Goal: Task Accomplishment & Management: Manage account settings

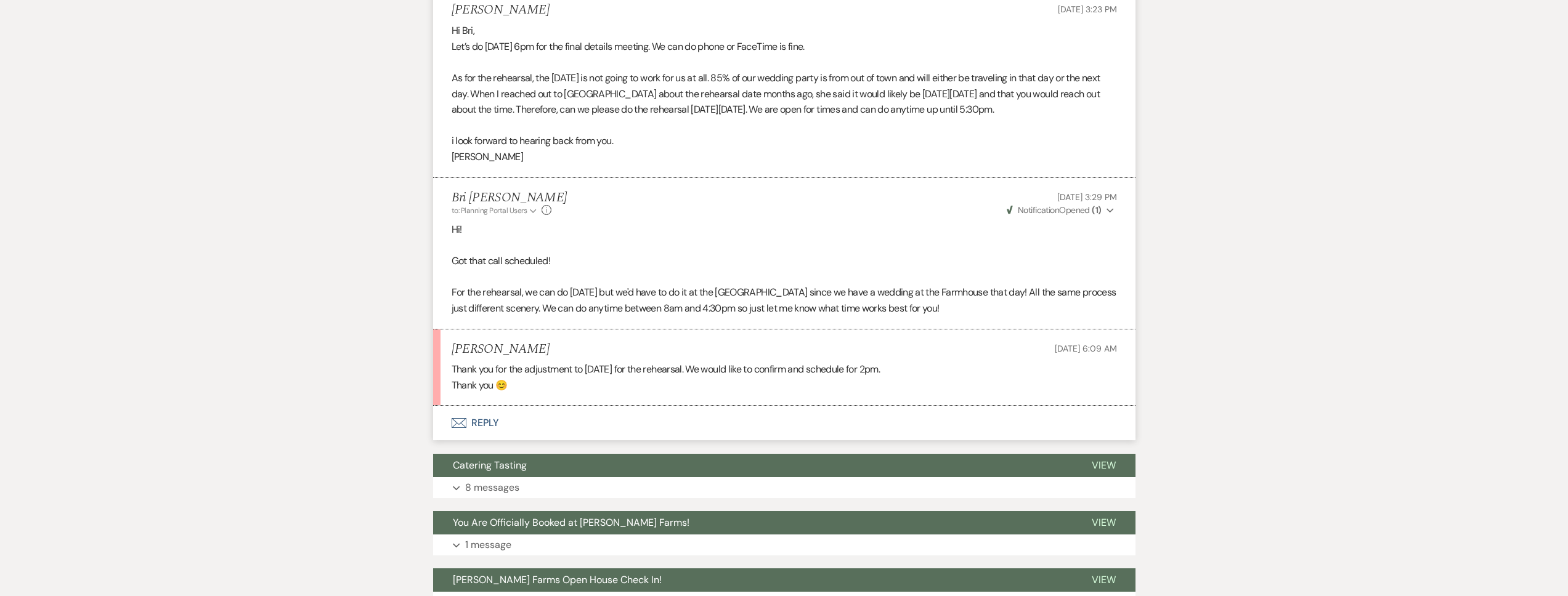
click at [539, 425] on button "Envelope Reply" at bounding box center [784, 423] width 702 height 35
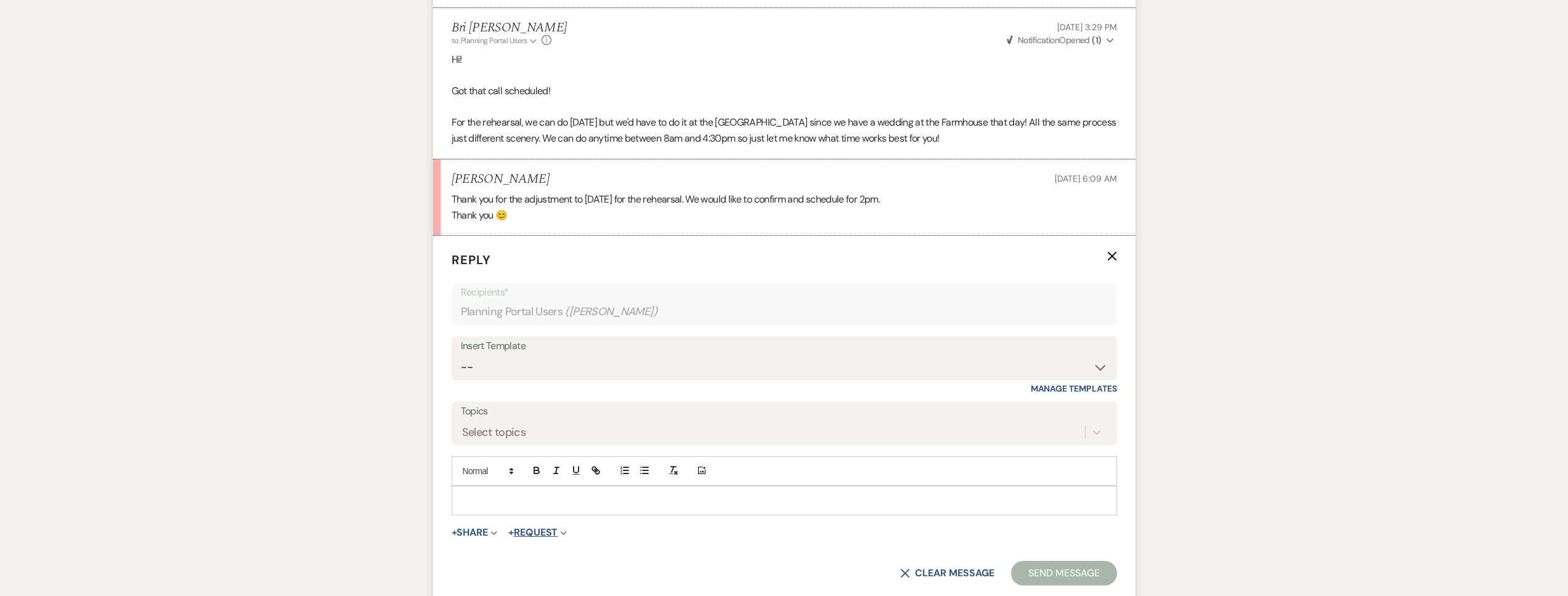
scroll to position [913, 0]
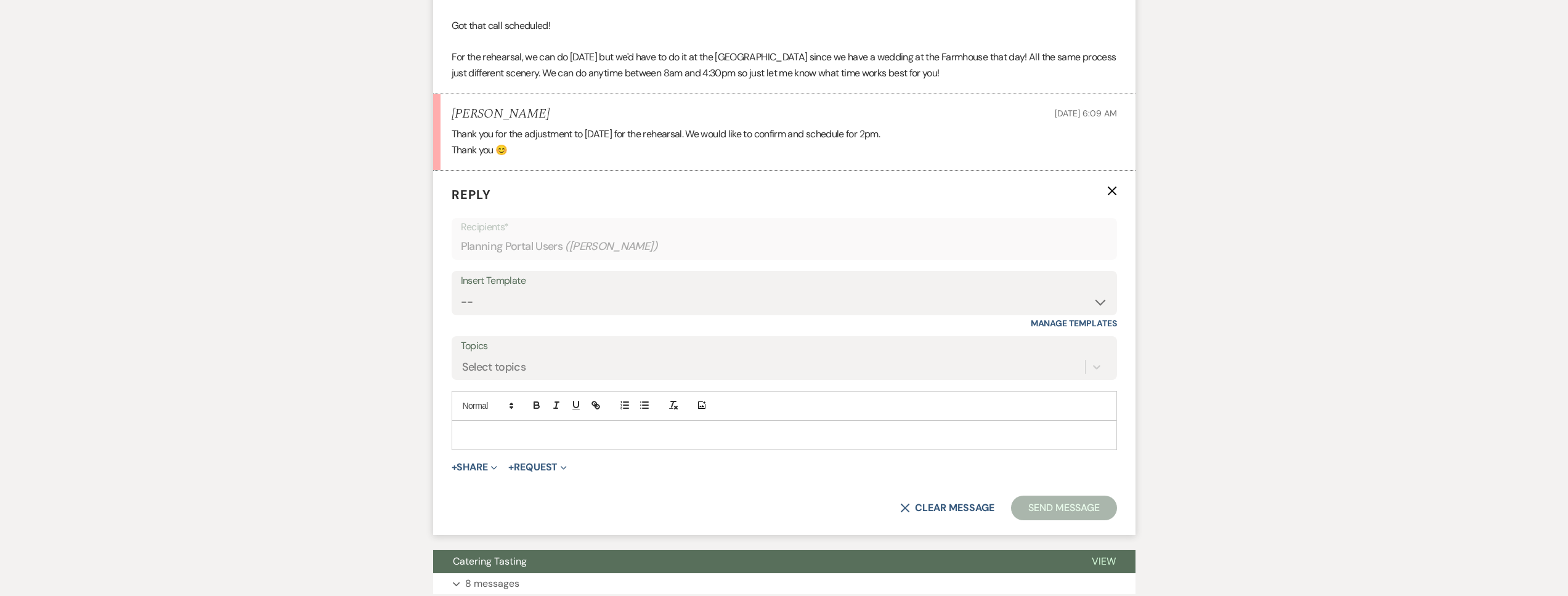
click at [502, 444] on div at bounding box center [784, 435] width 664 height 28
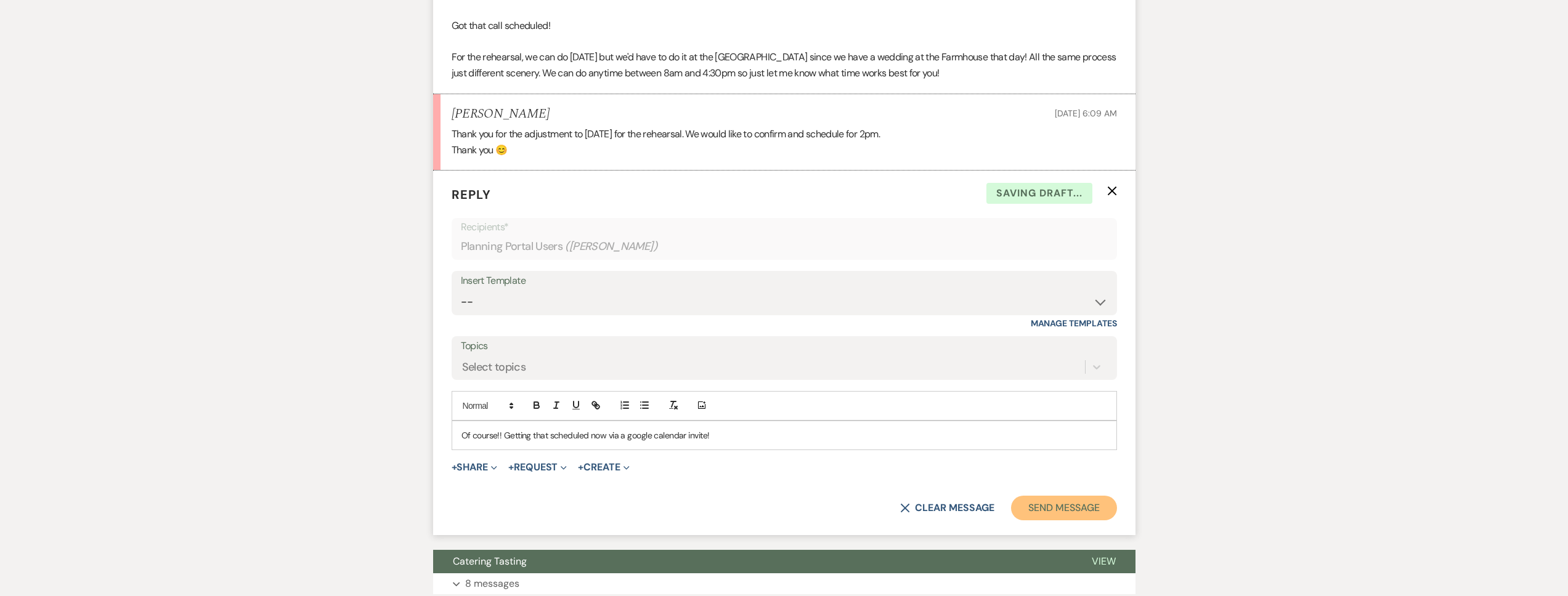
click at [1076, 517] on button "Send Message" at bounding box center [1063, 508] width 105 height 25
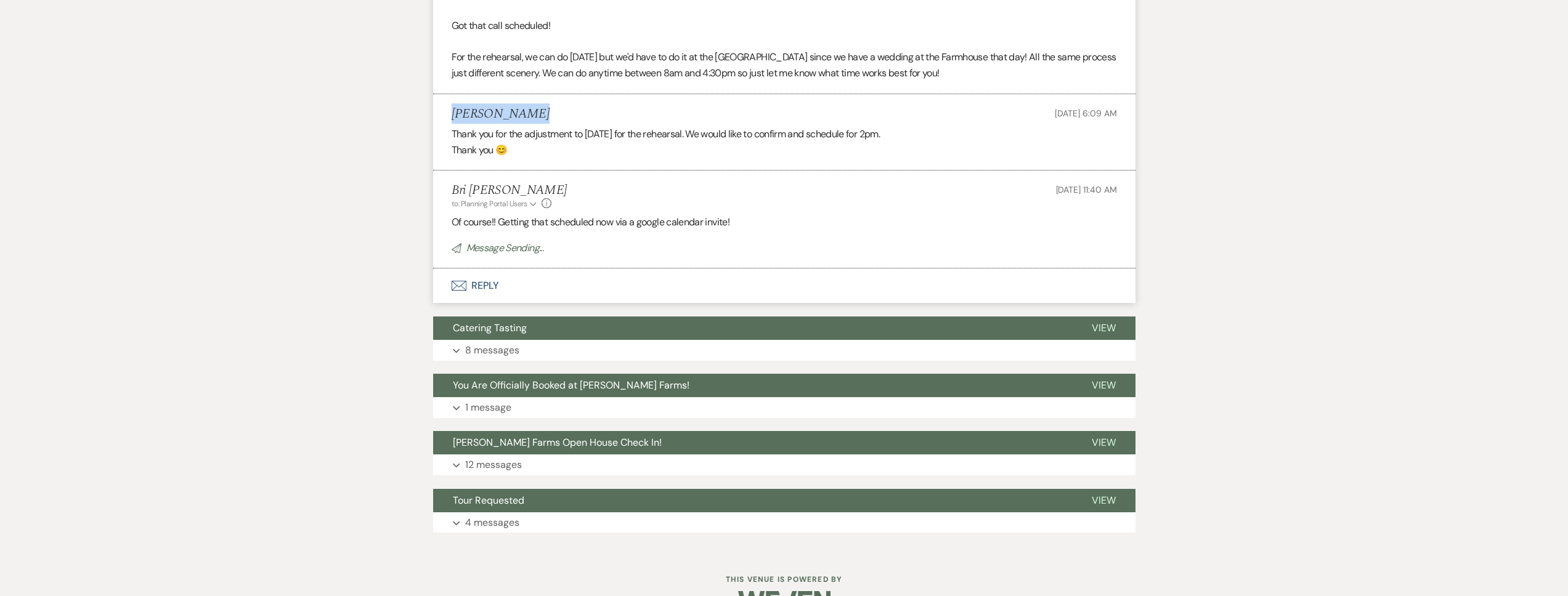
drag, startPoint x: 539, startPoint y: 118, endPoint x: 453, endPoint y: 117, distance: 86.0
click at [453, 117] on div "Kendra Hunter Oct 11, 2025, 6:09 AM" at bounding box center [784, 114] width 666 height 15
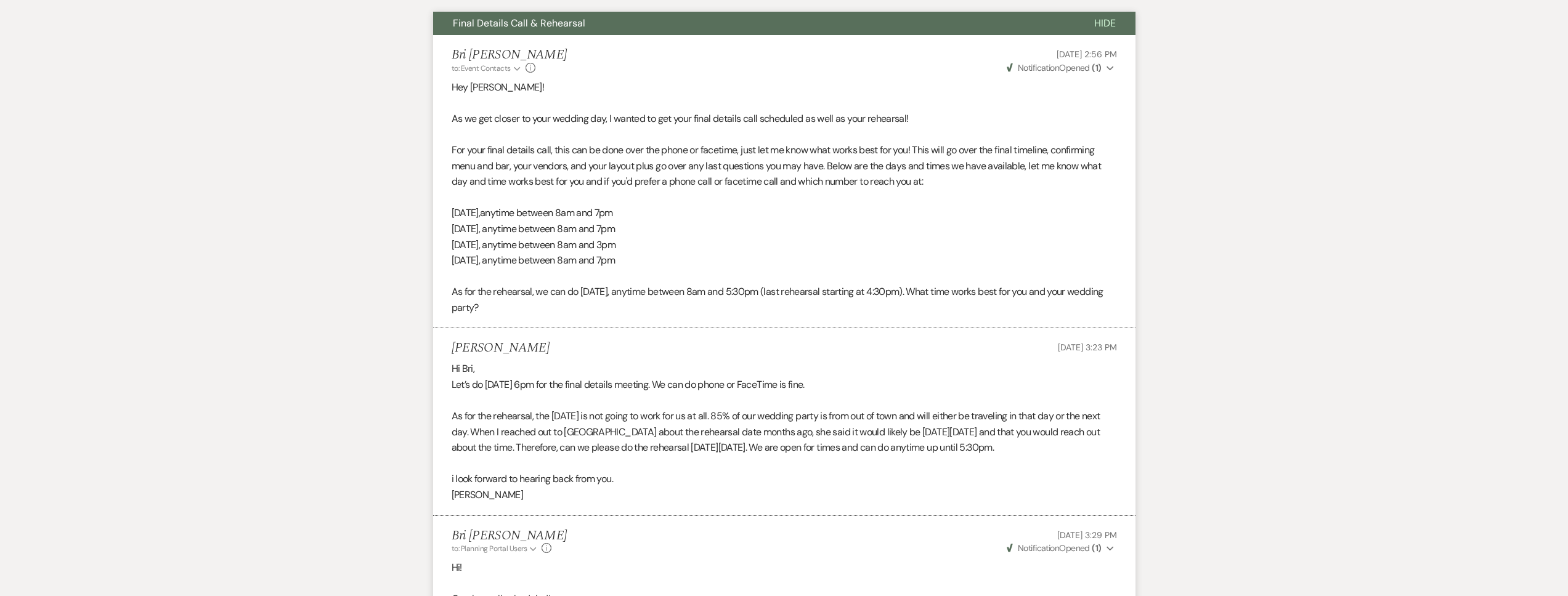
scroll to position [0, 0]
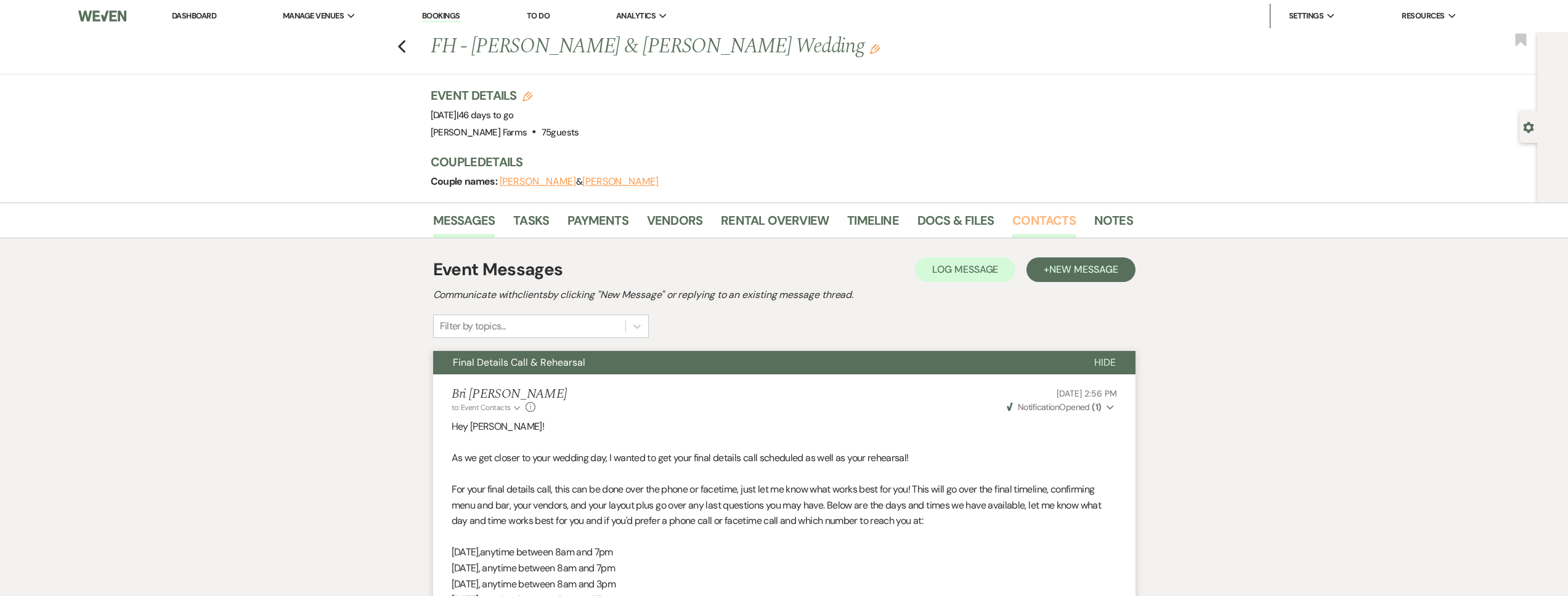
click at [1030, 224] on link "Contacts" at bounding box center [1044, 224] width 64 height 27
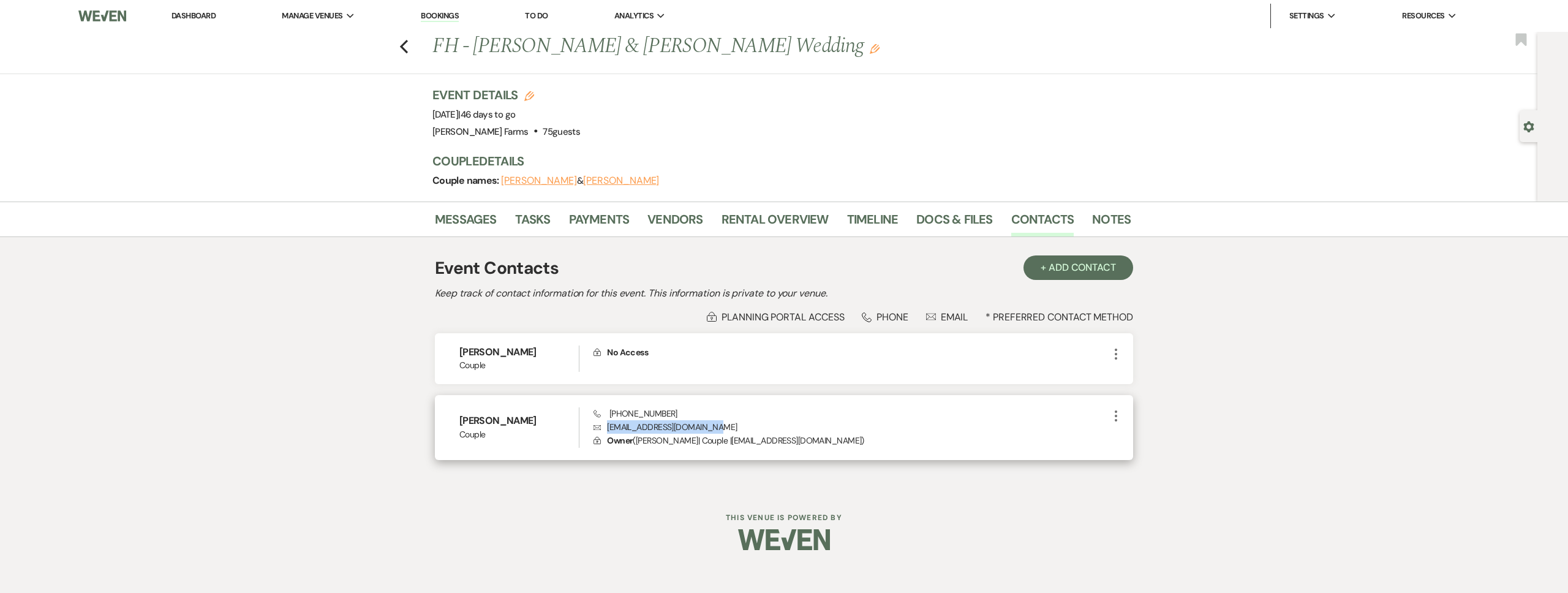
drag, startPoint x: 714, startPoint y: 428, endPoint x: 606, endPoint y: 430, distance: 108.0
click at [606, 430] on p "Envelope kendralhunter@hotmail.com" at bounding box center [850, 427] width 515 height 13
copy p "kendralhunter@hotmail.com"
click at [215, 18] on link "Dashboard" at bounding box center [193, 16] width 44 height 11
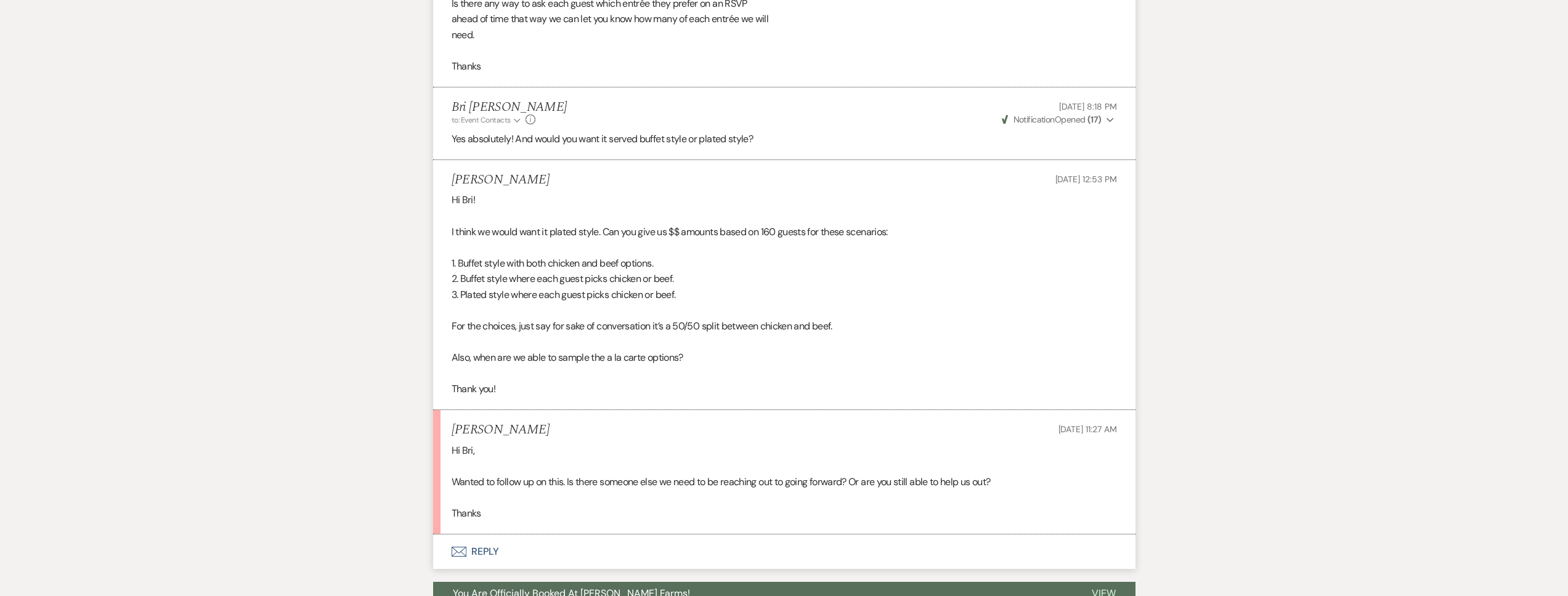
scroll to position [1193, 0]
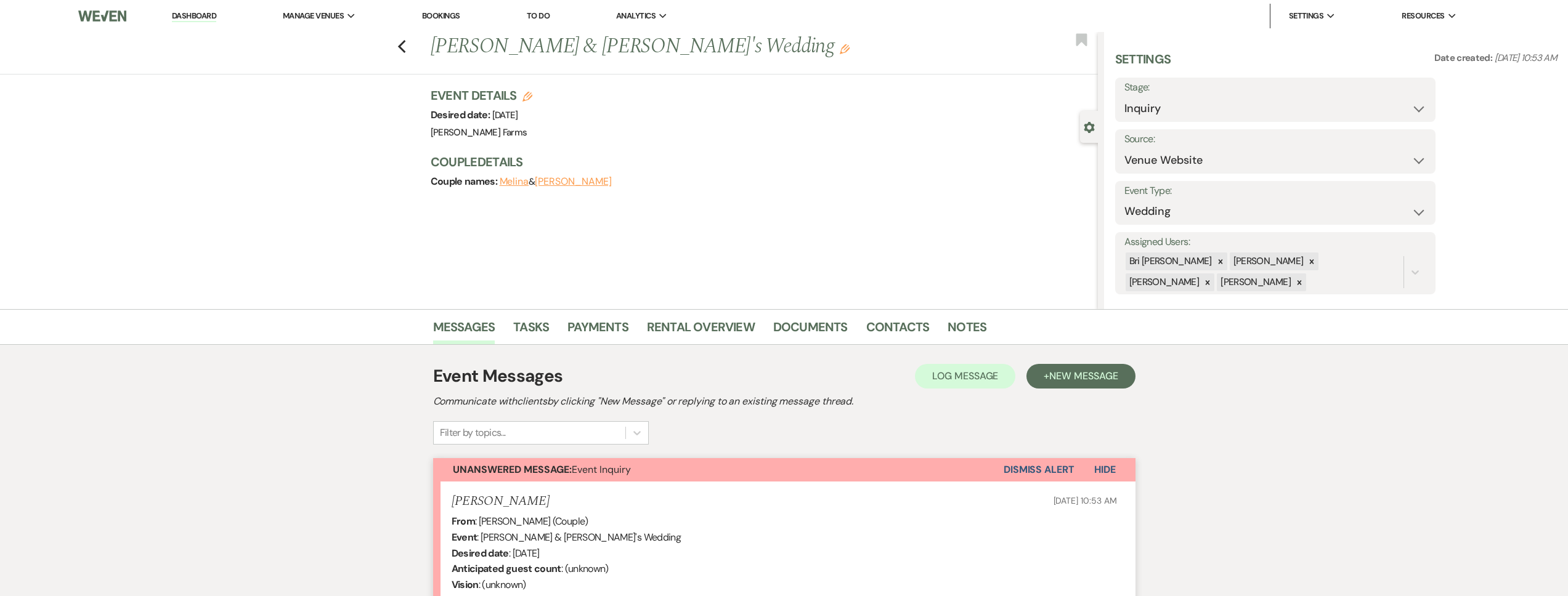
click at [203, 17] on link "Dashboard" at bounding box center [194, 16] width 44 height 12
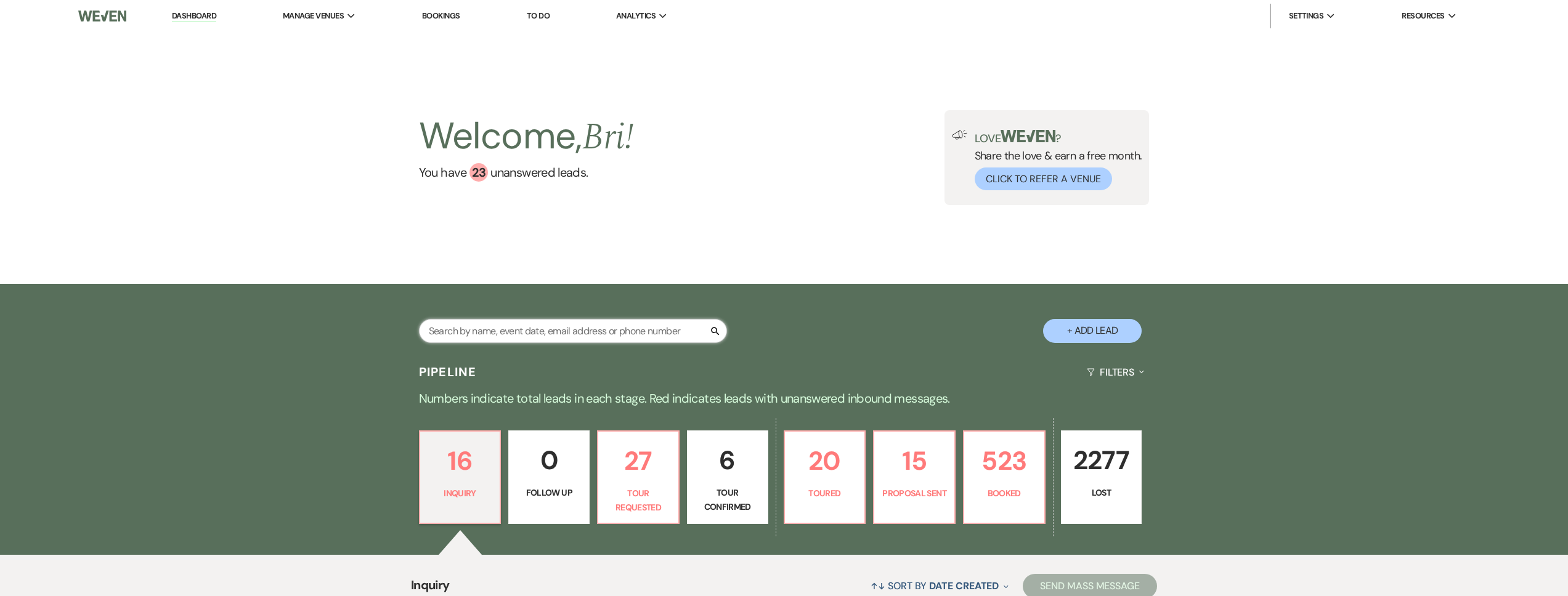
click at [449, 325] on input "text" at bounding box center [573, 331] width 308 height 24
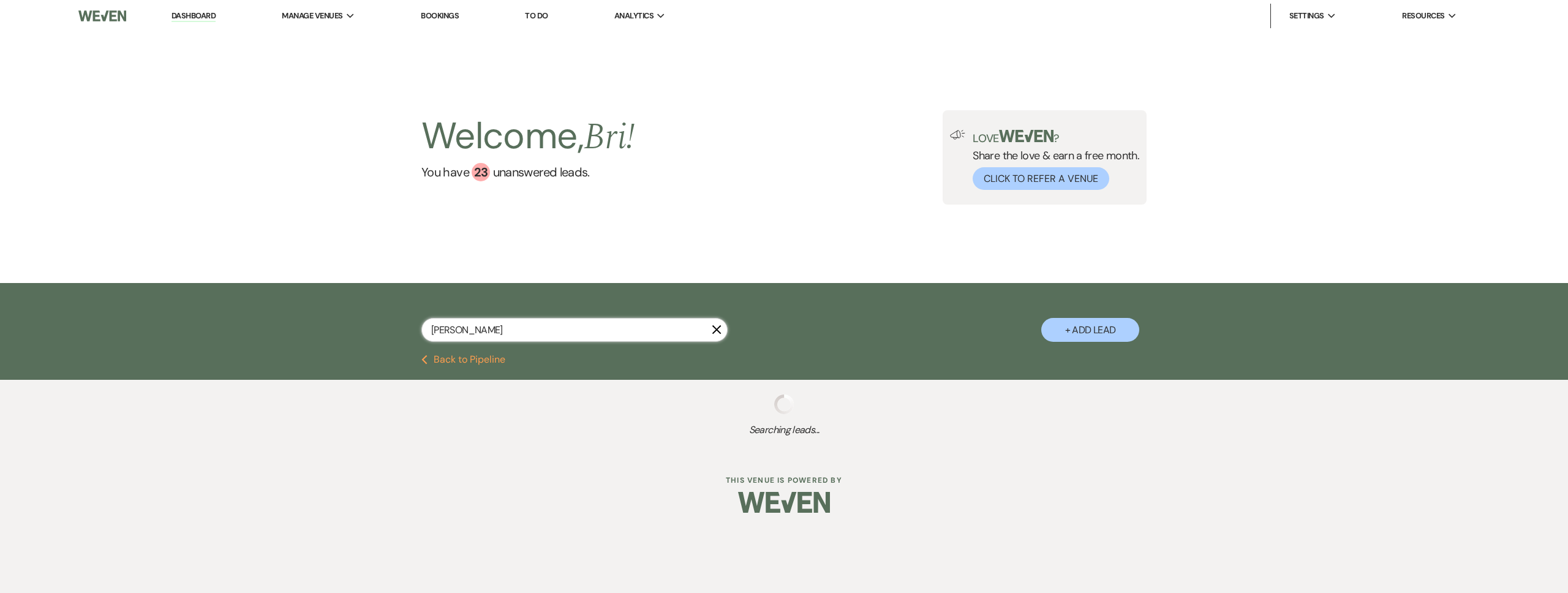
type input "[PERSON_NAME]"
select select "5"
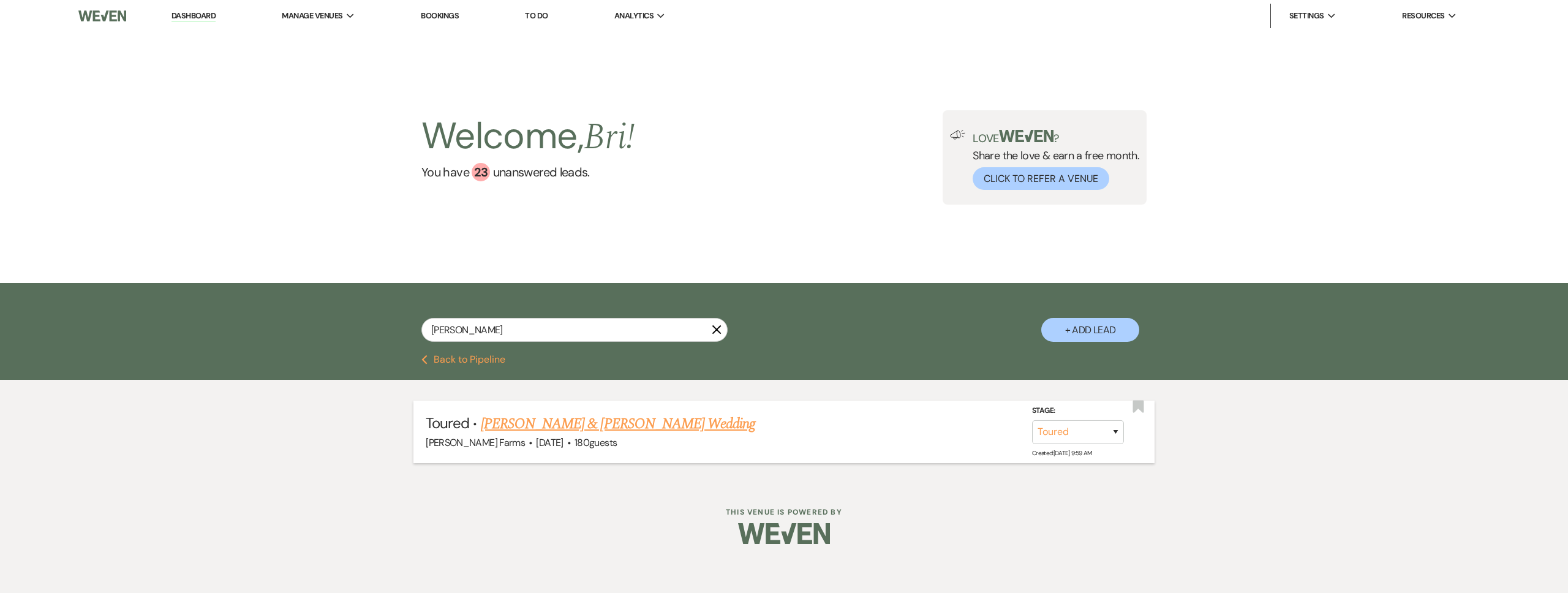
click at [559, 429] on link "[PERSON_NAME] & [PERSON_NAME] Wedding" at bounding box center [618, 424] width 274 height 22
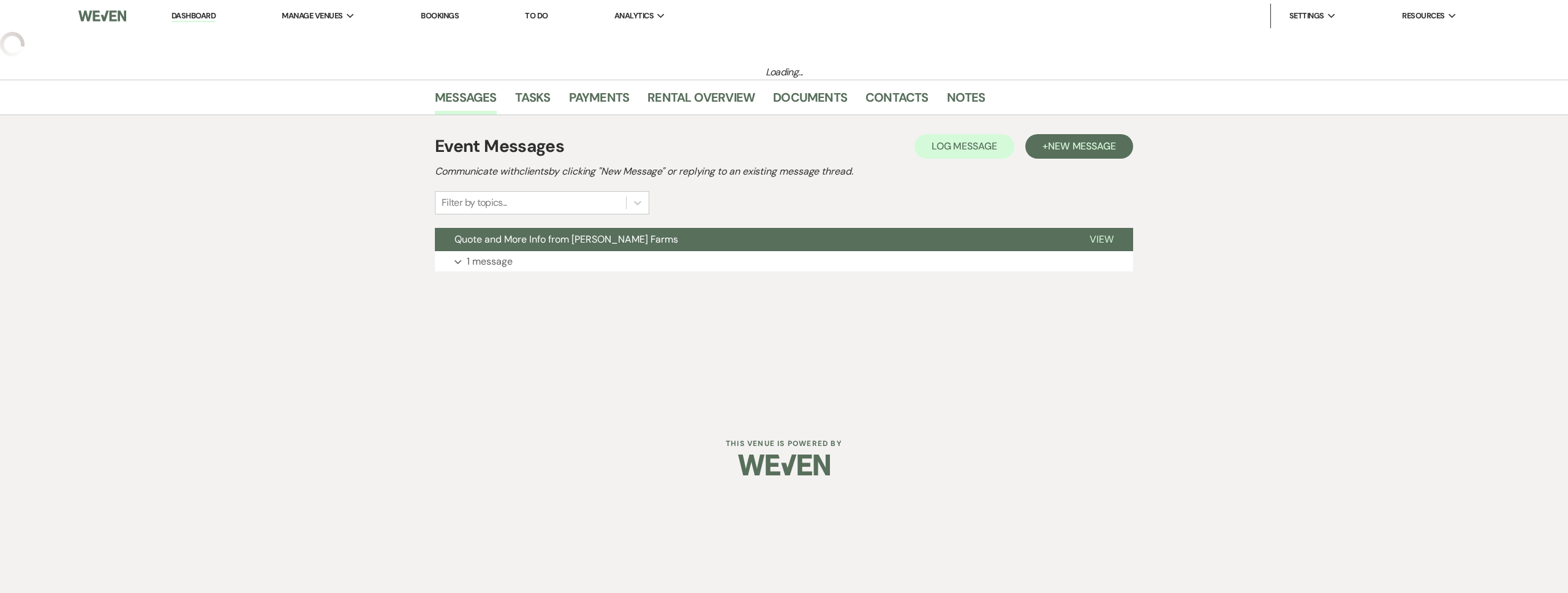
select select "5"
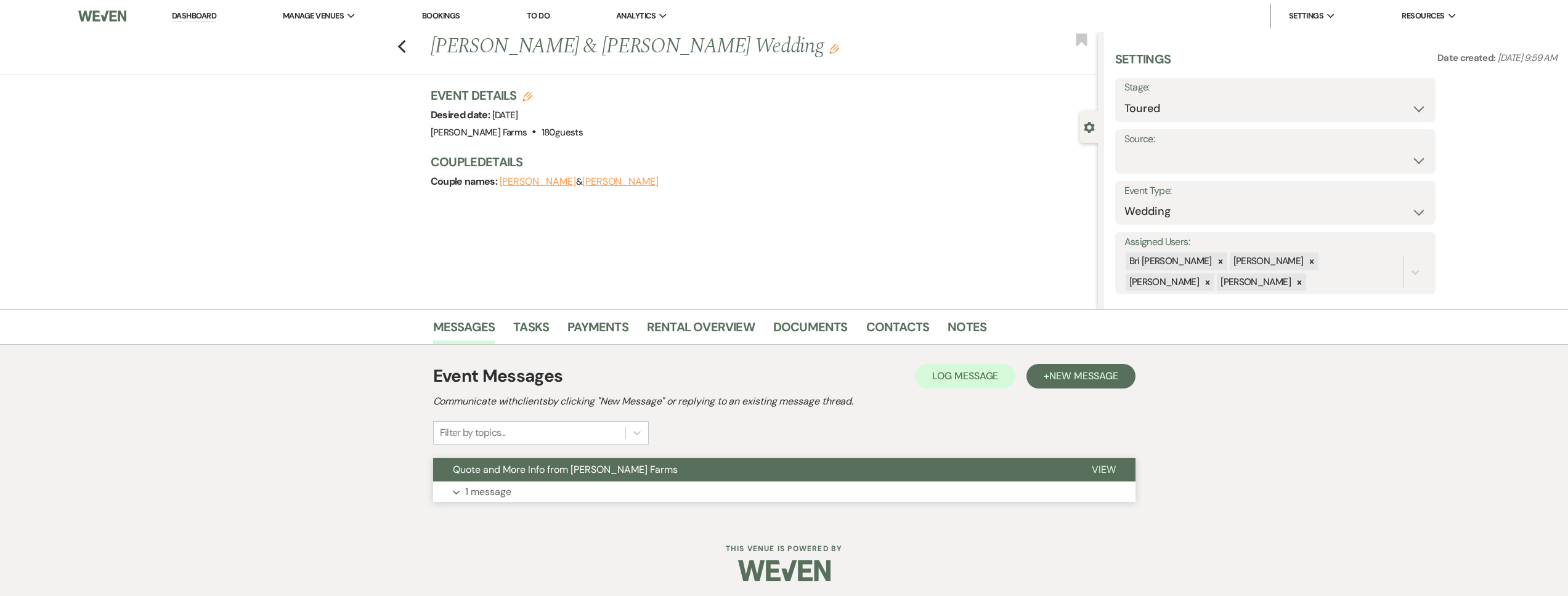
click at [589, 501] on button "Expand 1 message" at bounding box center [784, 492] width 702 height 21
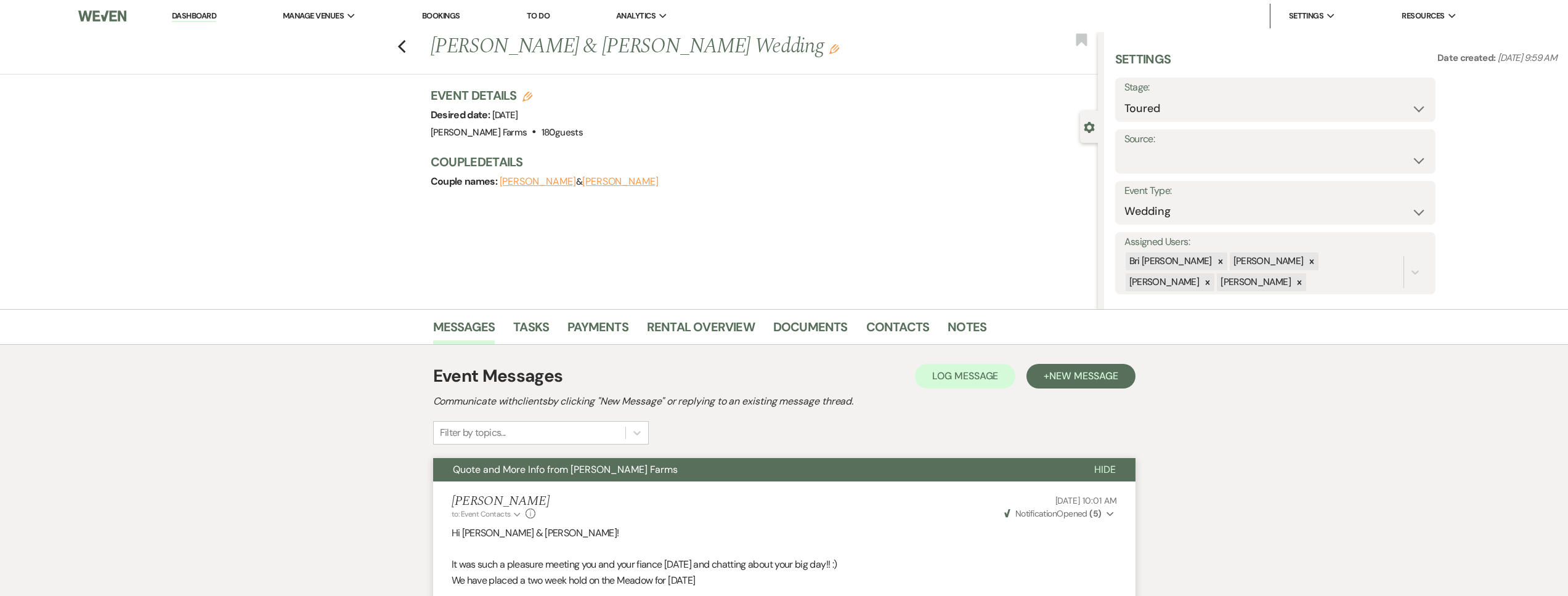
drag, startPoint x: 191, startPoint y: 19, endPoint x: 213, endPoint y: 15, distance: 22.4
click at [191, 19] on link "Dashboard" at bounding box center [194, 16] width 44 height 12
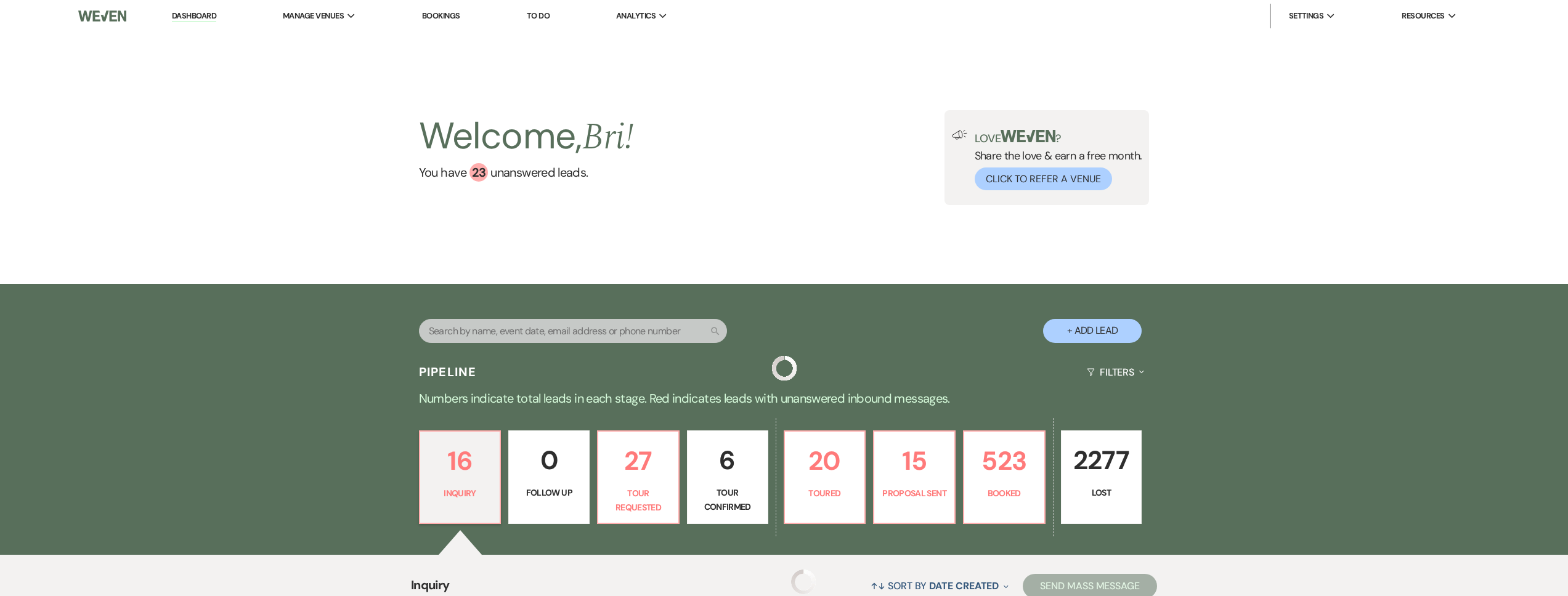
click at [213, 15] on link "Dashboard" at bounding box center [194, 16] width 44 height 12
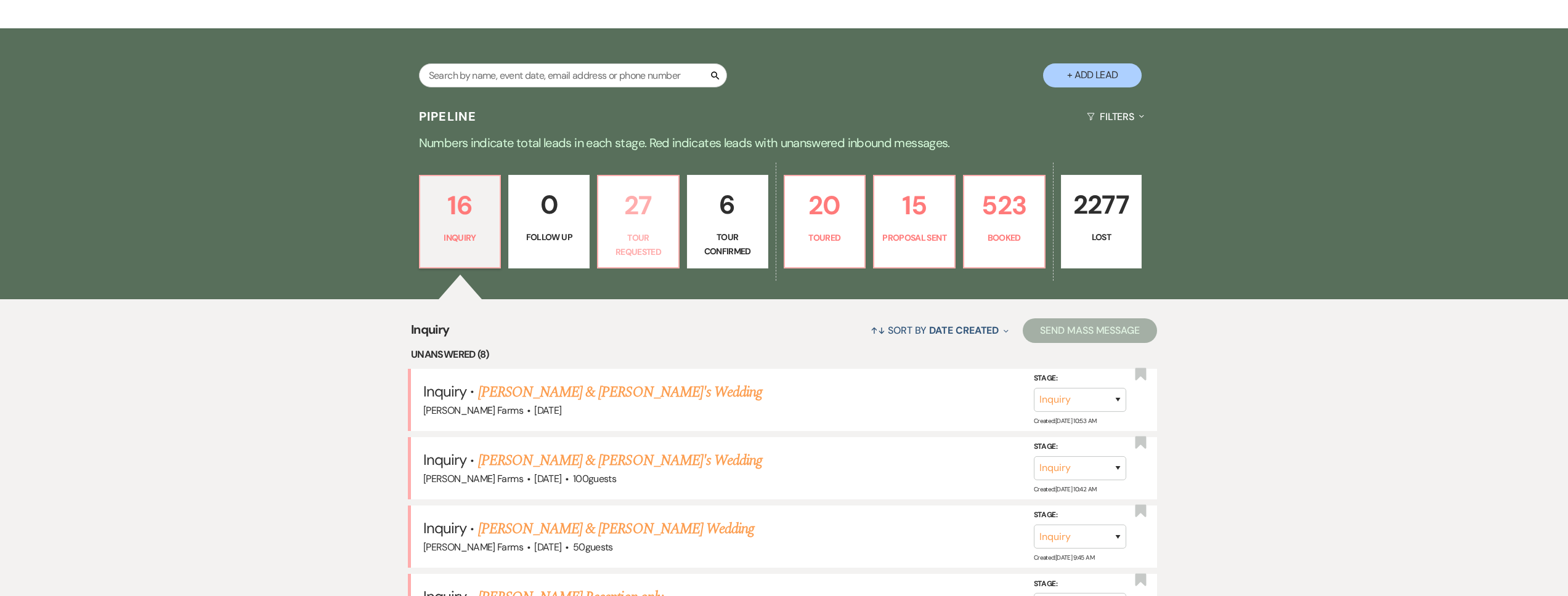
click at [641, 237] on p "Tour Requested" at bounding box center [639, 245] width 66 height 28
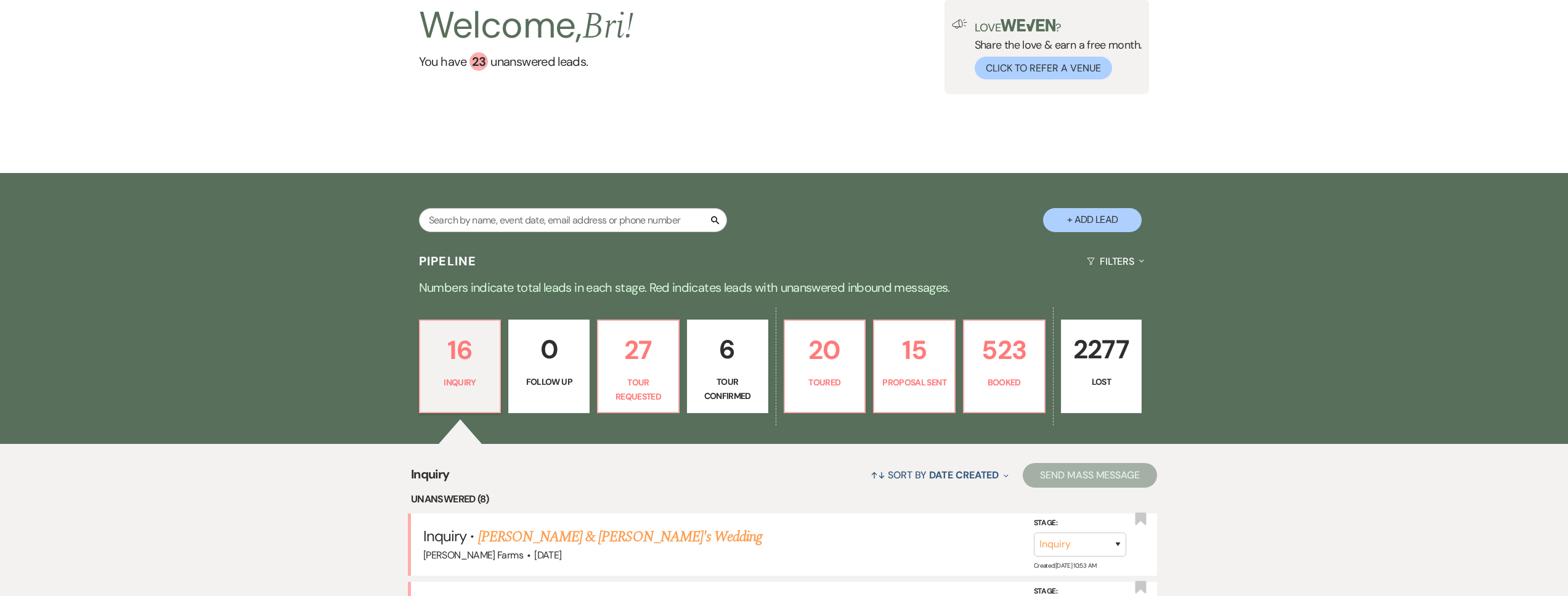
select select "2"
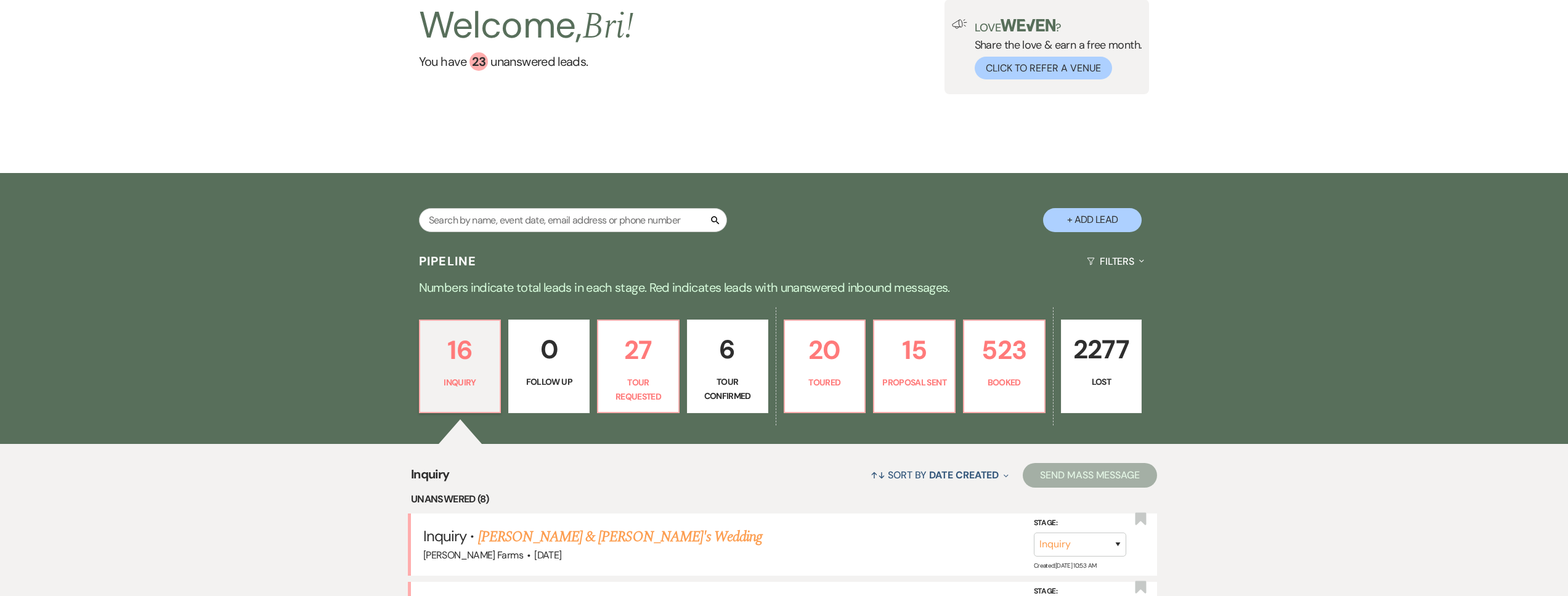
select select "2"
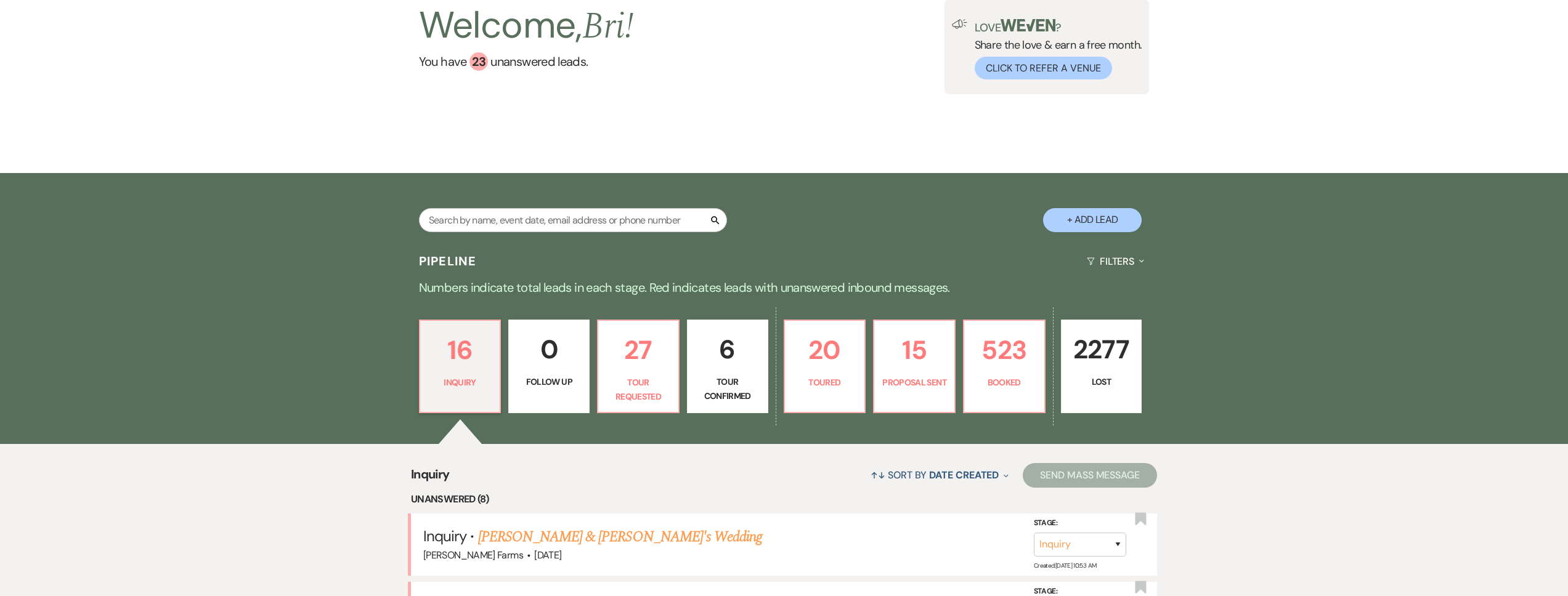
select select "2"
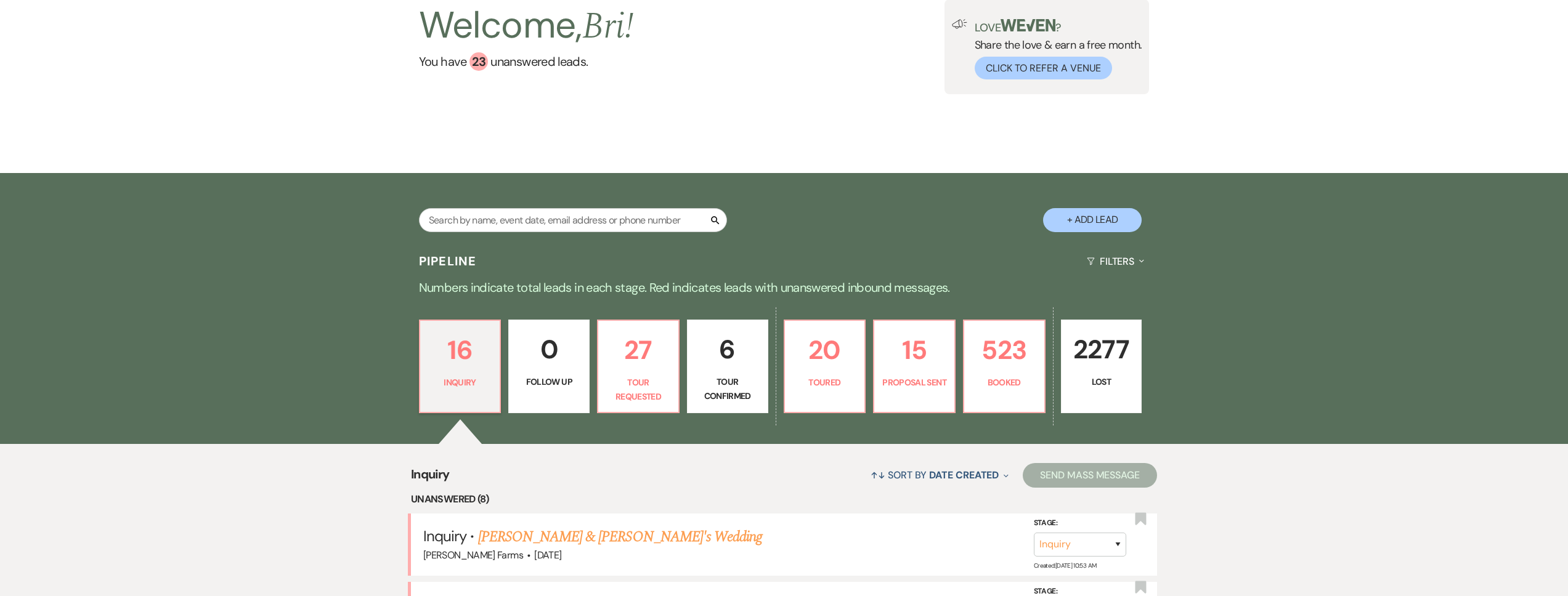
select select "2"
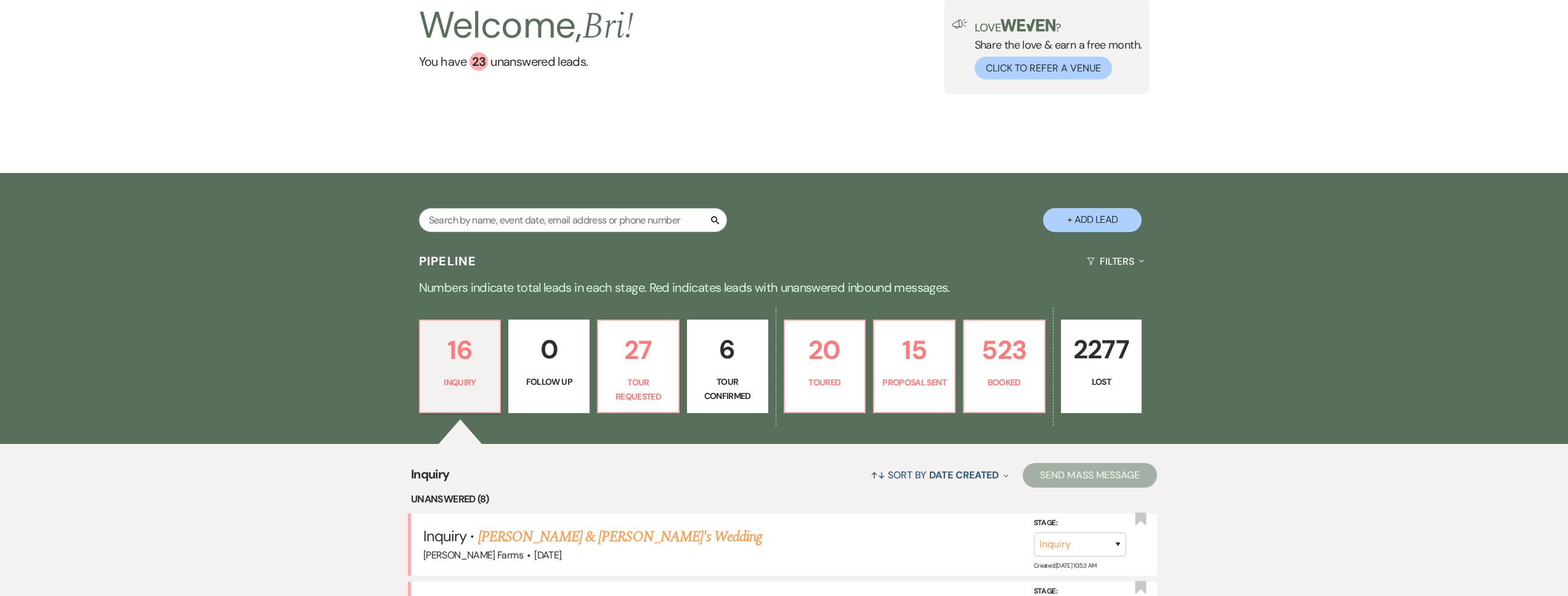
select select "2"
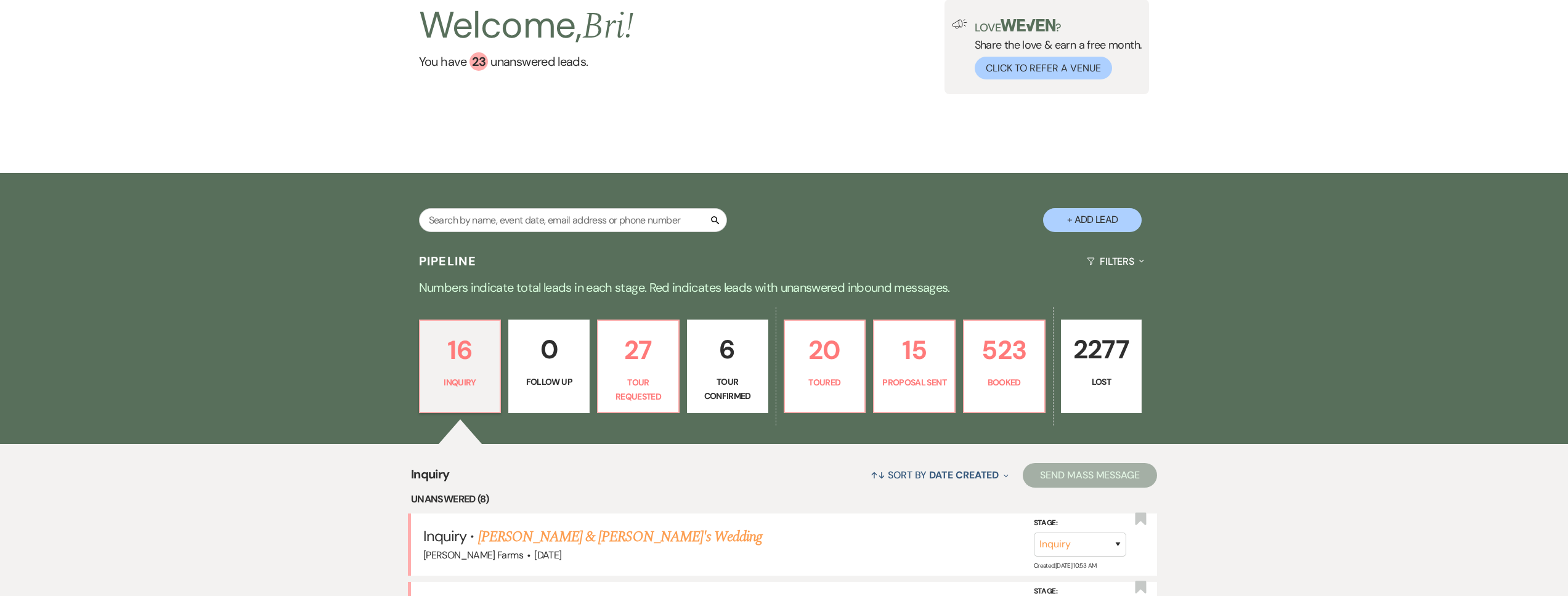
select select "2"
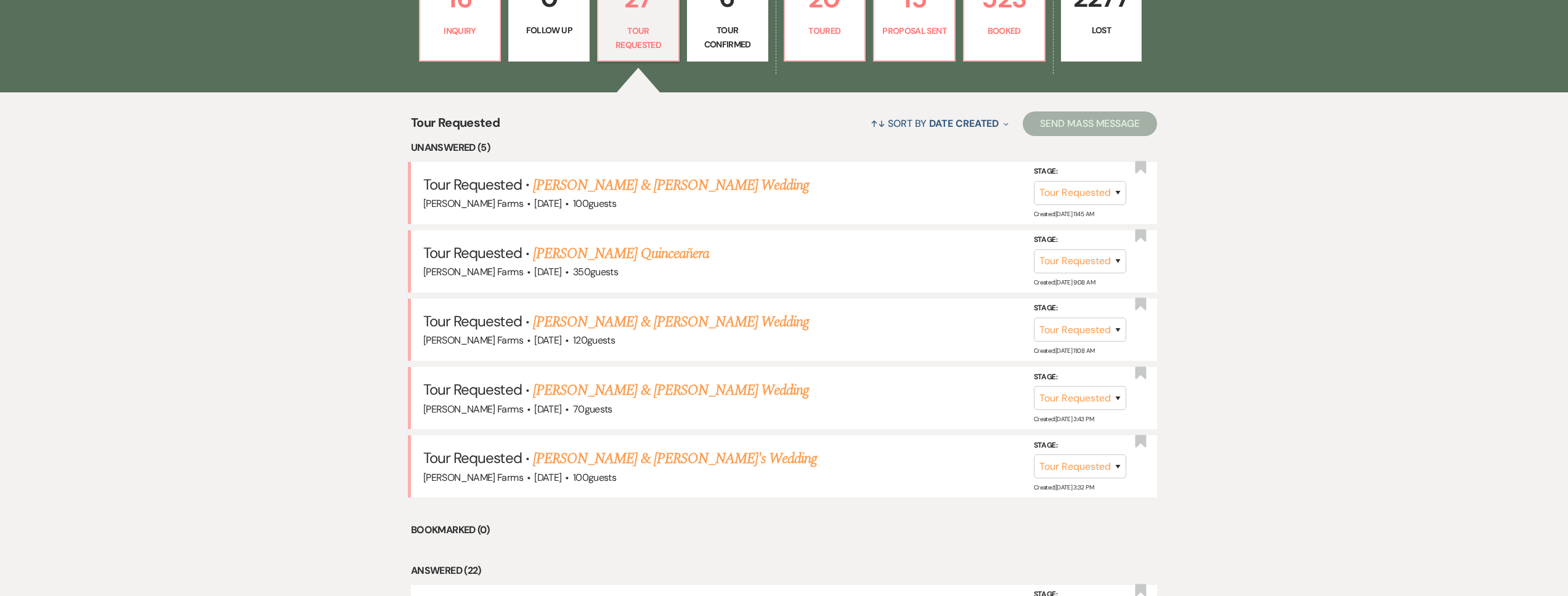
scroll to position [472, 0]
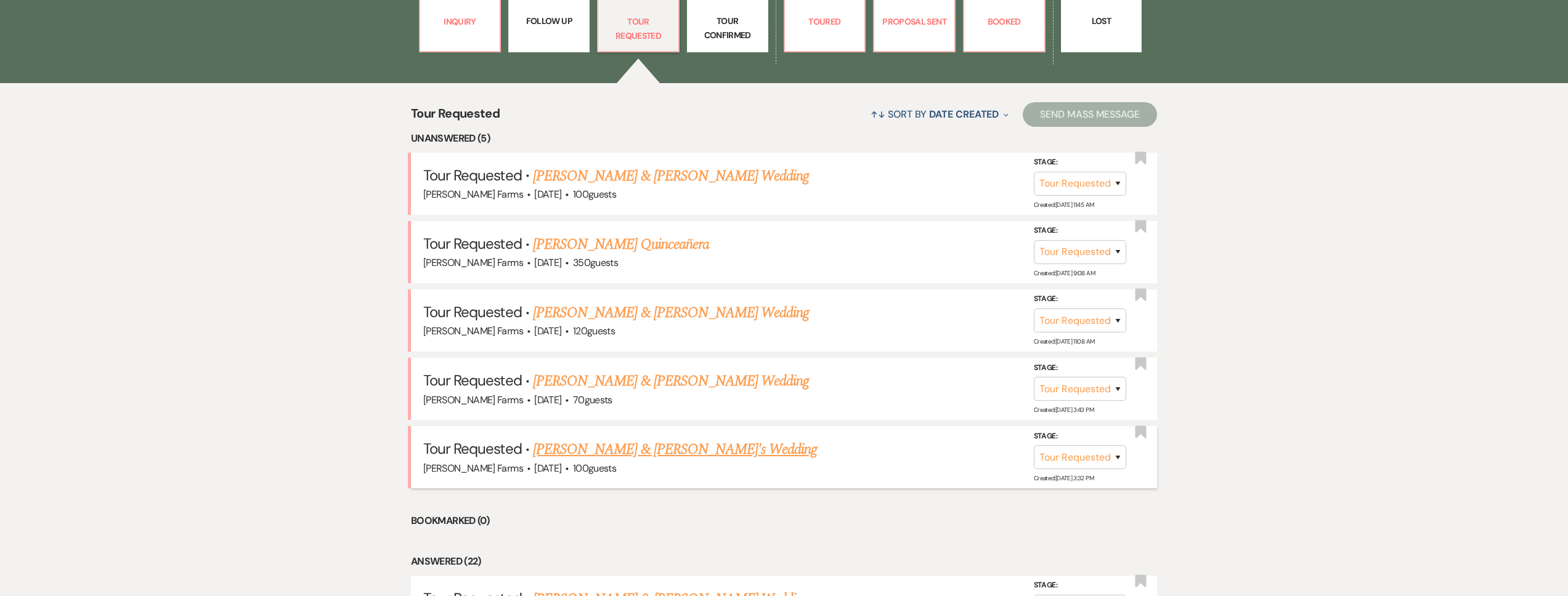
click at [651, 444] on link "[PERSON_NAME] & [PERSON_NAME]'s Wedding" at bounding box center [675, 449] width 285 height 22
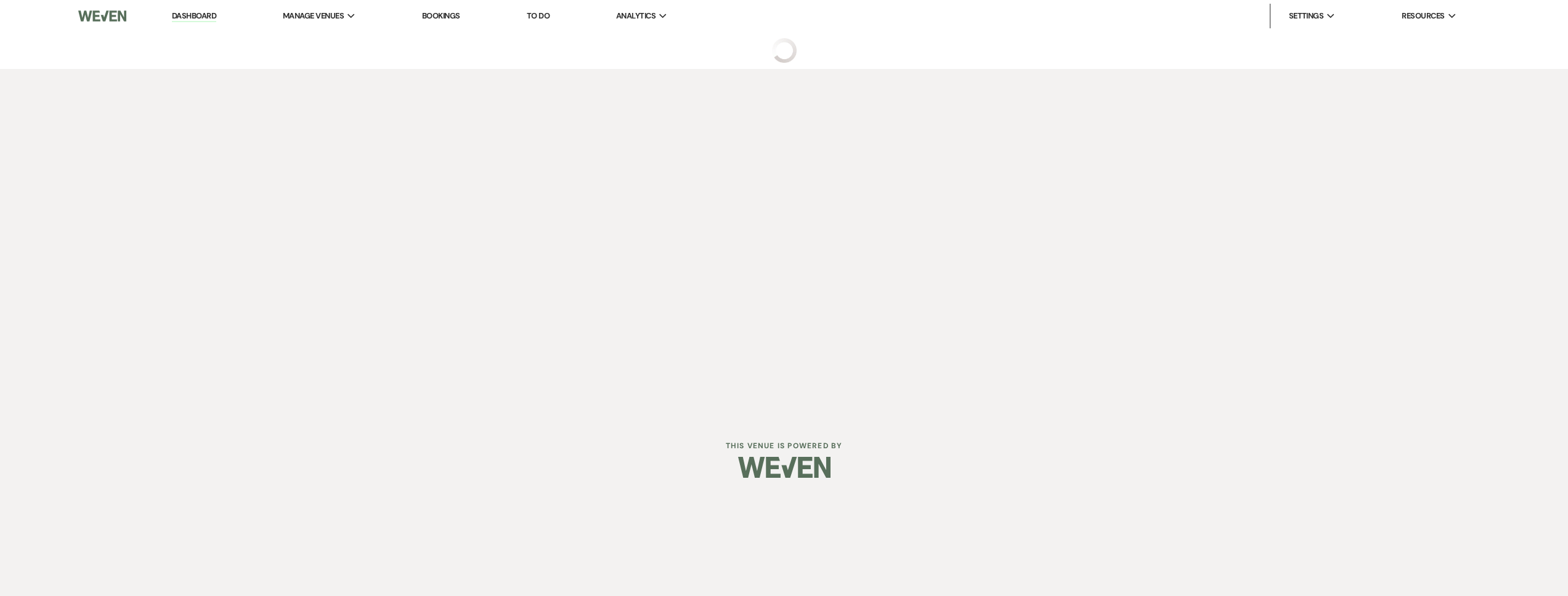
select select "2"
select select "5"
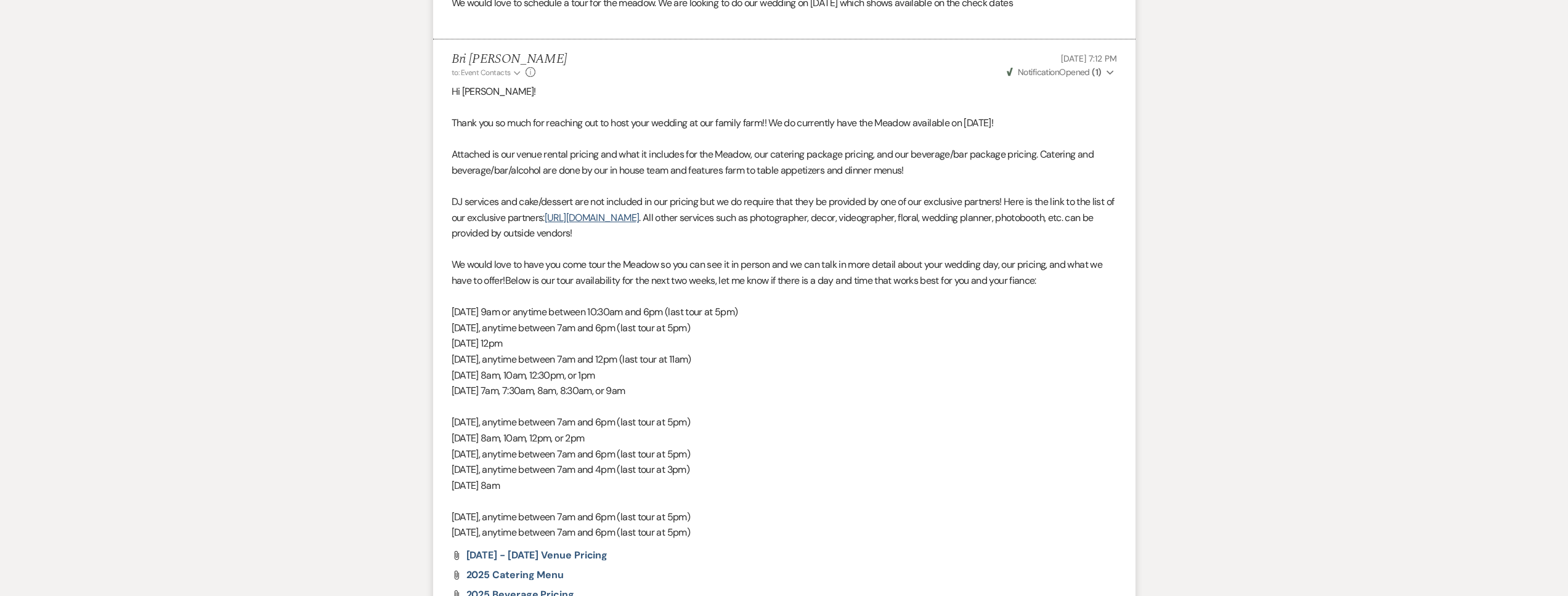
scroll to position [919, 0]
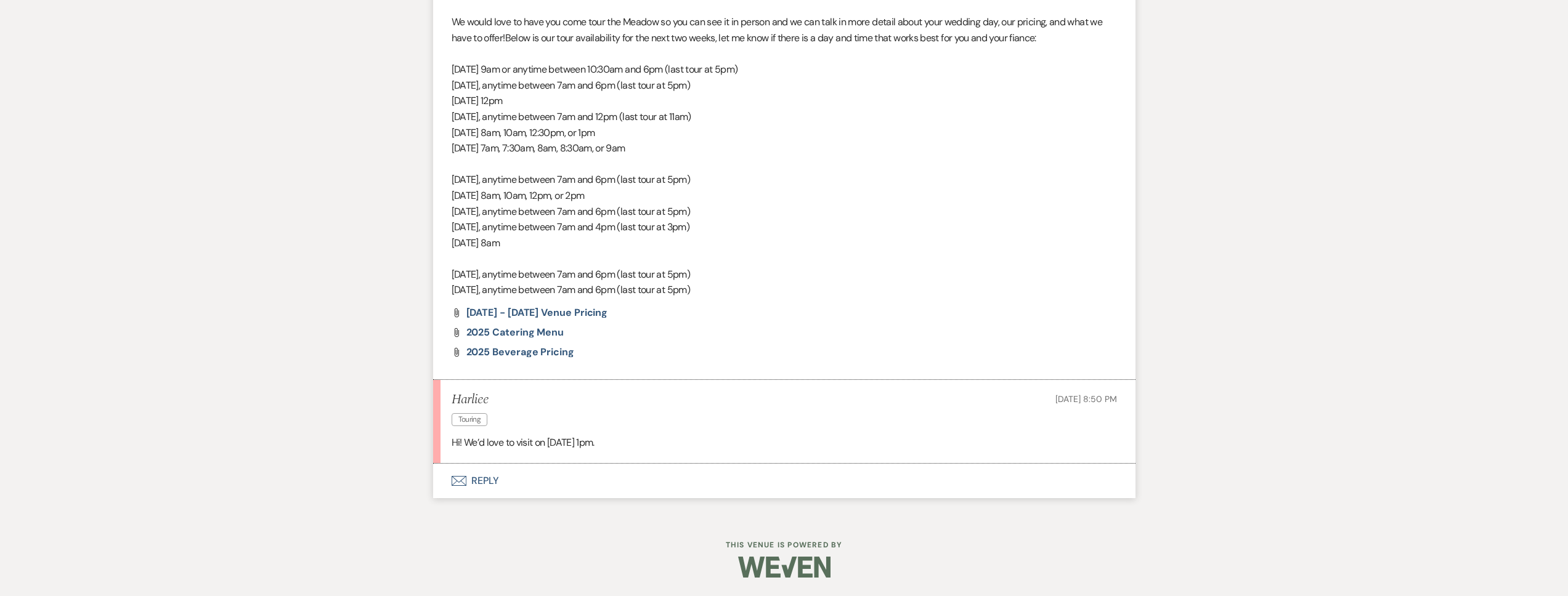
click at [579, 469] on button "Envelope Reply" at bounding box center [784, 481] width 702 height 35
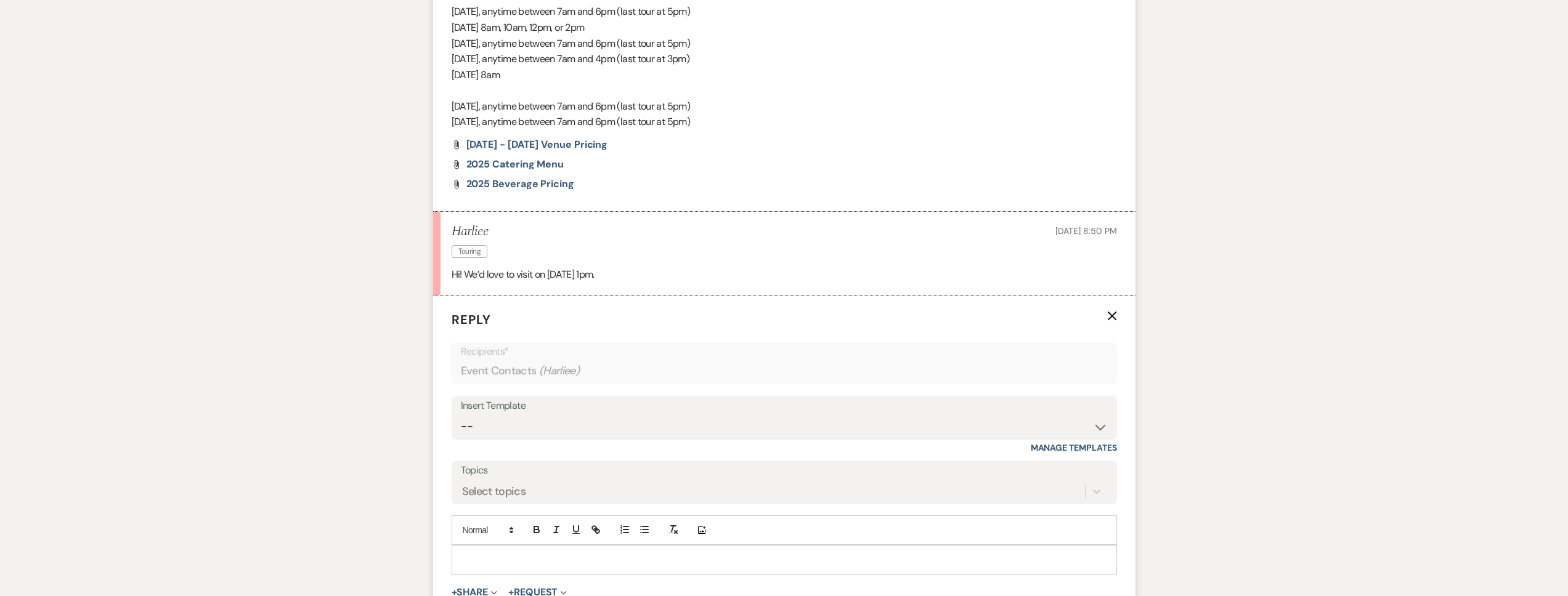
scroll to position [1263, 0]
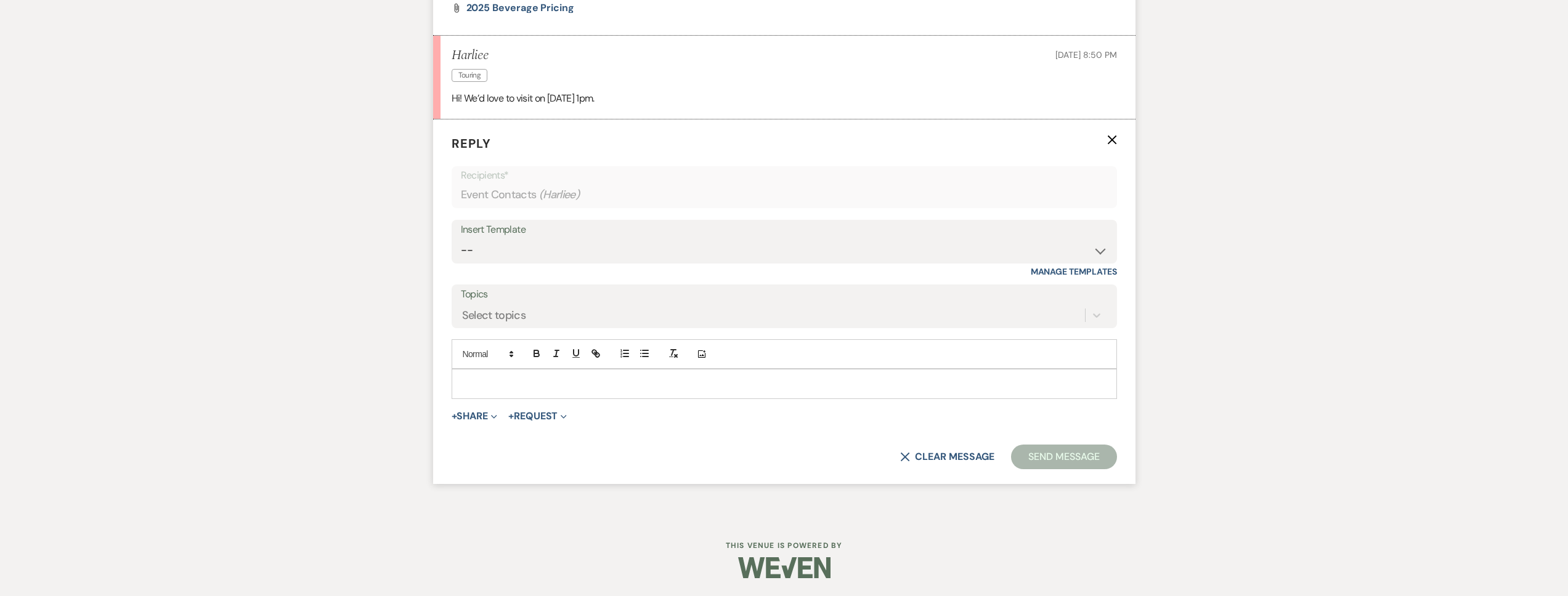
click at [519, 393] on div at bounding box center [784, 383] width 664 height 28
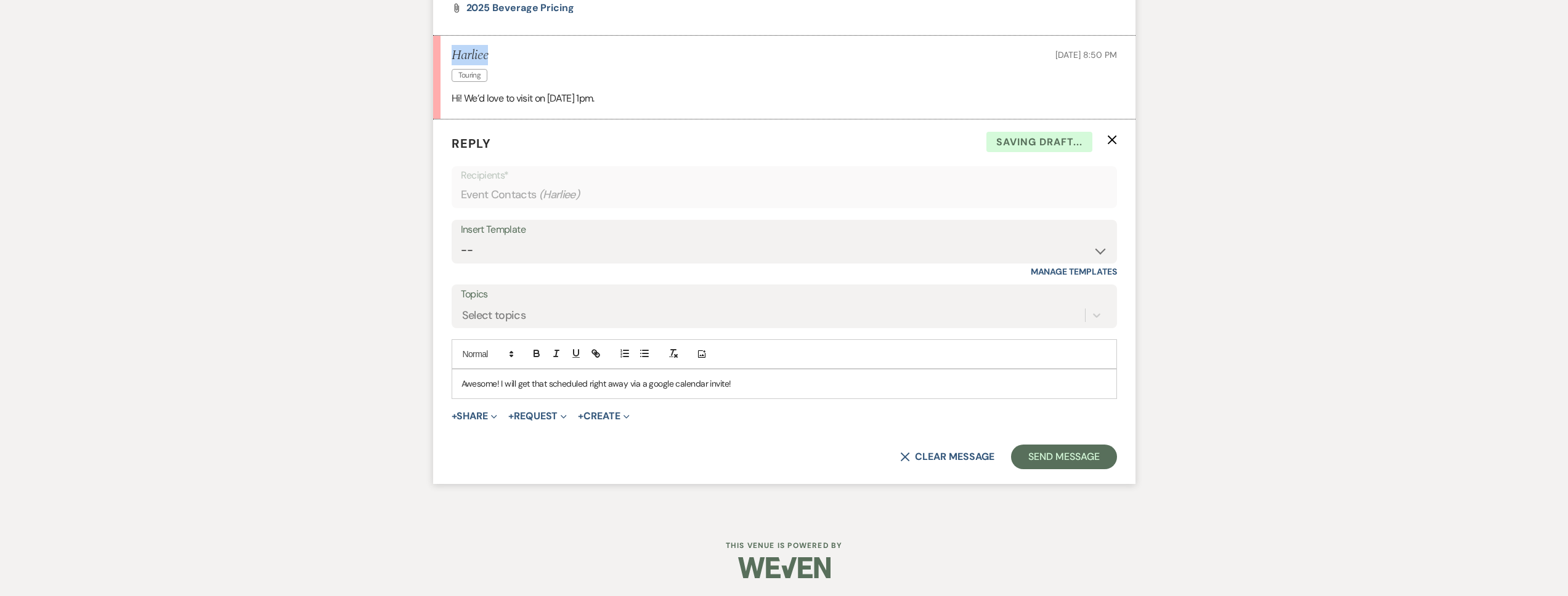
drag, startPoint x: 501, startPoint y: 56, endPoint x: 444, endPoint y: 51, distance: 57.2
click at [444, 51] on li "Harliee Touring Oct 12, 2025, 8:50 PM Hi! We’d love to visit on October 18th at…" at bounding box center [784, 78] width 702 height 84
copy h5 "Harliee"
click at [1066, 450] on button "Send Message" at bounding box center [1063, 457] width 105 height 25
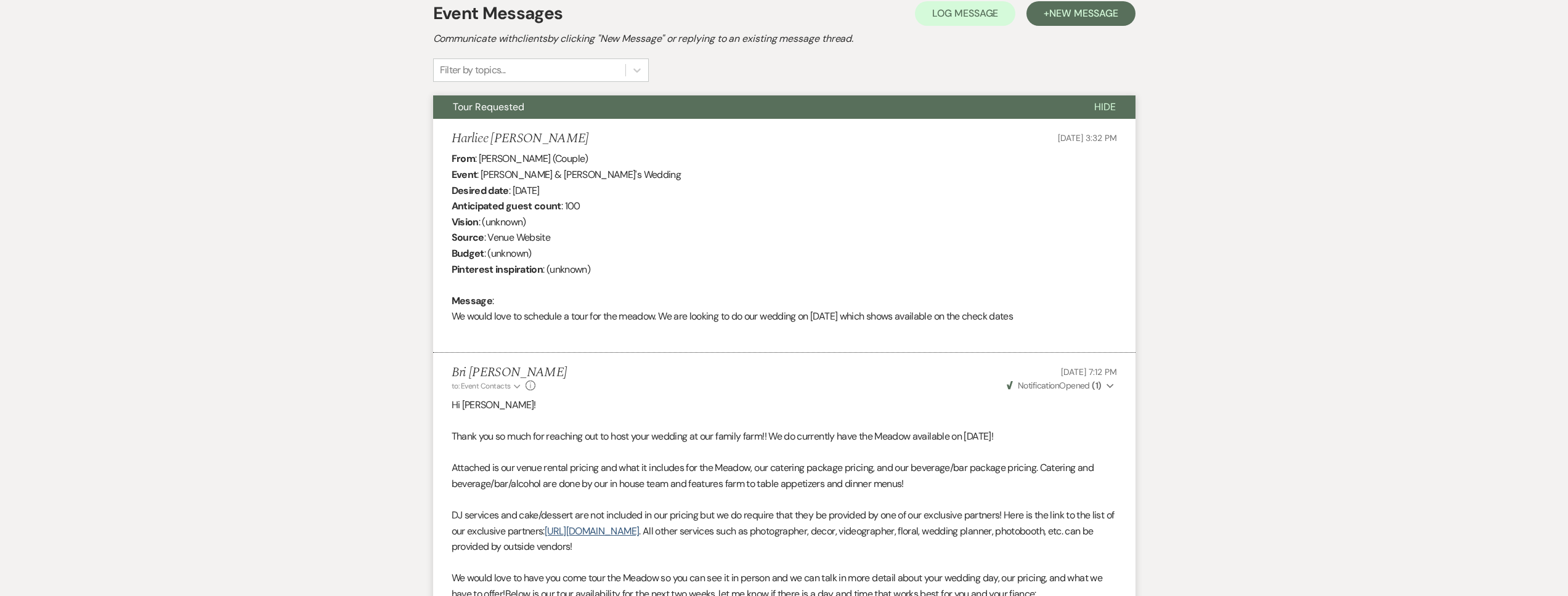
scroll to position [0, 0]
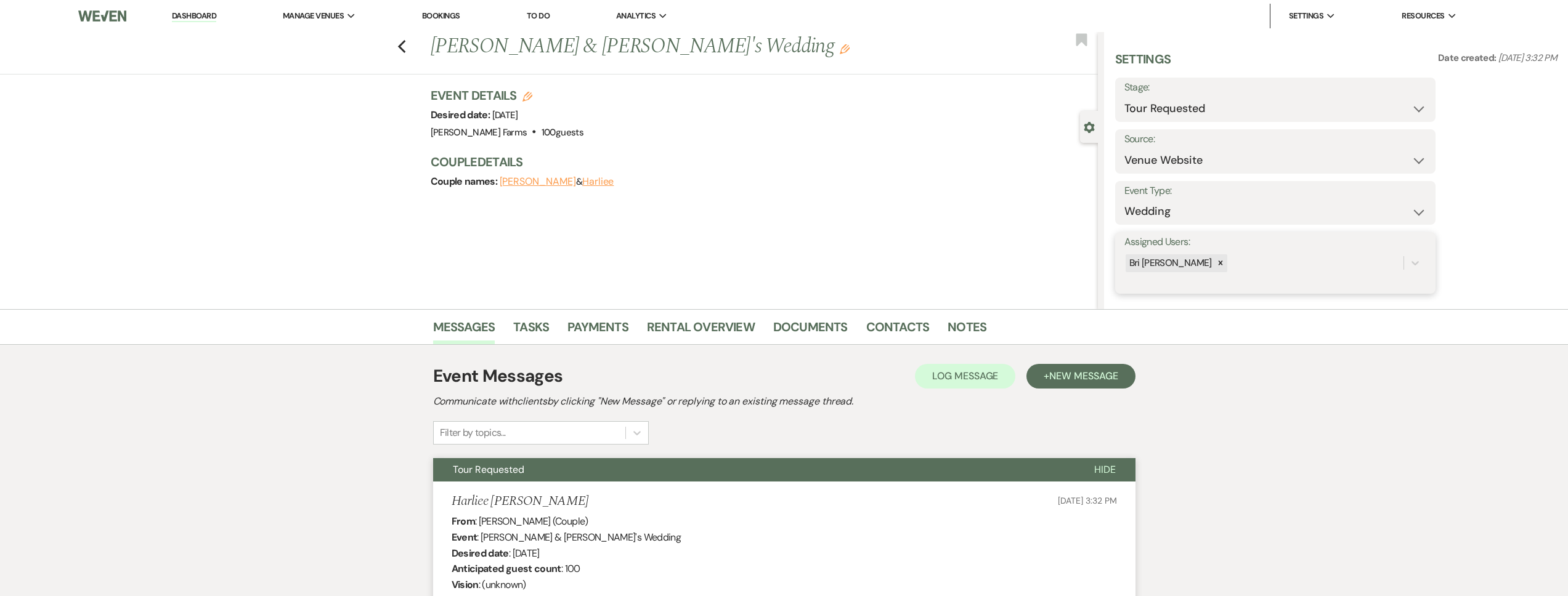
click at [1237, 258] on div "Bri [PERSON_NAME]" at bounding box center [1264, 263] width 279 height 21
type input "as"
click at [1226, 285] on div "Ashley Kohl" at bounding box center [1275, 294] width 302 height 25
click at [1384, 267] on button "Save" at bounding box center [1402, 262] width 67 height 25
click at [1230, 122] on div "Settings Date created: Oct 11, 2025, 3:32 PM Stage: Inquiry Follow Up Tour Requ…" at bounding box center [1336, 172] width 442 height 243
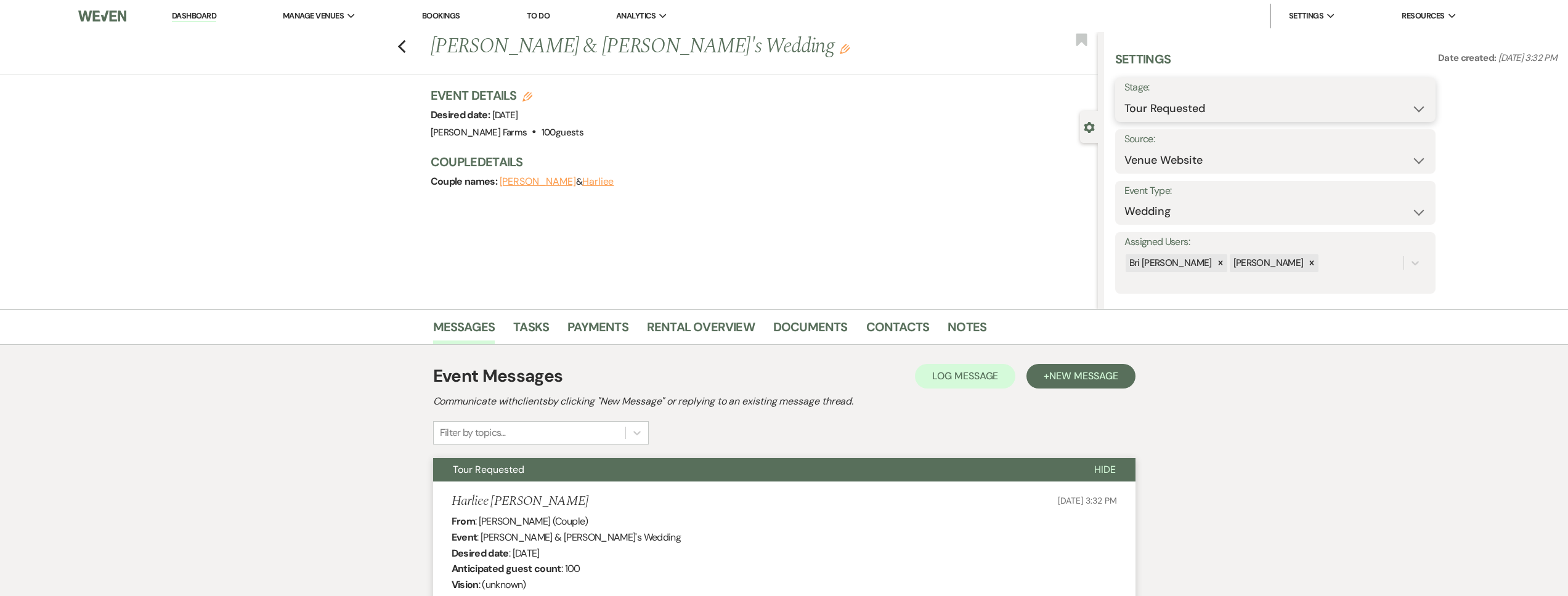
click at [1221, 114] on select "Inquiry Follow Up Tour Requested Tour Confirmed Toured Proposal Sent Booked Lost" at bounding box center [1275, 108] width 302 height 24
click at [1124, 96] on select "Inquiry Follow Up Tour Requested Tour Confirmed Toured Proposal Sent Booked Lost" at bounding box center [1275, 108] width 302 height 24
click at [1212, 107] on select "Inquiry Follow Up Tour Requested Tour Confirmed Toured Proposal Sent Booked Lost" at bounding box center [1275, 108] width 302 height 24
click at [1124, 96] on select "Inquiry Follow Up Tour Requested Tour Confirmed Toured Proposal Sent Booked Lost" at bounding box center [1237, 108] width 227 height 24
click at [876, 322] on link "Contacts" at bounding box center [898, 330] width 64 height 27
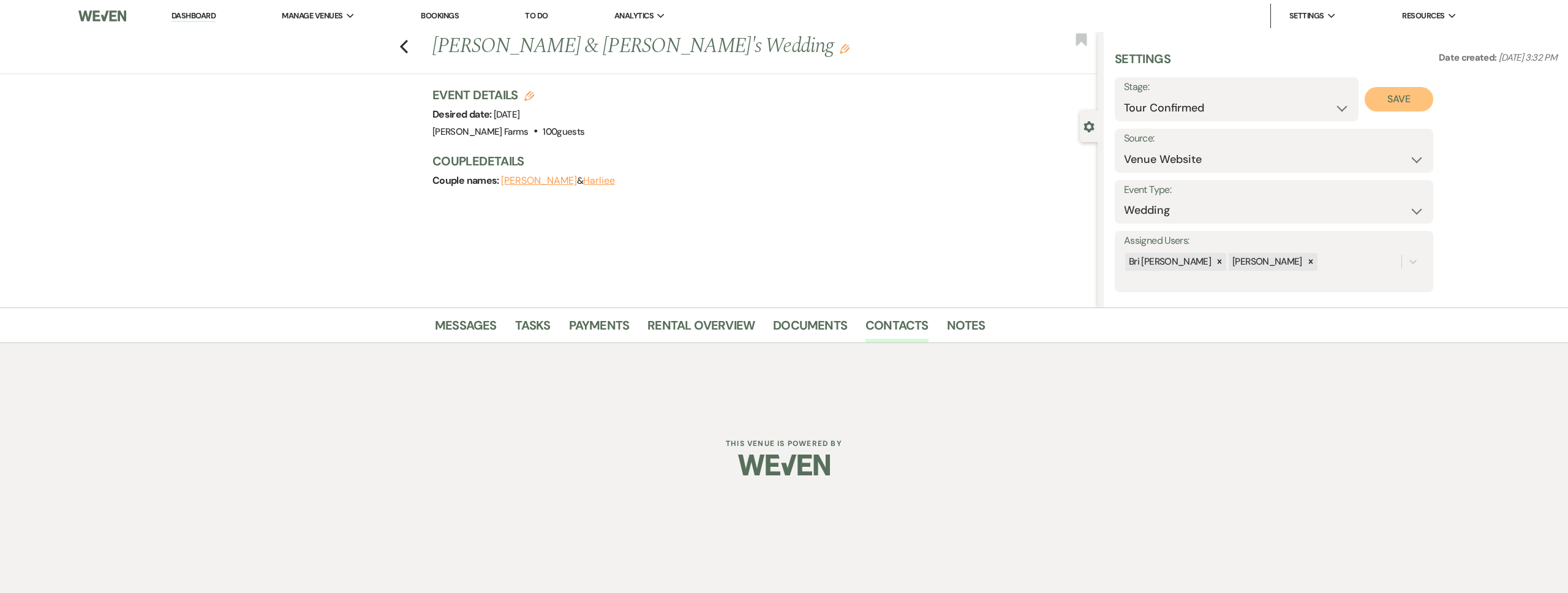
click at [1400, 103] on button "Save" at bounding box center [1399, 99] width 69 height 24
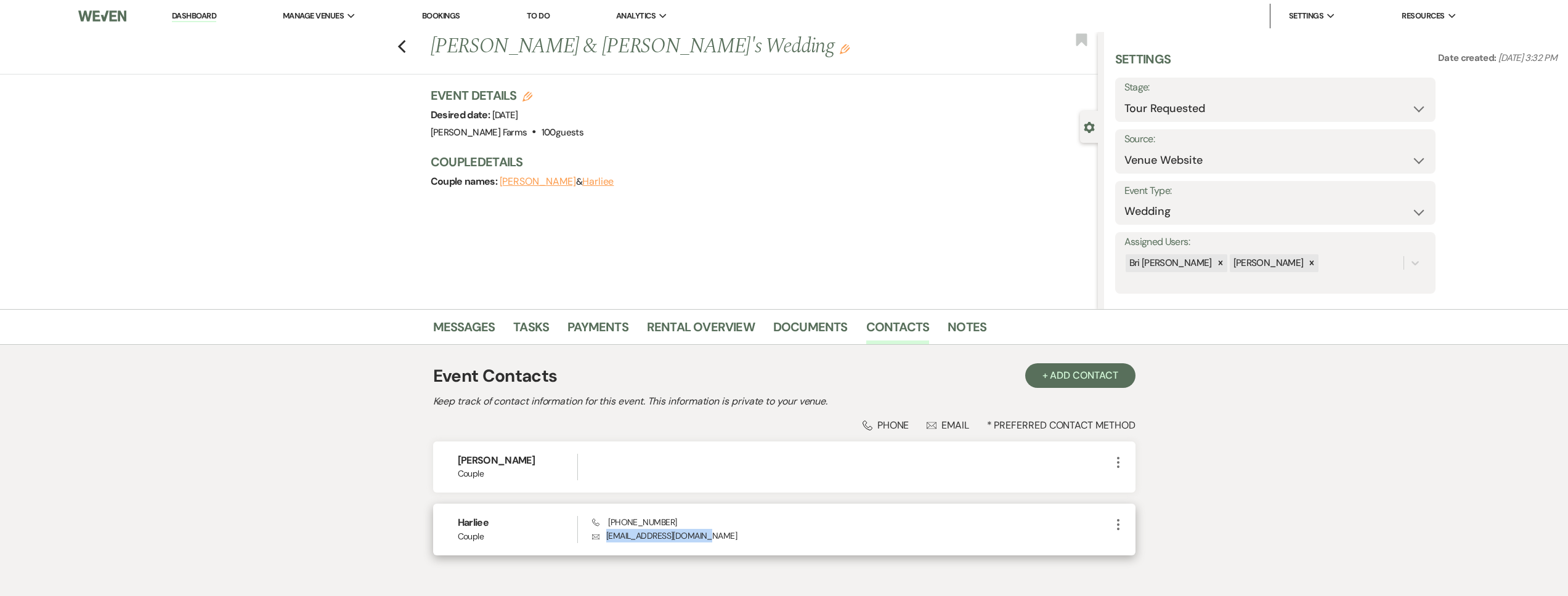
drag, startPoint x: 701, startPoint y: 532, endPoint x: 615, endPoint y: 536, distance: 86.1
click at [607, 537] on p "Envelope polarisgirl99@gmail.com" at bounding box center [851, 535] width 518 height 13
copy p "polarisgirl99@gmail.com"
click at [1233, 103] on select "Inquiry Follow Up Tour Requested Tour Confirmed Toured Proposal Sent Booked Lost" at bounding box center [1275, 108] width 302 height 24
select select "4"
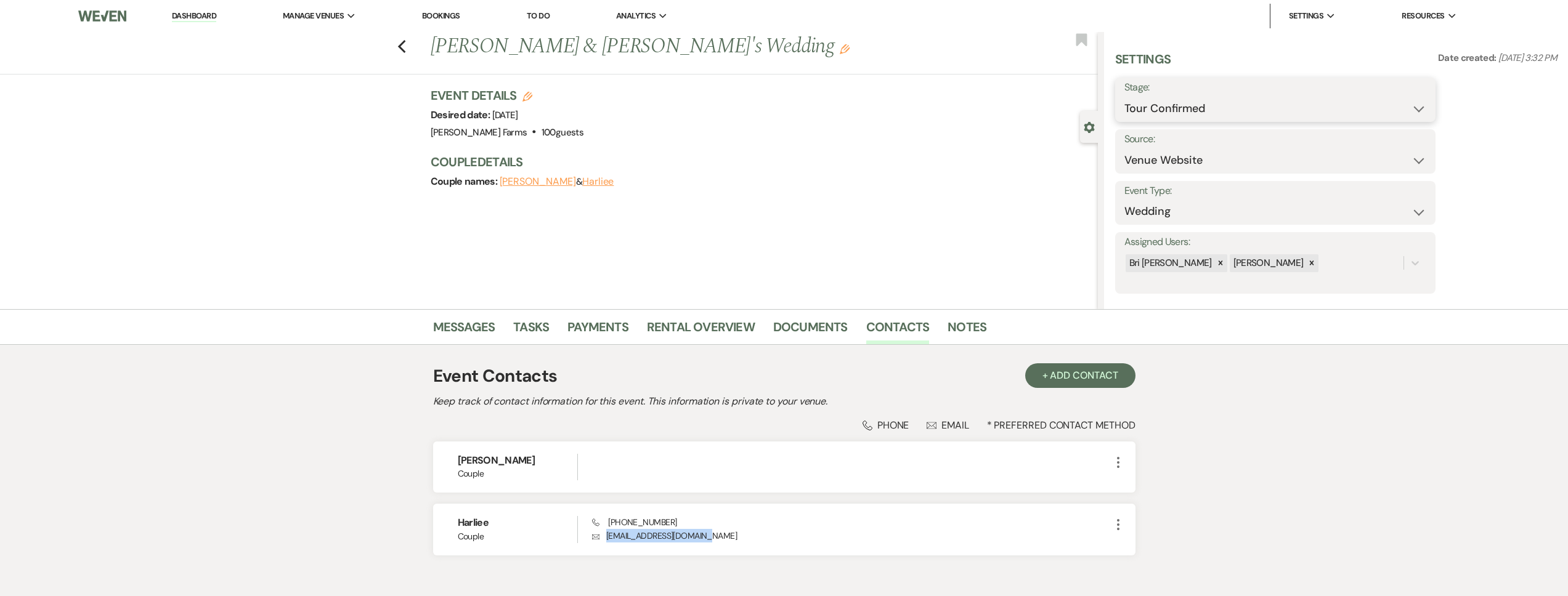
click at [1124, 96] on select "Inquiry Follow Up Tour Requested Tour Confirmed Toured Proposal Sent Booked Lost" at bounding box center [1275, 108] width 302 height 24
click at [406, 48] on icon "Previous" at bounding box center [402, 46] width 9 height 15
select select "2"
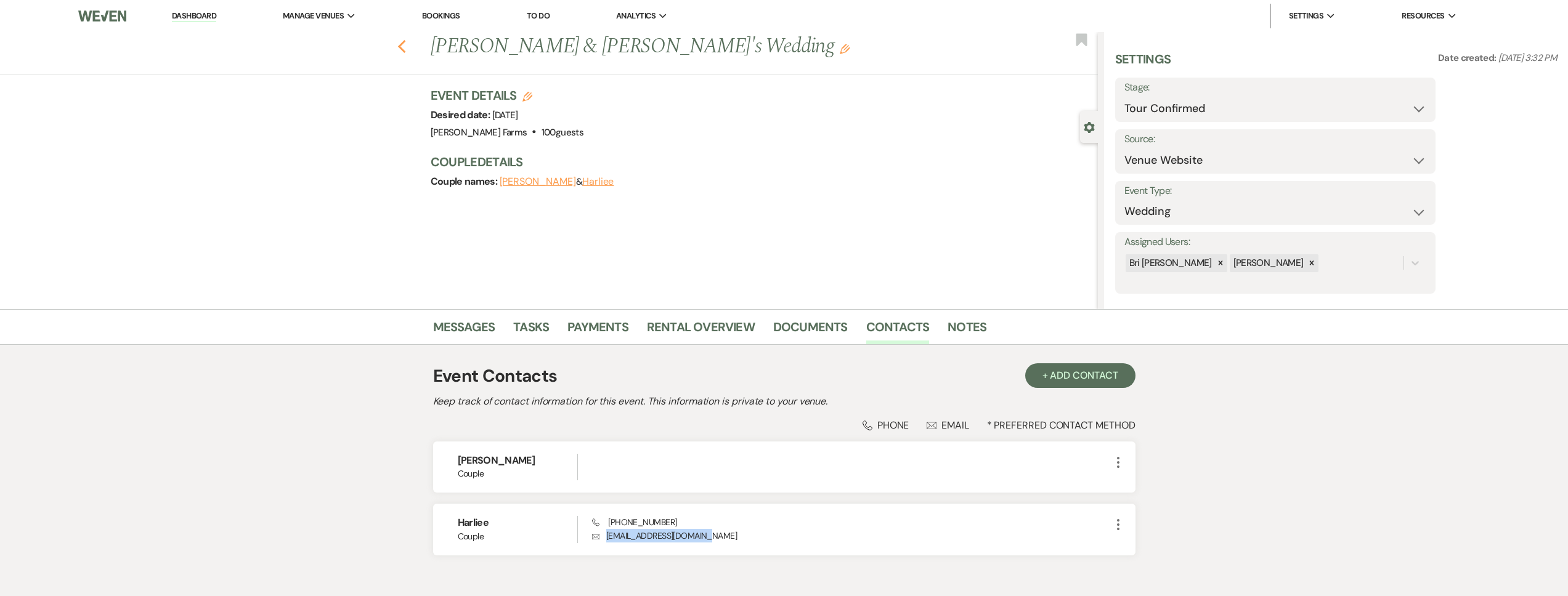
select select "2"
select select "4"
select select "2"
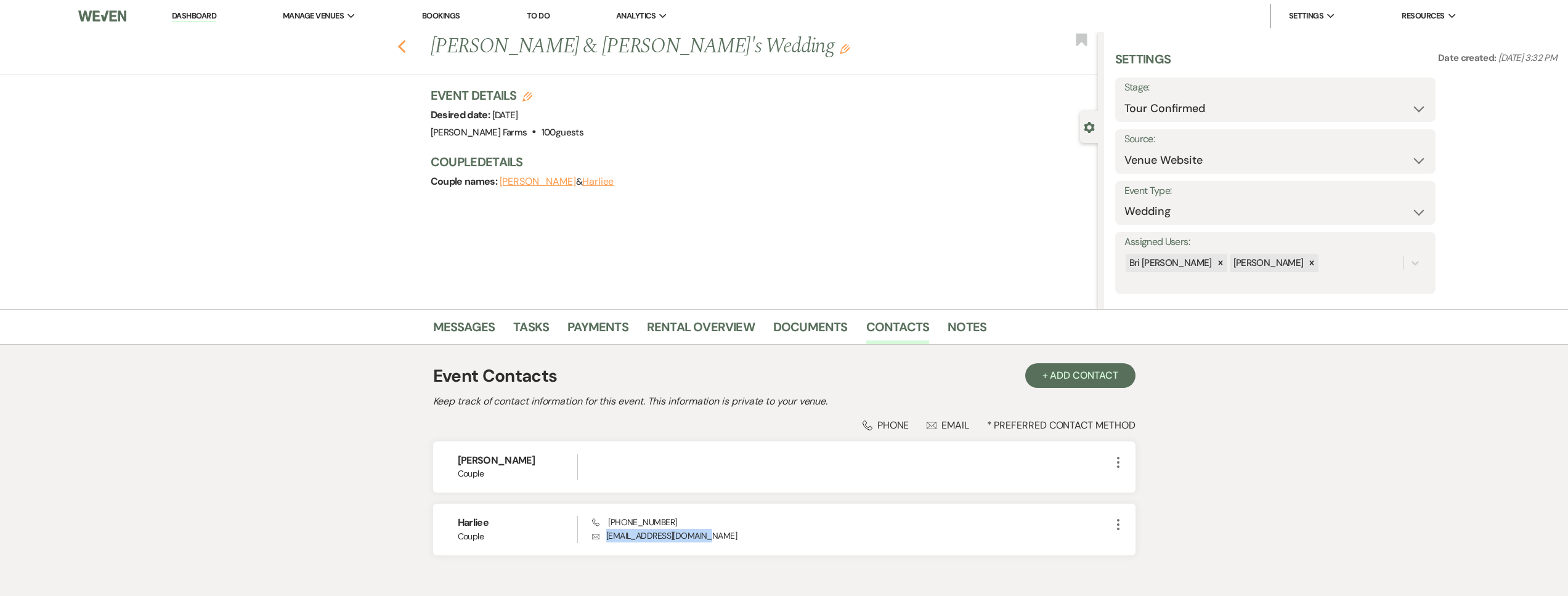
select select "2"
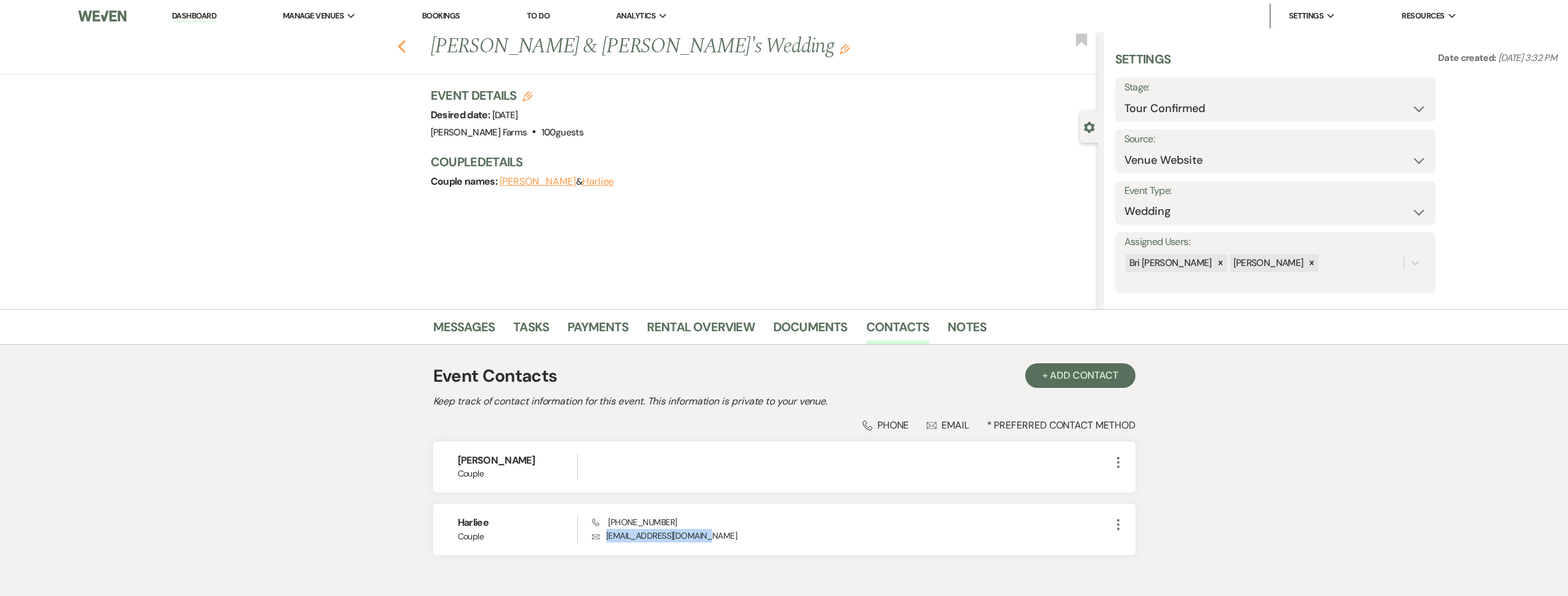
select select "2"
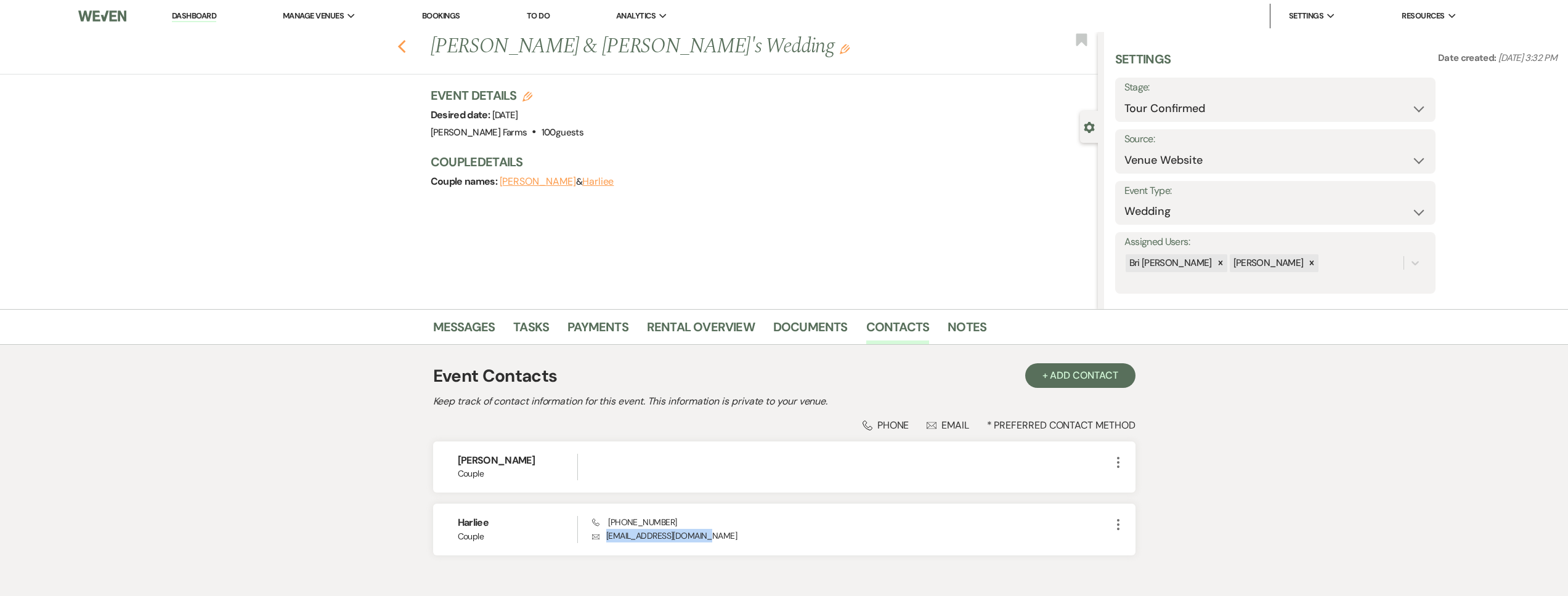
select select "2"
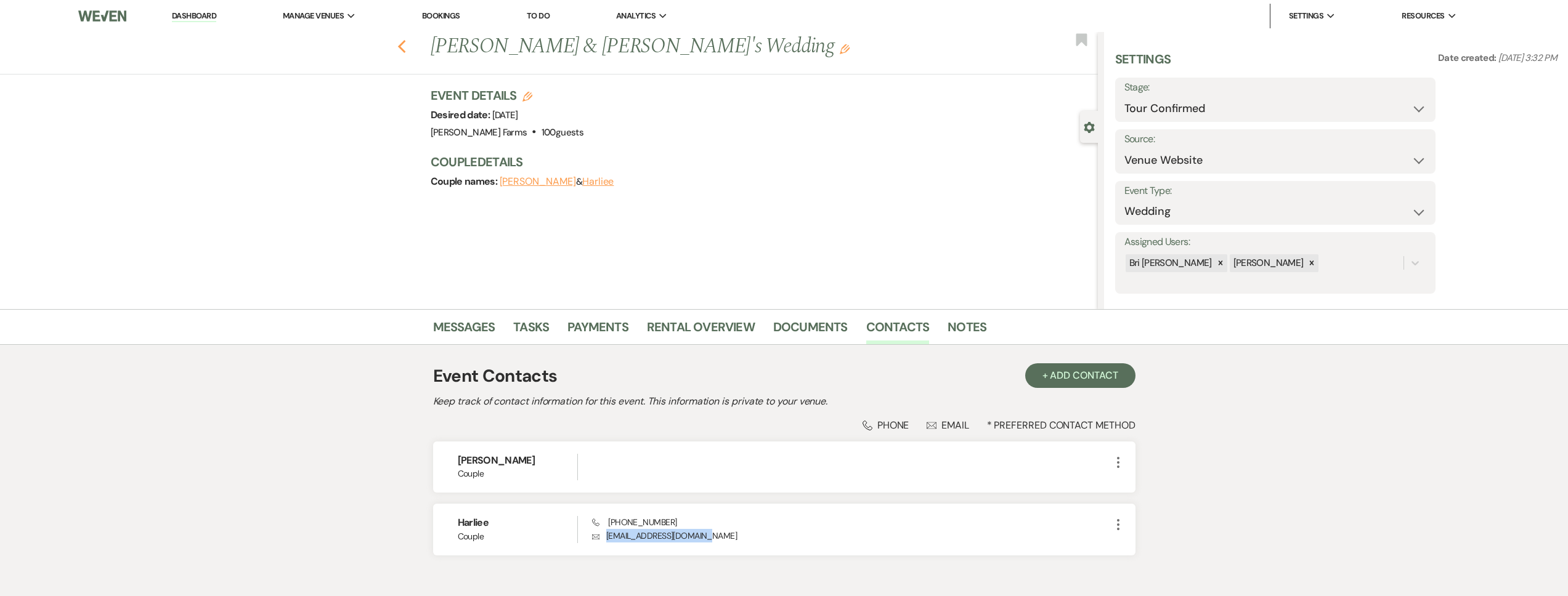
select select "2"
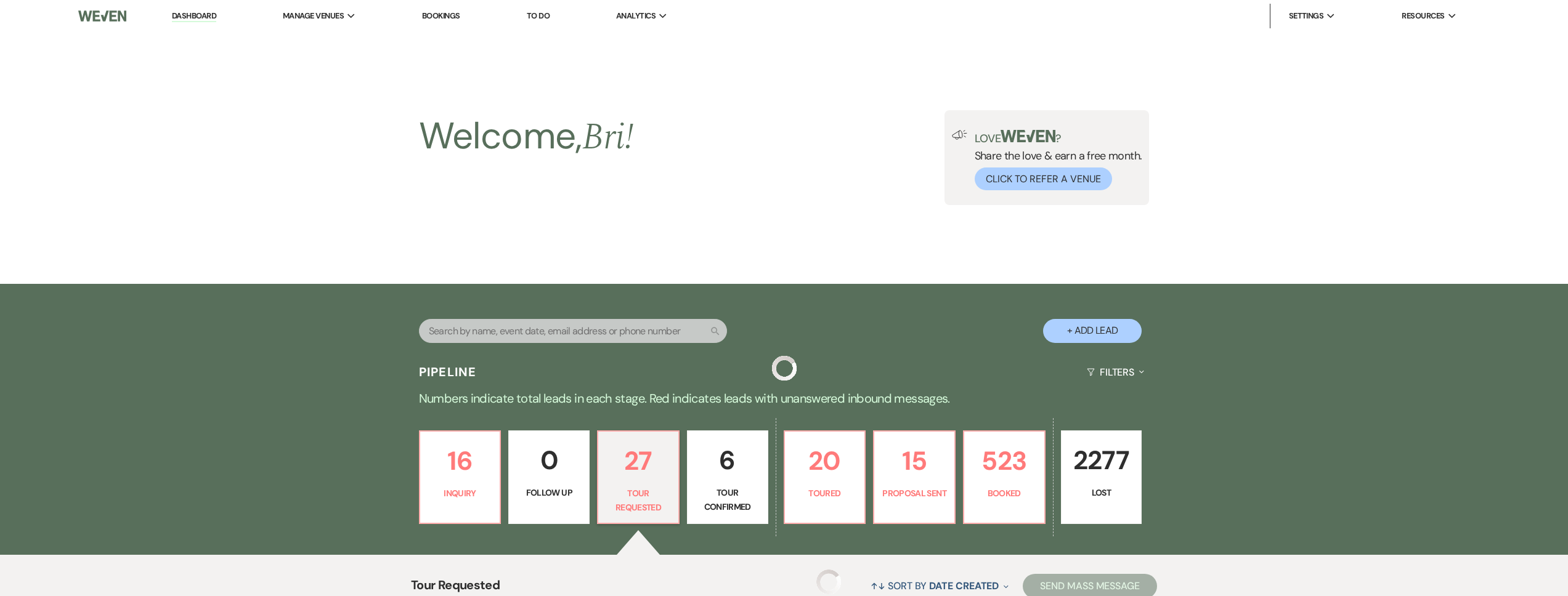
scroll to position [472, 0]
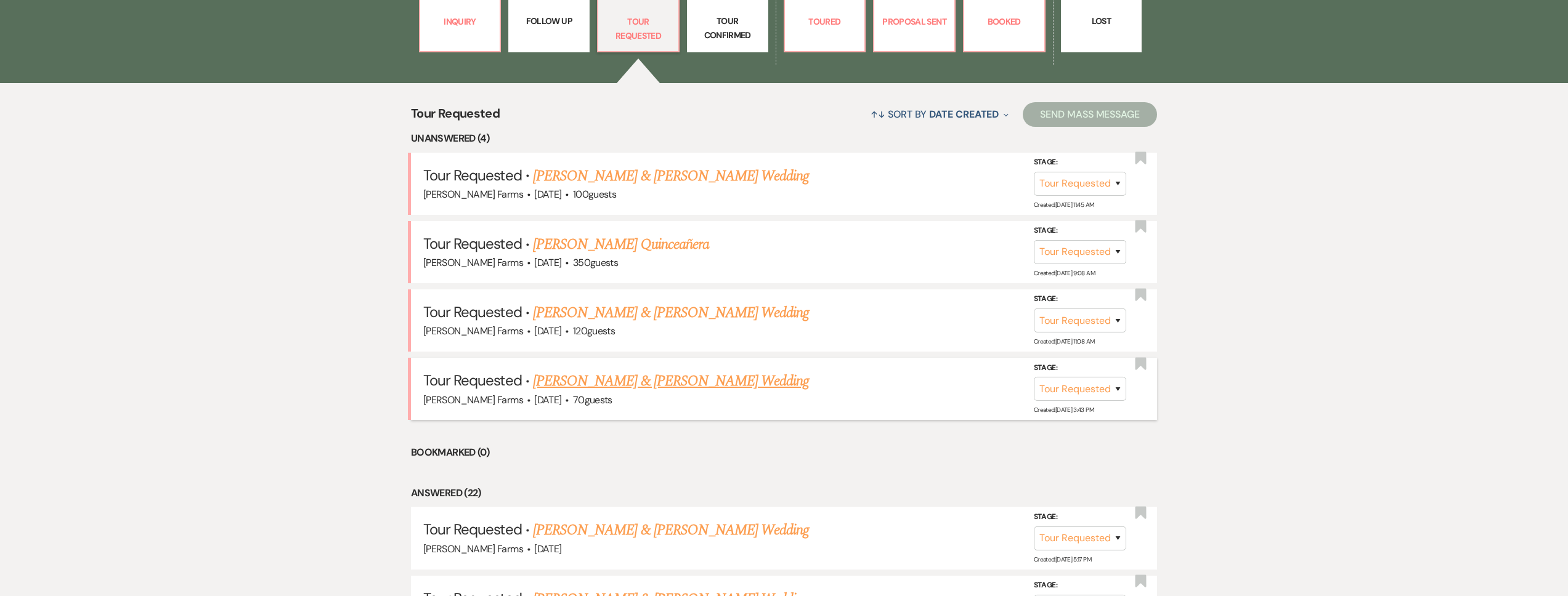
click at [666, 383] on link "Austin Ryan & Molly Green's Wedding" at bounding box center [671, 381] width 276 height 22
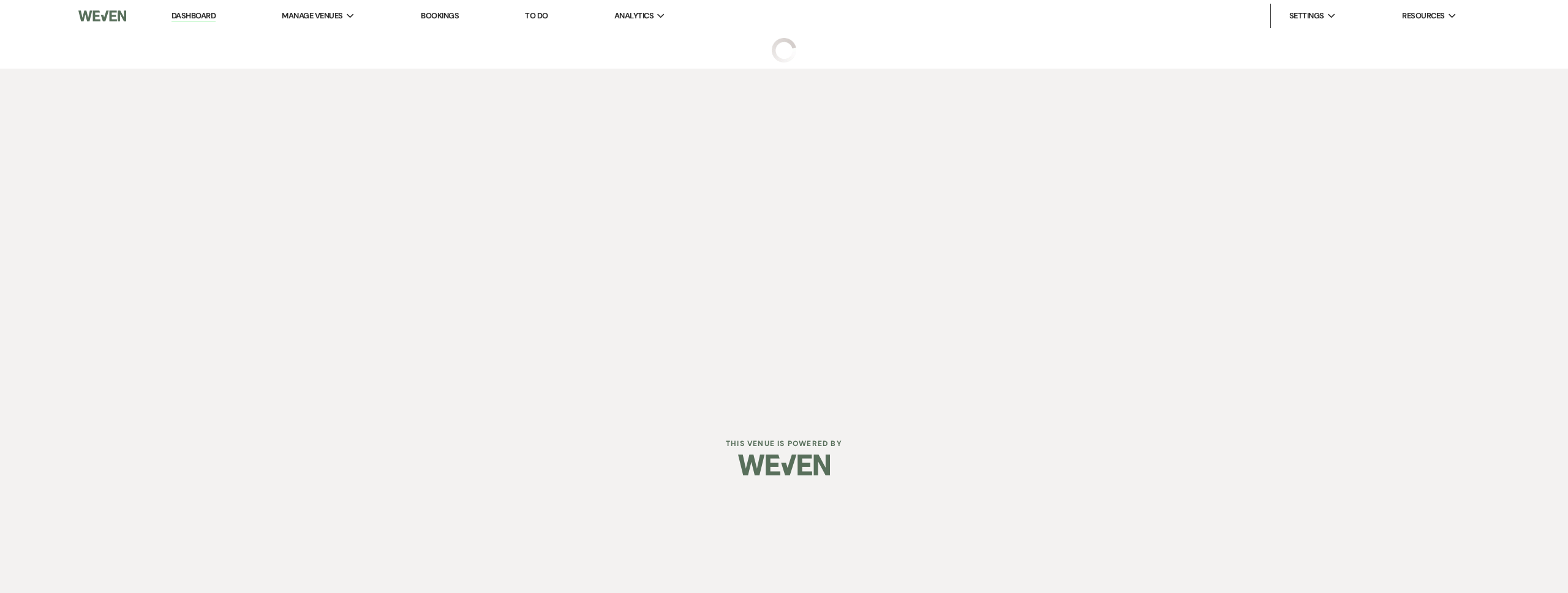
select select "2"
select select "5"
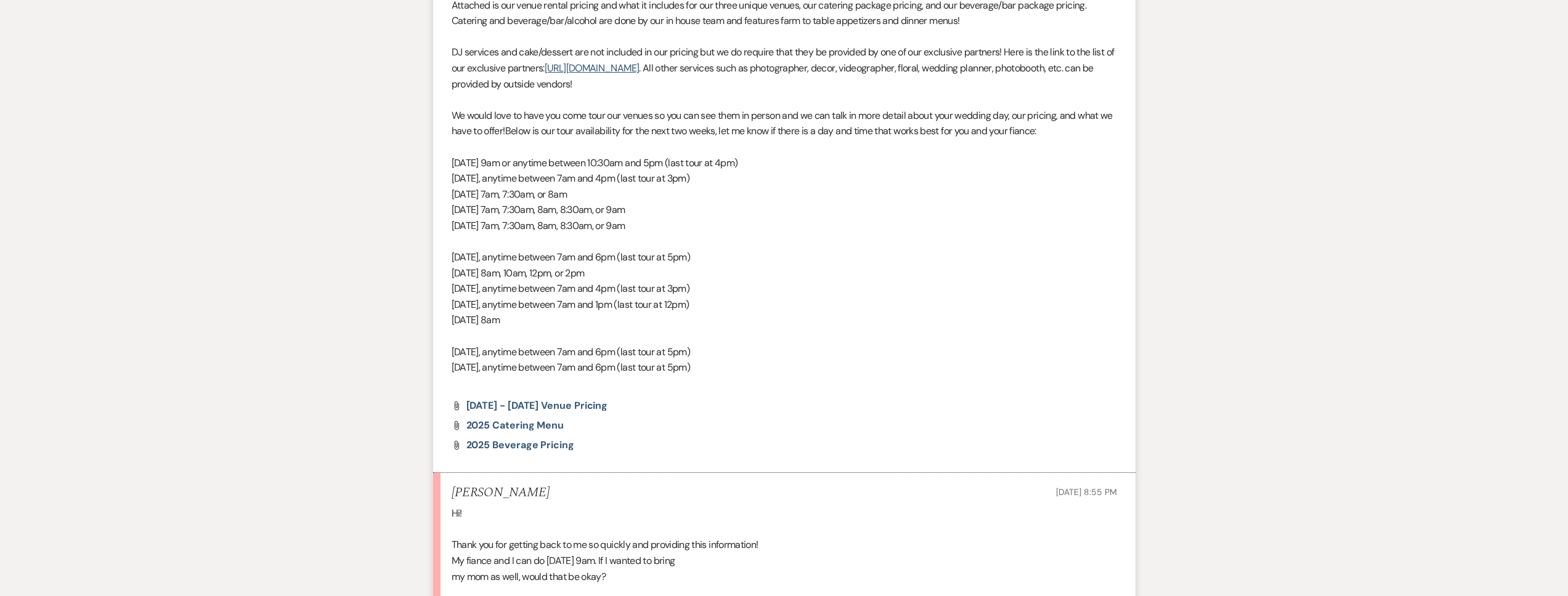
scroll to position [1101, 0]
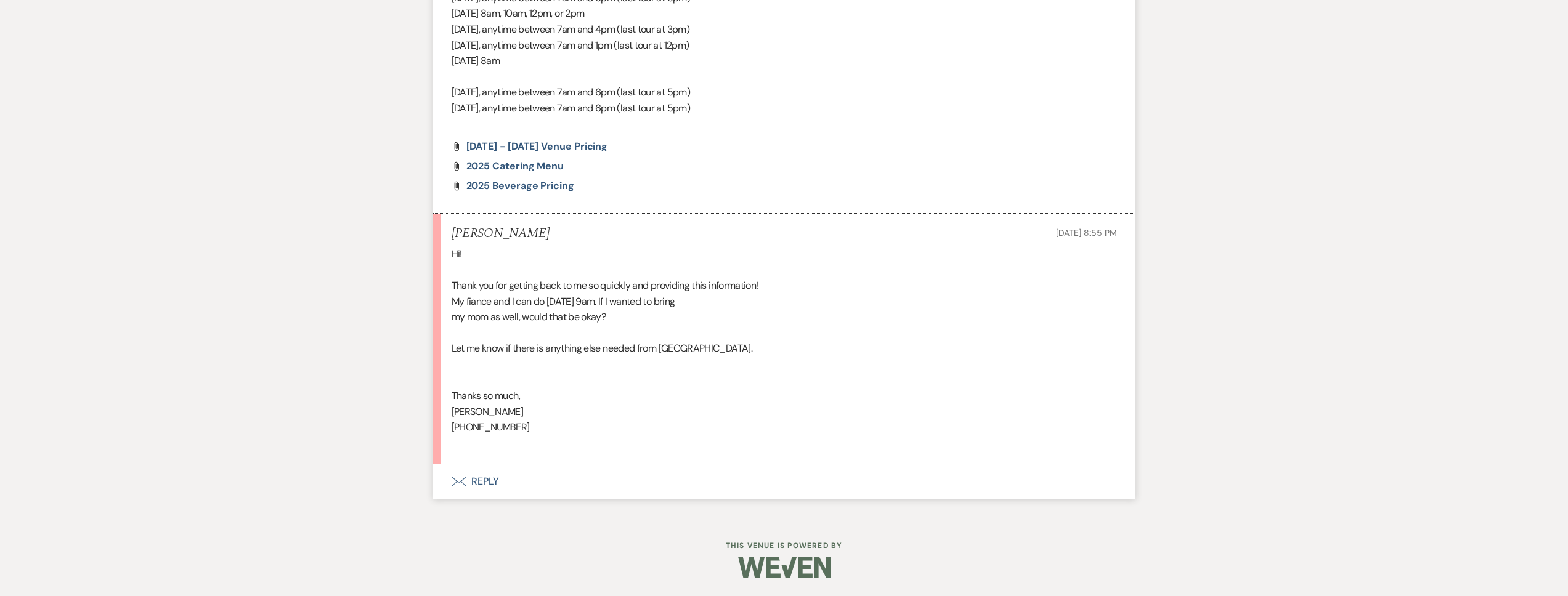
click at [591, 488] on button "Envelope Reply" at bounding box center [784, 481] width 702 height 35
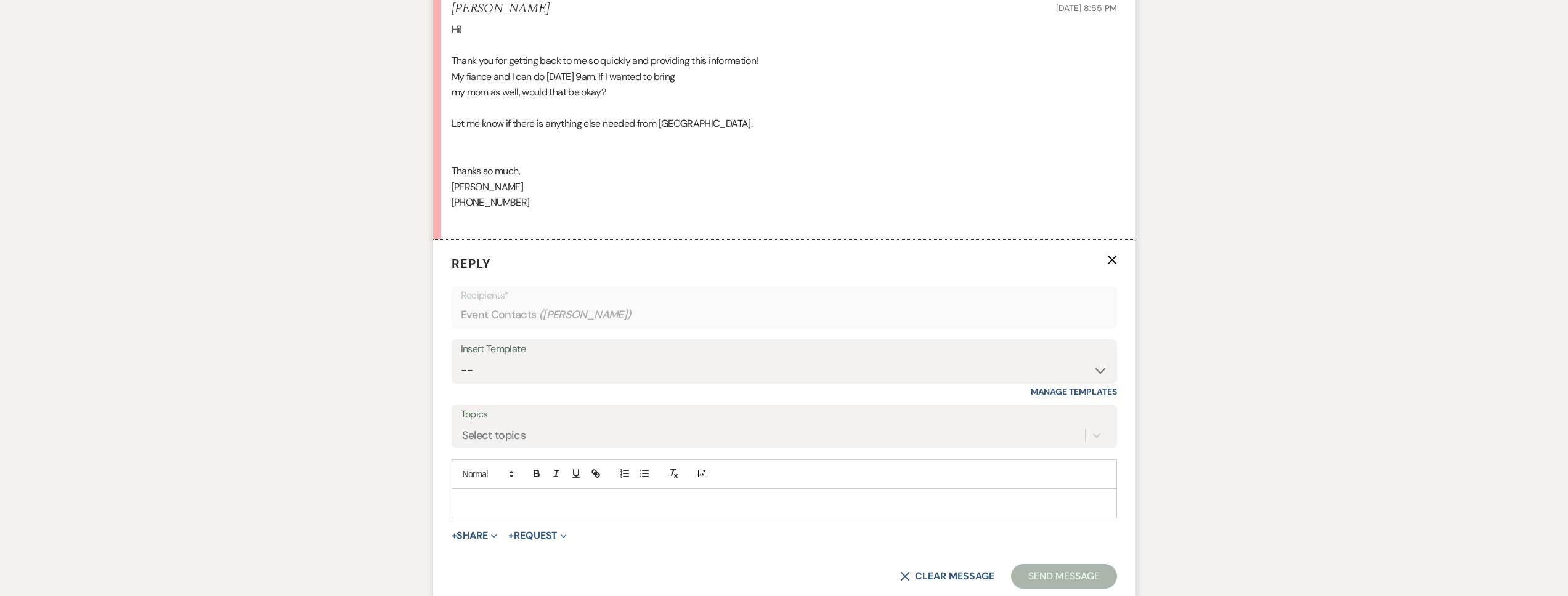
scroll to position [1317, 0]
click at [487, 504] on p at bounding box center [784, 496] width 645 height 13
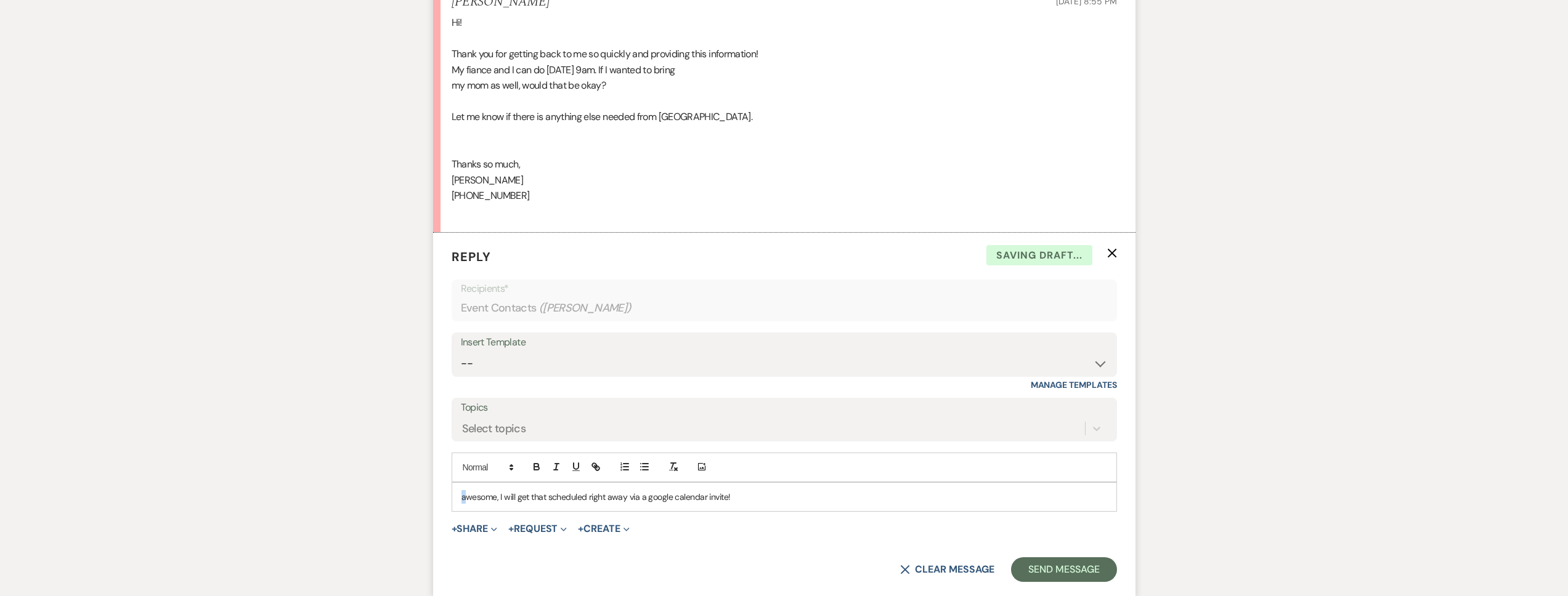
drag, startPoint x: 464, startPoint y: 517, endPoint x: 458, endPoint y: 517, distance: 6.0
click at [458, 511] on div "awesome, I will get that scheduled right away via a google calendar invite!" at bounding box center [784, 497] width 664 height 28
click at [822, 504] on p "Awesome, I will get that scheduled right away via a google calendar invite!" at bounding box center [784, 496] width 645 height 13
click at [1056, 582] on button "Send Message" at bounding box center [1063, 570] width 105 height 25
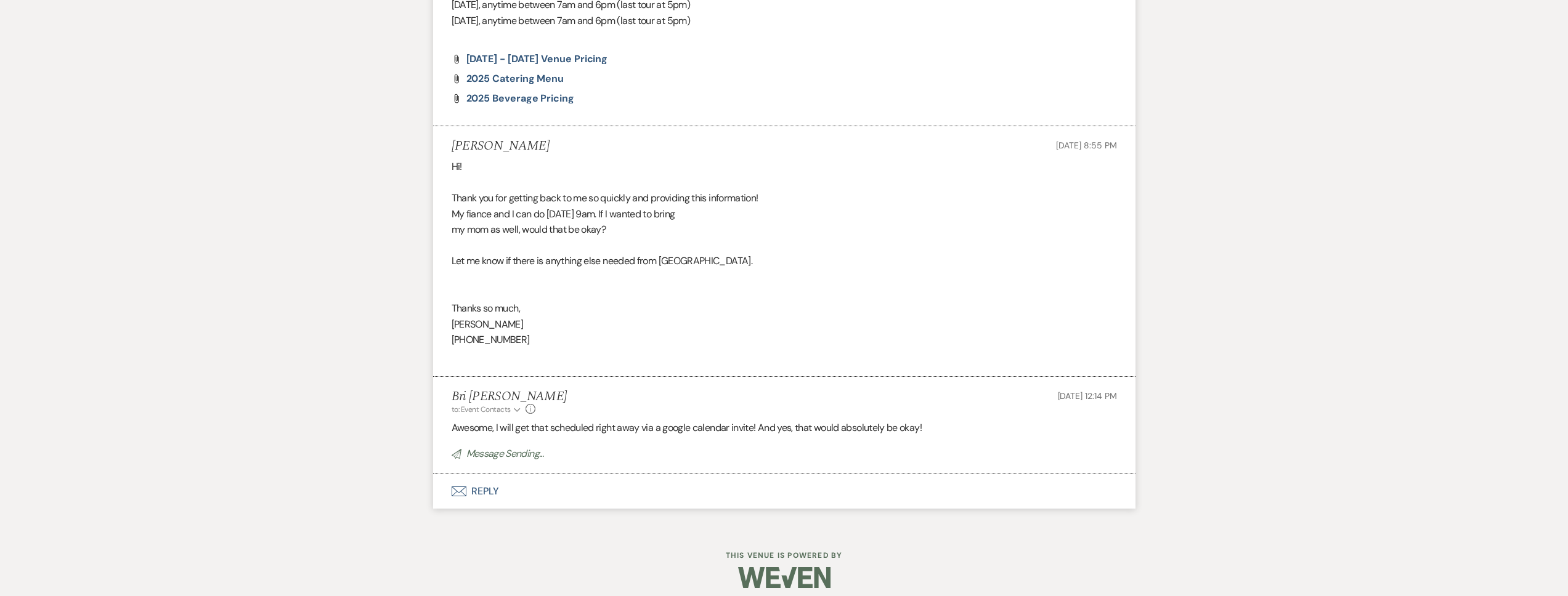
scroll to position [1171, 0]
drag, startPoint x: 529, startPoint y: 160, endPoint x: 450, endPoint y: 162, distance: 79.0
click at [450, 162] on li "Molly Green Oct 12, 2025, 8:55 PM Hi! Thank you for getting back to me so quick…" at bounding box center [784, 252] width 702 height 250
copy h5 "Molly Green"
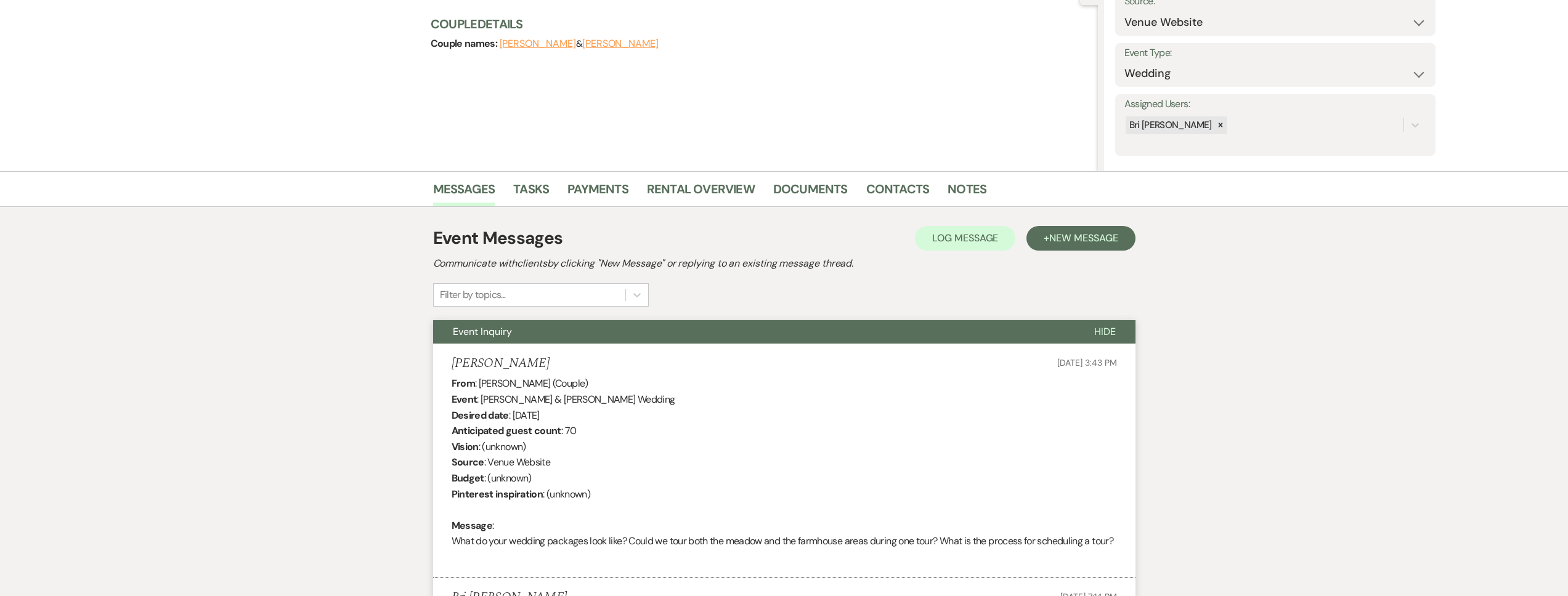
scroll to position [137, 0]
click at [1263, 129] on div "Bri [PERSON_NAME]" at bounding box center [1264, 126] width 279 height 21
type input "as"
click at [1249, 160] on div "[PERSON_NAME]" at bounding box center [1275, 156] width 302 height 25
click at [1400, 137] on form "Assigned Users: option Ashley Kohl, selected. 0 results available. Select is fo…" at bounding box center [1275, 126] width 321 height 62
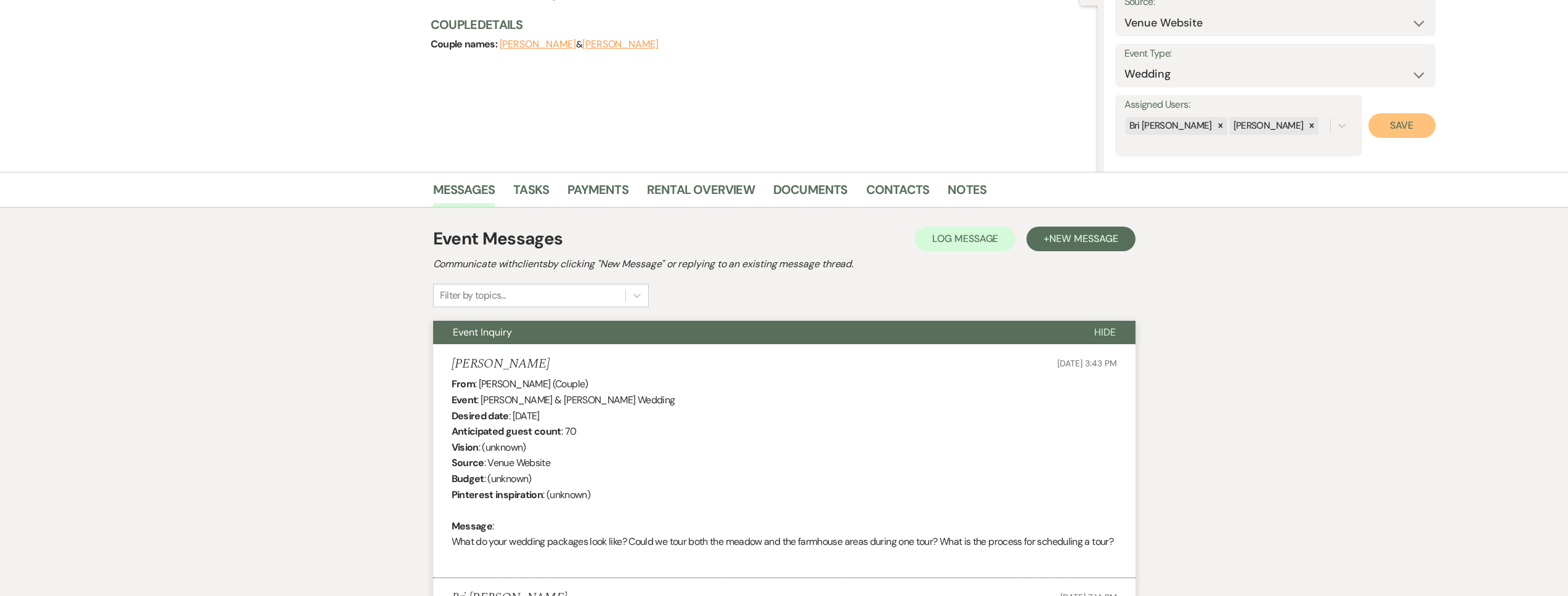
click at [1398, 127] on button "Save" at bounding box center [1402, 126] width 67 height 25
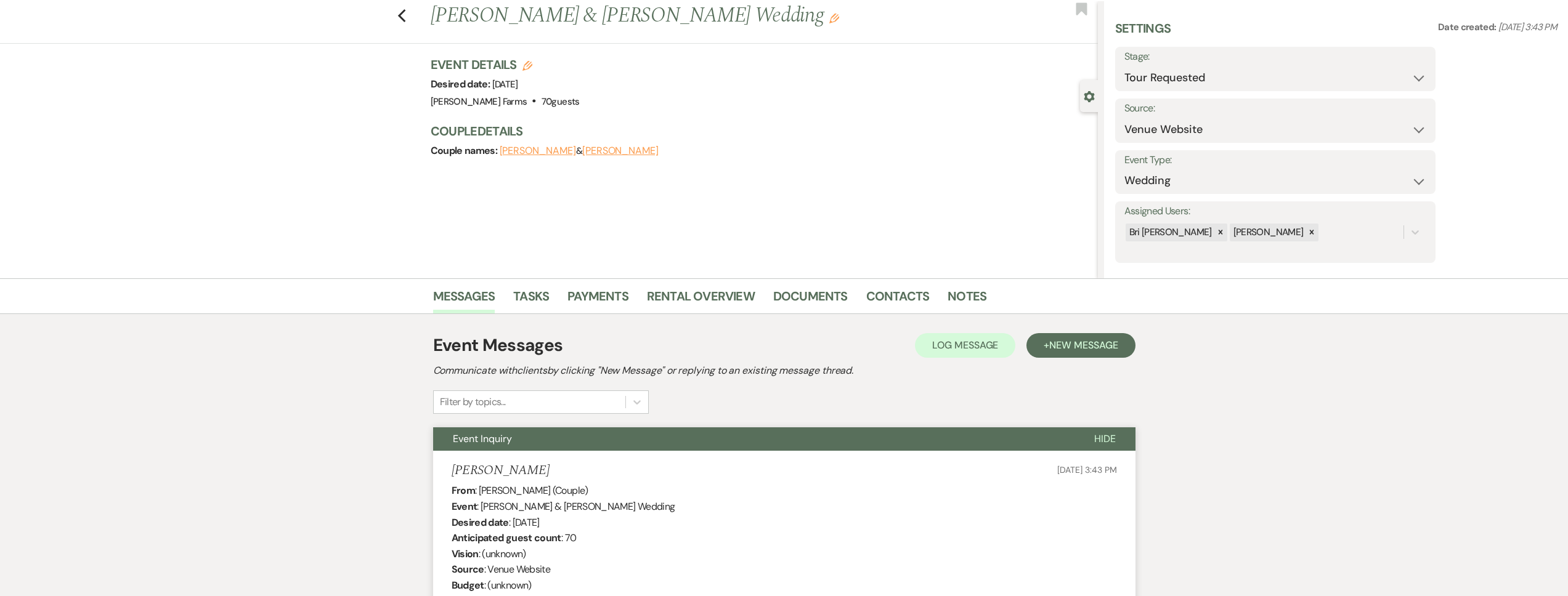
scroll to position [0, 0]
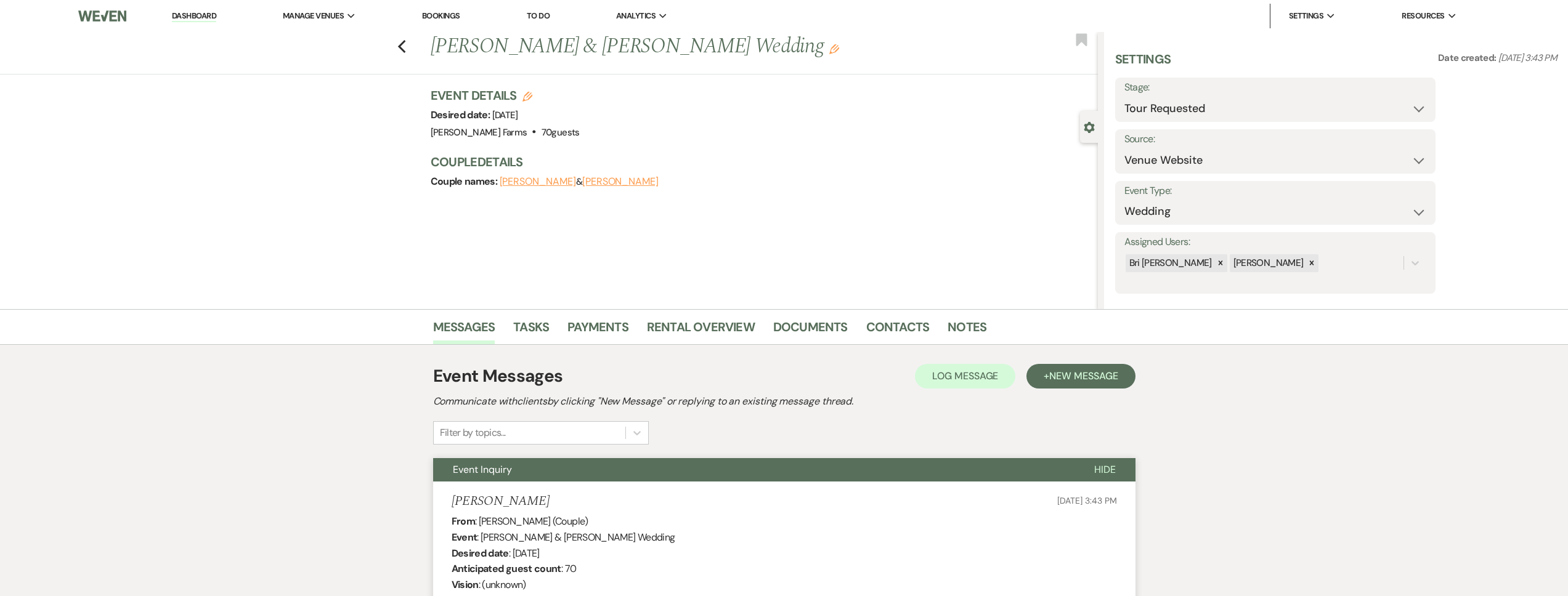
drag, startPoint x: 1208, startPoint y: 120, endPoint x: 1206, endPoint y: 111, distance: 9.2
click at [1208, 120] on div "Stage: Inquiry Follow Up Tour Requested Tour Confirmed Toured Proposal Sent Boo…" at bounding box center [1275, 100] width 321 height 44
click at [1206, 110] on select "Inquiry Follow Up Tour Requested Tour Confirmed Toured Proposal Sent Booked Lost" at bounding box center [1275, 108] width 302 height 24
select select "4"
click at [1124, 96] on select "Inquiry Follow Up Tour Requested Tour Confirmed Toured Proposal Sent Booked Lost" at bounding box center [1275, 108] width 302 height 24
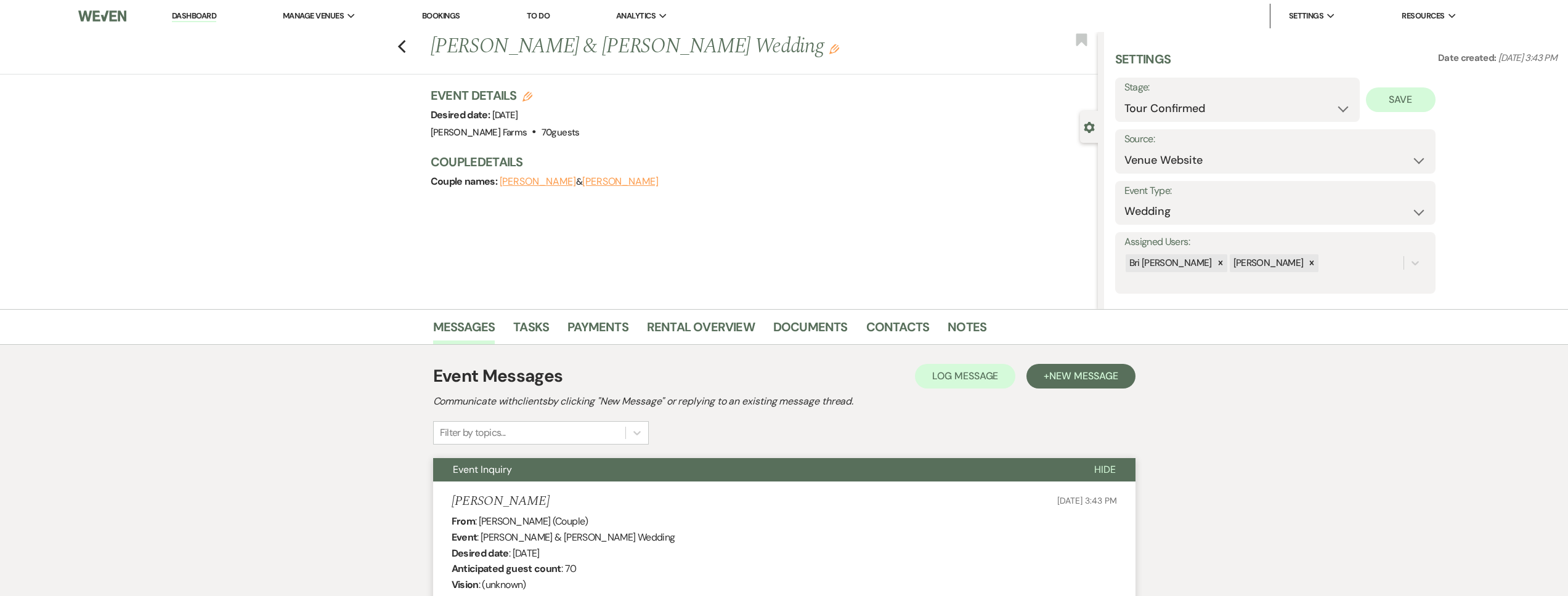
click at [1427, 87] on div "Save" at bounding box center [1398, 100] width 76 height 44
click at [1403, 100] on button "Save" at bounding box center [1401, 100] width 69 height 25
click at [896, 327] on link "Contacts" at bounding box center [898, 330] width 64 height 27
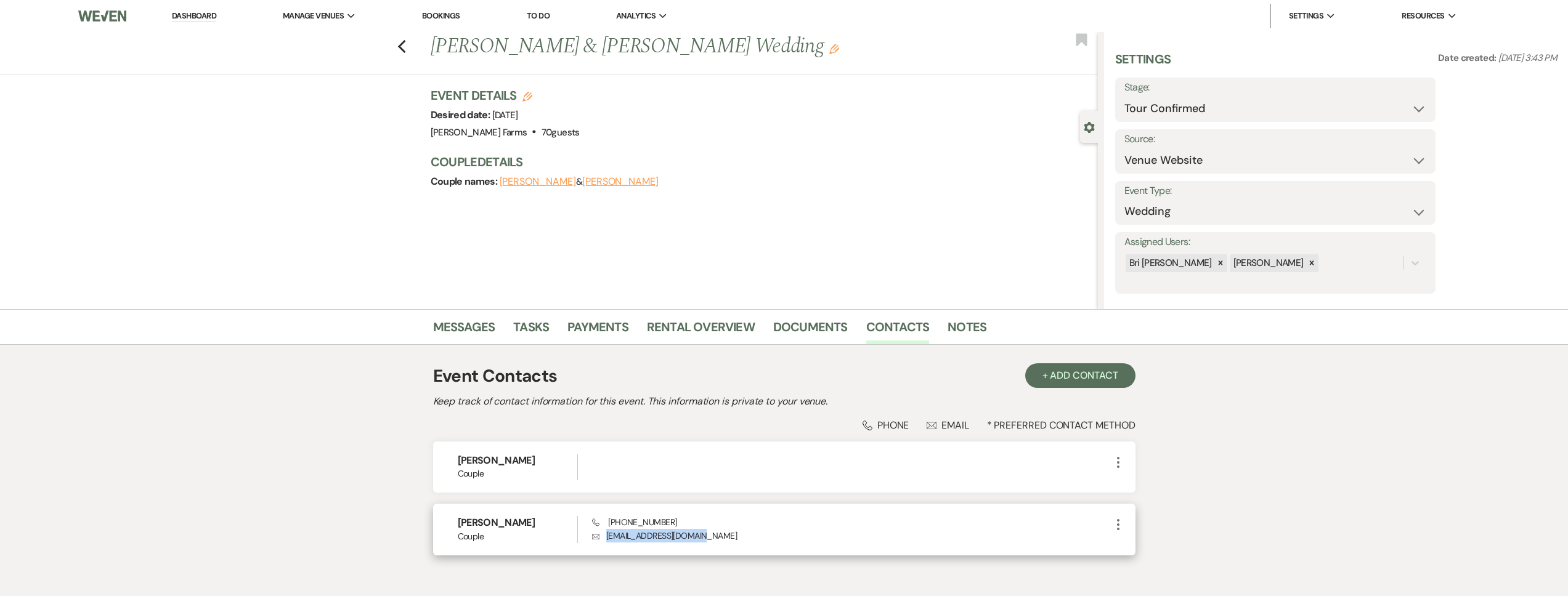
drag, startPoint x: 709, startPoint y: 529, endPoint x: 705, endPoint y: 537, distance: 8.9
click at [705, 537] on div "Phone (480) 907-8912 Envelope mollyrose512@gmail.com" at bounding box center [851, 529] width 518 height 26
copy div "Envelope mollyrose512@gmail.com"
click at [406, 50] on icon "Previous" at bounding box center [402, 46] width 9 height 15
select select "2"
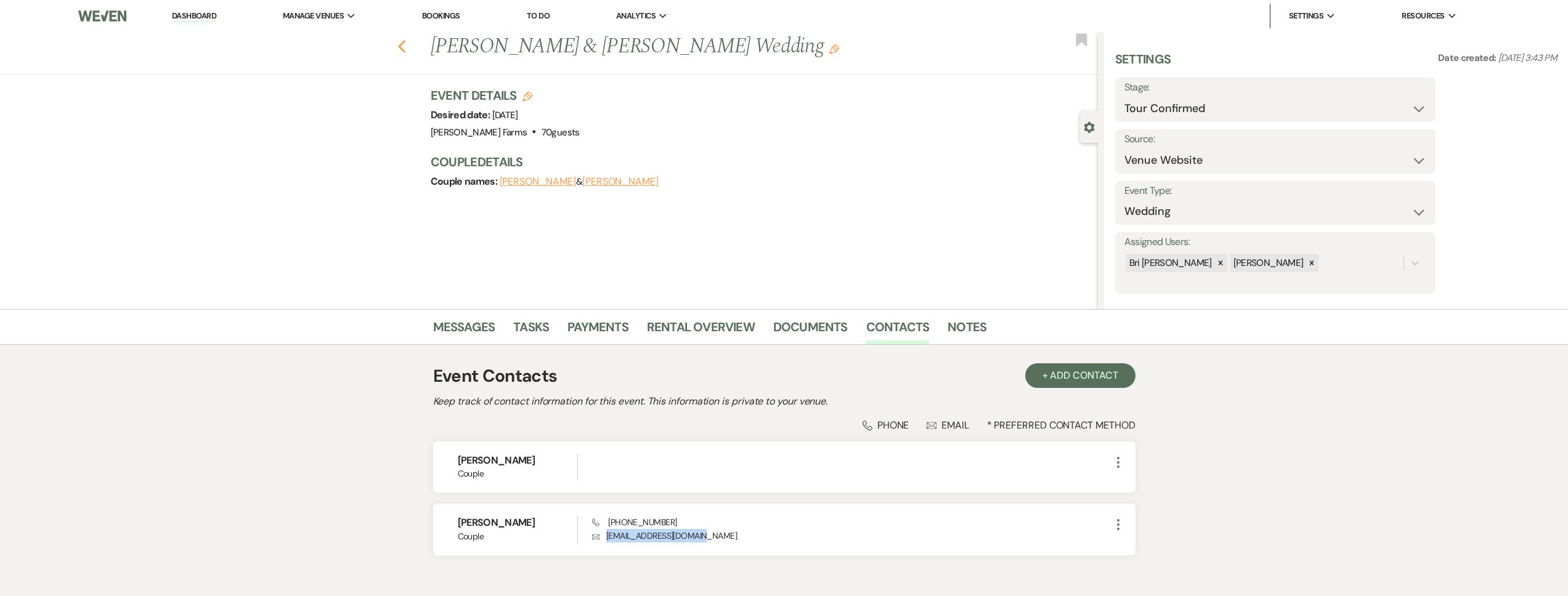
select select "2"
select select "4"
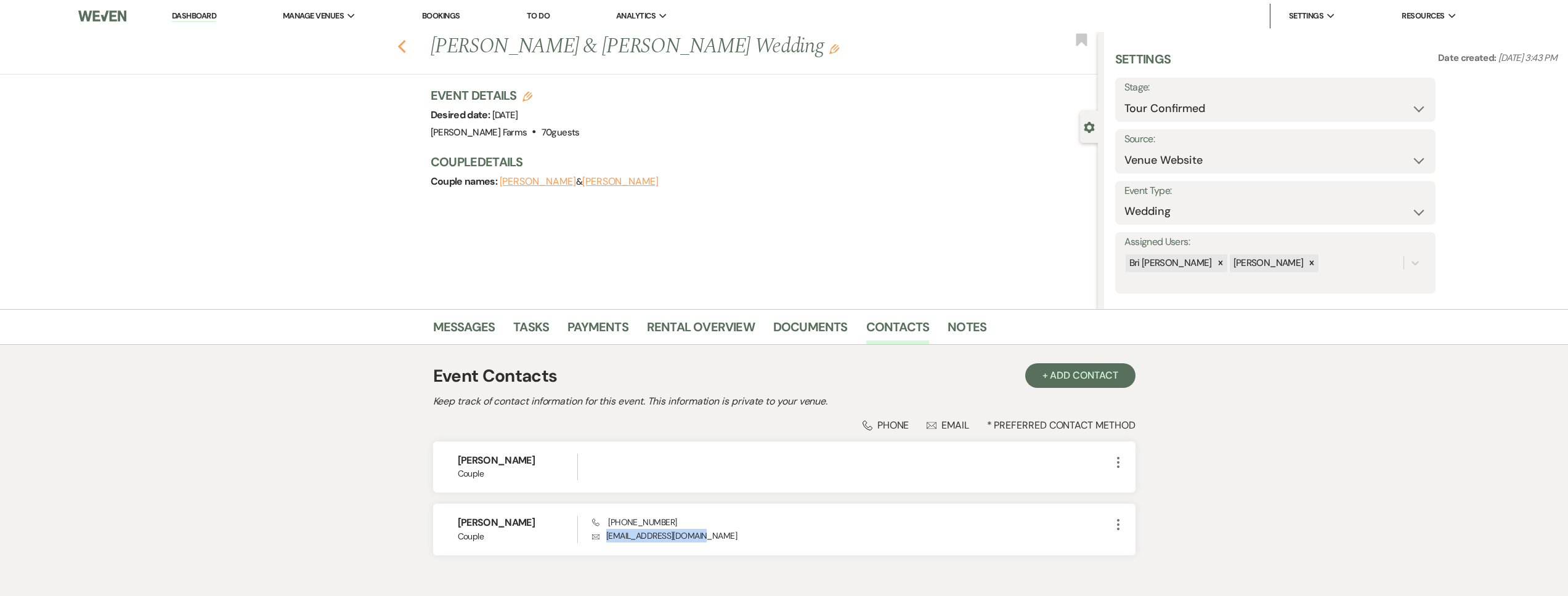
select select "2"
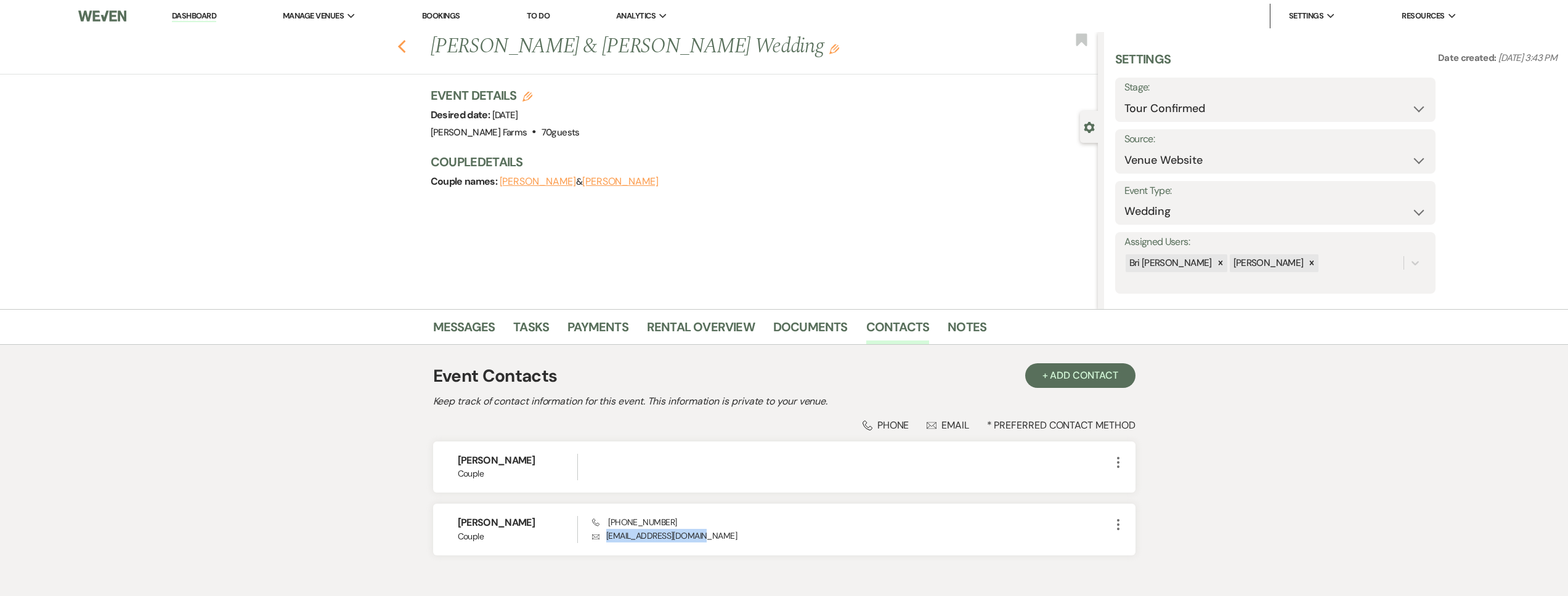
select select "2"
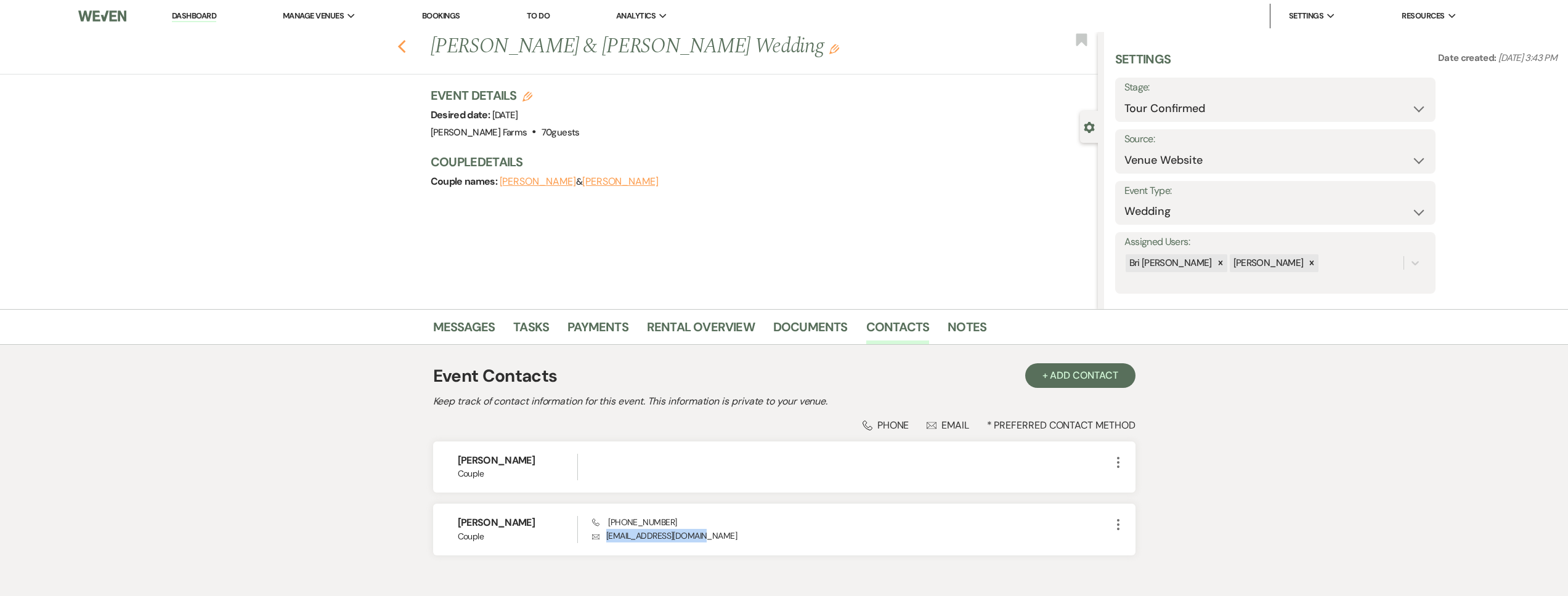
select select "2"
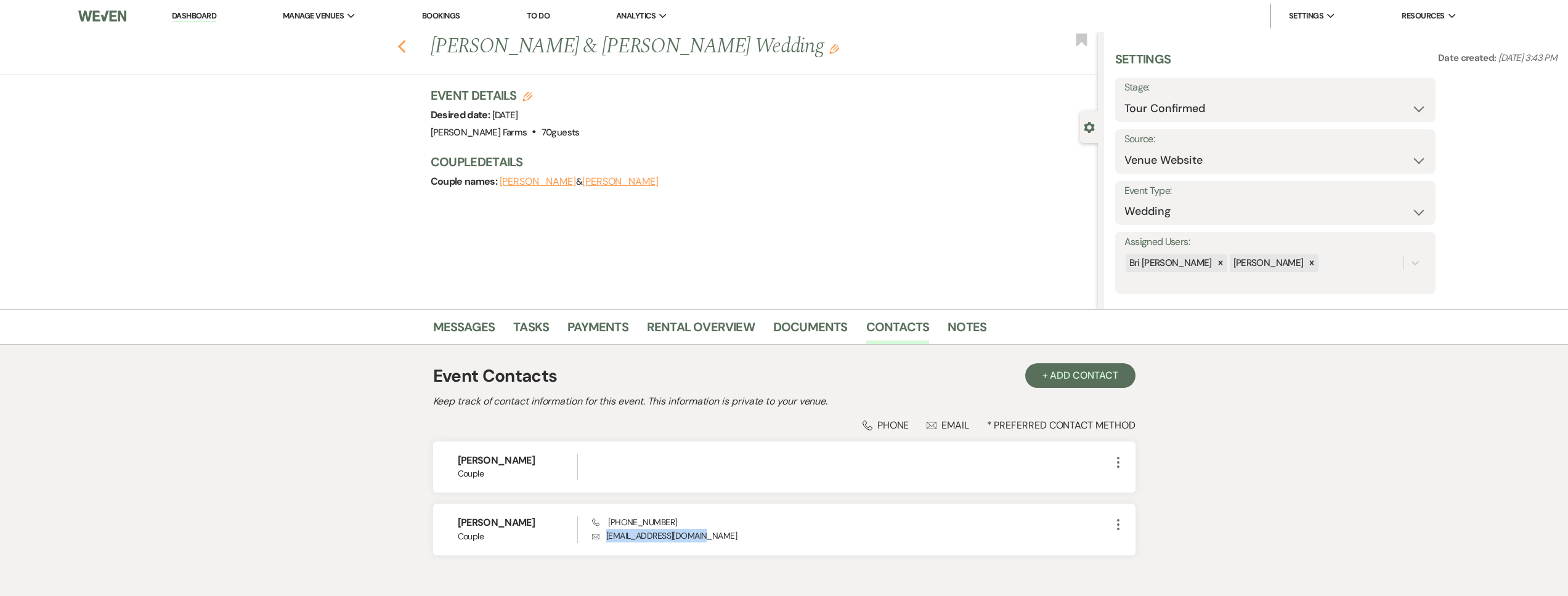
select select "2"
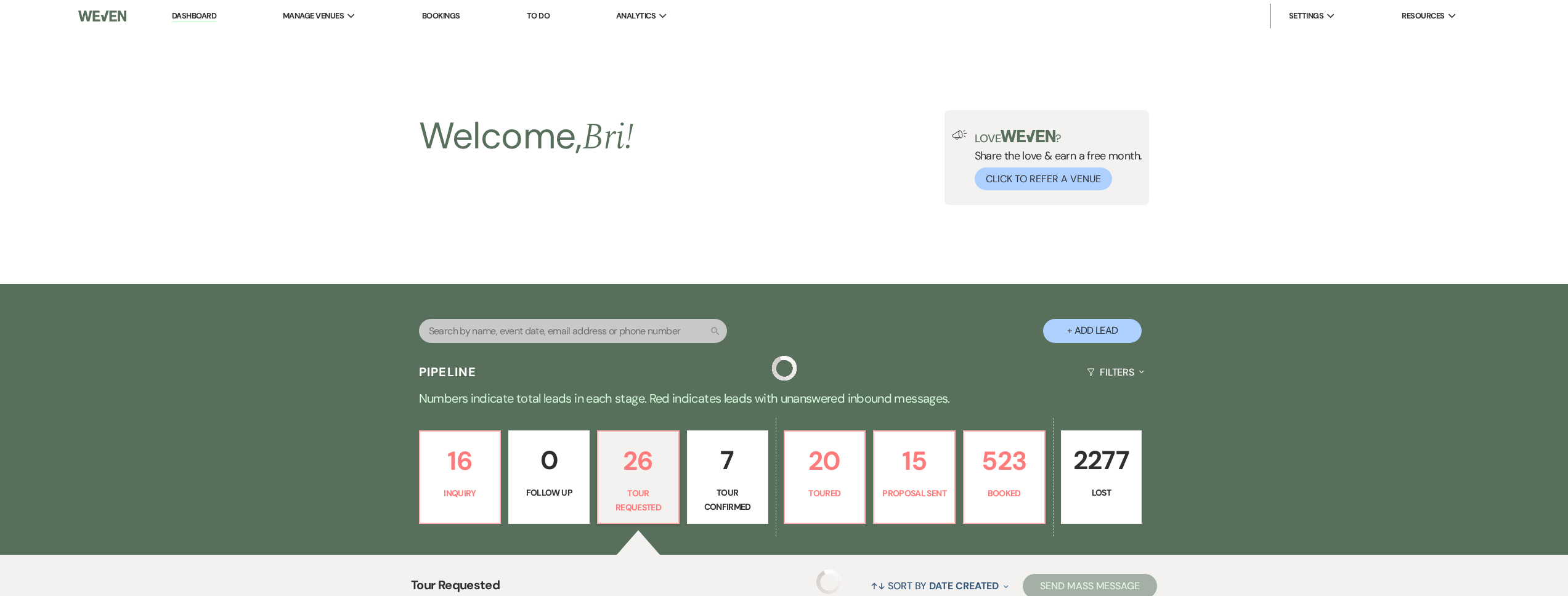
scroll to position [472, 0]
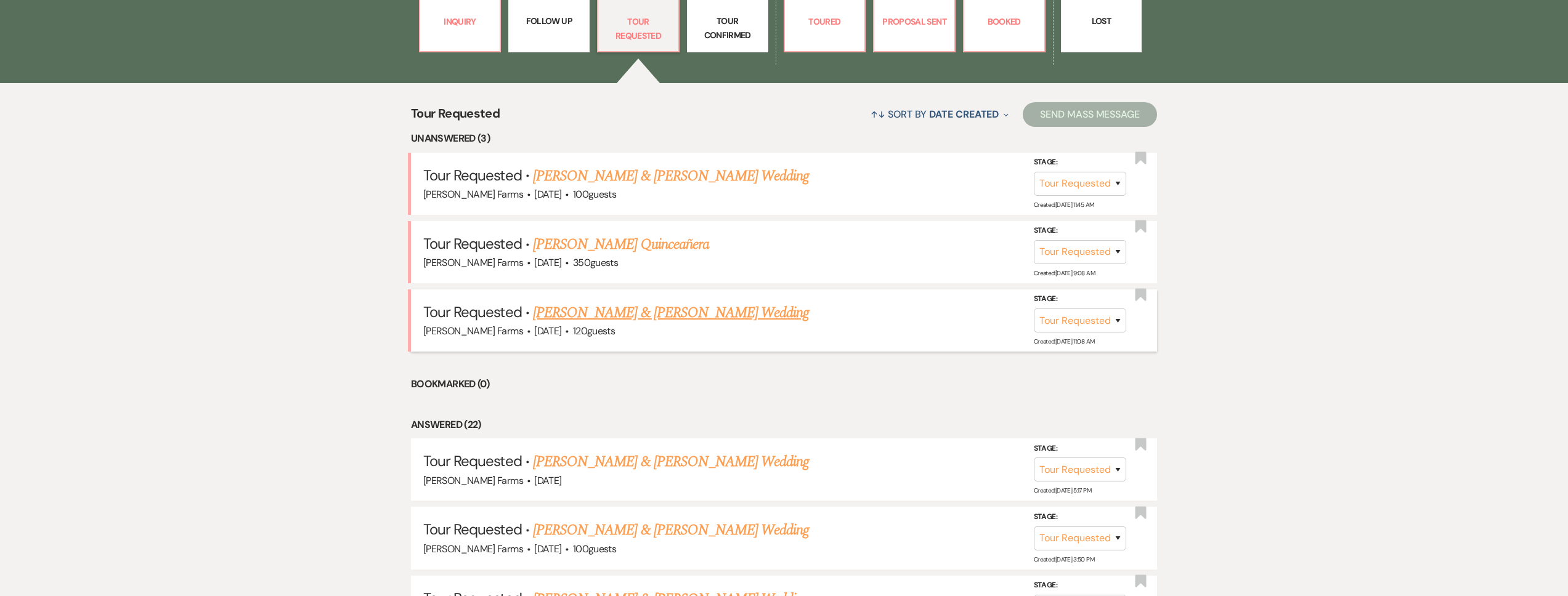
click at [642, 320] on link "William Oulundsen & Sarah Saffer's Wedding" at bounding box center [671, 312] width 276 height 22
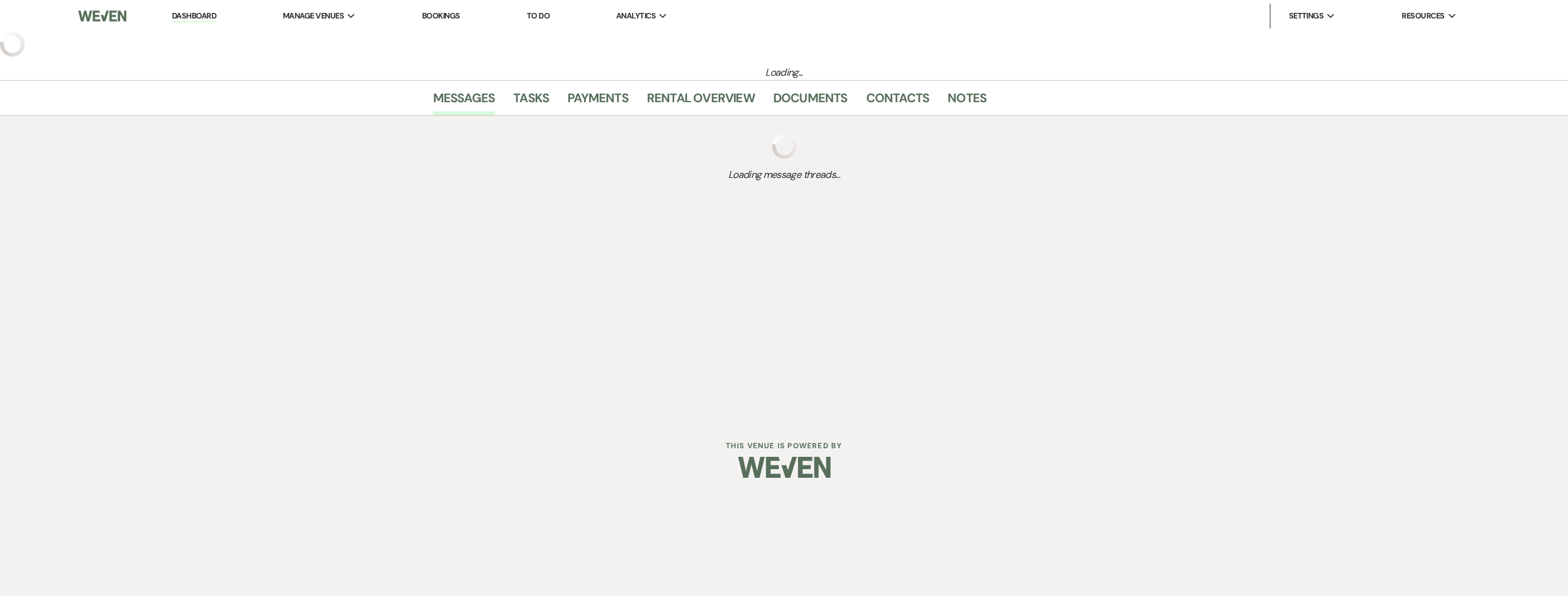
select select "2"
select select "5"
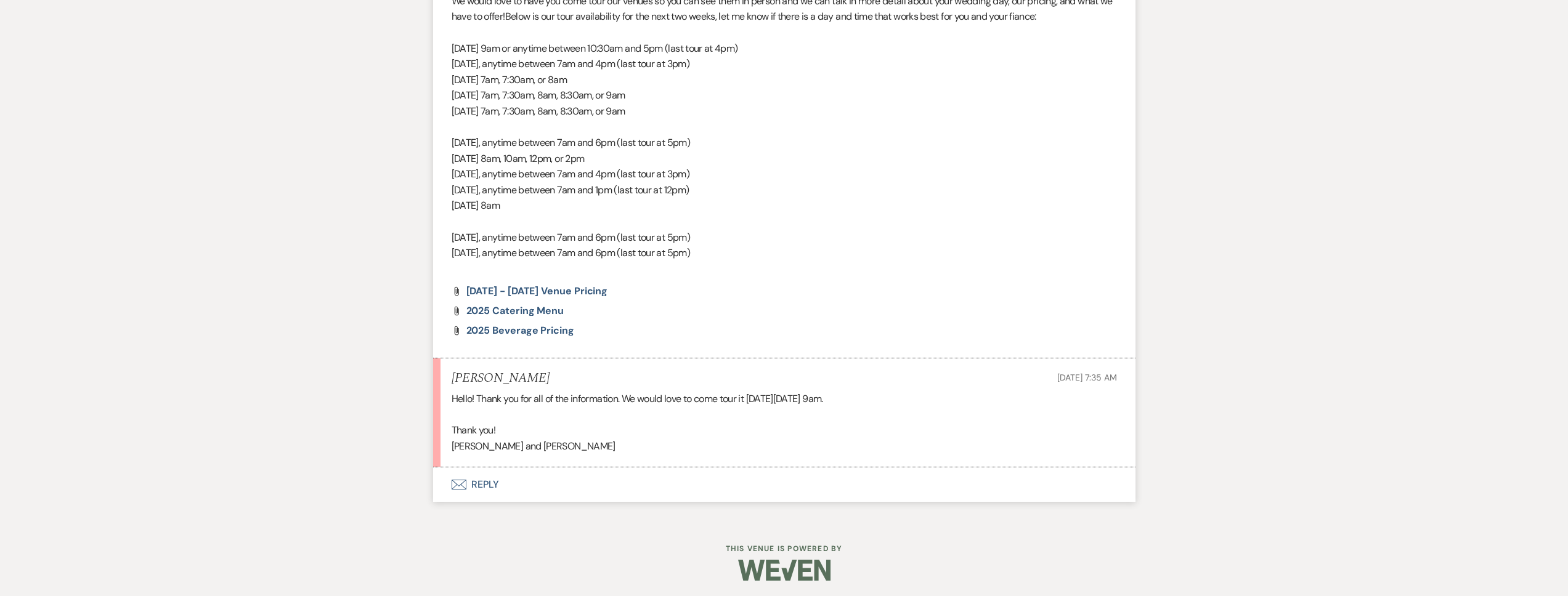
scroll to position [943, 0]
click at [544, 477] on button "Envelope Reply" at bounding box center [784, 481] width 702 height 35
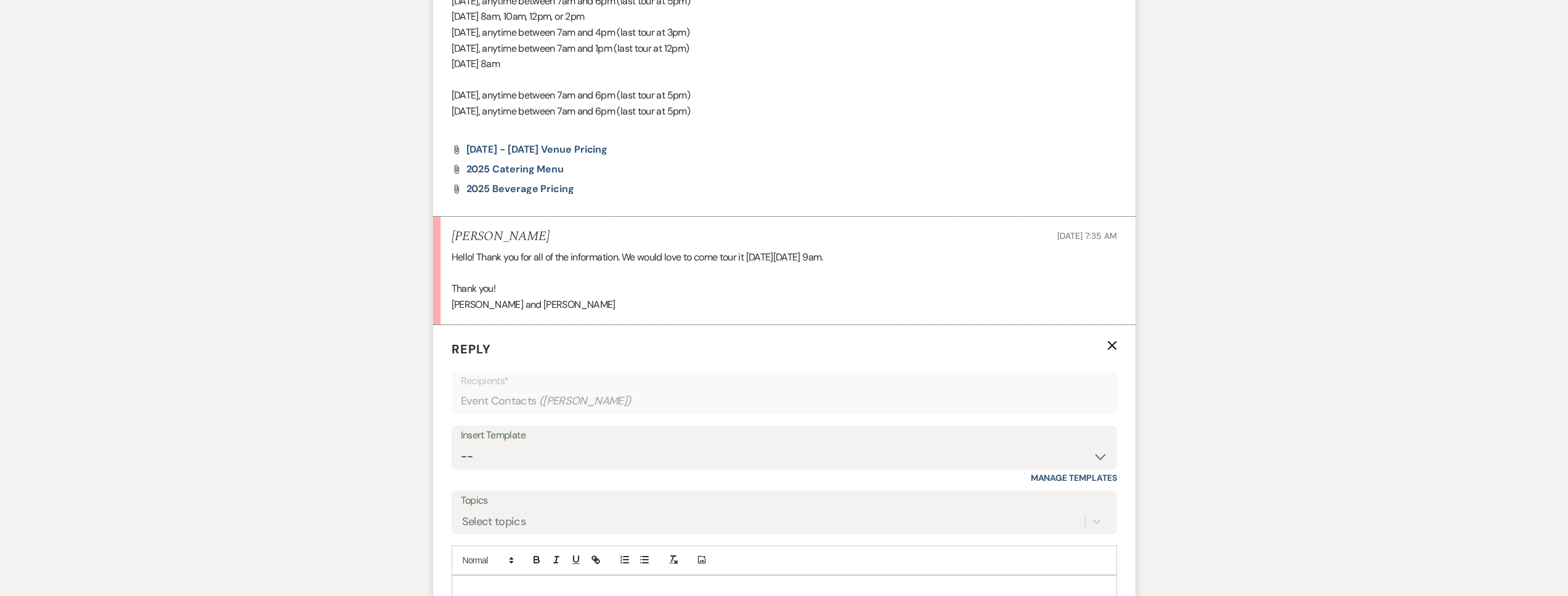
scroll to position [1200, 0]
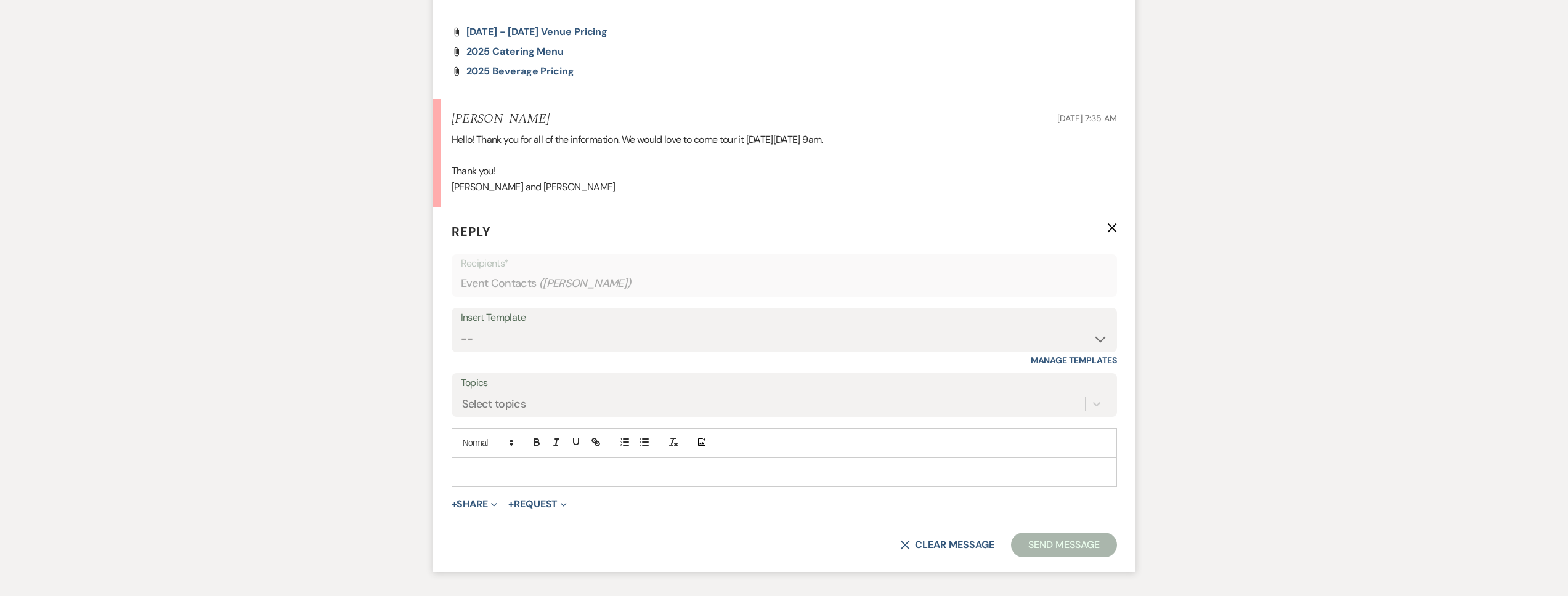
click at [530, 464] on div at bounding box center [784, 472] width 664 height 28
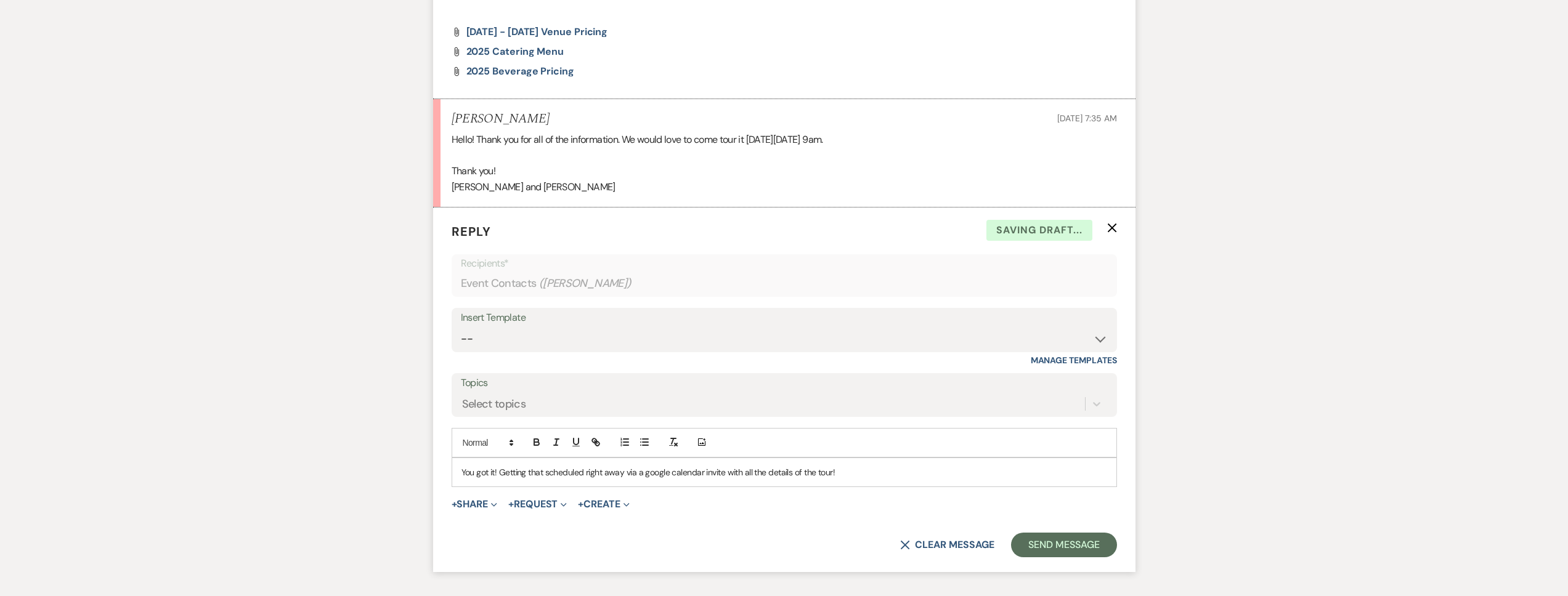
click at [507, 120] on h5 "Sarah Saffer" at bounding box center [500, 119] width 98 height 15
drag, startPoint x: 531, startPoint y: 119, endPoint x: 454, endPoint y: 118, distance: 77.0
click at [454, 118] on div "Sarah Saffer Oct 13, 2025, 7:35 AM" at bounding box center [784, 119] width 666 height 15
copy h5 "Sarah Saffer"
click at [1049, 549] on button "Send Message" at bounding box center [1063, 545] width 105 height 25
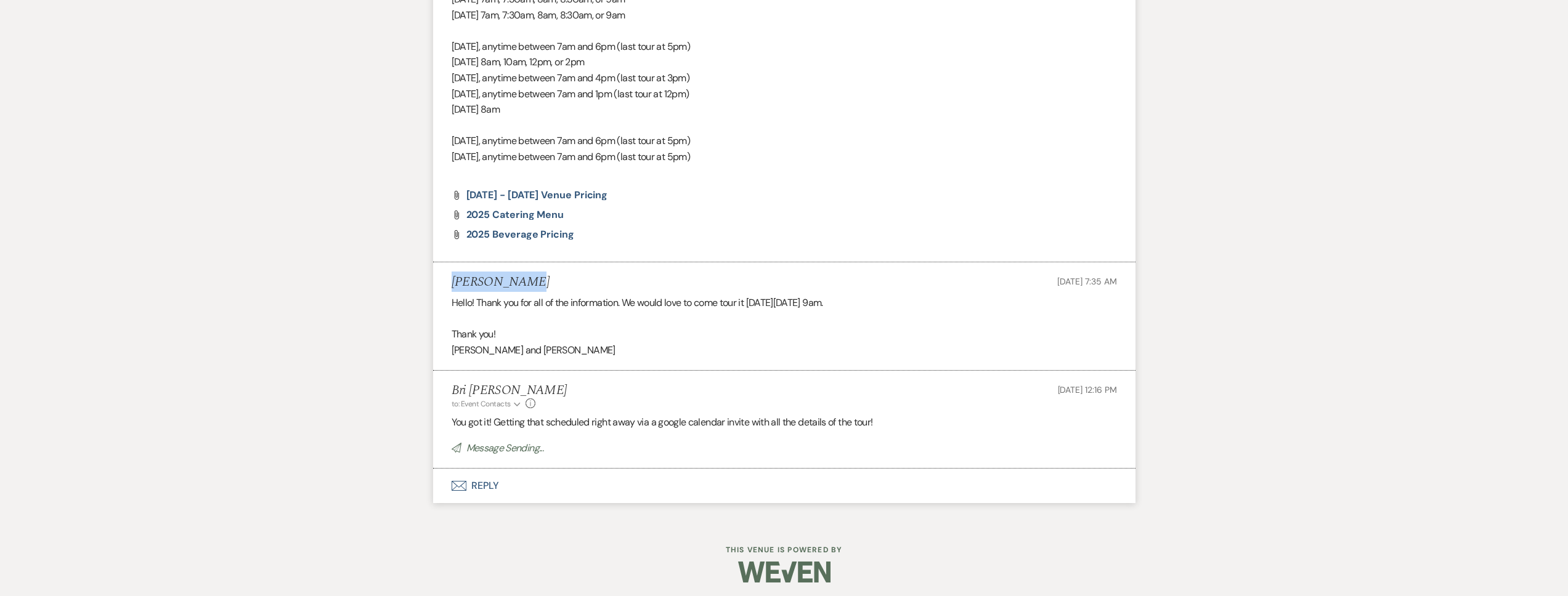
scroll to position [0, 0]
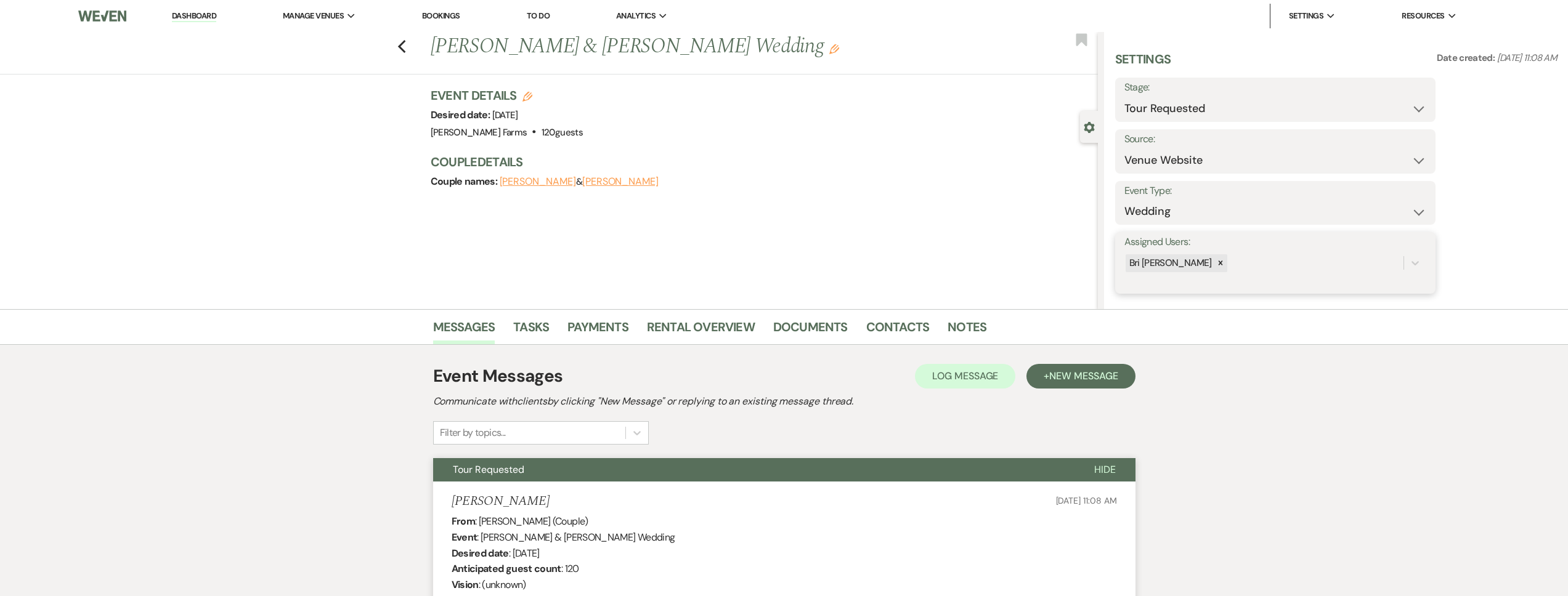
click at [1268, 254] on div "Bri [PERSON_NAME]" at bounding box center [1264, 263] width 279 height 21
click at [1261, 261] on div "Bri [PERSON_NAME]" at bounding box center [1264, 263] width 279 height 21
type input "sa"
drag, startPoint x: 1247, startPoint y: 301, endPoint x: 1313, endPoint y: 285, distance: 67.9
click at [1247, 300] on div "[PERSON_NAME]" at bounding box center [1275, 294] width 302 height 25
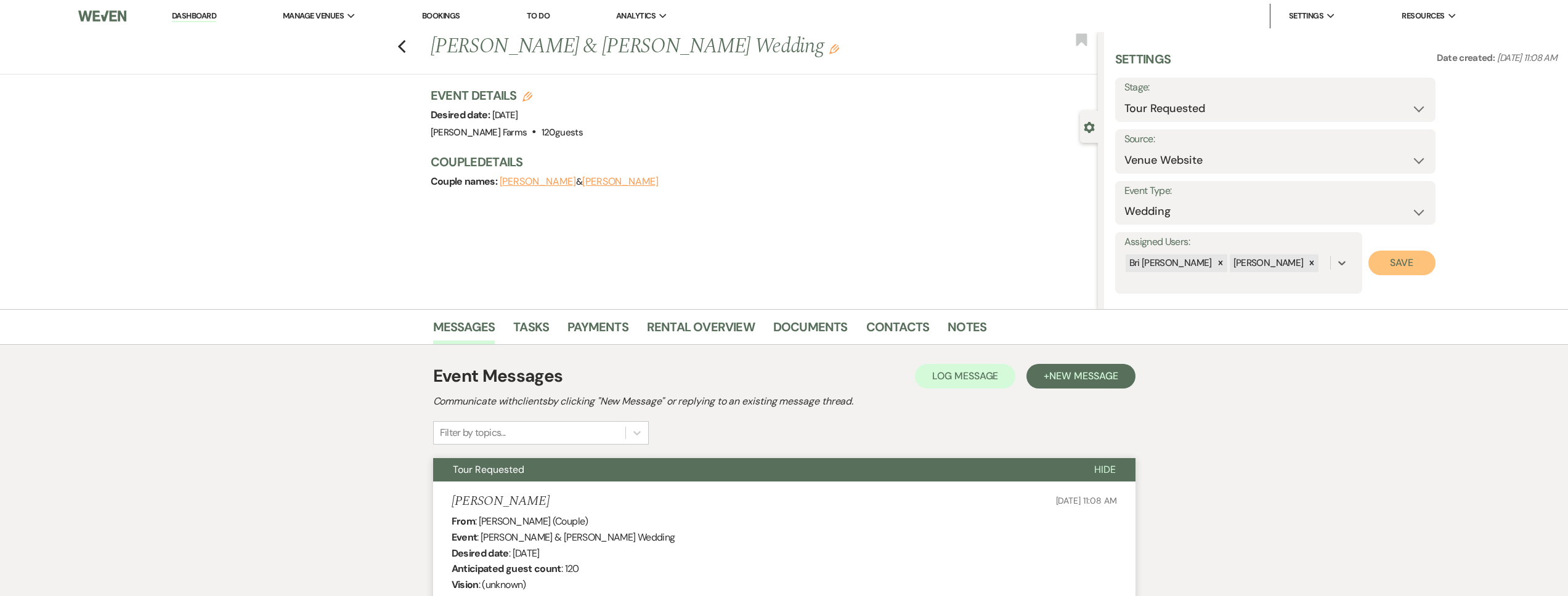
click at [1406, 260] on button "Save" at bounding box center [1402, 262] width 67 height 25
click at [1192, 107] on select "Inquiry Follow Up Tour Requested Tour Confirmed Toured Proposal Sent Booked Lost" at bounding box center [1275, 108] width 302 height 24
select select "4"
click at [1124, 96] on select "Inquiry Follow Up Tour Requested Tour Confirmed Toured Proposal Sent Booked Lost" at bounding box center [1275, 108] width 302 height 24
click at [1407, 101] on button "Save" at bounding box center [1401, 100] width 69 height 25
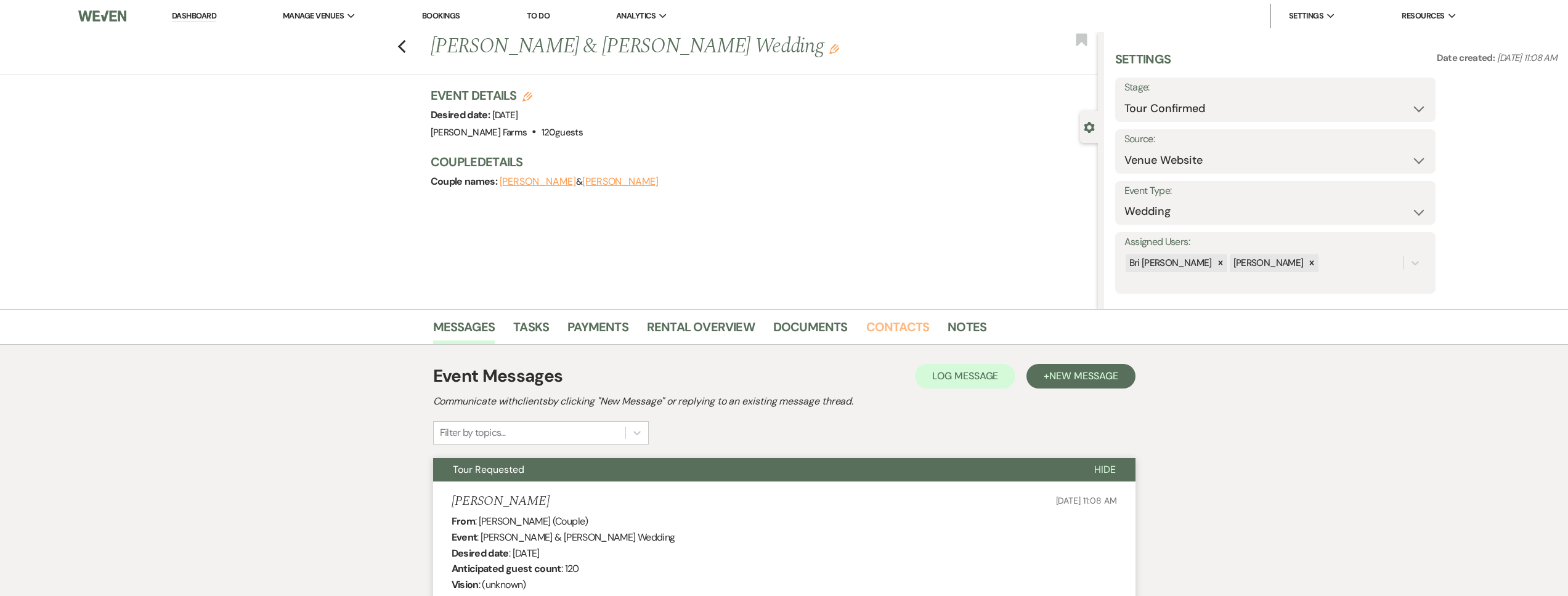
click at [880, 332] on link "Contacts" at bounding box center [898, 330] width 64 height 27
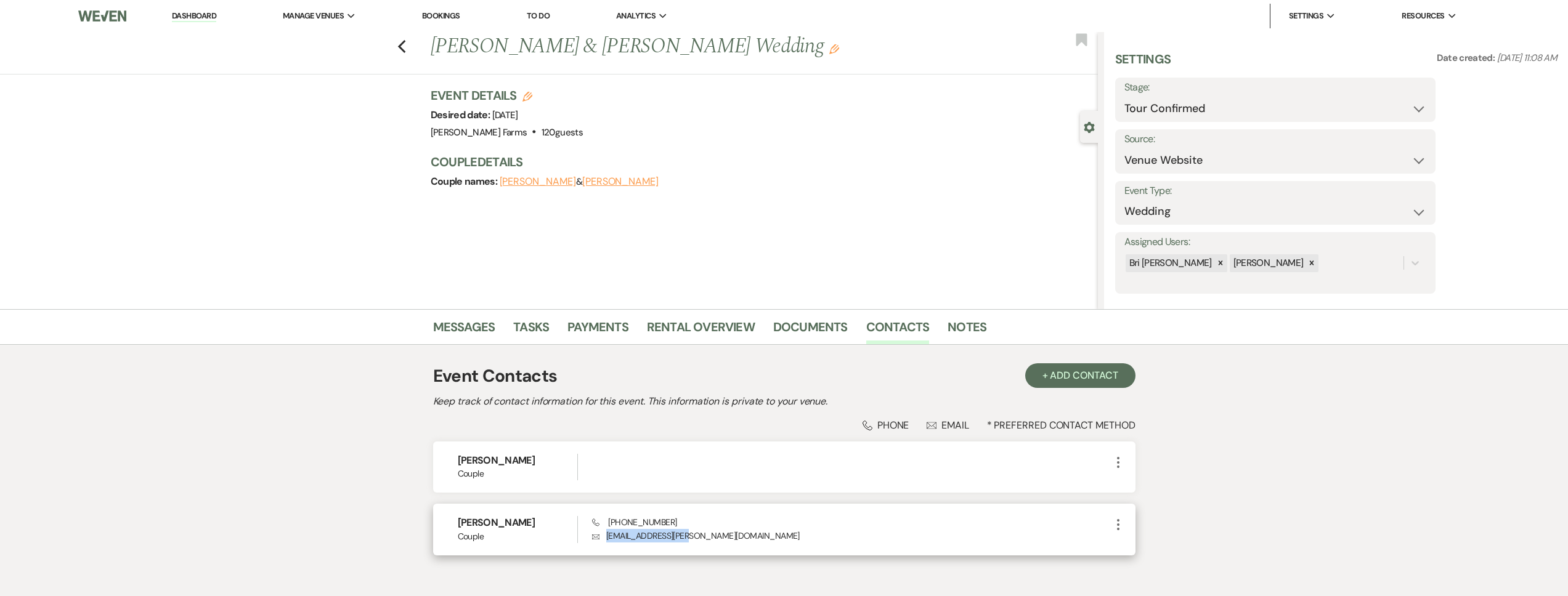
drag, startPoint x: 1192, startPoint y: 107, endPoint x: 606, endPoint y: 542, distance: 729.8
click at [606, 542] on p "Envelope sm.saffer@gmail.com" at bounding box center [851, 535] width 518 height 13
copy p "sm.saffer@gmail.com"
click at [404, 52] on icon "Previous" at bounding box center [402, 46] width 9 height 15
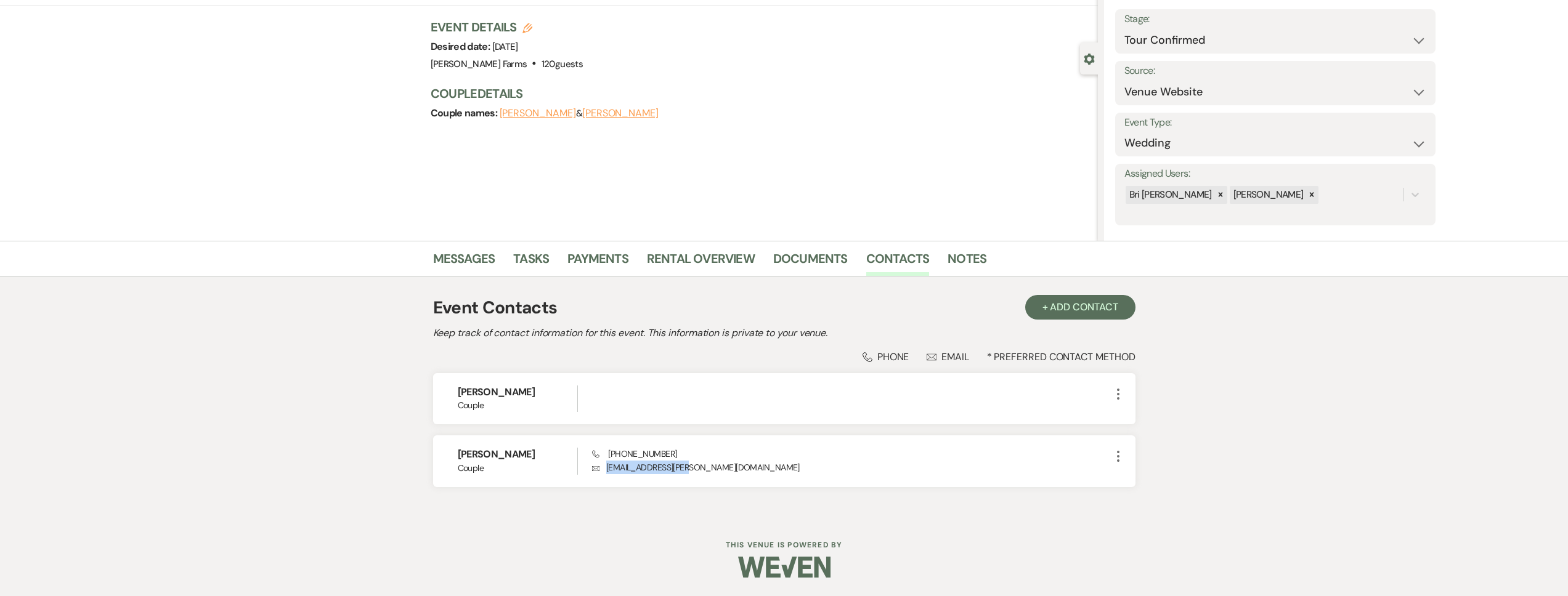
select select "2"
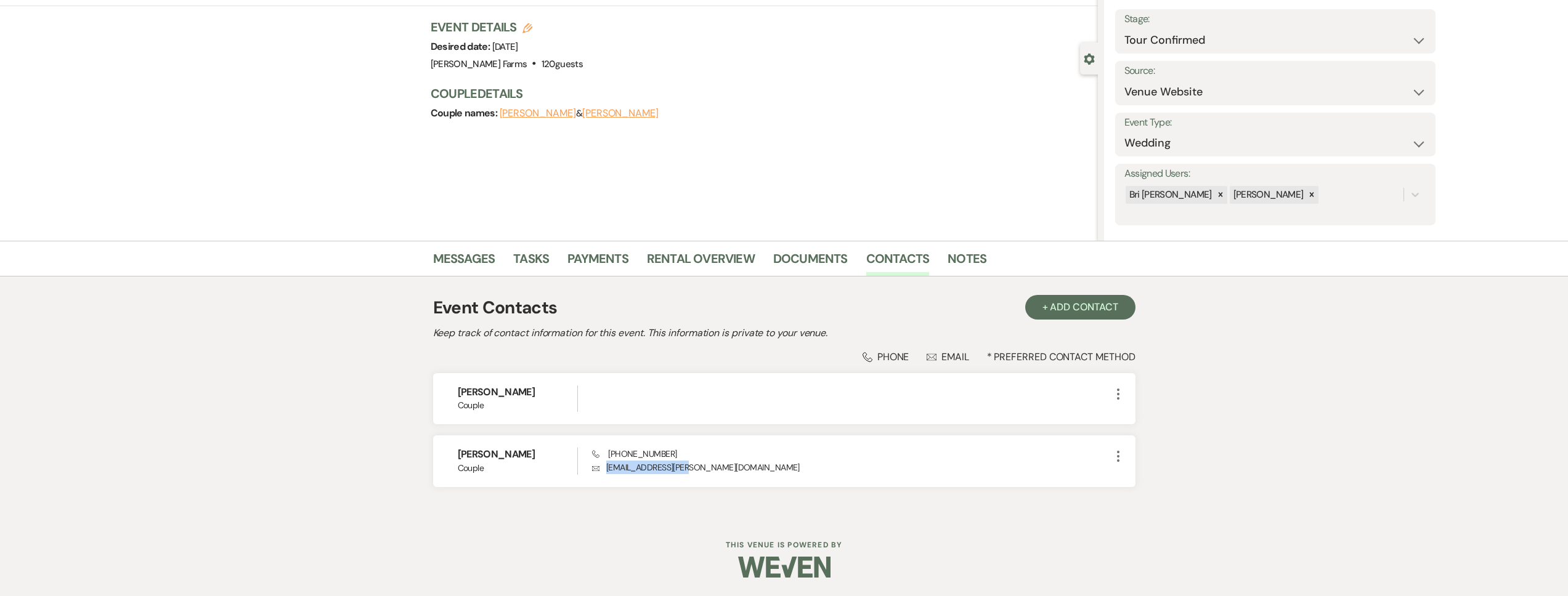
select select "2"
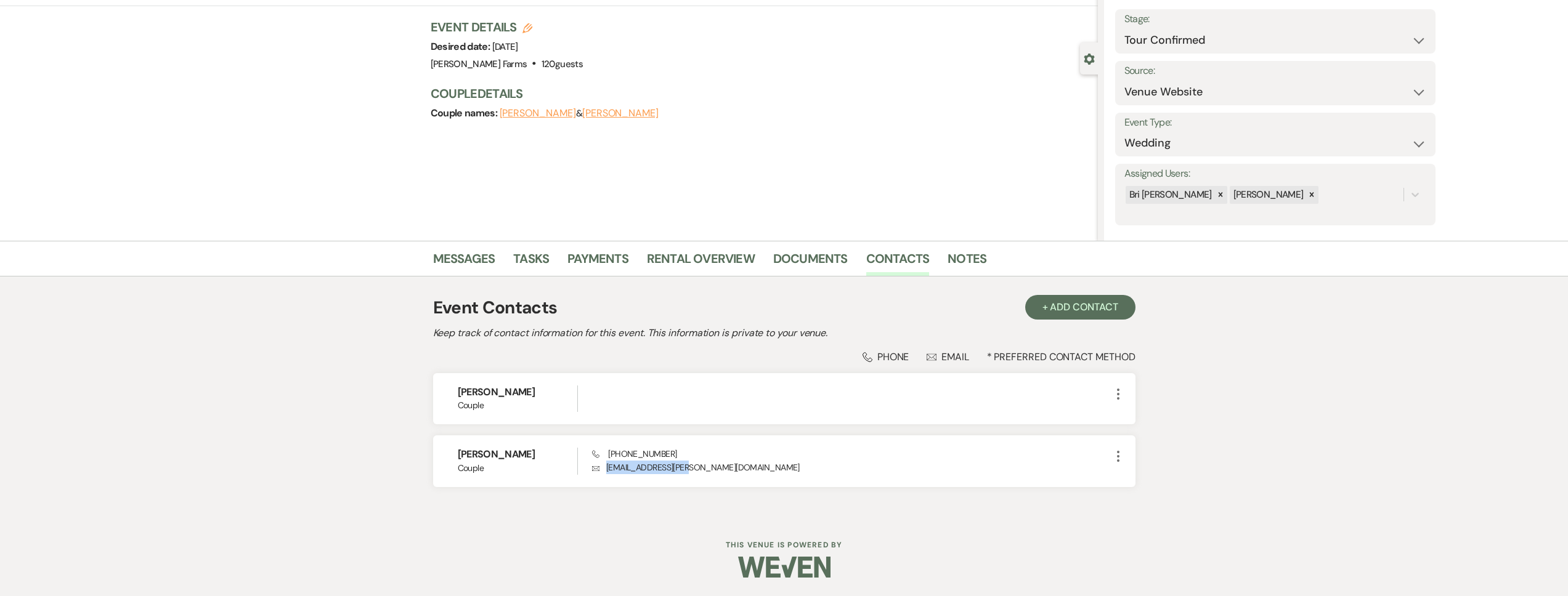
select select "2"
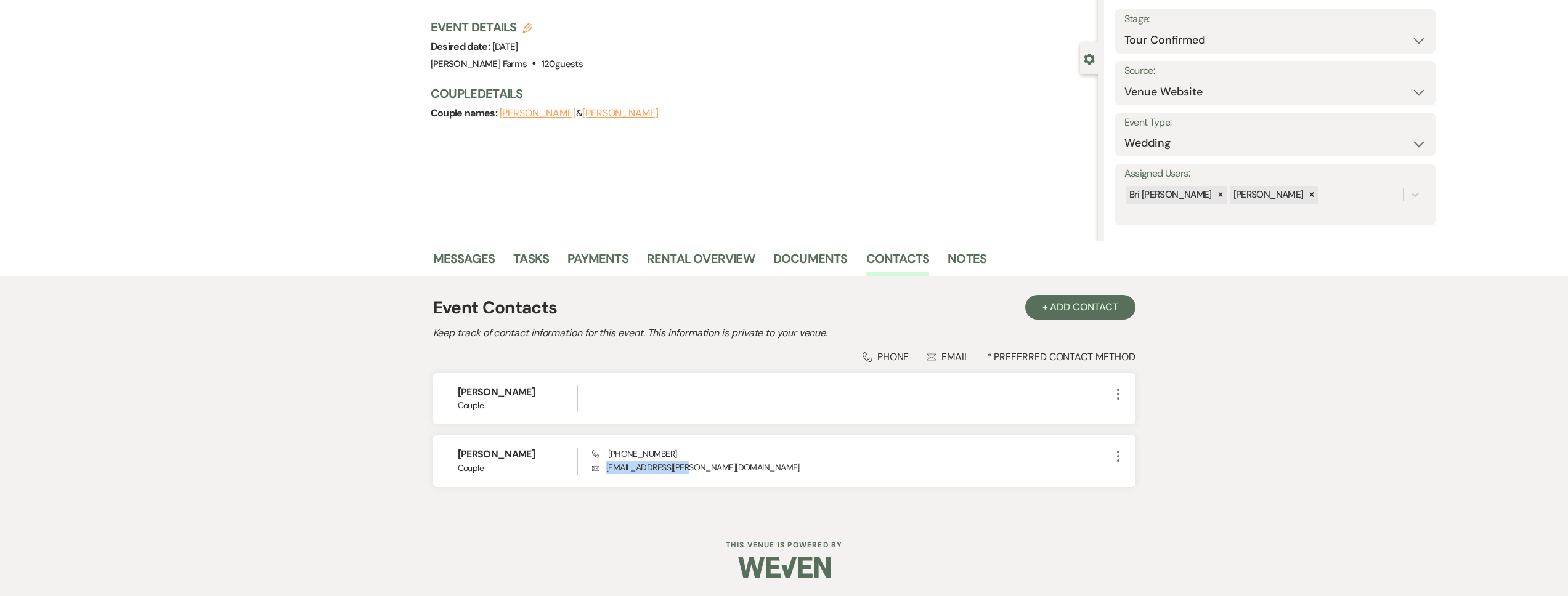
select select "2"
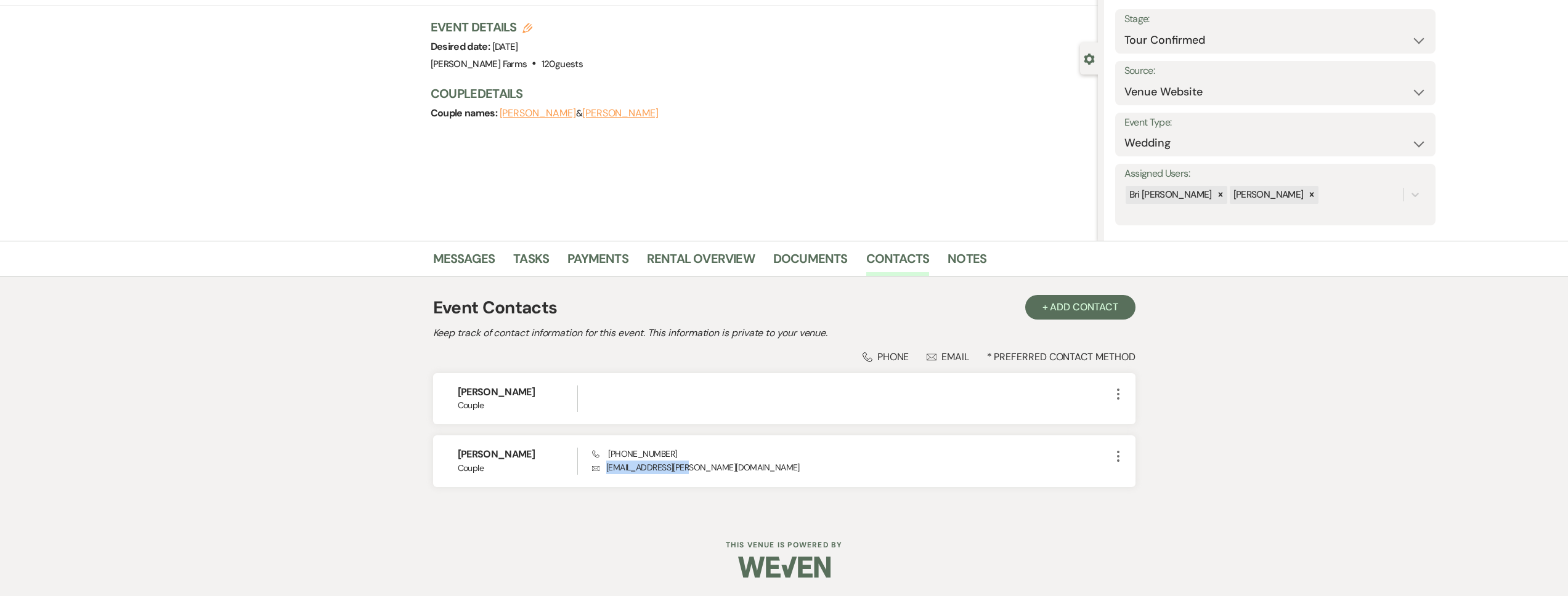
select select "2"
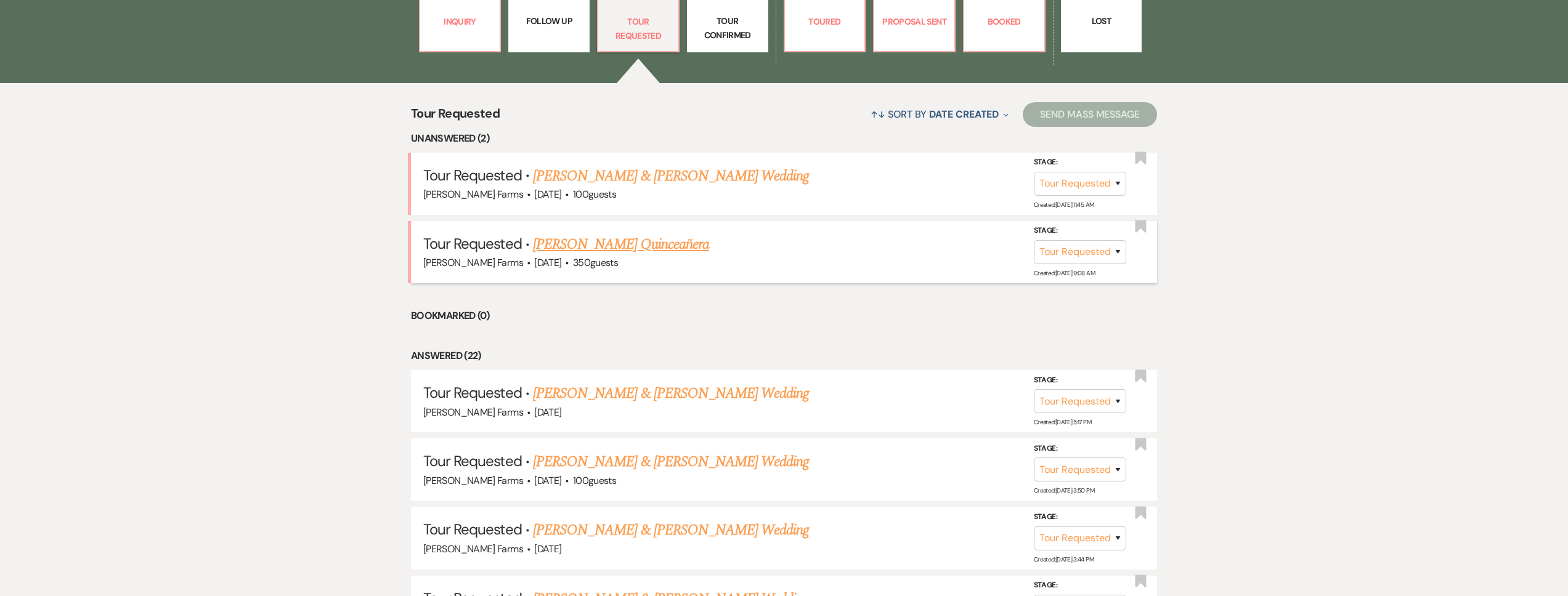
click at [642, 246] on link "[PERSON_NAME] Quinceañera" at bounding box center [621, 244] width 176 height 22
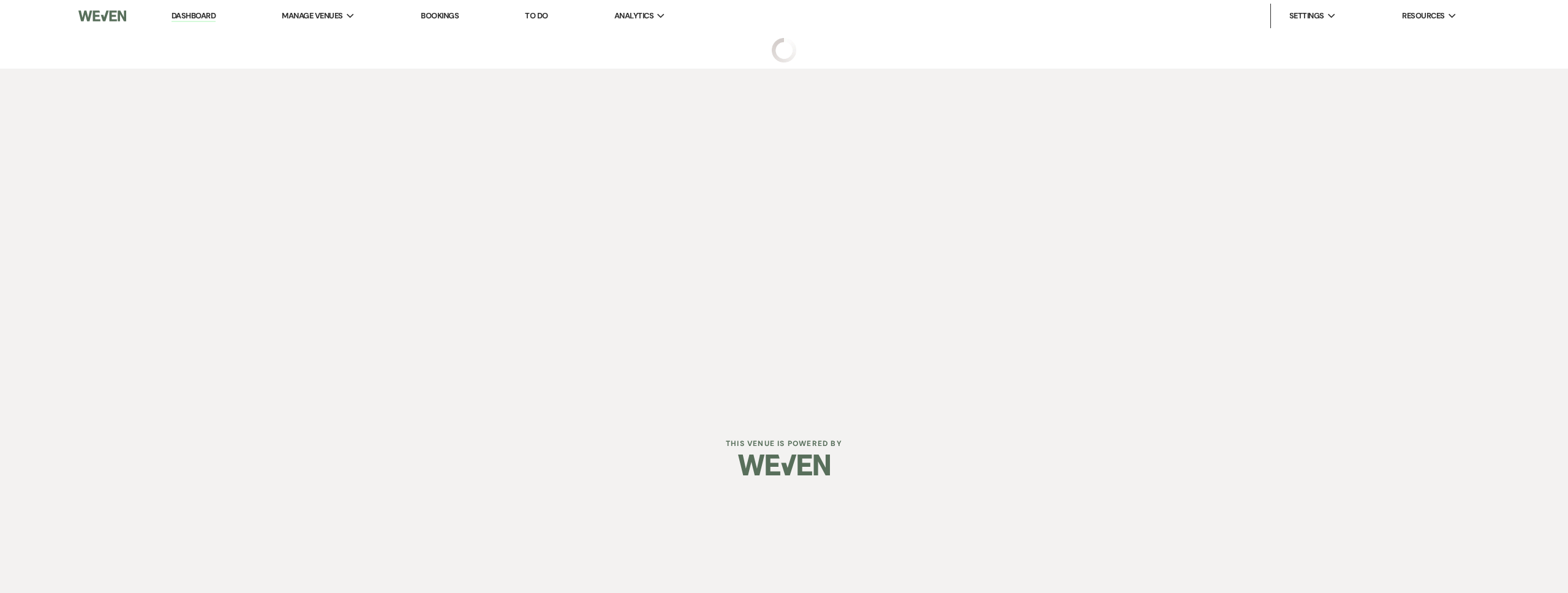
select select "2"
select select "5"
select select "15"
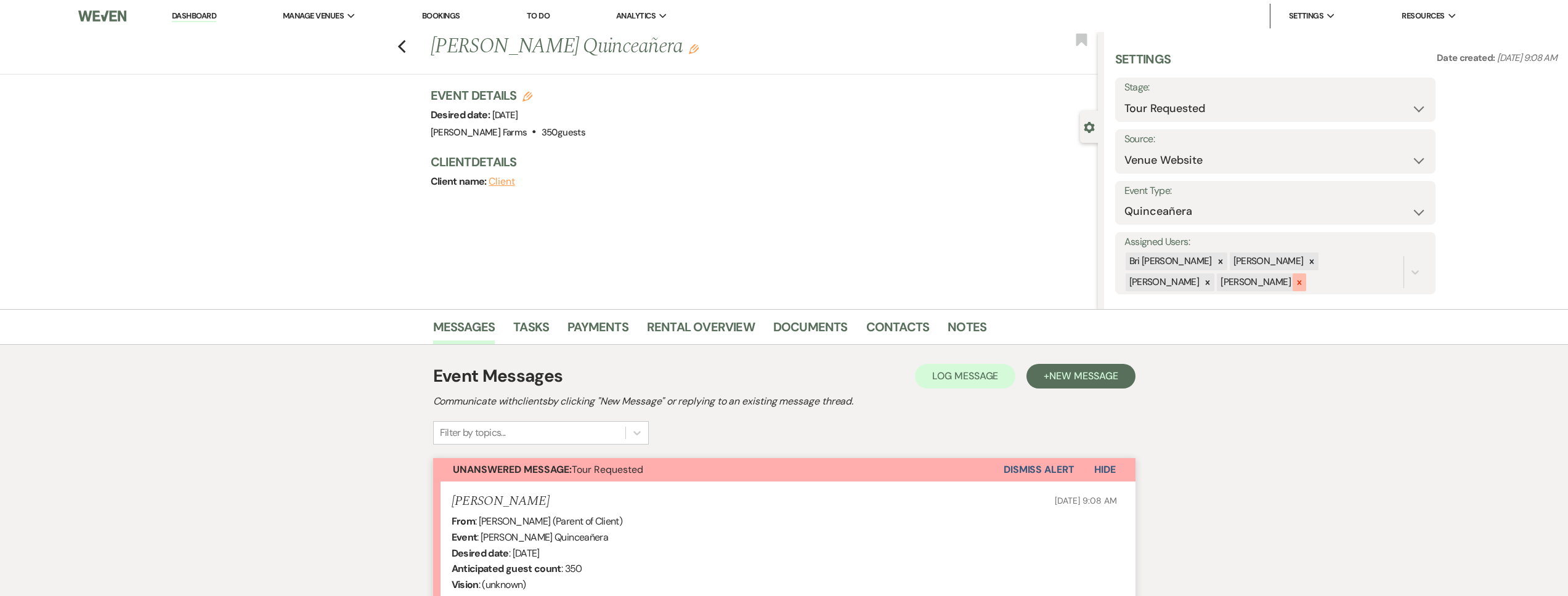
click at [1295, 282] on icon at bounding box center [1299, 283] width 9 height 9
click at [1307, 259] on icon at bounding box center [1312, 262] width 9 height 9
click at [1305, 260] on div at bounding box center [1311, 263] width 13 height 18
click at [1401, 258] on button "Save" at bounding box center [1402, 262] width 67 height 25
click at [404, 42] on icon "Previous" at bounding box center [402, 46] width 9 height 15
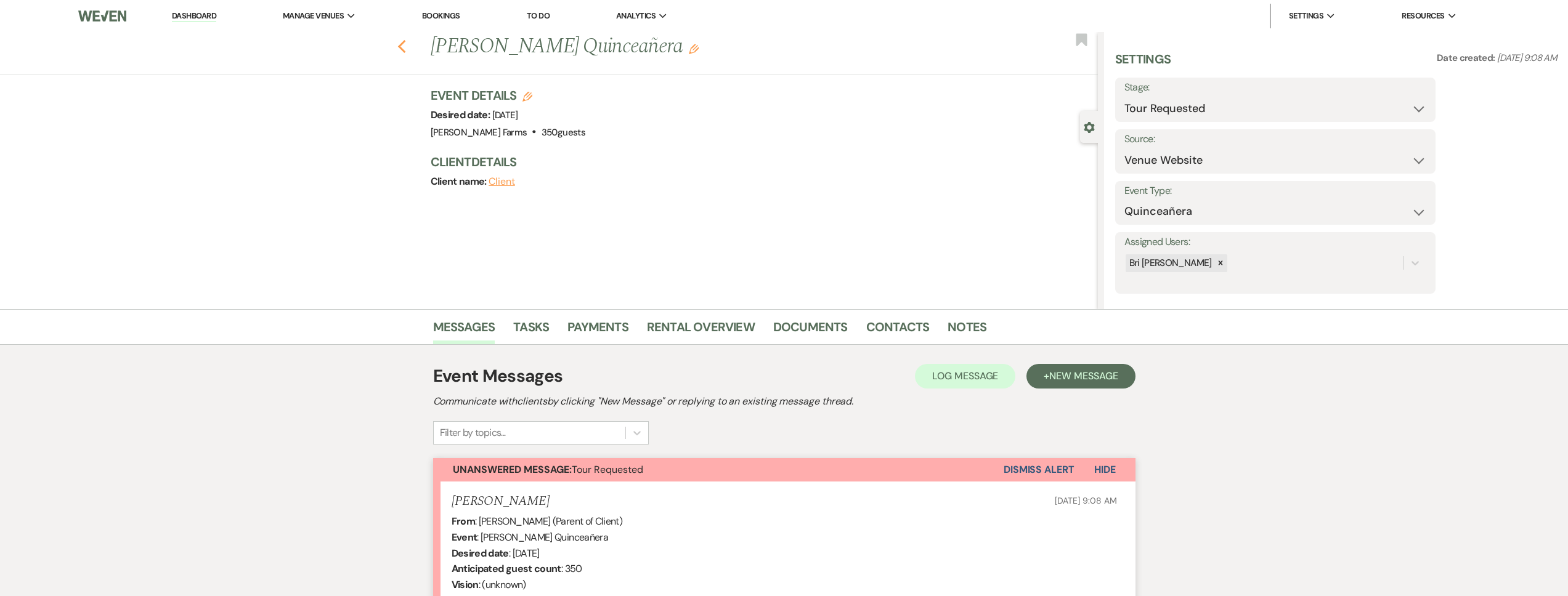
scroll to position [472, 0]
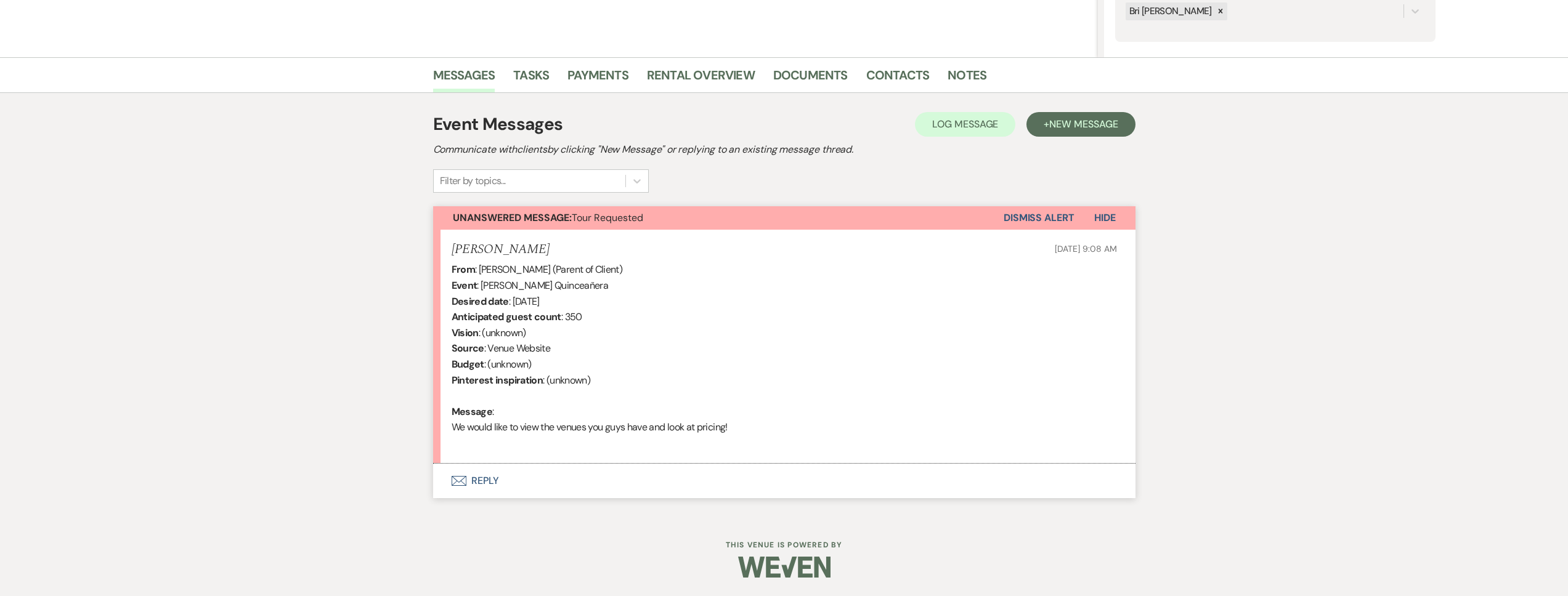
select select "2"
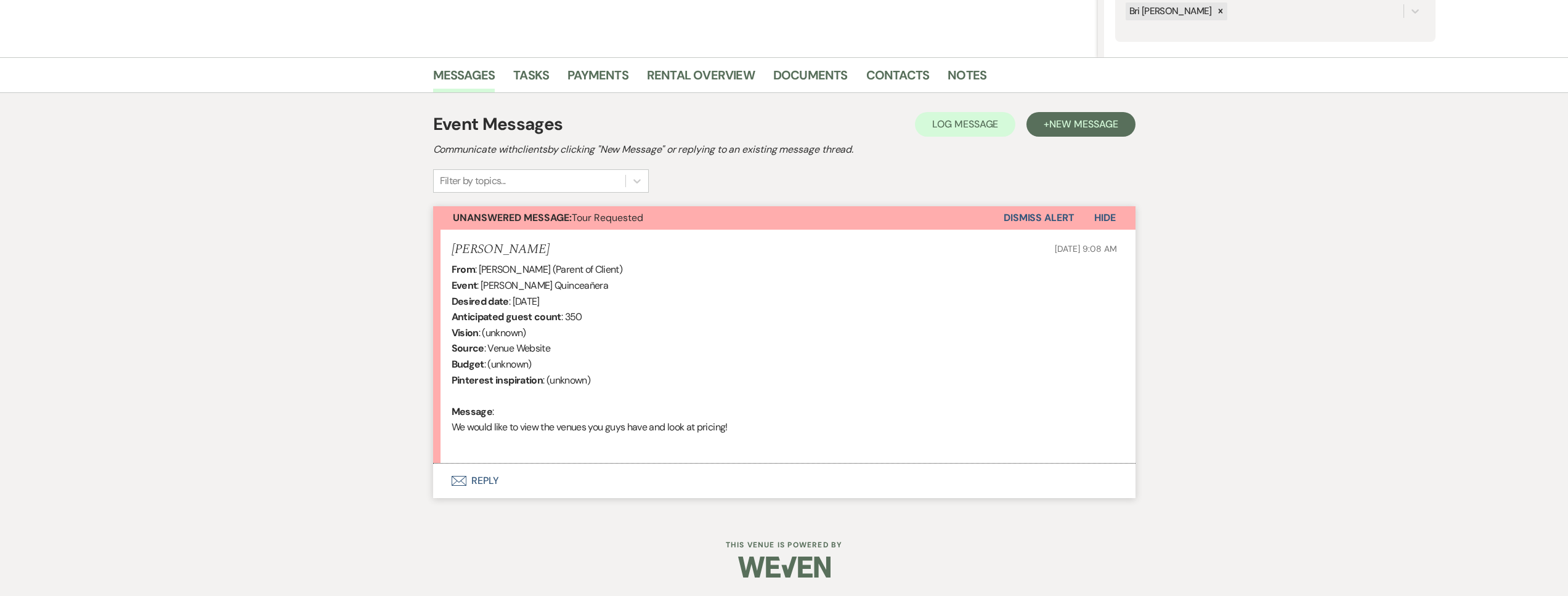
select select "2"
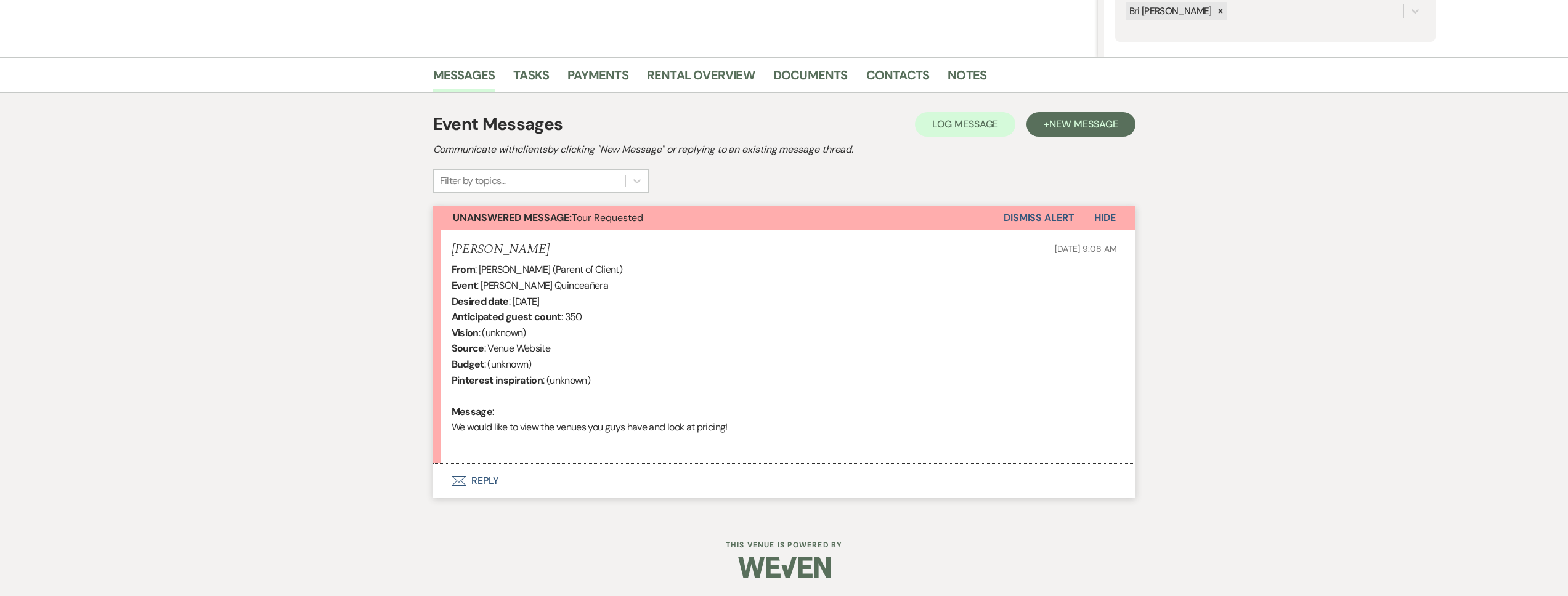
select select "2"
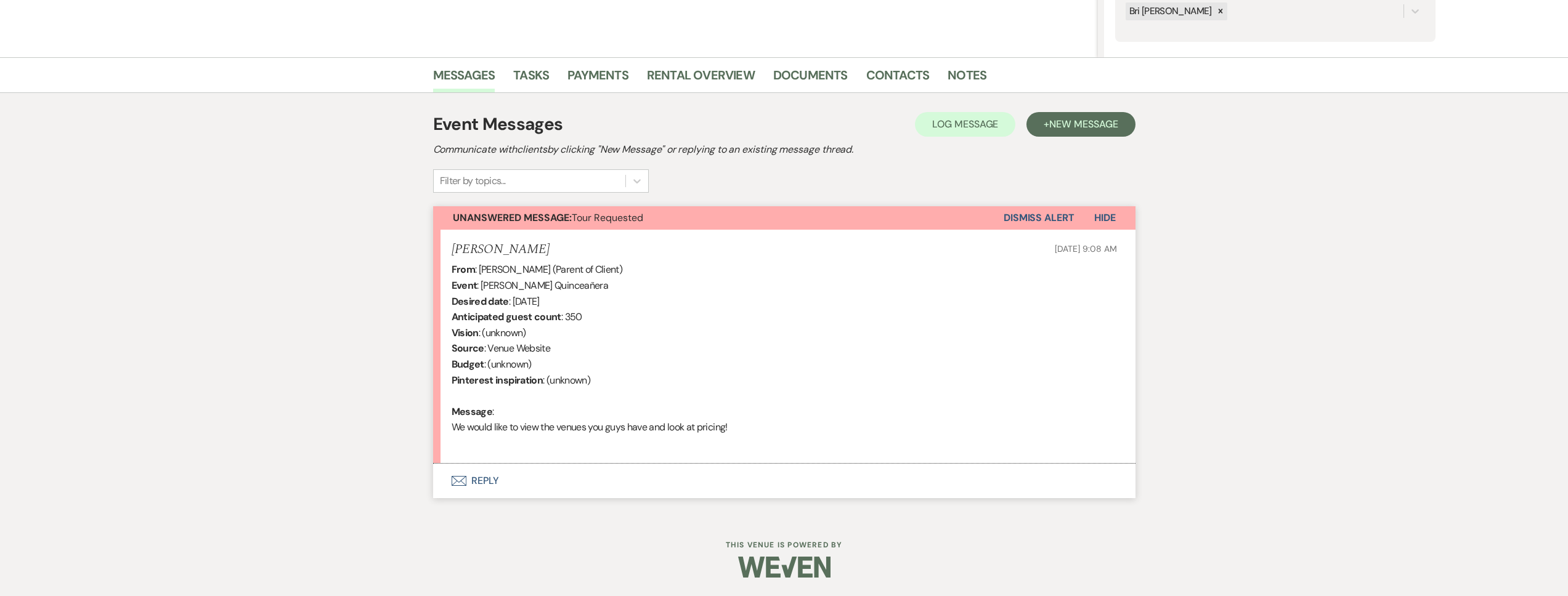
select select "2"
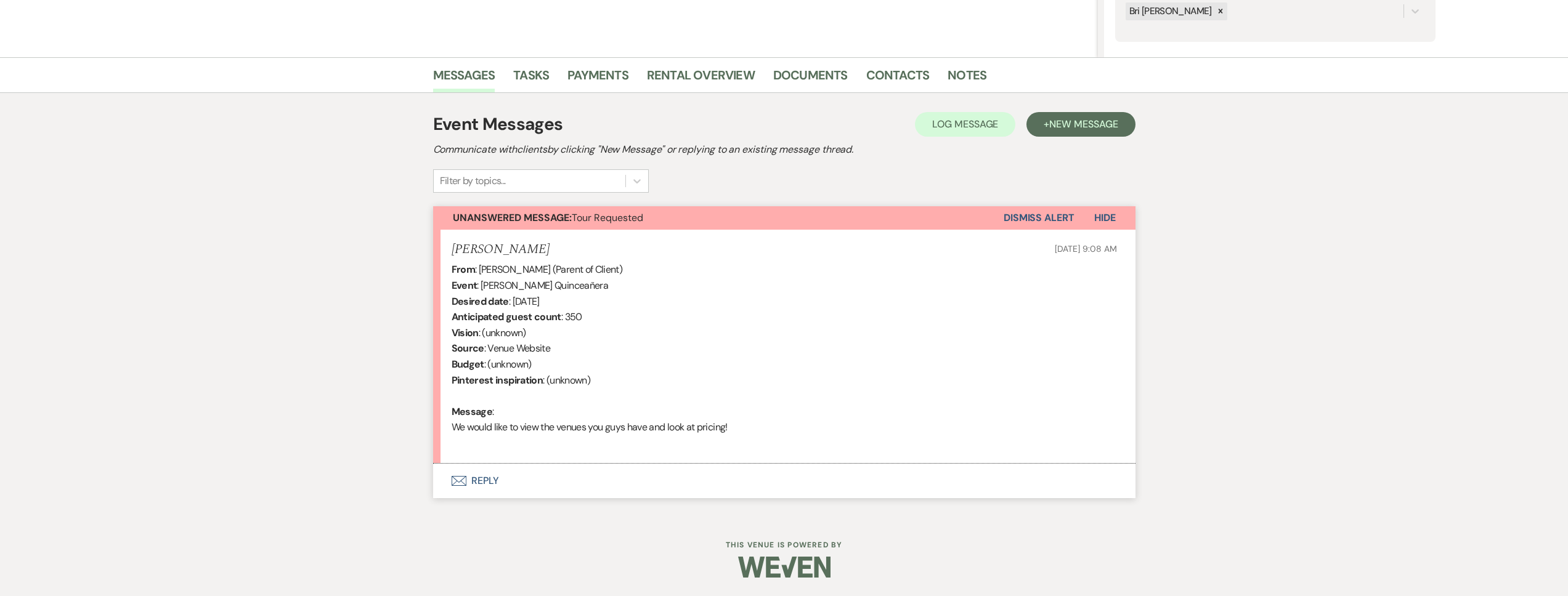
select select "2"
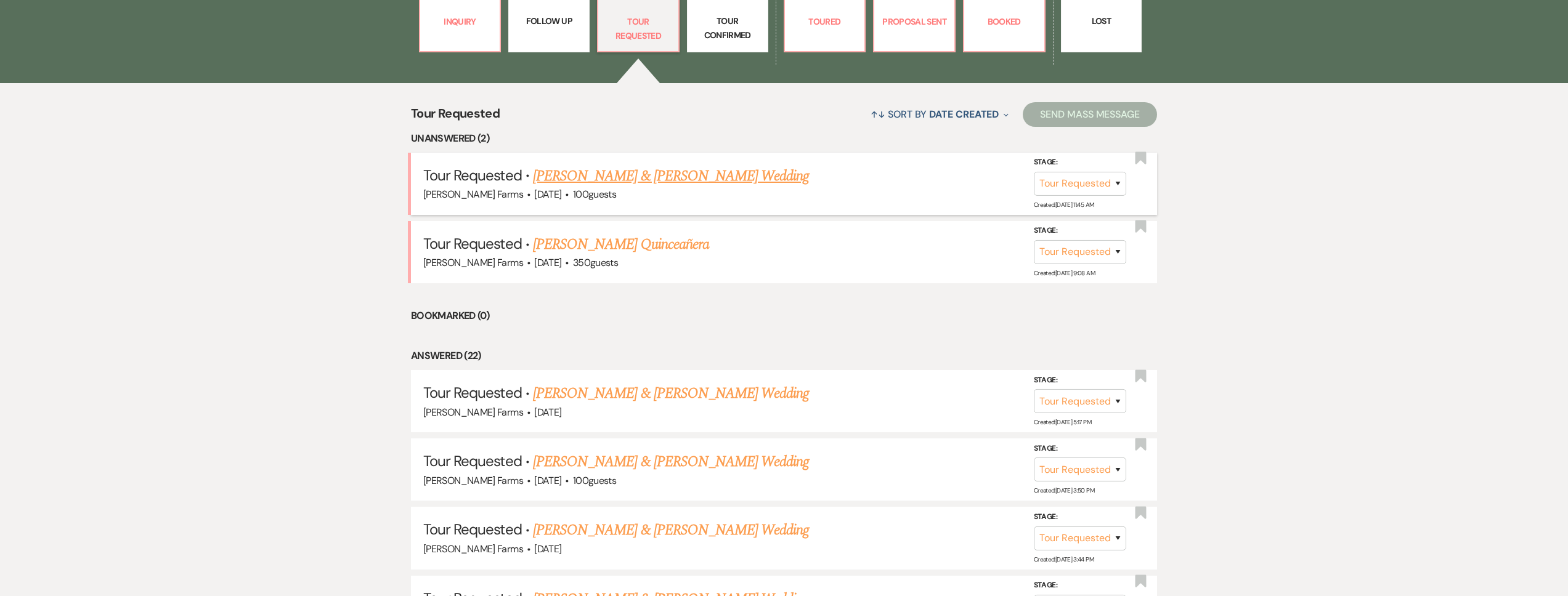
click at [689, 182] on link "Luis Méndez & Raquel Barraza's Wedding" at bounding box center [671, 176] width 276 height 22
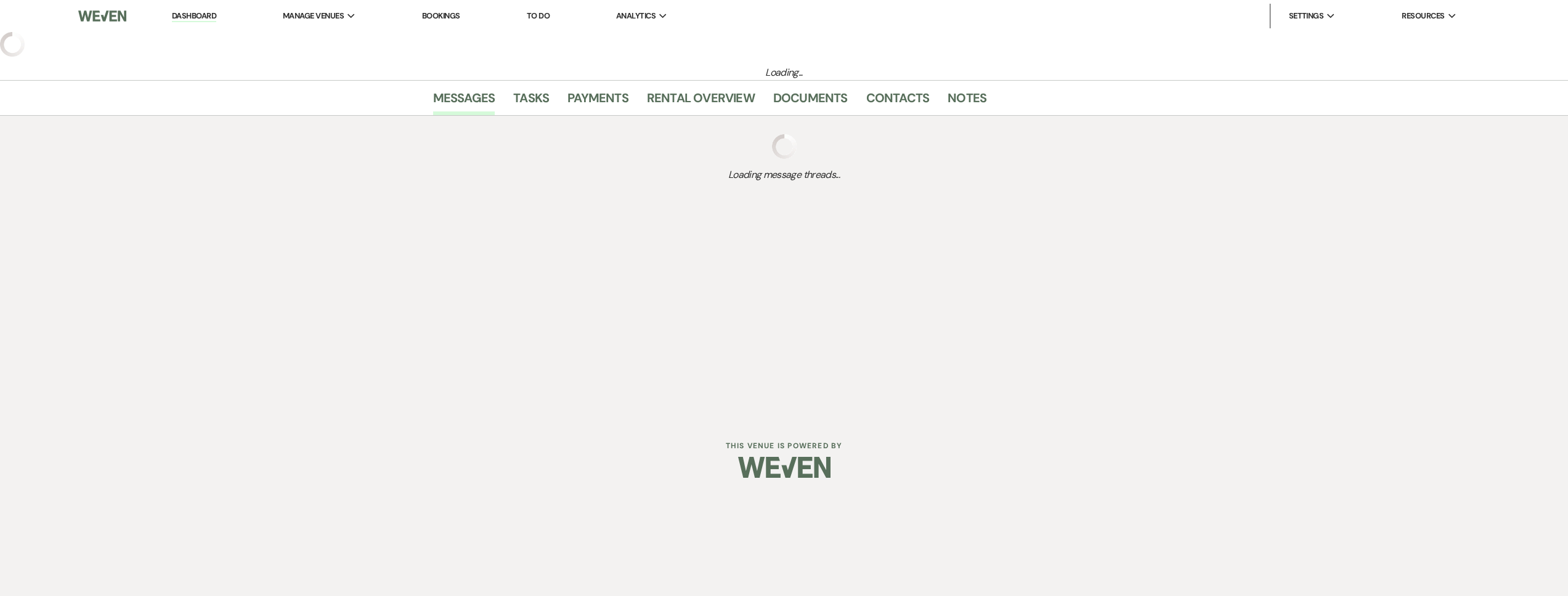
select select "2"
select select "5"
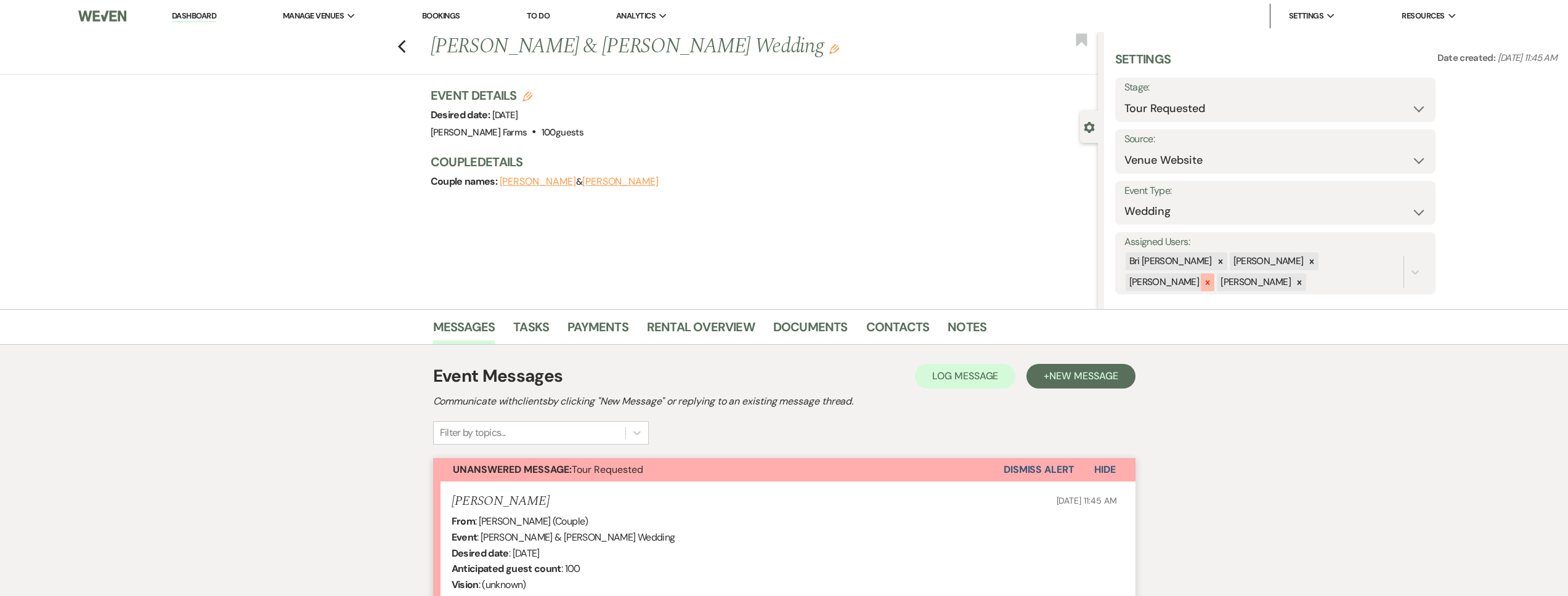
click at [1212, 278] on icon at bounding box center [1208, 283] width 9 height 9
click at [1307, 262] on icon at bounding box center [1312, 262] width 9 height 9
click at [1310, 263] on icon at bounding box center [1312, 263] width 4 height 4
click at [1420, 260] on button "Save" at bounding box center [1402, 262] width 67 height 25
click at [180, 20] on link "Dashboard" at bounding box center [194, 16] width 44 height 12
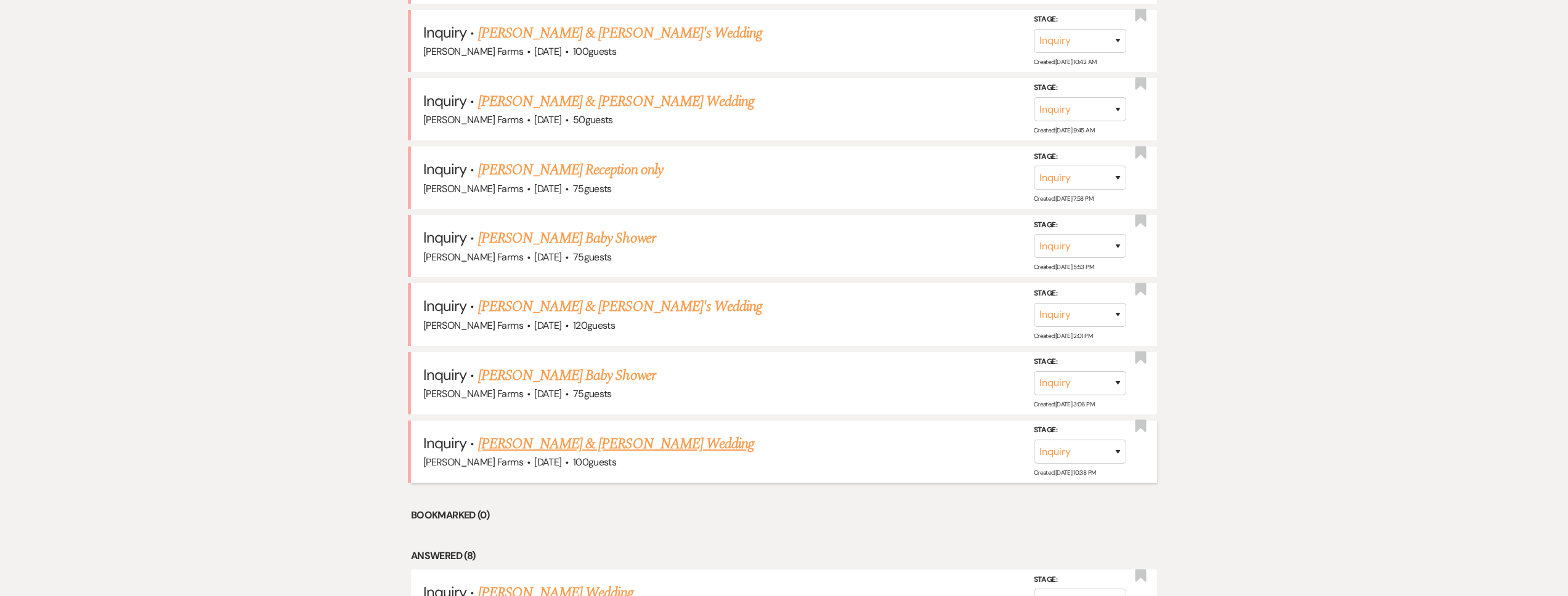
scroll to position [684, 0]
click at [604, 440] on link "Aimee & Hatton's Wedding" at bounding box center [616, 442] width 276 height 22
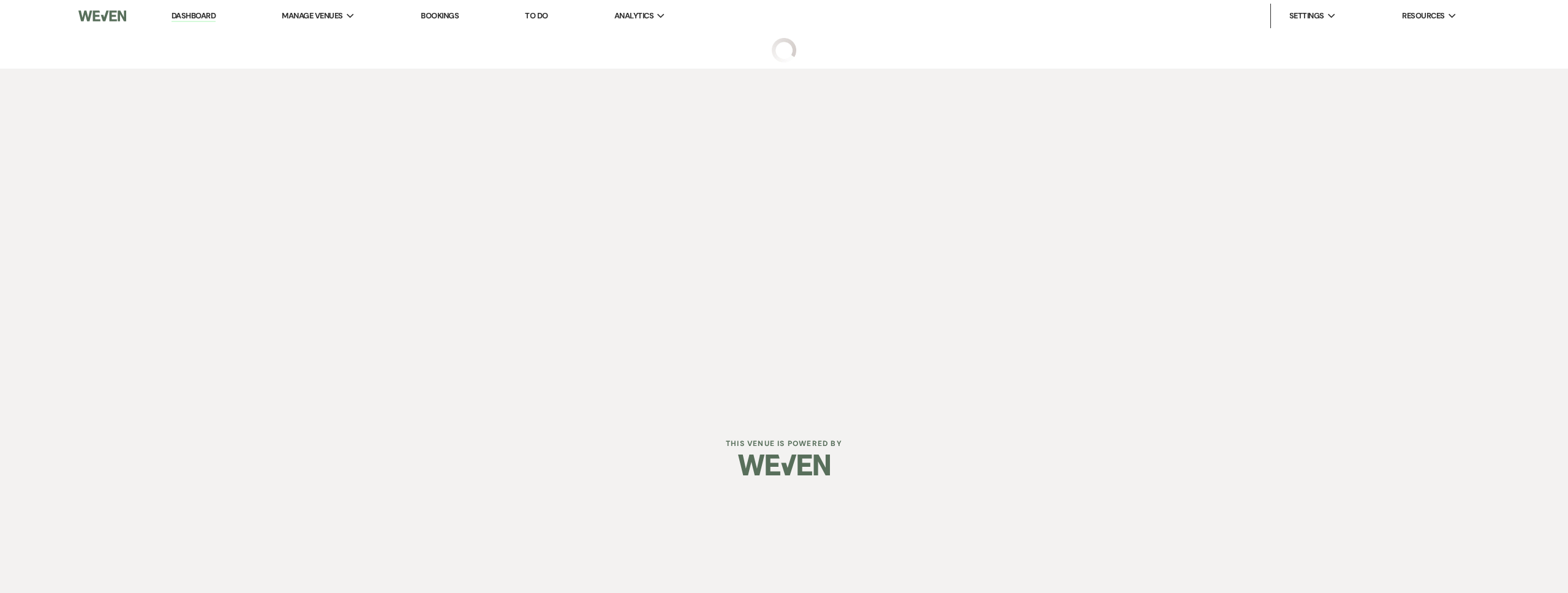
select select "5"
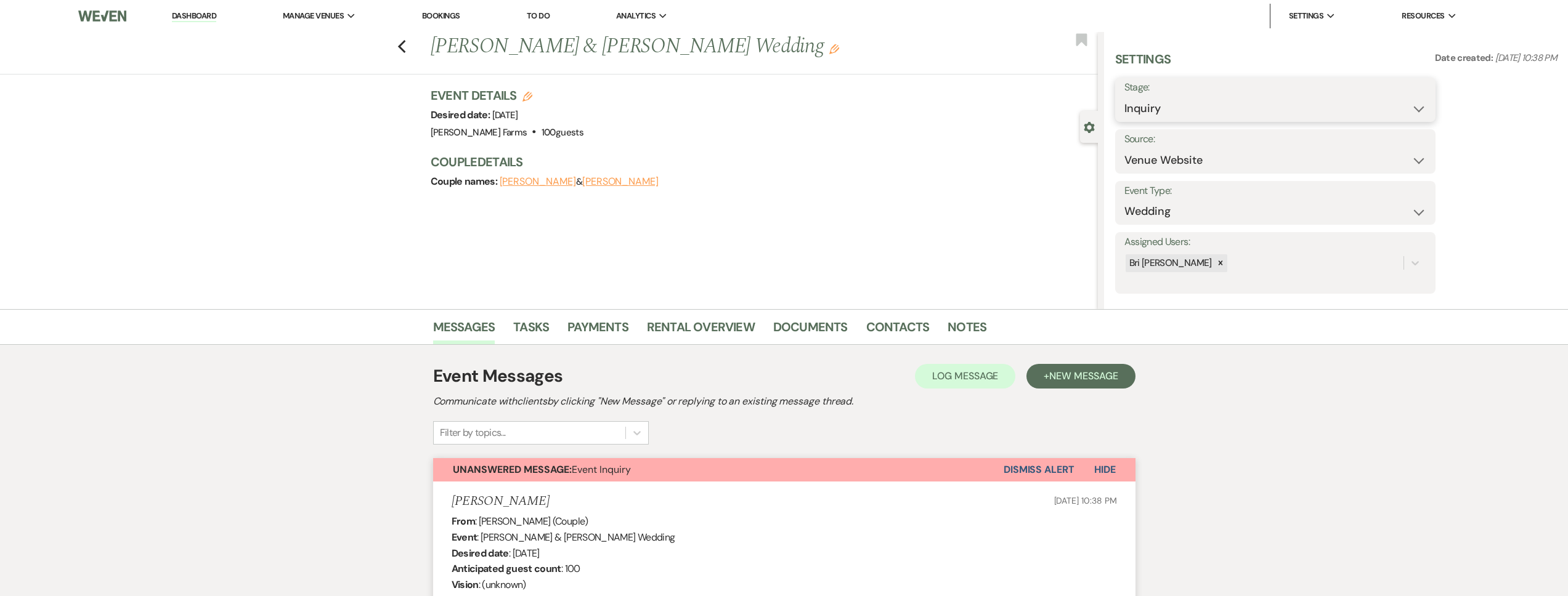
click at [1203, 115] on select "Inquiry Follow Up Tour Requested Tour Confirmed Toured Proposal Sent Booked Lost" at bounding box center [1275, 108] width 302 height 24
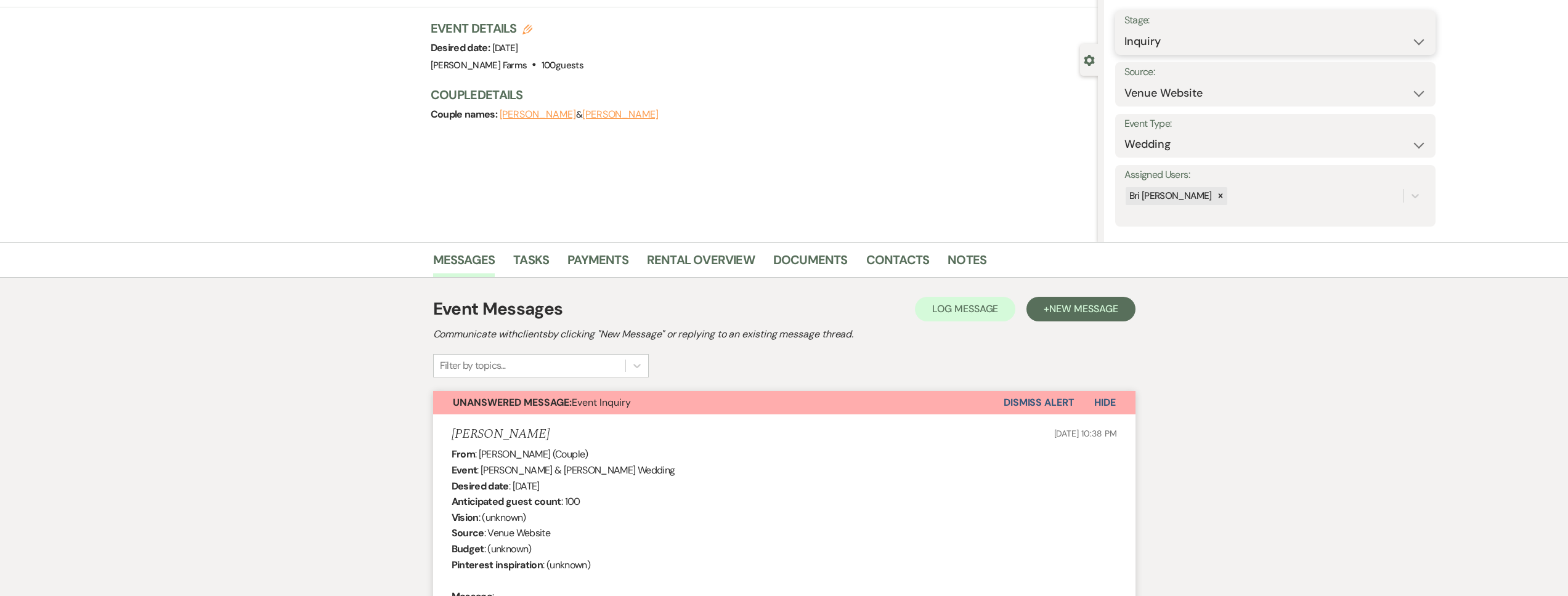
scroll to position [2, 0]
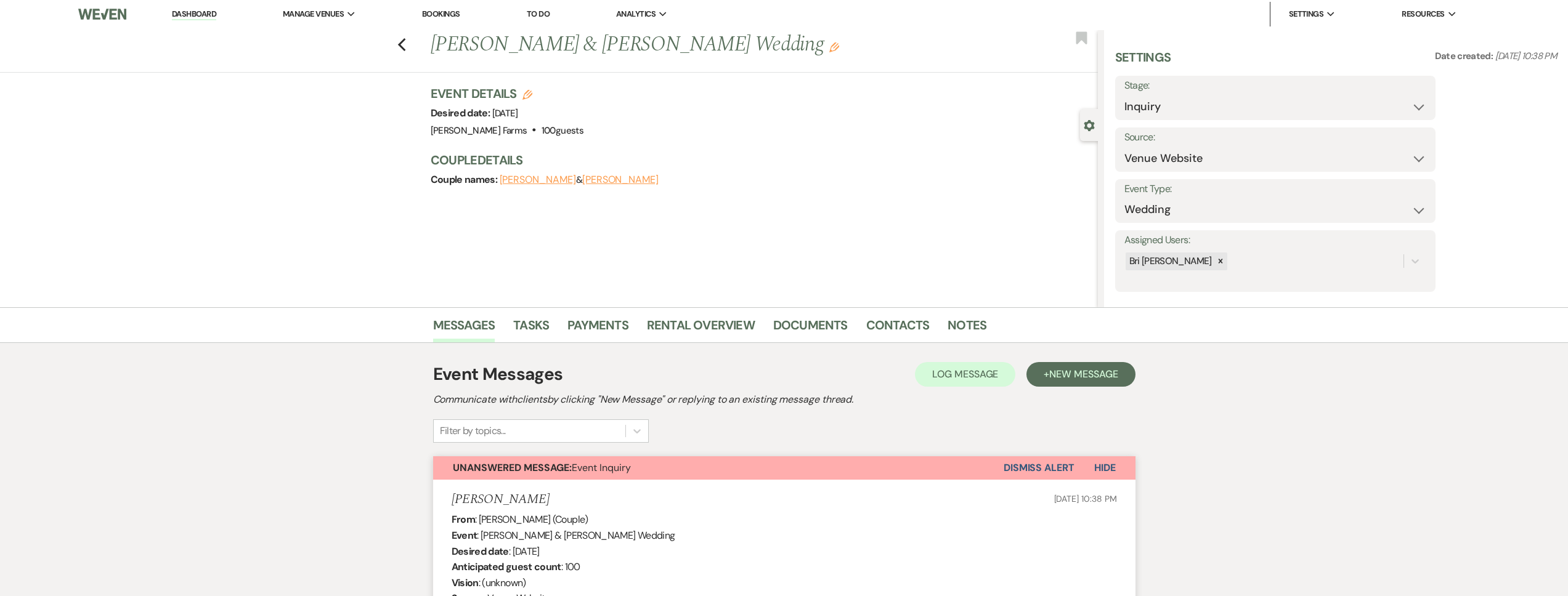
drag, startPoint x: 1182, startPoint y: 84, endPoint x: 1184, endPoint y: 98, distance: 14.1
click at [1182, 84] on label "Stage:" at bounding box center [1275, 86] width 302 height 18
click at [1184, 98] on select "Inquiry Follow Up Tour Requested Tour Confirmed Toured Proposal Sent Booked Lost" at bounding box center [1275, 107] width 302 height 24
select select "2"
click at [1124, 95] on select "Inquiry Follow Up Tour Requested Tour Confirmed Toured Proposal Sent Booked Lost" at bounding box center [1275, 107] width 302 height 24
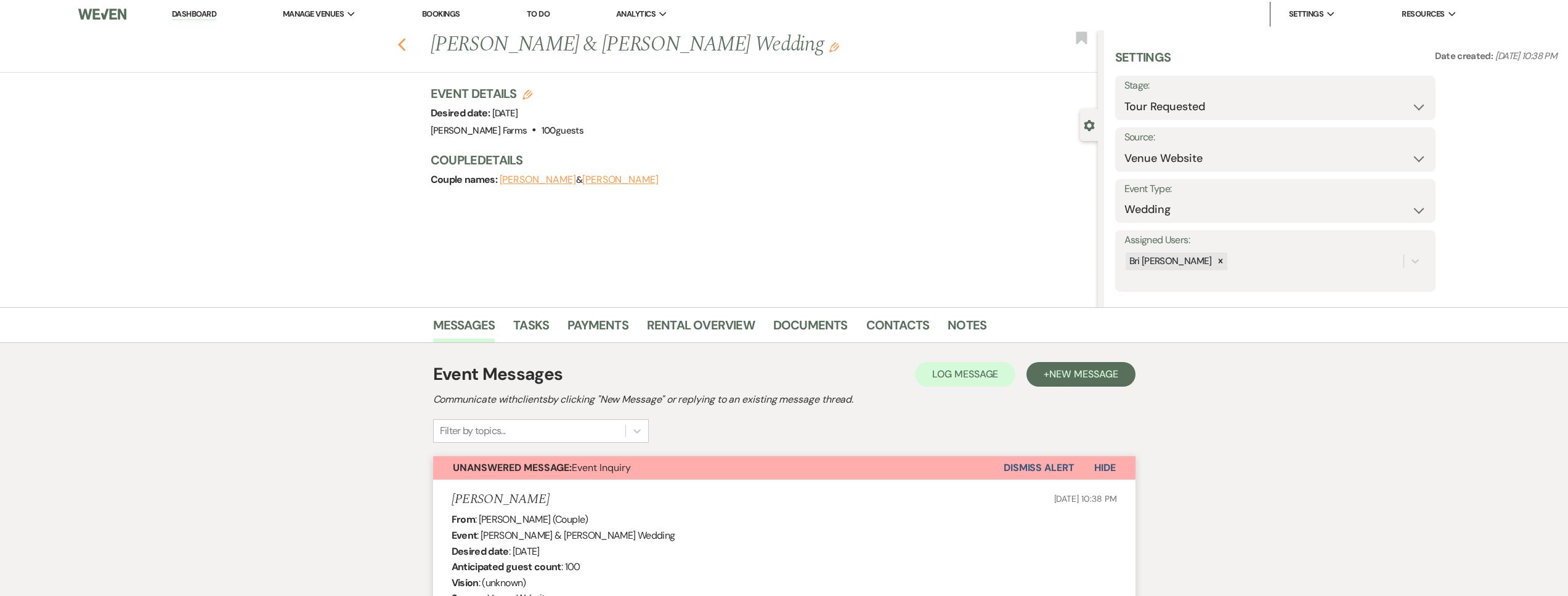
click at [405, 49] on icon "Previous" at bounding box center [402, 45] width 9 height 15
select select "2"
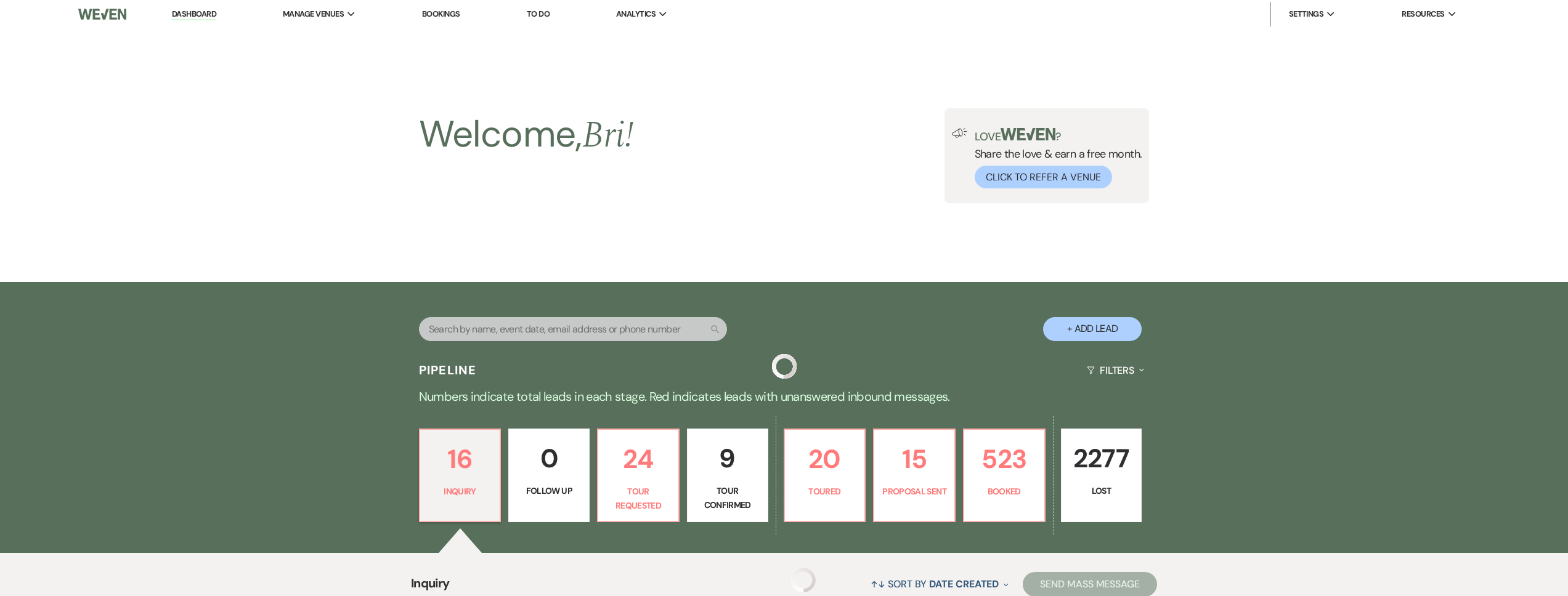
scroll to position [684, 0]
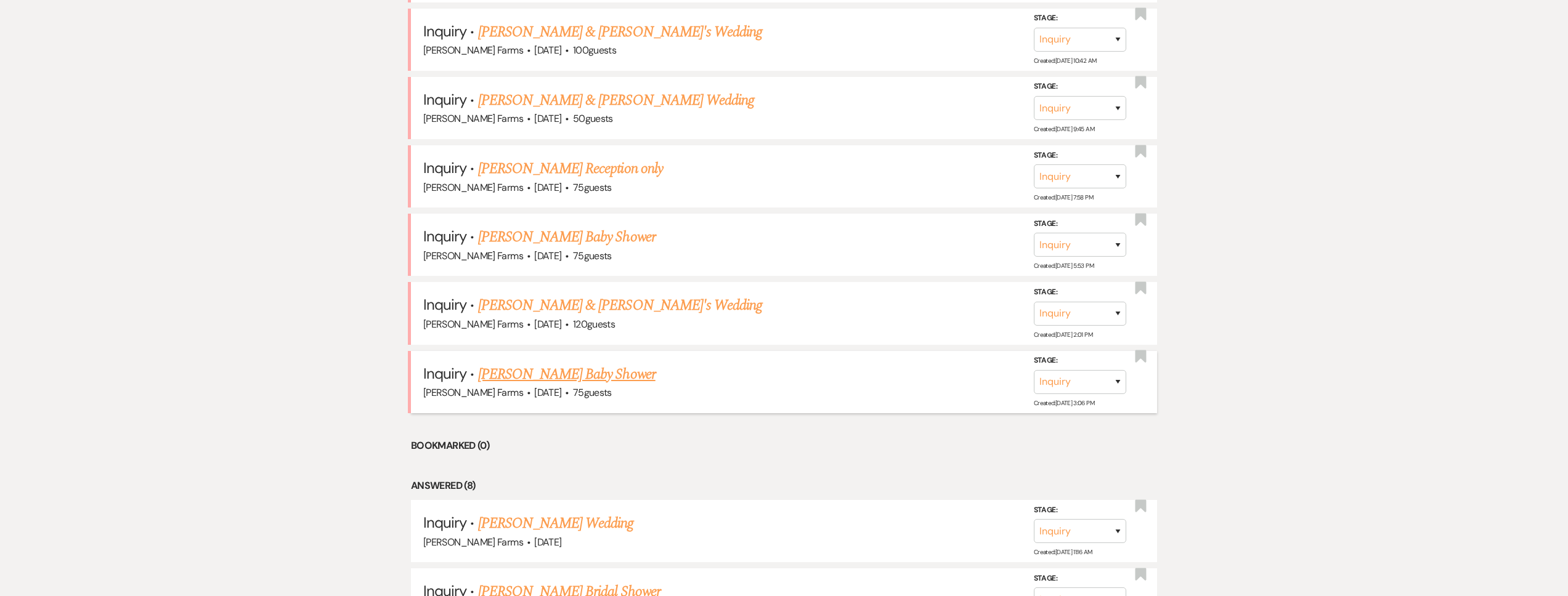
click at [604, 367] on link "Suzanne Julien's Baby Shower" at bounding box center [567, 374] width 177 height 22
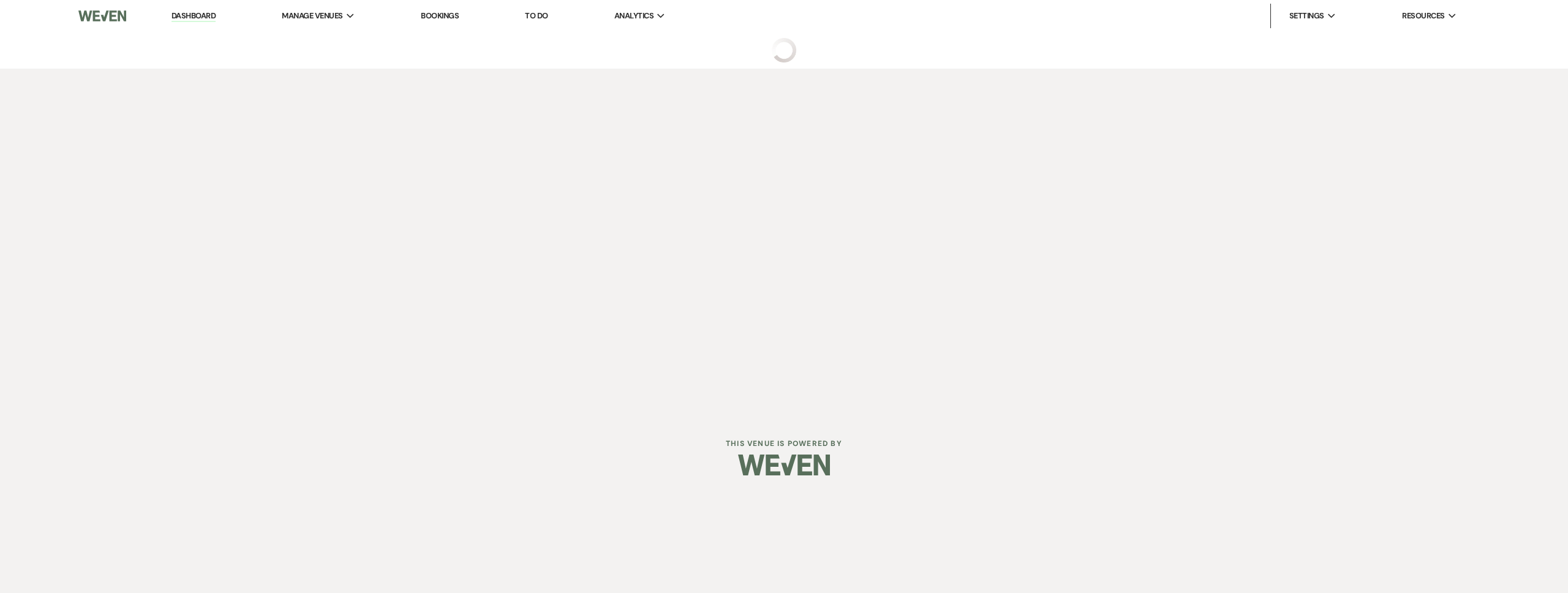
select select "5"
select select "3"
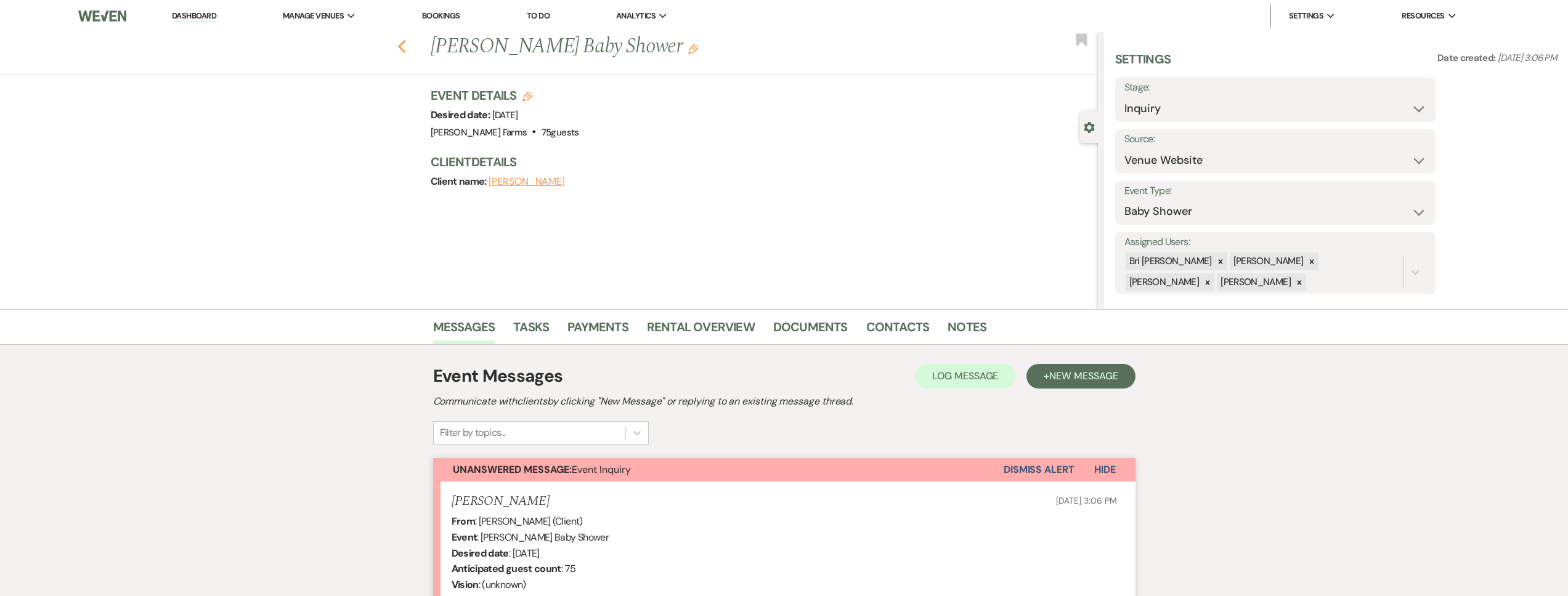
click at [404, 48] on use "button" at bounding box center [401, 46] width 8 height 13
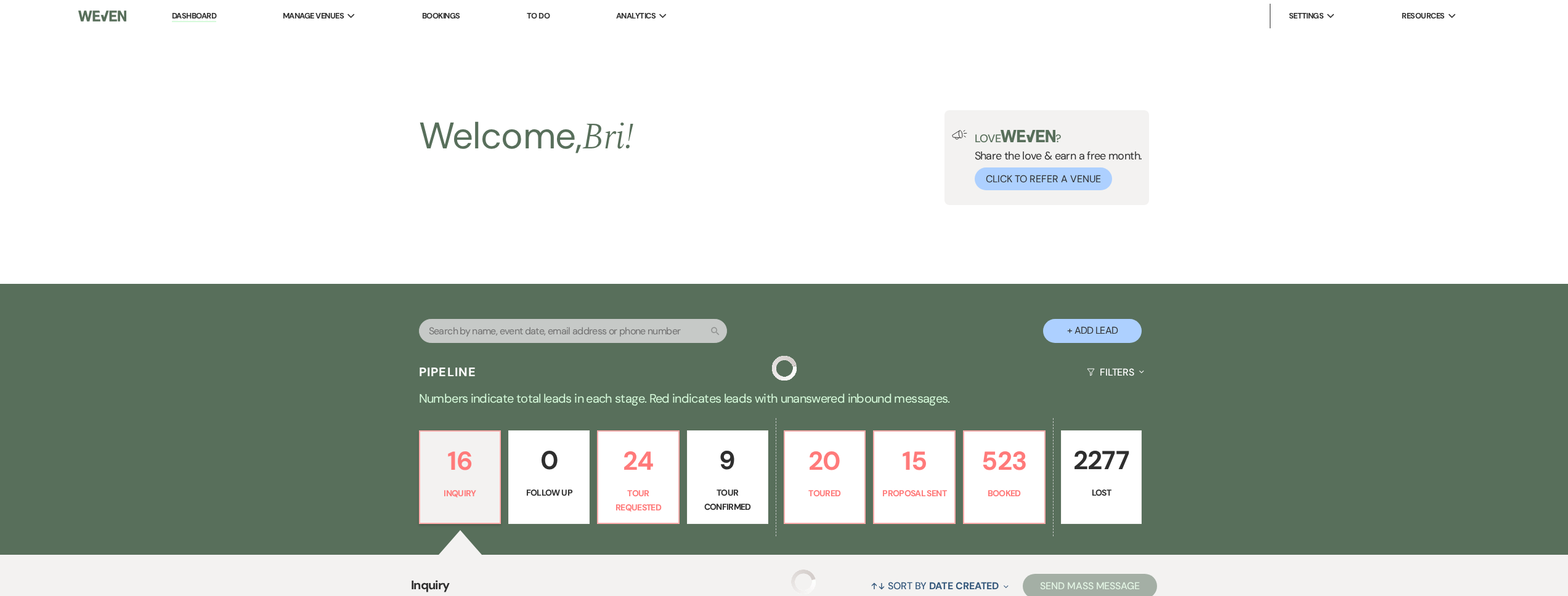
scroll to position [684, 0]
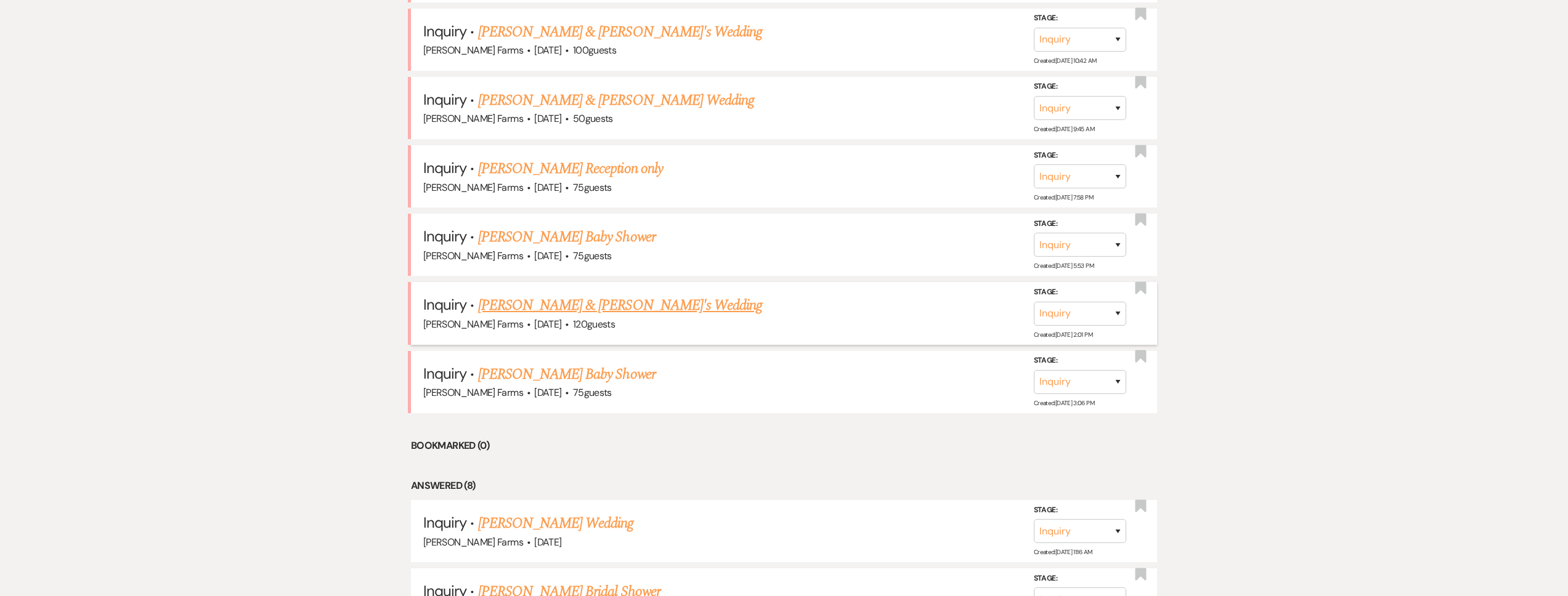
click at [634, 303] on link "[PERSON_NAME] & [PERSON_NAME]'s Wedding" at bounding box center [620, 305] width 285 height 22
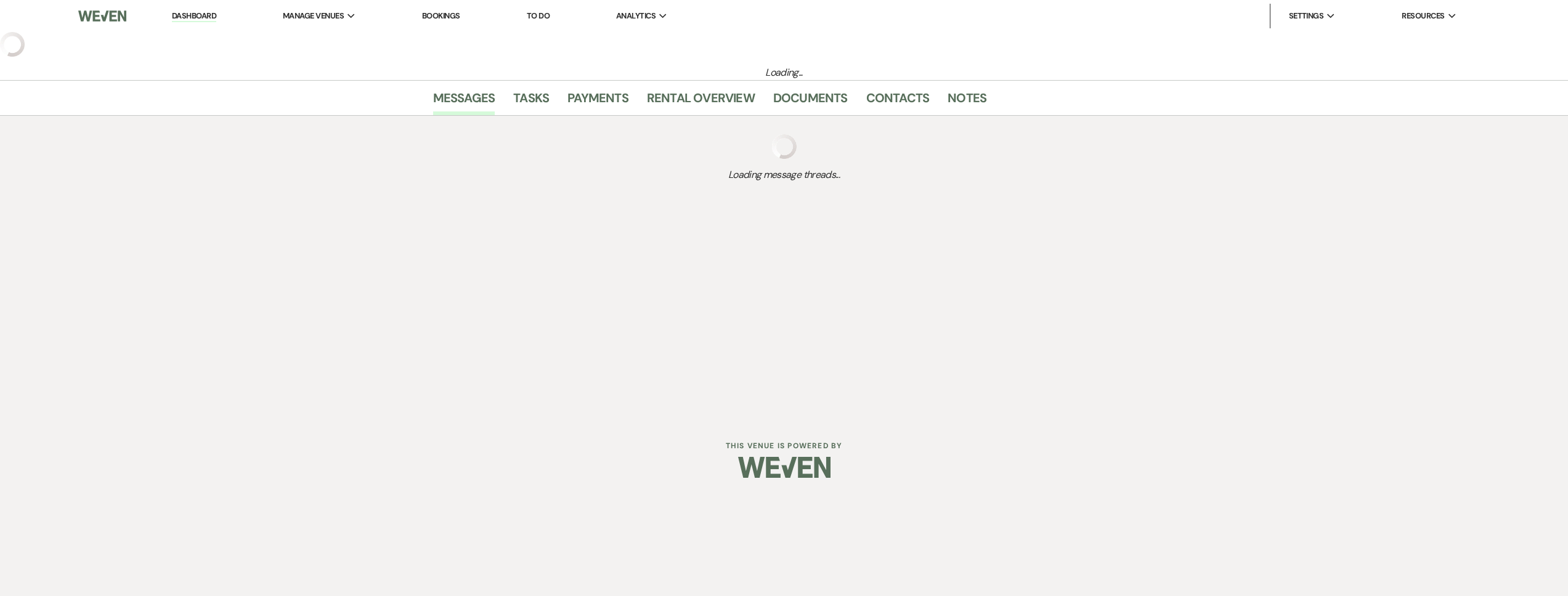
select select "5"
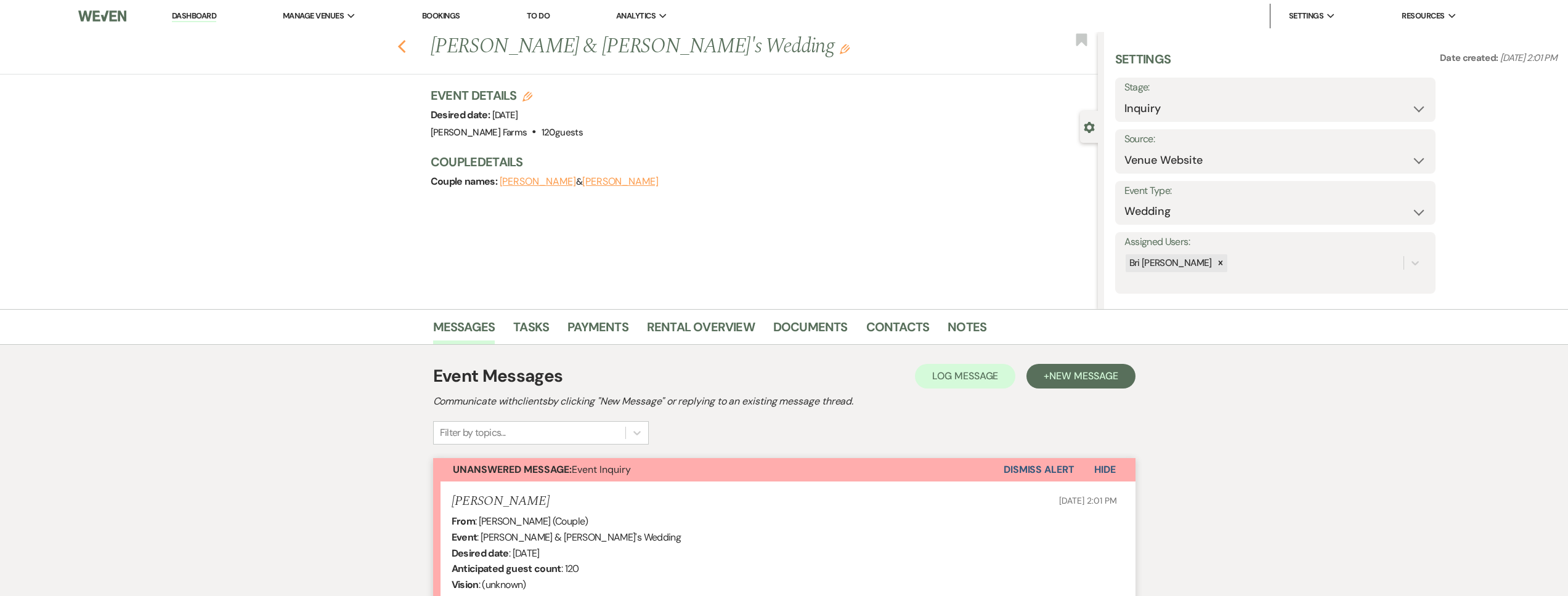
click at [406, 44] on use "button" at bounding box center [401, 46] width 8 height 13
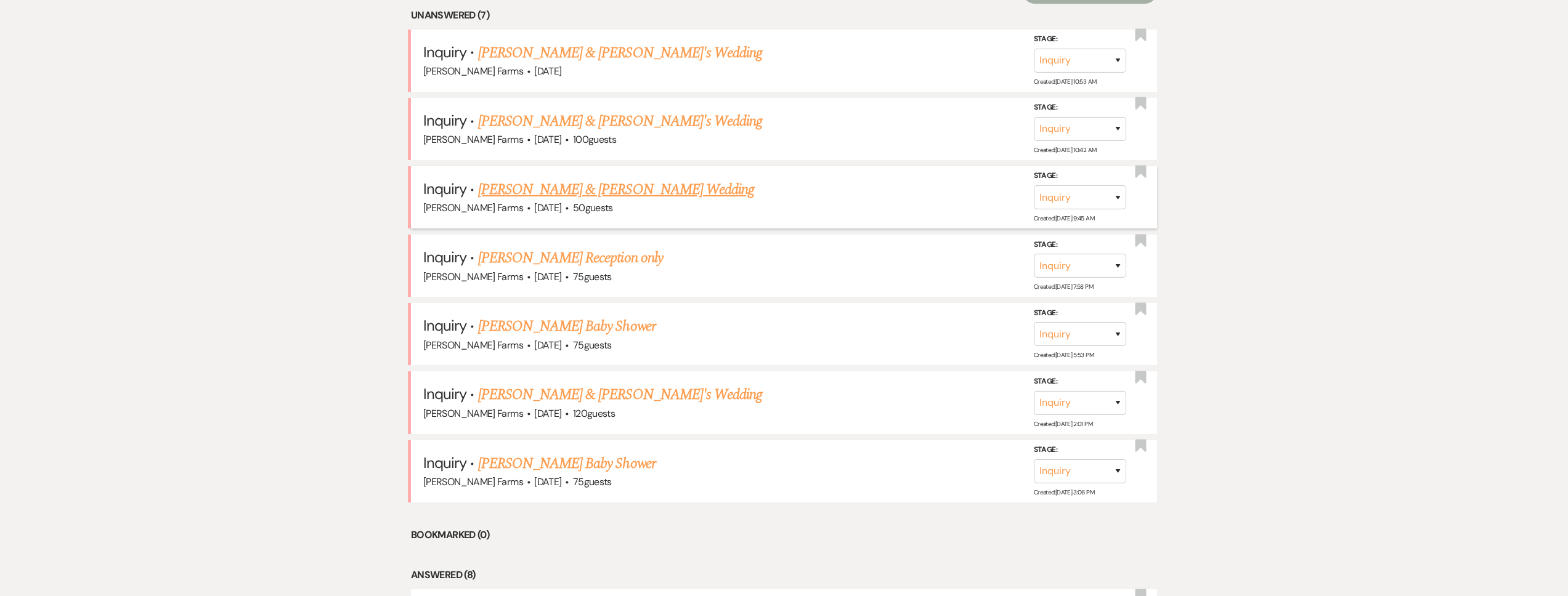
scroll to position [588, 0]
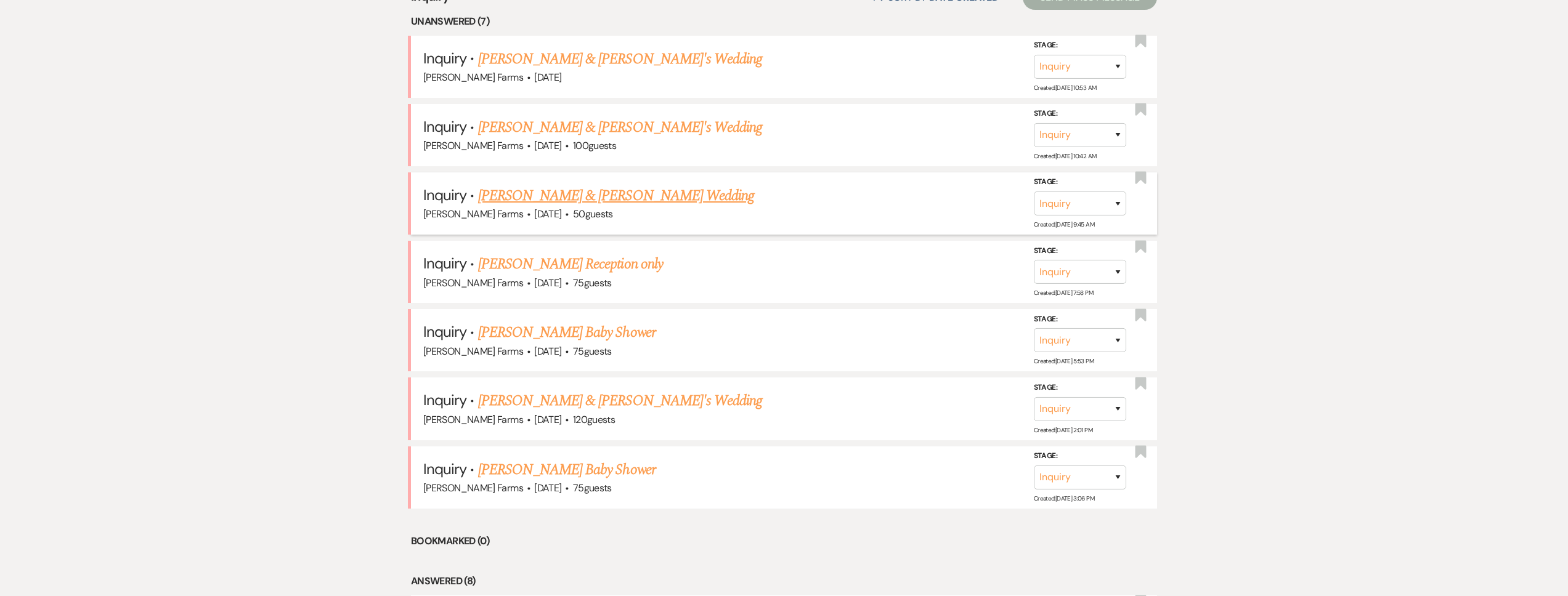
click at [592, 189] on link "[PERSON_NAME] & [PERSON_NAME] Wedding" at bounding box center [616, 196] width 276 height 22
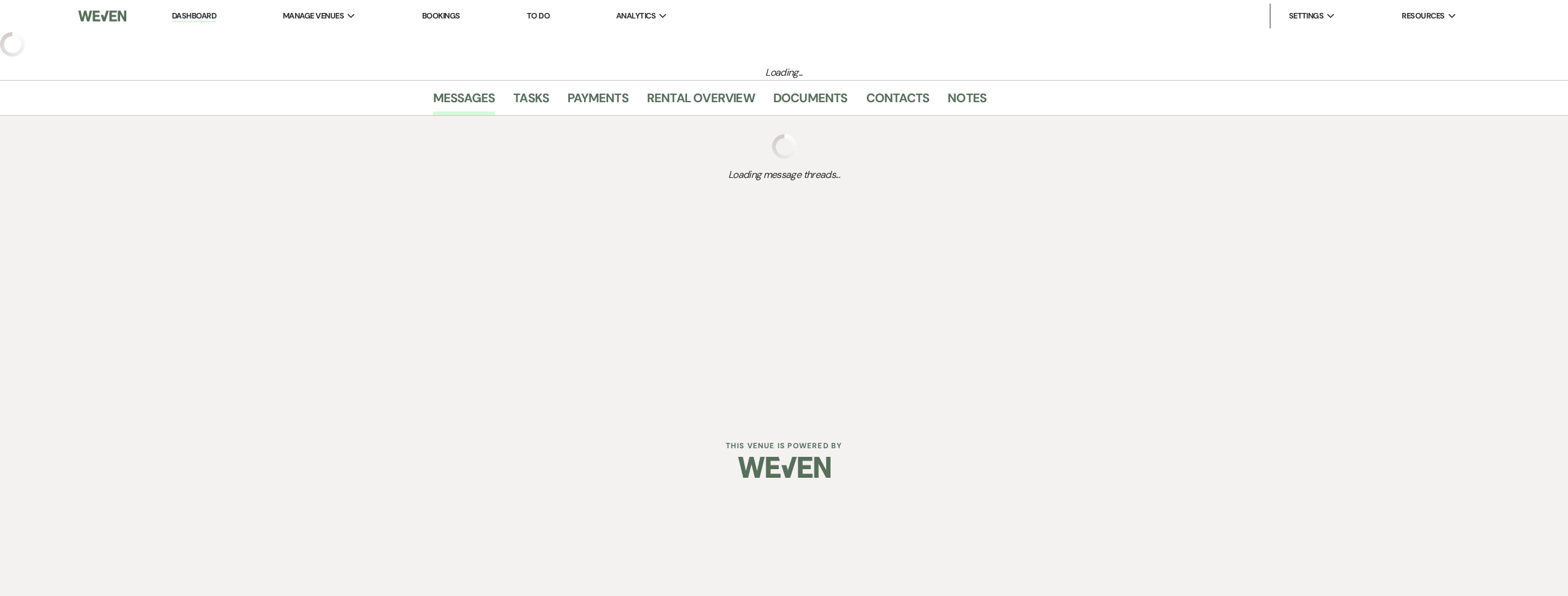
select select "5"
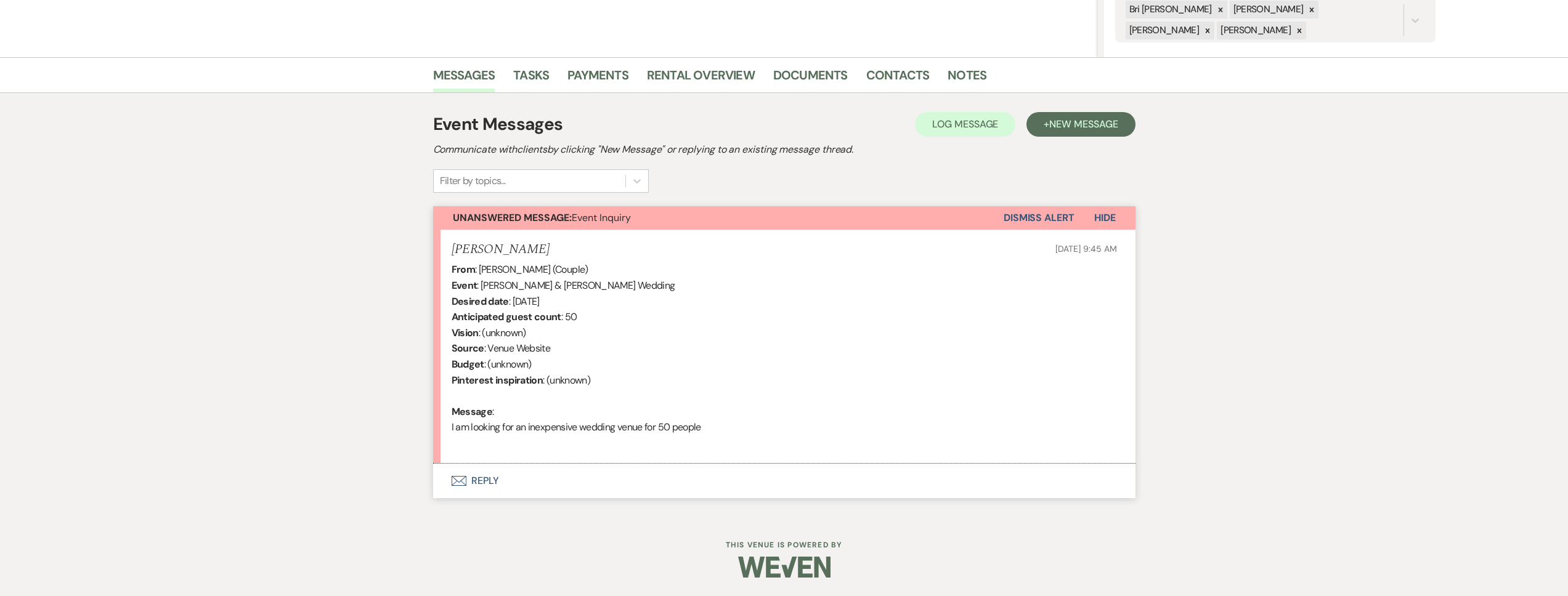
click at [610, 465] on button "Envelope Reply" at bounding box center [784, 481] width 702 height 35
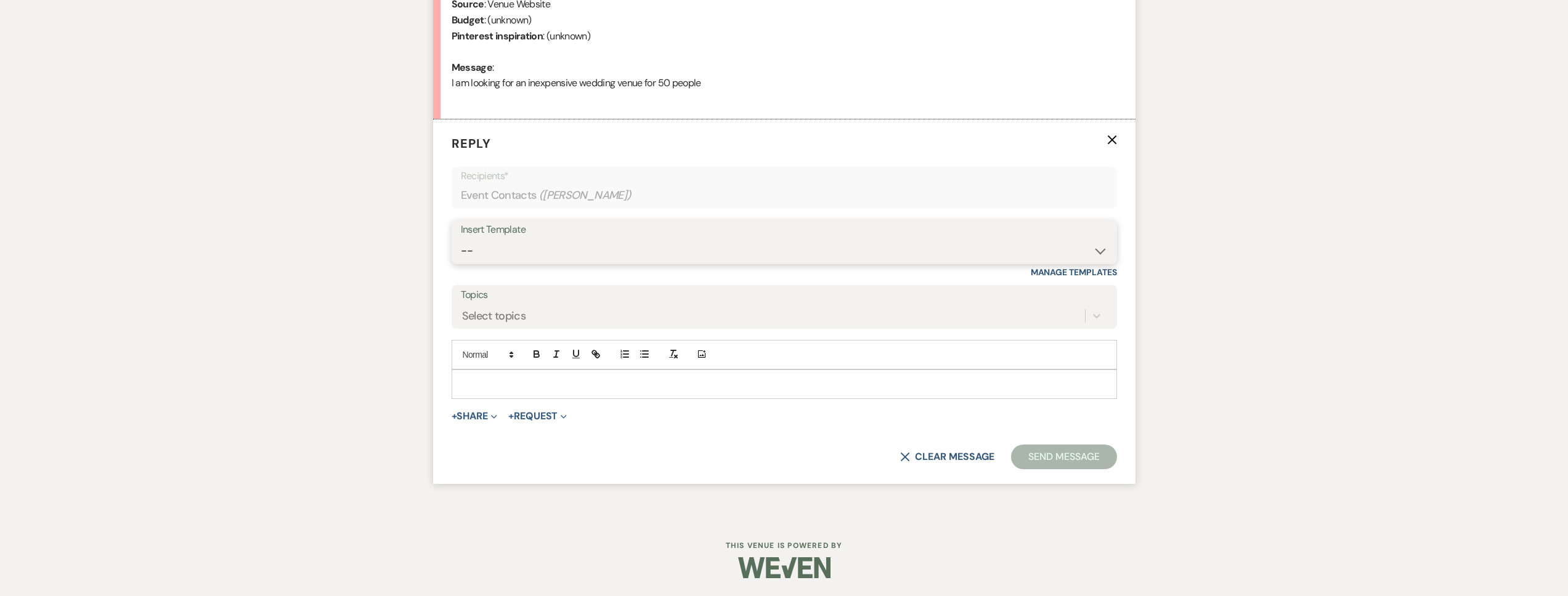
click at [559, 254] on select "-- Tour Request Response Follow Up Contract (Pre-Booked Leads) Weven Planning P…" at bounding box center [784, 251] width 647 height 24
select select "2278"
click at [461, 239] on select "-- Tour Request Response Follow Up Contract (Pre-Booked Leads) Weven Planning P…" at bounding box center [784, 251] width 647 height 24
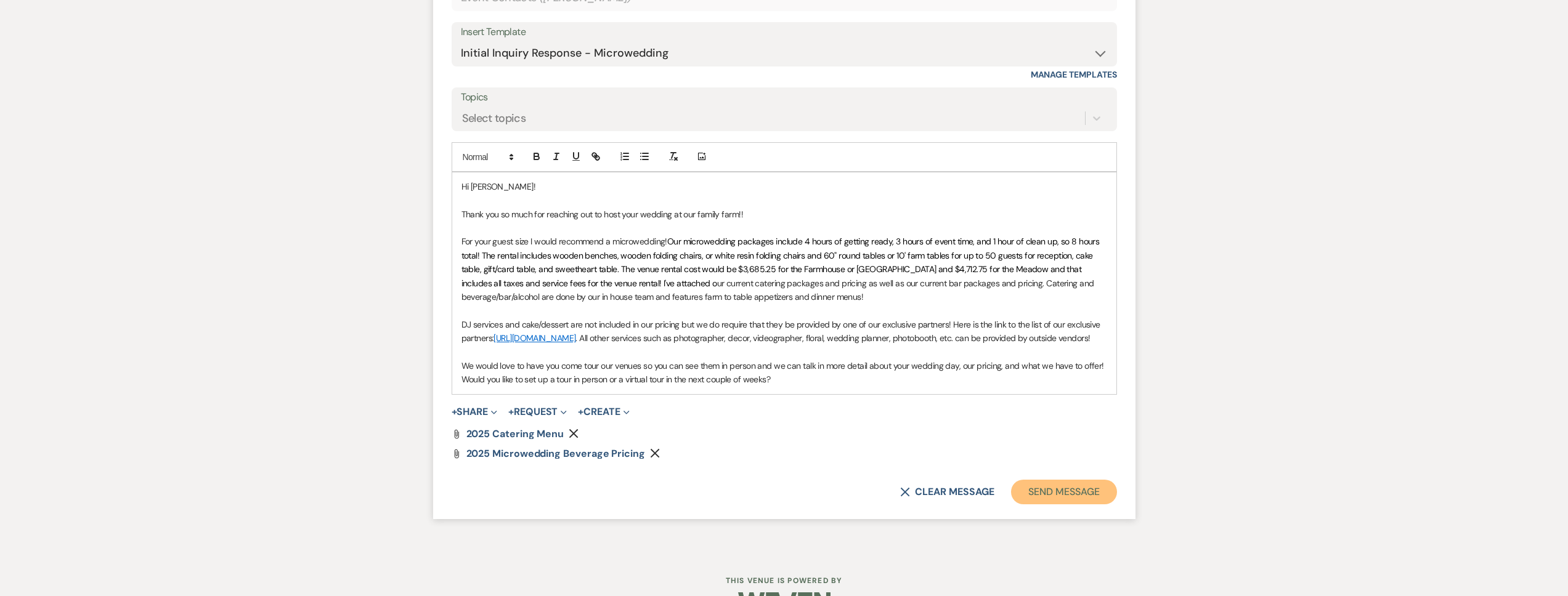
click at [1036, 501] on button "Send Message" at bounding box center [1063, 492] width 105 height 25
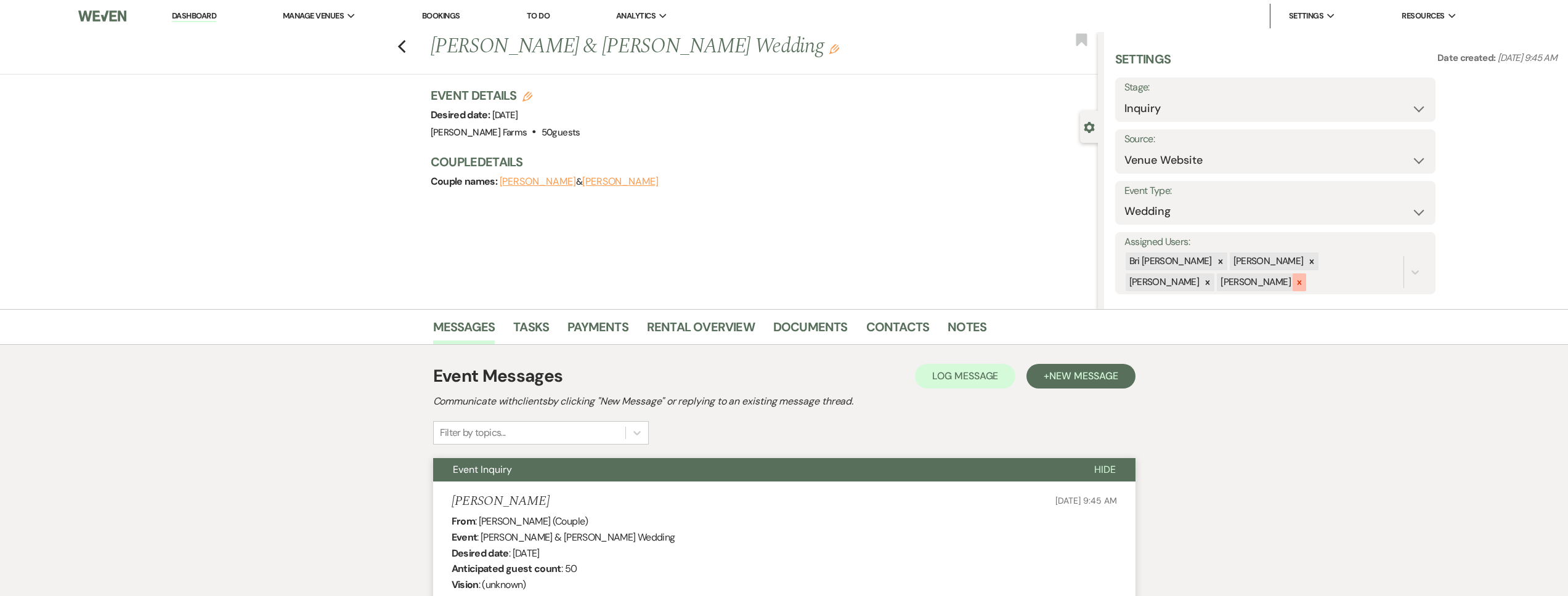
click at [1295, 280] on icon at bounding box center [1299, 283] width 9 height 9
click at [1307, 264] on icon at bounding box center [1312, 262] width 9 height 9
click at [1307, 264] on icon at bounding box center [1312, 263] width 9 height 9
click at [1394, 257] on button "Save" at bounding box center [1402, 262] width 67 height 25
click at [403, 47] on icon "Previous" at bounding box center [402, 46] width 9 height 15
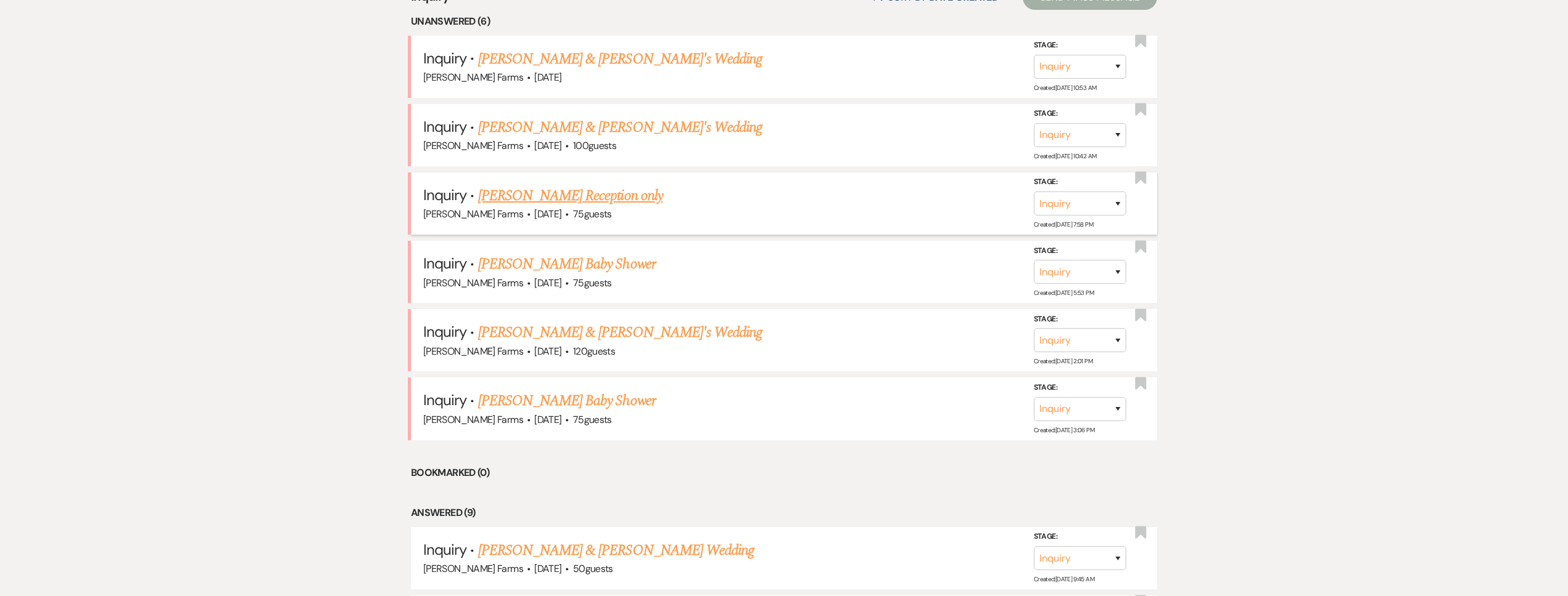
click at [594, 190] on link "[PERSON_NAME] Reception only" at bounding box center [570, 196] width 185 height 22
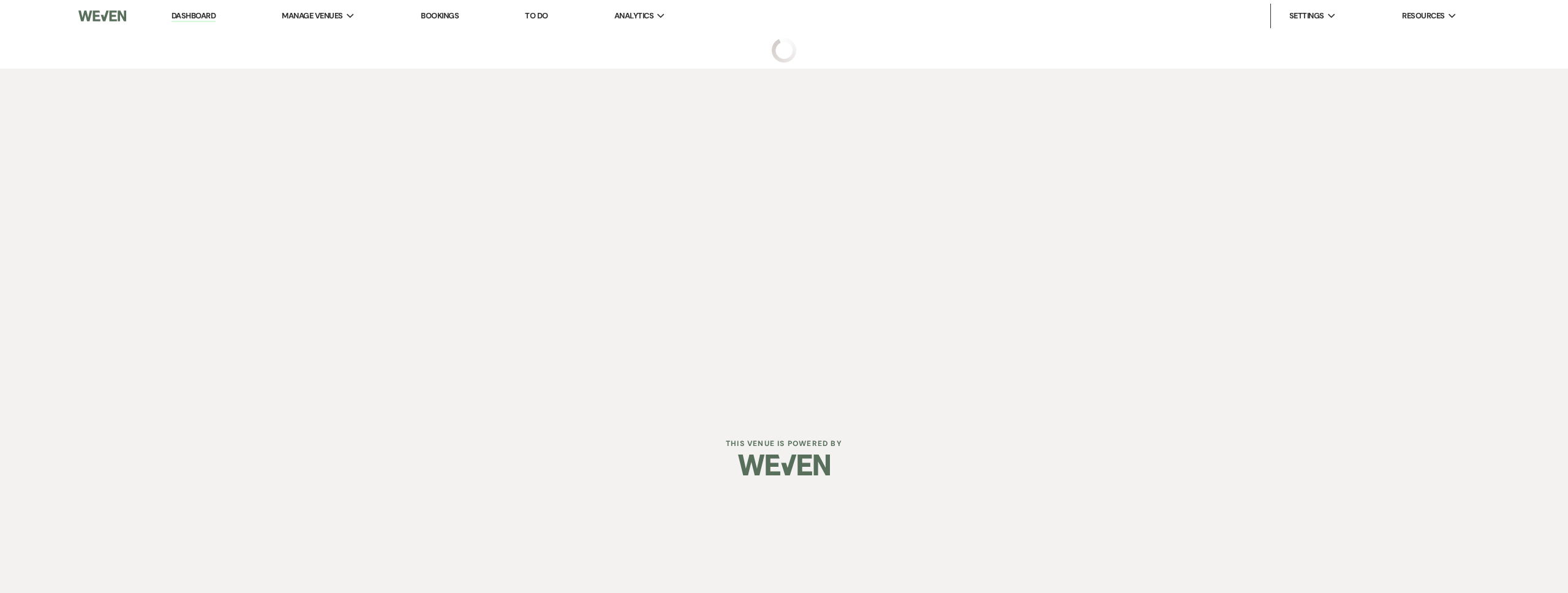
select select "5"
select select "13"
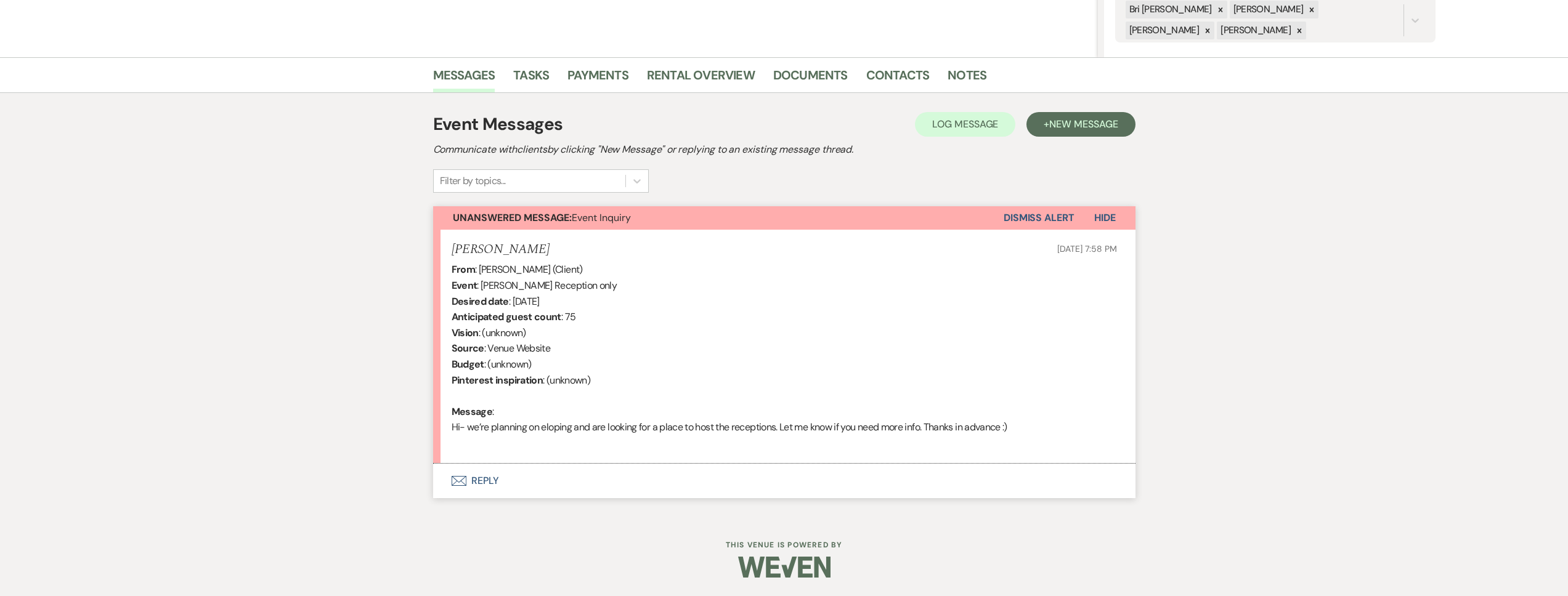
click at [606, 470] on button "Envelope Reply" at bounding box center [784, 481] width 702 height 35
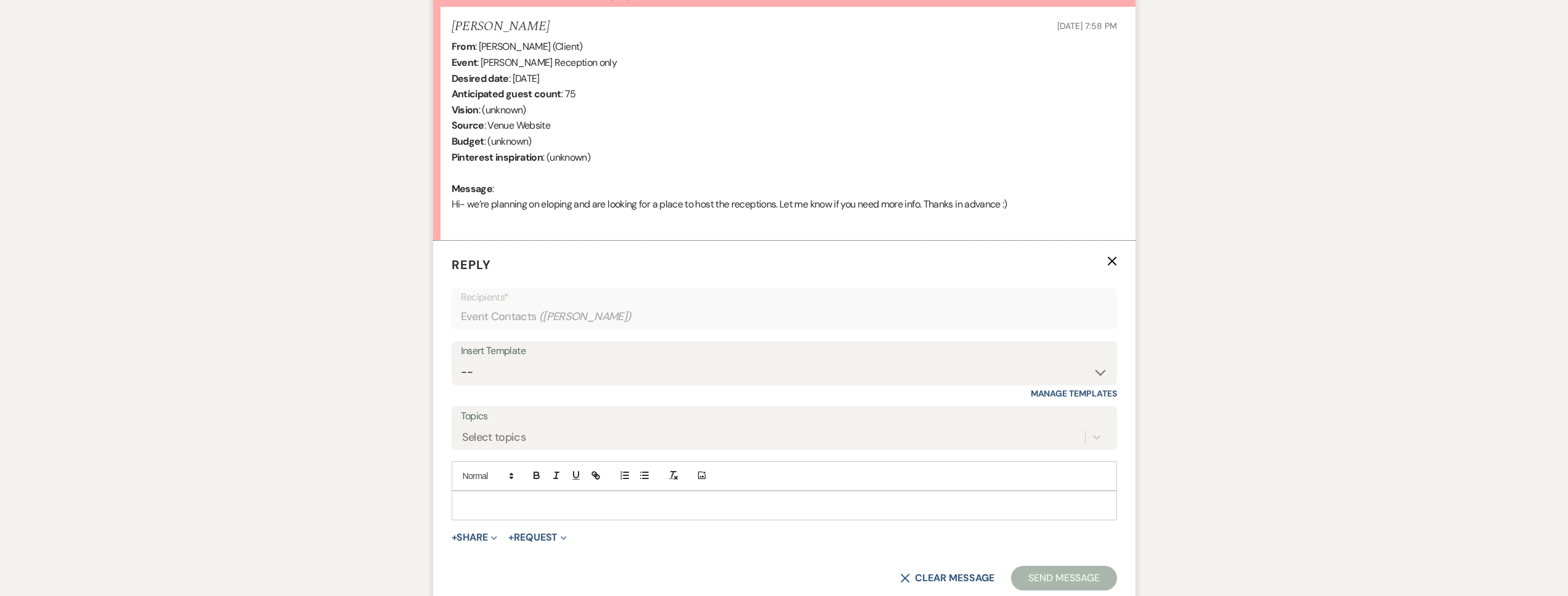
click at [577, 340] on form "Reply X Recipients* Event Contacts ( Marisa Hagen ) Insert Template -- Tour Req…" at bounding box center [784, 423] width 702 height 365
click at [557, 381] on select "-- Tour Request Response Follow Up Contract (Pre-Booked Leads) Weven Planning P…" at bounding box center [784, 372] width 647 height 24
select select "2276"
click at [461, 360] on select "-- Tour Request Response Follow Up Contract (Pre-Booked Leads) Weven Planning P…" at bounding box center [784, 372] width 647 height 24
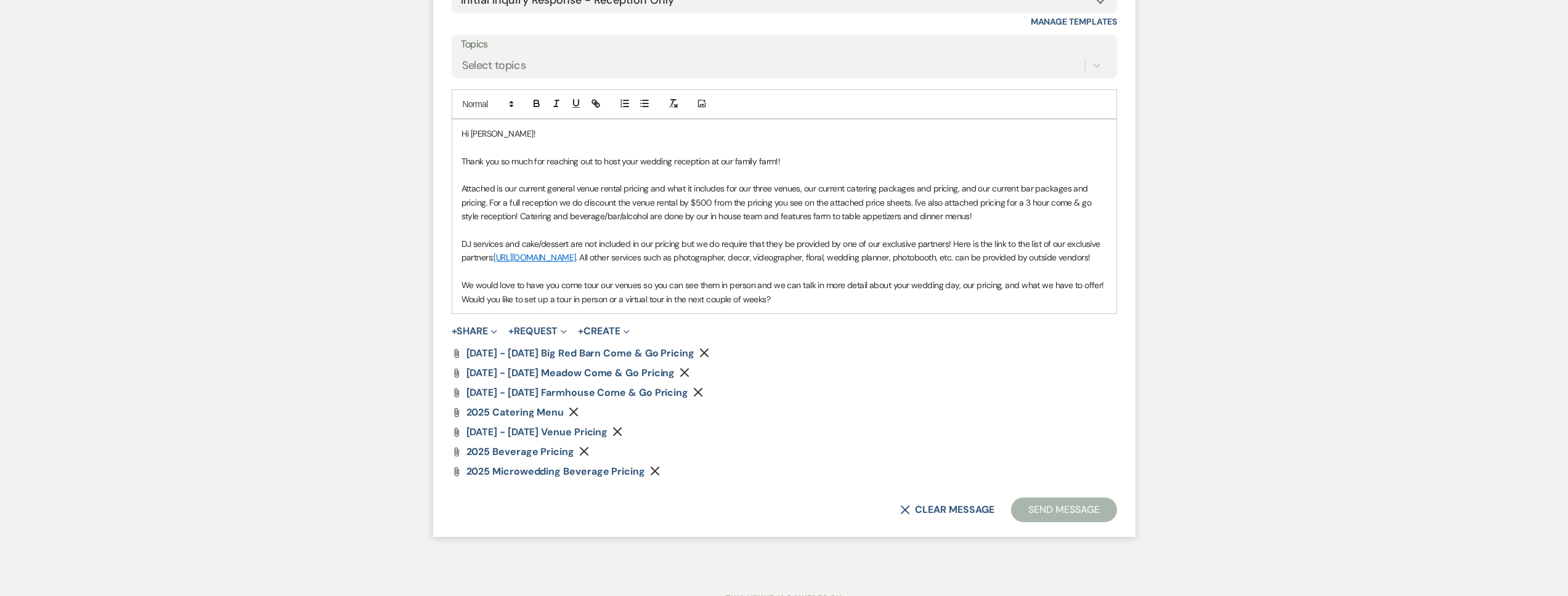
click at [1032, 522] on button "Send Message" at bounding box center [1063, 510] width 105 height 25
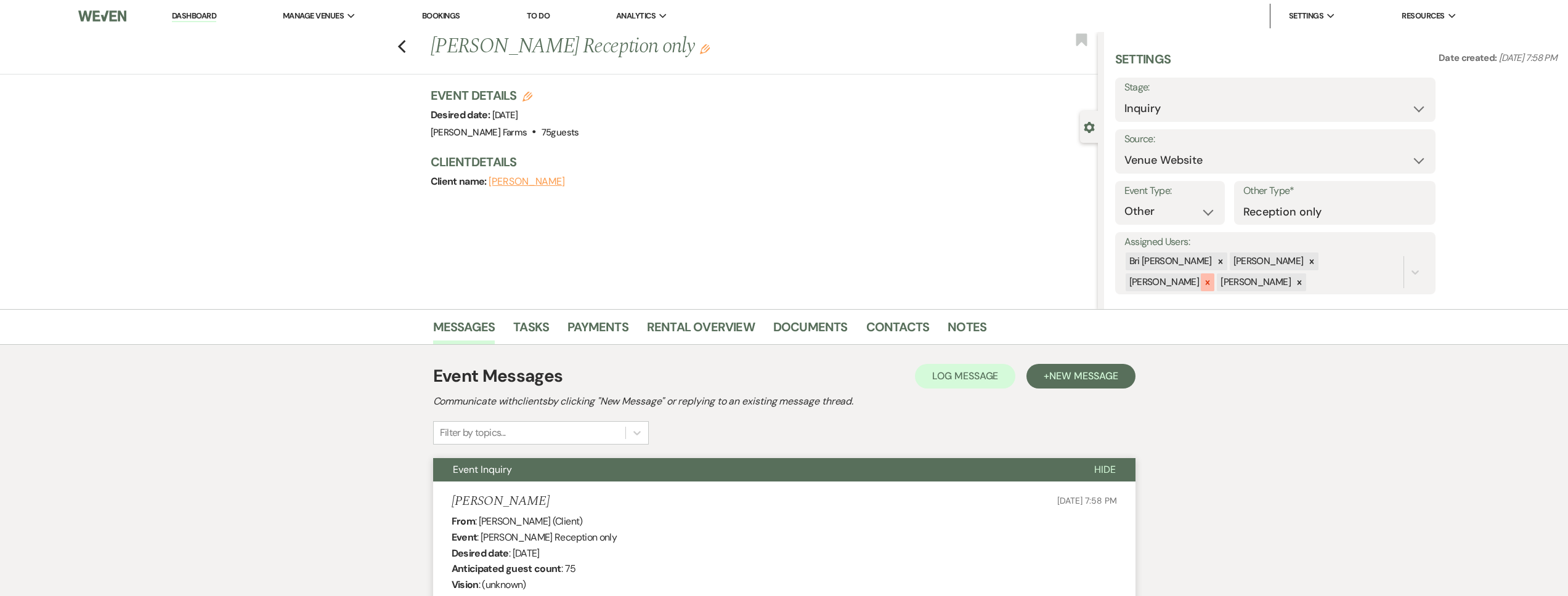
click at [1295, 283] on icon at bounding box center [1299, 283] width 9 height 9
click at [1307, 261] on icon at bounding box center [1312, 262] width 9 height 9
drag, startPoint x: 1255, startPoint y: 263, endPoint x: 1300, endPoint y: 264, distance: 45.0
click at [1307, 263] on icon at bounding box center [1312, 263] width 9 height 9
drag, startPoint x: 1401, startPoint y: 262, endPoint x: 1355, endPoint y: 250, distance: 47.5
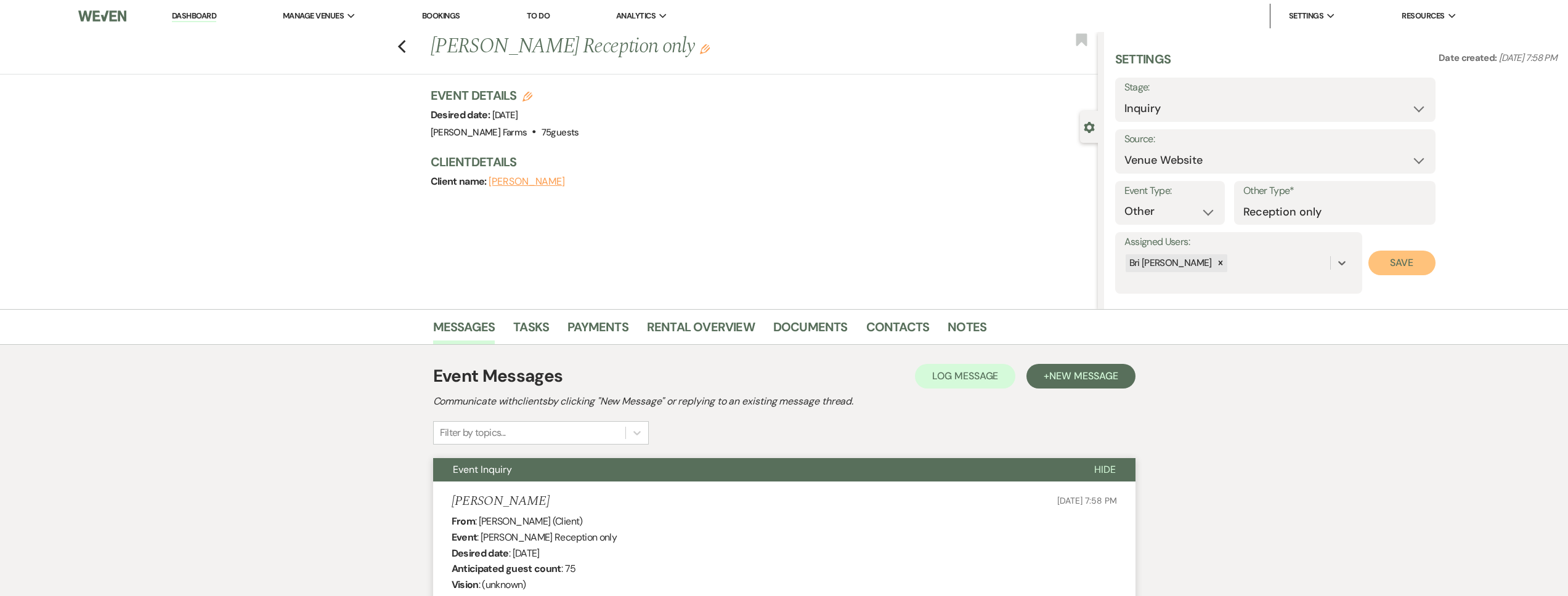
click at [1401, 262] on button "Save" at bounding box center [1402, 262] width 67 height 25
click at [406, 48] on icon "Previous" at bounding box center [402, 46] width 9 height 15
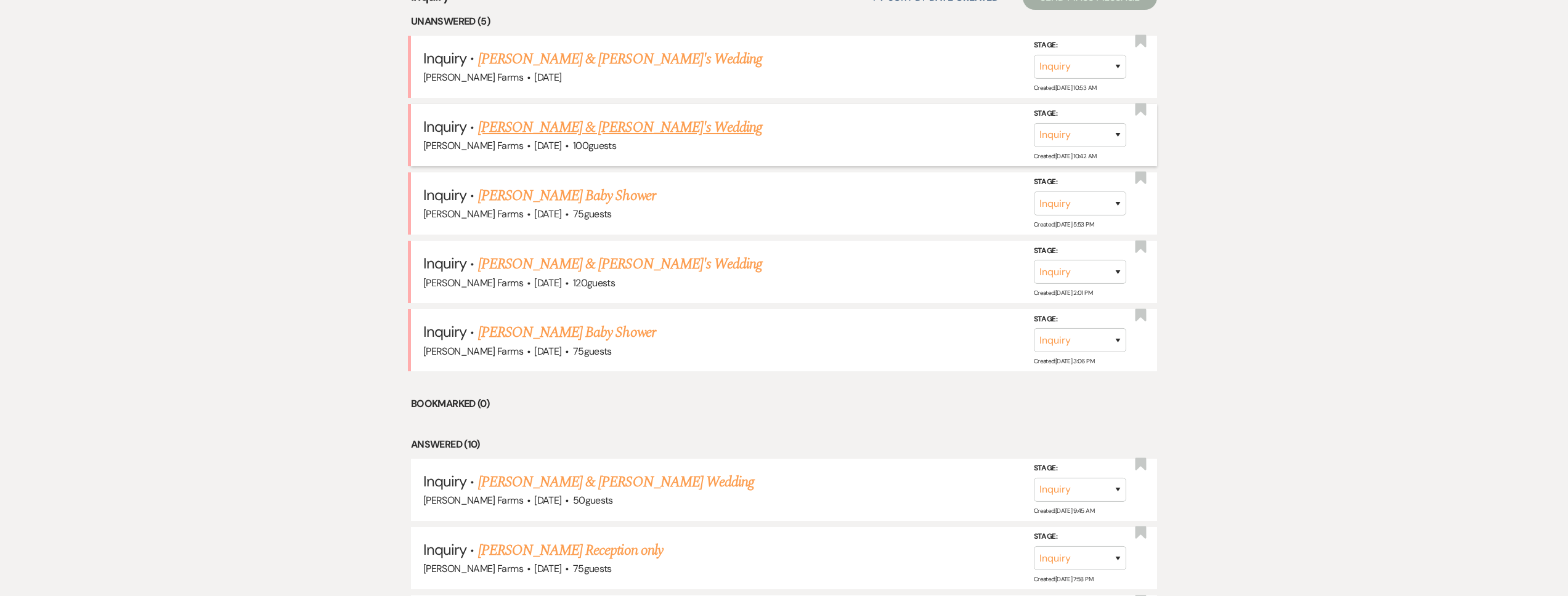
click at [615, 131] on link "Lisa Upshaw & Fiance's Wedding" at bounding box center [620, 127] width 285 height 22
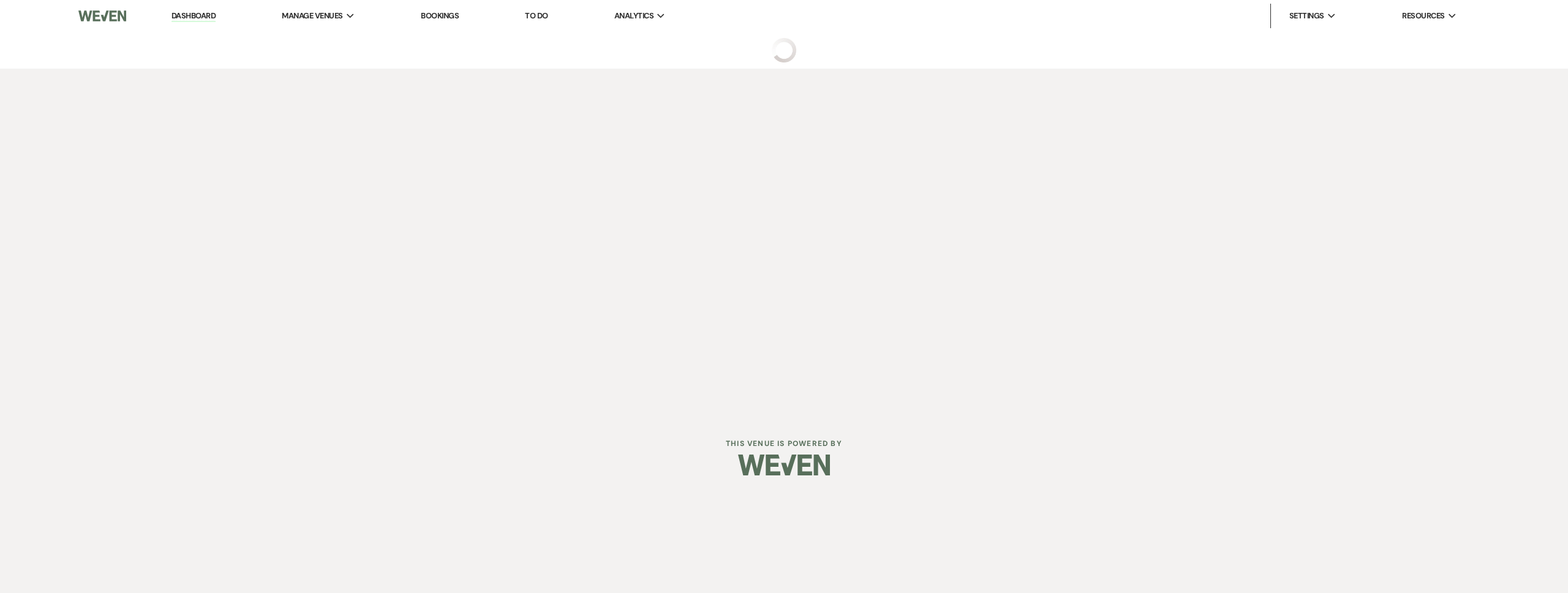
select select "5"
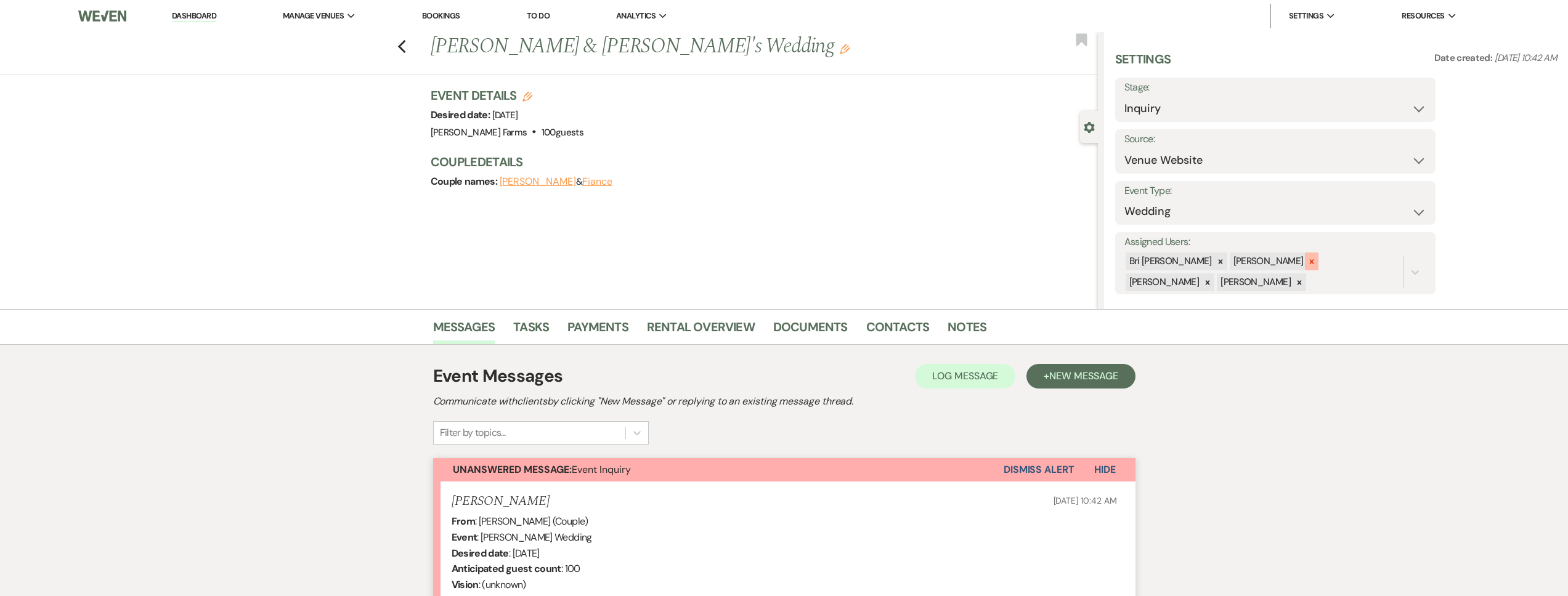
click at [1307, 262] on icon at bounding box center [1312, 262] width 9 height 9
click at [1305, 263] on div at bounding box center [1311, 261] width 13 height 18
click at [1307, 266] on icon at bounding box center [1312, 263] width 9 height 9
click at [1441, 261] on div "Settings Date created: Oct 13, 2025, 10:42 AM Stage: Inquiry Follow Up Tour Req…" at bounding box center [1336, 172] width 442 height 243
click at [1400, 273] on button "Save" at bounding box center [1402, 262] width 67 height 25
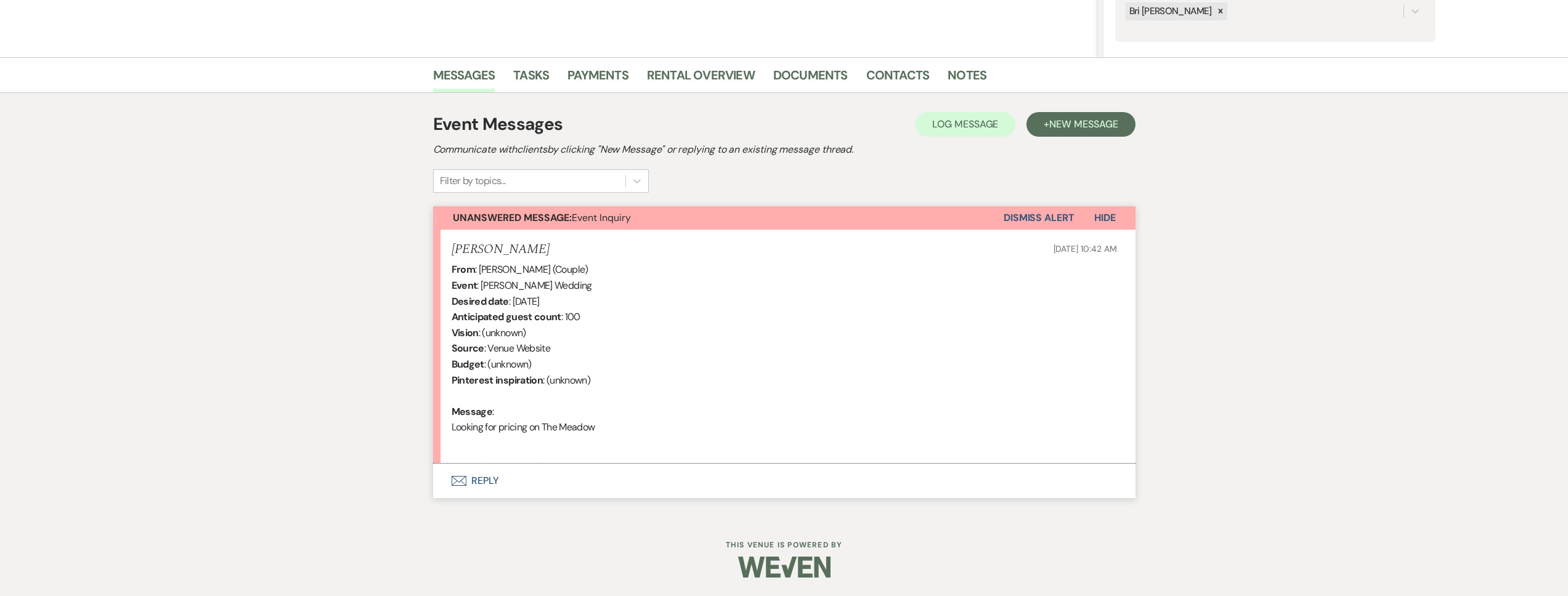
click at [598, 467] on button "Envelope Reply" at bounding box center [784, 481] width 702 height 35
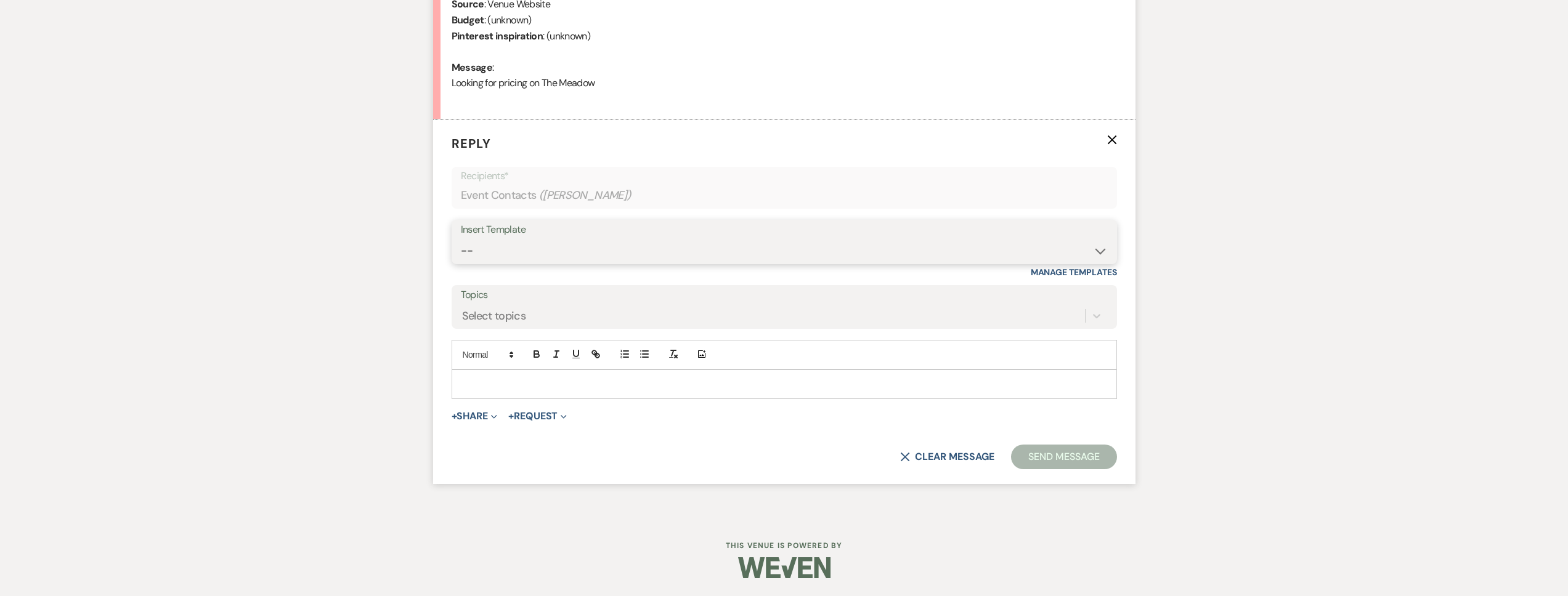
click at [613, 250] on select "-- Tour Request Response Follow Up Contract (Pre-Booked Leads) Weven Planning P…" at bounding box center [784, 251] width 647 height 24
select select "2135"
click at [461, 239] on select "-- Tour Request Response Follow Up Contract (Pre-Booked Leads) Weven Planning P…" at bounding box center [784, 251] width 647 height 24
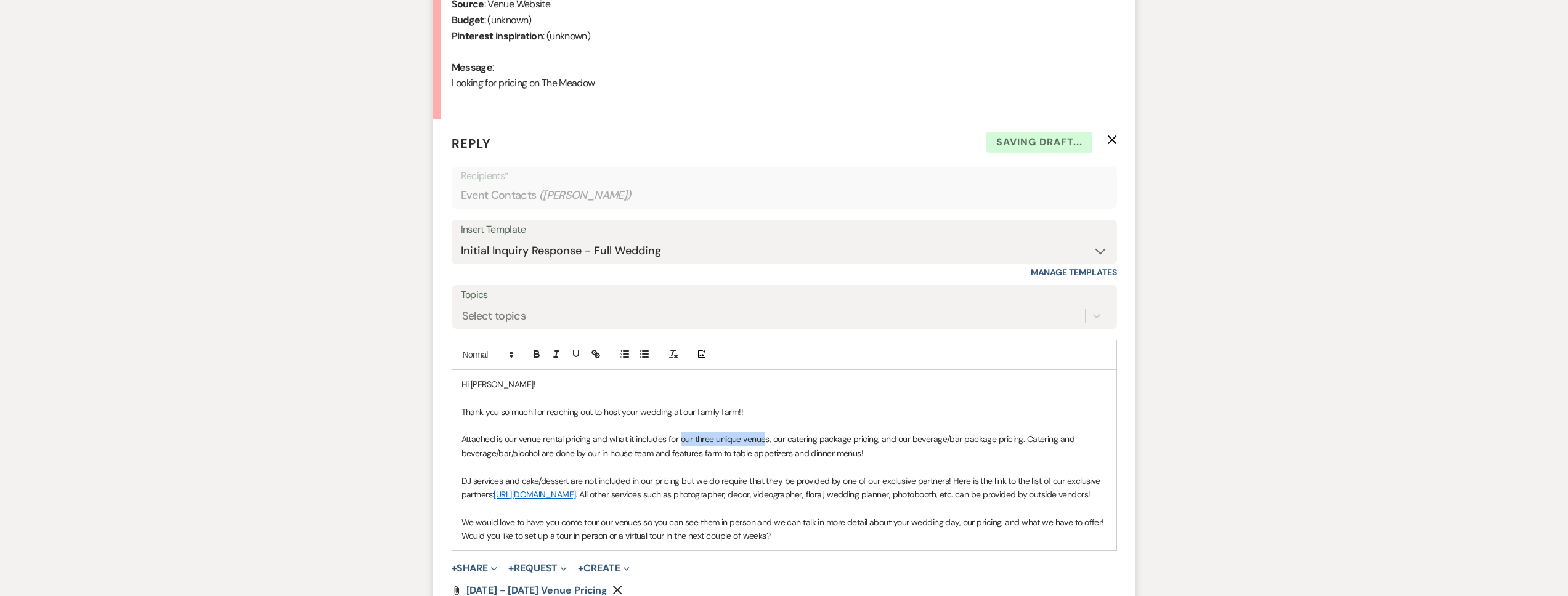
drag, startPoint x: 767, startPoint y: 438, endPoint x: 680, endPoint y: 440, distance: 87.0
click at [680, 440] on p "Attached is our venue rental pricing and what it includes for our three unique …" at bounding box center [784, 446] width 645 height 28
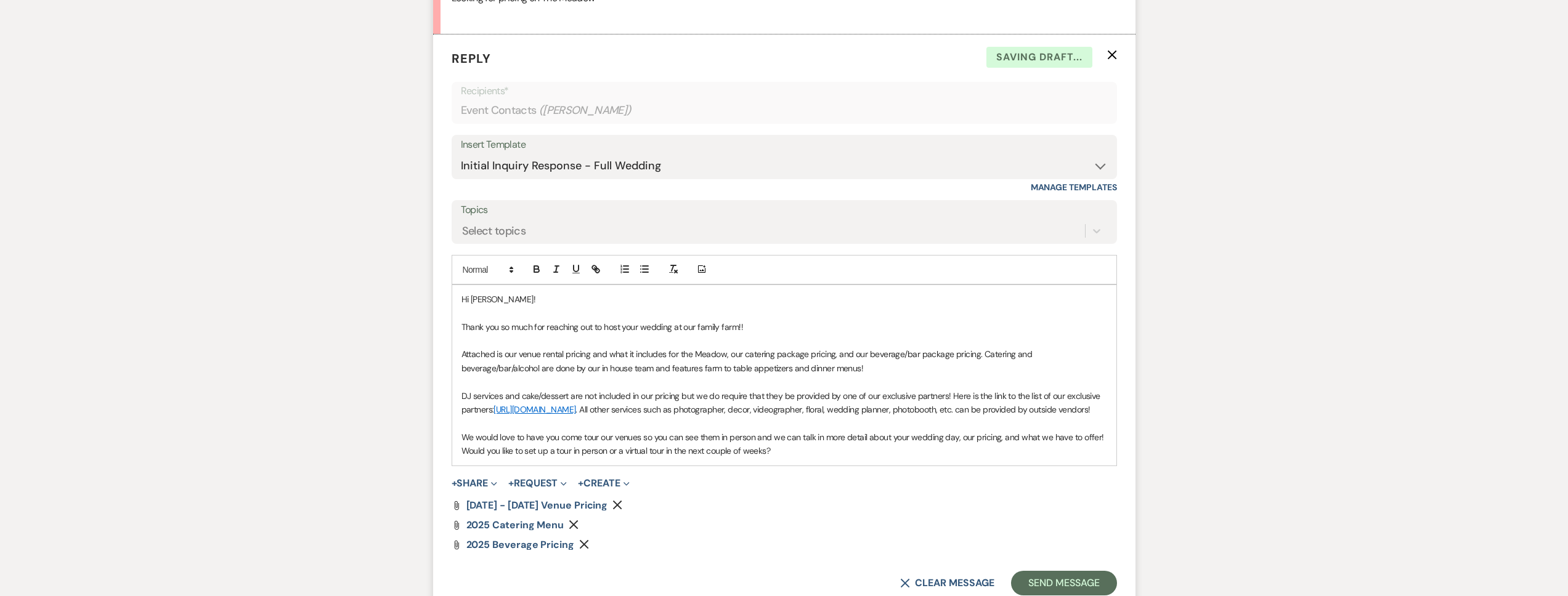
scroll to position [691, 0]
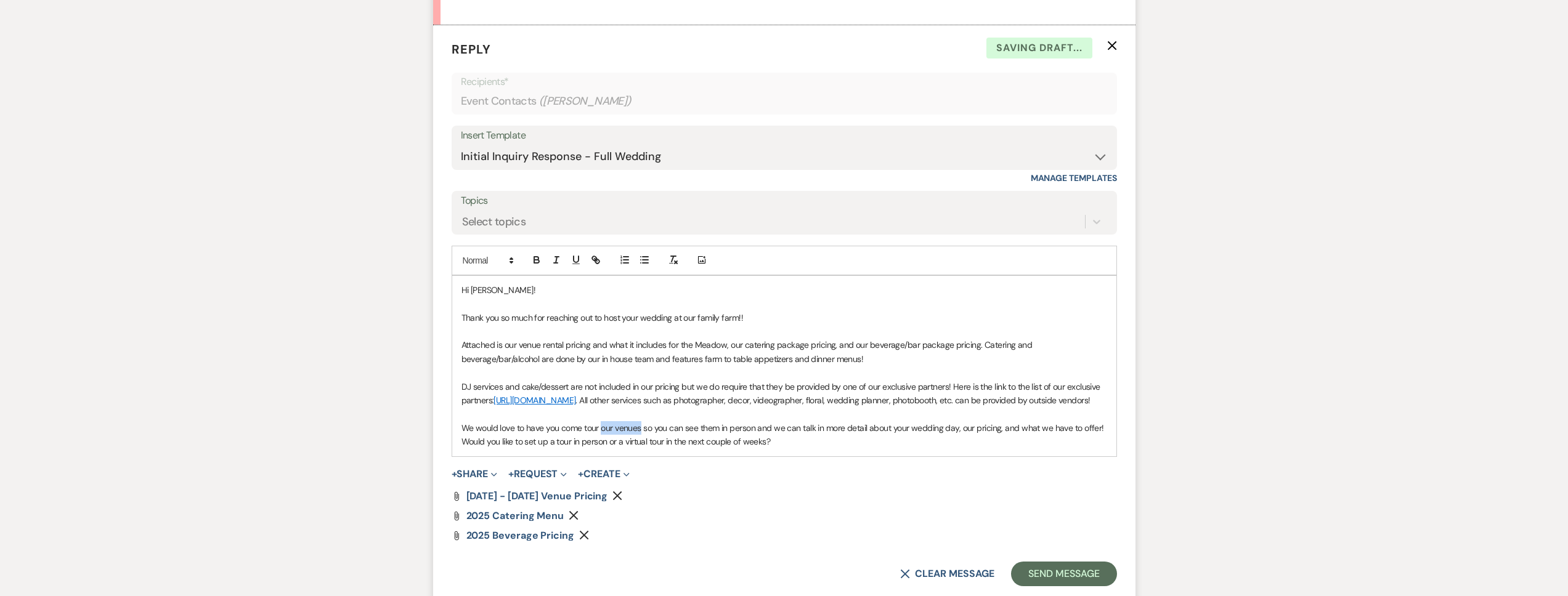
drag, startPoint x: 641, startPoint y: 441, endPoint x: 600, endPoint y: 440, distance: 41.0
click at [600, 440] on p "We would love to have you come tour our venues so you can see them in person an…" at bounding box center [784, 435] width 645 height 28
drag, startPoint x: 726, startPoint y: 443, endPoint x: 707, endPoint y: 444, distance: 19.0
click at [707, 444] on p "We would love to have you come tour the Meadow so you can see them in person an…" at bounding box center [784, 435] width 645 height 28
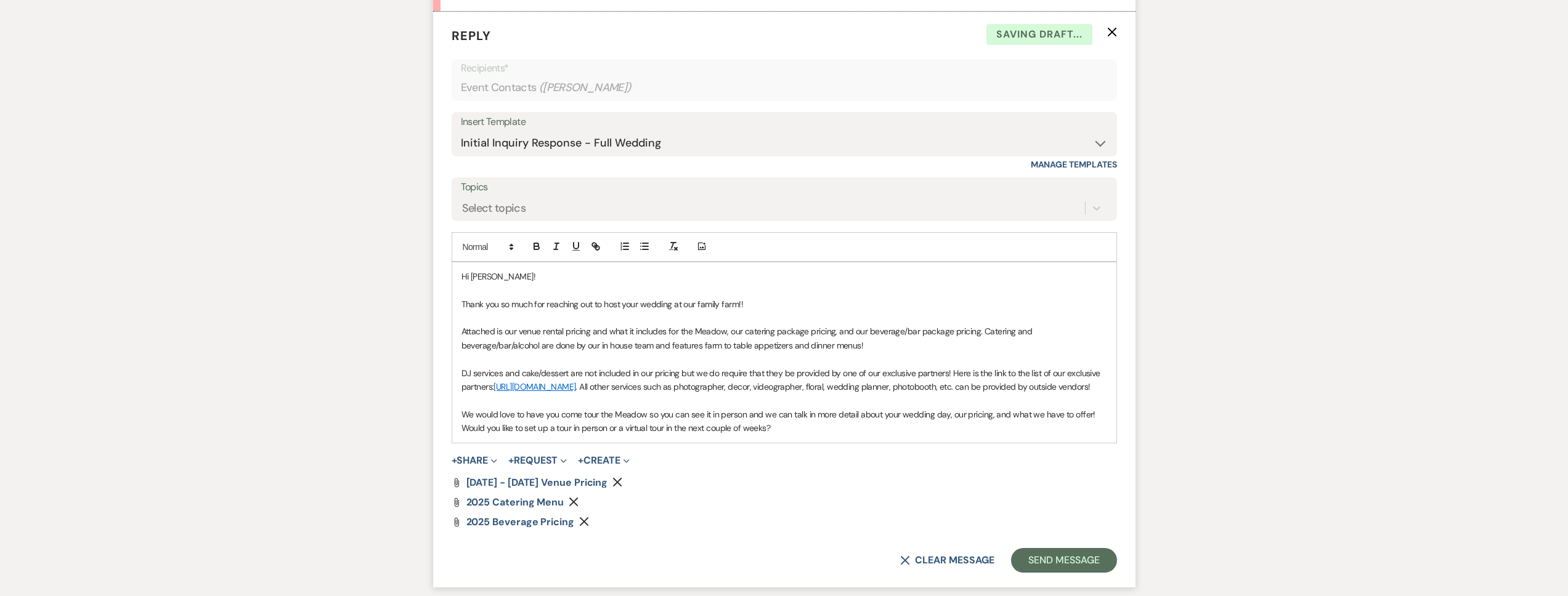
scroll to position [714, 0]
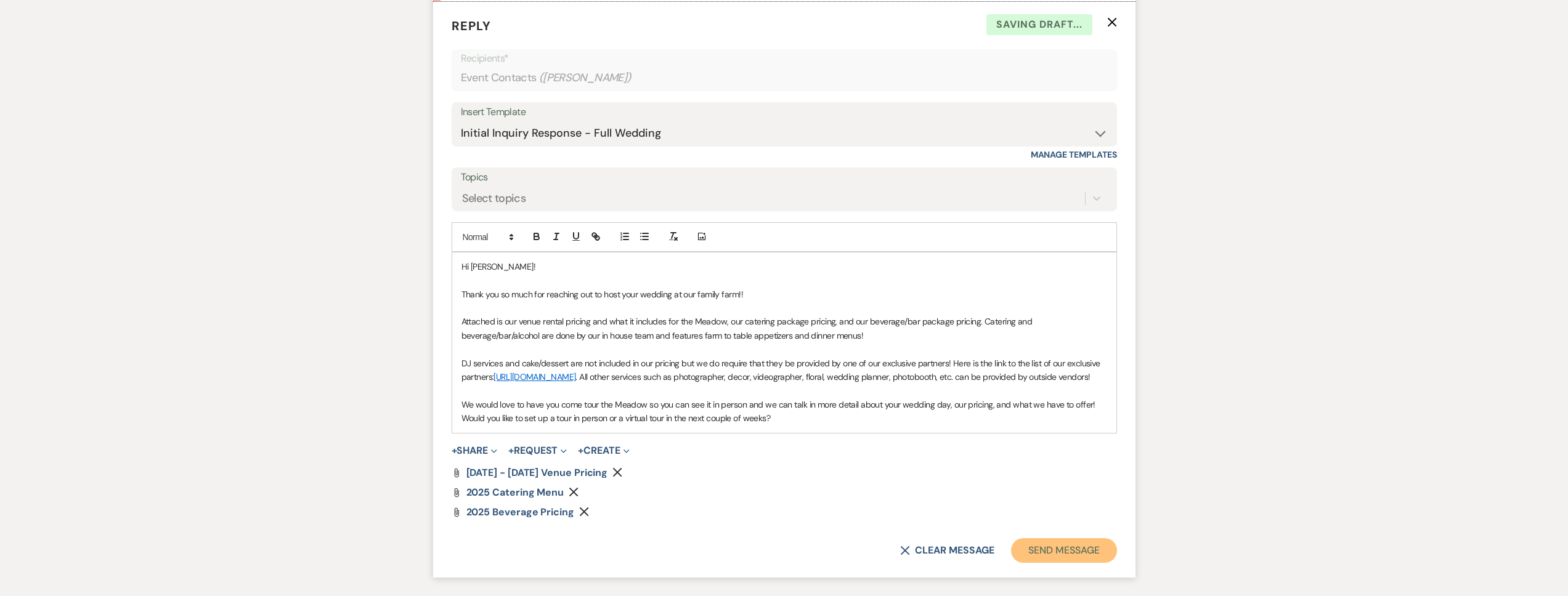
click at [1059, 562] on button "Send Message" at bounding box center [1063, 550] width 105 height 25
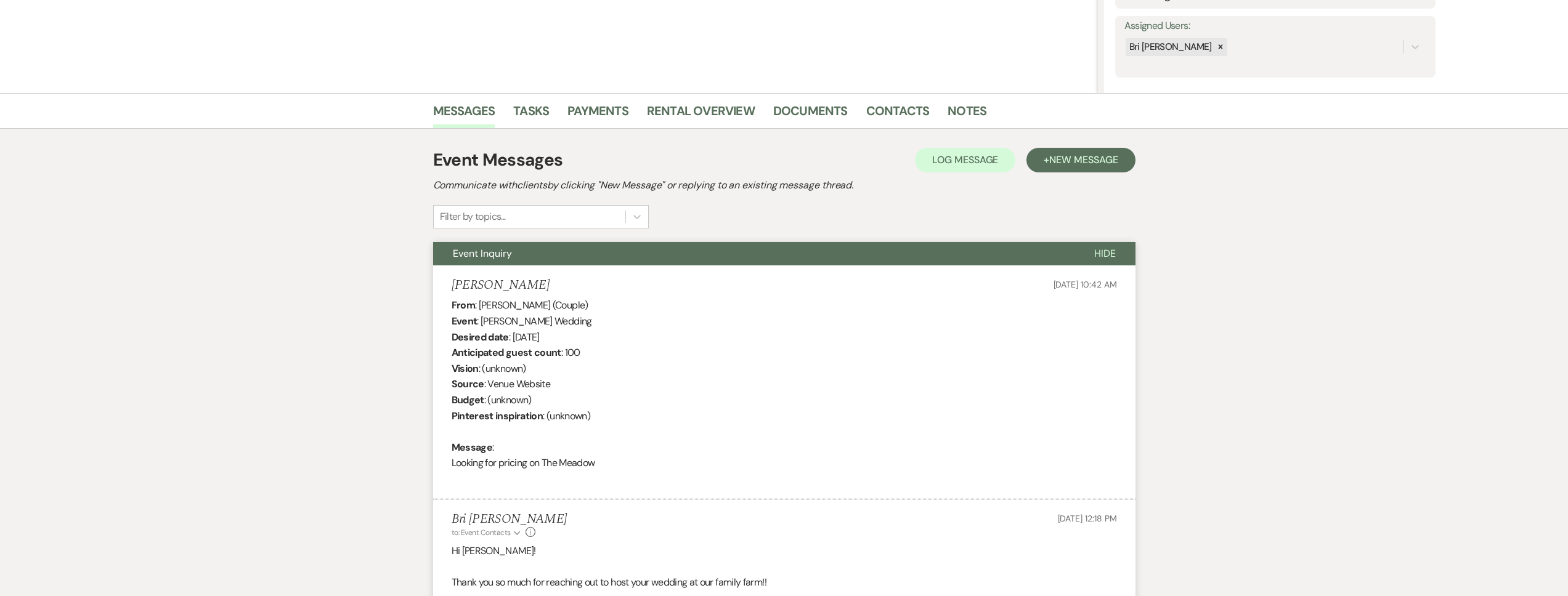
scroll to position [0, 0]
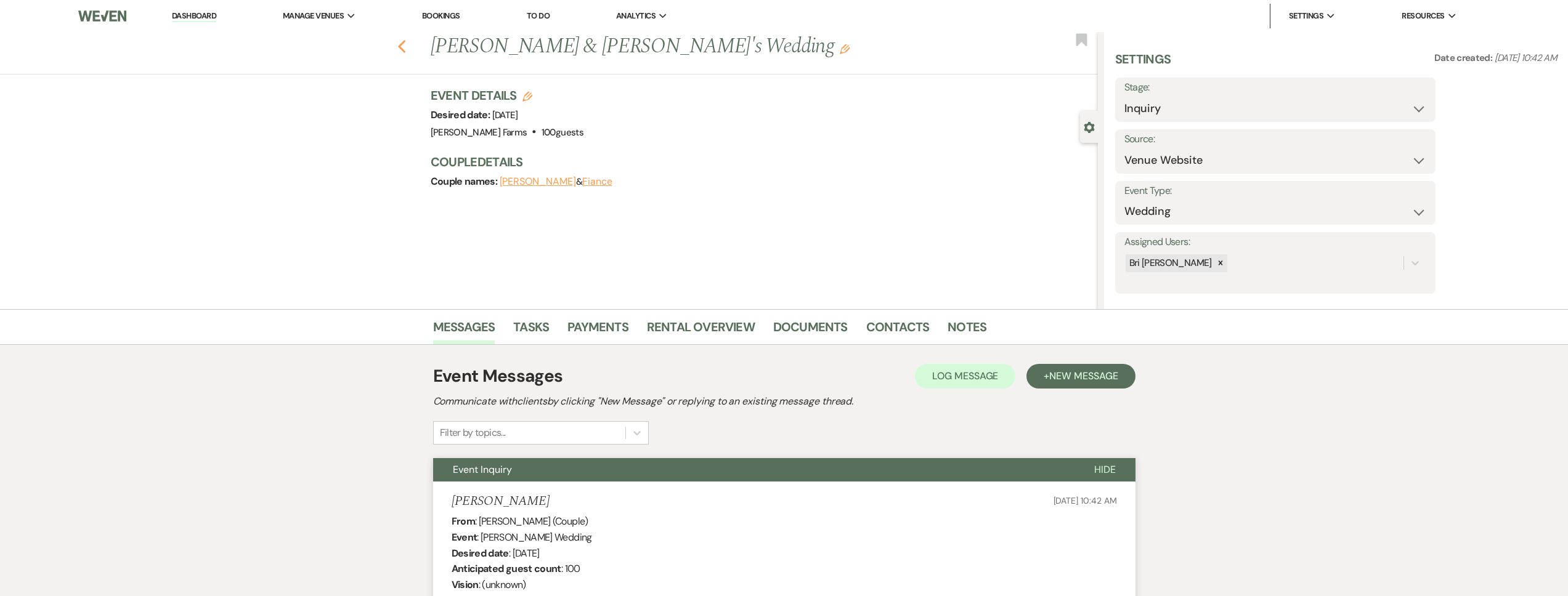
click at [406, 44] on icon "Previous" at bounding box center [402, 46] width 9 height 15
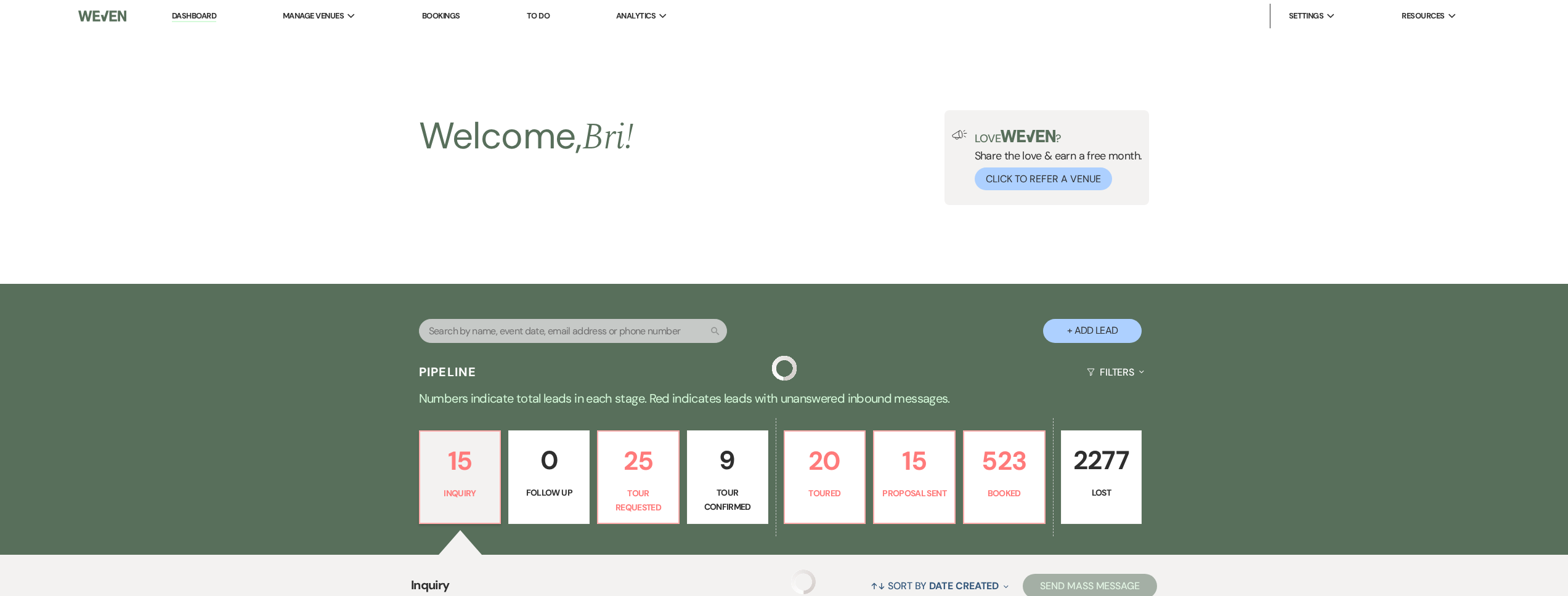
scroll to position [588, 0]
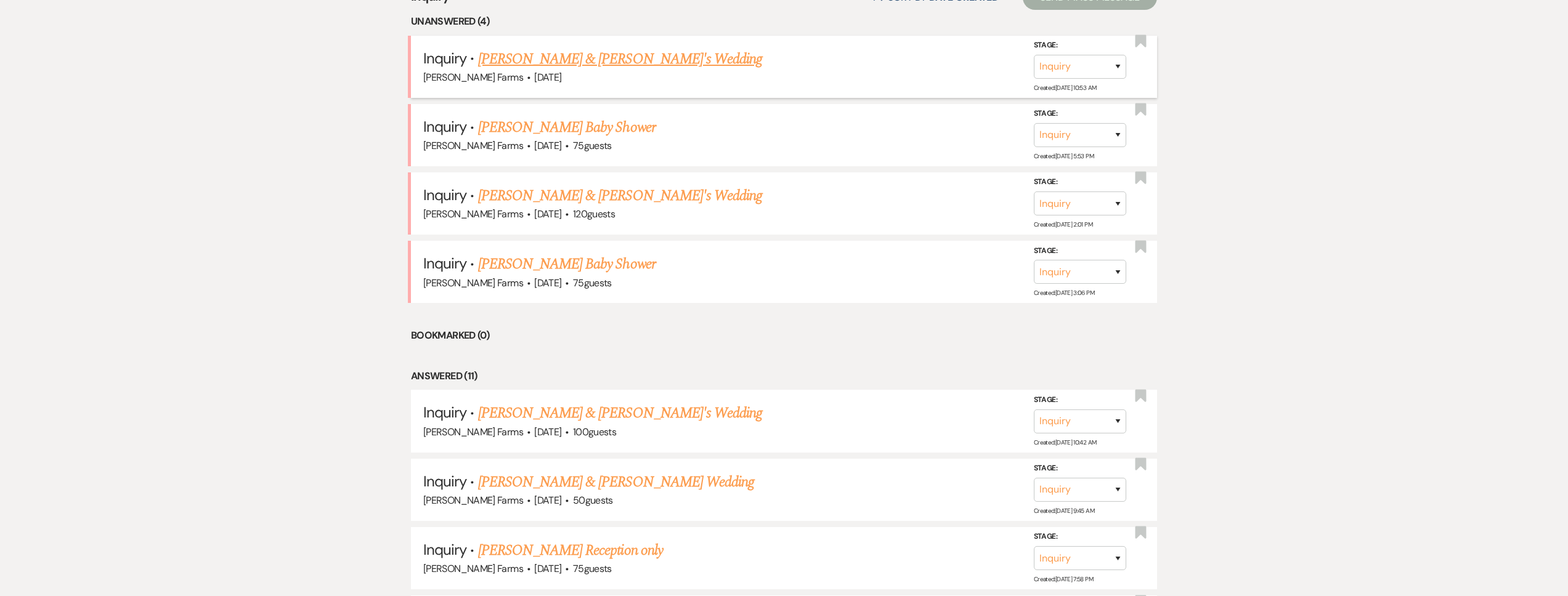
click at [593, 59] on link "Melina & Fernando's Wedding" at bounding box center [620, 59] width 285 height 22
select select "5"
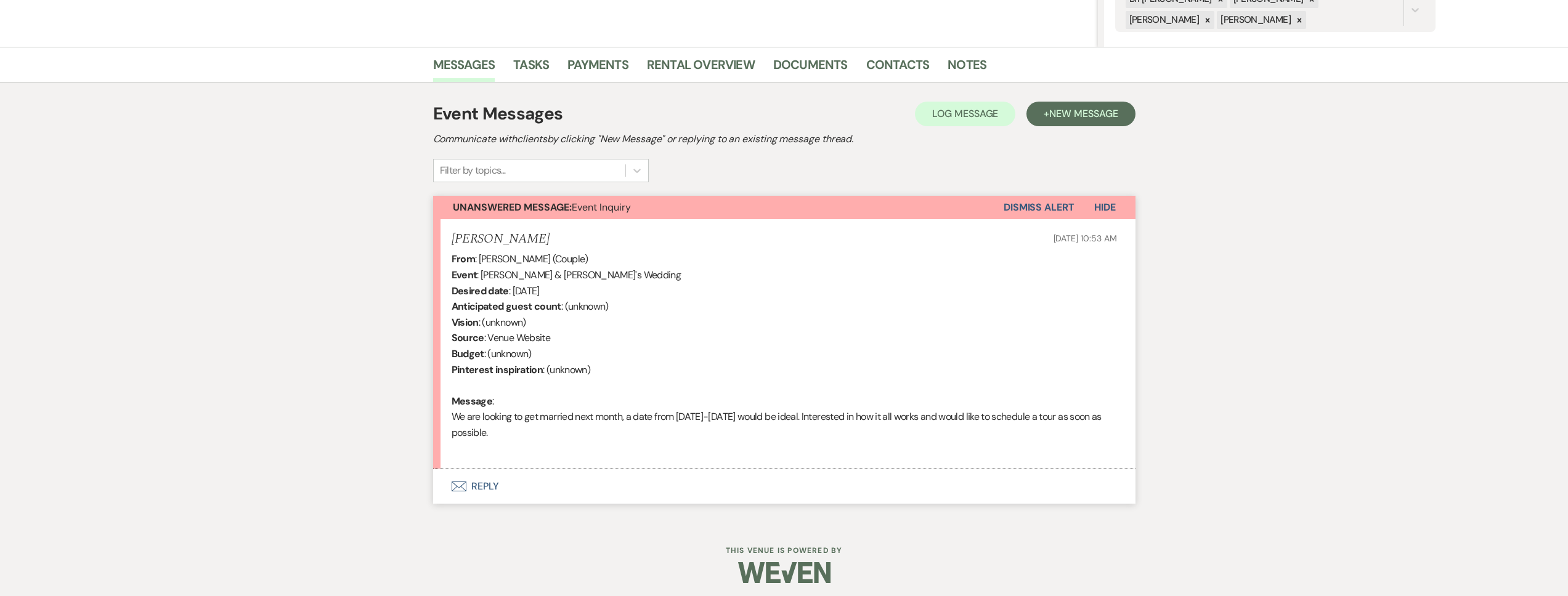
scroll to position [268, 0]
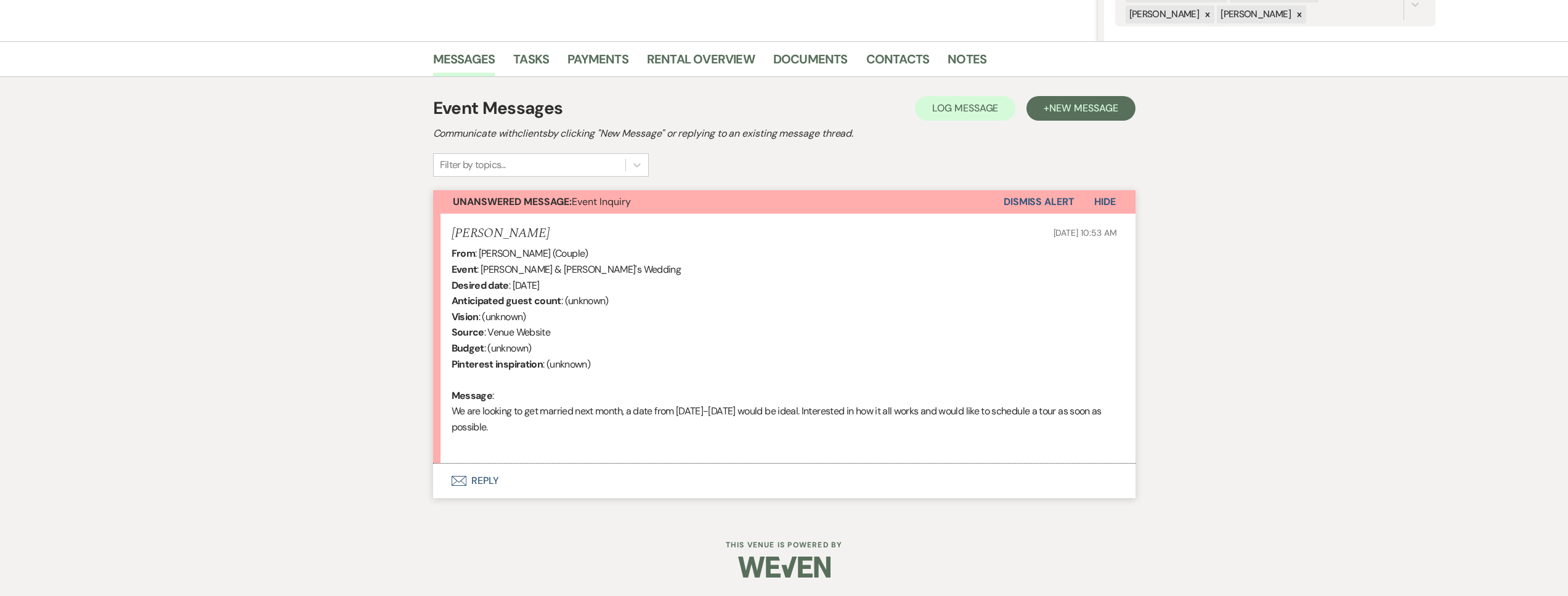
click at [598, 479] on button "Envelope Reply" at bounding box center [784, 481] width 702 height 35
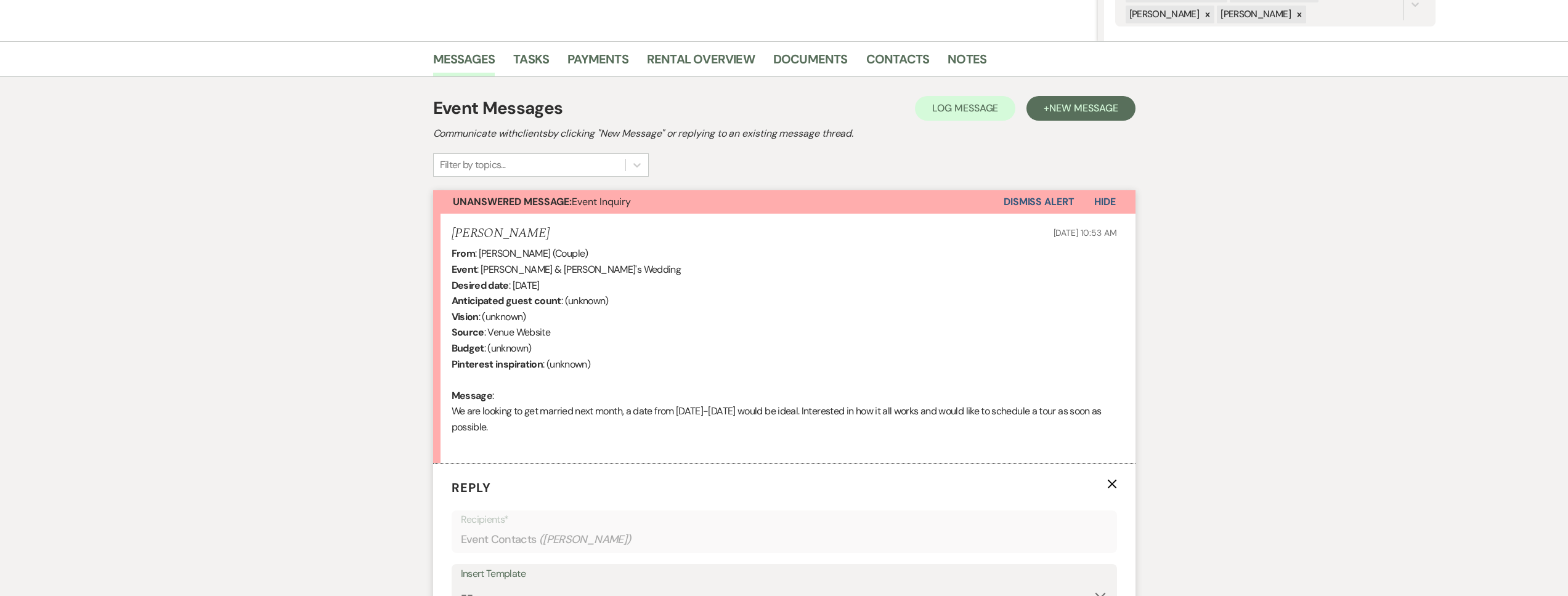
scroll to position [496, 0]
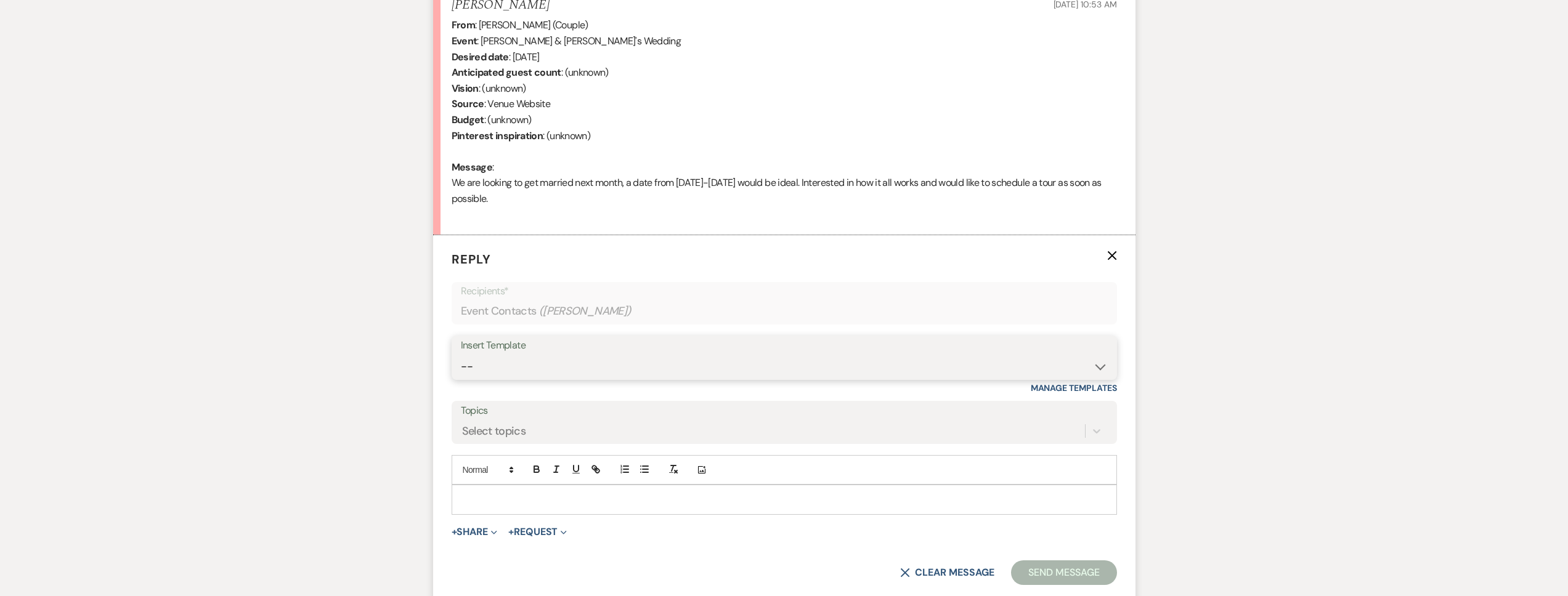
click at [538, 361] on select "-- Tour Request Response Follow Up Contract (Pre-Booked Leads) Weven Planning P…" at bounding box center [784, 366] width 647 height 24
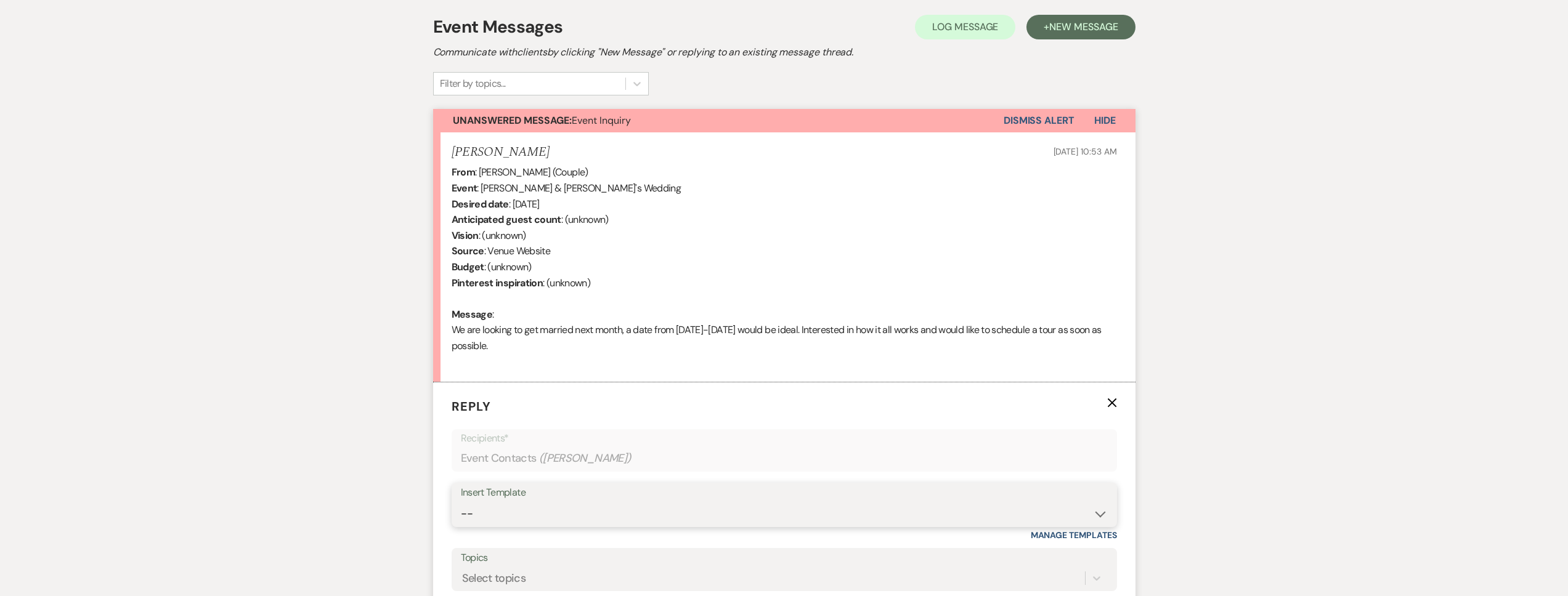
scroll to position [0, 0]
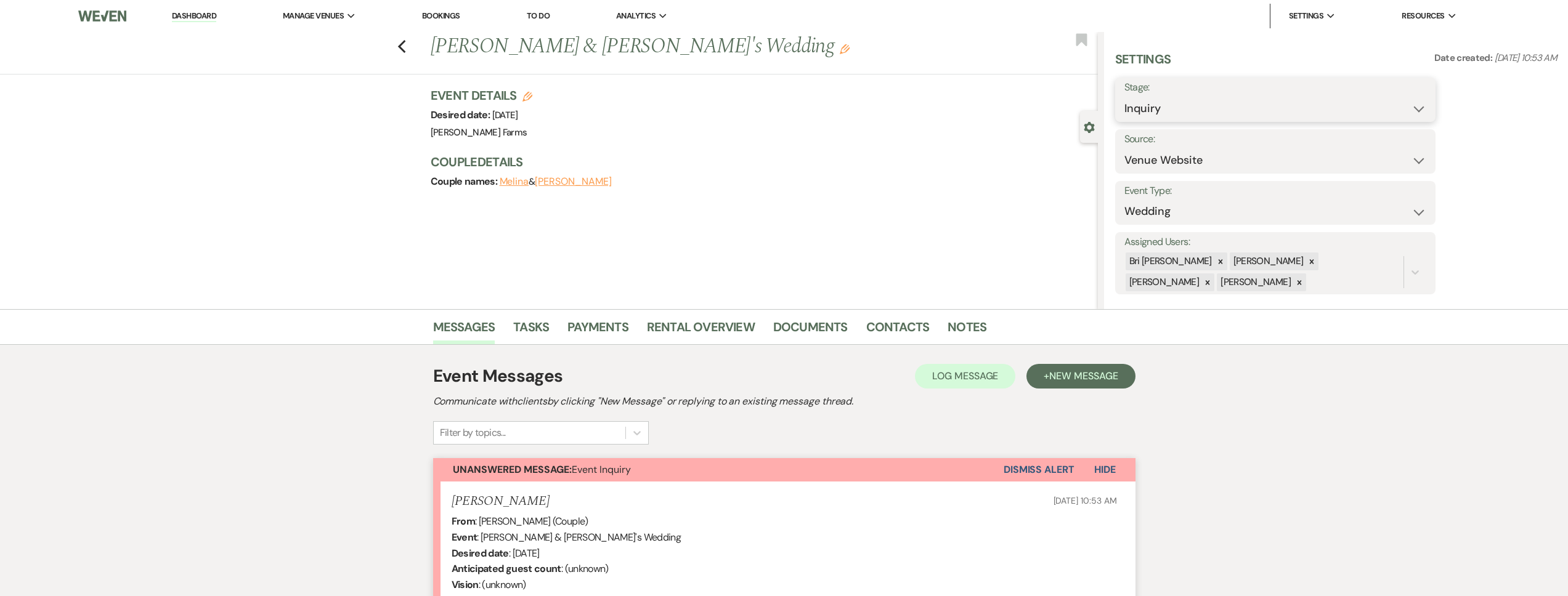
click at [1158, 111] on select "Inquiry Follow Up Tour Requested Tour Confirmed Toured Proposal Sent Booked Lost" at bounding box center [1275, 108] width 302 height 24
select select "2"
click at [1124, 96] on select "Inquiry Follow Up Tour Requested Tour Confirmed Toured Proposal Sent Booked Lost" at bounding box center [1275, 108] width 302 height 24
click at [1407, 100] on button "Save" at bounding box center [1401, 100] width 69 height 25
drag, startPoint x: 1350, startPoint y: 261, endPoint x: 1340, endPoint y: 262, distance: 10.0
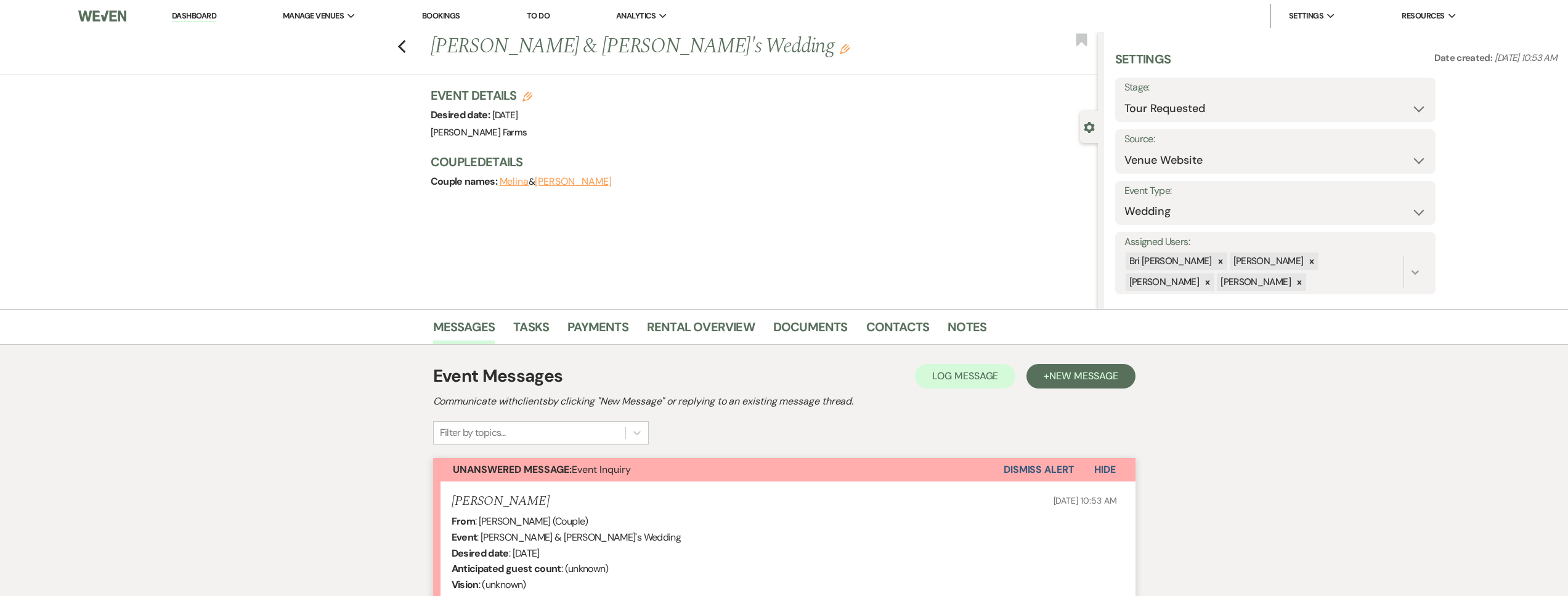
click at [1212, 278] on icon at bounding box center [1208, 283] width 9 height 9
click at [1307, 257] on icon at bounding box center [1312, 262] width 9 height 9
click at [1307, 261] on icon at bounding box center [1312, 263] width 9 height 9
click at [1403, 264] on button "Save" at bounding box center [1402, 262] width 67 height 25
click at [406, 52] on icon "Previous" at bounding box center [402, 46] width 9 height 15
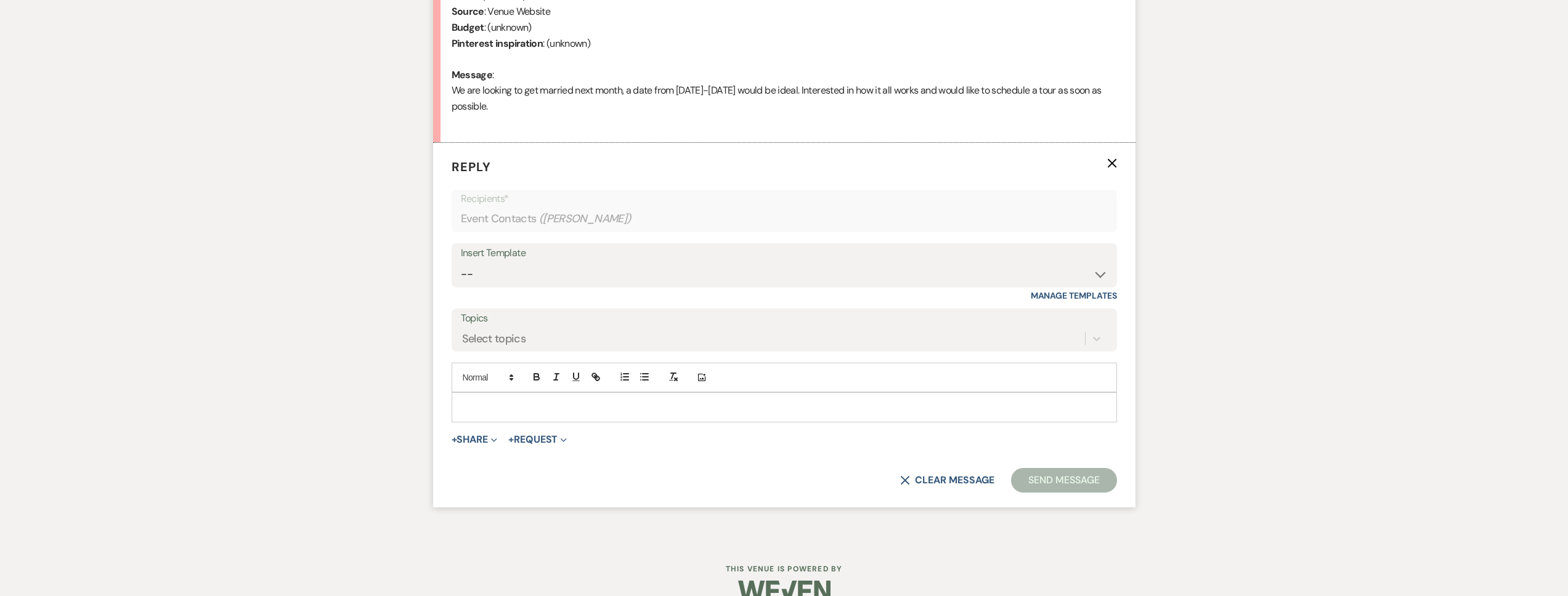
select select "2"
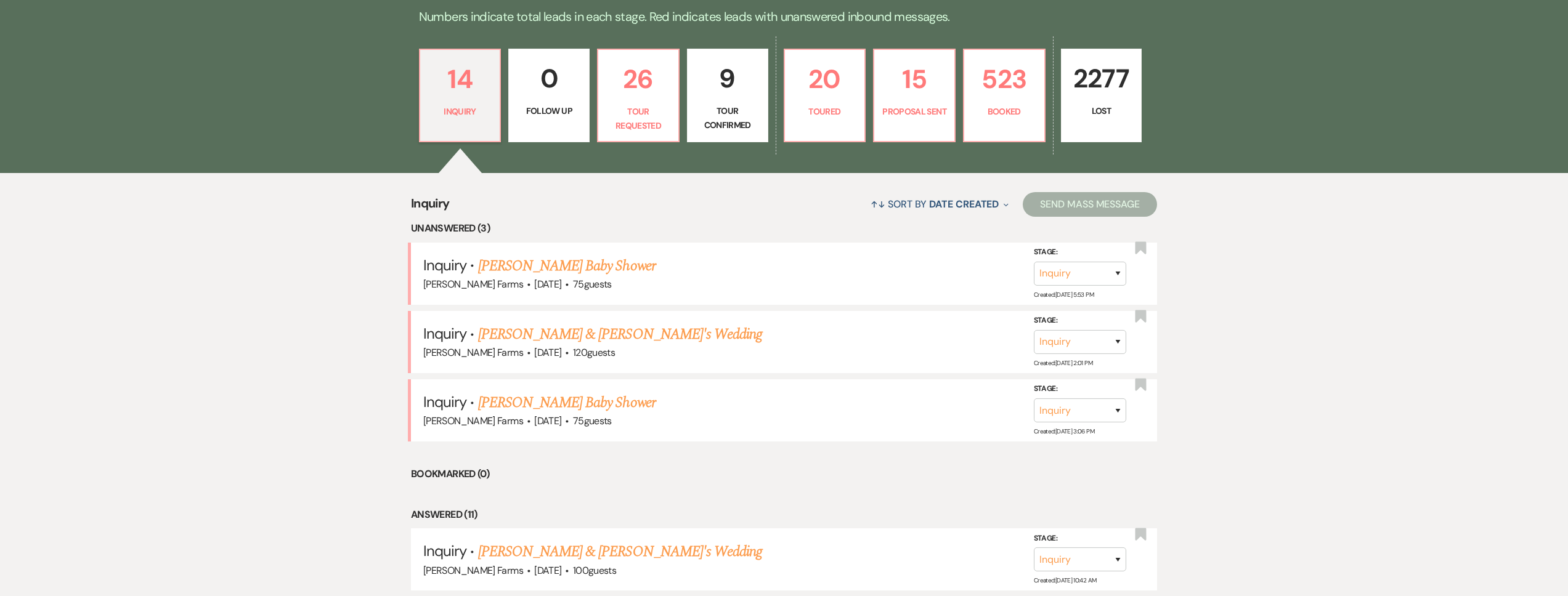
click at [1102, 113] on p "Lost" at bounding box center [1102, 110] width 66 height 13
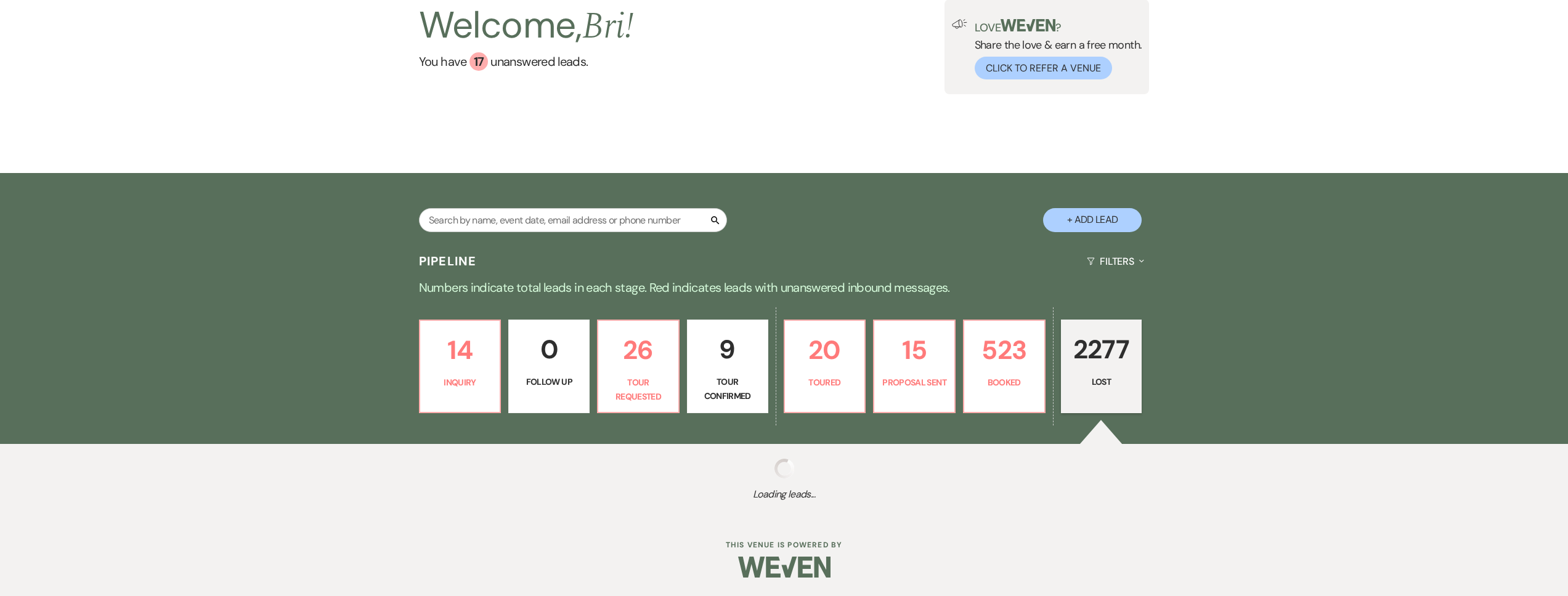
scroll to position [111, 0]
select select "8"
select select "11"
select select "8"
select select "6"
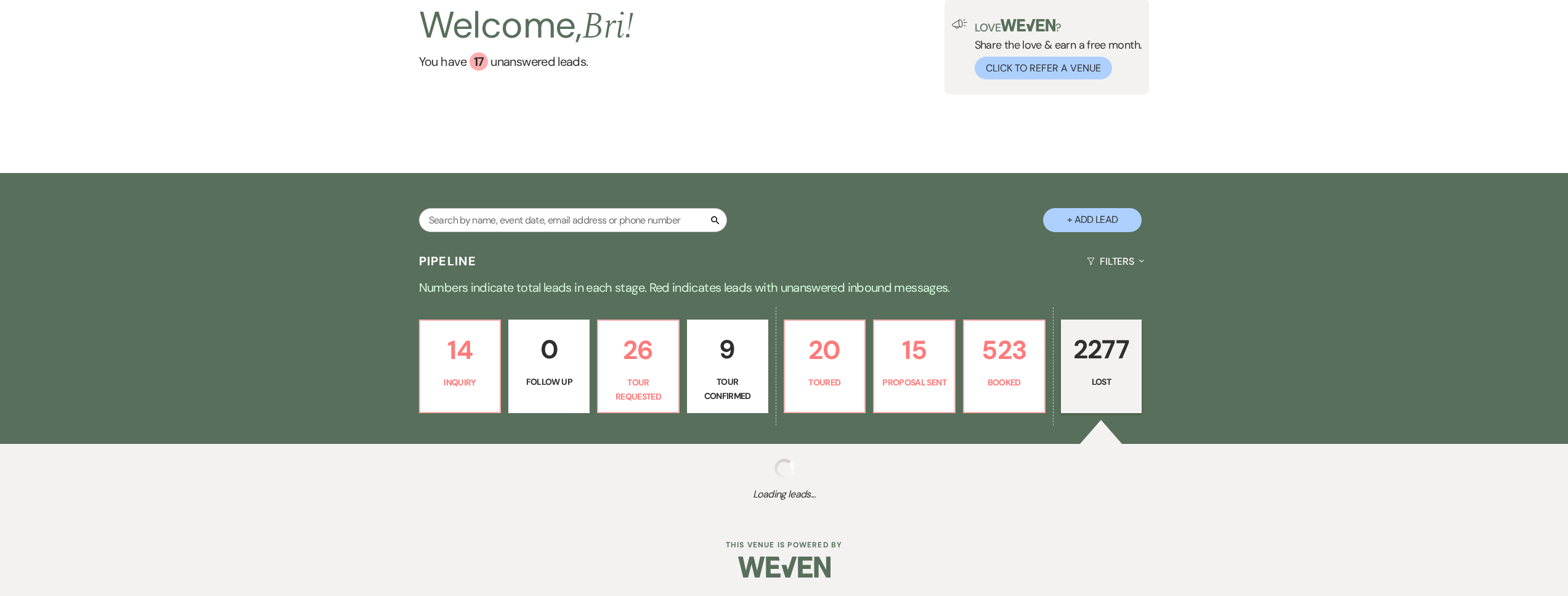
select select "8"
select select "5"
select select "8"
select select "1"
select select "8"
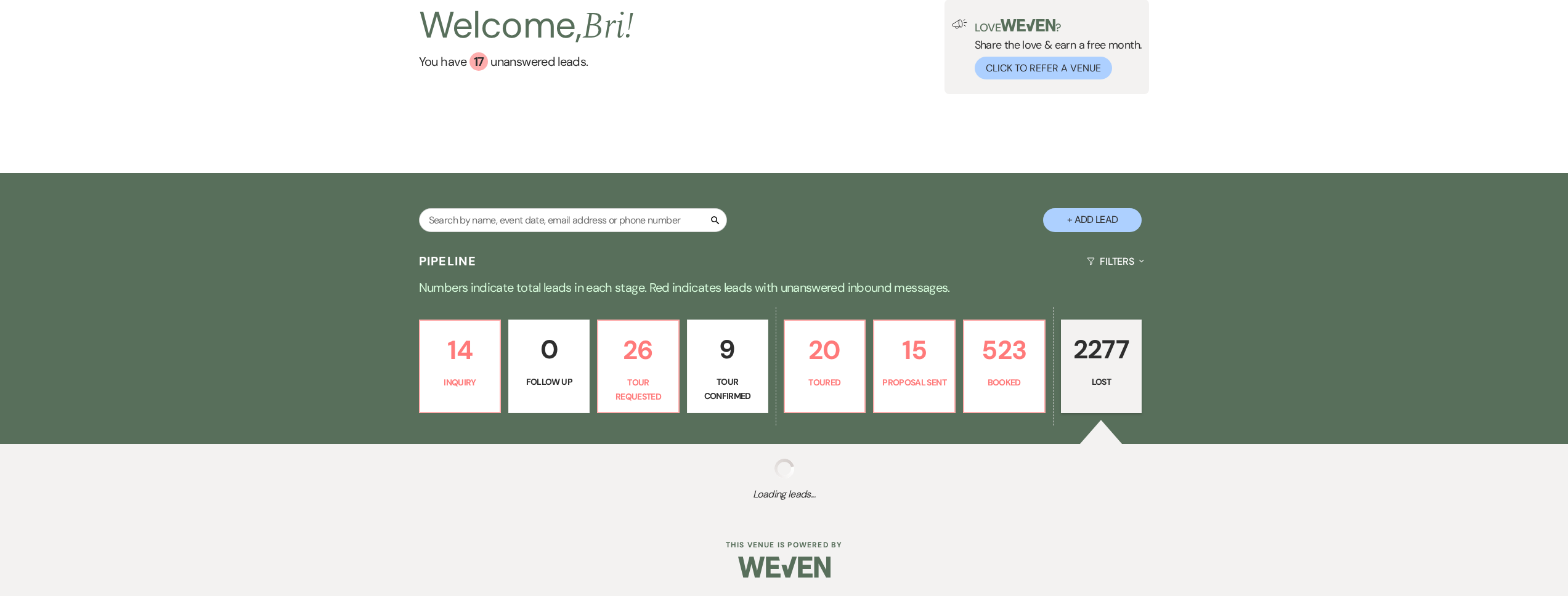
select select "5"
select select "8"
select select "5"
select select "8"
select select "5"
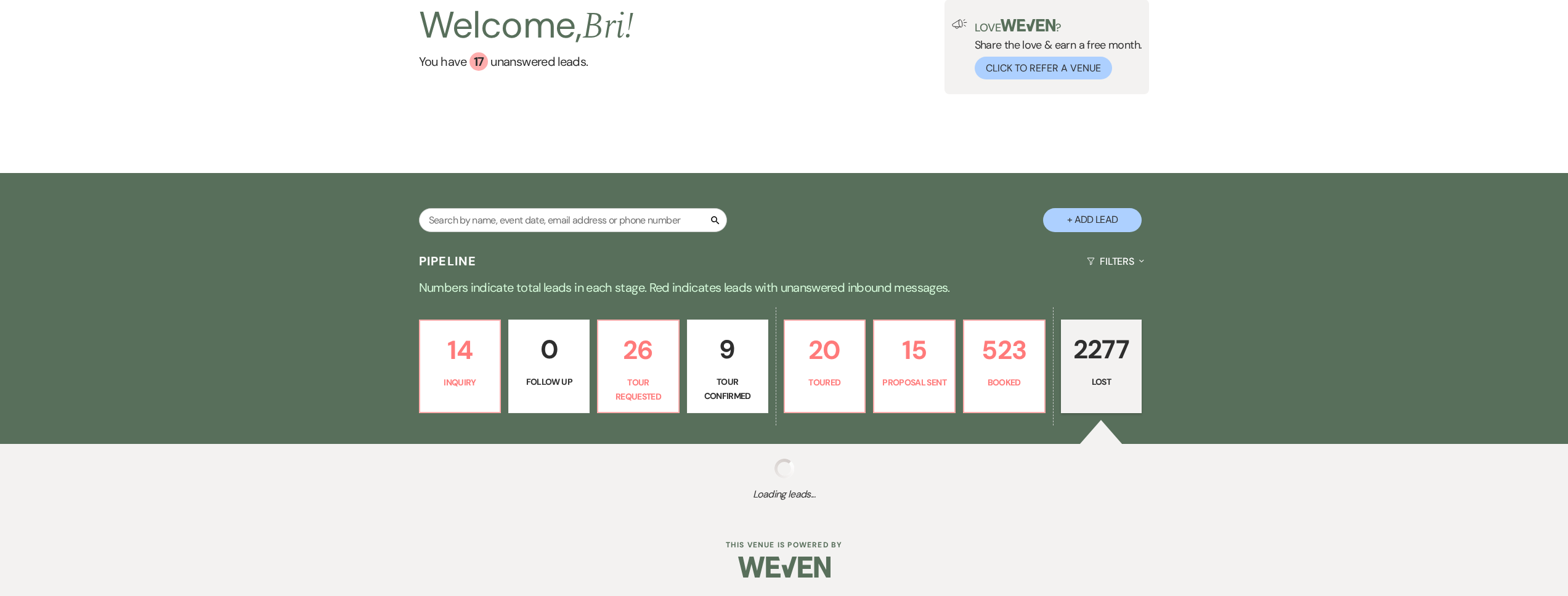
select select "8"
select select "5"
select select "8"
select select "1"
select select "8"
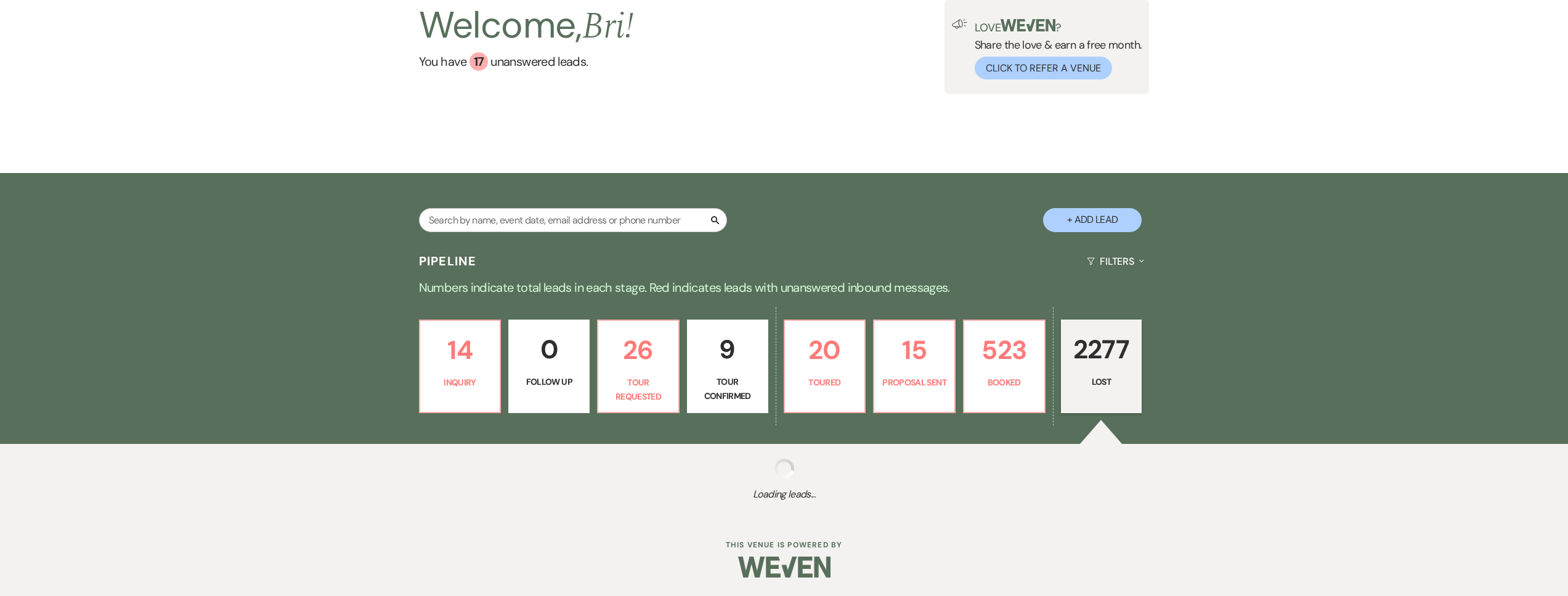
select select "5"
select select "8"
select select "5"
select select "8"
select select "6"
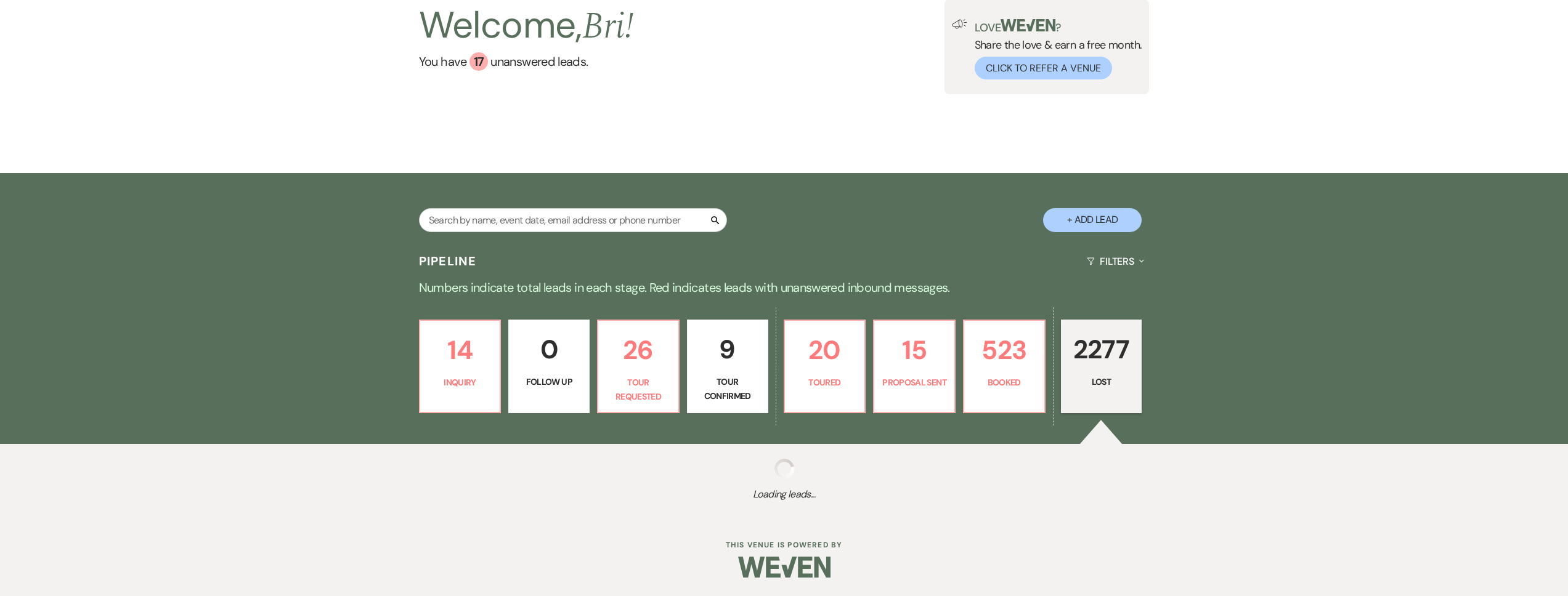
select select "8"
select select "6"
select select "8"
select select "5"
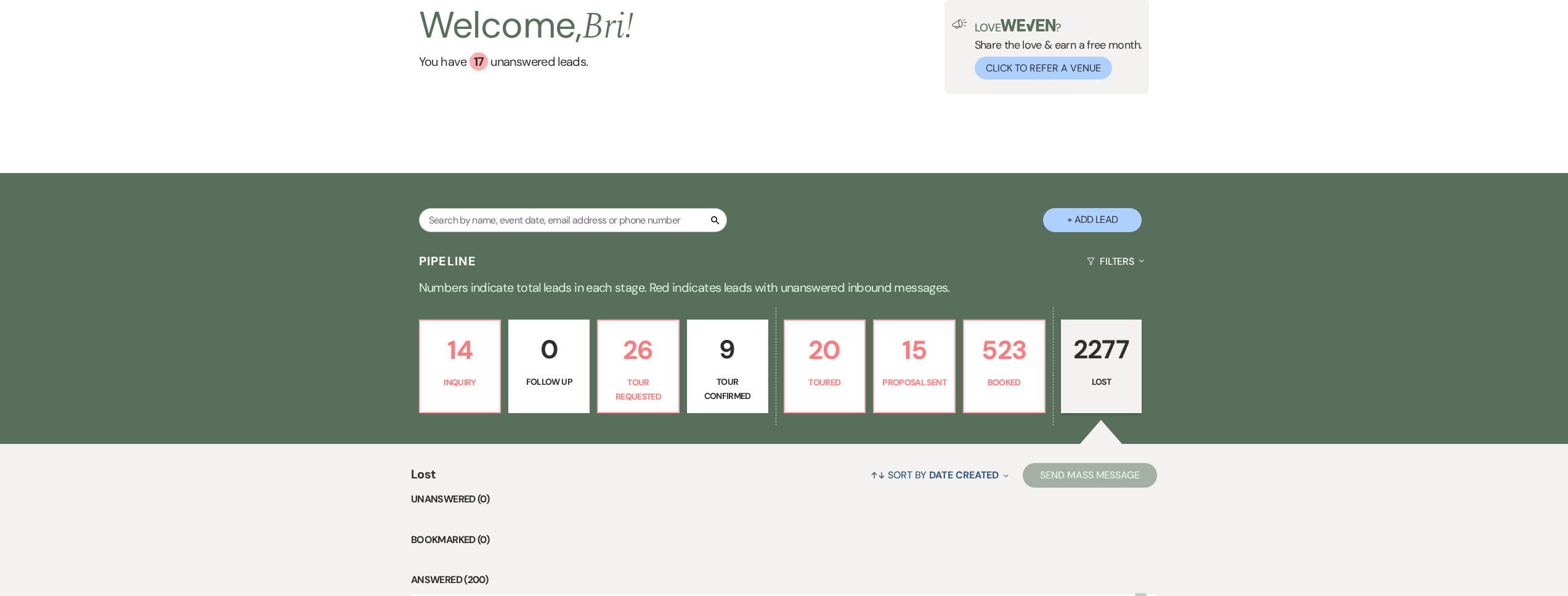
scroll to position [382, 0]
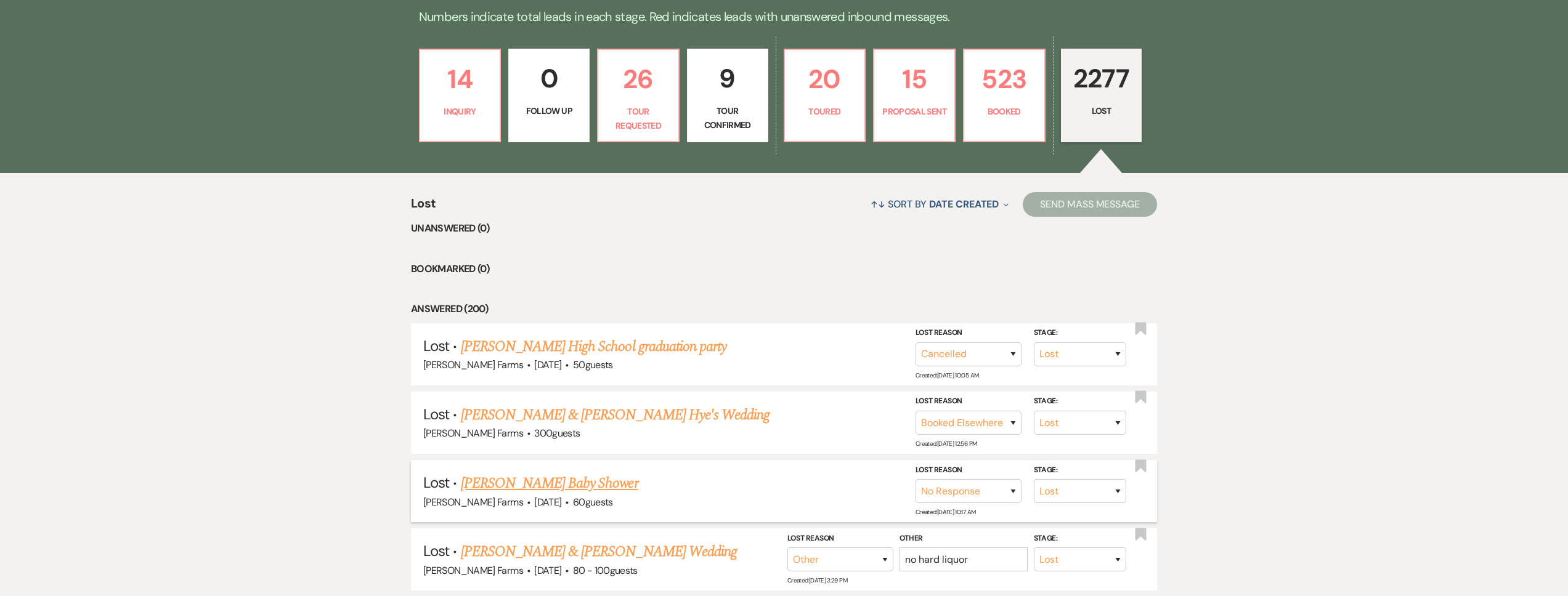
click at [526, 486] on link "Allison's Baby Shower" at bounding box center [549, 483] width 177 height 22
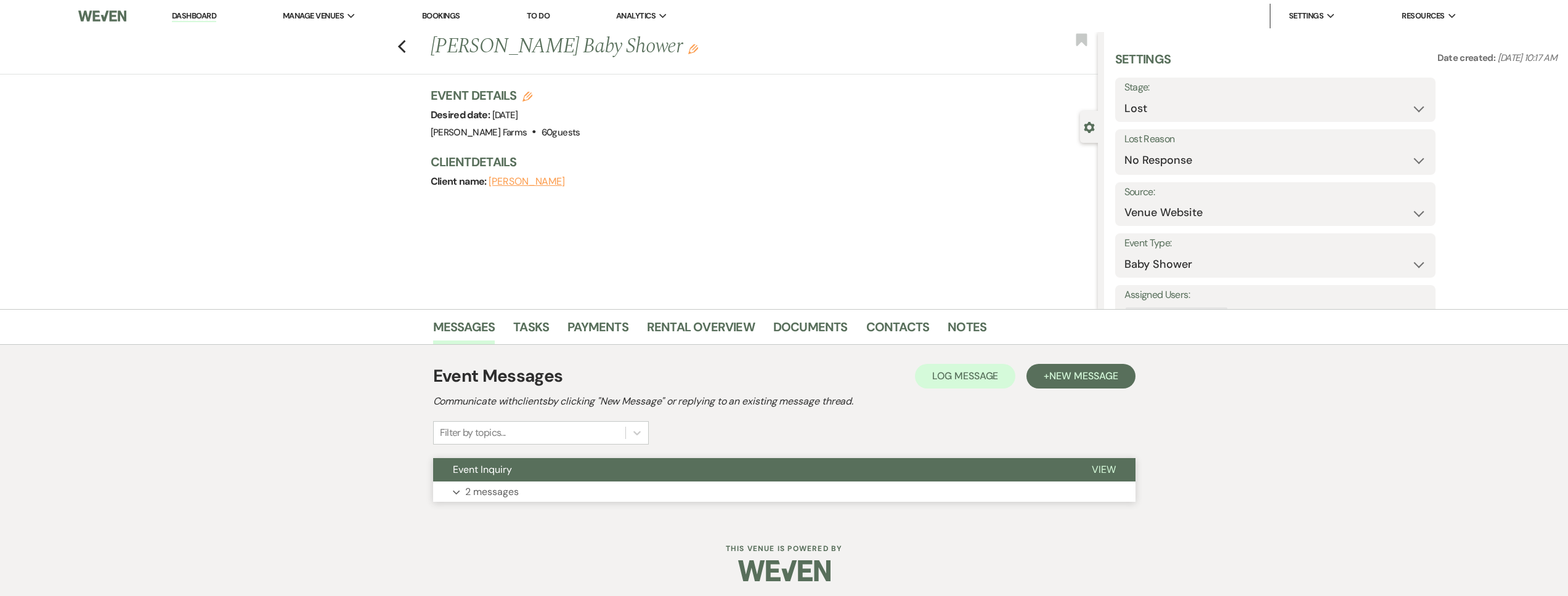
click at [536, 490] on button "Expand 2 messages" at bounding box center [784, 492] width 702 height 21
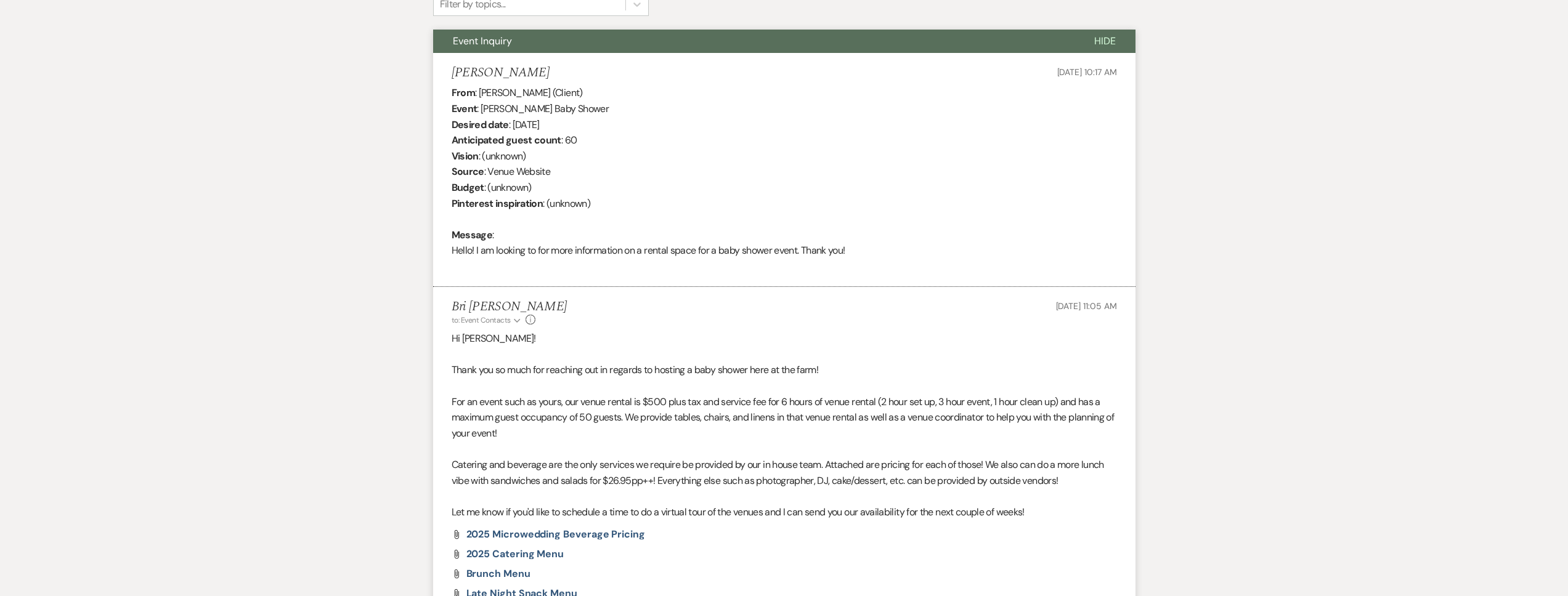
scroll to position [430, 0]
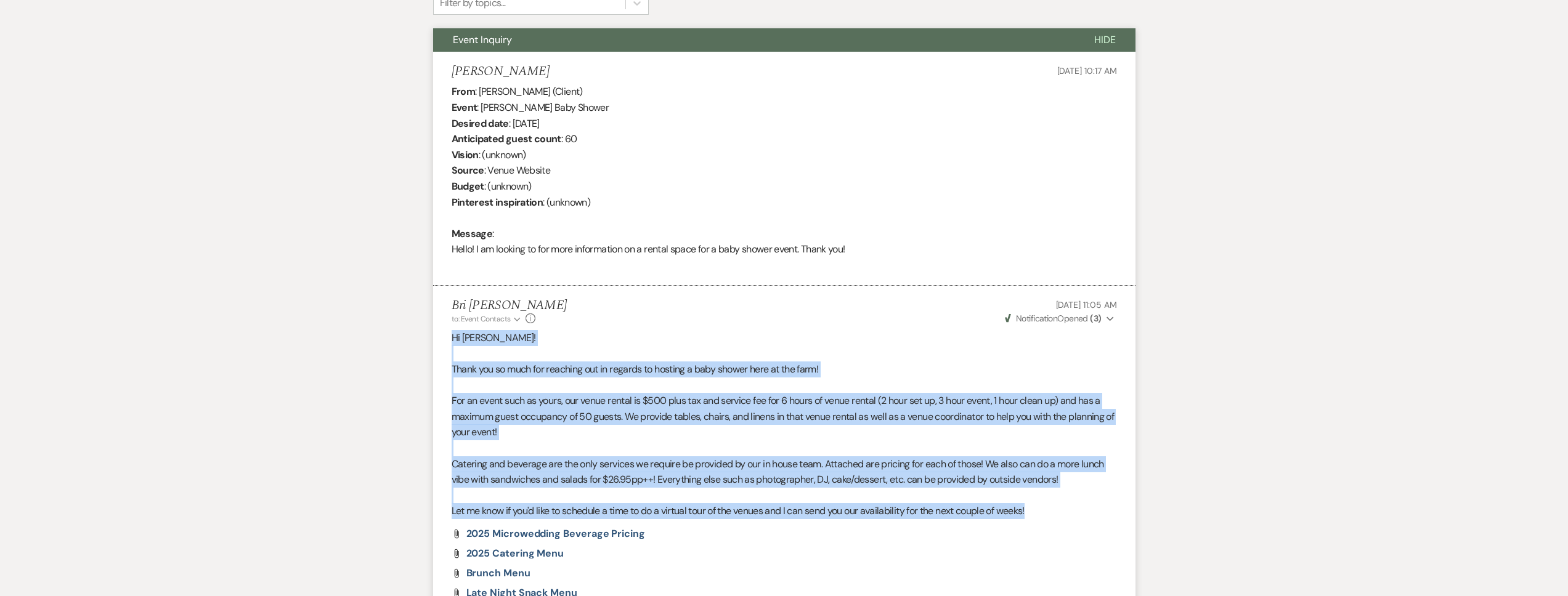
drag, startPoint x: 1047, startPoint y: 511, endPoint x: 448, endPoint y: 344, distance: 621.8
click at [448, 344] on li "Bri Schnepf to: Event Contacts Expand Info Sep 25, 2025, 11:05 AM Weven Check N…" at bounding box center [784, 453] width 702 height 335
copy div "Hi Allison! Thank you so much for reaching out in regards to hosting a baby sho…"
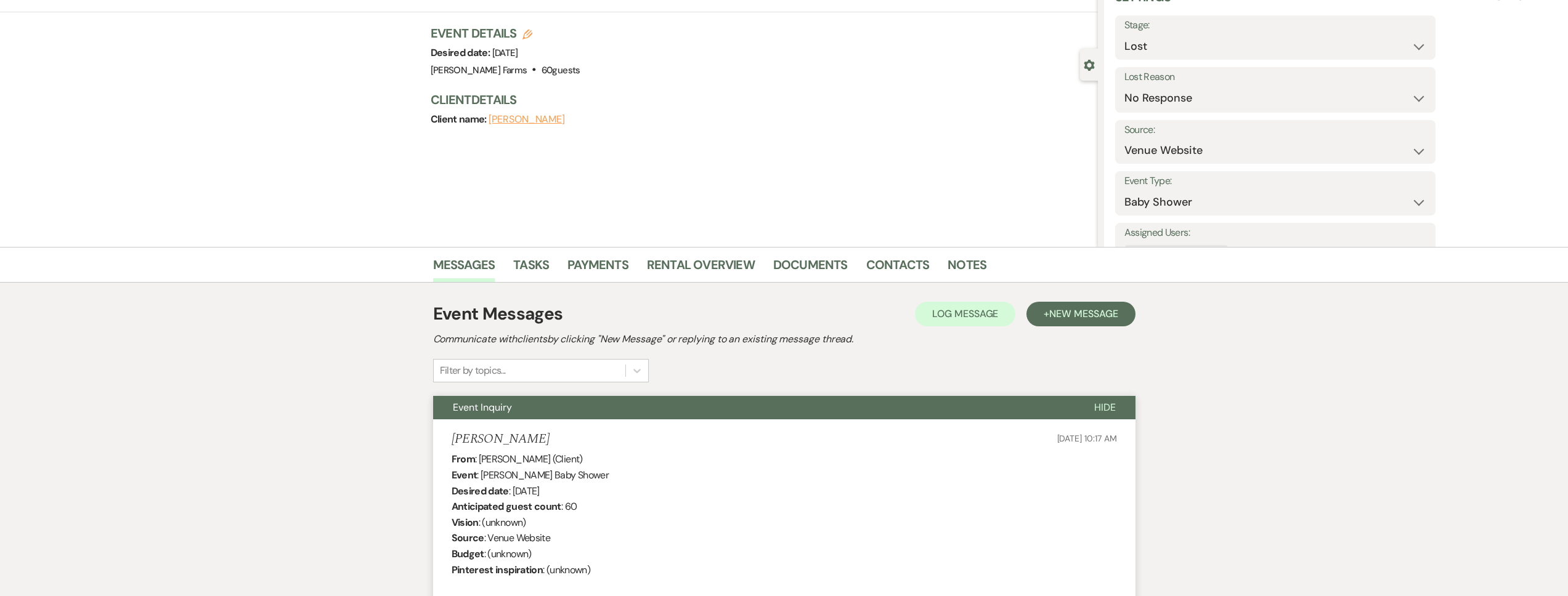
scroll to position [0, 0]
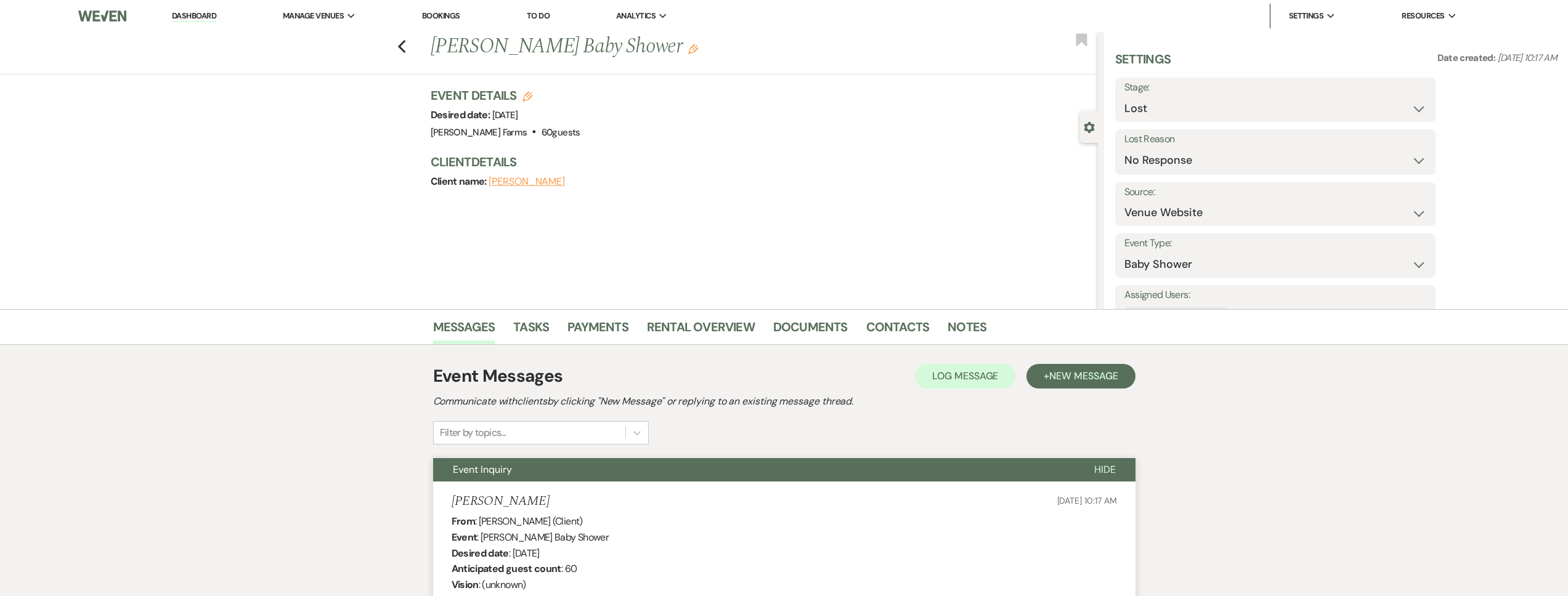
click at [200, 16] on link "Dashboard" at bounding box center [194, 16] width 44 height 12
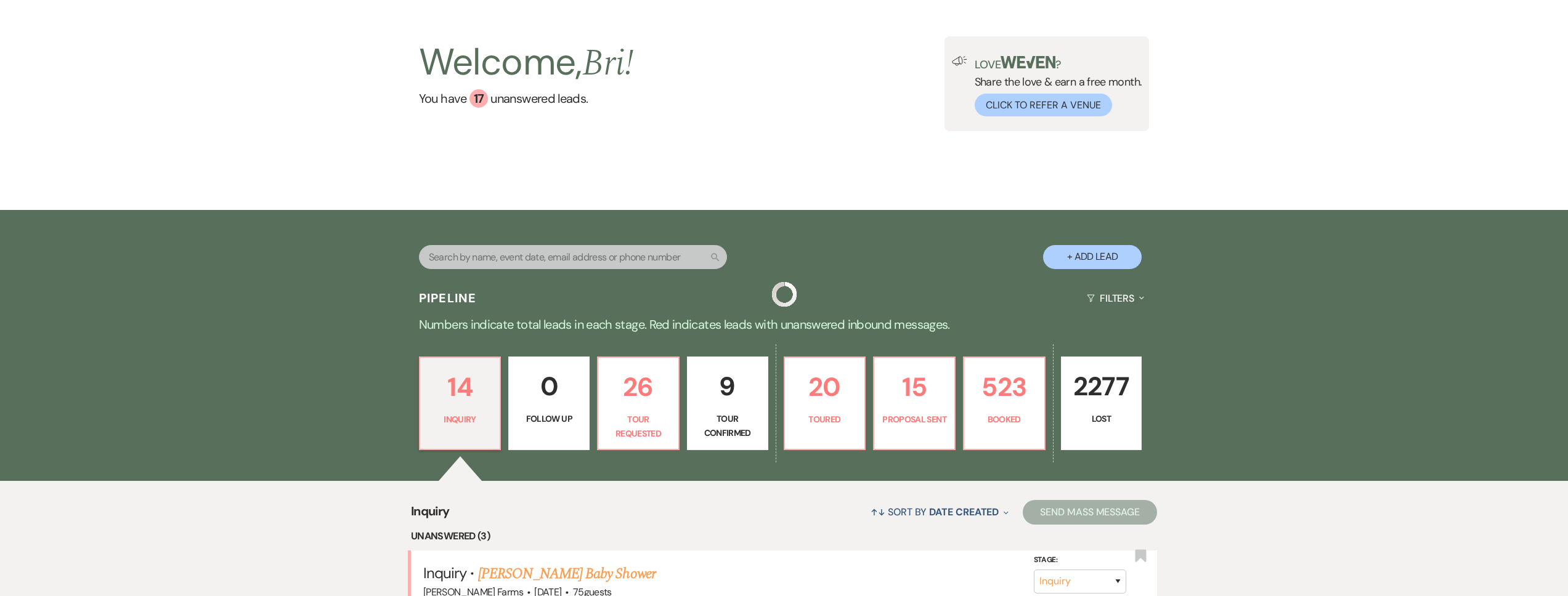
scroll to position [399, 0]
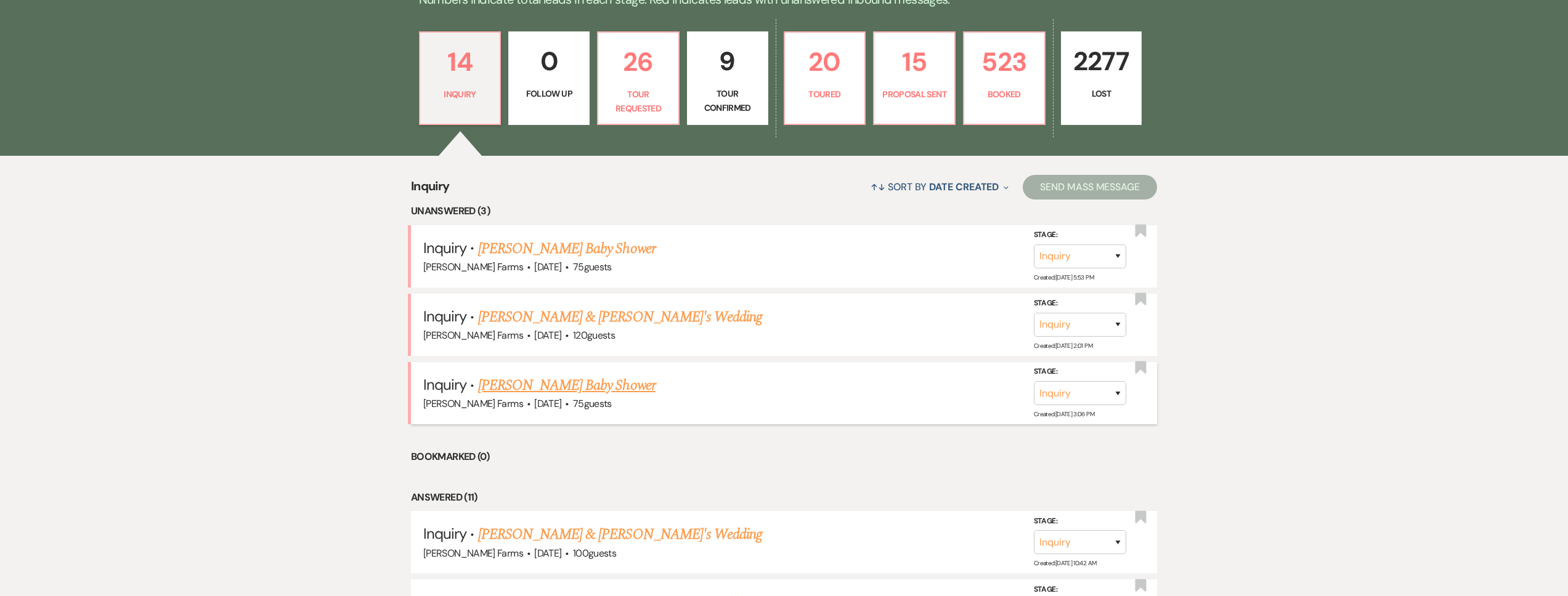
click at [564, 382] on link "Suzanne Julien's Baby Shower" at bounding box center [567, 385] width 177 height 22
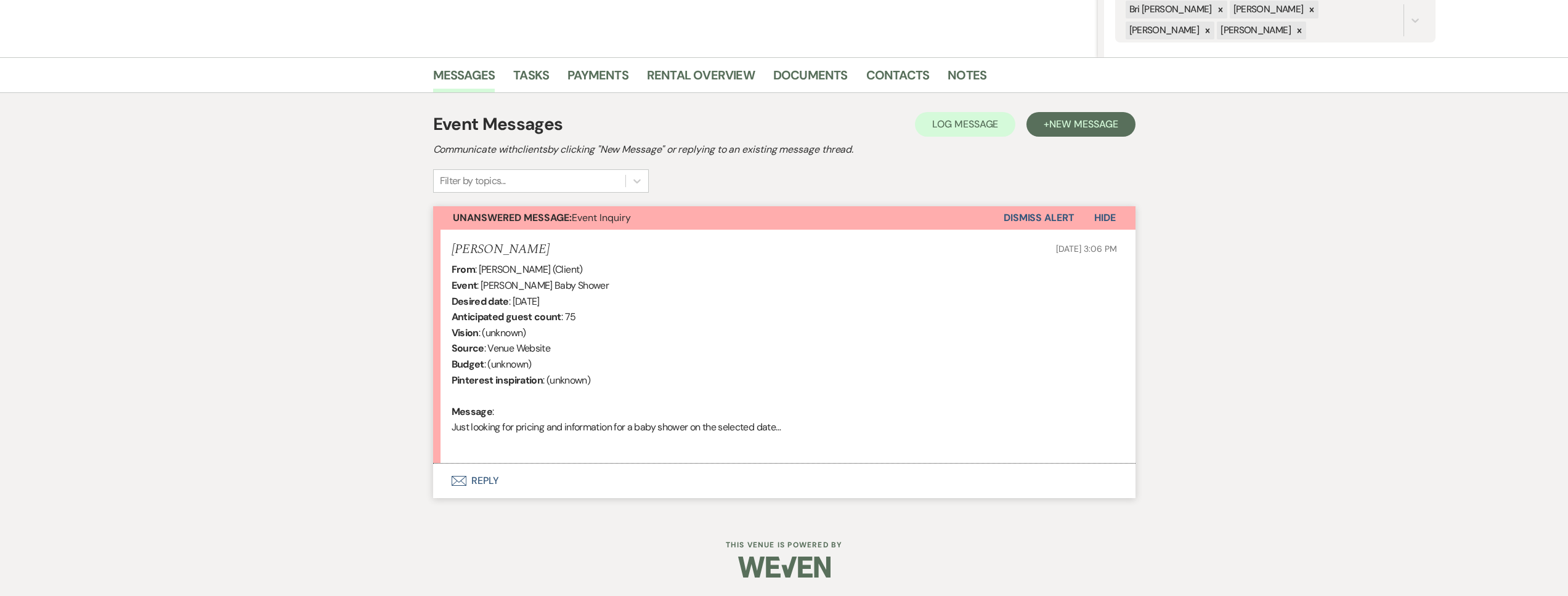
click at [574, 486] on button "Envelope Reply" at bounding box center [784, 481] width 702 height 35
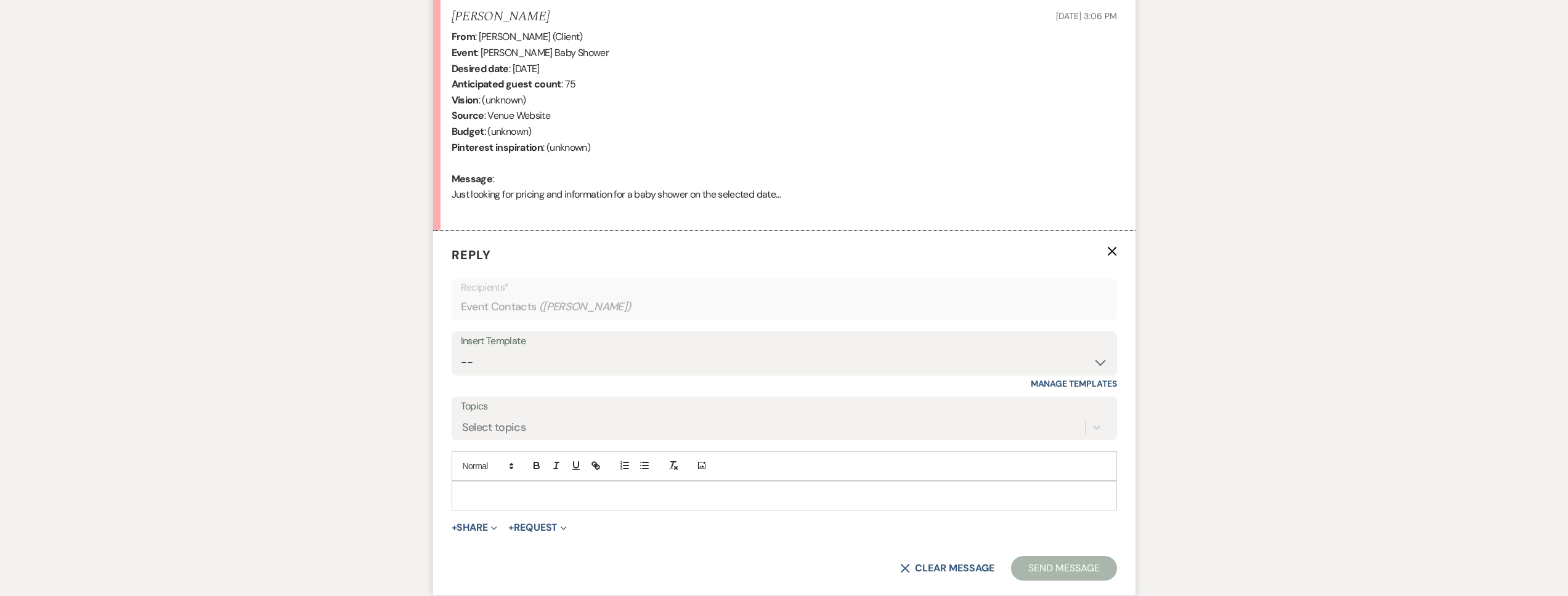
scroll to position [492, 0]
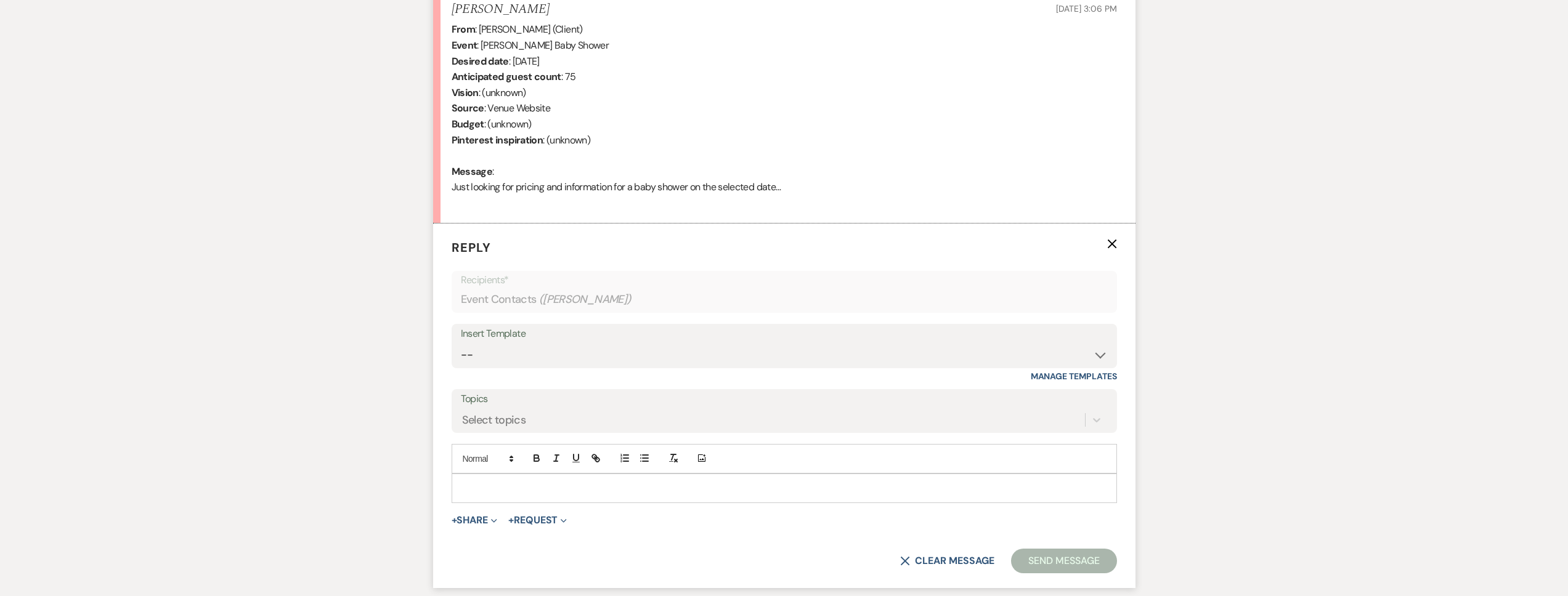
click at [514, 484] on p at bounding box center [784, 488] width 645 height 13
paste div
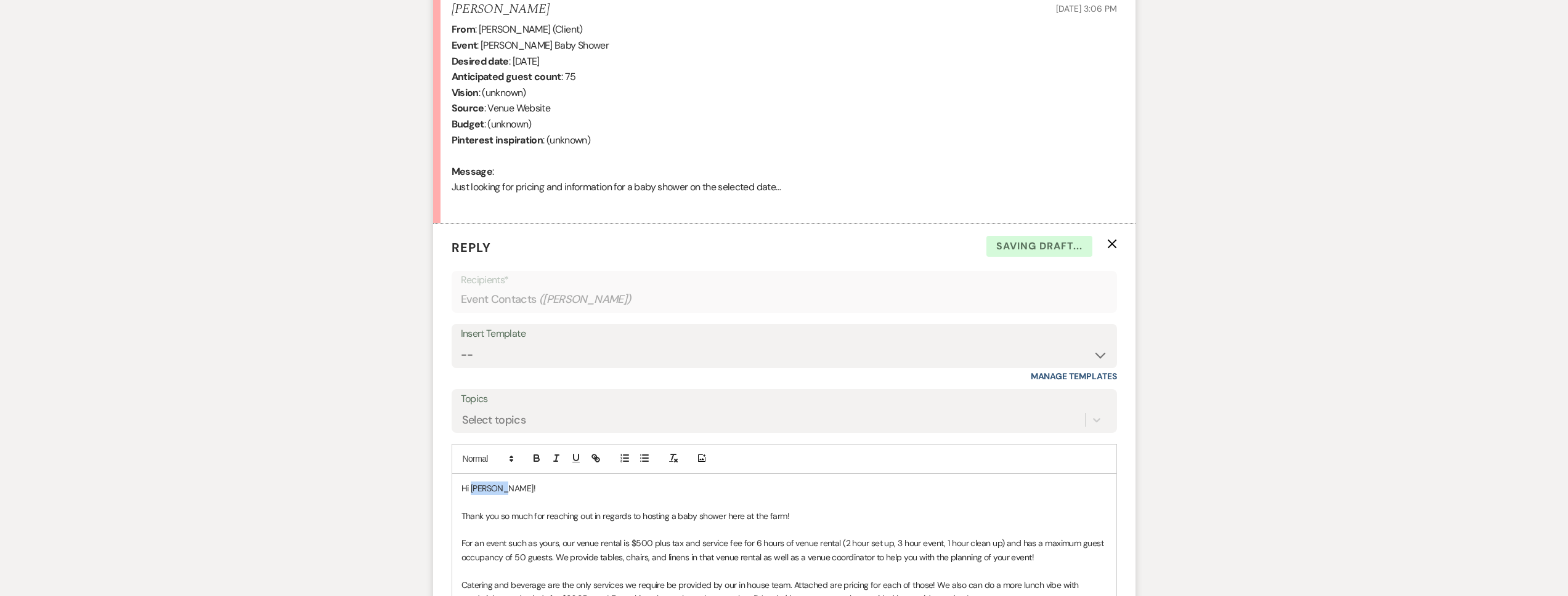
drag, startPoint x: 507, startPoint y: 486, endPoint x: 471, endPoint y: 491, distance: 36.3
click at [471, 491] on p "Hi Allison!" at bounding box center [784, 488] width 645 height 13
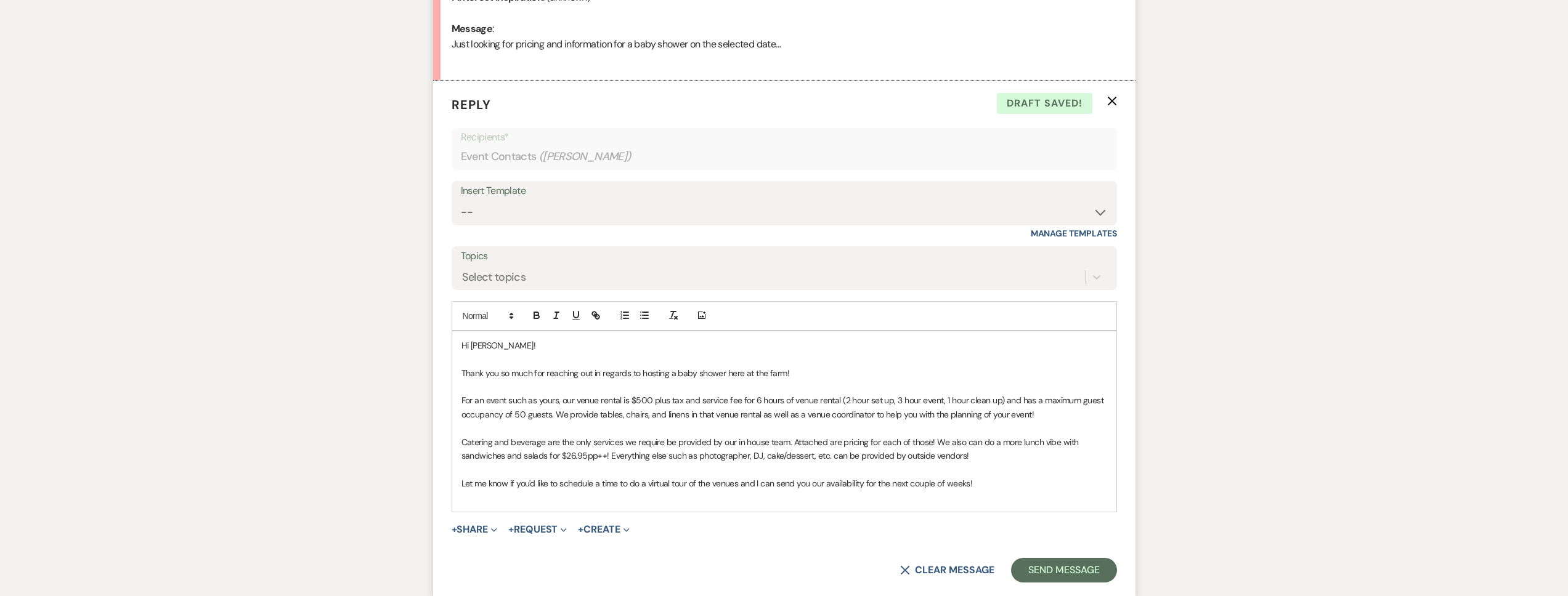
scroll to position [747, 0]
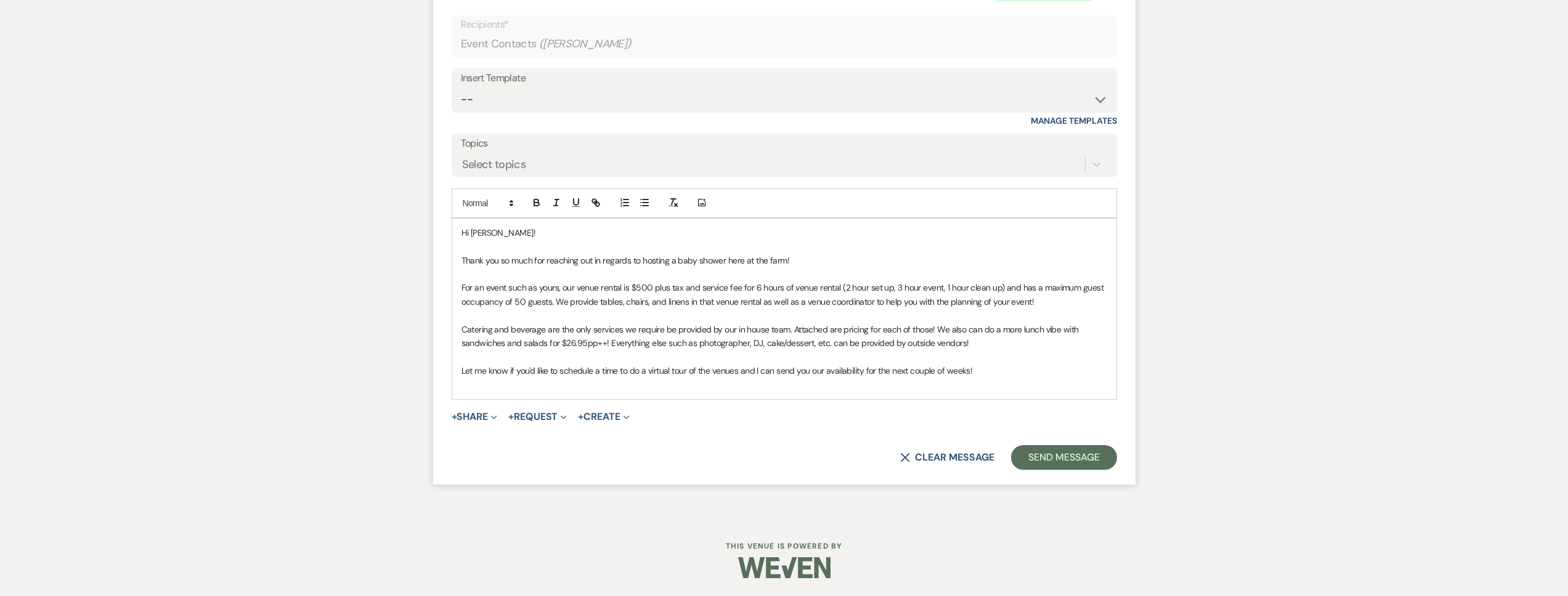
click at [808, 259] on p "Thank you so much for reaching out in regards to hosting a baby shower here at …" at bounding box center [784, 260] width 645 height 13
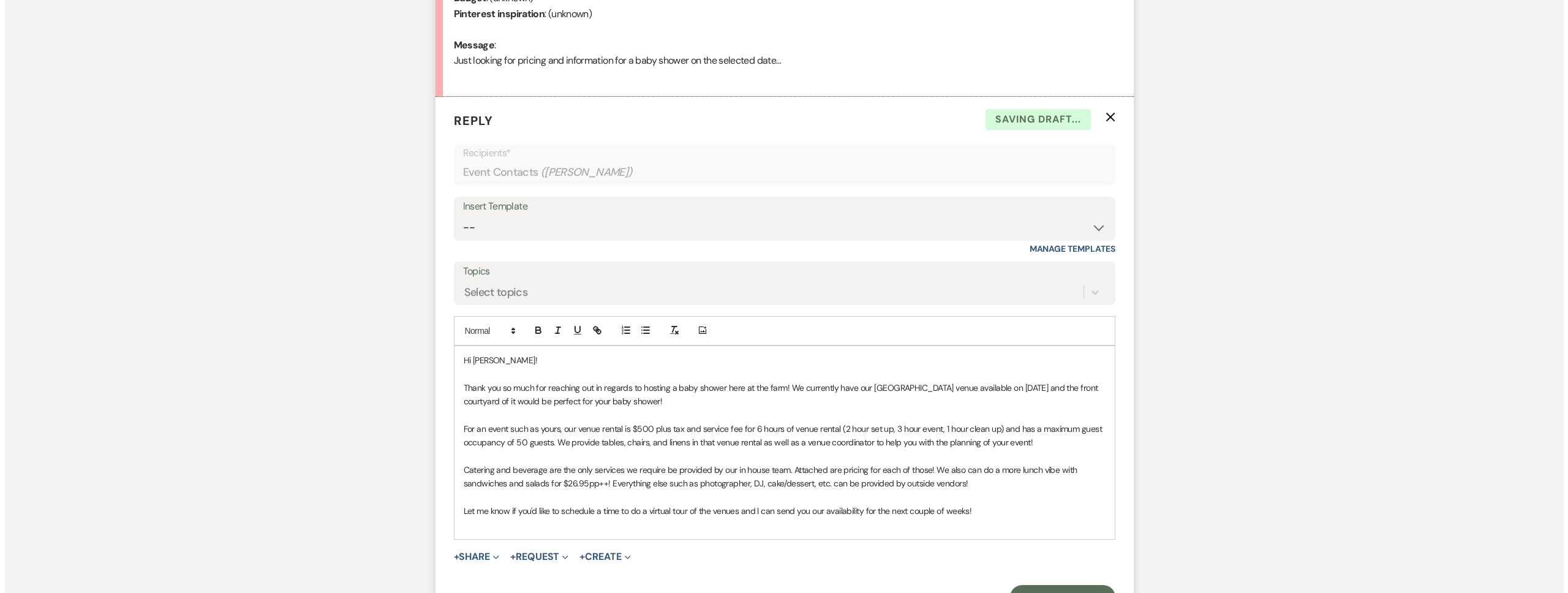
scroll to position [758, 0]
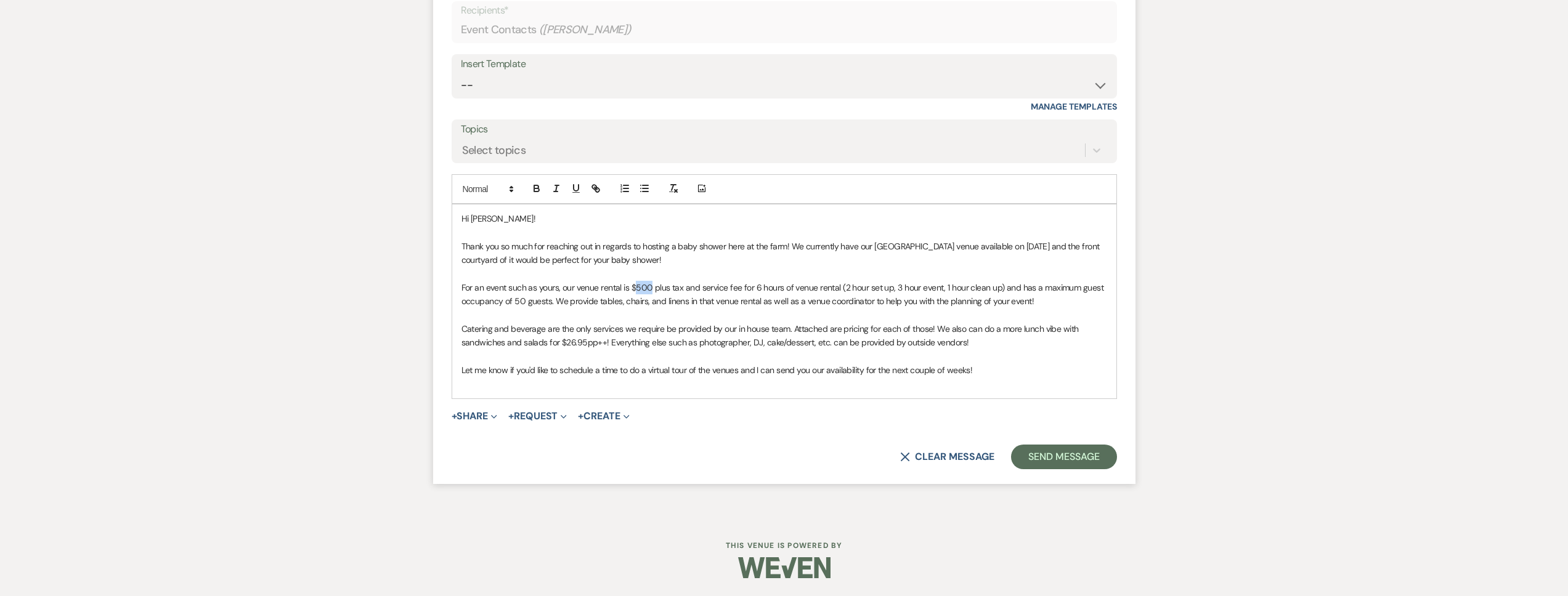
drag, startPoint x: 650, startPoint y: 288, endPoint x: 637, endPoint y: 289, distance: 13.0
click at [637, 289] on span "For an event such as yours, our venue rental is $500 plus tax and service fee f…" at bounding box center [783, 294] width 644 height 25
click at [519, 303] on span "For an event such as yours, our venue rental is $1,000 plus tax and service fee…" at bounding box center [774, 294] width 626 height 25
click at [724, 329] on span "Catering and beverage are the only services we require be provided by our in ho…" at bounding box center [771, 336] width 620 height 25
click at [502, 414] on div "+ Share Expand Doc Upload Documents Add Photo Images Pref Vendors Preferred ven…" at bounding box center [784, 416] width 666 height 15
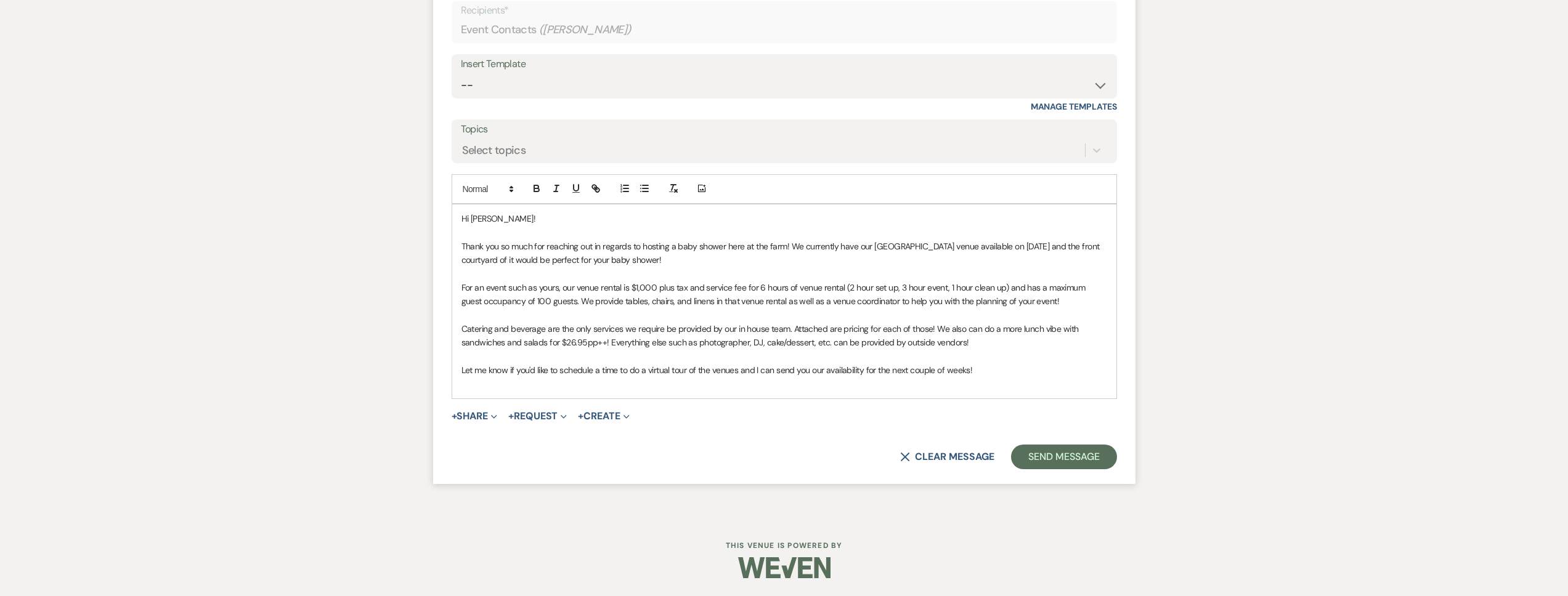
drag, startPoint x: 497, startPoint y: 415, endPoint x: 515, endPoint y: 434, distance: 26.2
click at [497, 415] on icon "Expand" at bounding box center [494, 417] width 6 height 6
click at [517, 436] on span "Doc Upload Documents" at bounding box center [501, 440] width 70 height 13
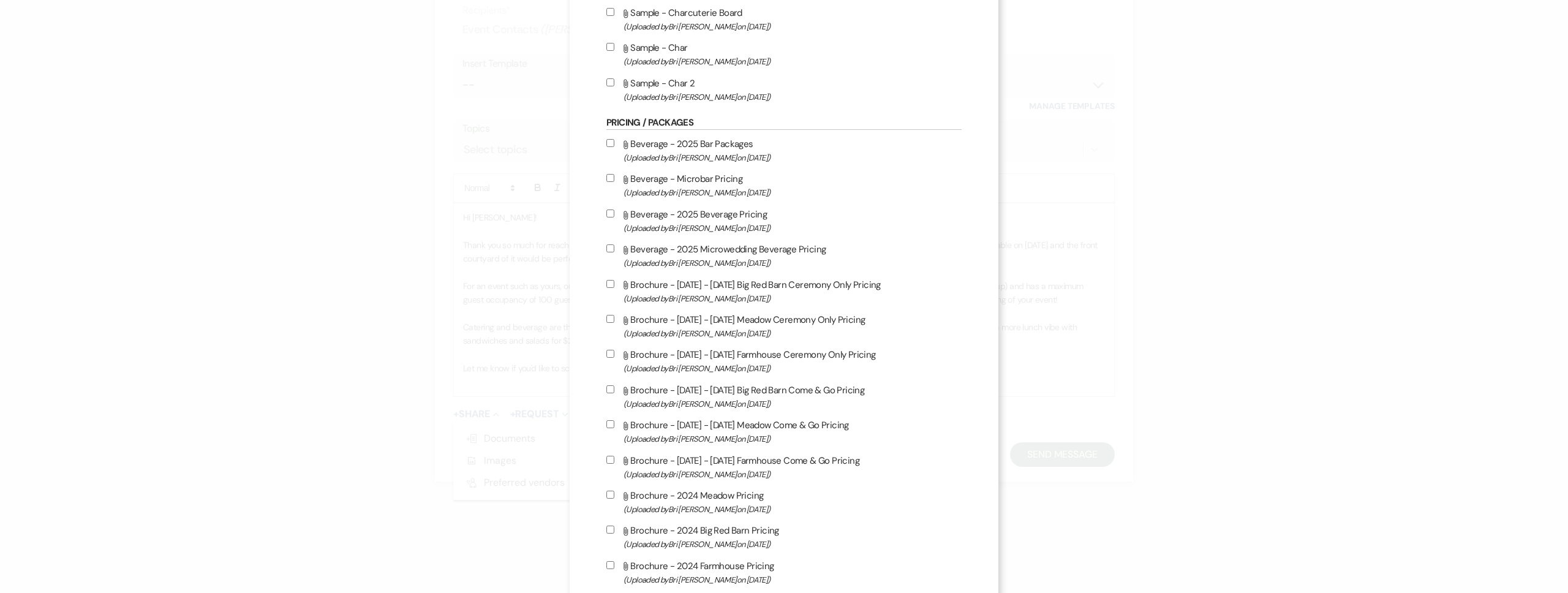
scroll to position [622, 0]
click at [694, 254] on label "Attach File Beverage - 2025 Microwedding Beverage Pricing (Uploaded by Bri Schn…" at bounding box center [784, 255] width 355 height 29
click at [614, 252] on input "Attach File Beverage - 2025 Microwedding Beverage Pricing (Uploaded by Bri Schn…" at bounding box center [610, 248] width 8 height 8
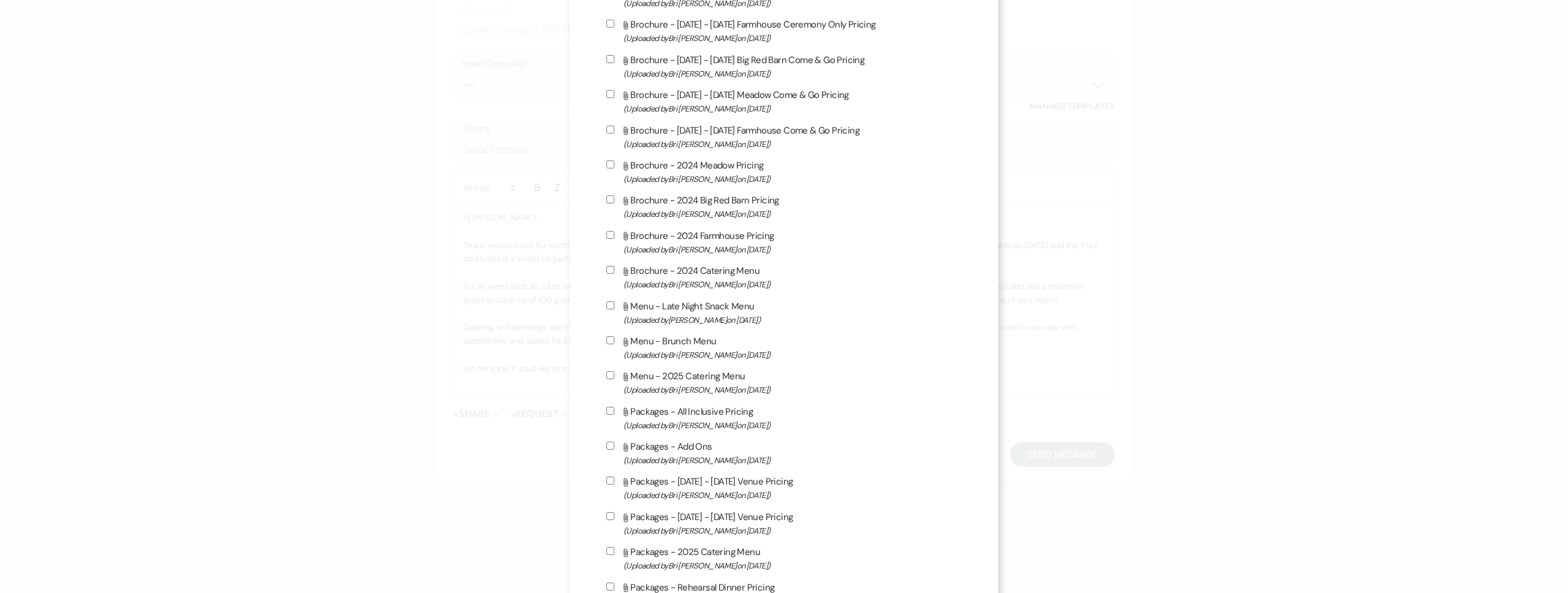
scroll to position [1007, 0]
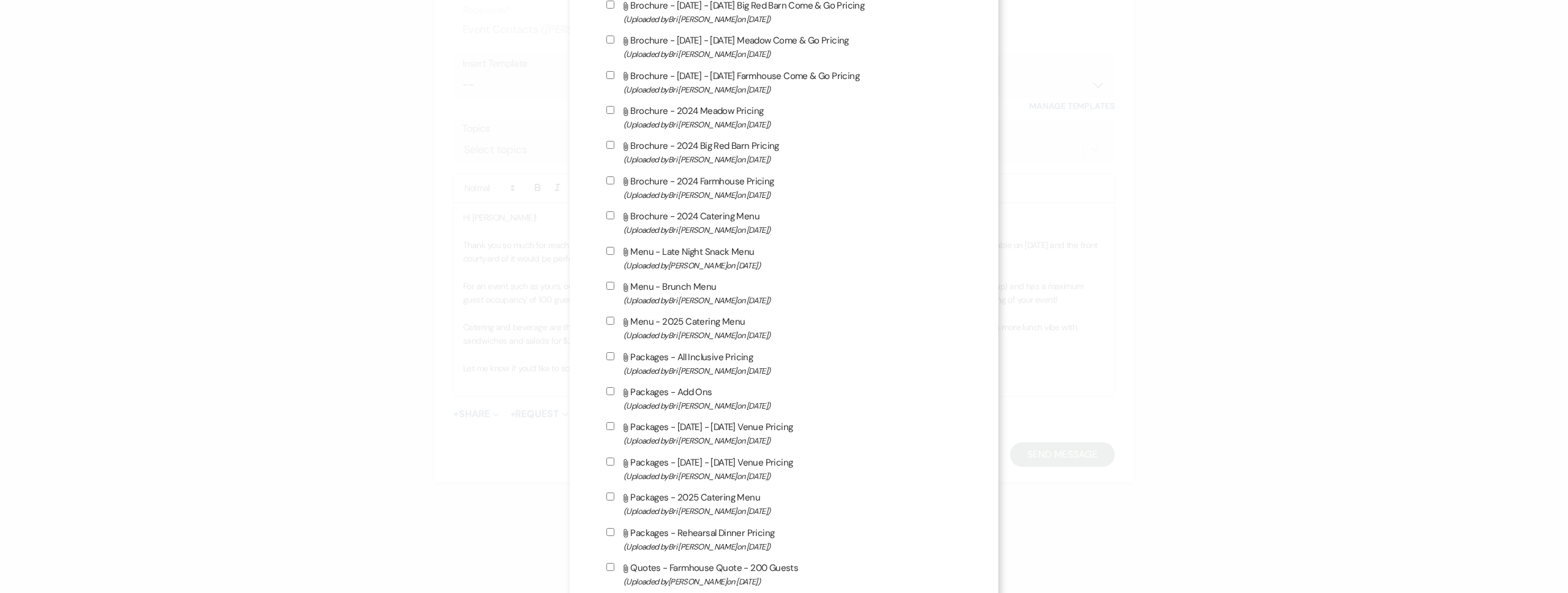
drag, startPoint x: 701, startPoint y: 329, endPoint x: 697, endPoint y: 314, distance: 15.5
click at [701, 329] on span "(Uploaded by Bri Schnepf on Jan 16th, 2025 )" at bounding box center [792, 335] width 338 height 14
click at [614, 325] on input "Attach File Menu - 2025 Catering Menu (Uploaded by Bri Schnepf on Jan 16th, 202…" at bounding box center [610, 321] width 8 height 8
click at [692, 301] on span "(Uploaded by Bri Schnepf on Jan 8th, 2025 )" at bounding box center [792, 301] width 338 height 14
click at [614, 290] on input "Attach File Menu - Brunch Menu (Uploaded by Bri Schnepf on Jan 8th, 2025 )" at bounding box center [610, 286] width 8 height 8
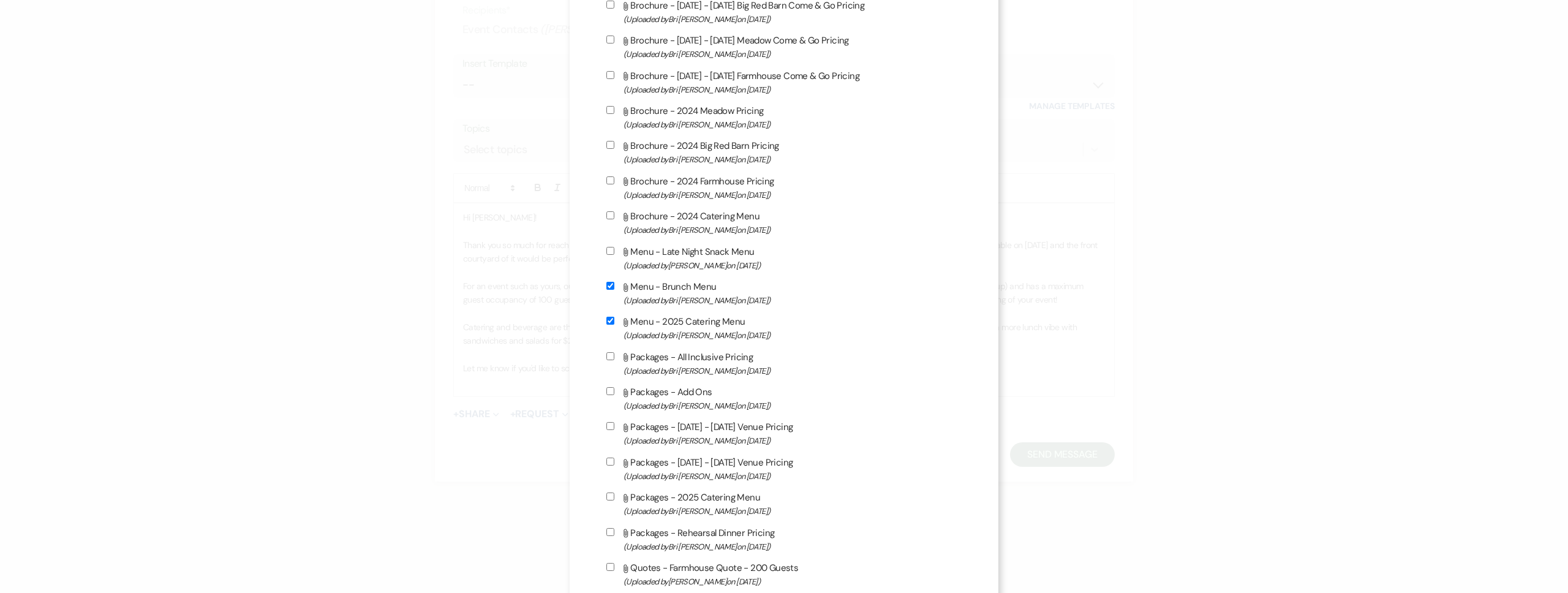
click at [692, 262] on span "(Uploaded by Mikayla Martinez on Dec 29th, 2024 )" at bounding box center [792, 265] width 338 height 14
click at [614, 255] on input "Attach File Menu - Late Night Snack Menu (Uploaded by Mikayla Martinez on Dec 2…" at bounding box center [610, 251] width 8 height 8
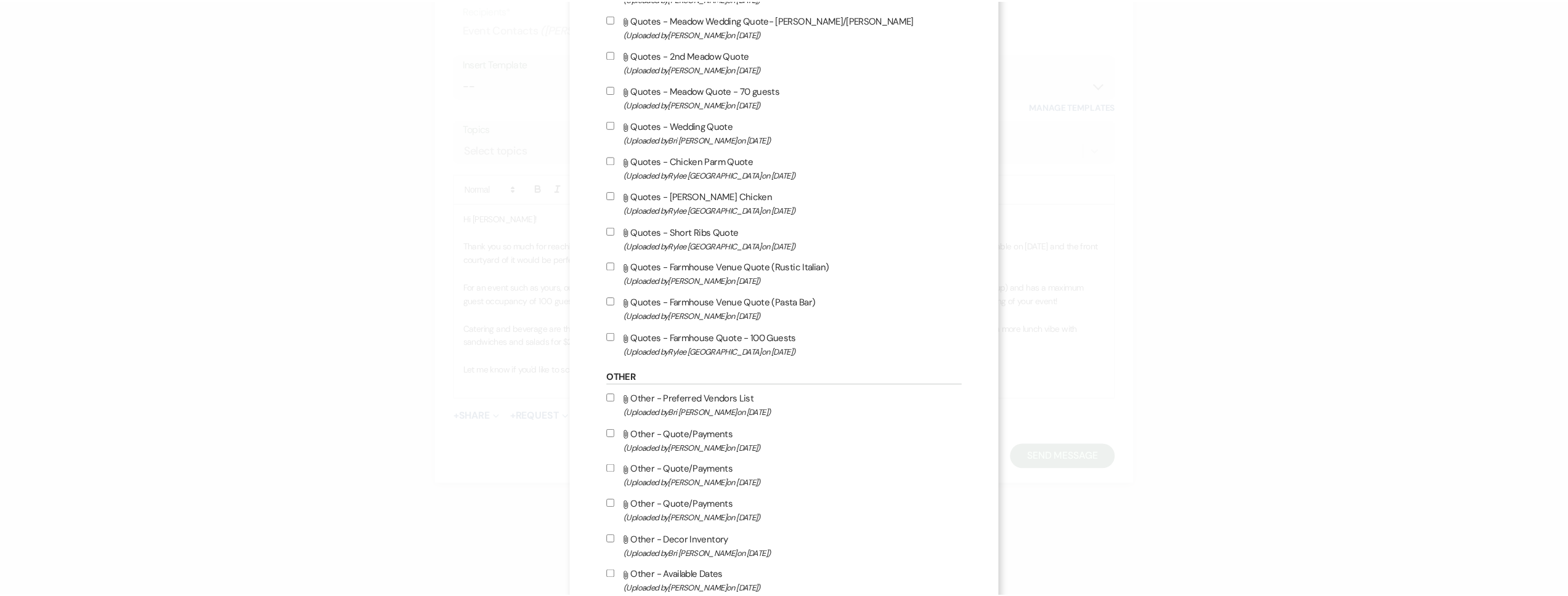
scroll to position [3652, 0]
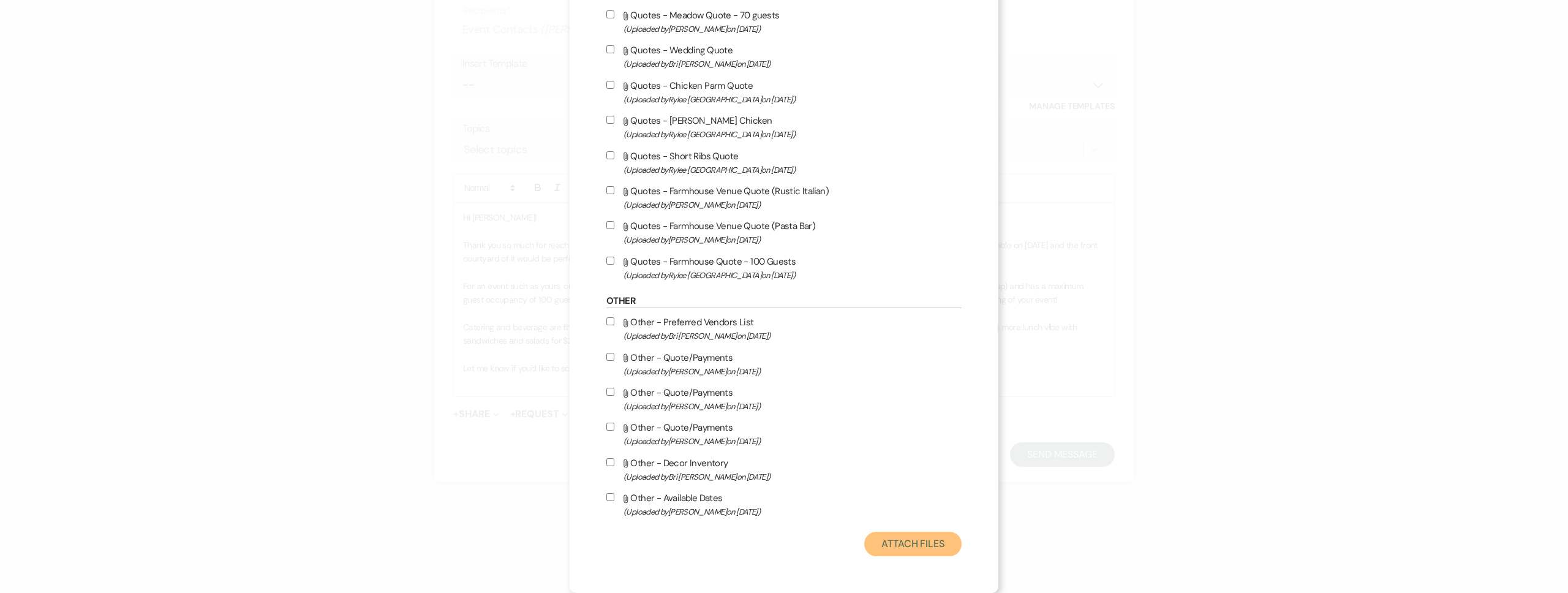
click at [888, 533] on button "Attach Files" at bounding box center [913, 544] width 97 height 24
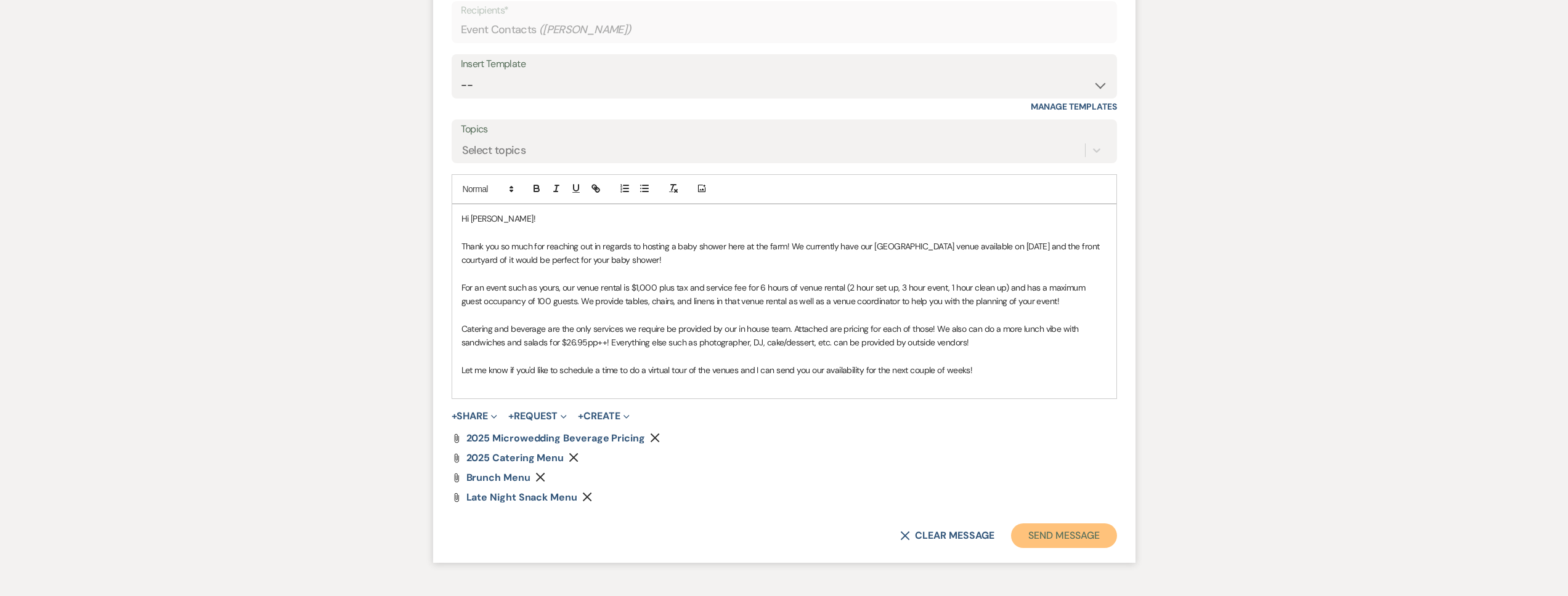
click at [1040, 536] on button "Send Message" at bounding box center [1063, 535] width 105 height 25
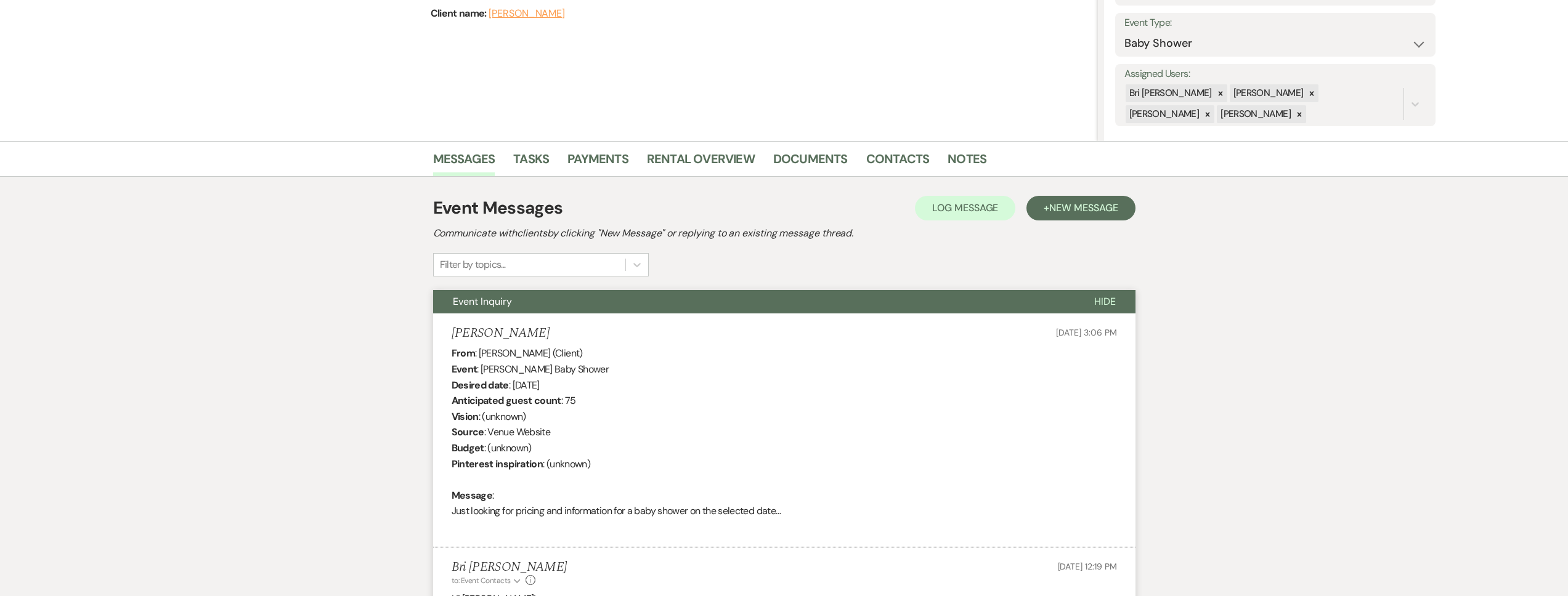
scroll to position [0, 0]
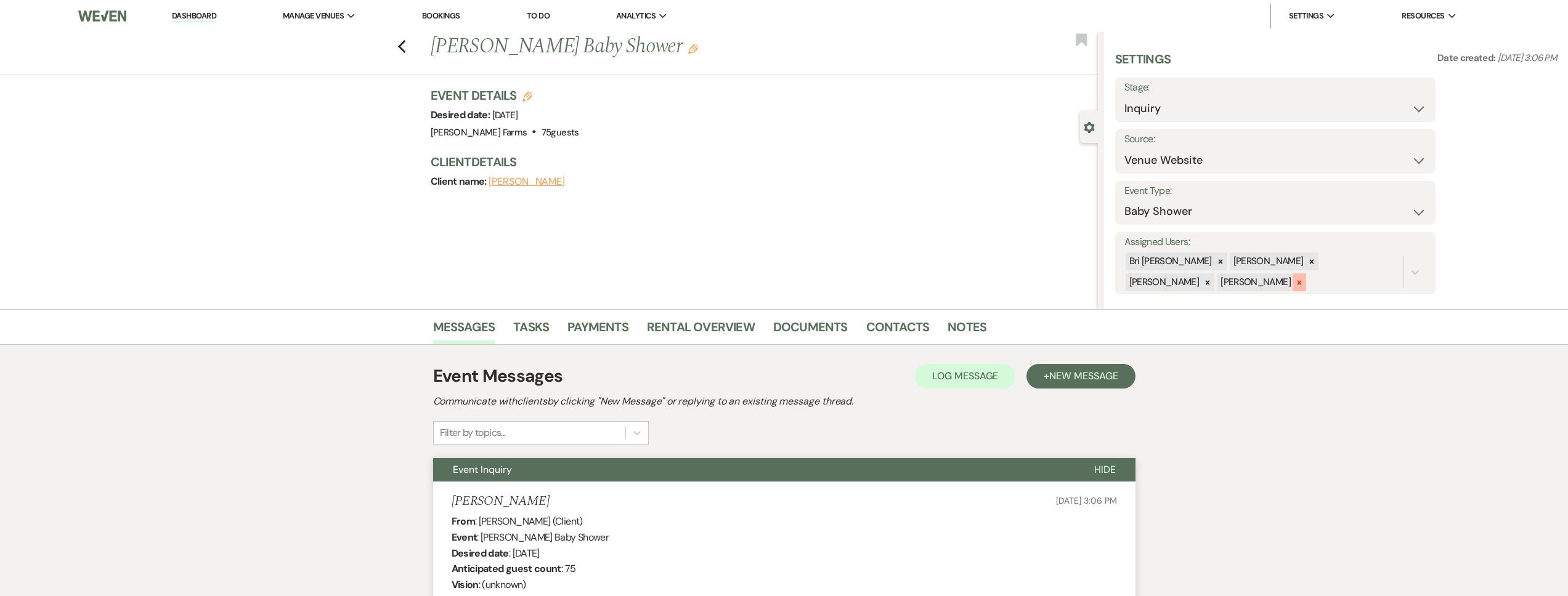
click at [1293, 286] on div at bounding box center [1299, 283] width 13 height 18
click at [1307, 265] on icon at bounding box center [1312, 262] width 9 height 9
drag, startPoint x: 1255, startPoint y: 262, endPoint x: 1262, endPoint y: 263, distance: 7.1
click at [1307, 262] on icon at bounding box center [1312, 263] width 9 height 9
click at [1396, 263] on button "Save" at bounding box center [1402, 262] width 67 height 25
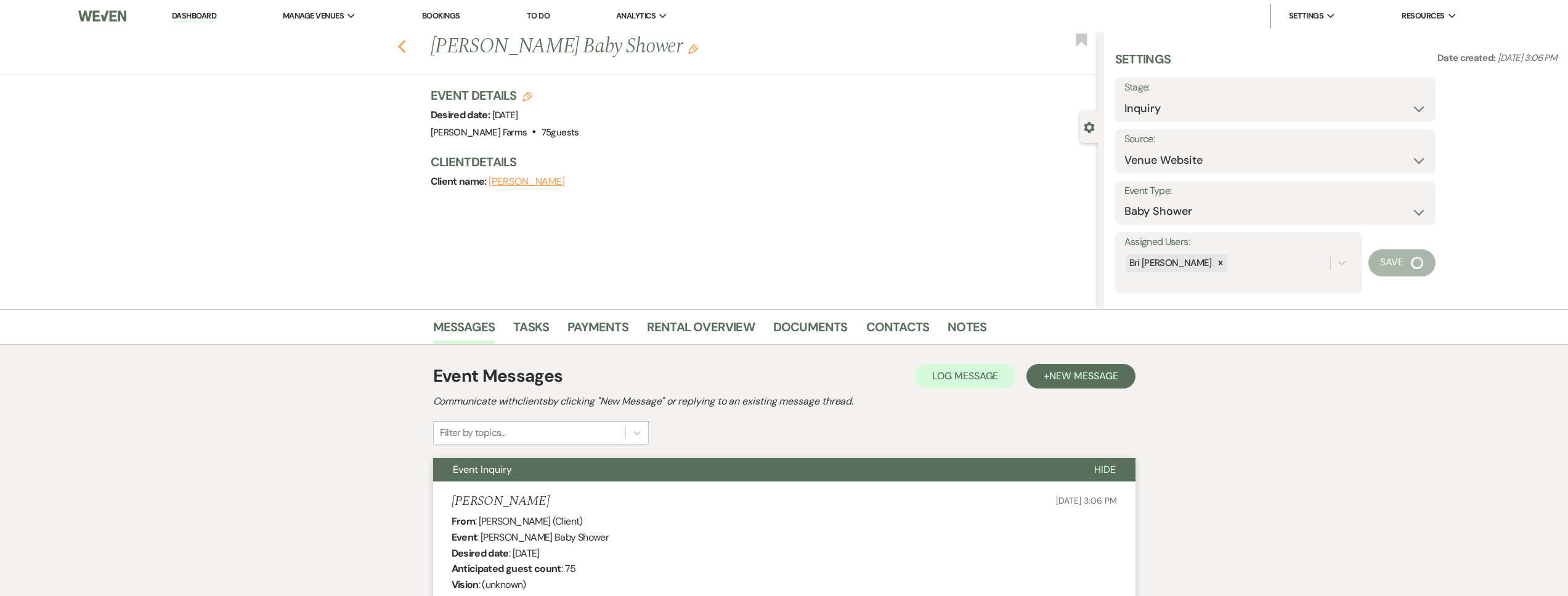
click at [401, 45] on icon "Previous" at bounding box center [402, 46] width 9 height 15
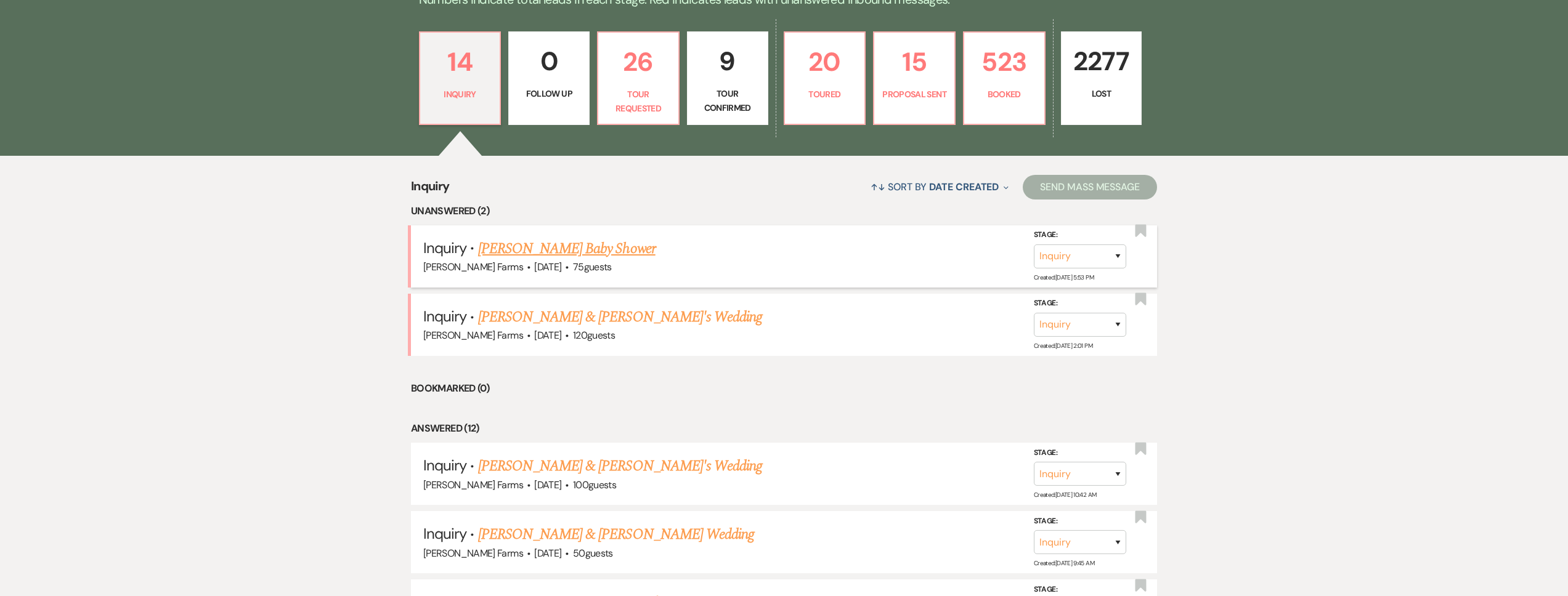
click at [560, 248] on link "Alyssa Gonzalez's Baby Shower" at bounding box center [567, 248] width 177 height 22
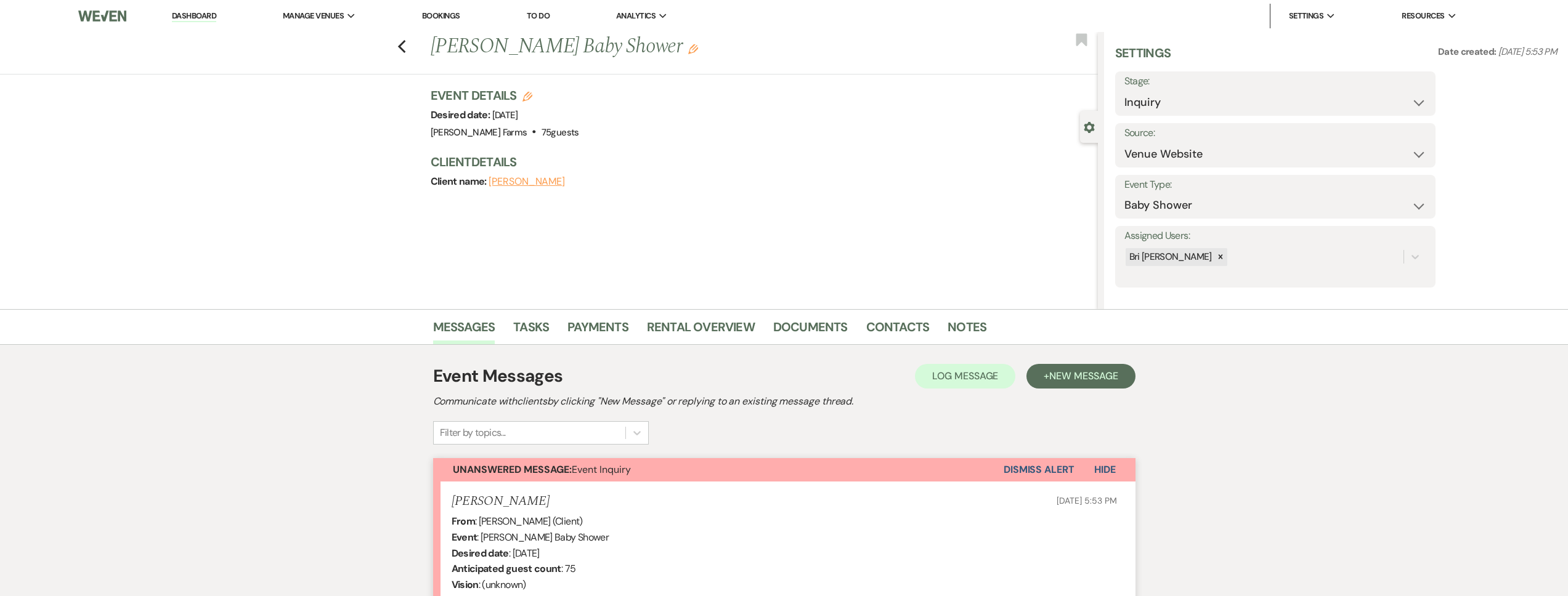
scroll to position [11, 0]
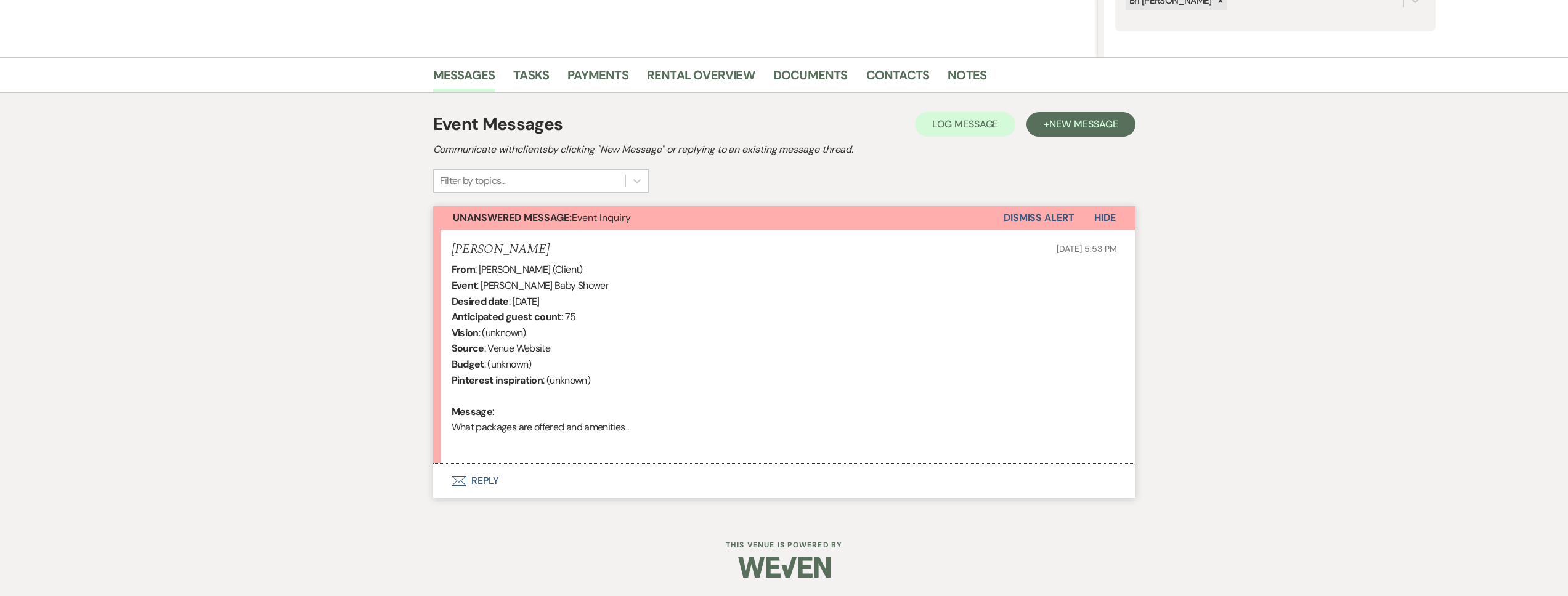
click at [610, 475] on button "Envelope Reply" at bounding box center [784, 481] width 702 height 35
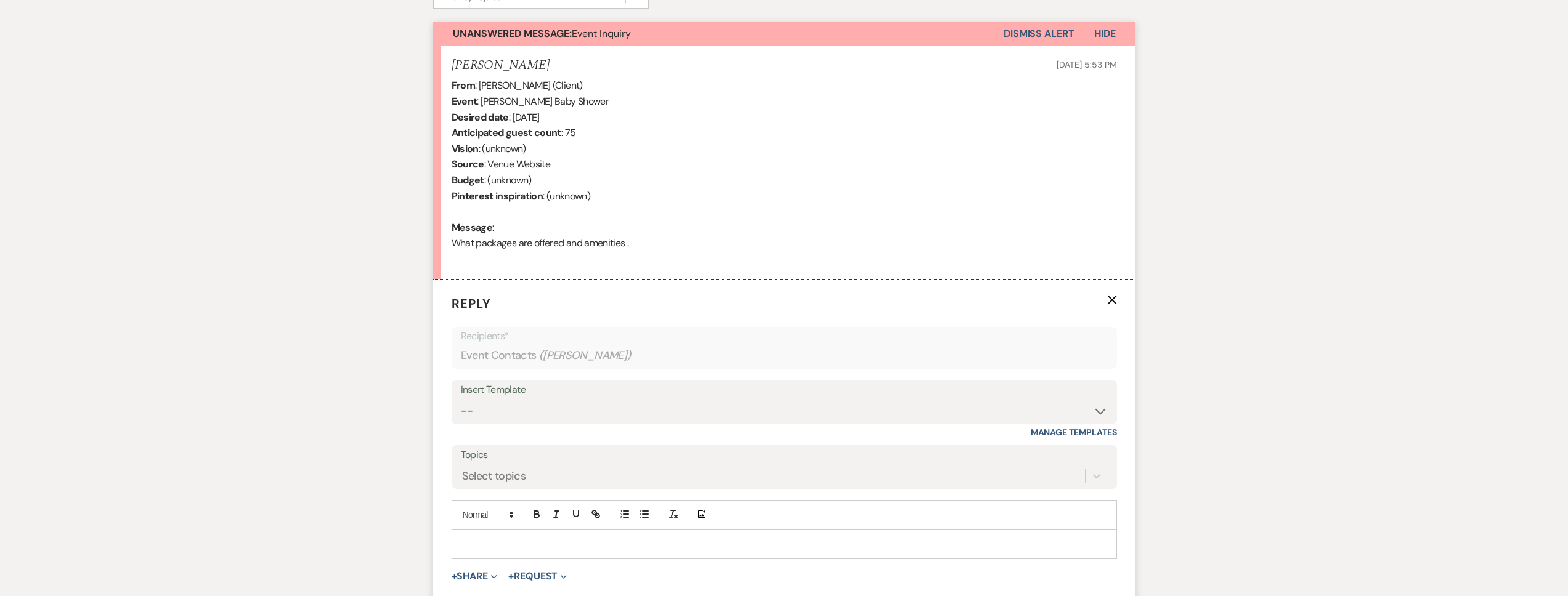
scroll to position [596, 0]
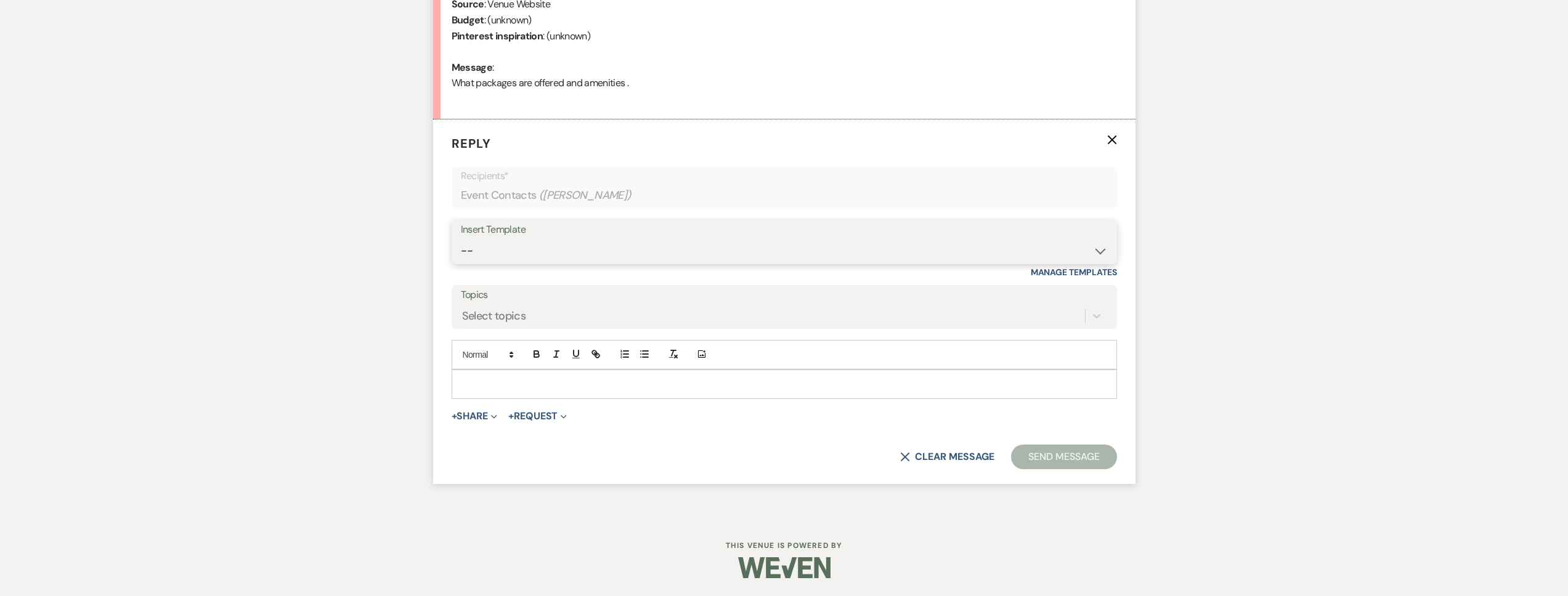
click at [592, 255] on select "-- Tour Request Response Follow Up Contract (Pre-Booked Leads) Weven Planning P…" at bounding box center [784, 251] width 647 height 24
click at [531, 390] on p at bounding box center [784, 384] width 645 height 13
paste div
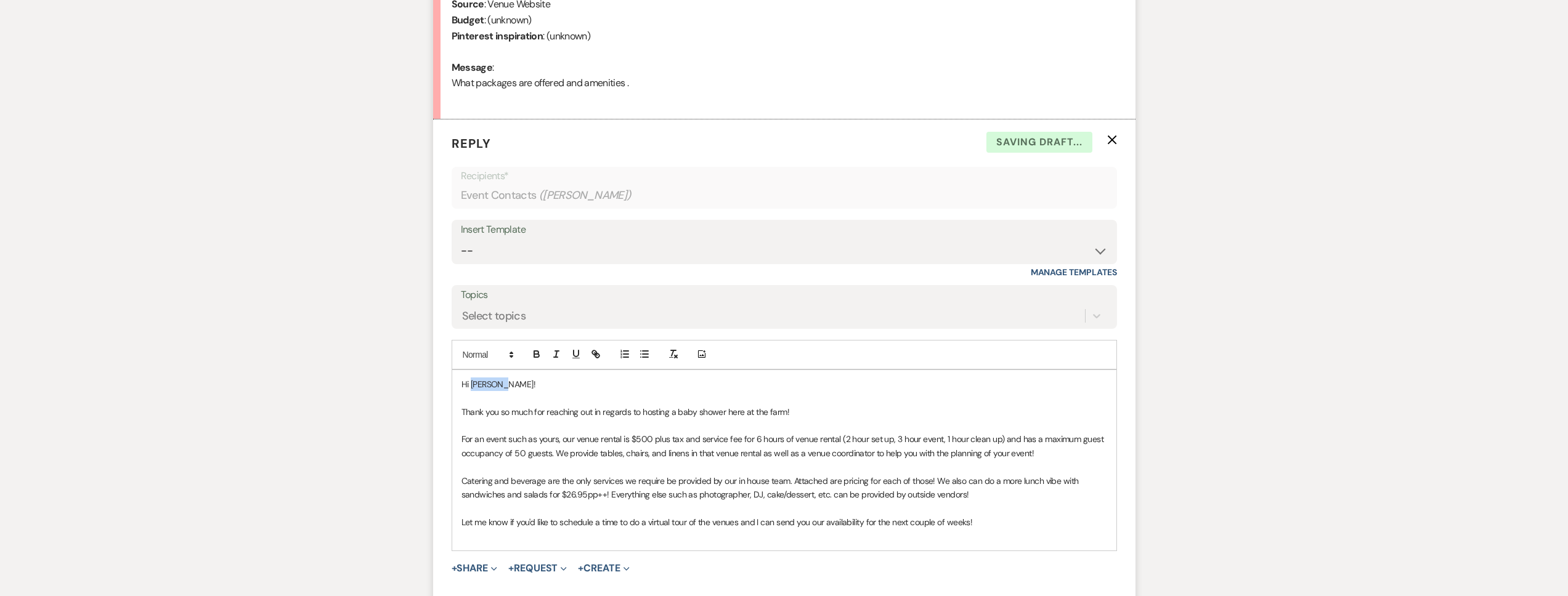
drag, startPoint x: 505, startPoint y: 387, endPoint x: 471, endPoint y: 388, distance: 34.0
click at [471, 388] on p "Hi Allison!" at bounding box center [784, 384] width 645 height 13
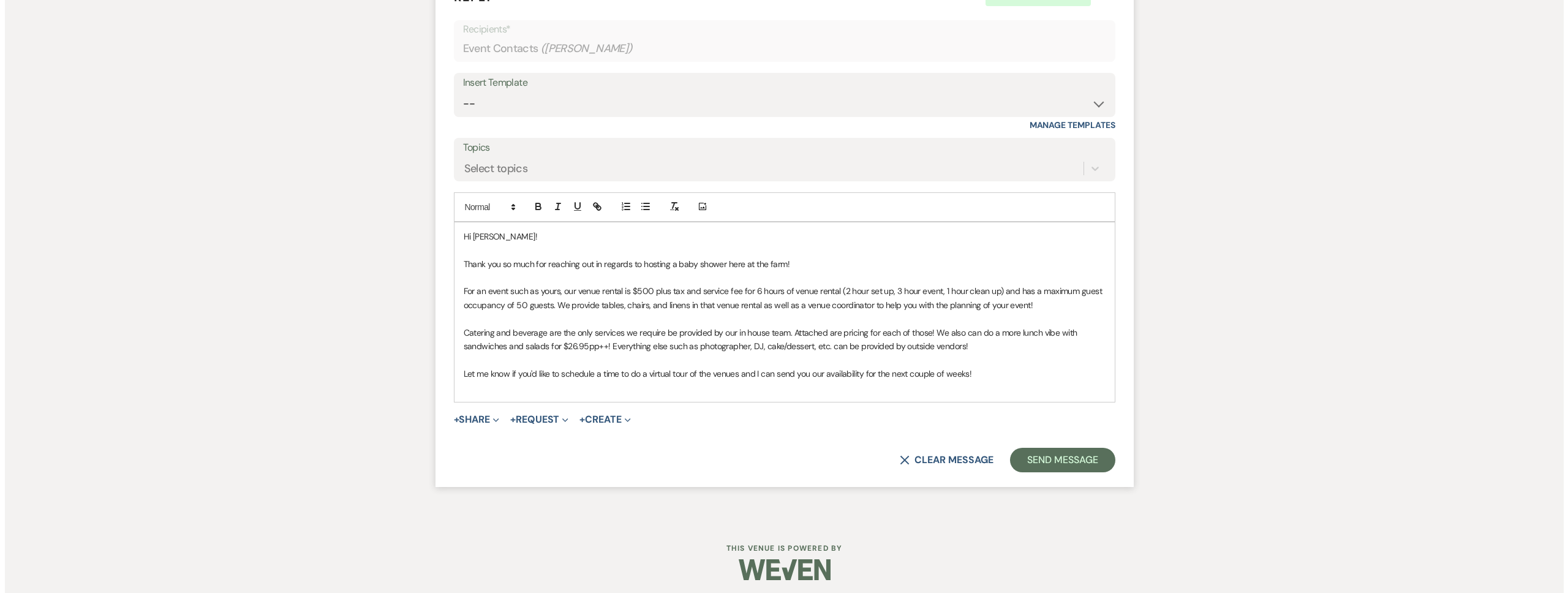
scroll to position [744, 0]
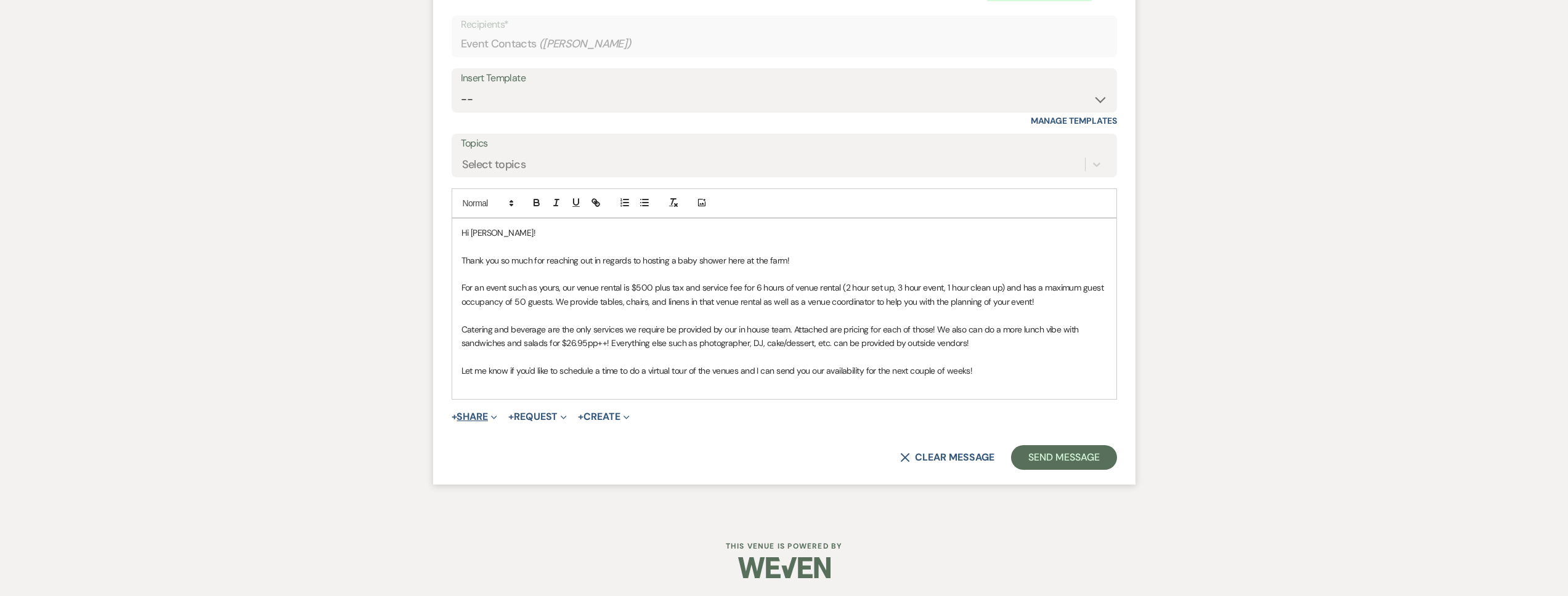
click at [488, 418] on button "+ Share Expand" at bounding box center [475, 417] width 46 height 10
click at [495, 436] on span "Doc Upload Documents" at bounding box center [501, 441] width 70 height 13
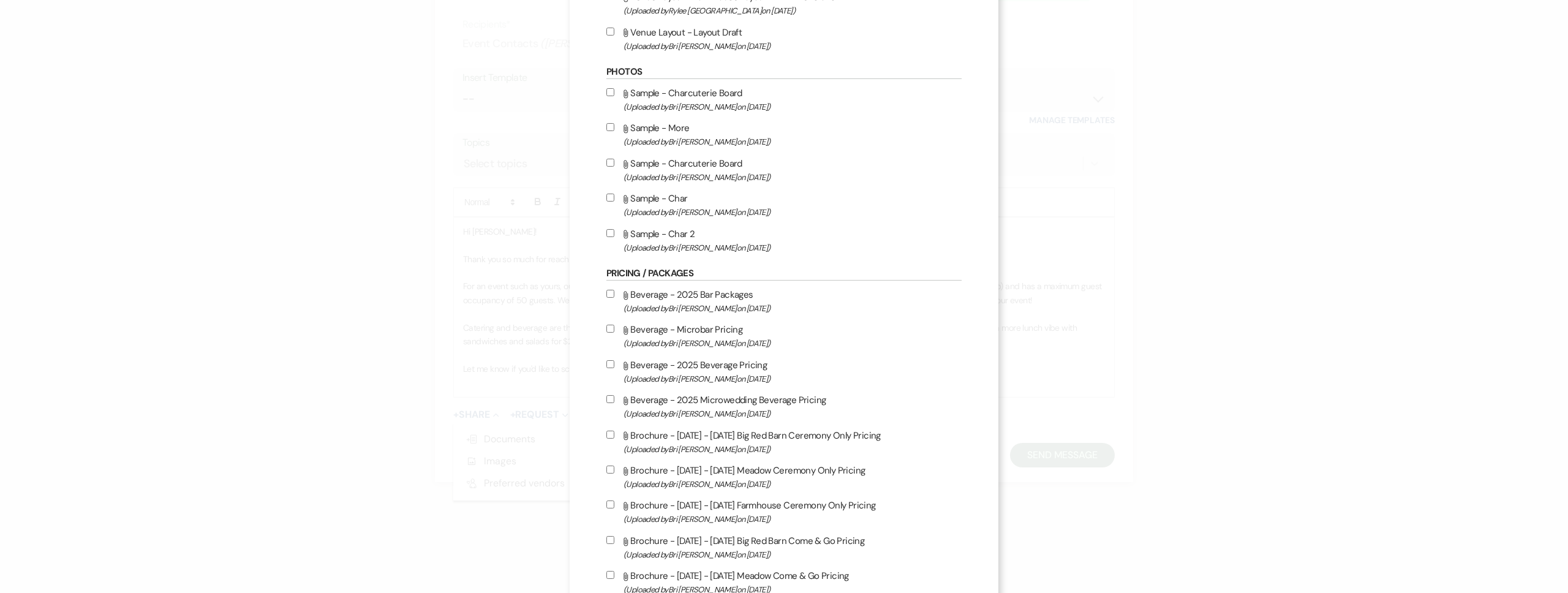
scroll to position [619, 0]
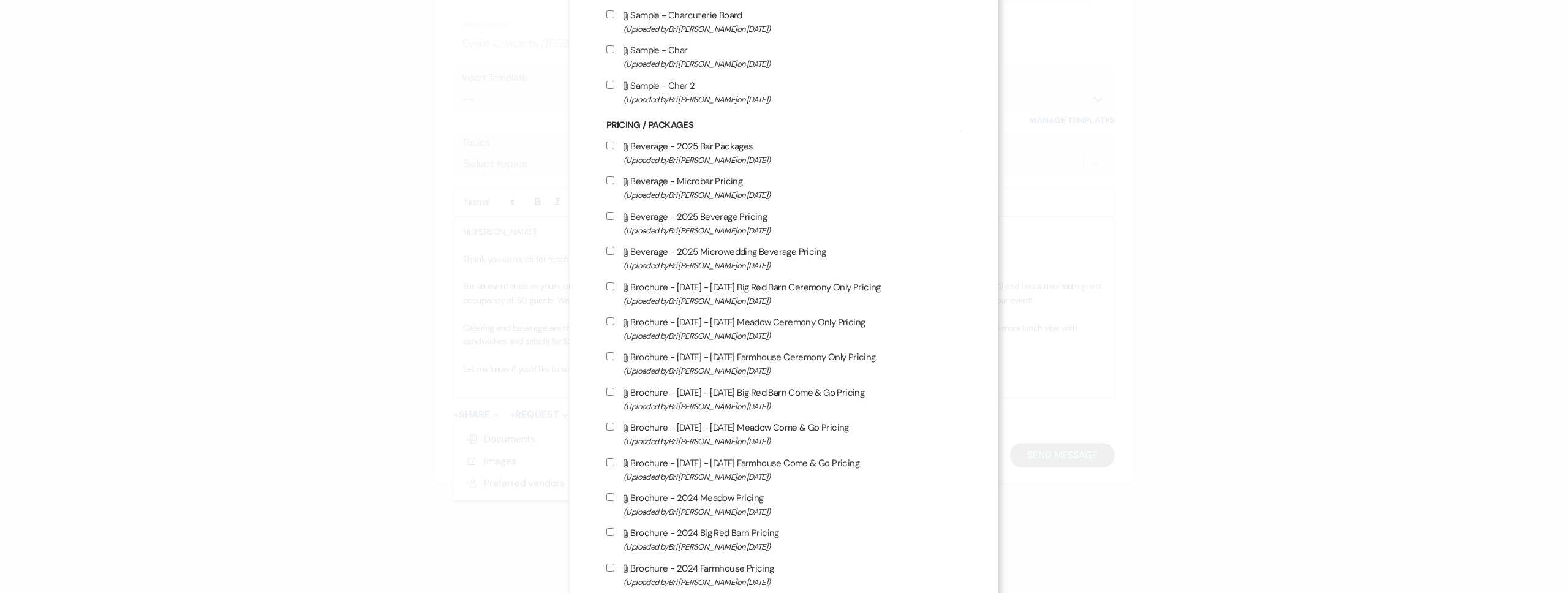
click at [720, 272] on span "(Uploaded by Bri Schnepf on May 5th, 2025 )" at bounding box center [792, 265] width 338 height 14
click at [614, 255] on input "Attach File Beverage - 2025 Microwedding Beverage Pricing (Uploaded by Bri Schn…" at bounding box center [610, 251] width 8 height 8
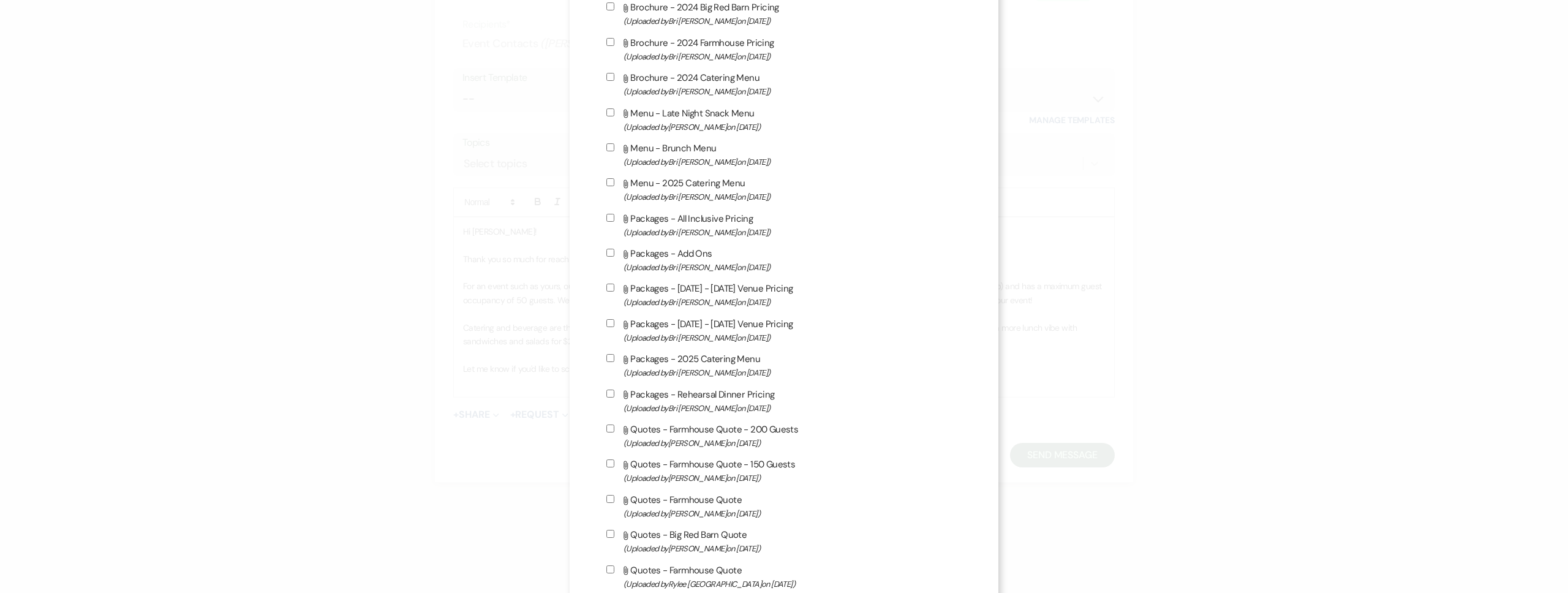
scroll to position [1145, 0]
click at [699, 194] on span "(Uploaded by Bri Schnepf on Jan 16th, 2025 )" at bounding box center [792, 198] width 338 height 14
click at [614, 187] on input "Attach File Menu - 2025 Catering Menu (Uploaded by Bri Schnepf on Jan 16th, 202…" at bounding box center [610, 183] width 8 height 8
drag, startPoint x: 689, startPoint y: 159, endPoint x: 687, endPoint y: 148, distance: 11.2
click at [689, 158] on span "(Uploaded by Bri Schnepf on Jan 8th, 2025 )" at bounding box center [792, 163] width 338 height 14
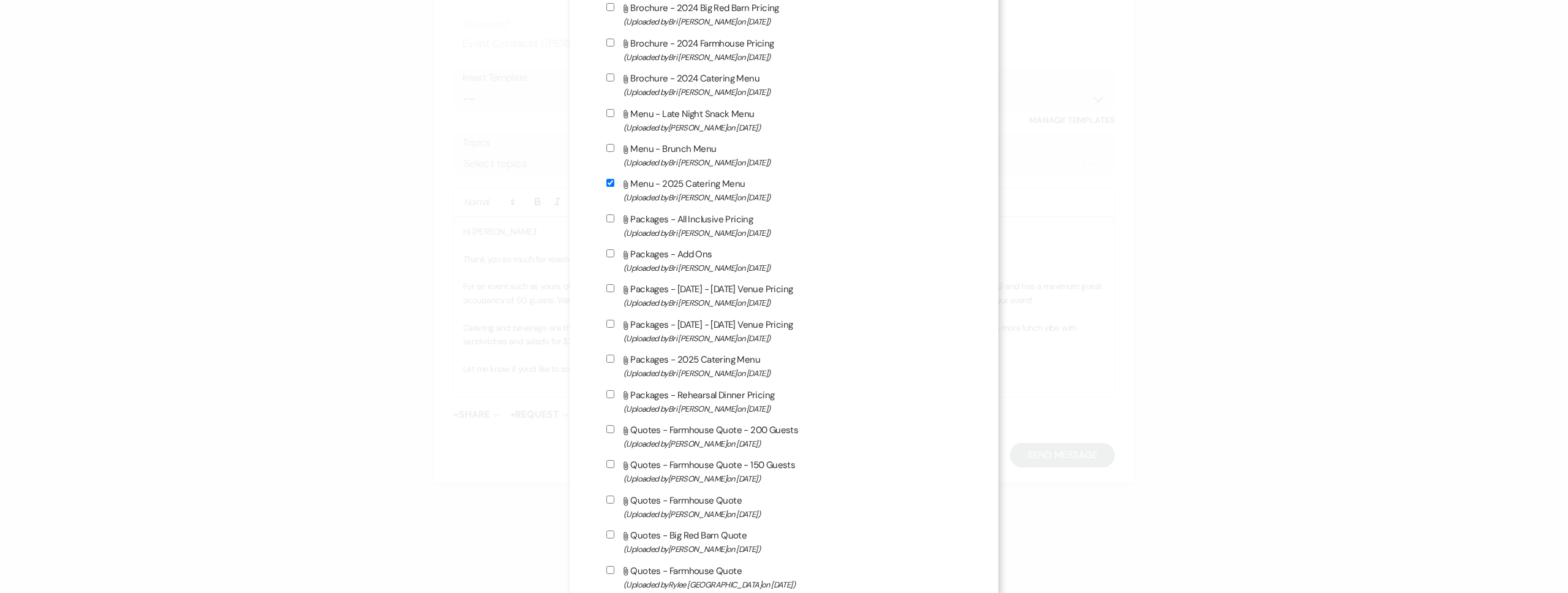
click at [614, 152] on input "Attach File Menu - Brunch Menu (Uploaded by Bri Schnepf on Jan 8th, 2025 )" at bounding box center [610, 147] width 8 height 8
click at [683, 125] on span "(Uploaded by Mikayla Martinez on Dec 29th, 2024 )" at bounding box center [792, 127] width 338 height 14
click at [614, 117] on input "Attach File Menu - Late Night Snack Menu (Uploaded by Mikayla Martinez on Dec 2…" at bounding box center [610, 113] width 8 height 8
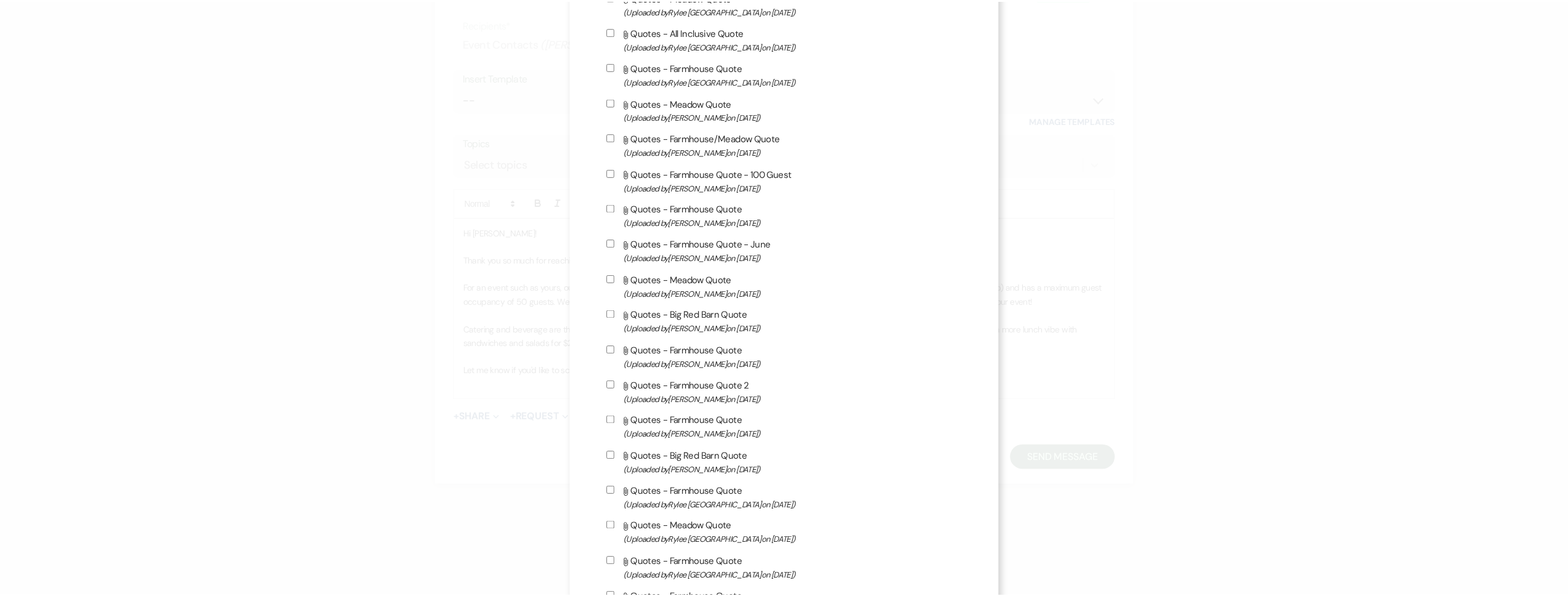
scroll to position [3652, 0]
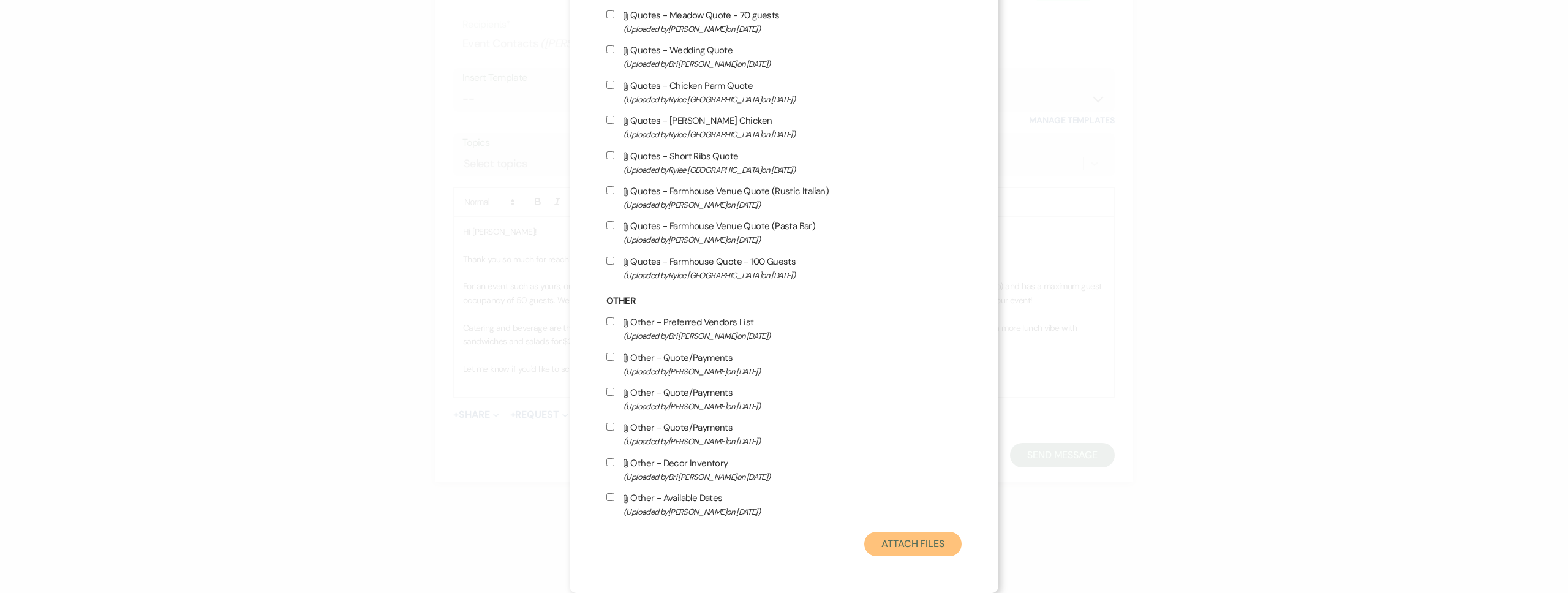
click at [902, 536] on button "Attach Files" at bounding box center [913, 544] width 97 height 24
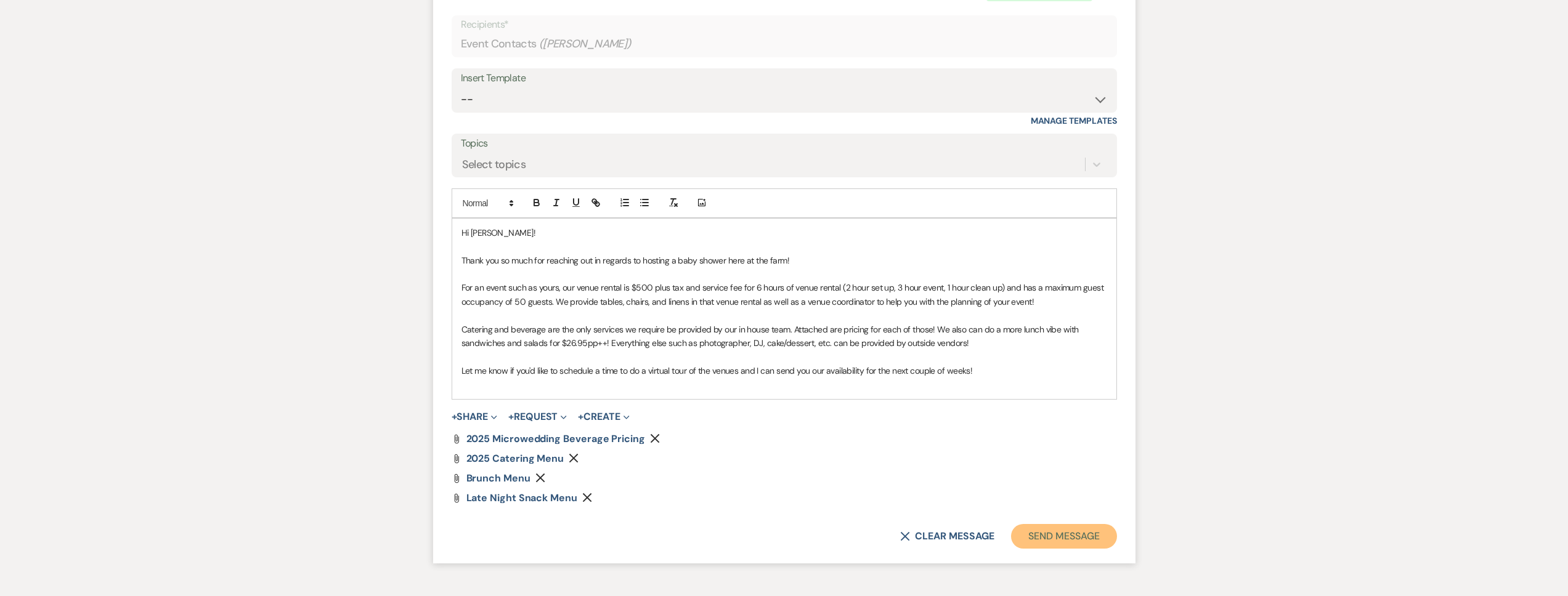
click at [1064, 544] on button "Send Message" at bounding box center [1063, 536] width 105 height 25
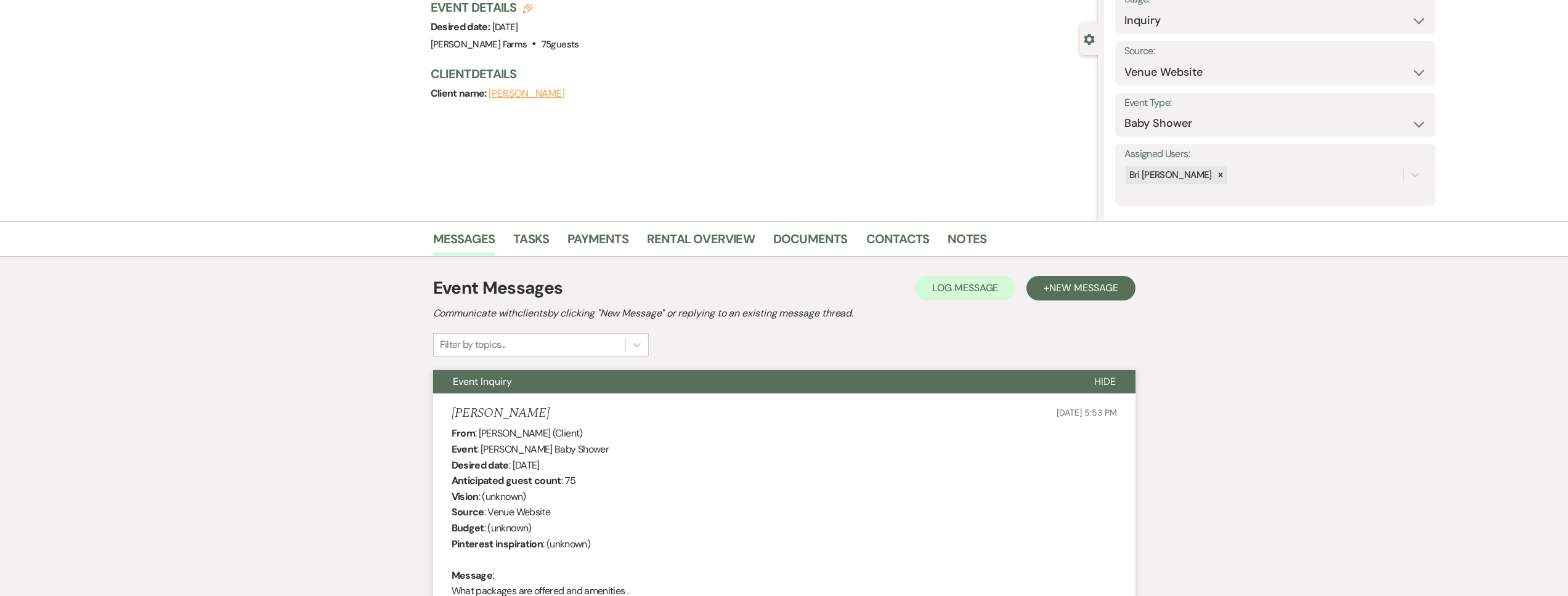
scroll to position [0, 0]
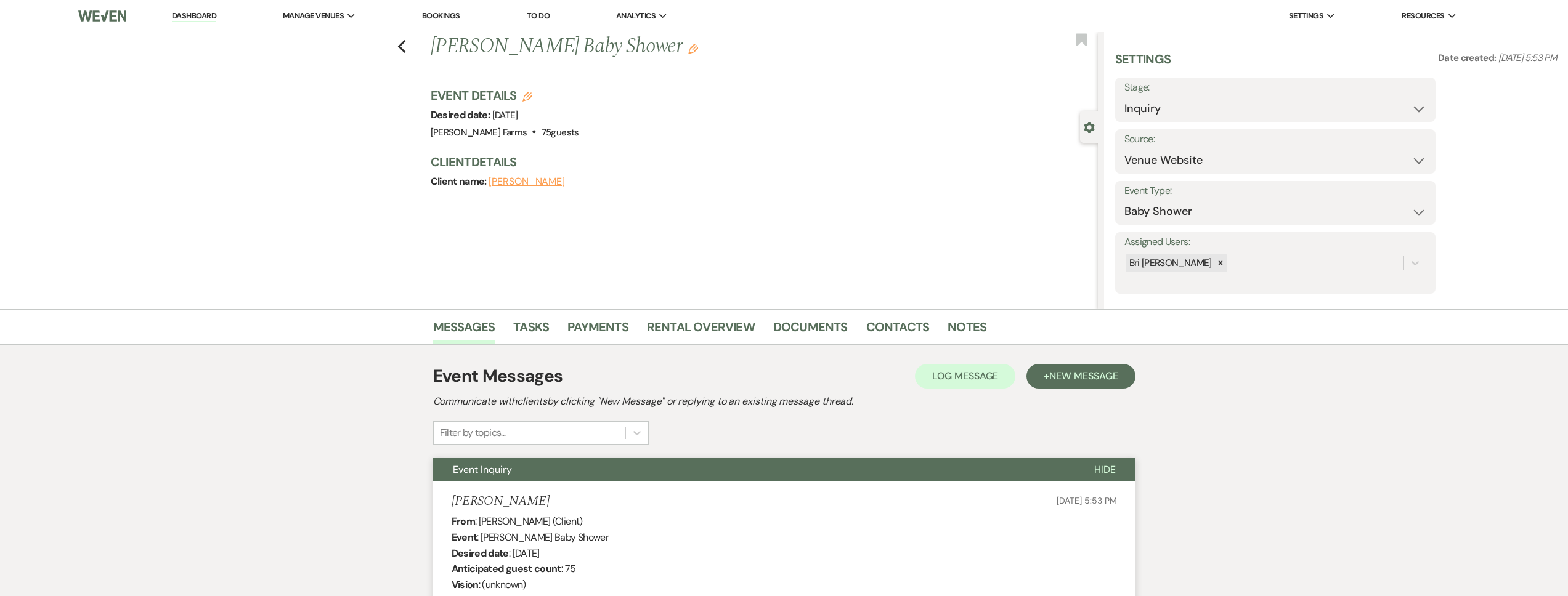
drag, startPoint x: 175, startPoint y: 16, endPoint x: 181, endPoint y: 22, distance: 8.5
click at [175, 16] on link "Dashboard" at bounding box center [194, 16] width 44 height 12
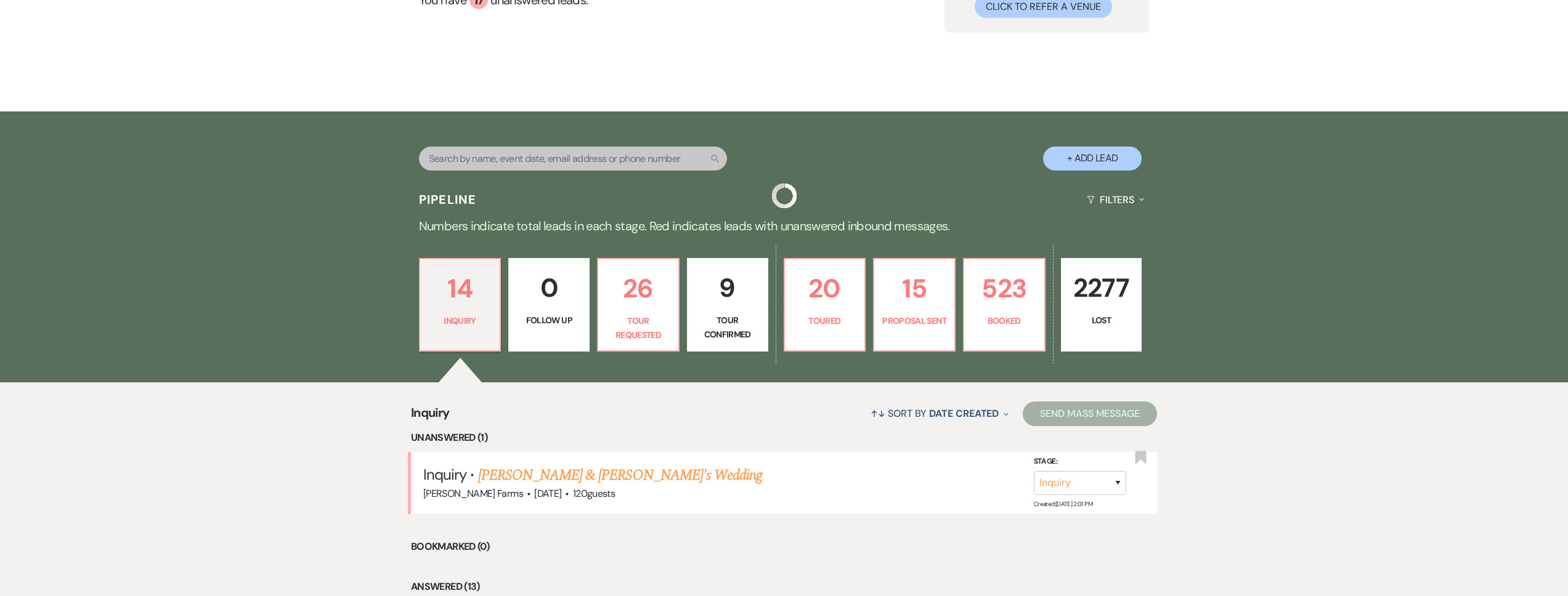
scroll to position [409, 0]
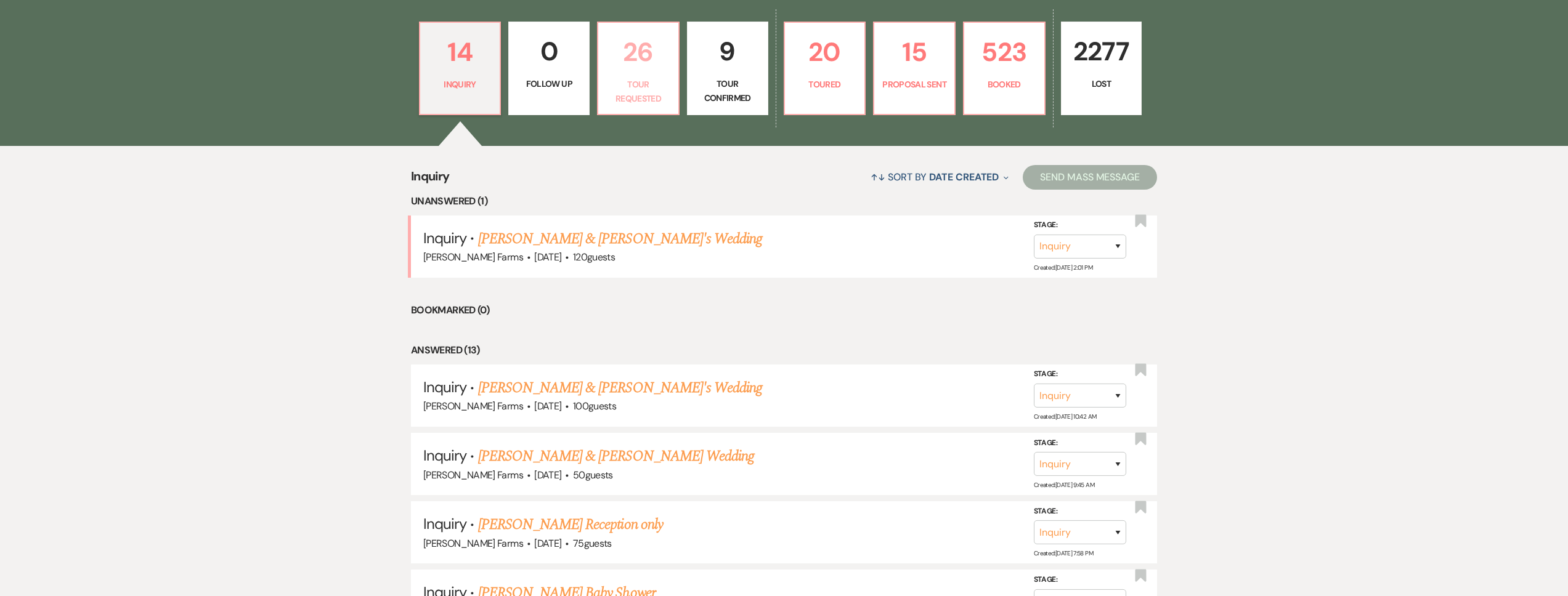
click at [658, 91] on p "Tour Requested" at bounding box center [639, 91] width 66 height 28
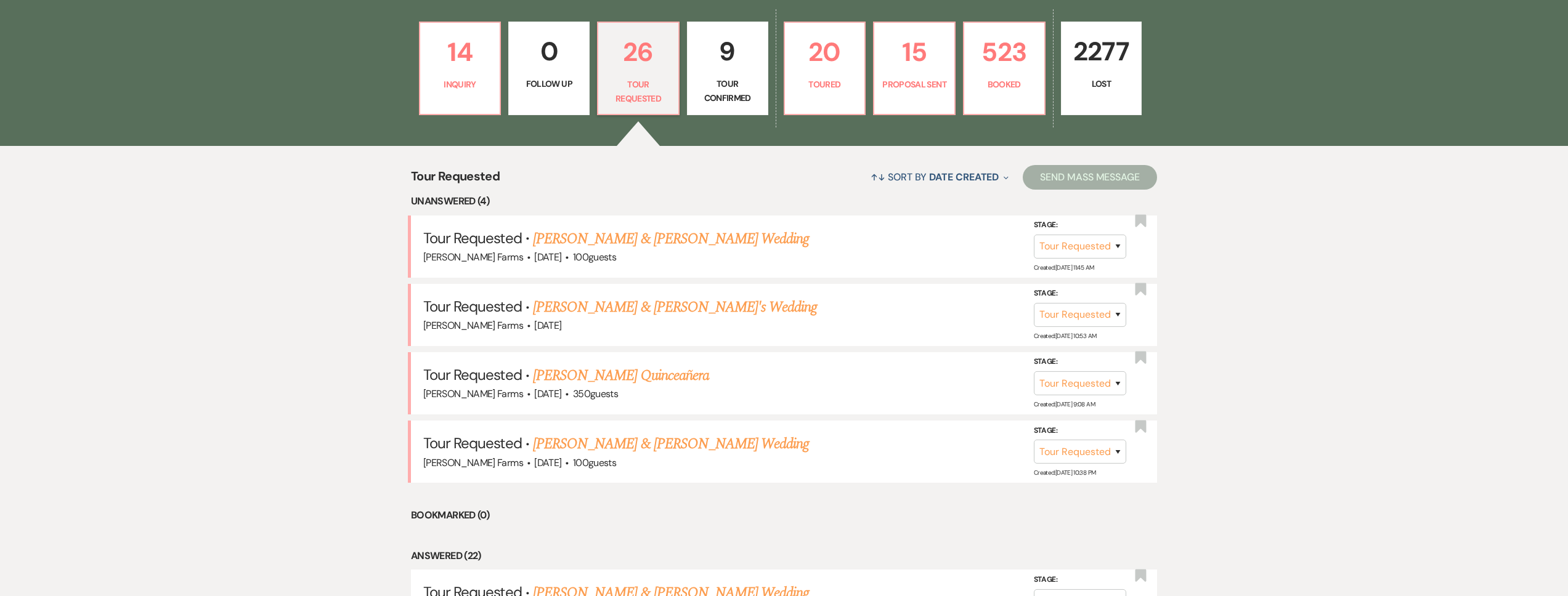
click at [618, 439] on link "Aimee & Hatton's Wedding" at bounding box center [671, 443] width 276 height 22
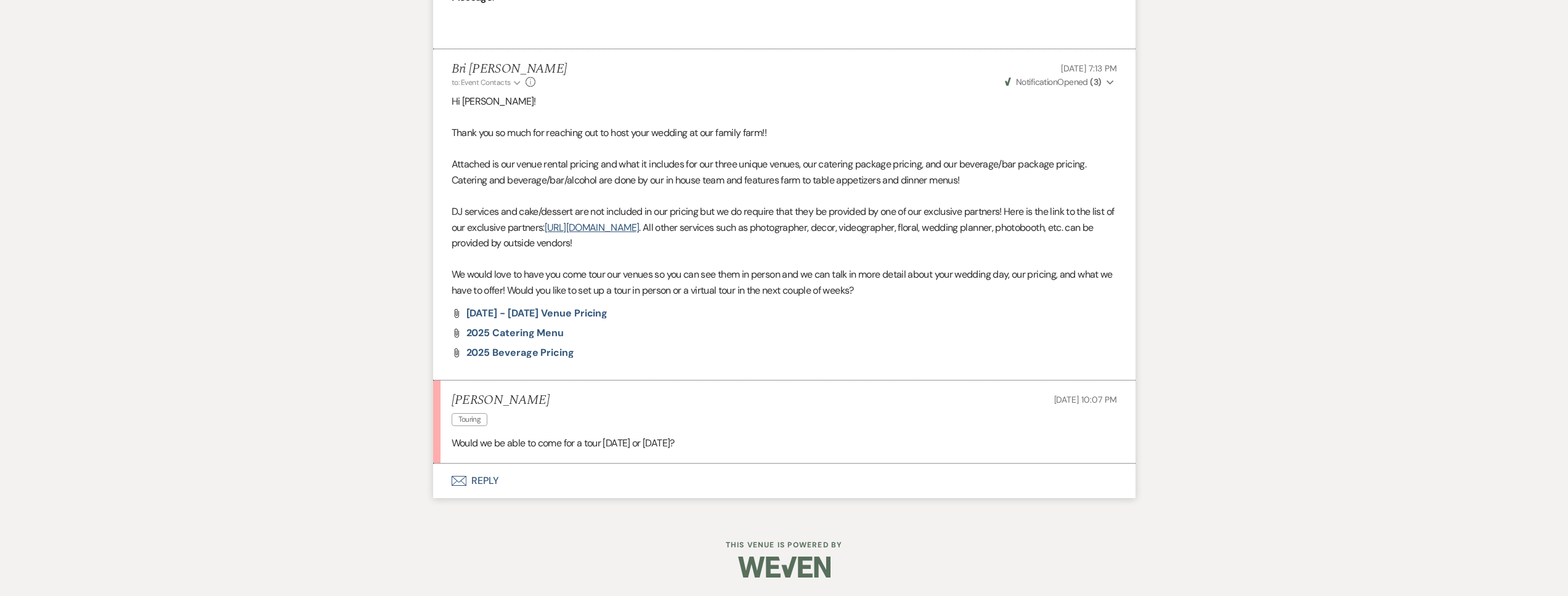
click at [592, 484] on button "Envelope Reply" at bounding box center [784, 481] width 702 height 35
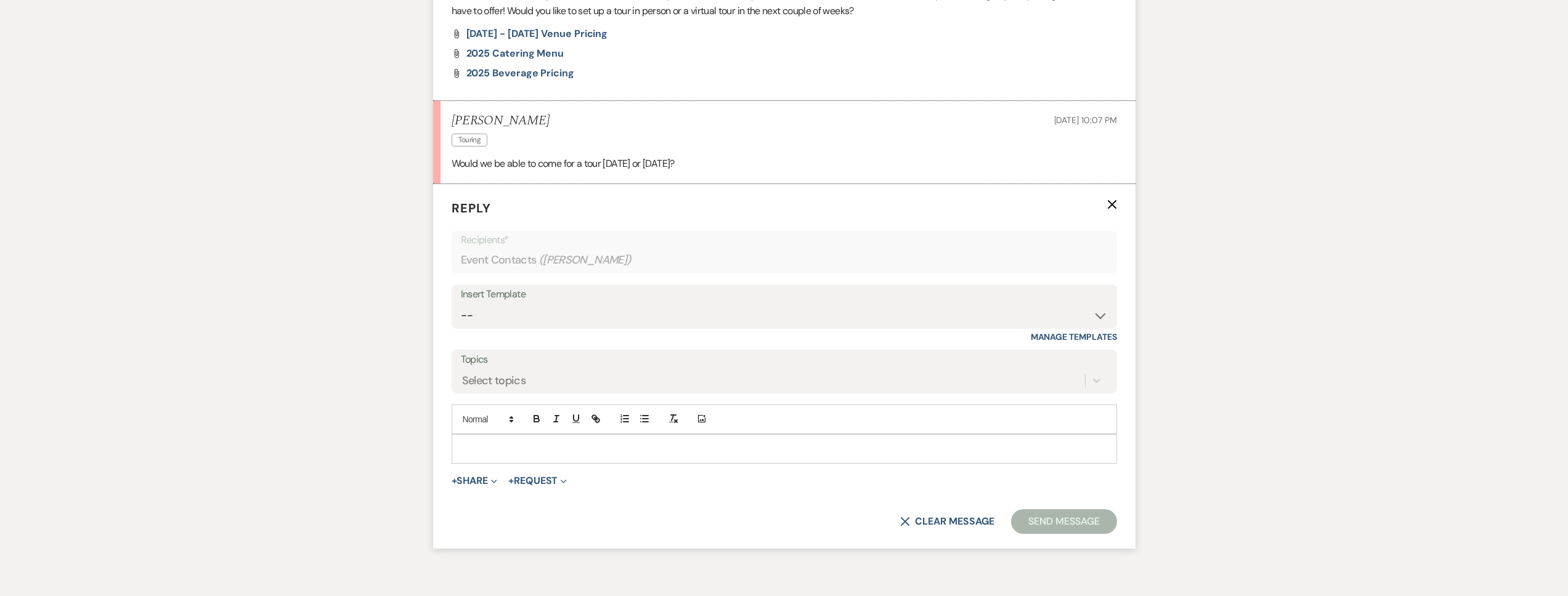
scroll to position [1010, 0]
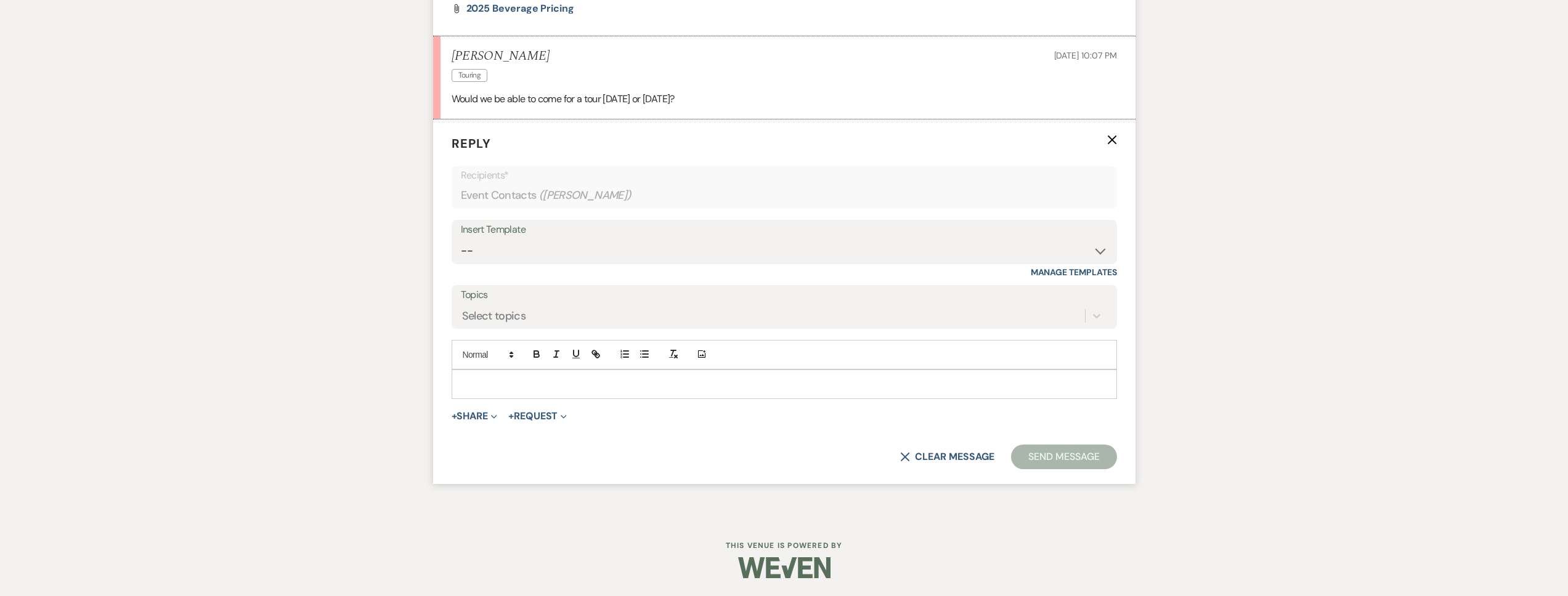
click at [505, 392] on div at bounding box center [784, 384] width 664 height 28
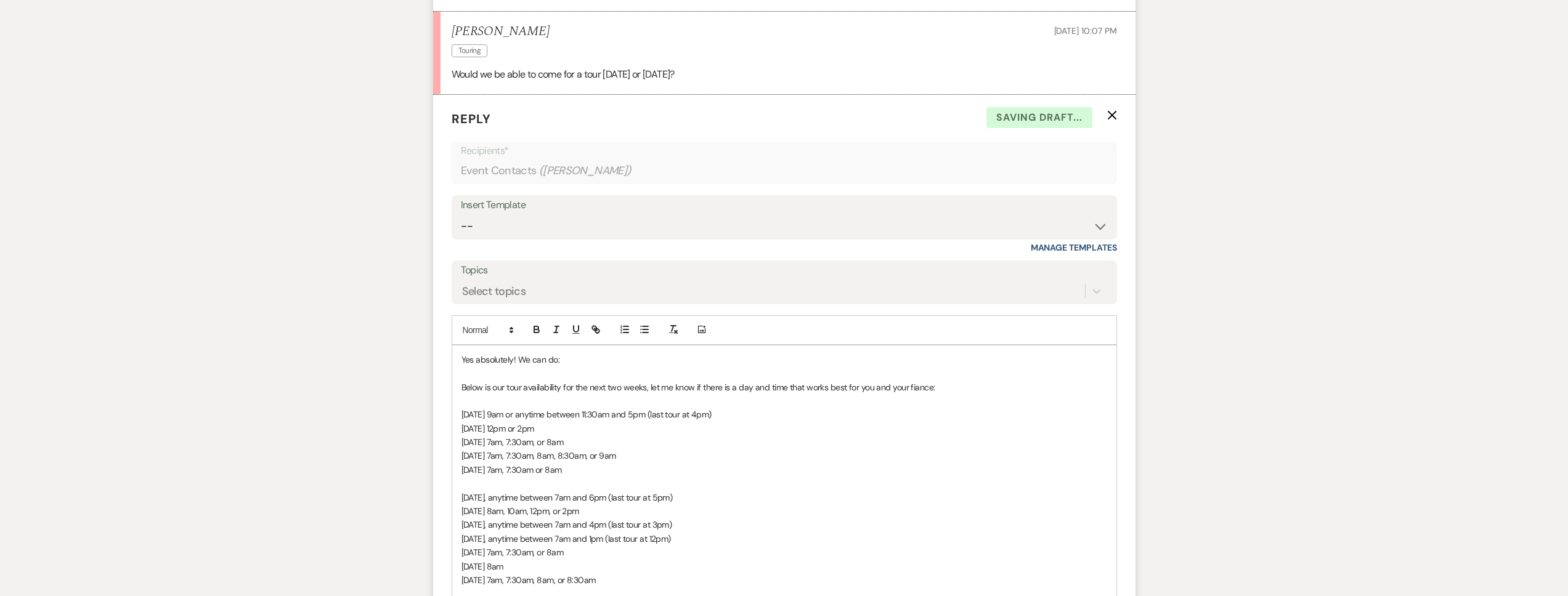
scroll to position [1036, 0]
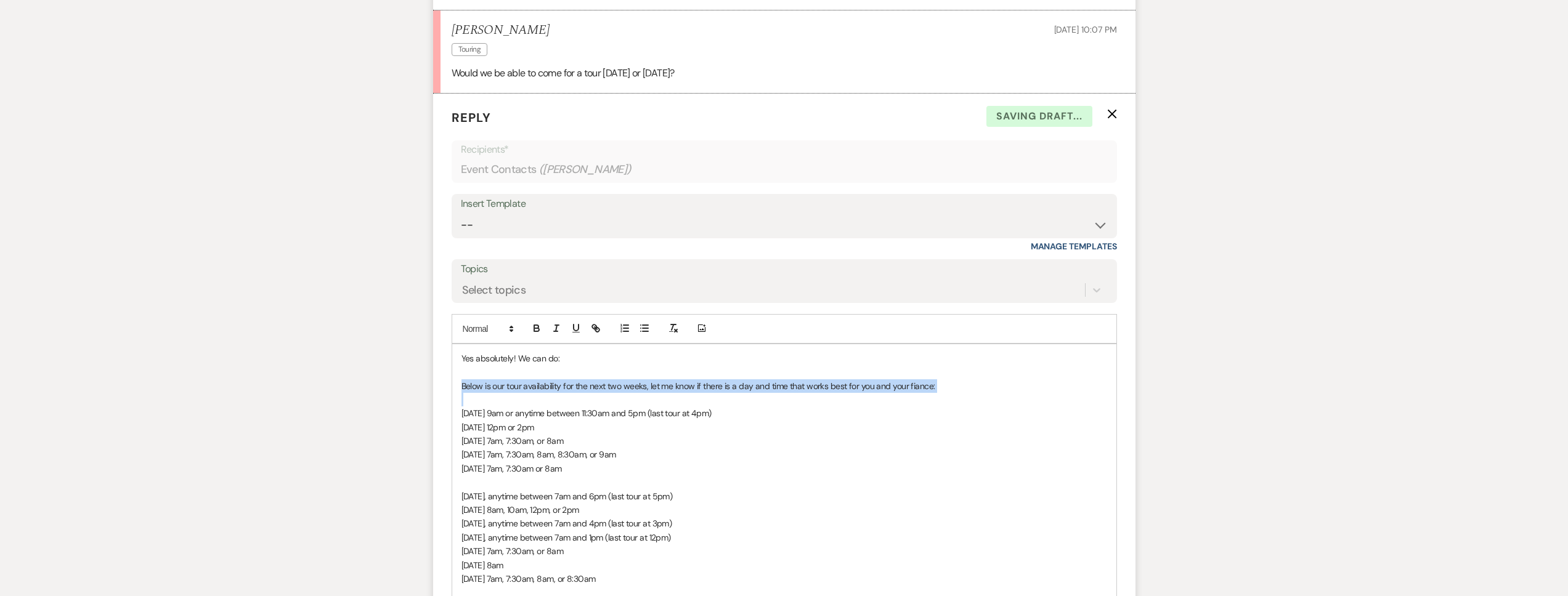
drag, startPoint x: 555, startPoint y: 403, endPoint x: 417, endPoint y: 387, distance: 138.9
click at [417, 387] on div "Messages Tasks Payments Rental Overview Documents Contacts Notes Event Messages…" at bounding box center [784, 20] width 1568 height 1495
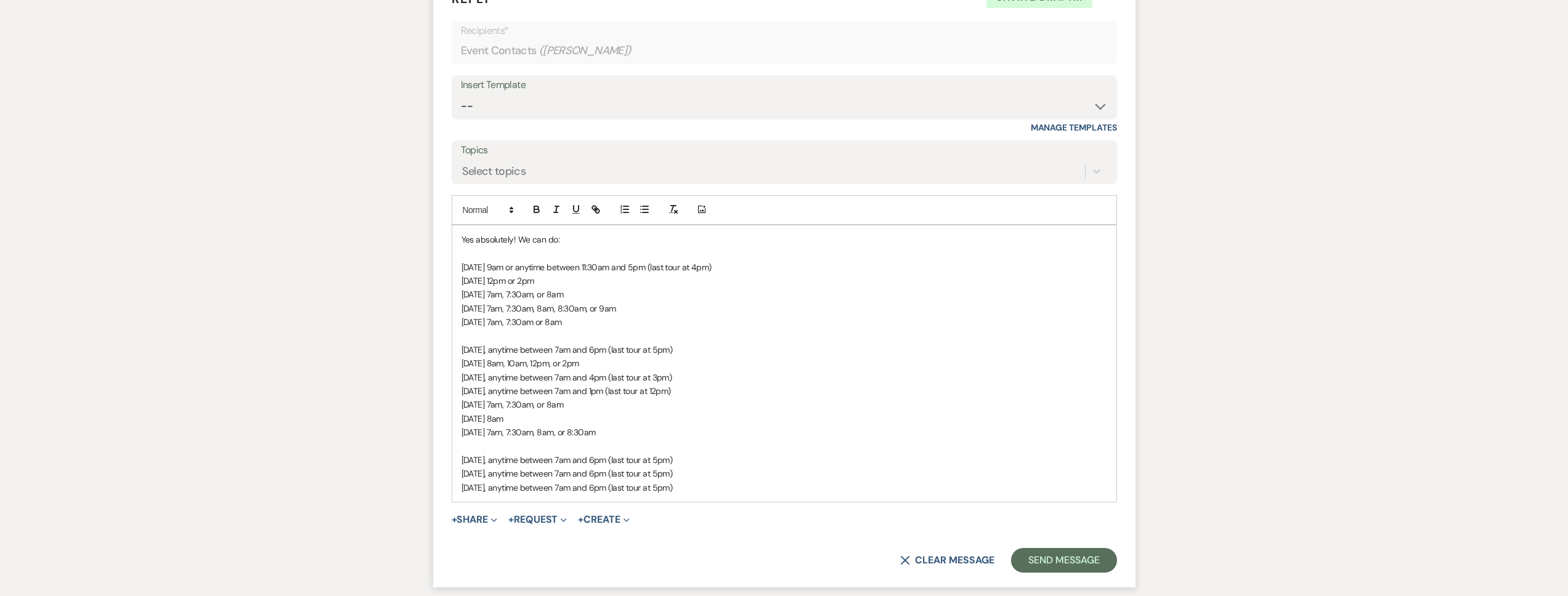
scroll to position [1246, 0]
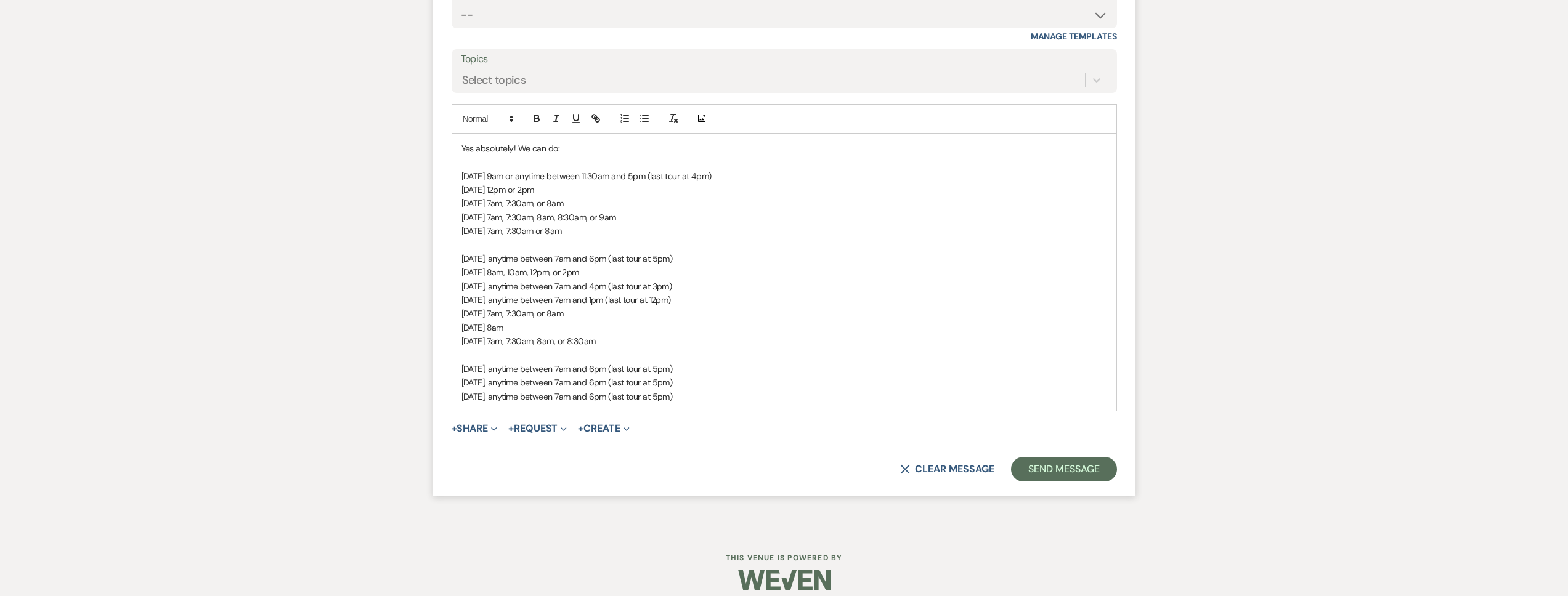
drag, startPoint x: 740, startPoint y: 398, endPoint x: 459, endPoint y: 210, distance: 338.1
click at [459, 210] on div "Yes absolutely! We can do: Tuesday, October 14, at 9am or anytime between 11:30…" at bounding box center [784, 272] width 664 height 276
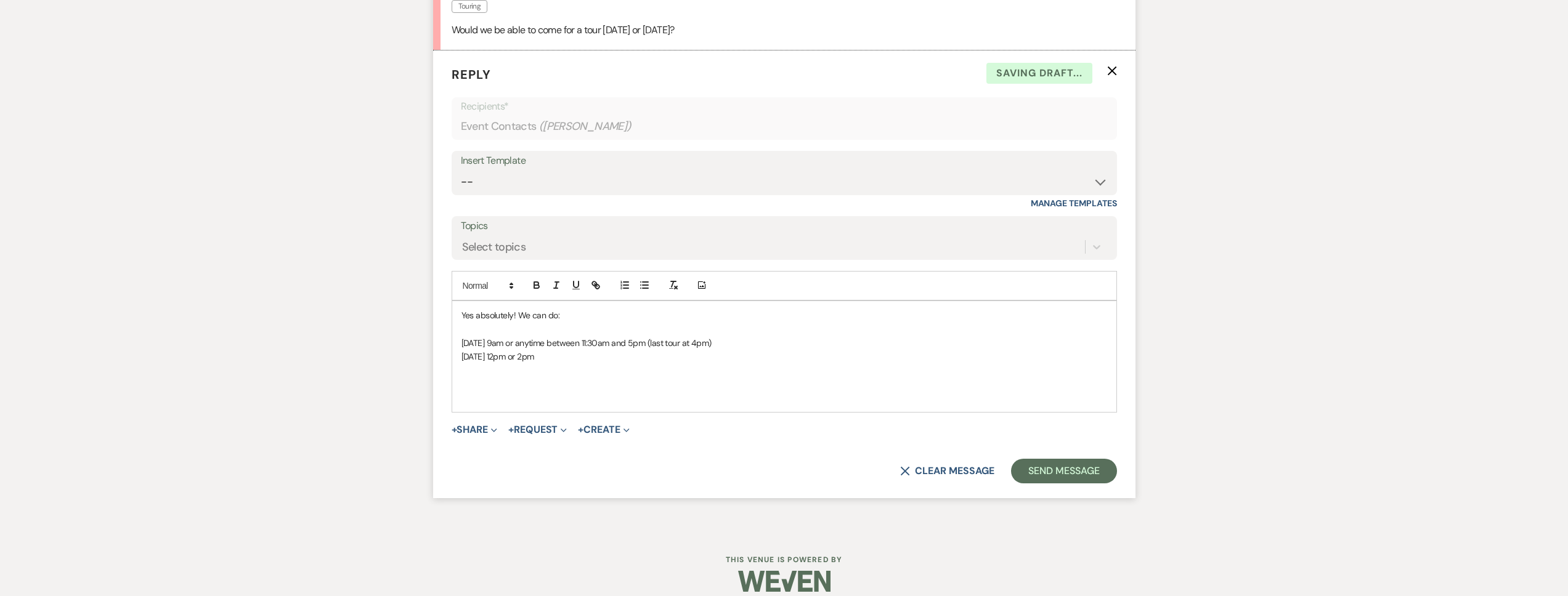
scroll to position [1093, 0]
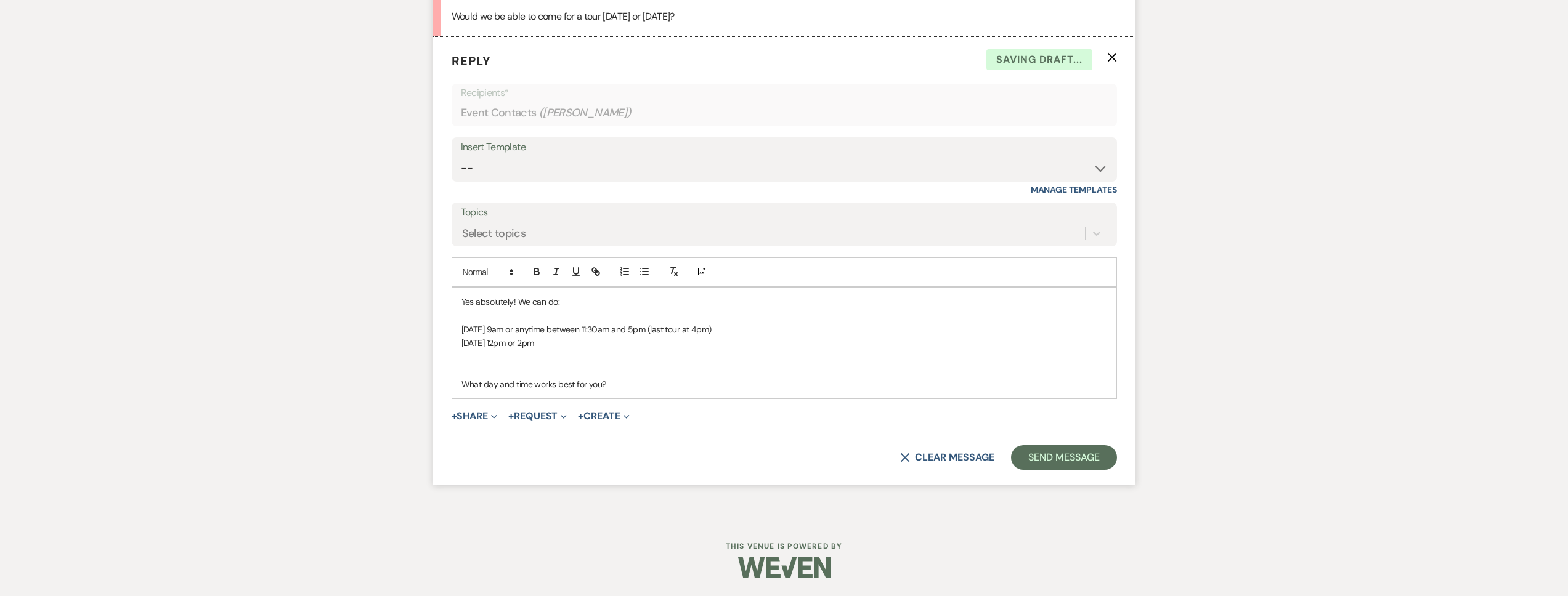
click at [491, 374] on p at bounding box center [784, 370] width 645 height 13
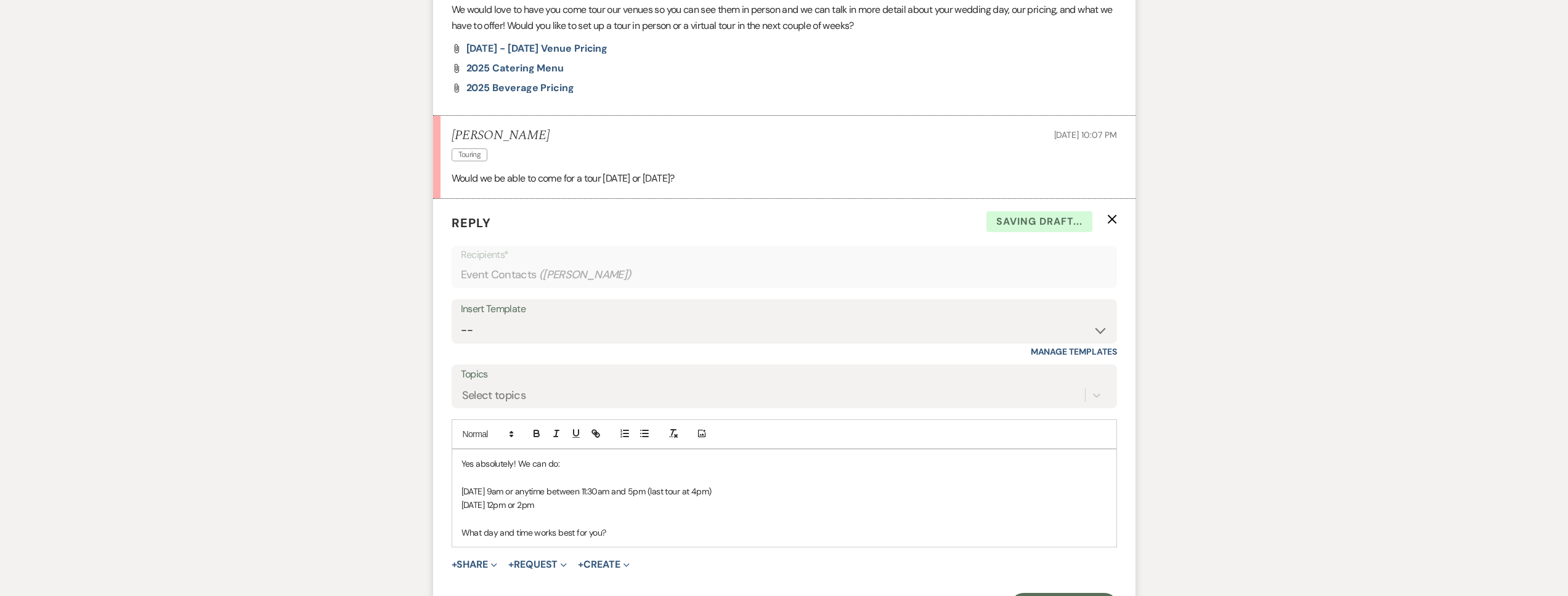
scroll to position [950, 0]
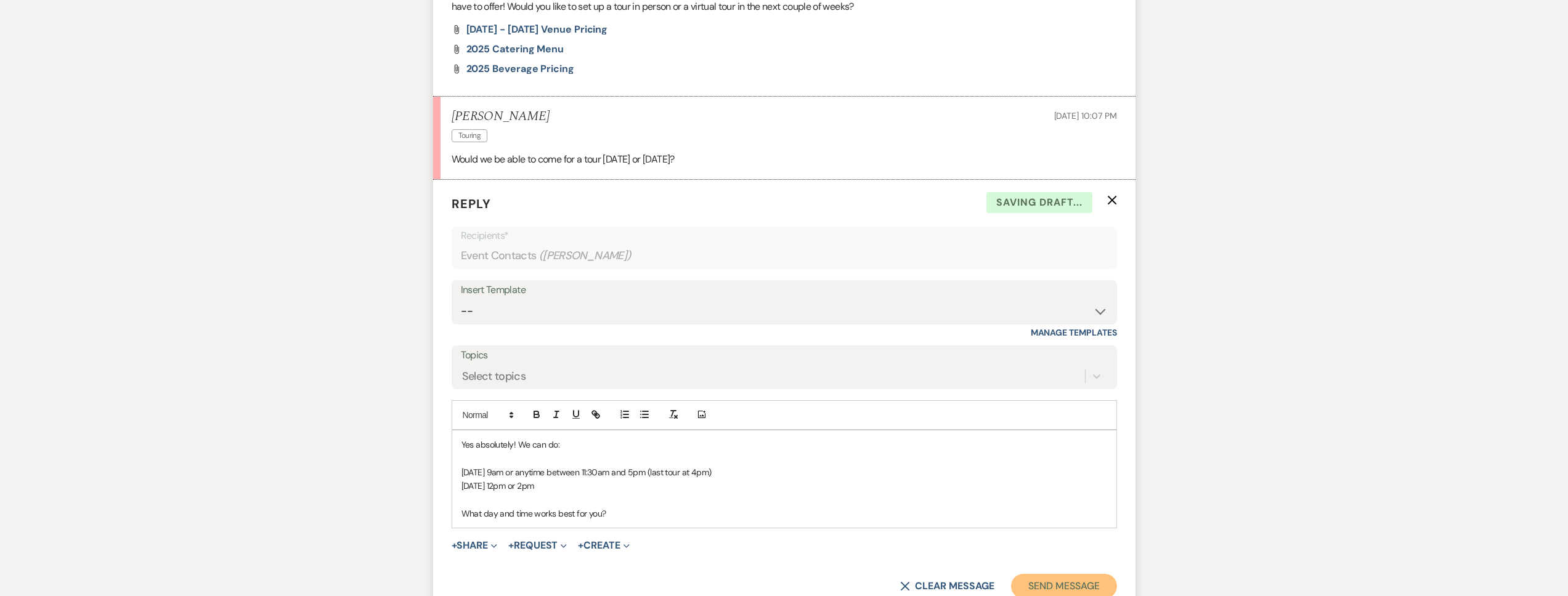
click at [1046, 580] on button "Send Message" at bounding box center [1063, 586] width 105 height 25
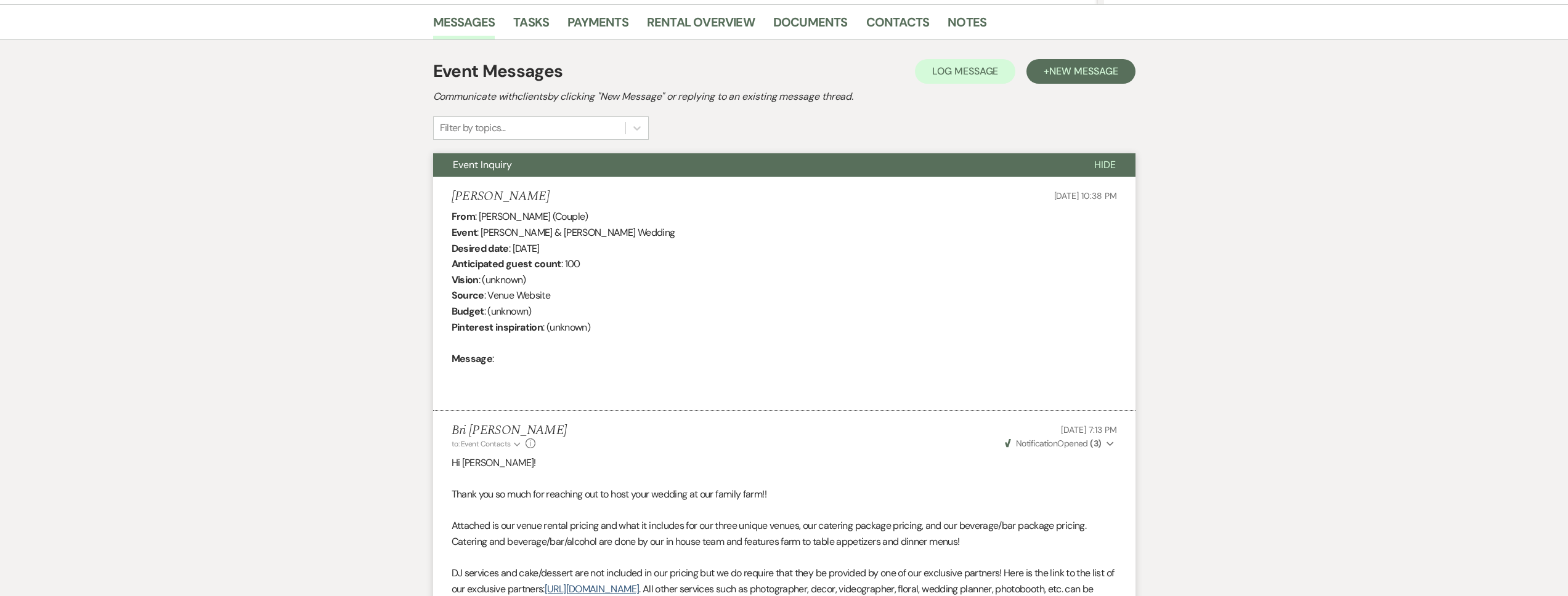
scroll to position [0, 0]
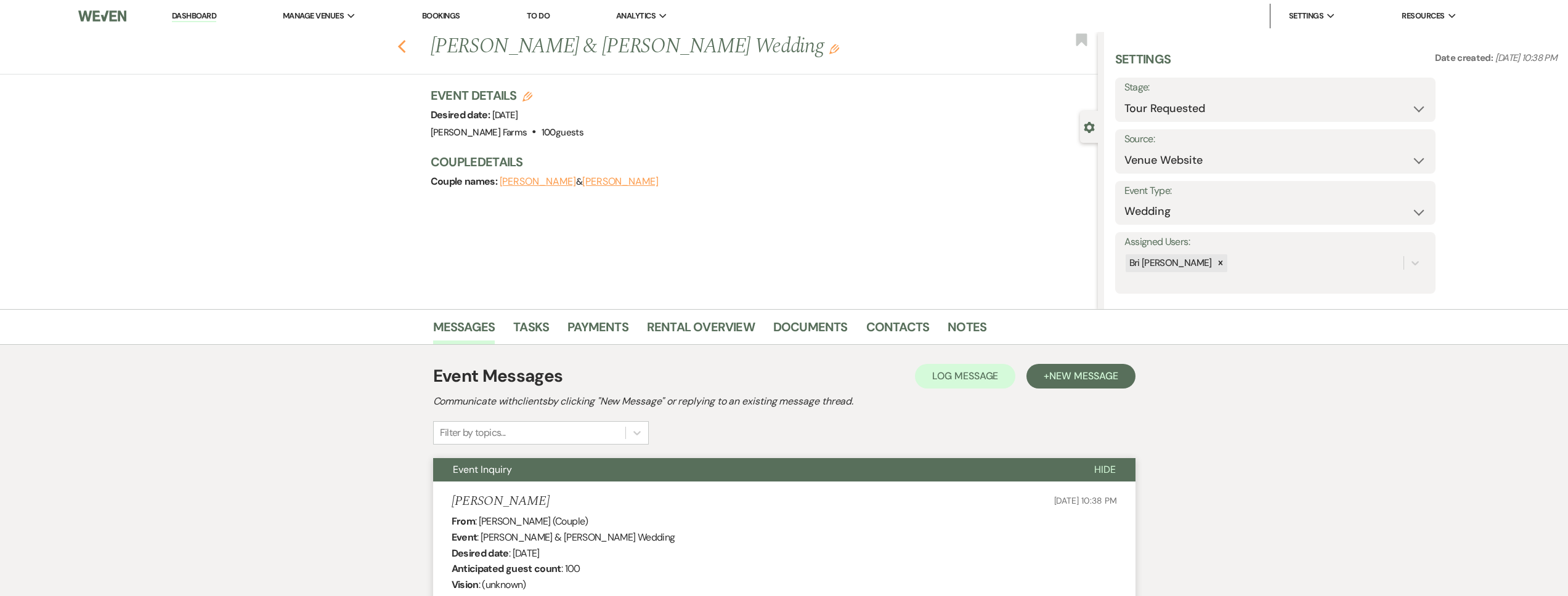
click at [406, 44] on icon "Previous" at bounding box center [402, 46] width 9 height 15
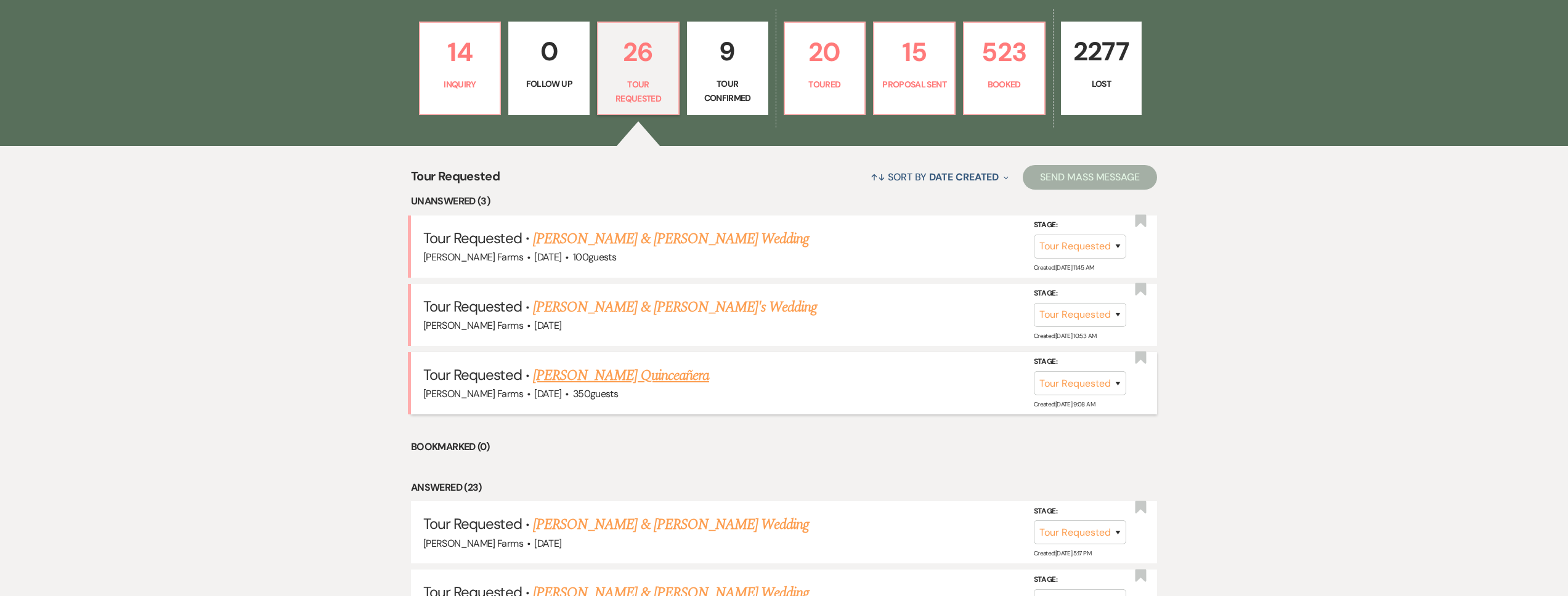
click at [627, 383] on link "Yanin Venegas's Quinceañera" at bounding box center [621, 375] width 176 height 22
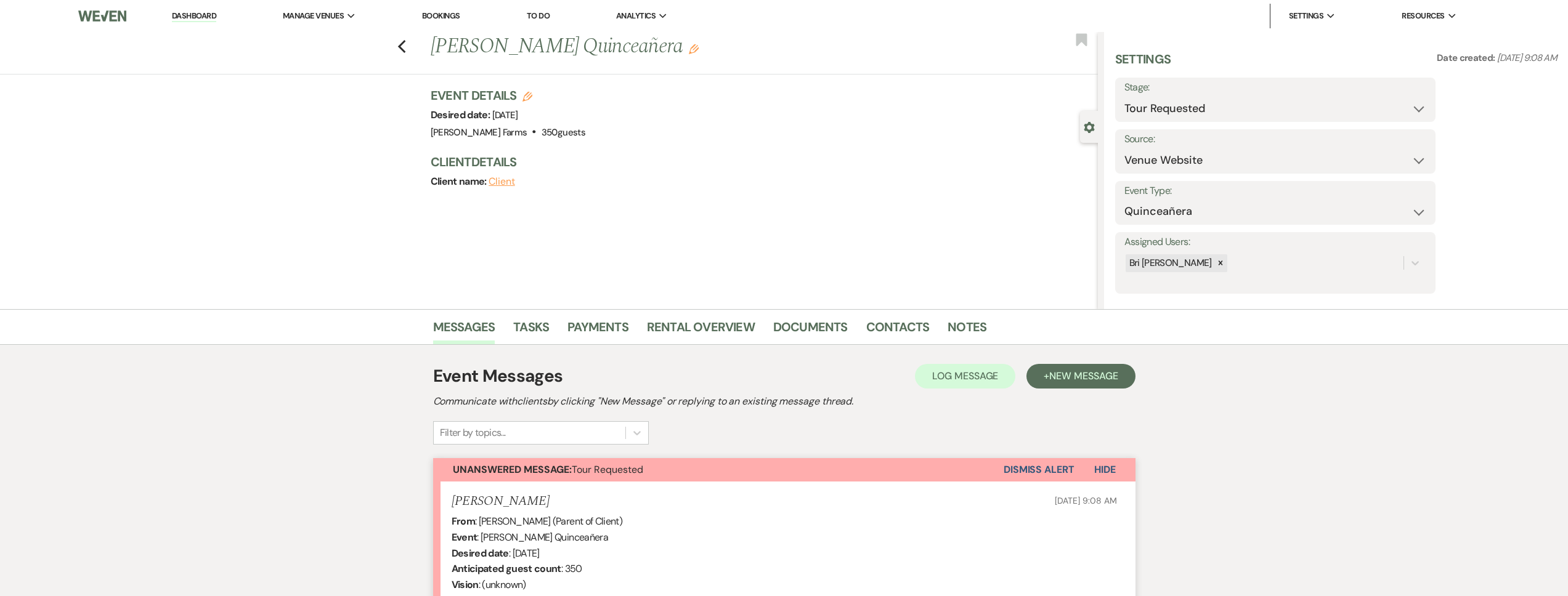
click at [413, 46] on div "Previous Yanin Venegas's Quinceañera Edit Bookmark" at bounding box center [546, 53] width 1104 height 42
click at [406, 44] on use "button" at bounding box center [401, 46] width 8 height 13
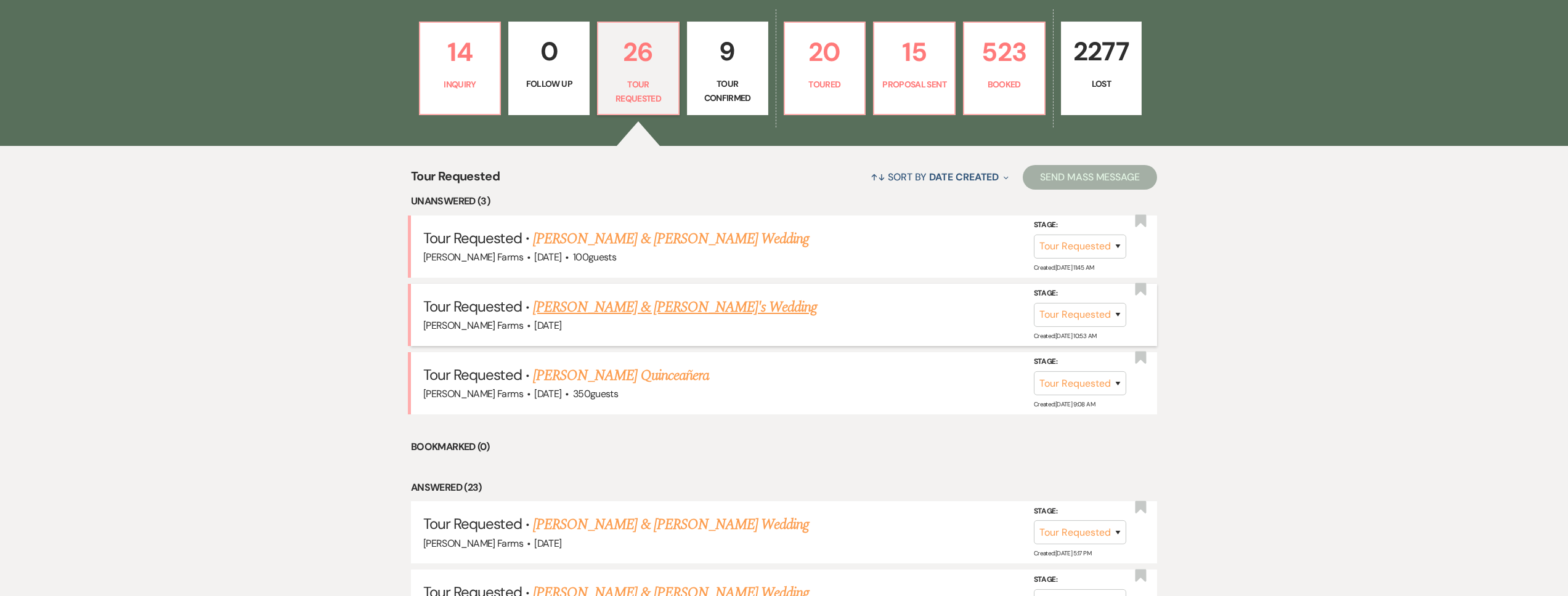
click at [610, 315] on link "Melina & Fernando's Wedding" at bounding box center [675, 307] width 285 height 22
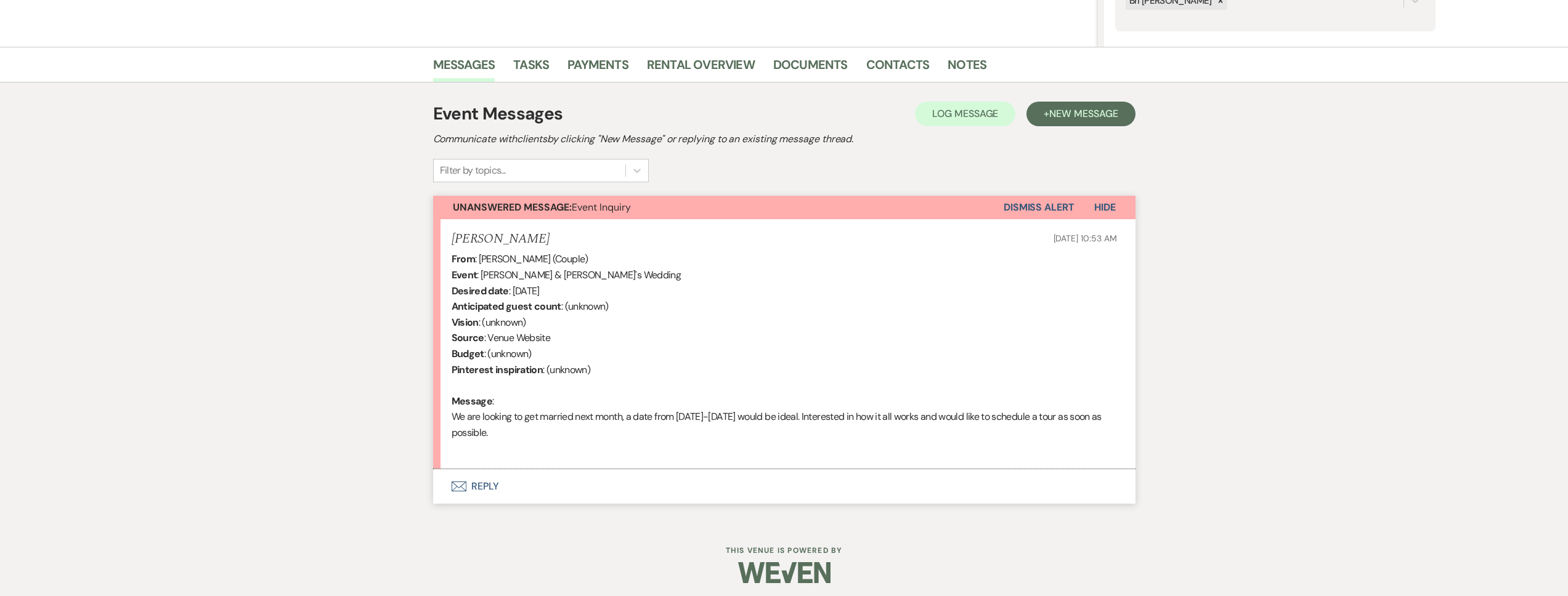
scroll to position [268, 0]
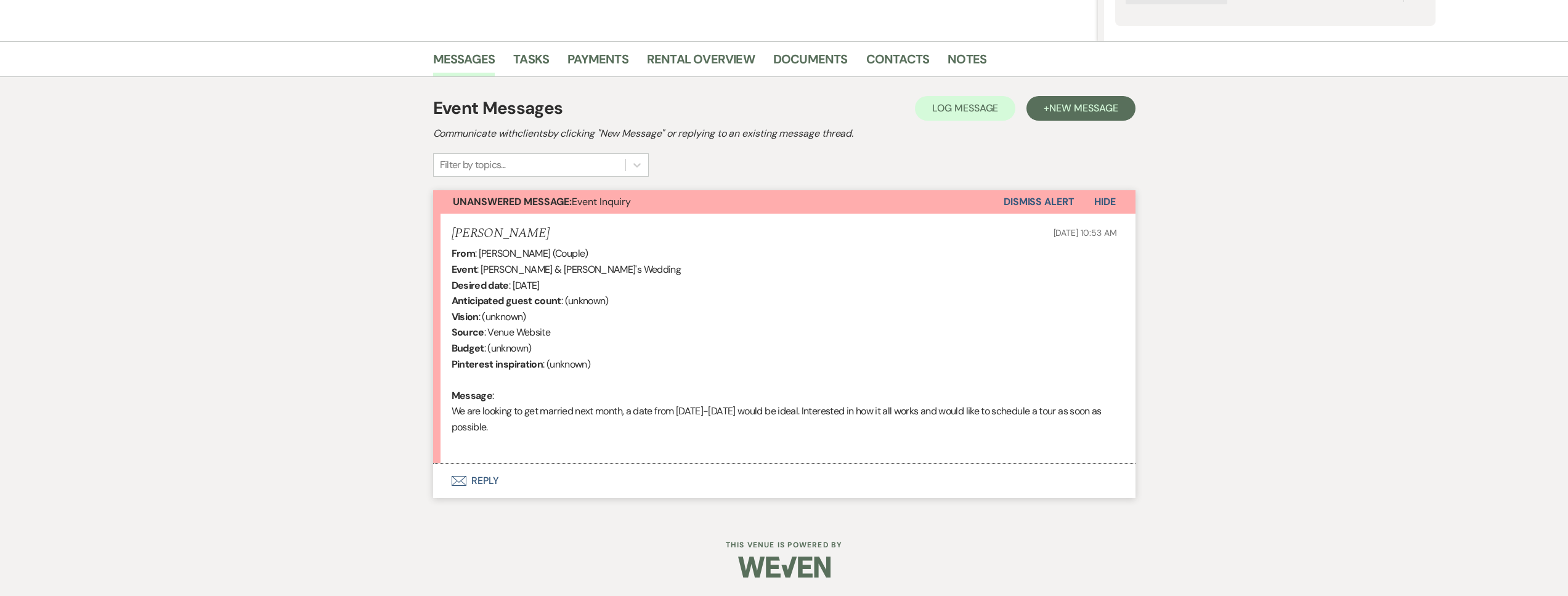
click at [693, 460] on li "Fernando Oct 13, 2025, 10:53 AM From : Fernando (Couple) Event : Melina & Ferna…" at bounding box center [784, 339] width 702 height 250
click at [651, 485] on button "Envelope Reply" at bounding box center [784, 481] width 702 height 35
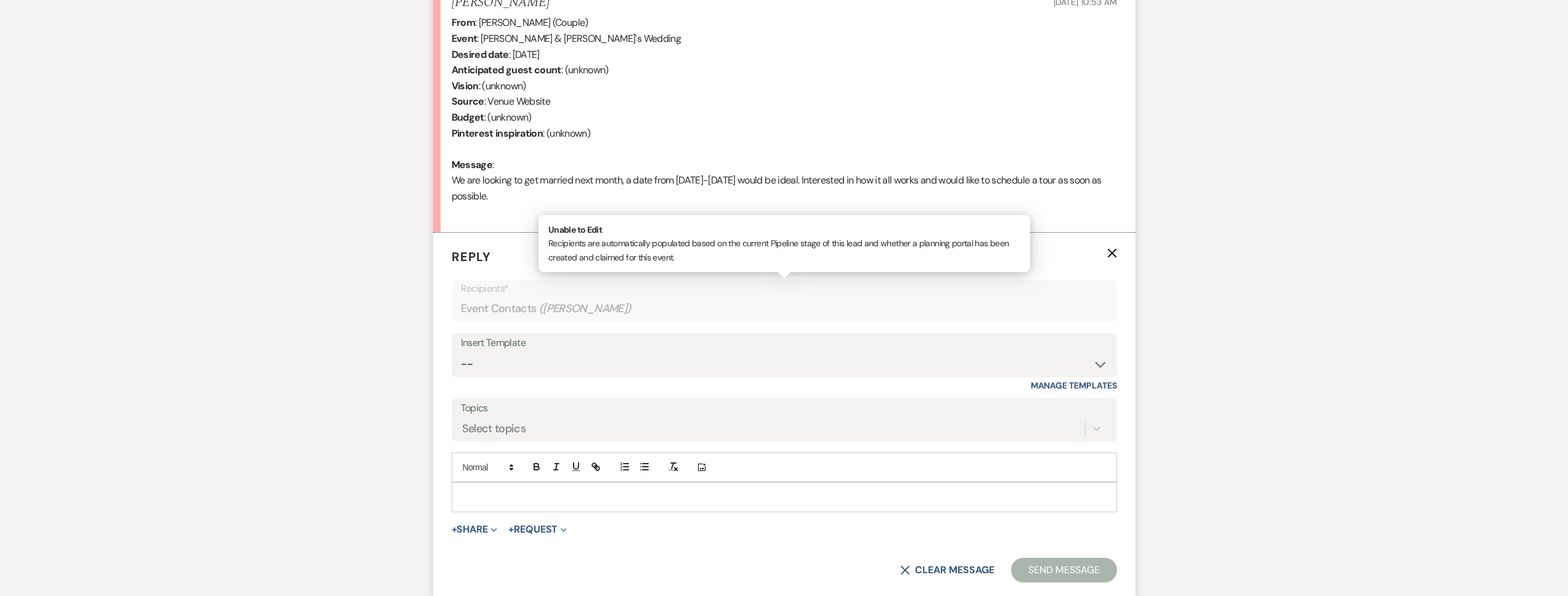
scroll to position [515, 0]
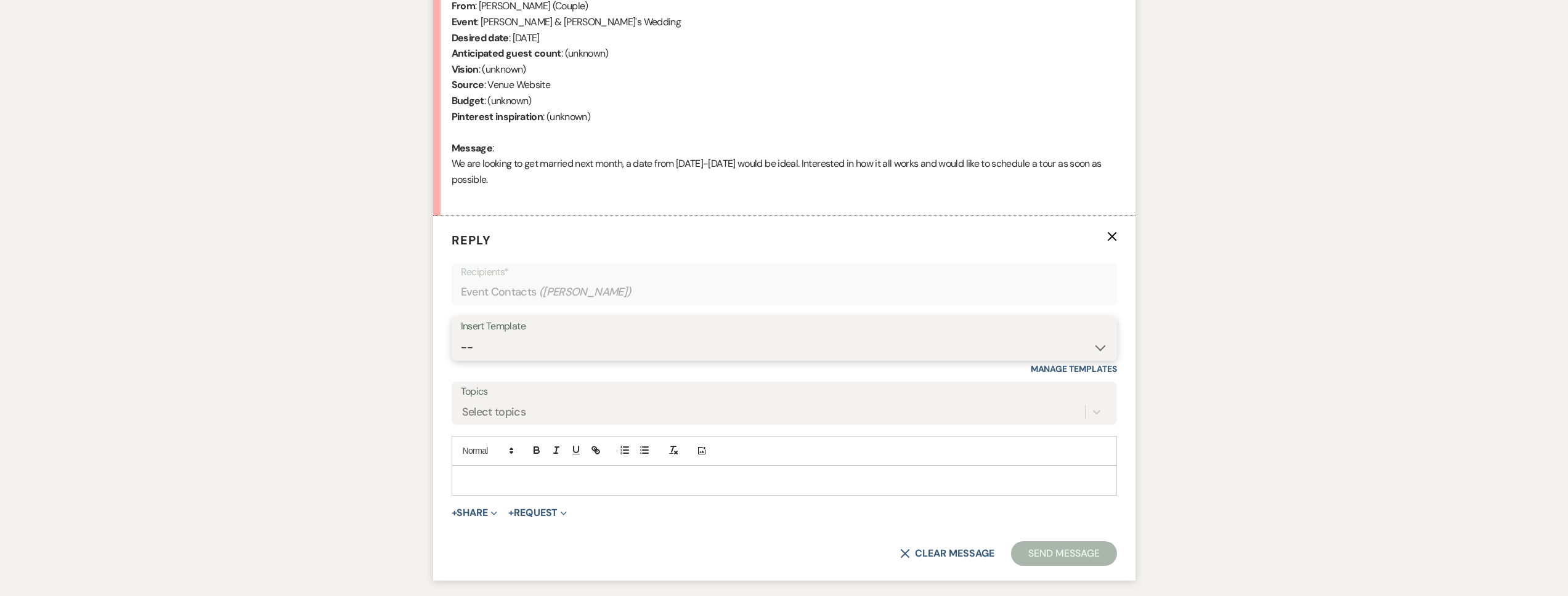
click at [569, 343] on select "-- Tour Request Response Follow Up Contract (Pre-Booked Leads) Weven Planning P…" at bounding box center [784, 348] width 647 height 24
click at [461, 336] on select "-- Tour Request Response Follow Up Contract (Pre-Booked Leads) Weven Planning P…" at bounding box center [784, 348] width 647 height 24
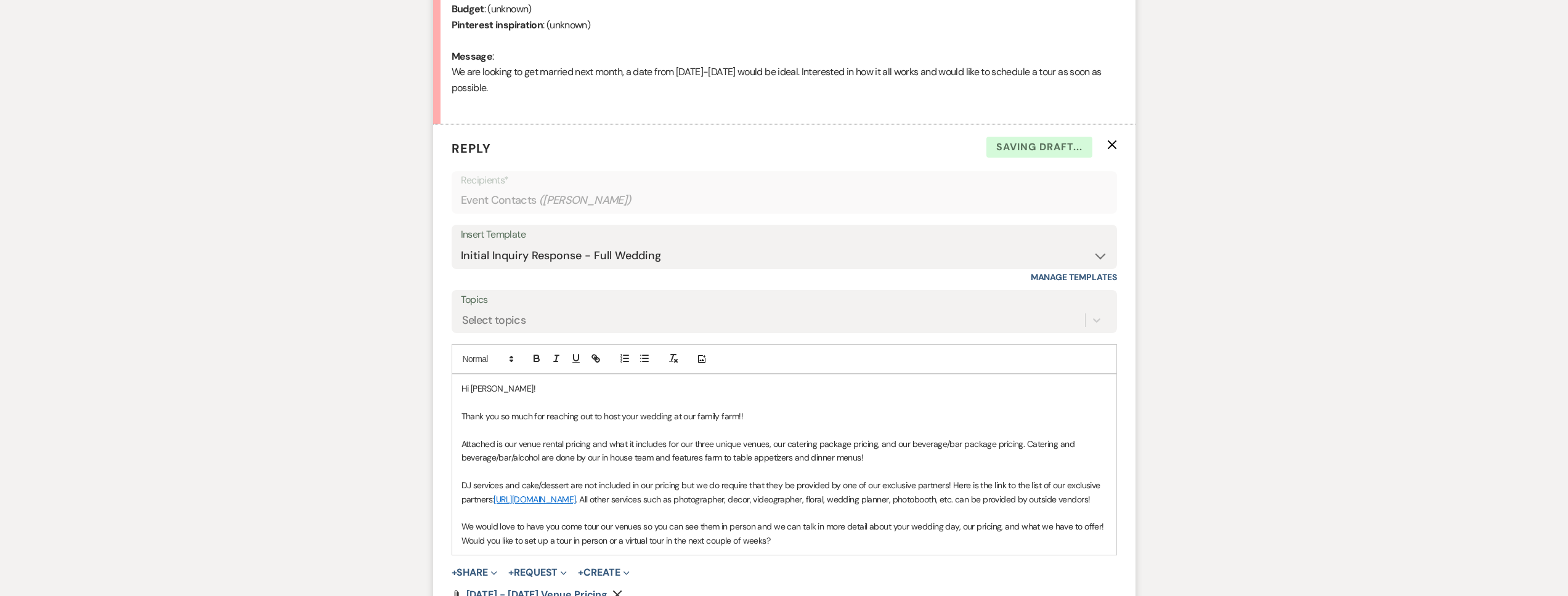
scroll to position [763, 0]
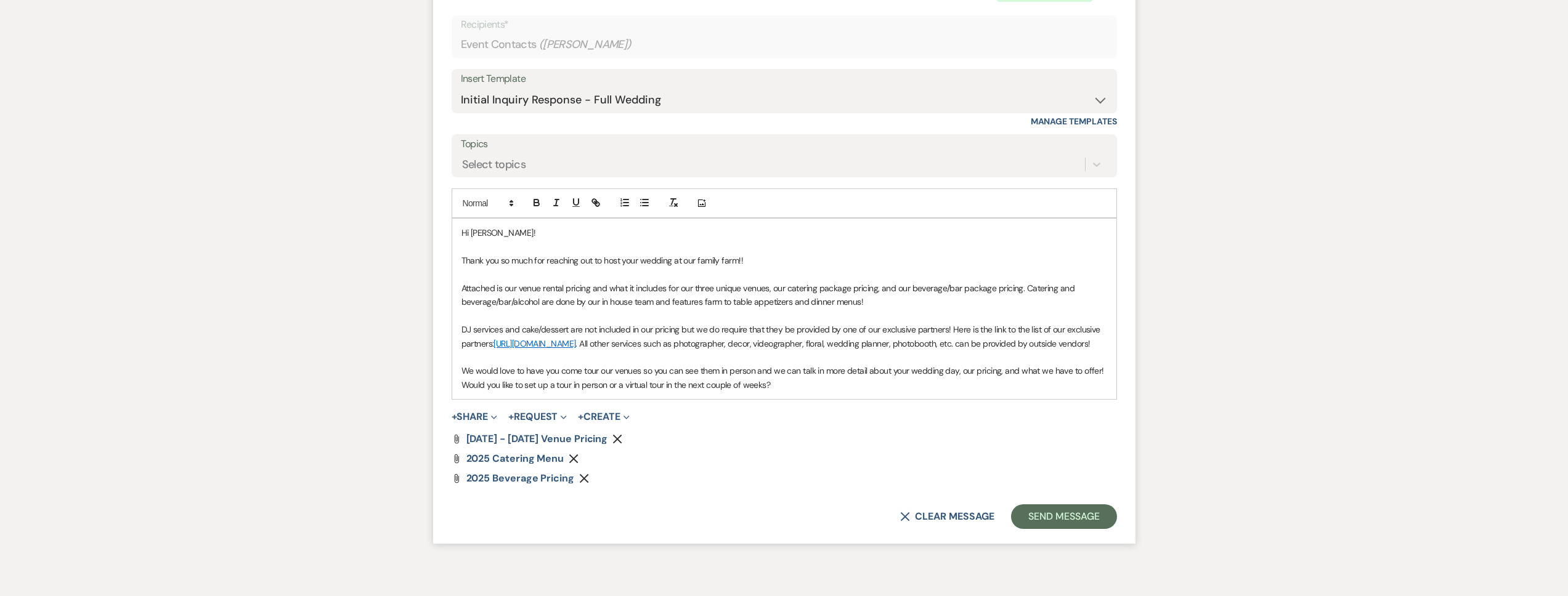
drag, startPoint x: 785, startPoint y: 397, endPoint x: 463, endPoint y: 403, distance: 322.1
click at [463, 392] on p "We would love to have you come tour our venues so you can see them in person an…" at bounding box center [784, 378] width 645 height 28
paste div
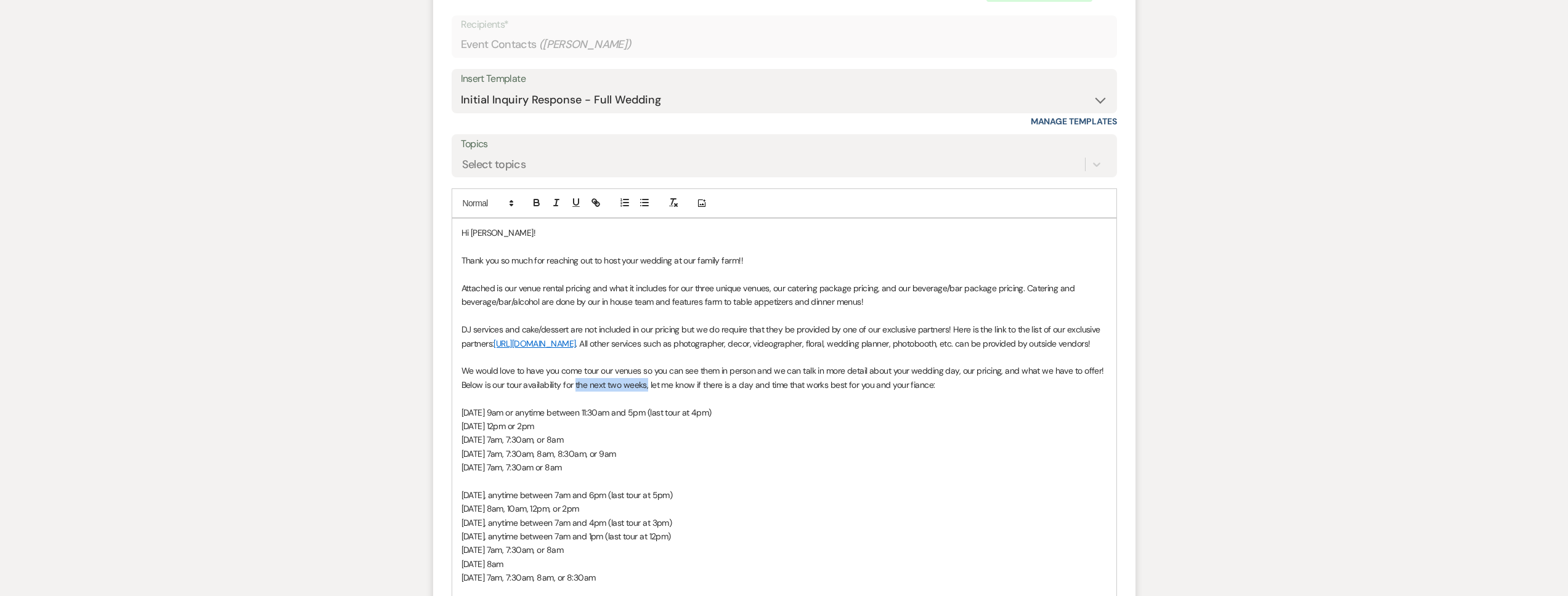
drag, startPoint x: 646, startPoint y: 397, endPoint x: 575, endPoint y: 400, distance: 71.1
click at [575, 392] on p "We would love to have you come tour our venues so you can see them in person an…" at bounding box center [784, 378] width 645 height 28
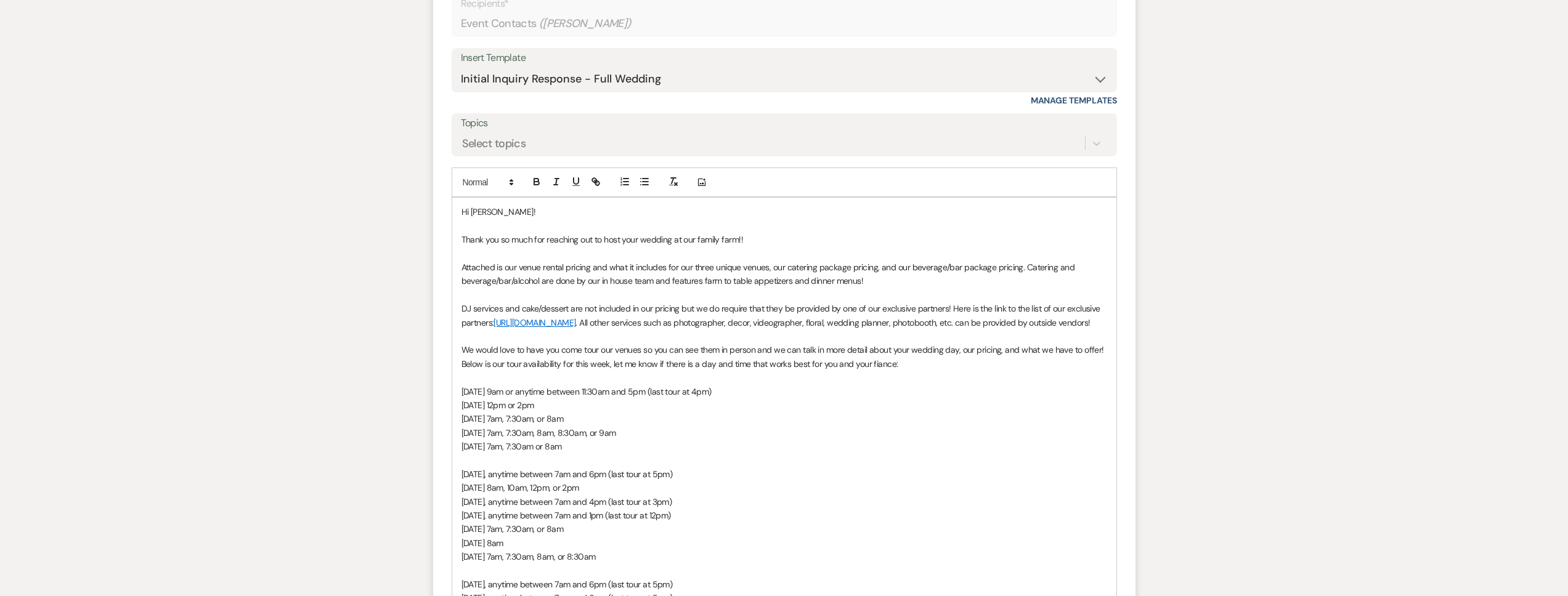
scroll to position [870, 0]
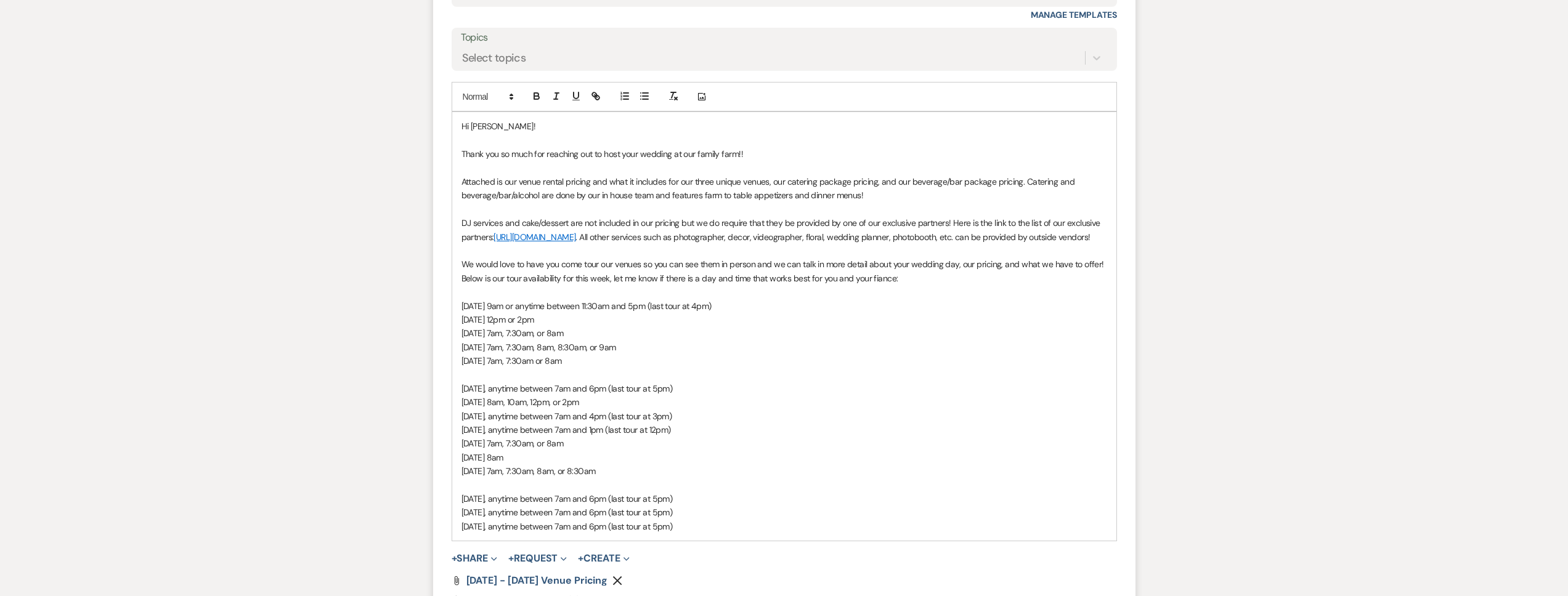
drag, startPoint x: 712, startPoint y: 537, endPoint x: 462, endPoint y: 395, distance: 287.5
click at [462, 395] on div "Hi Fernando! Thank you so much for reaching out to host your wedding at our fam…" at bounding box center [784, 327] width 664 height 429
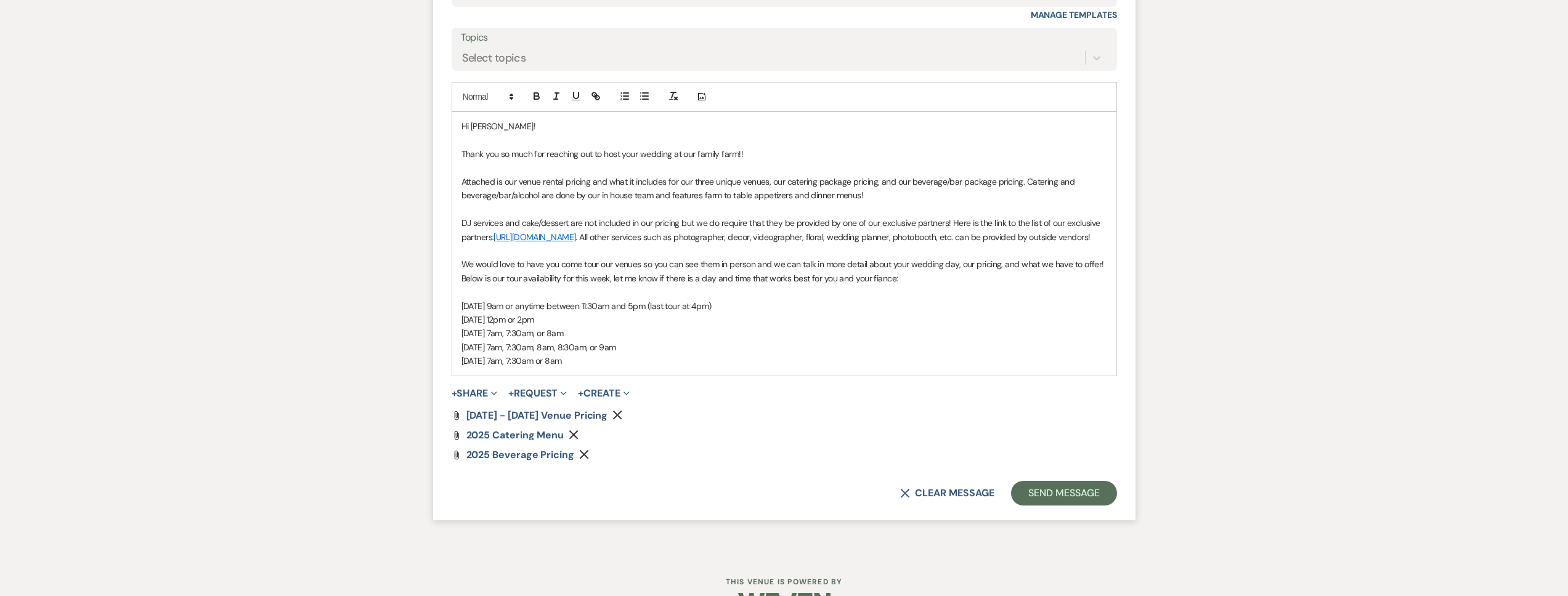
click at [644, 368] on p "Sunday, October 19, at 7am, 7:30am or 8am" at bounding box center [784, 360] width 645 height 13
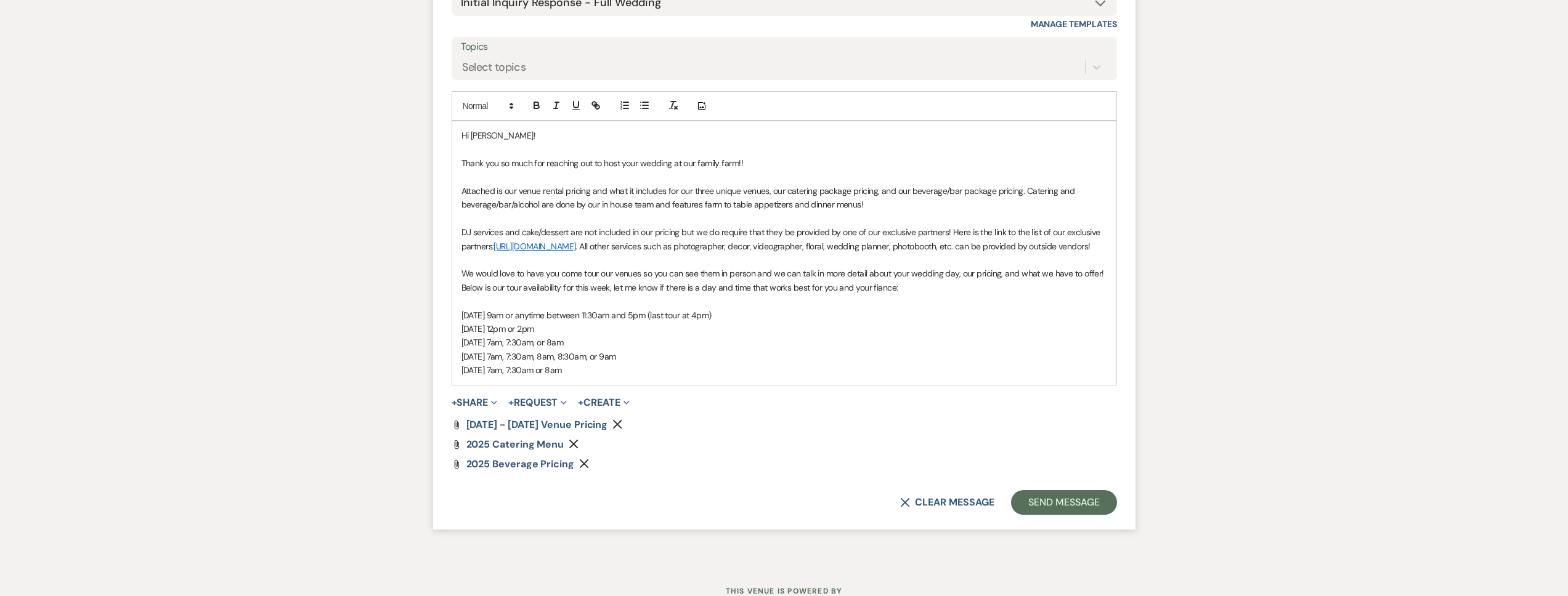
scroll to position [846, 0]
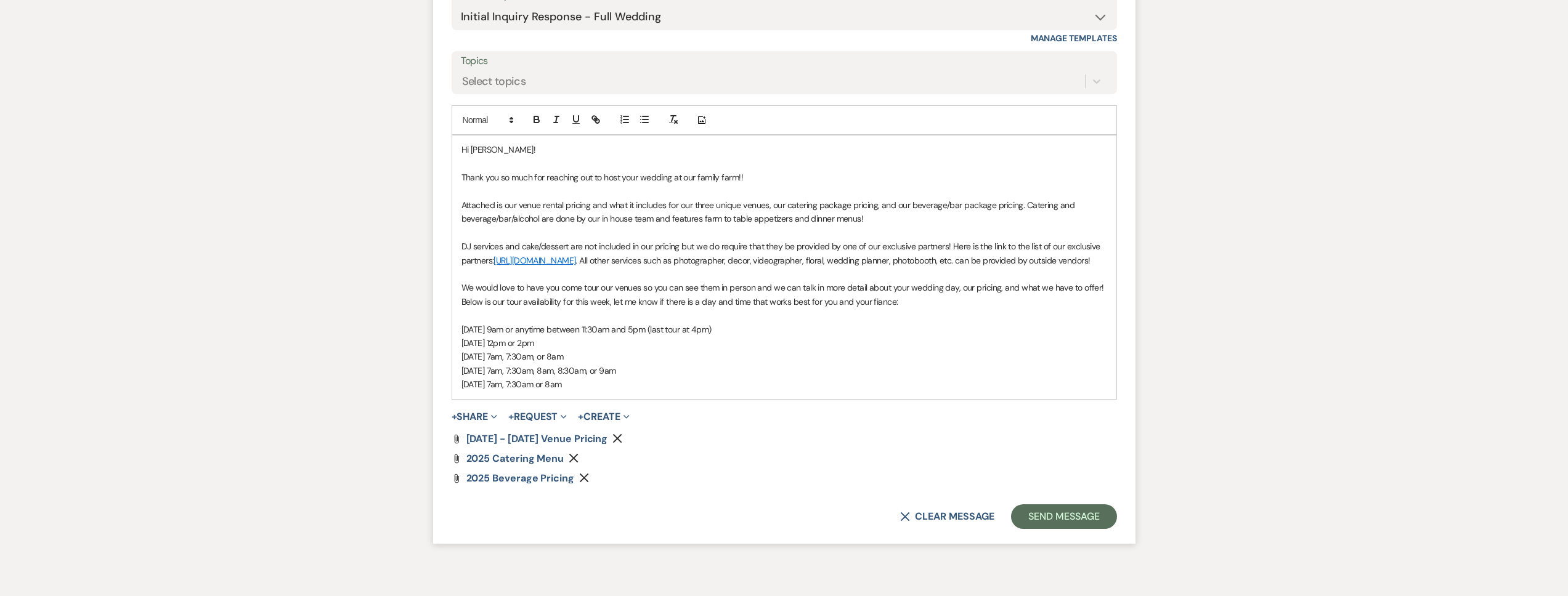
click at [748, 182] on p "Thank you so much for reaching out to host your wedding at our family farm!!" at bounding box center [784, 177] width 645 height 13
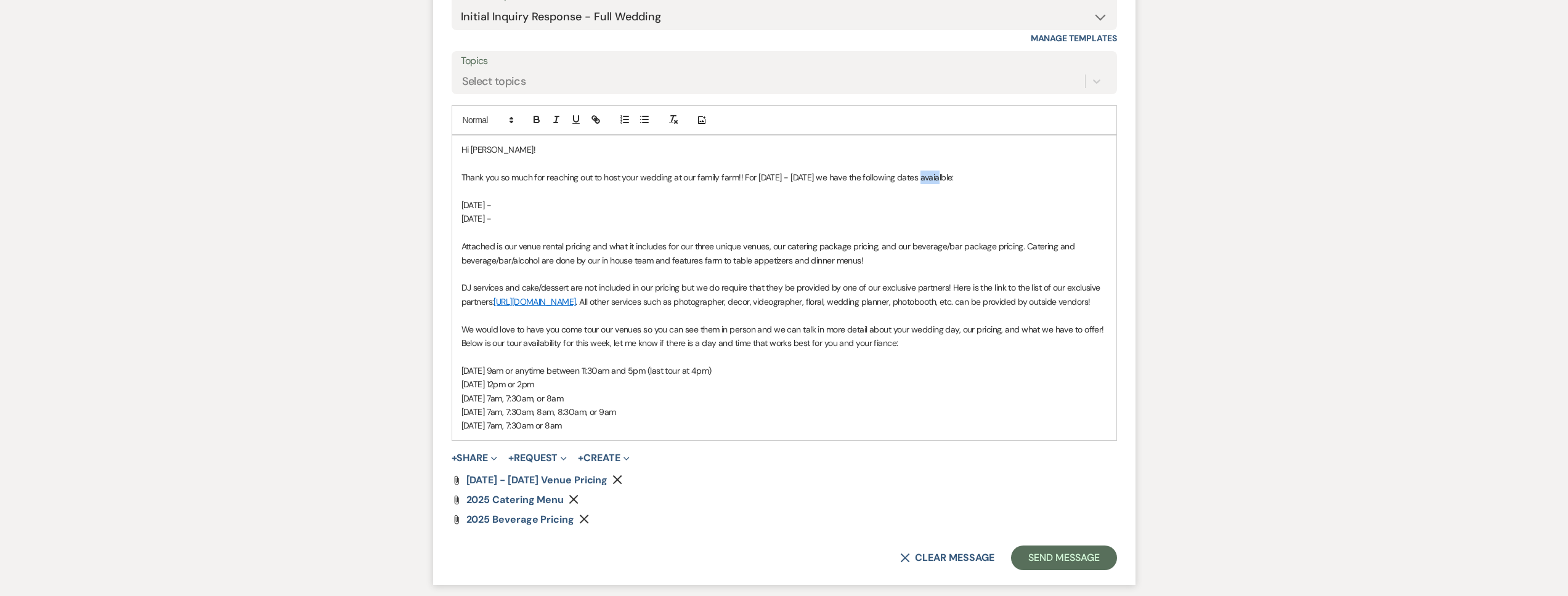
drag, startPoint x: 939, startPoint y: 180, endPoint x: 920, endPoint y: 178, distance: 19.1
click at [920, 178] on p "Thank you so much for reaching out to host your wedding at our family farm!! Fo…" at bounding box center [784, 177] width 645 height 13
click at [799, 177] on p "Thank you so much for reaching out to host your wedding at our family farm!! Fo…" at bounding box center [784, 177] width 645 height 13
click at [495, 230] on p at bounding box center [784, 232] width 645 height 13
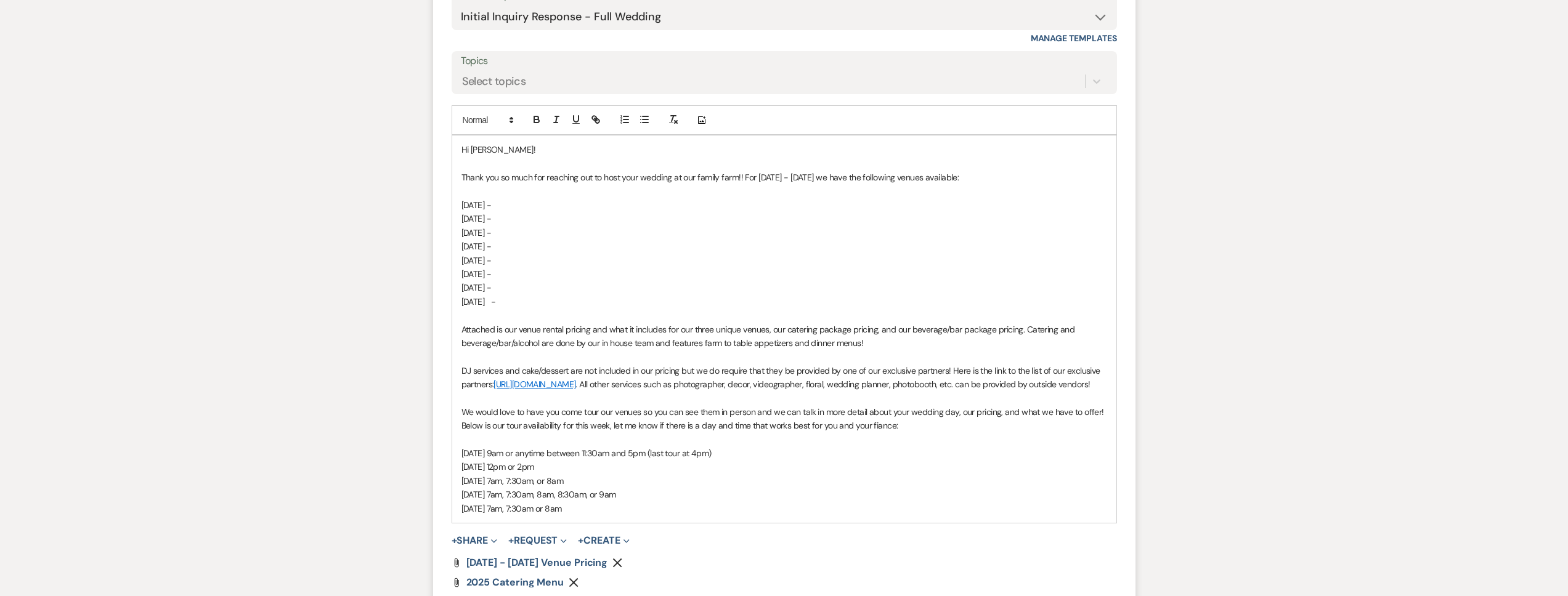
click at [515, 302] on p "NOVEMBER 8 -" at bounding box center [784, 301] width 645 height 13
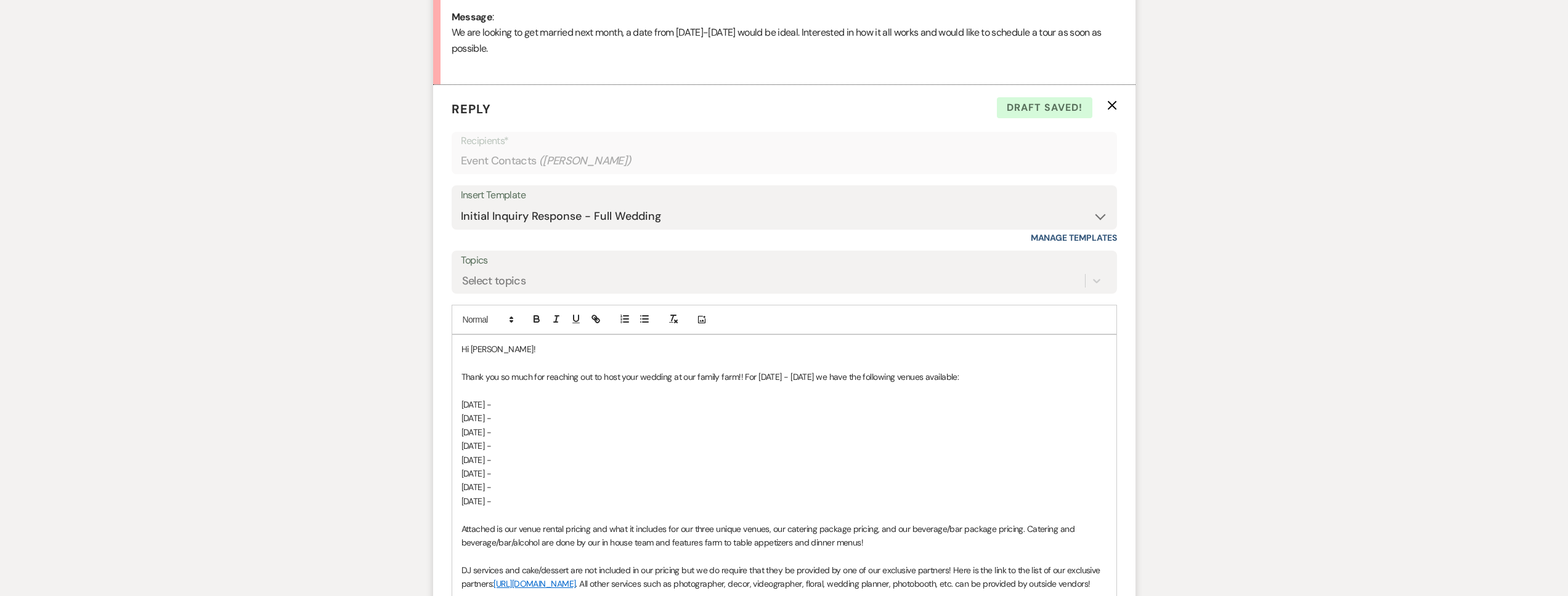
scroll to position [917, 0]
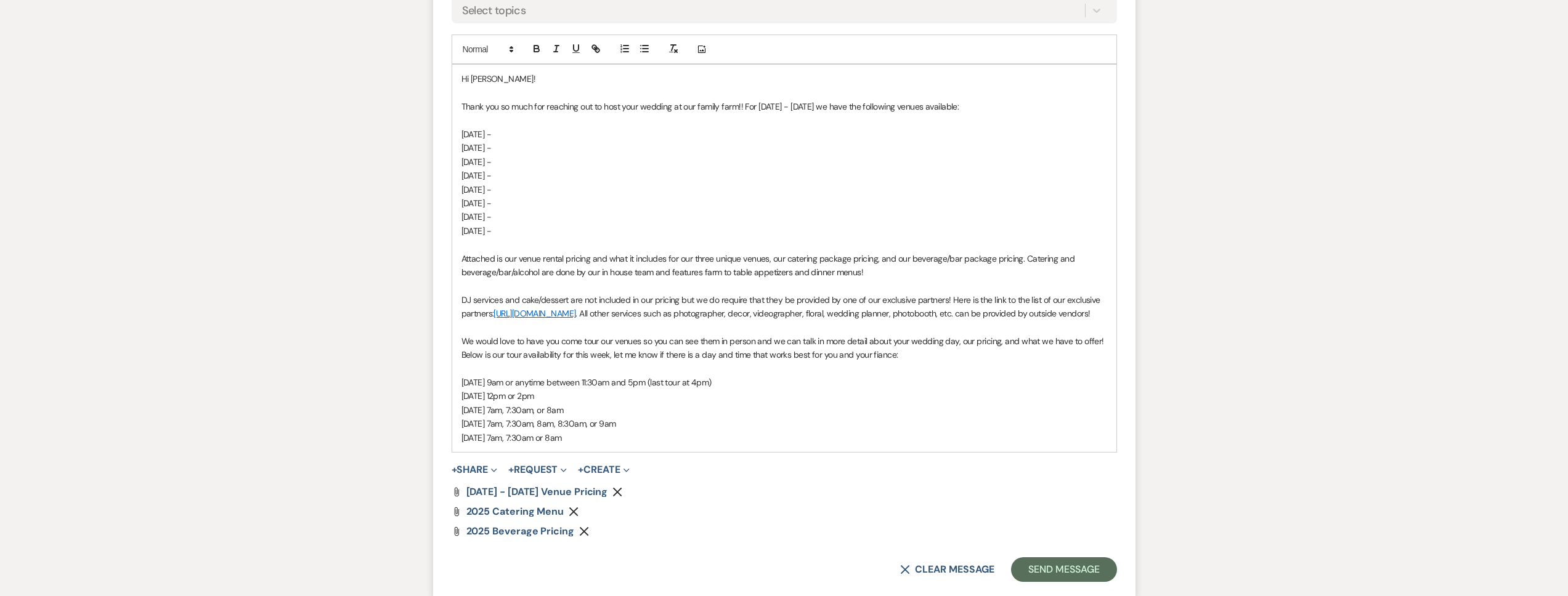
drag, startPoint x: 521, startPoint y: 136, endPoint x: 446, endPoint y: 134, distance: 75.0
click at [442, 133] on form "Reply X Draft Recipients* Event Contacts ( Fernando ) Insert Template -- Tour R…" at bounding box center [784, 206] width 702 height 782
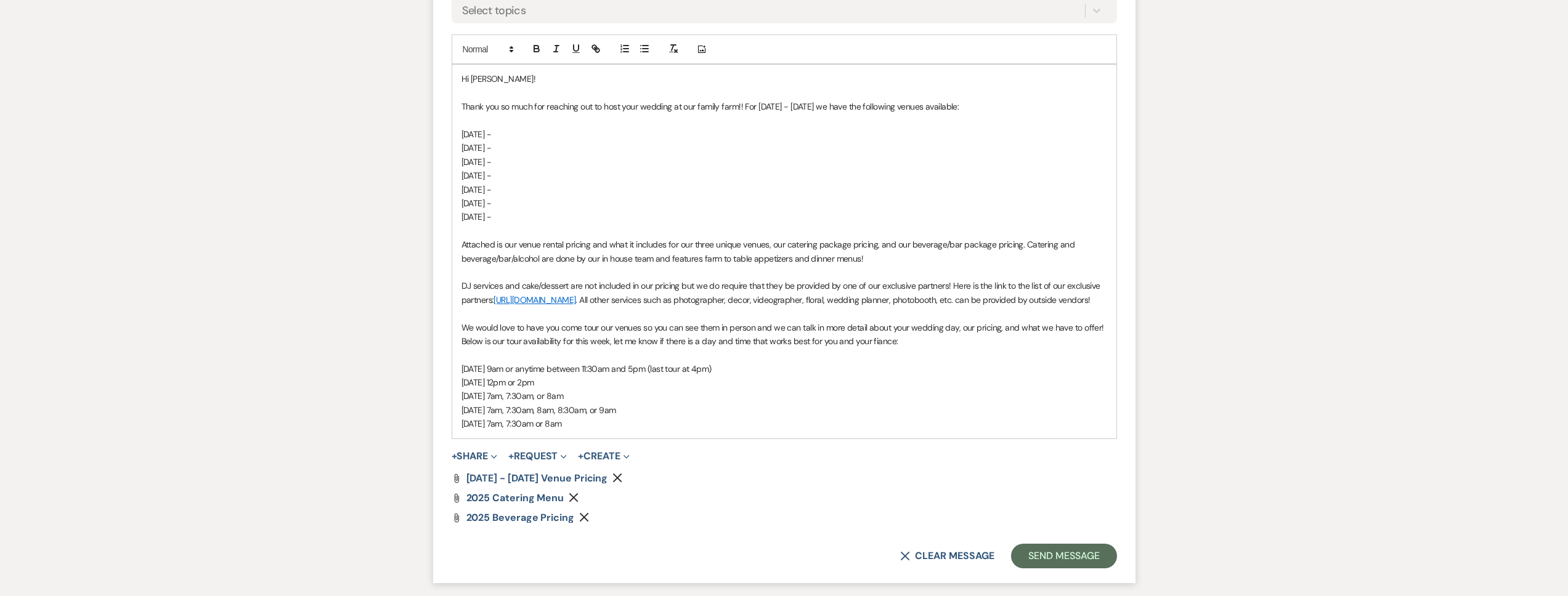
click at [525, 134] on p "NOVEMBER 2 -" at bounding box center [784, 134] width 645 height 13
click at [597, 134] on p "NOVEMBER 2 - Meadow venue" at bounding box center [784, 134] width 645 height 13
click at [538, 156] on p "NOVEMBER 4 -" at bounding box center [784, 161] width 645 height 13
click at [544, 196] on p "NOVEMBER 7 -" at bounding box center [784, 202] width 645 height 13
drag, startPoint x: 551, startPoint y: 201, endPoint x: 447, endPoint y: 202, distance: 104.0
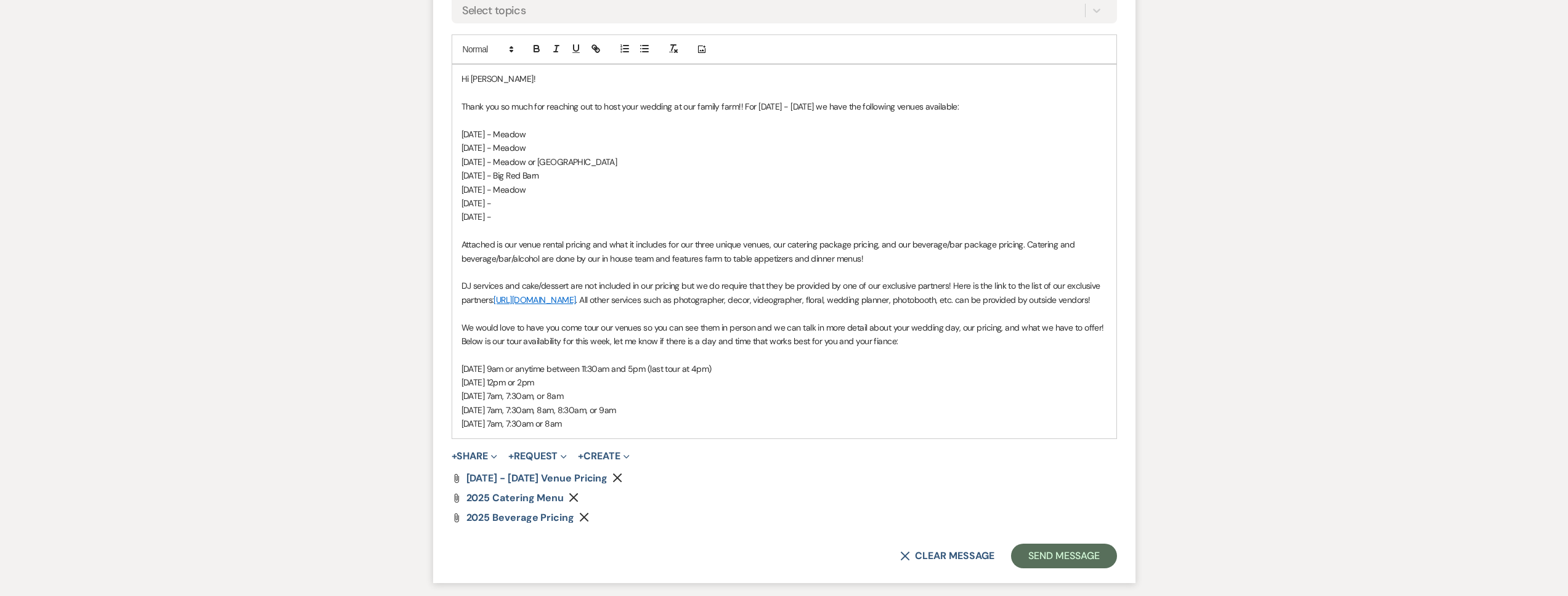
click at [448, 202] on form "Reply X Draft saved! Recipients* Event Contacts ( Fernando ) Insert Template --…" at bounding box center [784, 199] width 702 height 769
drag, startPoint x: 562, startPoint y: 213, endPoint x: 449, endPoint y: 202, distance: 113.5
click at [449, 202] on form "Reply X Draft saved! Recipients* Event Contacts ( Fernando ) Insert Template --…" at bounding box center [784, 199] width 702 height 769
click at [558, 201] on p "NOVEMBER 7 -" at bounding box center [784, 202] width 645 height 13
click at [551, 213] on p "NOVEMBER 8 -" at bounding box center [784, 216] width 645 height 13
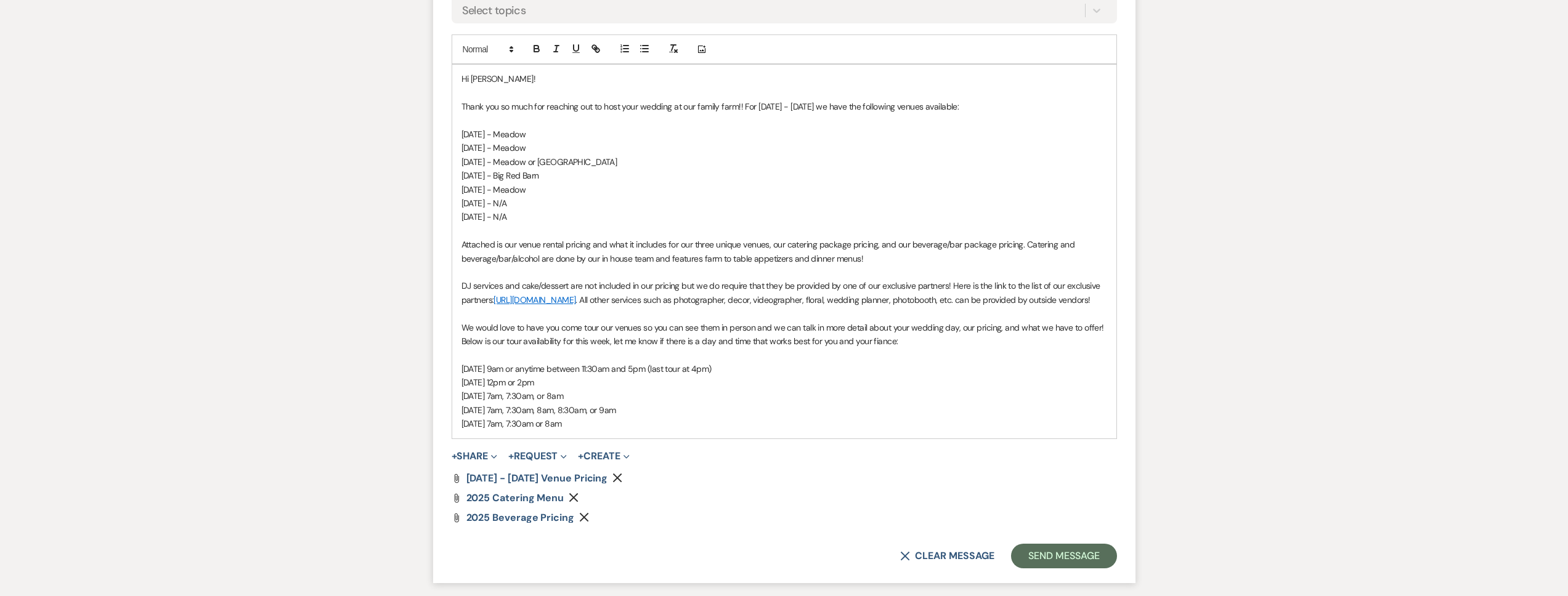
click at [491, 117] on p at bounding box center [784, 120] width 645 height 13
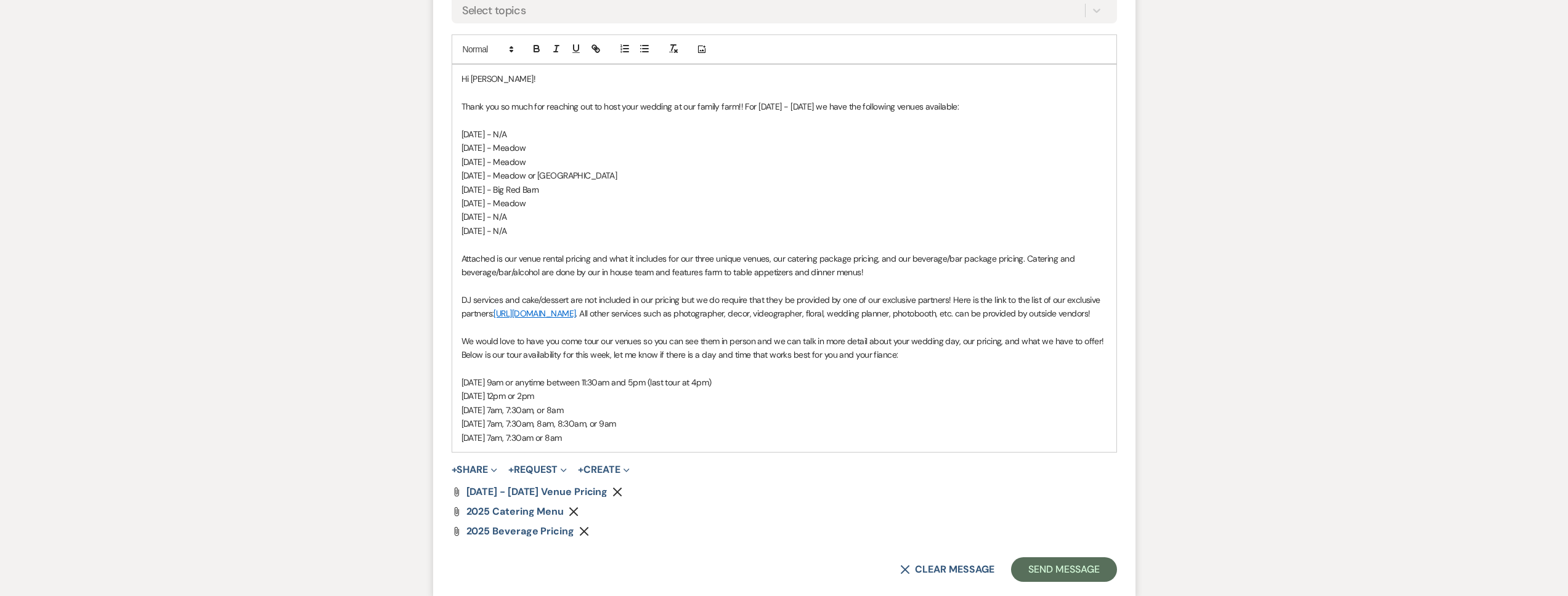
click at [532, 161] on p "NOVEMBER 3 - Meadow" at bounding box center [784, 161] width 645 height 13
click at [574, 186] on p "NOVEMBER 5 - Big Red Barn" at bounding box center [784, 189] width 645 height 13
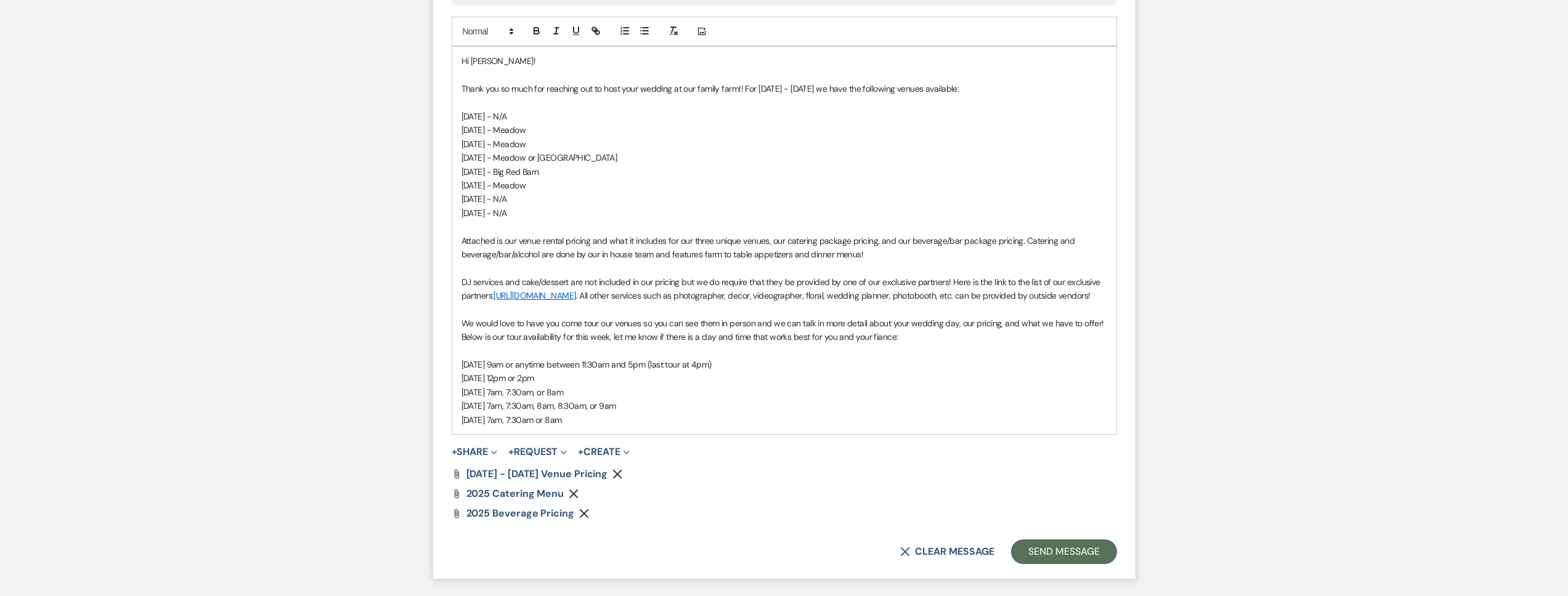
scroll to position [944, 0]
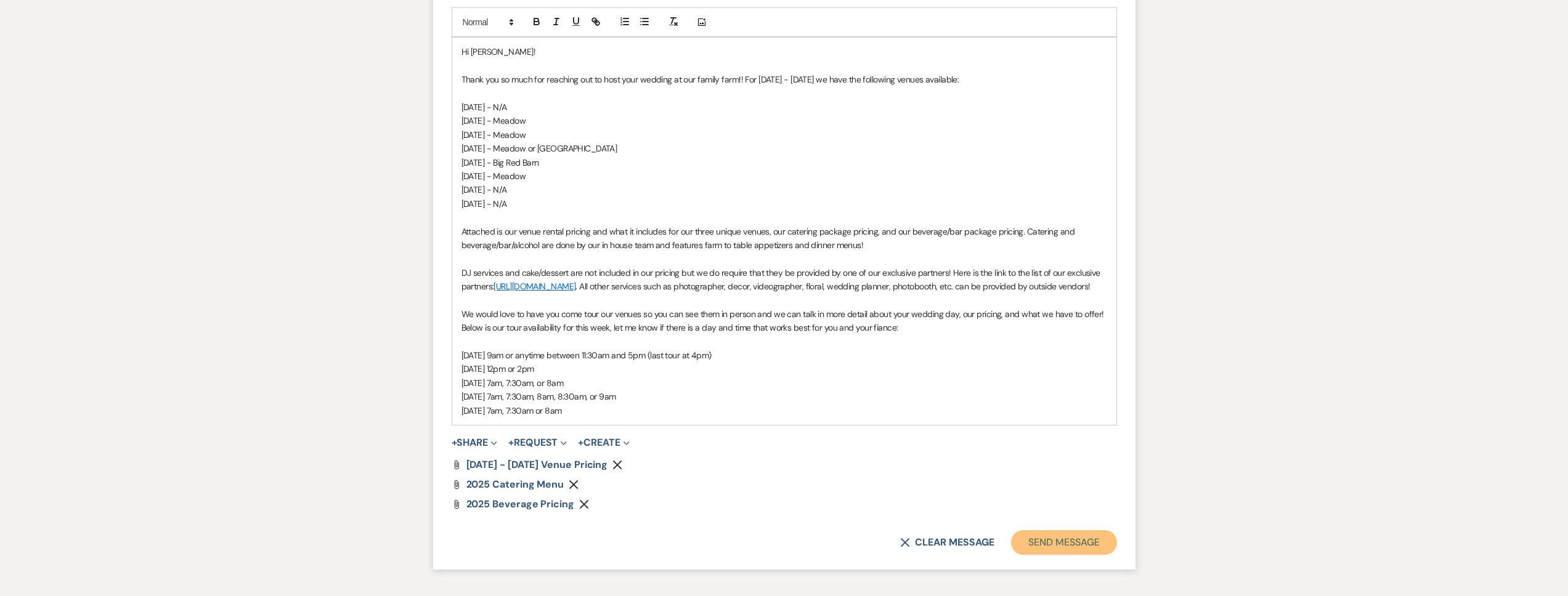
click at [1030, 546] on button "Send Message" at bounding box center [1063, 542] width 105 height 25
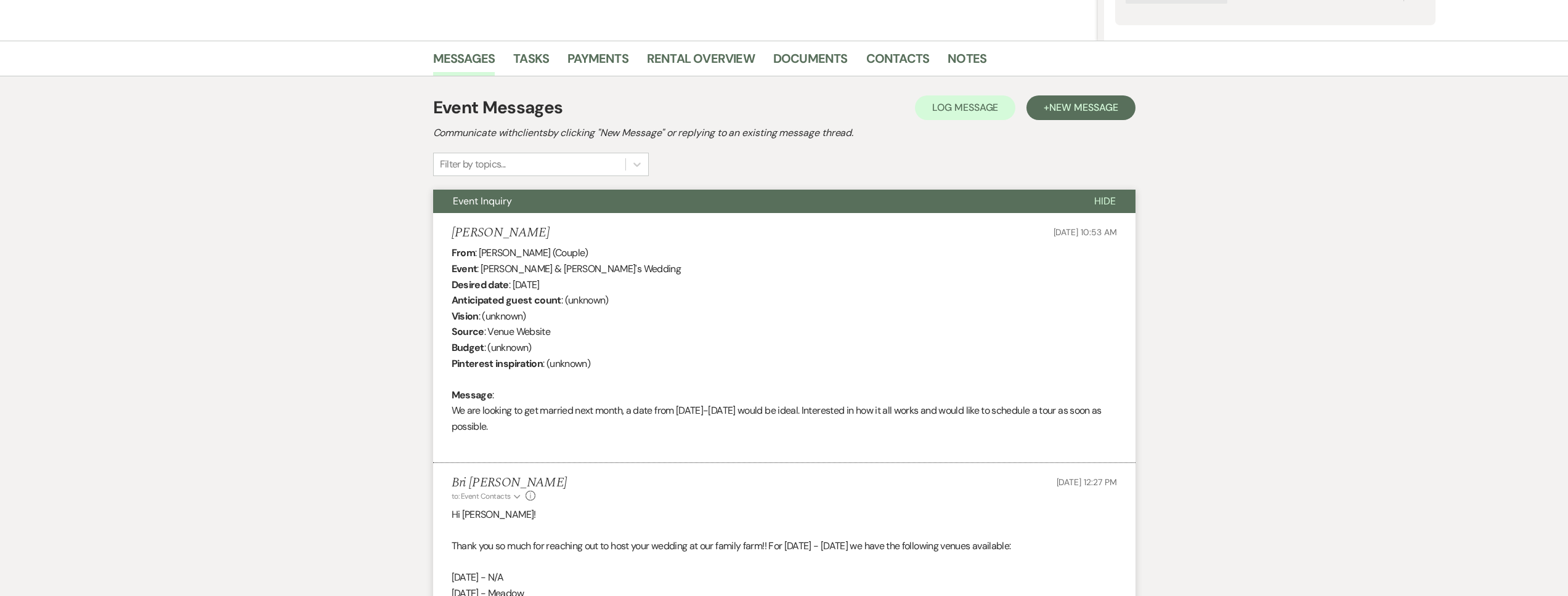
scroll to position [0, 0]
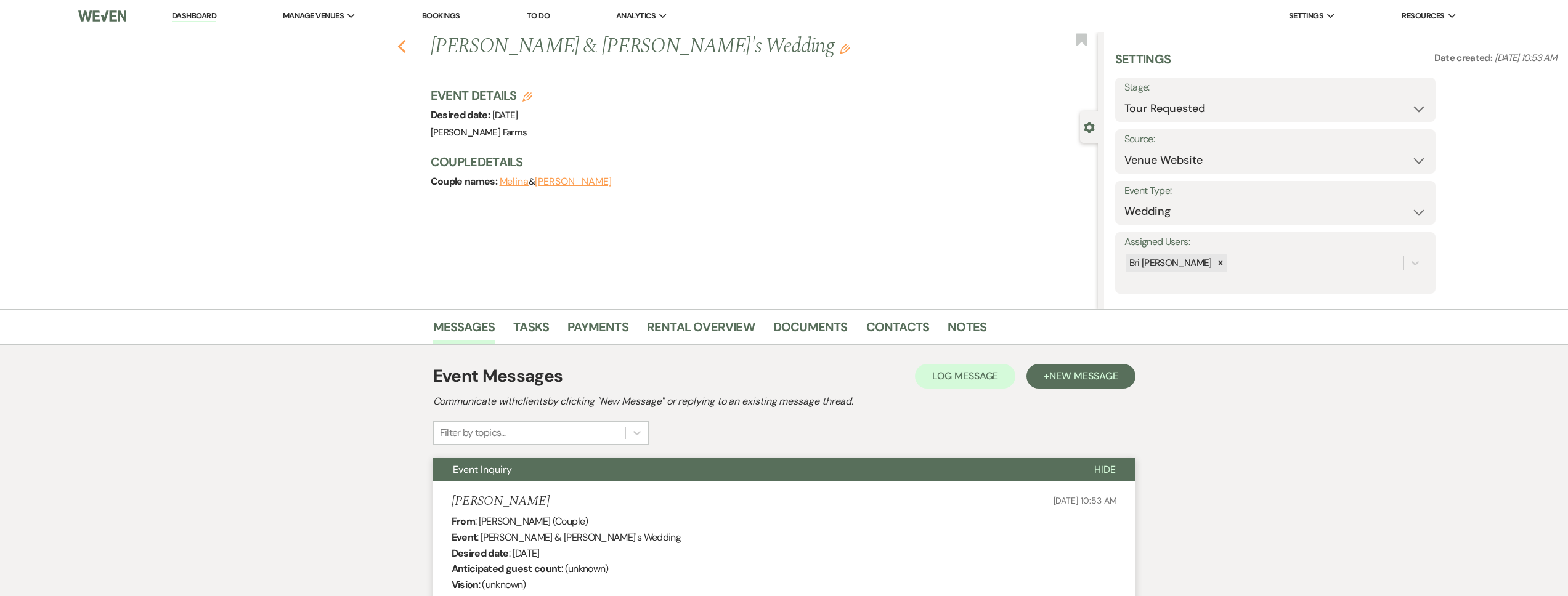
click at [406, 44] on icon "Previous" at bounding box center [402, 46] width 9 height 15
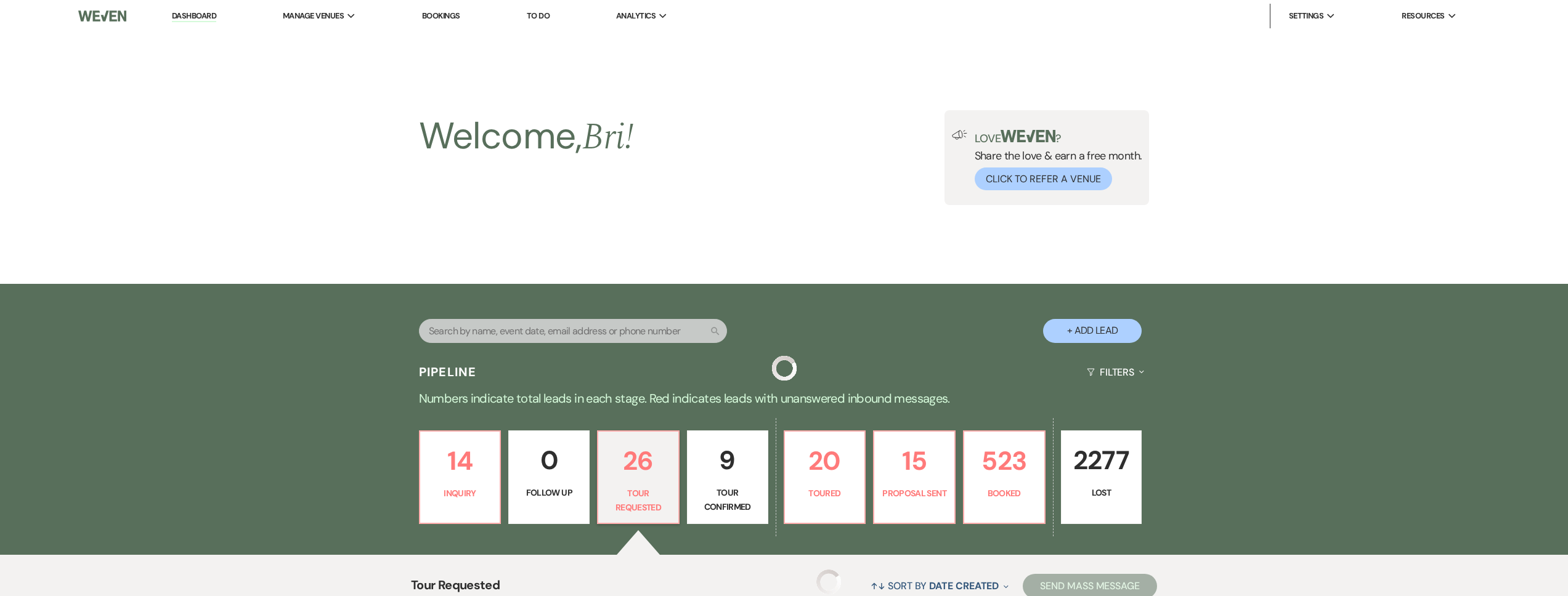
scroll to position [409, 0]
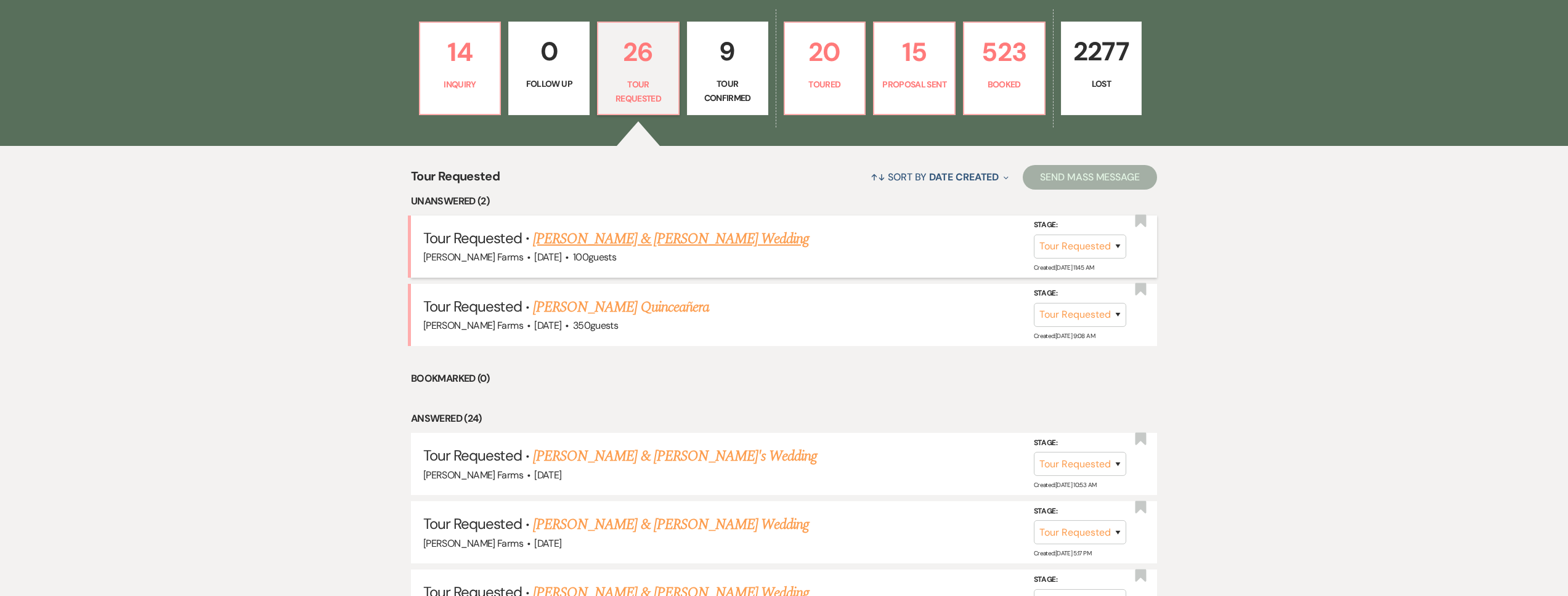
click at [661, 250] on div "Schnepf Farms · Dec 6, 2026 · 100 guests" at bounding box center [784, 257] width 721 height 16
click at [671, 239] on link "[PERSON_NAME] & [PERSON_NAME] Wedding" at bounding box center [671, 238] width 276 height 22
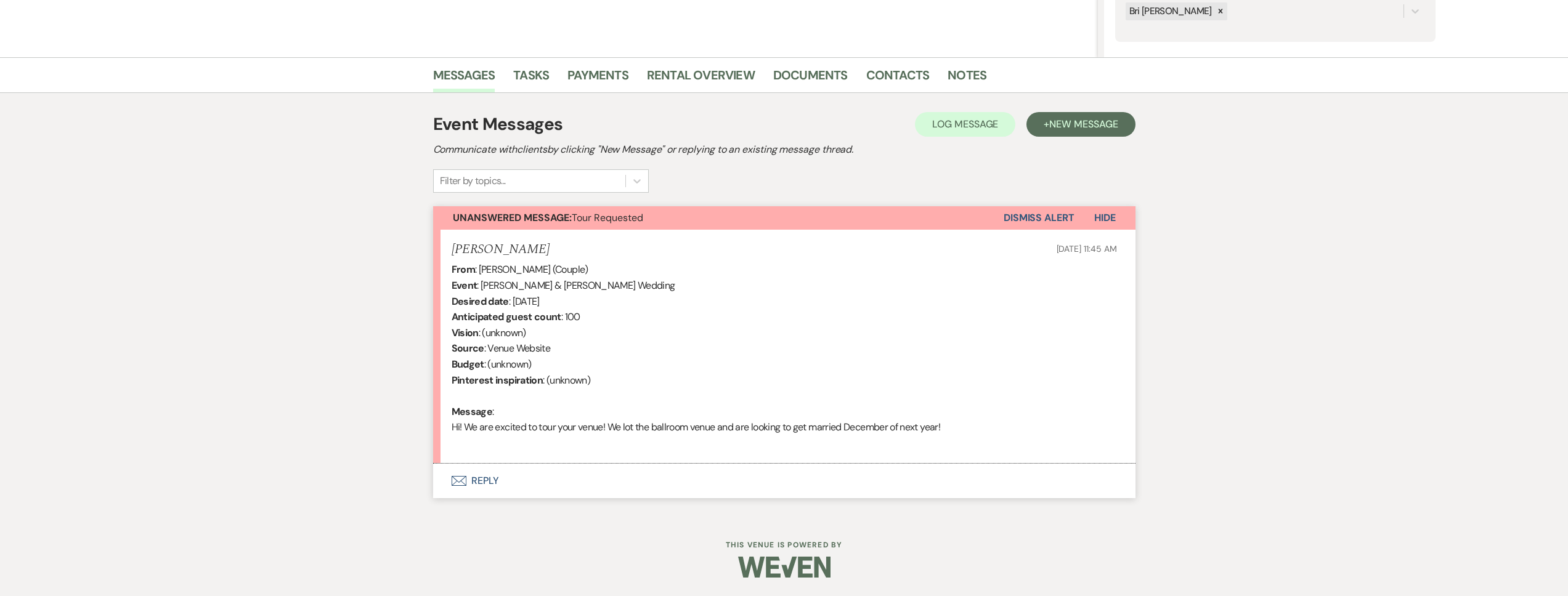
drag, startPoint x: 612, startPoint y: 467, endPoint x: 614, endPoint y: 460, distance: 7.3
click at [612, 467] on button "Envelope Reply" at bounding box center [784, 481] width 702 height 35
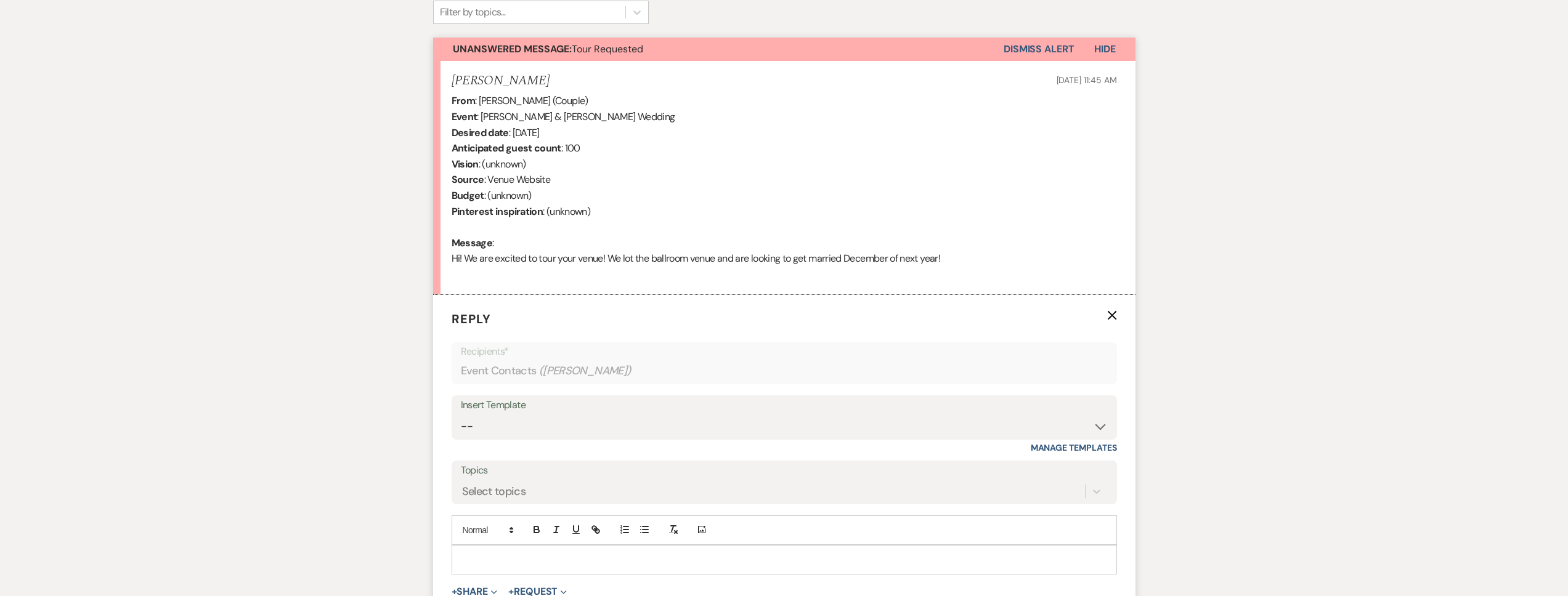
scroll to position [503, 0]
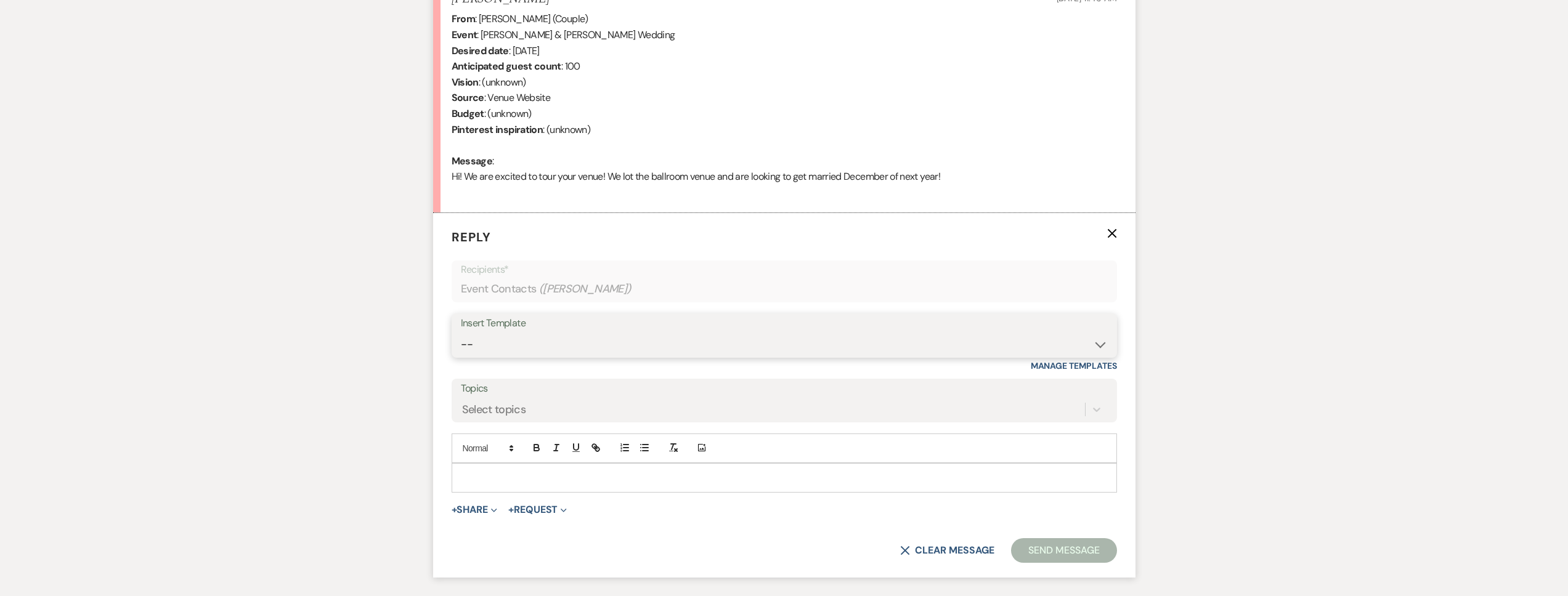
click at [592, 351] on select "-- Tour Request Response Follow Up Contract (Pre-Booked Leads) Weven Planning P…" at bounding box center [784, 344] width 647 height 24
click at [461, 332] on select "-- Tour Request Response Follow Up Contract (Pre-Booked Leads) Weven Planning P…" at bounding box center [784, 344] width 647 height 24
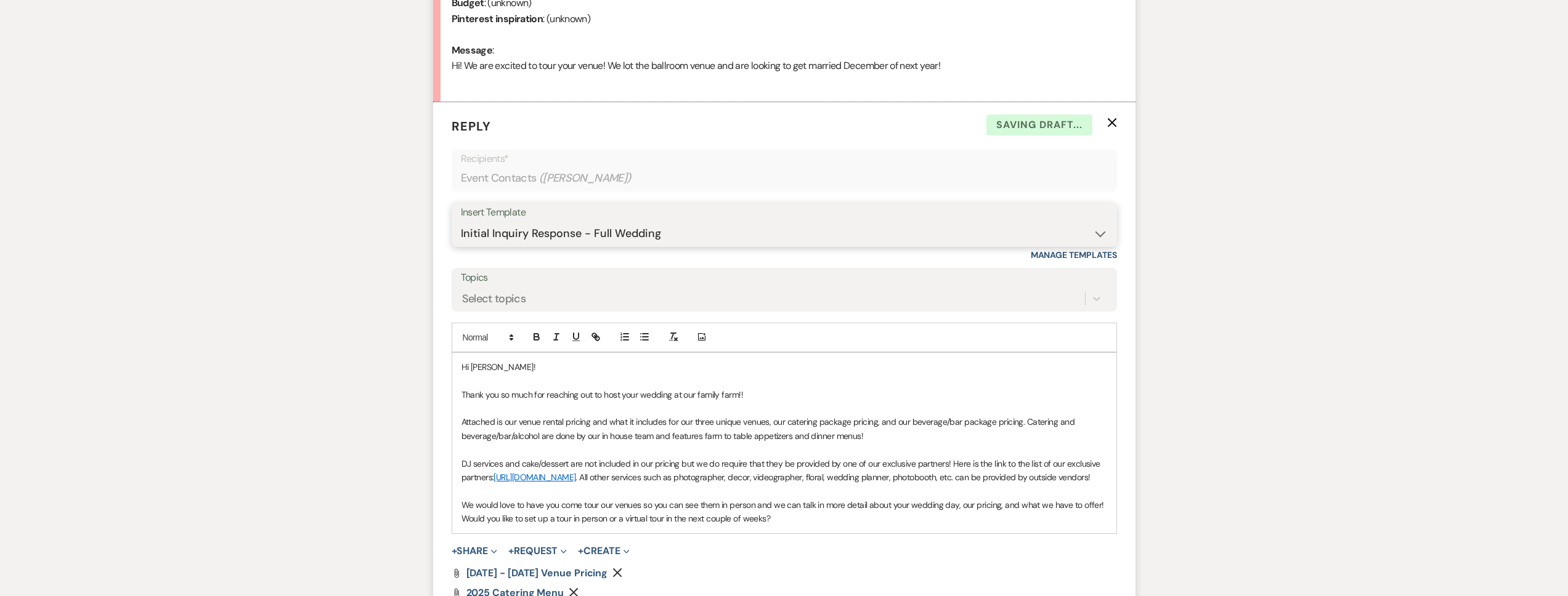
scroll to position [766, 0]
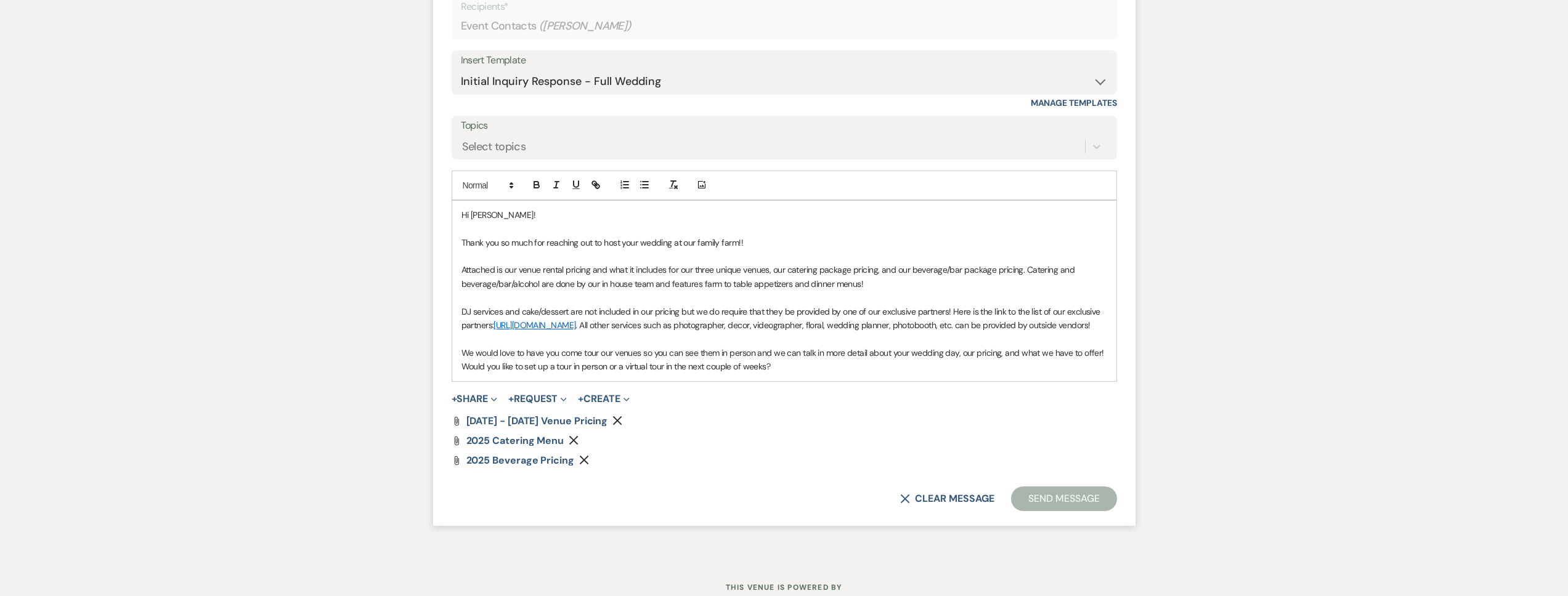
drag, startPoint x: 712, startPoint y: 379, endPoint x: 457, endPoint y: 380, distance: 255.0
click at [457, 380] on div "Hi Raquel! Thank you so much for reaching out to host your wedding at our famil…" at bounding box center [784, 291] width 664 height 180
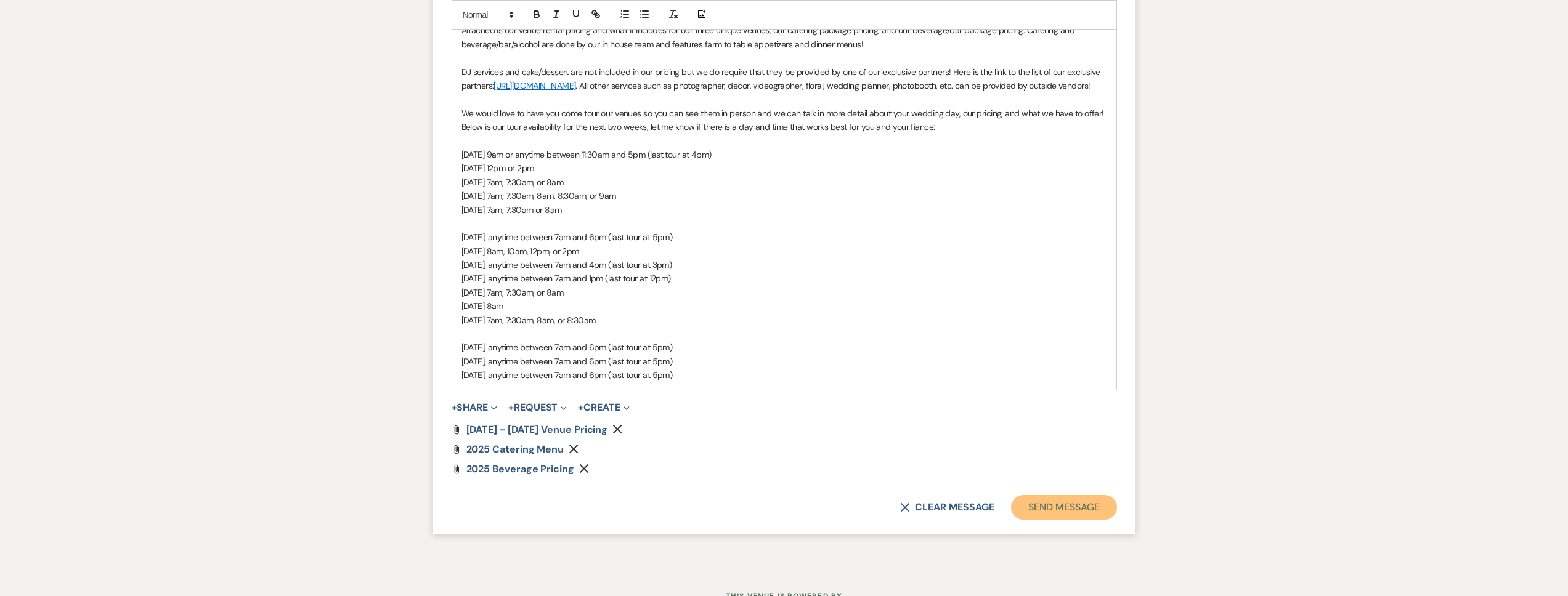
click at [1063, 518] on button "Send Message" at bounding box center [1063, 507] width 105 height 25
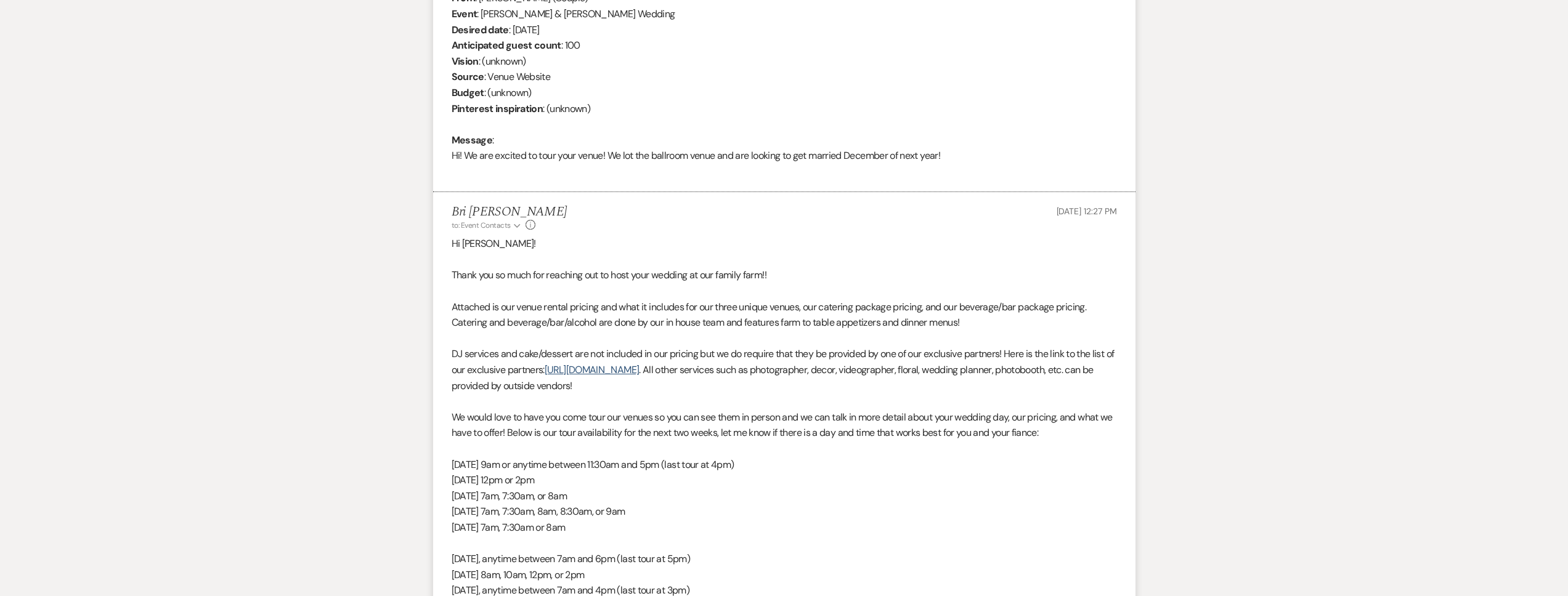
scroll to position [0, 0]
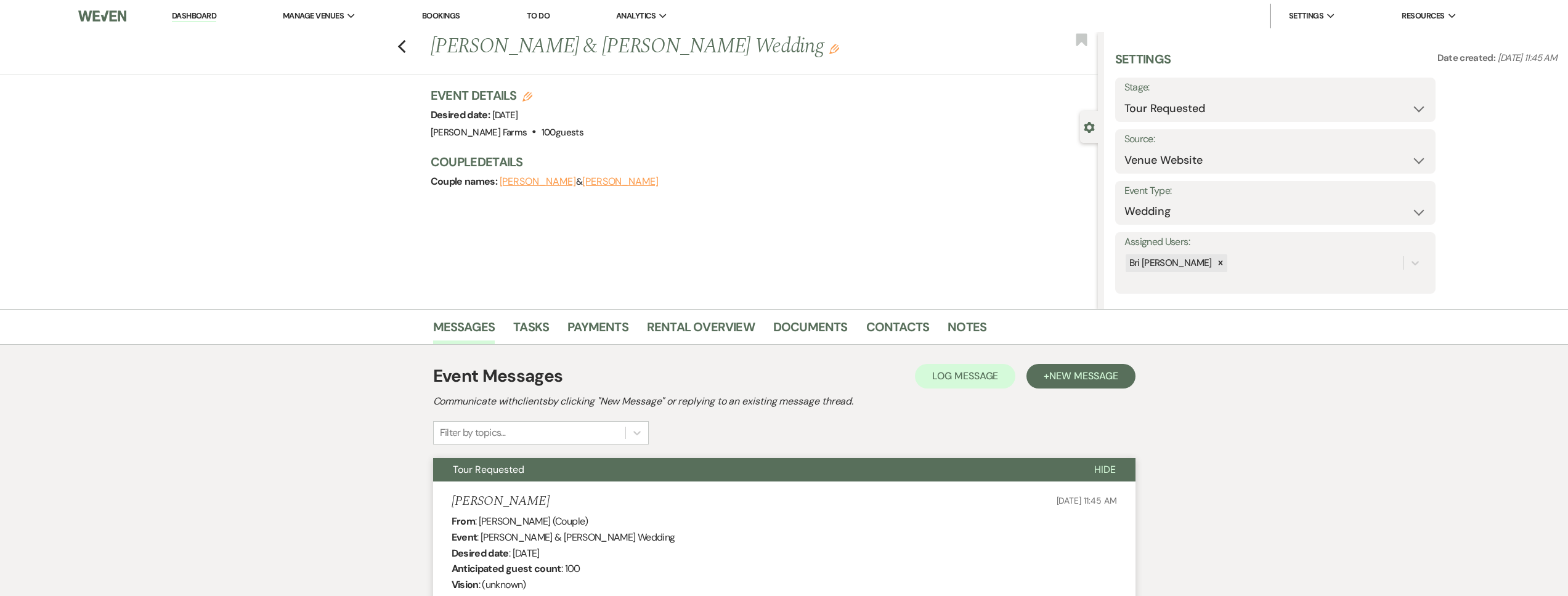
click at [208, 16] on link "Dashboard" at bounding box center [194, 16] width 44 height 12
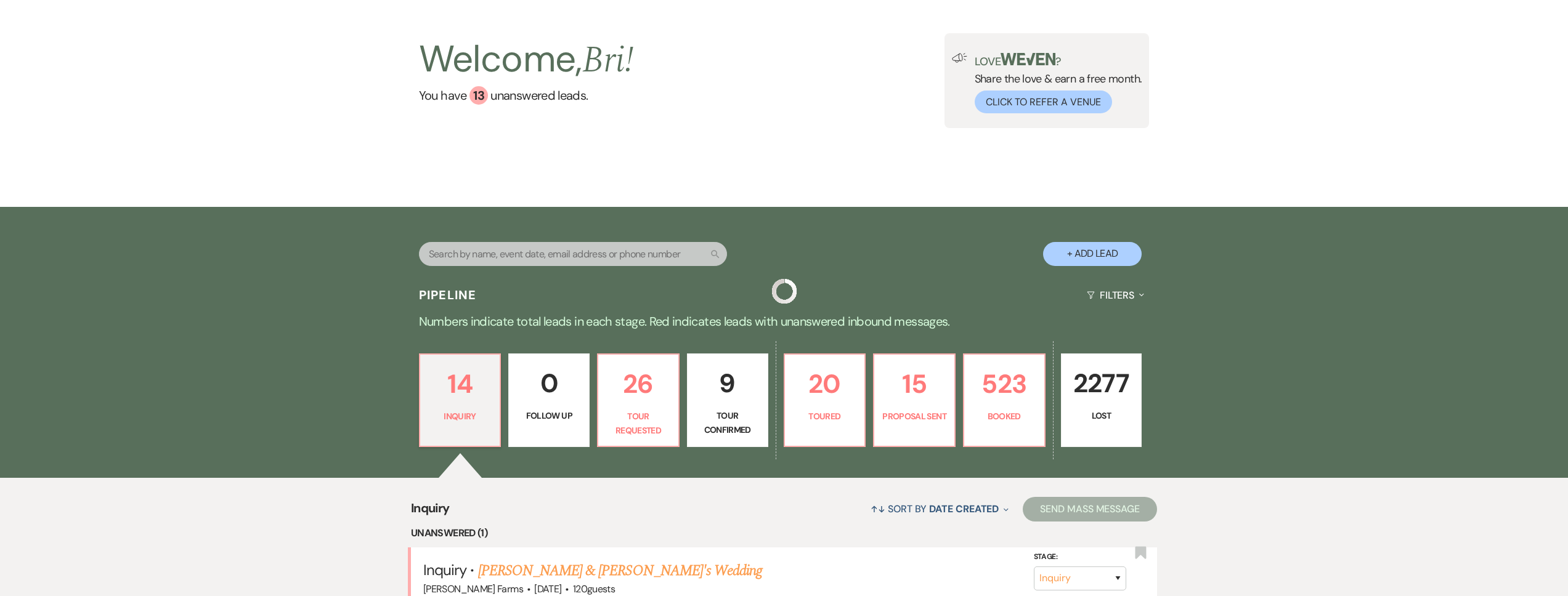
scroll to position [244, 0]
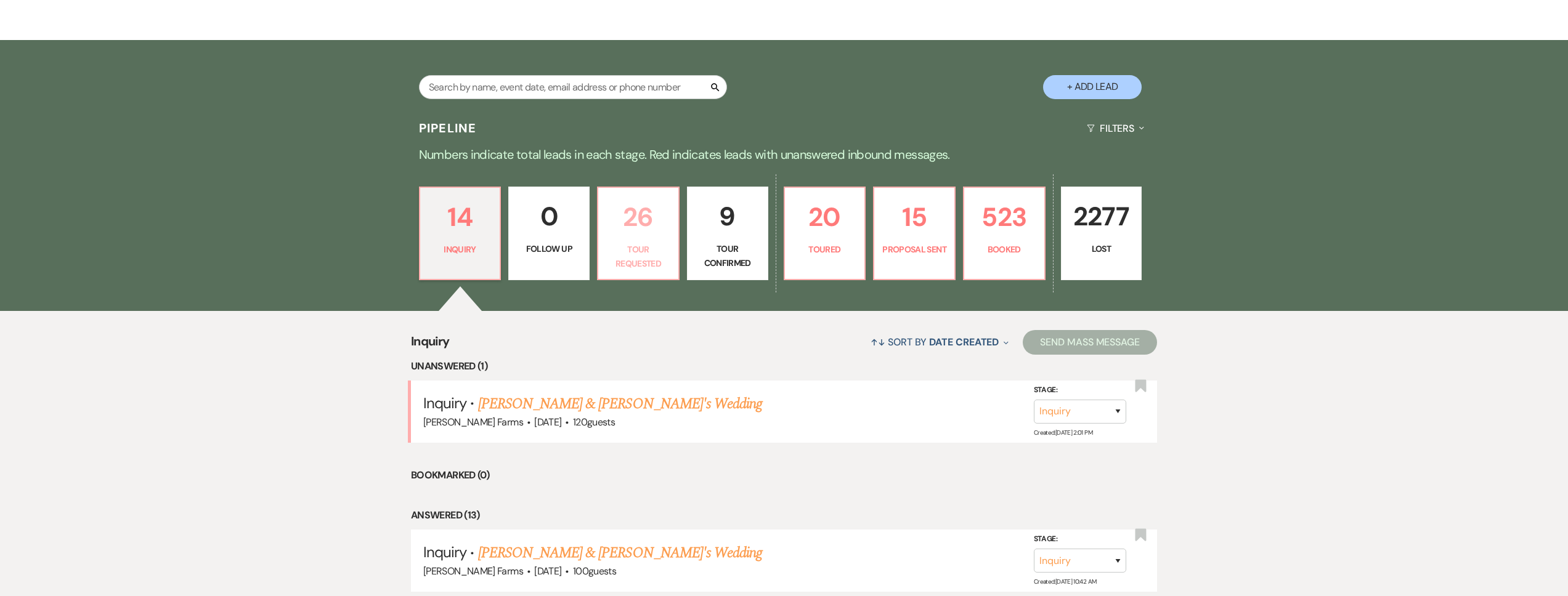
click at [633, 252] on p "Tour Requested" at bounding box center [639, 257] width 66 height 28
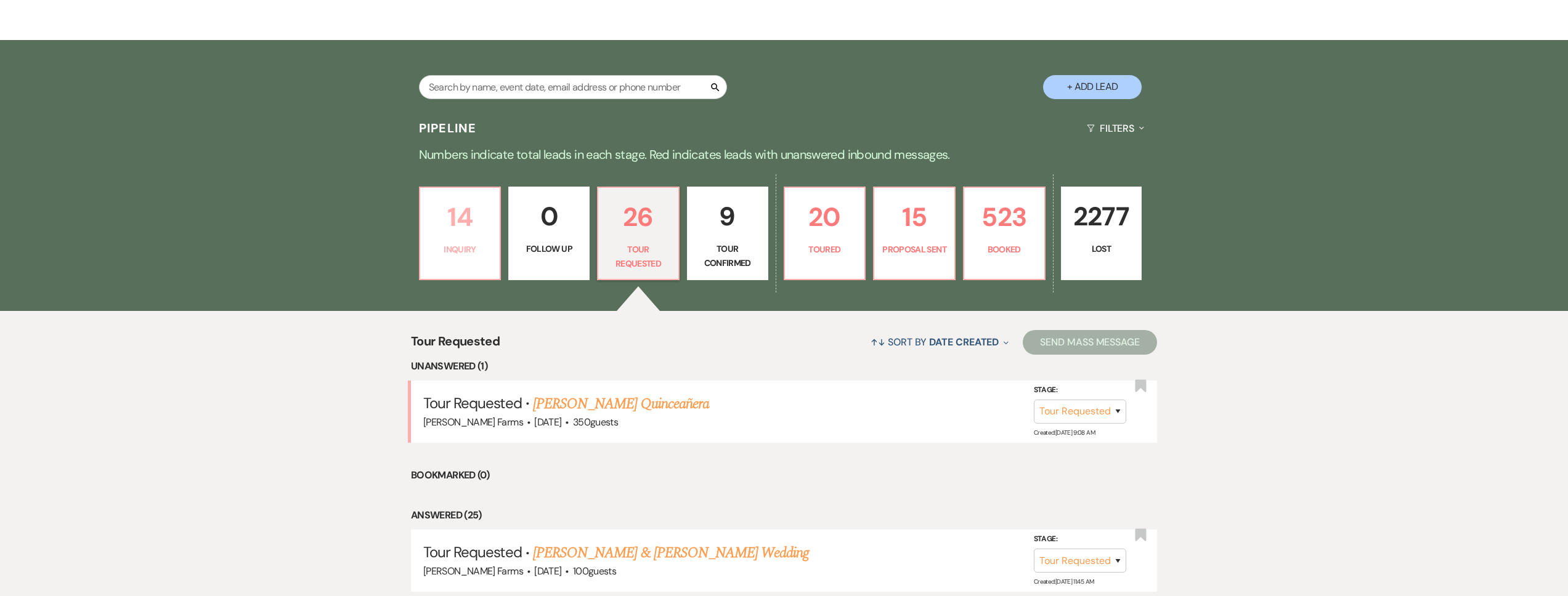
click at [473, 227] on p "14" at bounding box center [461, 216] width 66 height 41
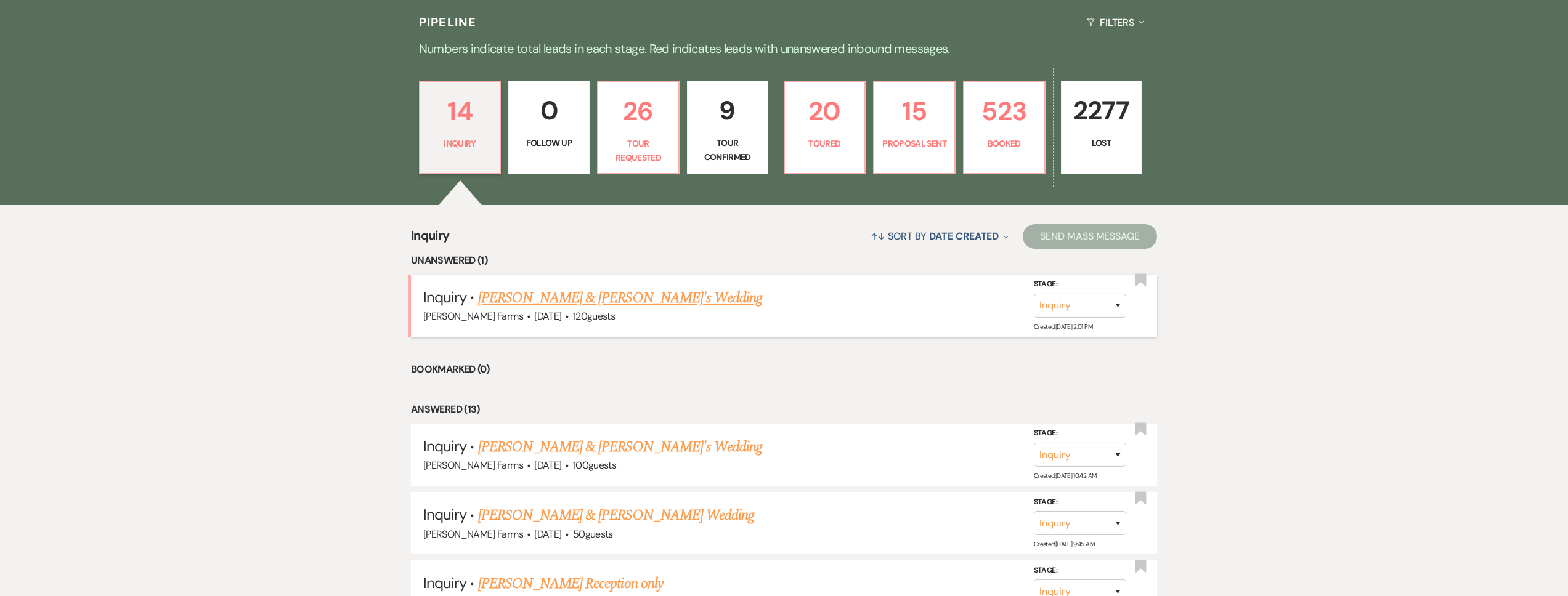
scroll to position [355, 0]
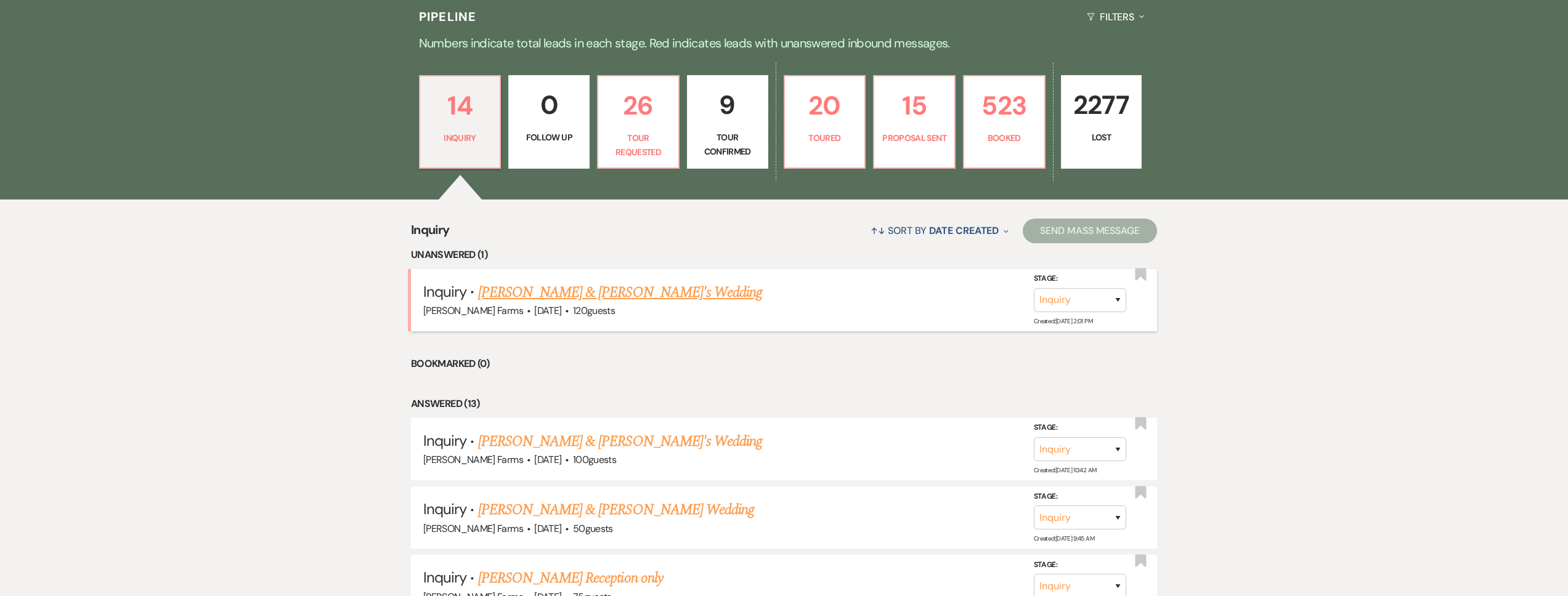
click at [594, 281] on link "[PERSON_NAME] & [PERSON_NAME]'s Wedding" at bounding box center [620, 292] width 285 height 22
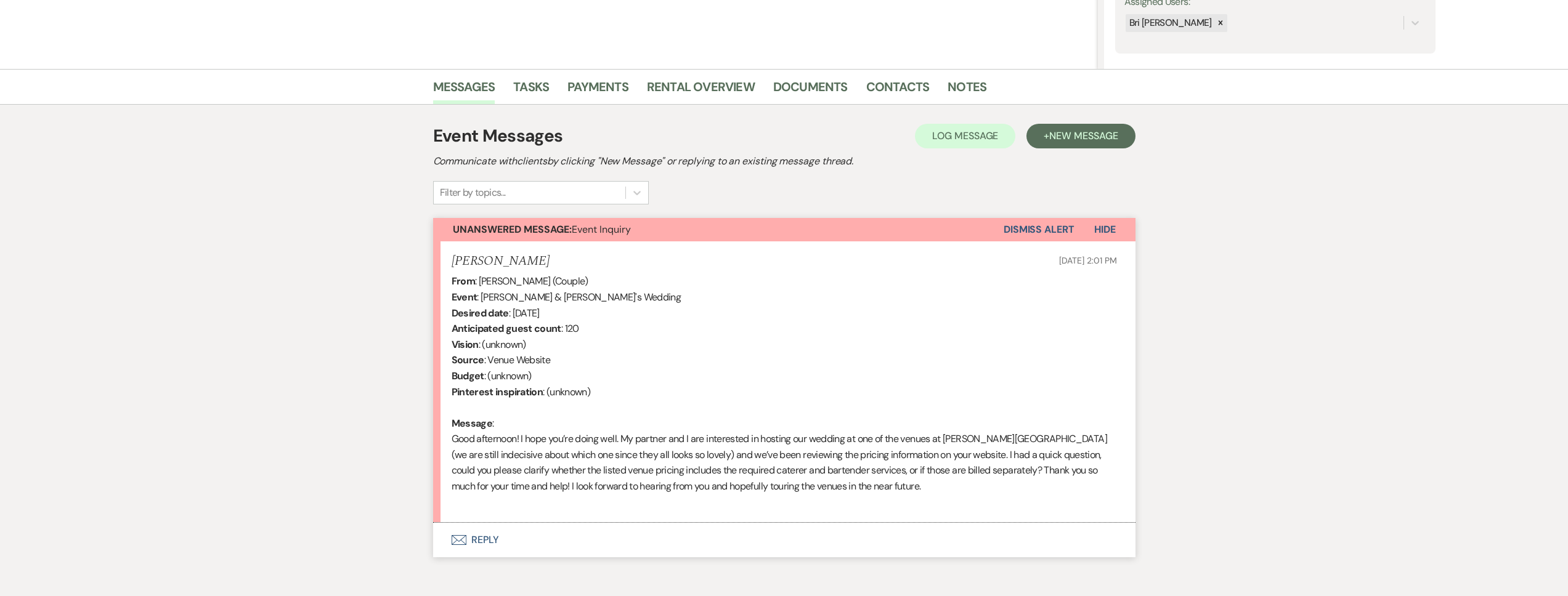
scroll to position [300, 0]
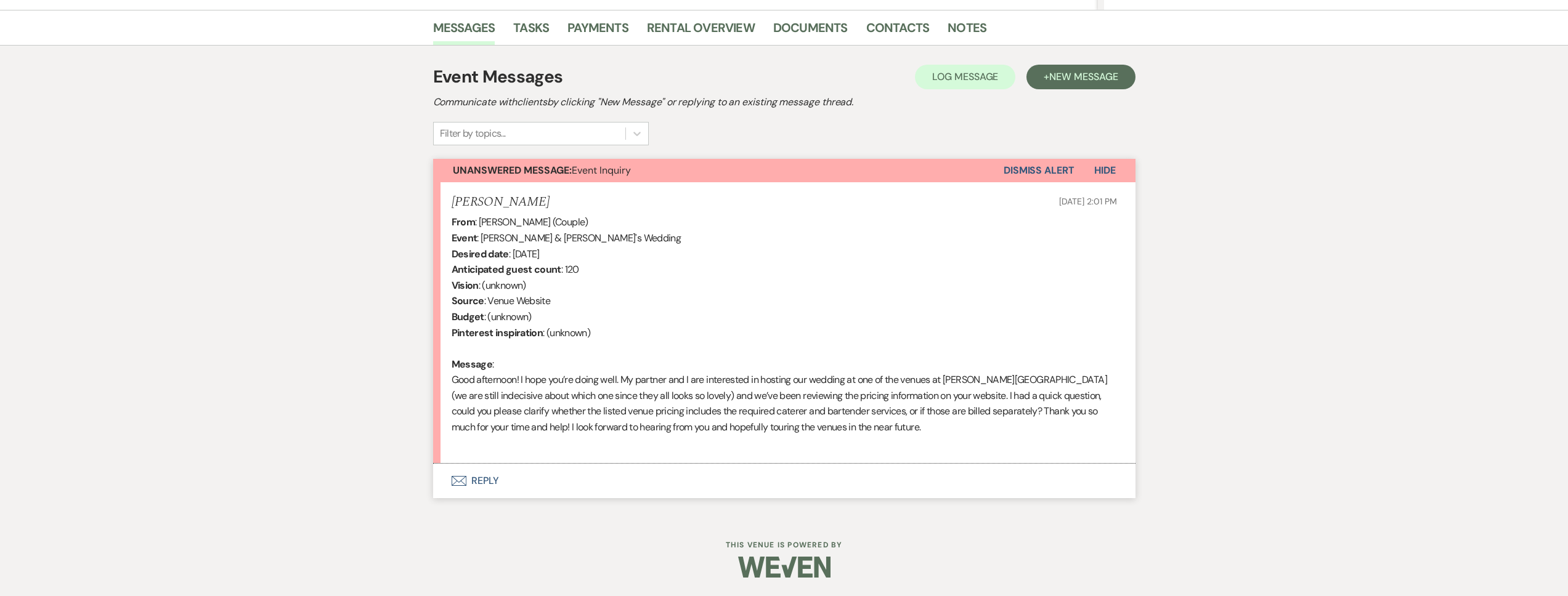
click at [644, 471] on button "Envelope Reply" at bounding box center [784, 481] width 702 height 35
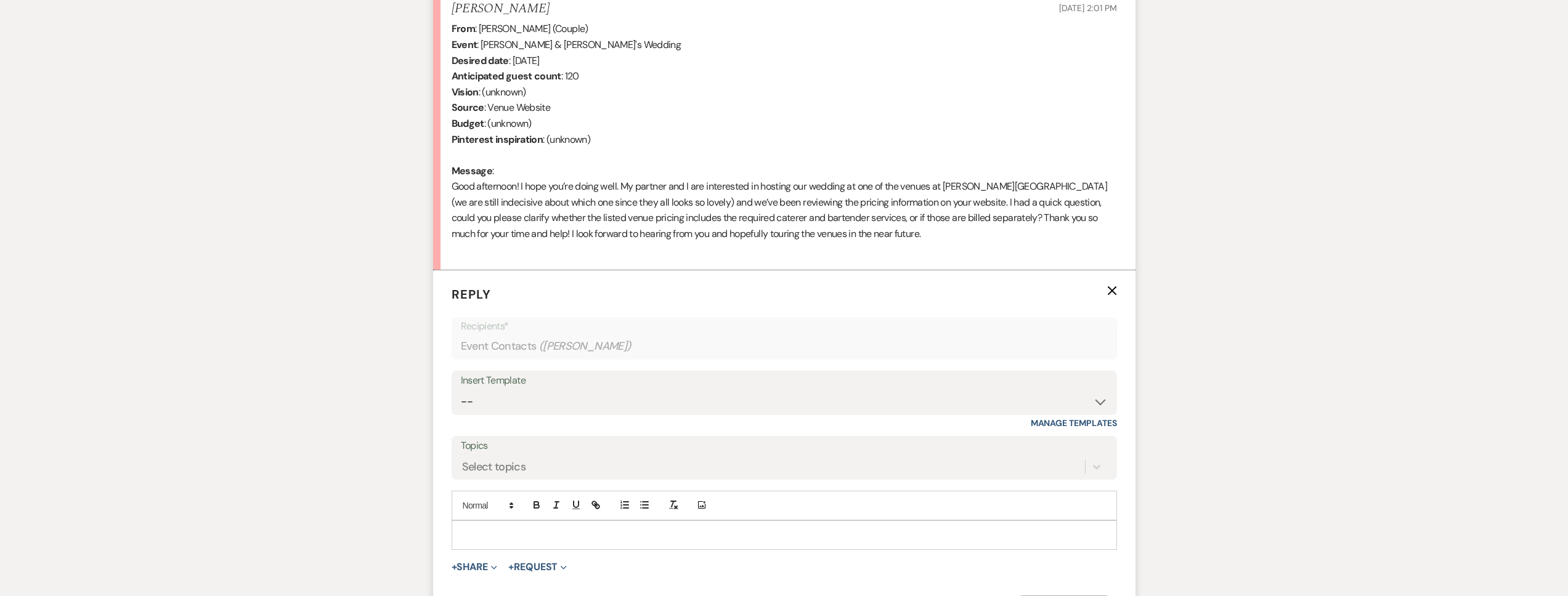
scroll to position [643, 0]
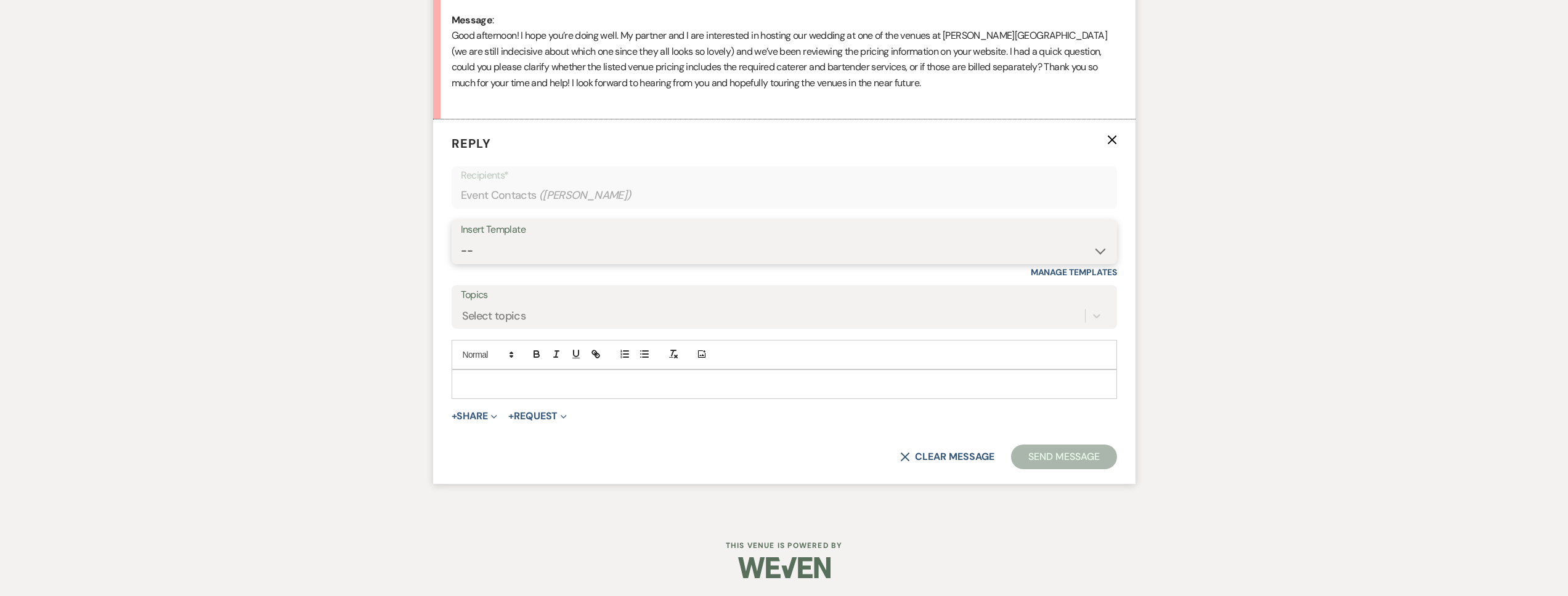
click at [572, 248] on select "-- Tour Request Response Follow Up Contract (Pre-Booked Leads) Weven Planning P…" at bounding box center [784, 251] width 647 height 24
click at [461, 239] on select "-- Tour Request Response Follow Up Contract (Pre-Booked Leads) Weven Planning P…" at bounding box center [784, 251] width 647 height 24
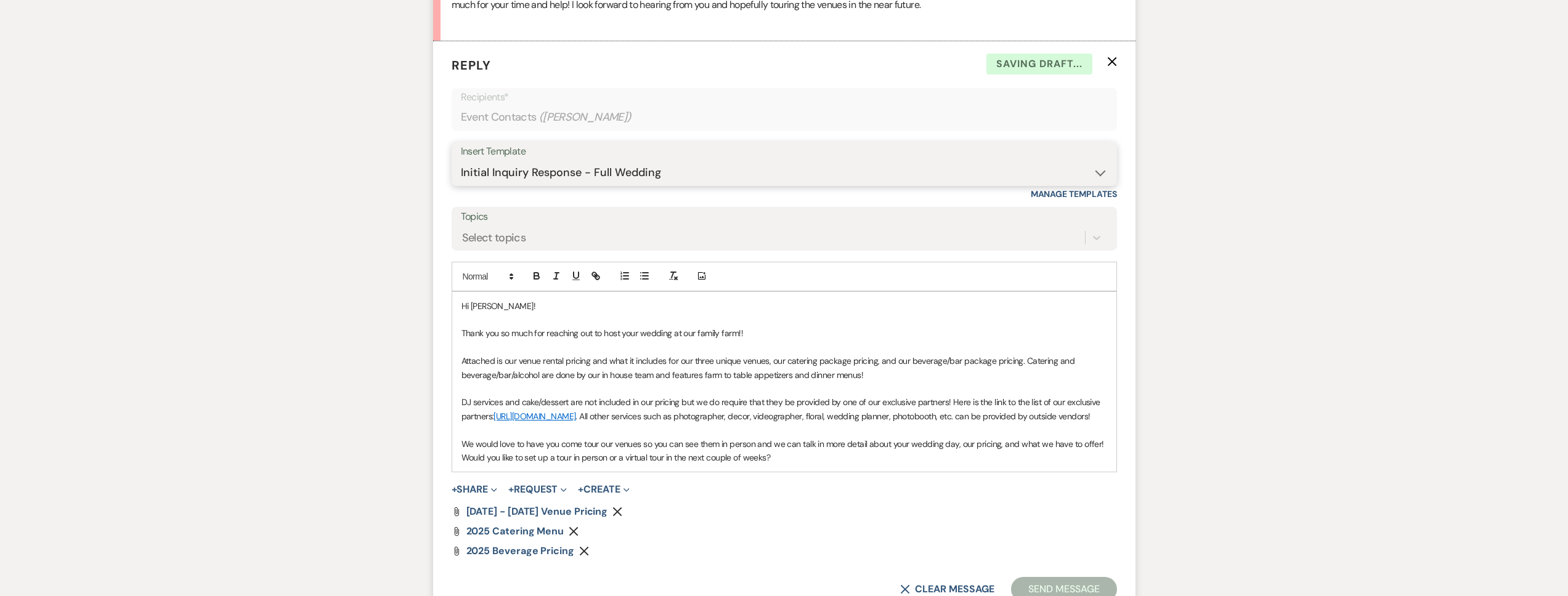
scroll to position [735, 0]
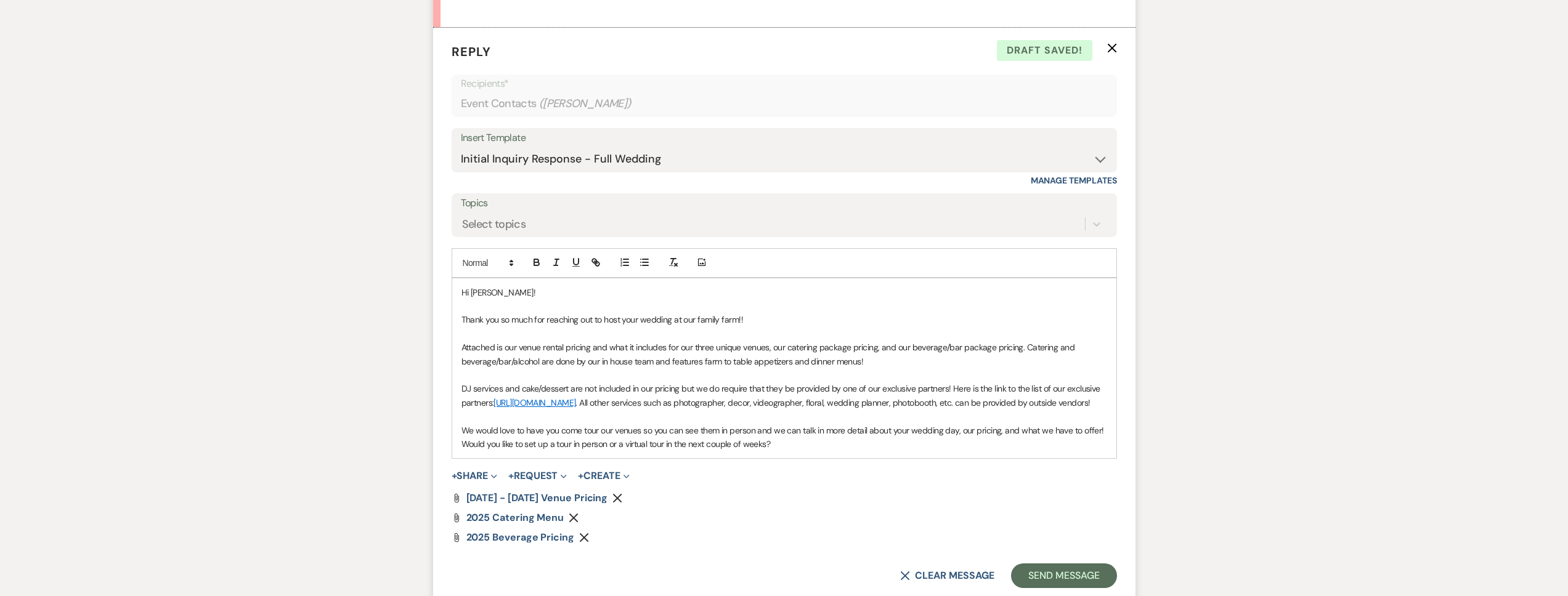
drag, startPoint x: 1024, startPoint y: 346, endPoint x: 1022, endPoint y: 356, distance: 10.2
click at [1025, 348] on p "Attached is our venue rental pricing and what it includes for our three unique …" at bounding box center [784, 354] width 645 height 28
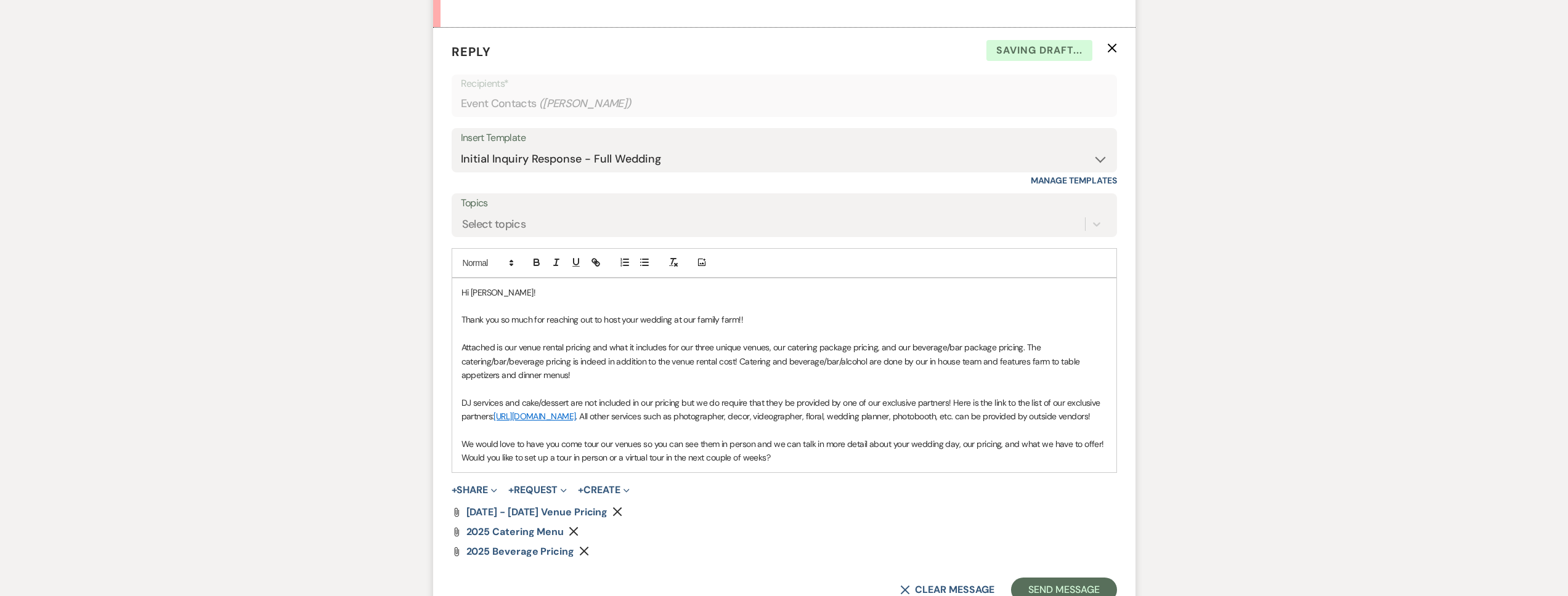
drag, startPoint x: 632, startPoint y: 356, endPoint x: 555, endPoint y: 380, distance: 80.7
click at [555, 382] on div "Hi Genelee! Thank you so much for reaching out to host your wedding at our fami…" at bounding box center [784, 375] width 664 height 194
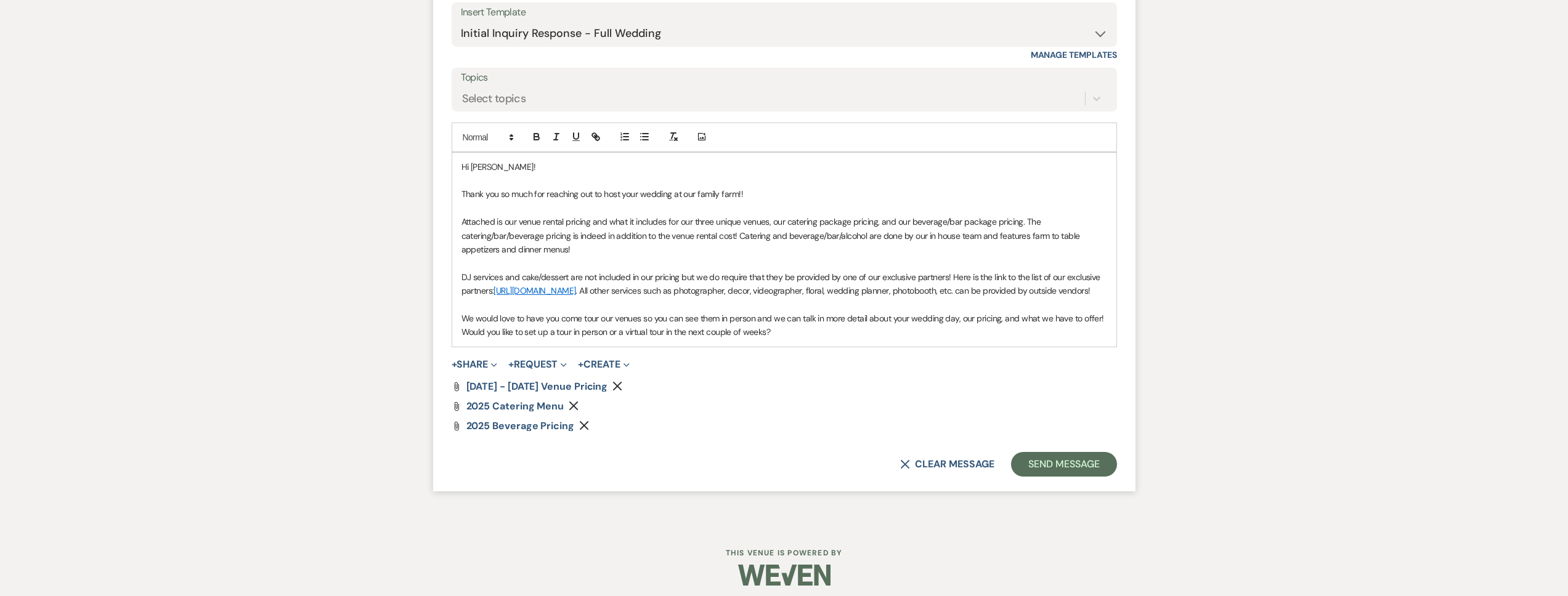
scroll to position [863, 0]
click at [1085, 475] on button "Send Message" at bounding box center [1063, 462] width 105 height 25
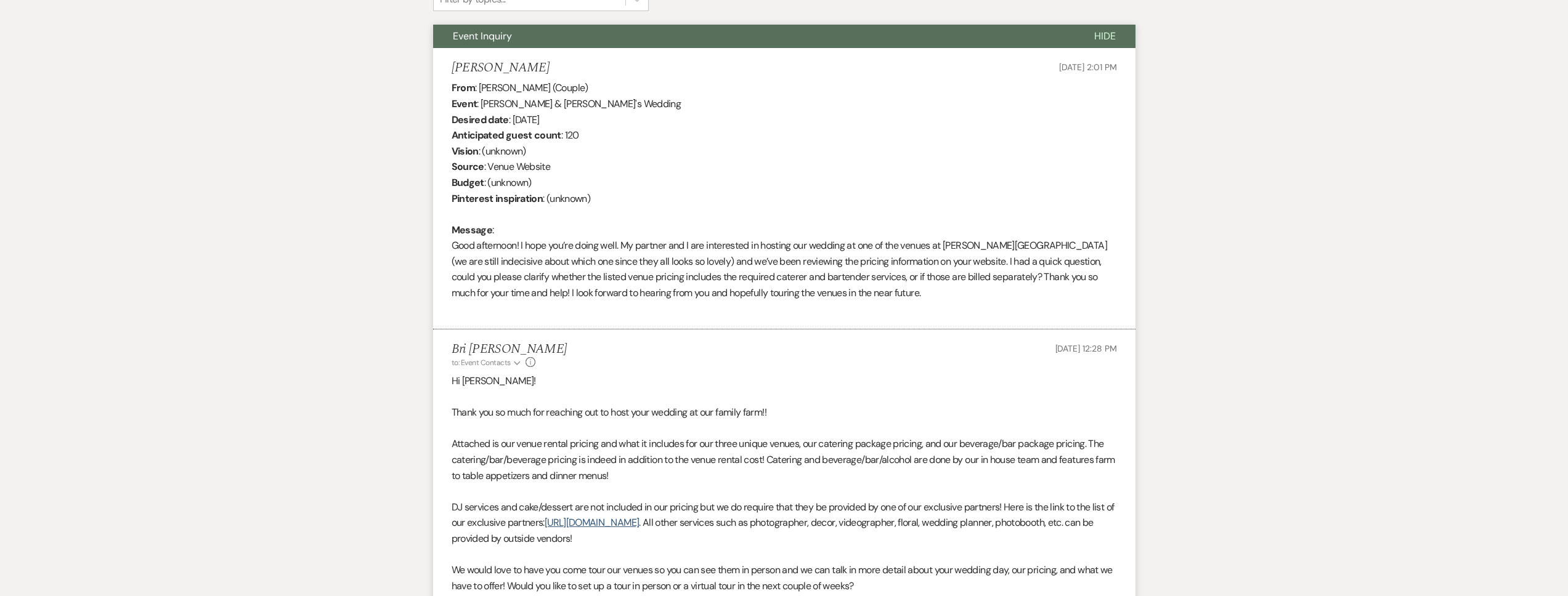
scroll to position [0, 0]
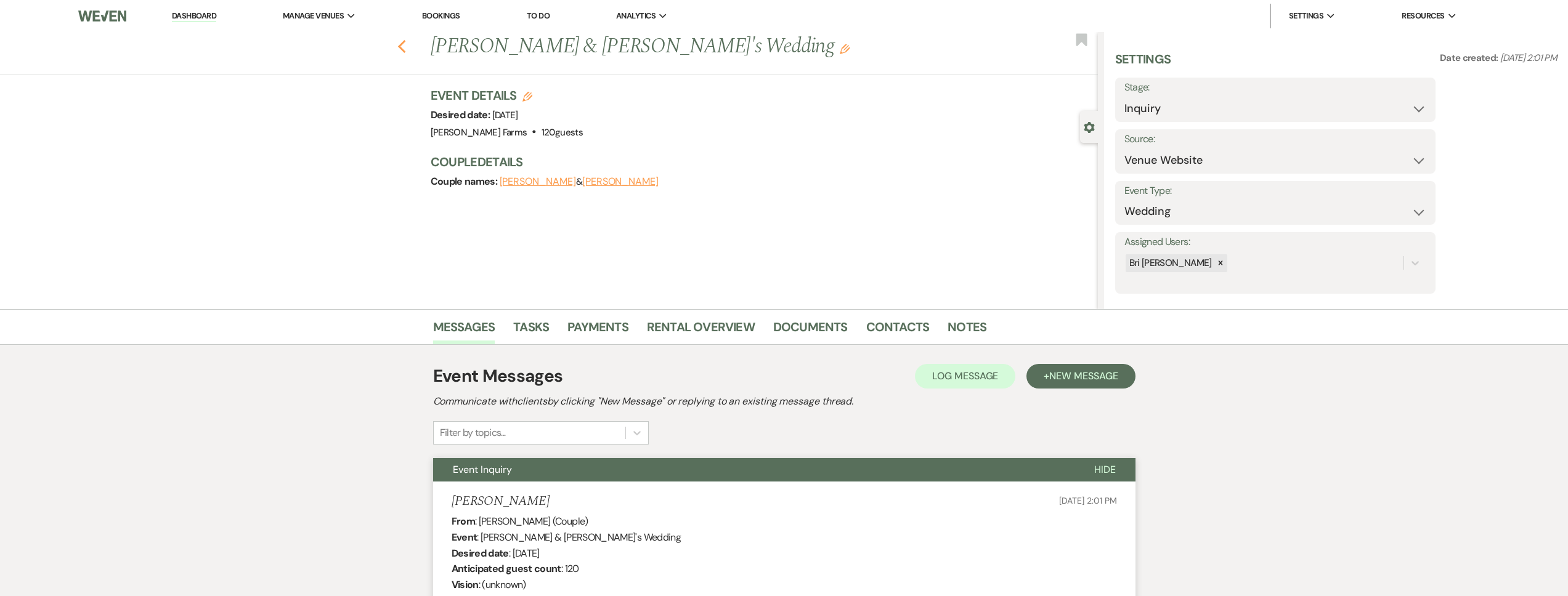
click at [403, 45] on use "button" at bounding box center [401, 46] width 8 height 13
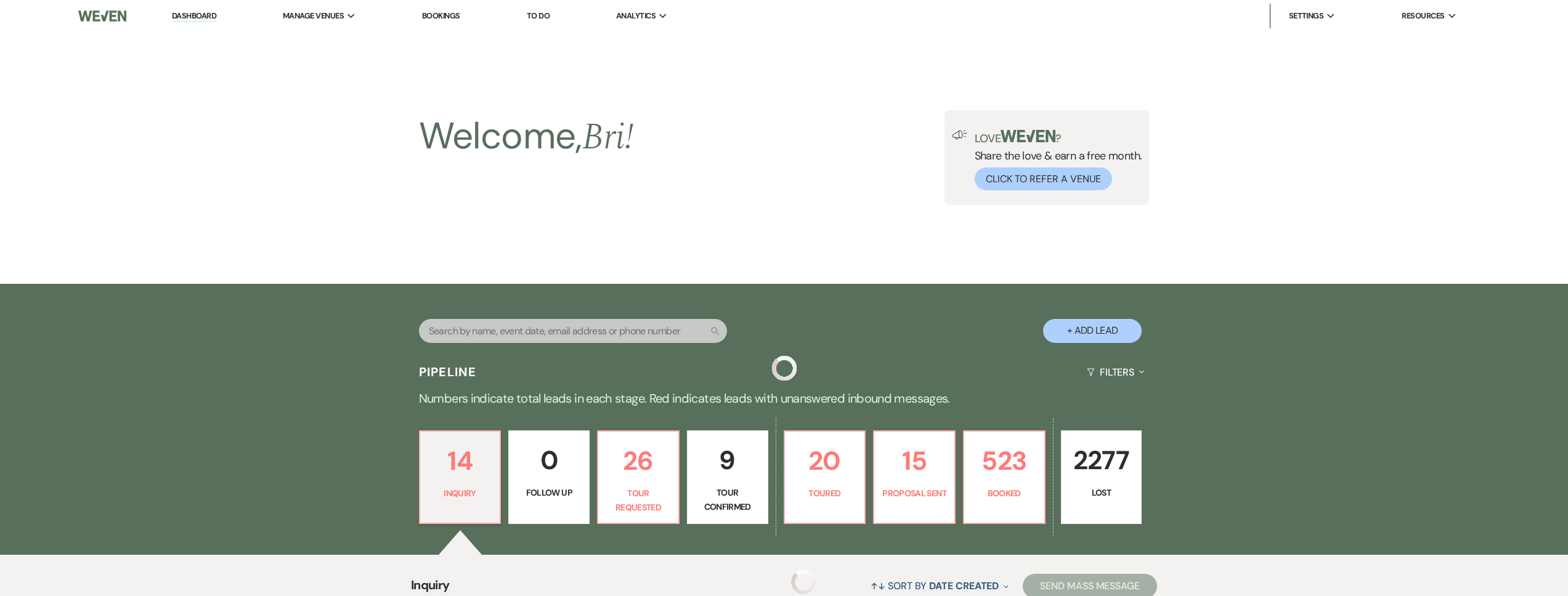
scroll to position [355, 0]
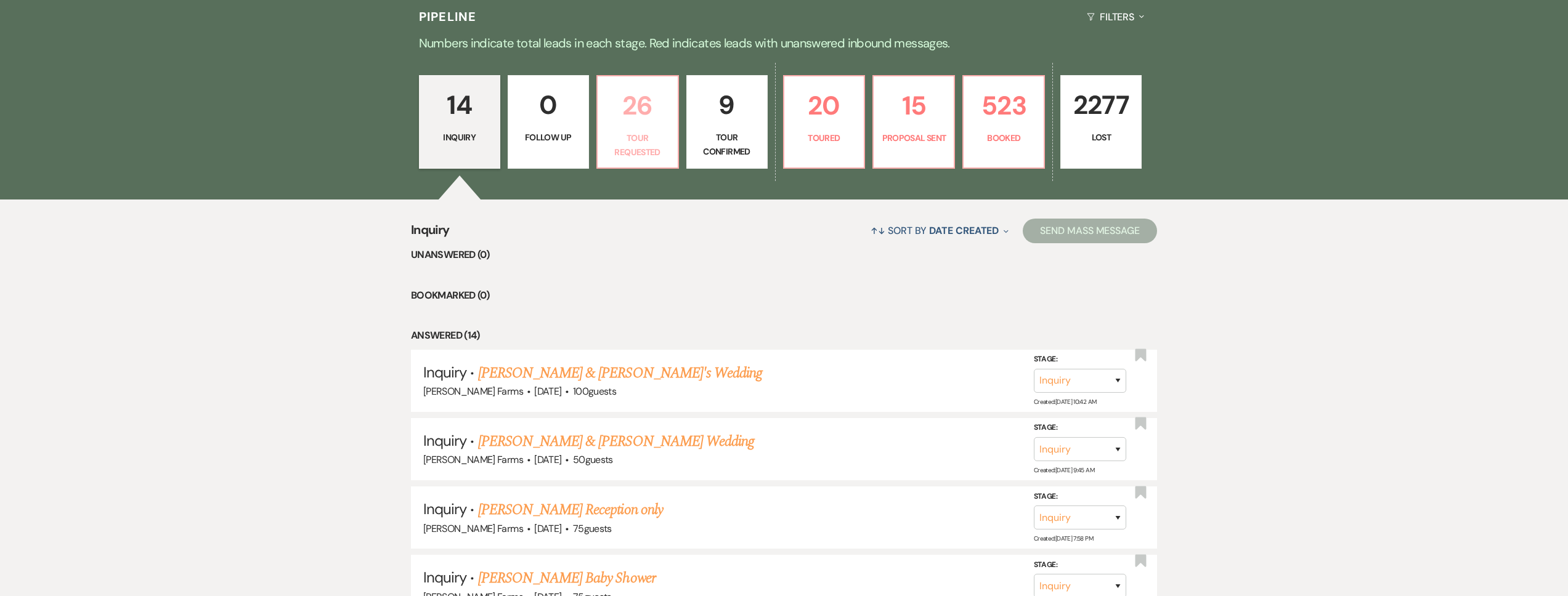
click at [642, 131] on p "Tour Requested" at bounding box center [638, 145] width 66 height 28
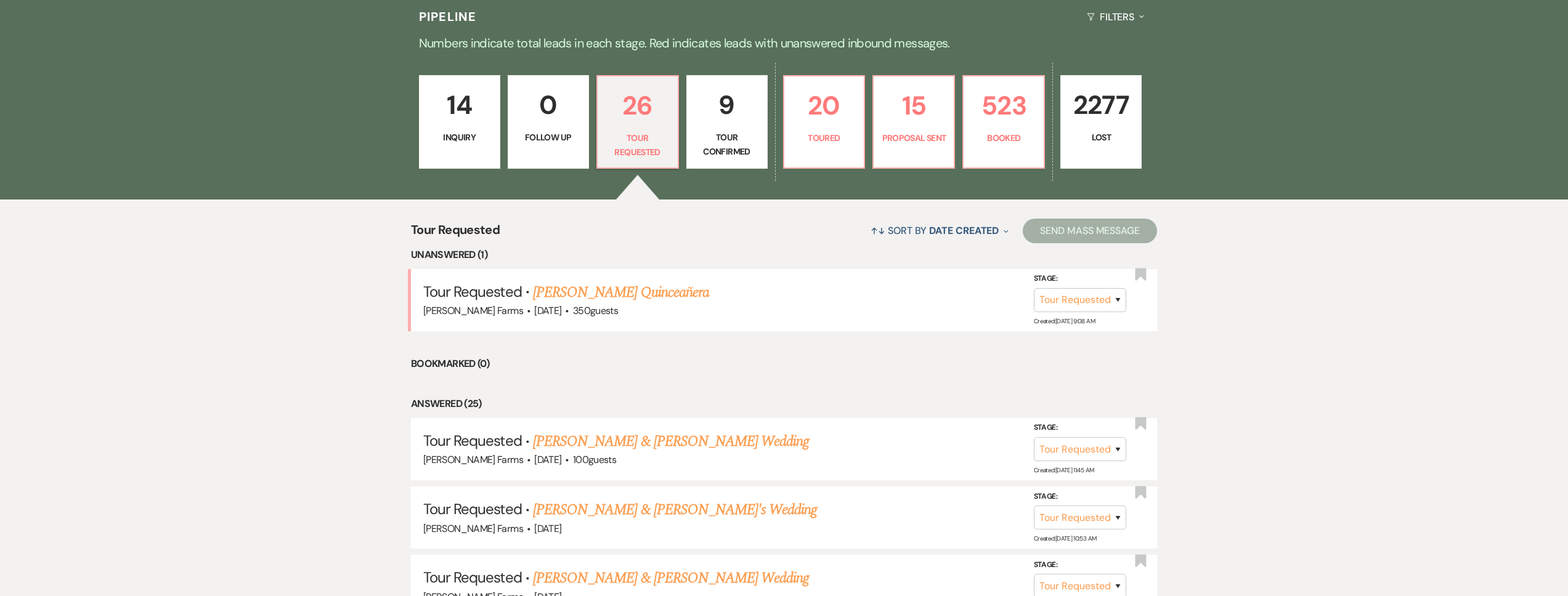
click at [1158, 114] on div "14 Inquiry 0 Follow Up 26 Tour Requested 9 Tour Confirmed 20 Toured 15 Proposal…" at bounding box center [784, 130] width 887 height 139
click at [1133, 112] on p "2277" at bounding box center [1101, 105] width 66 height 41
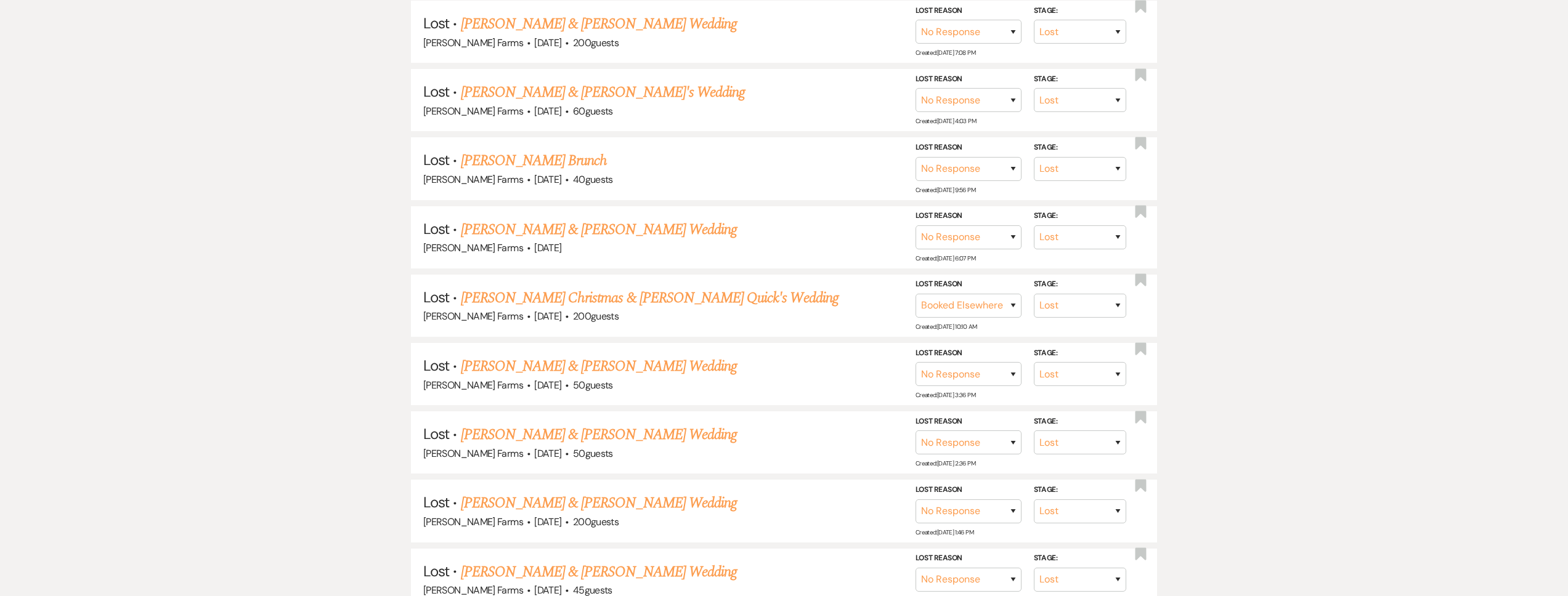
scroll to position [704, 0]
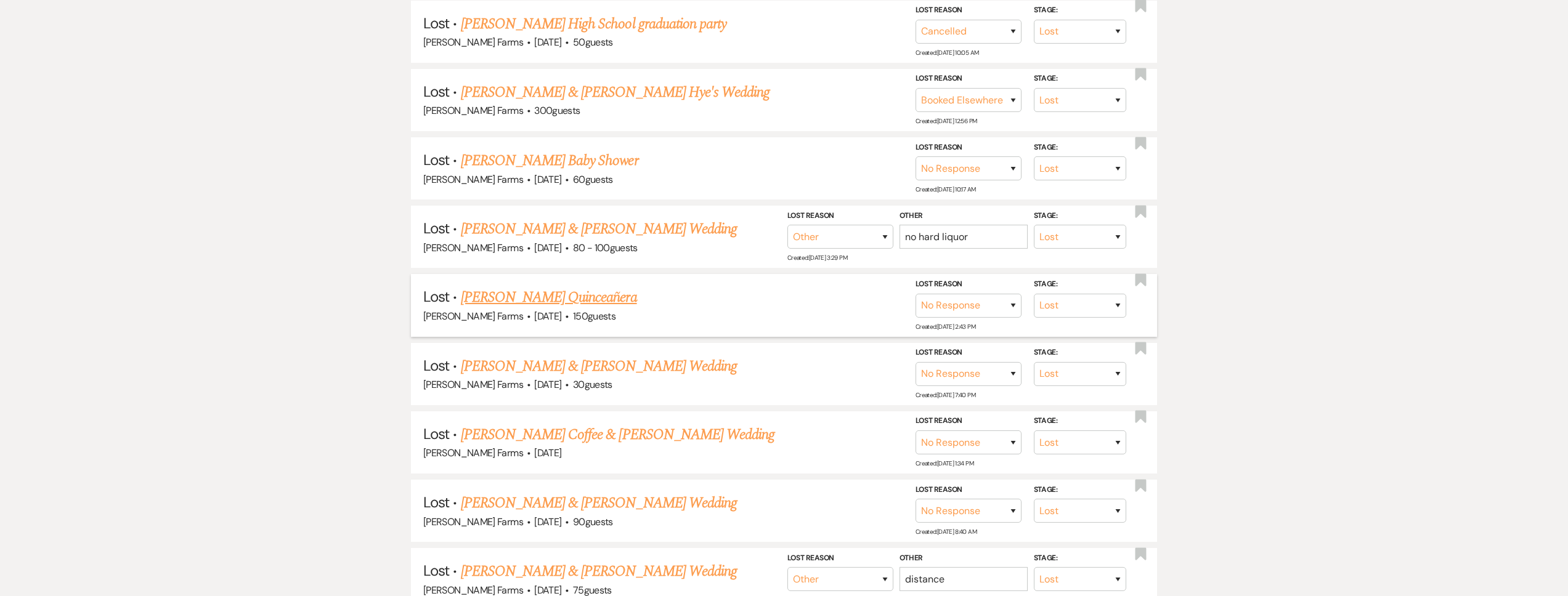
click at [560, 301] on link "Rhianna Fajardo's Quinceañera" at bounding box center [548, 297] width 176 height 22
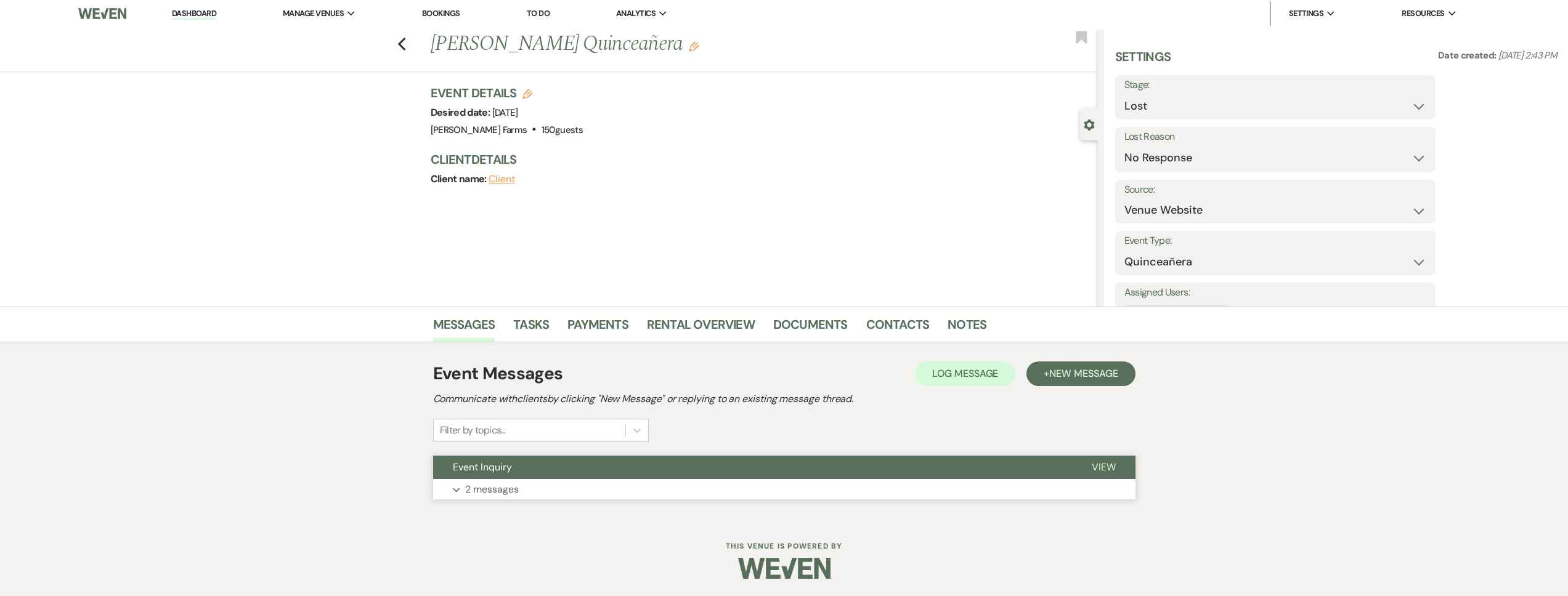
click at [526, 462] on button "Event Inquiry" at bounding box center [752, 467] width 639 height 23
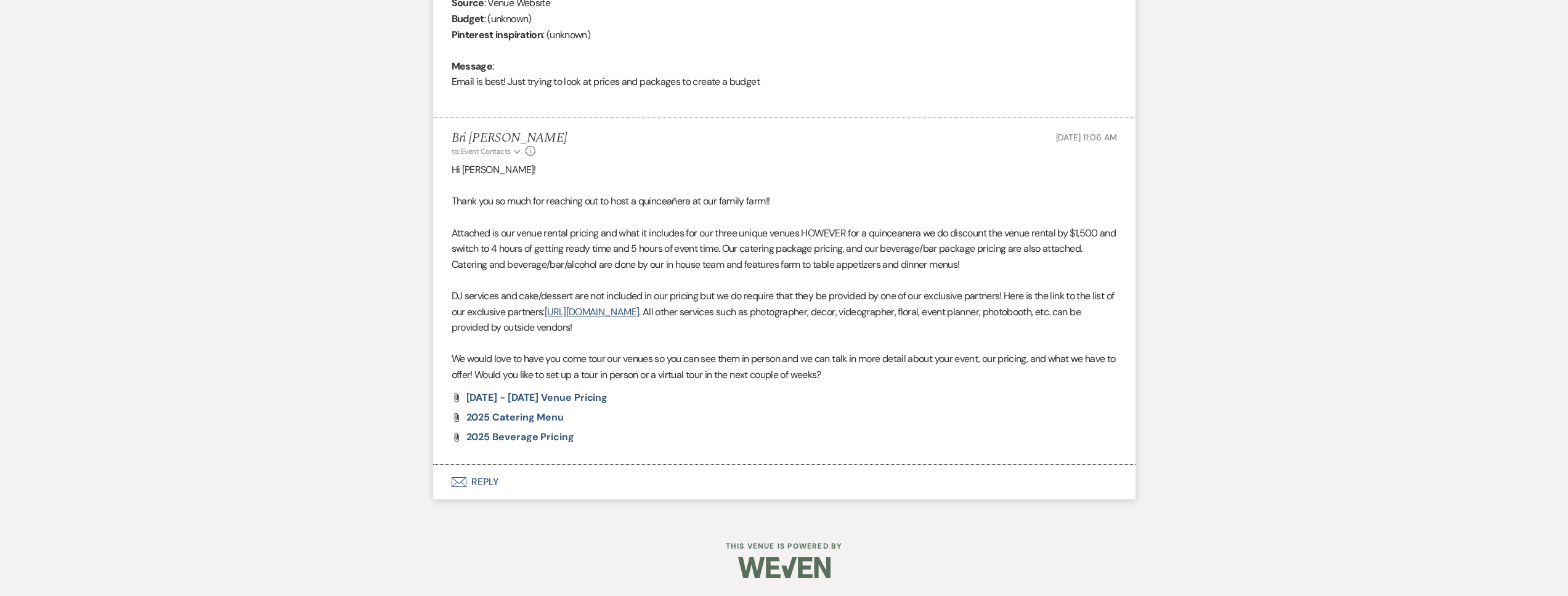
scroll to position [598, 0]
drag, startPoint x: 861, startPoint y: 375, endPoint x: 452, endPoint y: 169, distance: 457.9
click at [452, 169] on div "Hi Rhianna! Thank you so much for reaching out to host a quinceañera at our fam…" at bounding box center [784, 272] width 666 height 221
copy div "Hi Rhianna! Thank you so much for reaching out to host a quinceañera at our fam…"
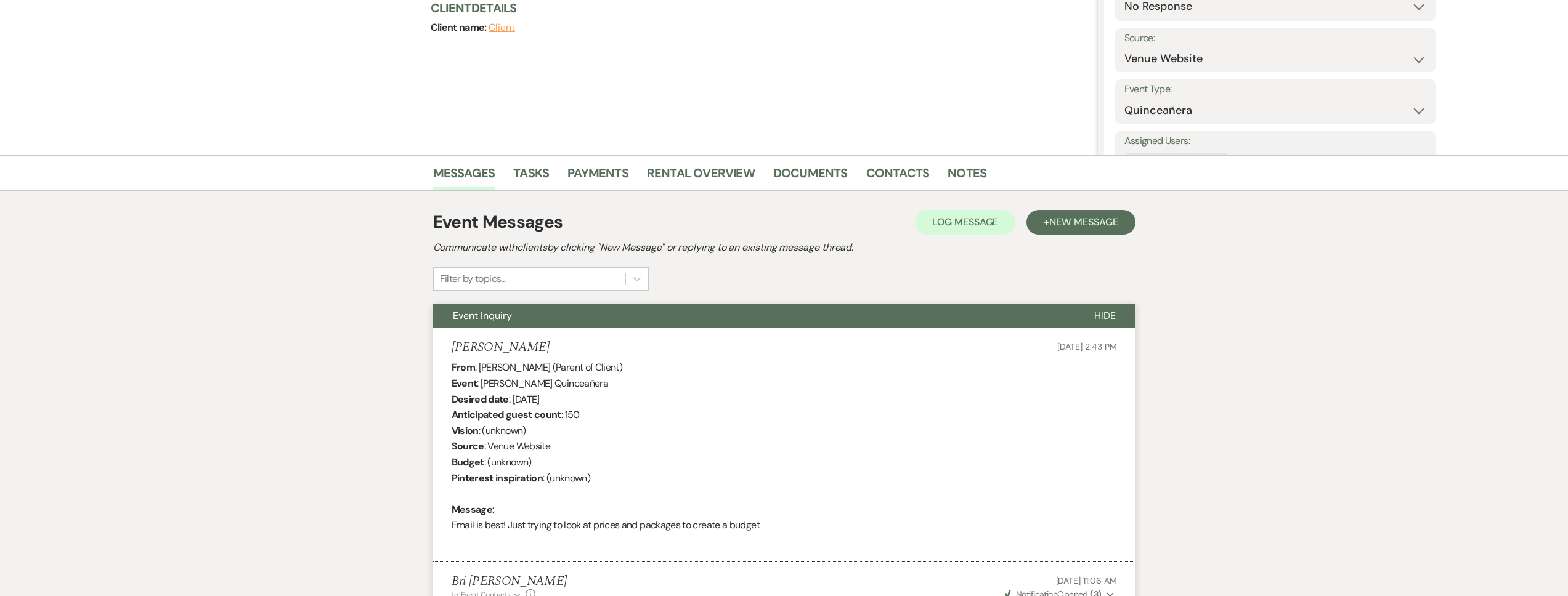
scroll to position [0, 0]
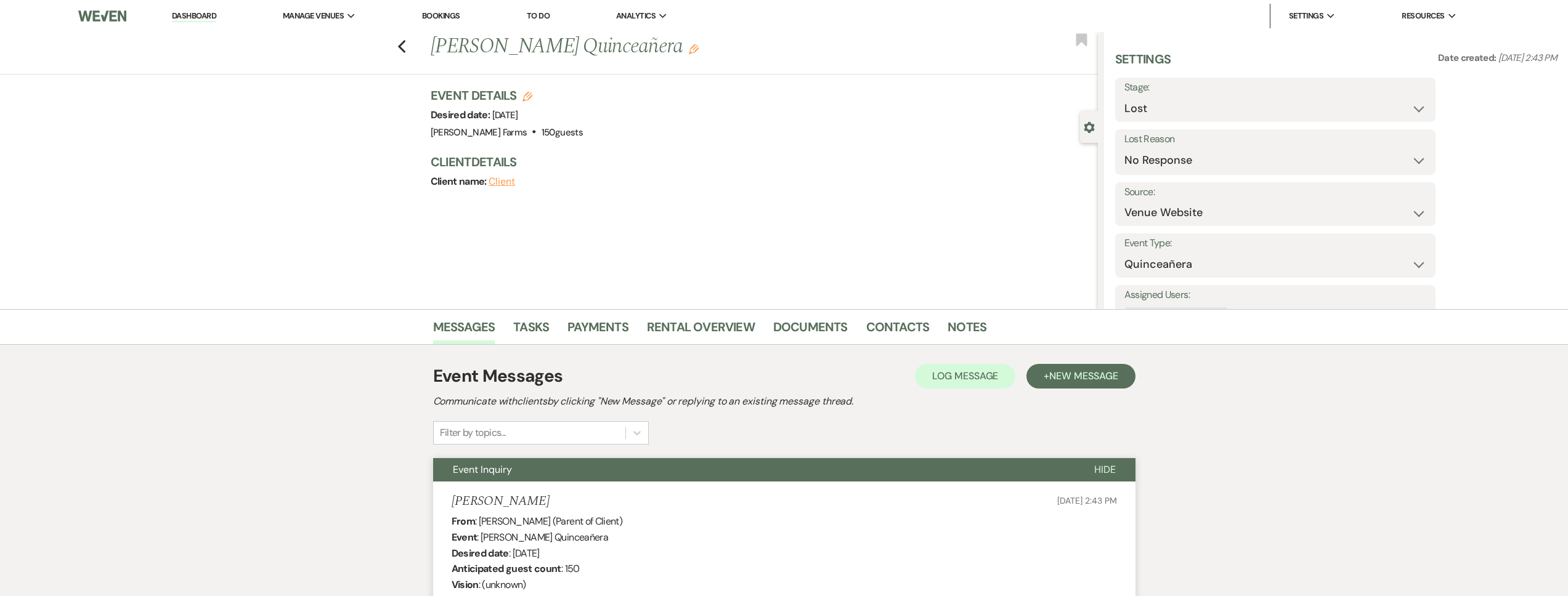
click at [194, 14] on link "Dashboard" at bounding box center [194, 16] width 44 height 12
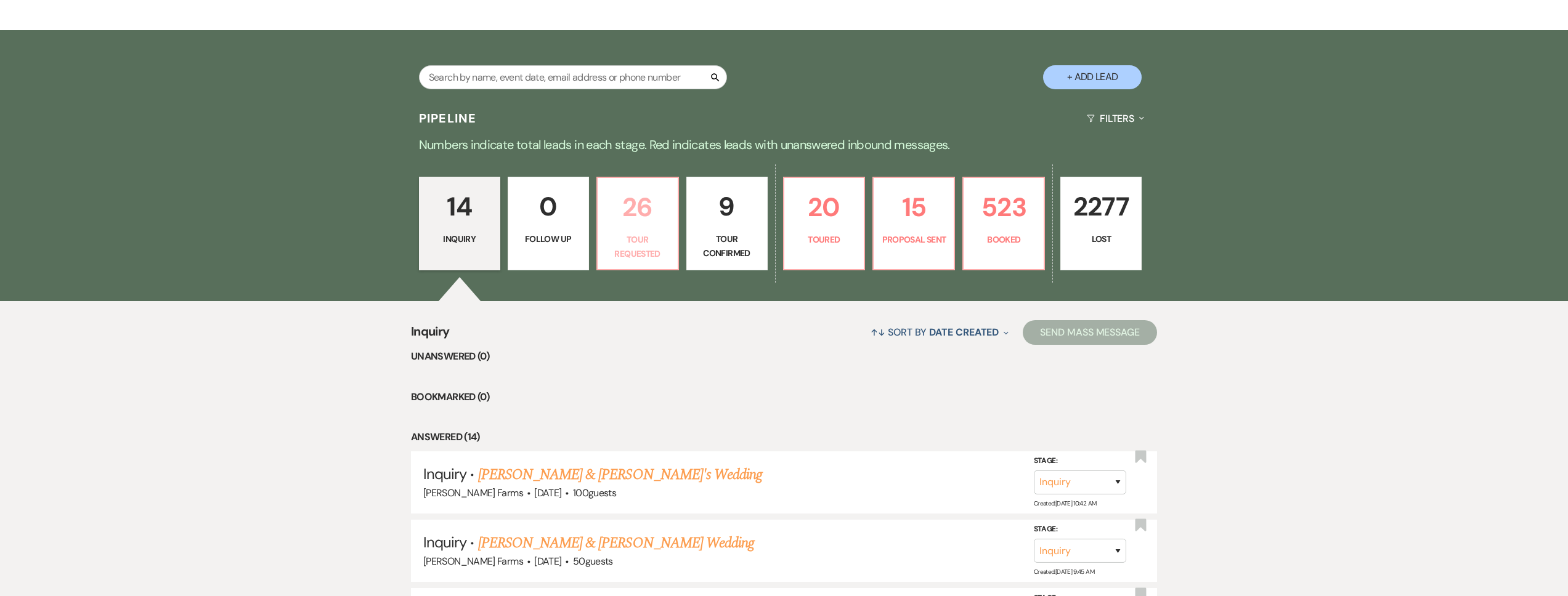
click at [638, 256] on p "Tour Requested" at bounding box center [638, 247] width 66 height 28
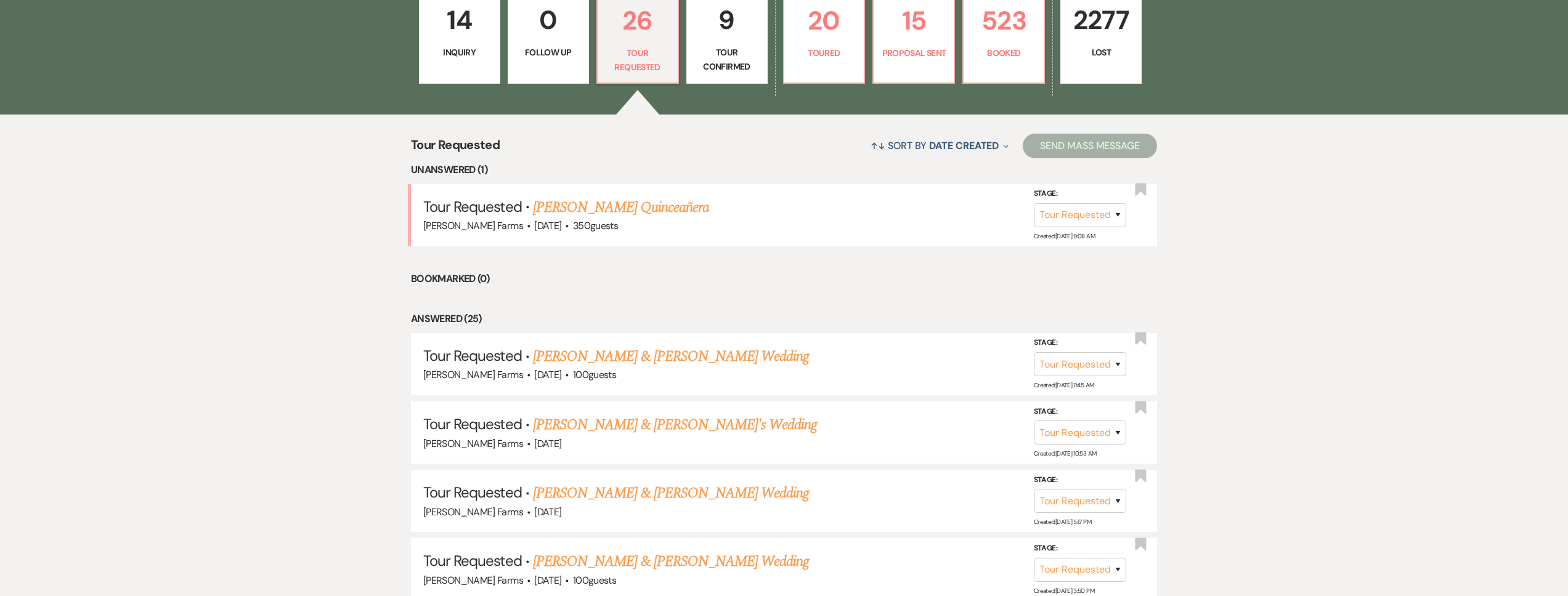
scroll to position [493, 0]
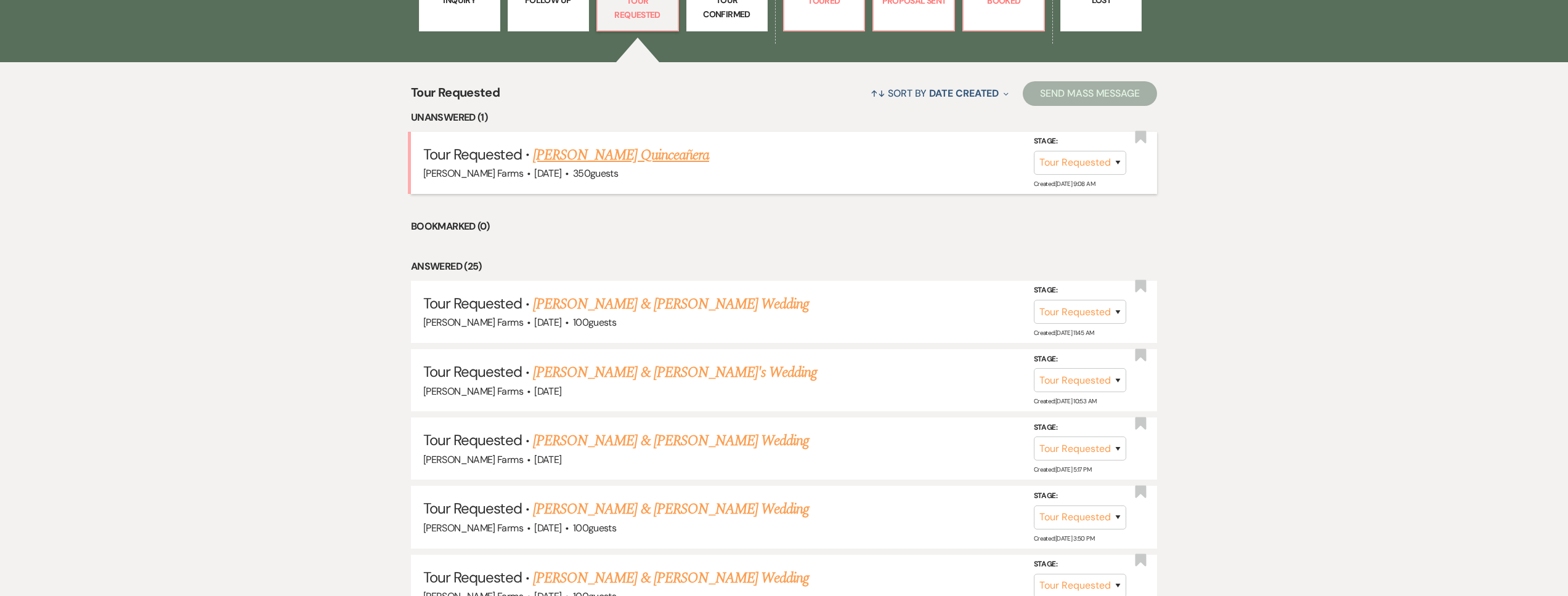
click at [616, 132] on li "Tour Requested · Yanin Venegas's Quinceañera Schnepf Farms · Nov 6, 2026 · 350 …" at bounding box center [784, 163] width 746 height 62
click at [611, 156] on link "[PERSON_NAME] Quinceañera" at bounding box center [621, 155] width 176 height 22
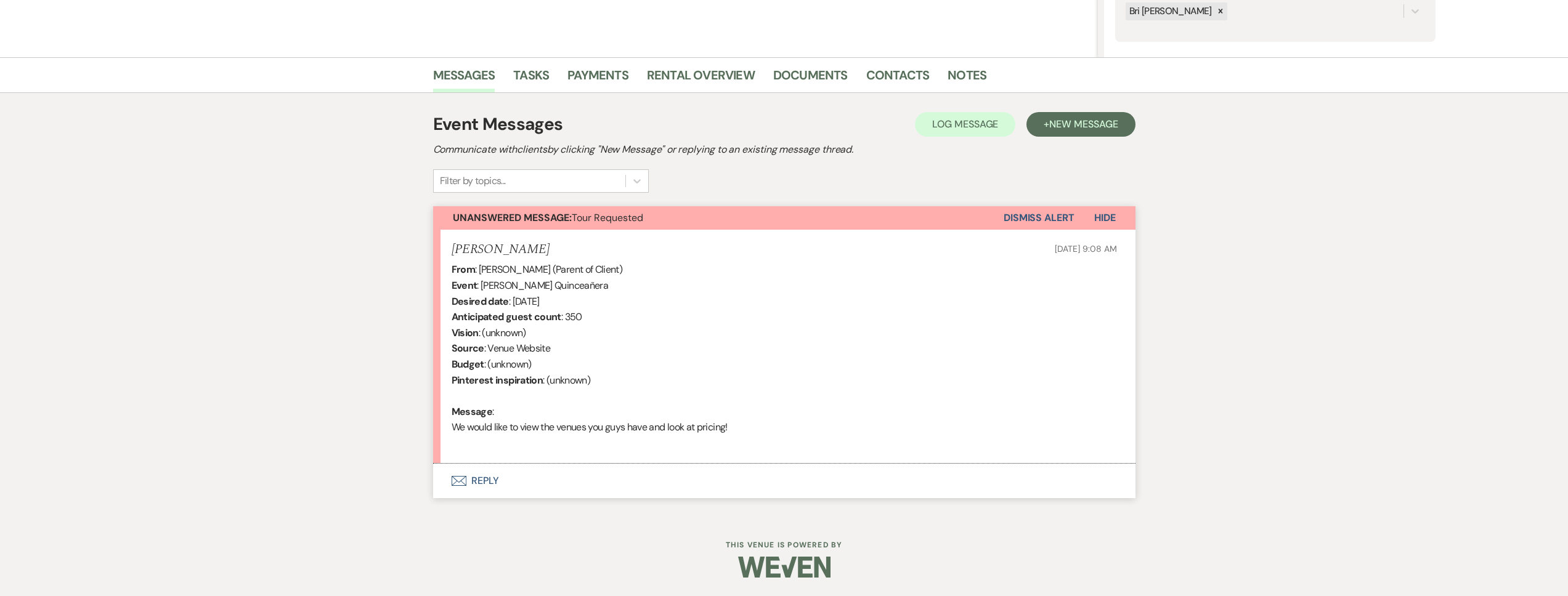
click at [576, 479] on button "Envelope Reply" at bounding box center [784, 481] width 702 height 35
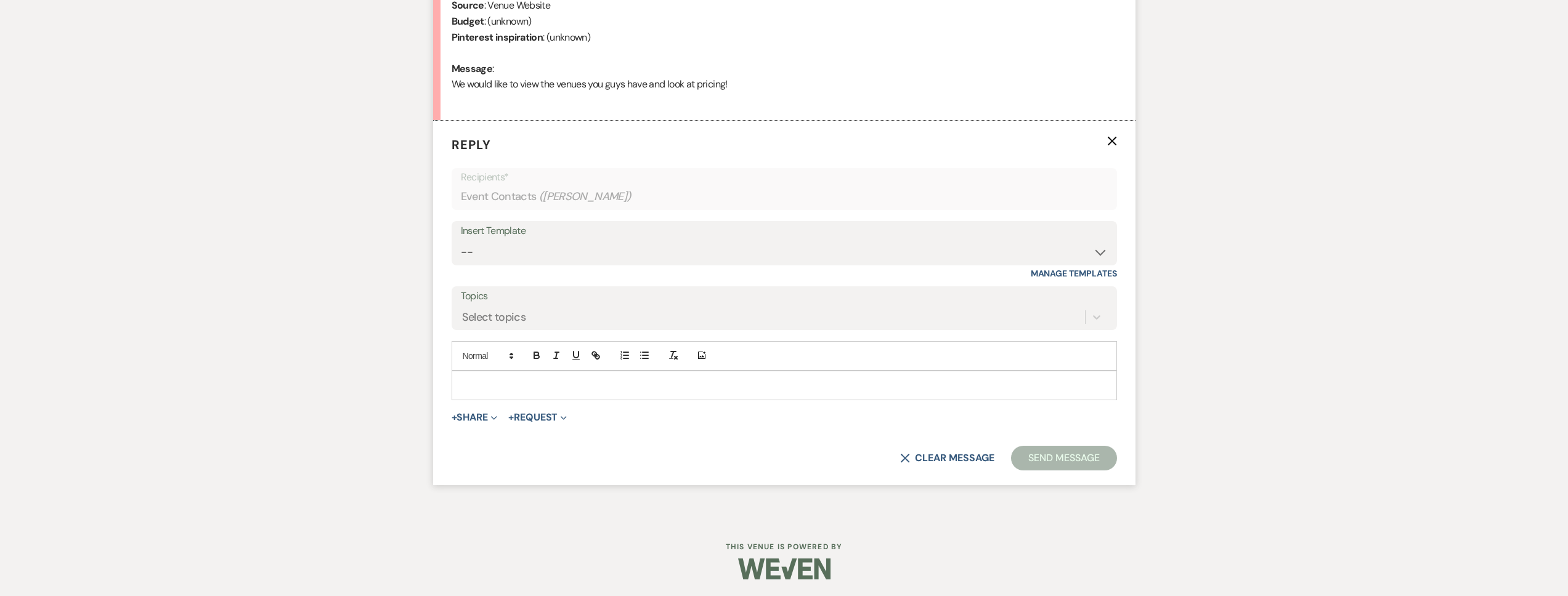
scroll to position [596, 0]
click at [522, 380] on p at bounding box center [784, 384] width 645 height 13
paste div
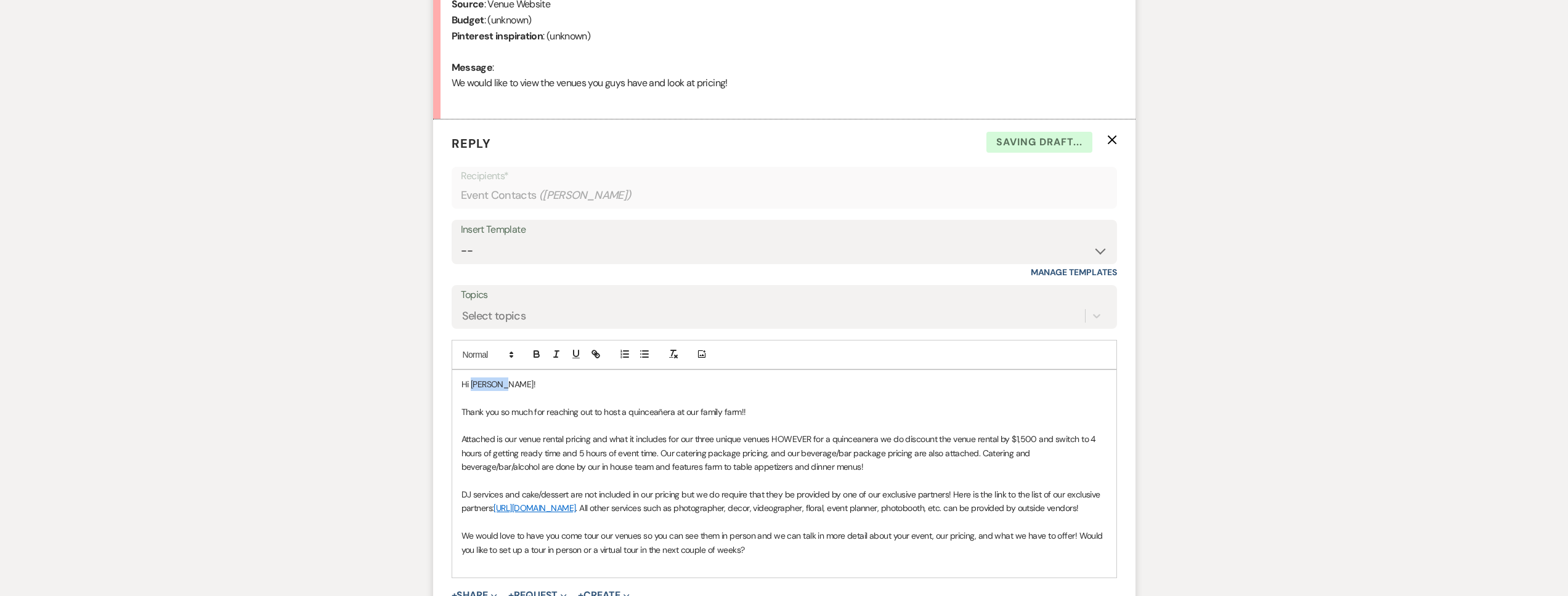
drag, startPoint x: 514, startPoint y: 382, endPoint x: 473, endPoint y: 381, distance: 41.0
click at [473, 381] on p "Hi Rhianna!" at bounding box center [784, 384] width 645 height 13
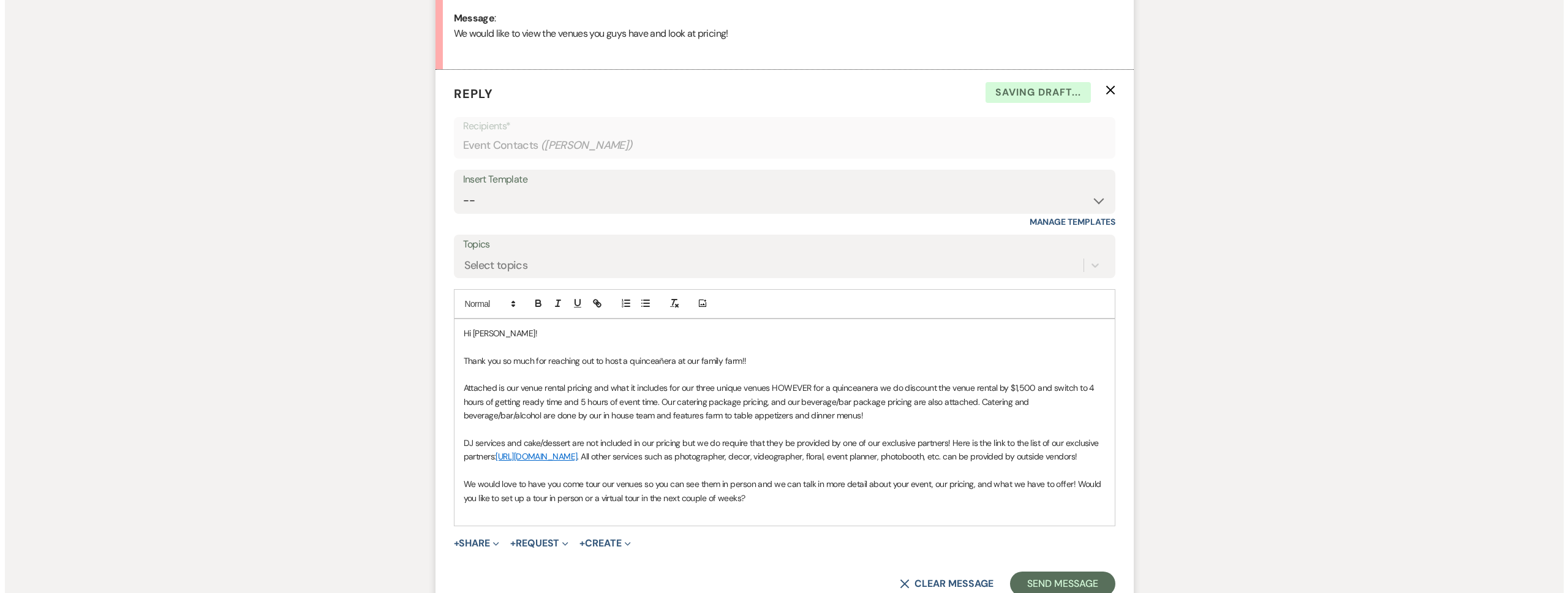
scroll to position [724, 0]
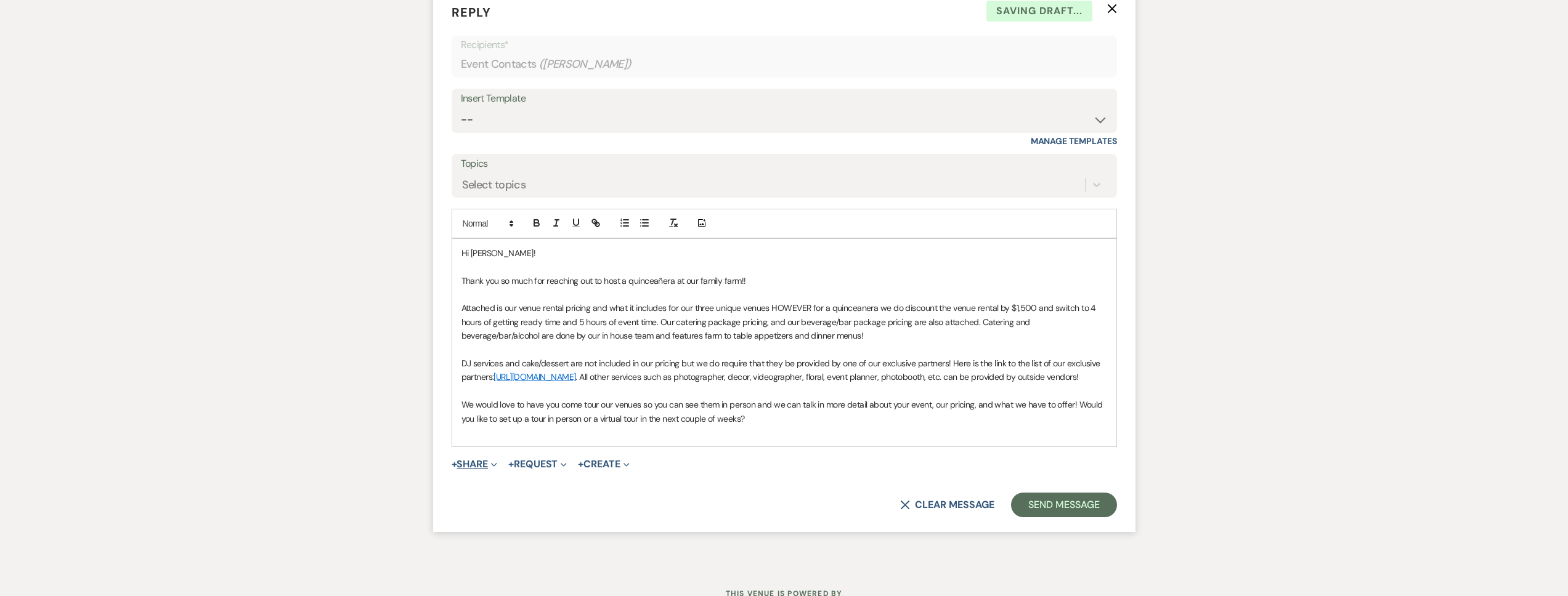
click at [492, 470] on span "Expand" at bounding box center [492, 464] width 9 height 13
click at [495, 491] on button "Doc Upload Documents" at bounding box center [538, 489] width 172 height 22
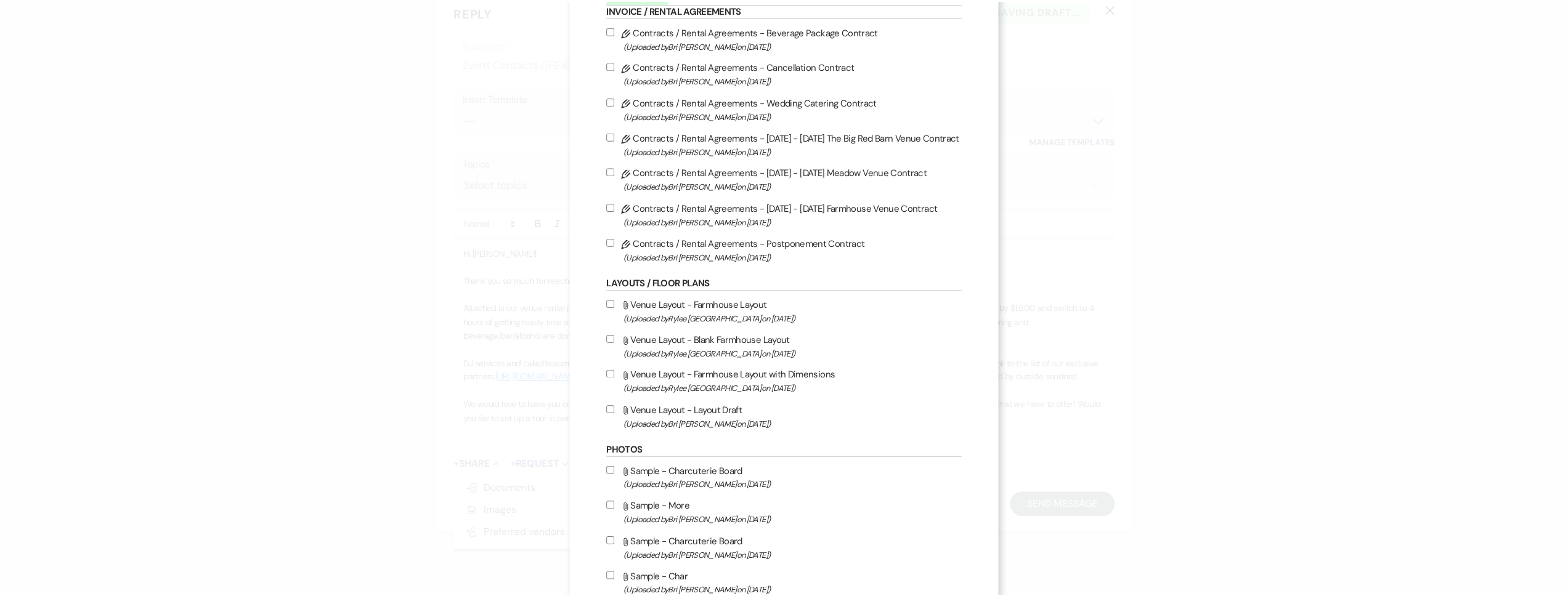
scroll to position [247, 0]
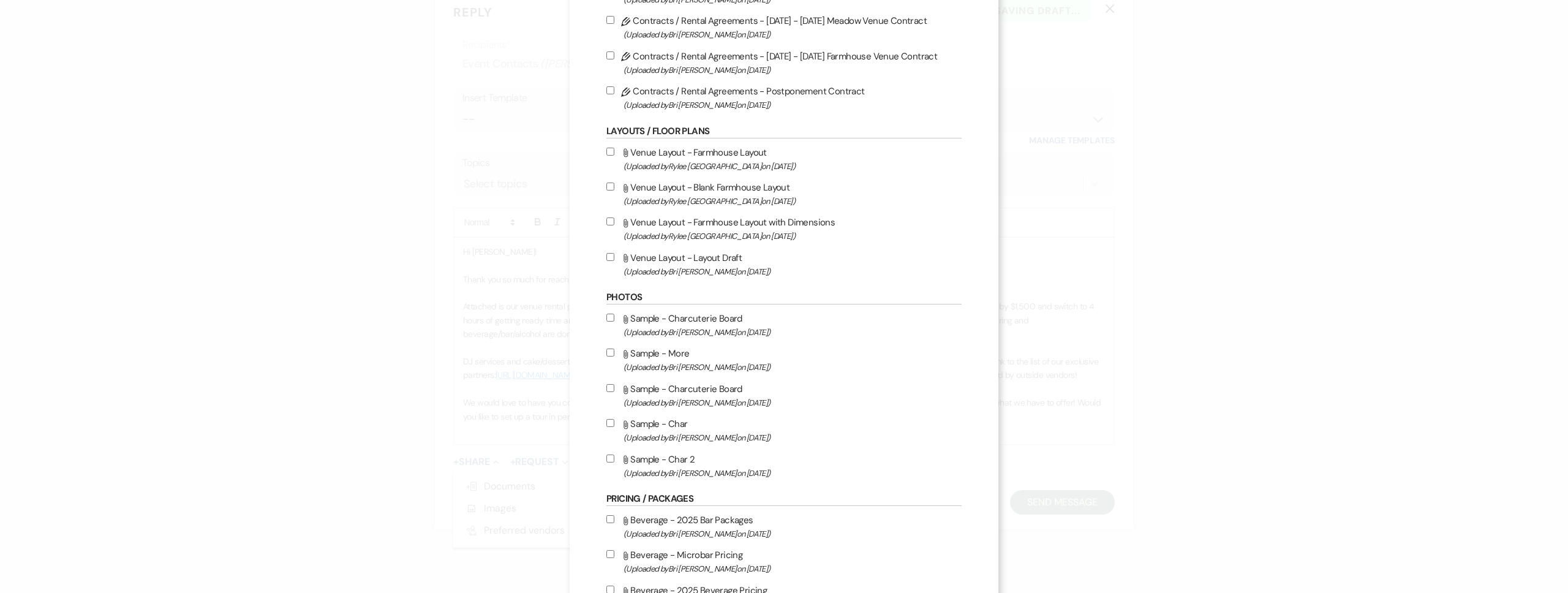
click at [448, 348] on div "X Attach Files Library Files Event Documents Upload File Invoice / Rental Agree…" at bounding box center [784, 296] width 1568 height 593
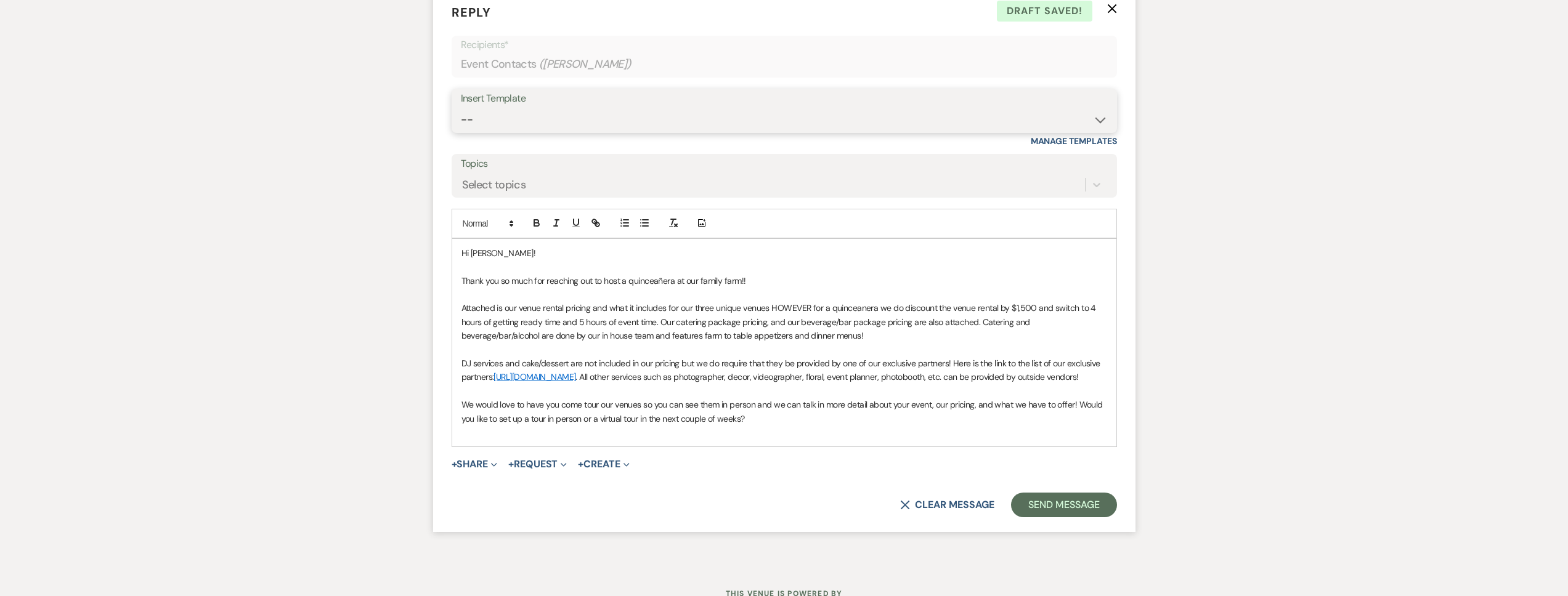
click at [502, 112] on select "-- Tour Request Response Follow Up Contract (Pre-Booked Leads) Weven Planning P…" at bounding box center [784, 120] width 647 height 24
click at [461, 108] on select "-- Tour Request Response Follow Up Contract (Pre-Booked Leads) Weven Planning P…" at bounding box center [784, 120] width 647 height 24
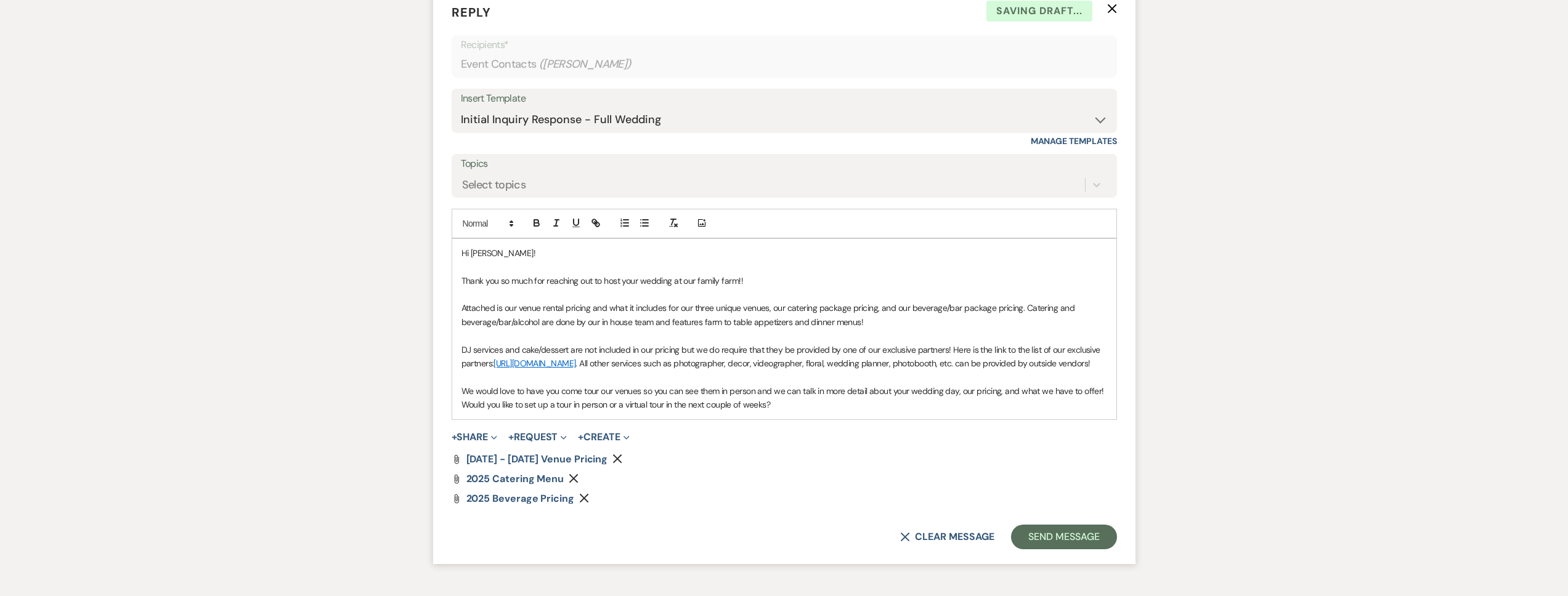
drag, startPoint x: 778, startPoint y: 411, endPoint x: 440, endPoint y: 282, distance: 361.8
click at [440, 282] on form "Reply X Saving draft... Recipients* Event Contacts ( Yanin Venegas ) Insert Tem…" at bounding box center [784, 276] width 702 height 575
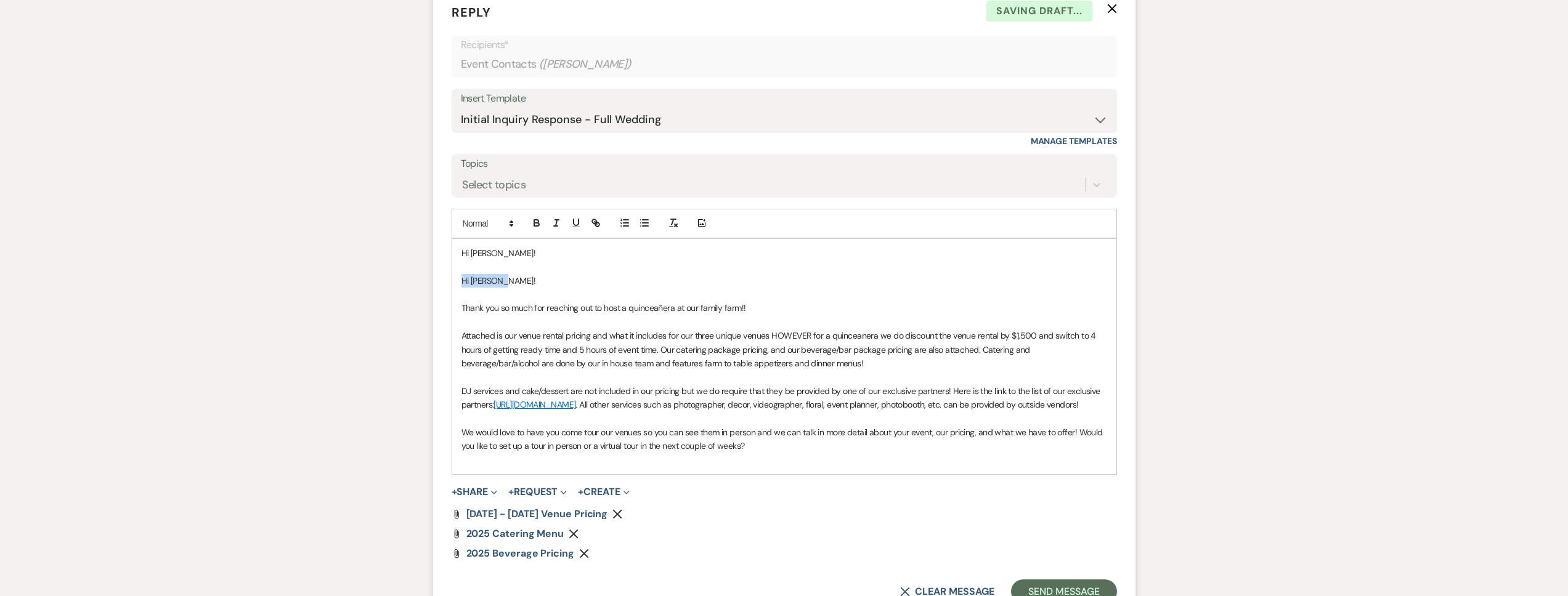
drag, startPoint x: 531, startPoint y: 278, endPoint x: 388, endPoint y: 276, distance: 143.0
click at [388, 276] on div "Messages Tasks Payments Rental Overview Documents Contacts Notes Event Messages…" at bounding box center [784, 117] width 1568 height 1070
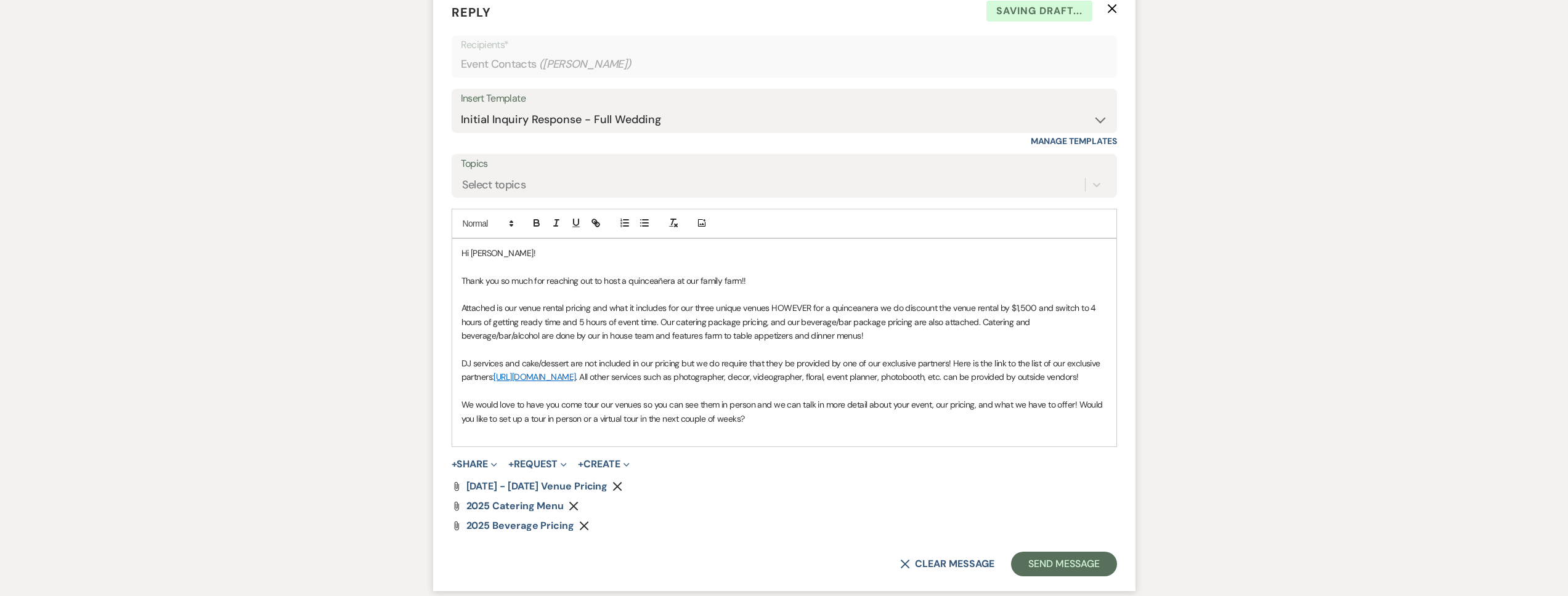
click at [574, 307] on span "Attached is our venue rental pricing and what it includes for our three unique …" at bounding box center [780, 322] width 637 height 39
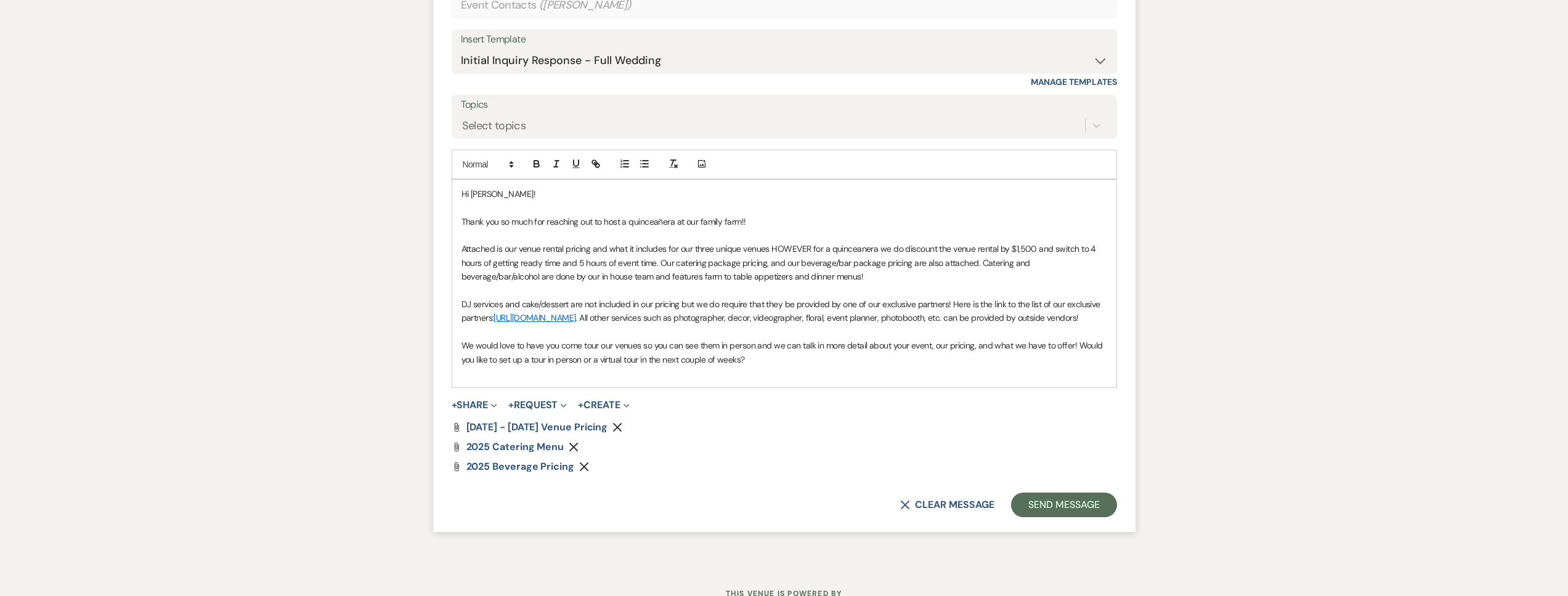
scroll to position [808, 0]
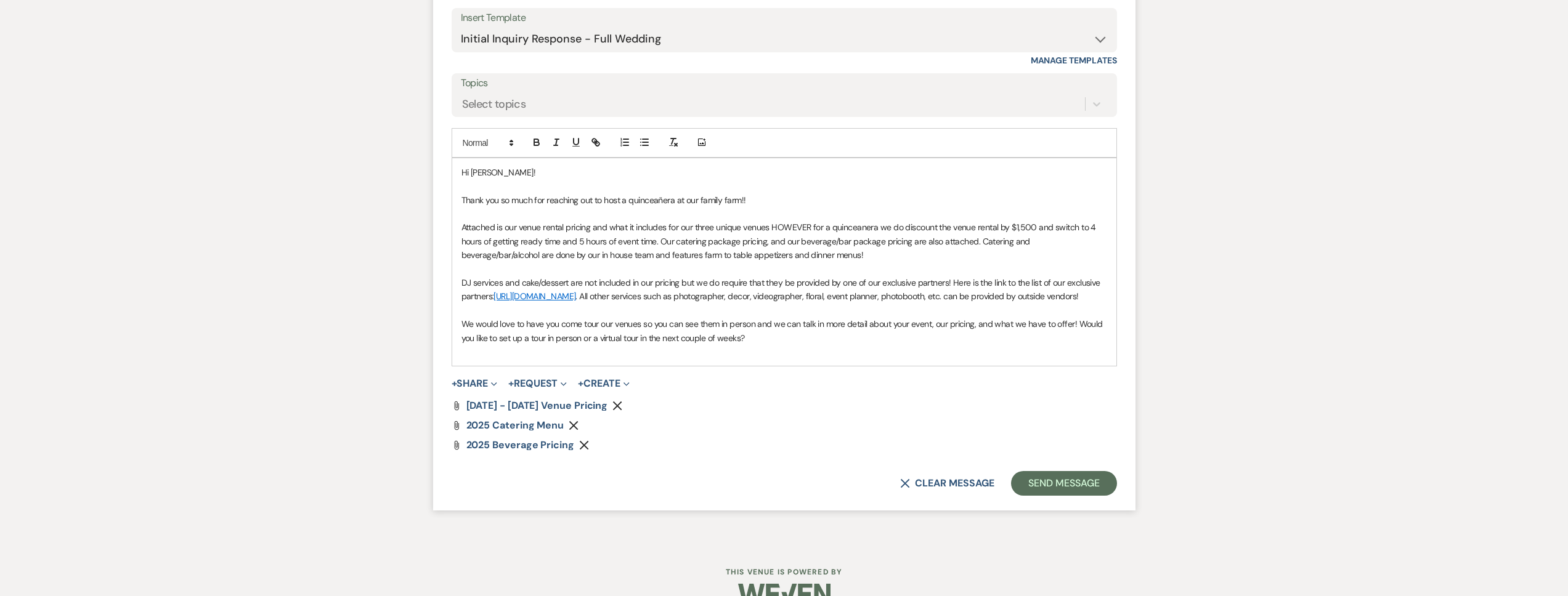
click at [534, 358] on p at bounding box center [784, 351] width 645 height 13
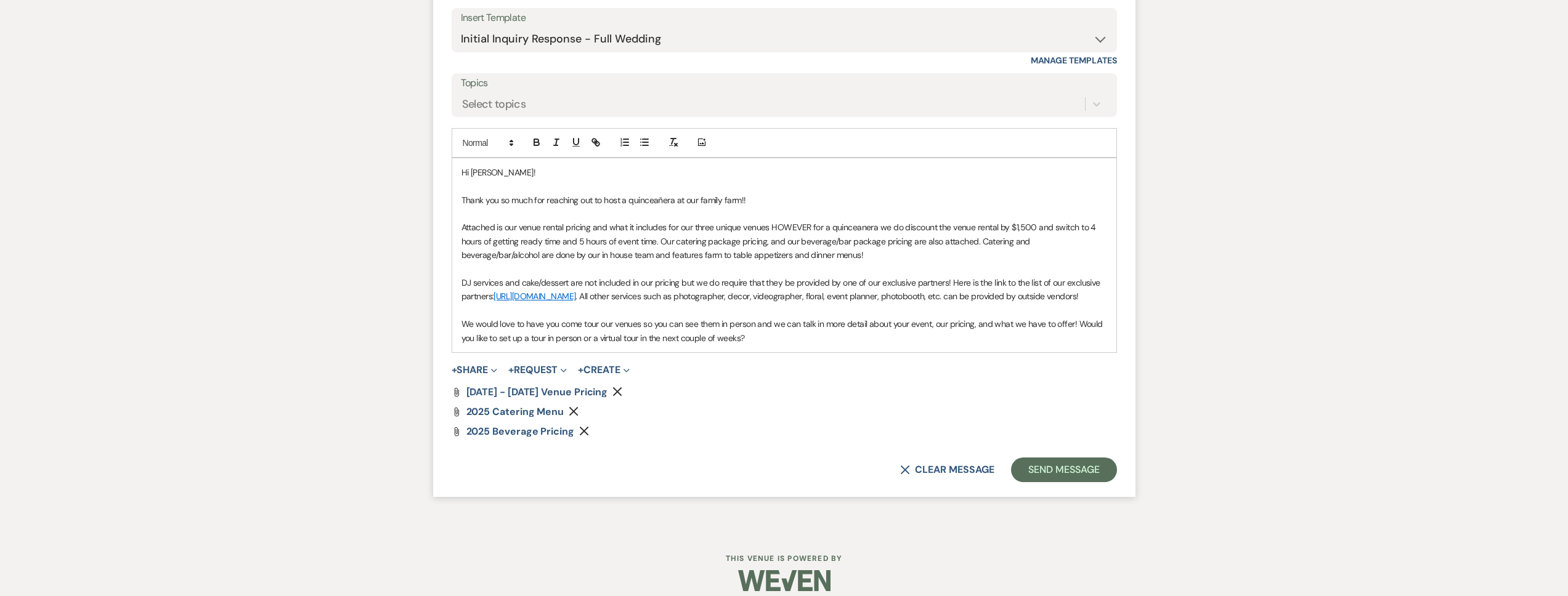
drag, startPoint x: 777, startPoint y: 355, endPoint x: 1078, endPoint y: 339, distance: 301.4
click at [1078, 339] on p "We would love to have you come tour our venues so you can see them in person an…" at bounding box center [784, 331] width 645 height 28
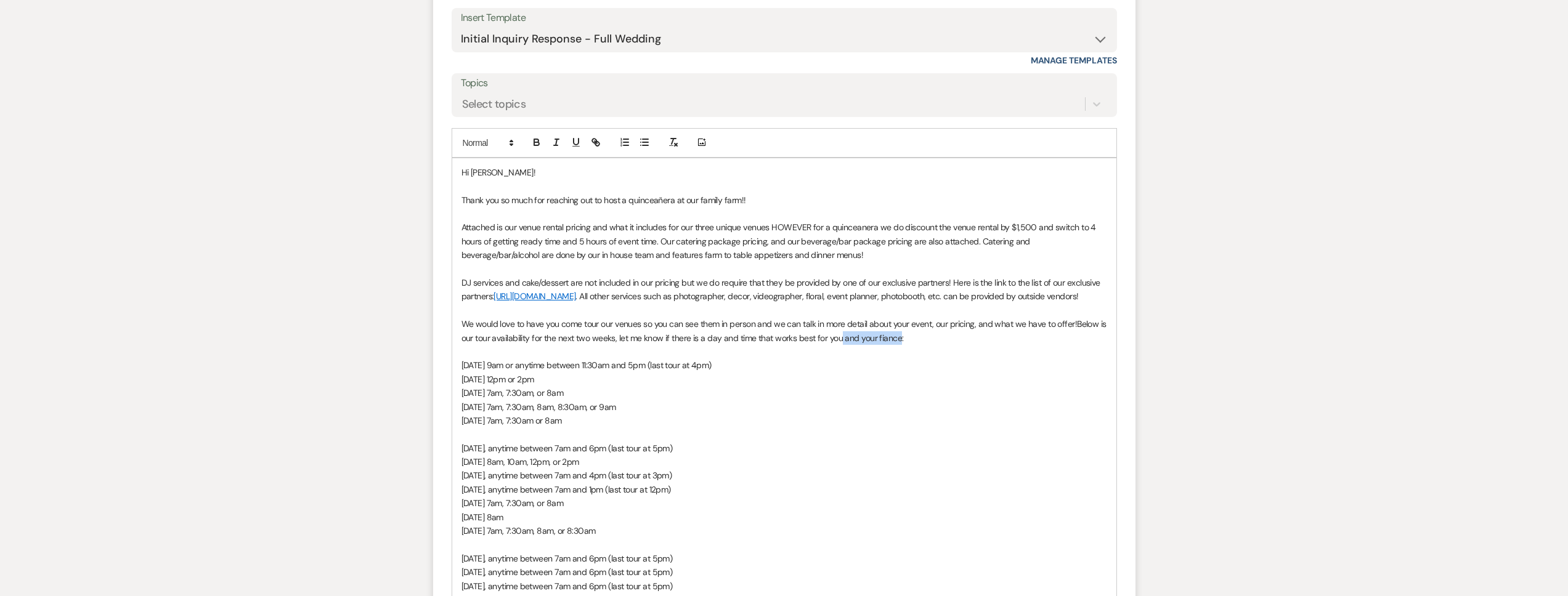
drag, startPoint x: 899, startPoint y: 351, endPoint x: 838, endPoint y: 350, distance: 61.0
click at [839, 345] on p "We would love to have you come tour our venues so you can see them in person an…" at bounding box center [784, 331] width 645 height 28
click at [815, 372] on p "Tuesday, October 14, at 9am or anytime between 11:30am and 5pm (last tour at 4p…" at bounding box center [784, 365] width 645 height 13
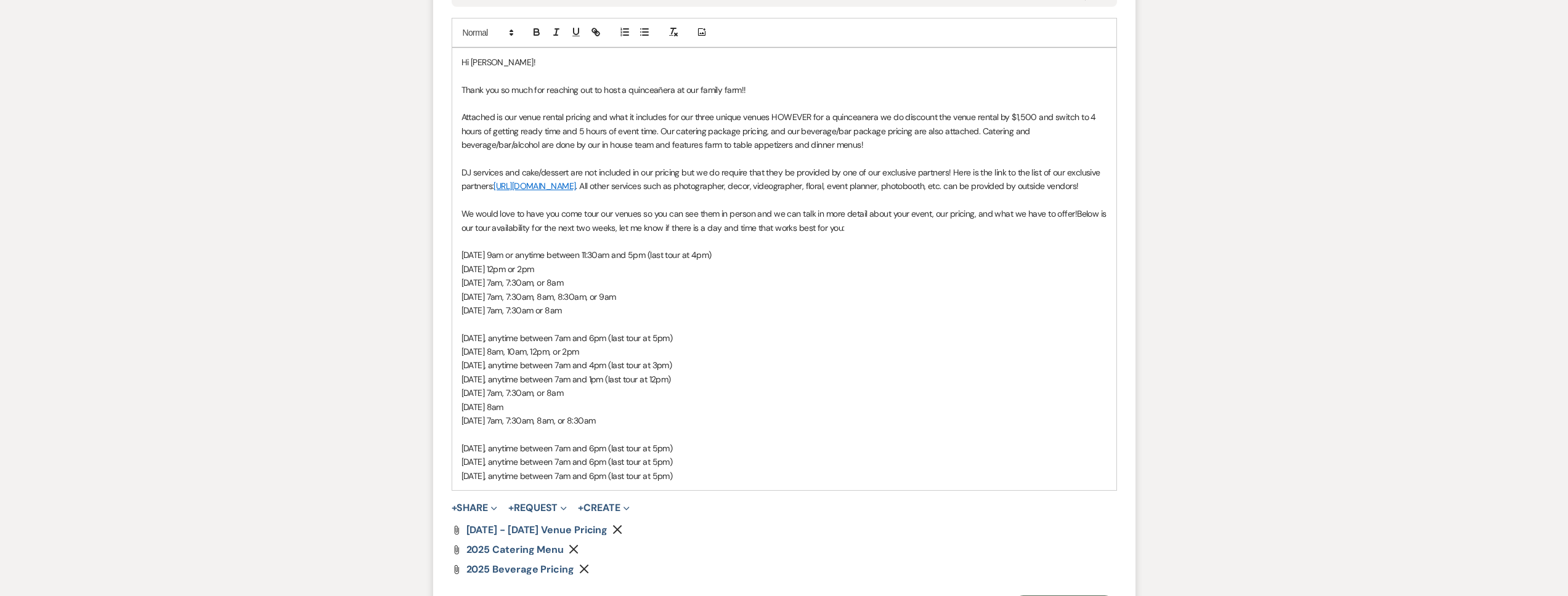
scroll to position [1047, 0]
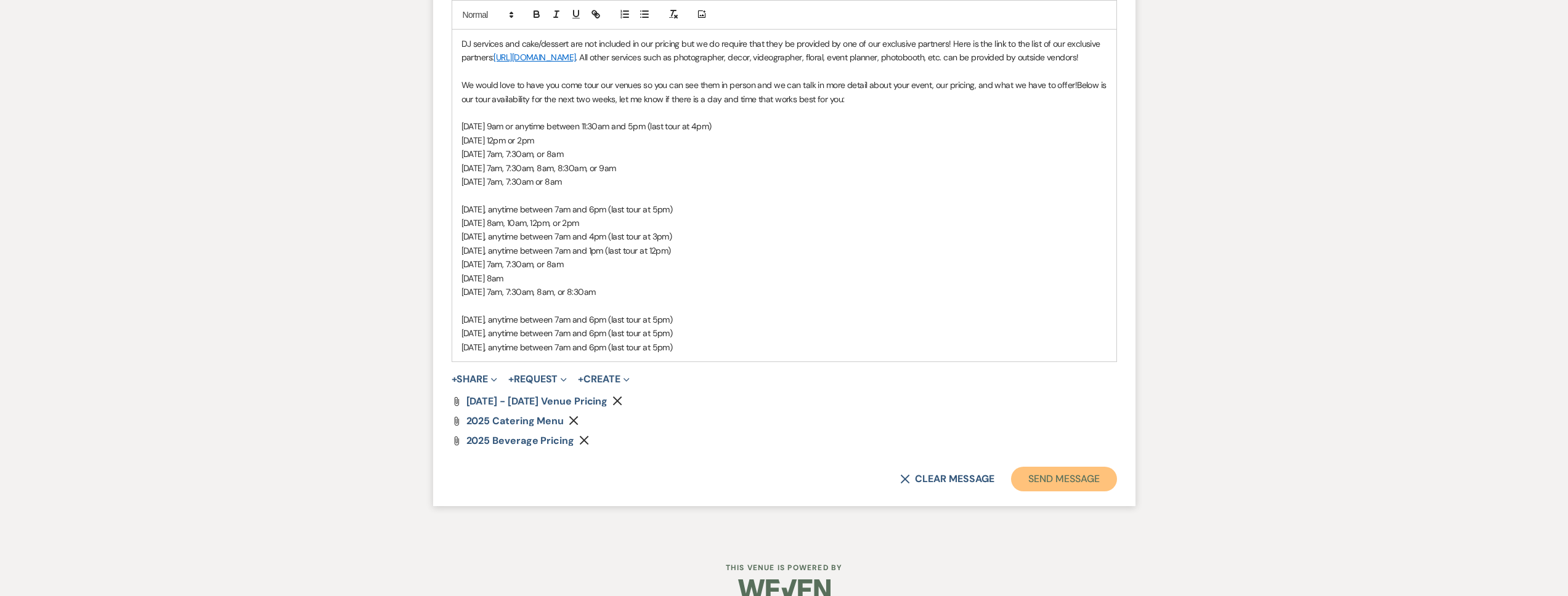
click at [1043, 491] on button "Send Message" at bounding box center [1063, 479] width 105 height 25
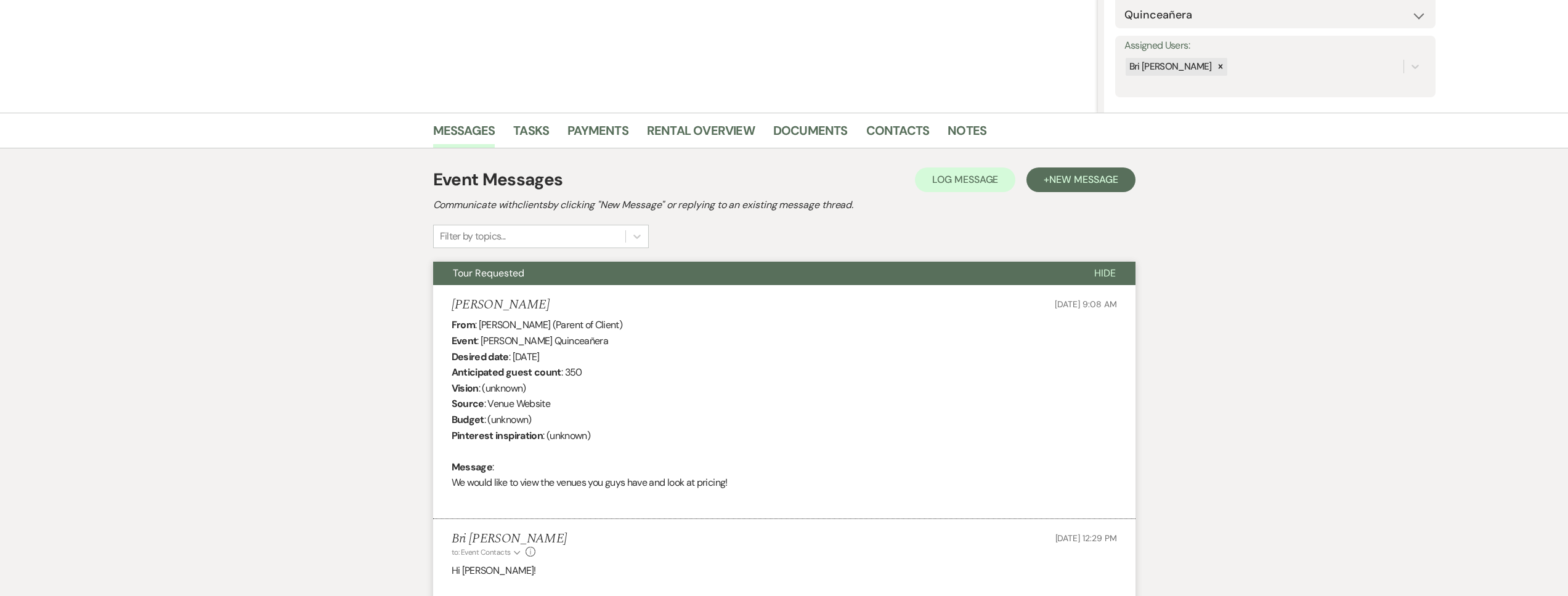
scroll to position [0, 0]
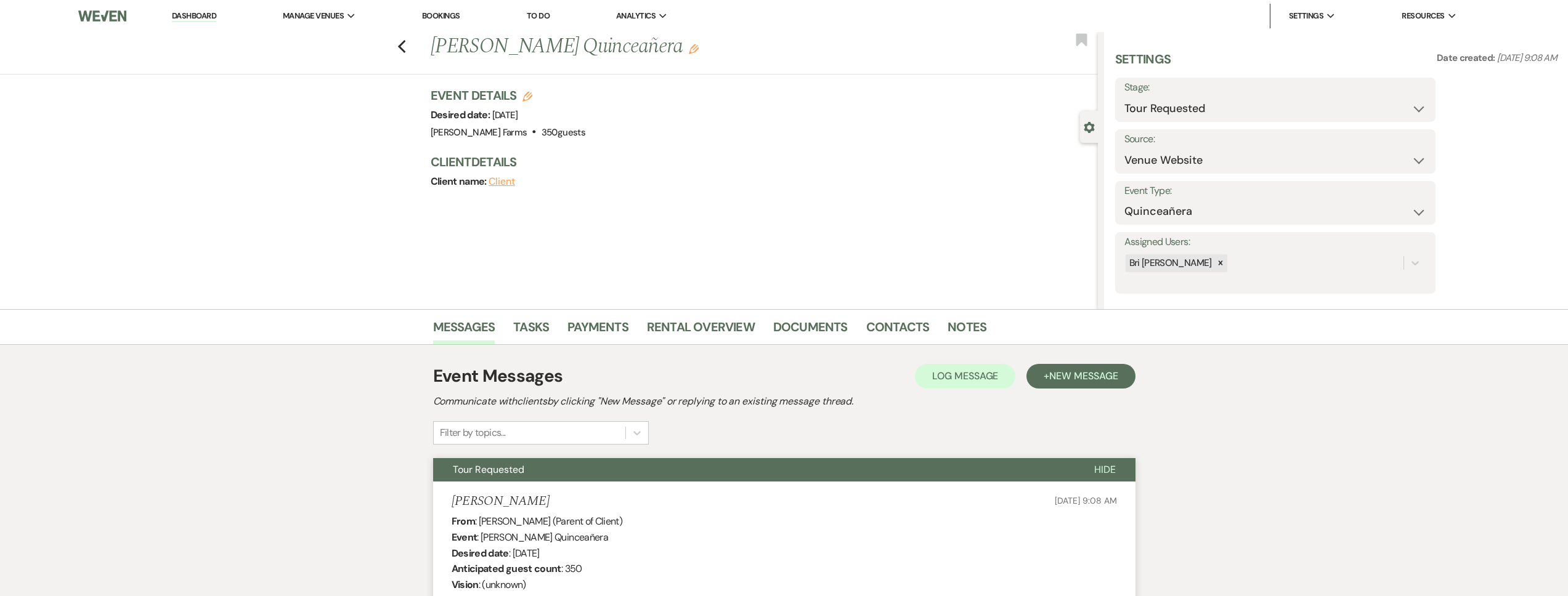
click at [199, 16] on link "Dashboard" at bounding box center [194, 16] width 44 height 12
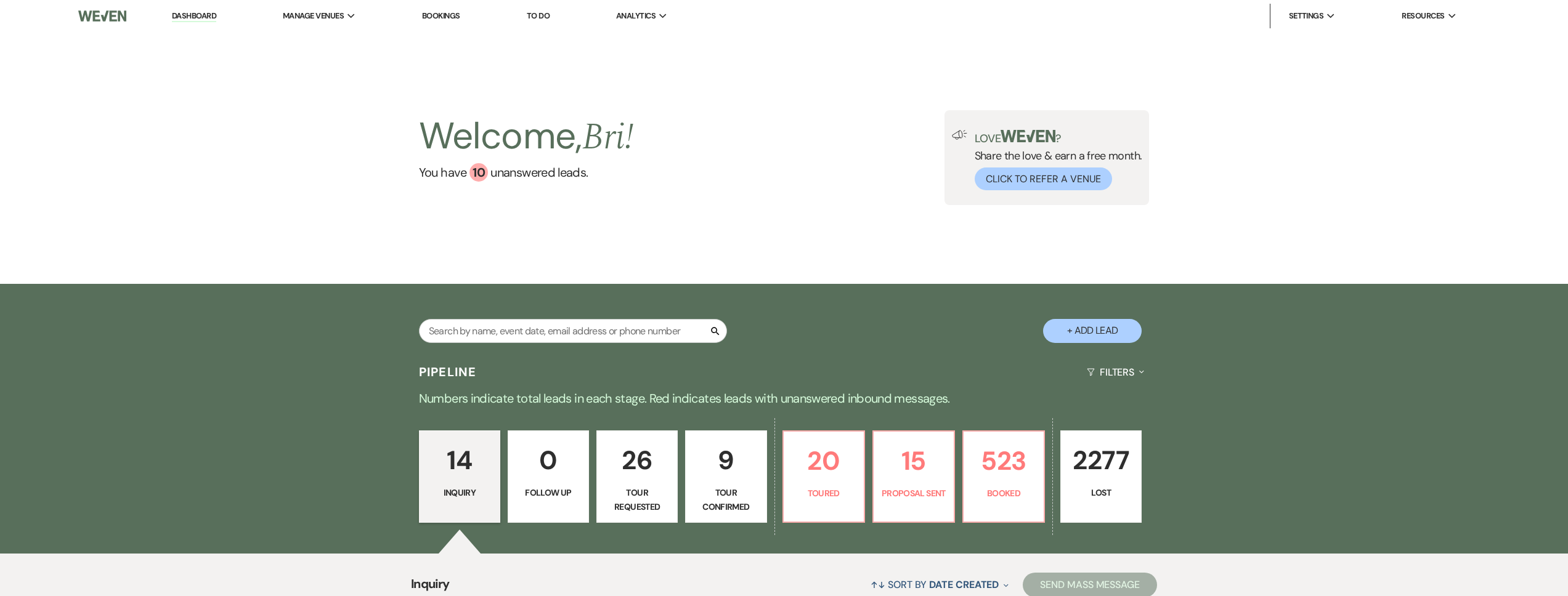
click at [641, 460] on p "26" at bounding box center [637, 460] width 66 height 41
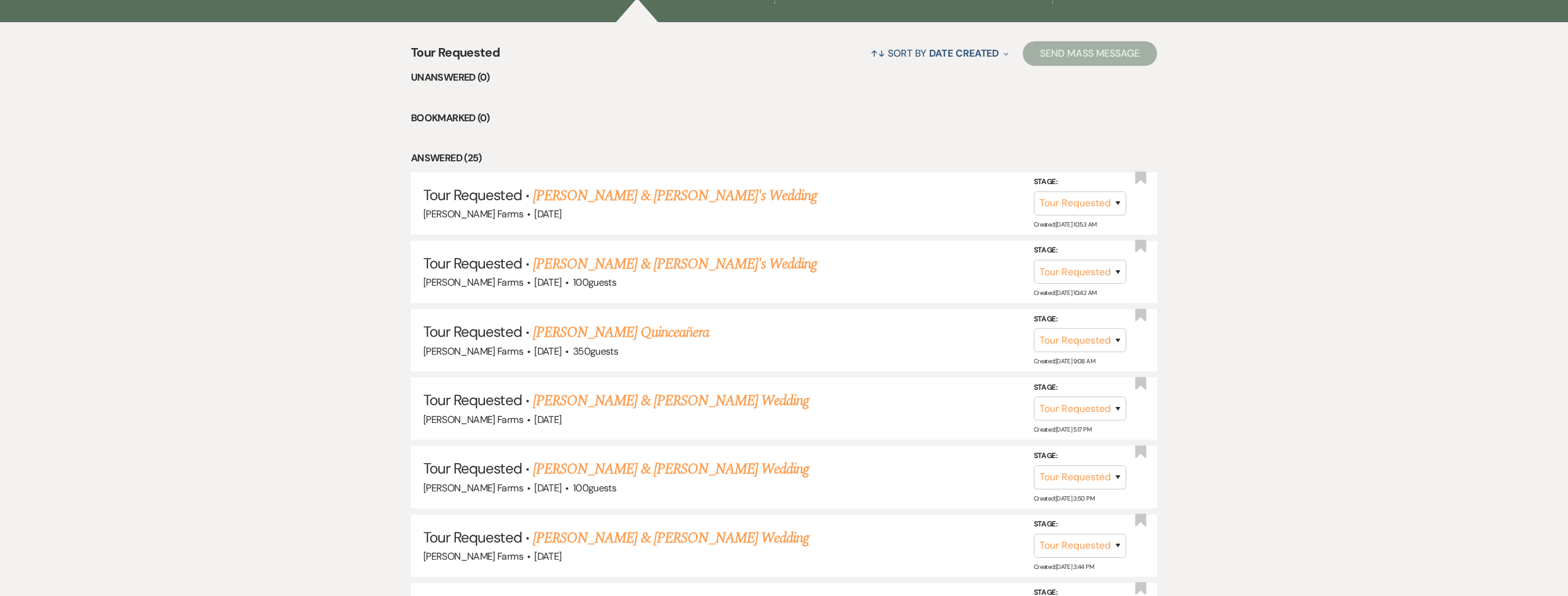
scroll to position [1914, 0]
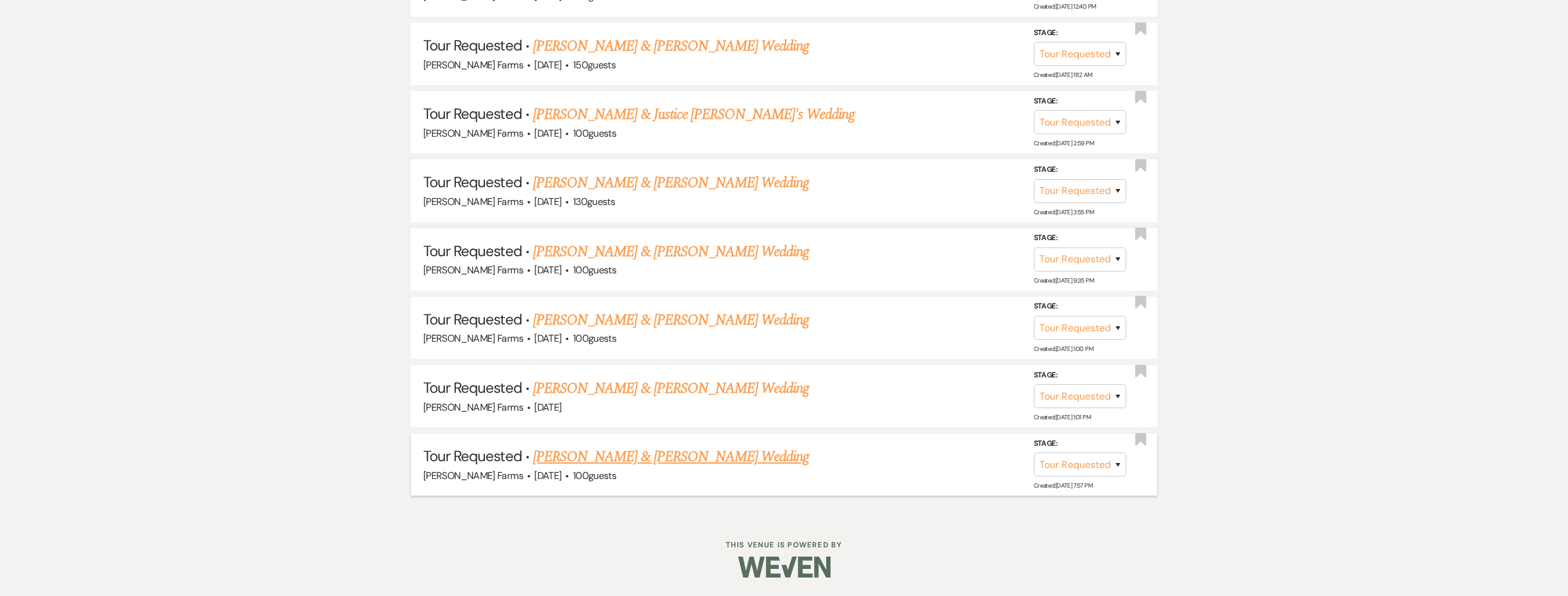
click at [654, 460] on link "[PERSON_NAME] & [PERSON_NAME] Wedding" at bounding box center [671, 457] width 276 height 22
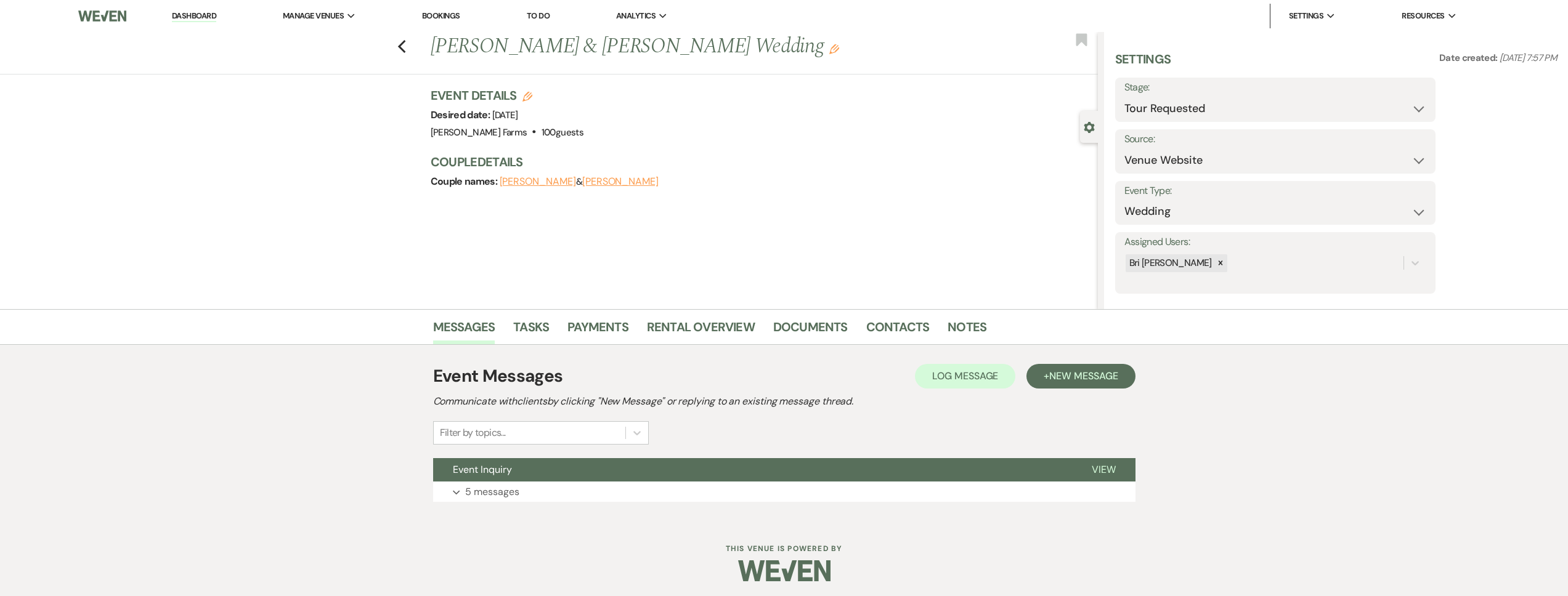
click at [523, 510] on div "Event Messages Log Log Message + New Message Communicate with clients by clicki…" at bounding box center [784, 433] width 702 height 175
click at [519, 490] on button "Expand 5 messages" at bounding box center [784, 492] width 702 height 21
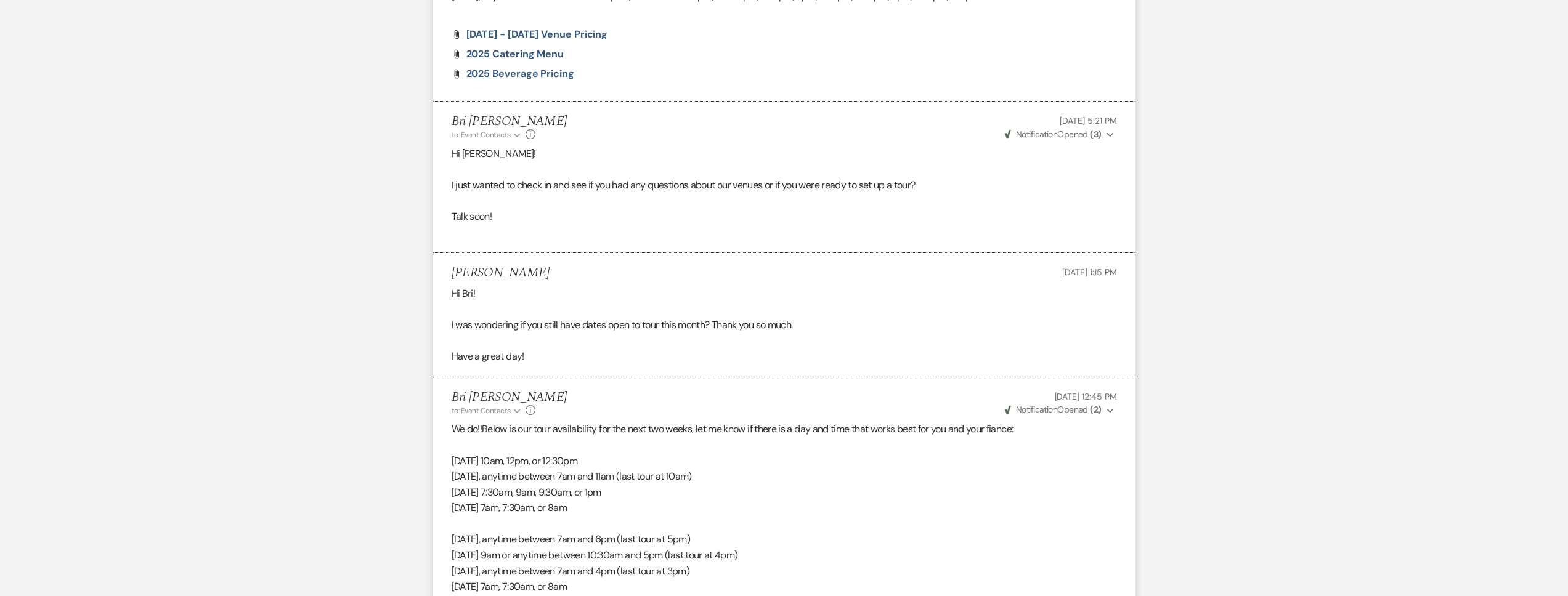
scroll to position [1216, 0]
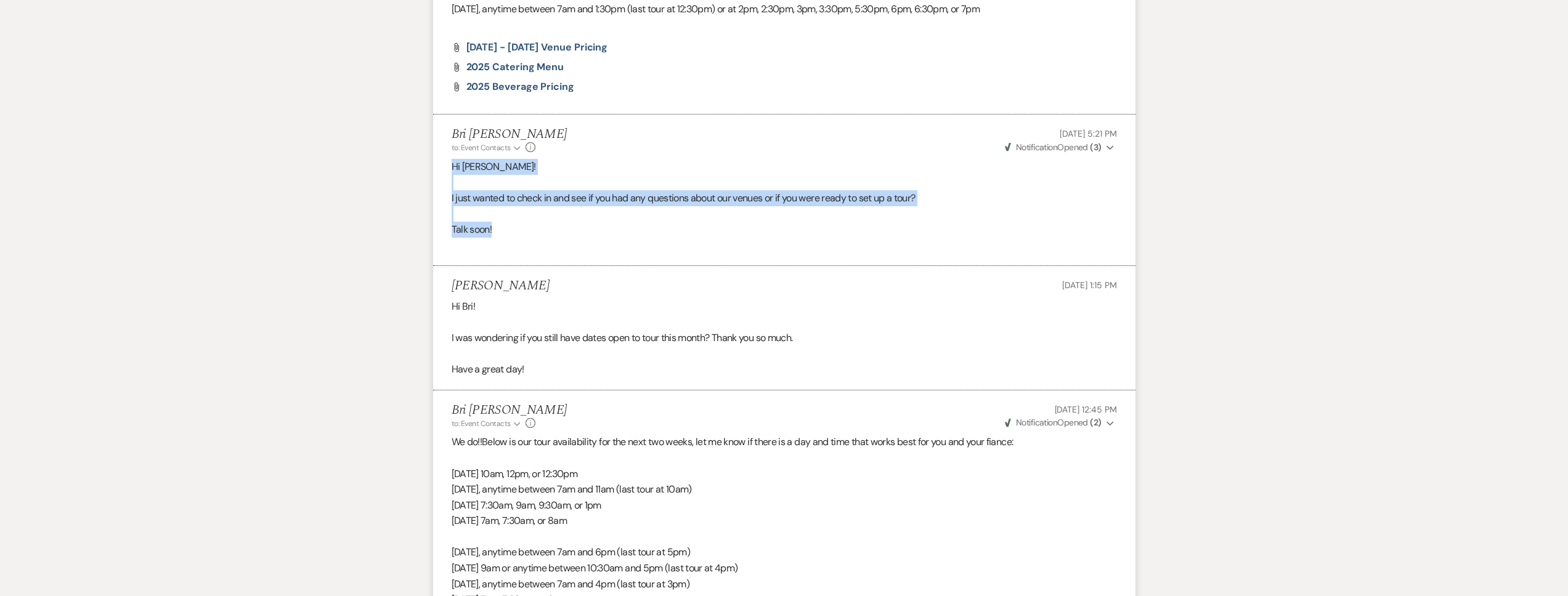
drag, startPoint x: 497, startPoint y: 238, endPoint x: 440, endPoint y: 176, distance: 84.2
click at [440, 176] on li "Bri Schnepf to: Event Contacts Expand Info Sep 10, 2025, 5:21 PM Weven Check No…" at bounding box center [784, 190] width 702 height 151
copy div "Hi Joshua! I just wanted to check in and see if you had any questions about our…"
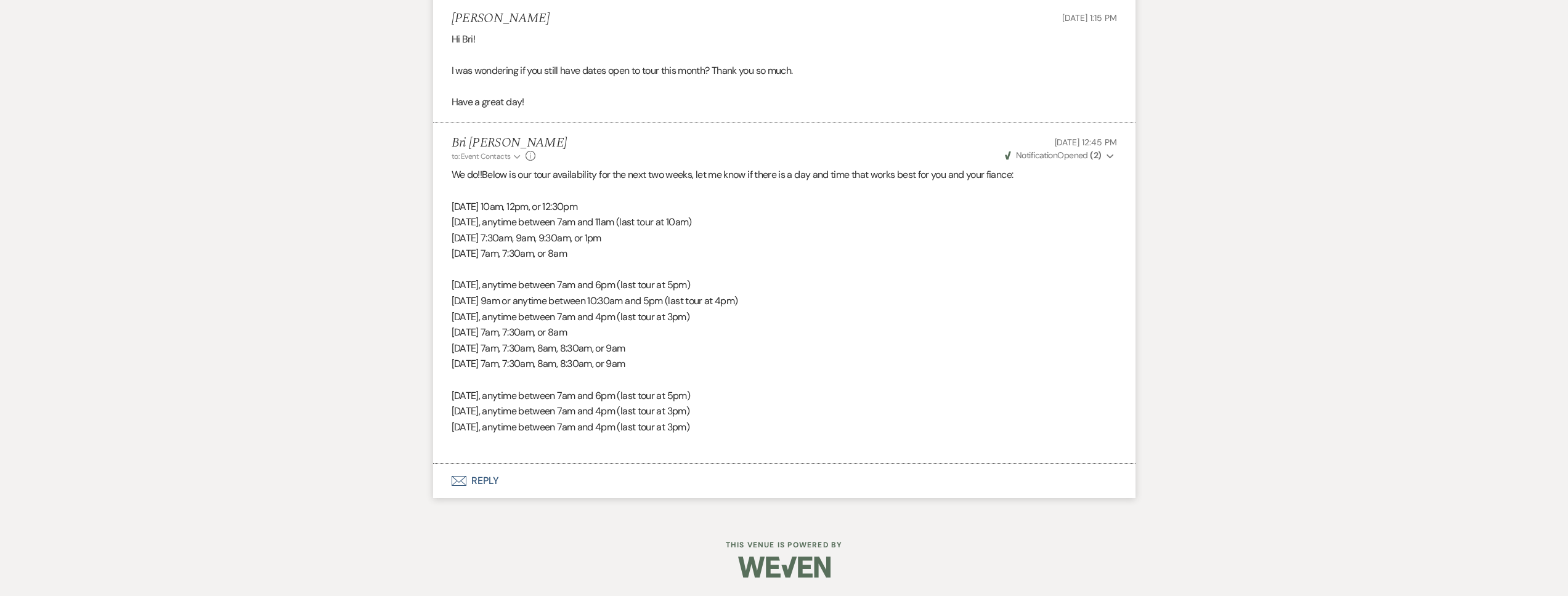
scroll to position [1499, 0]
click at [504, 486] on button "Envelope Reply" at bounding box center [784, 481] width 702 height 35
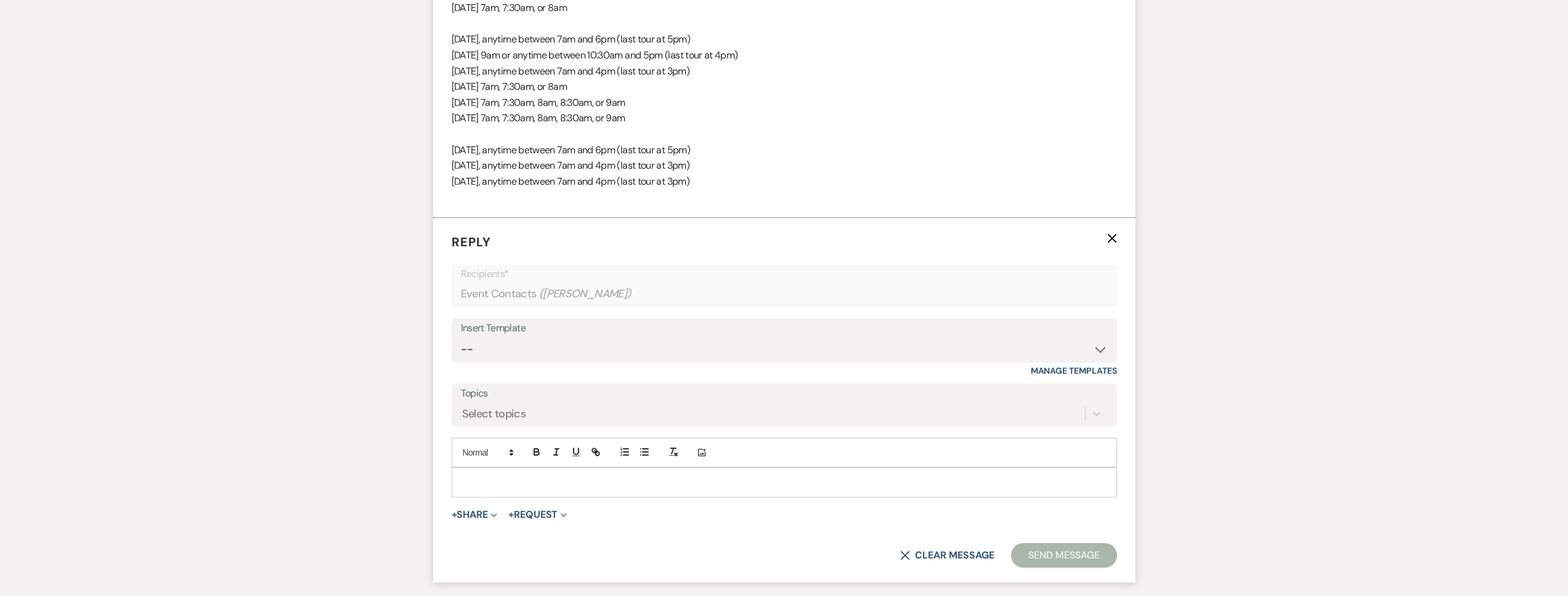
scroll to position [1730, 0]
click at [517, 488] on p at bounding box center [784, 481] width 645 height 13
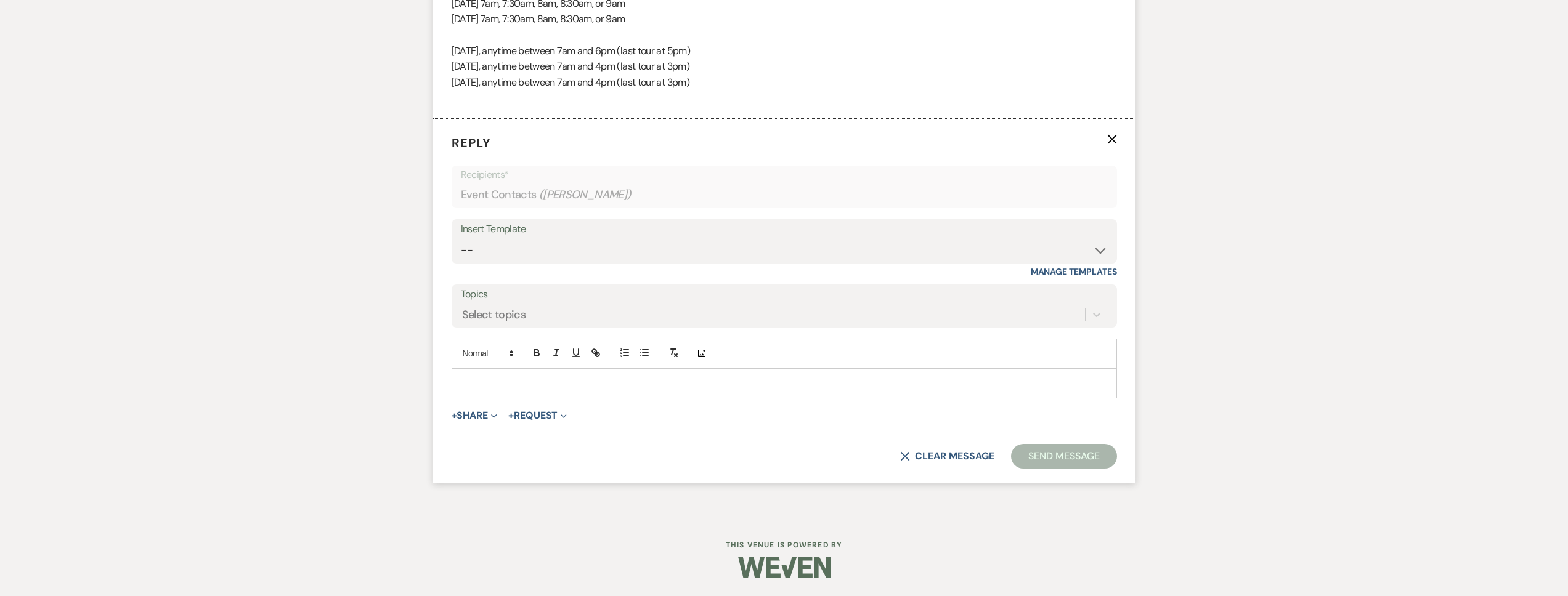
scroll to position [1843, 0]
click at [558, 387] on p at bounding box center [784, 383] width 645 height 13
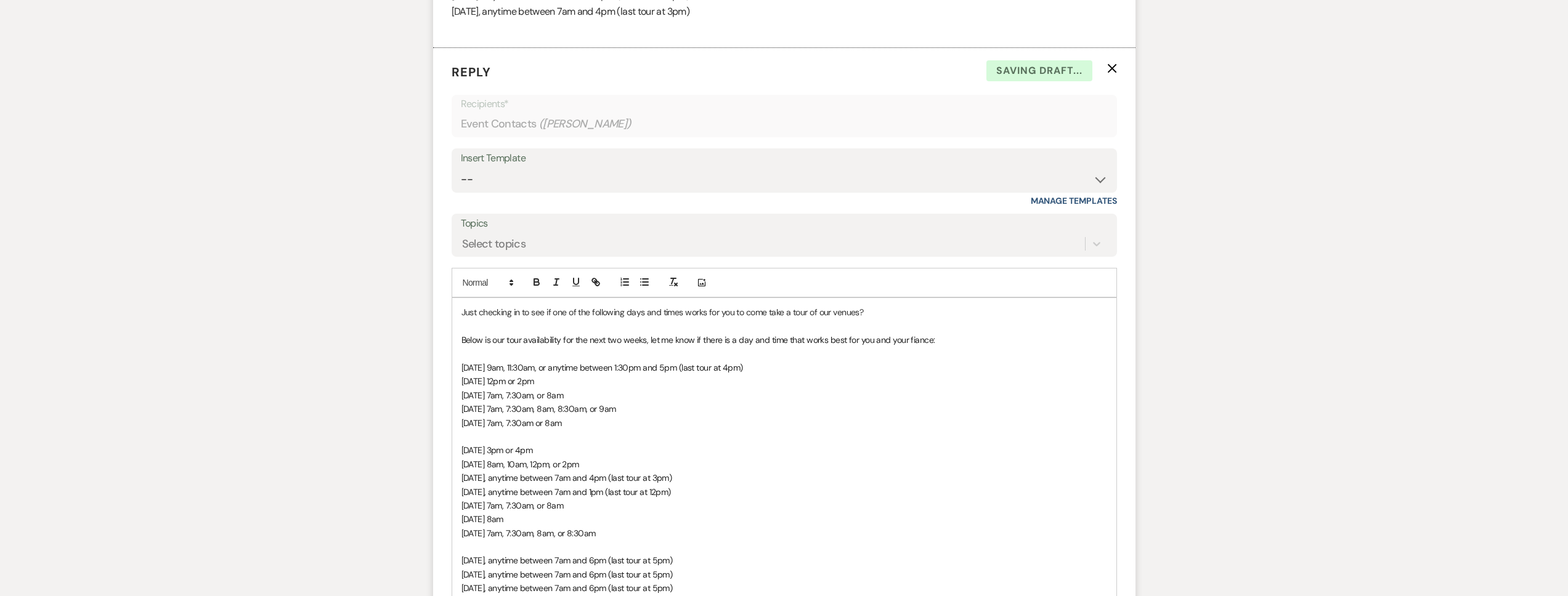
scroll to position [1920, 0]
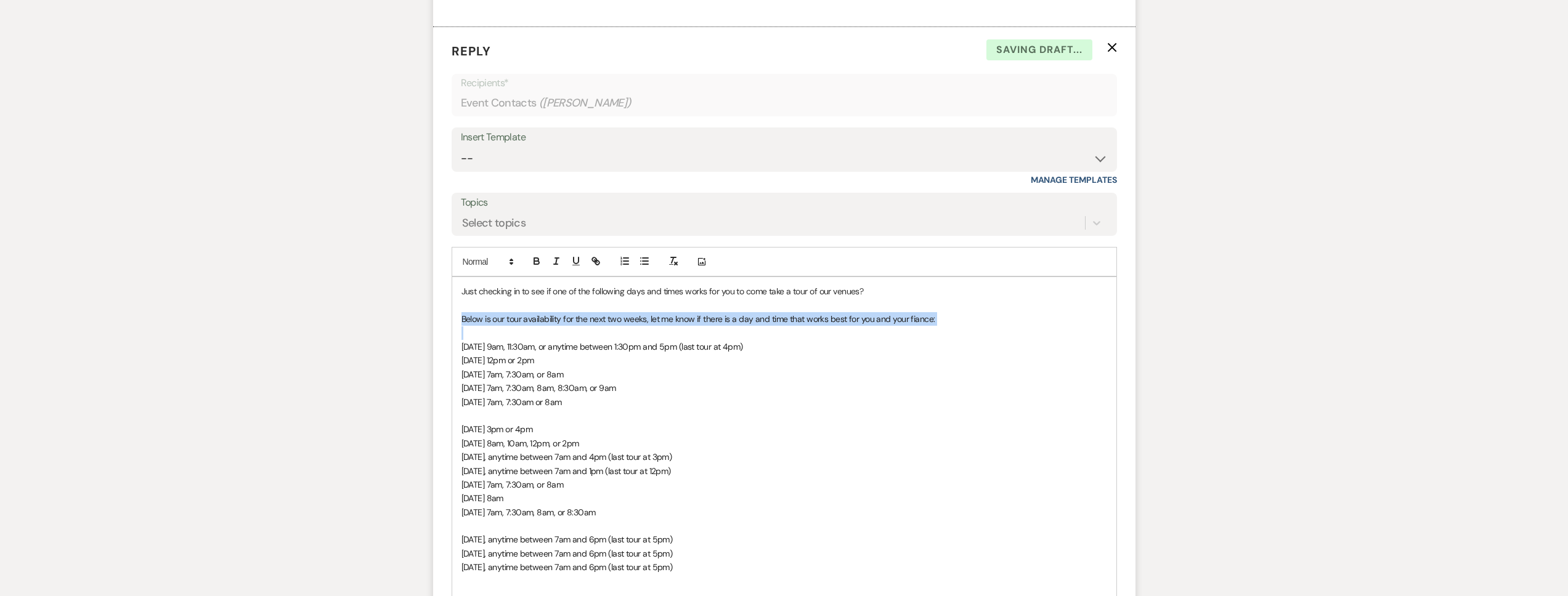
drag, startPoint x: 487, startPoint y: 349, endPoint x: 450, endPoint y: 333, distance: 40.3
click at [450, 333] on form "Reply X Saving draft... Recipients* Event Contacts ( Joshua Pangilinan ) Insert…" at bounding box center [784, 368] width 702 height 682
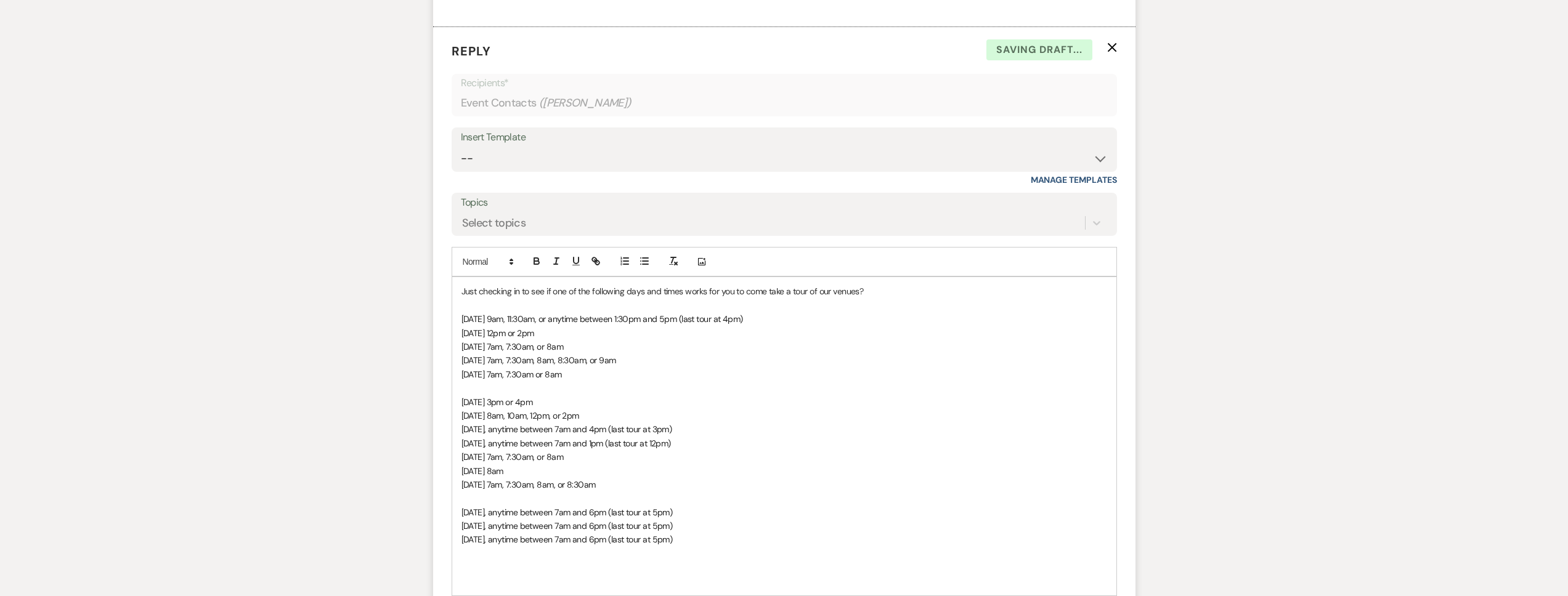
click at [463, 298] on p "Just checking in to see if one of the following days and times works for you to…" at bounding box center [784, 291] width 645 height 13
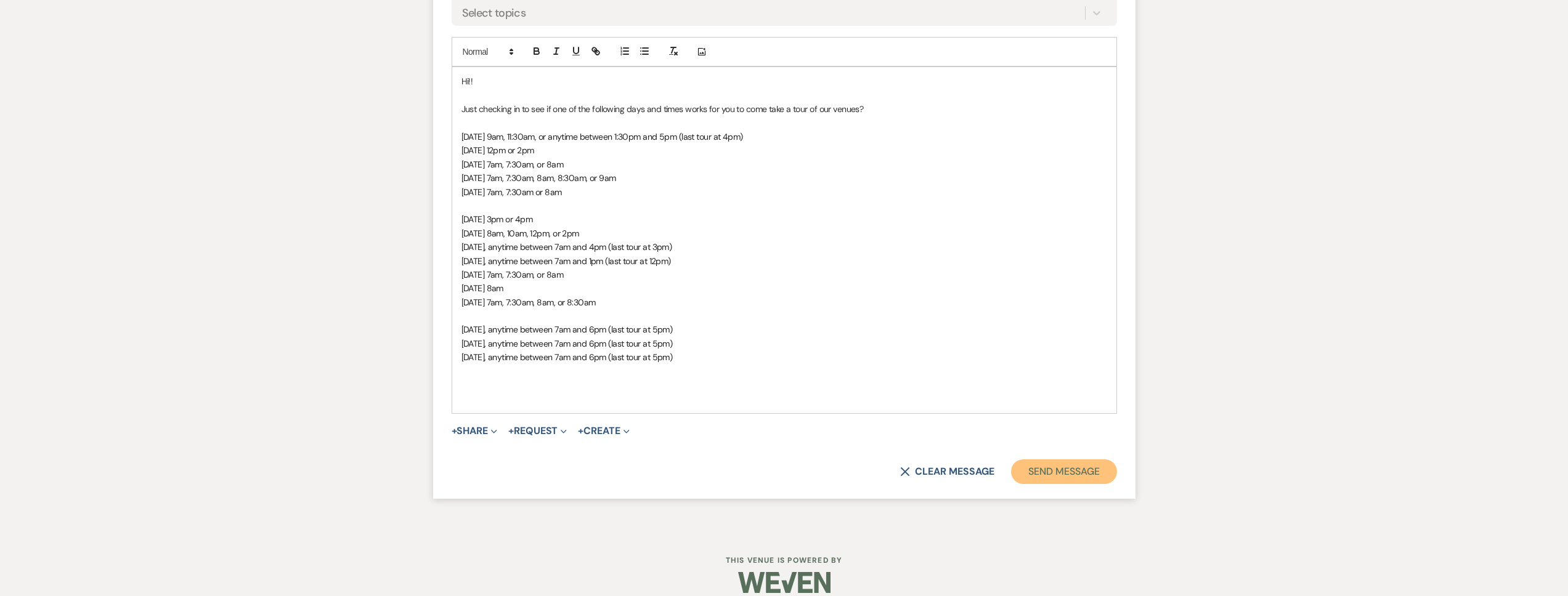
click at [1042, 484] on button "Send Message" at bounding box center [1063, 471] width 105 height 25
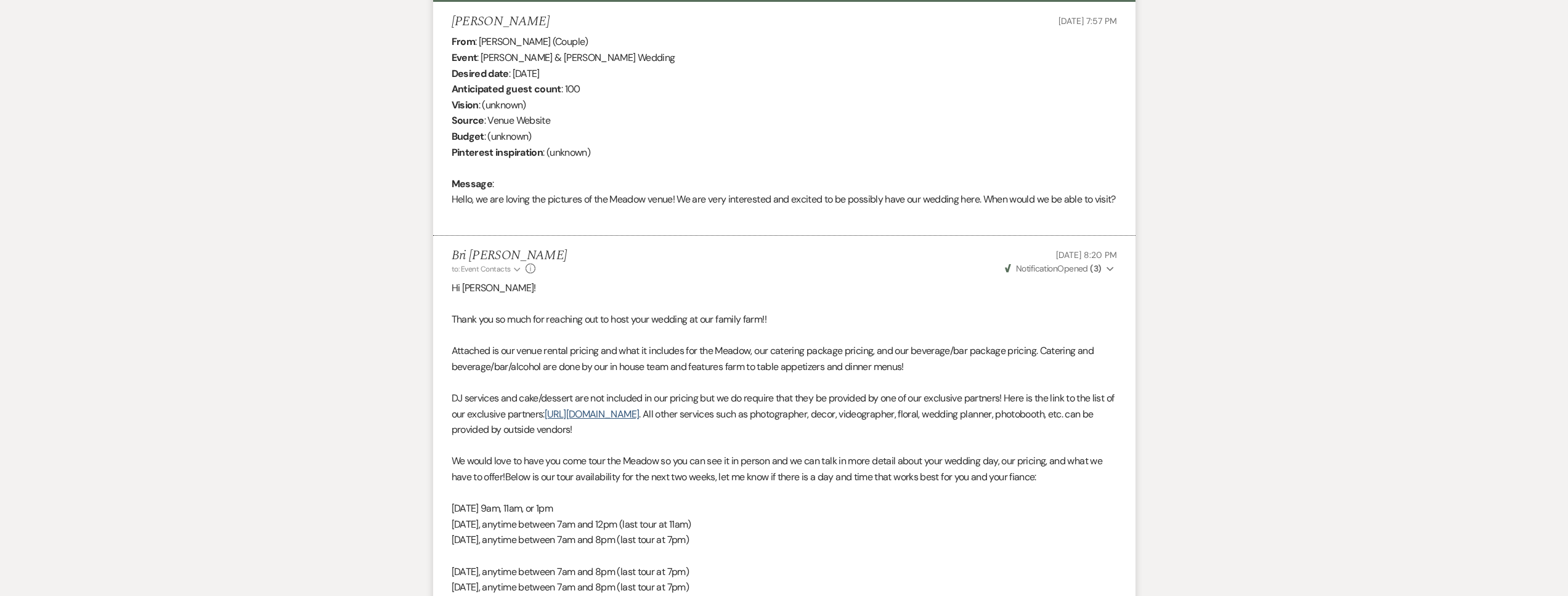
scroll to position [0, 0]
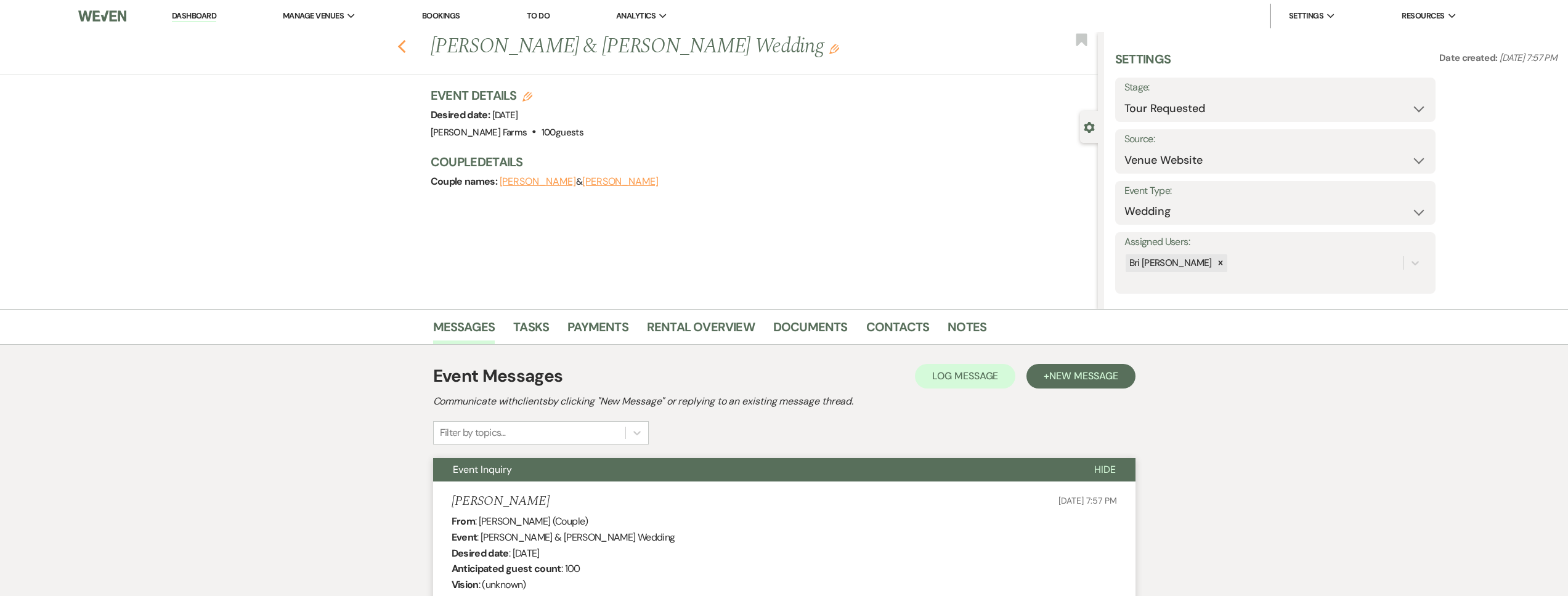
click at [404, 45] on use "button" at bounding box center [401, 46] width 8 height 13
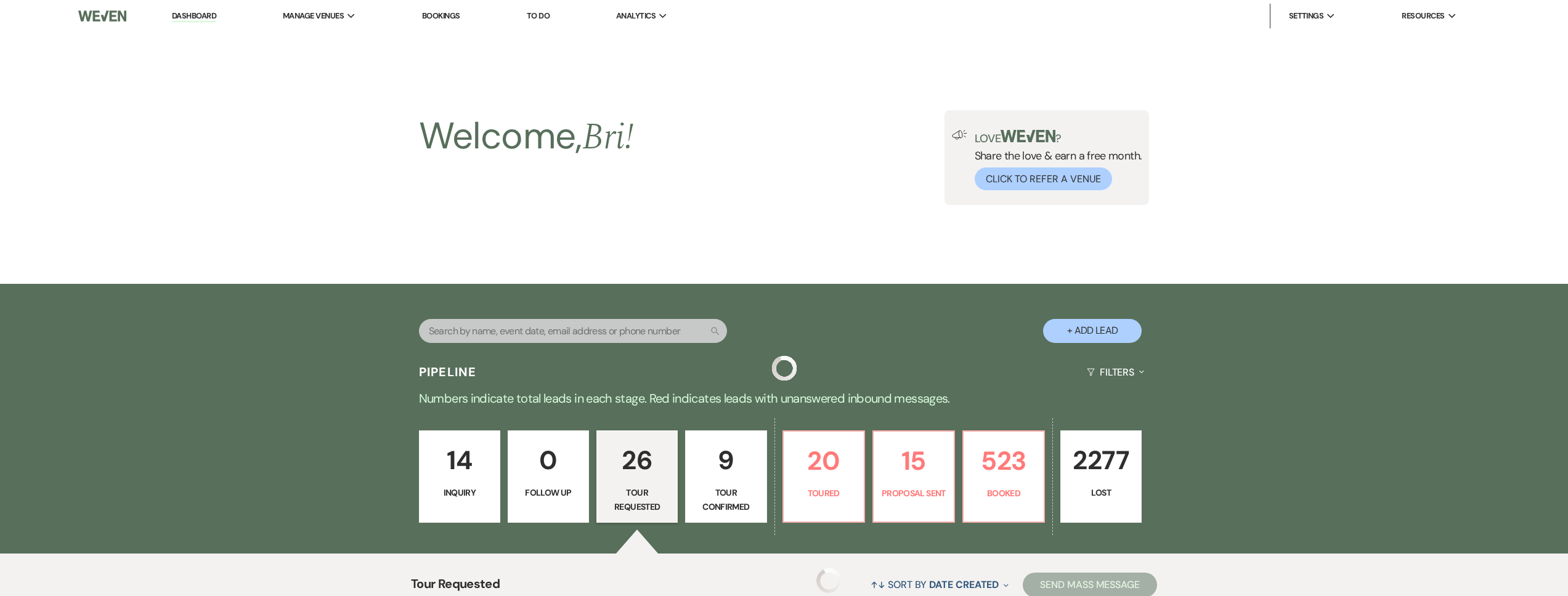
scroll to position [1914, 0]
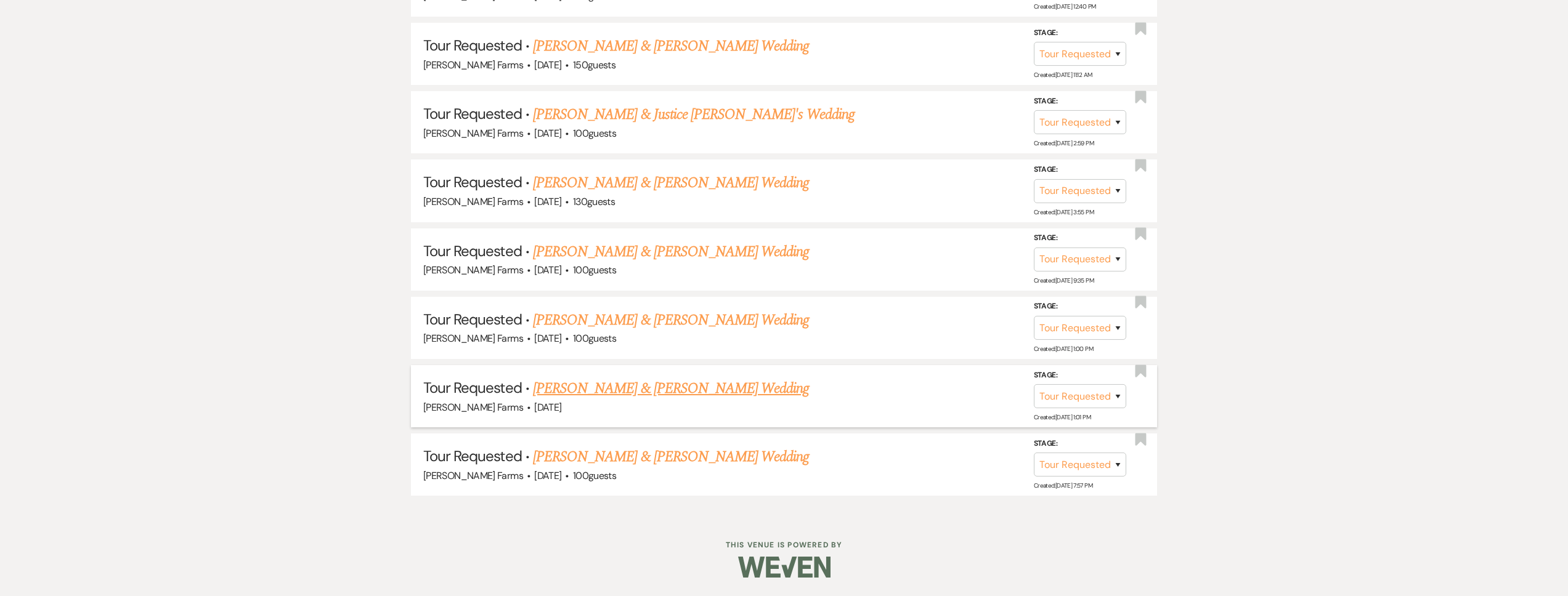
click at [690, 396] on link "Gavin Fujiwara & Katie Linkhart's Wedding" at bounding box center [671, 389] width 276 height 22
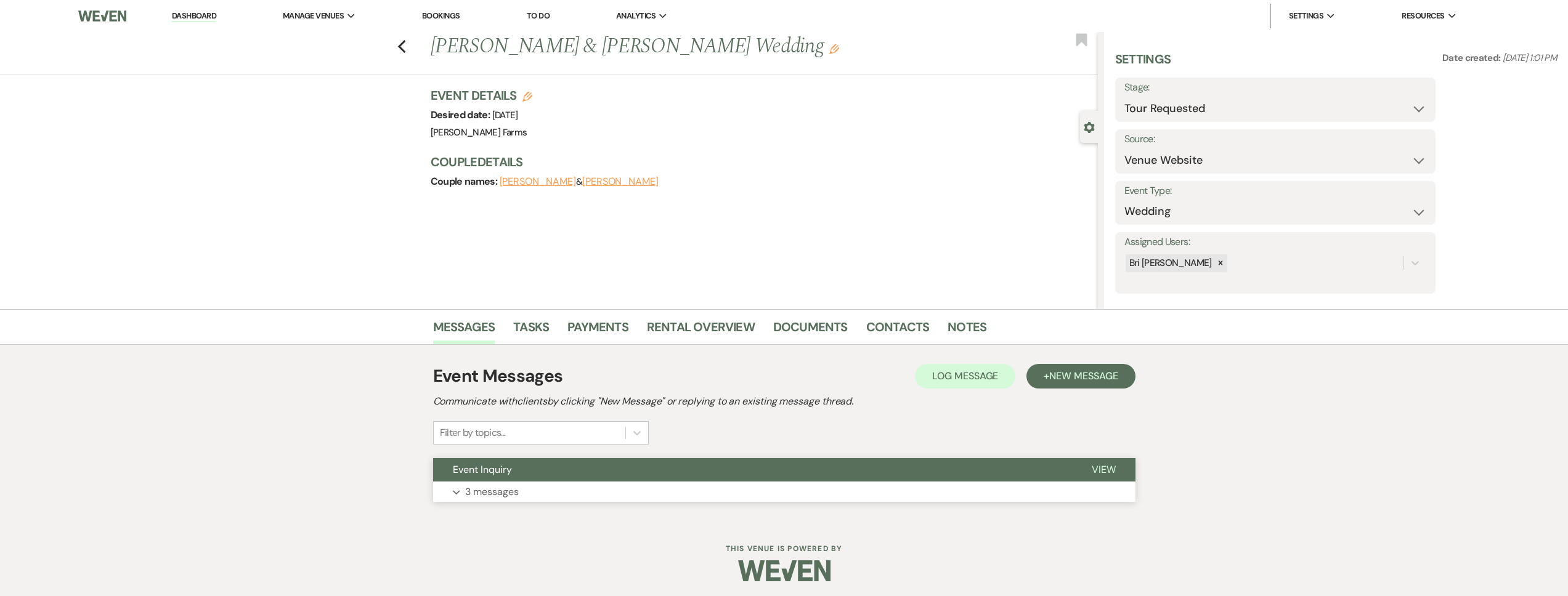
click at [575, 458] on button "Event Inquiry" at bounding box center [752, 469] width 639 height 23
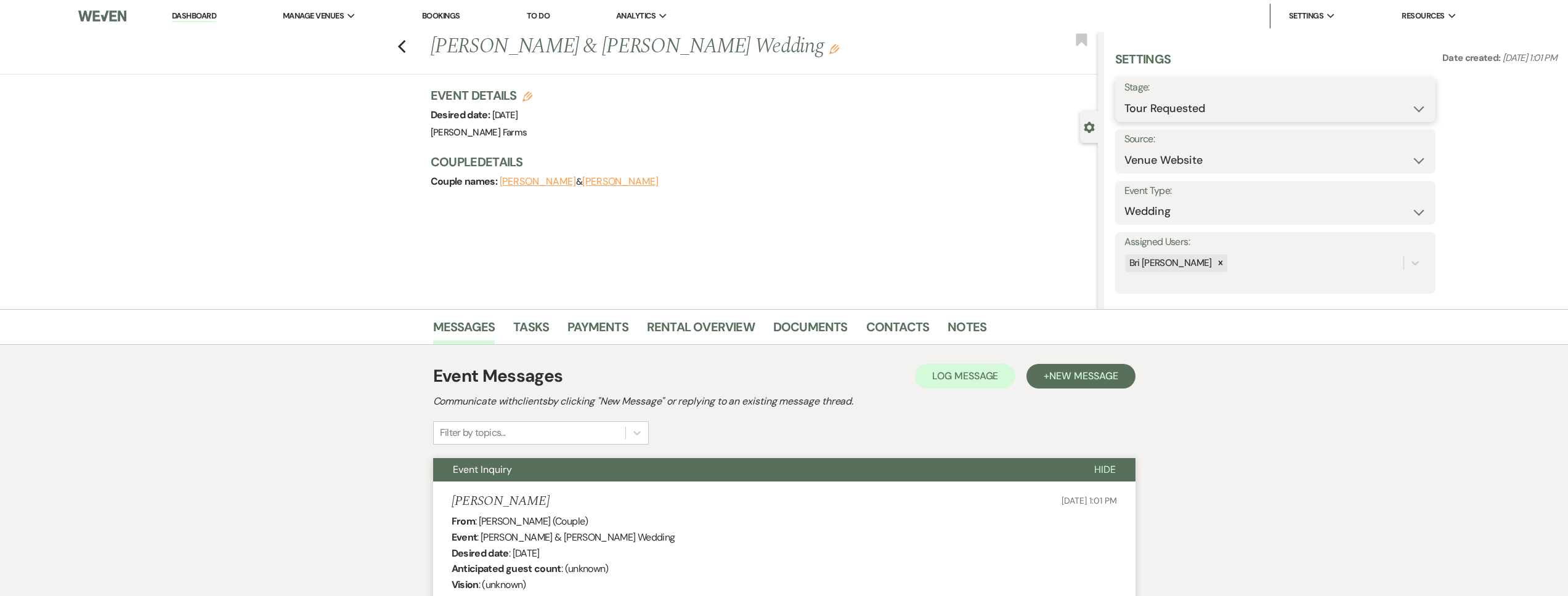
click at [1162, 108] on select "Inquiry Follow Up Tour Requested Tour Confirmed Toured Proposal Sent Booked Lost" at bounding box center [1275, 108] width 302 height 24
click at [1124, 96] on select "Inquiry Follow Up Tour Requested Tour Confirmed Toured Proposal Sent Booked Lost" at bounding box center [1275, 108] width 302 height 24
click at [1124, 148] on select "Booked Elsewhere Budget Date Unavailable No Response Not a Good Match Capacity …" at bounding box center [1237, 160] width 225 height 24
drag, startPoint x: 1405, startPoint y: 151, endPoint x: 1394, endPoint y: 152, distance: 11.0
click at [1405, 151] on button "Save" at bounding box center [1400, 152] width 71 height 25
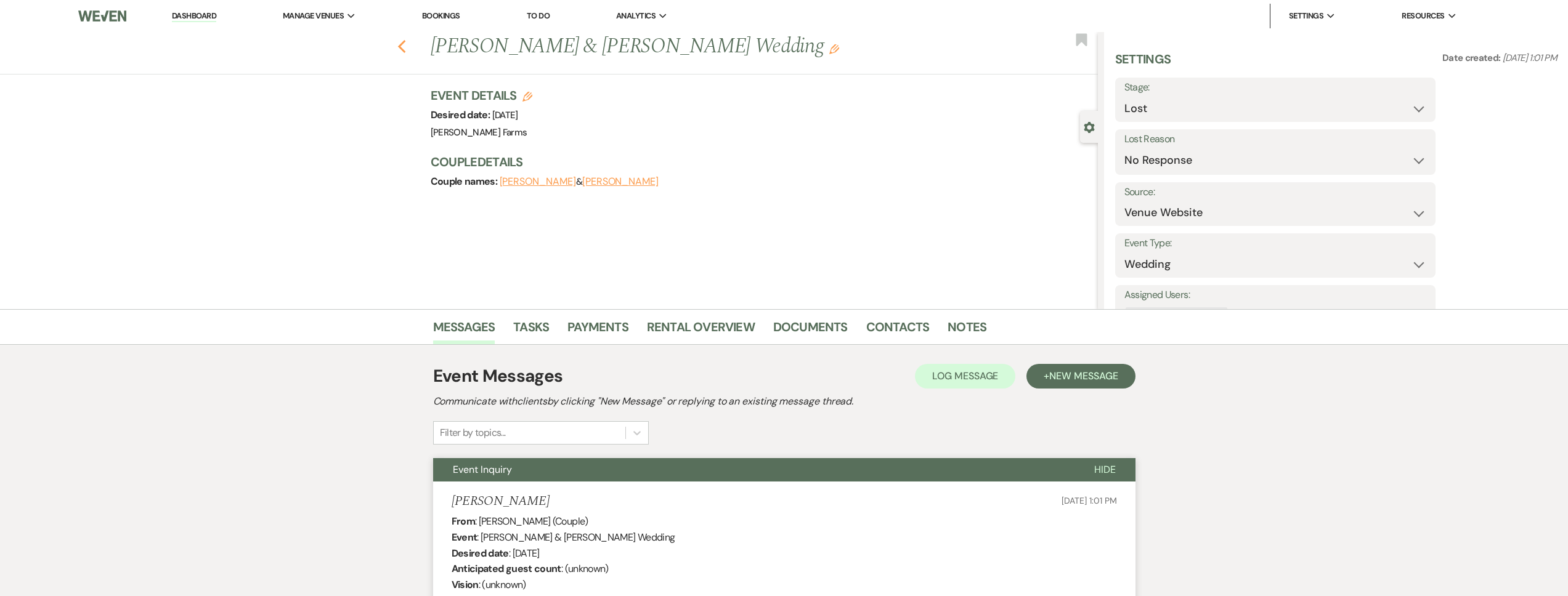
click at [403, 47] on use "button" at bounding box center [401, 46] width 8 height 13
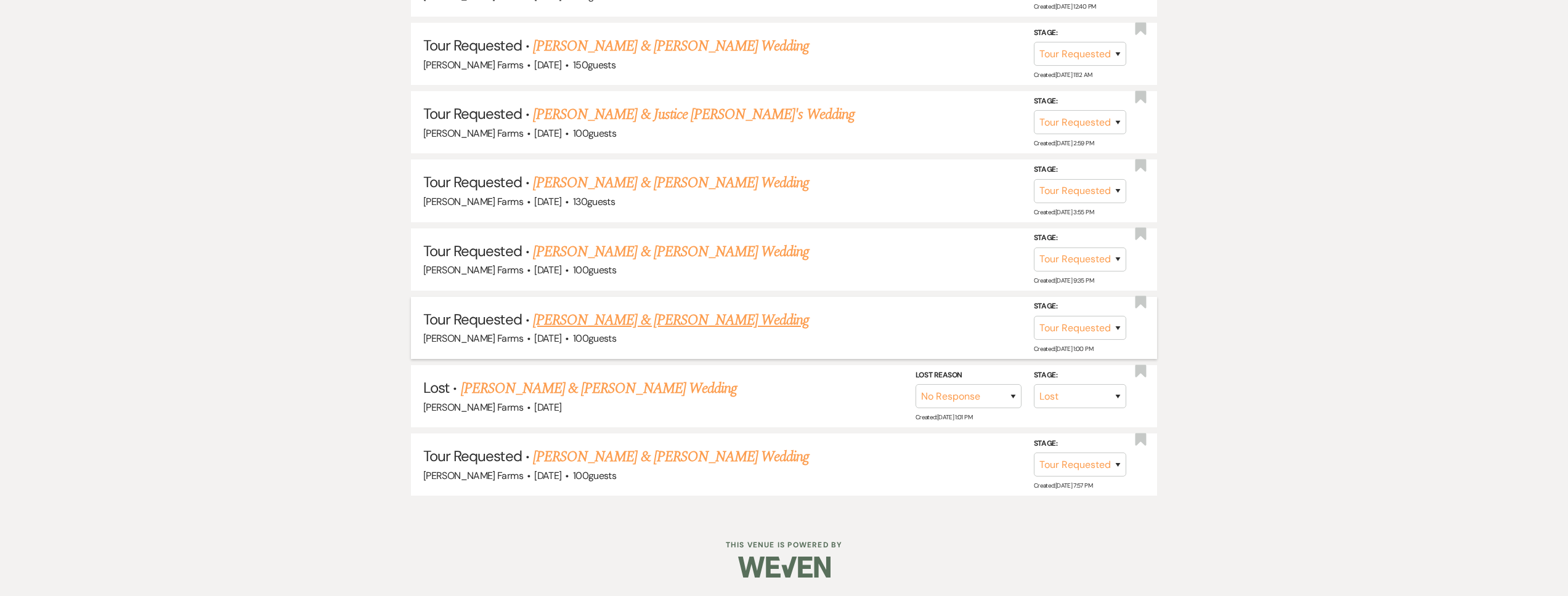
scroll to position [1845, 0]
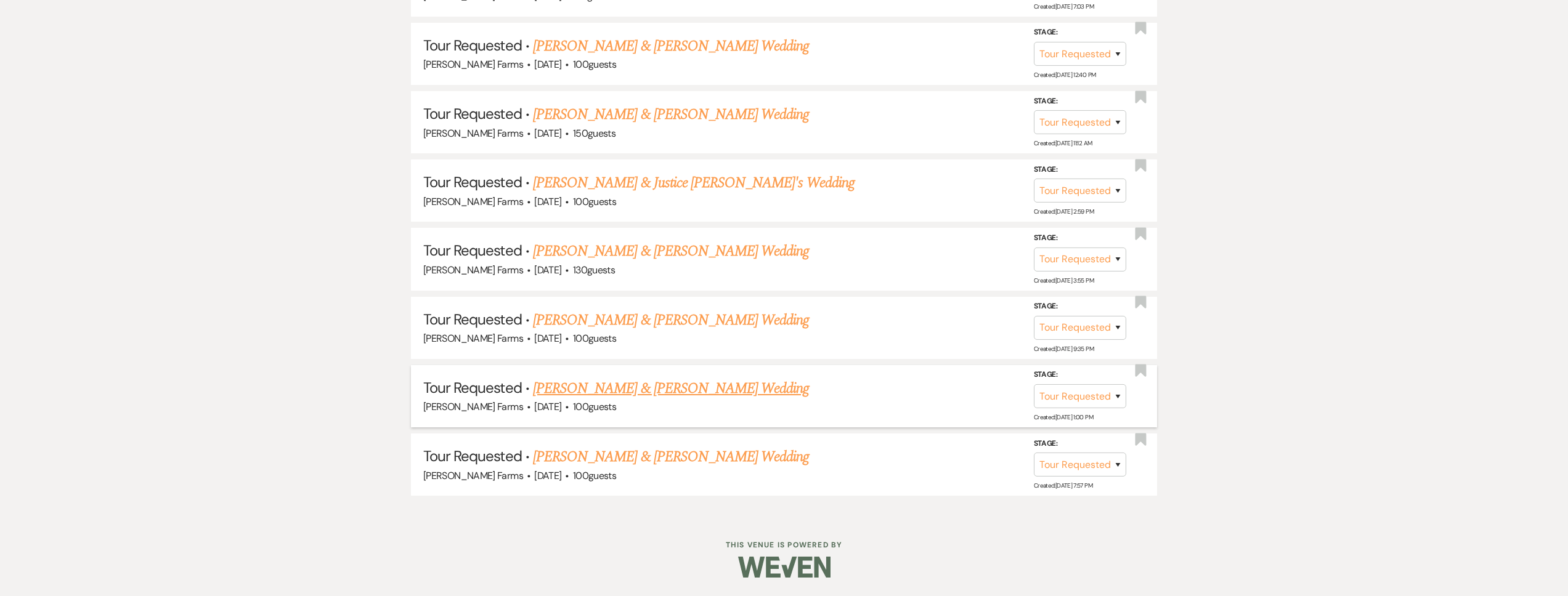
click at [617, 394] on link "[PERSON_NAME] & [PERSON_NAME] Wedding" at bounding box center [671, 389] width 276 height 22
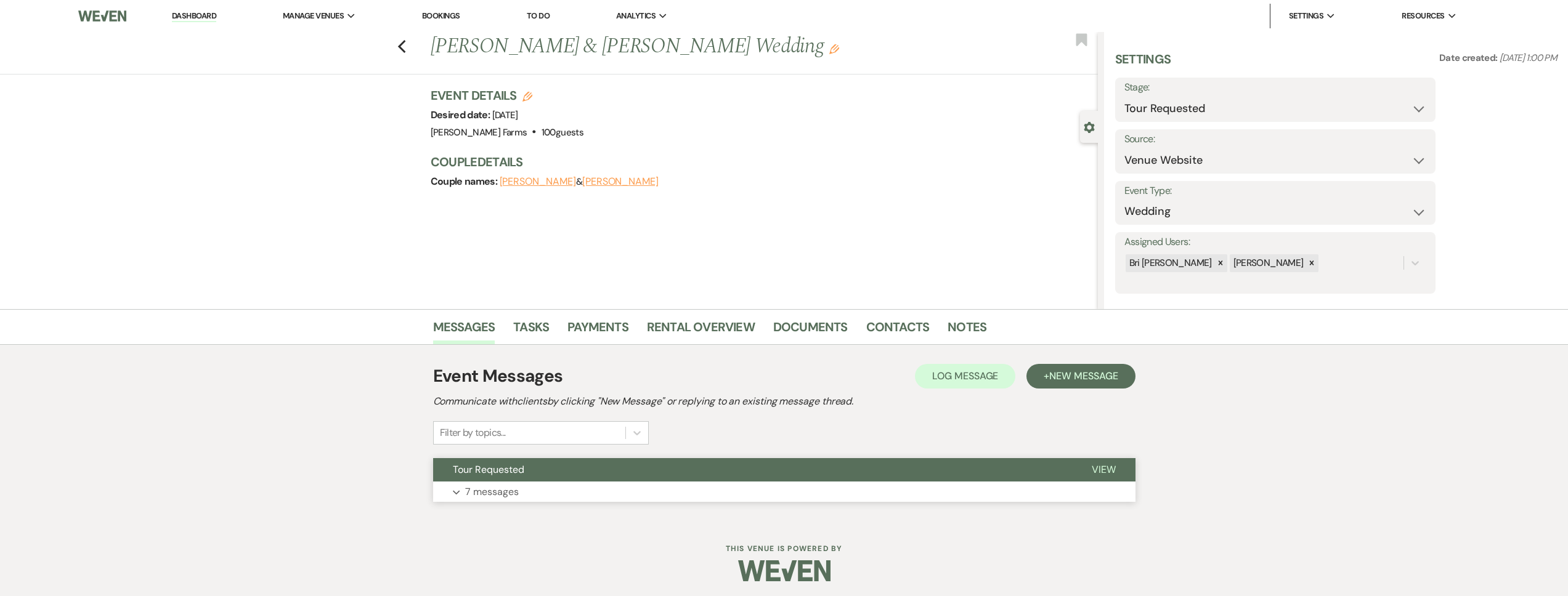
click at [569, 460] on button "Tour Requested" at bounding box center [752, 469] width 639 height 23
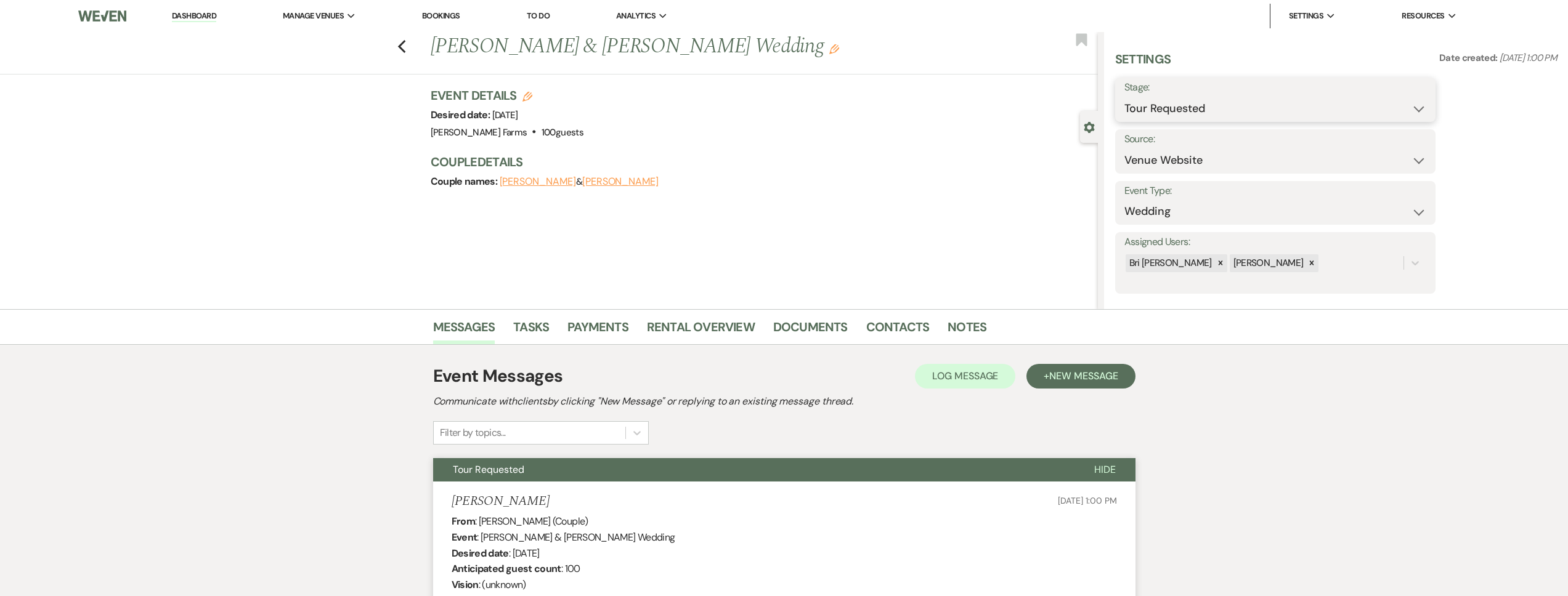
click at [1200, 109] on select "Inquiry Follow Up Tour Requested Tour Confirmed Toured Proposal Sent Booked Lost" at bounding box center [1275, 108] width 302 height 24
click at [1124, 96] on select "Inquiry Follow Up Tour Requested Tour Confirmed Toured Proposal Sent Booked Lost" at bounding box center [1275, 108] width 302 height 24
click at [1195, 105] on select "Inquiry Follow Up Tour Requested Tour Confirmed Toured Proposal Sent Booked Lost" at bounding box center [1237, 108] width 227 height 24
click at [1124, 96] on select "Inquiry Follow Up Tour Requested Tour Confirmed Toured Proposal Sent Booked Lost" at bounding box center [1237, 108] width 227 height 24
click at [1421, 97] on button "Save" at bounding box center [1401, 100] width 69 height 25
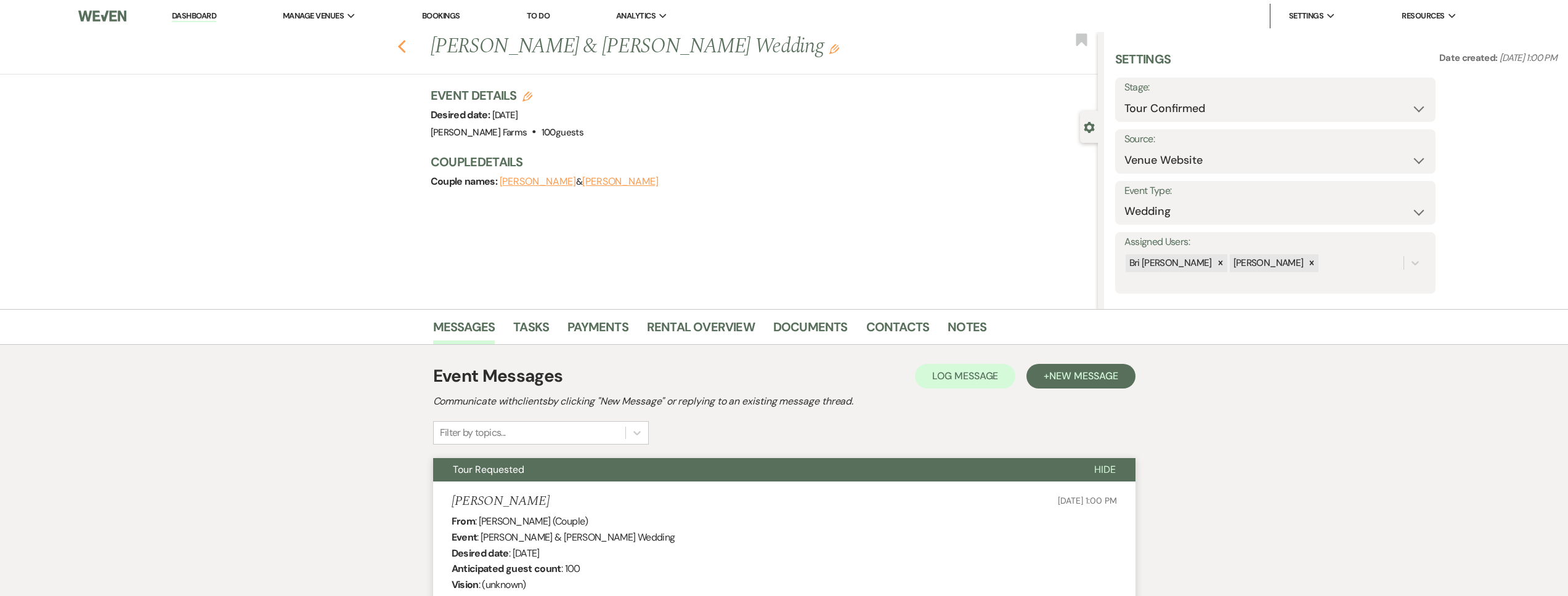
click at [406, 45] on icon "Previous" at bounding box center [402, 46] width 9 height 15
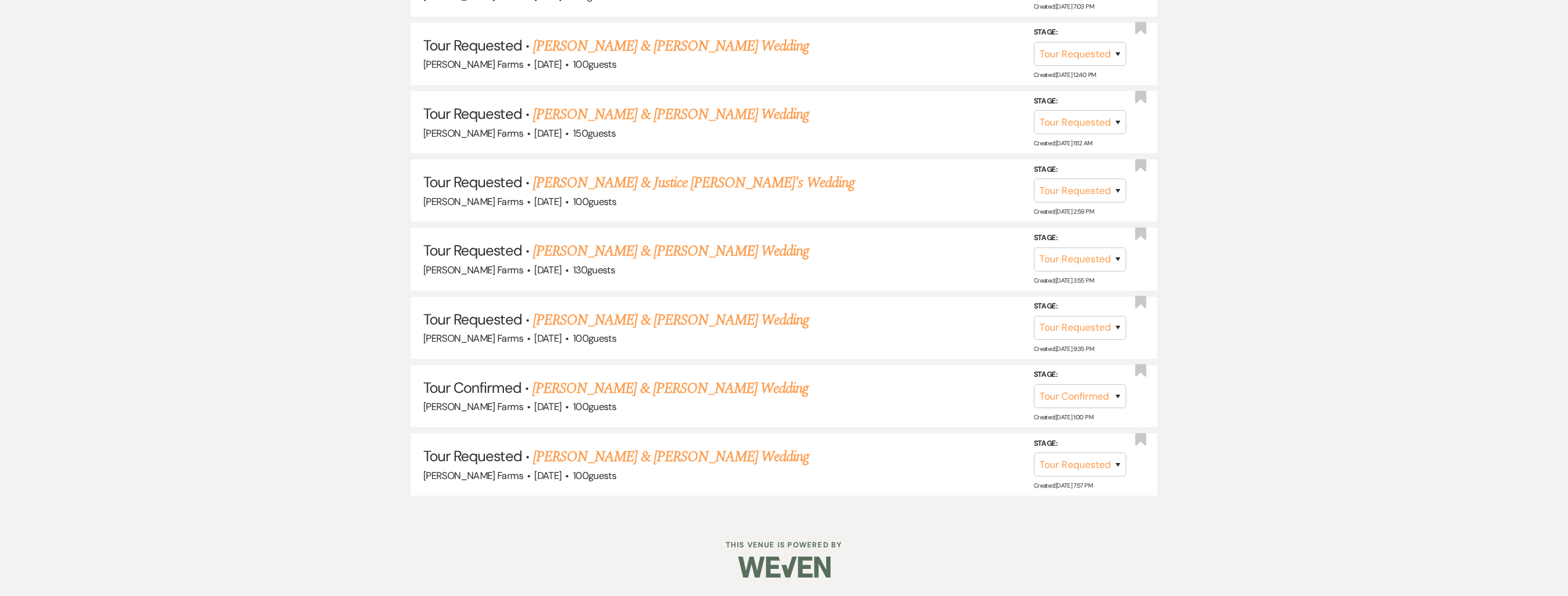
scroll to position [1777, 0]
click at [649, 393] on link "Garron Lee & Julia Gregory's Wedding" at bounding box center [671, 389] width 276 height 22
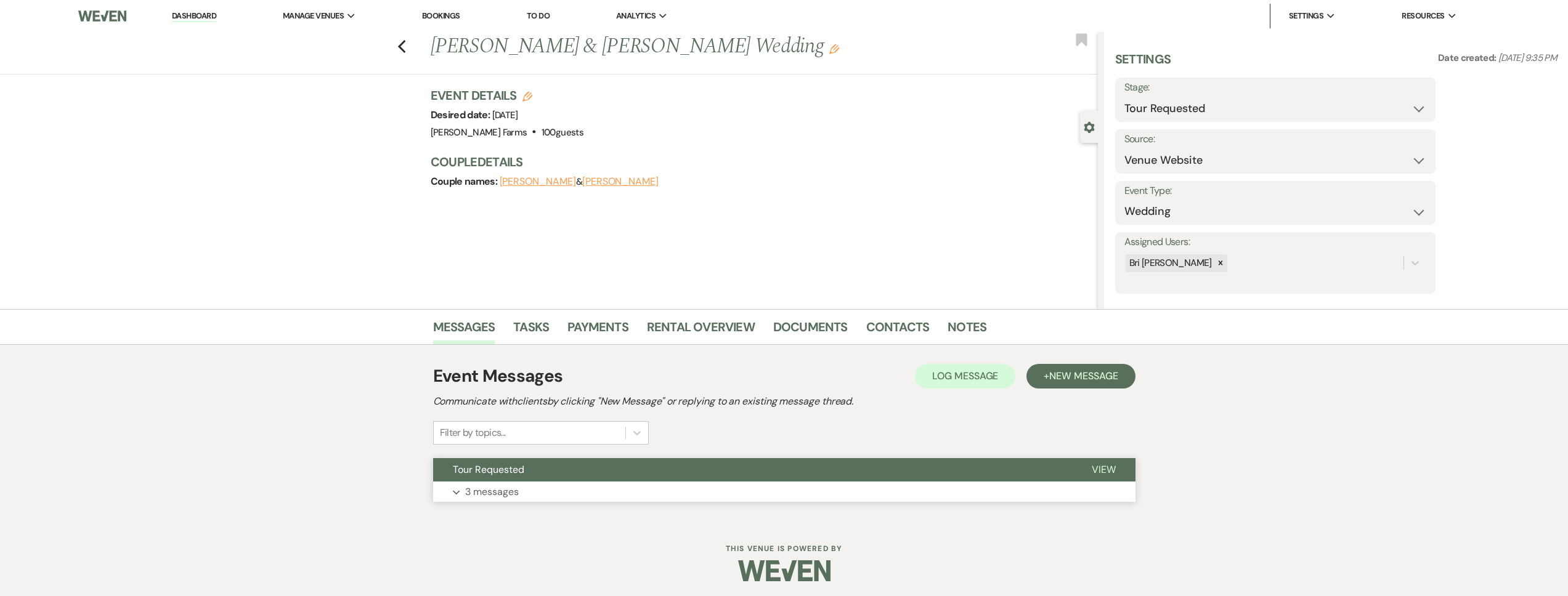
click at [573, 474] on button "Tour Requested" at bounding box center [752, 469] width 639 height 23
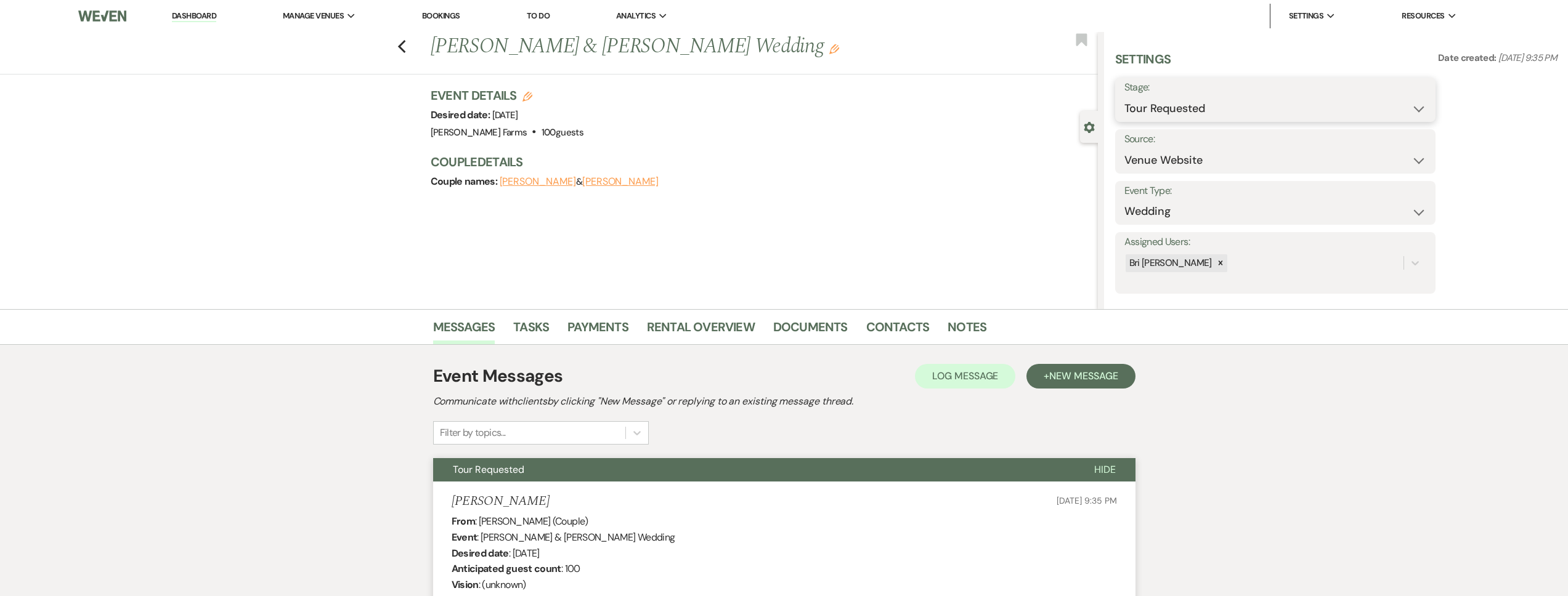
click at [1170, 109] on select "Inquiry Follow Up Tour Requested Tour Confirmed Toured Proposal Sent Booked Lost" at bounding box center [1275, 108] width 302 height 24
click at [1124, 96] on select "Inquiry Follow Up Tour Requested Tour Confirmed Toured Proposal Sent Booked Lost" at bounding box center [1275, 108] width 302 height 24
click at [1124, 148] on select "Booked Elsewhere Budget Date Unavailable No Response Not a Good Match Capacity …" at bounding box center [1237, 160] width 225 height 24
click at [1382, 165] on div "Lost Reason Booked Elsewhere Budget Date Unavailable No Response Not a Good Mat…" at bounding box center [1275, 152] width 321 height 45
click at [1393, 146] on button "Save" at bounding box center [1400, 152] width 71 height 25
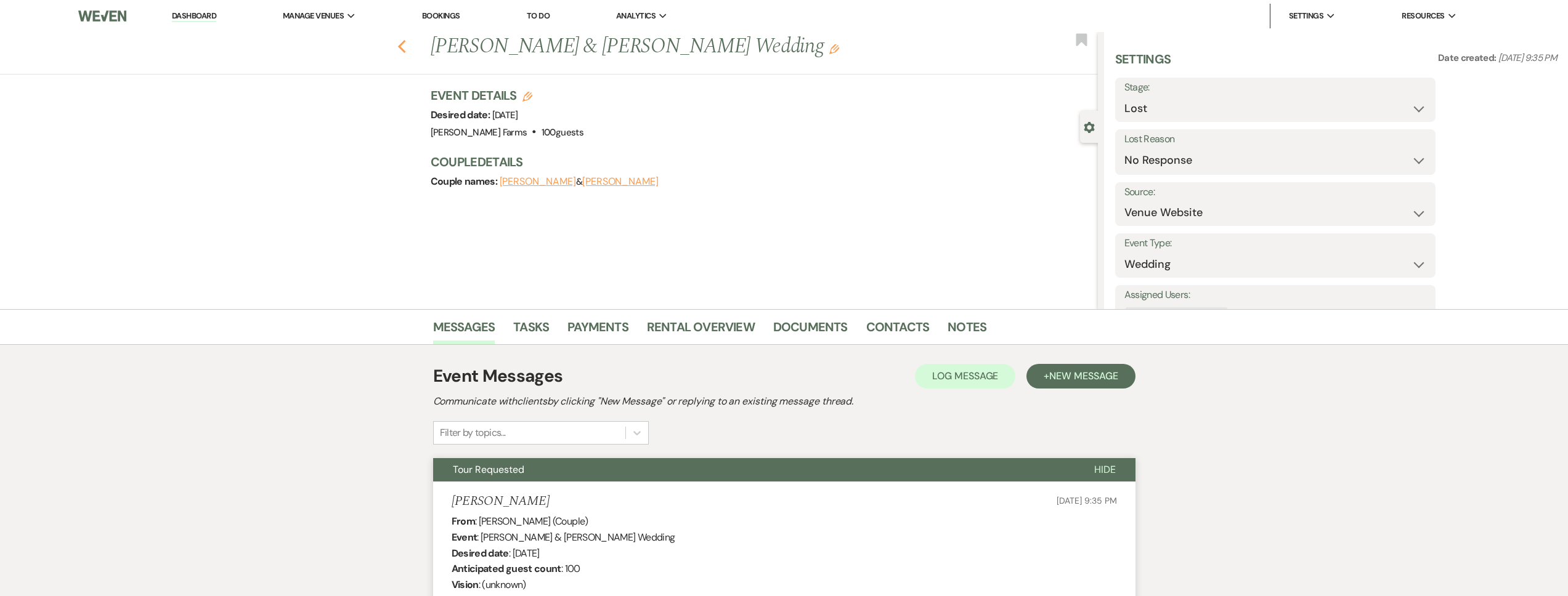
click at [401, 45] on icon "Previous" at bounding box center [402, 46] width 9 height 15
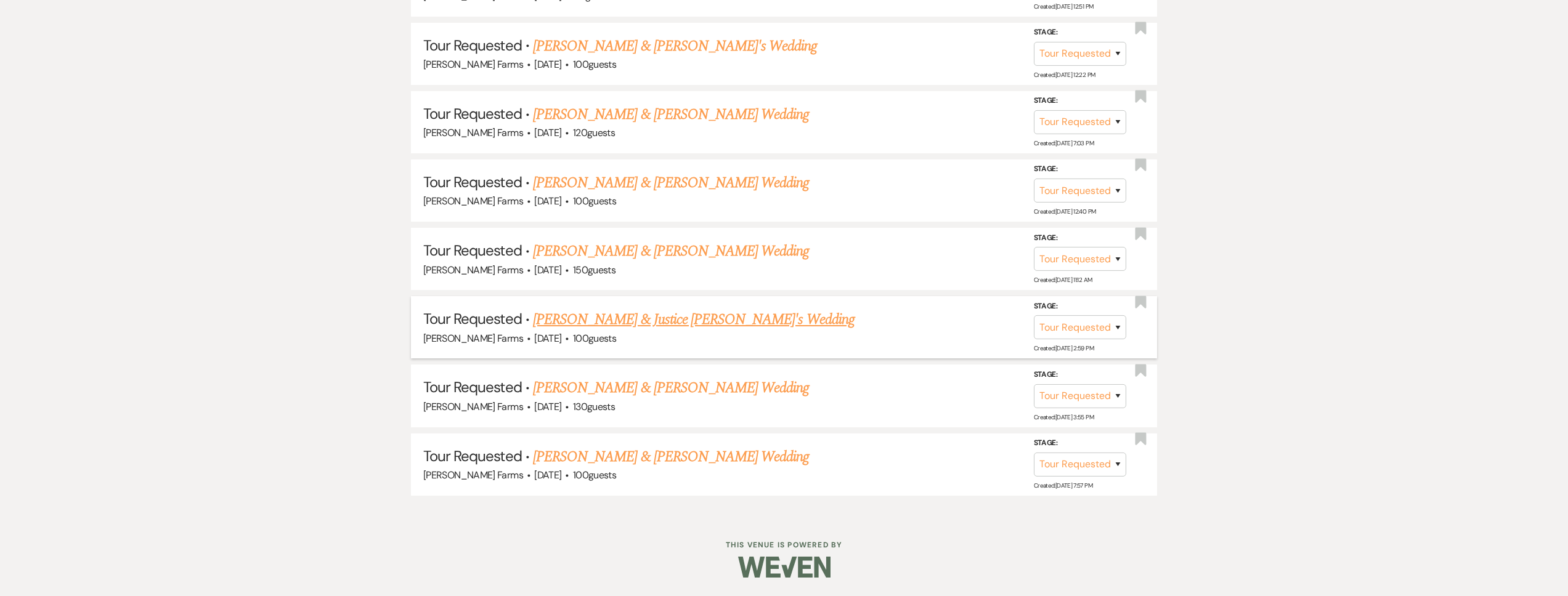
scroll to position [1709, 0]
click at [645, 395] on link "[PERSON_NAME] & [PERSON_NAME] Wedding" at bounding box center [671, 388] width 276 height 22
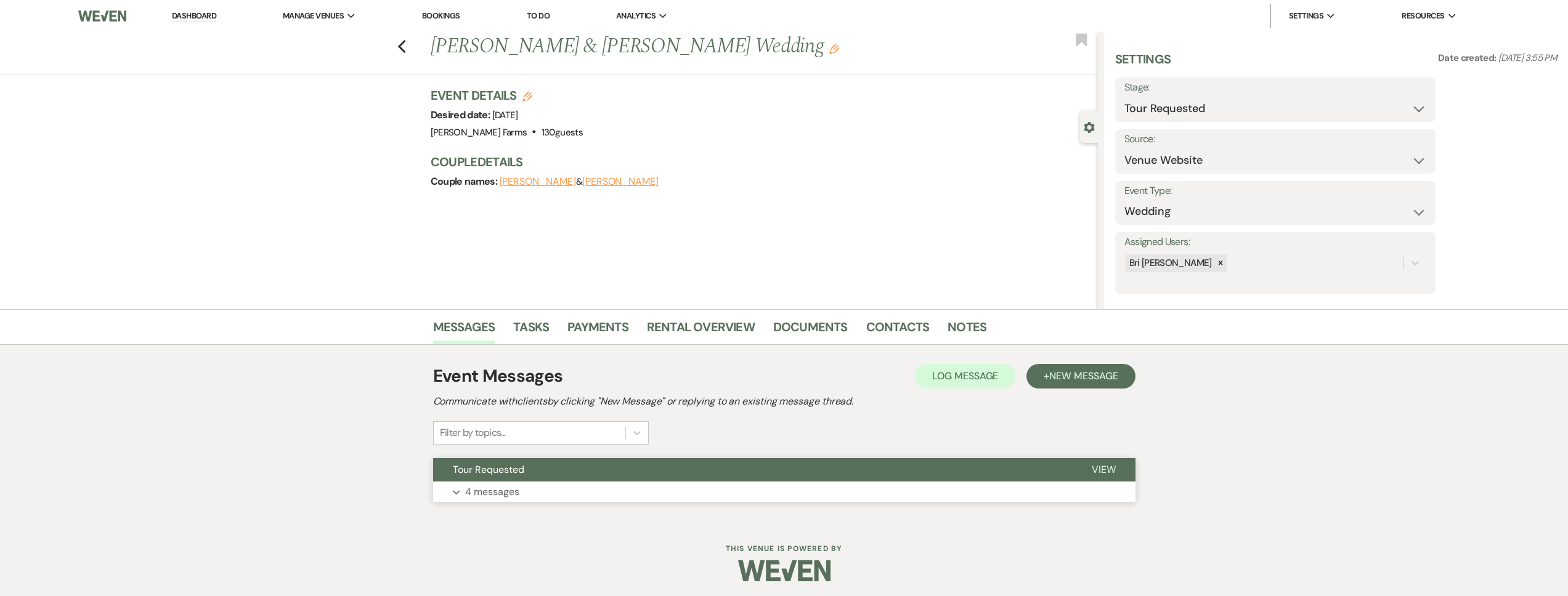
click at [606, 470] on button "Tour Requested" at bounding box center [752, 469] width 639 height 23
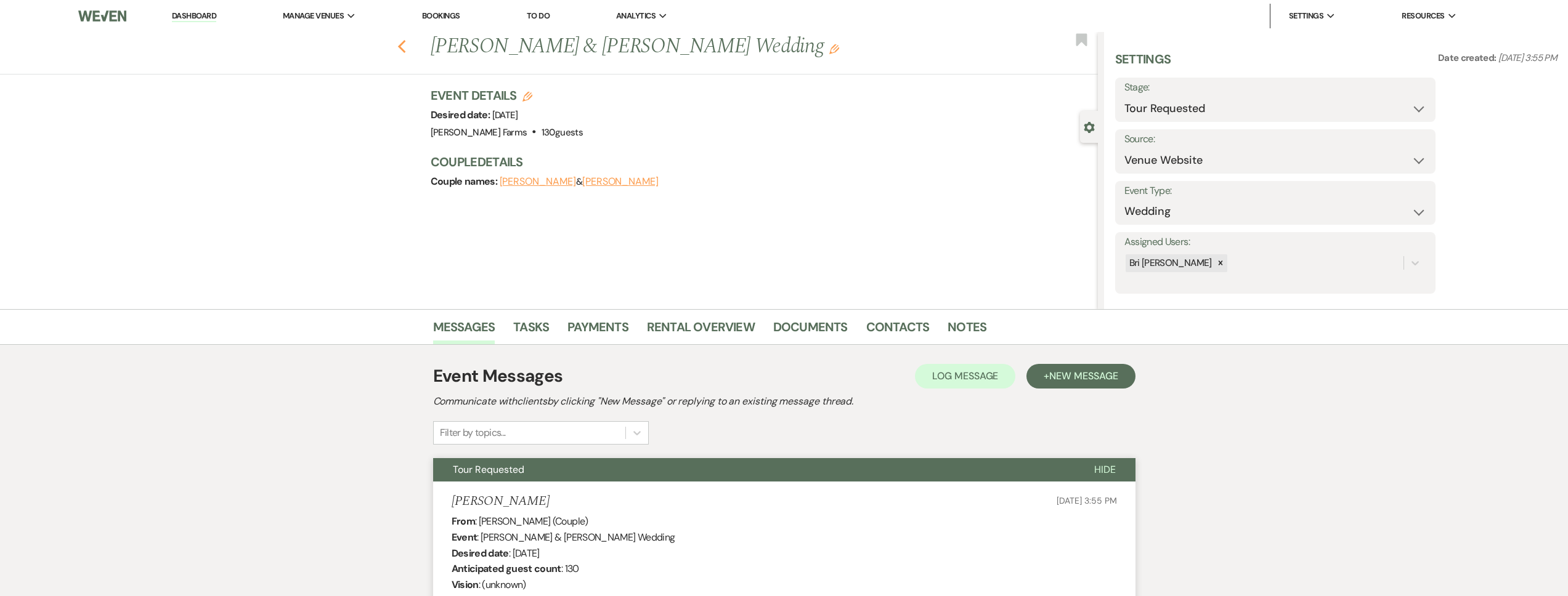
click at [406, 42] on use "button" at bounding box center [401, 46] width 8 height 13
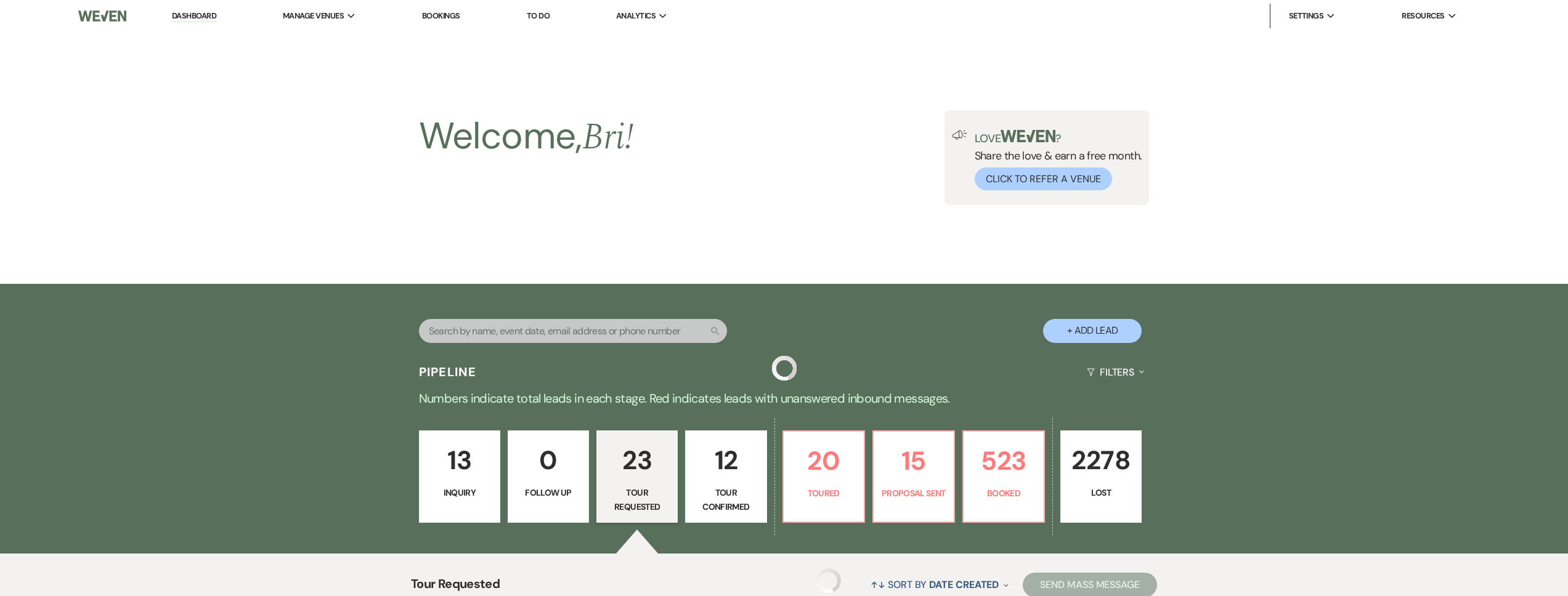
scroll to position [1709, 0]
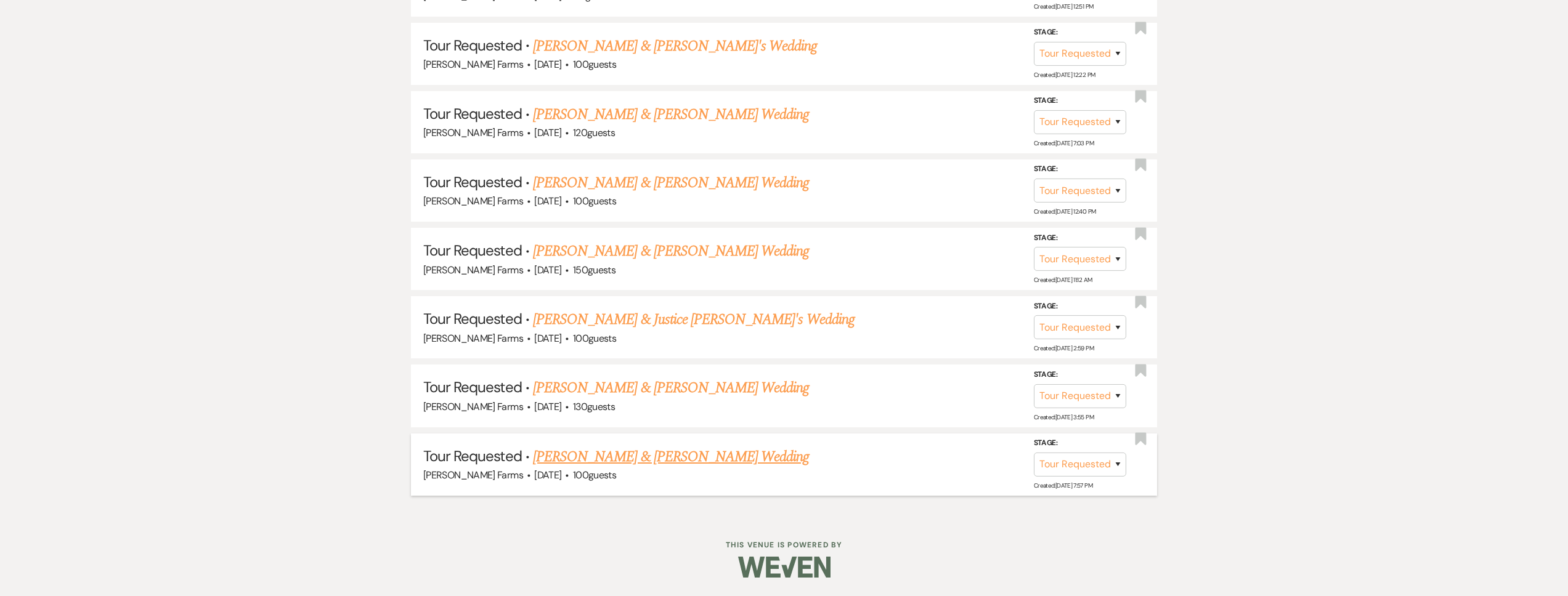
click at [598, 459] on link "[PERSON_NAME] & [PERSON_NAME] Wedding" at bounding box center [671, 457] width 276 height 22
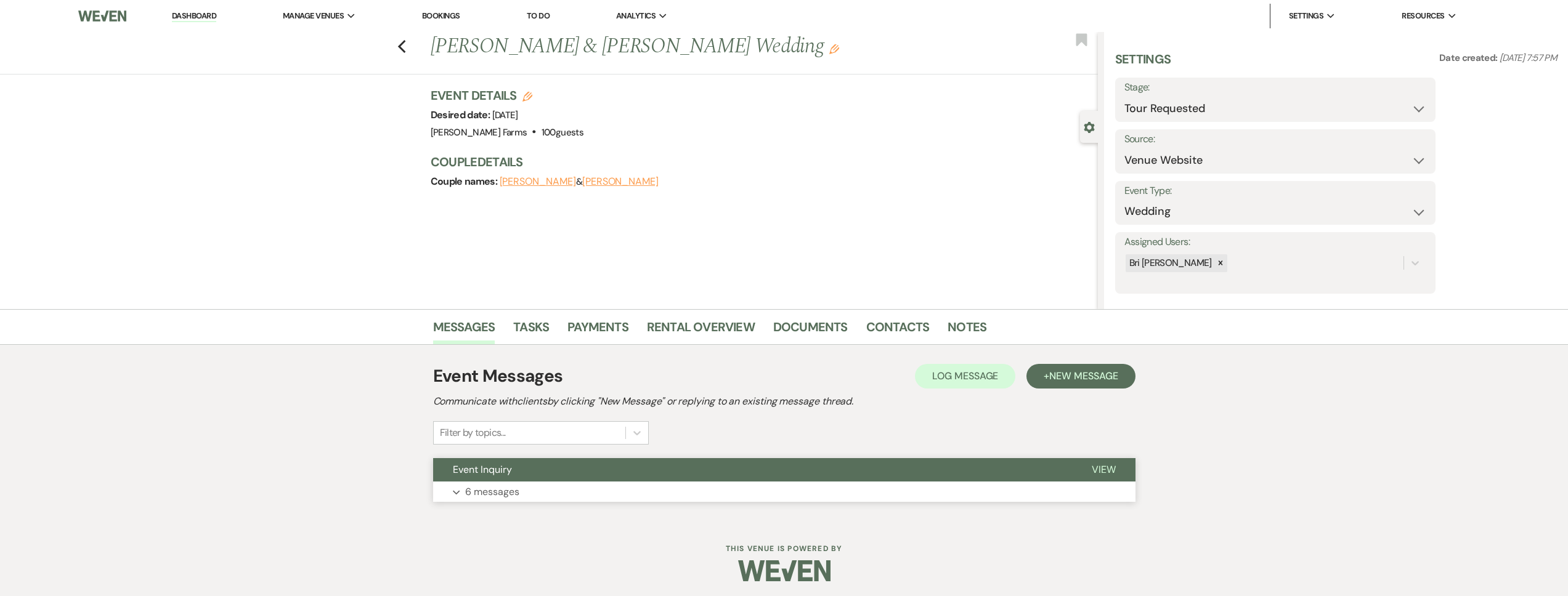
click at [587, 469] on button "Event Inquiry" at bounding box center [752, 469] width 639 height 23
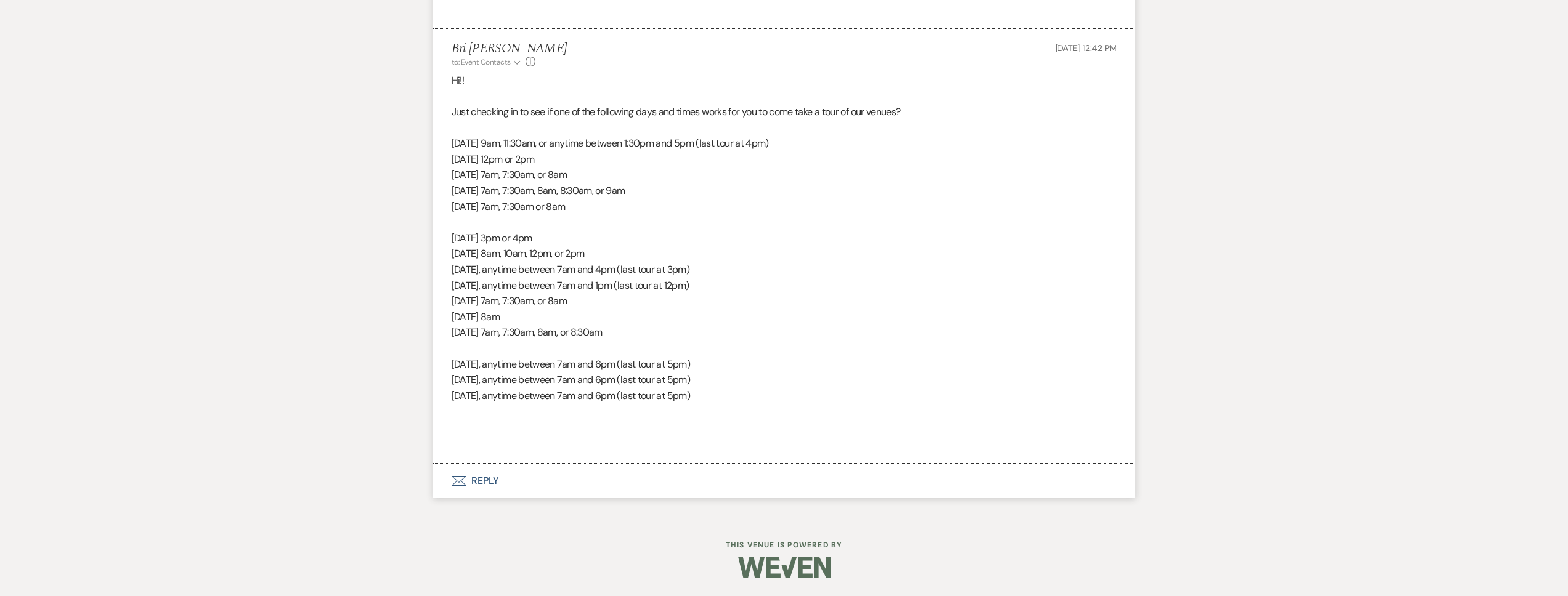
scroll to position [1932, 0]
drag, startPoint x: 787, startPoint y: 400, endPoint x: 447, endPoint y: 86, distance: 462.8
click at [447, 86] on li "Bri Schnepf to: Event Contacts Expand Info Oct 13, 2025, 12:42 PM Hi!! Just che…" at bounding box center [784, 246] width 702 height 435
copy div "Hi!! Just checking in to see if one of the following days and times works for y…"
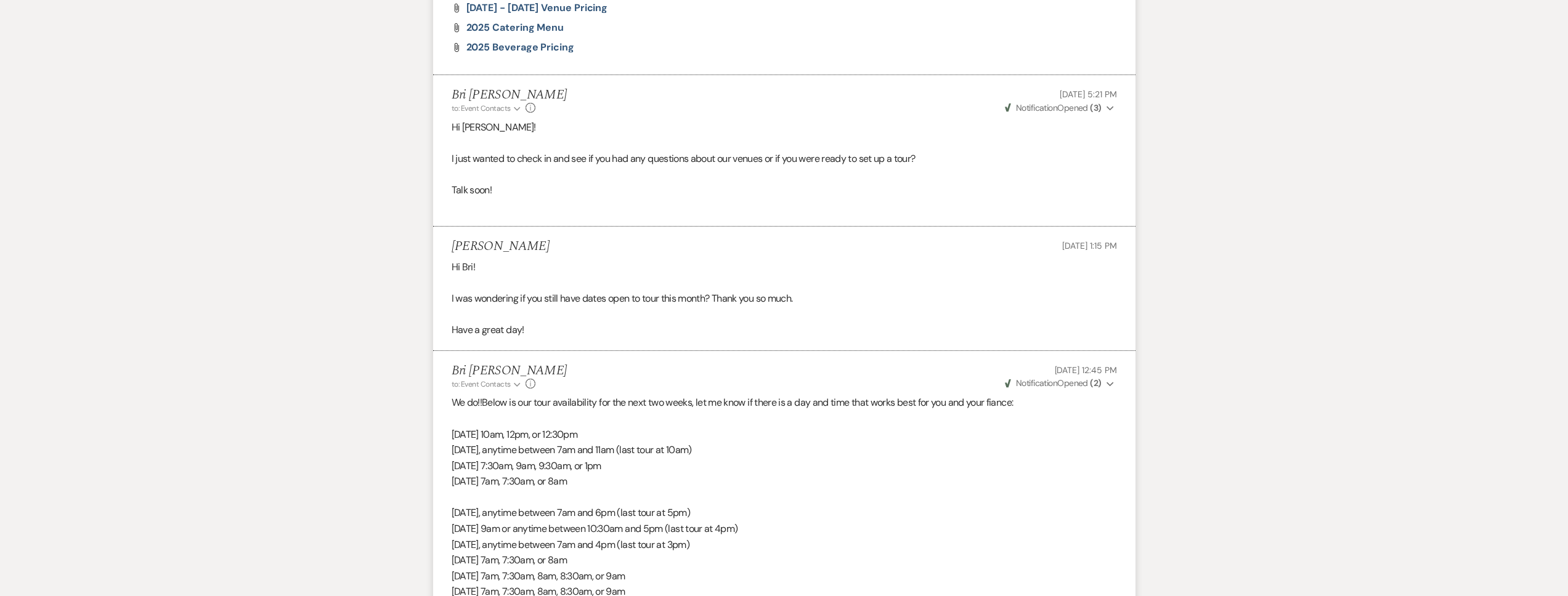
scroll to position [0, 0]
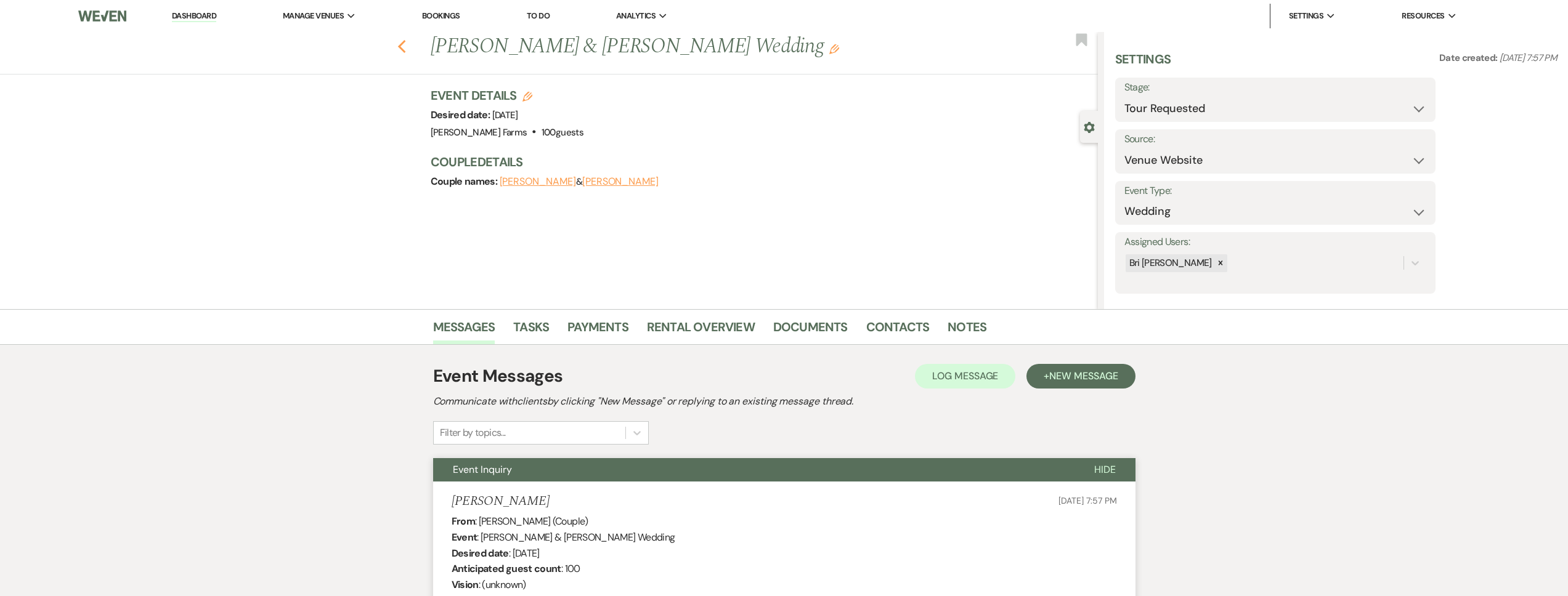
click at [406, 44] on use "button" at bounding box center [401, 46] width 8 height 13
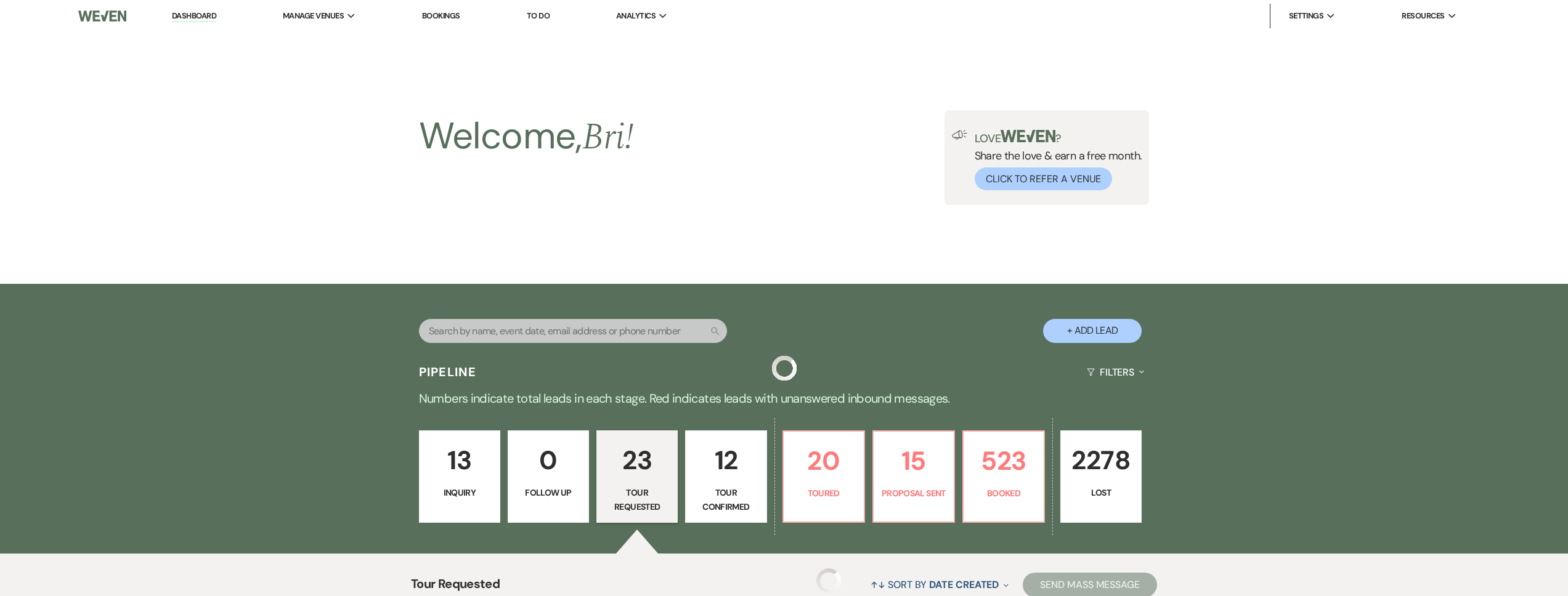
scroll to position [1709, 0]
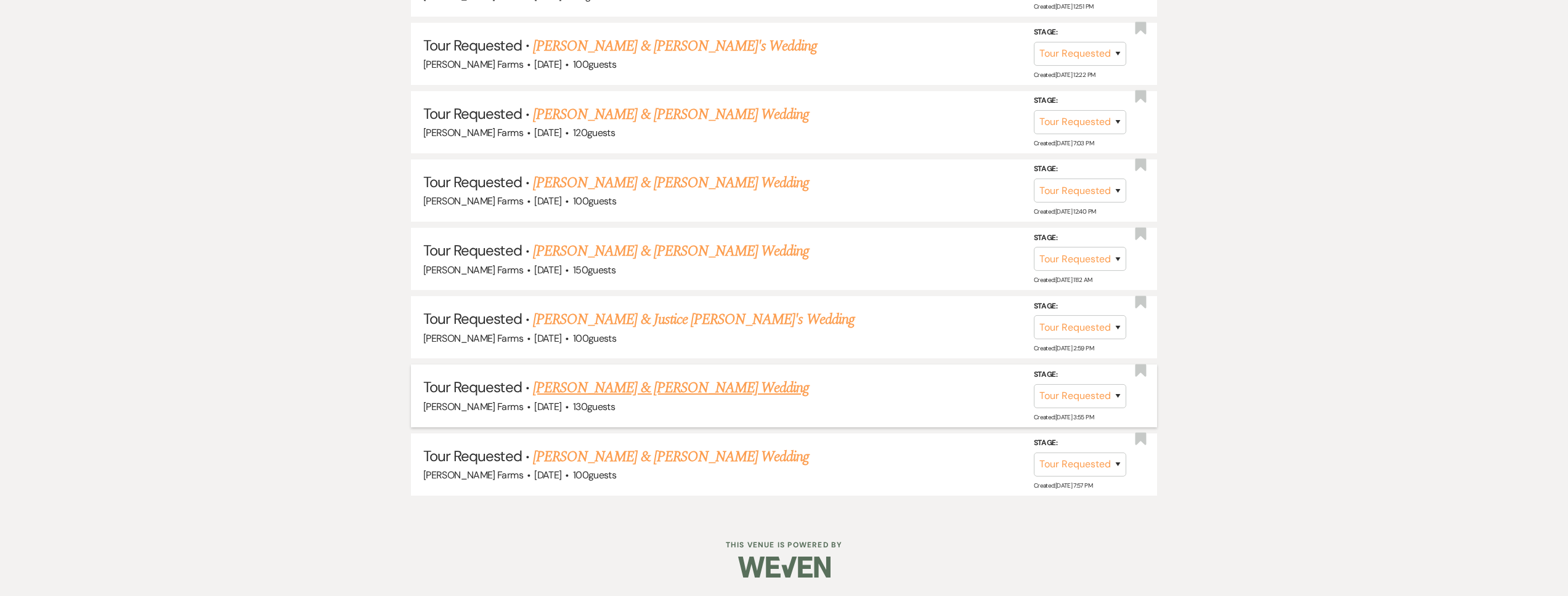
click at [643, 394] on link "[PERSON_NAME] & [PERSON_NAME] Wedding" at bounding box center [671, 388] width 276 height 22
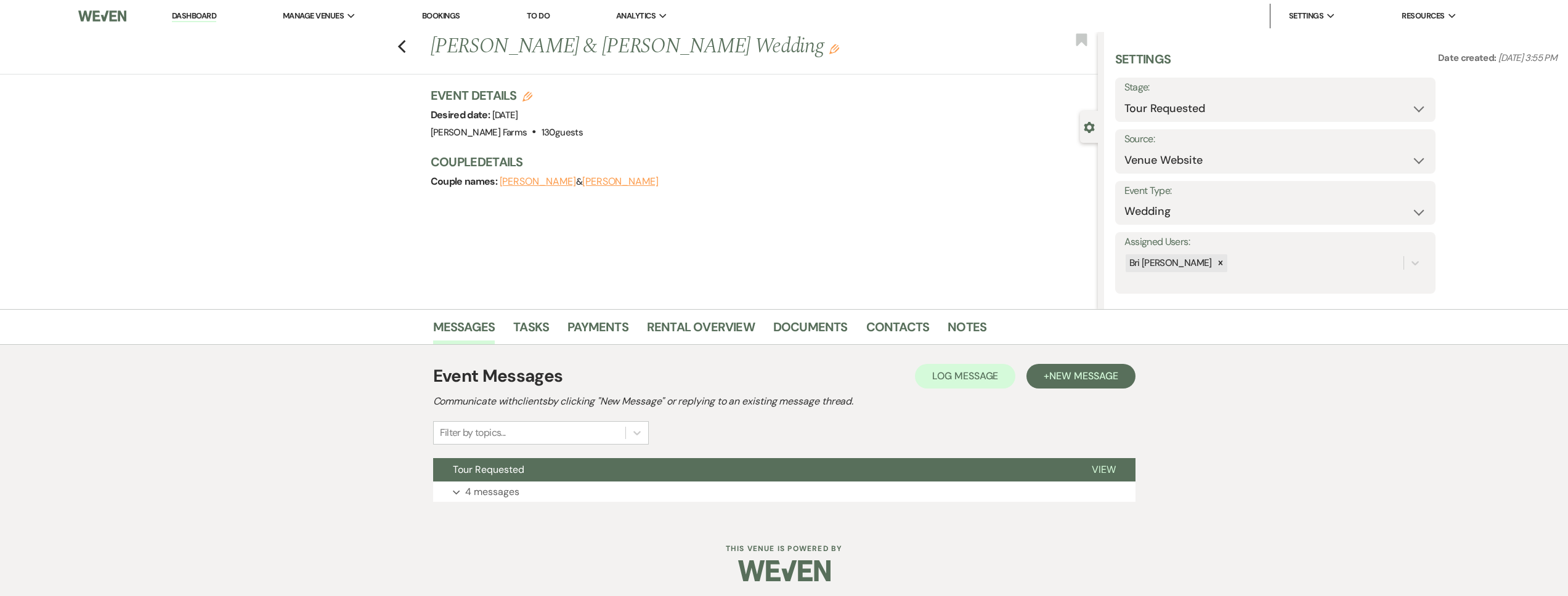
click at [537, 512] on div "Event Messages Log Log Message + New Message Communicate with clients by clicki…" at bounding box center [784, 433] width 702 height 175
click at [536, 493] on button "Expand 4 messages" at bounding box center [784, 492] width 702 height 21
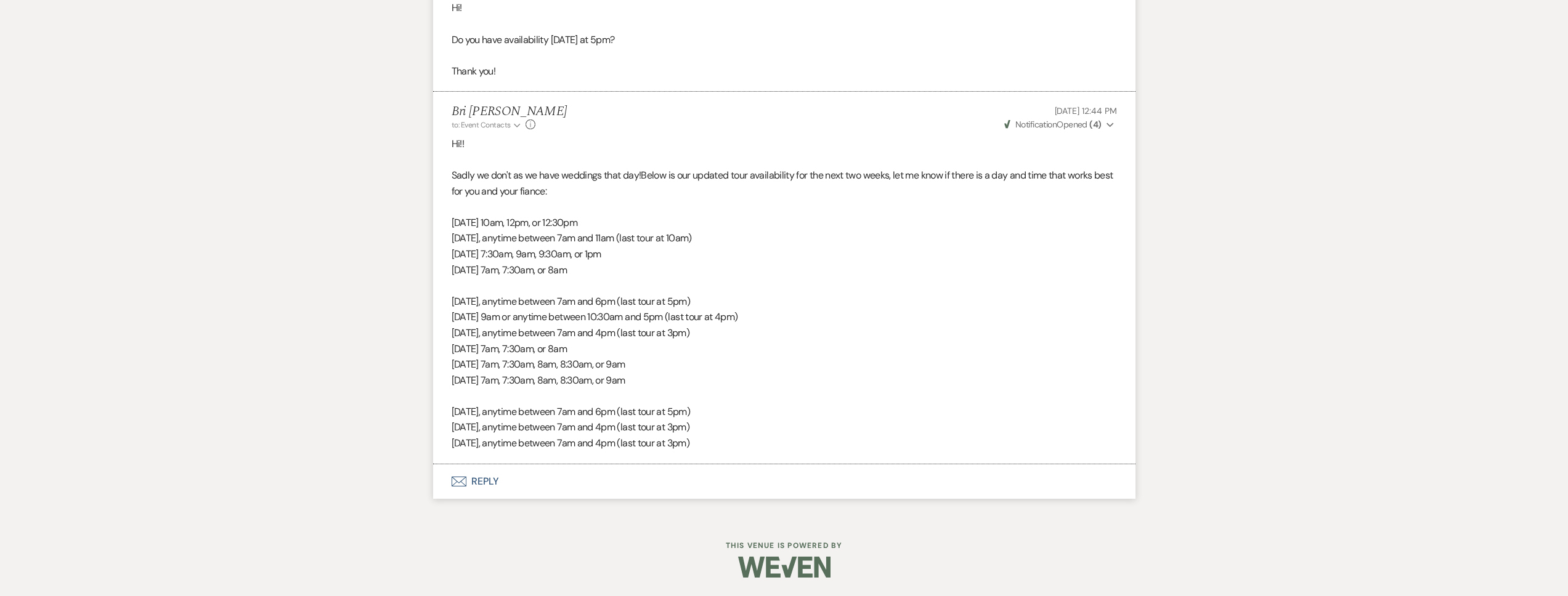
click at [536, 472] on button "Envelope Reply" at bounding box center [784, 481] width 702 height 35
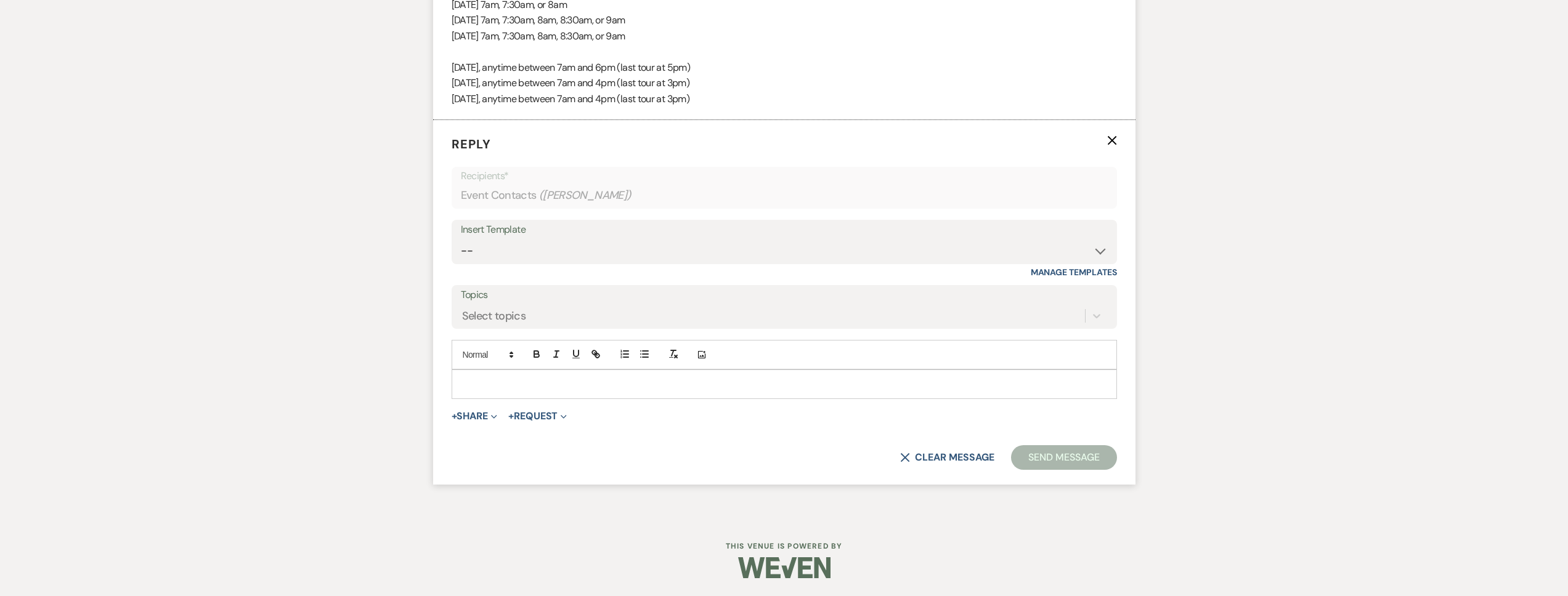
click at [501, 384] on p at bounding box center [784, 384] width 645 height 13
paste div
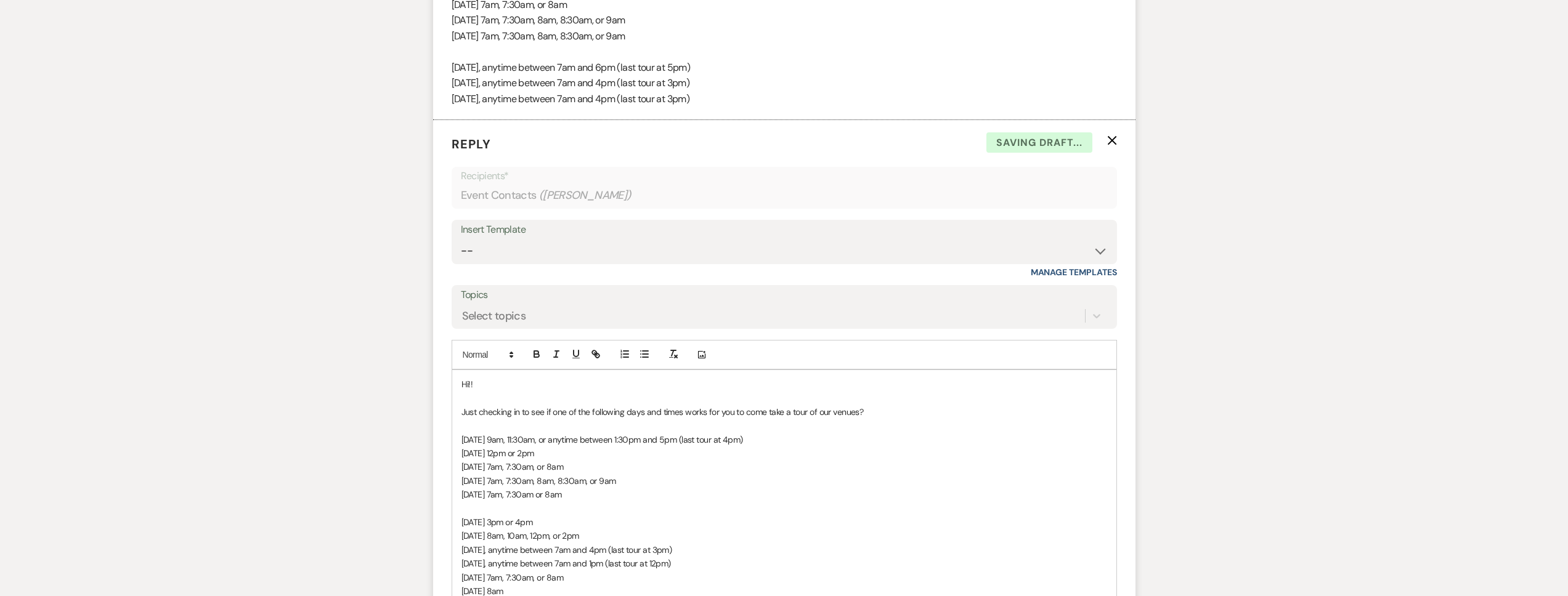
drag, startPoint x: 496, startPoint y: 384, endPoint x: 474, endPoint y: 385, distance: 22.0
click at [474, 385] on p "Hi!!" at bounding box center [784, 384] width 645 height 13
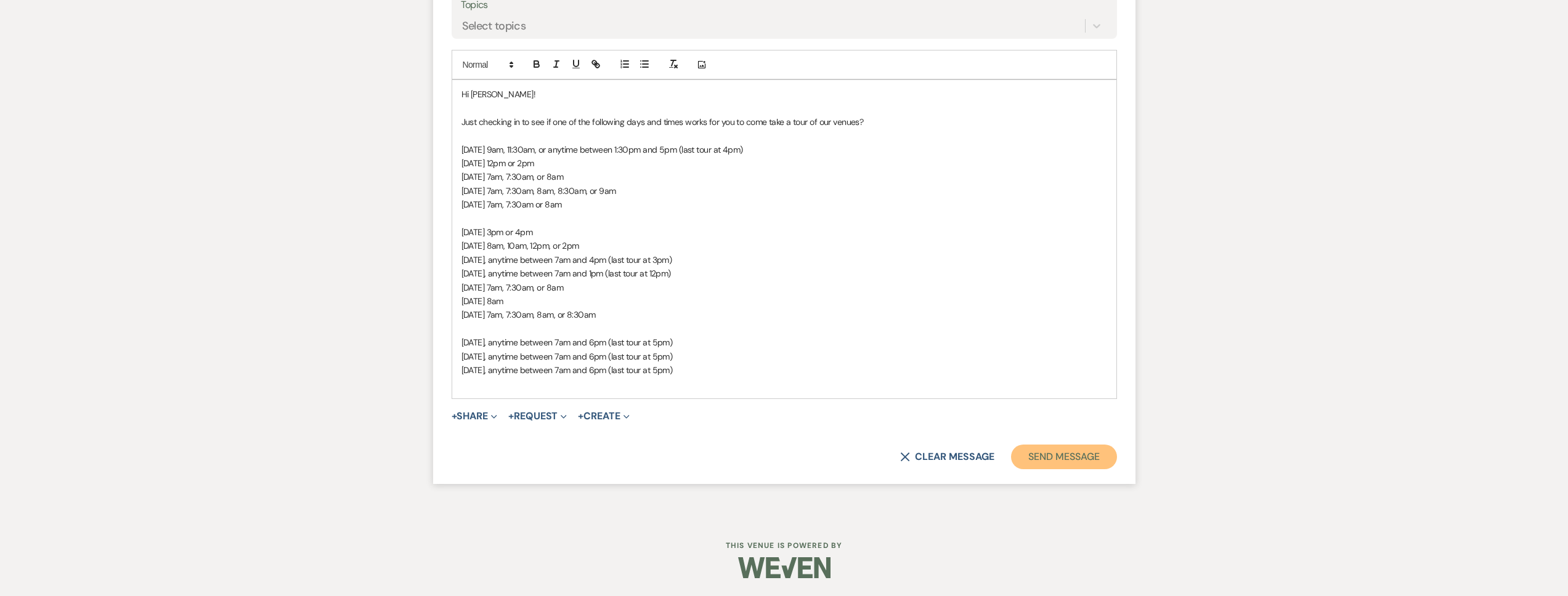
click at [1045, 463] on button "Send Message" at bounding box center [1063, 457] width 105 height 25
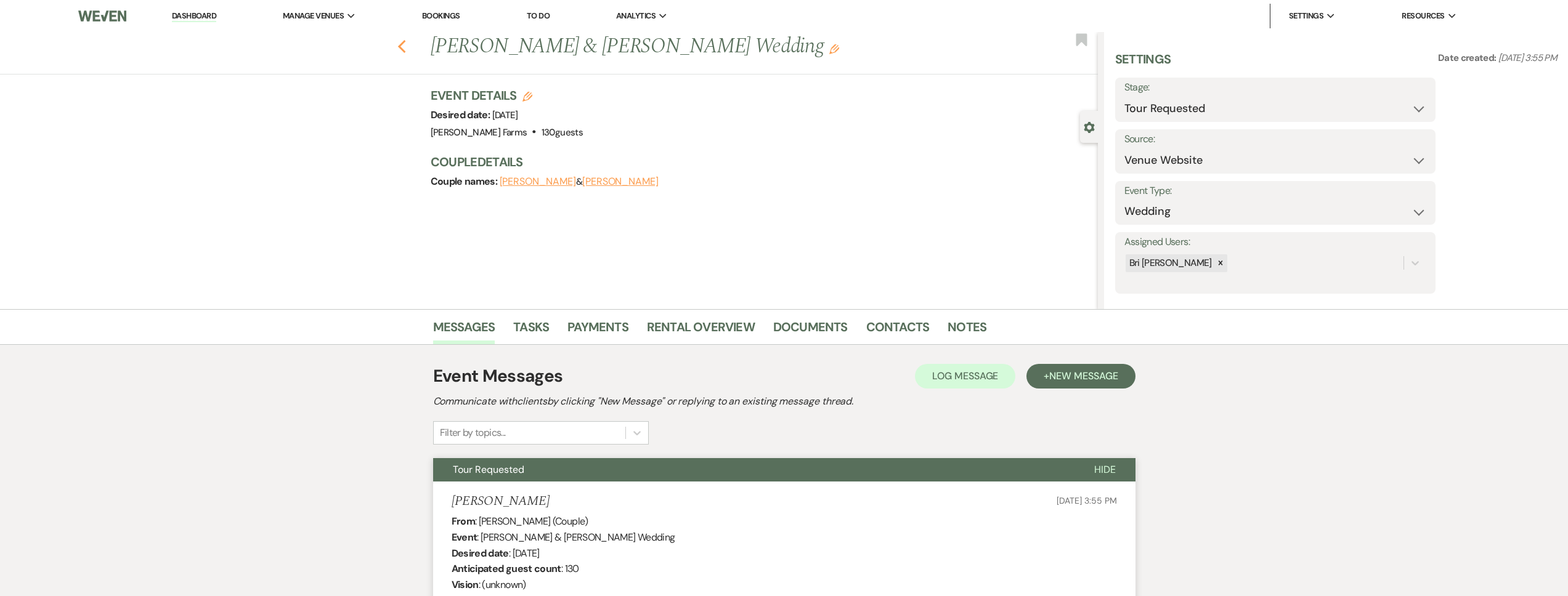
click at [405, 48] on use "button" at bounding box center [401, 46] width 8 height 13
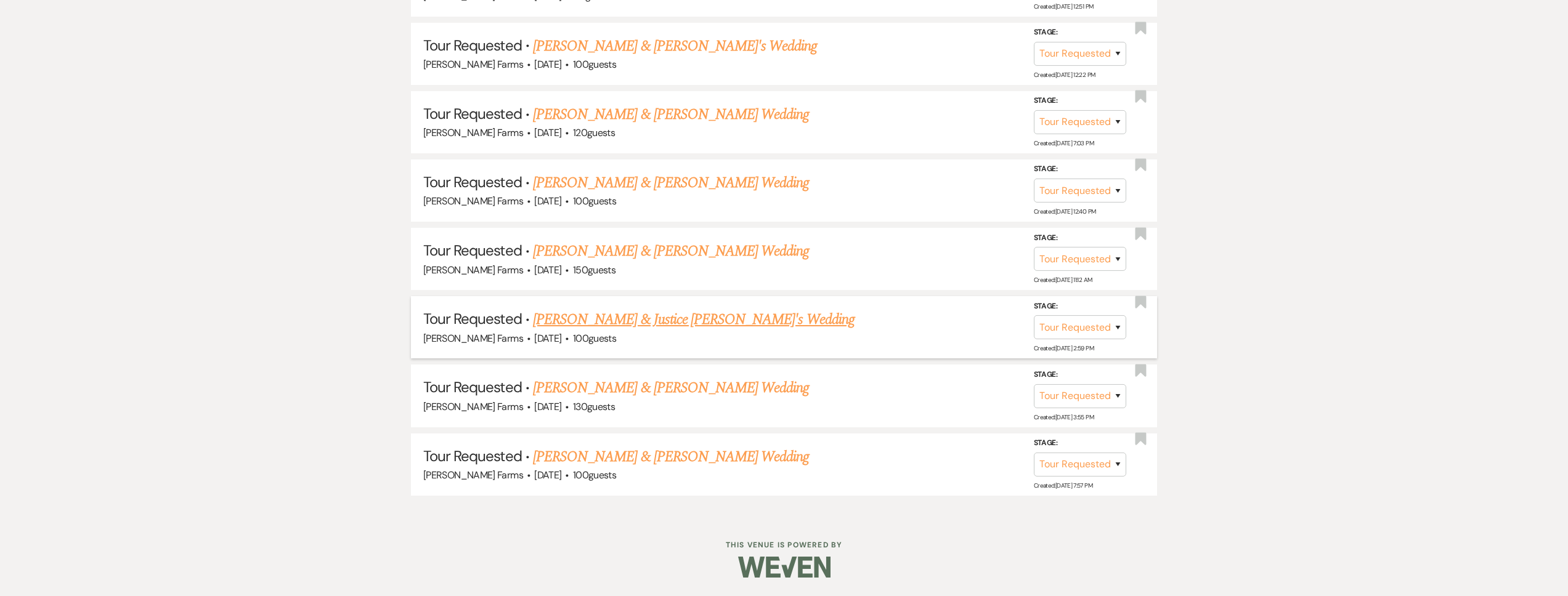
click at [676, 327] on link "[PERSON_NAME] & Justice [PERSON_NAME]'s Wedding" at bounding box center [694, 319] width 322 height 22
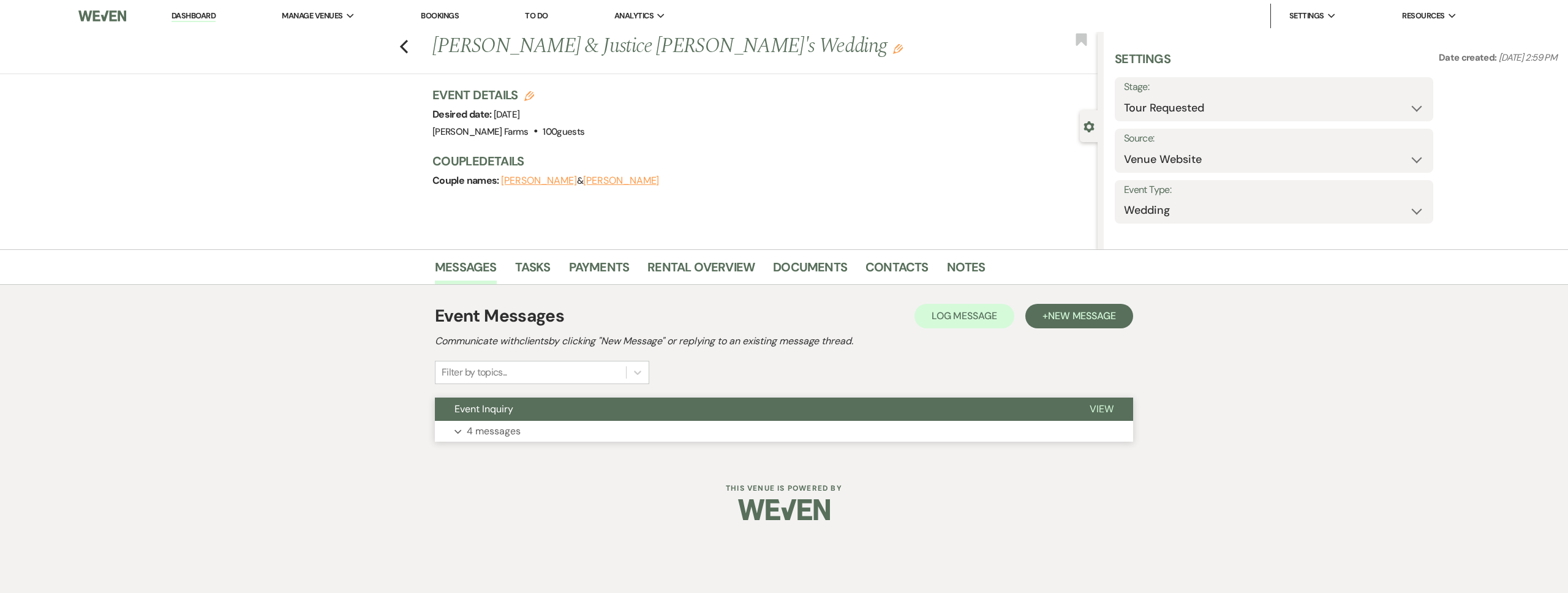
click at [596, 430] on button "Expand 4 messages" at bounding box center [783, 431] width 698 height 21
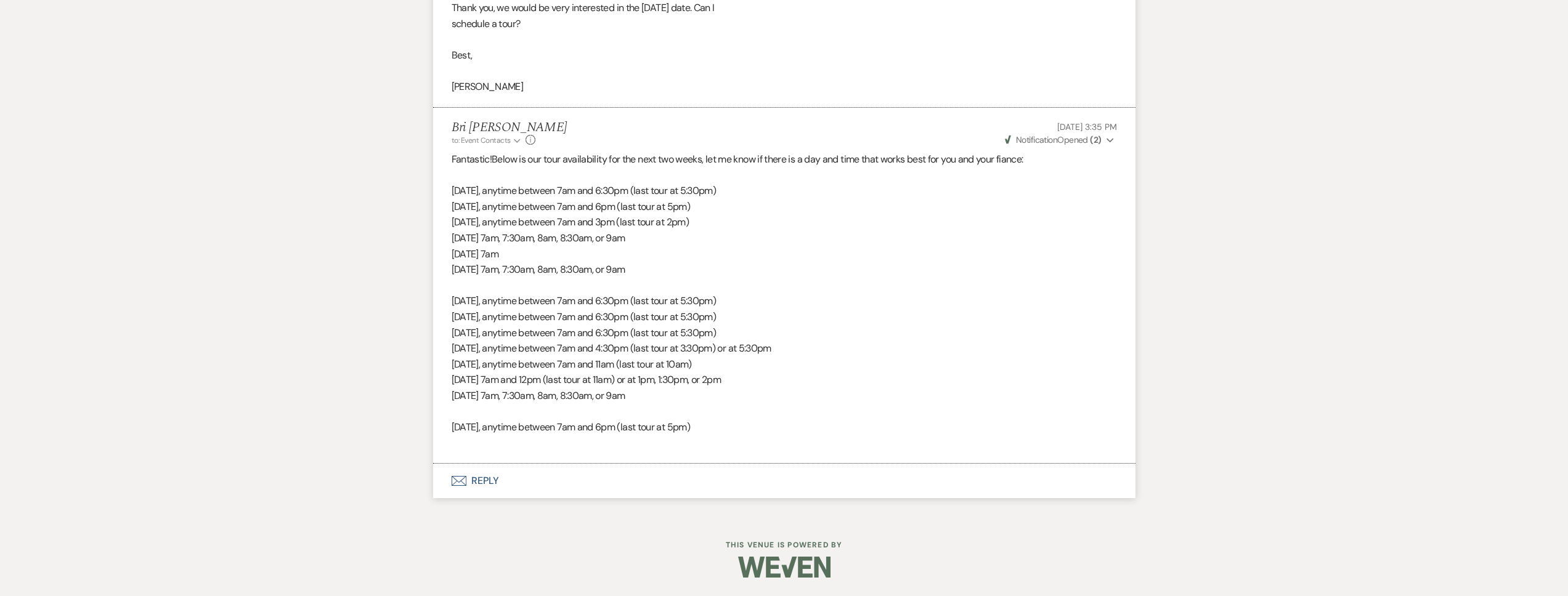
click at [620, 480] on button "Envelope Reply" at bounding box center [784, 481] width 702 height 35
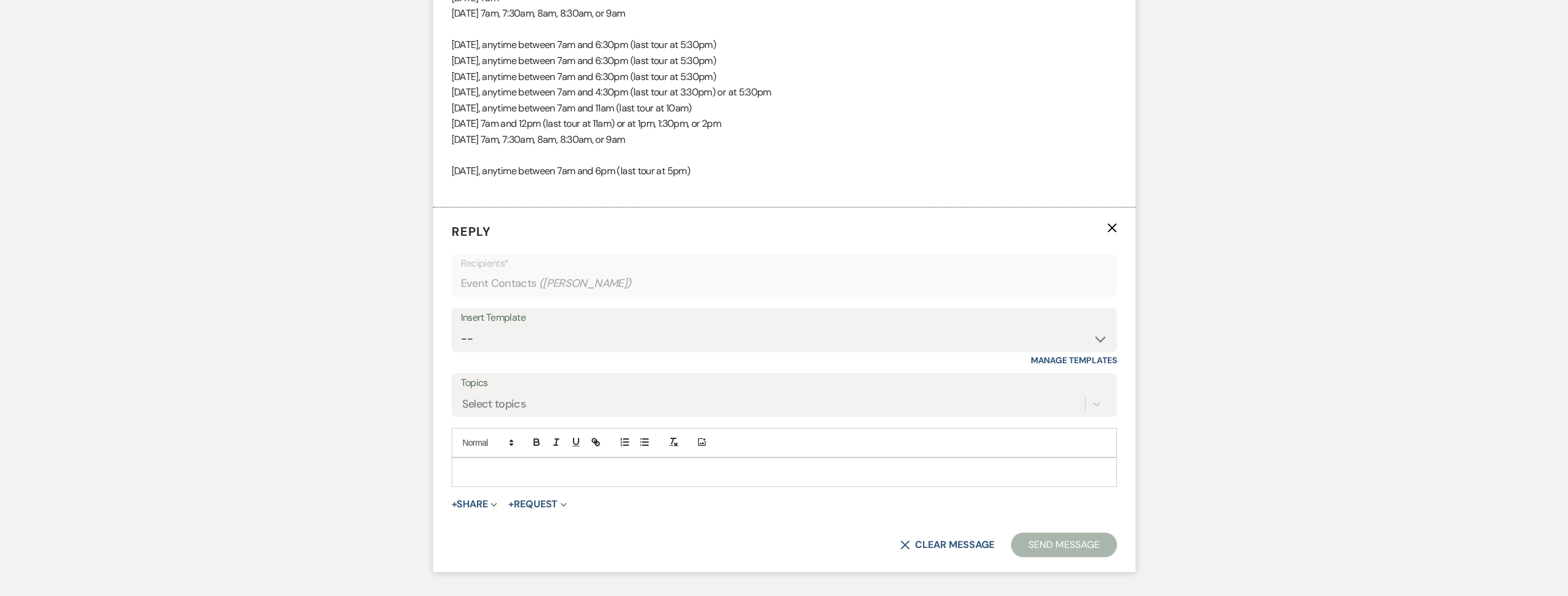
click at [529, 473] on p at bounding box center [784, 472] width 645 height 13
paste div
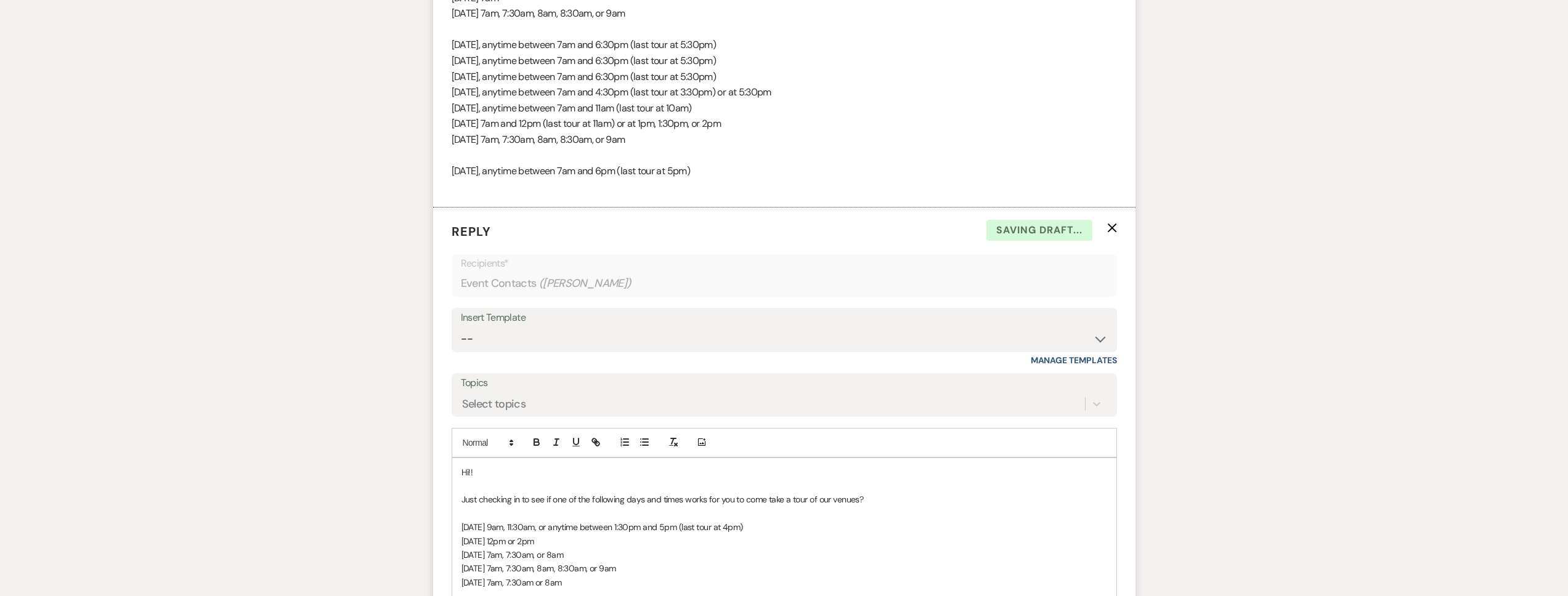
drag, startPoint x: 516, startPoint y: 471, endPoint x: 486, endPoint y: 472, distance: 30.0
click at [486, 472] on p "Hi!!" at bounding box center [784, 472] width 645 height 13
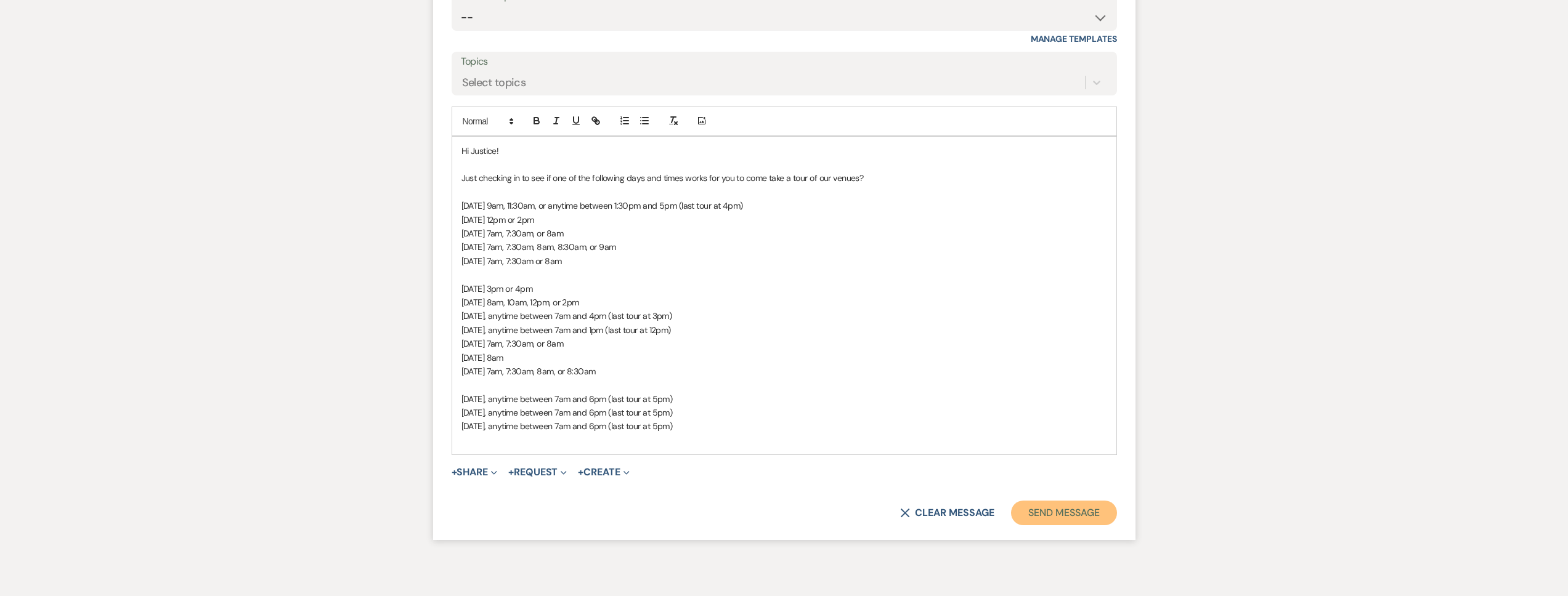
click at [1053, 515] on button "Send Message" at bounding box center [1063, 513] width 105 height 25
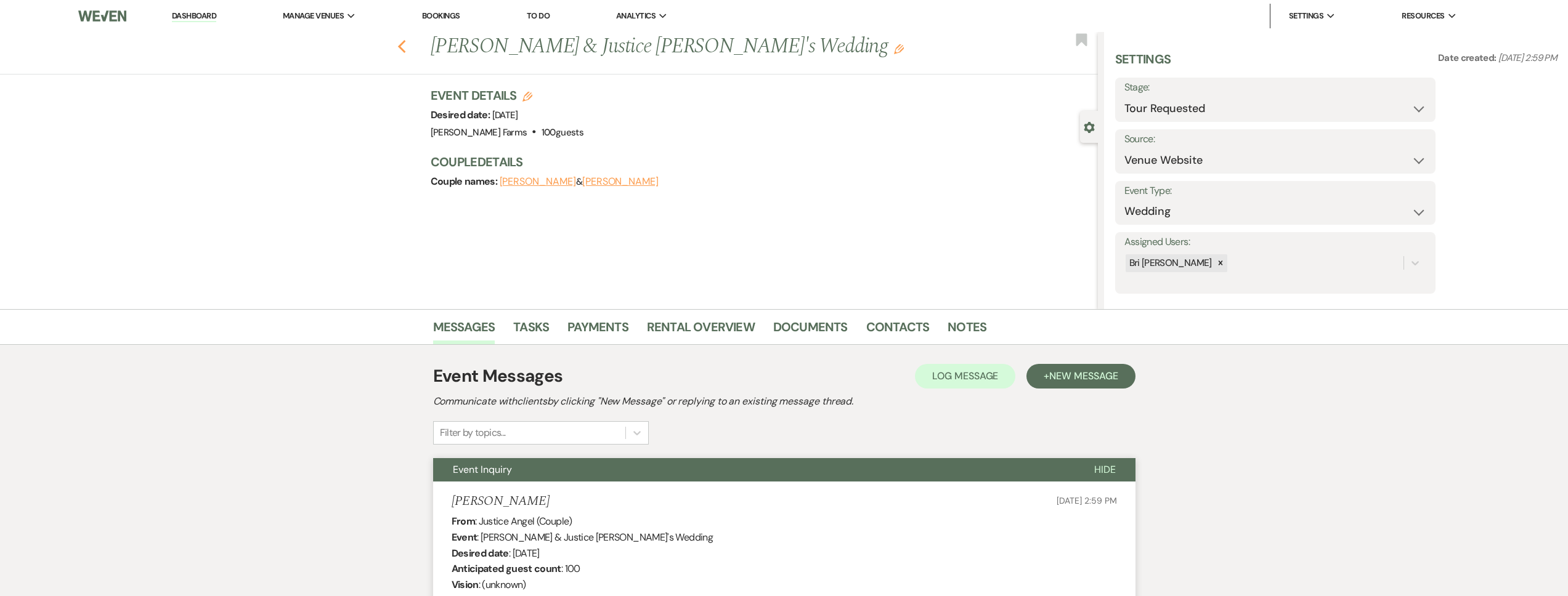
click at [406, 49] on icon "Previous" at bounding box center [402, 46] width 9 height 15
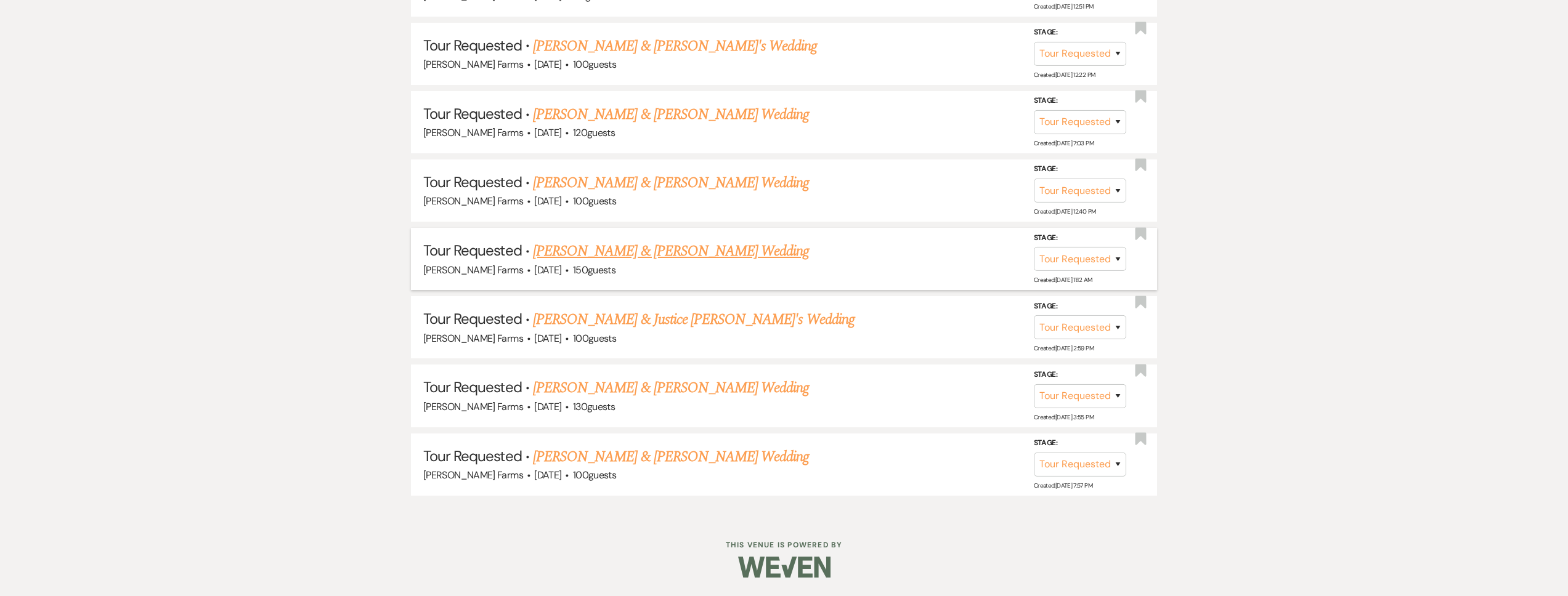
click at [666, 252] on link "[PERSON_NAME] & [PERSON_NAME] Wedding" at bounding box center [671, 251] width 276 height 22
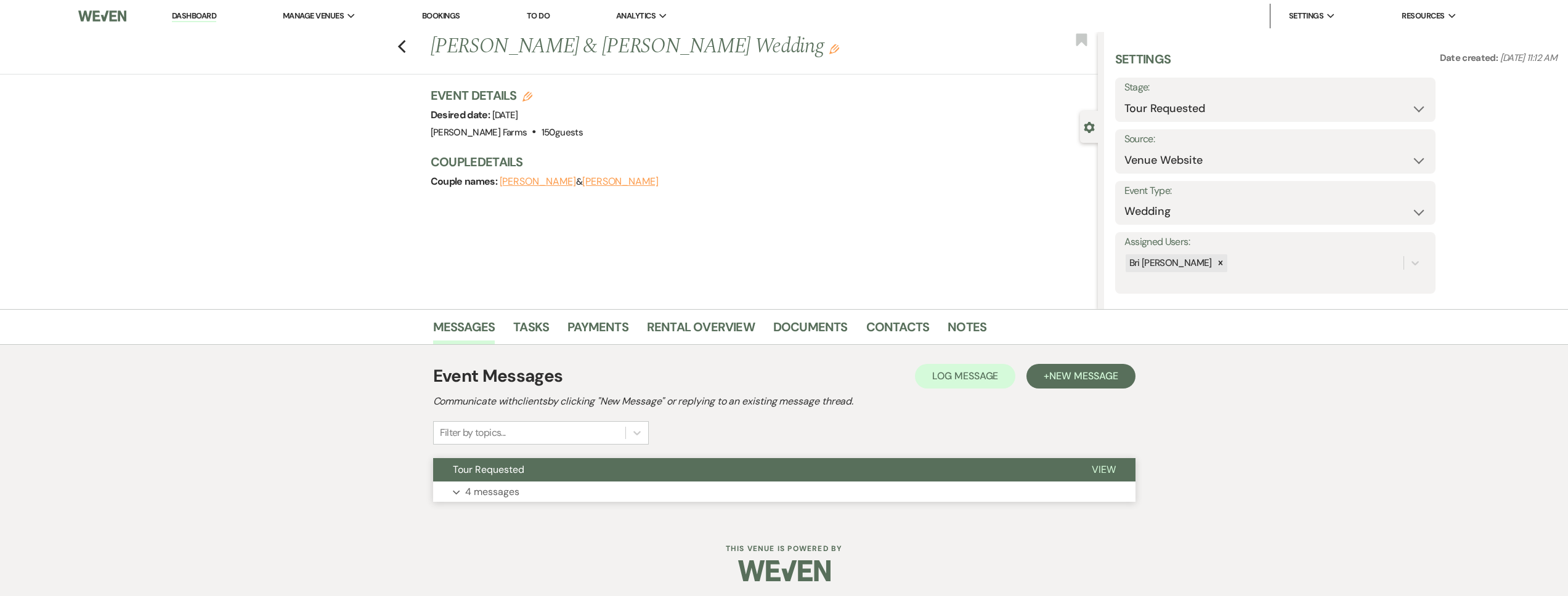
click at [553, 481] on button "Tour Requested" at bounding box center [752, 469] width 639 height 23
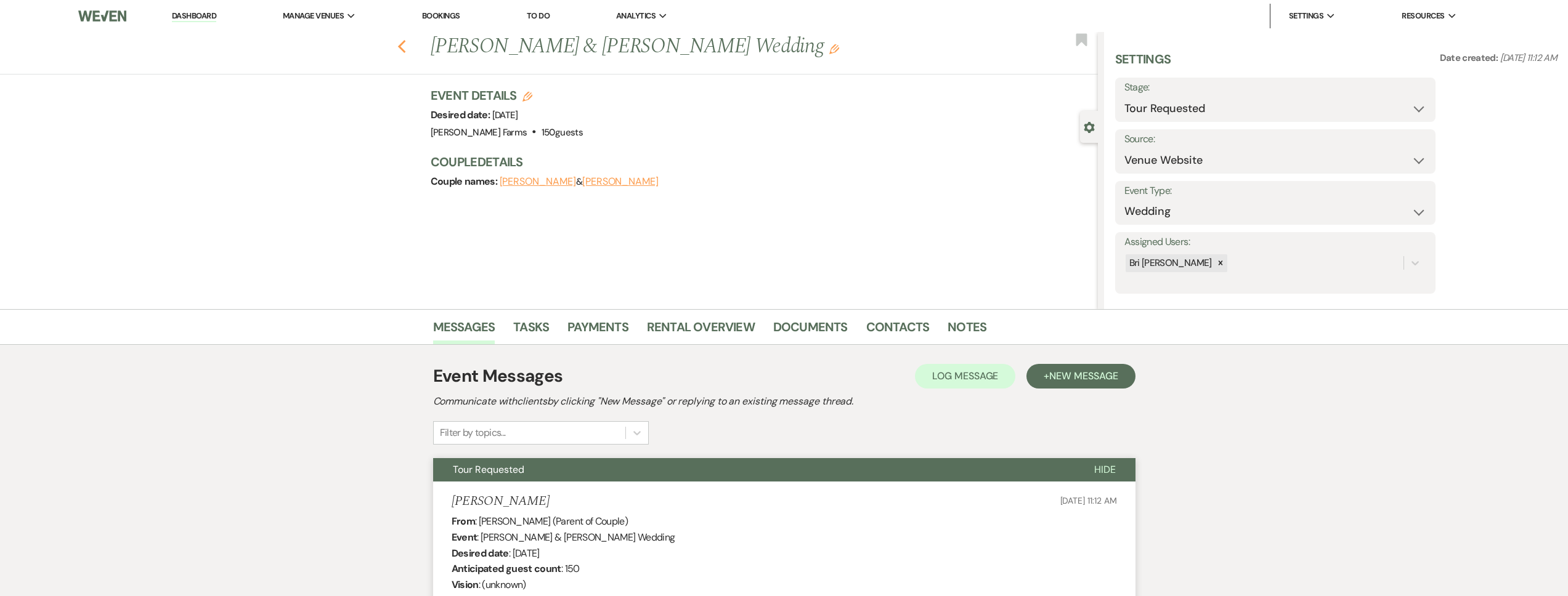
click at [406, 50] on use "button" at bounding box center [401, 46] width 8 height 13
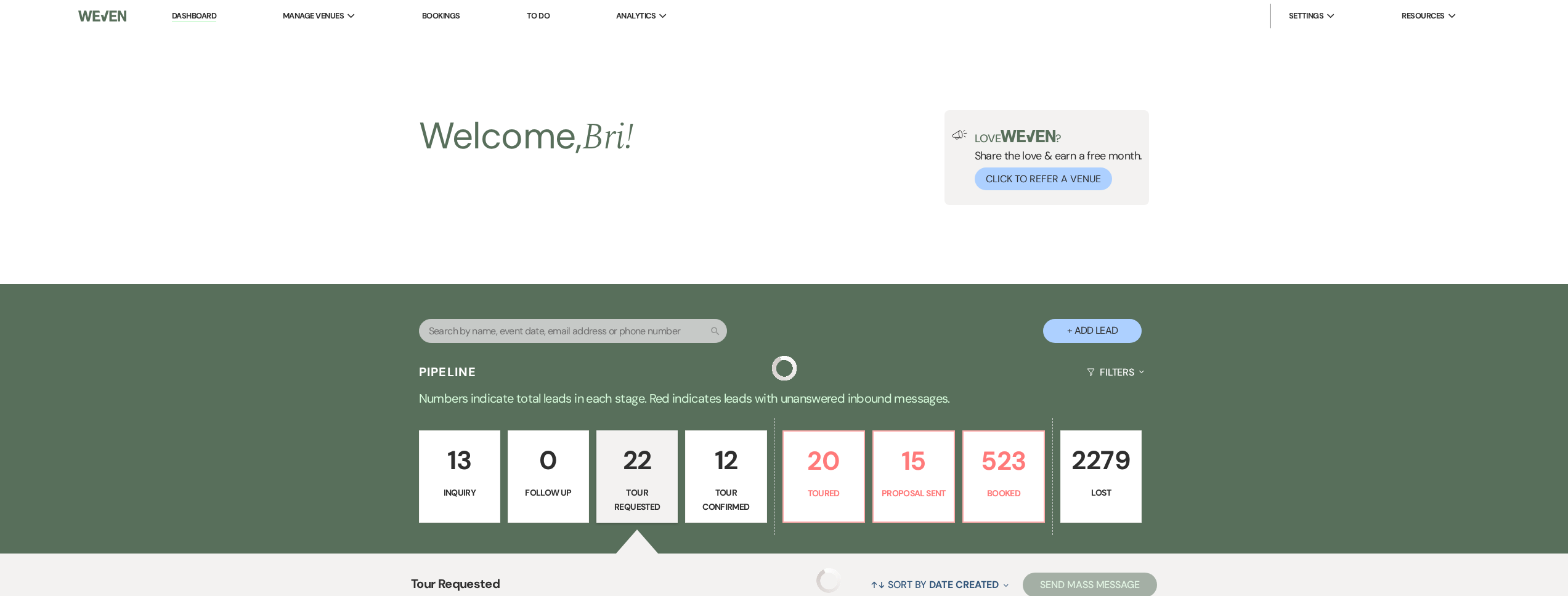
scroll to position [1709, 0]
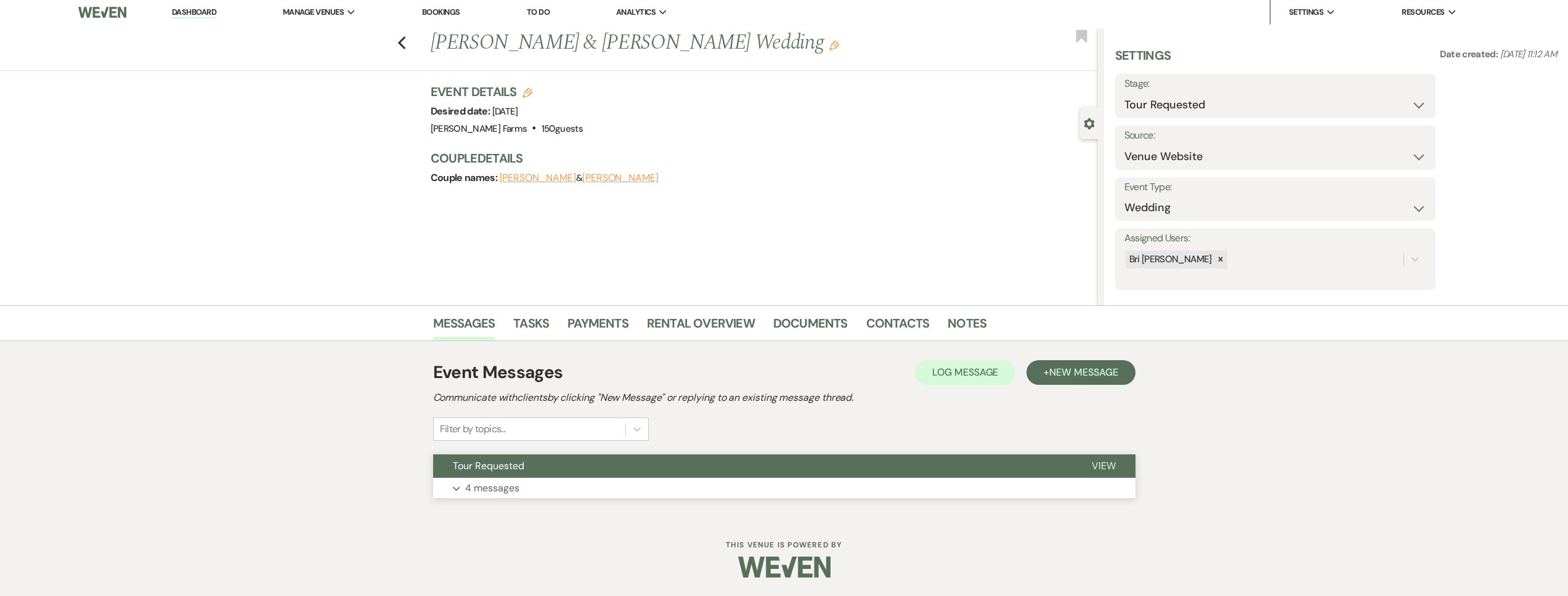
click at [531, 469] on button "Tour Requested" at bounding box center [752, 466] width 639 height 23
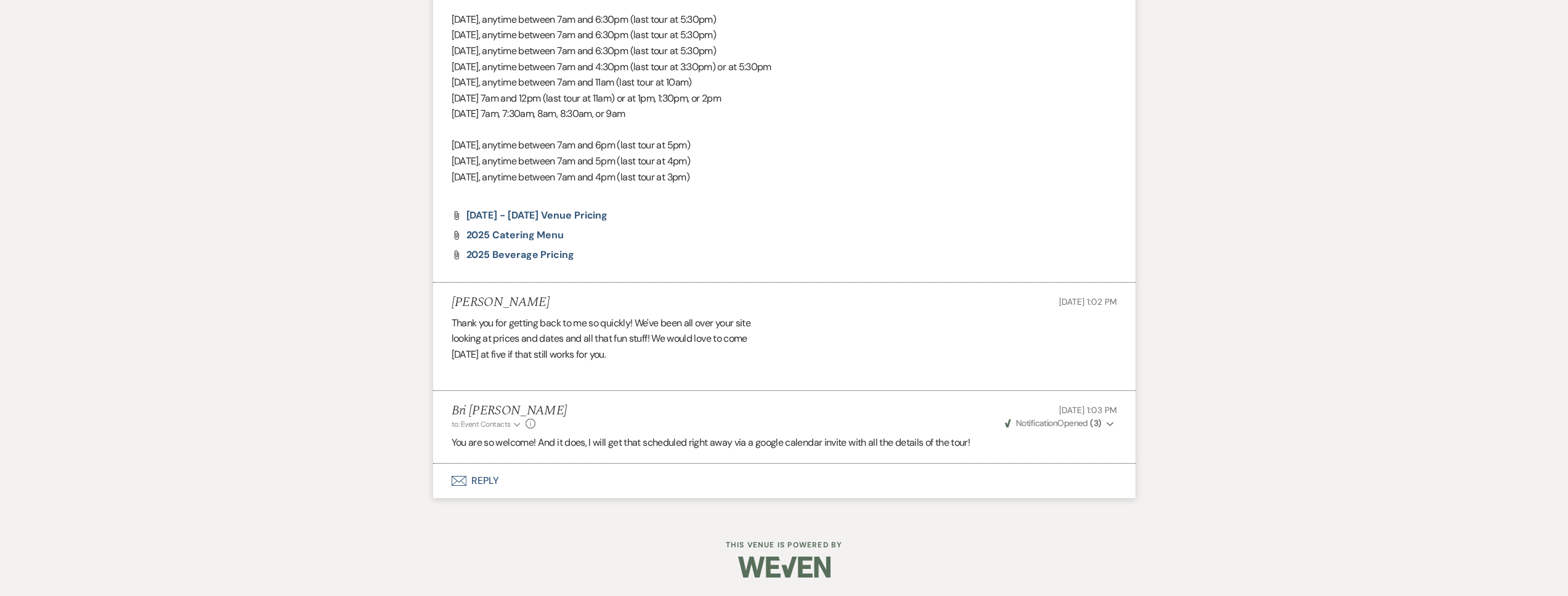
click at [530, 480] on button "Envelope Reply" at bounding box center [784, 481] width 702 height 35
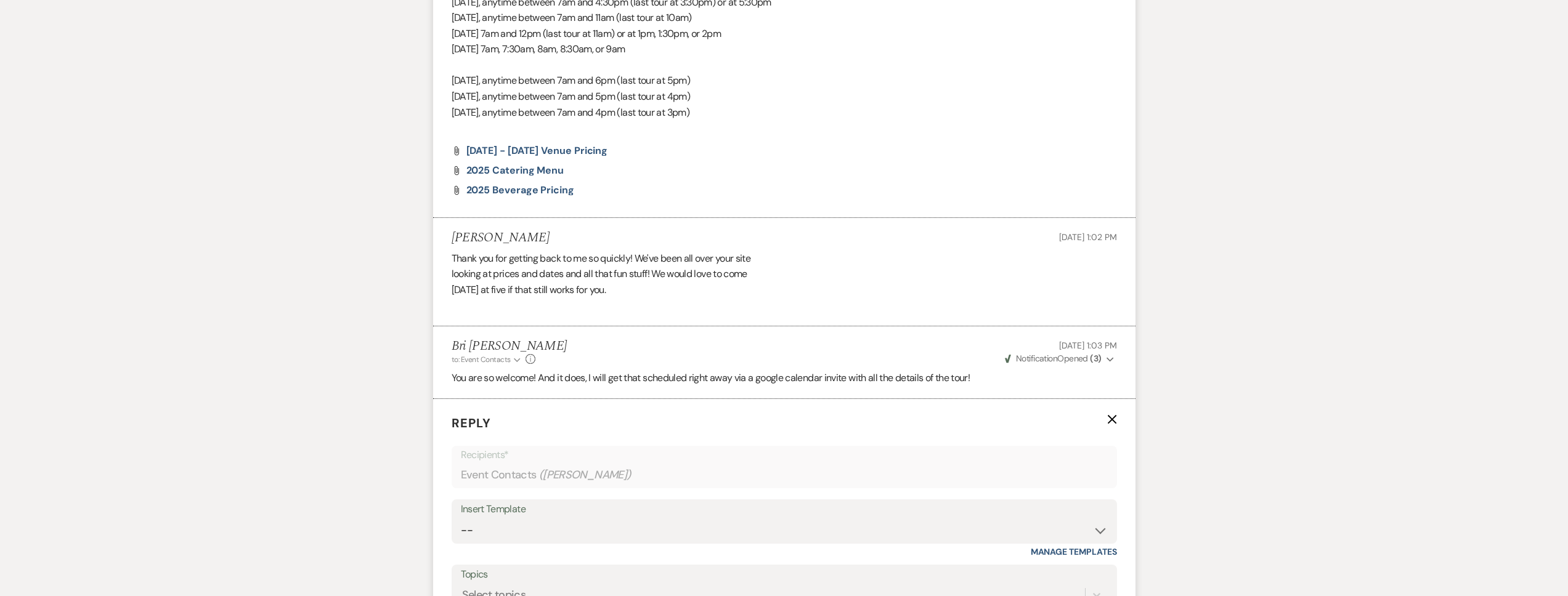
scroll to position [1408, 0]
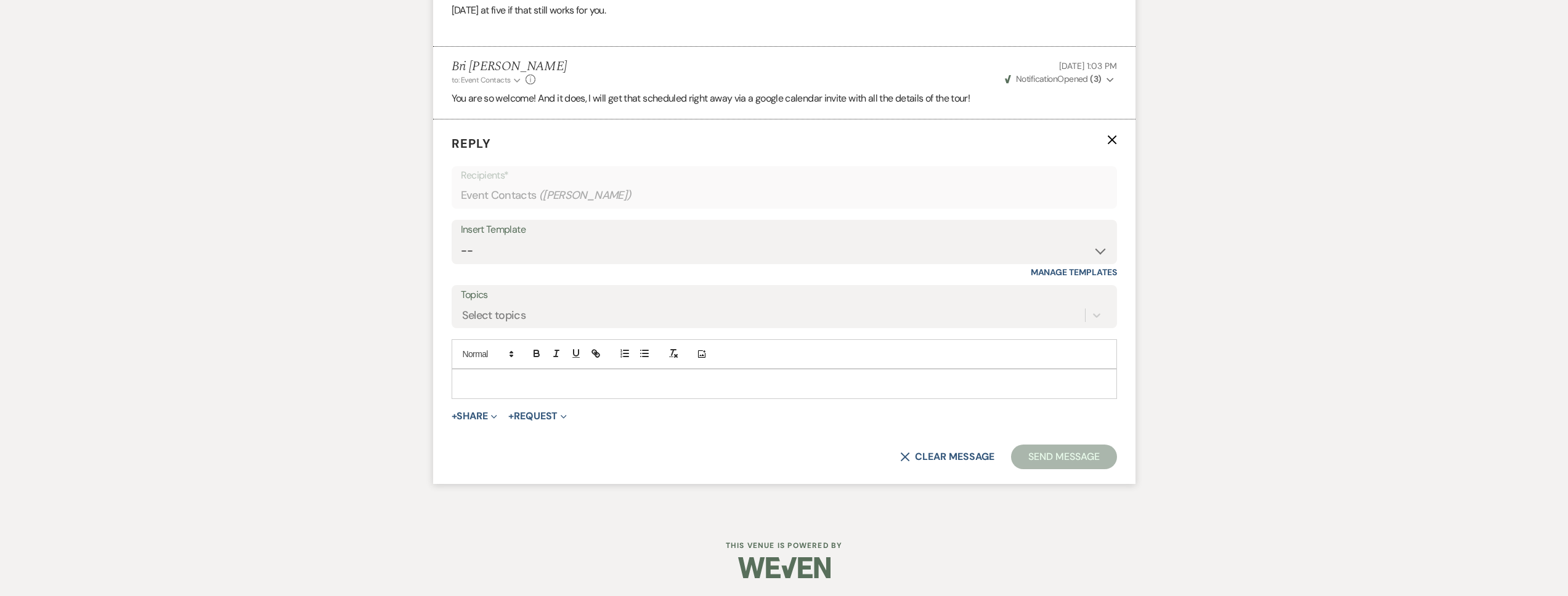
click at [504, 388] on p at bounding box center [784, 383] width 645 height 13
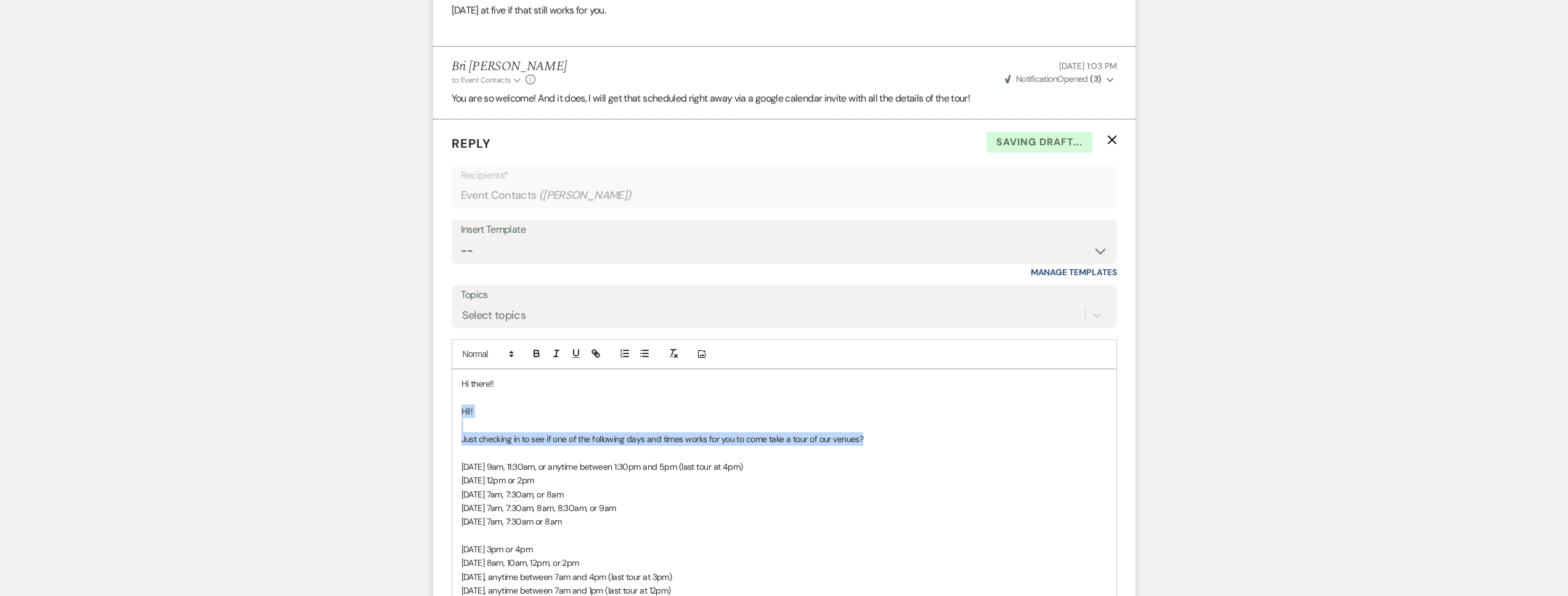
drag, startPoint x: 883, startPoint y: 440, endPoint x: 463, endPoint y: 413, distance: 420.9
click at [463, 413] on div "Hi there!! Hi!! Just checking in to see if one of the following days and times …" at bounding box center [784, 542] width 664 height 346
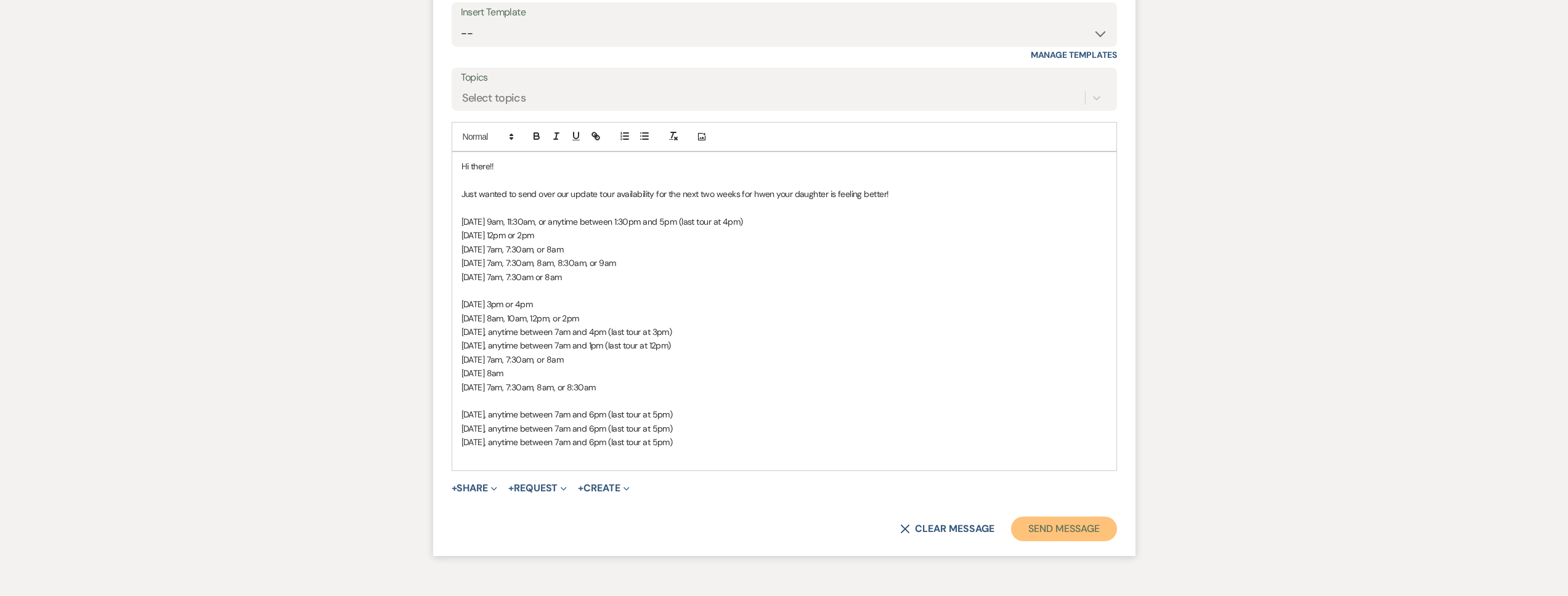
click at [1023, 520] on button "Send Message" at bounding box center [1063, 529] width 105 height 25
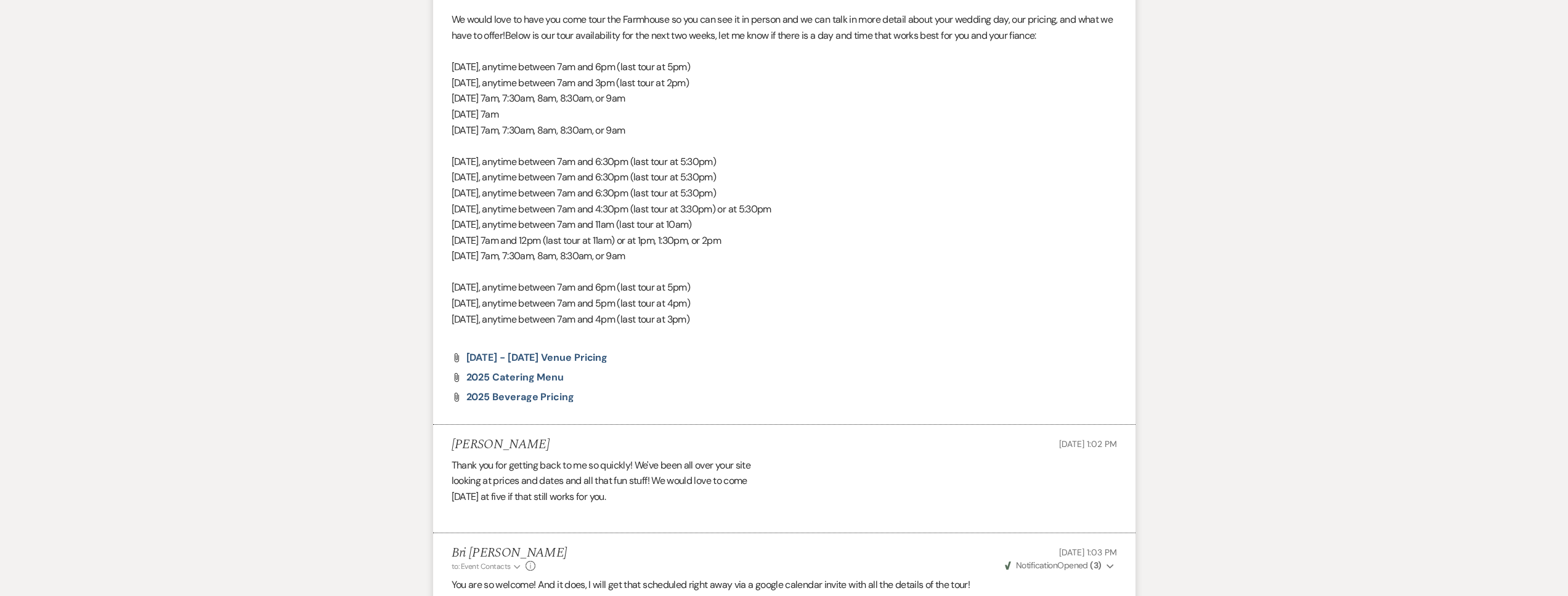
scroll to position [0, 0]
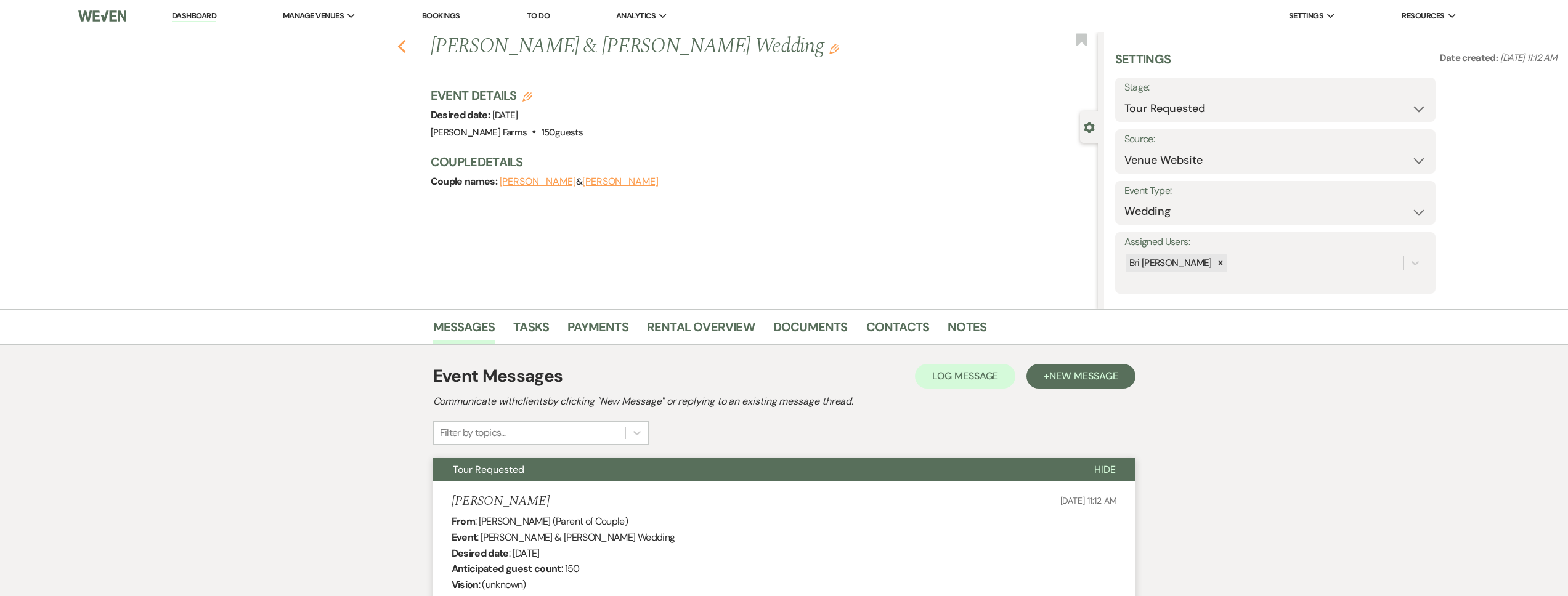
click at [406, 48] on icon "Previous" at bounding box center [402, 46] width 9 height 15
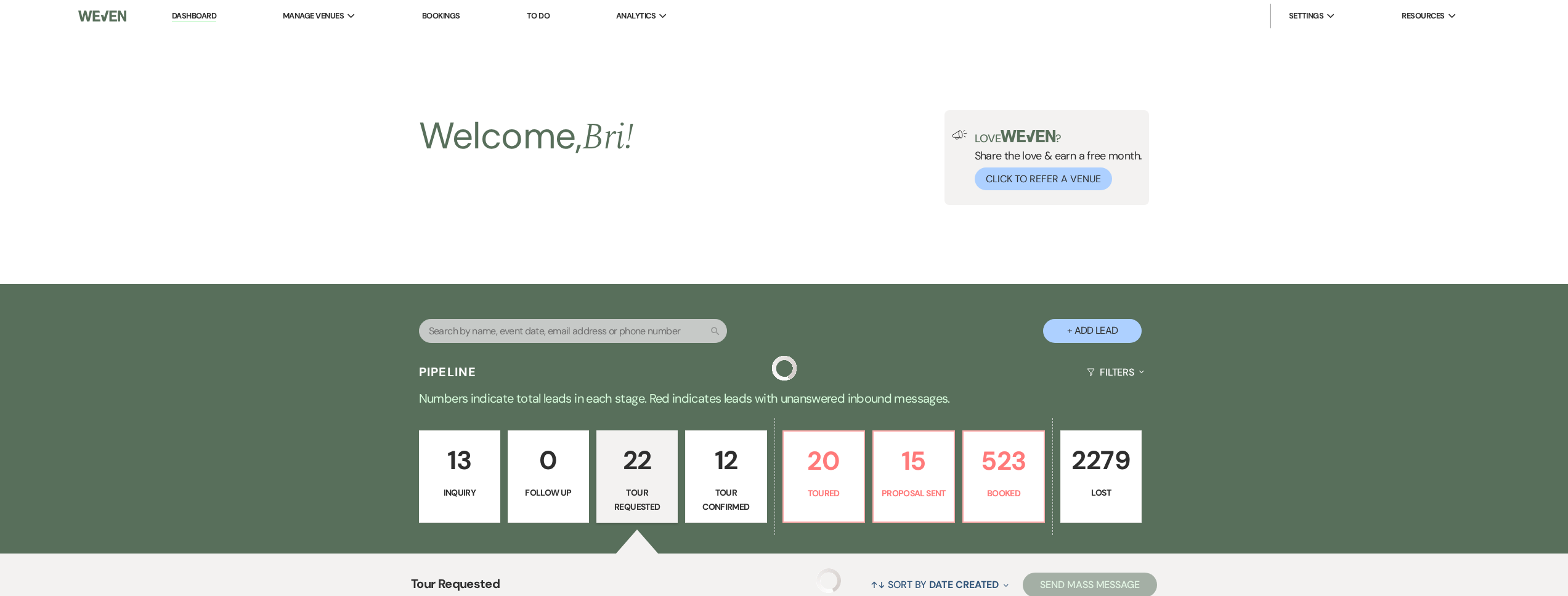
scroll to position [1709, 0]
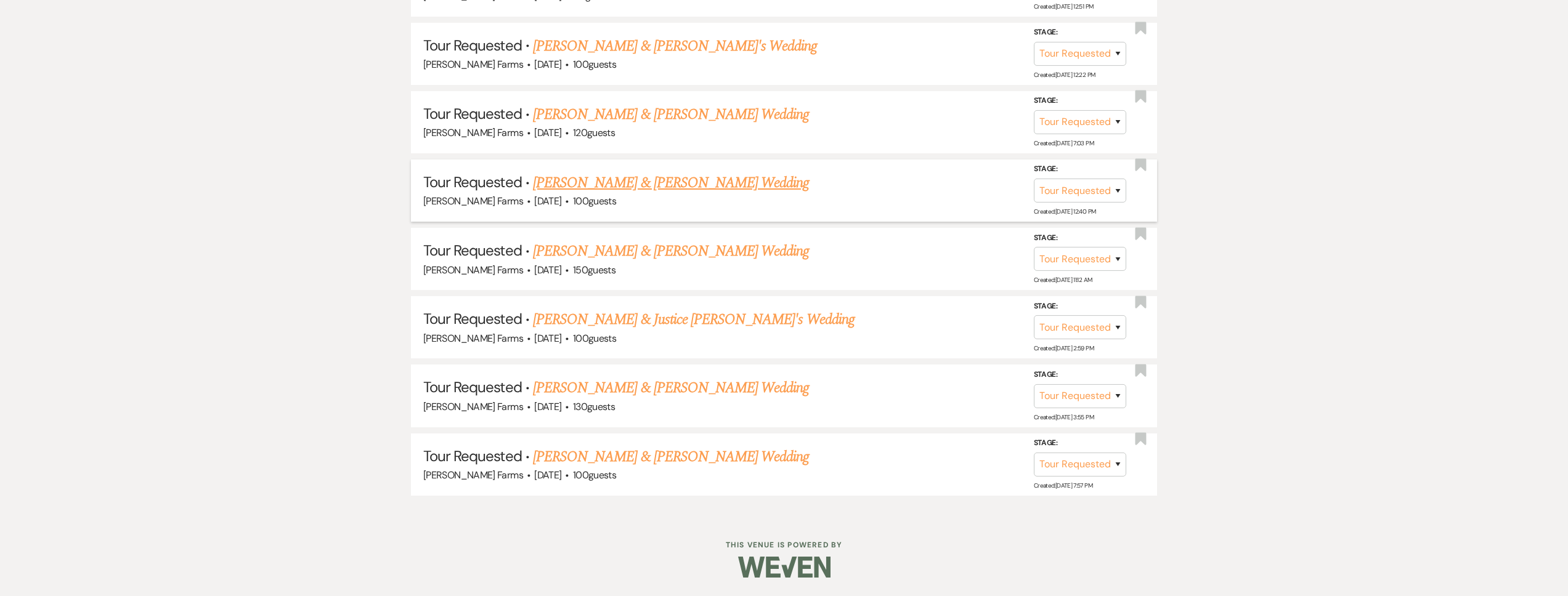
click at [666, 190] on link "[PERSON_NAME] & [PERSON_NAME] Wedding" at bounding box center [671, 182] width 276 height 22
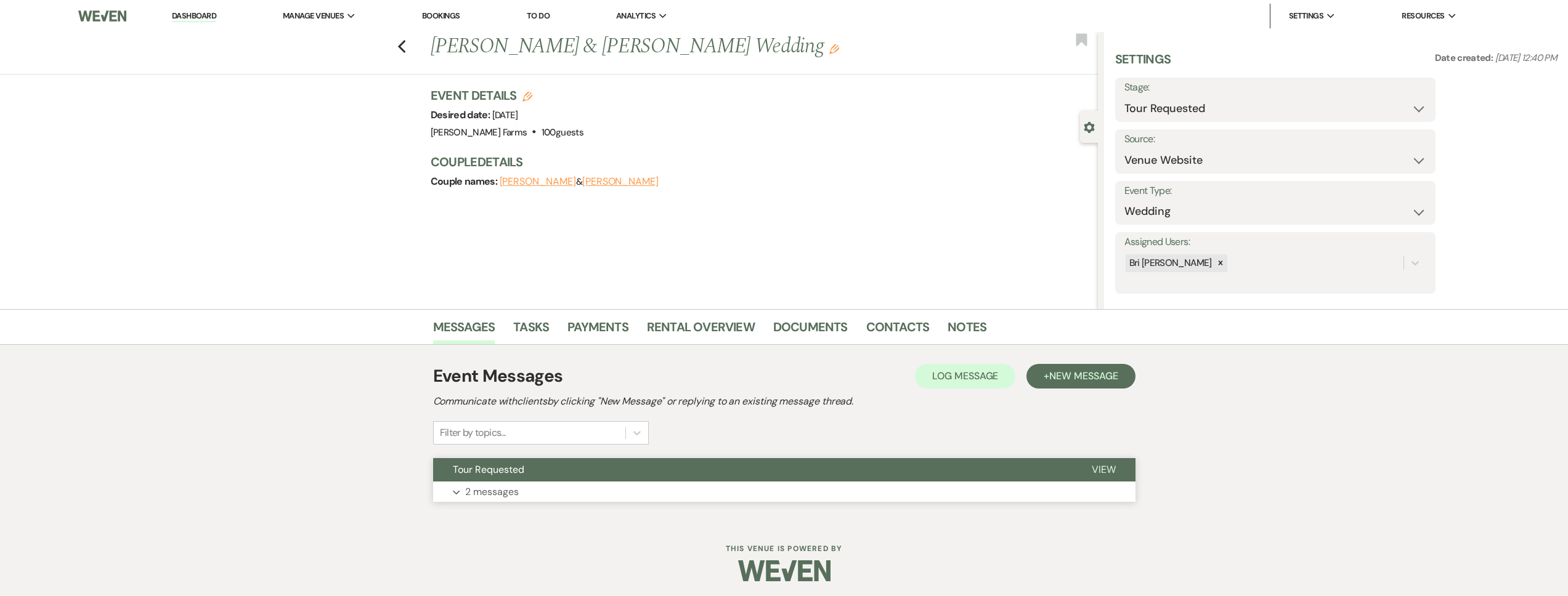
click at [679, 467] on button "Tour Requested" at bounding box center [752, 469] width 639 height 23
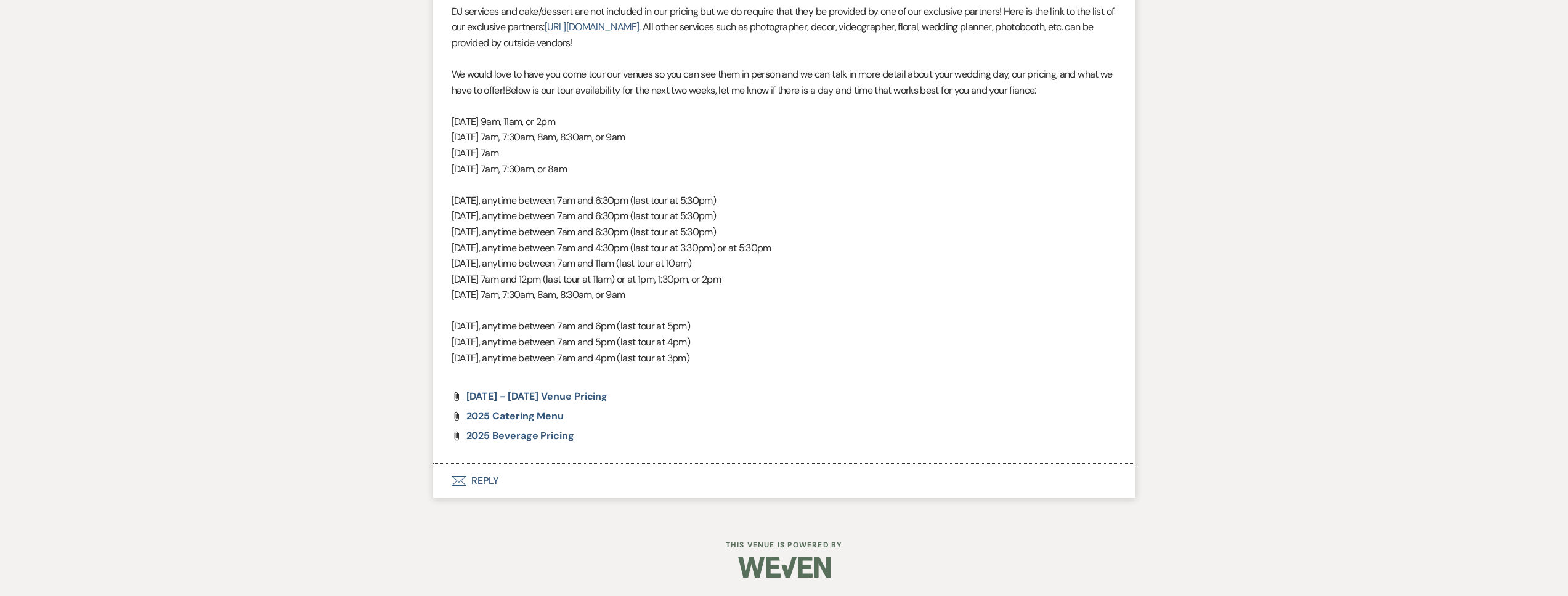
click at [558, 488] on button "Envelope Reply" at bounding box center [784, 481] width 702 height 35
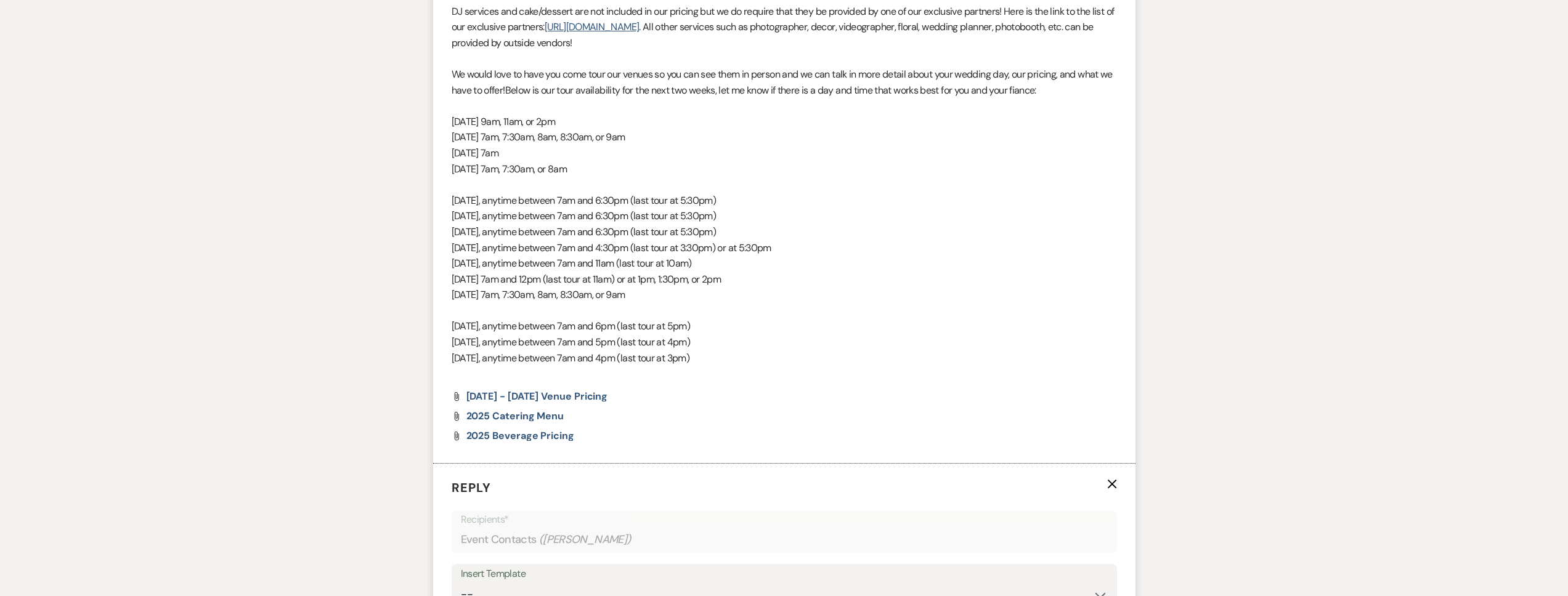
scroll to position [1129, 0]
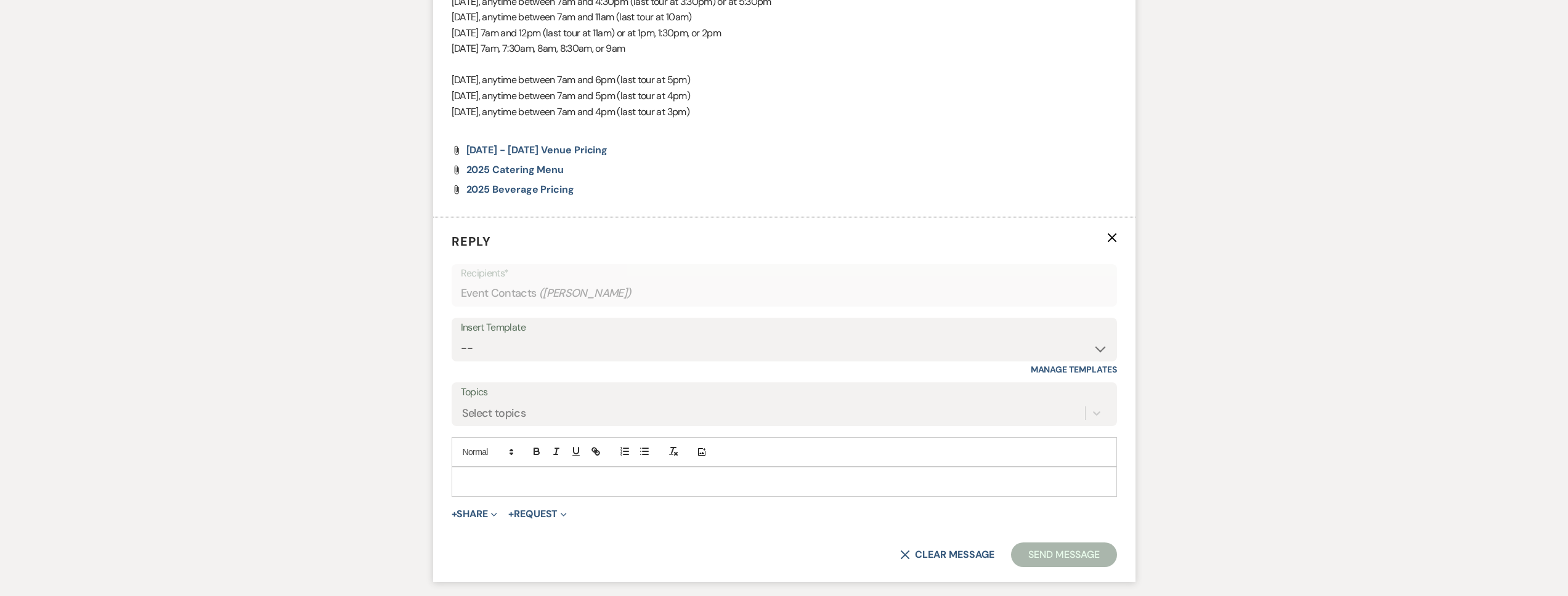
click at [525, 476] on p at bounding box center [784, 481] width 645 height 13
paste div
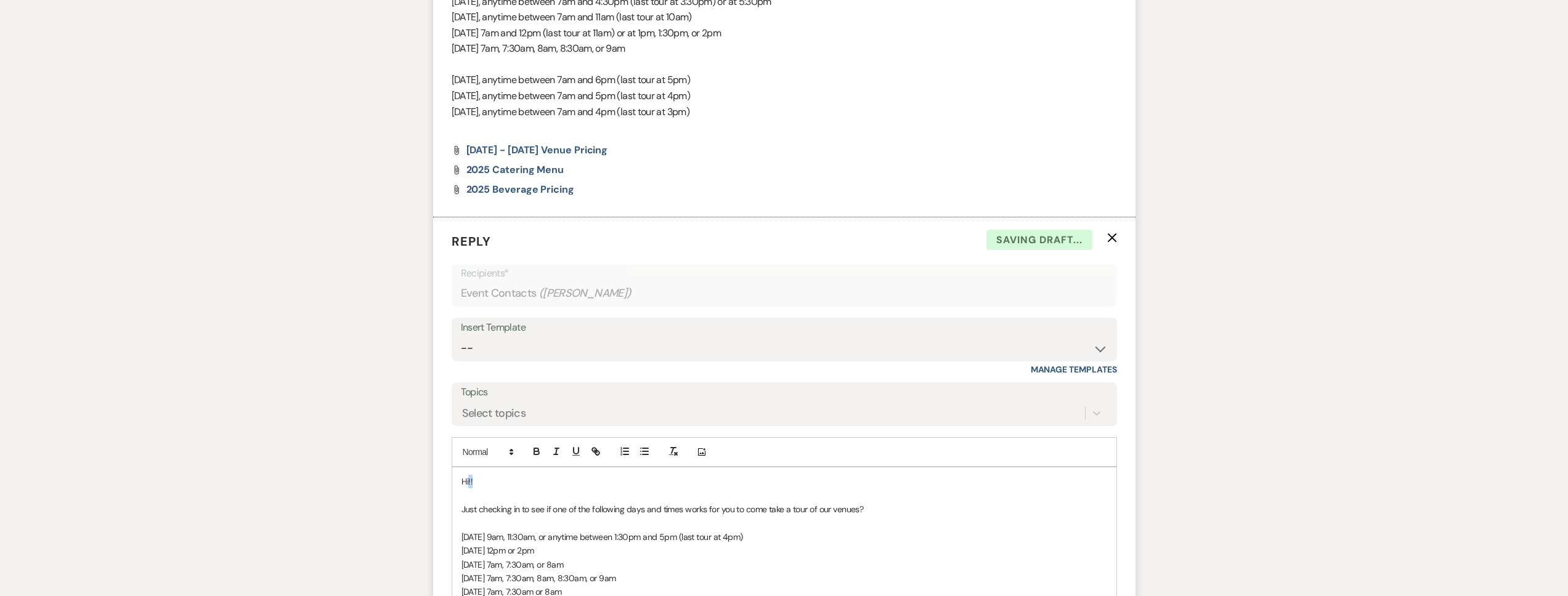
drag, startPoint x: 512, startPoint y: 480, endPoint x: 469, endPoint y: 484, distance: 43.2
click at [469, 484] on p "Hi!!" at bounding box center [784, 481] width 645 height 13
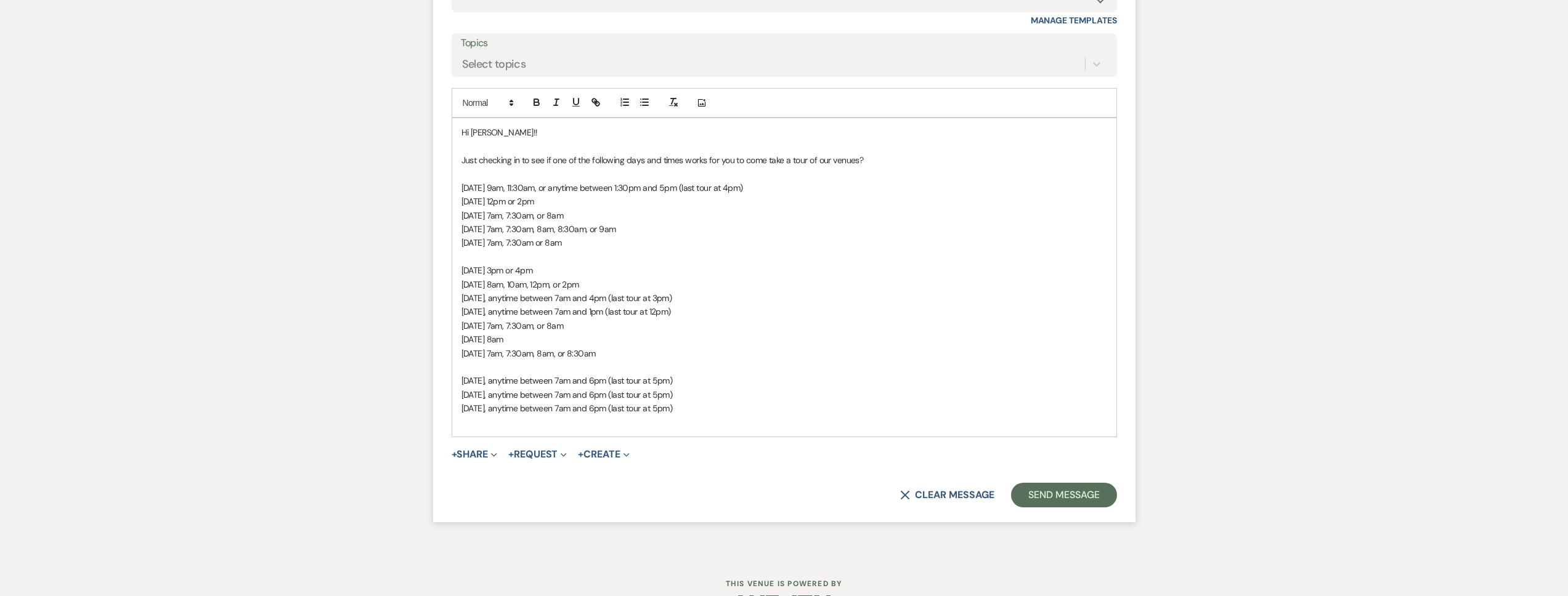
scroll to position [1516, 0]
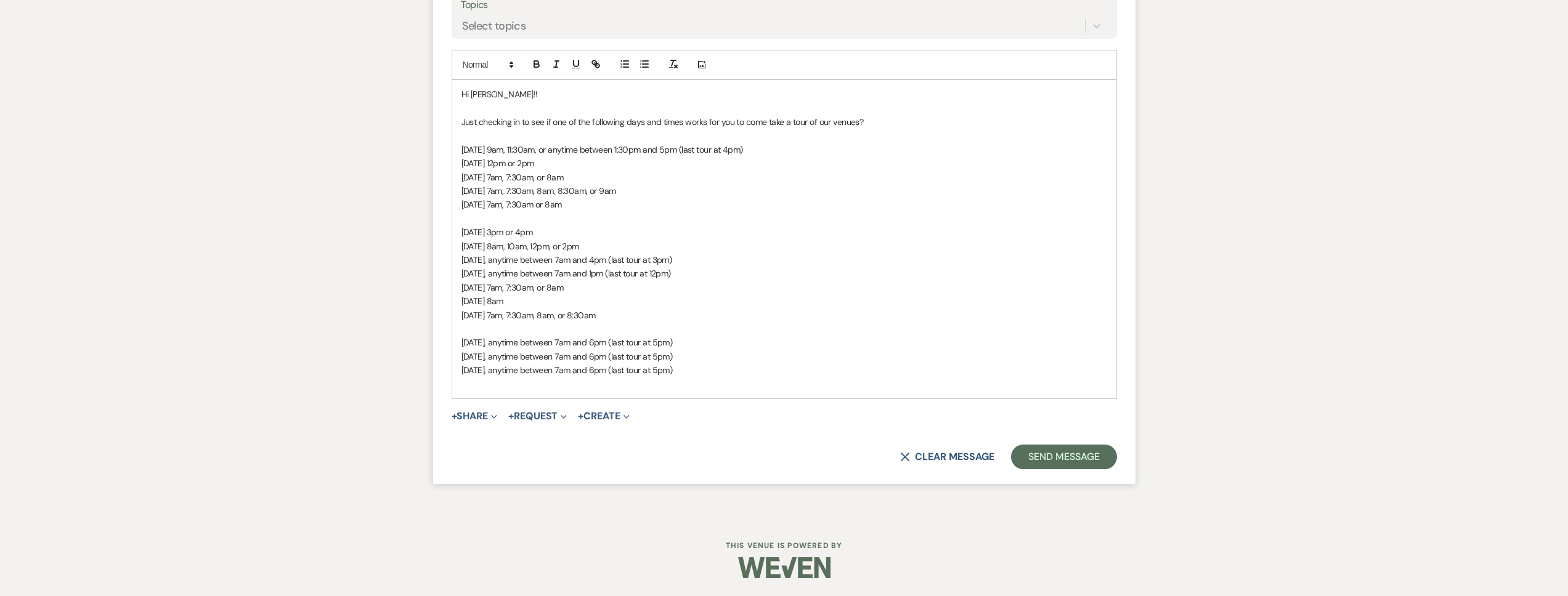
drag, startPoint x: 742, startPoint y: 373, endPoint x: 414, endPoint y: 85, distance: 436.5
click at [881, 301] on p "Saturday, October 25, at 8am" at bounding box center [784, 301] width 645 height 13
click at [1101, 457] on button "Send Message" at bounding box center [1063, 457] width 105 height 25
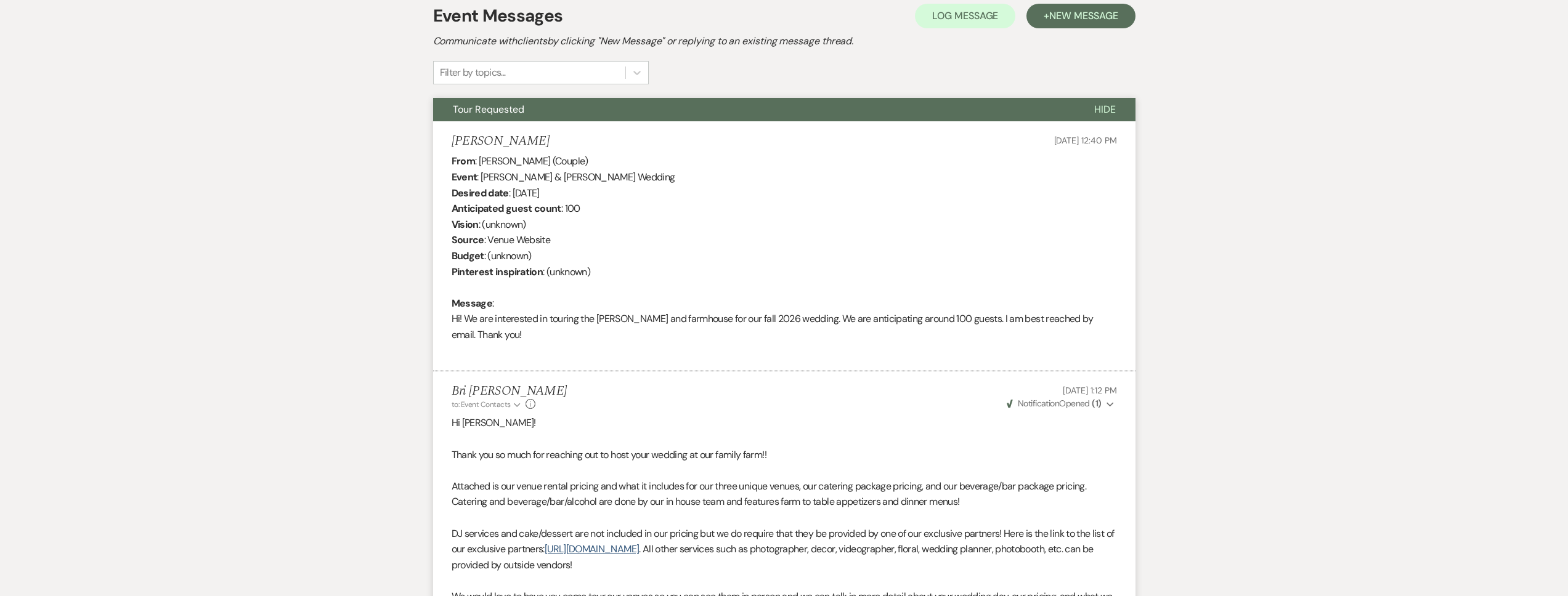
scroll to position [0, 0]
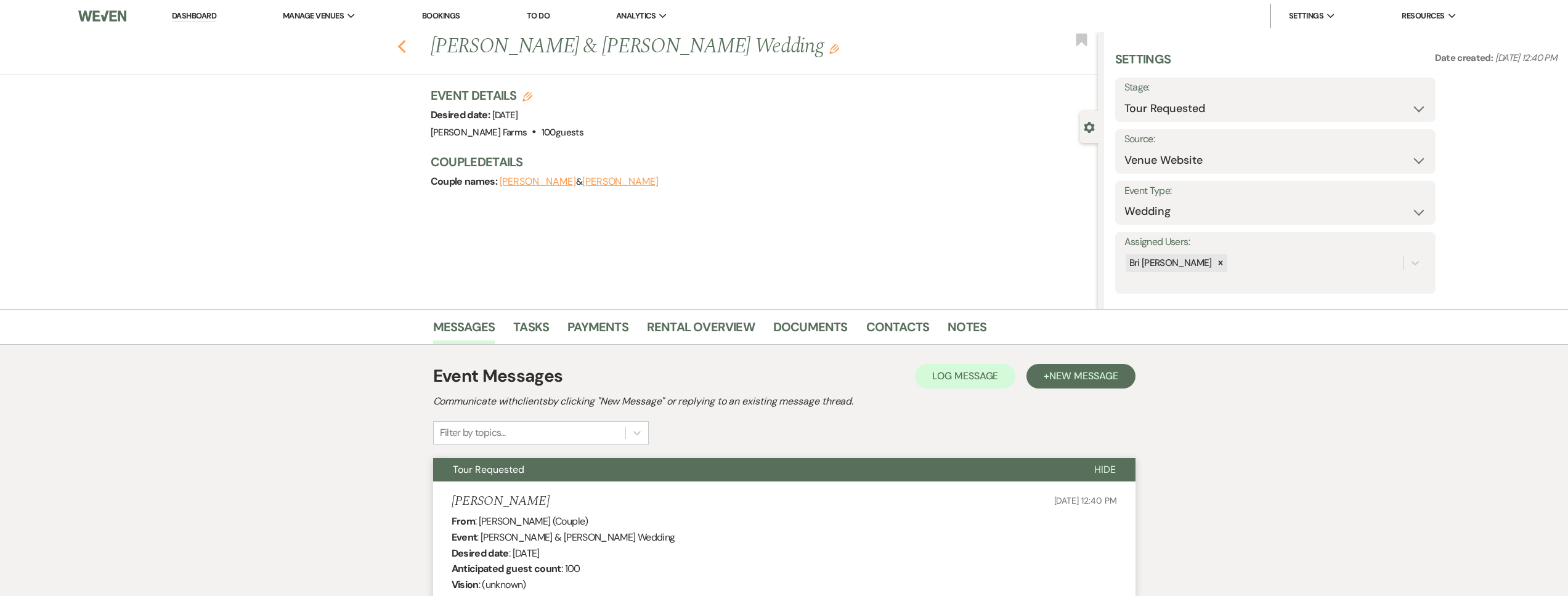
click at [403, 45] on icon "Previous" at bounding box center [402, 46] width 9 height 15
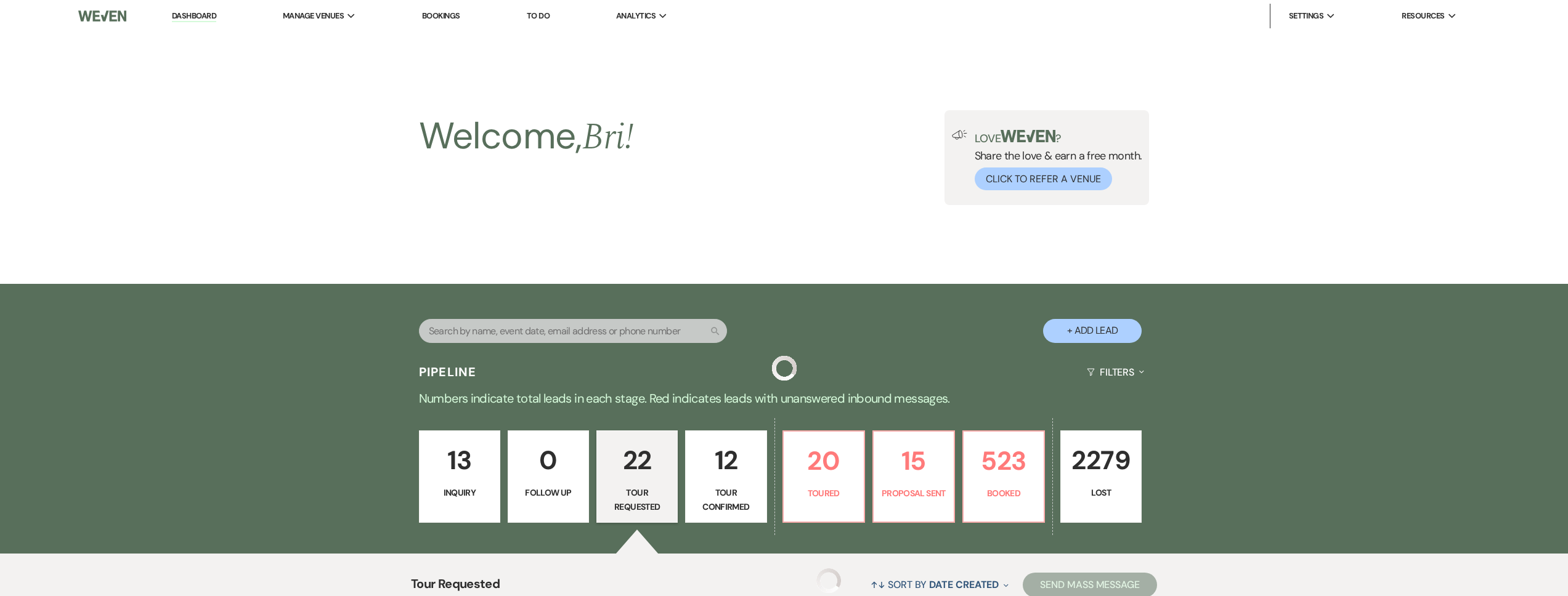
scroll to position [1709, 0]
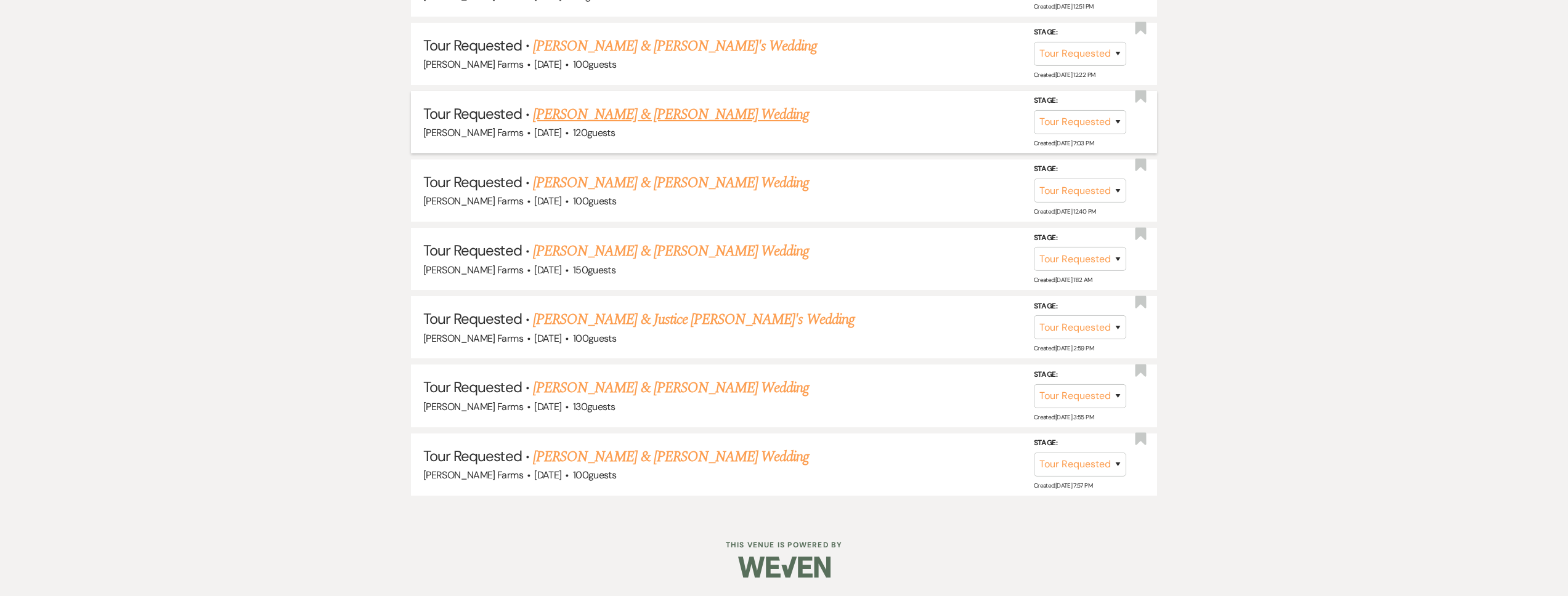
click at [665, 118] on link "[PERSON_NAME] & [PERSON_NAME] Wedding" at bounding box center [671, 114] width 276 height 22
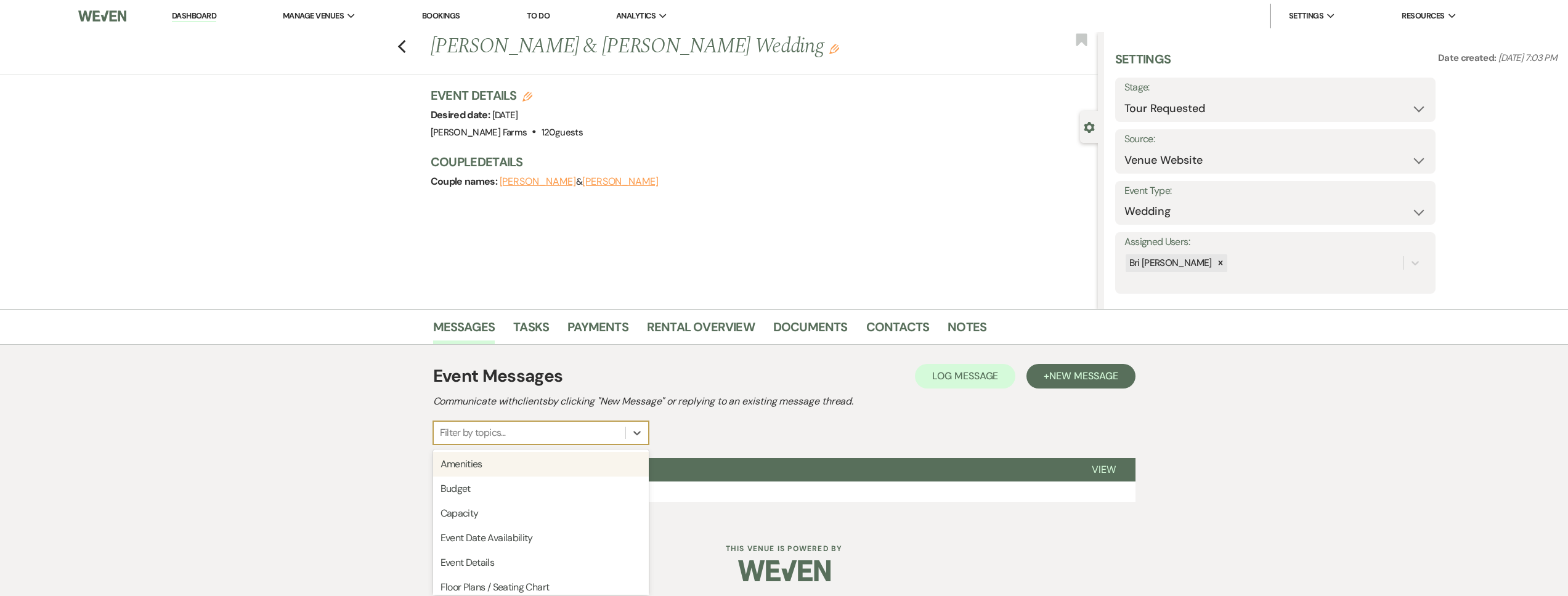
scroll to position [4, 0]
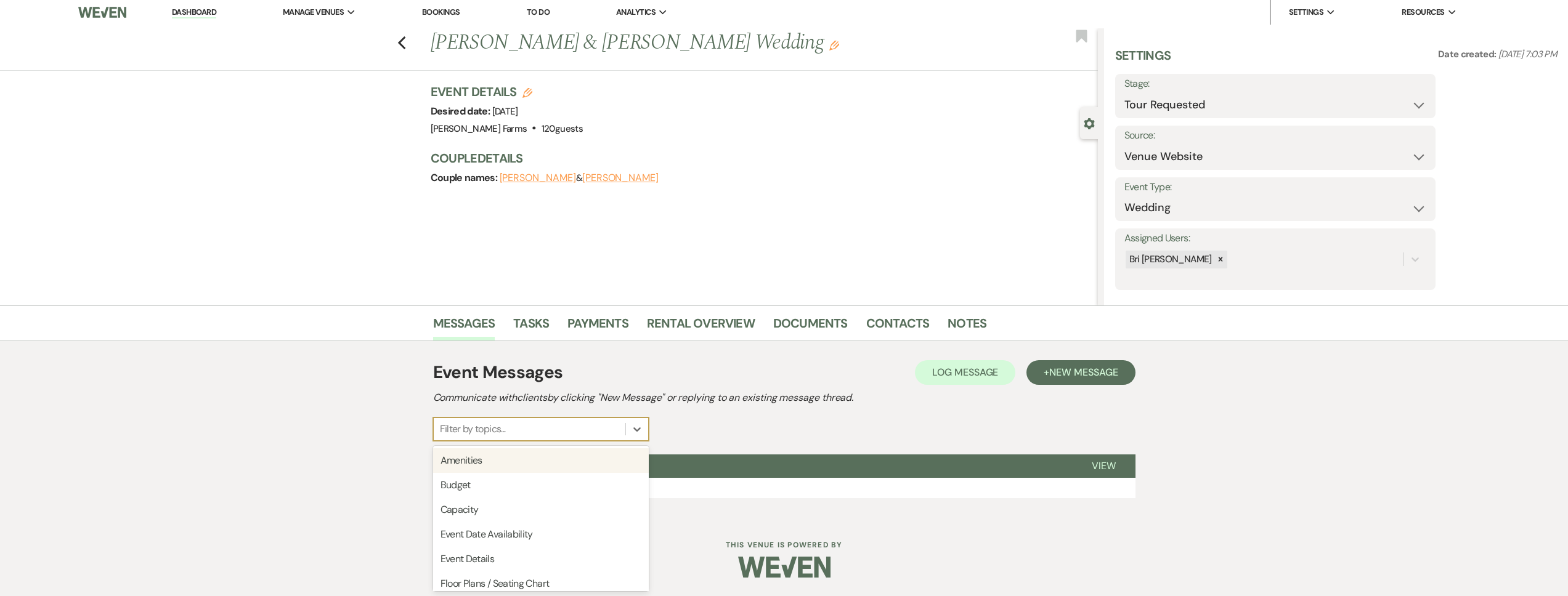
click at [558, 442] on div "Event Messages Log Log Message + New Message Communicate with clients by clicki…" at bounding box center [784, 428] width 702 height 151
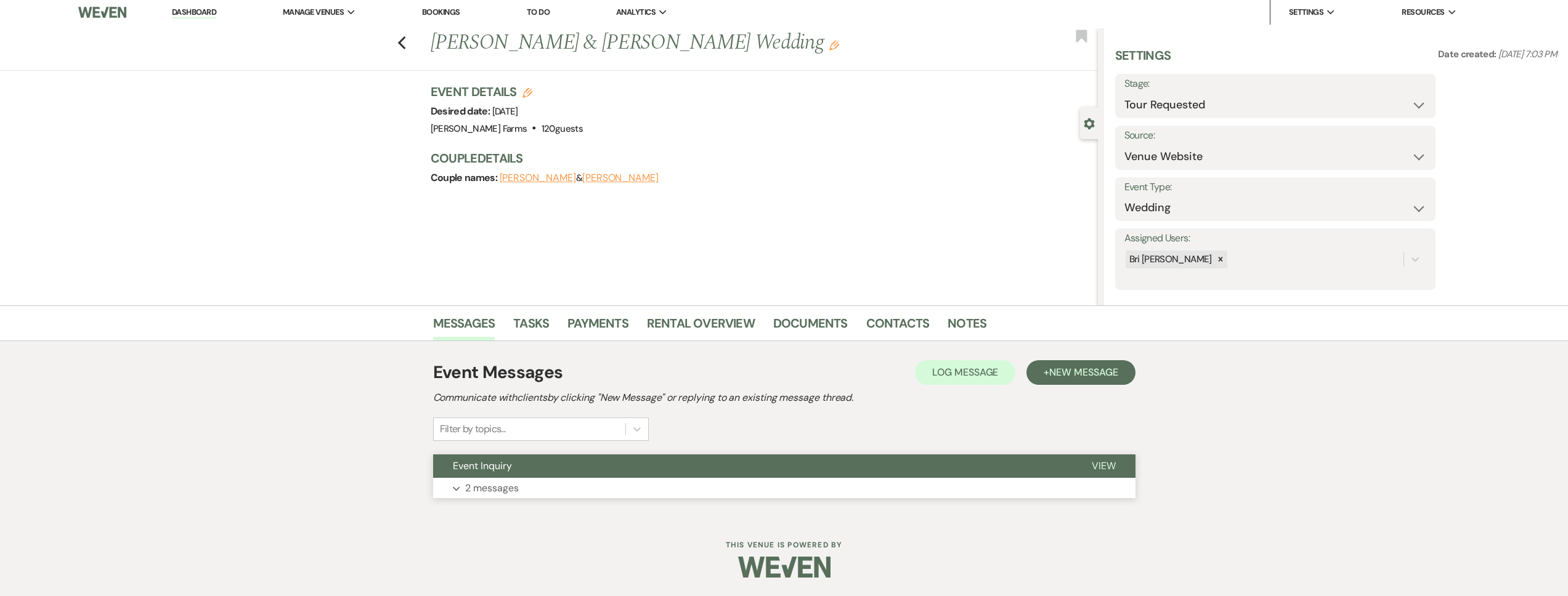
click at [743, 465] on button "Event Inquiry" at bounding box center [752, 466] width 639 height 23
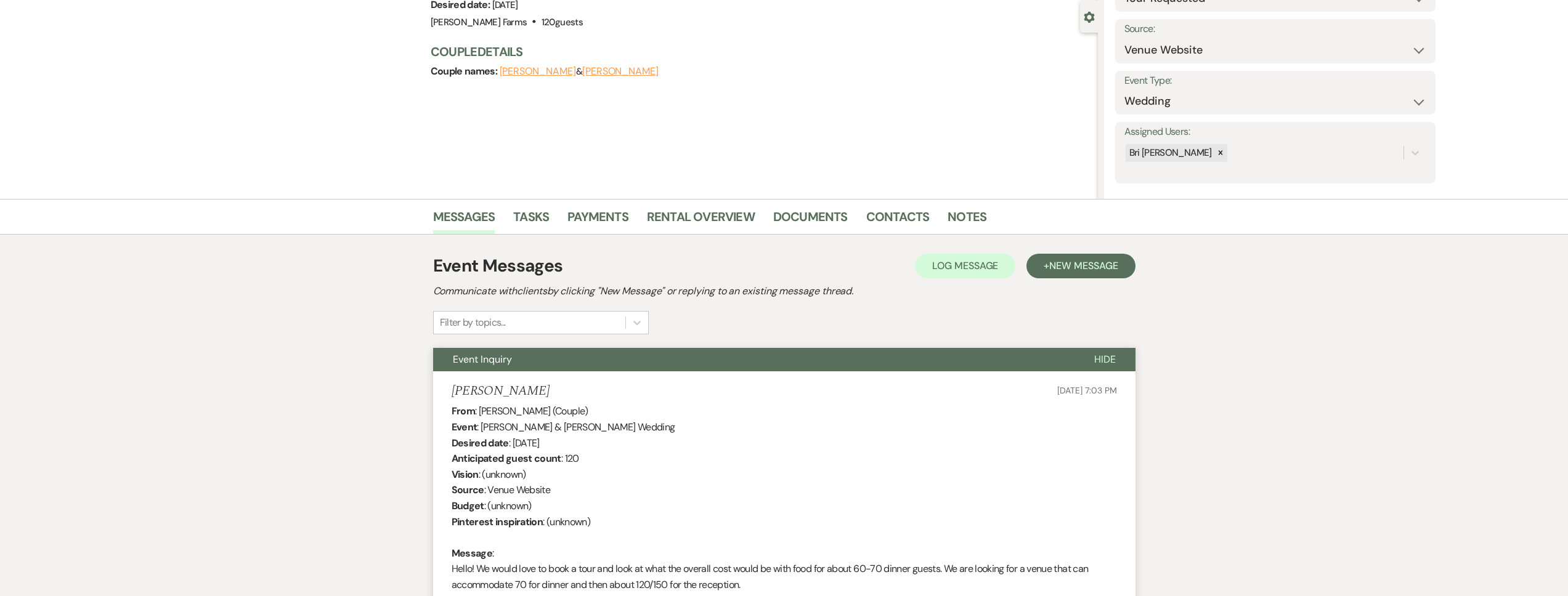
scroll to position [390, 0]
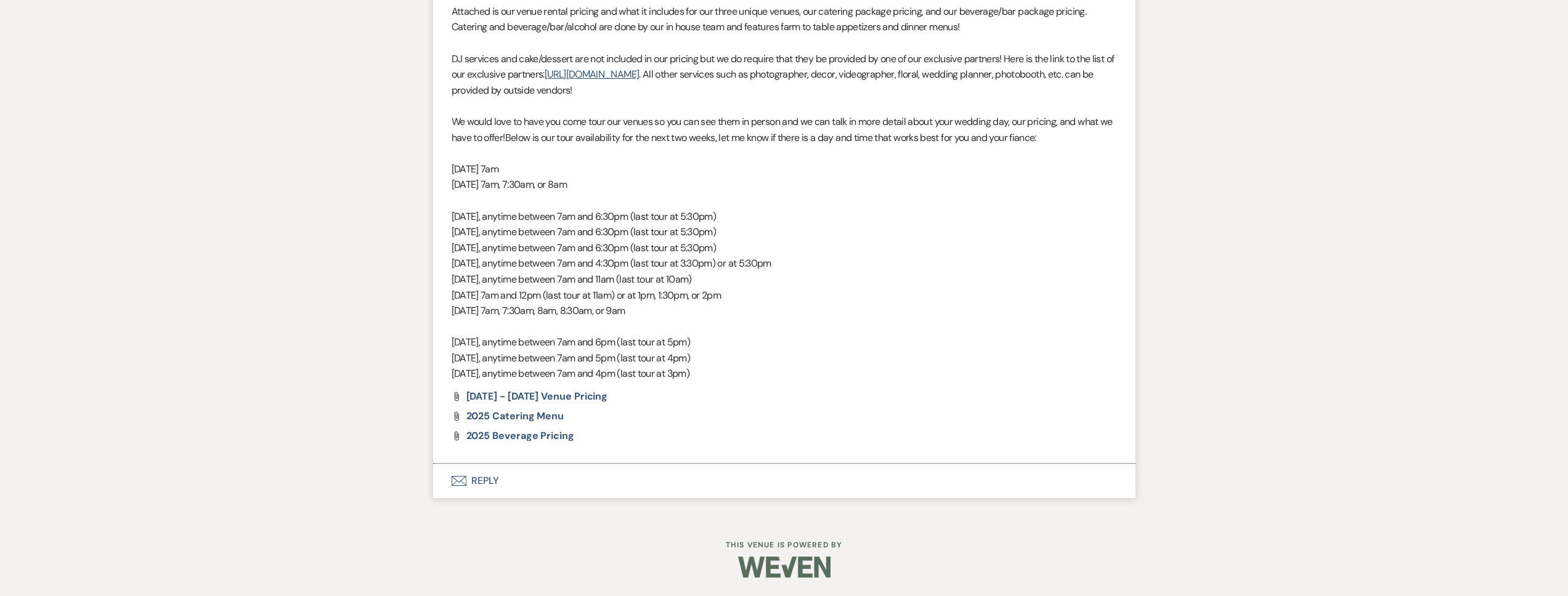
click at [555, 486] on button "Envelope Reply" at bounding box center [784, 481] width 702 height 35
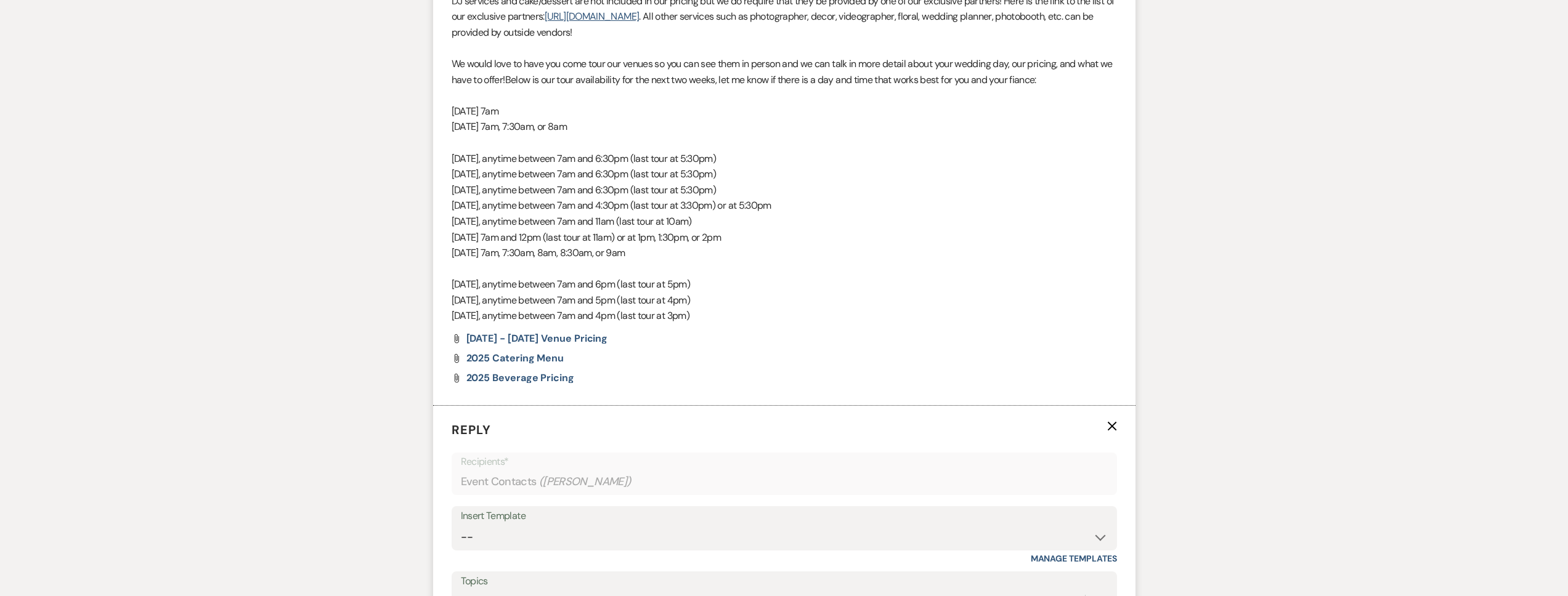
scroll to position [1069, 0]
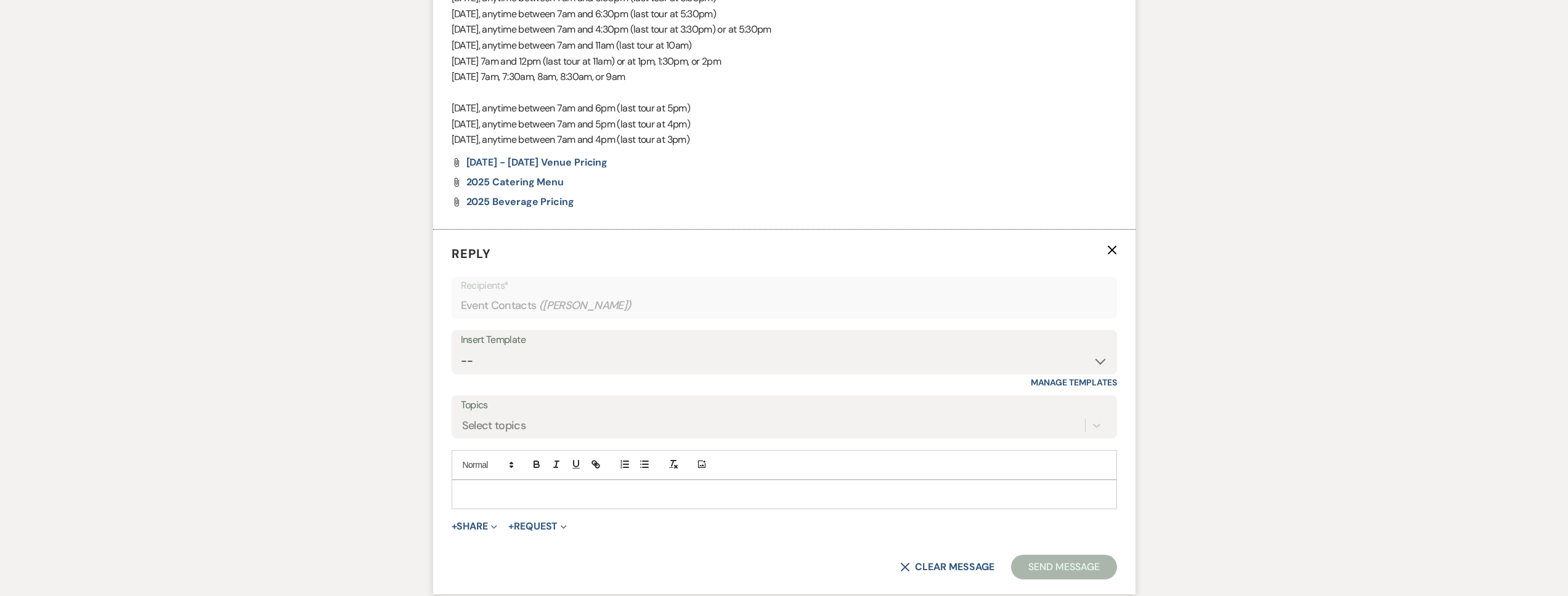
click at [512, 492] on p at bounding box center [784, 494] width 645 height 13
paste div
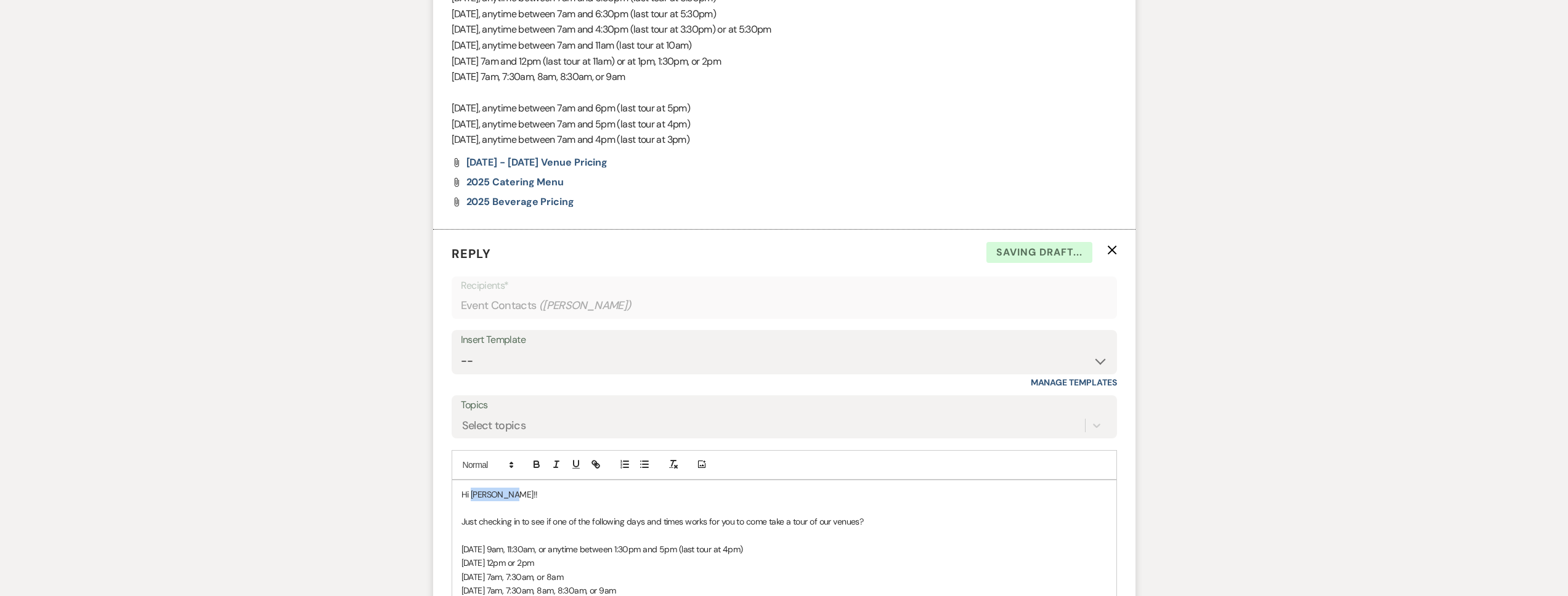
drag, startPoint x: 509, startPoint y: 493, endPoint x: 473, endPoint y: 496, distance: 36.1
click at [473, 496] on p "Hi Madison!!" at bounding box center [784, 494] width 645 height 13
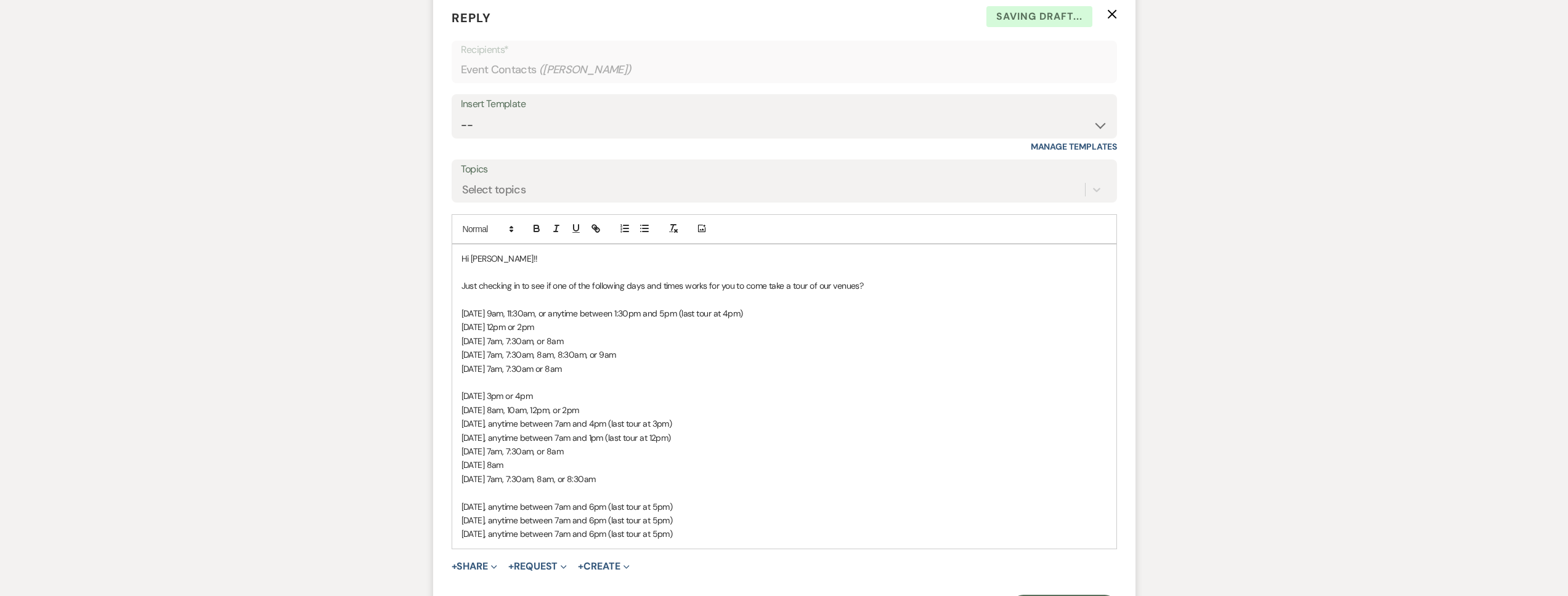
scroll to position [1455, 0]
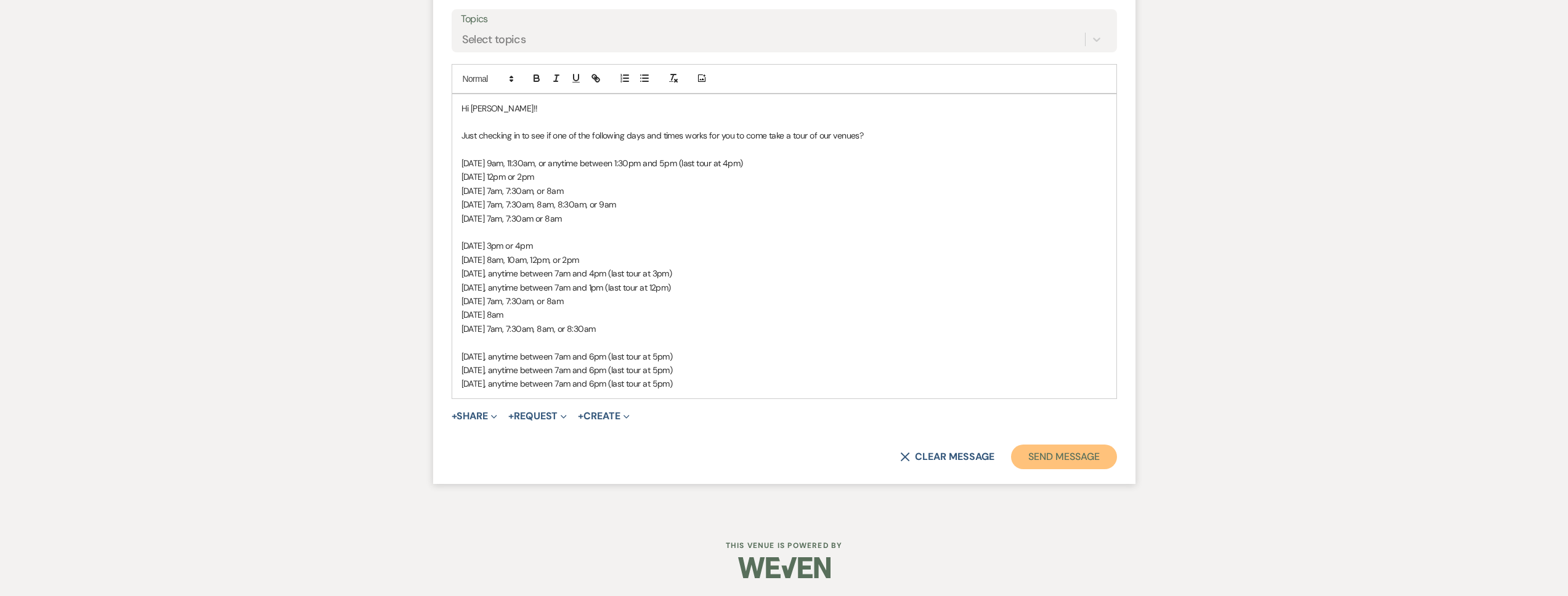
click at [1039, 451] on button "Send Message" at bounding box center [1063, 457] width 105 height 25
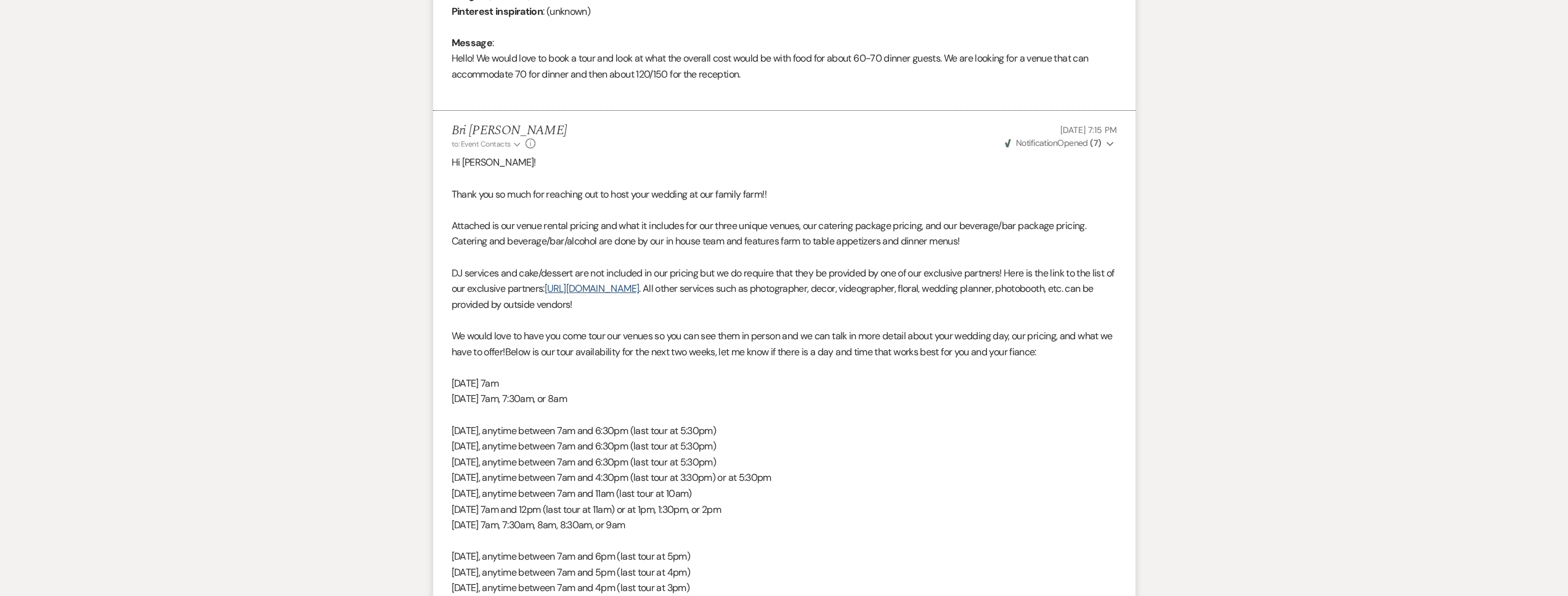
scroll to position [0, 0]
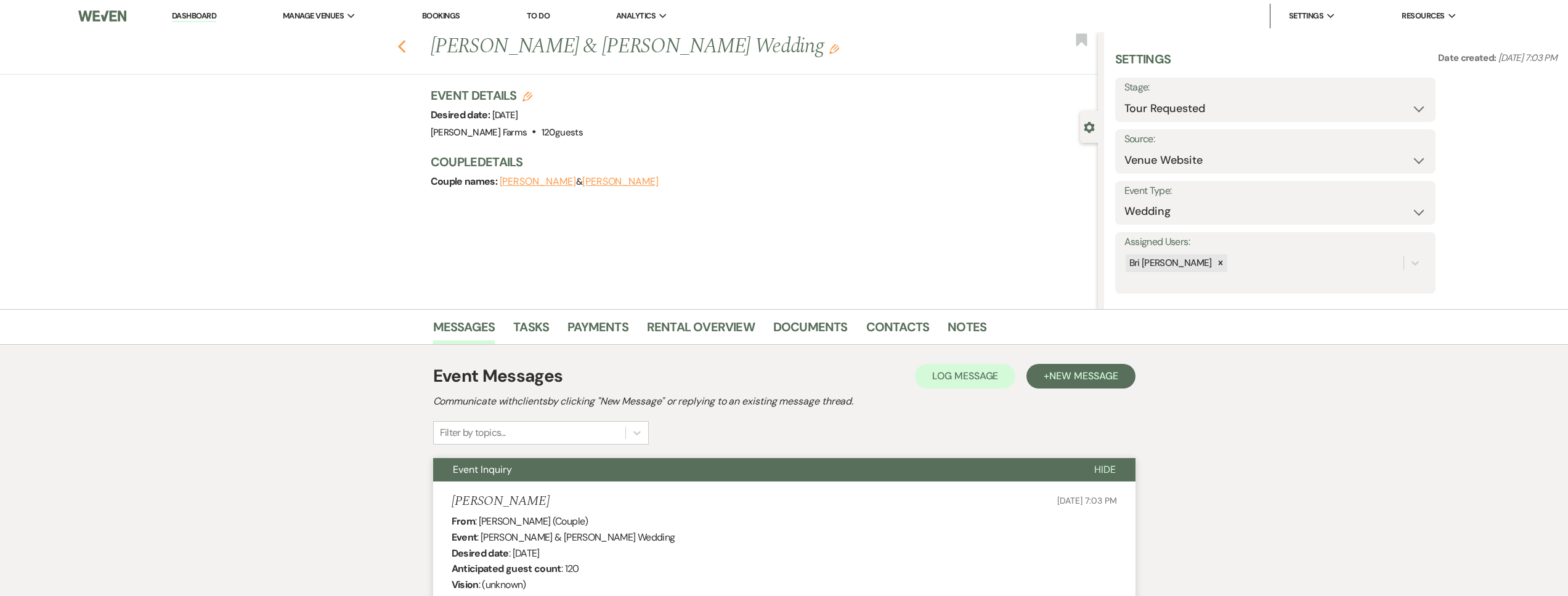
click at [406, 42] on icon "Previous" at bounding box center [402, 46] width 9 height 15
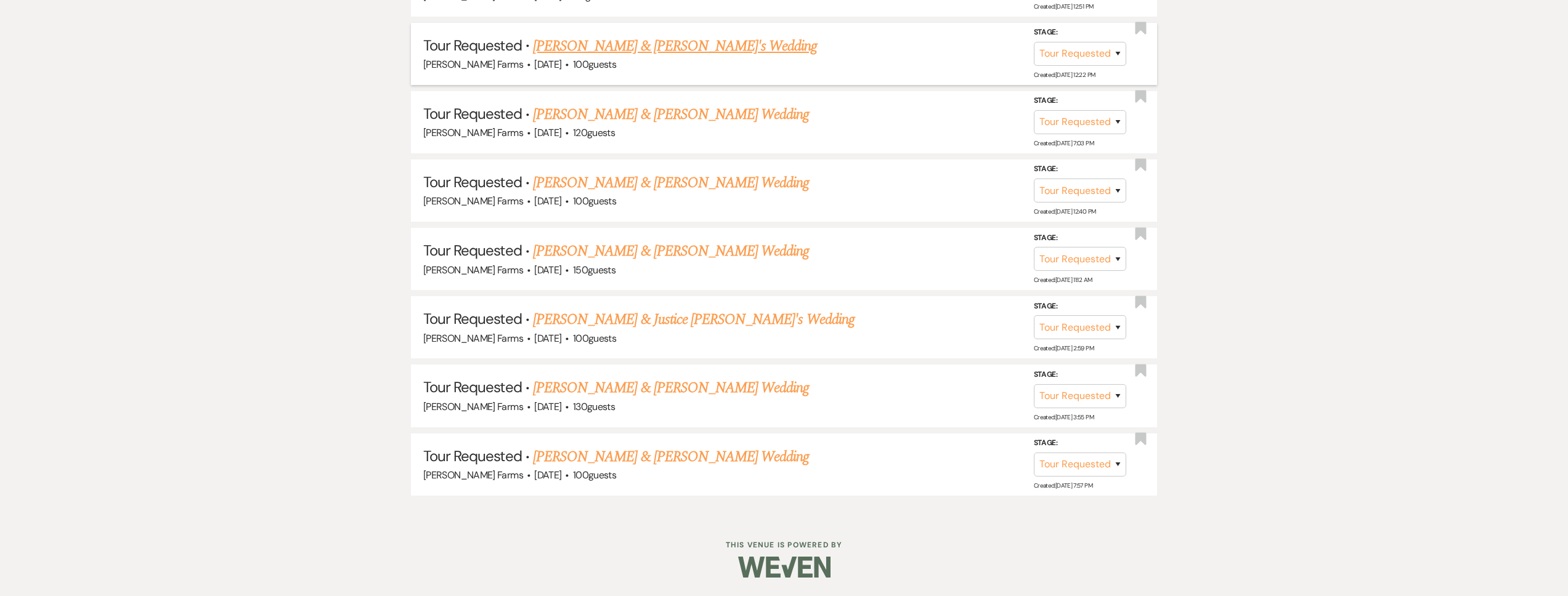
click at [641, 53] on link "[PERSON_NAME] & [PERSON_NAME]'s Wedding" at bounding box center [675, 46] width 285 height 22
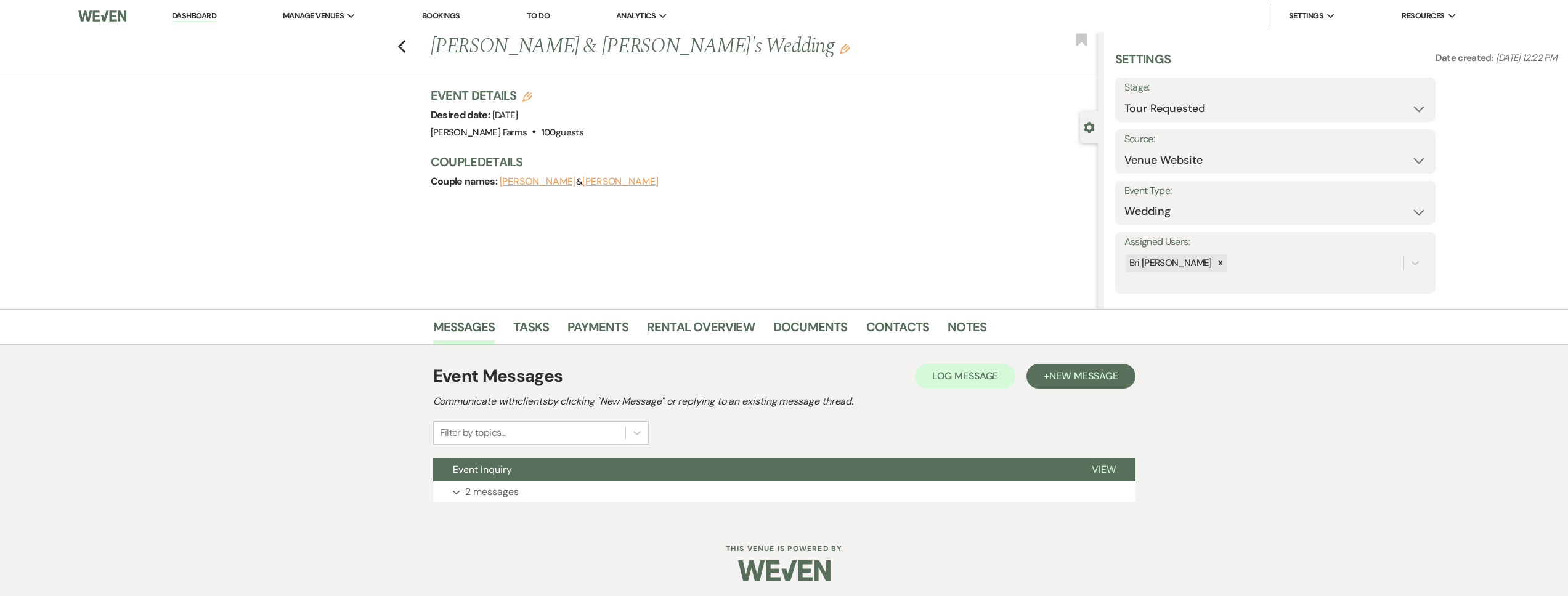
click at [534, 447] on div "Event Messages Log Log Message + New Message Communicate with clients by clicki…" at bounding box center [784, 432] width 702 height 151
click at [538, 461] on button "Event Inquiry" at bounding box center [752, 469] width 639 height 23
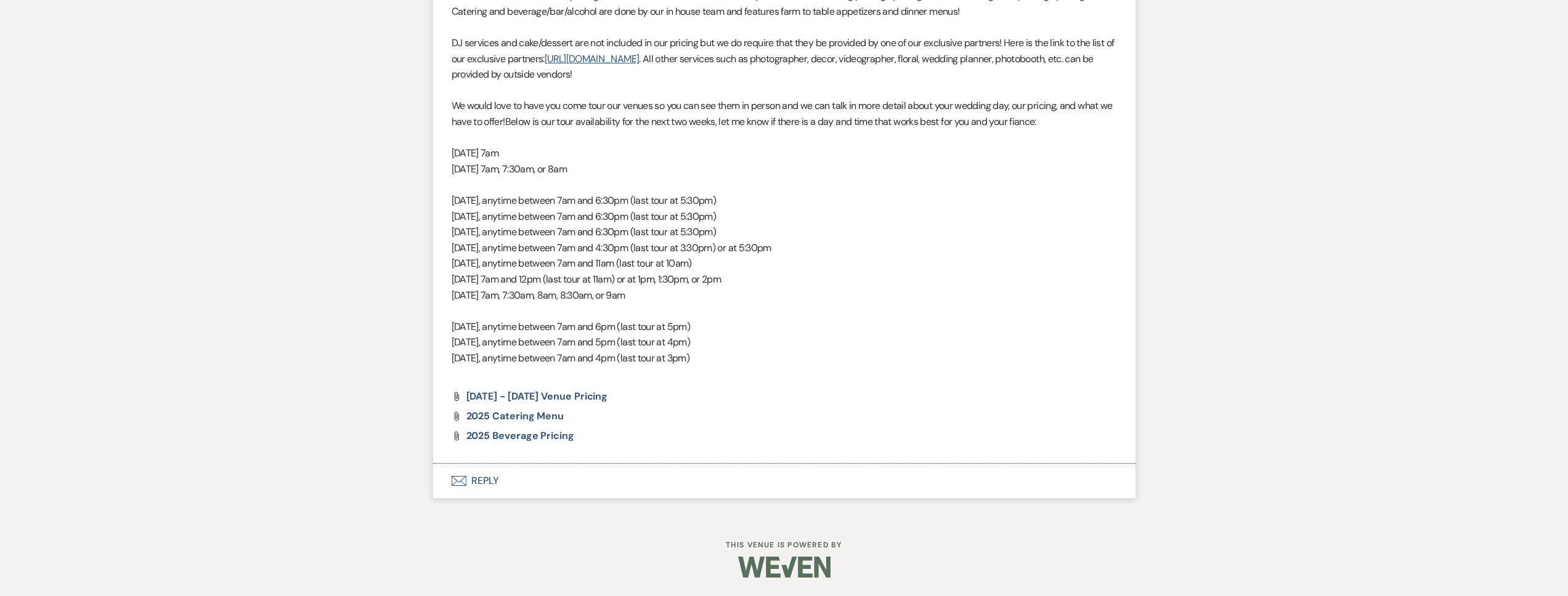
click at [536, 476] on button "Envelope Reply" at bounding box center [784, 481] width 702 height 35
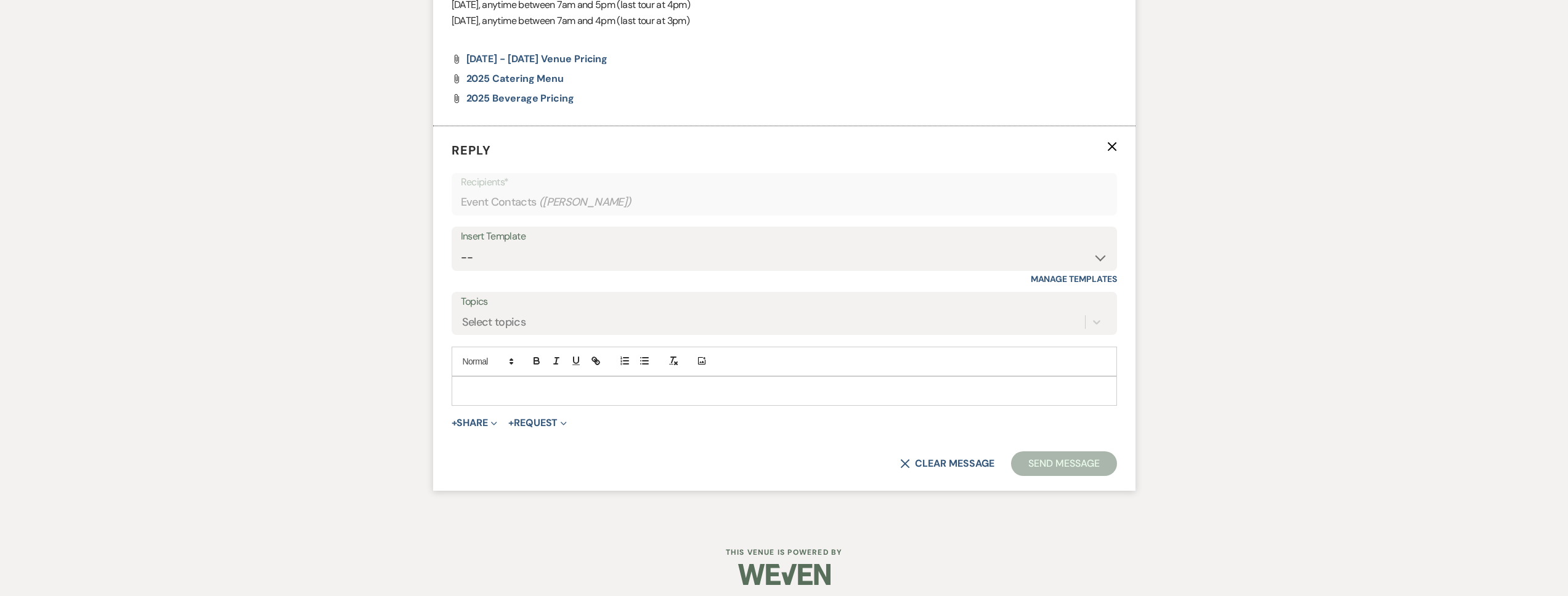
scroll to position [1179, 0]
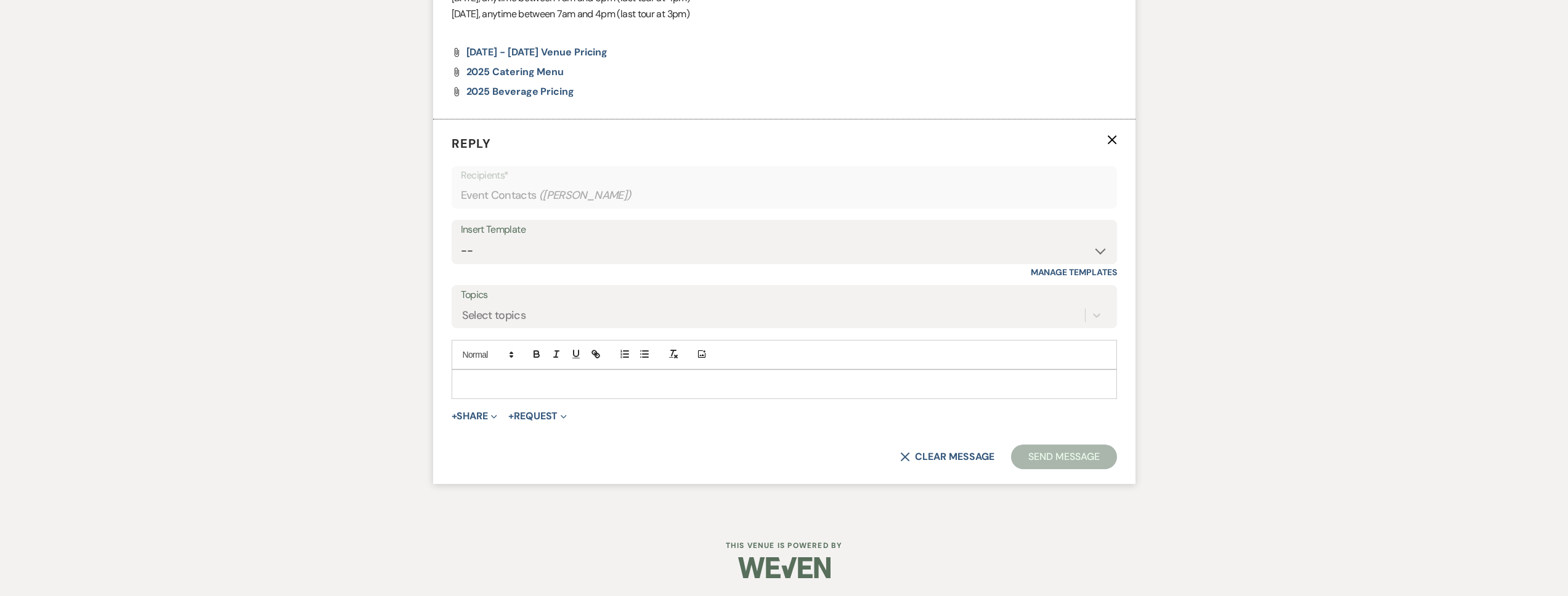
click at [507, 398] on div at bounding box center [784, 384] width 666 height 30
click at [508, 386] on p at bounding box center [784, 384] width 645 height 13
paste div
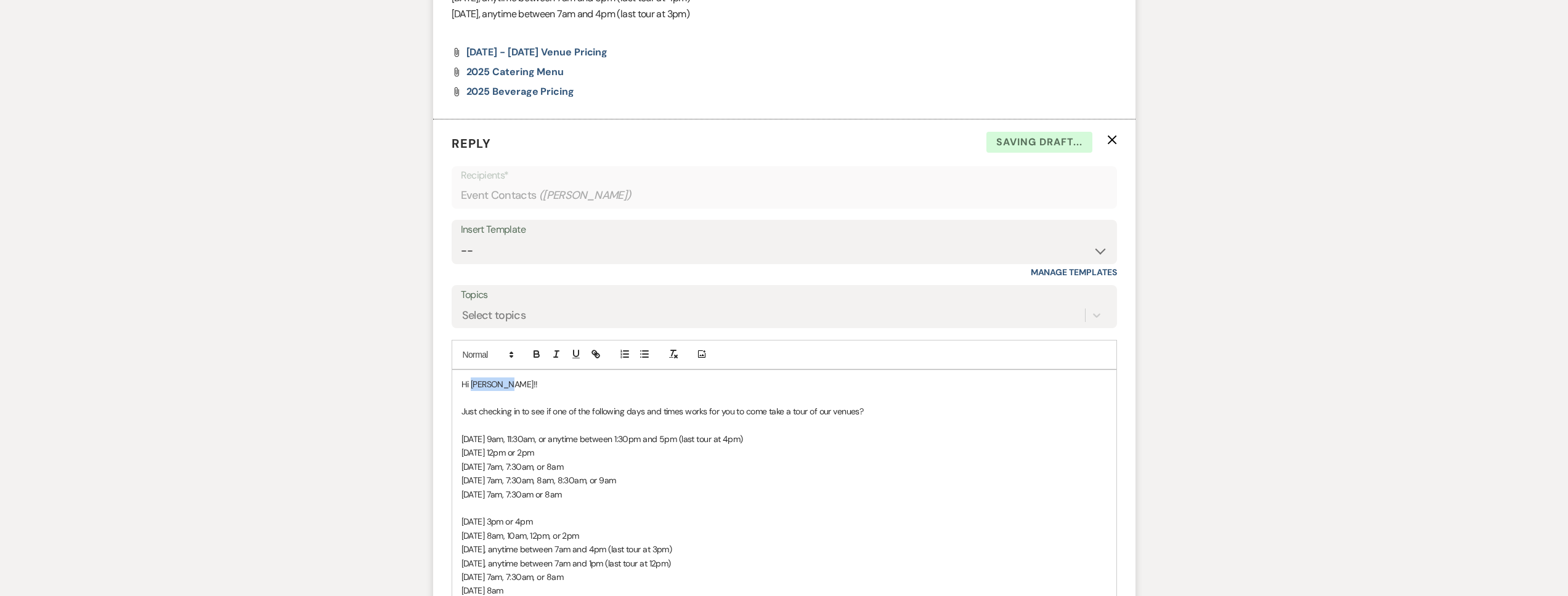
click at [471, 383] on span "Hi Madison!!" at bounding box center [499, 385] width 76 height 11
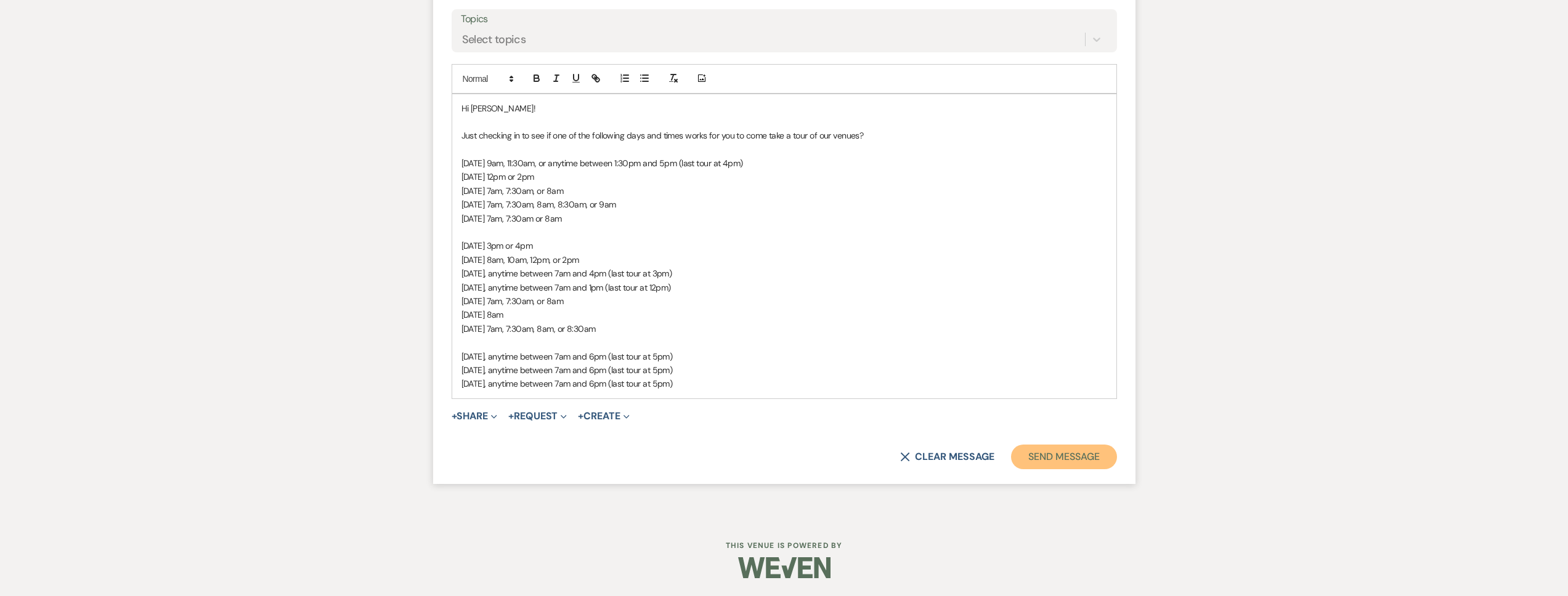
click at [1059, 459] on button "Send Message" at bounding box center [1063, 457] width 105 height 25
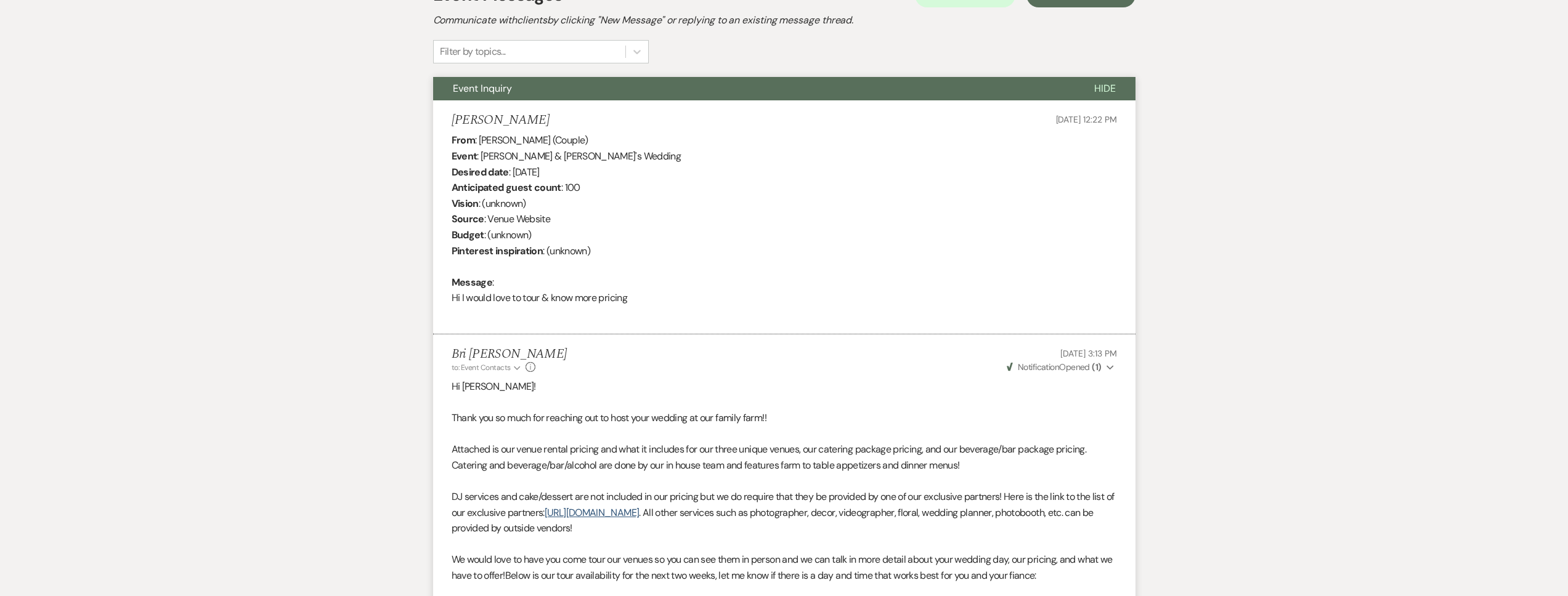
scroll to position [0, 0]
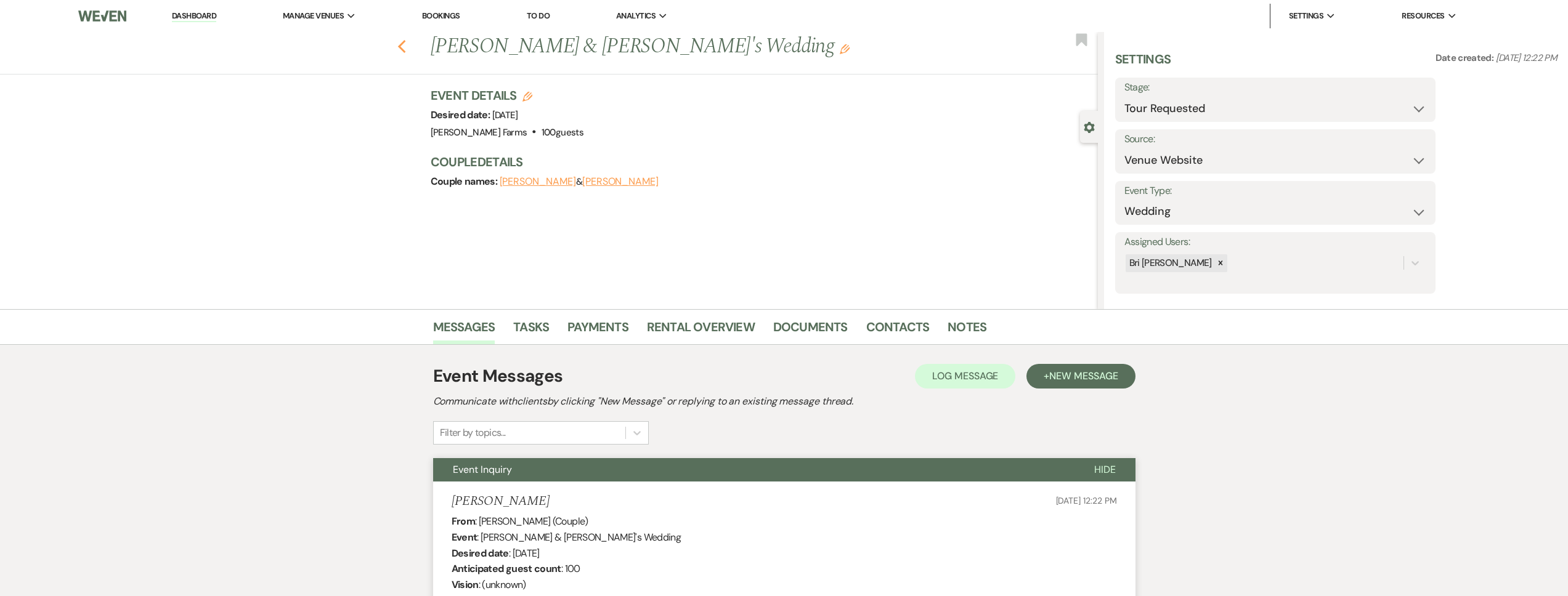
click at [406, 44] on icon "Previous" at bounding box center [402, 46] width 9 height 15
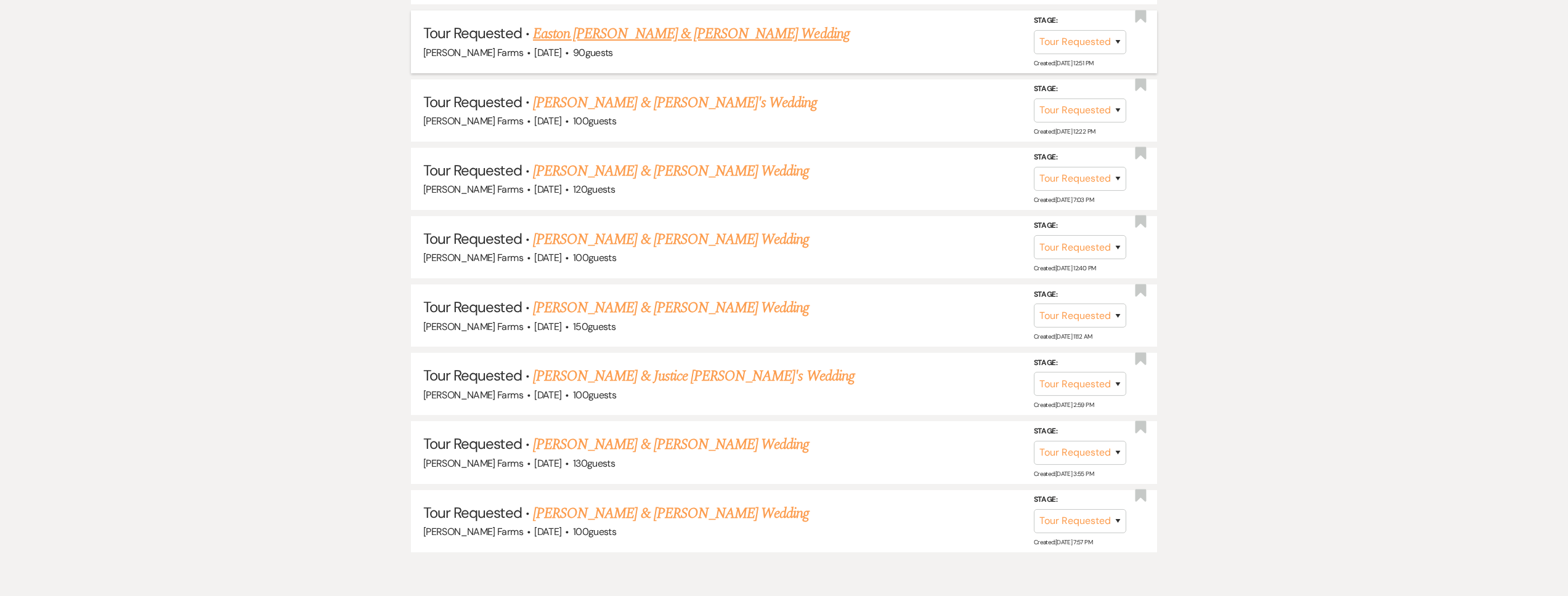
scroll to position [1638, 0]
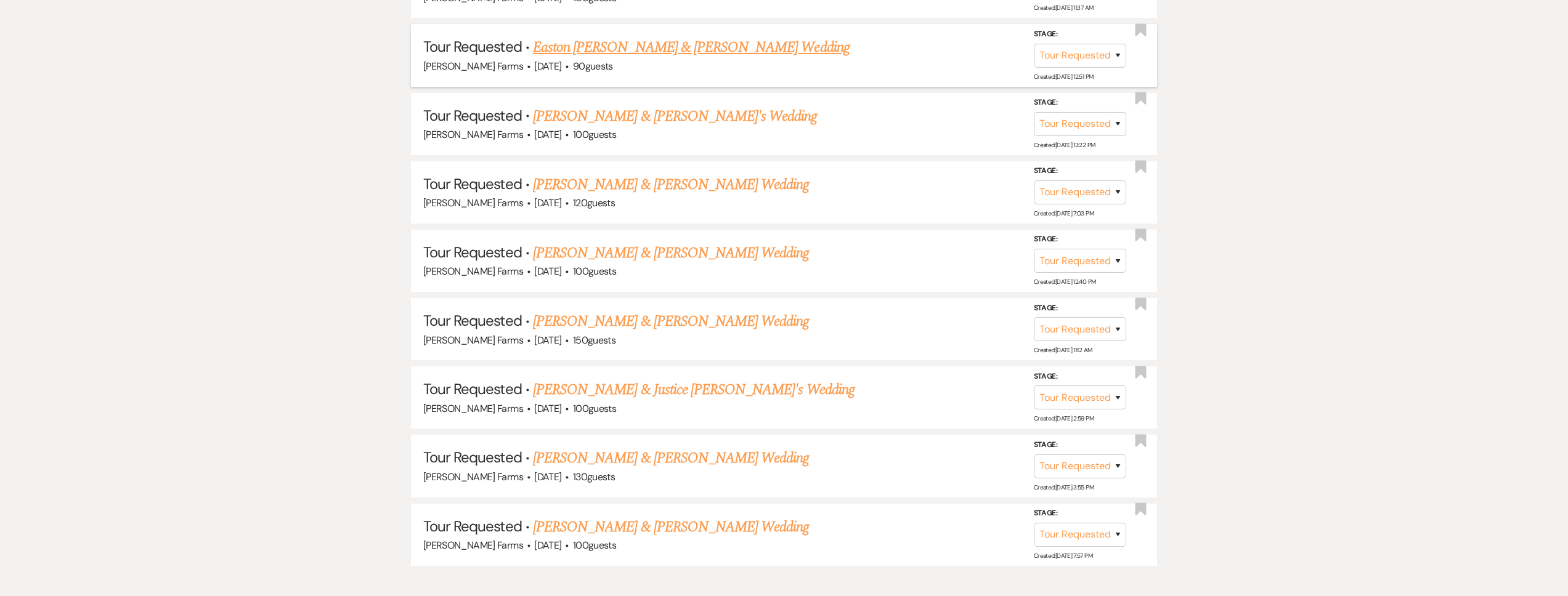
click at [630, 47] on link "Easton [PERSON_NAME] & [PERSON_NAME] Wedding" at bounding box center [692, 47] width 317 height 22
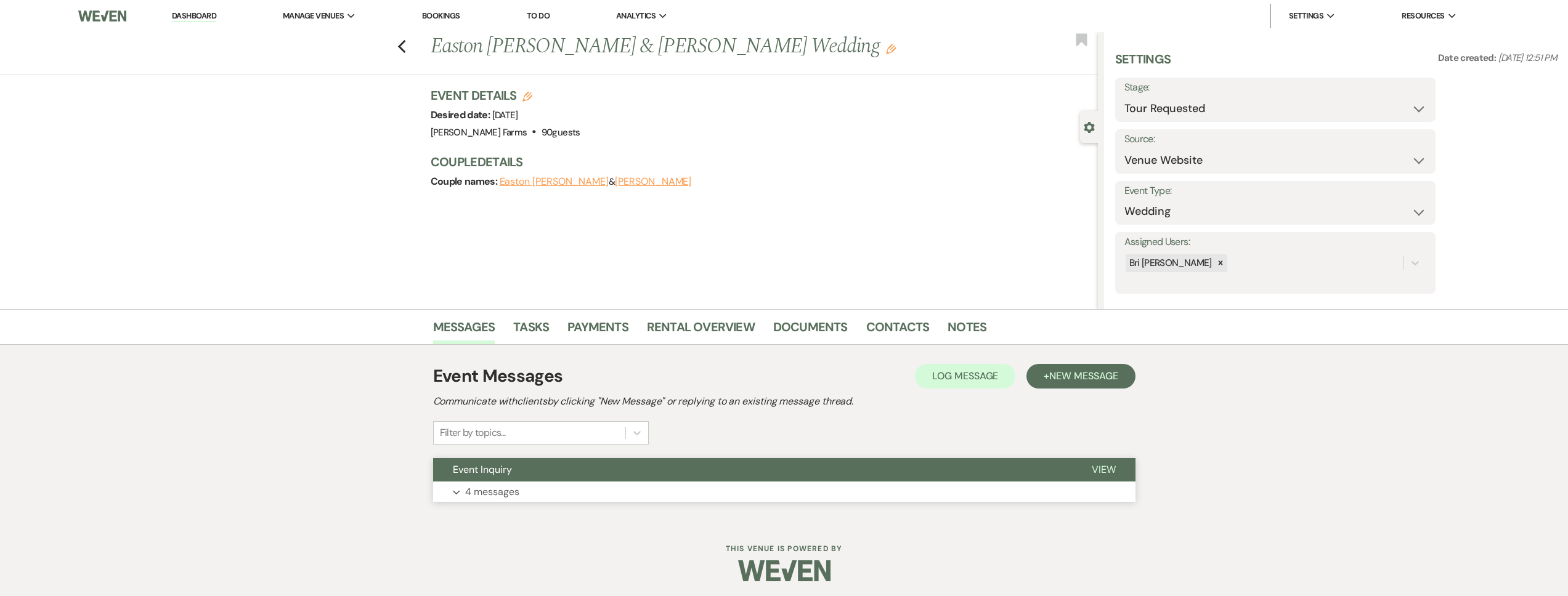
click at [555, 465] on button "Event Inquiry" at bounding box center [752, 469] width 639 height 23
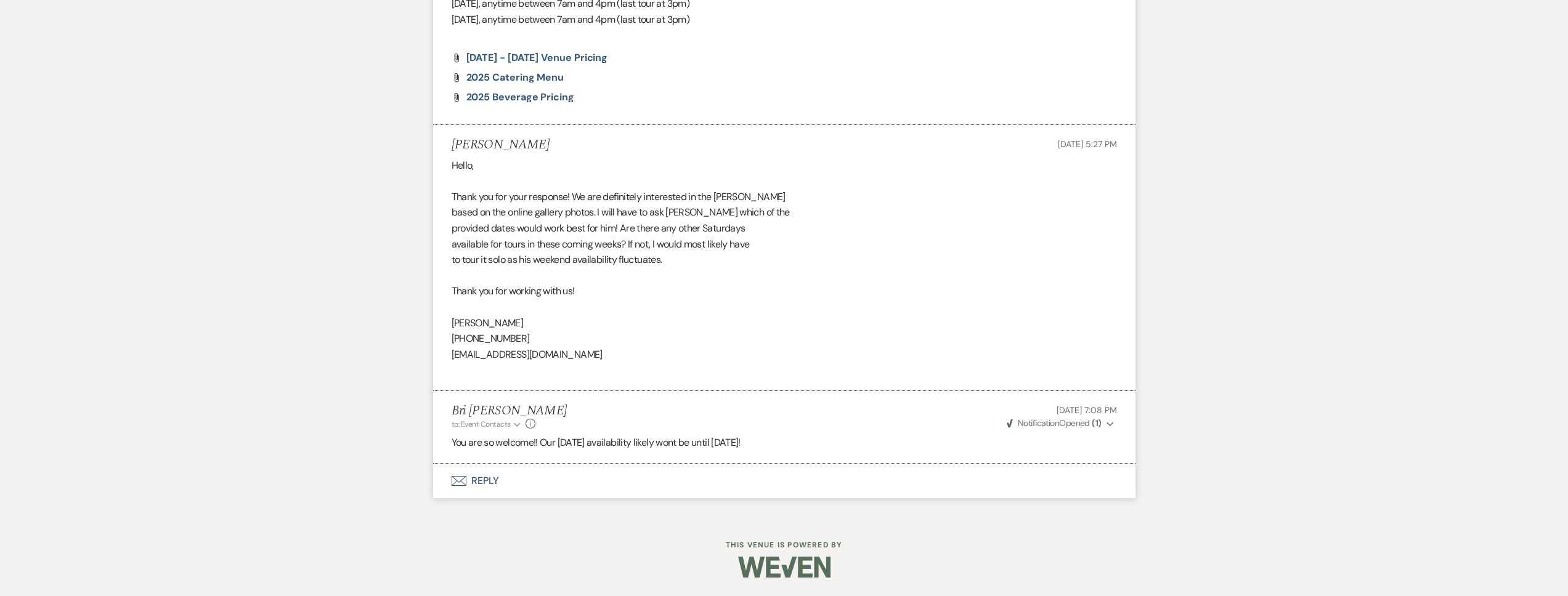
click at [569, 473] on button "Envelope Reply" at bounding box center [784, 481] width 702 height 35
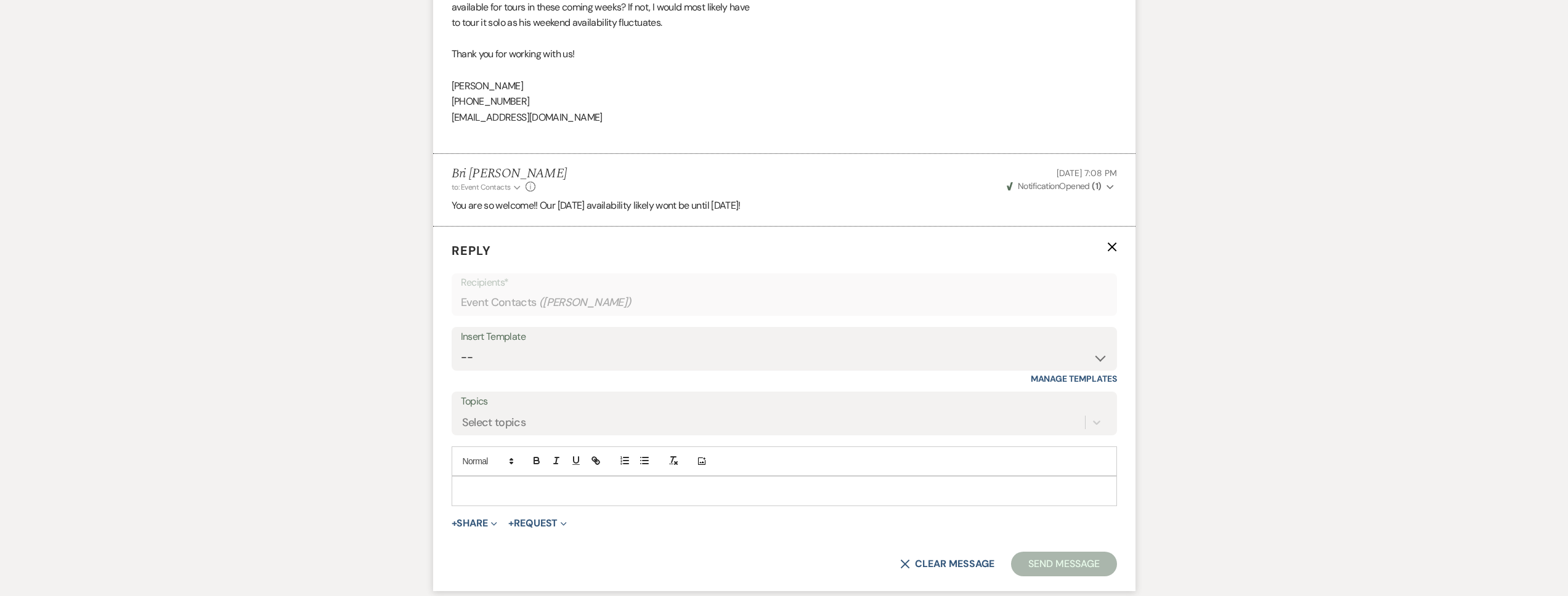
scroll to position [1565, 0]
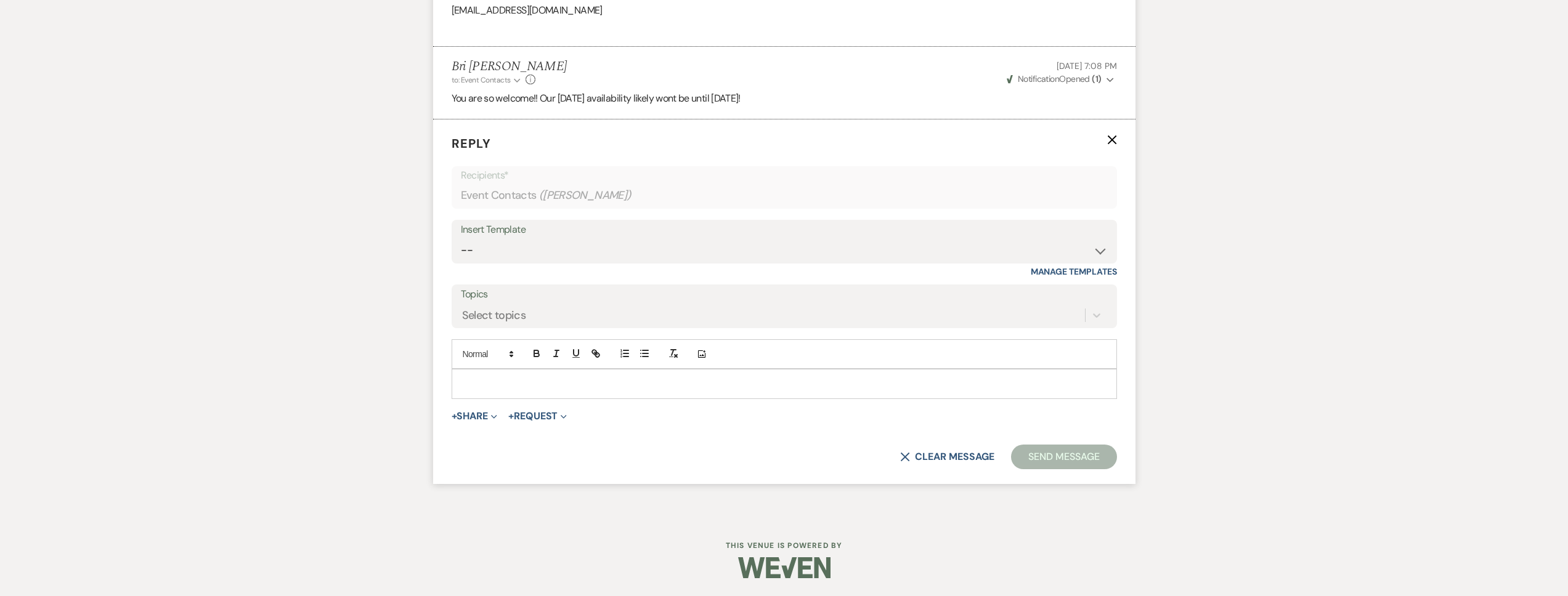
click at [498, 387] on p at bounding box center [784, 383] width 645 height 13
paste div
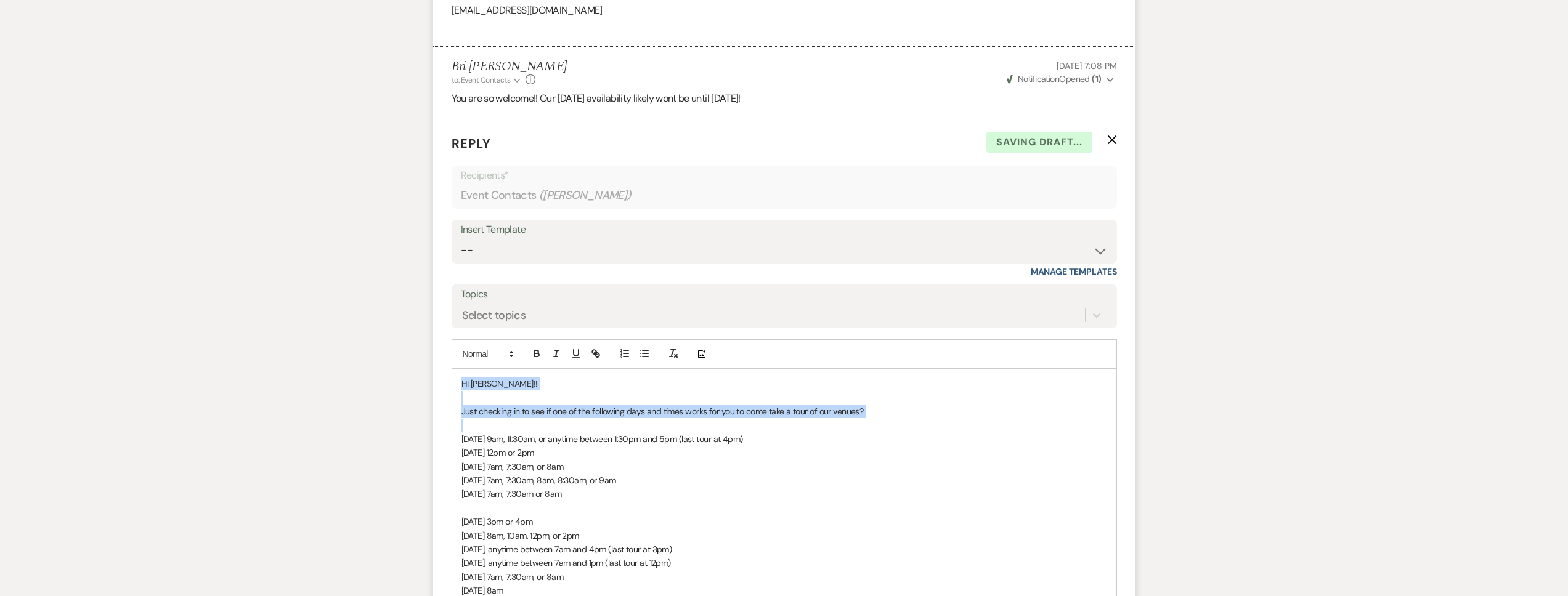
drag, startPoint x: 889, startPoint y: 421, endPoint x: 456, endPoint y: 380, distance: 434.9
click at [456, 380] on div "Hi Madison!! Just checking in to see if one of the following days and times wor…" at bounding box center [784, 522] width 664 height 304
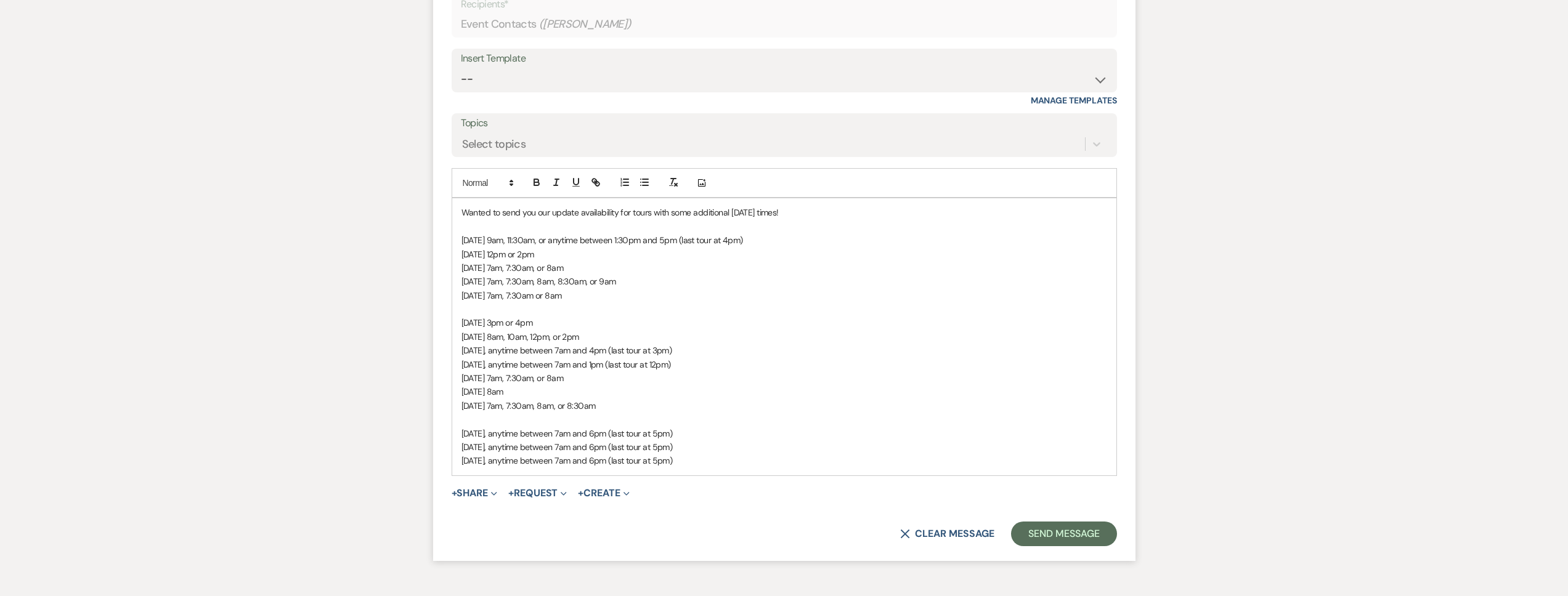
scroll to position [1755, 0]
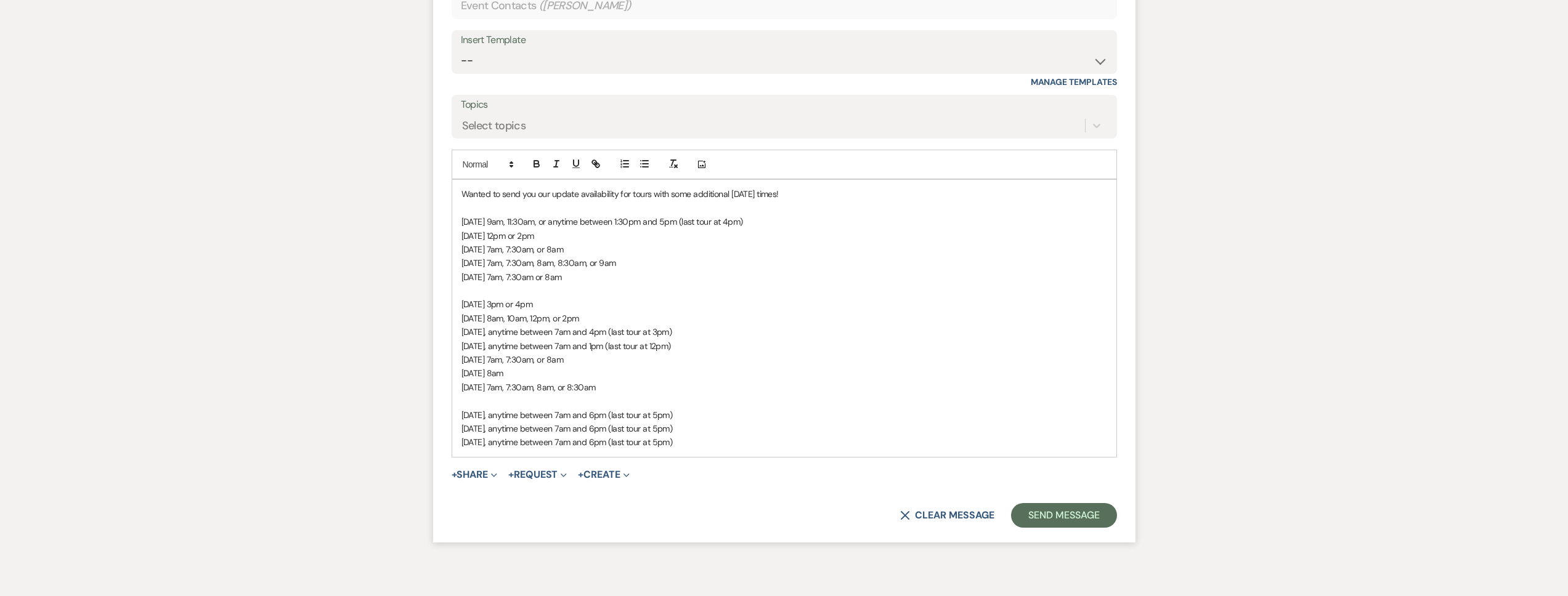
click at [504, 370] on span "Saturday, October 25, at 8am" at bounding box center [482, 373] width 42 height 11
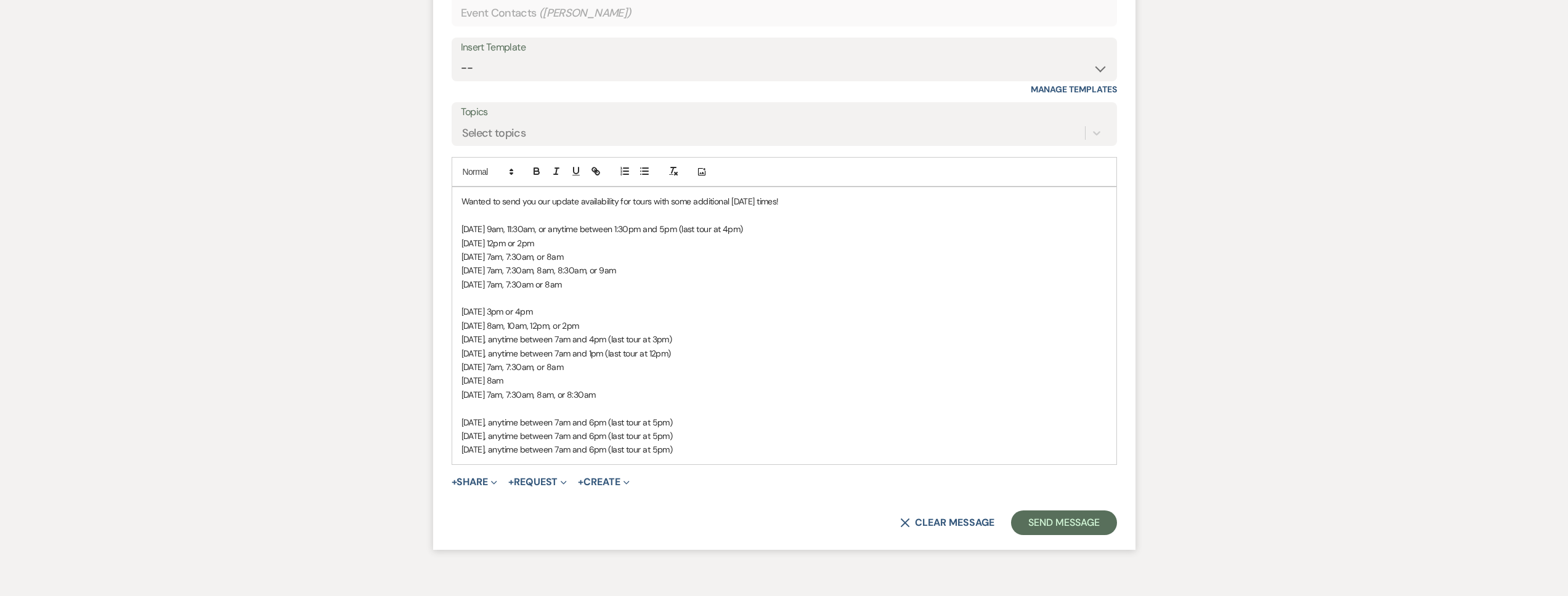
scroll to position [1546, 0]
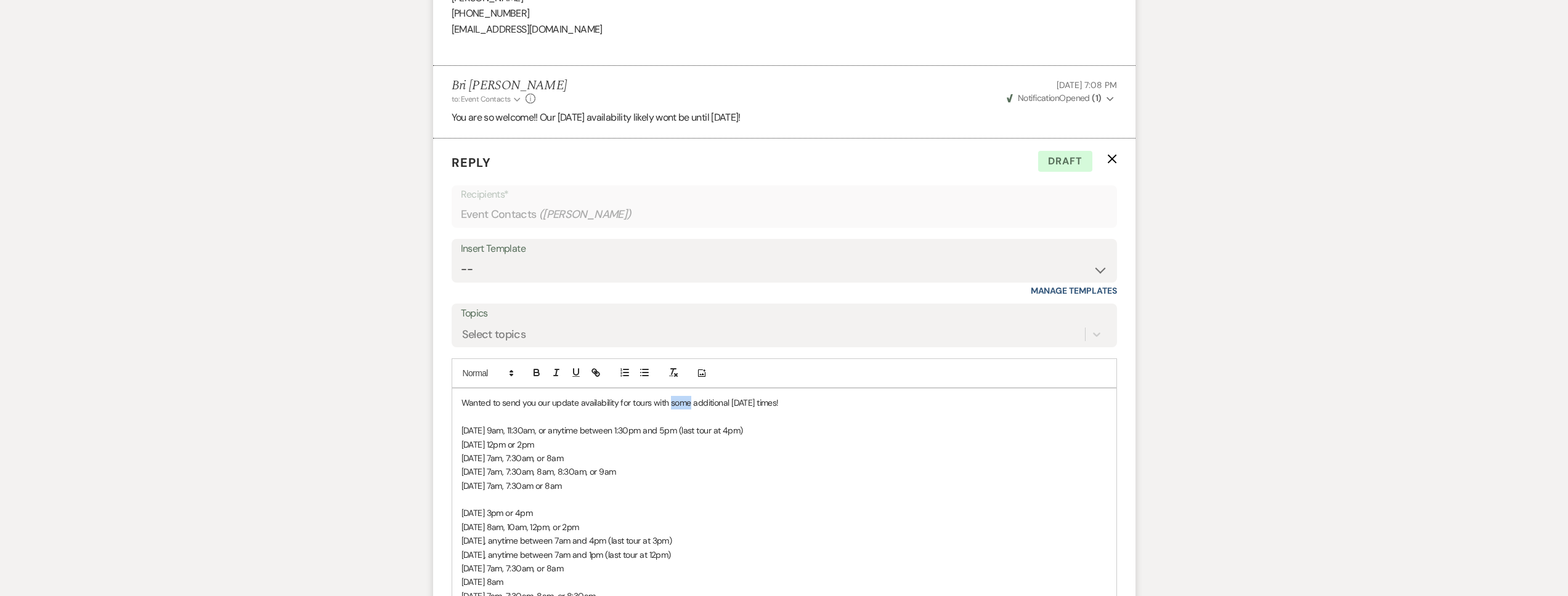
drag, startPoint x: 692, startPoint y: 402, endPoint x: 671, endPoint y: 401, distance: 21.0
click at [671, 401] on p "Wanted to send you our update availability for tours with some additional Satur…" at bounding box center [784, 402] width 645 height 13
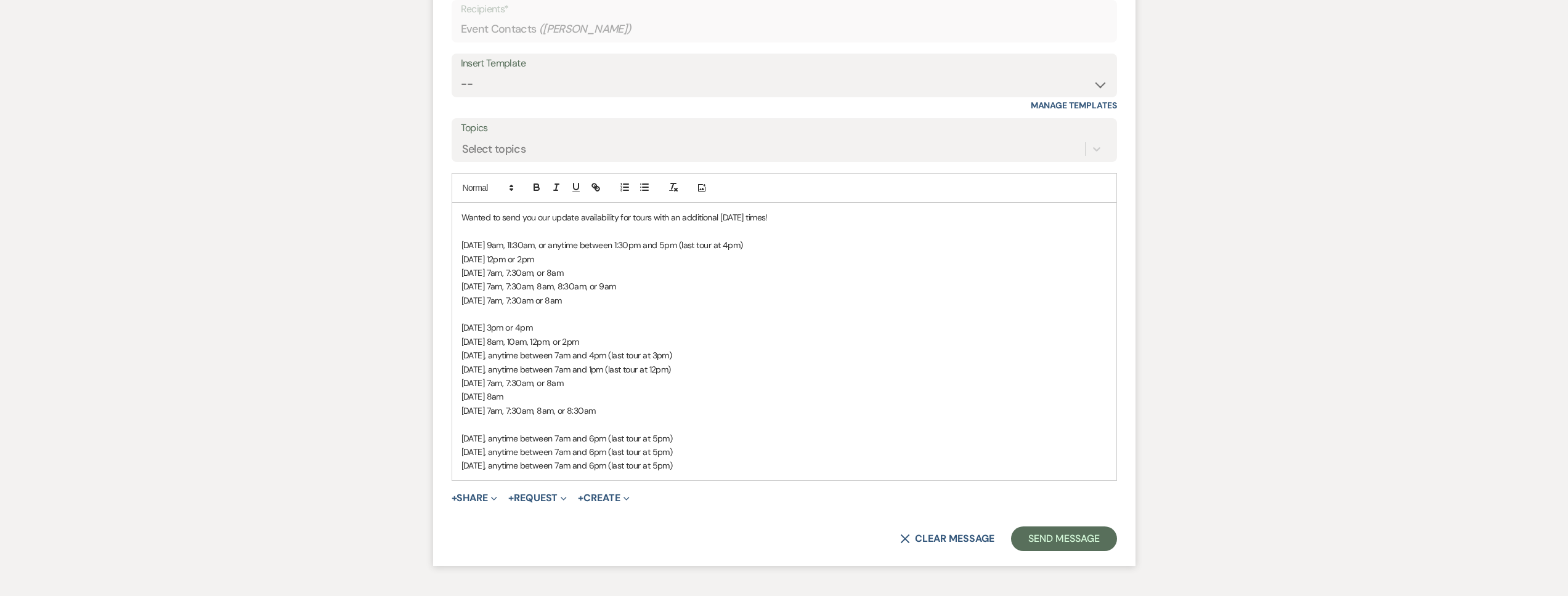
scroll to position [1753, 0]
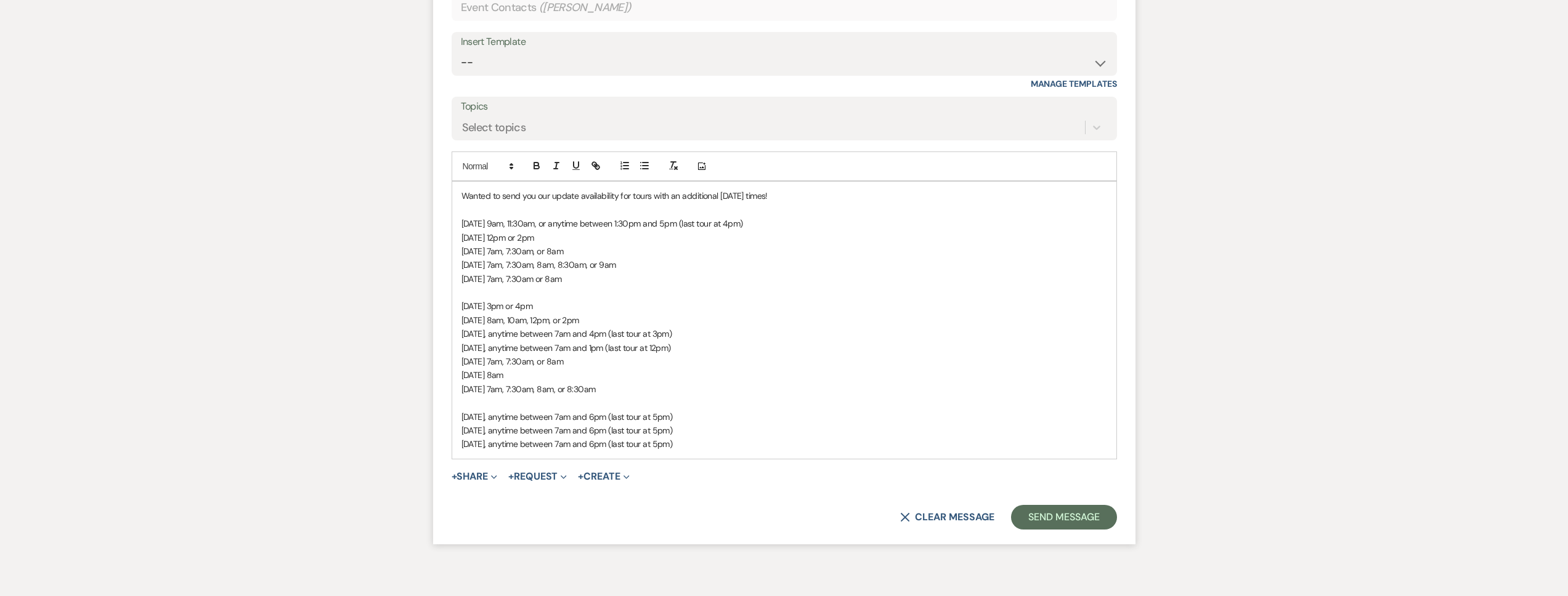
click at [773, 194] on p "Wanted to send you our update availability for tours with an additional Saturda…" at bounding box center [784, 196] width 645 height 13
click at [1052, 511] on button "Send Message" at bounding box center [1063, 517] width 105 height 25
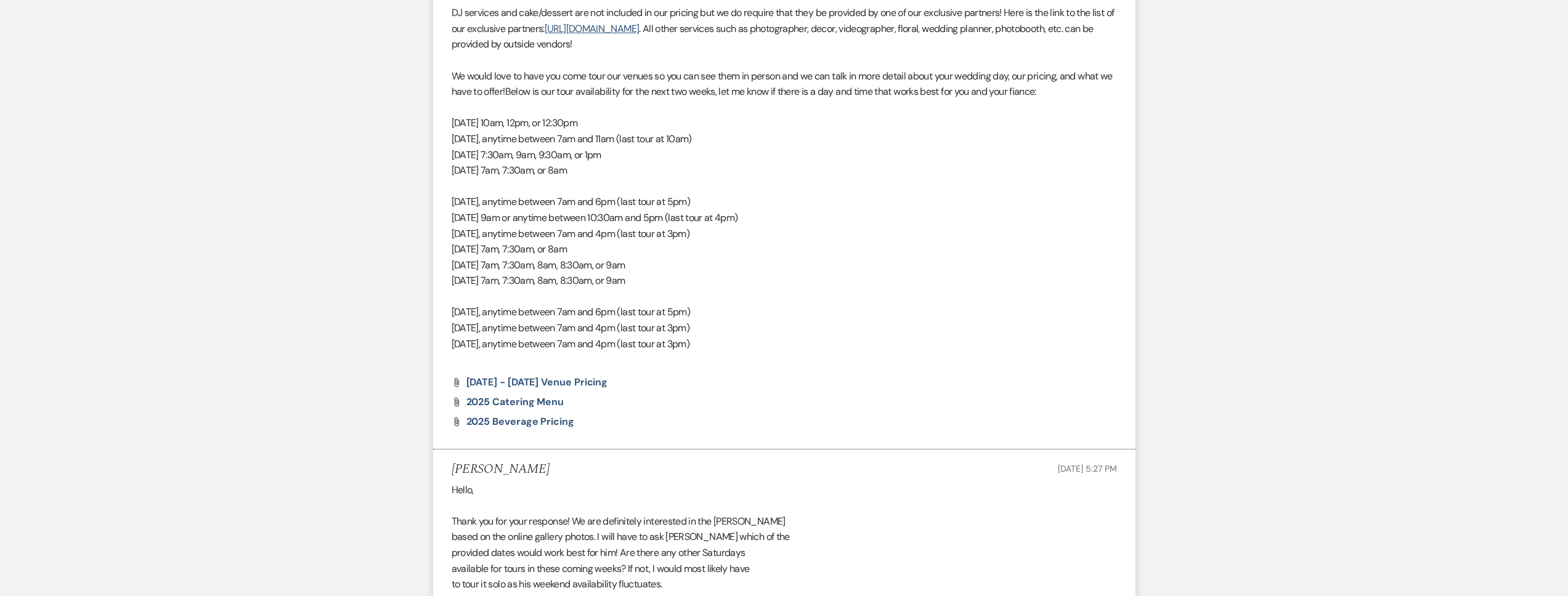
scroll to position [0, 0]
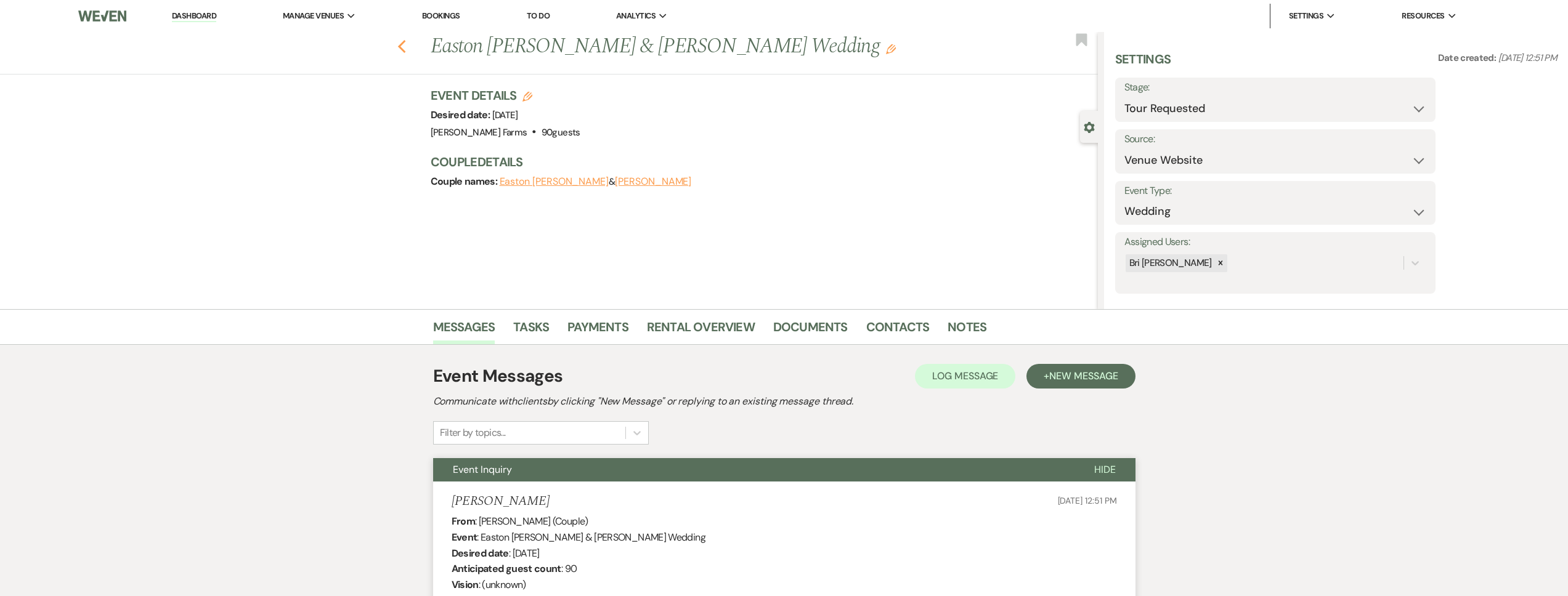
click at [406, 47] on icon "Previous" at bounding box center [402, 46] width 9 height 15
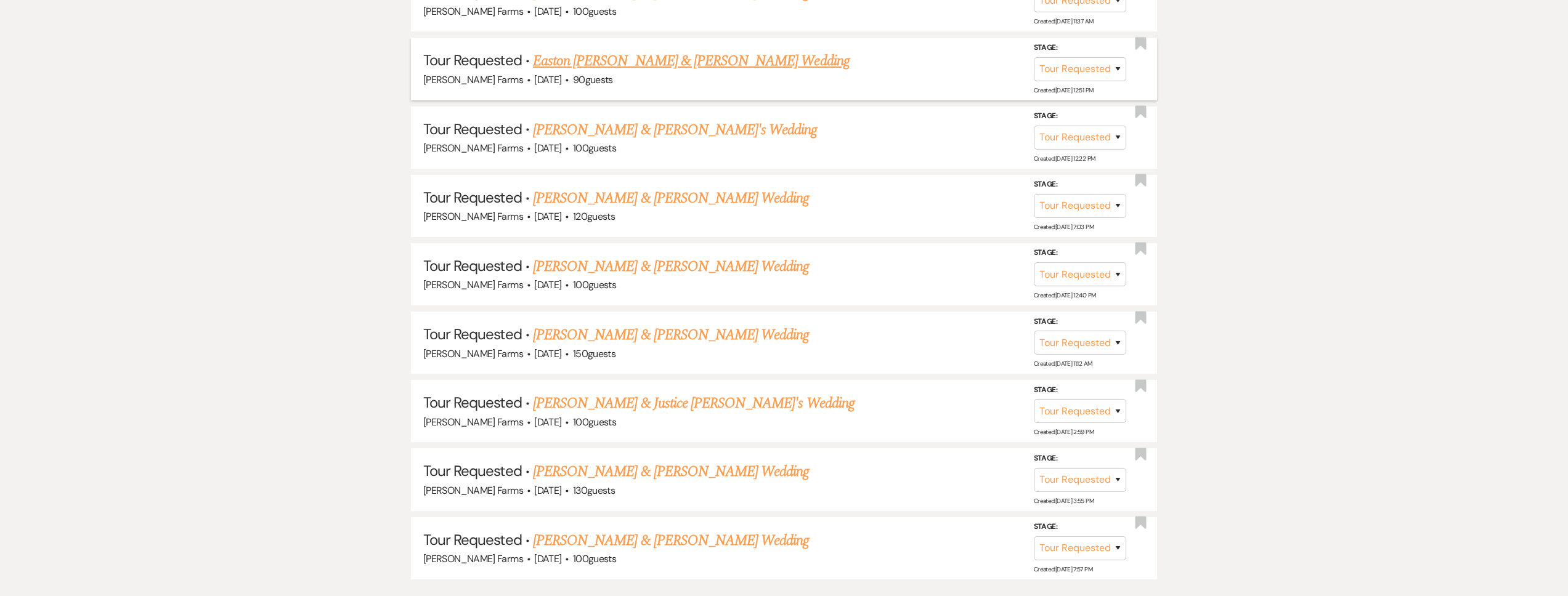
scroll to position [1612, 0]
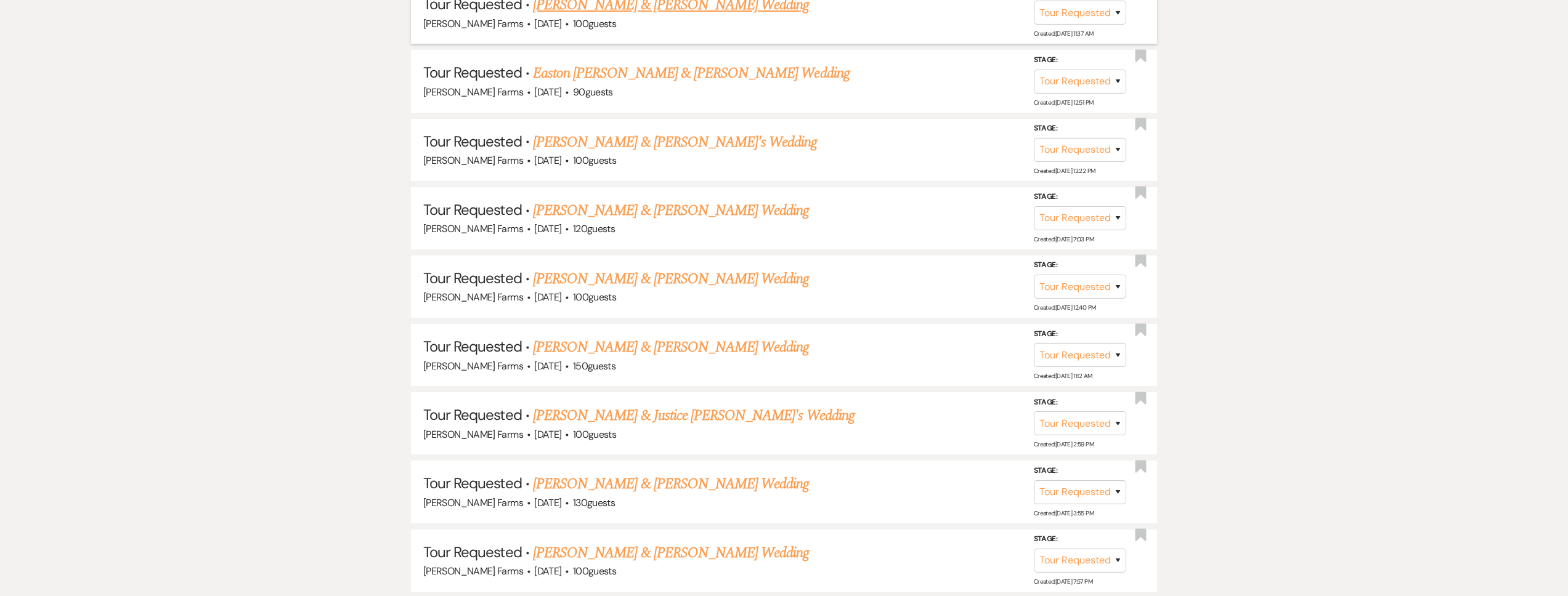
click at [642, 12] on link "[PERSON_NAME] & [PERSON_NAME] Wedding" at bounding box center [671, 4] width 276 height 22
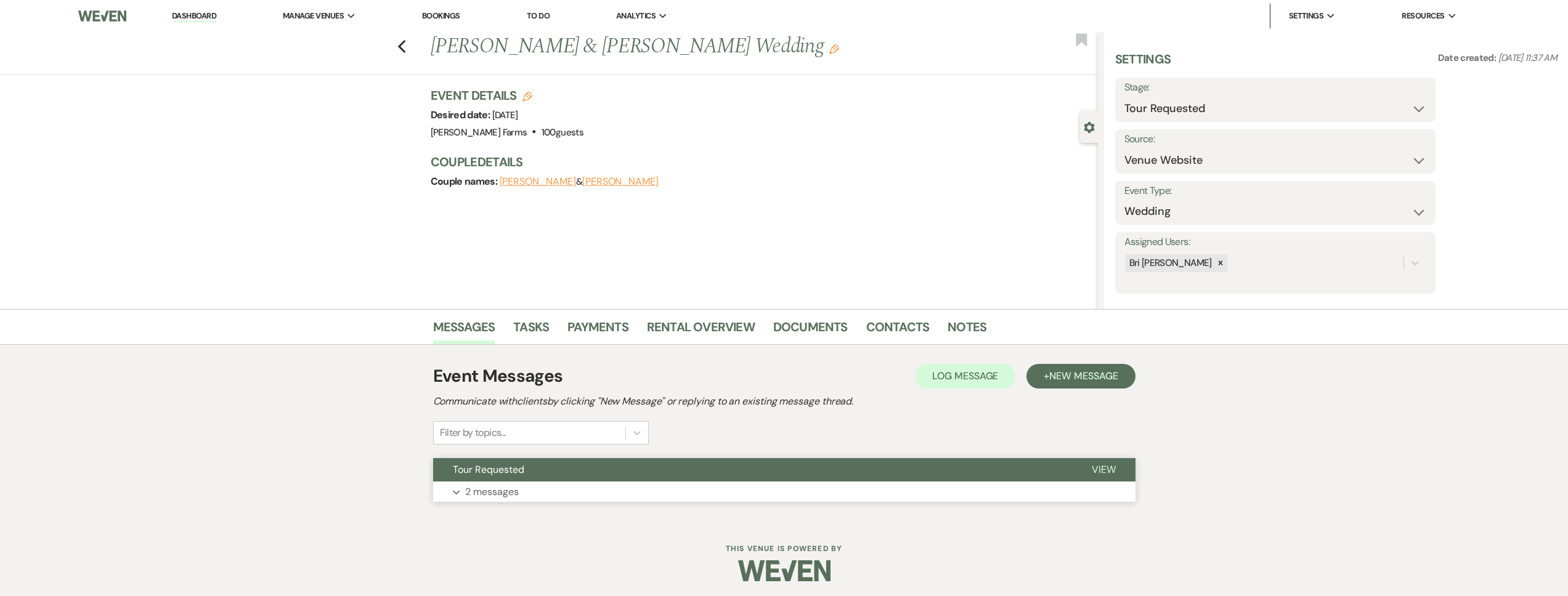
click at [572, 479] on button "Tour Requested" at bounding box center [752, 469] width 639 height 23
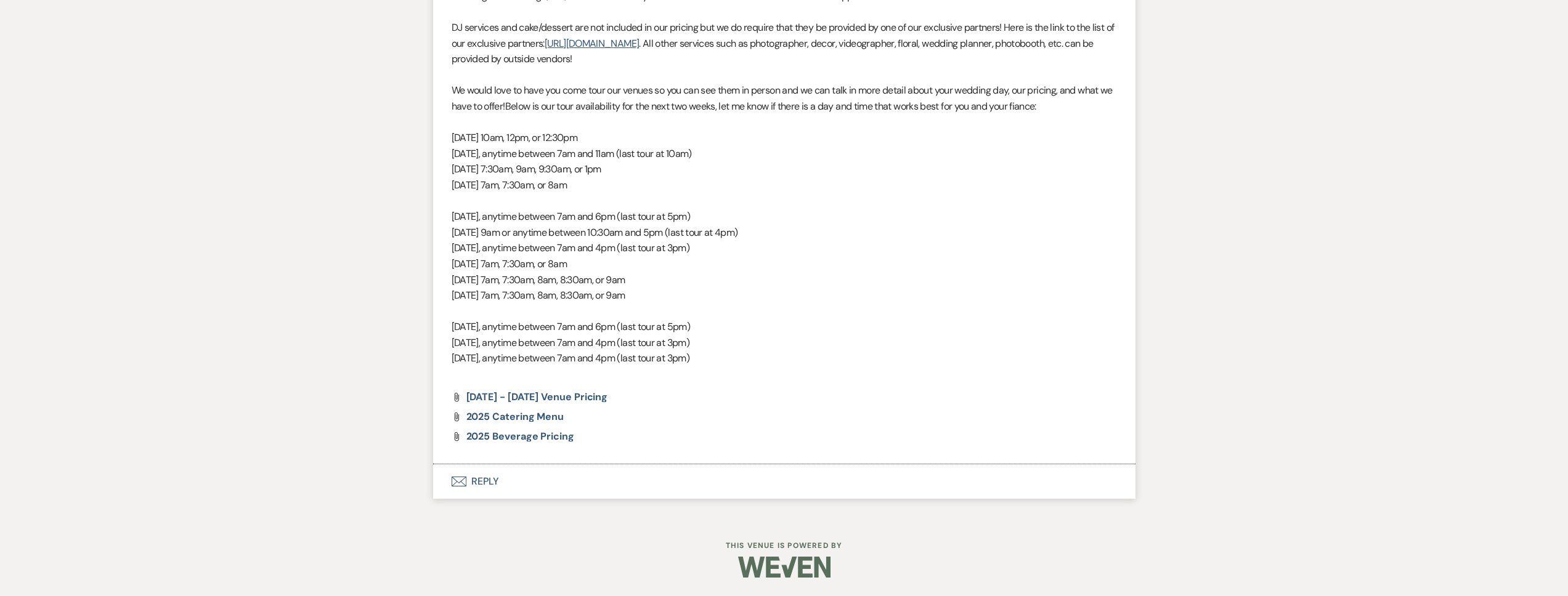
drag, startPoint x: 578, startPoint y: 484, endPoint x: 573, endPoint y: 477, distance: 8.6
click at [577, 484] on button "Envelope Reply" at bounding box center [784, 481] width 702 height 35
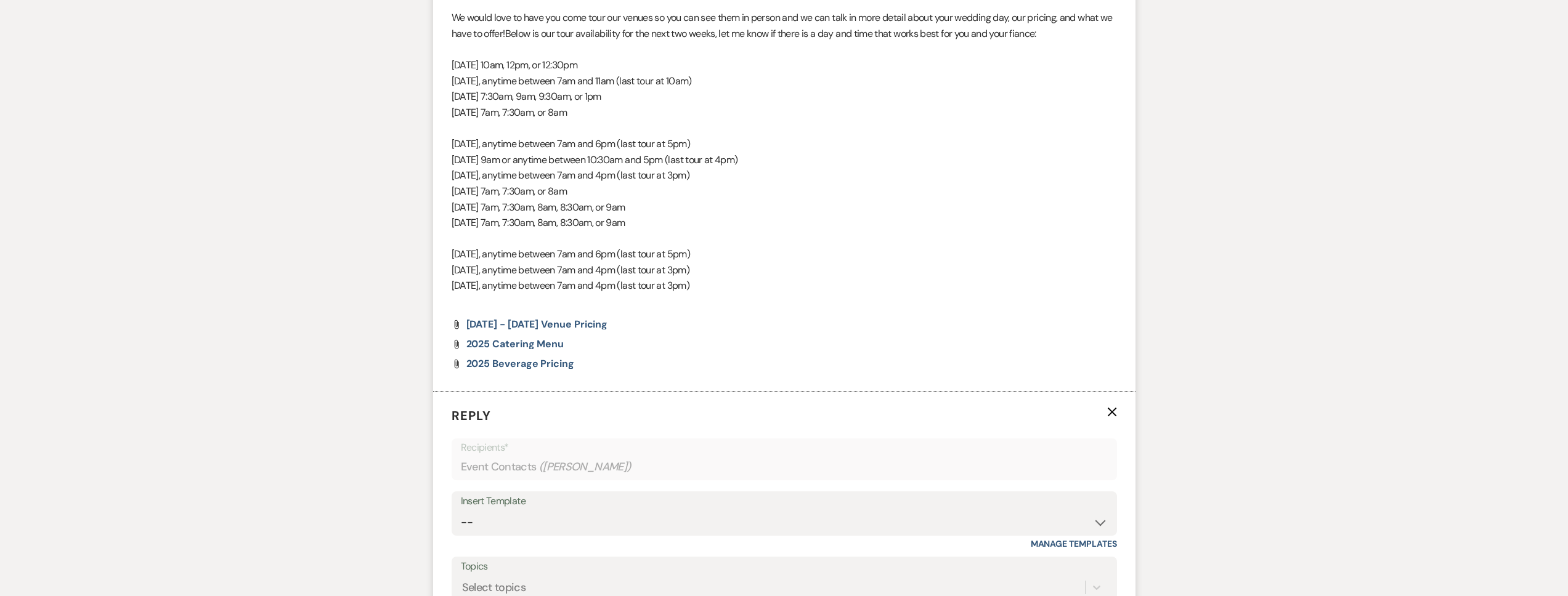
scroll to position [1094, 0]
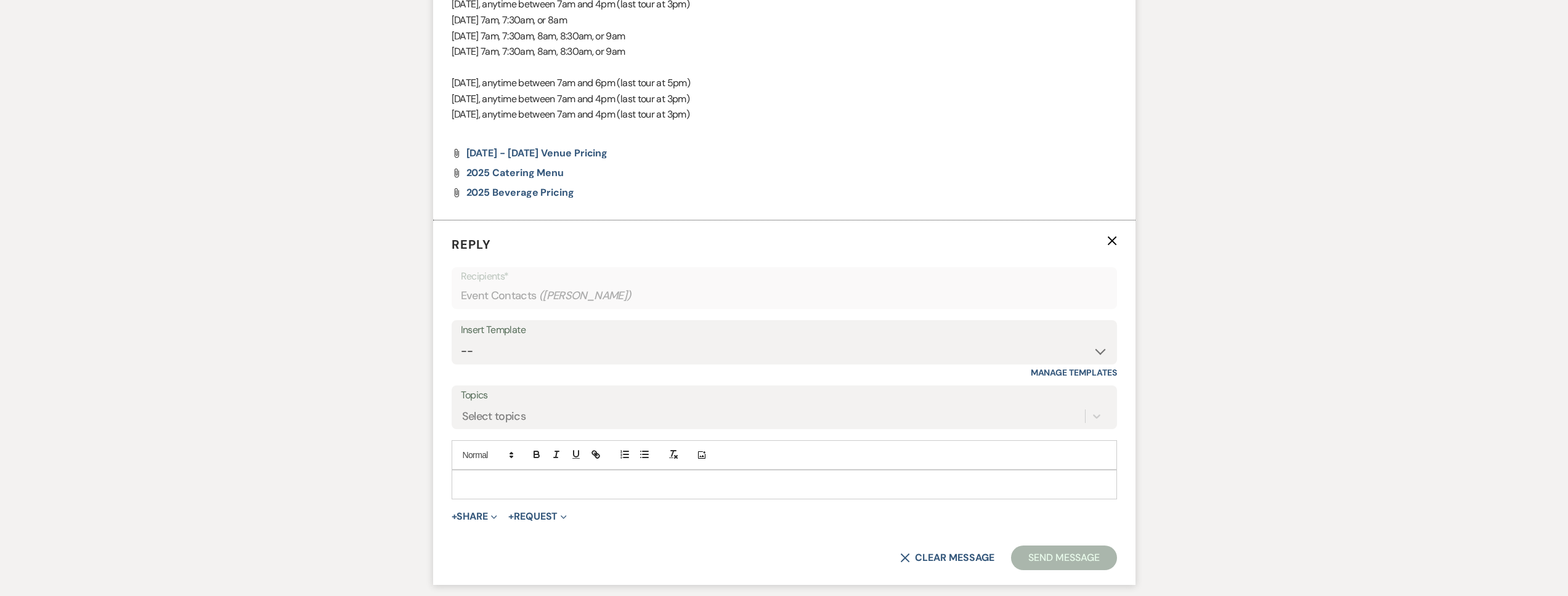
click at [528, 504] on form "Reply X Recipients* Event Contacts ( Julia Feraldi ) Insert Template -- Tour Re…" at bounding box center [784, 403] width 702 height 365
click at [517, 489] on p at bounding box center [784, 484] width 645 height 13
paste div
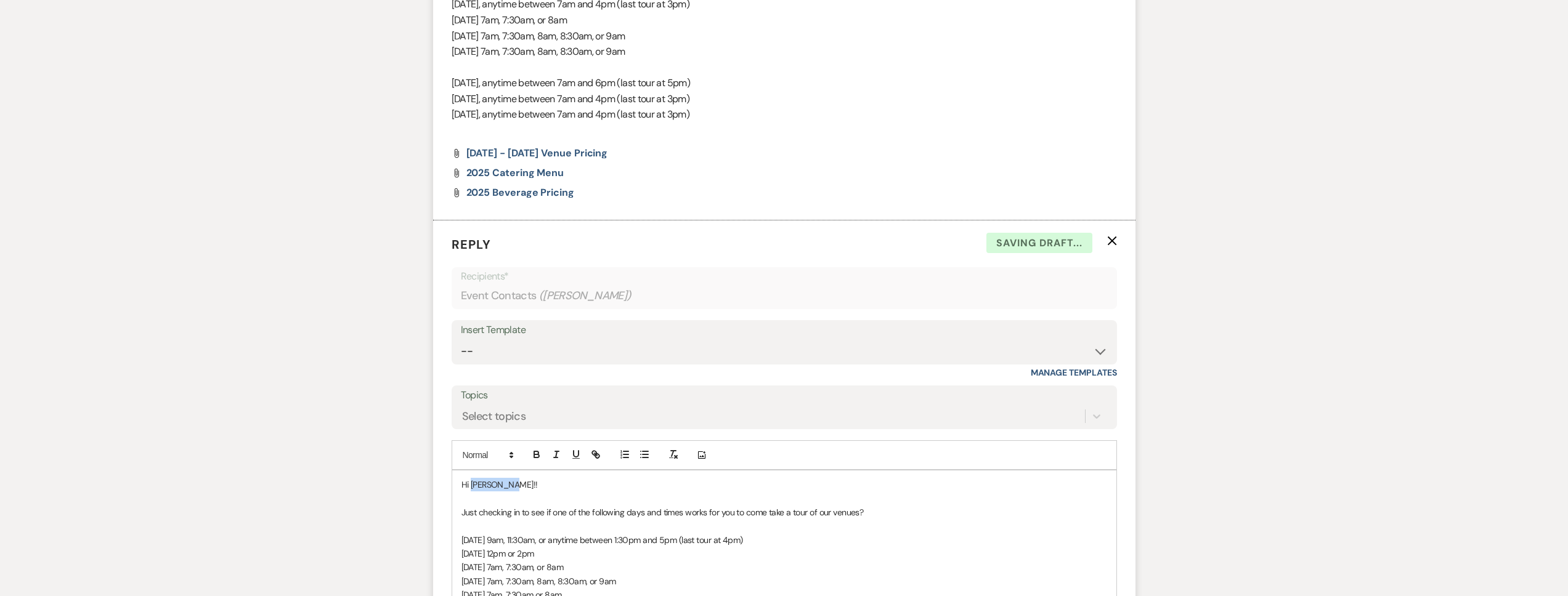
drag, startPoint x: 529, startPoint y: 485, endPoint x: 472, endPoint y: 484, distance: 57.0
click at [472, 484] on p "Hi Madison!!" at bounding box center [784, 484] width 645 height 13
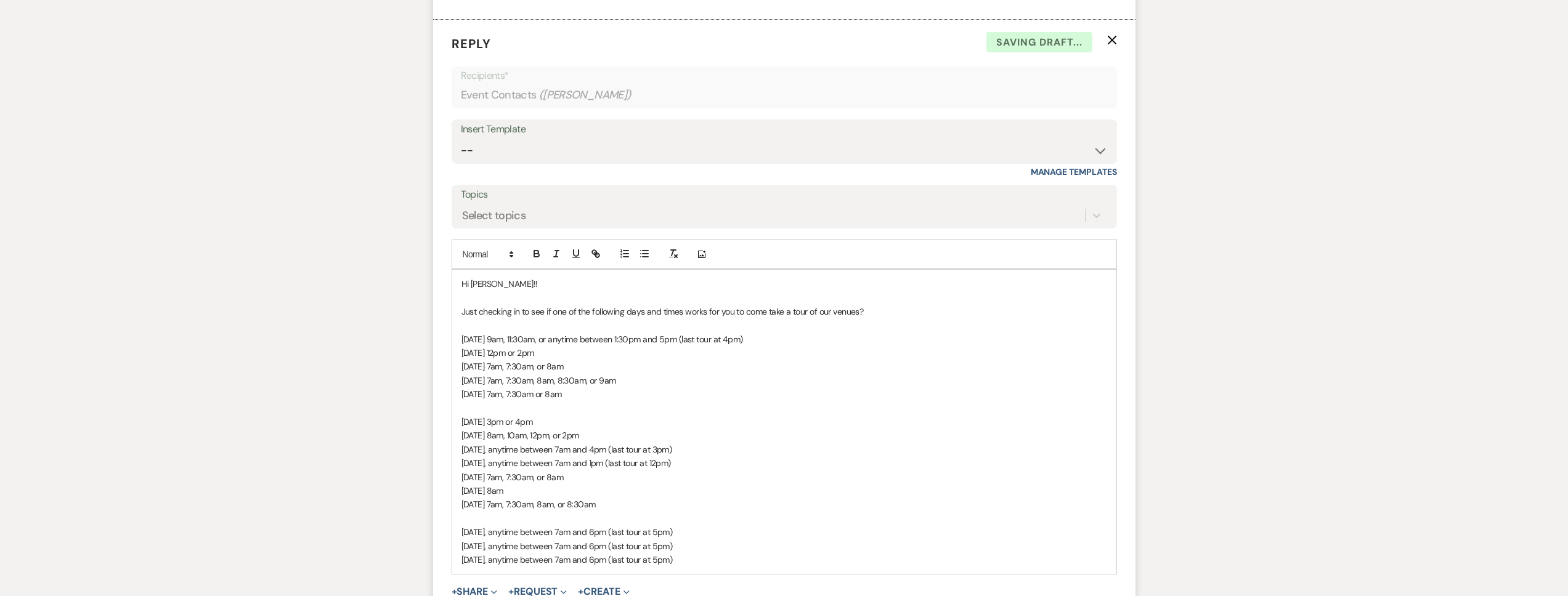
scroll to position [1458, 0]
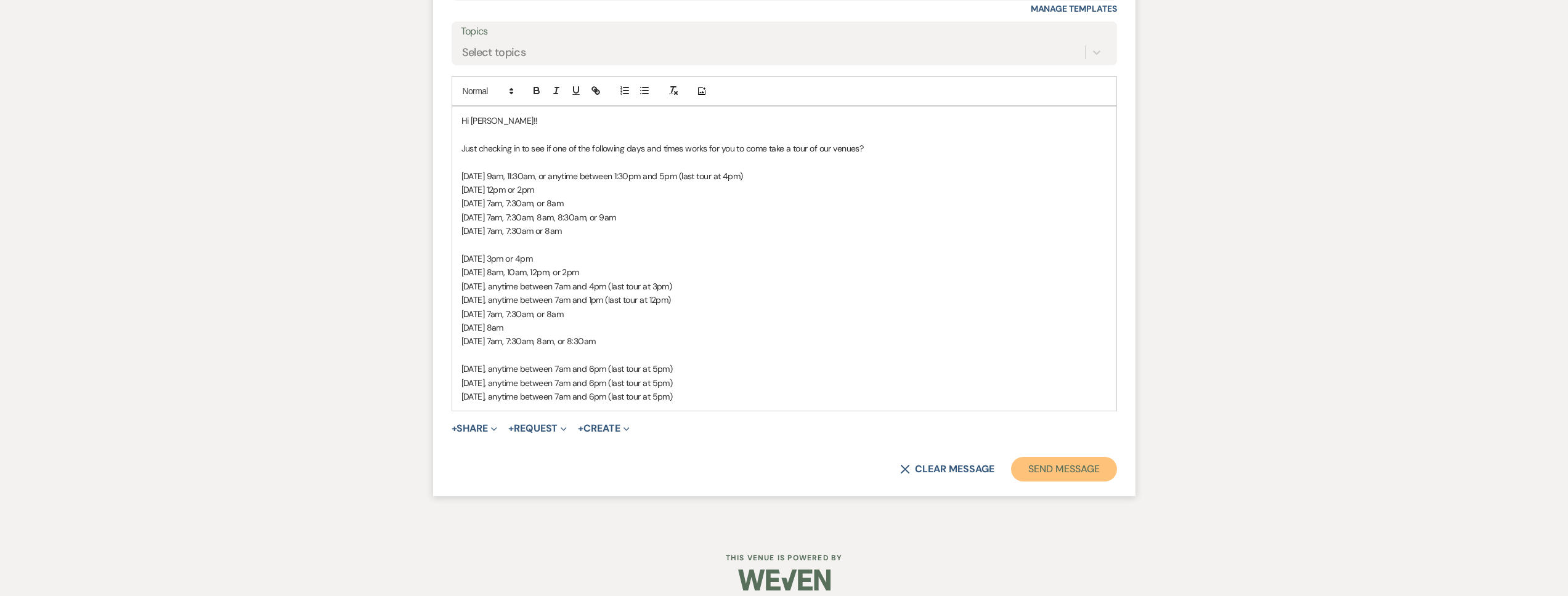
click at [1034, 474] on button "Send Message" at bounding box center [1063, 469] width 105 height 25
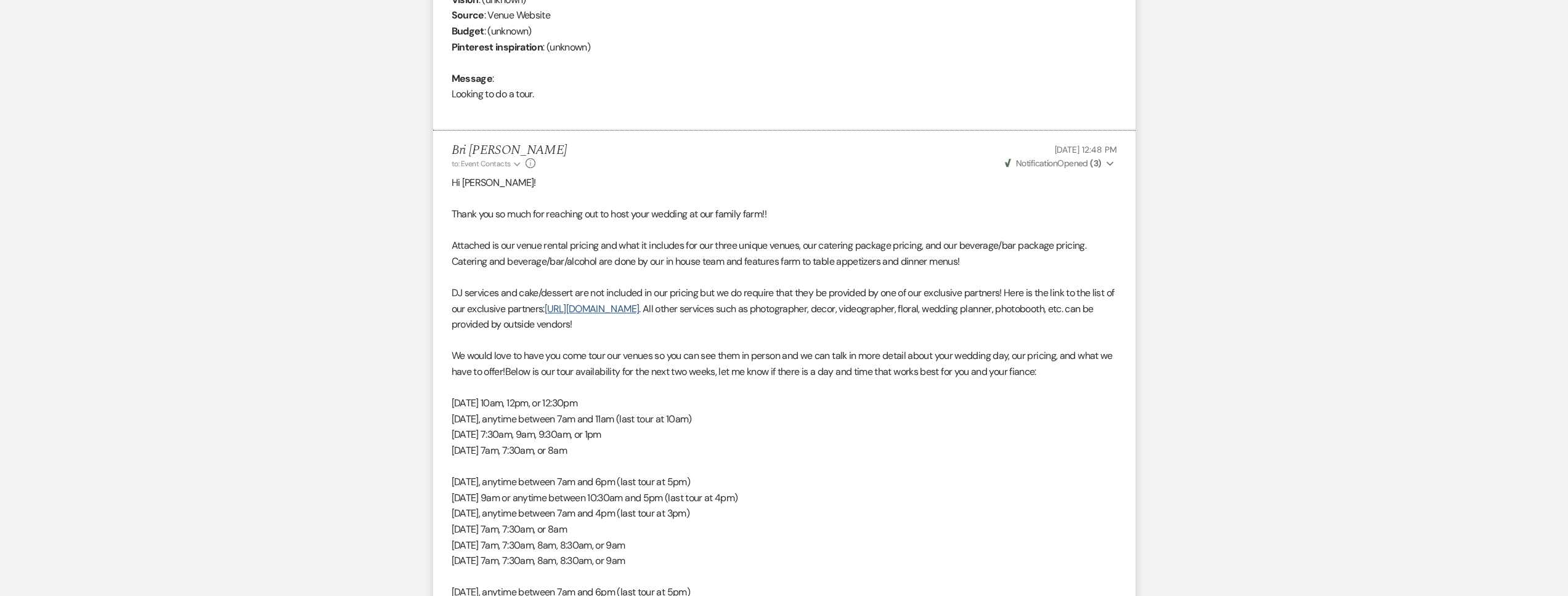
scroll to position [0, 0]
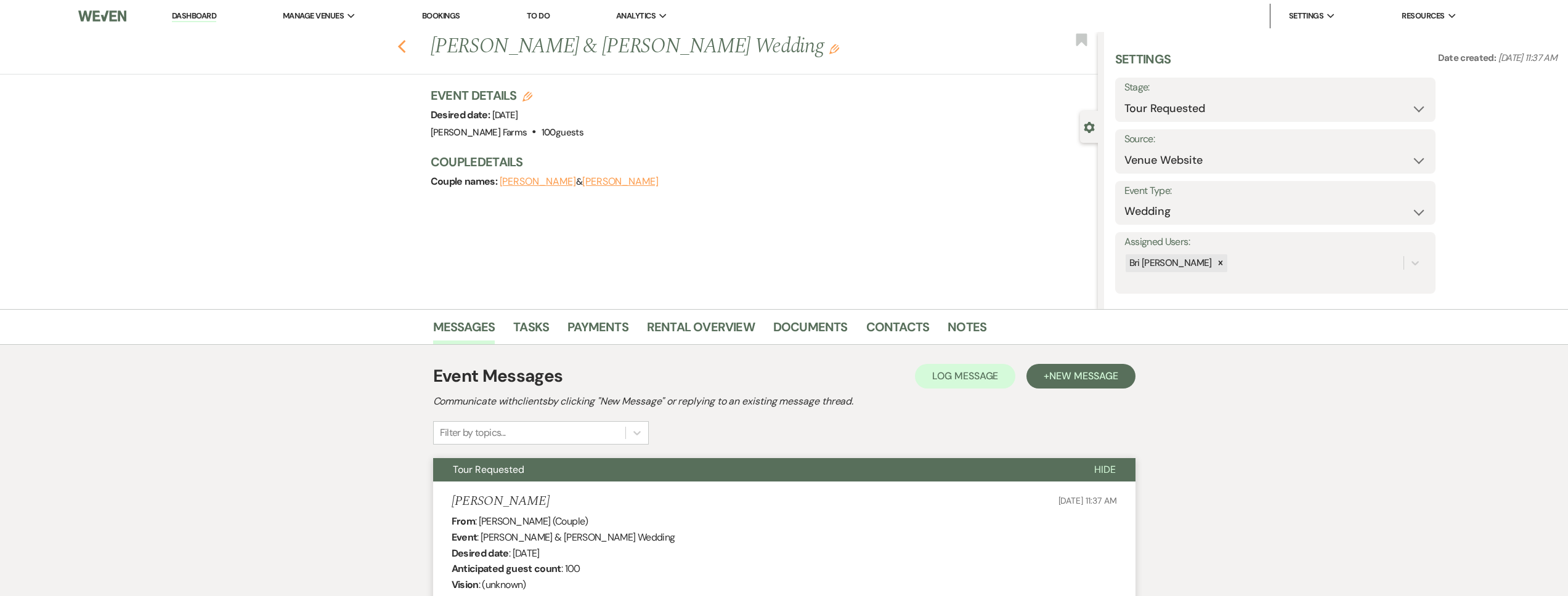
click at [406, 43] on icon "Previous" at bounding box center [402, 46] width 9 height 15
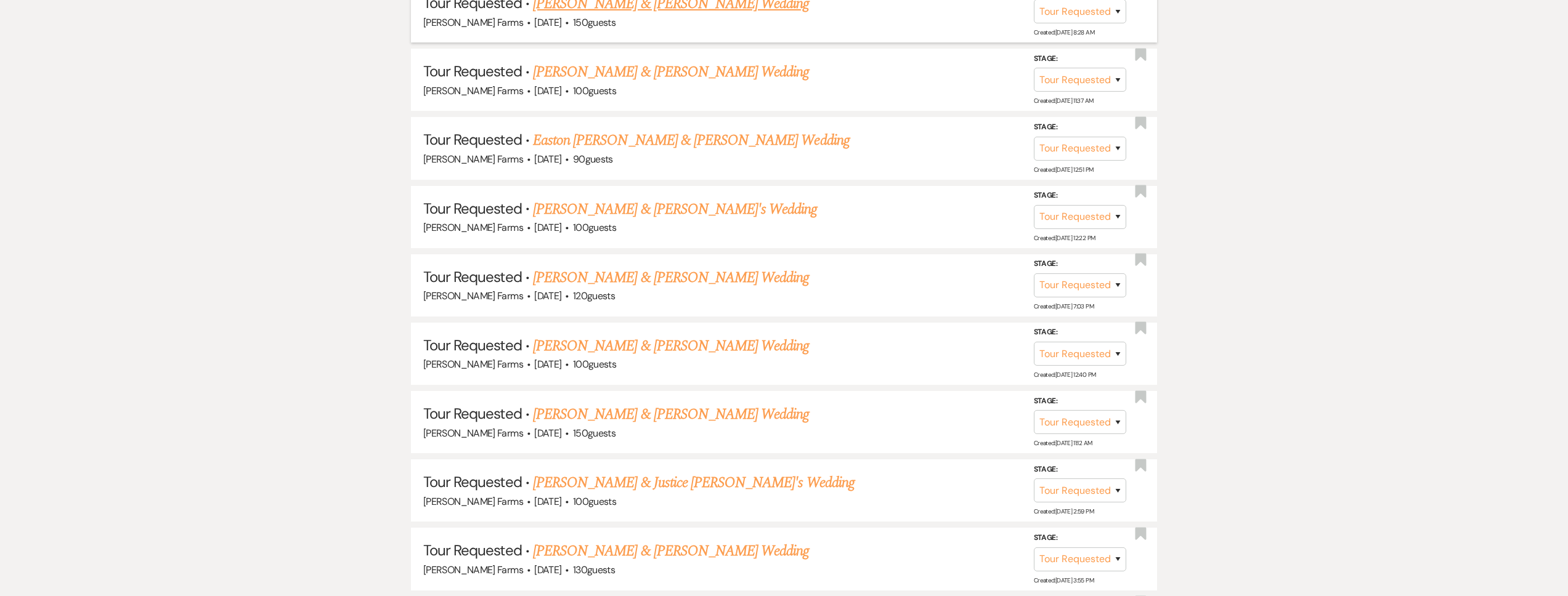
scroll to position [1510, 0]
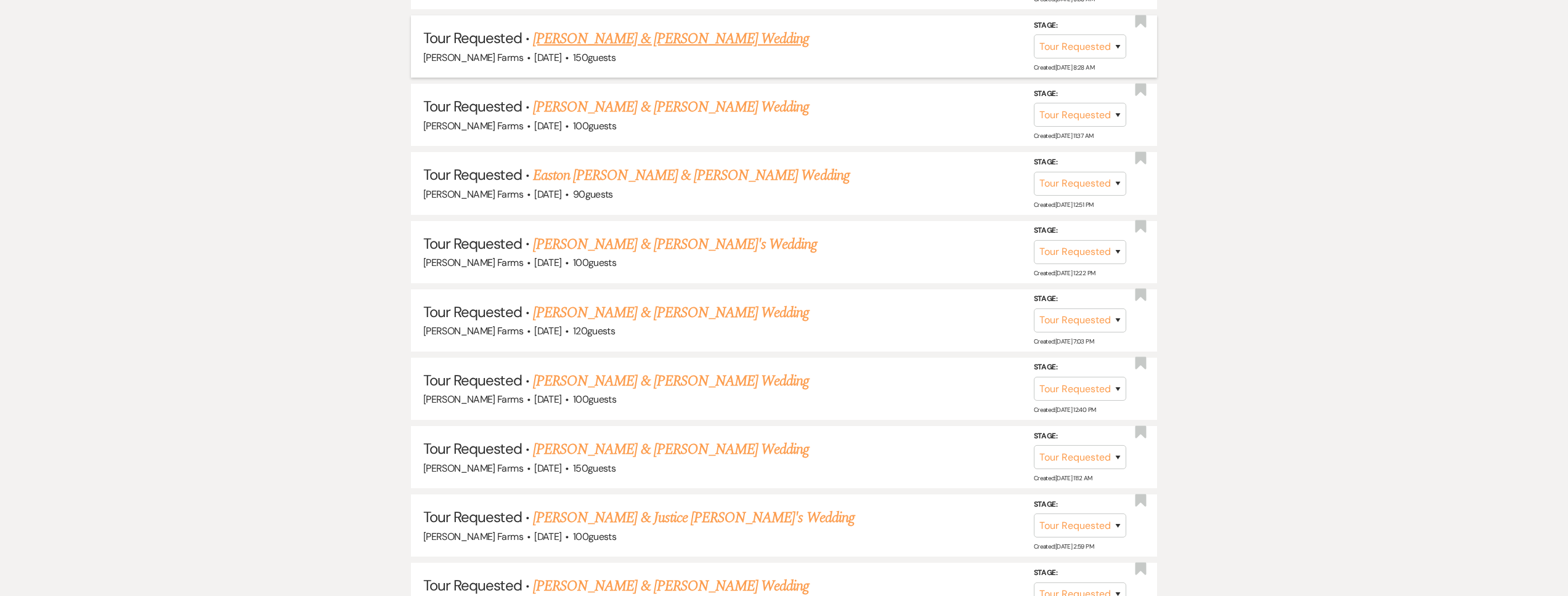
click at [654, 38] on link "[PERSON_NAME] & [PERSON_NAME] Wedding" at bounding box center [671, 38] width 276 height 22
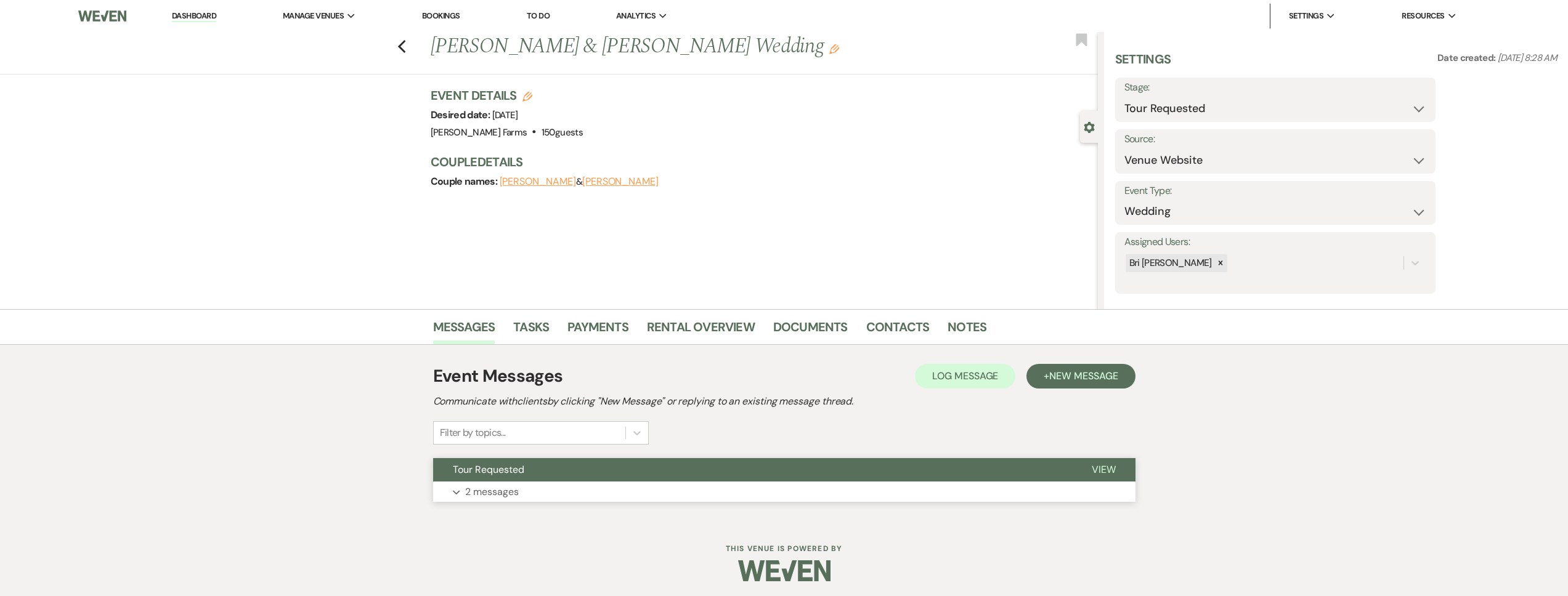
click at [515, 471] on span "Tour Requested" at bounding box center [488, 469] width 71 height 13
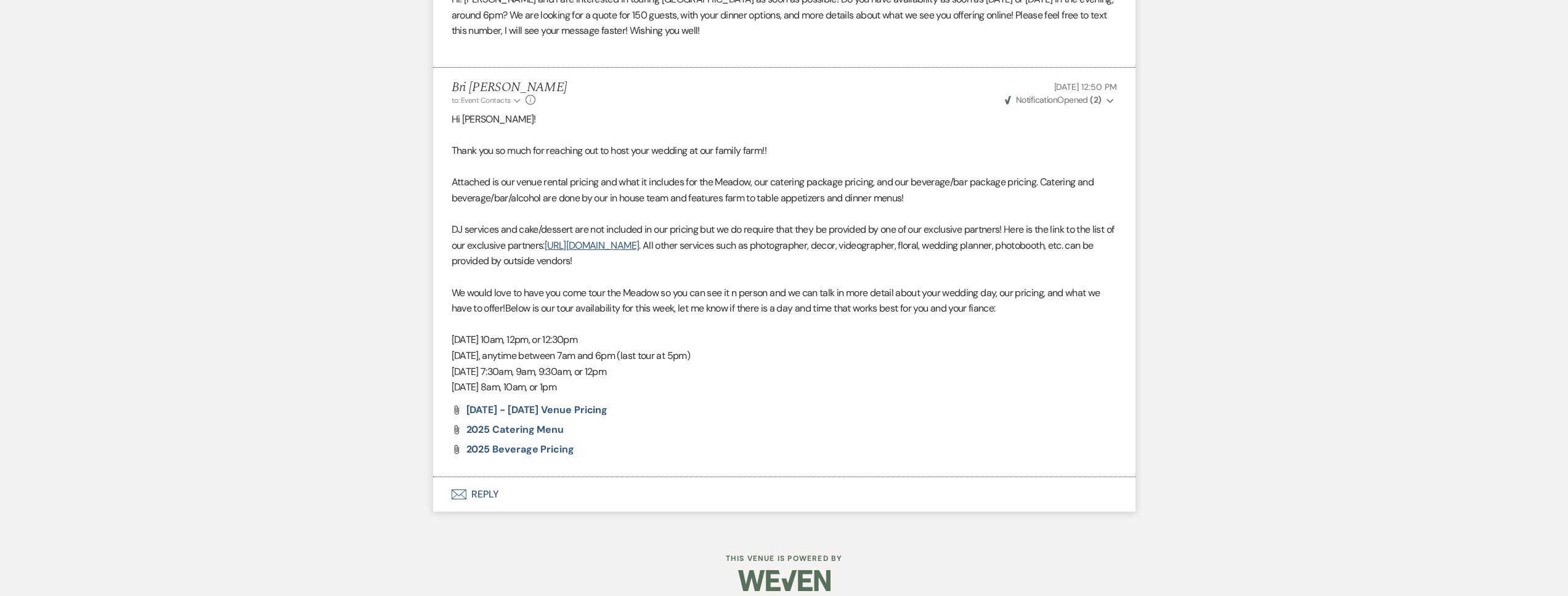
scroll to position [693, 0]
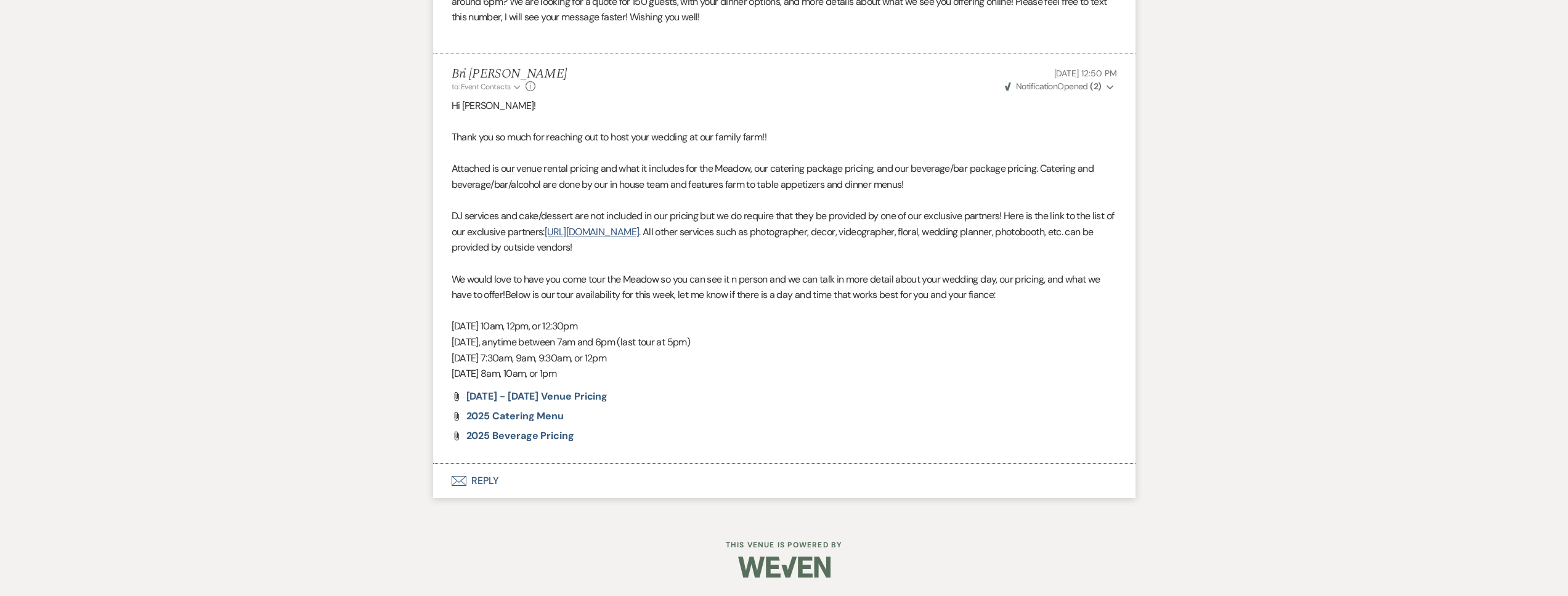
click at [582, 478] on button "Envelope Reply" at bounding box center [784, 481] width 702 height 35
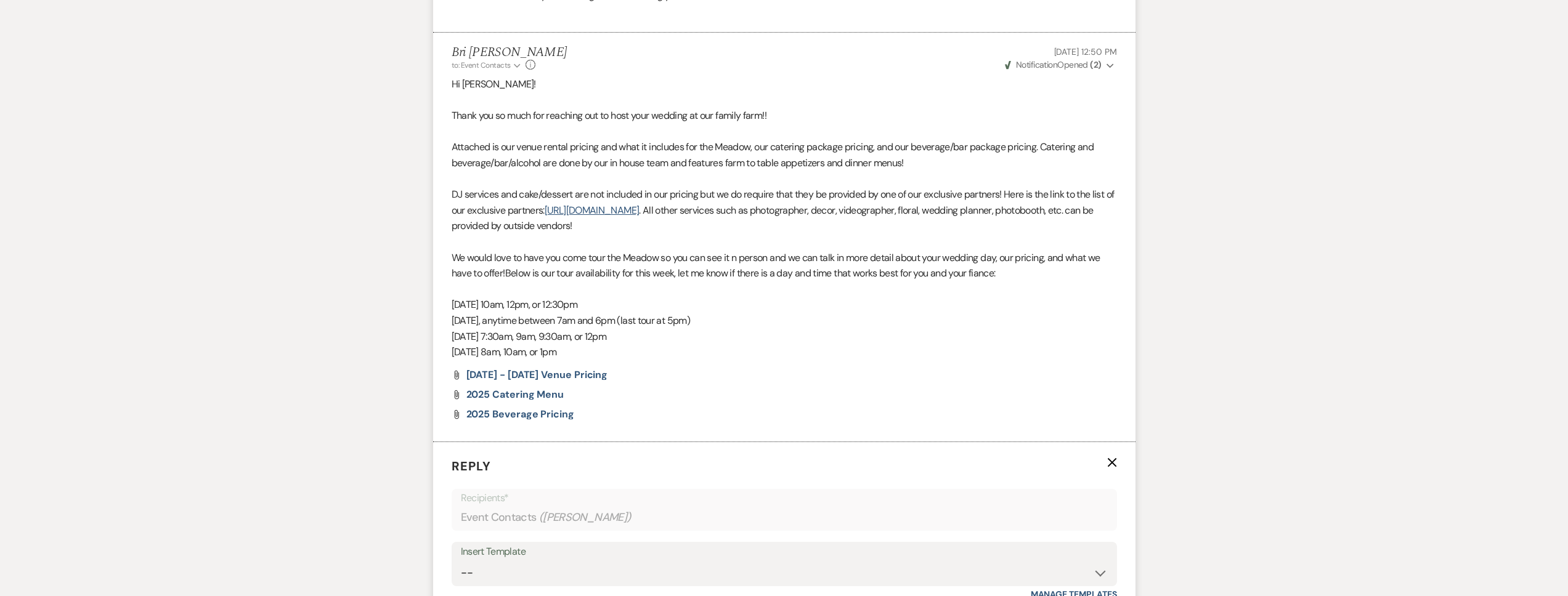
scroll to position [964, 0]
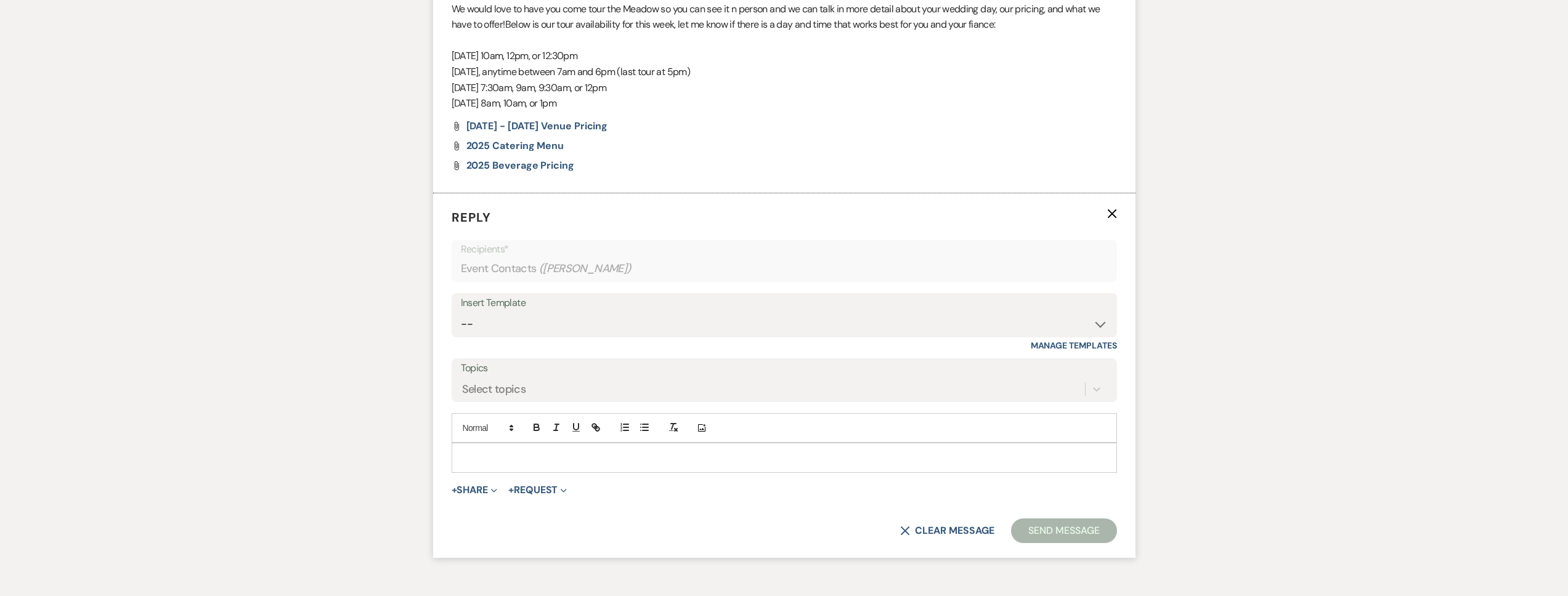
click at [518, 460] on p at bounding box center [784, 457] width 645 height 13
paste div
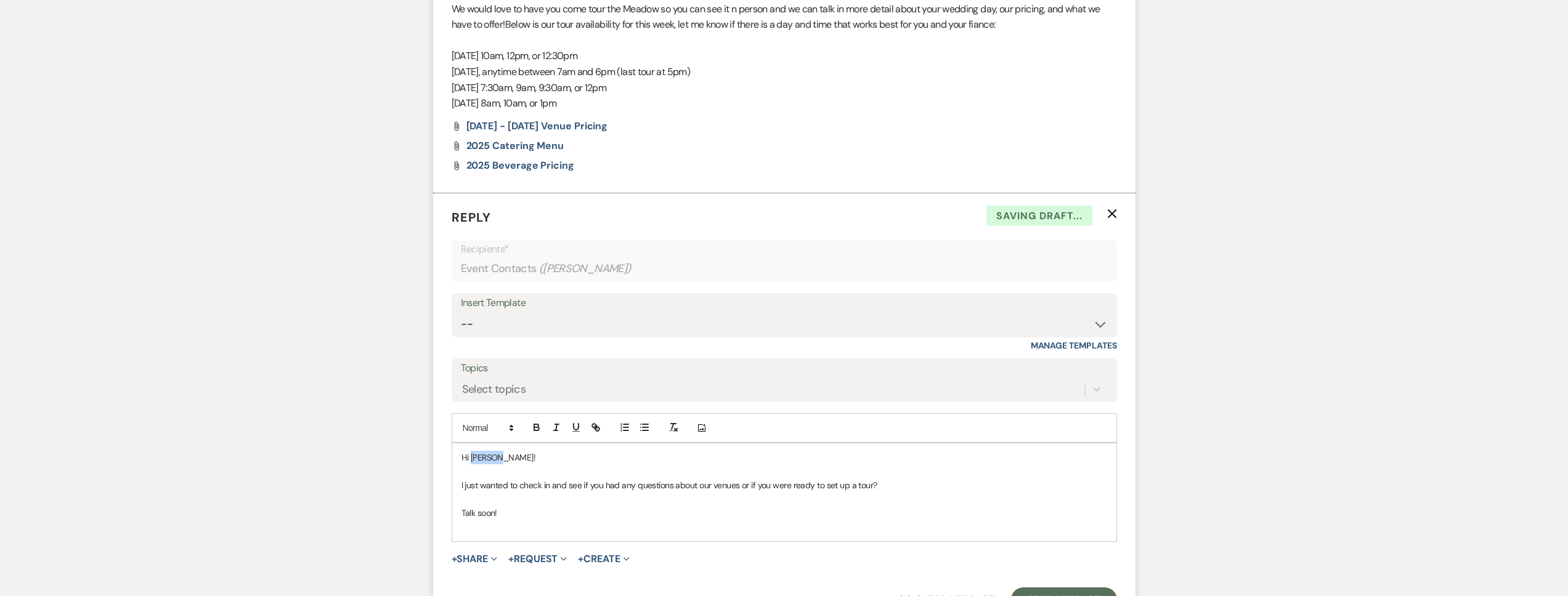
drag, startPoint x: 507, startPoint y: 457, endPoint x: 471, endPoint y: 460, distance: 36.1
click at [471, 460] on p "Hi Joshua!" at bounding box center [784, 457] width 645 height 13
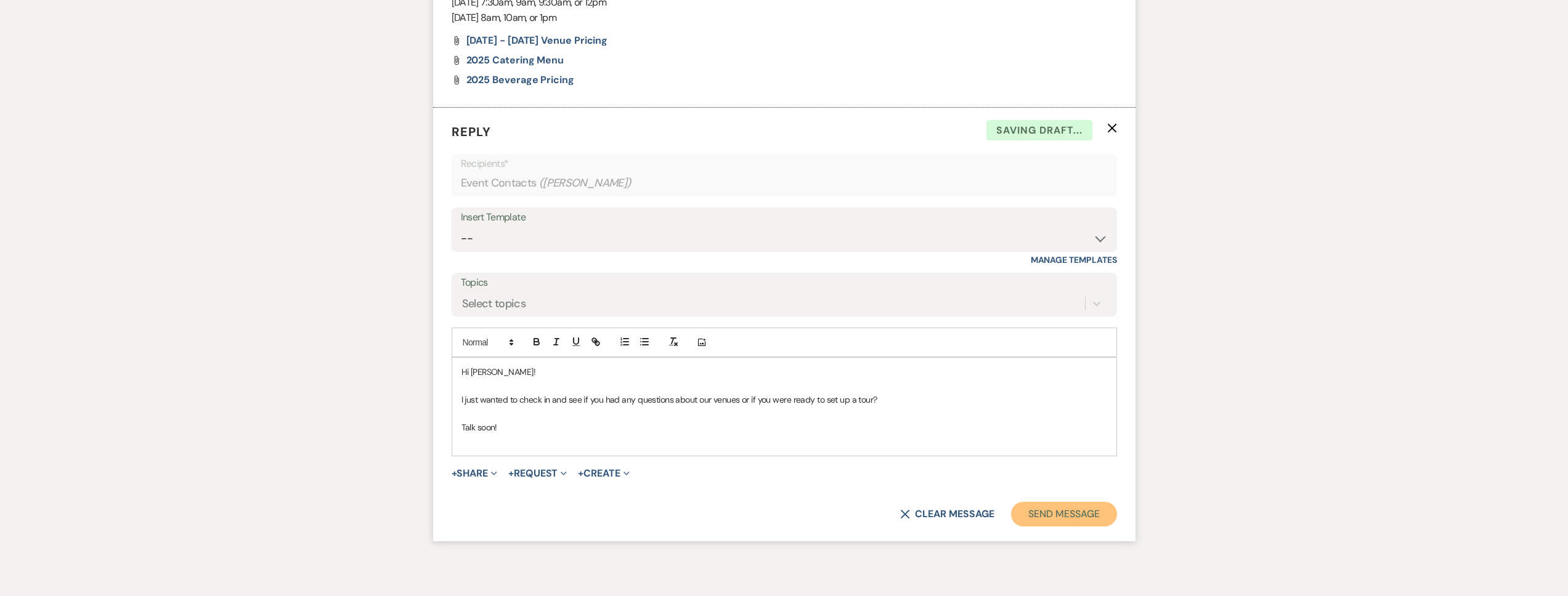
click at [1048, 511] on button "Send Message" at bounding box center [1063, 514] width 105 height 25
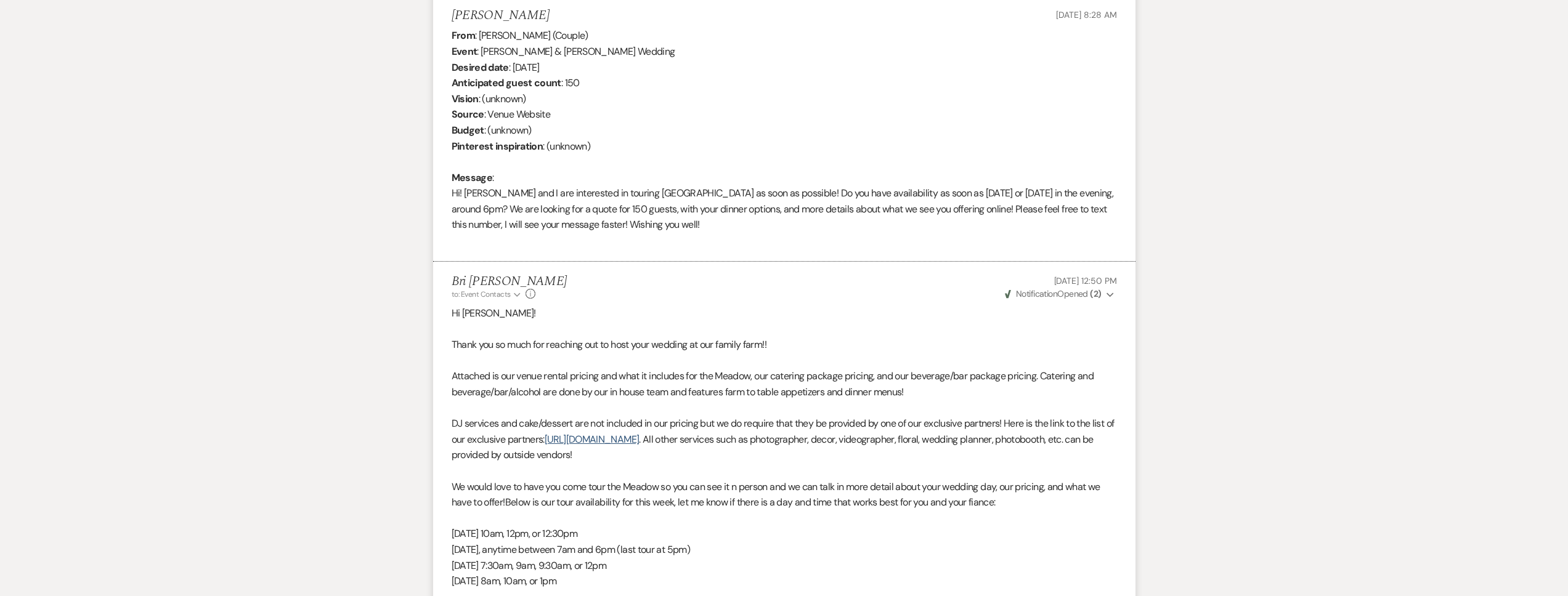
scroll to position [0, 0]
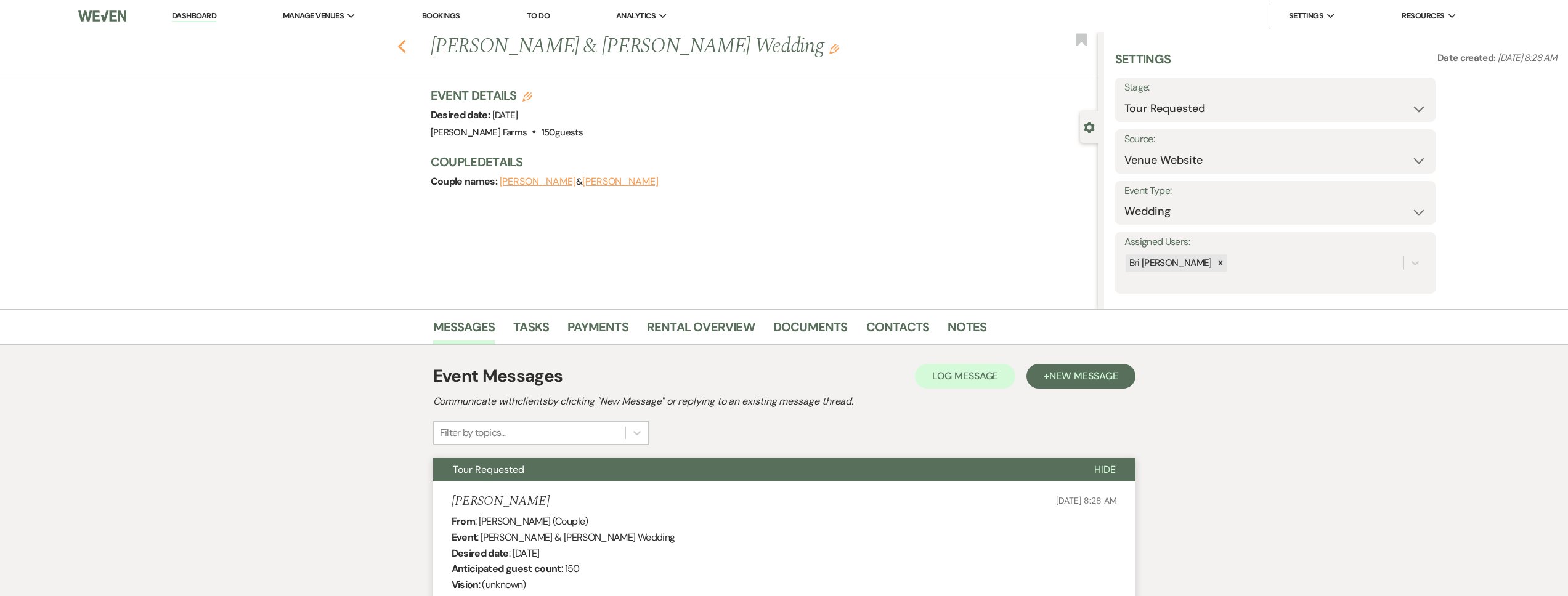
click at [406, 47] on icon "Previous" at bounding box center [402, 46] width 9 height 15
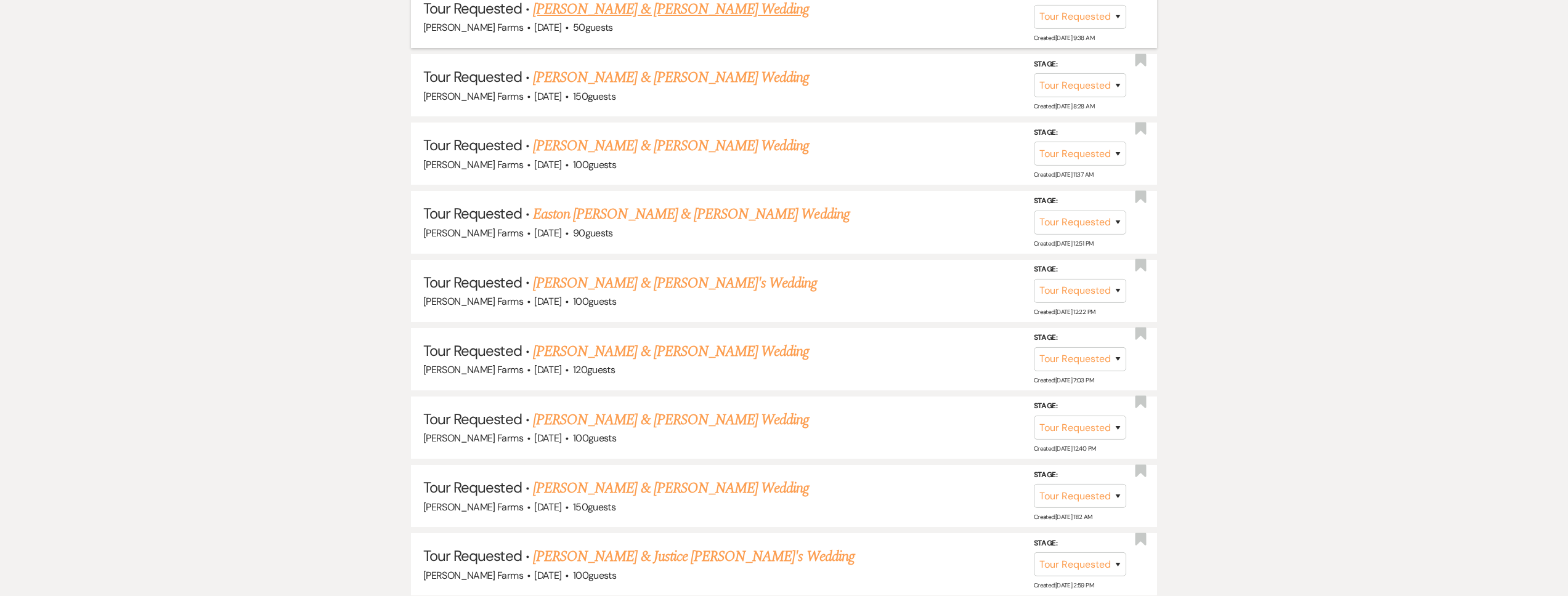
scroll to position [1470, 0]
click at [648, 12] on link "[PERSON_NAME] & [PERSON_NAME] Wedding" at bounding box center [671, 10] width 276 height 22
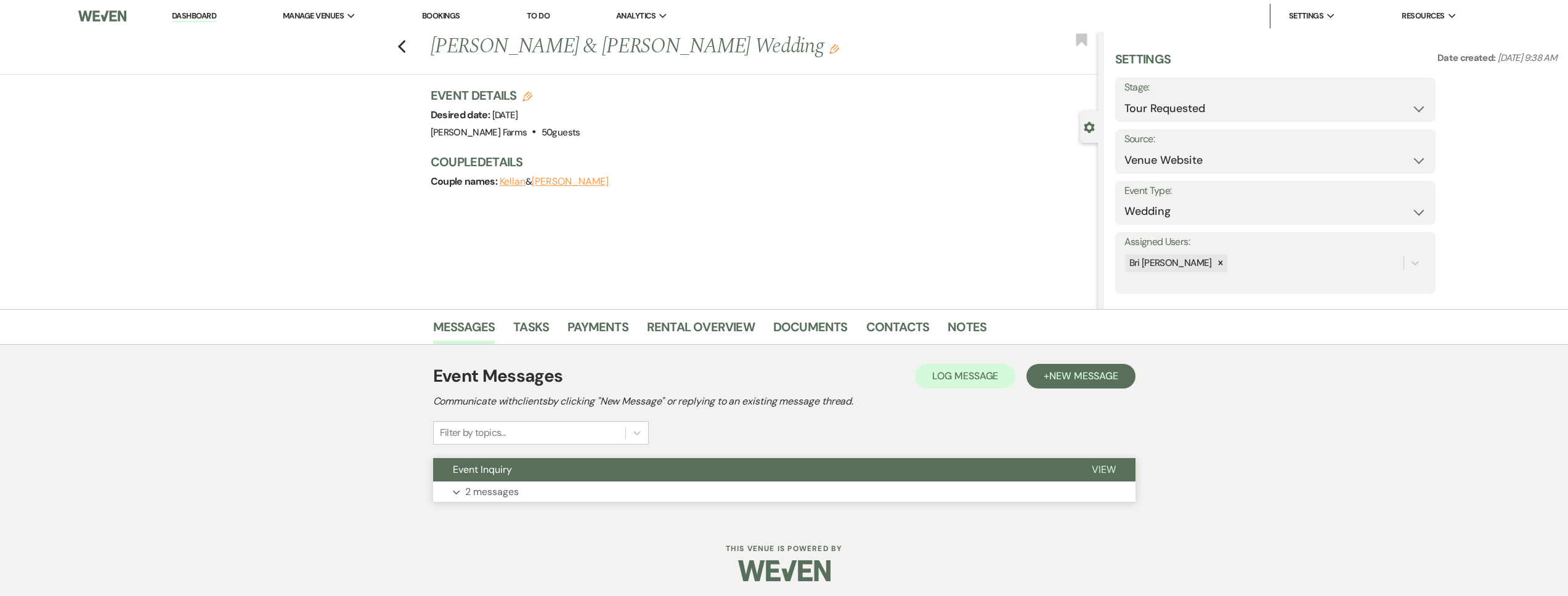
click at [600, 472] on button "Event Inquiry" at bounding box center [752, 469] width 639 height 23
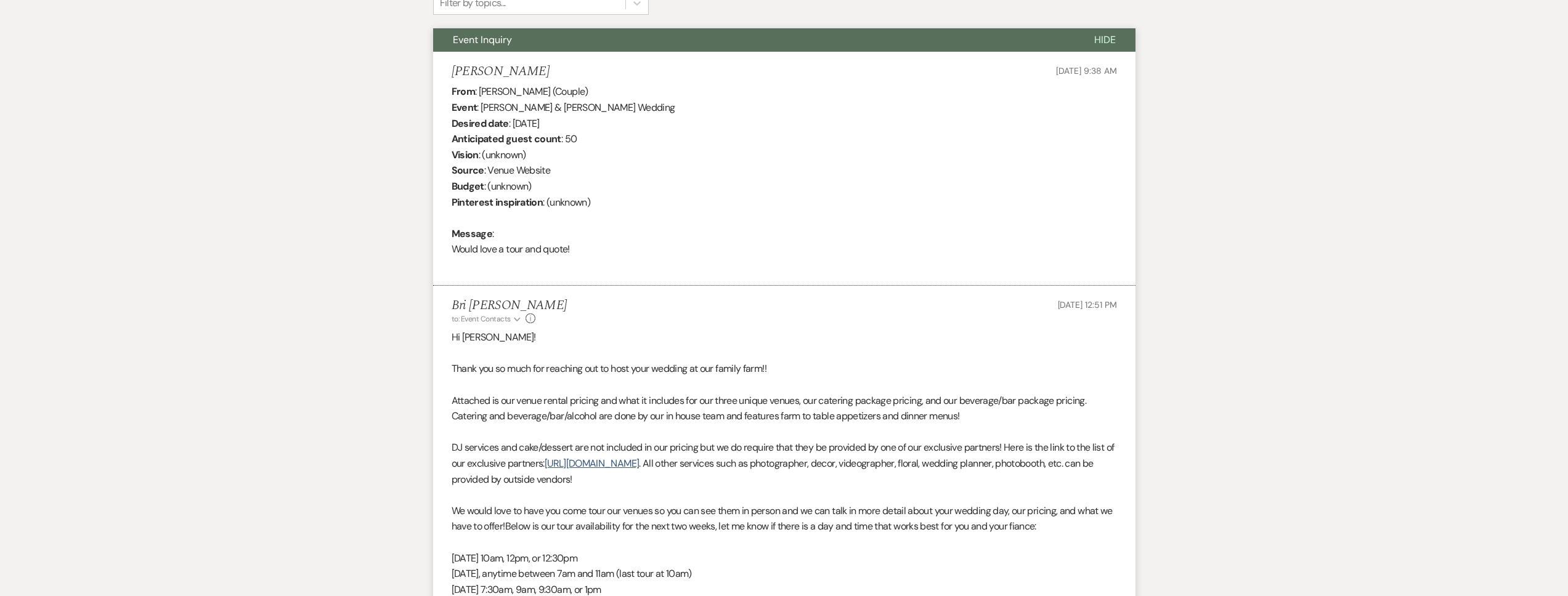
scroll to position [608, 0]
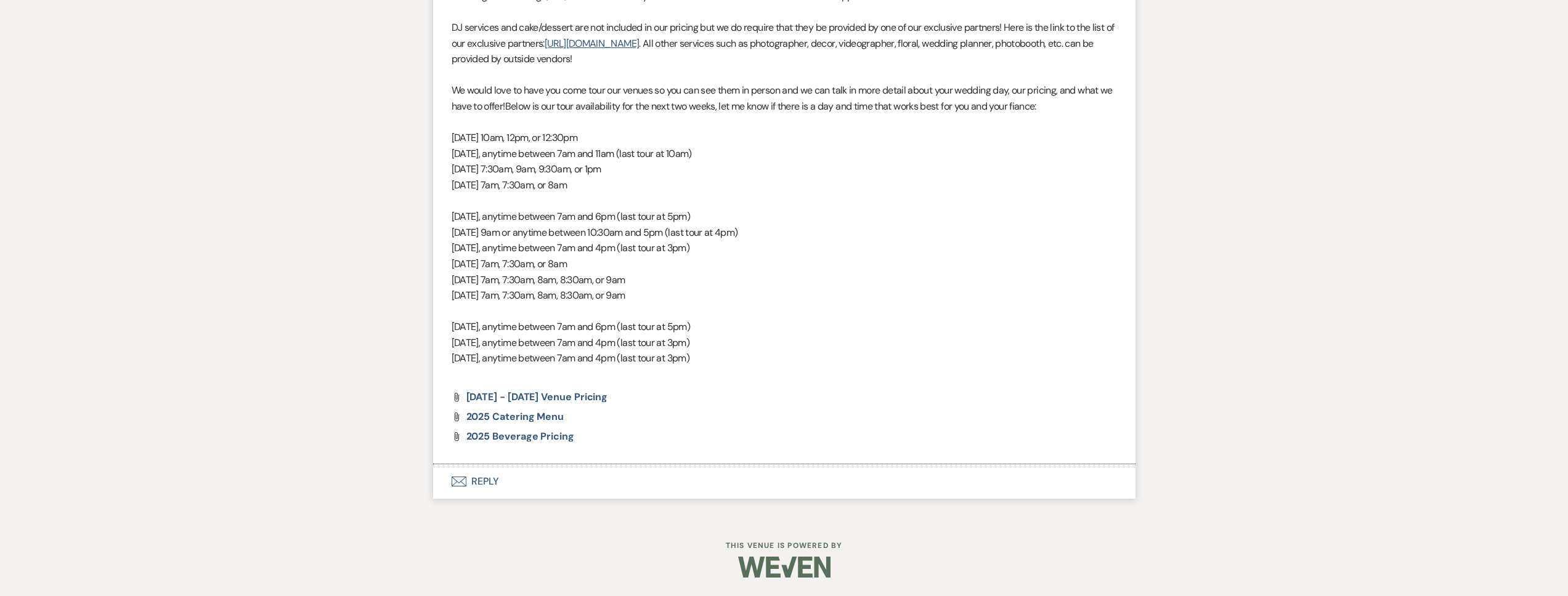
click at [565, 481] on button "Envelope Reply" at bounding box center [784, 481] width 702 height 35
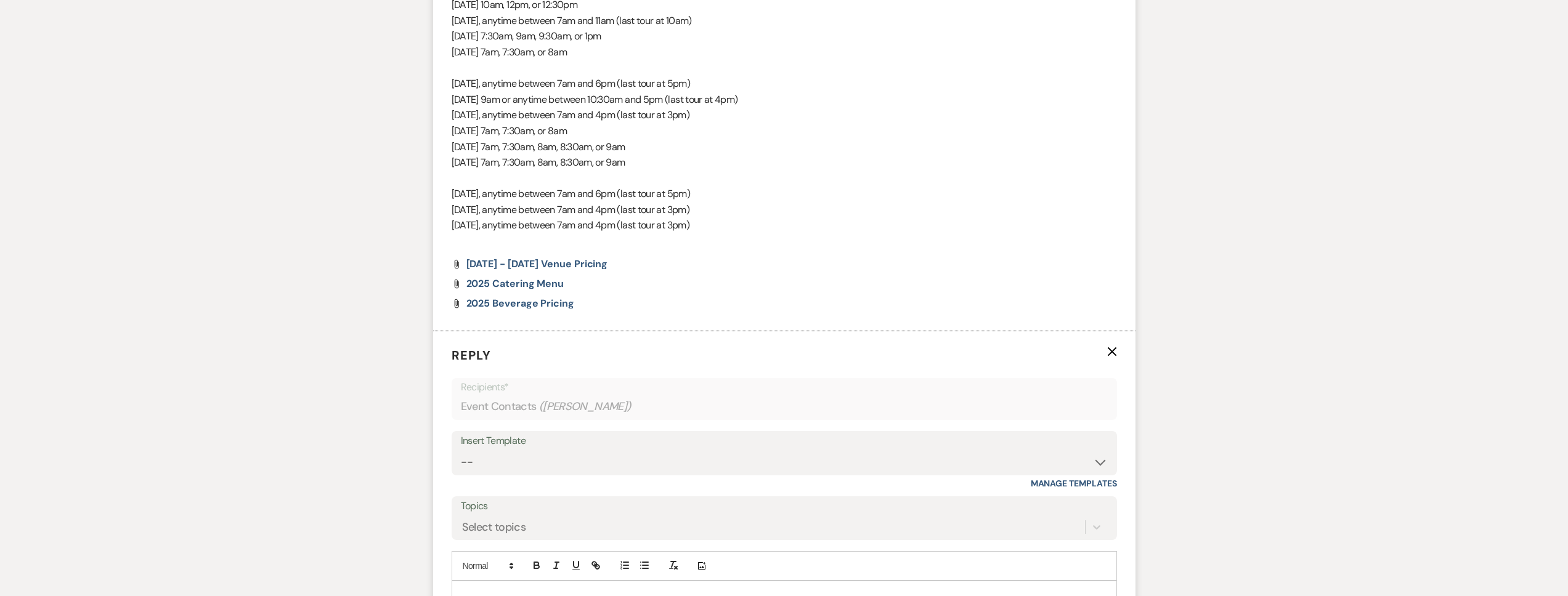
scroll to position [1195, 0]
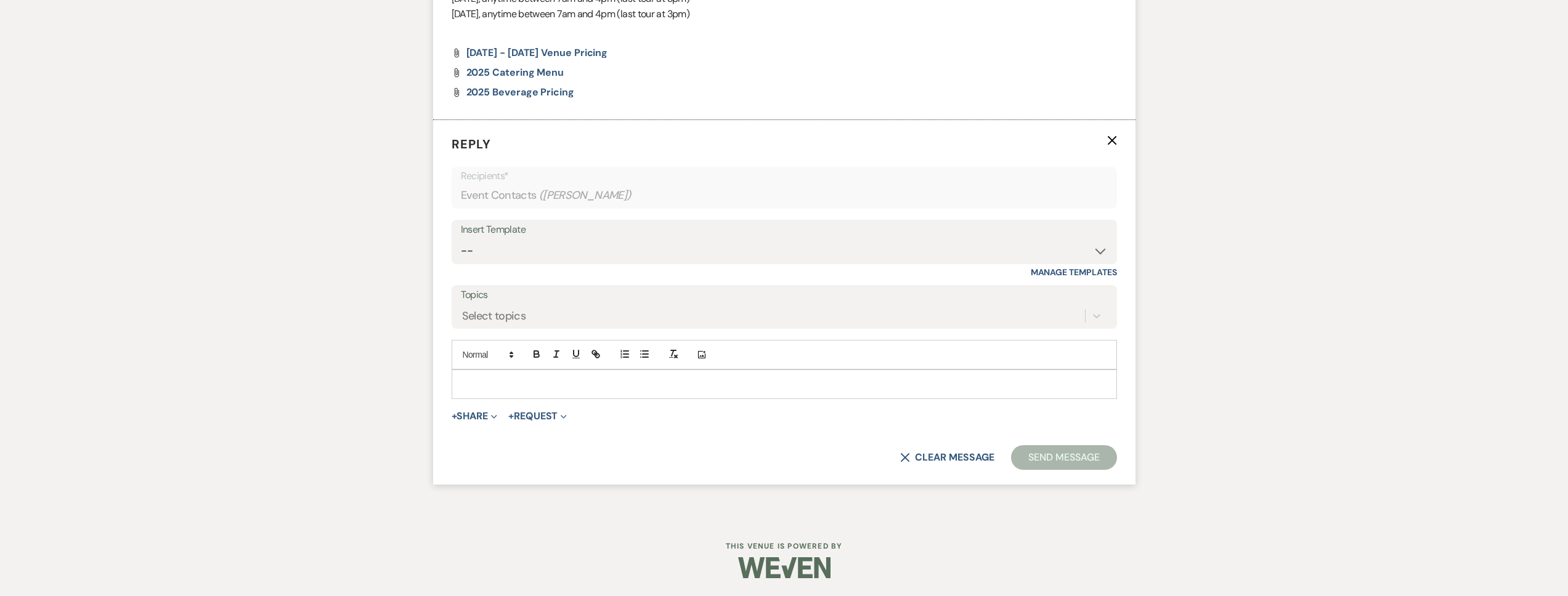
click at [510, 385] on p at bounding box center [784, 384] width 645 height 13
paste div
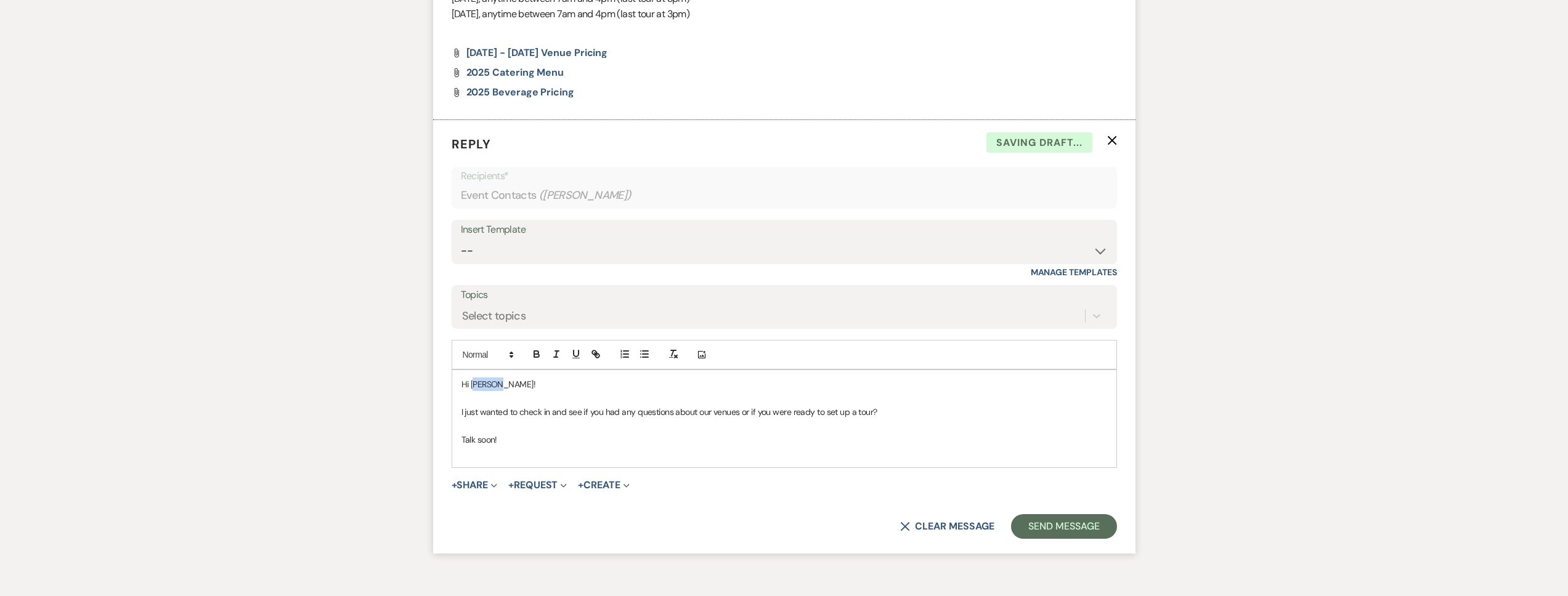
drag, startPoint x: 505, startPoint y: 384, endPoint x: 473, endPoint y: 386, distance: 32.1
click at [473, 386] on p "Hi Joshua!" at bounding box center [784, 384] width 645 height 13
click at [1065, 519] on button "Send Message" at bounding box center [1063, 526] width 105 height 25
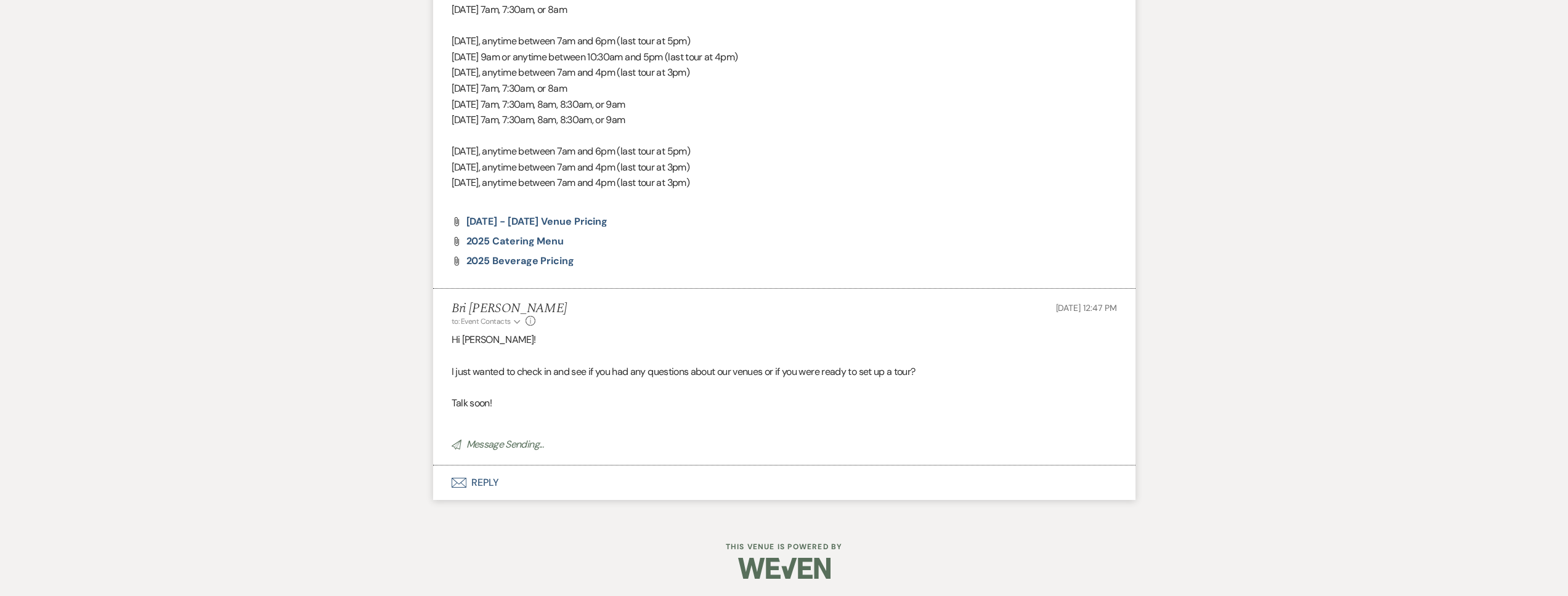
scroll to position [0, 0]
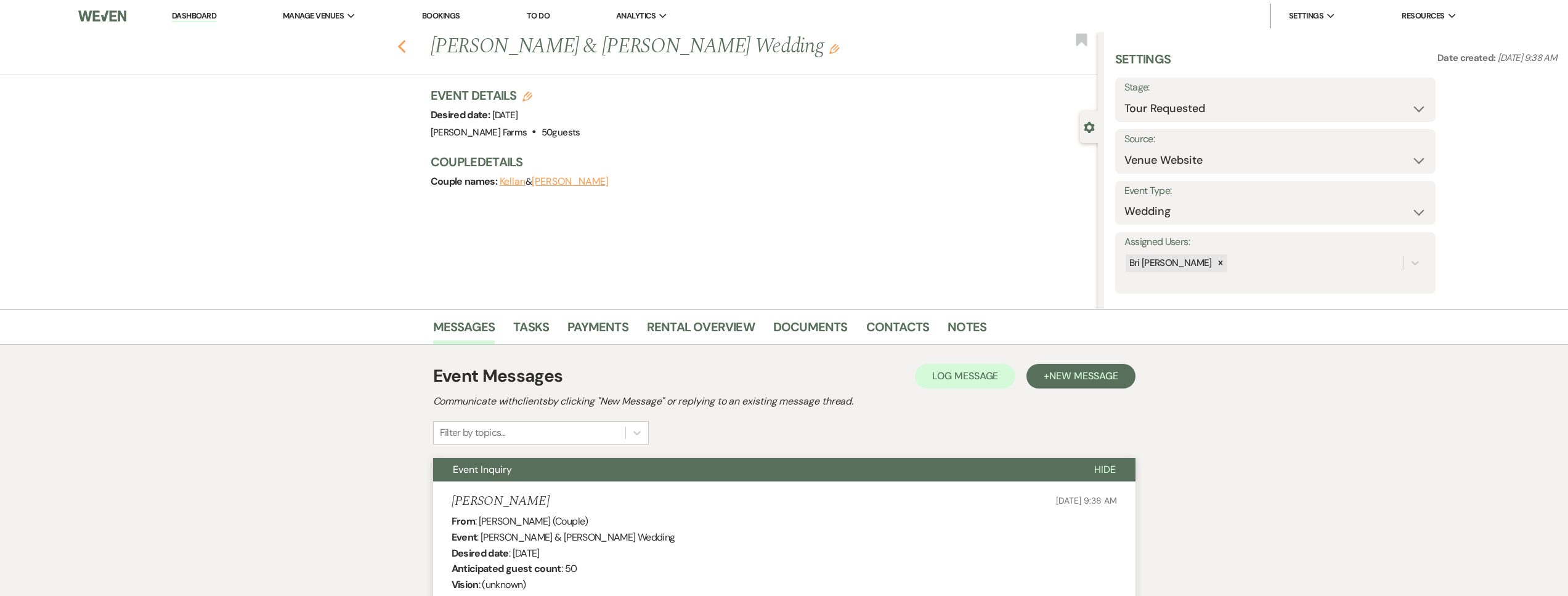
click at [404, 49] on icon "Previous" at bounding box center [402, 46] width 9 height 15
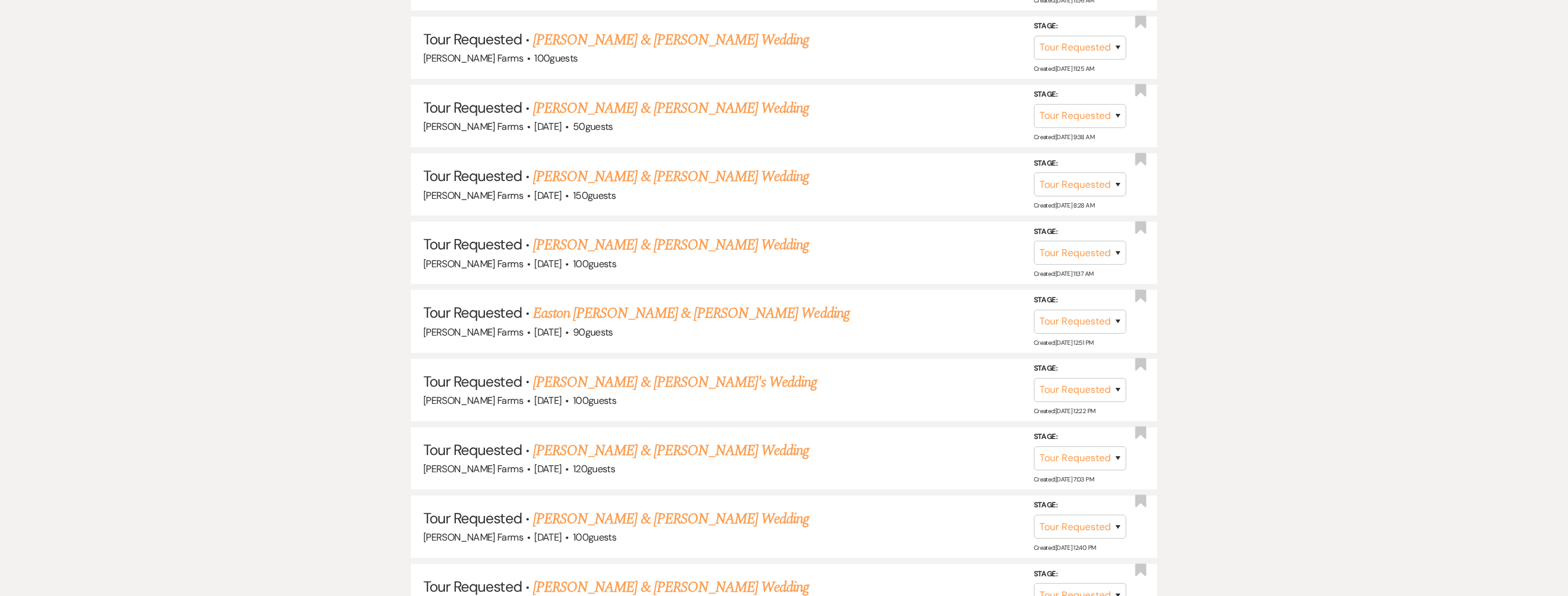
scroll to position [1330, 0]
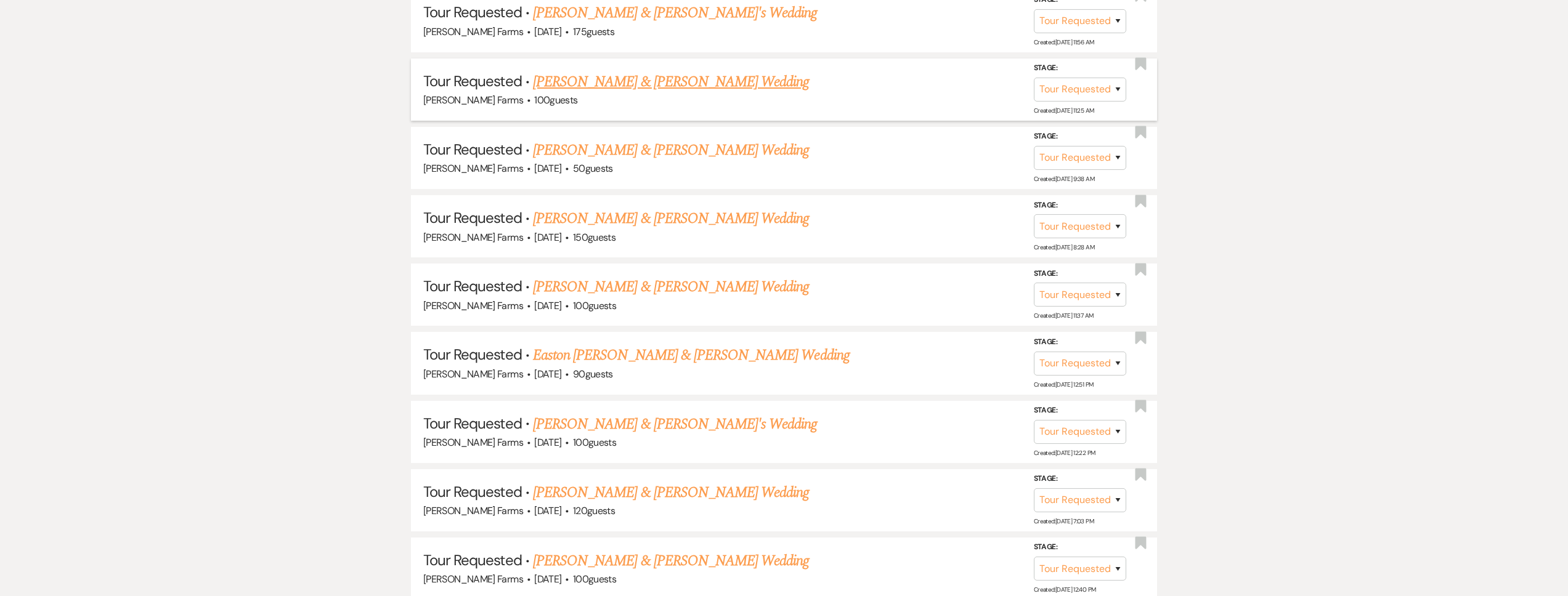
click at [598, 79] on link "[PERSON_NAME] & [PERSON_NAME] Wedding" at bounding box center [671, 81] width 276 height 22
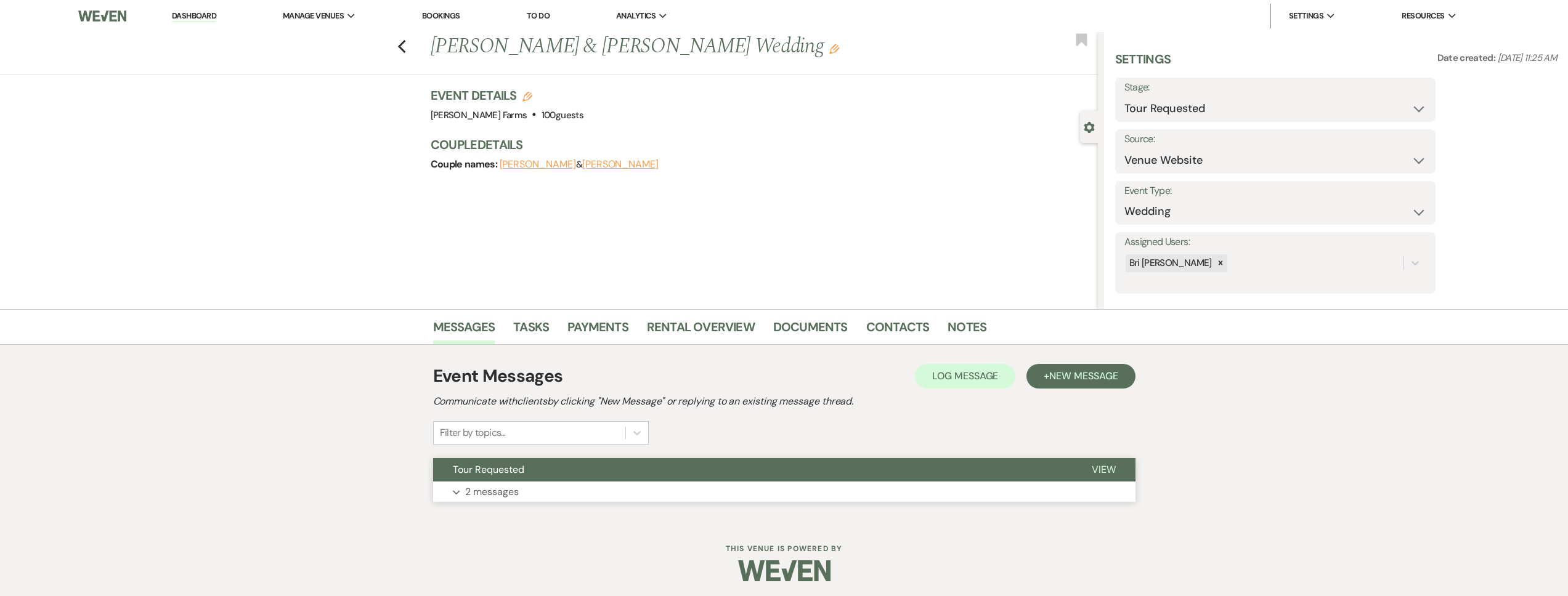
click at [626, 489] on button "Expand 2 messages" at bounding box center [784, 492] width 702 height 21
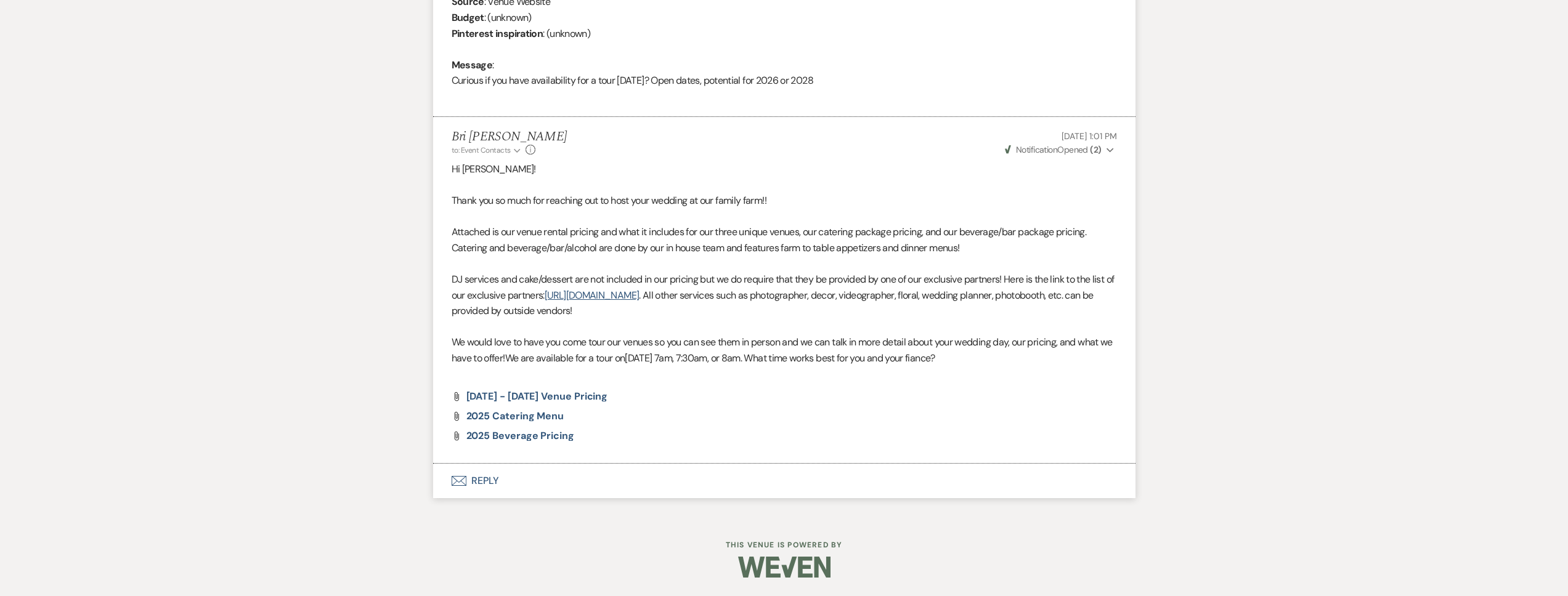
click at [577, 471] on button "Envelope Reply" at bounding box center [784, 481] width 702 height 35
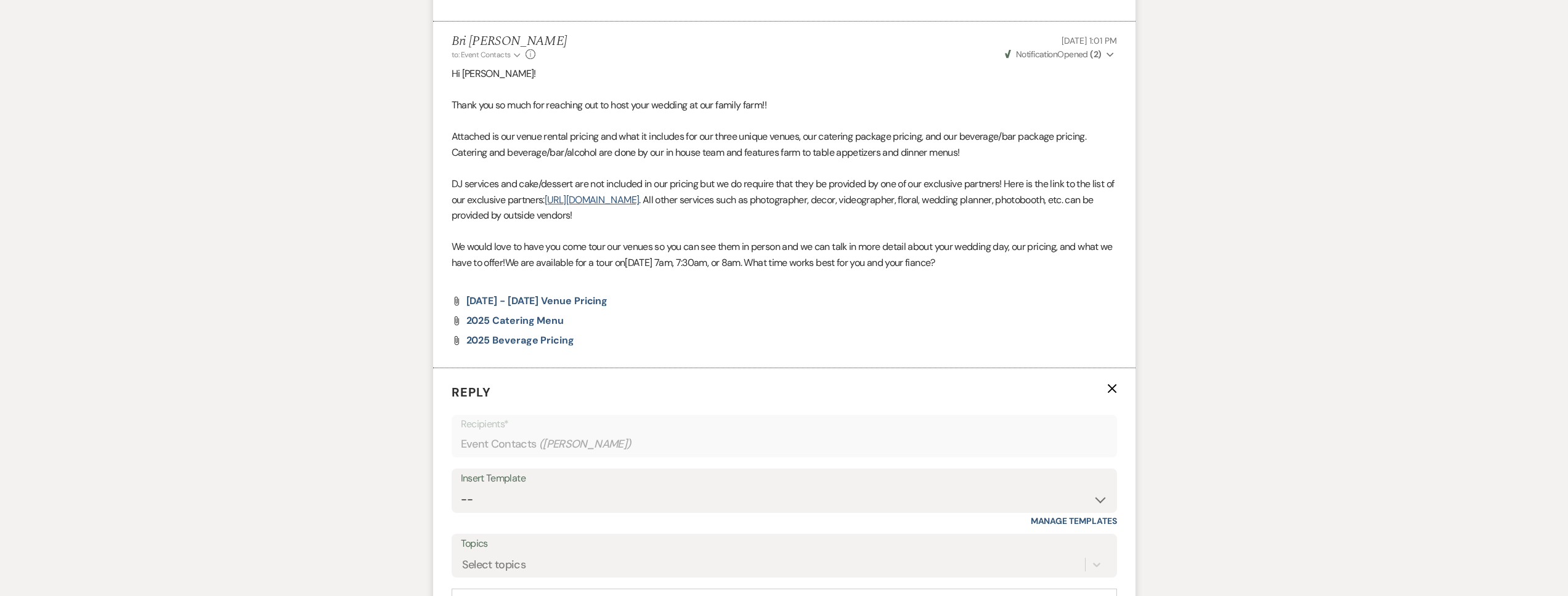
scroll to position [943, 0]
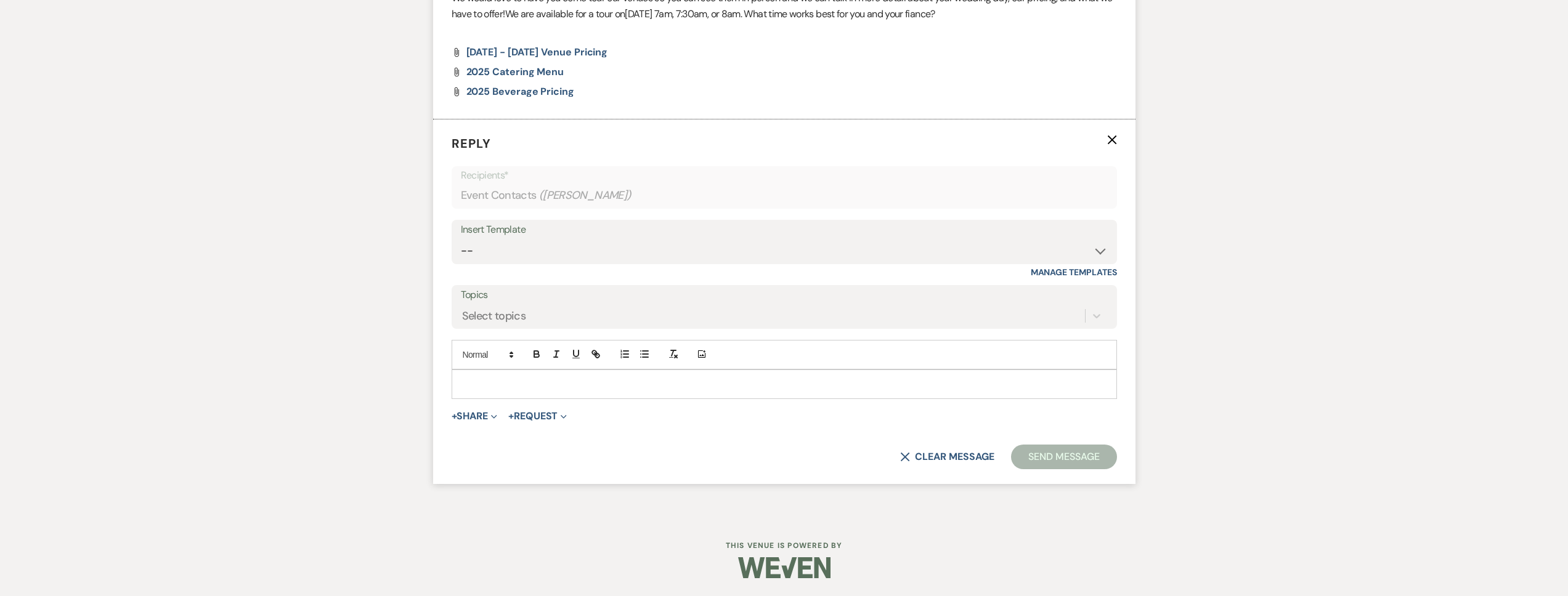
click at [516, 385] on p at bounding box center [784, 384] width 645 height 13
paste div
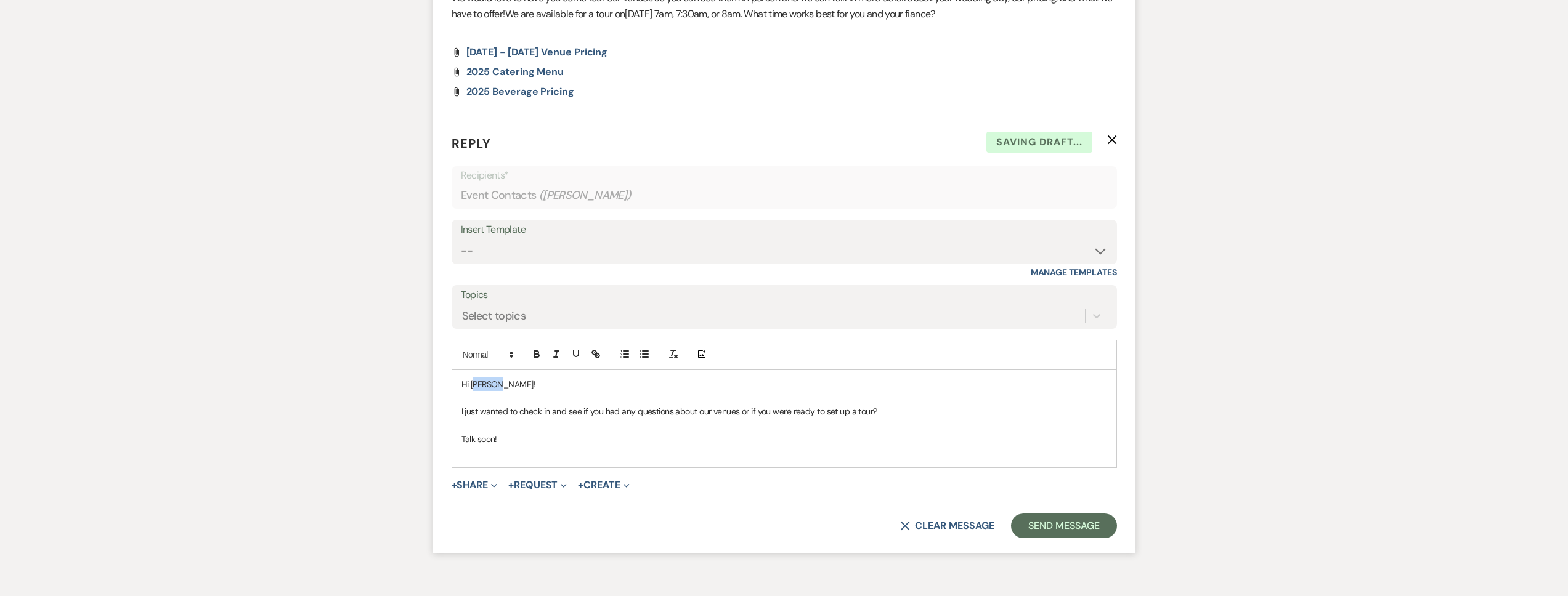
drag, startPoint x: 510, startPoint y: 385, endPoint x: 475, endPoint y: 385, distance: 35.0
click at [475, 385] on p "Hi Joshua!" at bounding box center [784, 384] width 645 height 13
click at [1066, 520] on button "Send Message" at bounding box center [1063, 525] width 105 height 25
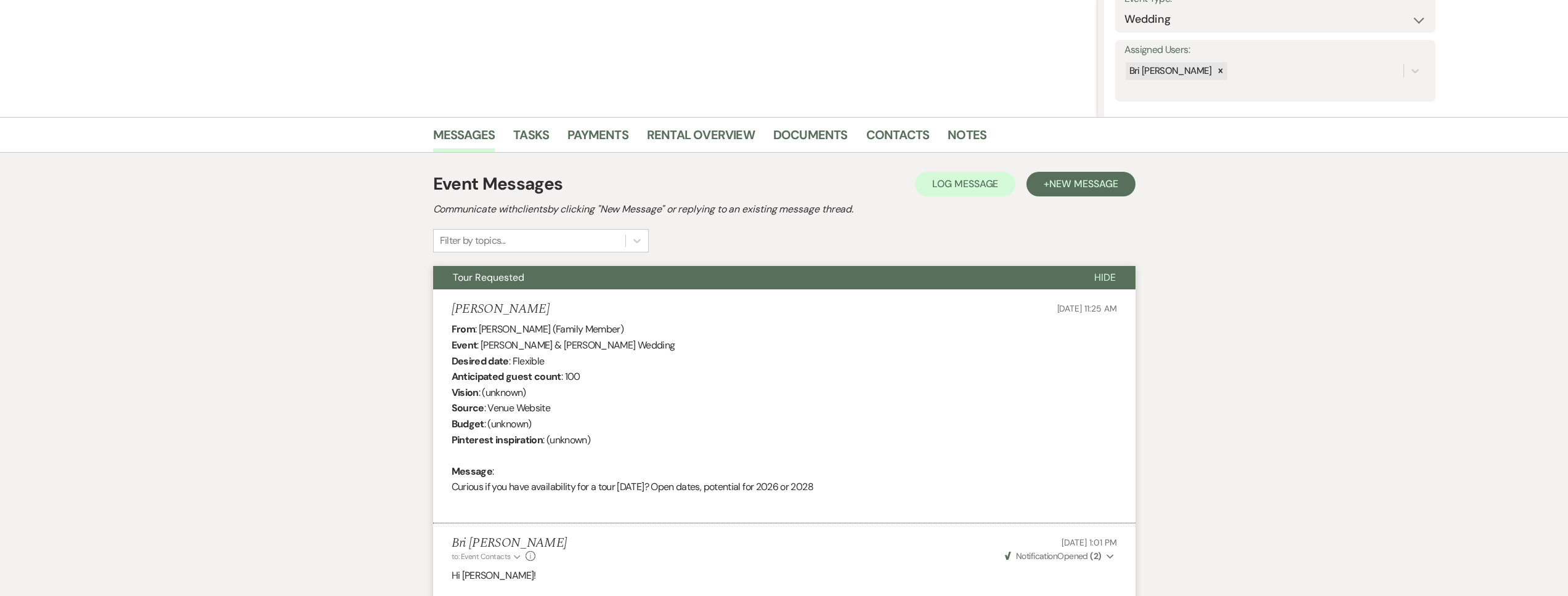
scroll to position [0, 0]
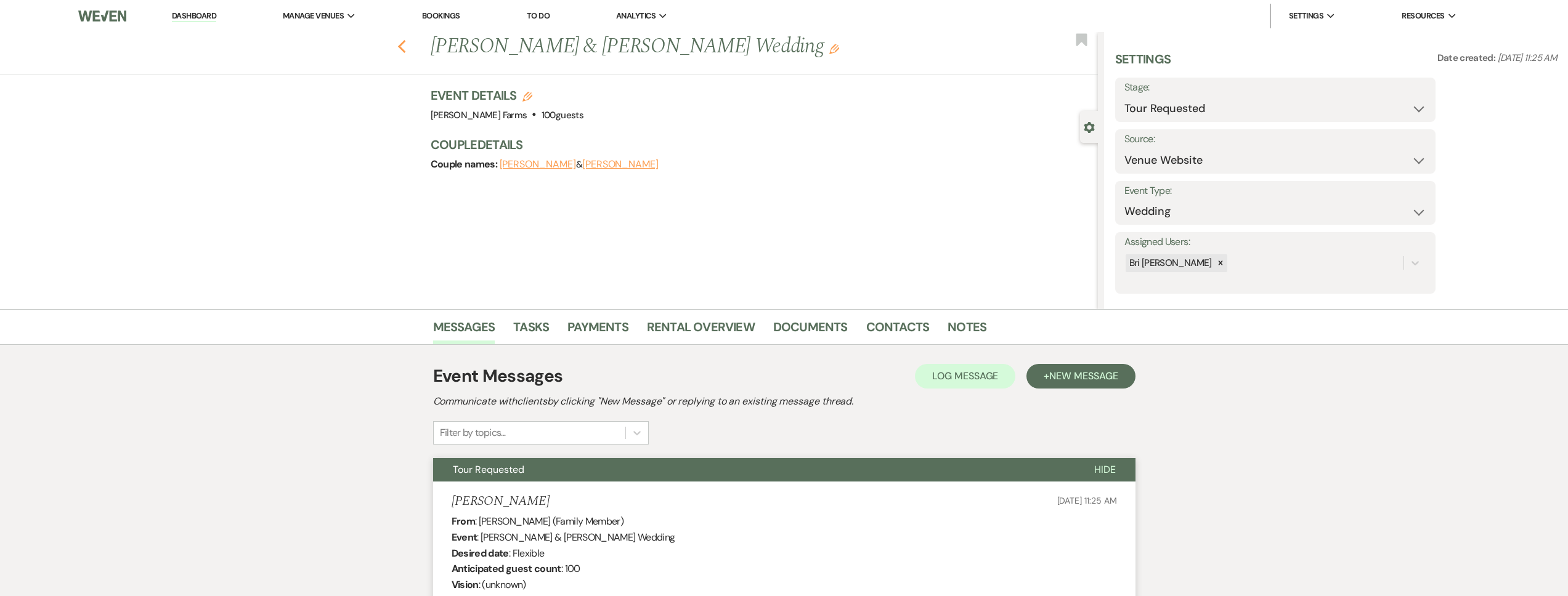
click at [403, 42] on icon "Previous" at bounding box center [402, 46] width 9 height 15
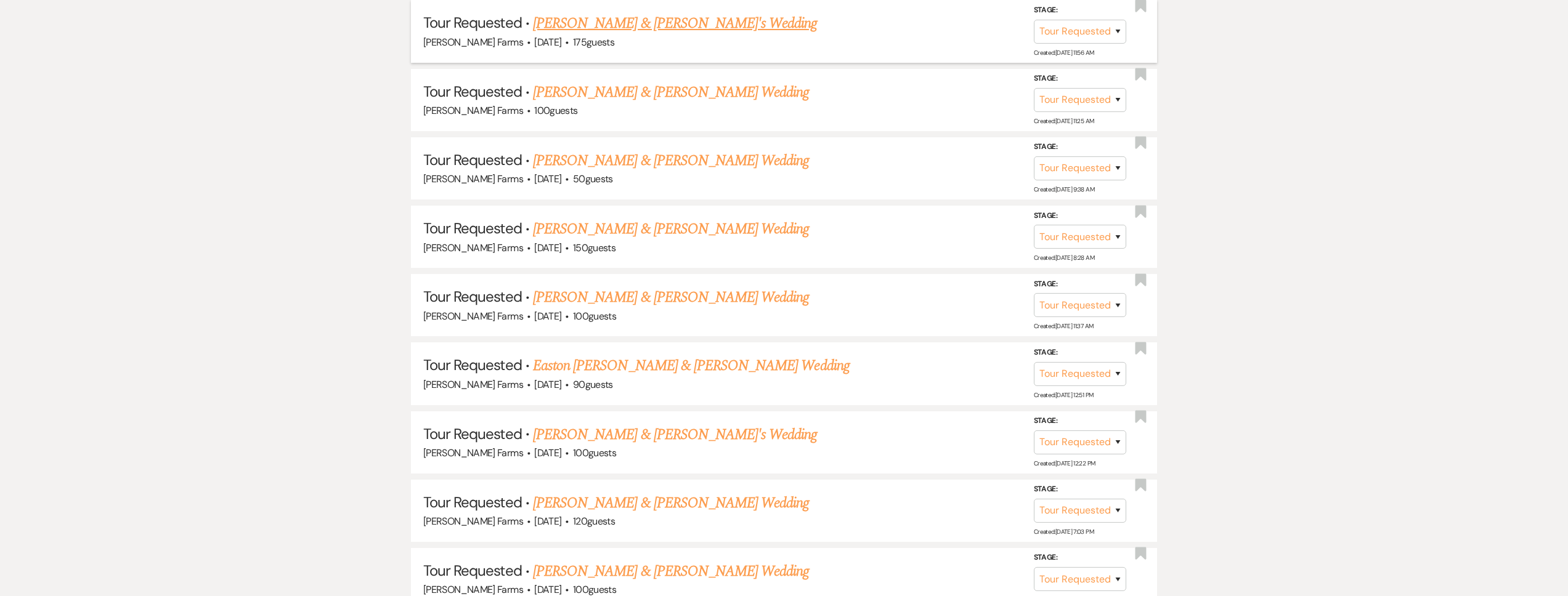
scroll to position [1310, 0]
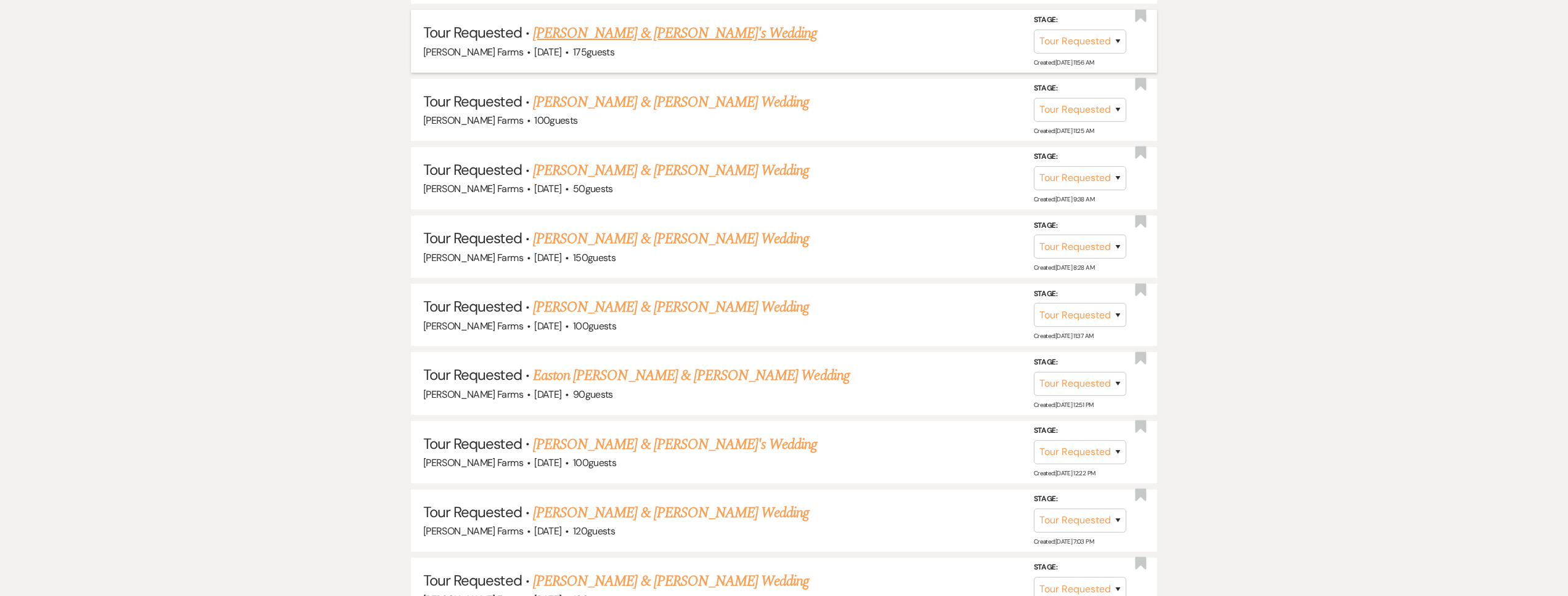
click at [586, 35] on link "[PERSON_NAME] & [PERSON_NAME]'s Wedding" at bounding box center [675, 33] width 285 height 22
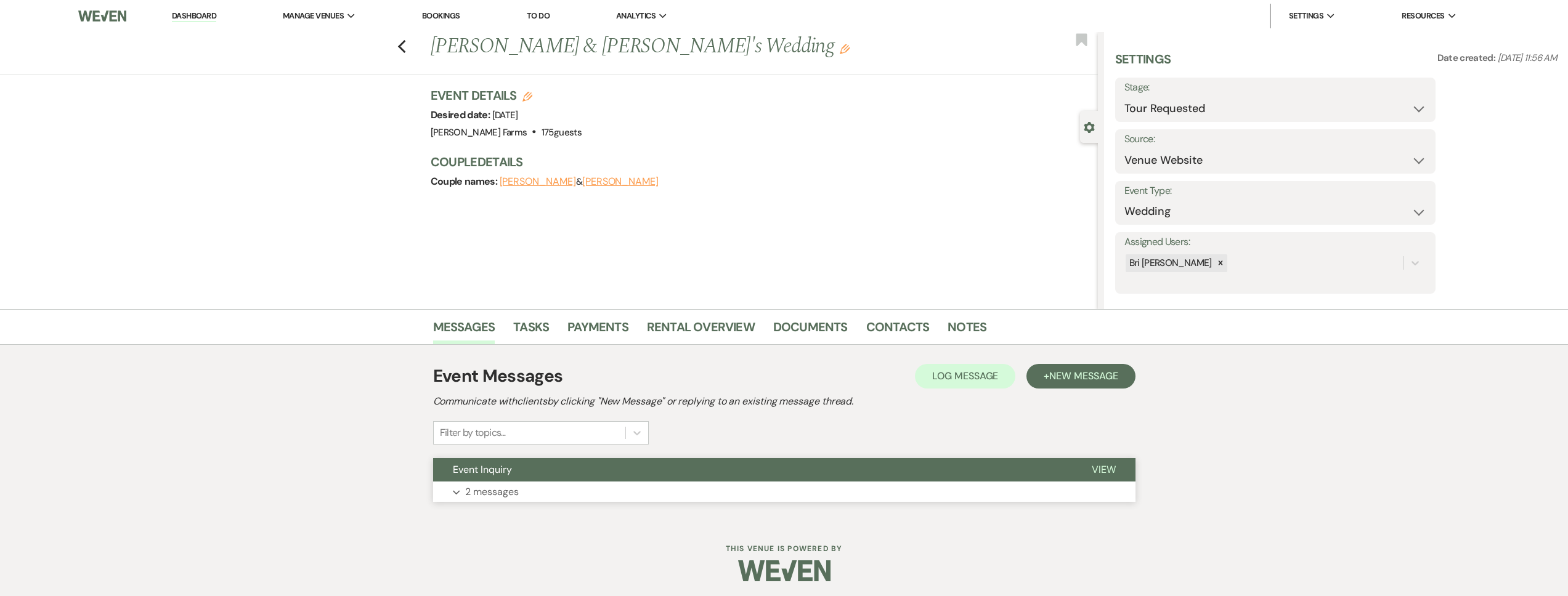
click at [650, 483] on button "Expand 2 messages" at bounding box center [784, 492] width 702 height 21
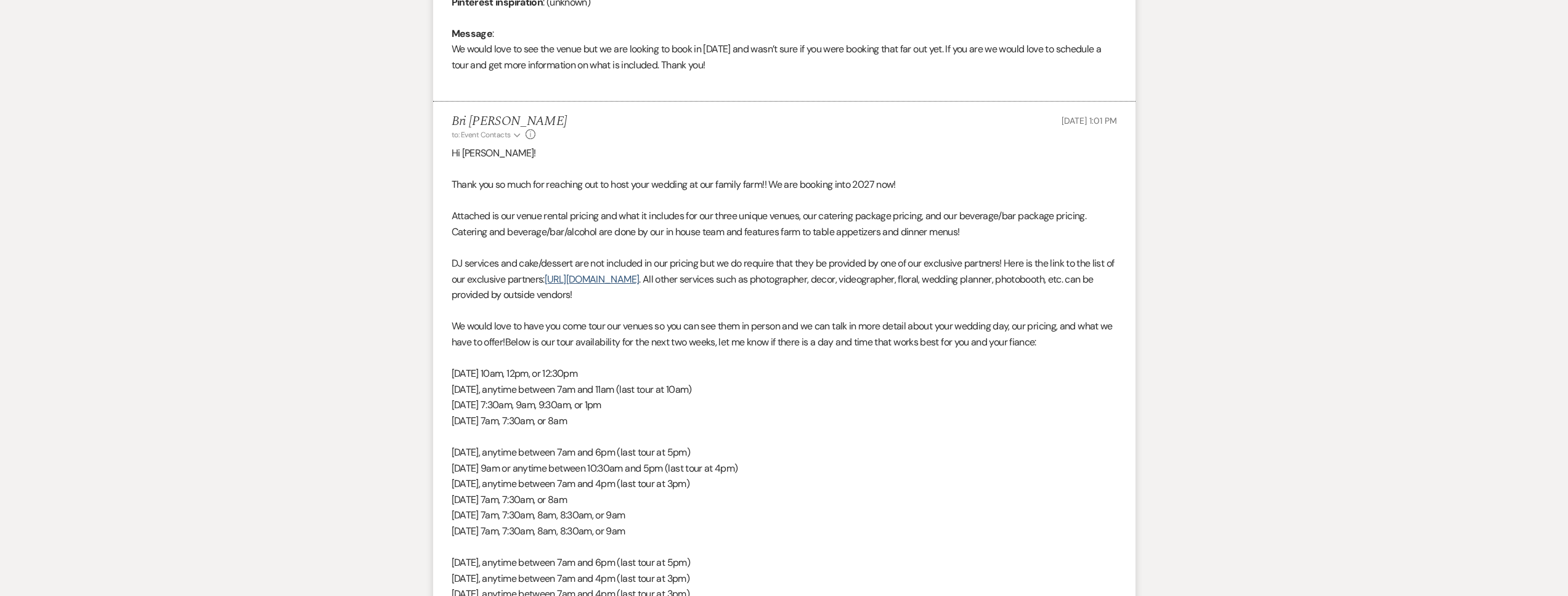
scroll to position [814, 0]
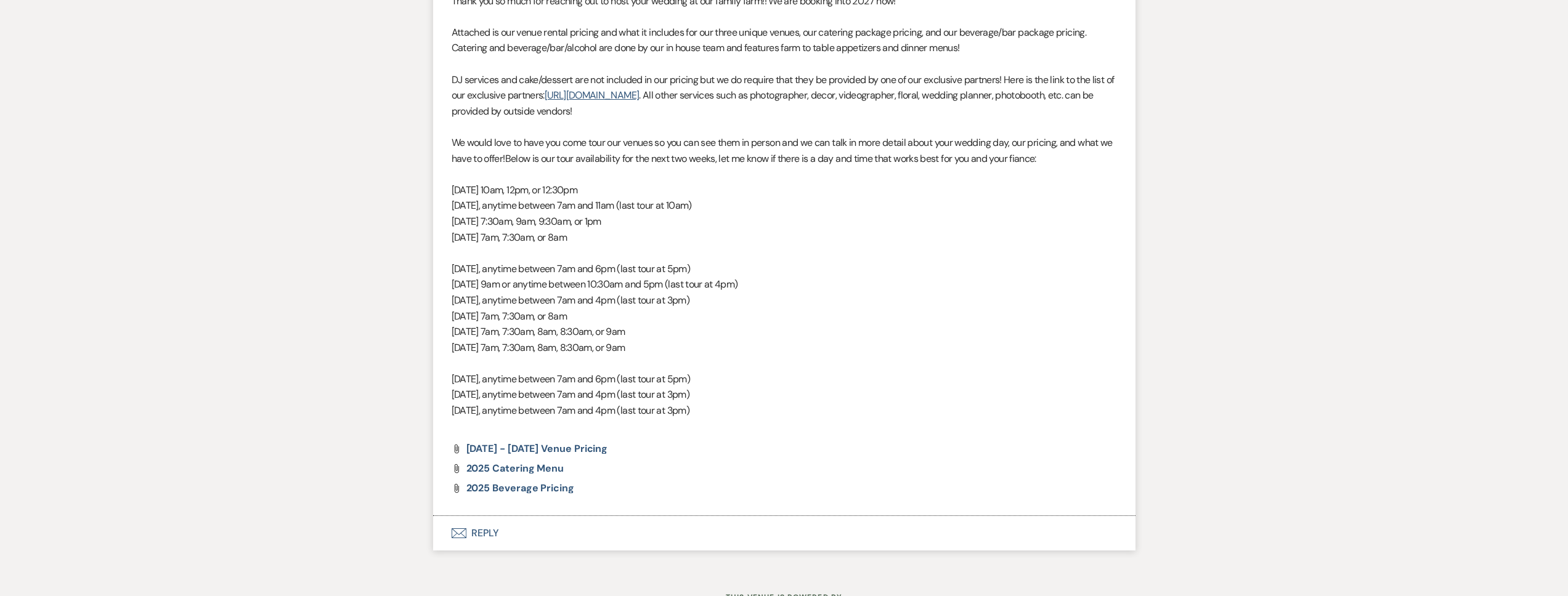
click at [569, 525] on button "Envelope Reply" at bounding box center [784, 533] width 702 height 35
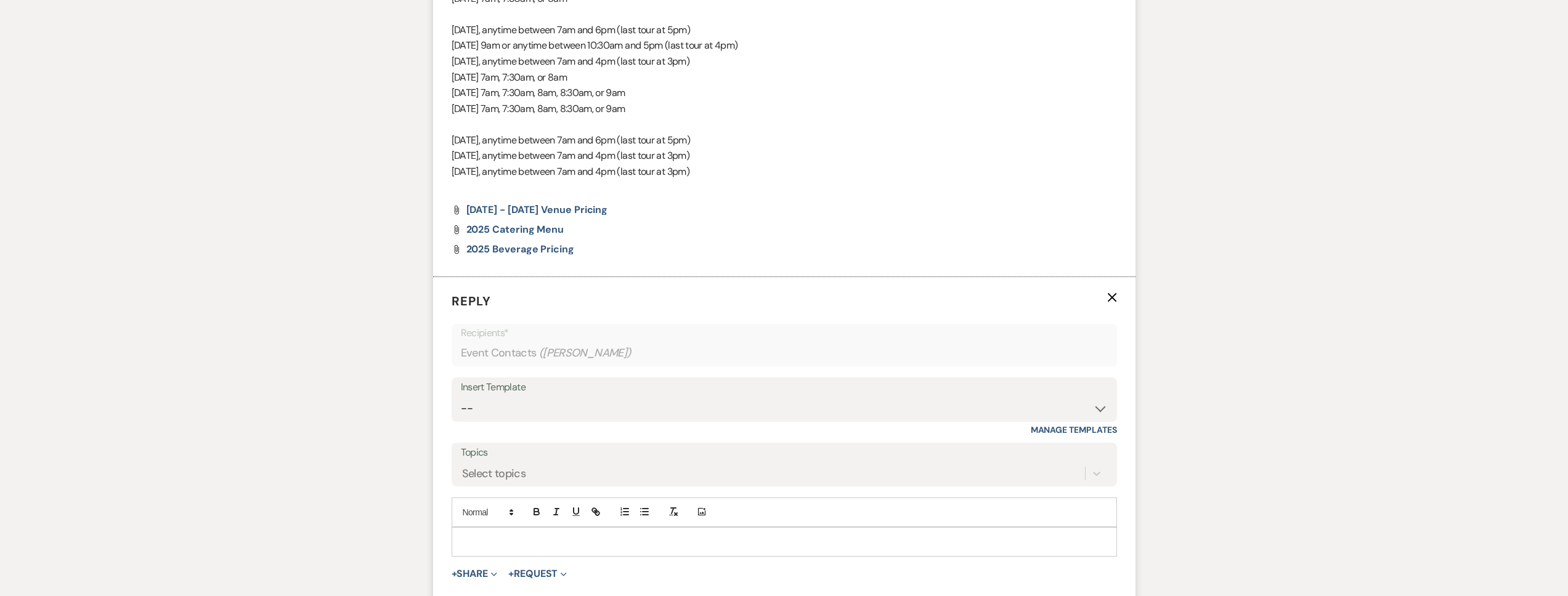
scroll to position [1211, 0]
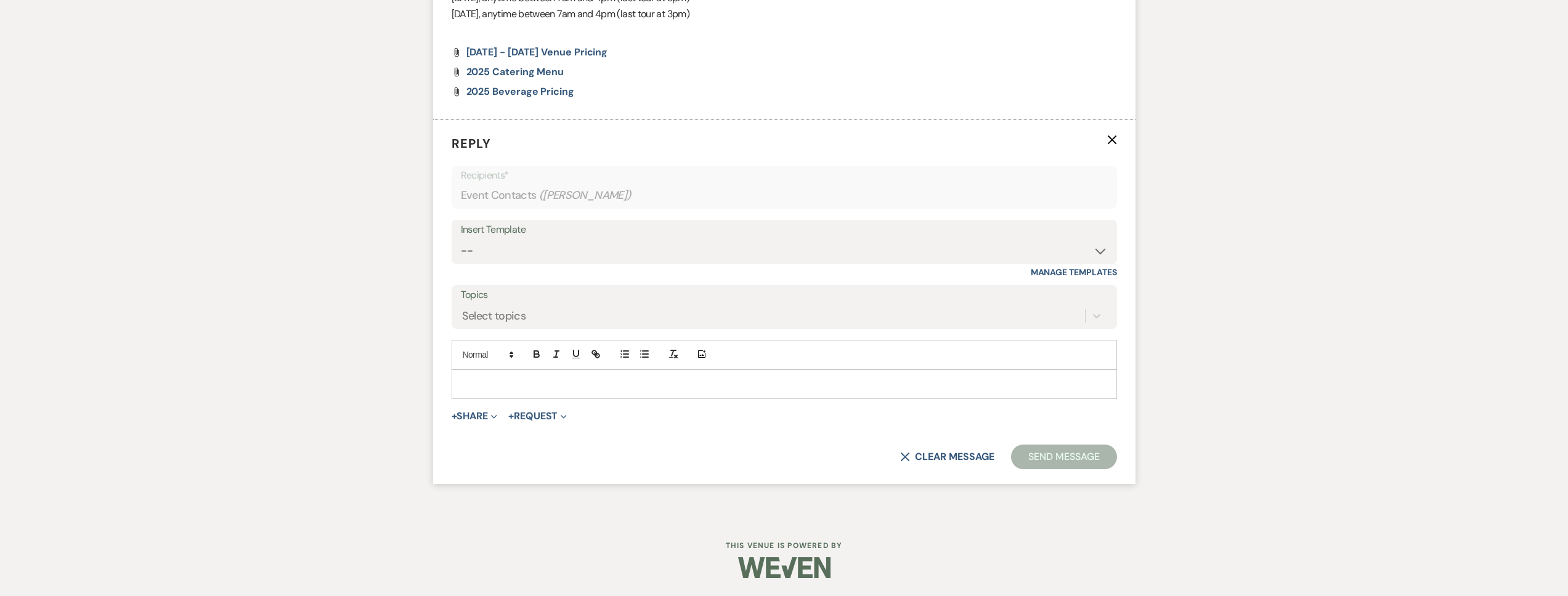
click at [501, 390] on p at bounding box center [784, 384] width 645 height 13
paste div
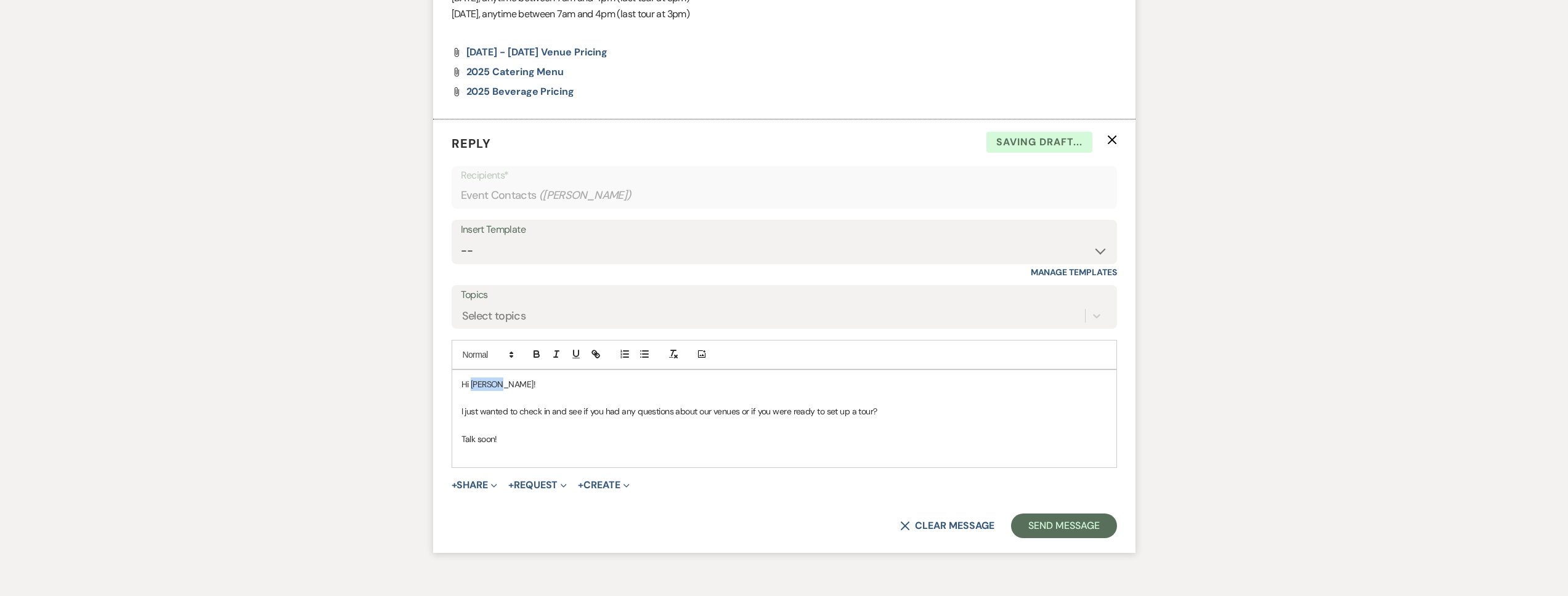
drag, startPoint x: 504, startPoint y: 385, endPoint x: 472, endPoint y: 386, distance: 32.0
click at [472, 386] on p "Hi Joshua!" at bounding box center [784, 384] width 645 height 13
click at [1058, 523] on button "Send Message" at bounding box center [1063, 525] width 105 height 25
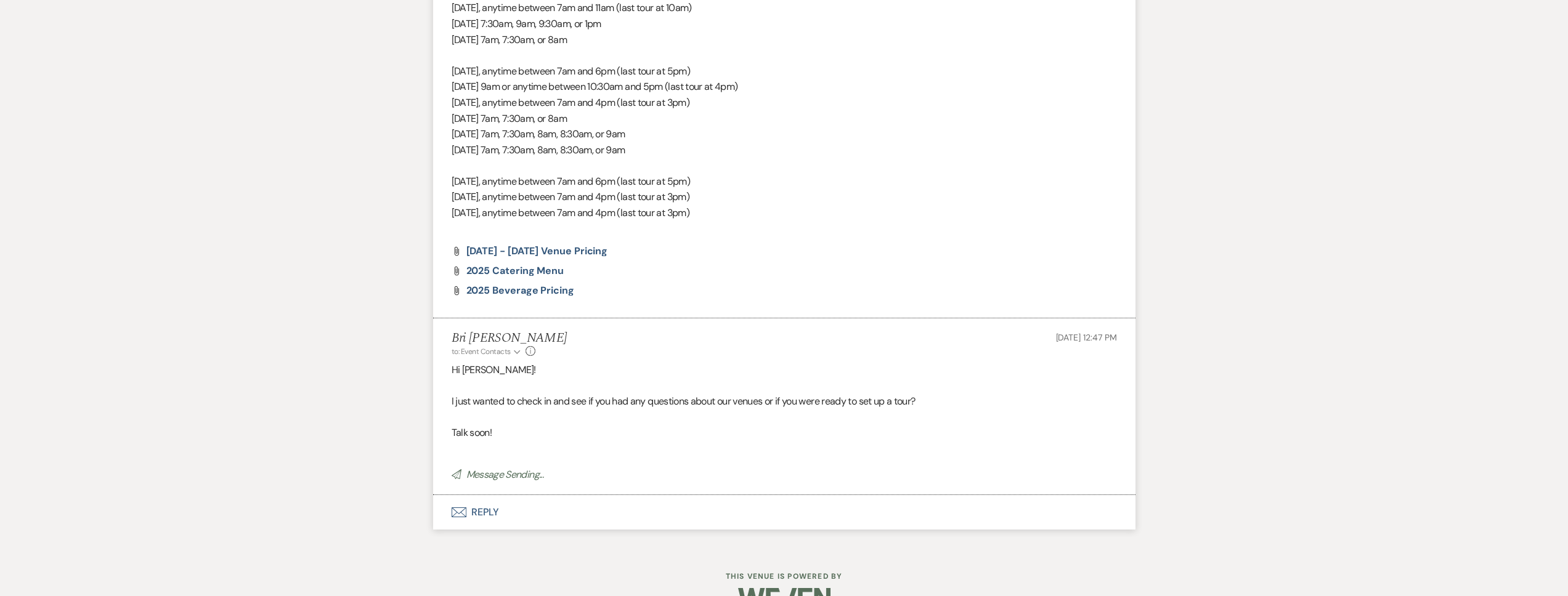
scroll to position [0, 0]
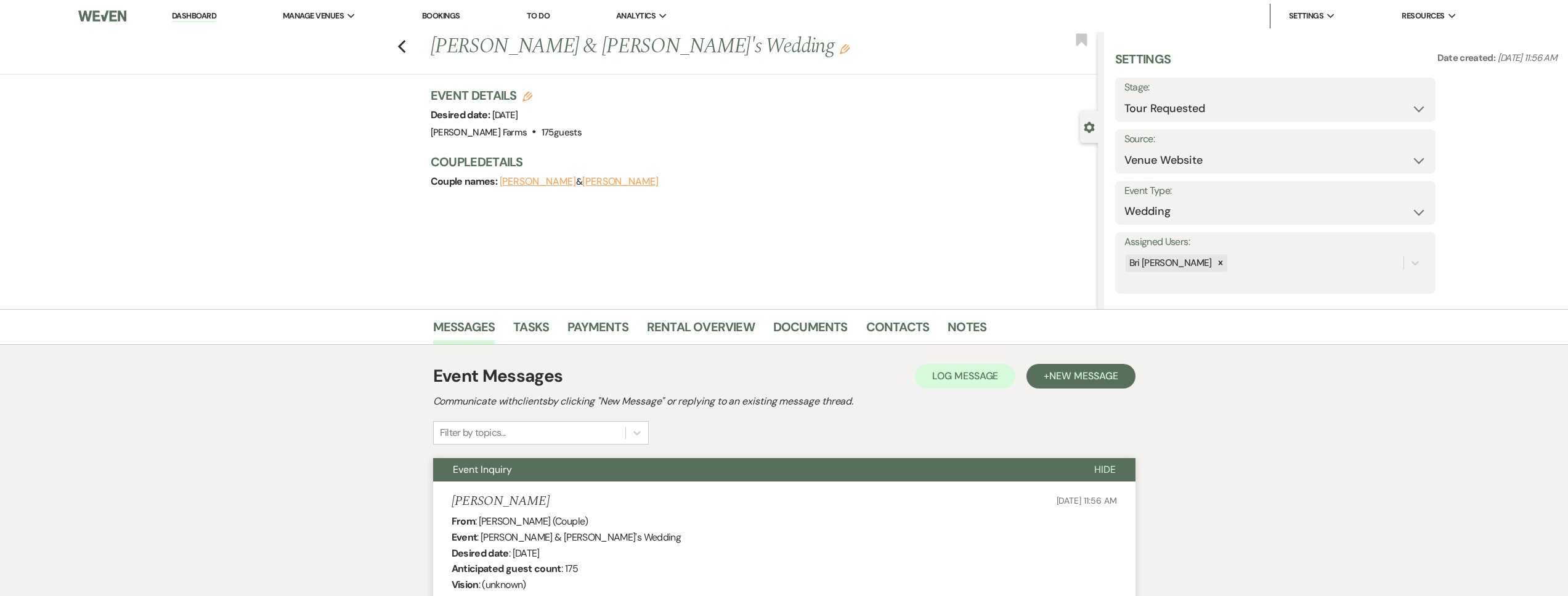
click at [401, 49] on div "Previous Jake & Alexis's Wedding Edit Bookmark" at bounding box center [546, 53] width 1104 height 42
click at [406, 51] on use "button" at bounding box center [401, 46] width 8 height 13
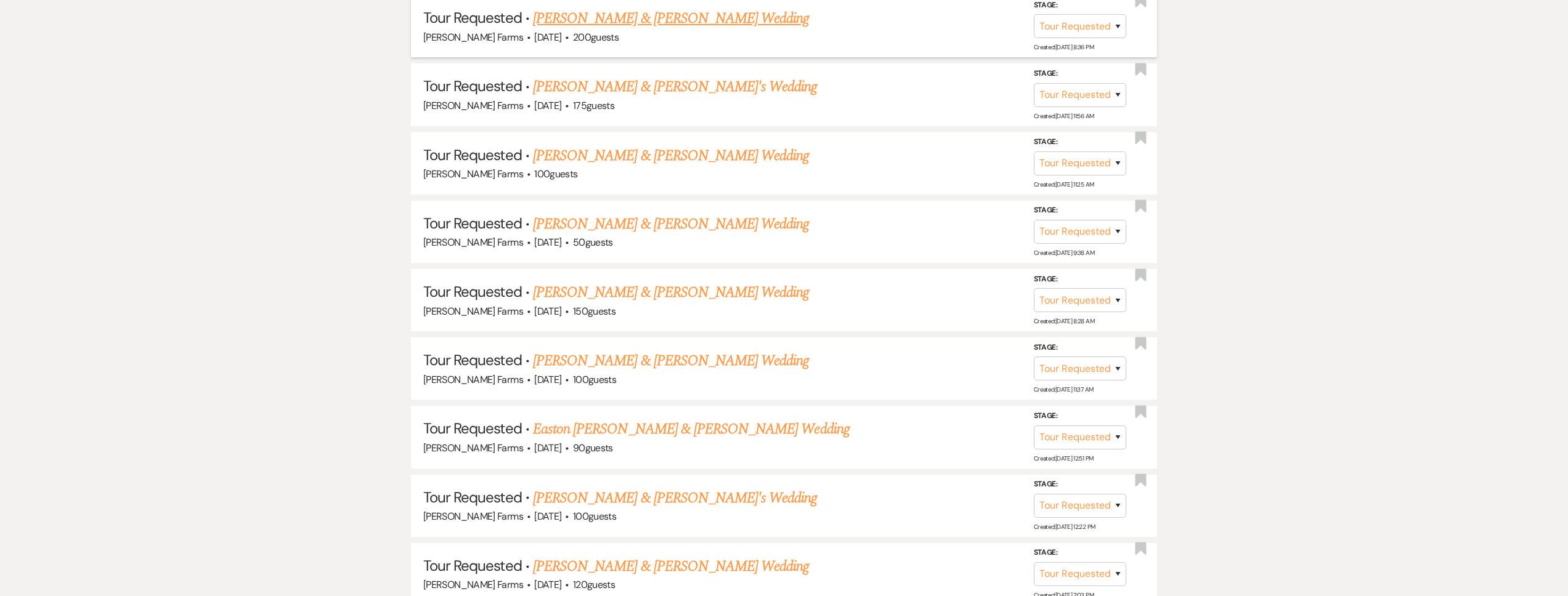
scroll to position [1248, 0]
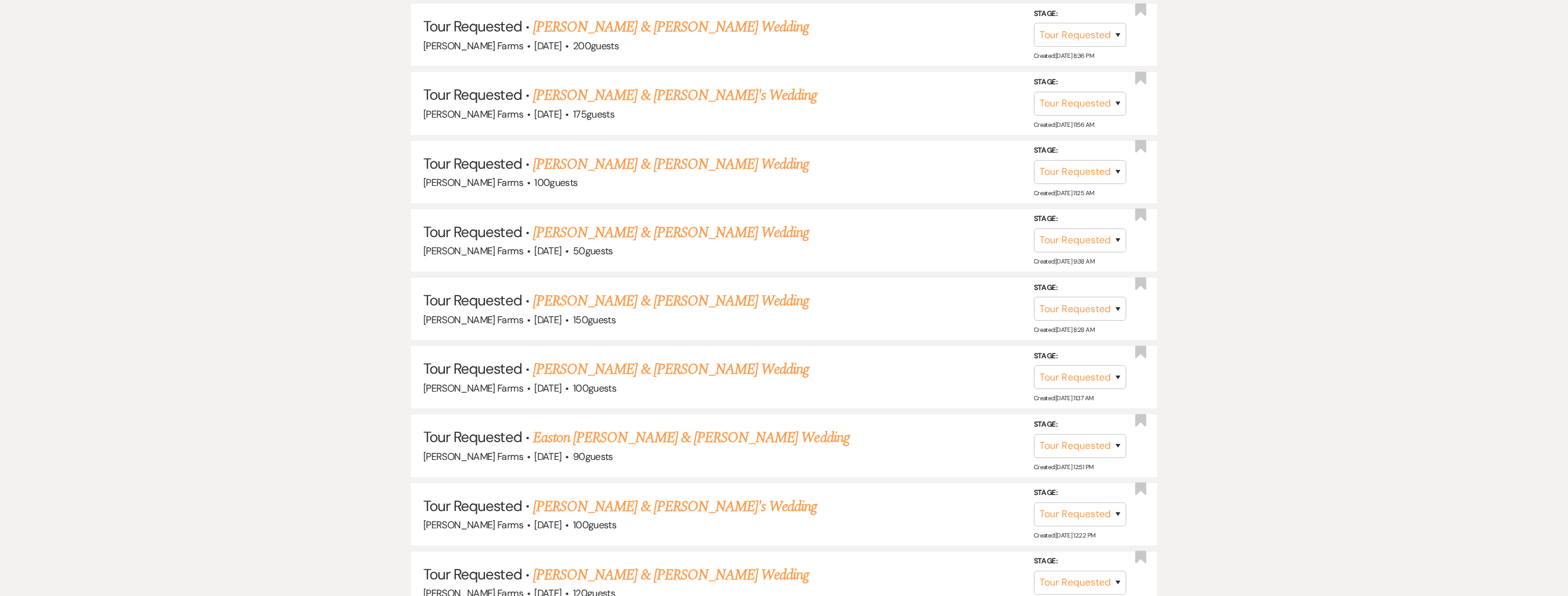
click at [661, 30] on link "[PERSON_NAME] & [PERSON_NAME] Wedding" at bounding box center [671, 26] width 276 height 22
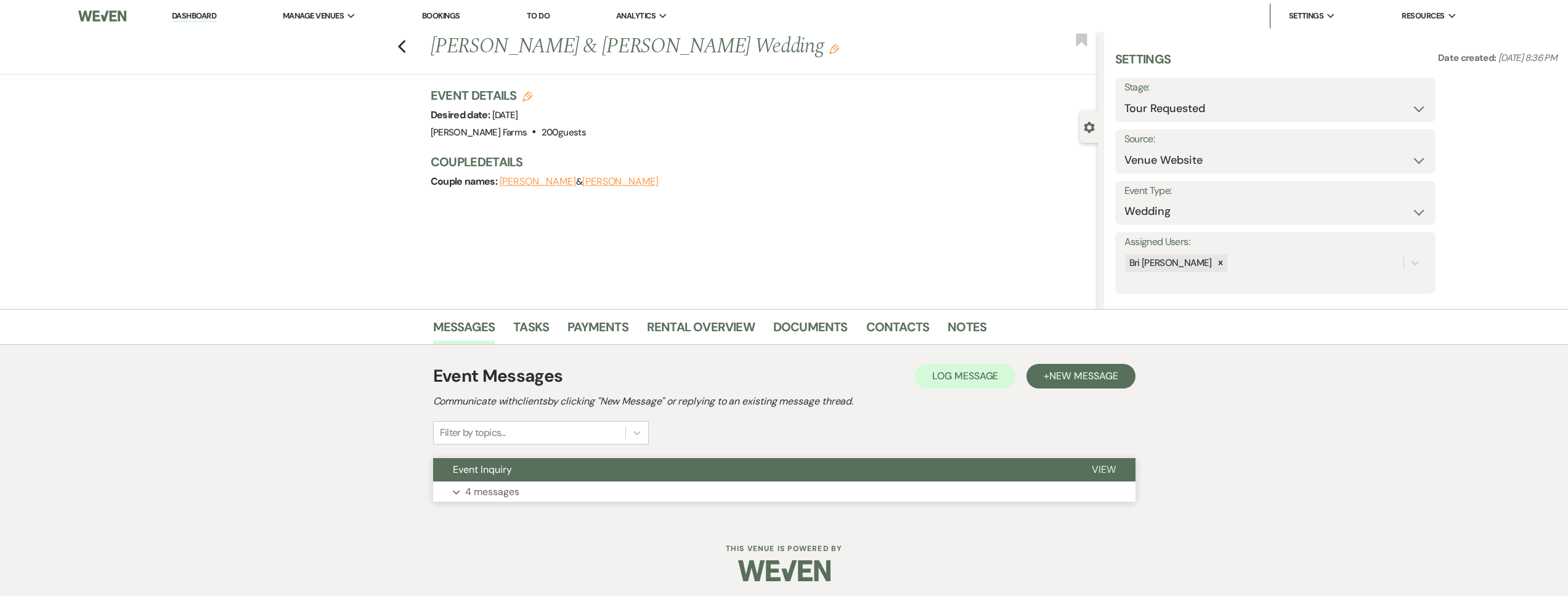
click at [550, 487] on button "Expand 4 messages" at bounding box center [784, 492] width 702 height 21
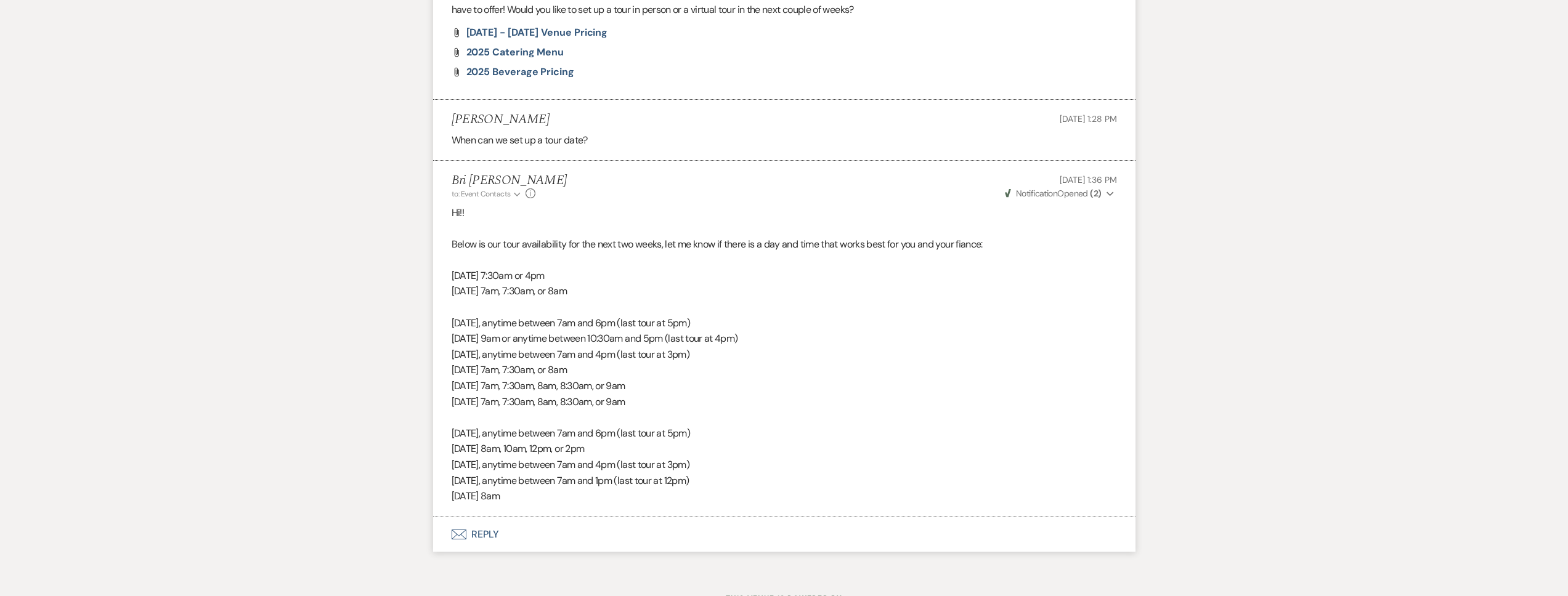
scroll to position [1032, 0]
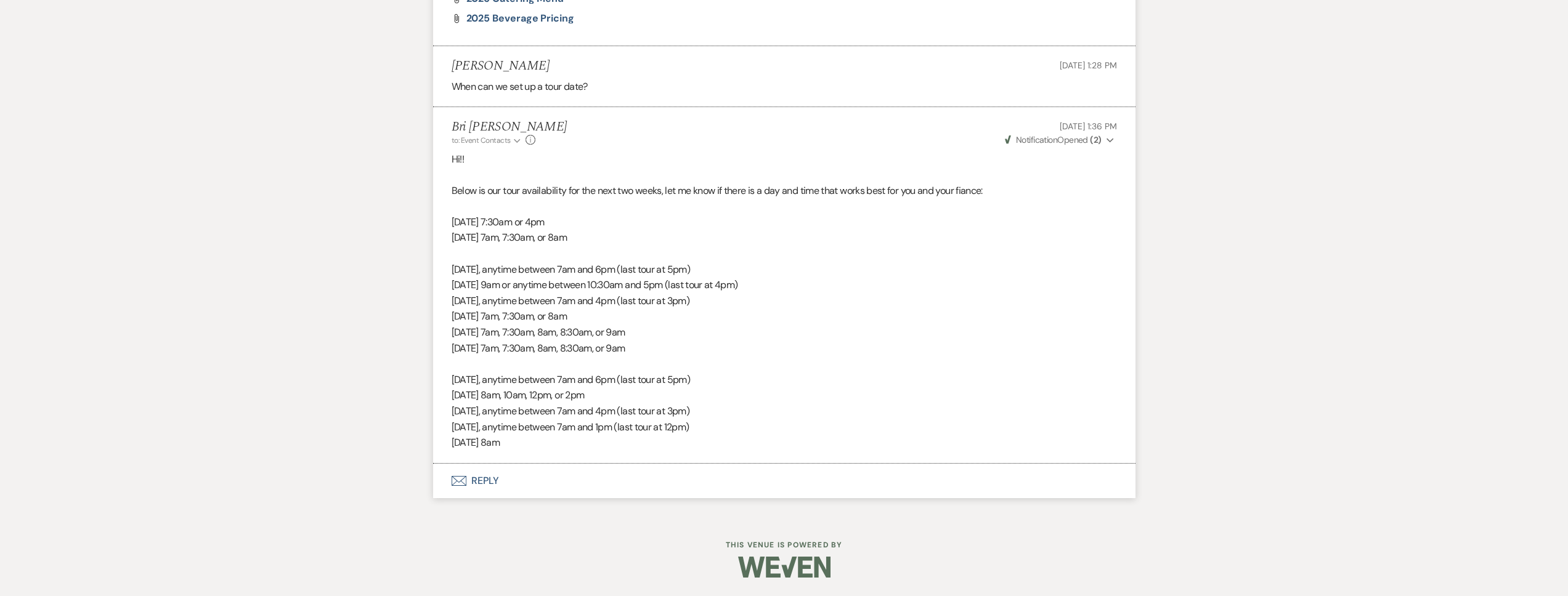
click at [537, 482] on button "Envelope Reply" at bounding box center [784, 481] width 702 height 35
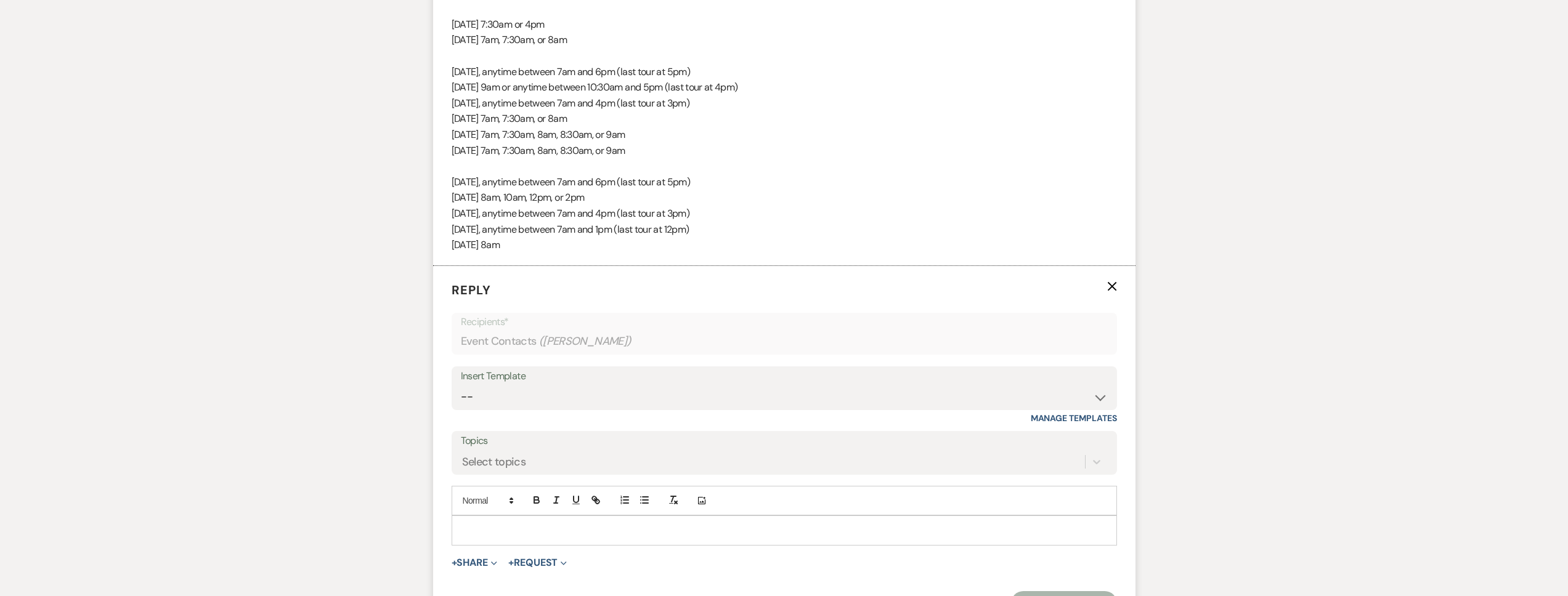
scroll to position [1244, 0]
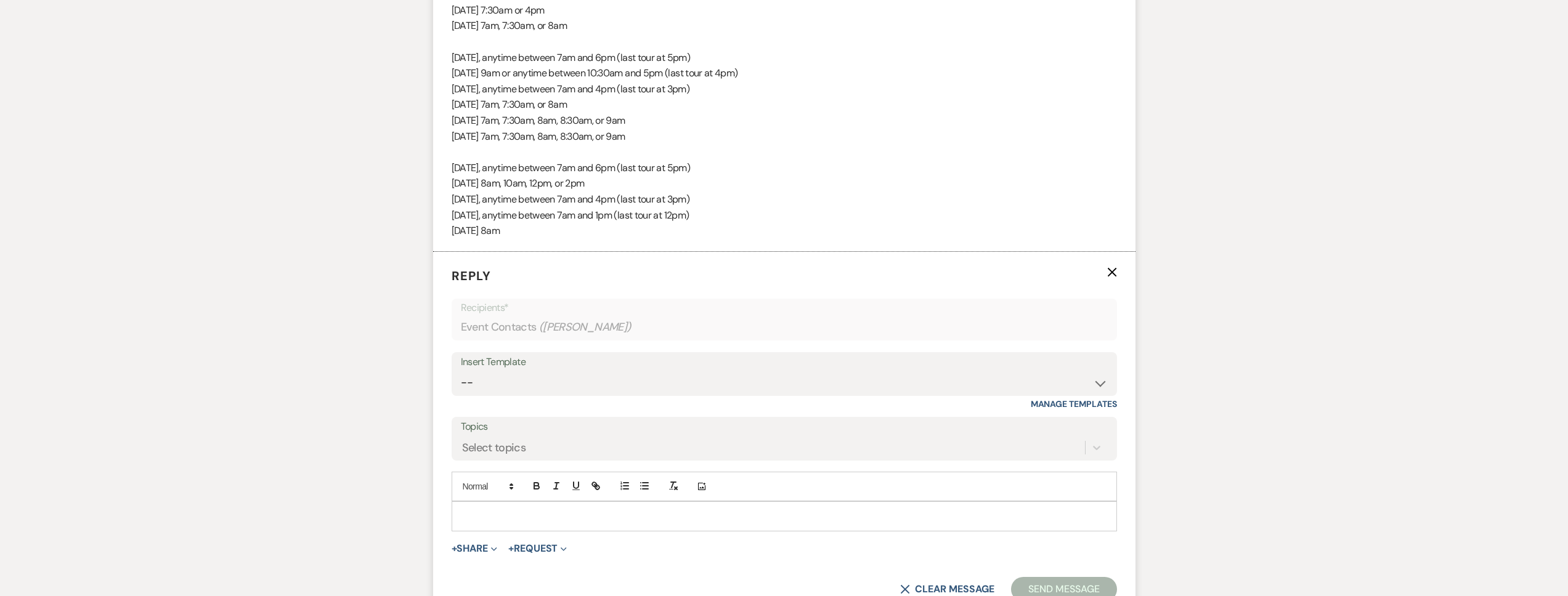
click at [510, 512] on p at bounding box center [784, 516] width 645 height 13
paste div
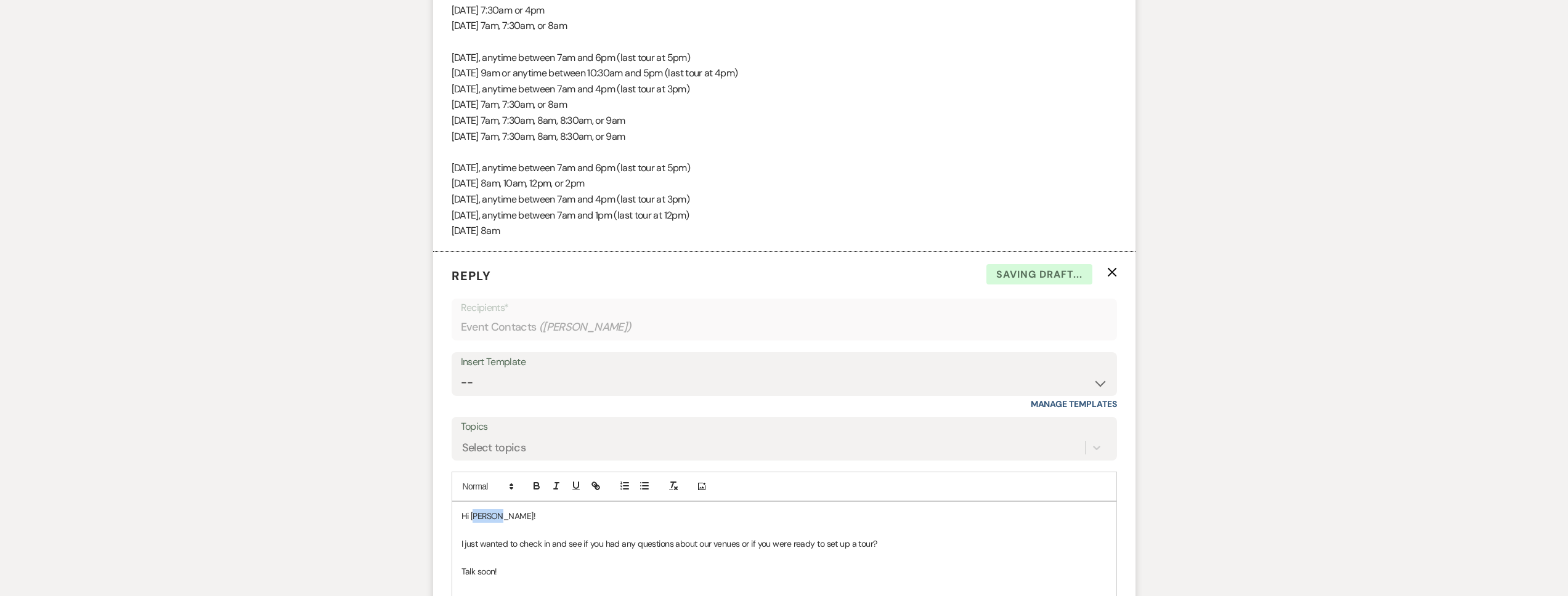
drag, startPoint x: 510, startPoint y: 514, endPoint x: 475, endPoint y: 518, distance: 35.2
click at [475, 518] on p "Hi Joshua!" at bounding box center [784, 516] width 645 height 13
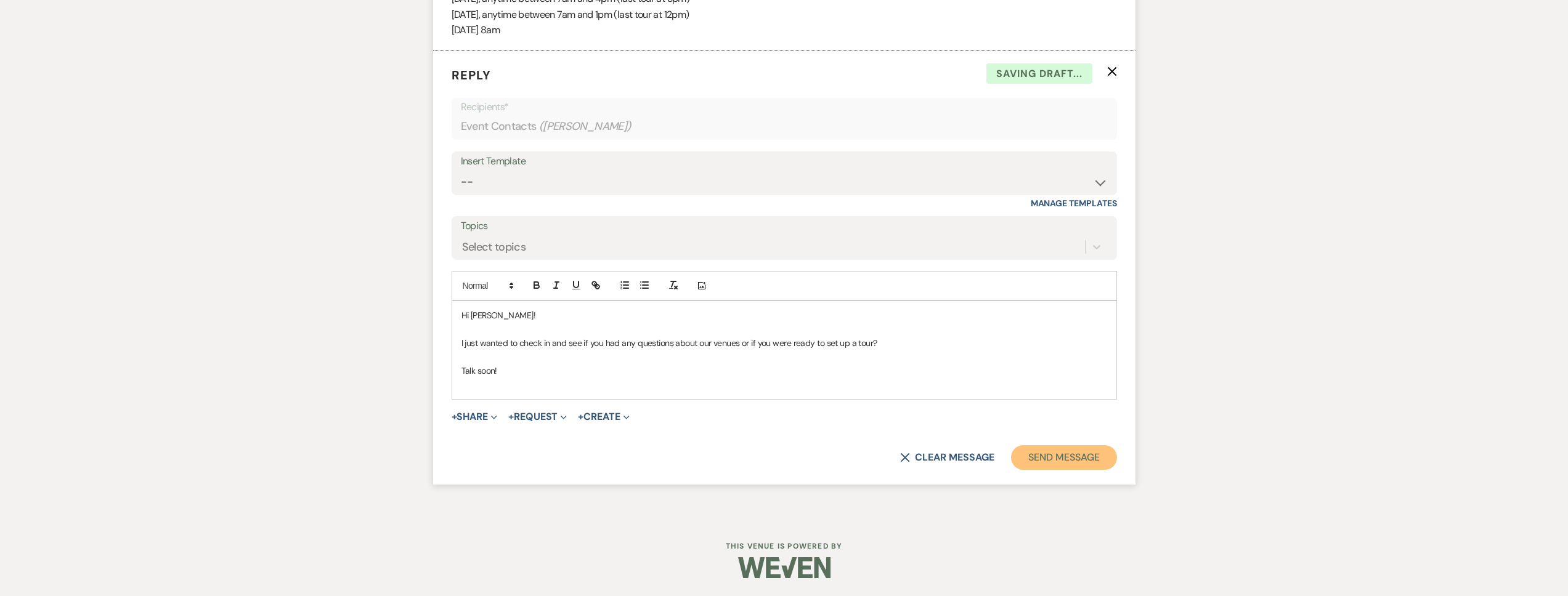
click at [1052, 453] on button "Send Message" at bounding box center [1063, 457] width 105 height 25
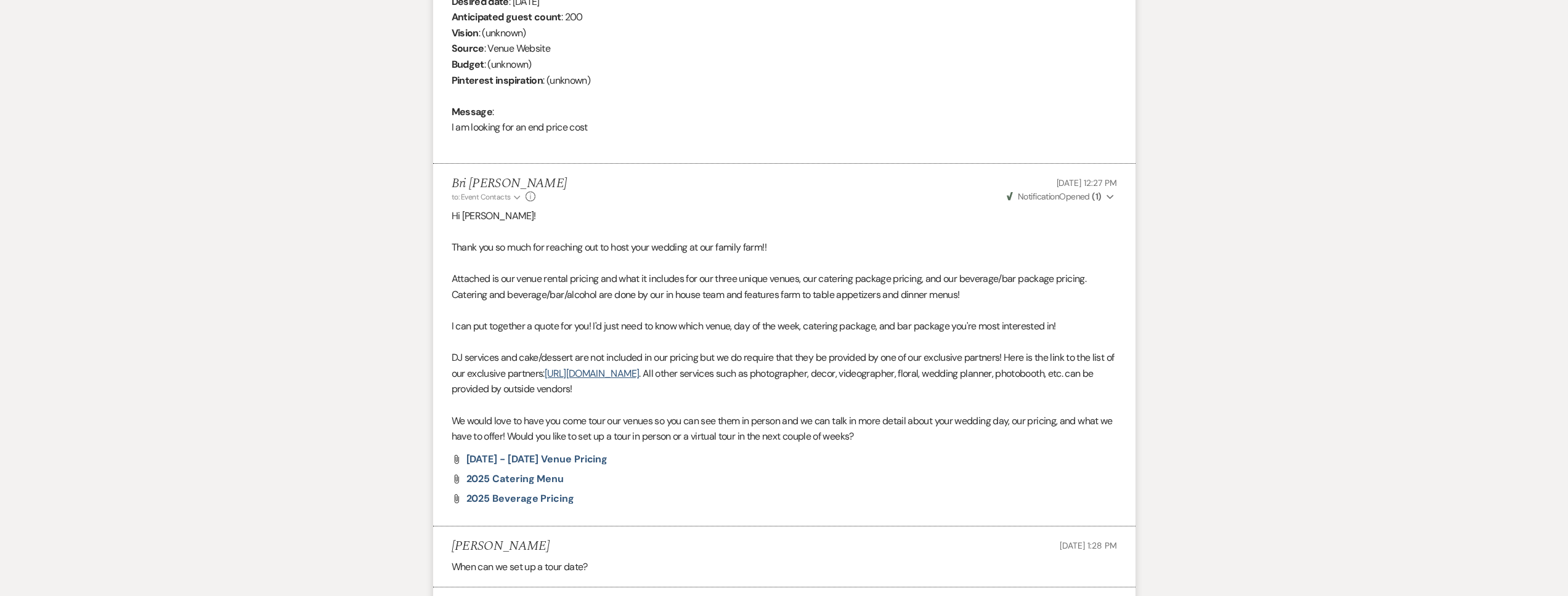
scroll to position [0, 0]
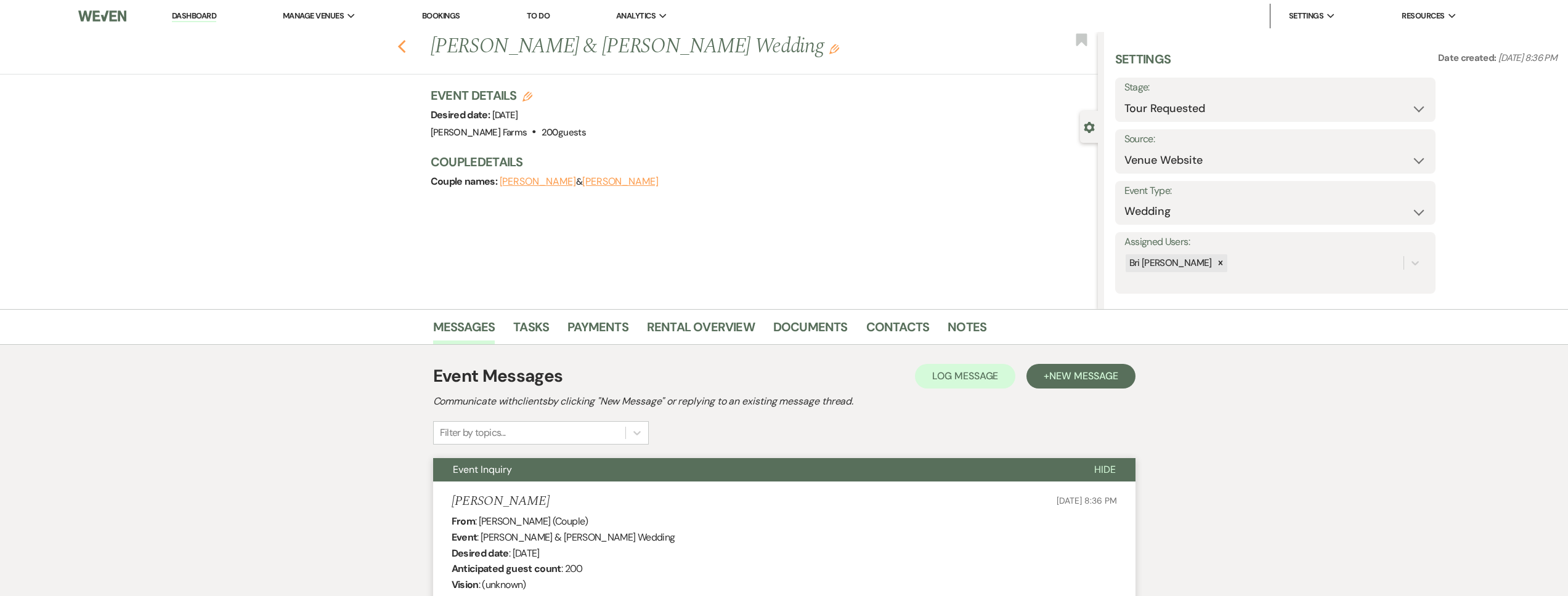
click at [406, 44] on icon "Previous" at bounding box center [402, 46] width 9 height 15
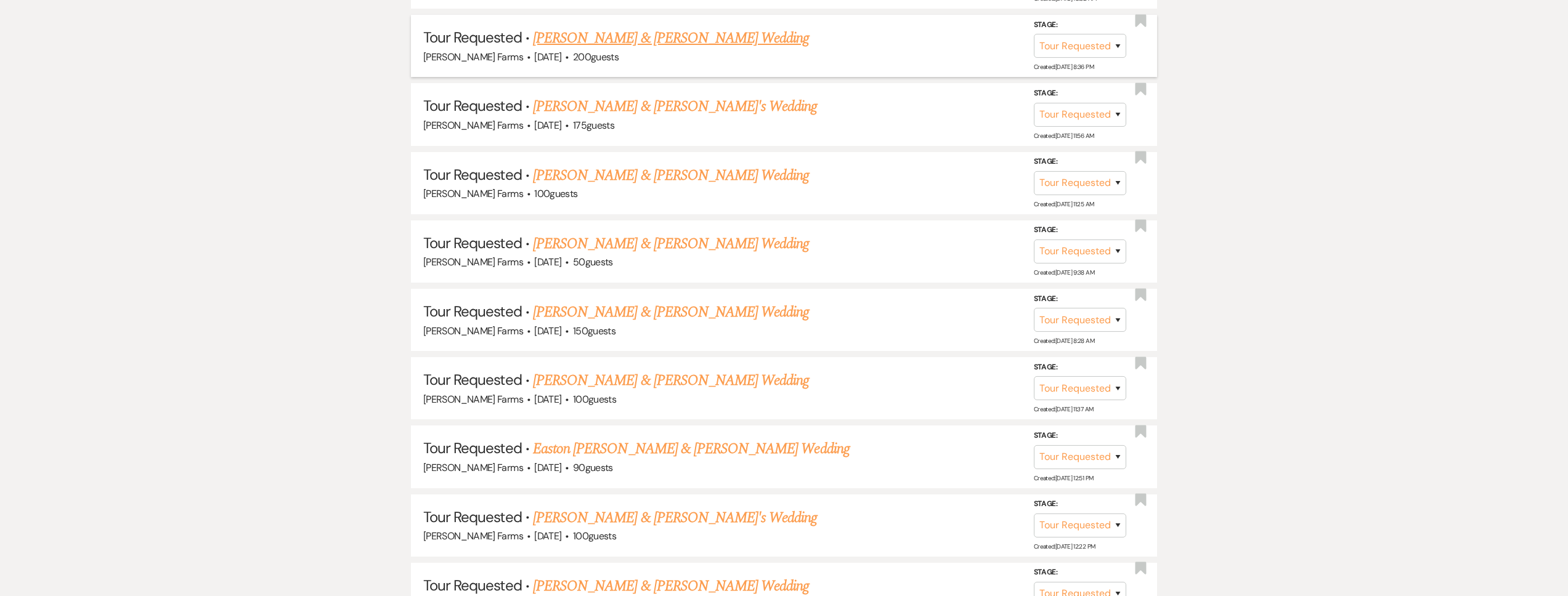
scroll to position [1179, 0]
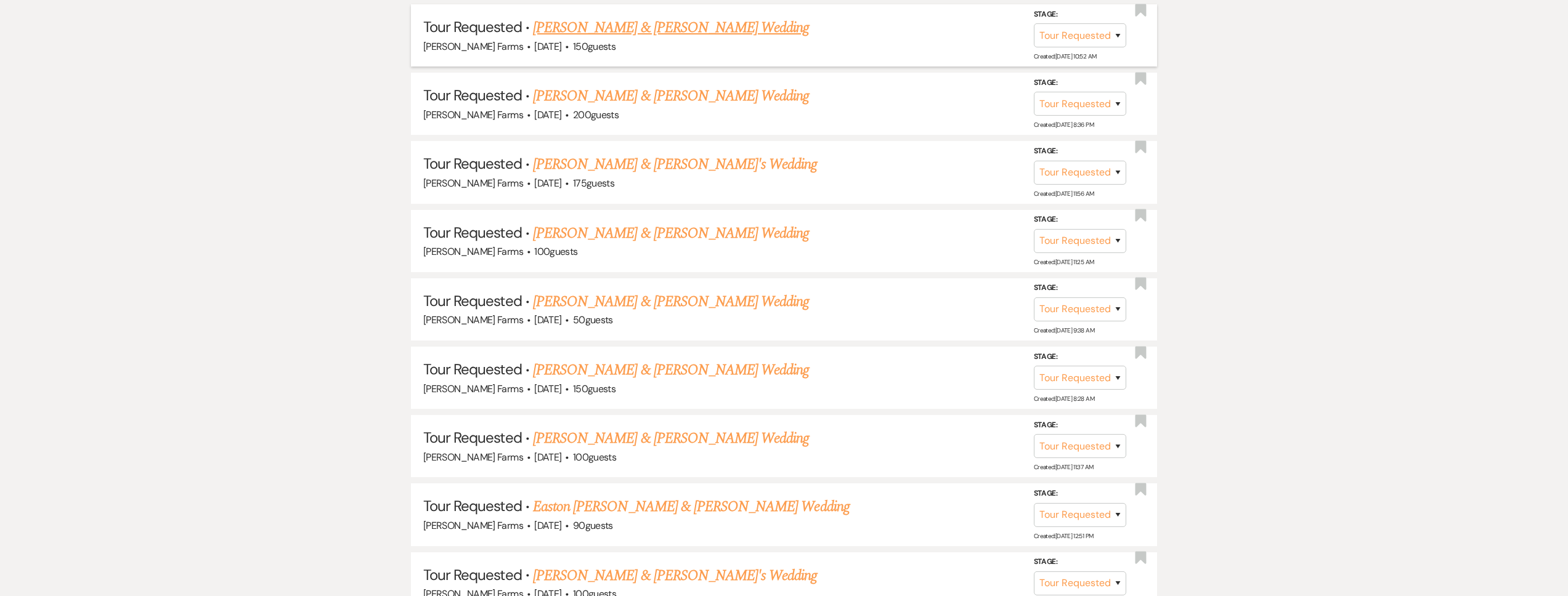
click at [633, 27] on link "[PERSON_NAME] & [PERSON_NAME] Wedding" at bounding box center [671, 27] width 276 height 22
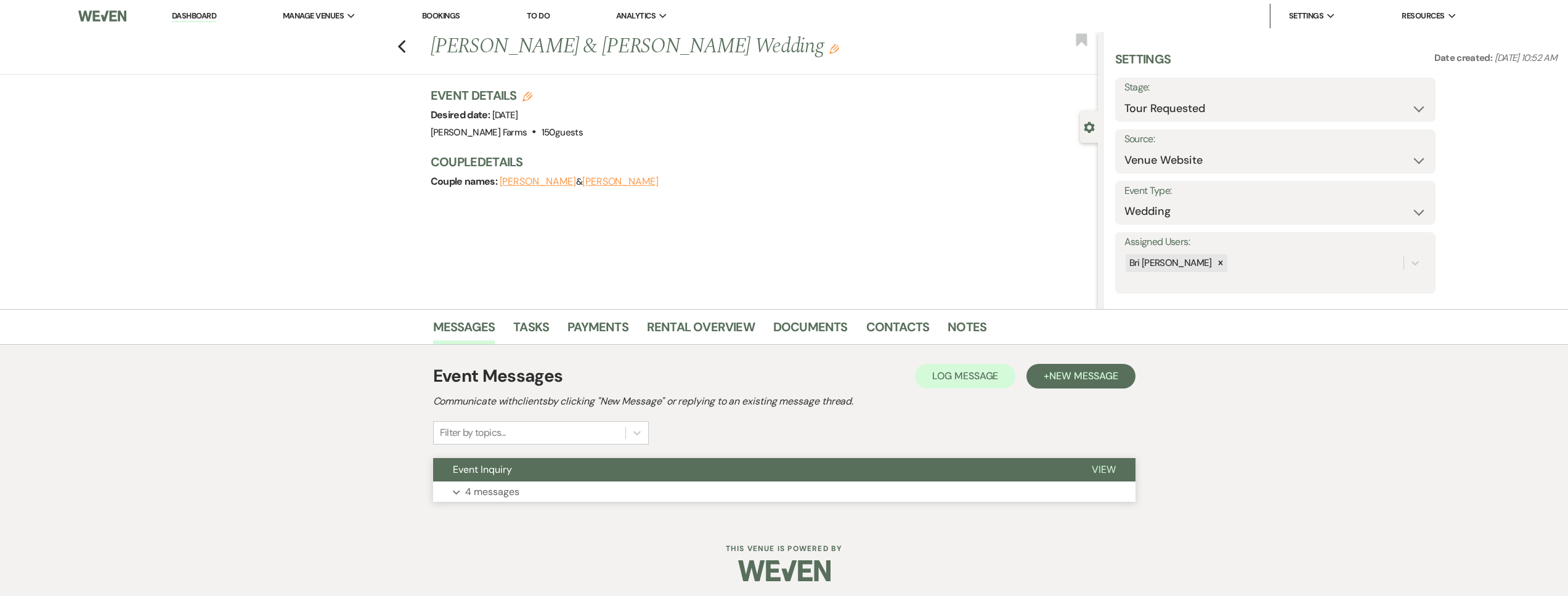
click at [567, 469] on button "Event Inquiry" at bounding box center [752, 469] width 639 height 23
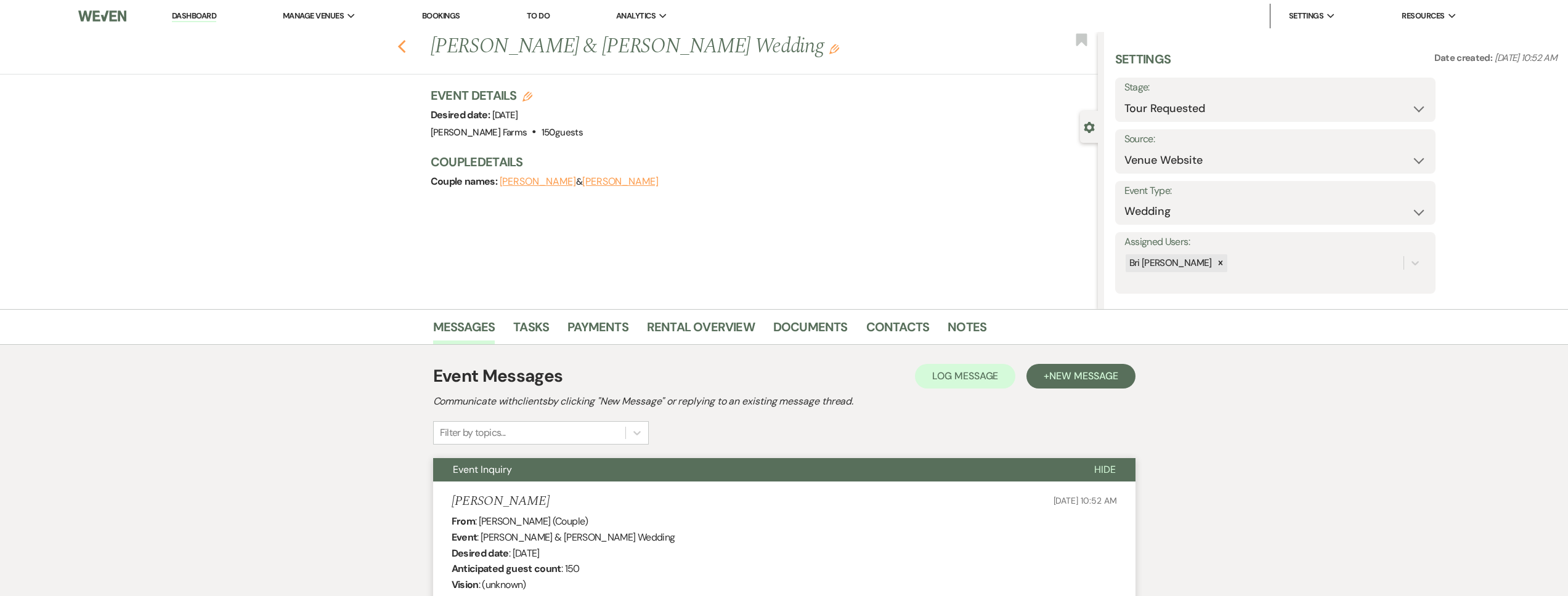
click at [404, 43] on icon "Previous" at bounding box center [402, 46] width 9 height 15
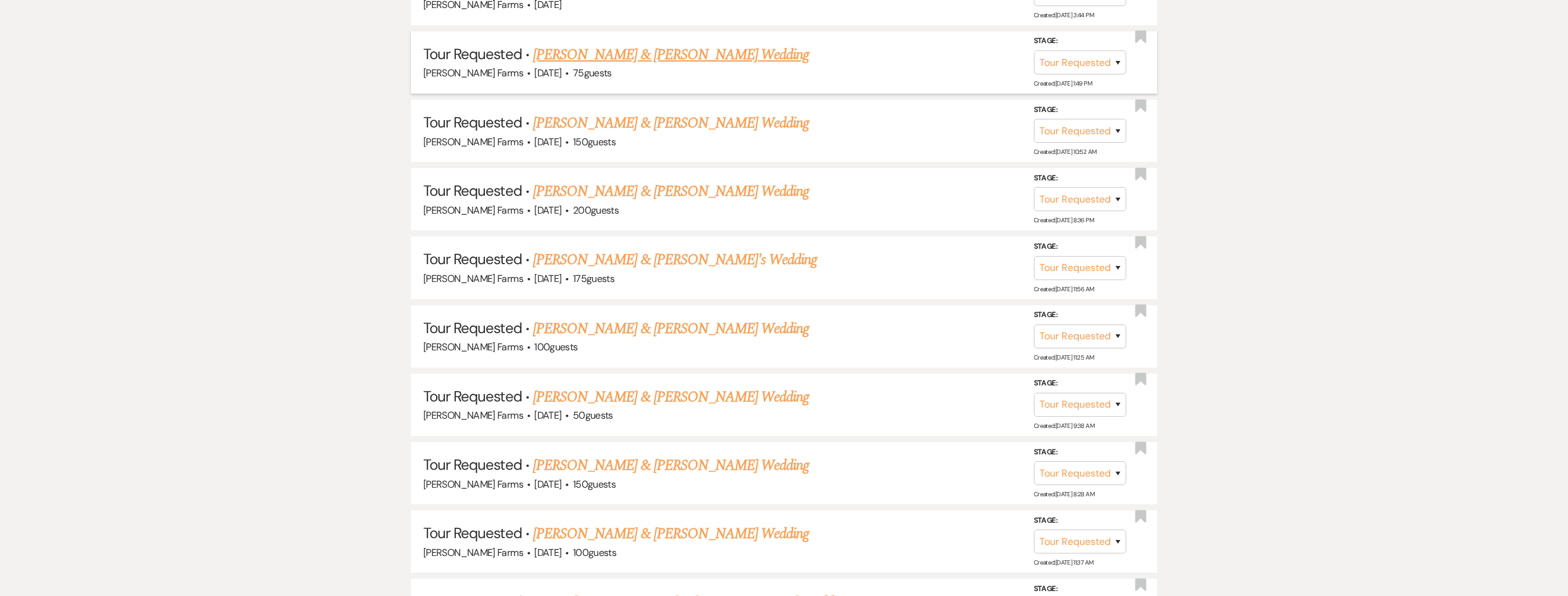
click at [610, 62] on link "[PERSON_NAME] & [PERSON_NAME] Wedding" at bounding box center [671, 54] width 276 height 22
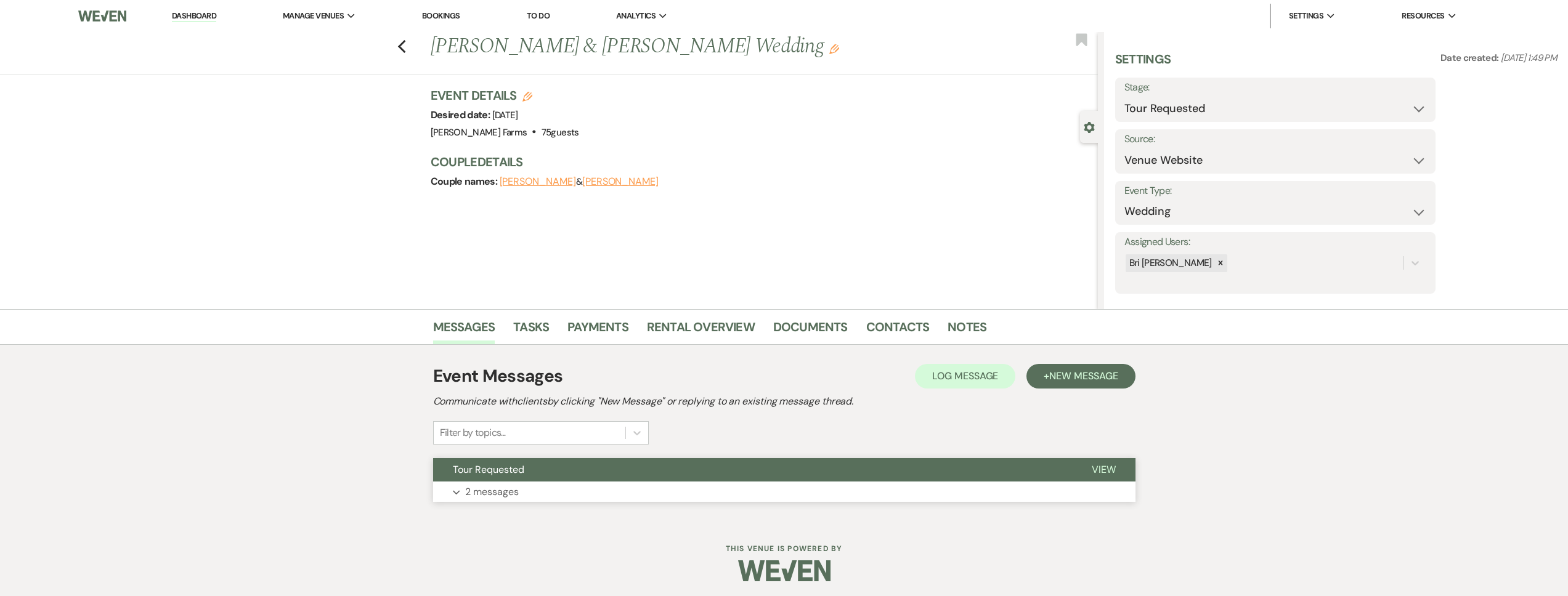
click at [528, 470] on button "Tour Requested" at bounding box center [752, 469] width 639 height 23
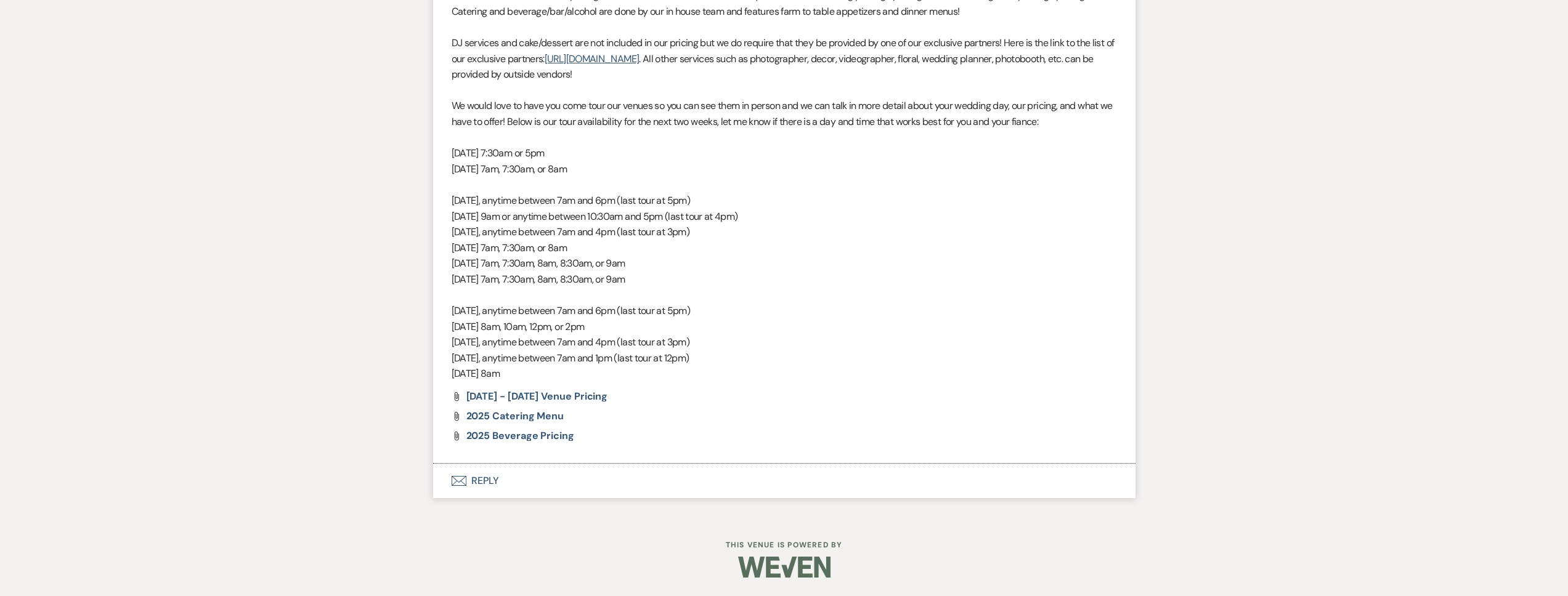
click at [531, 479] on button "Envelope Reply" at bounding box center [784, 481] width 702 height 35
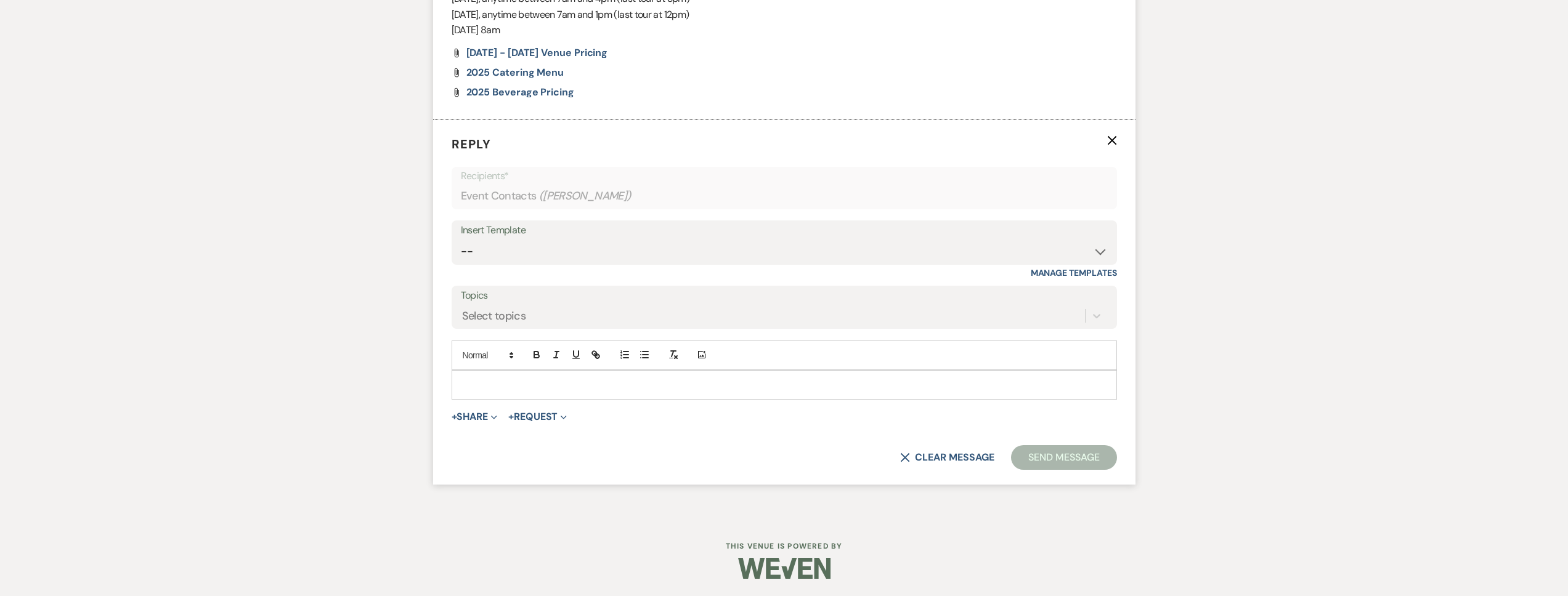
scroll to position [1179, 0]
click at [510, 388] on p at bounding box center [784, 384] width 645 height 13
paste div
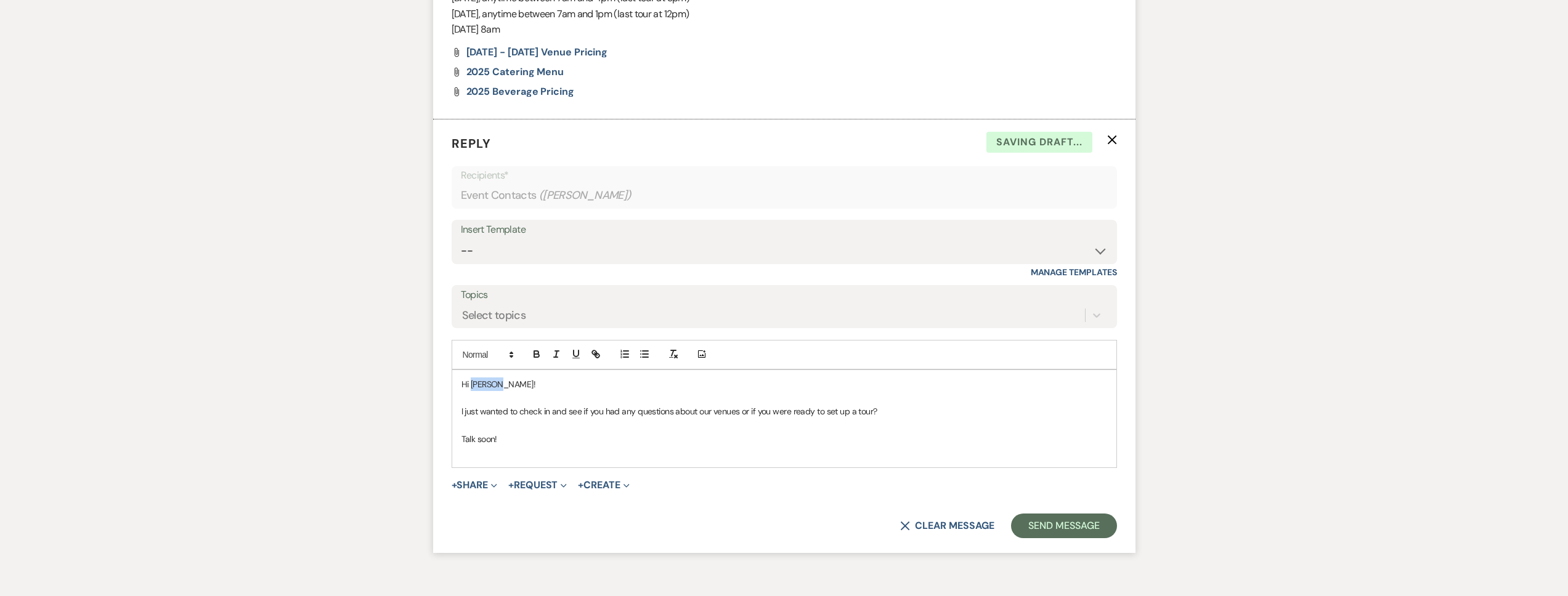
drag, startPoint x: 499, startPoint y: 385, endPoint x: 471, endPoint y: 387, distance: 28.1
click at [472, 387] on p "Hi Joshua!" at bounding box center [784, 384] width 645 height 13
click at [1031, 511] on form "Reply X Saving draft... Recipients* Event Contacts ( Maya Foyle ) Insert Templa…" at bounding box center [784, 336] width 702 height 433
click at [1033, 524] on button "Send Message" at bounding box center [1063, 525] width 105 height 25
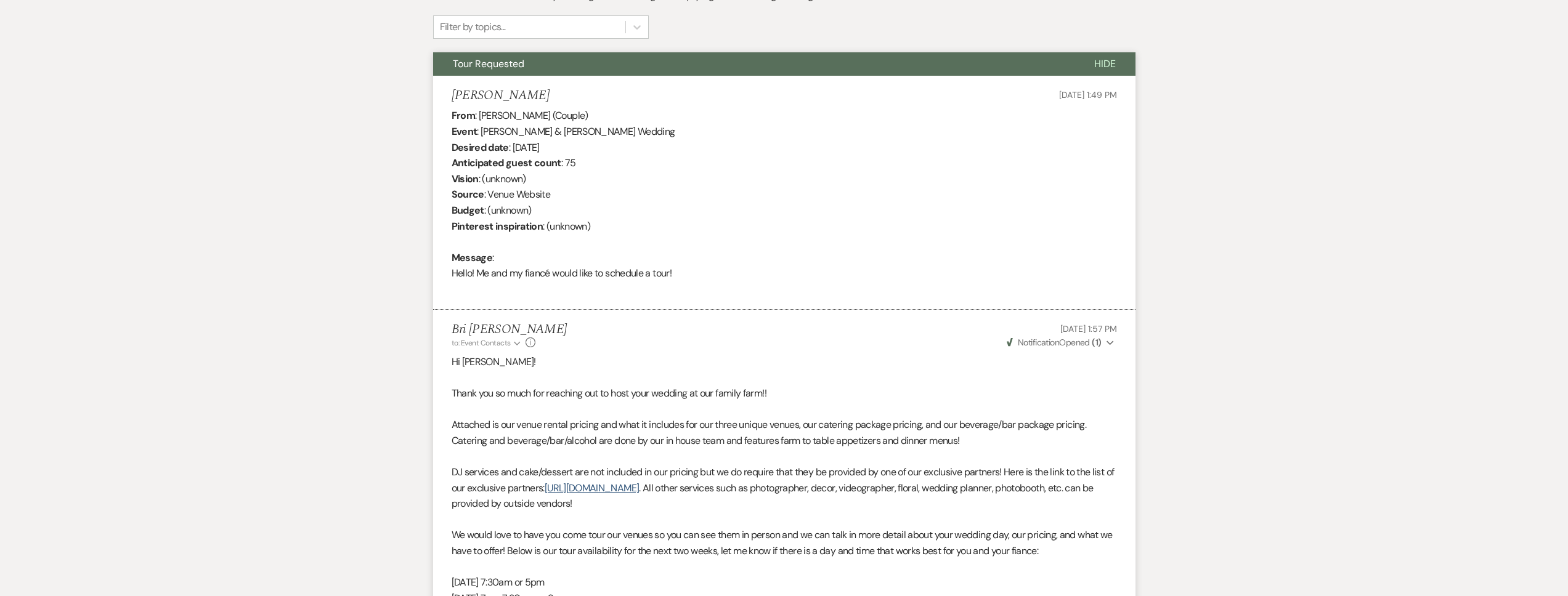
scroll to position [0, 0]
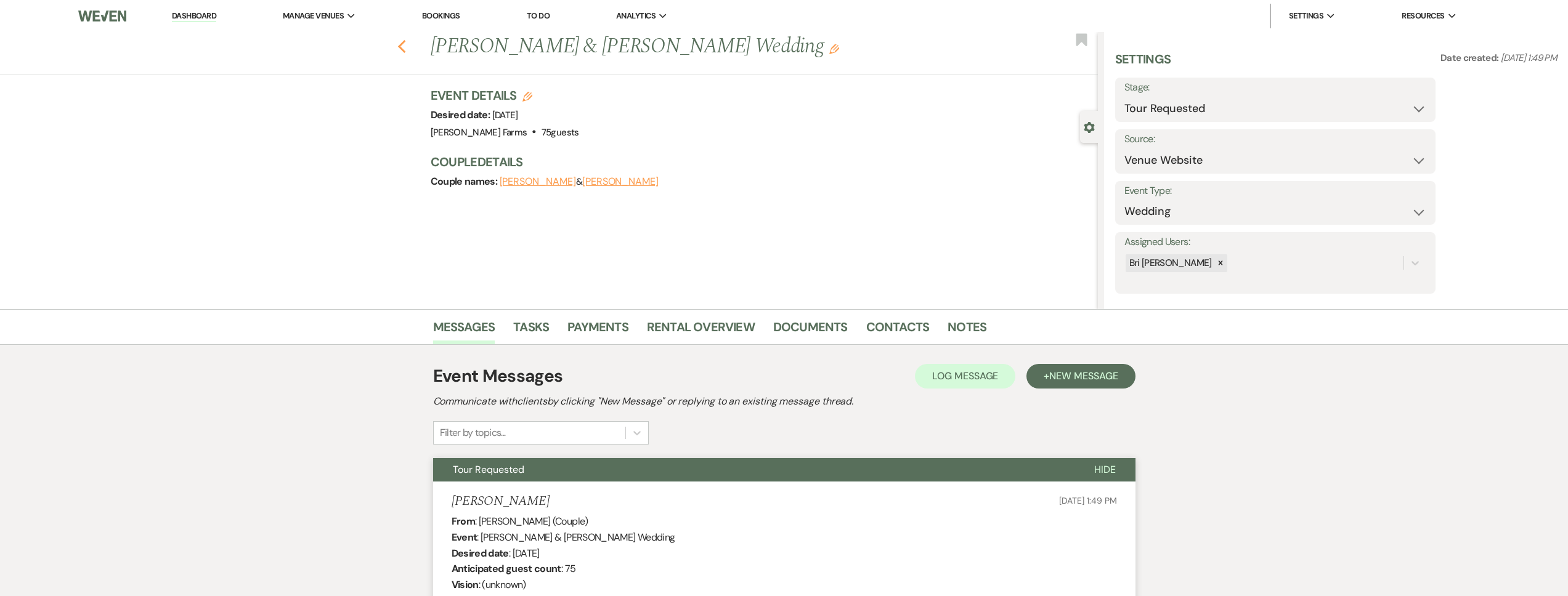
click at [406, 44] on icon "Previous" at bounding box center [402, 46] width 9 height 15
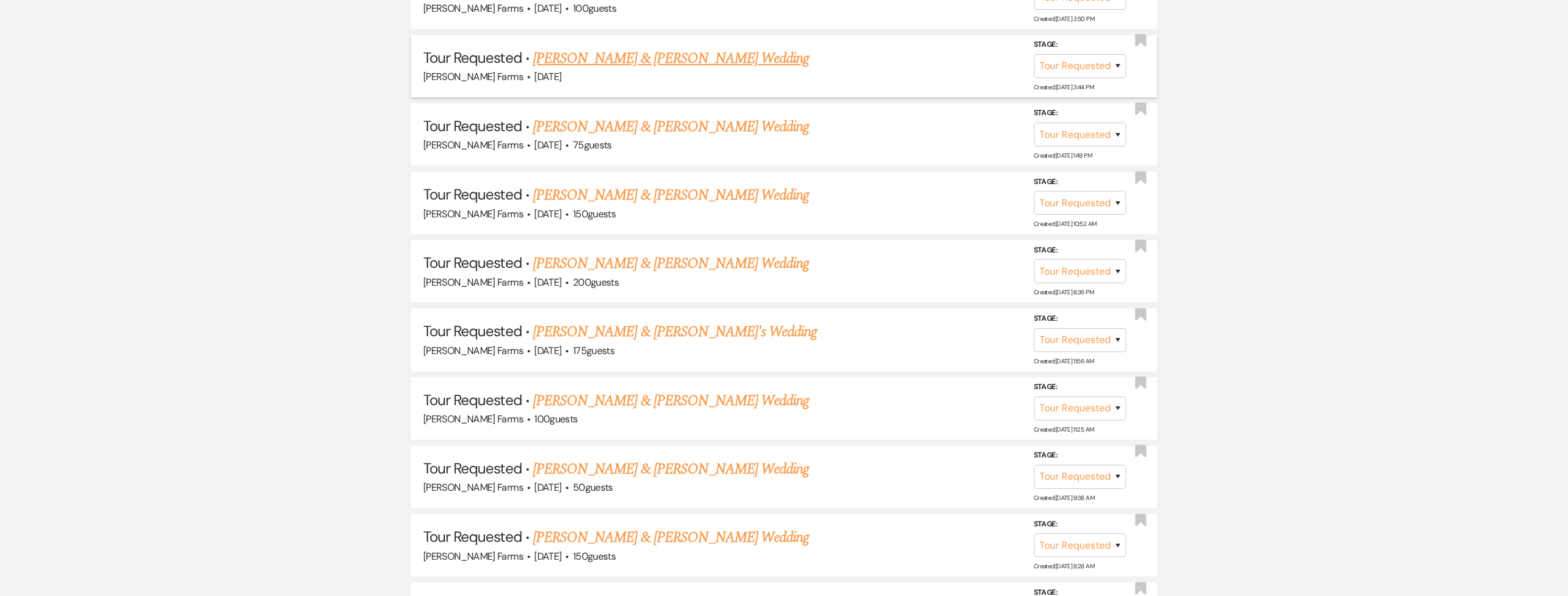
scroll to position [998, 0]
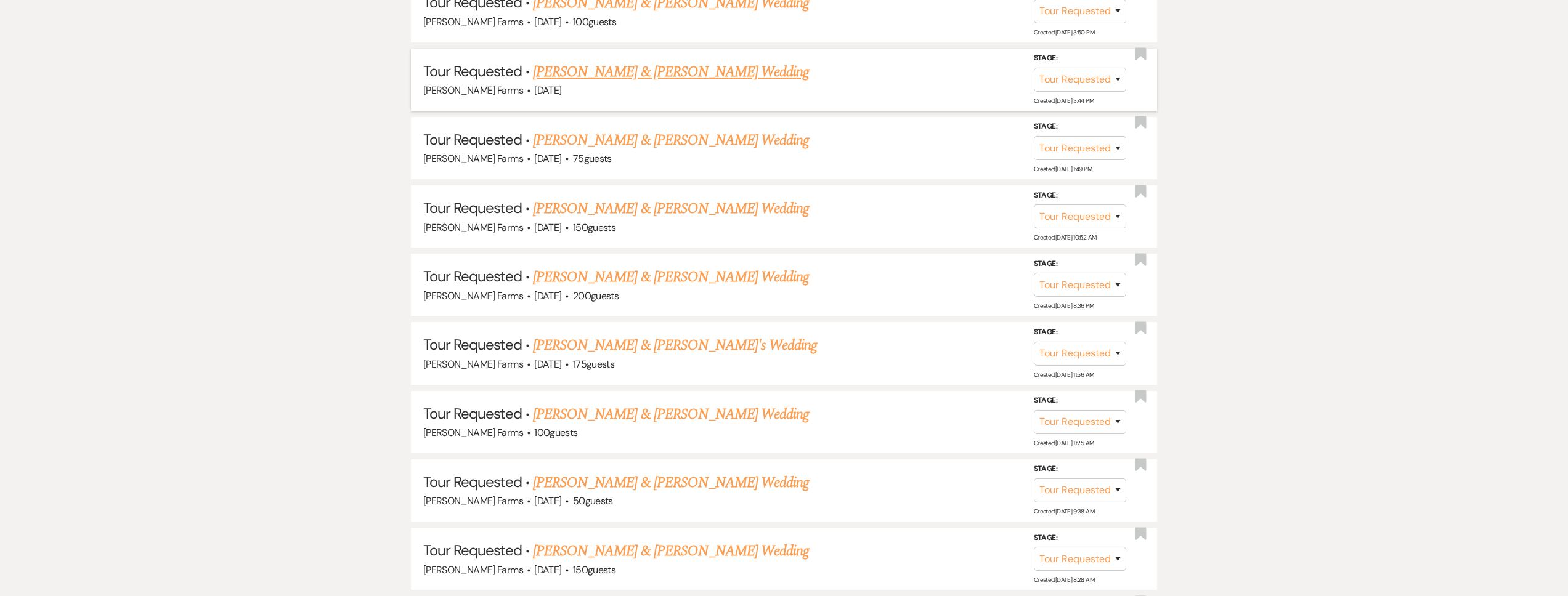
click at [588, 65] on link "[PERSON_NAME] & [PERSON_NAME] Wedding" at bounding box center [671, 72] width 276 height 22
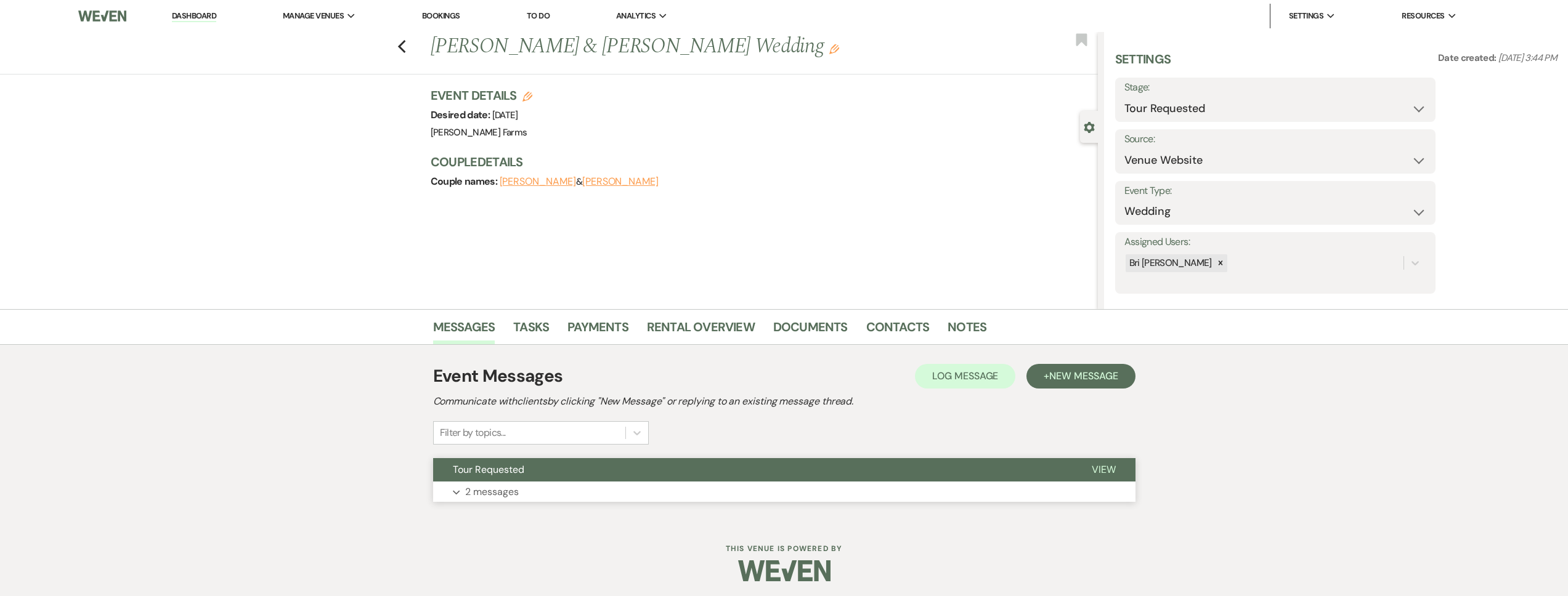
click at [564, 490] on button "Expand 2 messages" at bounding box center [784, 492] width 702 height 21
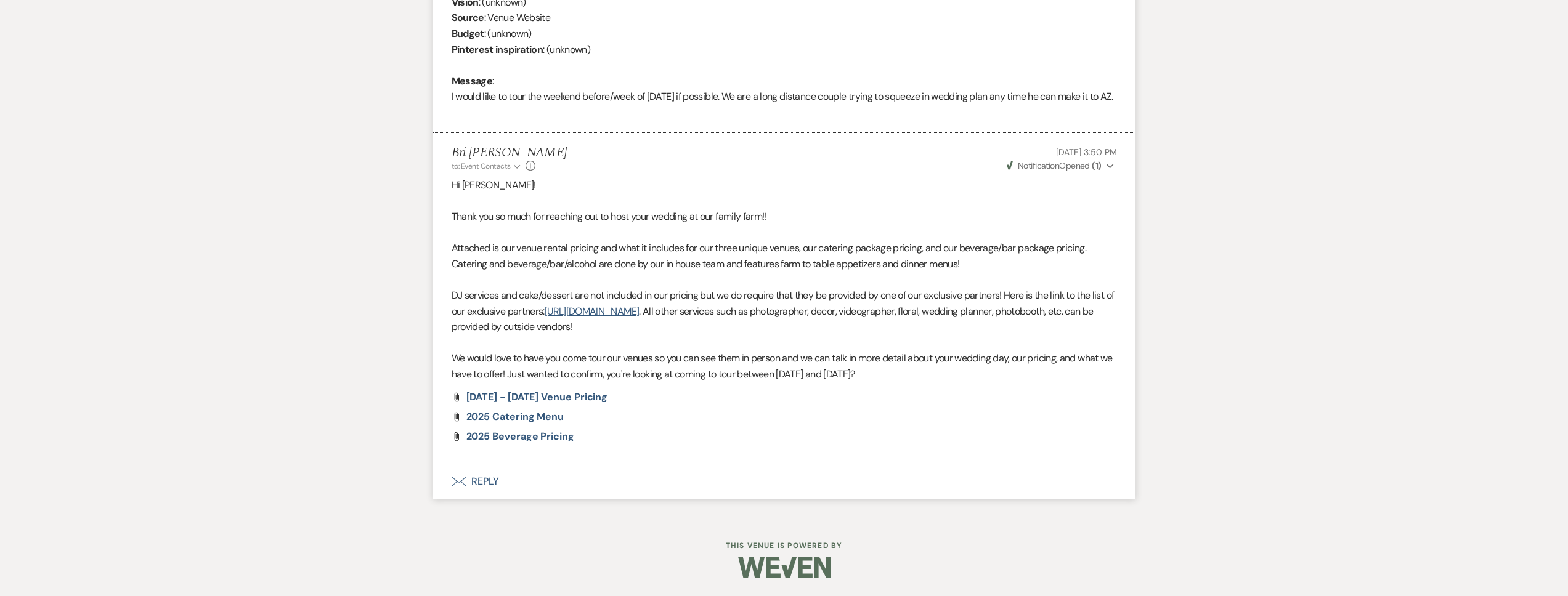
click at [537, 472] on button "Envelope Reply" at bounding box center [784, 481] width 702 height 35
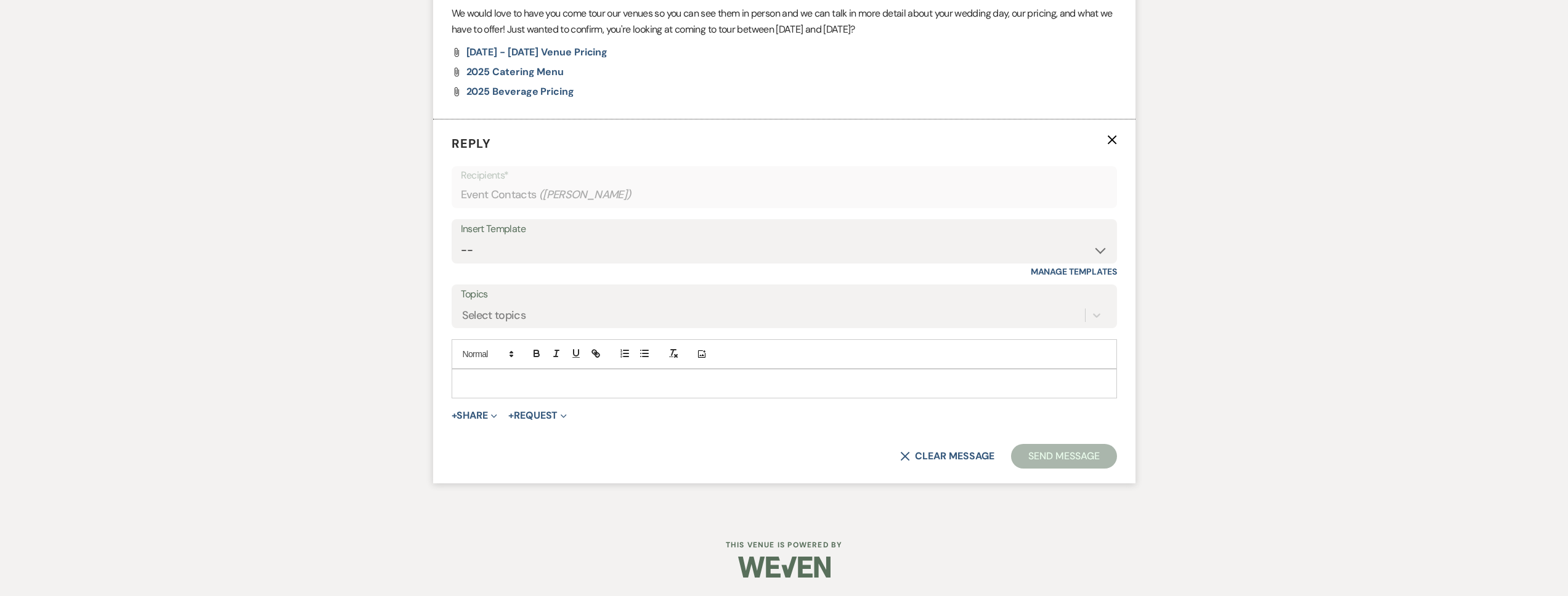
click at [512, 385] on p at bounding box center [784, 383] width 645 height 13
paste div
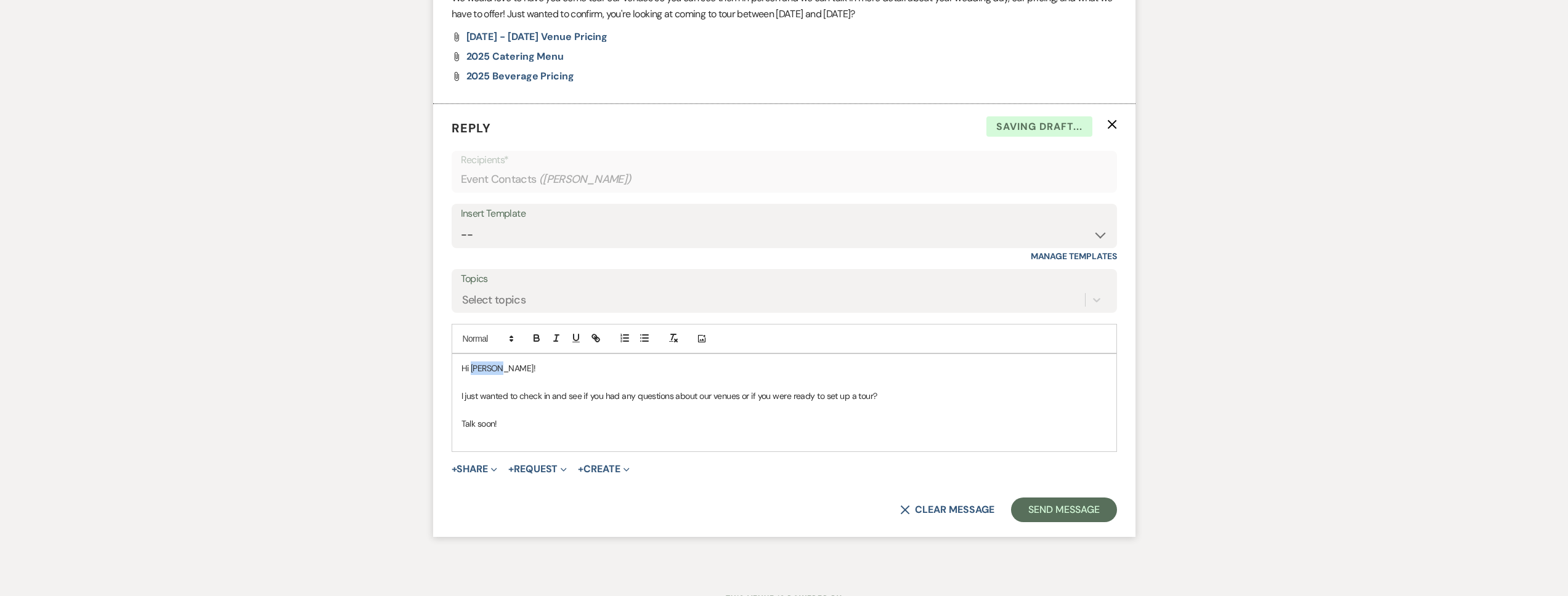
drag, startPoint x: 510, startPoint y: 384, endPoint x: 471, endPoint y: 384, distance: 39.0
click at [471, 375] on p "Hi Joshua!" at bounding box center [784, 368] width 645 height 13
click at [1032, 522] on button "Send Message" at bounding box center [1063, 510] width 105 height 25
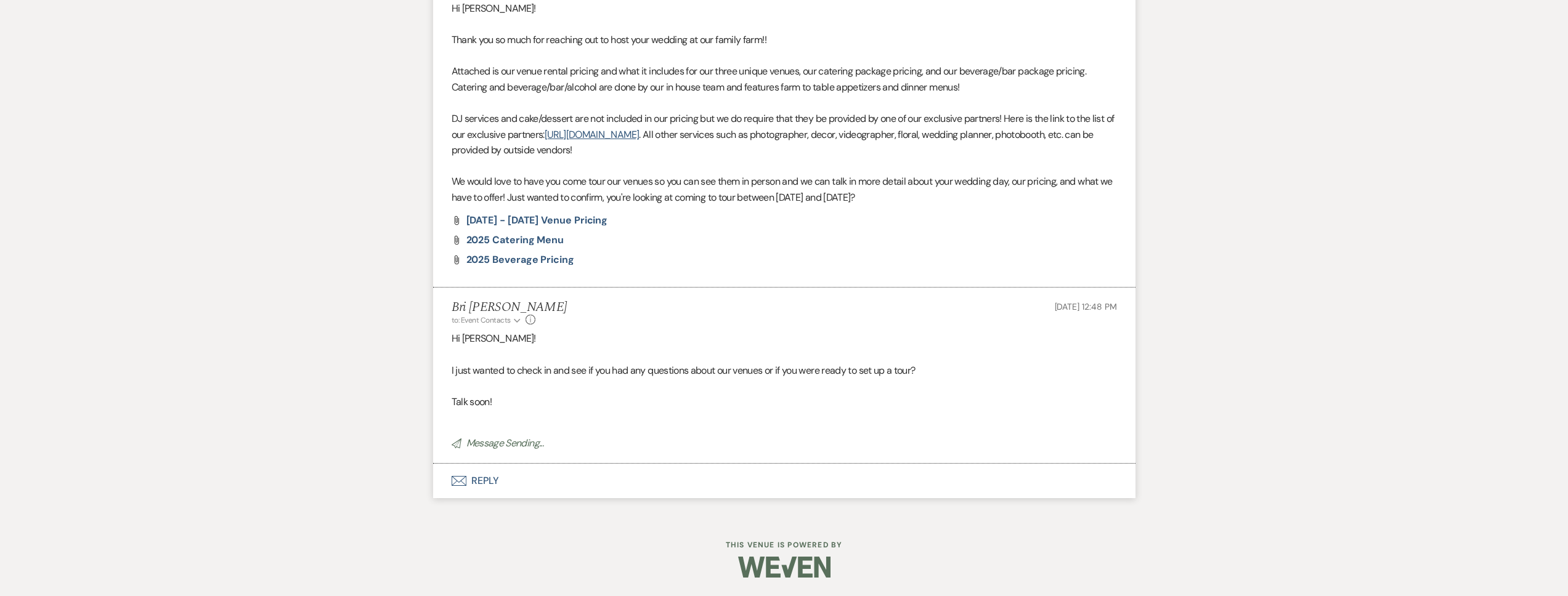
scroll to position [29, 0]
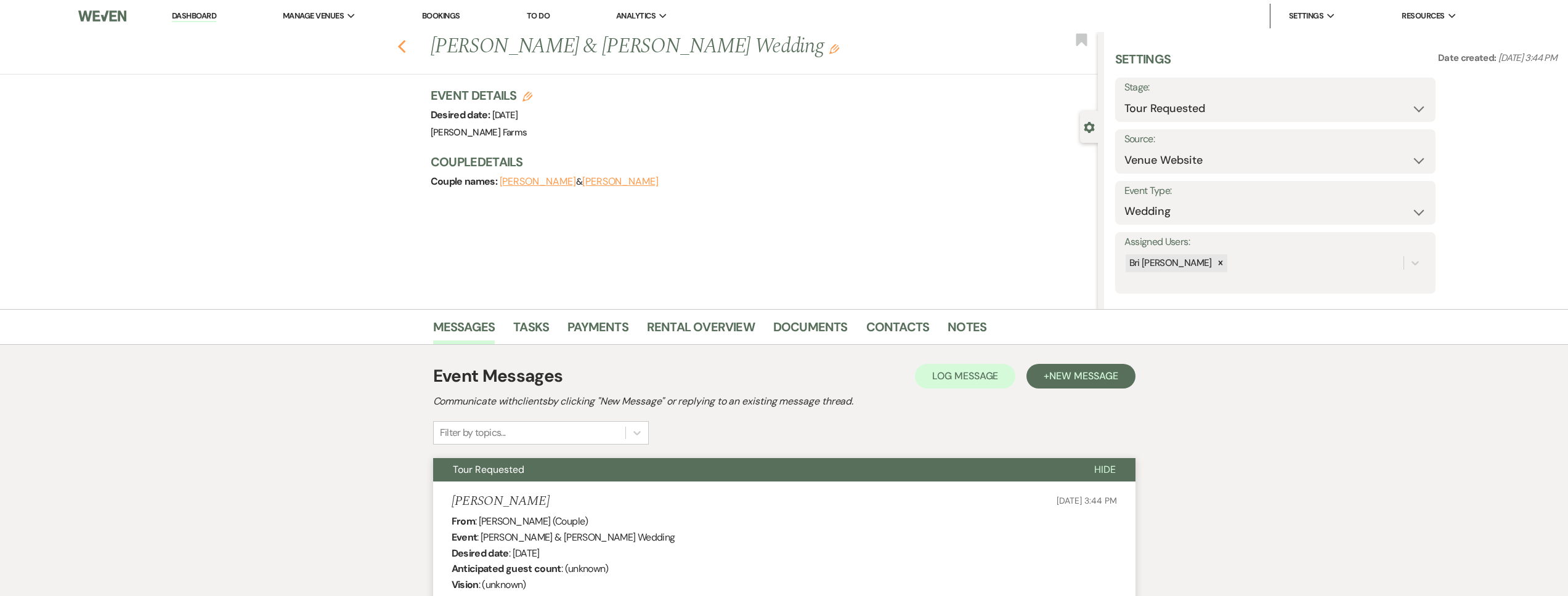
click at [406, 45] on use "button" at bounding box center [401, 46] width 8 height 13
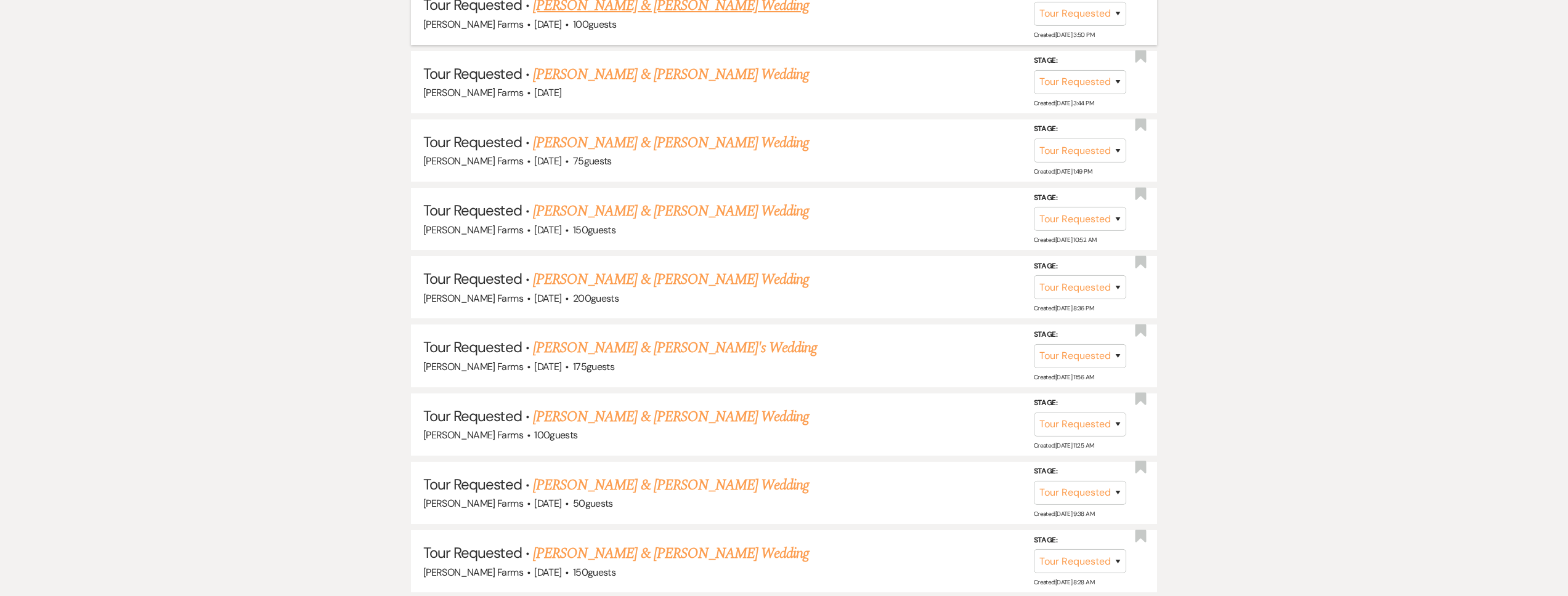
click at [635, 10] on link "[PERSON_NAME] & [PERSON_NAME] Wedding" at bounding box center [671, 5] width 276 height 22
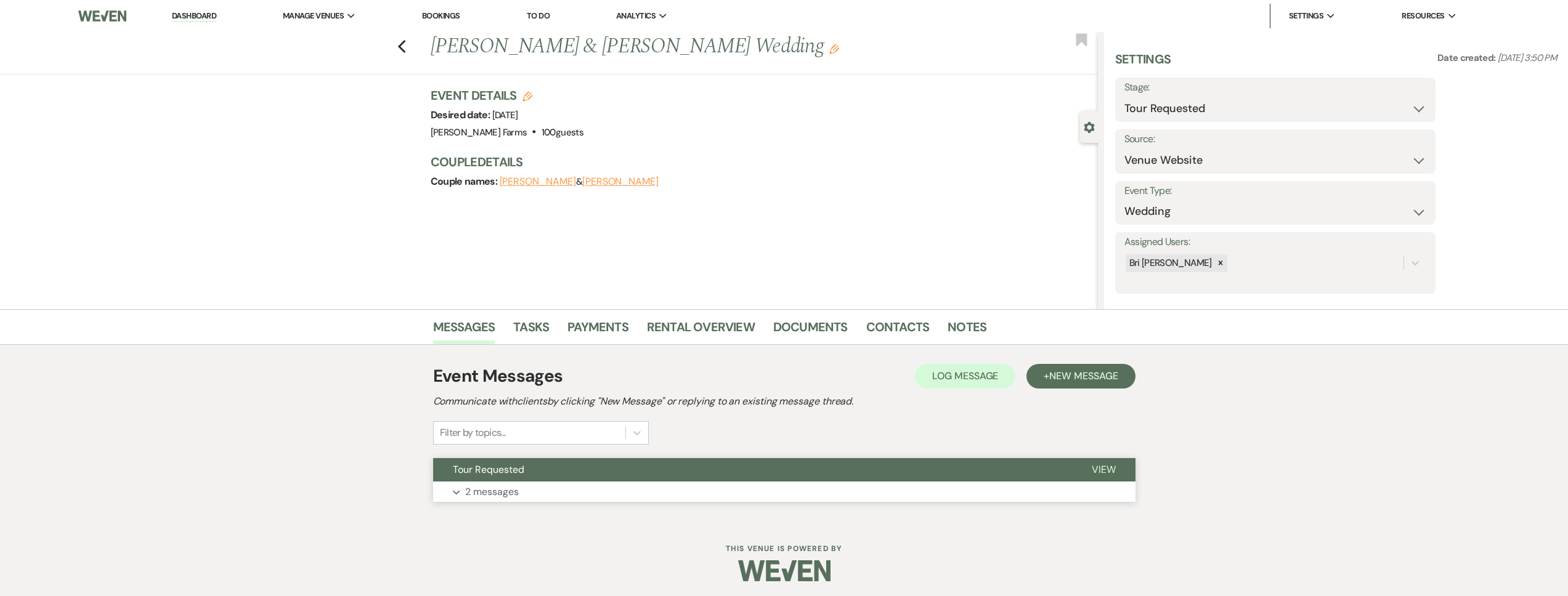
click at [553, 467] on button "Tour Requested" at bounding box center [752, 469] width 639 height 23
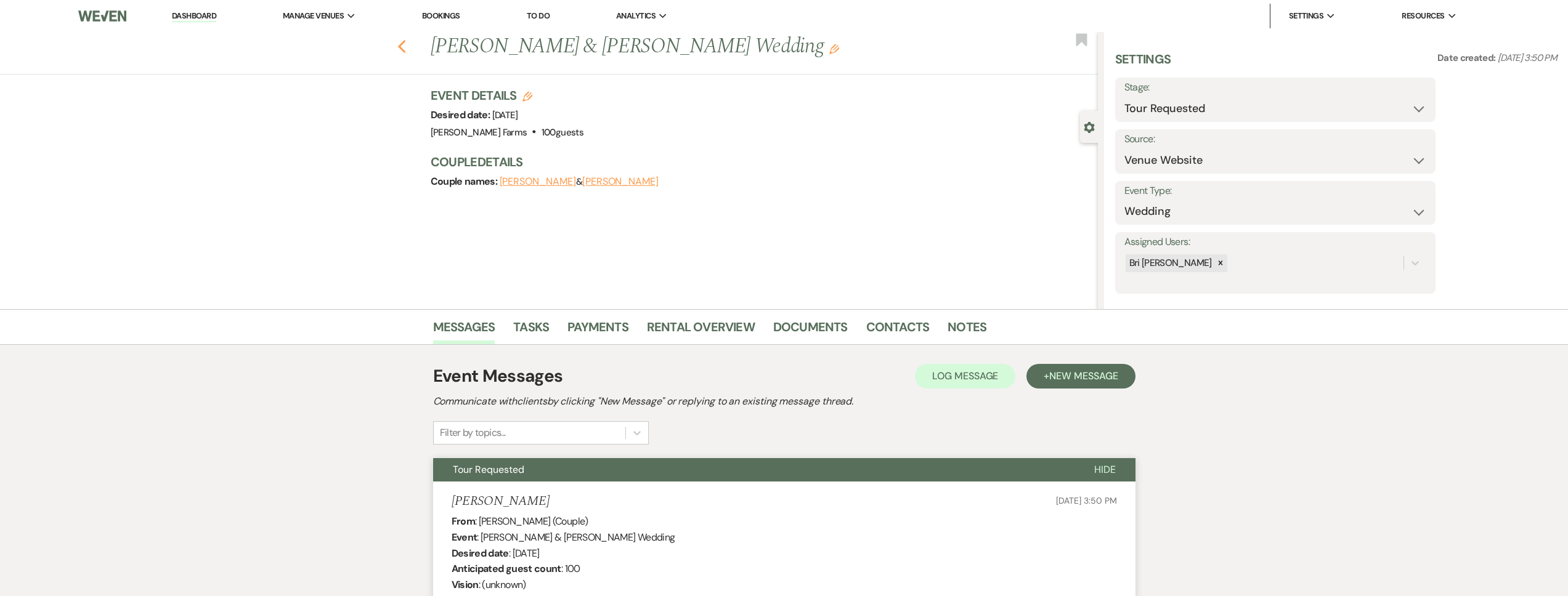
click at [406, 40] on icon "Previous" at bounding box center [402, 46] width 9 height 15
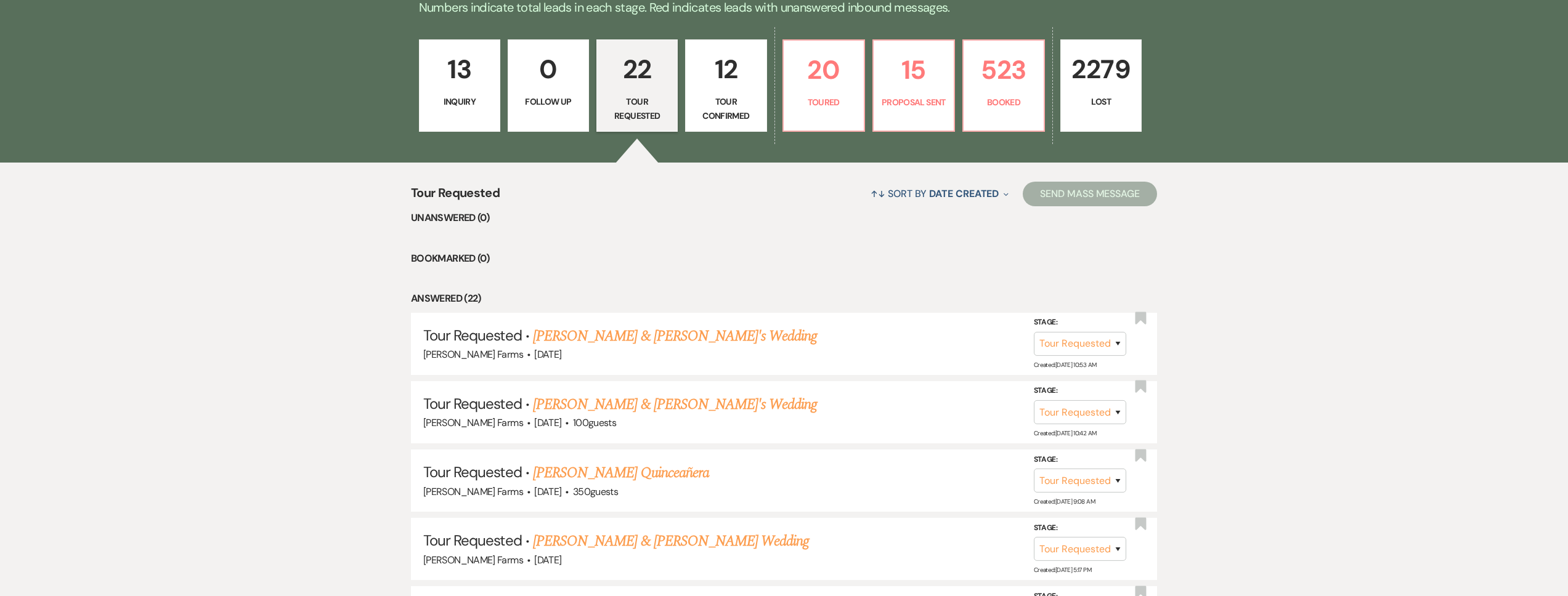
click at [489, 108] on p "Inquiry" at bounding box center [460, 101] width 66 height 13
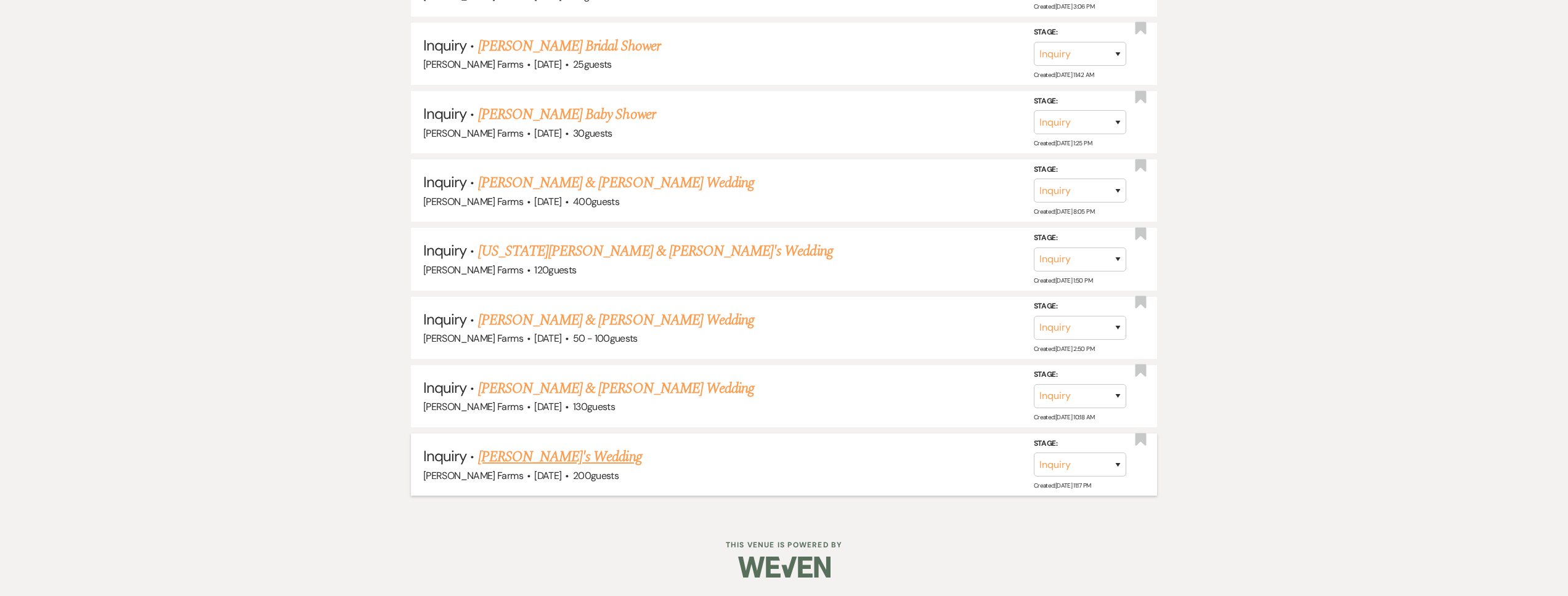
click at [534, 457] on link "Cally's Wedding" at bounding box center [560, 457] width 164 height 22
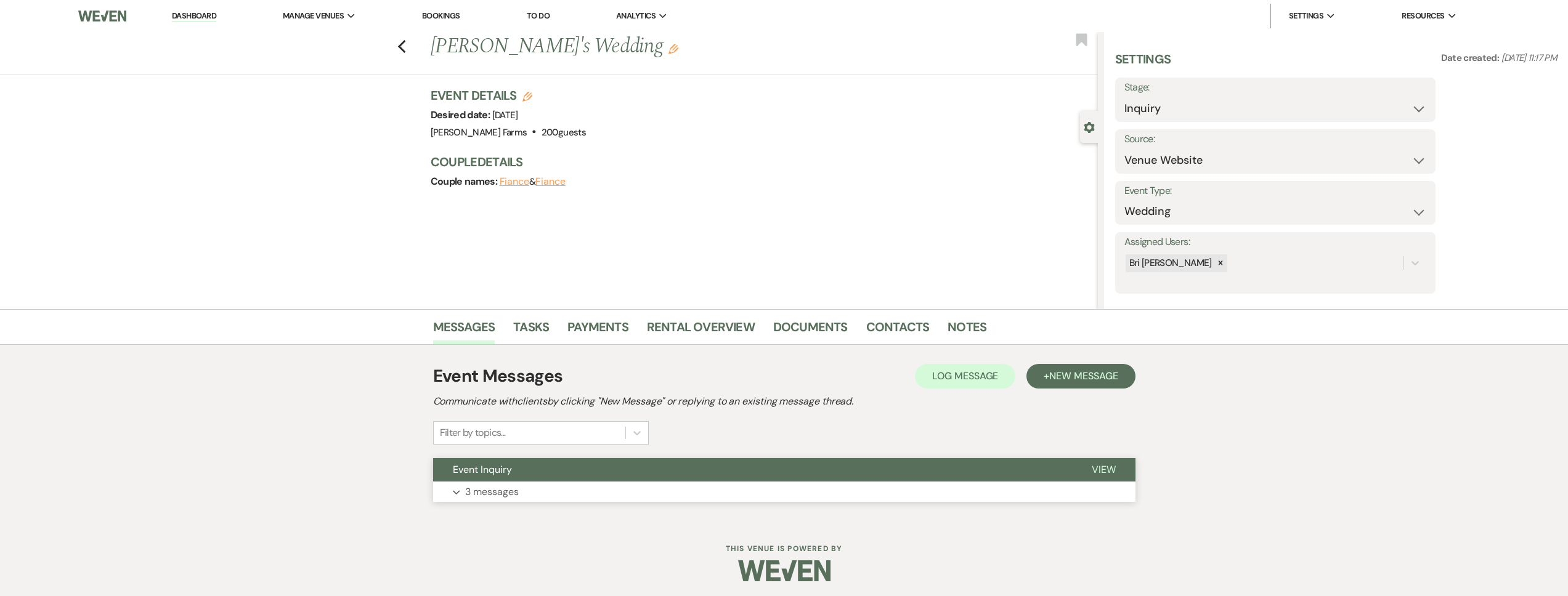
click at [489, 480] on button "Event Inquiry" at bounding box center [752, 469] width 639 height 23
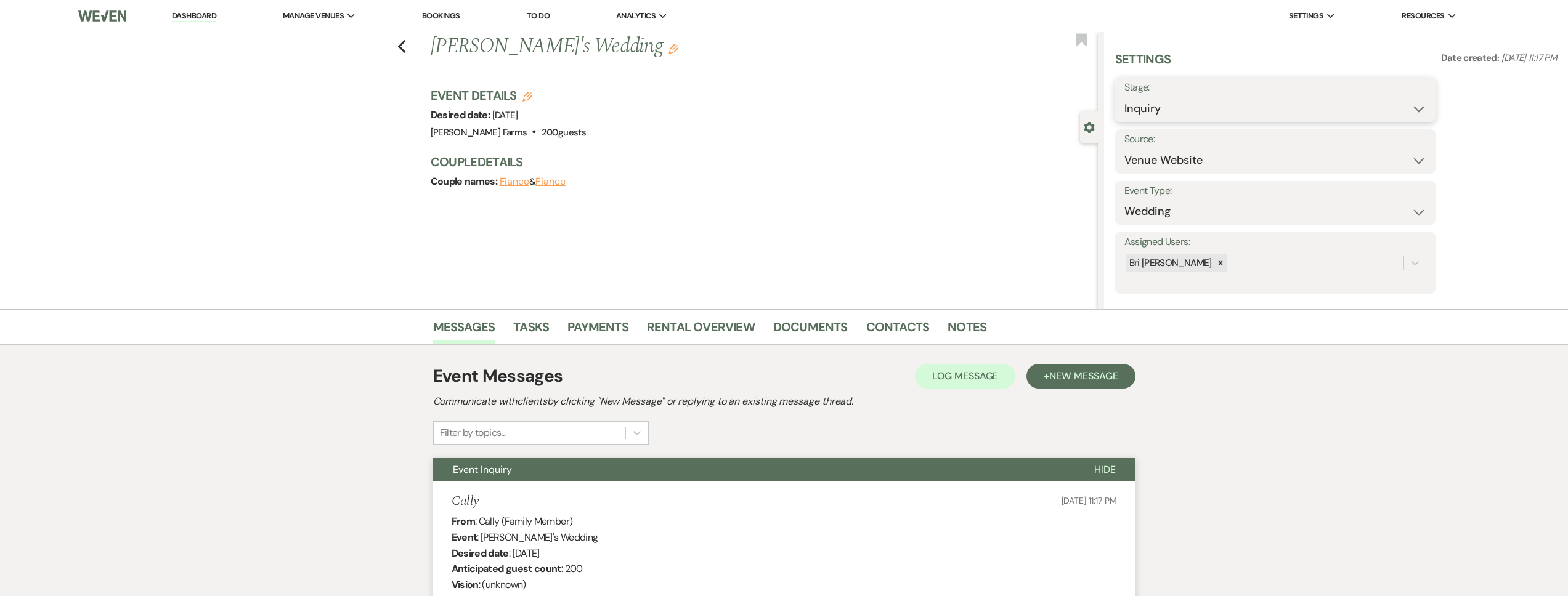
click at [1160, 102] on select "Inquiry Follow Up Tour Requested Tour Confirmed Toured Proposal Sent Booked Lost" at bounding box center [1275, 108] width 302 height 24
click at [1124, 96] on select "Inquiry Follow Up Tour Requested Tour Confirmed Toured Proposal Sent Booked Lost" at bounding box center [1275, 108] width 302 height 24
drag, startPoint x: 1160, startPoint y: 95, endPoint x: 1158, endPoint y: 117, distance: 22.1
click at [1160, 95] on label "Stage:" at bounding box center [1237, 88] width 227 height 18
click at [1156, 109] on select "Inquiry Follow Up Tour Requested Tour Confirmed Toured Proposal Sent Booked Lost" at bounding box center [1237, 108] width 227 height 24
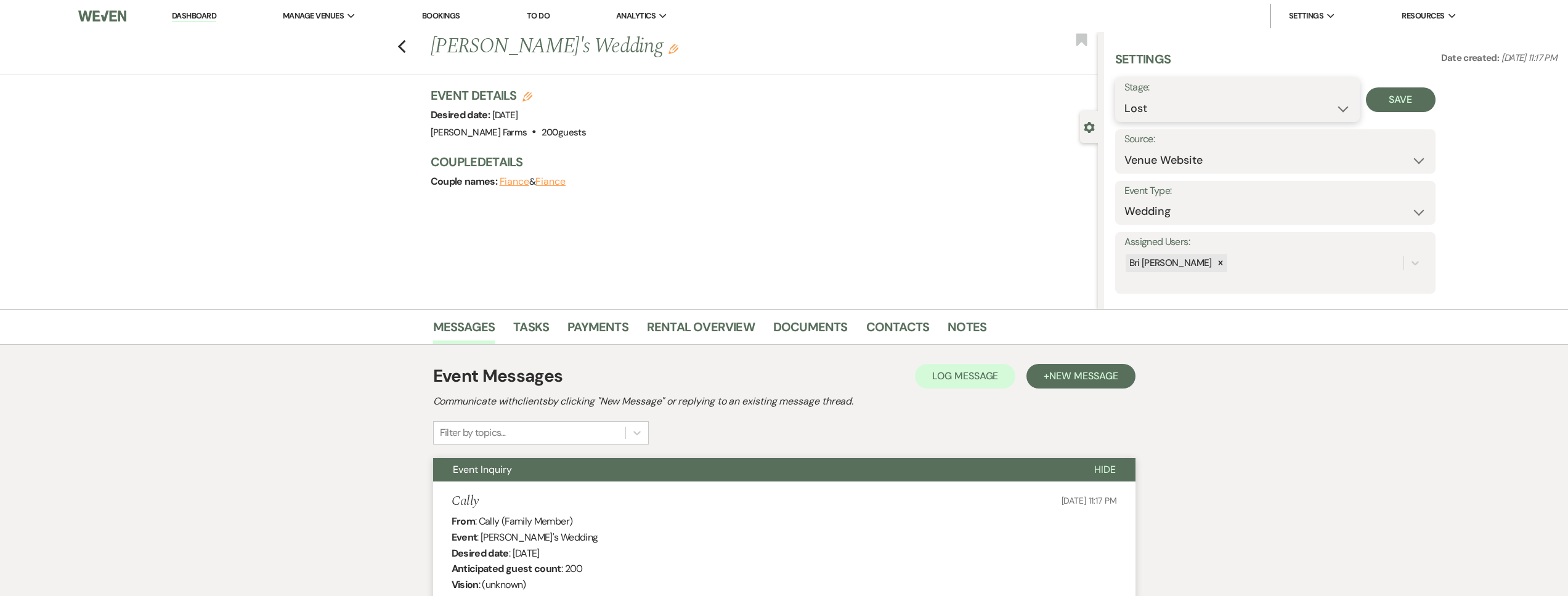
click at [1124, 96] on select "Inquiry Follow Up Tour Requested Tour Confirmed Toured Proposal Sent Booked Lost" at bounding box center [1237, 108] width 227 height 24
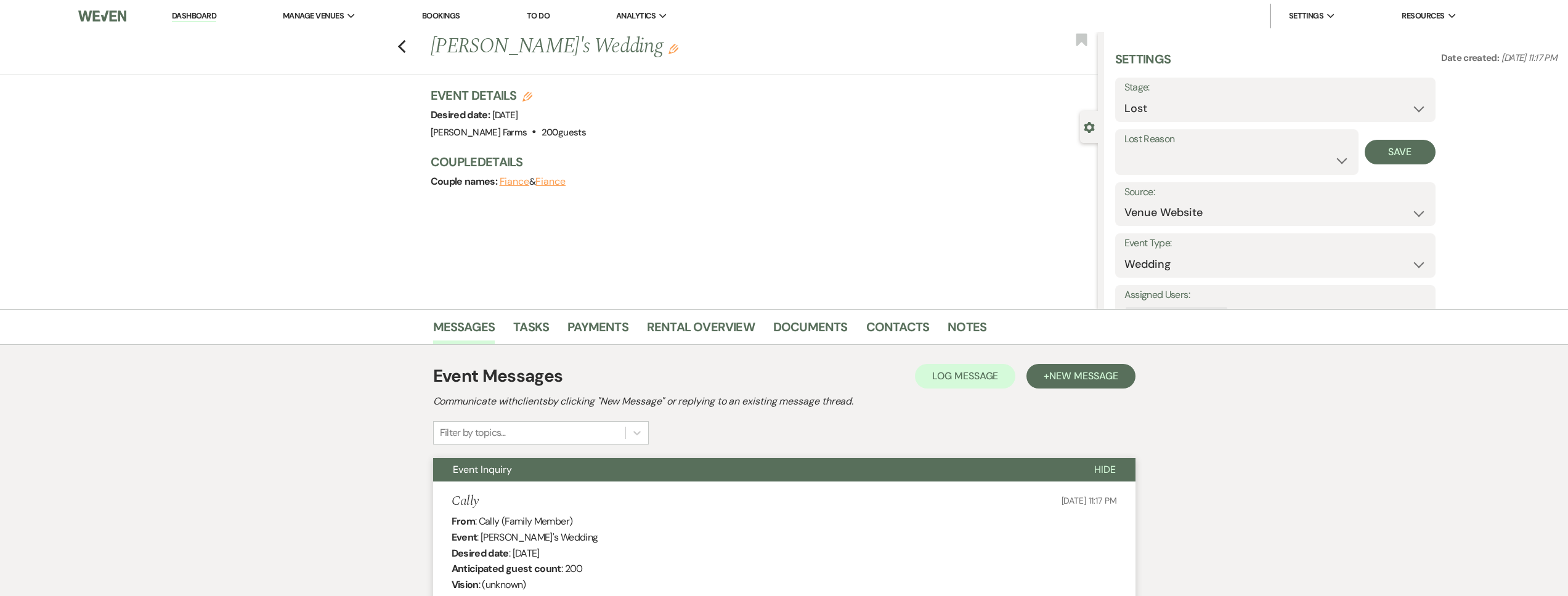
click at [1148, 140] on label "Lost Reason" at bounding box center [1237, 139] width 225 height 18
click at [1148, 155] on select "Booked Elsewhere Budget Date Unavailable No Response Not a Good Match Capacity …" at bounding box center [1237, 160] width 225 height 24
click at [1124, 148] on select "Booked Elsewhere Budget Date Unavailable No Response Not a Good Match Capacity …" at bounding box center [1237, 160] width 225 height 24
click at [1393, 151] on button "Save" at bounding box center [1400, 152] width 71 height 25
click at [406, 45] on icon "Previous" at bounding box center [402, 46] width 9 height 15
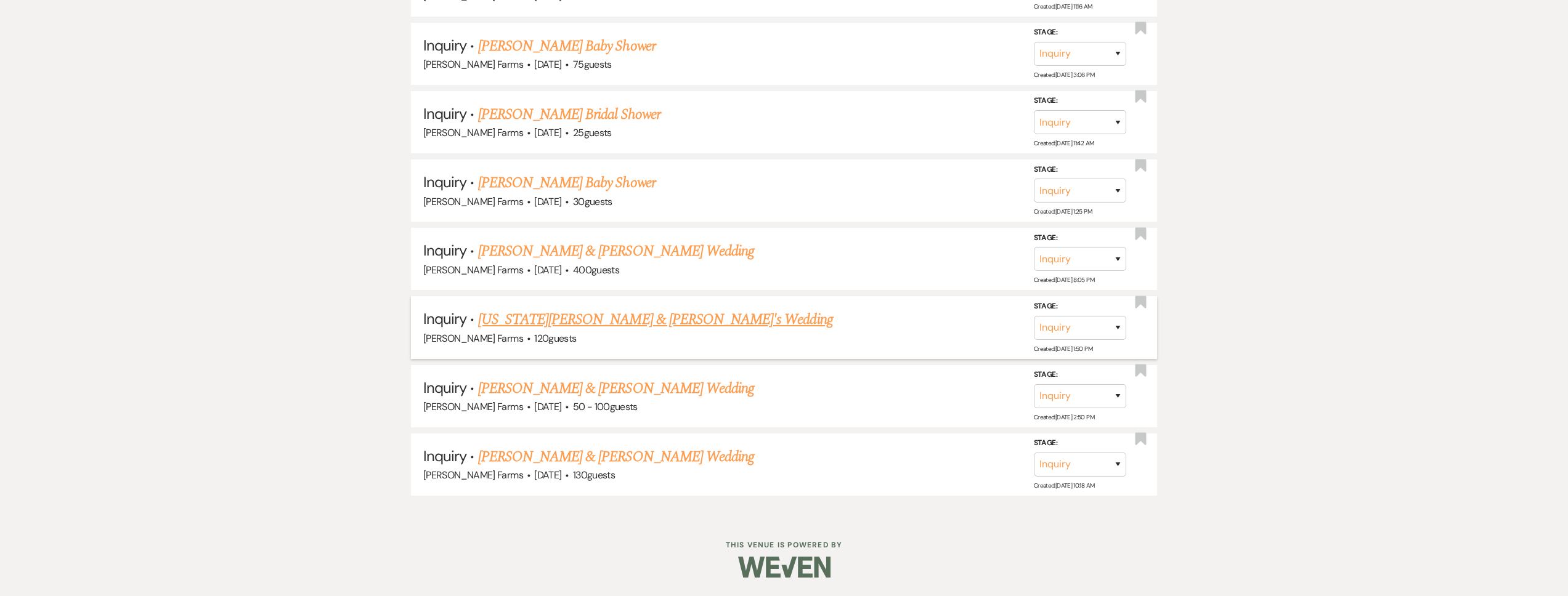
scroll to position [1024, 0]
click at [587, 459] on link "[PERSON_NAME] & [PERSON_NAME] Wedding" at bounding box center [616, 457] width 276 height 22
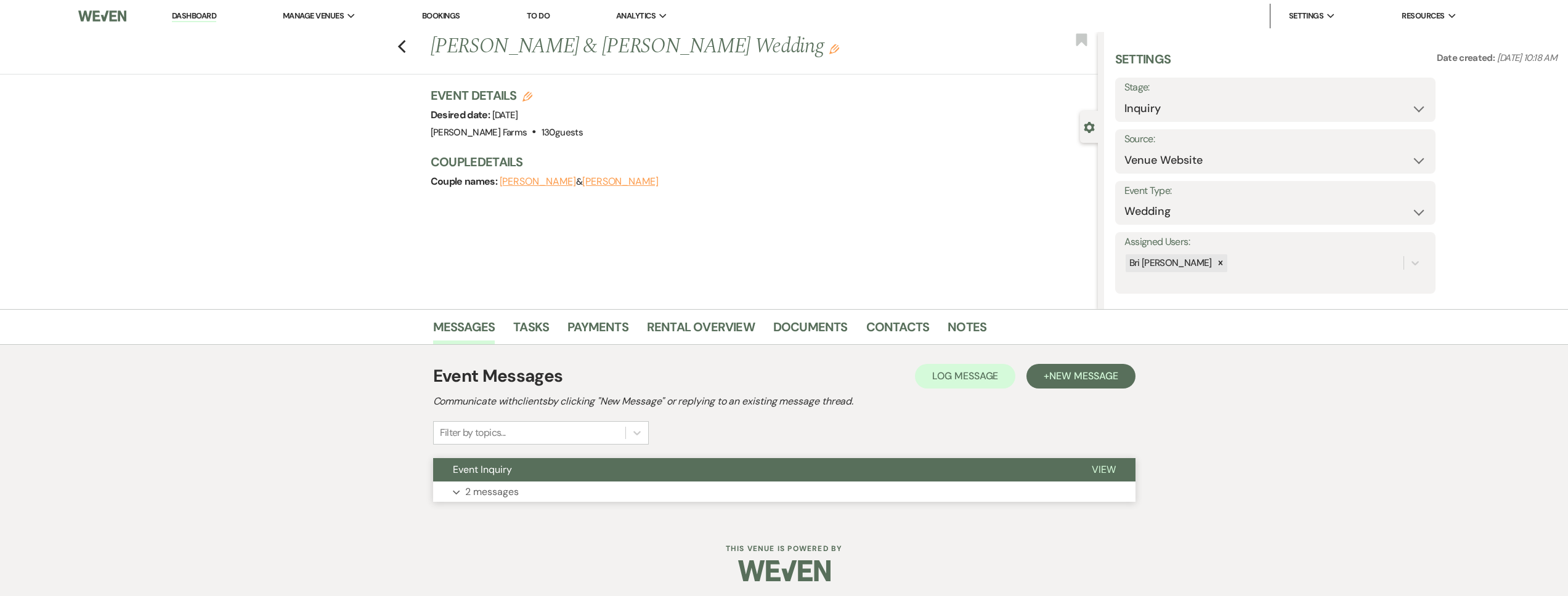
click at [536, 484] on button "Expand 2 messages" at bounding box center [784, 492] width 702 height 21
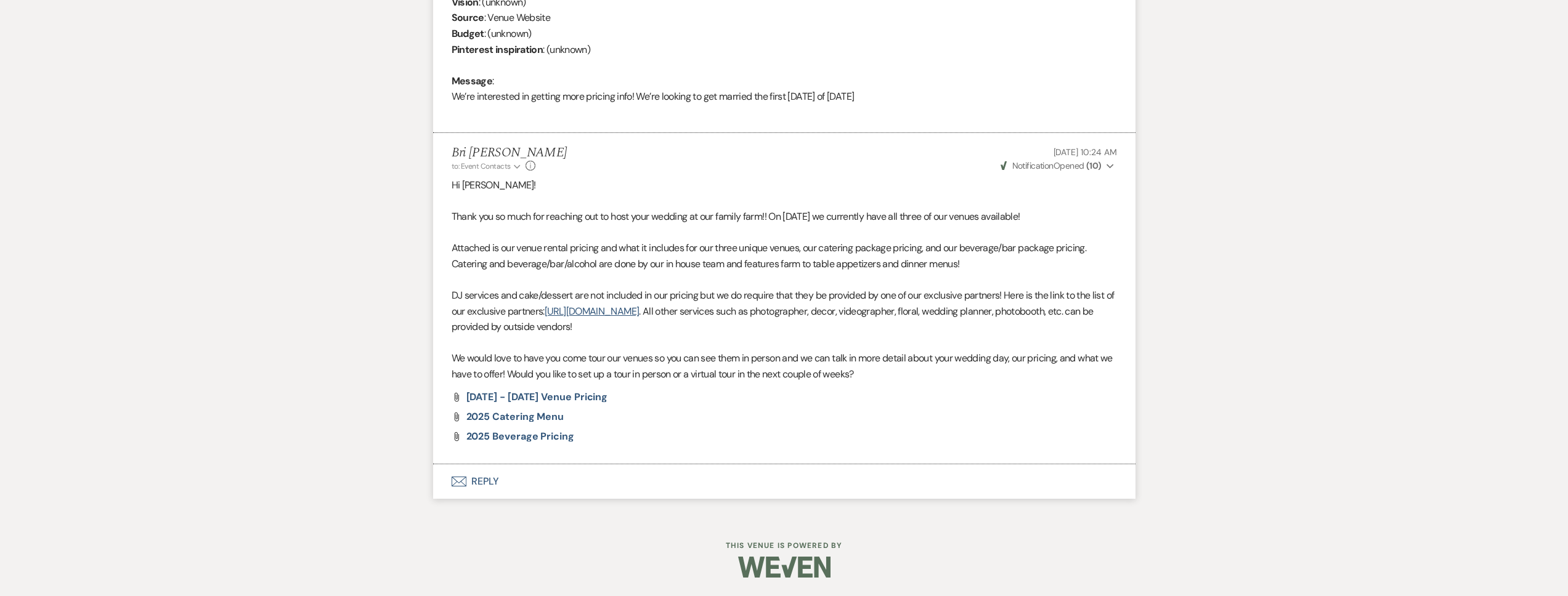
click at [536, 479] on button "Envelope Reply" at bounding box center [784, 481] width 702 height 35
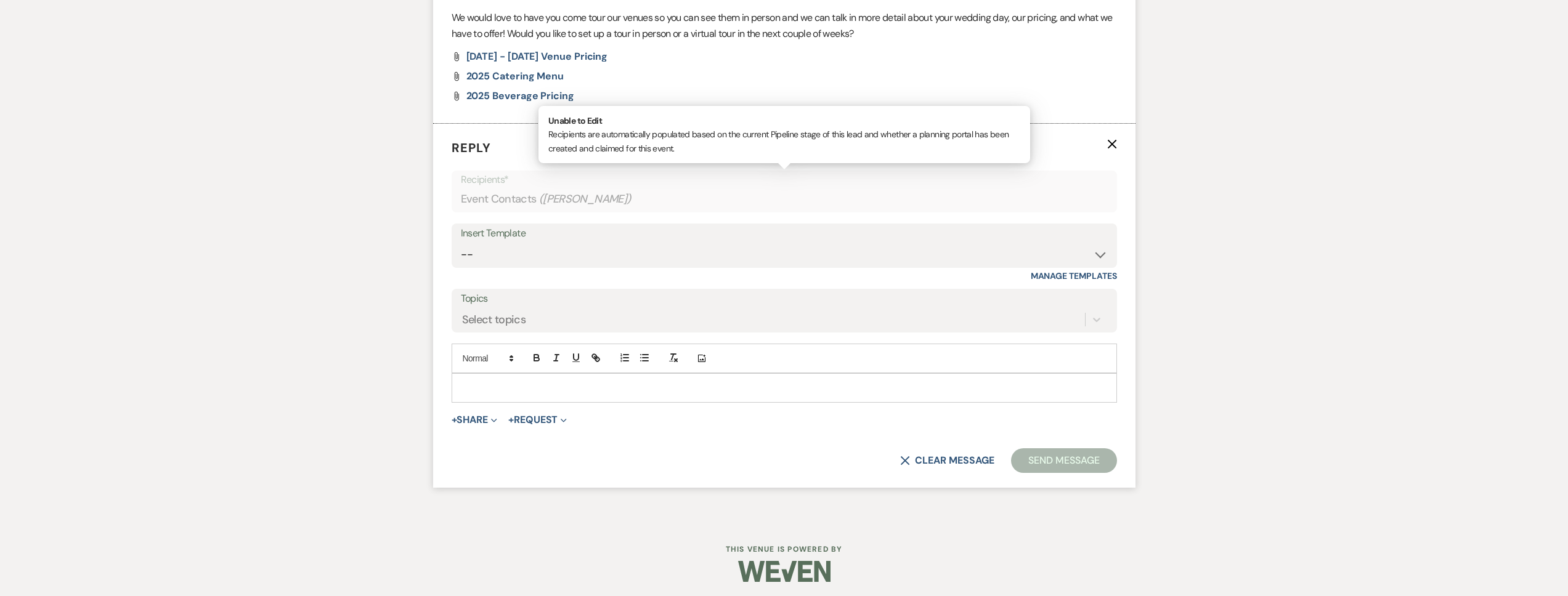
scroll to position [927, 0]
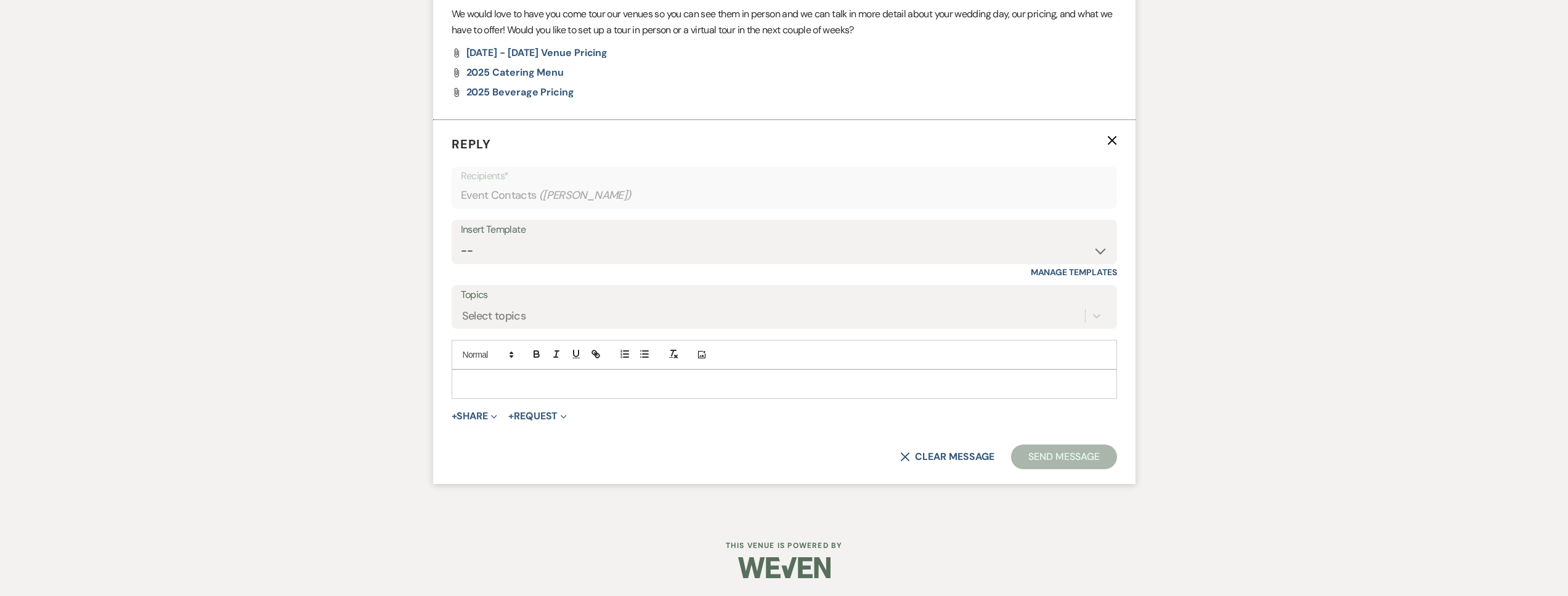
click at [517, 392] on div at bounding box center [784, 384] width 664 height 28
paste div
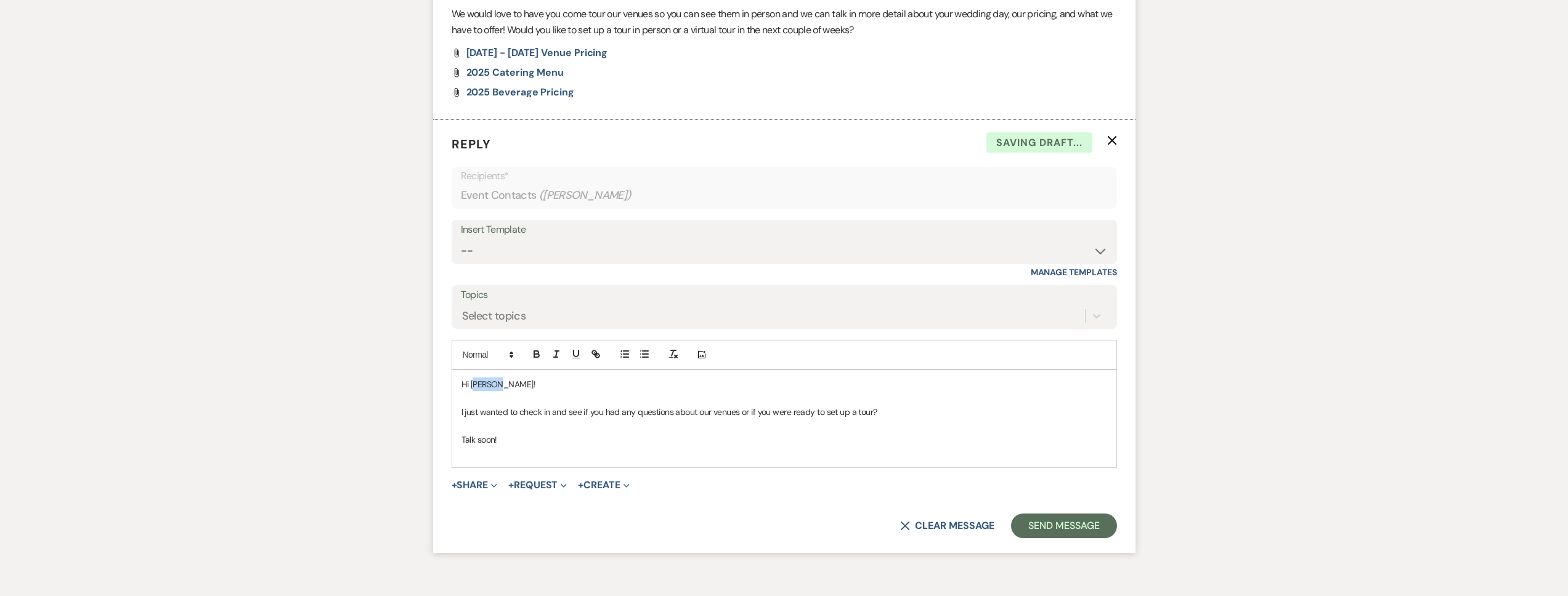
drag, startPoint x: 512, startPoint y: 387, endPoint x: 473, endPoint y: 386, distance: 39.0
click at [473, 386] on p "Hi Joshua!" at bounding box center [784, 384] width 645 height 13
click at [1039, 523] on button "Send Message" at bounding box center [1063, 525] width 105 height 25
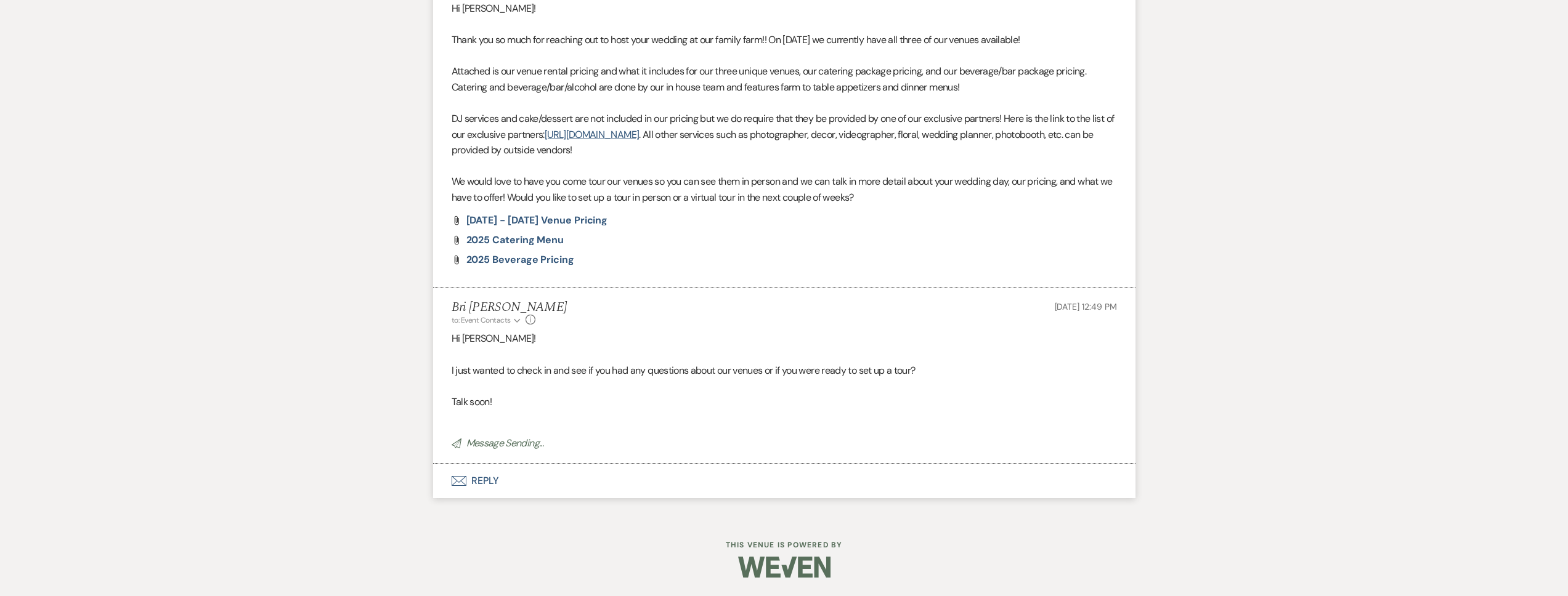
scroll to position [220, 0]
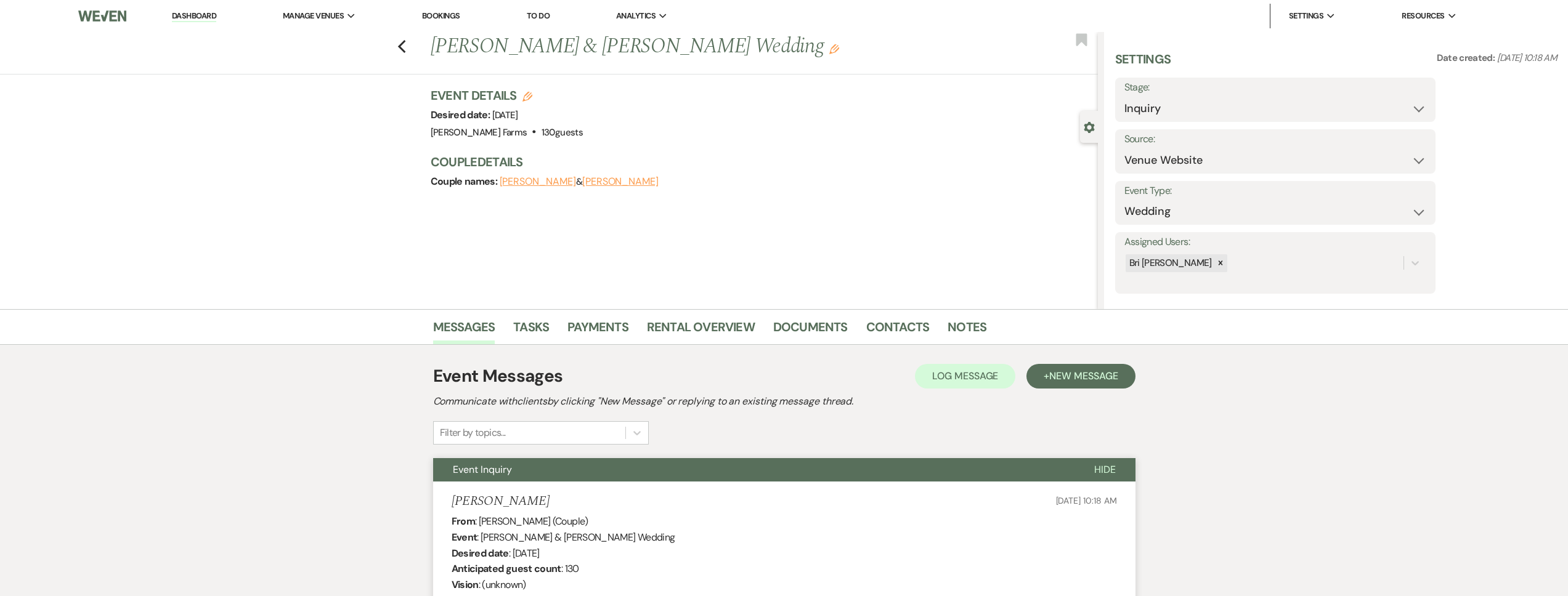
click at [411, 44] on div "Previous JD Ducusin & Alexa Negrete's Wedding Edit Bookmark" at bounding box center [546, 53] width 1104 height 42
click at [406, 44] on icon "Previous" at bounding box center [402, 46] width 9 height 15
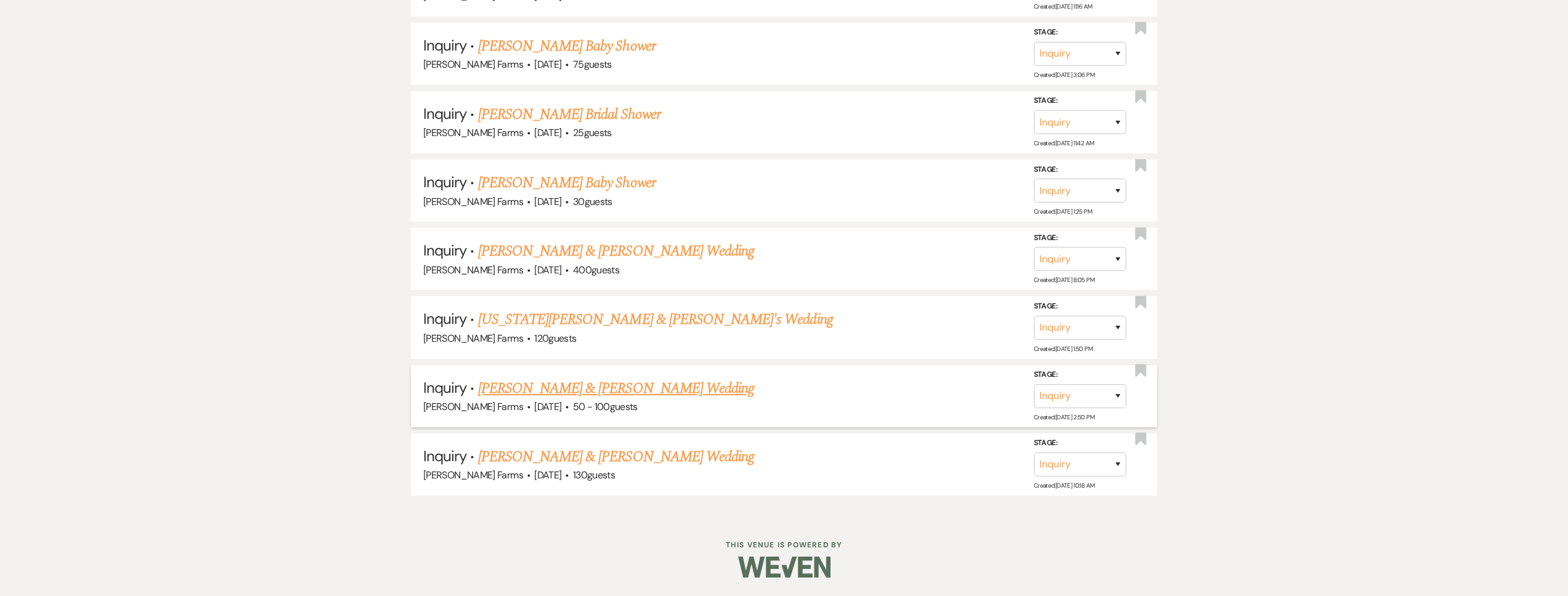
click at [599, 383] on link "[PERSON_NAME] & [PERSON_NAME] Wedding" at bounding box center [616, 389] width 276 height 22
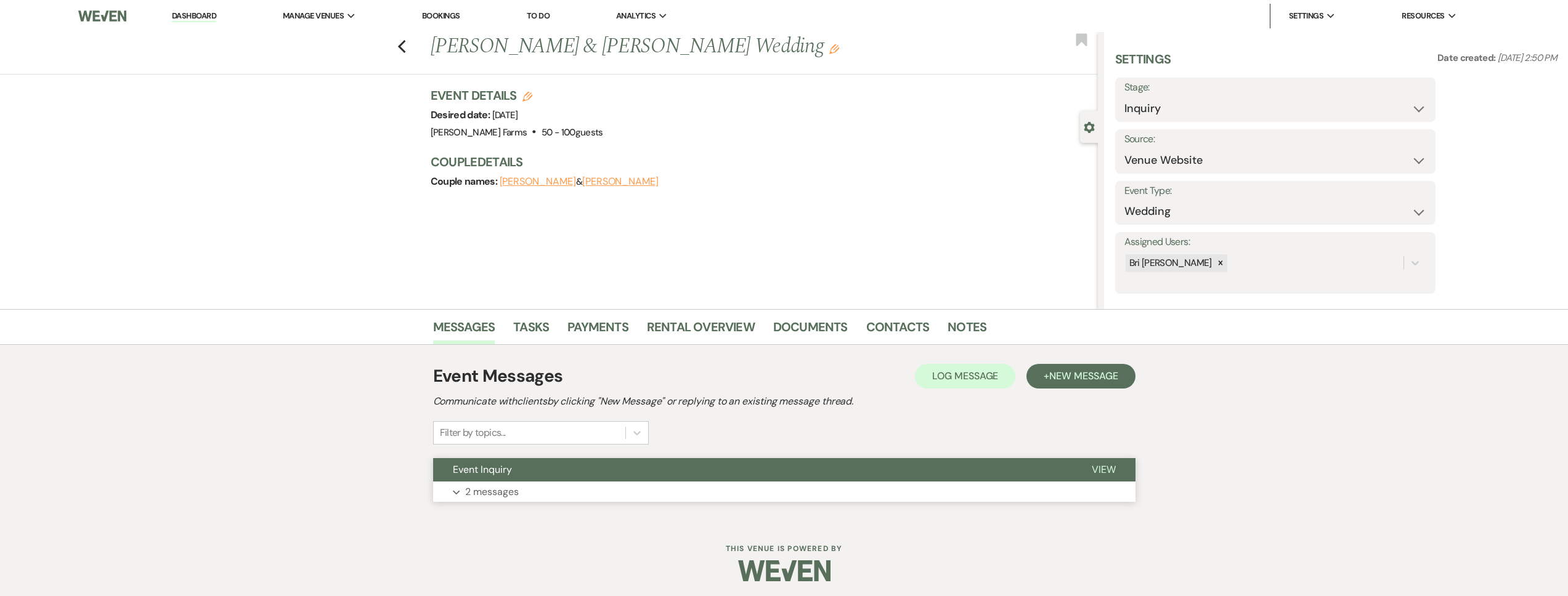
click at [543, 465] on button "Event Inquiry" at bounding box center [752, 469] width 639 height 23
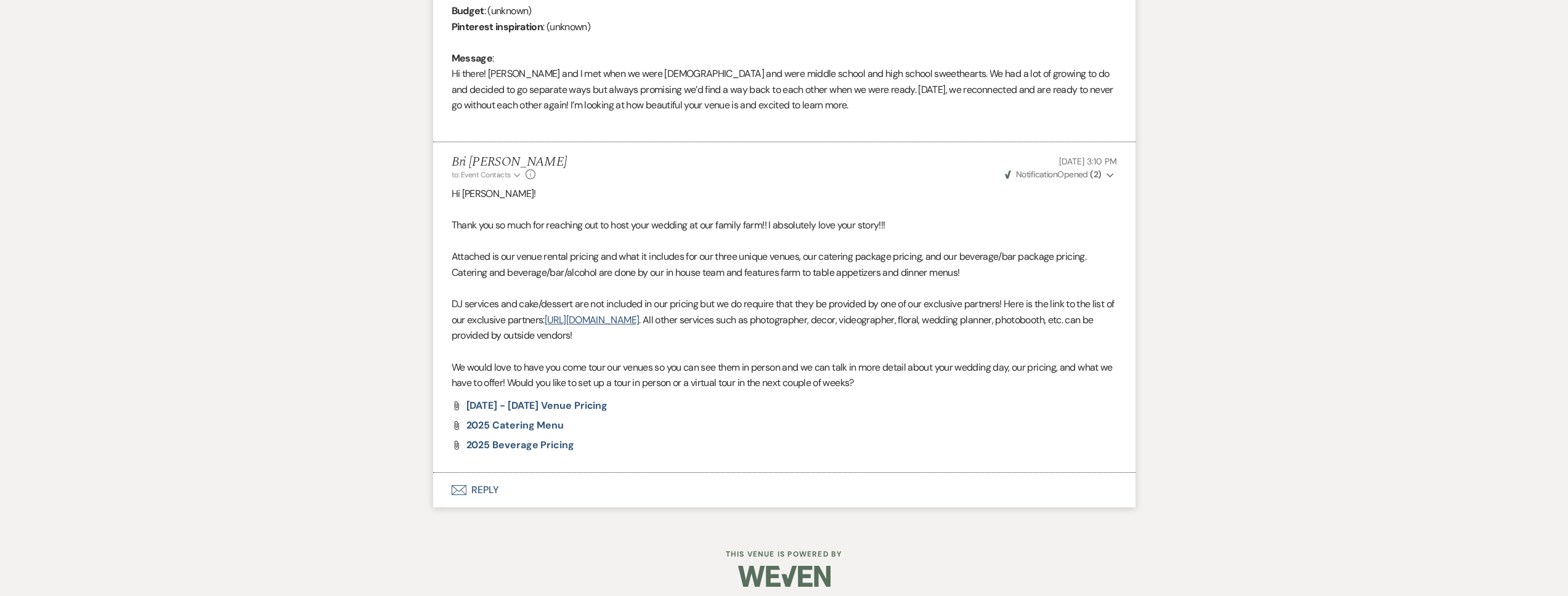
click at [526, 498] on button "Envelope Reply" at bounding box center [784, 490] width 702 height 35
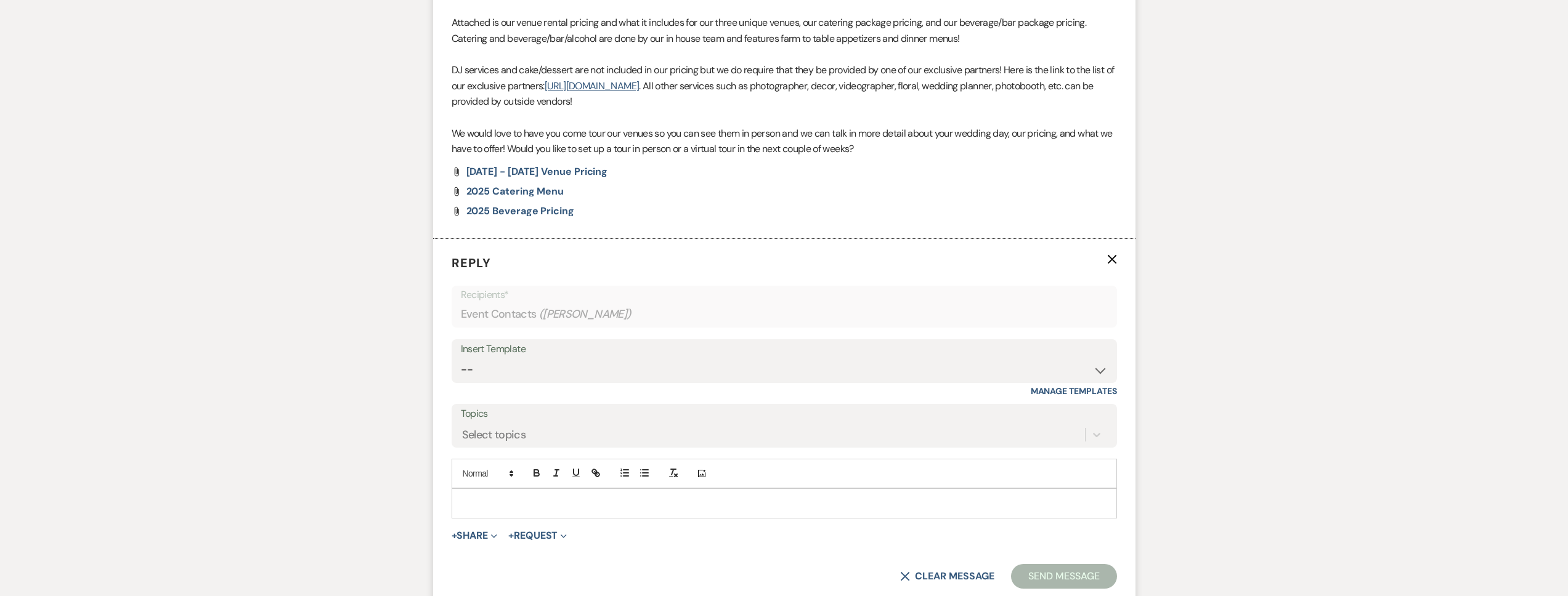
click at [498, 491] on div at bounding box center [784, 503] width 664 height 28
paste div
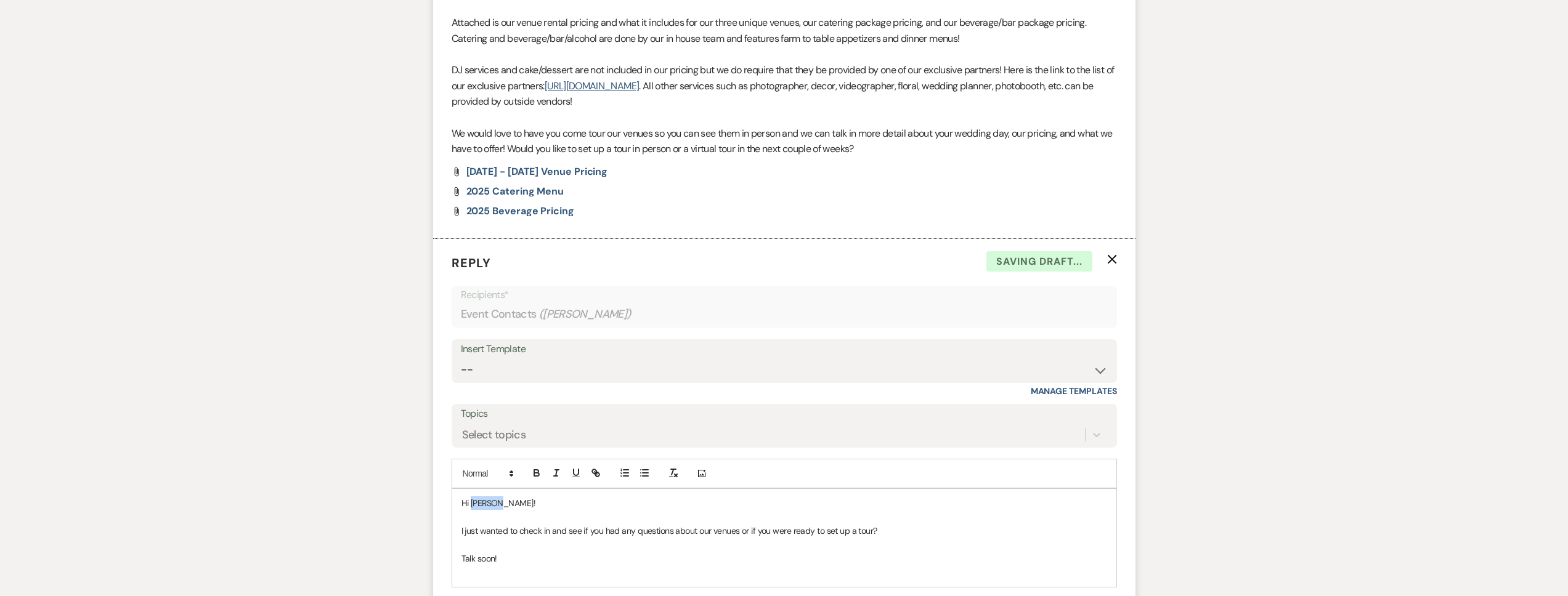
click at [472, 502] on span "Hi Joshua!" at bounding box center [498, 503] width 74 height 11
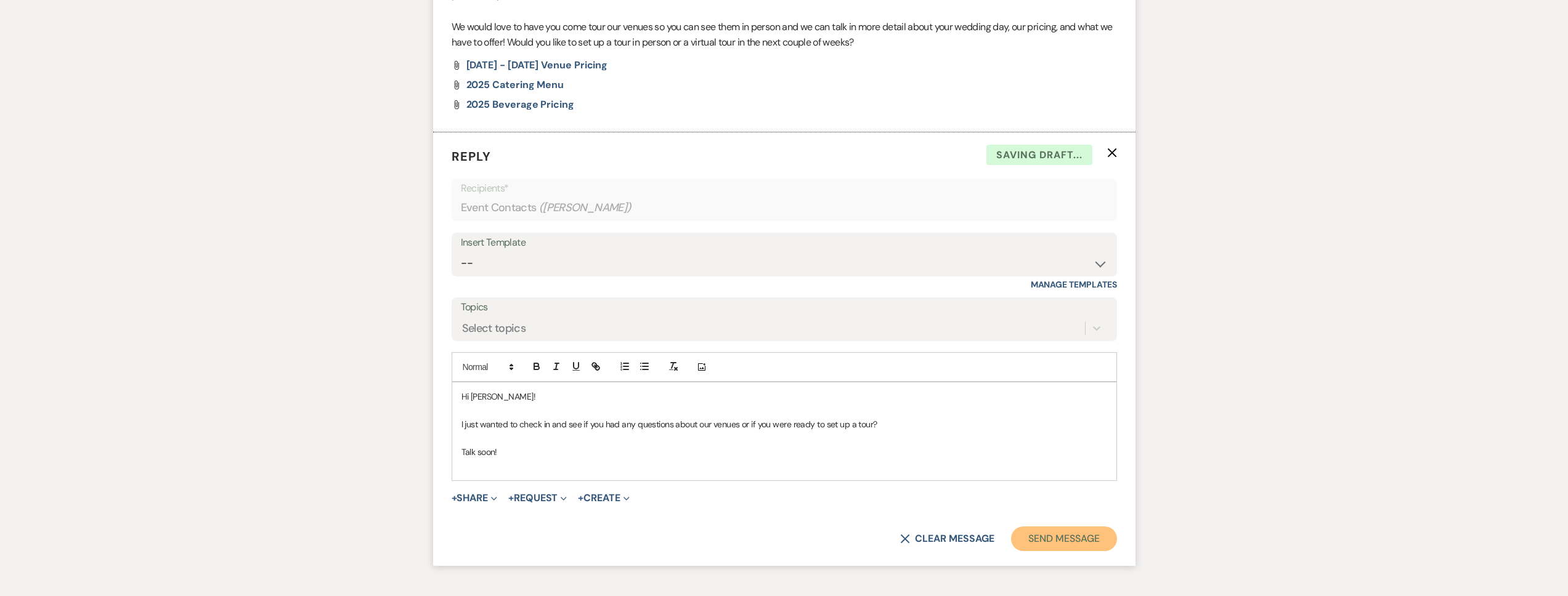
click at [1044, 530] on button "Send Message" at bounding box center [1063, 539] width 105 height 25
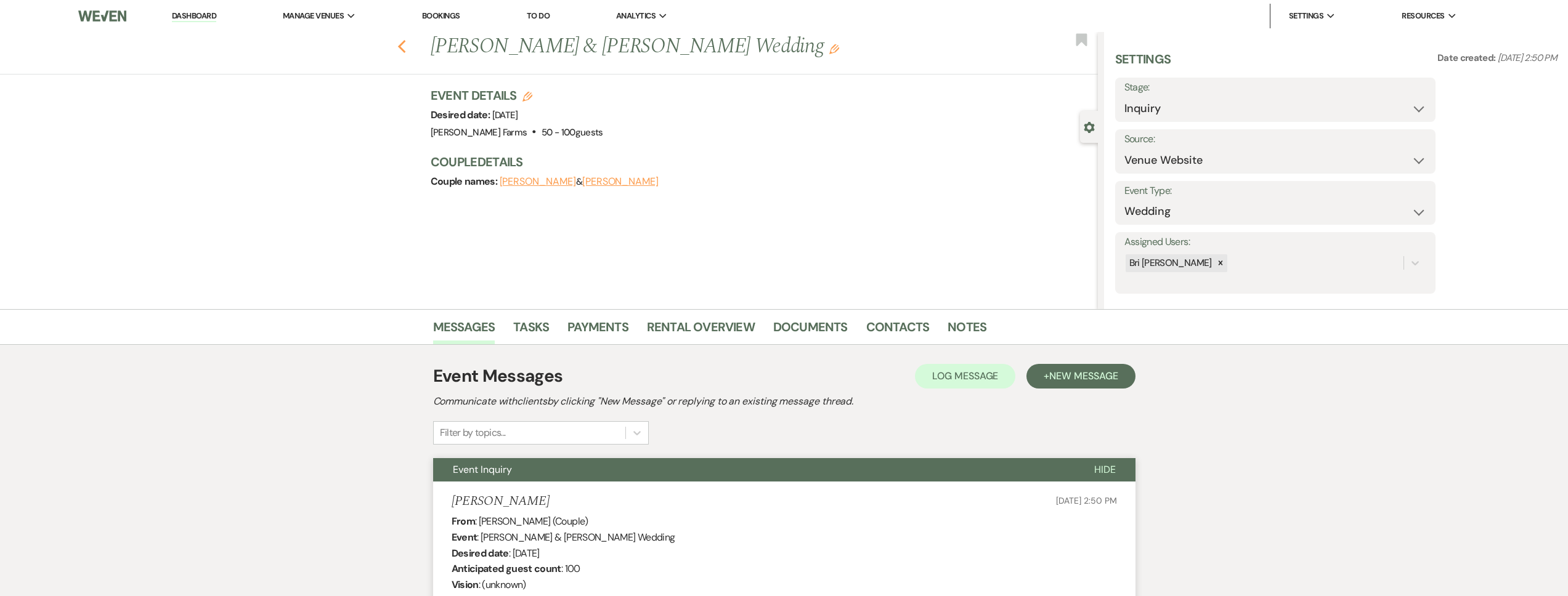
click at [404, 48] on use "button" at bounding box center [401, 46] width 8 height 13
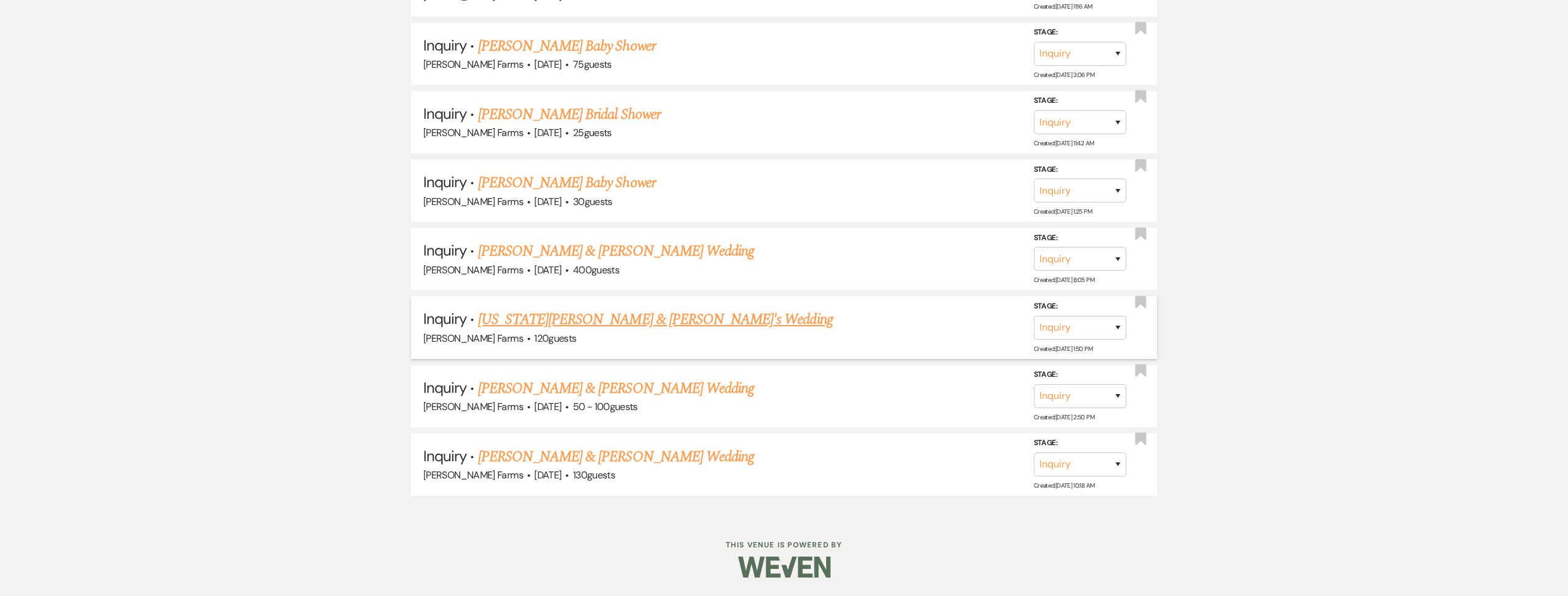
click at [582, 327] on link "[US_STATE][PERSON_NAME] & [PERSON_NAME]'s Wedding" at bounding box center [656, 319] width 355 height 22
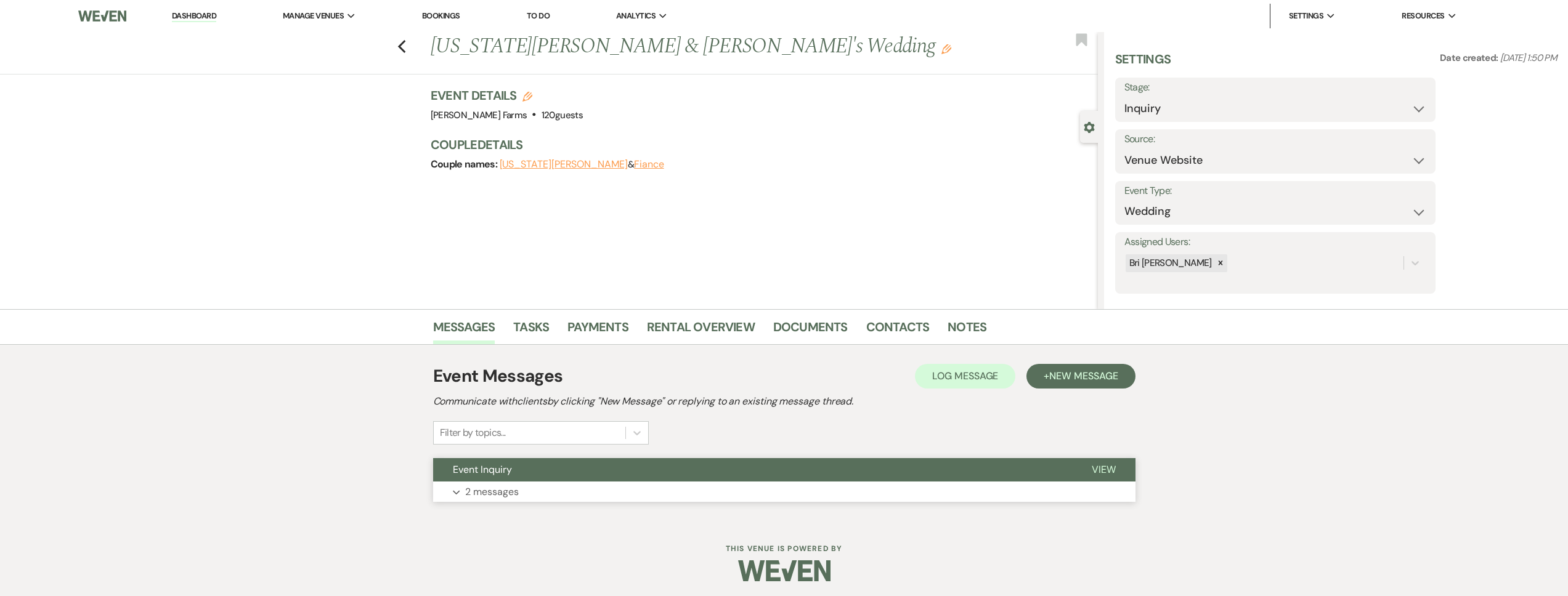
click at [550, 469] on button "Event Inquiry" at bounding box center [752, 469] width 639 height 23
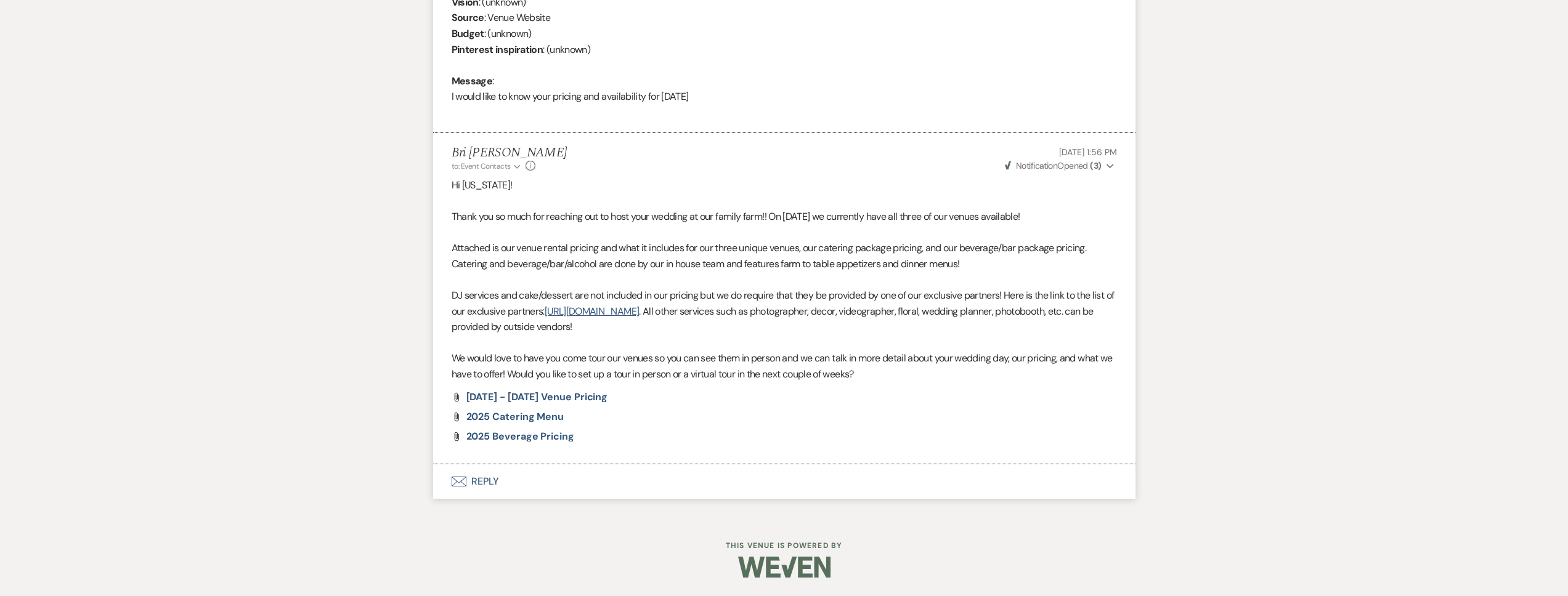
click at [544, 476] on button "Envelope Reply" at bounding box center [784, 481] width 702 height 35
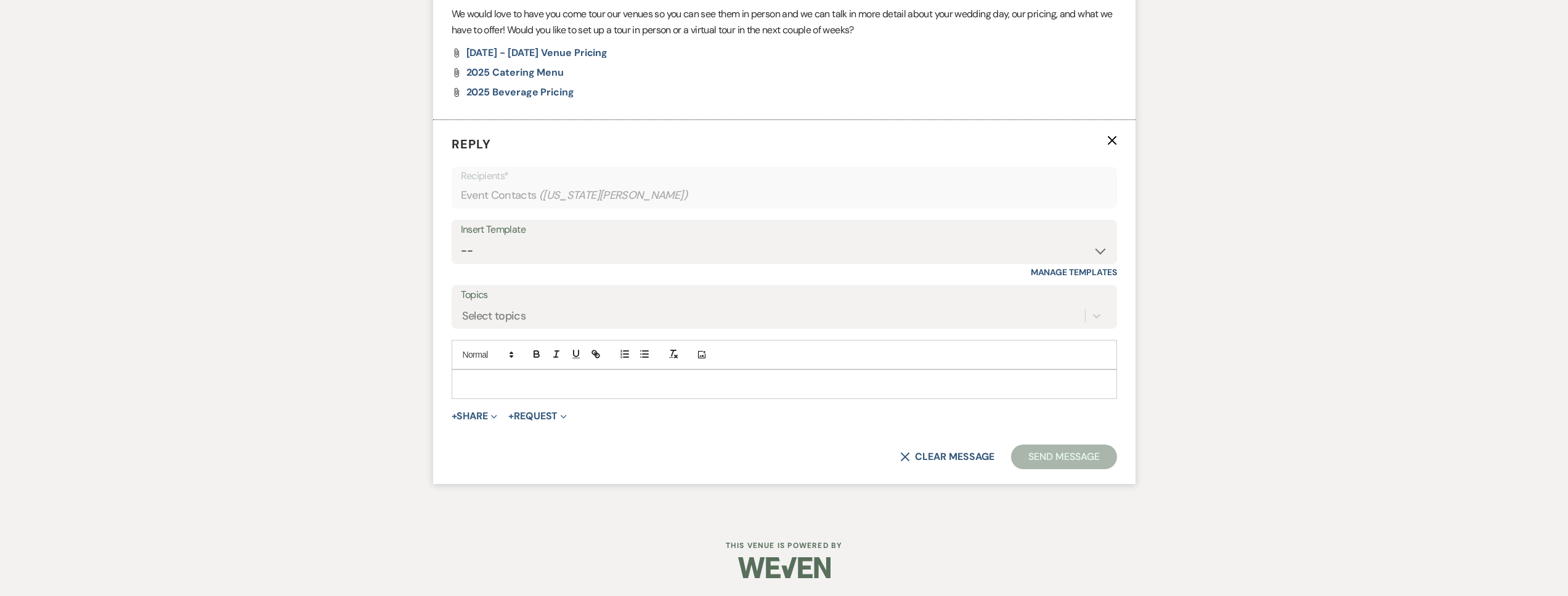
click at [509, 394] on div at bounding box center [784, 384] width 664 height 28
paste div
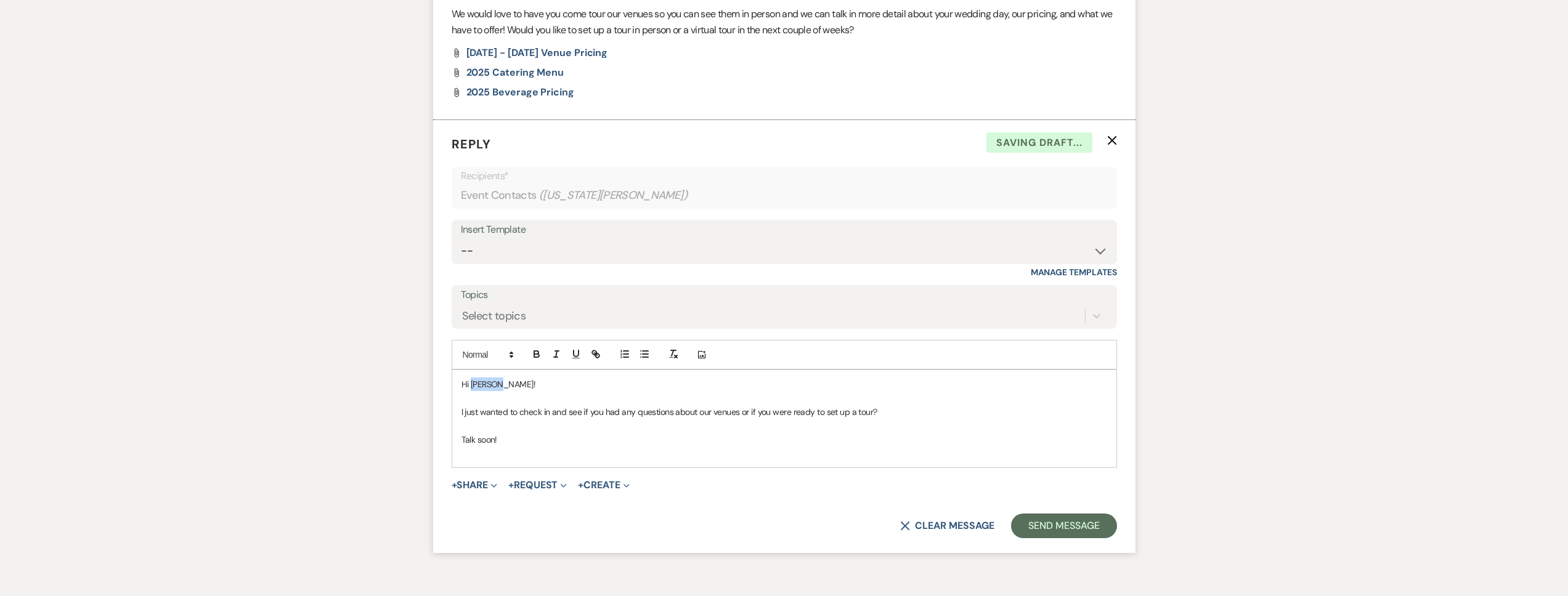
drag, startPoint x: 516, startPoint y: 386, endPoint x: 471, endPoint y: 386, distance: 45.0
click at [471, 386] on p "Hi Joshua!" at bounding box center [784, 384] width 645 height 13
click at [1042, 524] on button "Send Message" at bounding box center [1063, 525] width 105 height 25
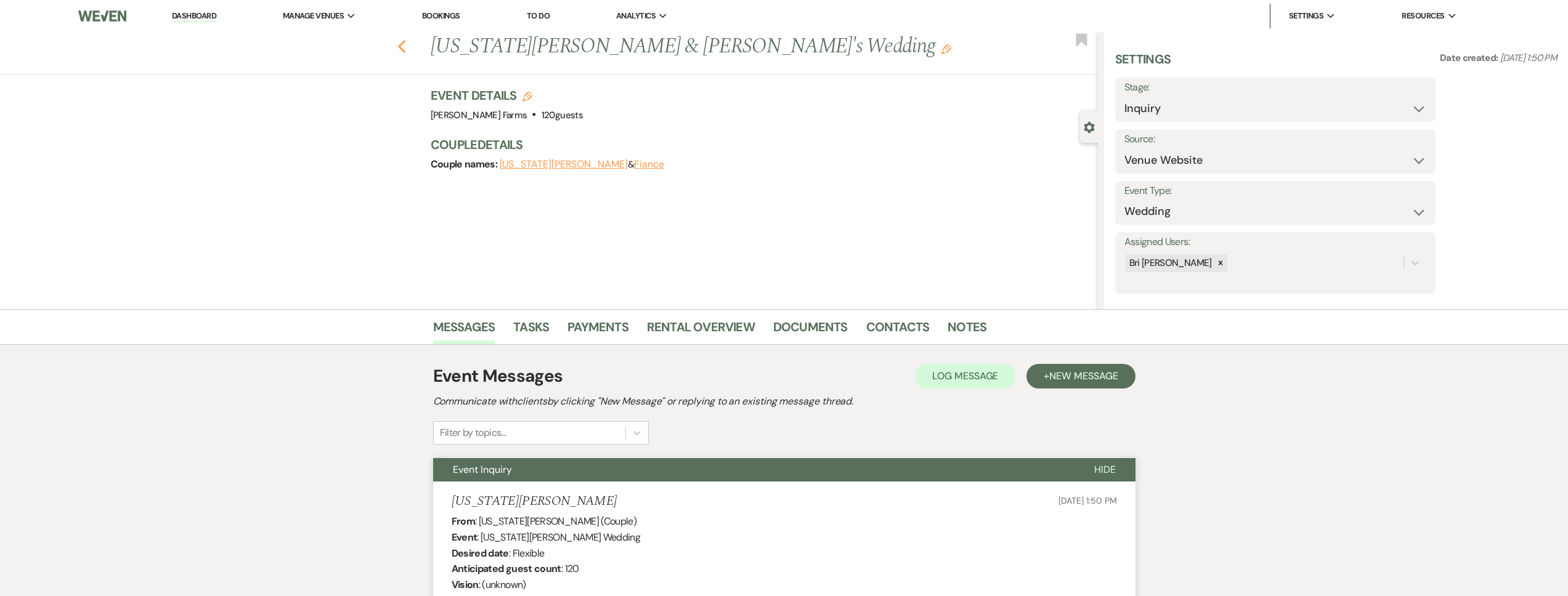
click at [406, 45] on icon "Previous" at bounding box center [402, 46] width 9 height 15
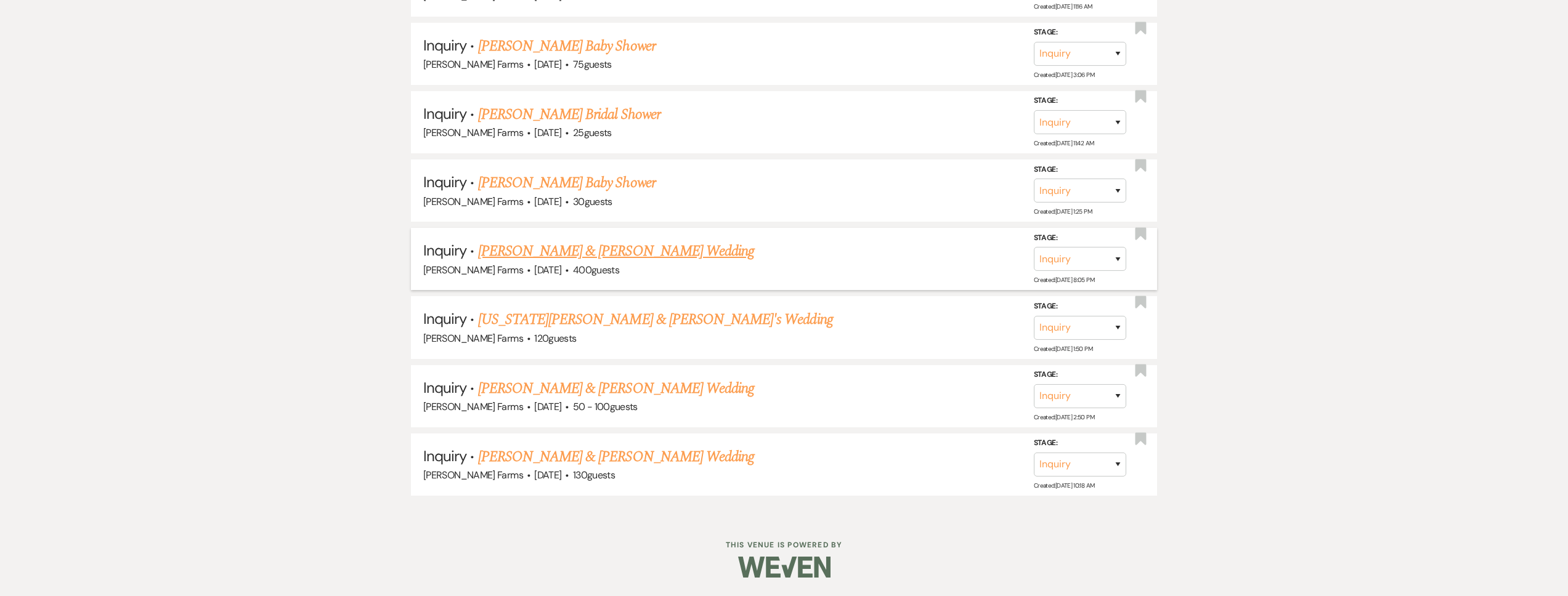
click at [594, 255] on link "[PERSON_NAME] & [PERSON_NAME] Wedding" at bounding box center [616, 251] width 276 height 22
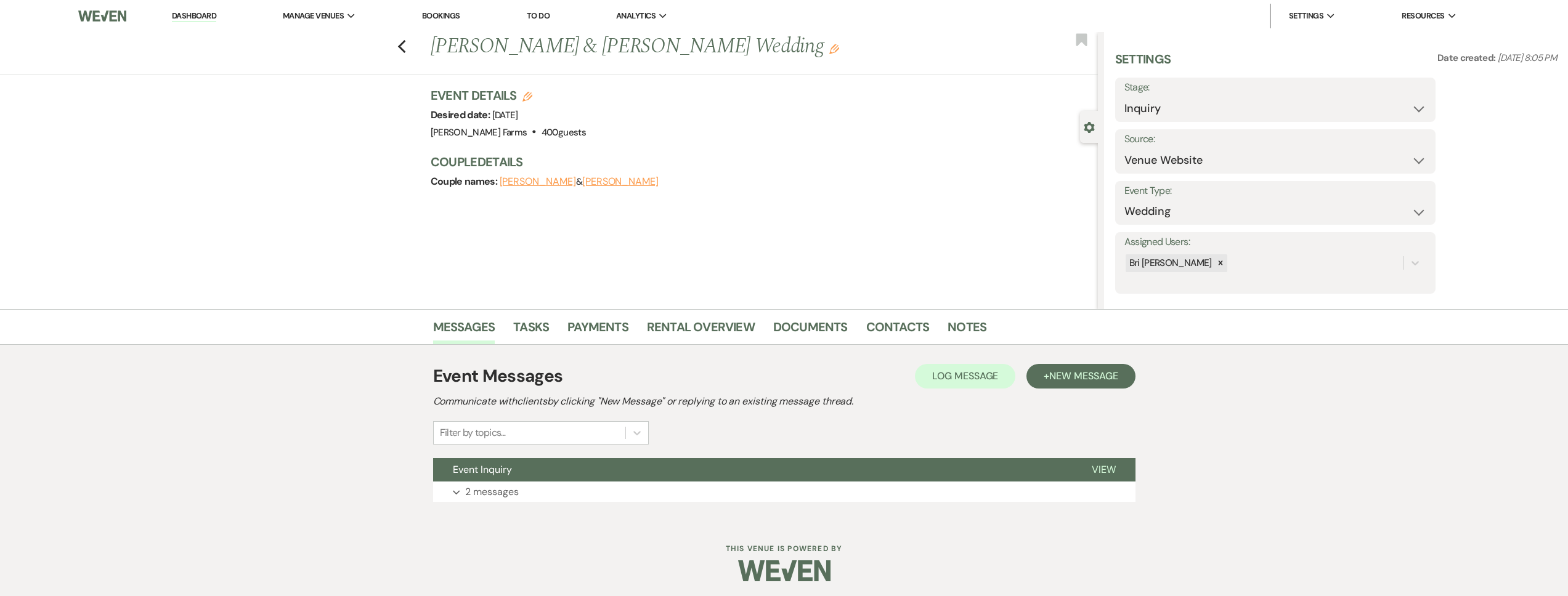
click at [565, 456] on div "Event Messages Log Log Message + New Message Communicate with clients by clicki…" at bounding box center [784, 432] width 702 height 151
click at [563, 466] on button "Event Inquiry" at bounding box center [752, 469] width 639 height 23
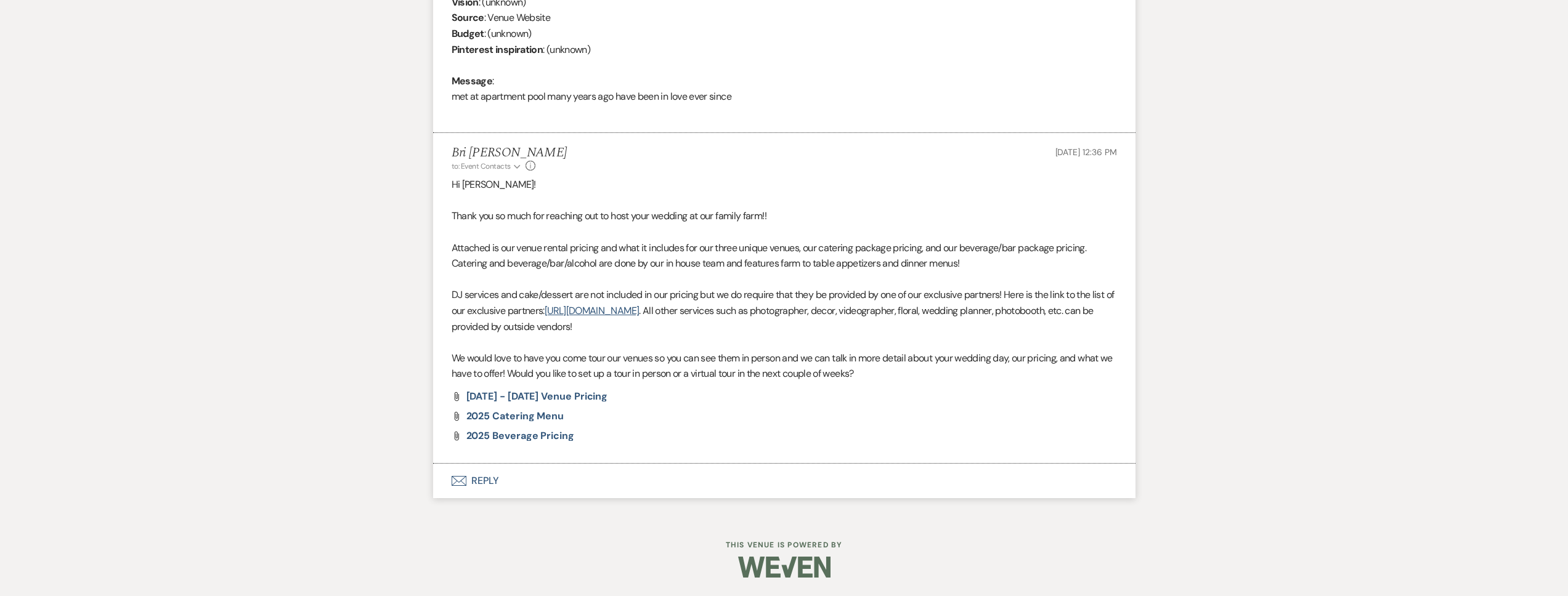
click at [548, 492] on button "Envelope Reply" at bounding box center [784, 481] width 702 height 35
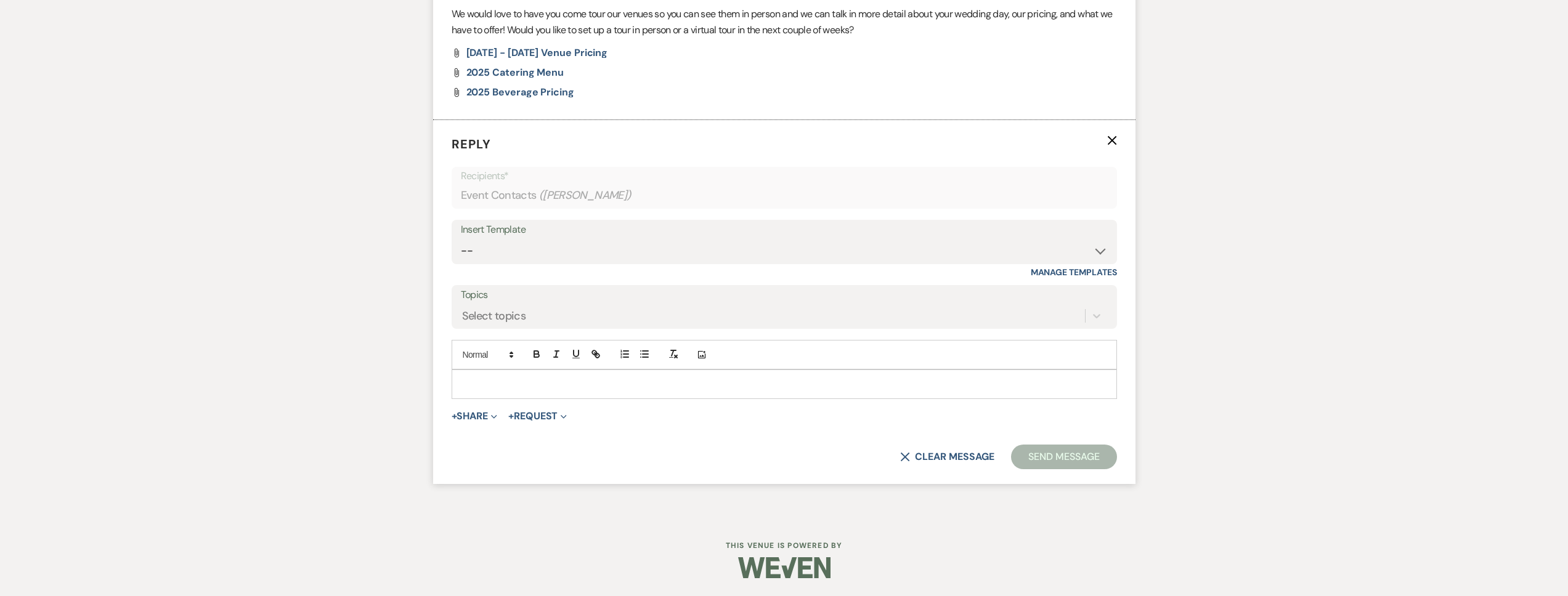
click at [495, 382] on p at bounding box center [784, 384] width 645 height 13
paste div
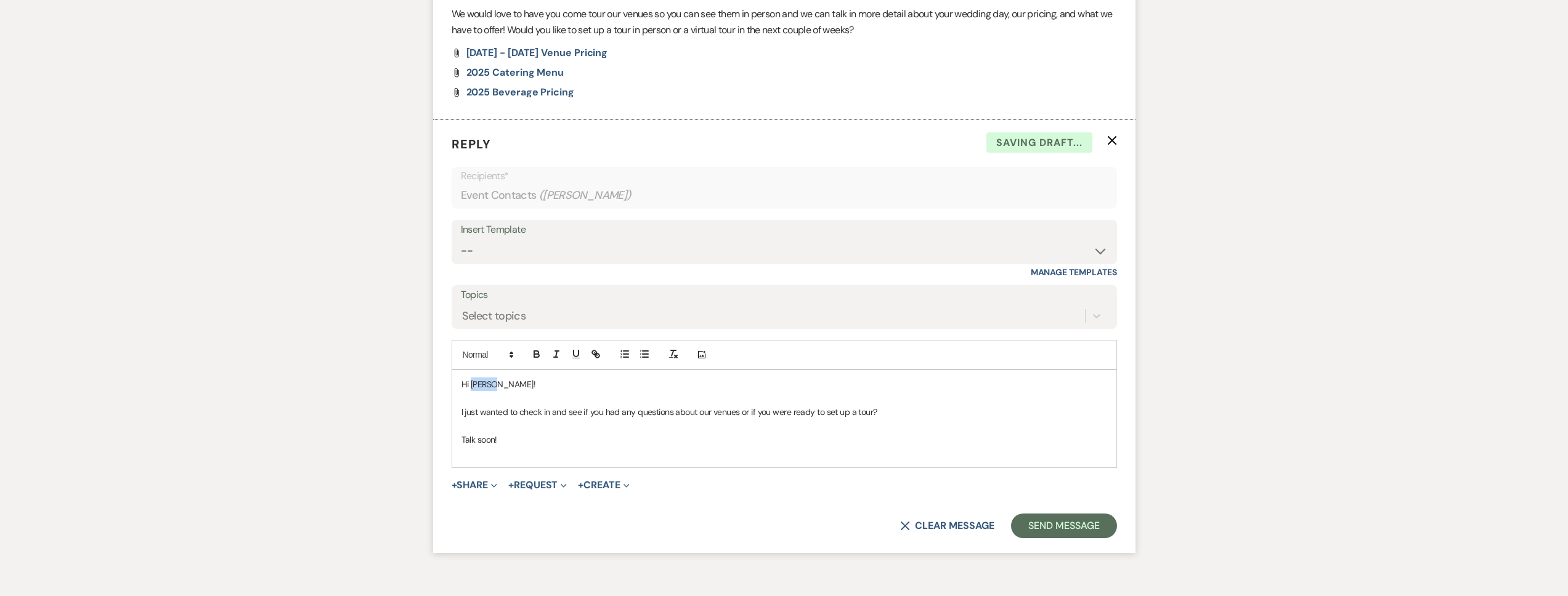
drag, startPoint x: 495, startPoint y: 382, endPoint x: 473, endPoint y: 387, distance: 22.6
click at [471, 384] on span "Hi Joshua!" at bounding box center [498, 385] width 74 height 11
click at [1059, 525] on button "Send Message" at bounding box center [1063, 525] width 105 height 25
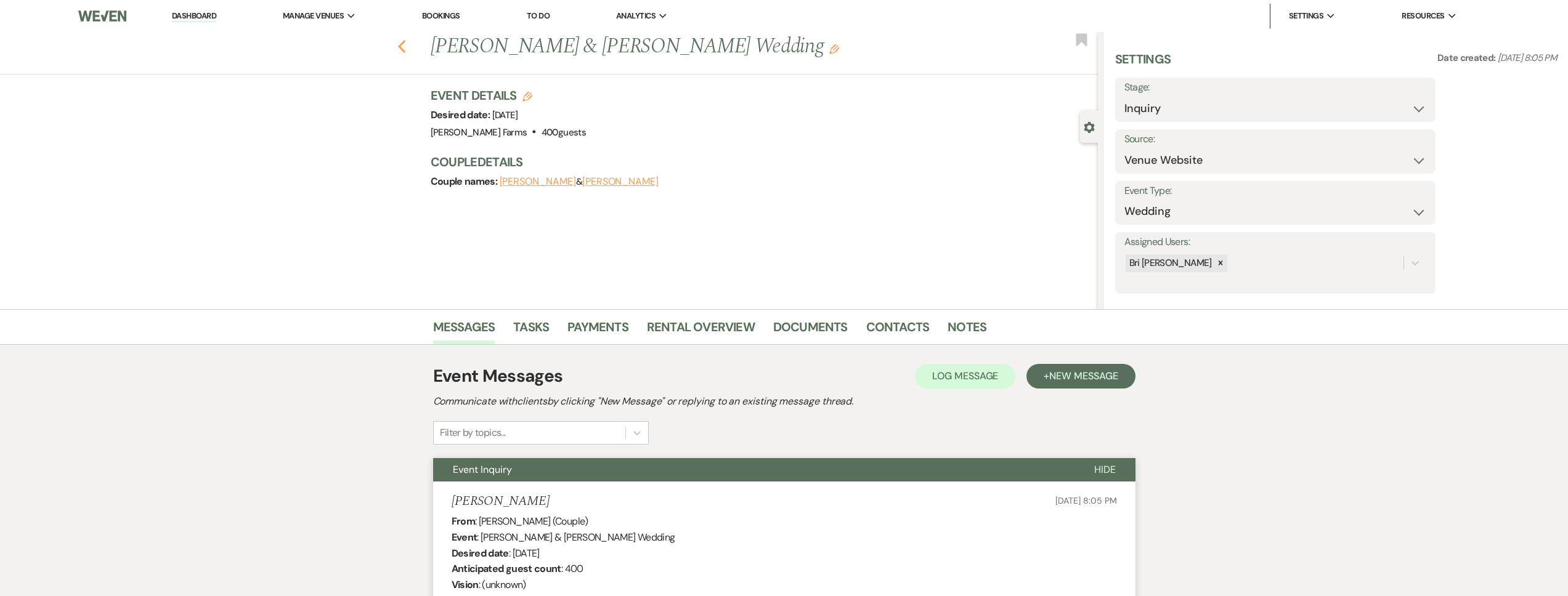
click at [406, 39] on icon "Previous" at bounding box center [402, 46] width 9 height 15
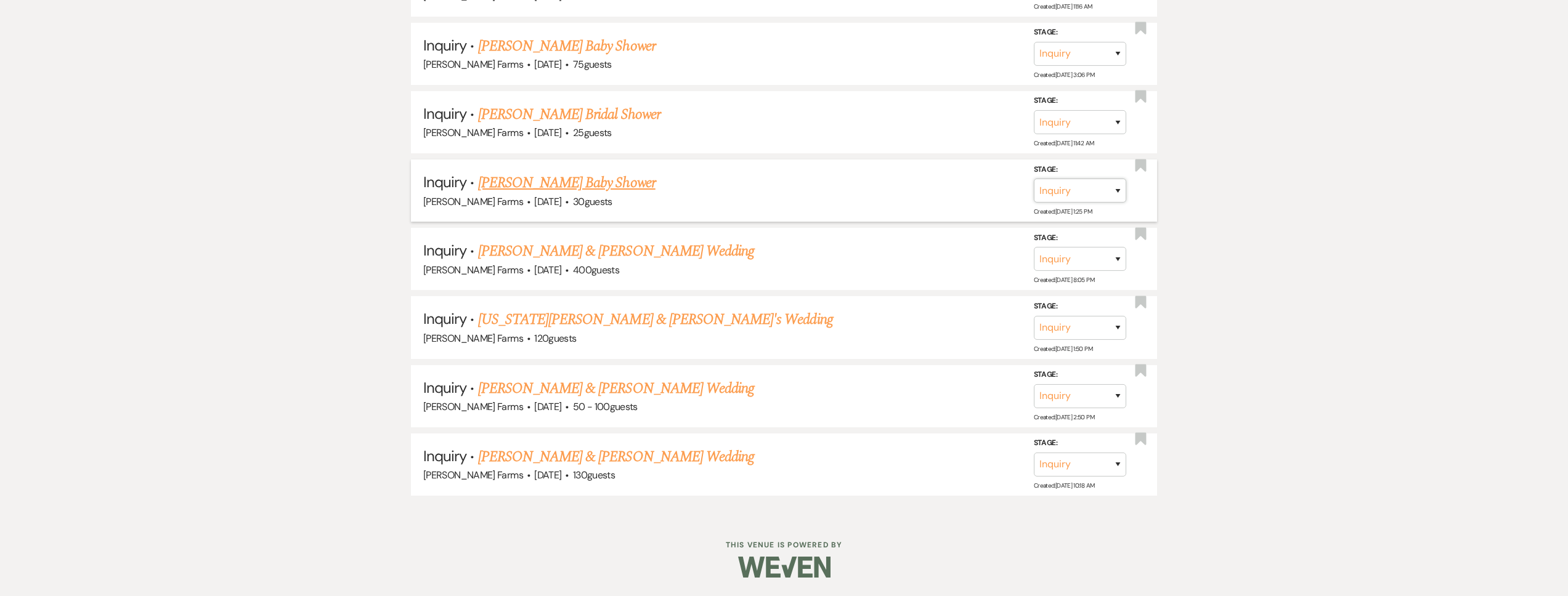
click at [1092, 194] on select "Inquiry Follow Up Tour Requested Tour Confirmed Toured Proposal Sent Booked Lost" at bounding box center [1080, 190] width 92 height 24
click at [1034, 178] on select "Inquiry Follow Up Tour Requested Tour Confirmed Toured Proposal Sent Booked Lost" at bounding box center [1080, 190] width 92 height 24
click at [946, 196] on select "Booked Elsewhere Budget Date Unavailable No Response Not a Good Match Capacity …" at bounding box center [907, 190] width 106 height 24
click at [854, 178] on select "Booked Elsewhere Budget Date Unavailable No Response Not a Good Match Capacity …" at bounding box center [907, 190] width 106 height 24
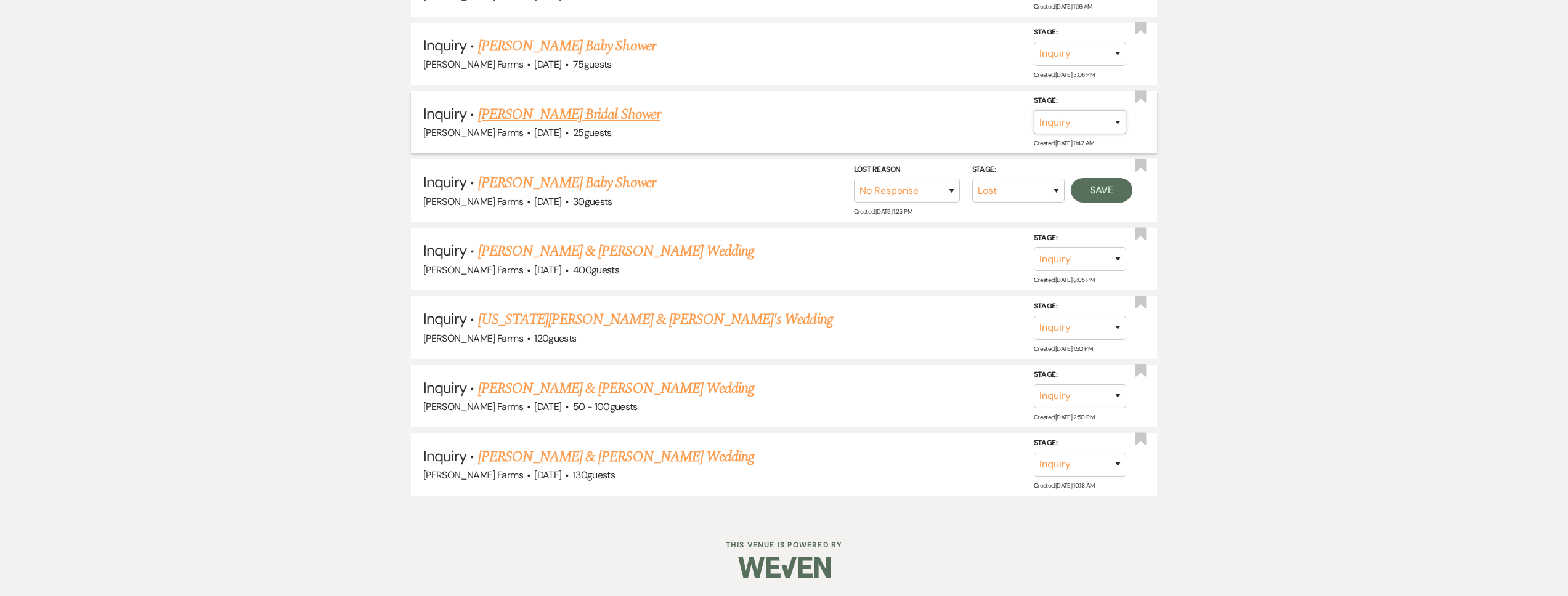
click at [1072, 131] on select "Inquiry Follow Up Tour Requested Tour Confirmed Toured Proposal Sent Booked Lost" at bounding box center [1080, 122] width 92 height 24
click at [1034, 110] on select "Inquiry Follow Up Tour Requested Tour Confirmed Toured Proposal Sent Booked Lost" at bounding box center [1080, 122] width 92 height 24
click at [929, 121] on select "Booked Elsewhere Budget Date Unavailable No Response Not a Good Match Capacity …" at bounding box center [907, 122] width 106 height 24
click at [854, 110] on select "Booked Elsewhere Budget Date Unavailable No Response Not a Good Match Capacity …" at bounding box center [907, 122] width 106 height 24
click at [1058, 56] on select "Inquiry Follow Up Tour Requested Tour Confirmed Toured Proposal Sent Booked Lost" at bounding box center [1080, 54] width 92 height 24
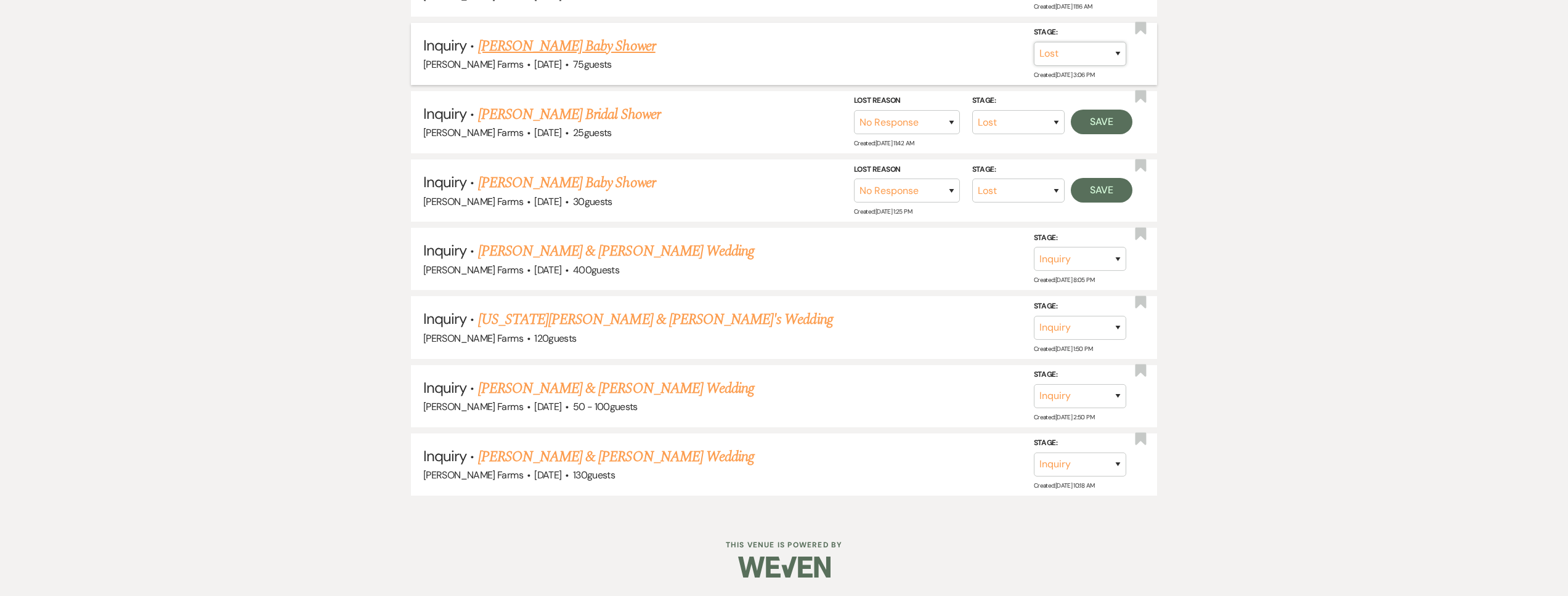
click at [1034, 42] on select "Inquiry Follow Up Tour Requested Tour Confirmed Toured Proposal Sent Booked Lost" at bounding box center [1080, 54] width 92 height 24
click at [896, 51] on select "Booked Elsewhere Budget Date Unavailable No Response Not a Good Match Capacity …" at bounding box center [907, 54] width 106 height 24
click at [854, 42] on select "Booked Elsewhere Budget Date Unavailable No Response Not a Good Match Capacity …" at bounding box center [907, 54] width 106 height 24
click at [1100, 54] on button "Save" at bounding box center [1102, 53] width 62 height 25
click at [1102, 114] on button "Save" at bounding box center [1102, 122] width 62 height 25
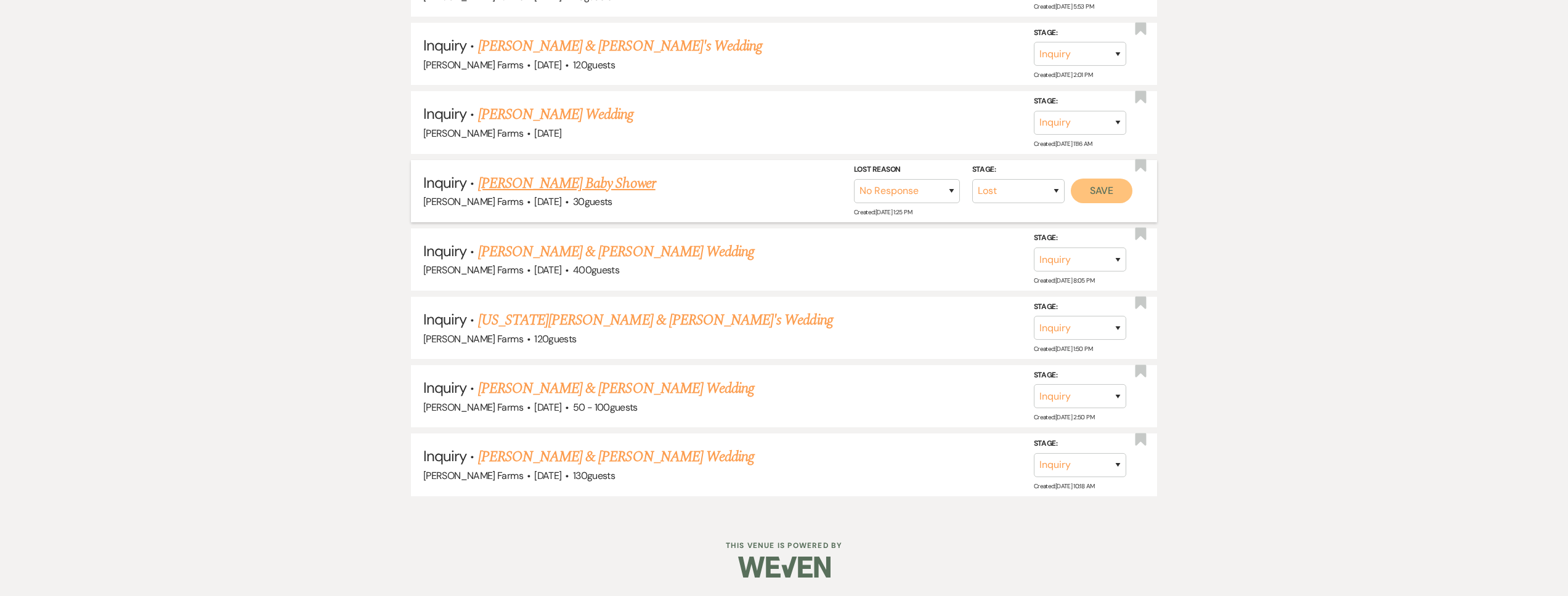
click at [1108, 190] on button "Save" at bounding box center [1102, 190] width 62 height 25
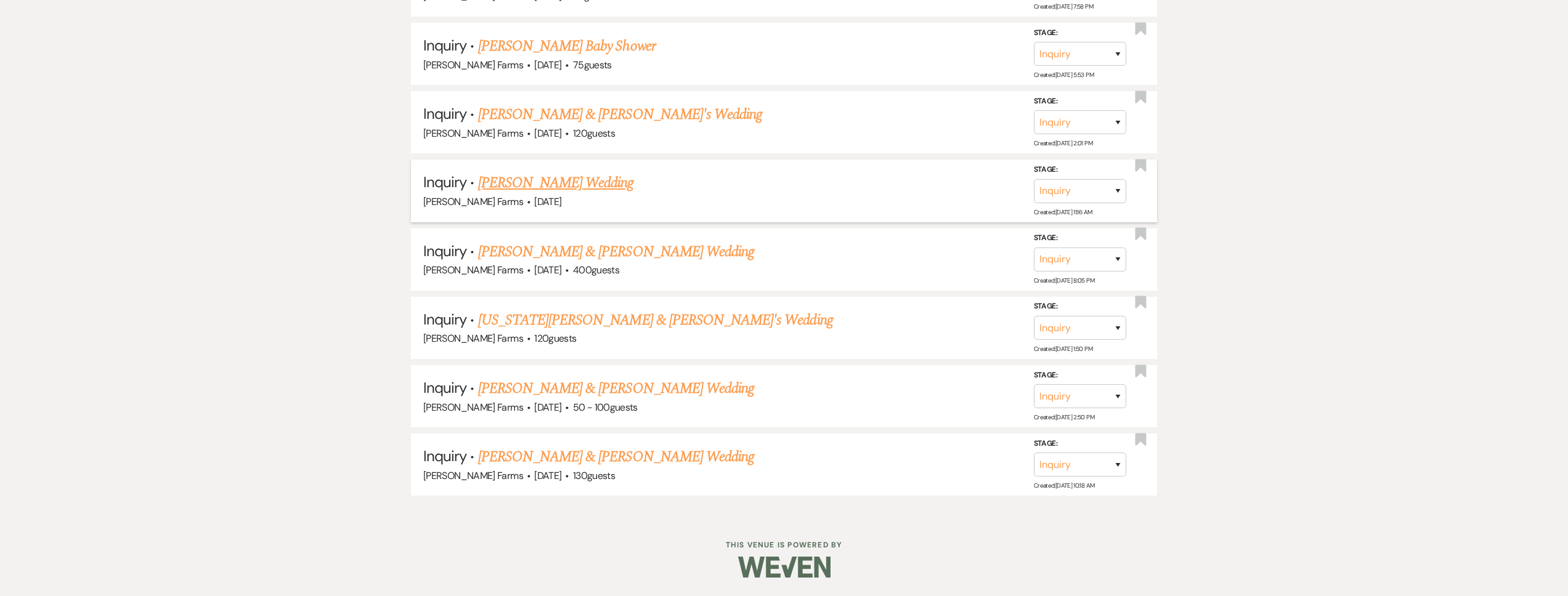
click at [577, 183] on link "[PERSON_NAME] Wedding" at bounding box center [556, 182] width 156 height 22
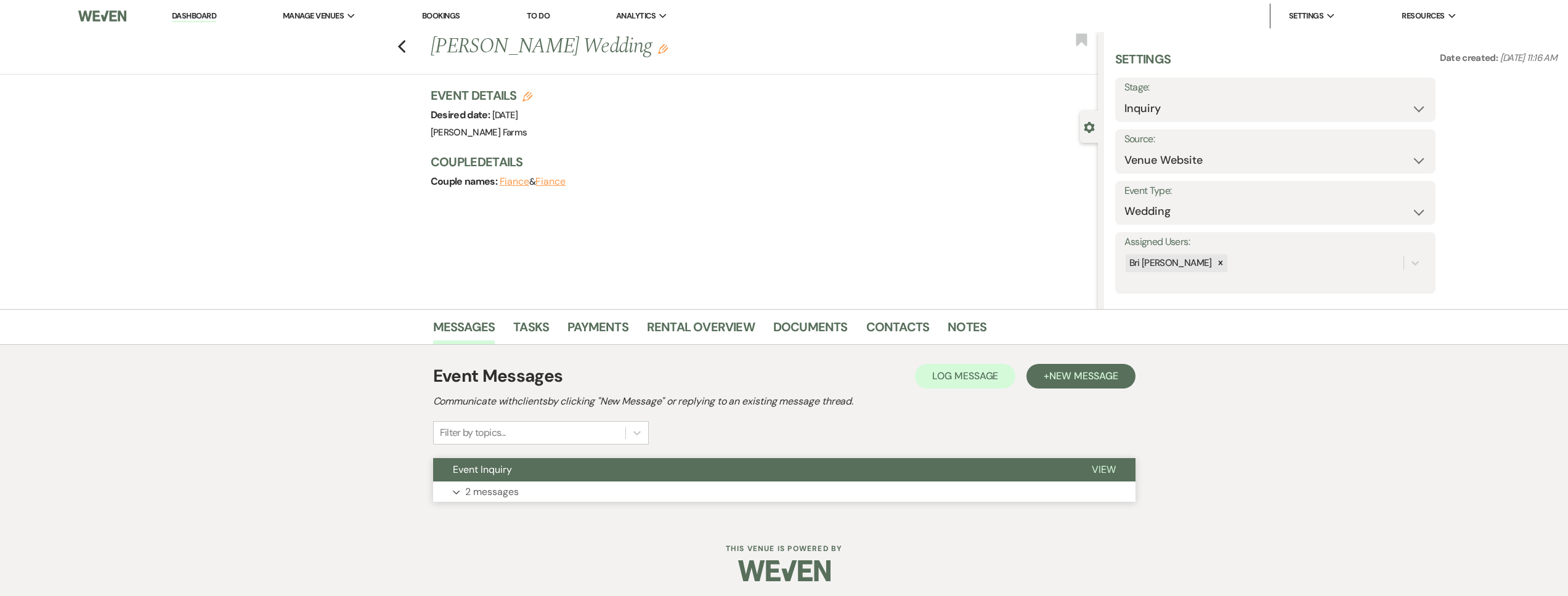
drag, startPoint x: 581, startPoint y: 491, endPoint x: 578, endPoint y: 462, distance: 29.2
click at [581, 491] on button "Expand 2 messages" at bounding box center [784, 492] width 702 height 21
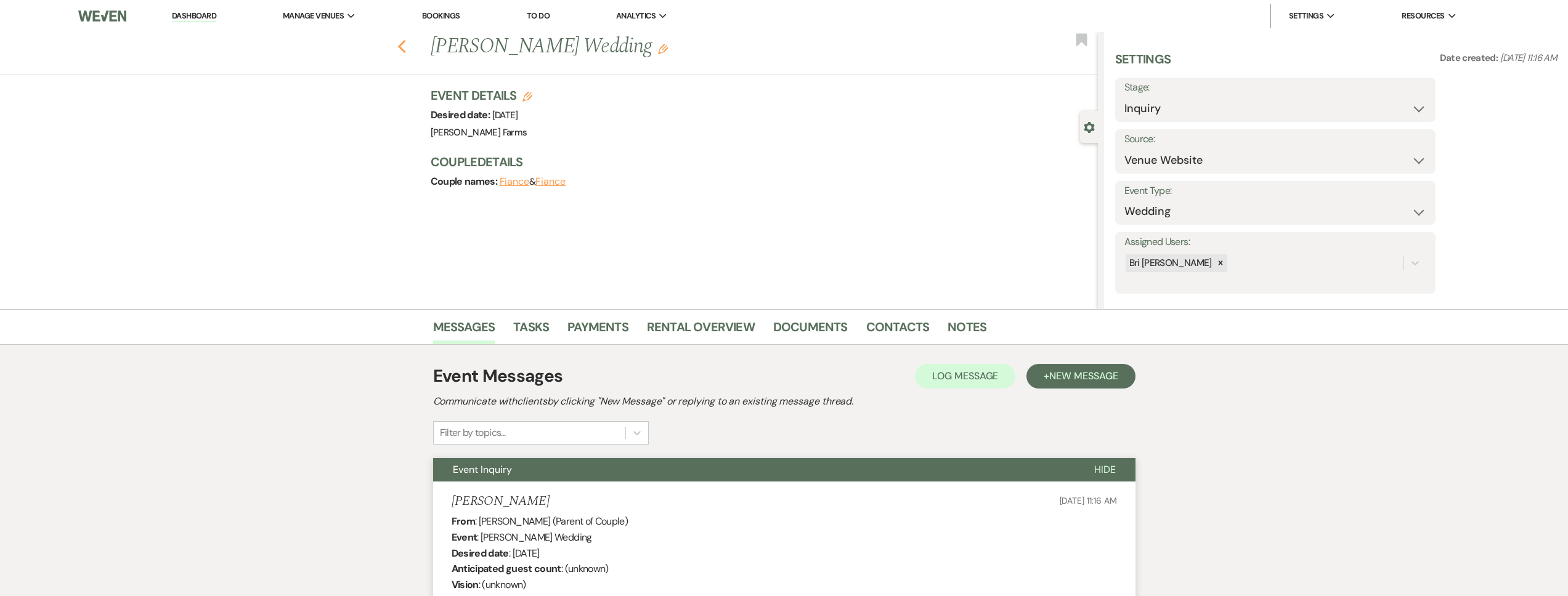
click at [406, 43] on icon "Previous" at bounding box center [402, 46] width 9 height 15
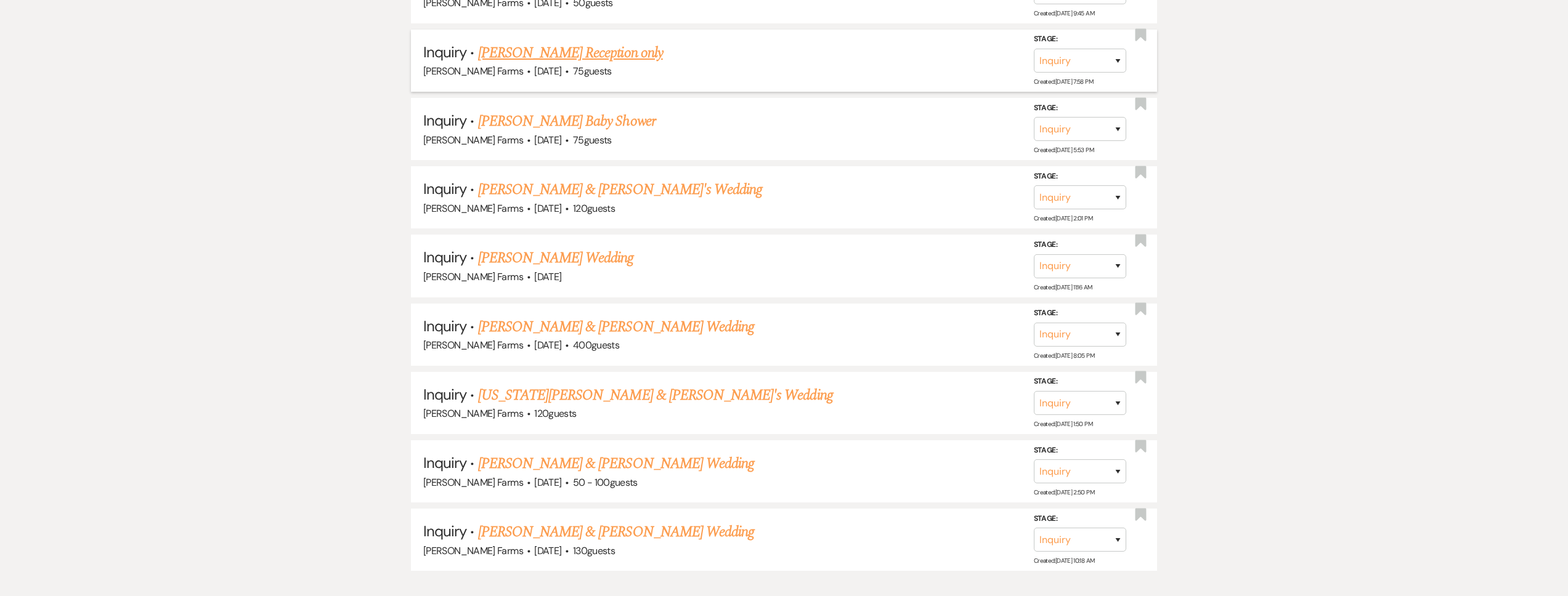
scroll to position [556, 0]
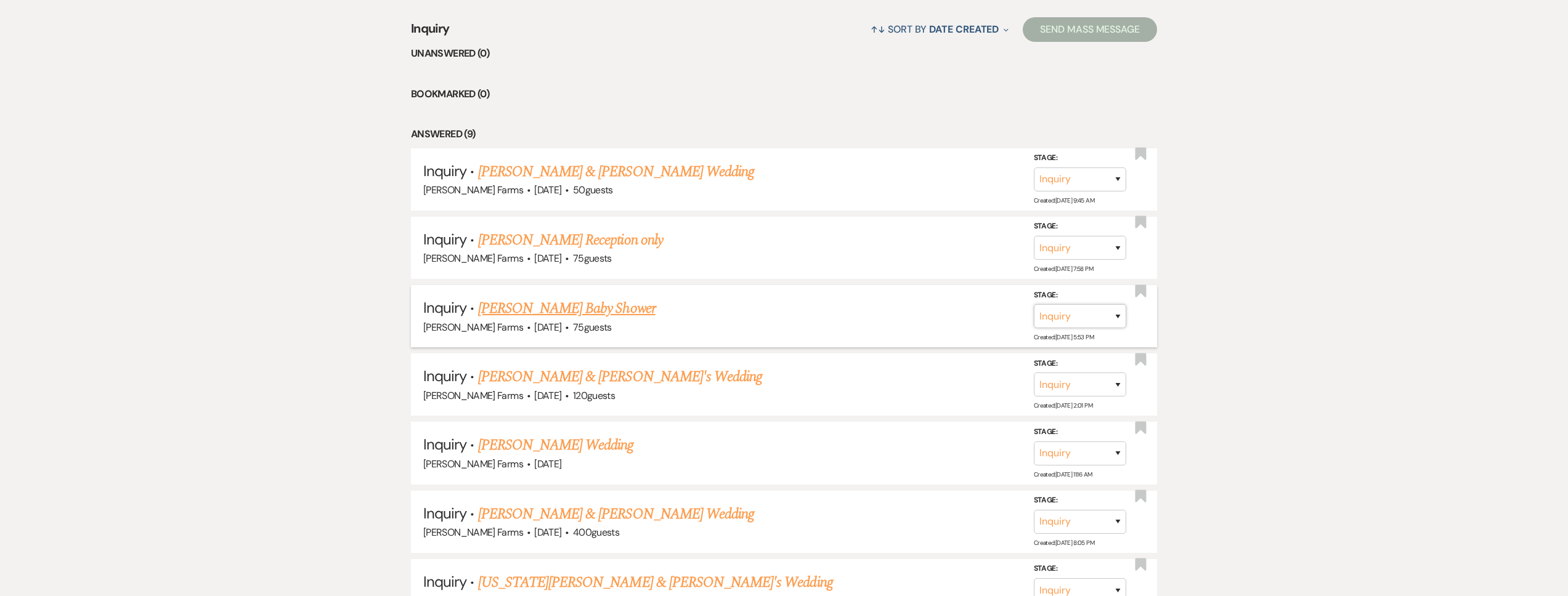
click at [1117, 325] on select "Inquiry Follow Up Tour Requested Tour Confirmed Toured Proposal Sent Booked Lost" at bounding box center [1080, 316] width 92 height 24
click at [1034, 304] on select "Inquiry Follow Up Tour Requested Tour Confirmed Toured Proposal Sent Booked Lost" at bounding box center [1080, 316] width 92 height 24
click at [960, 318] on div "Lost Reason Booked Elsewhere Budget Date Unavailable No Response Not a Good Mat…" at bounding box center [910, 308] width 112 height 40
click at [952, 316] on select "Booked Elsewhere Budget Date Unavailable No Response Not a Good Match Capacity …" at bounding box center [907, 316] width 106 height 24
click at [854, 304] on select "Booked Elsewhere Budget Date Unavailable No Response Not a Good Match Capacity …" at bounding box center [907, 316] width 106 height 24
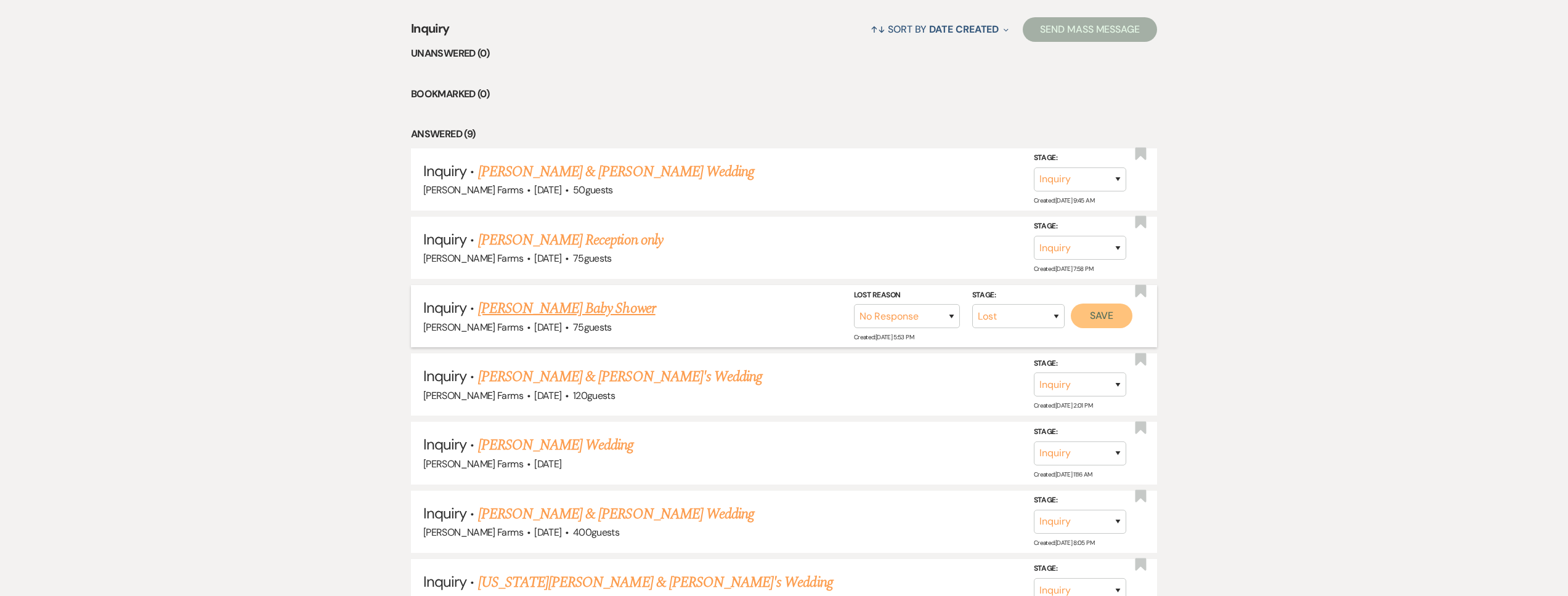
click at [1093, 323] on button "Save" at bounding box center [1102, 315] width 62 height 25
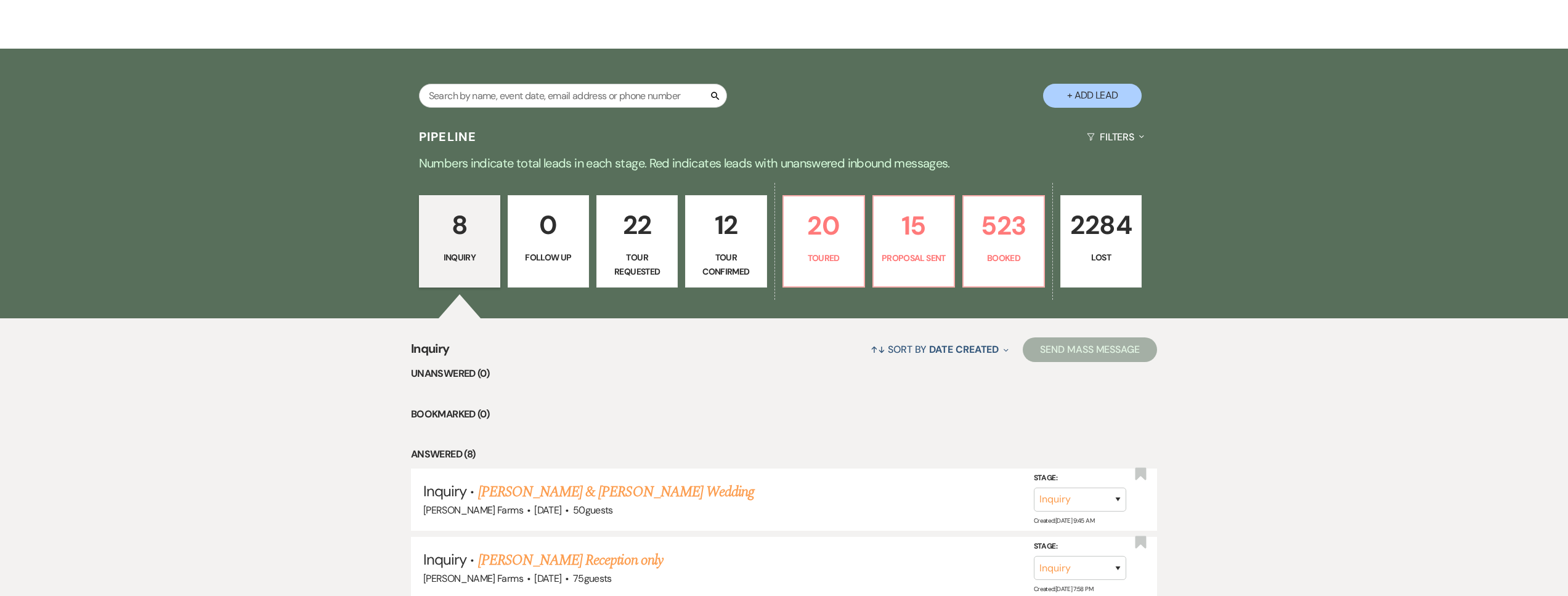
click at [640, 212] on p "22" at bounding box center [637, 225] width 66 height 41
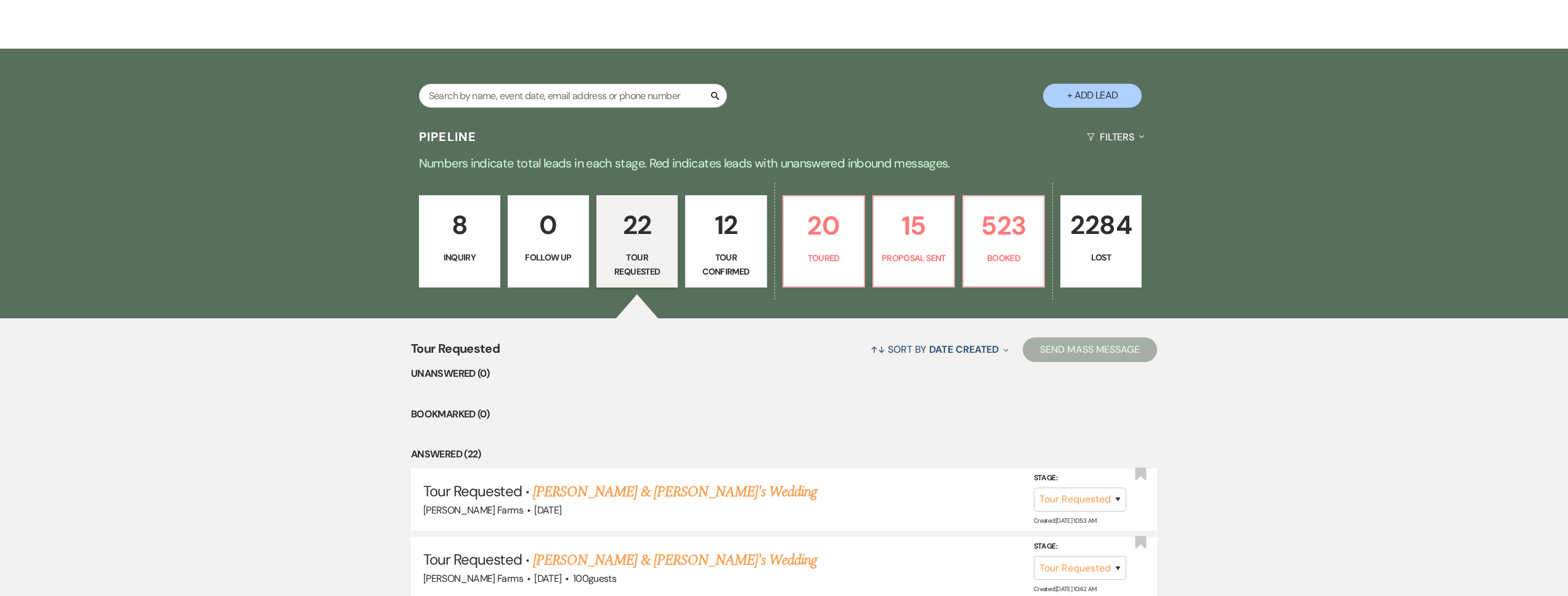
click at [711, 249] on link "12 Tour Confirmed" at bounding box center [726, 242] width 81 height 92
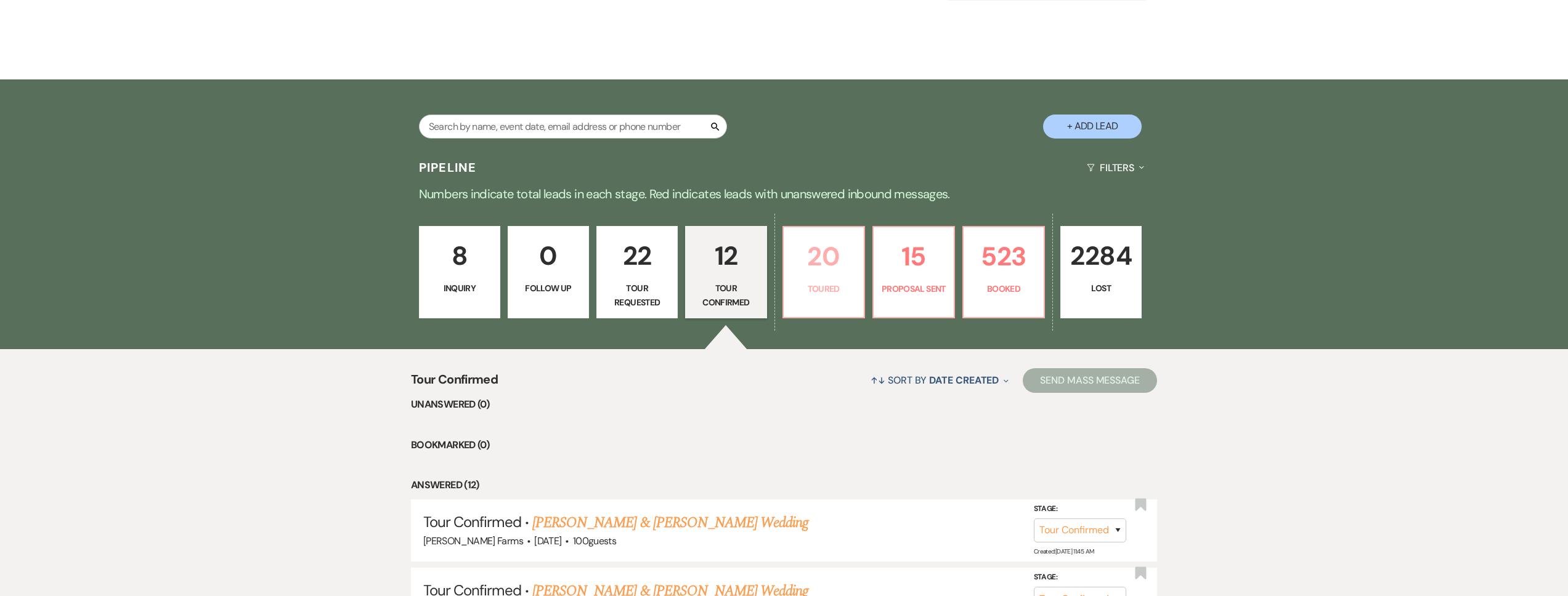
click at [809, 298] on link "20 Toured" at bounding box center [823, 272] width 83 height 92
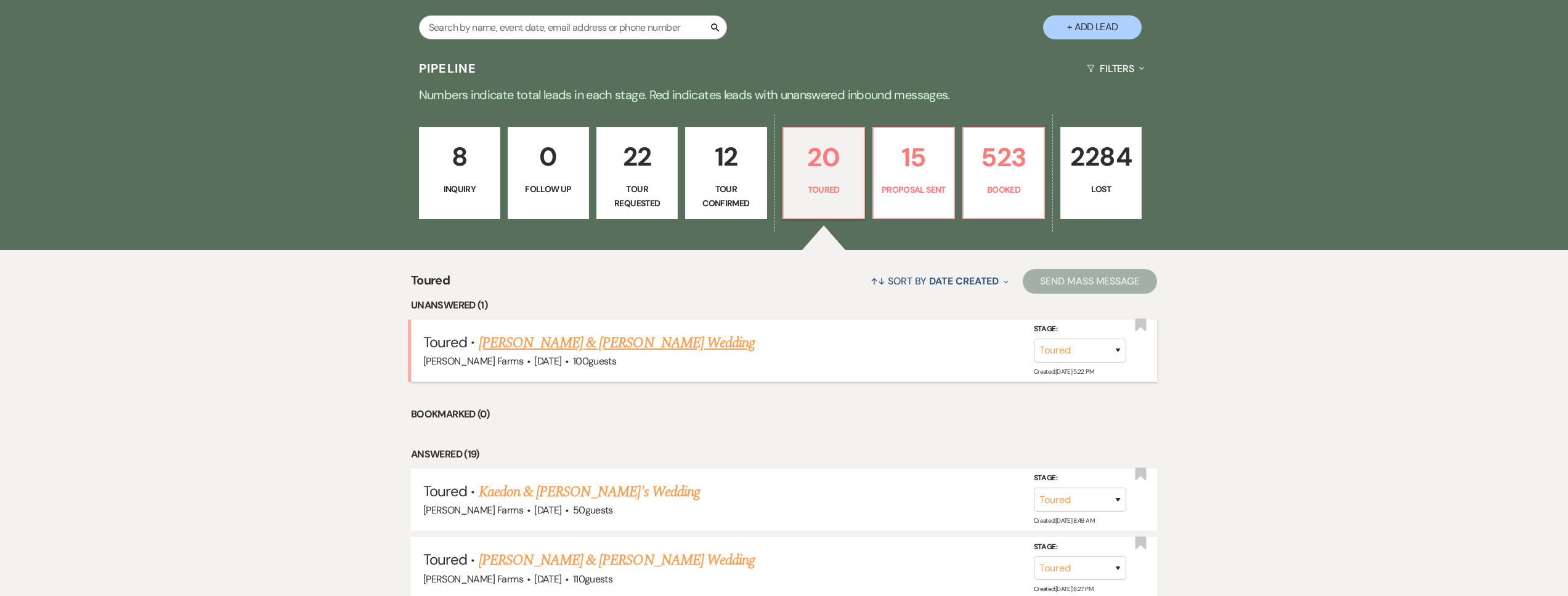
scroll to position [309, 0]
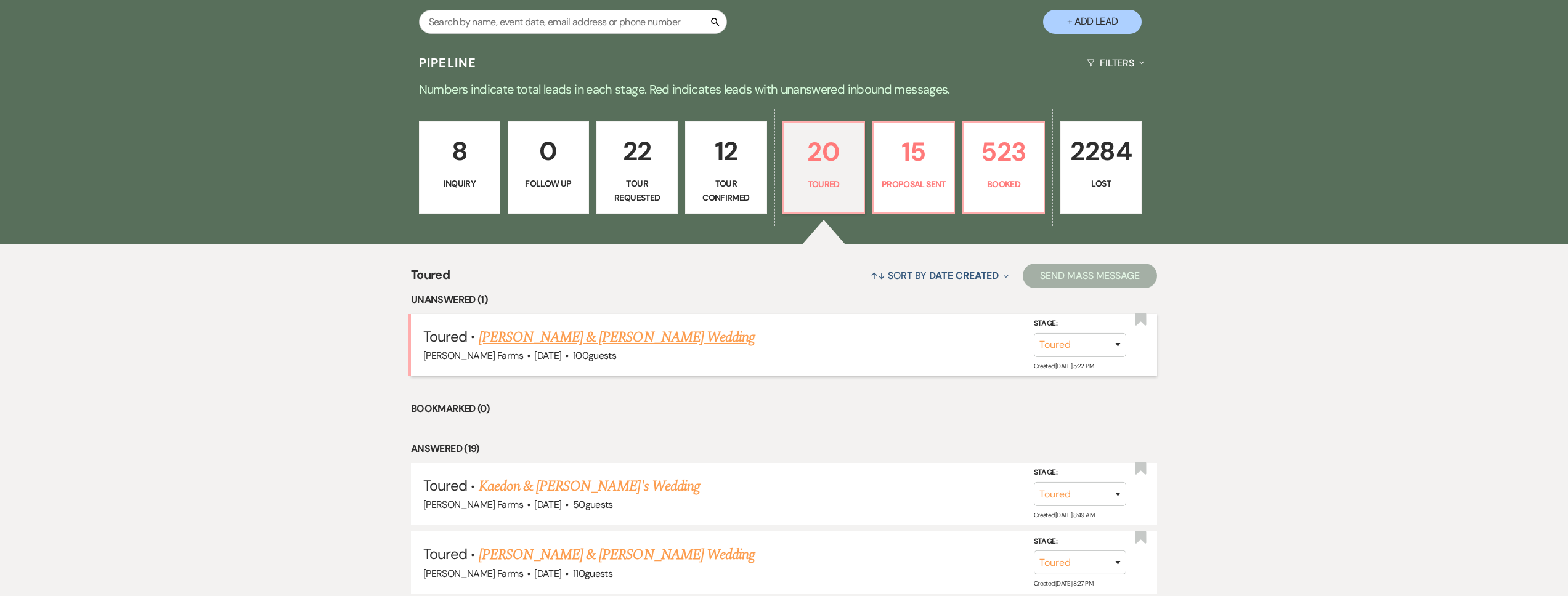
click at [625, 339] on link "[PERSON_NAME] & [PERSON_NAME] Wedding" at bounding box center [616, 337] width 276 height 22
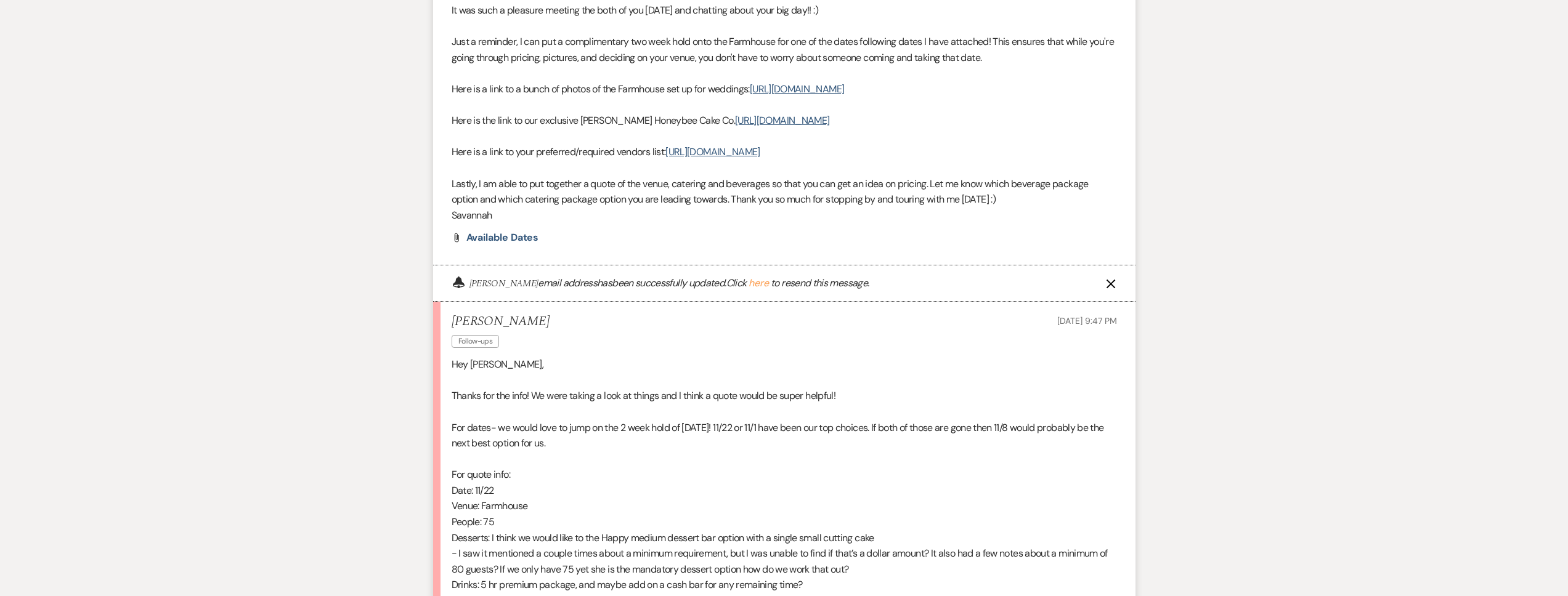
scroll to position [602, 0]
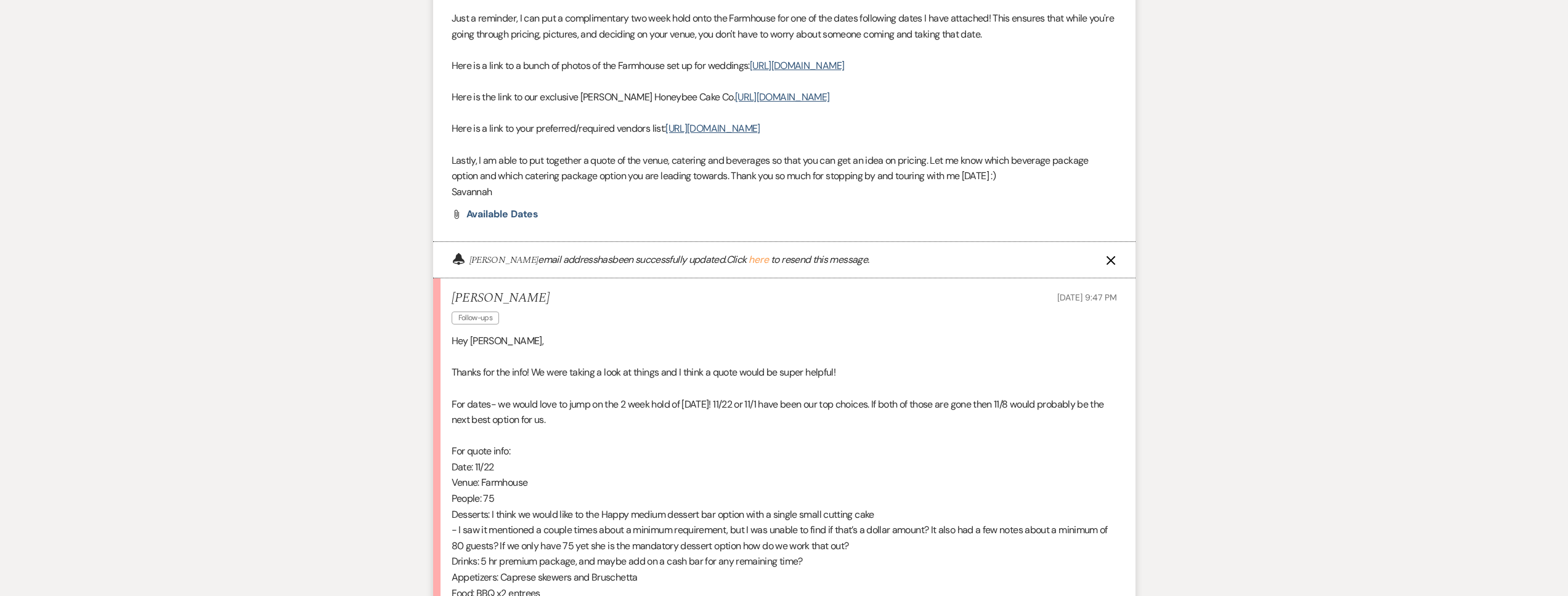
drag, startPoint x: 537, startPoint y: 315, endPoint x: 446, endPoint y: 307, distance: 91.4
click at [446, 307] on li "Jacob Bermudez Follow-ups Oct 12, 2025, 9:47 PM Hey Savannah, Thanks for the in…" at bounding box center [784, 525] width 702 height 493
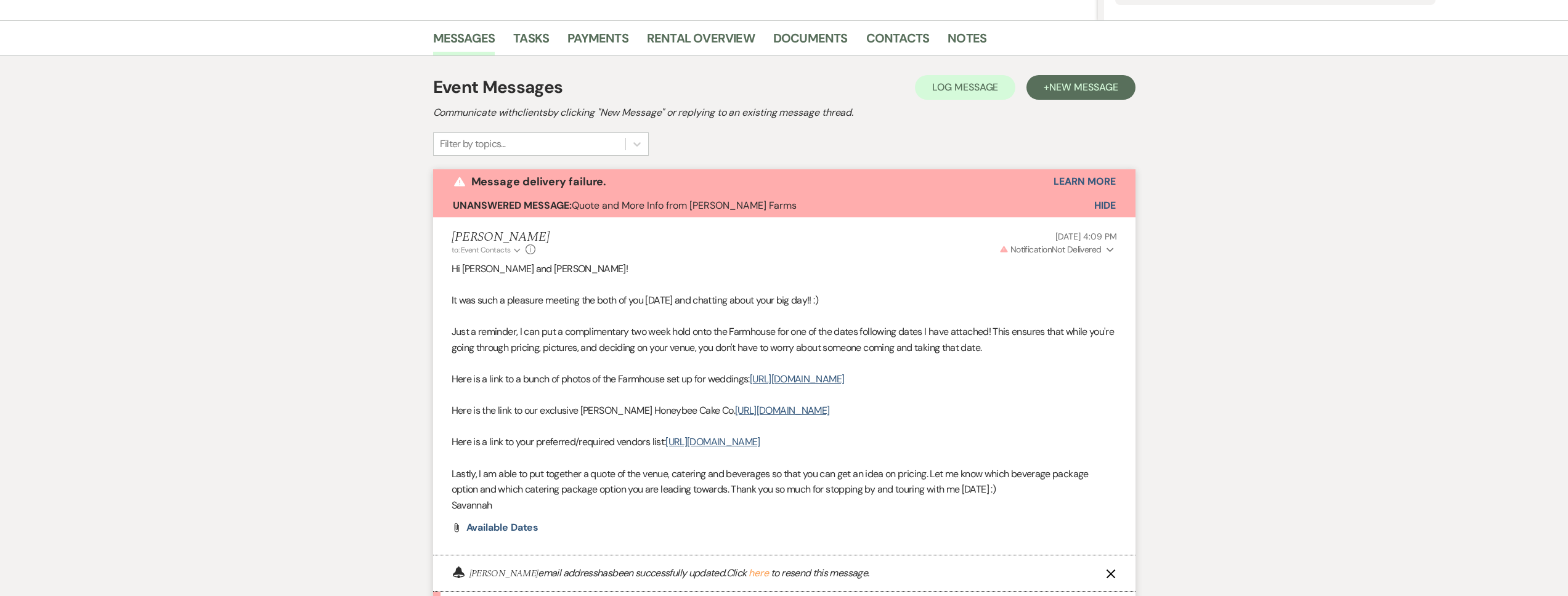
scroll to position [0, 0]
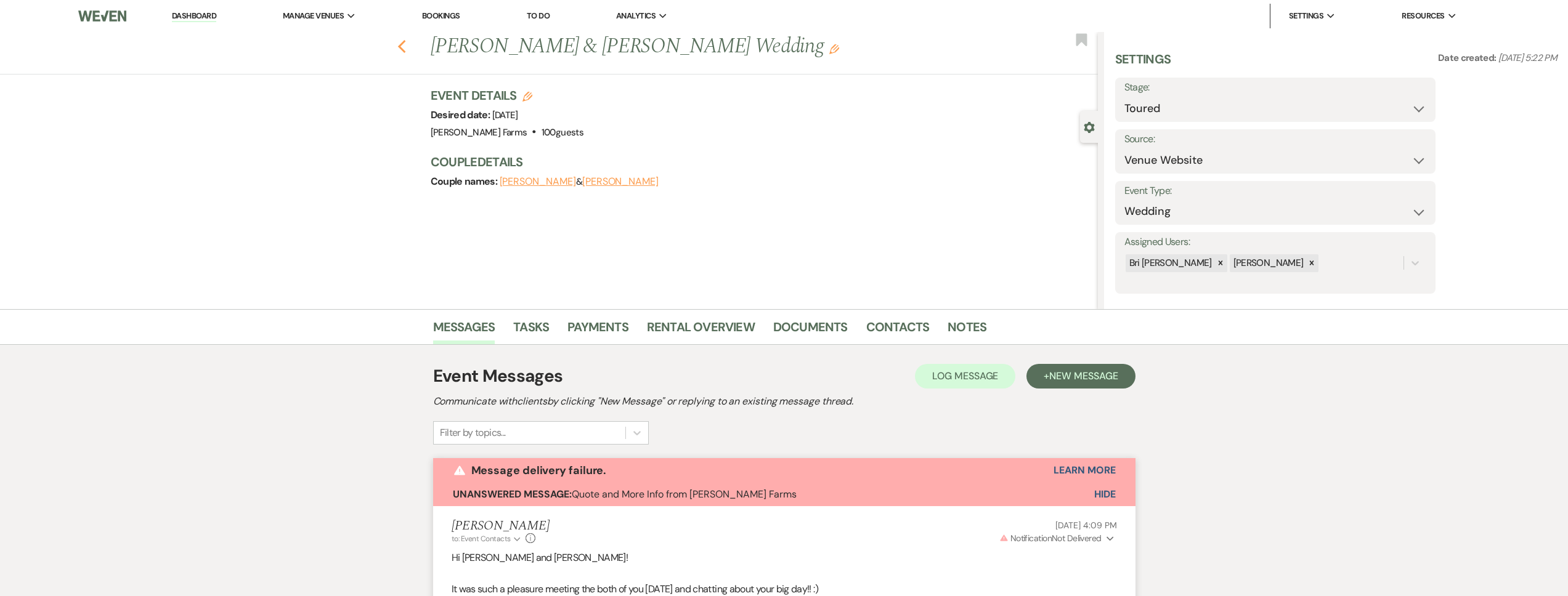
click at [406, 46] on icon "Previous" at bounding box center [402, 46] width 9 height 15
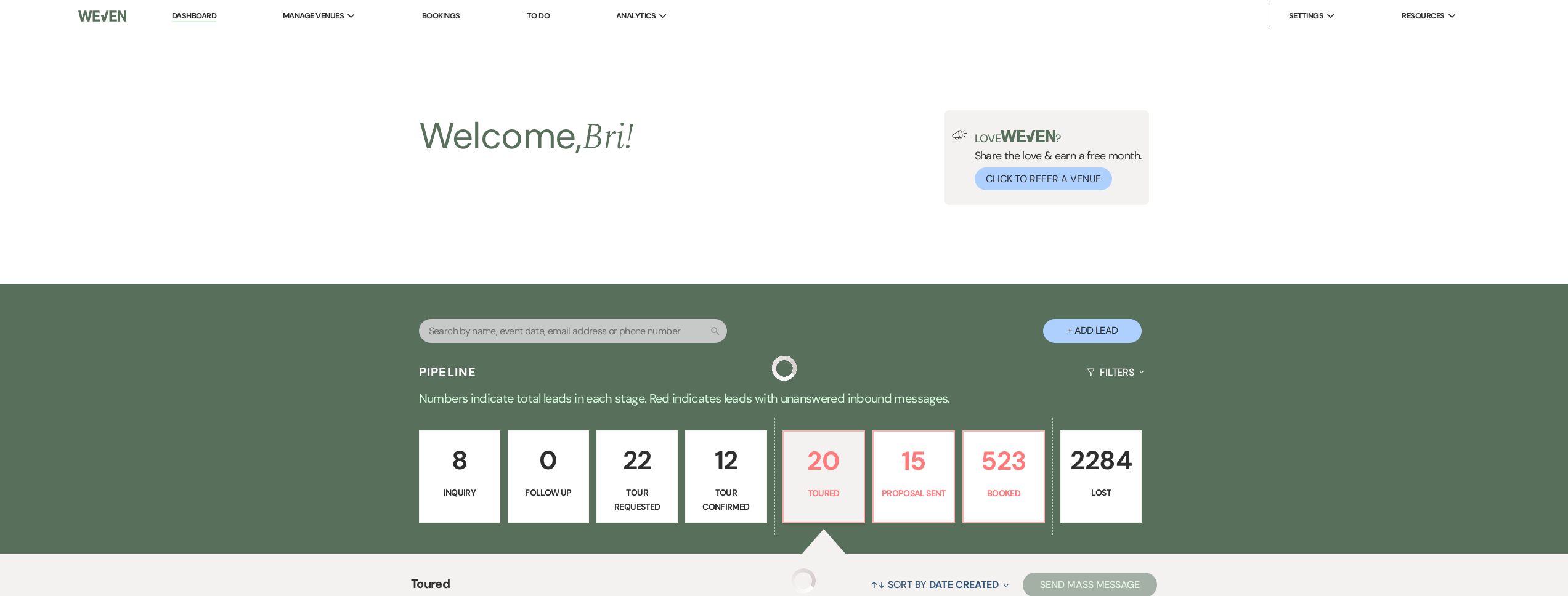
scroll to position [309, 0]
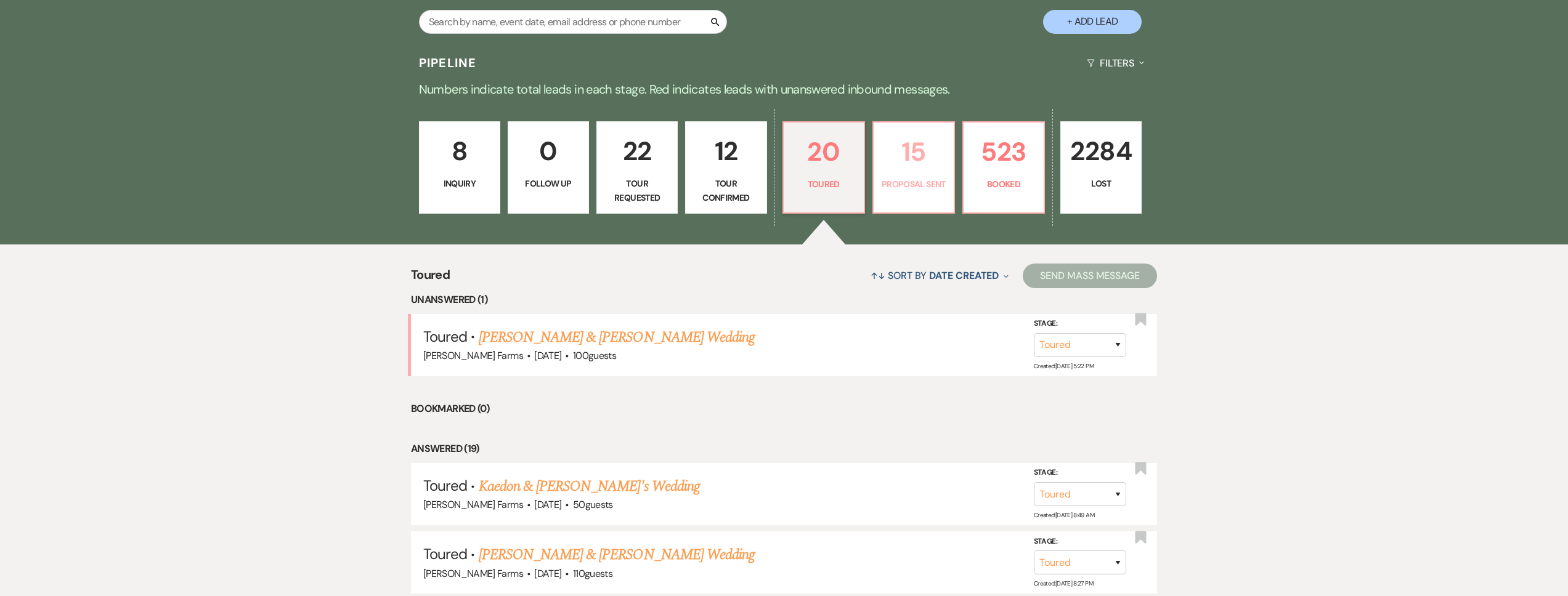
click at [914, 180] on p "Proposal Sent" at bounding box center [914, 184] width 66 height 13
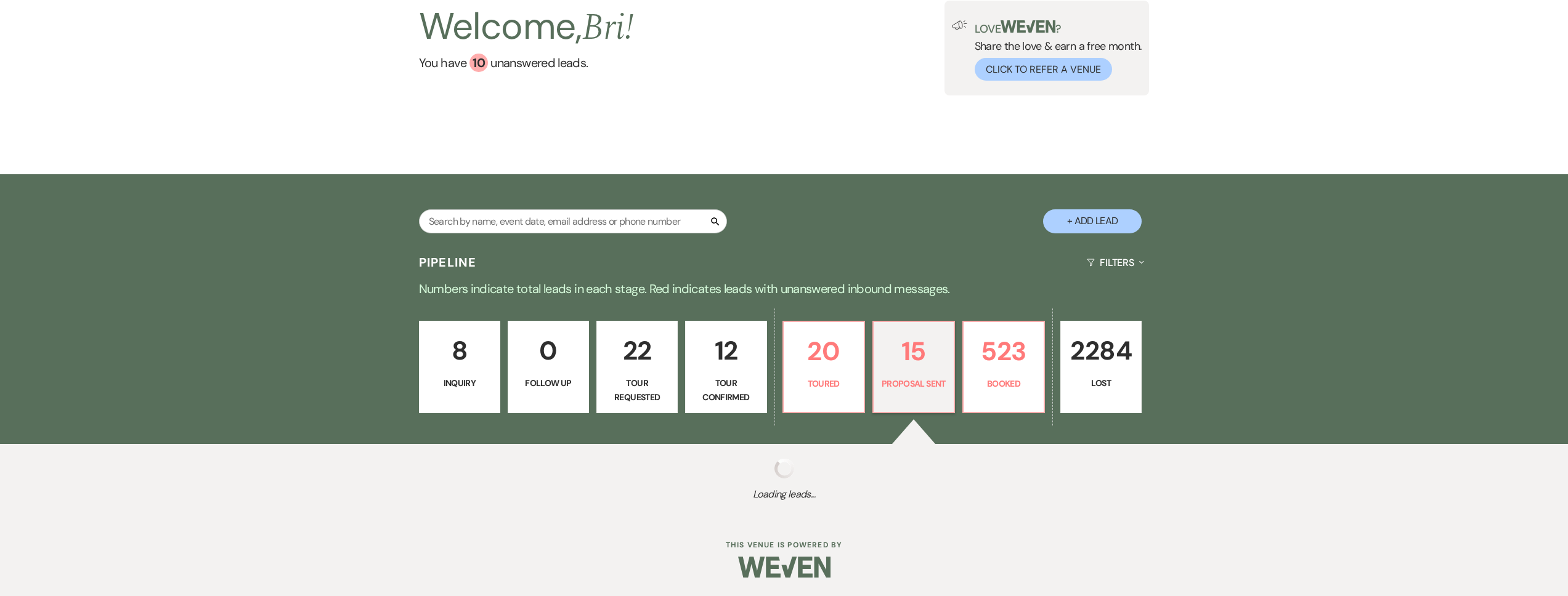
scroll to position [309, 0]
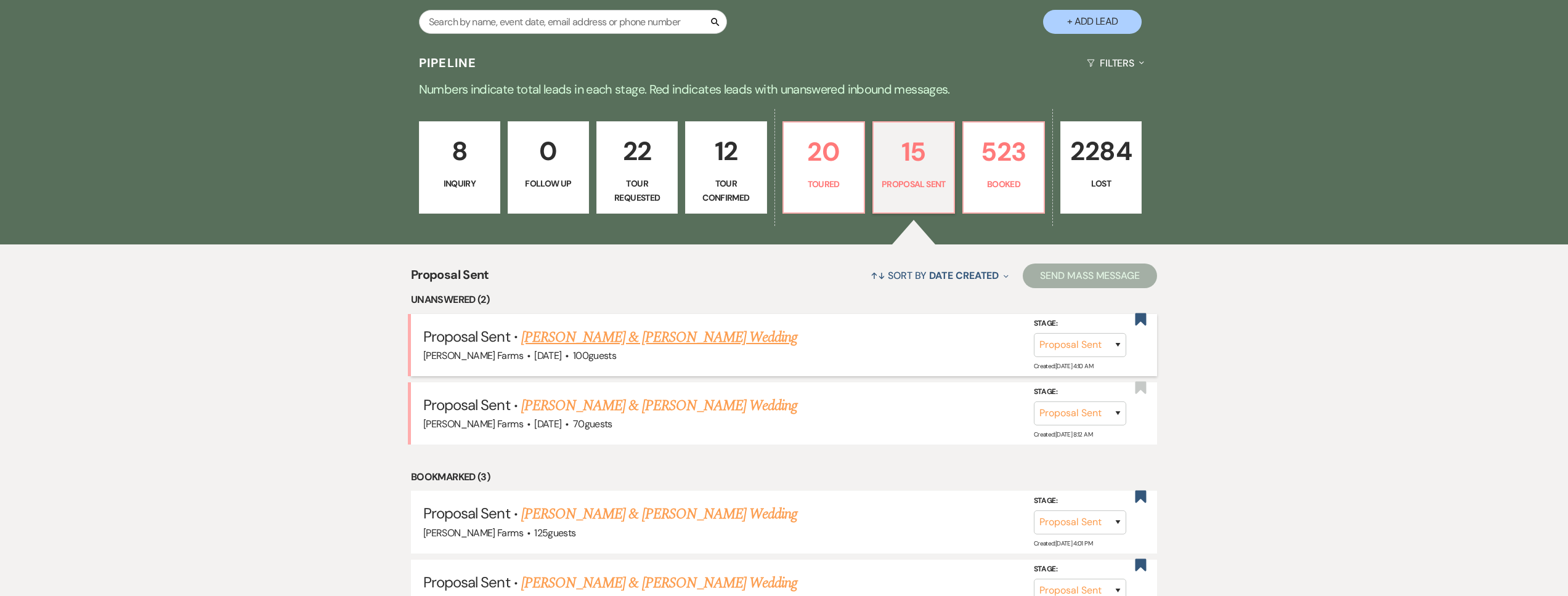
click at [735, 341] on link "[PERSON_NAME] & [PERSON_NAME] Wedding" at bounding box center [659, 337] width 276 height 22
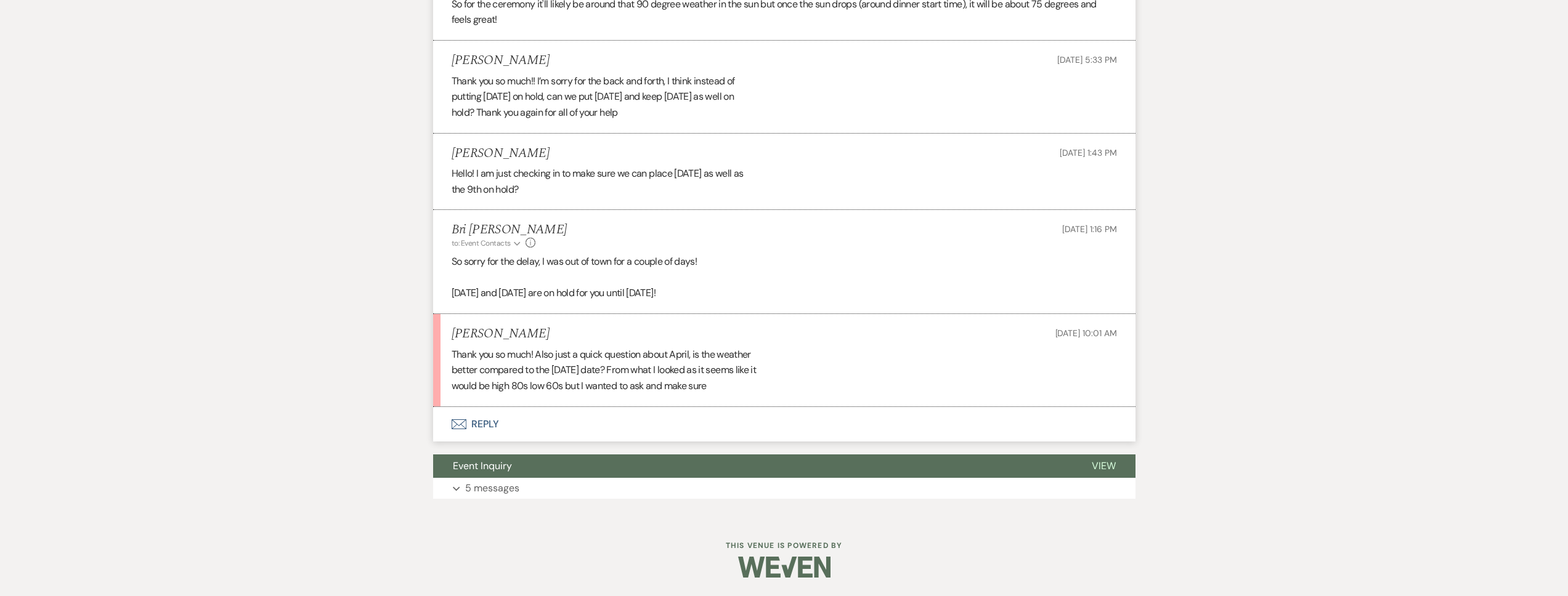
scroll to position [1710, 0]
click at [625, 422] on button "Envelope Reply" at bounding box center [784, 423] width 702 height 35
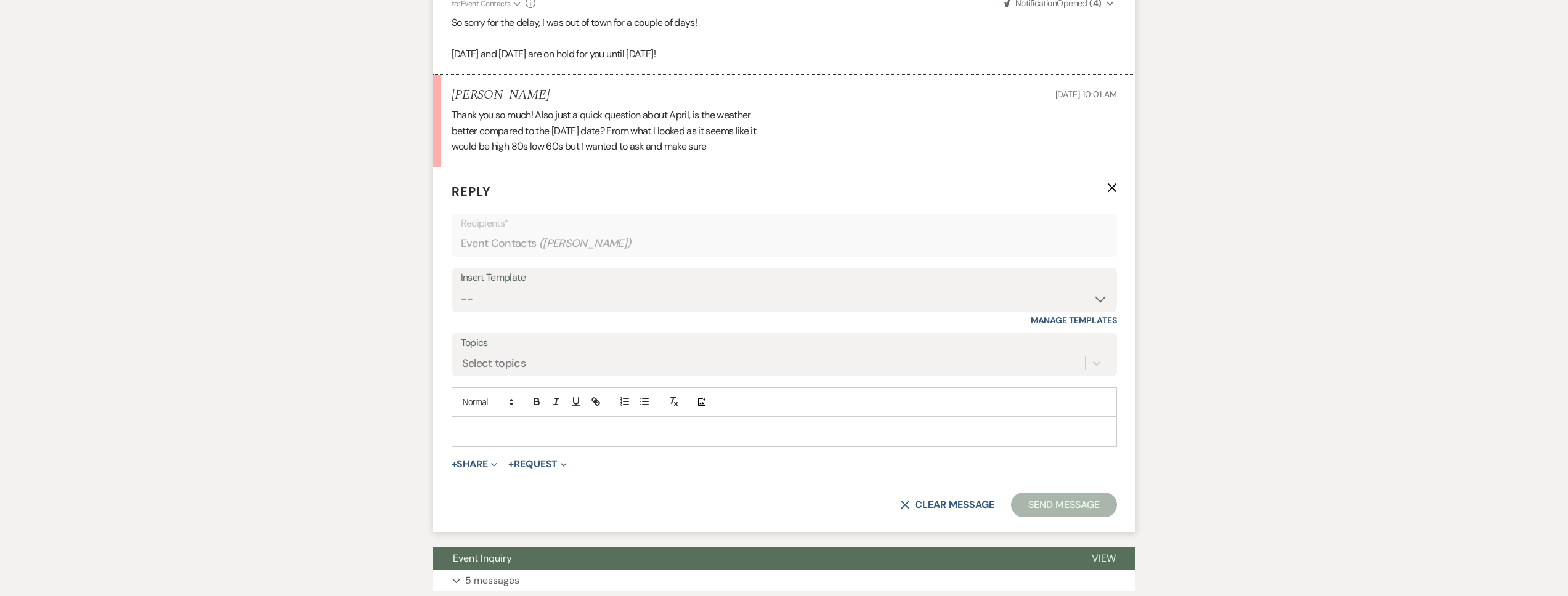
scroll to position [1925, 0]
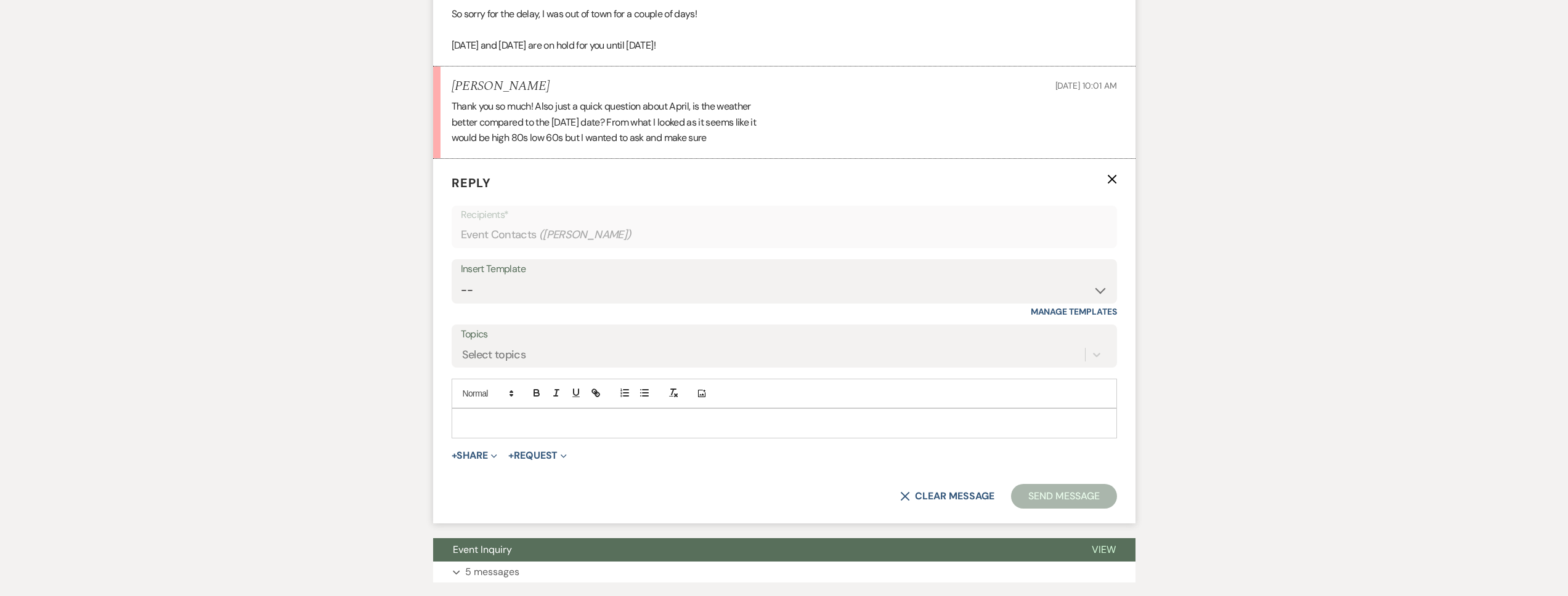
click at [538, 437] on div at bounding box center [784, 423] width 664 height 28
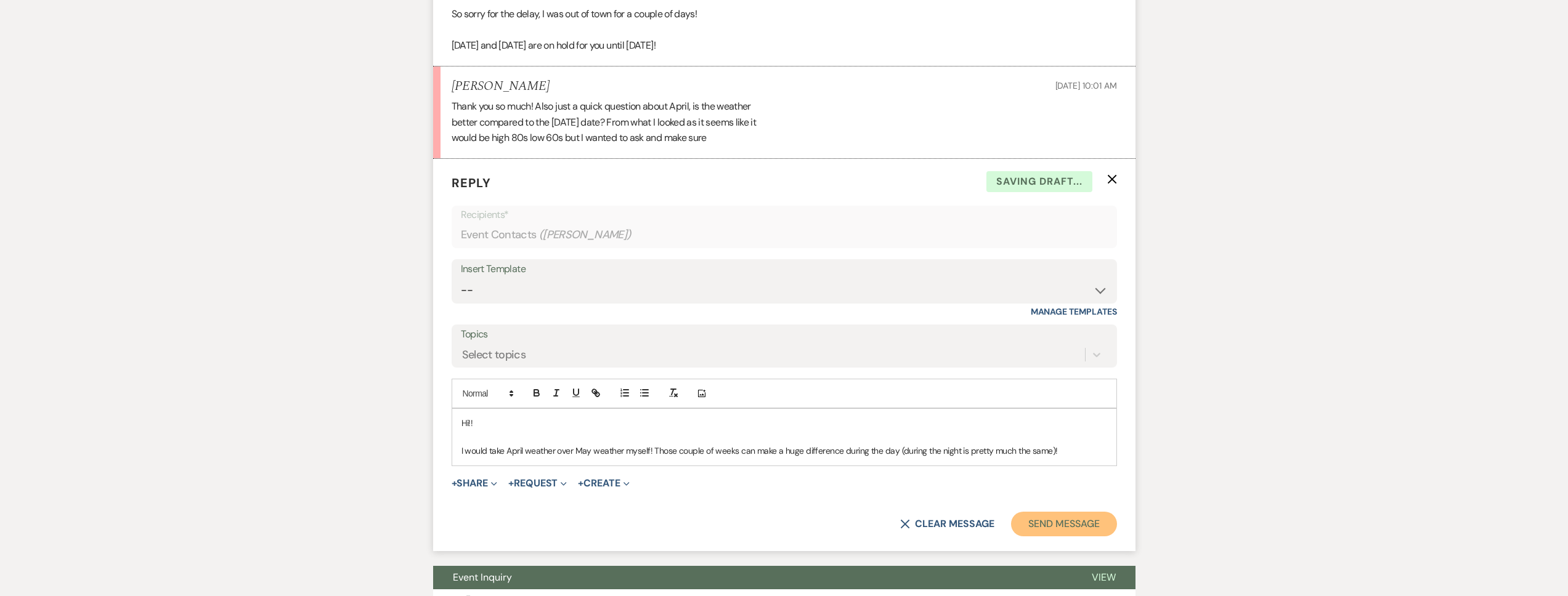
click at [1075, 536] on button "Send Message" at bounding box center [1063, 523] width 105 height 25
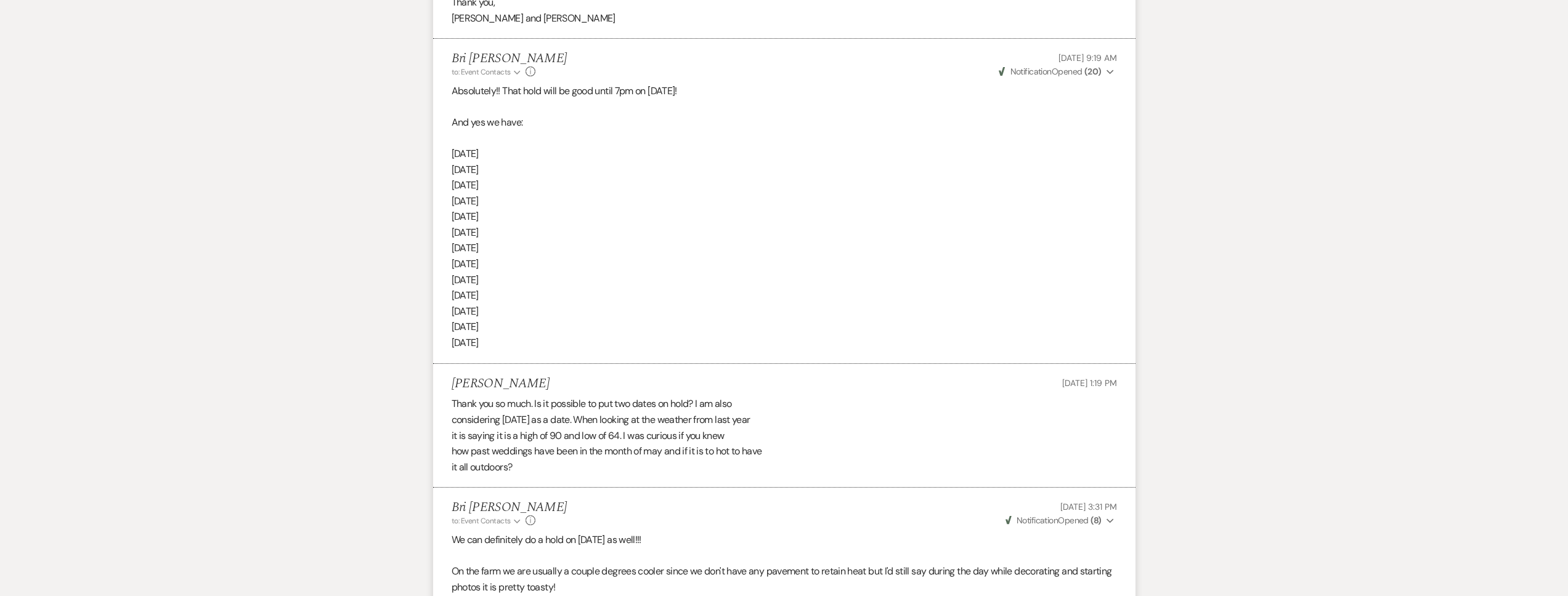
scroll to position [0, 0]
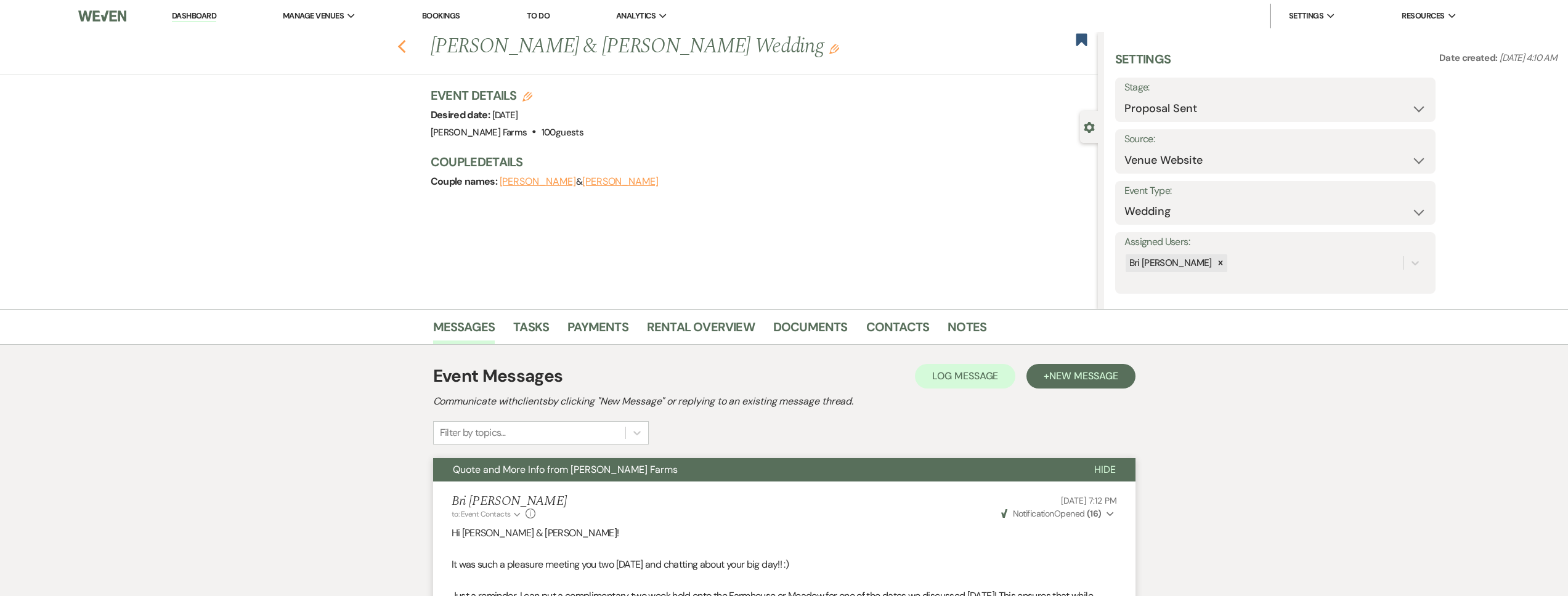
click at [402, 44] on icon "Previous" at bounding box center [402, 46] width 9 height 15
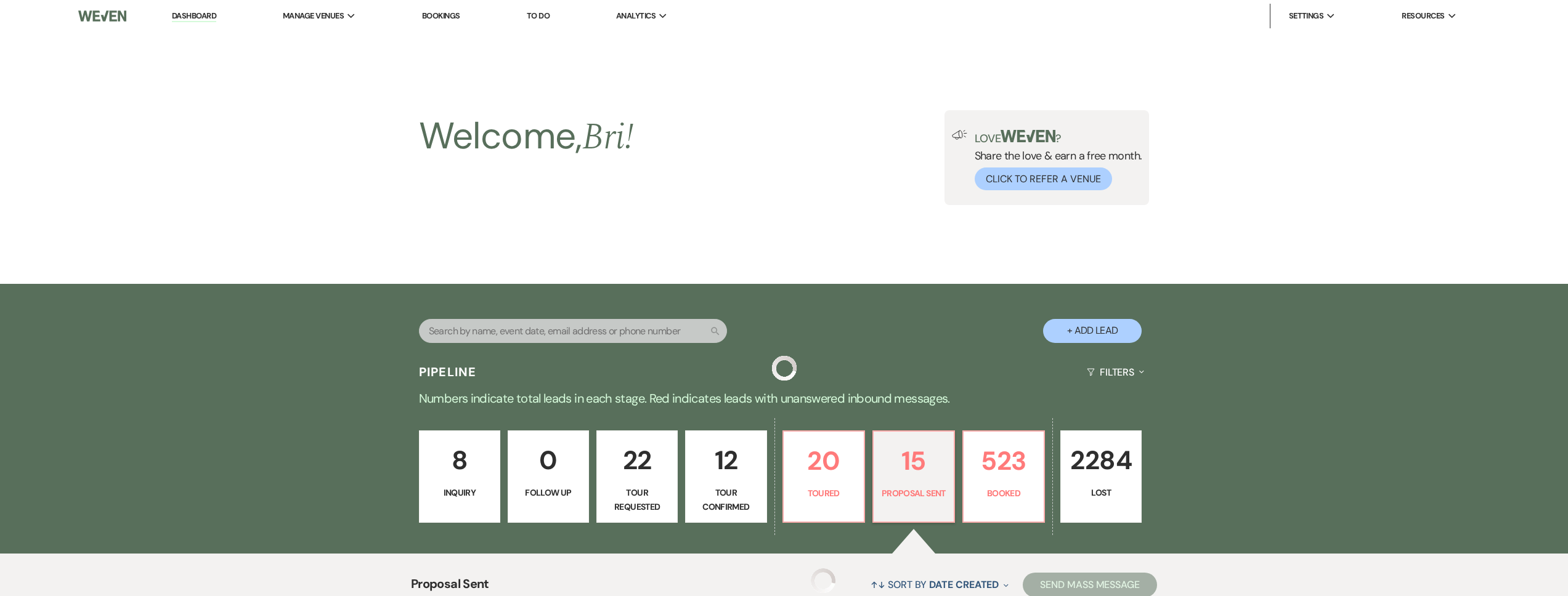
scroll to position [309, 0]
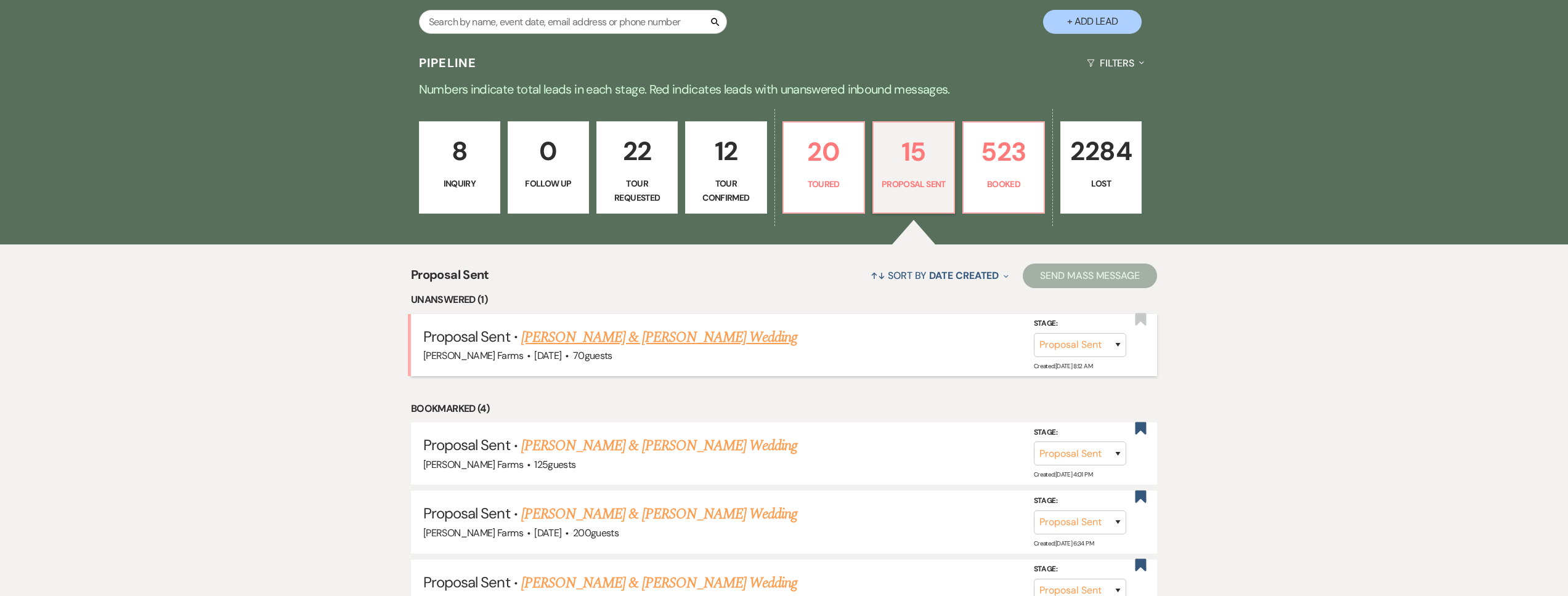
click at [646, 327] on link "[PERSON_NAME] & [PERSON_NAME] Wedding" at bounding box center [659, 337] width 276 height 22
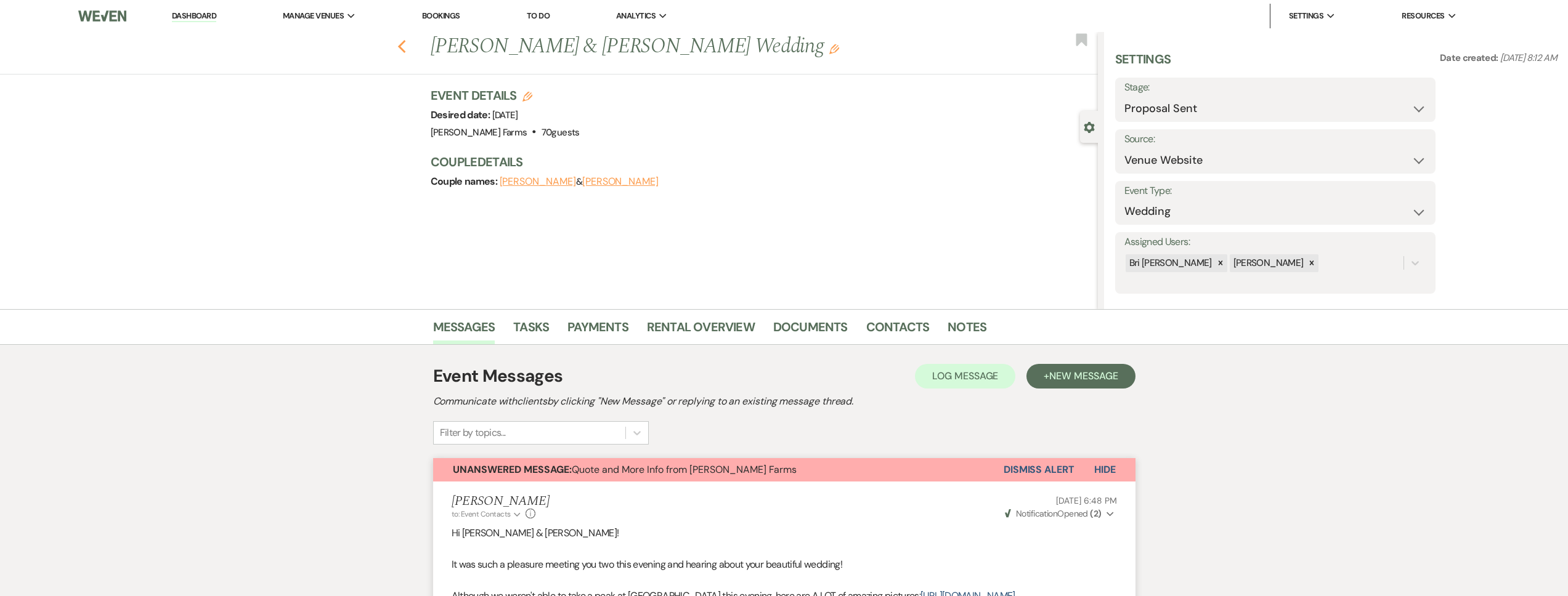
click at [404, 45] on use "button" at bounding box center [401, 46] width 8 height 13
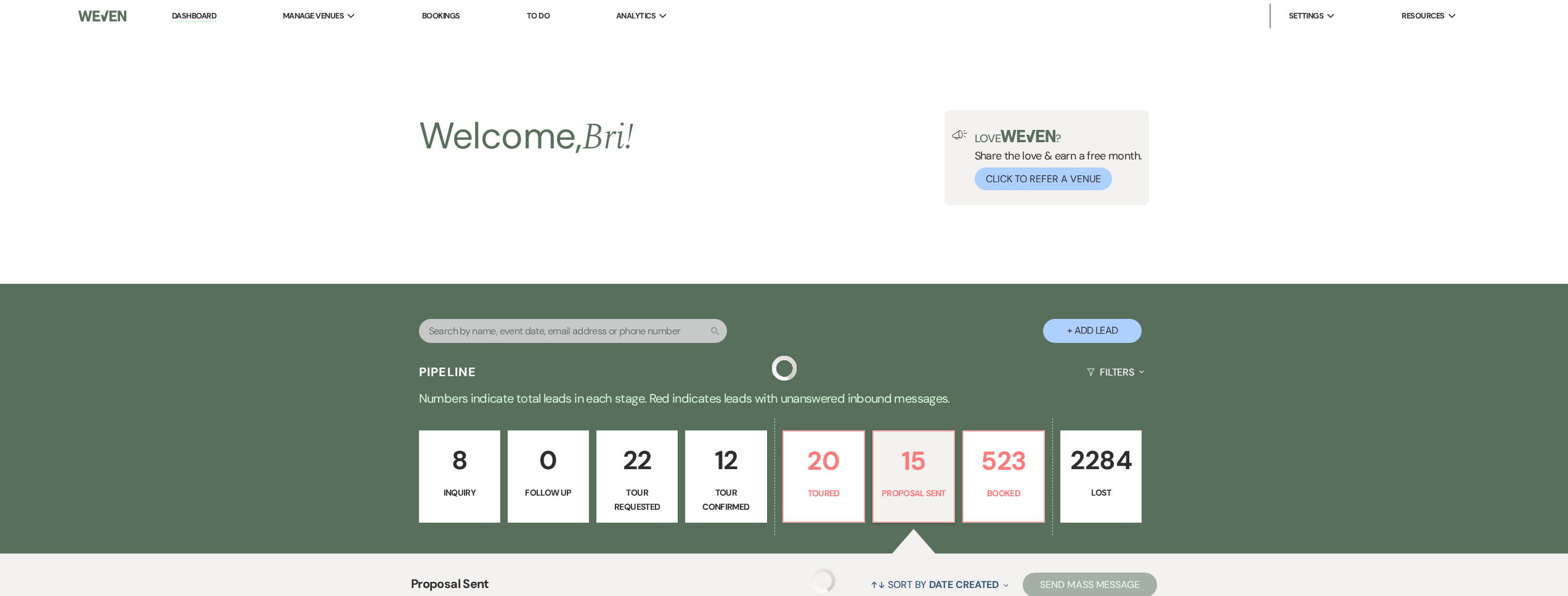
scroll to position [309, 0]
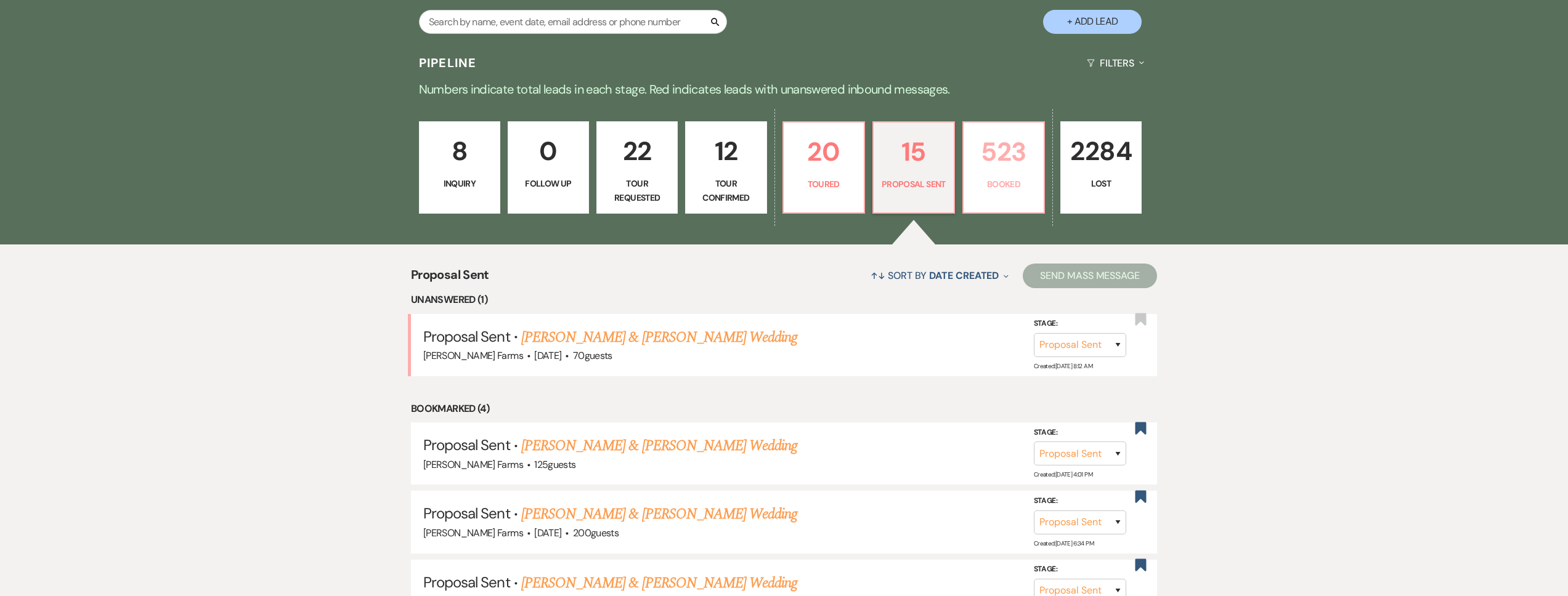
click at [994, 183] on p "Booked" at bounding box center [1004, 184] width 66 height 13
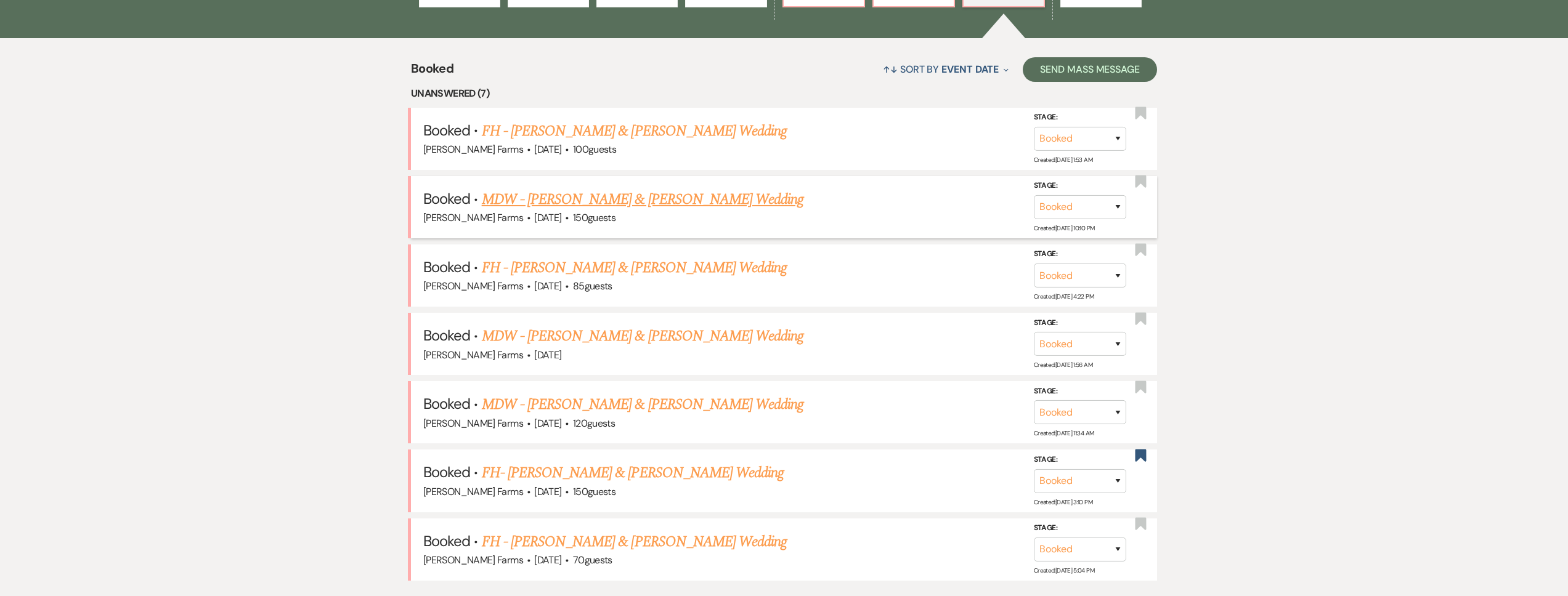
scroll to position [536, 0]
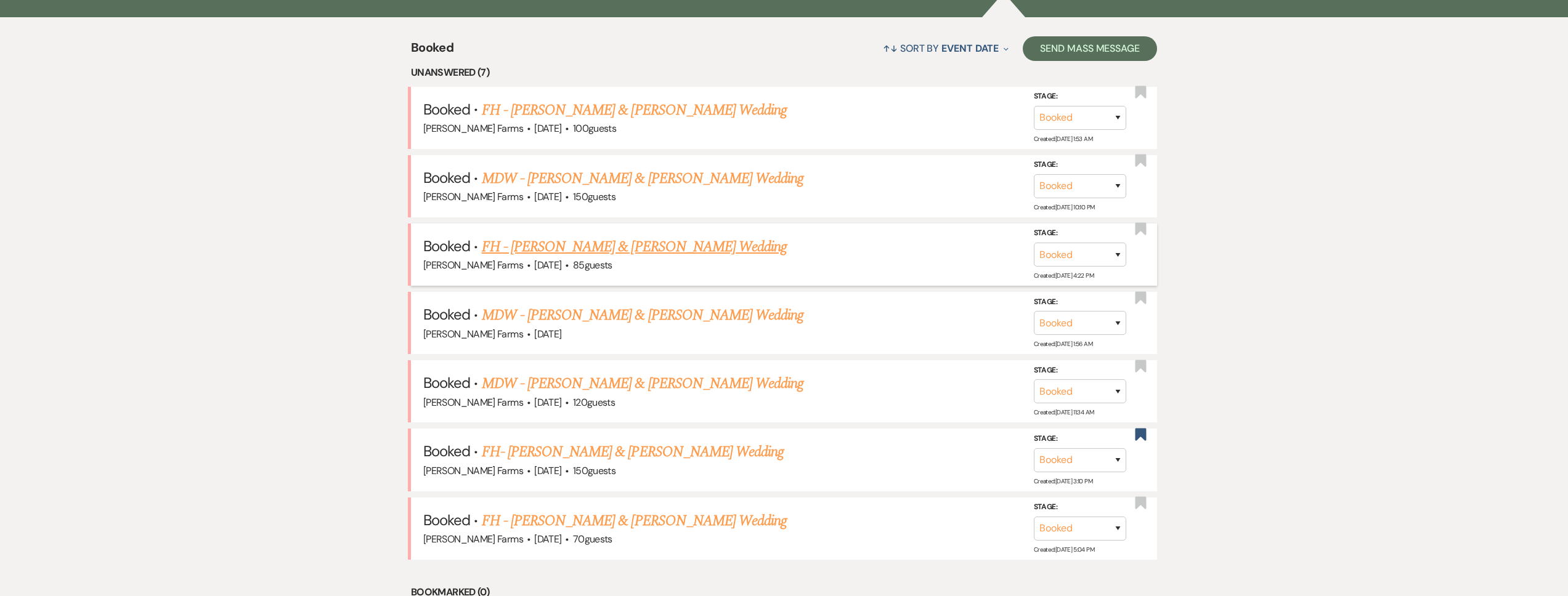
click at [639, 247] on link "FH - [PERSON_NAME] & [PERSON_NAME] Wedding" at bounding box center [635, 247] width 305 height 22
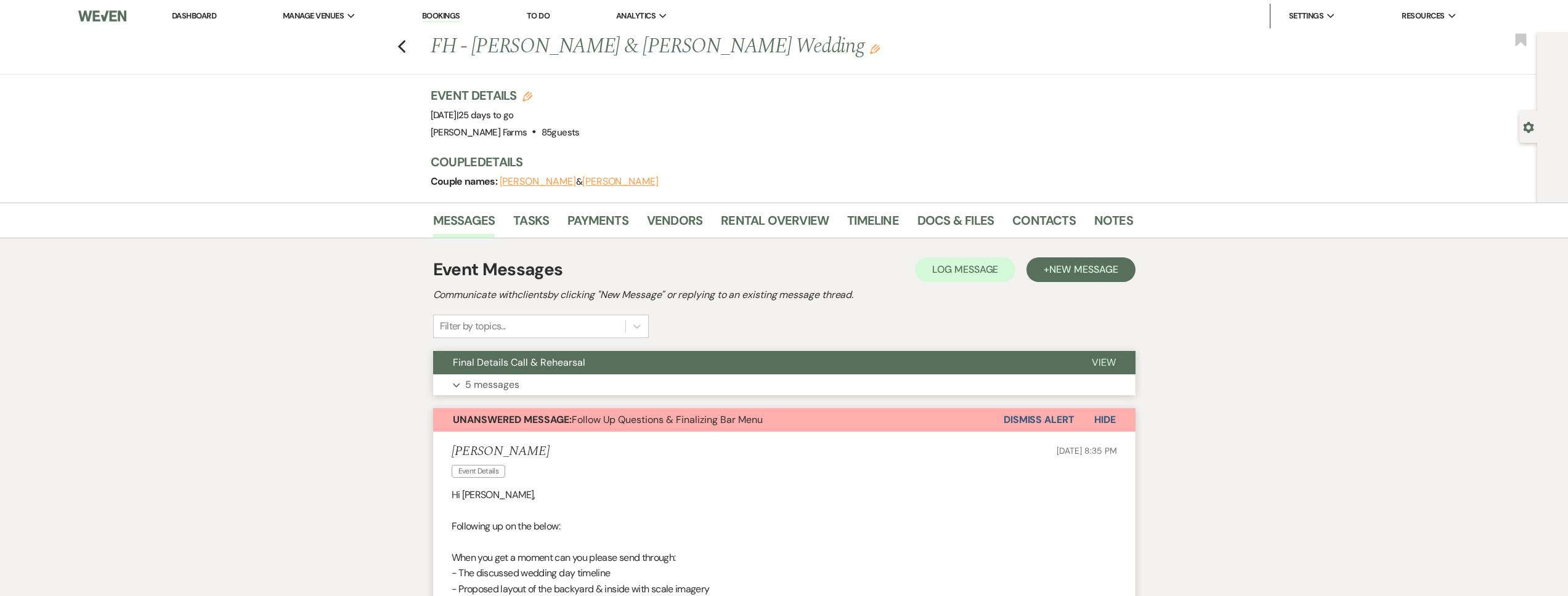
click at [592, 382] on button "Expand 5 messages" at bounding box center [784, 385] width 702 height 21
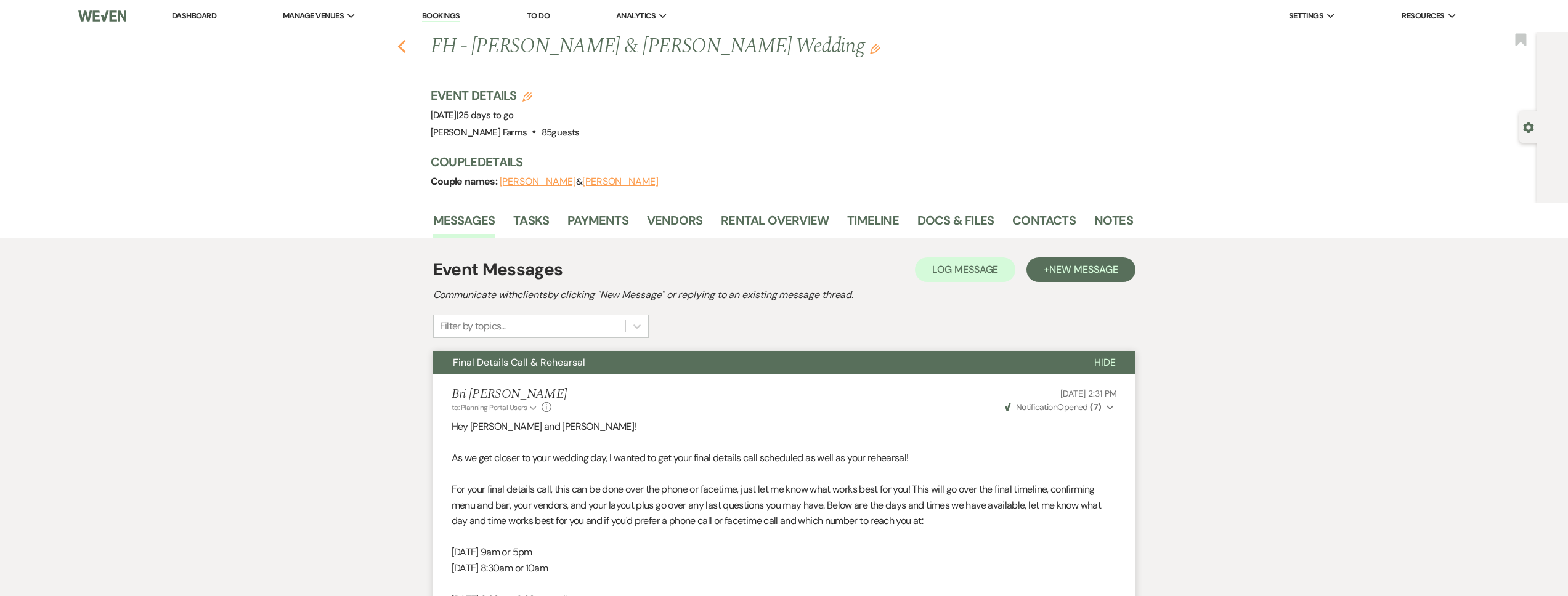
click at [406, 46] on icon "Previous" at bounding box center [402, 46] width 9 height 15
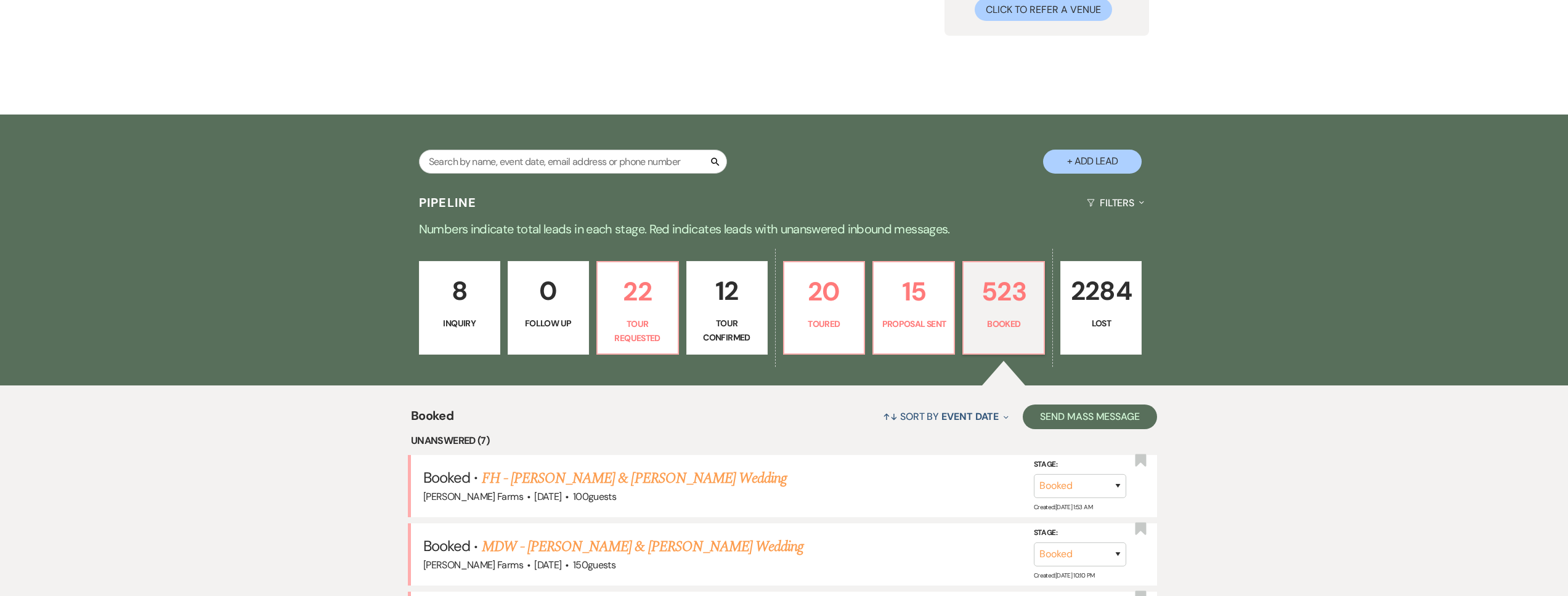
scroll to position [51, 0]
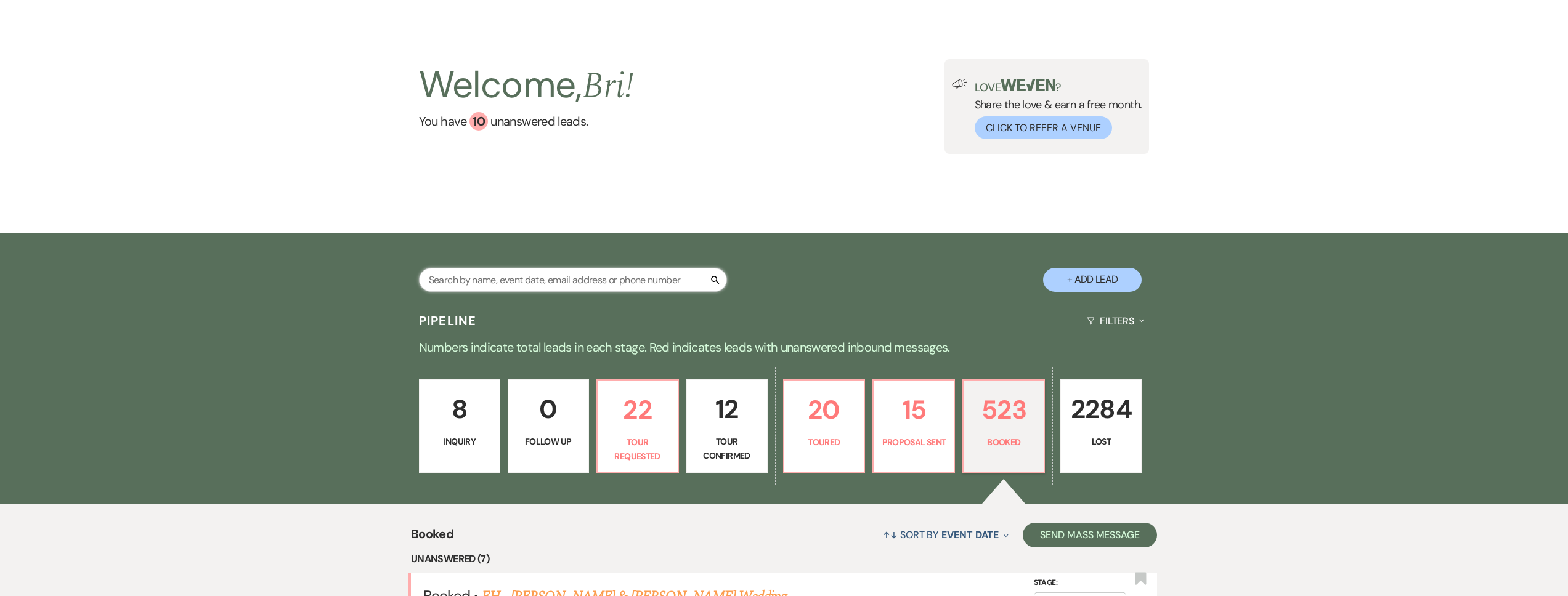
click at [513, 276] on input "text" at bounding box center [573, 280] width 308 height 24
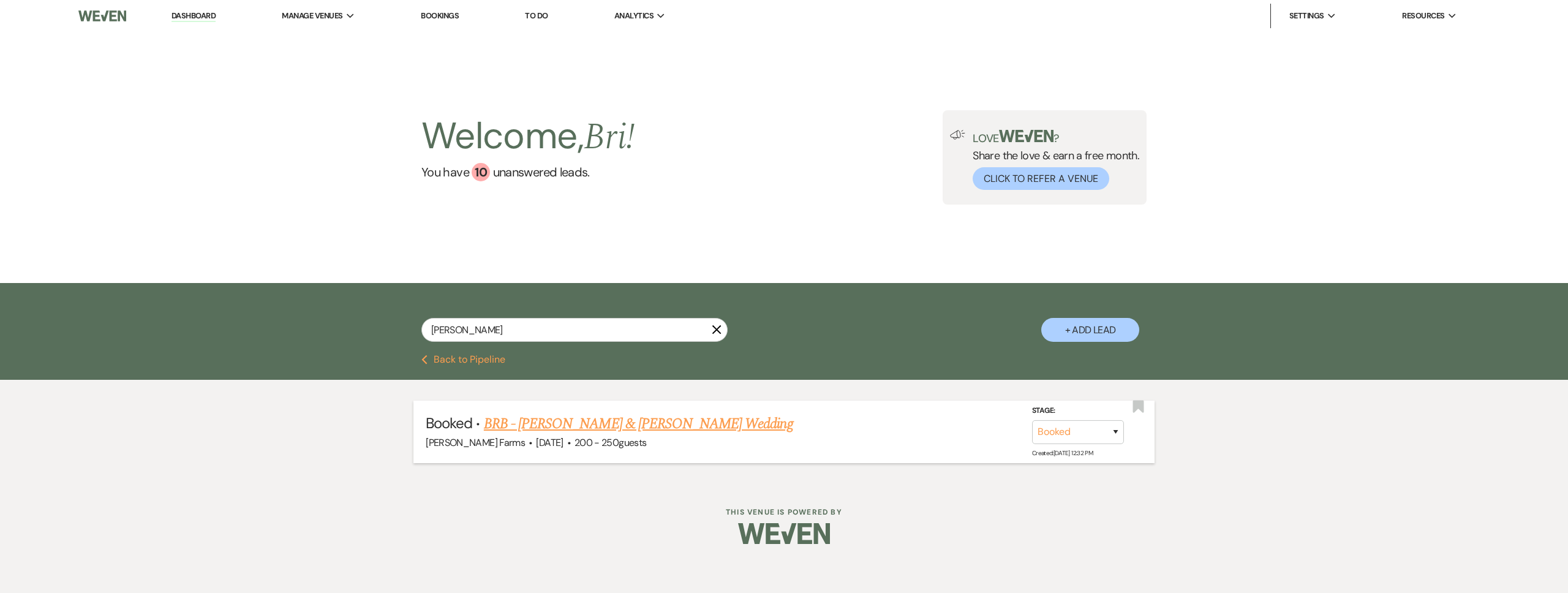
click at [598, 420] on link "BRB - [PERSON_NAME] & [PERSON_NAME] Wedding" at bounding box center [638, 424] width 309 height 22
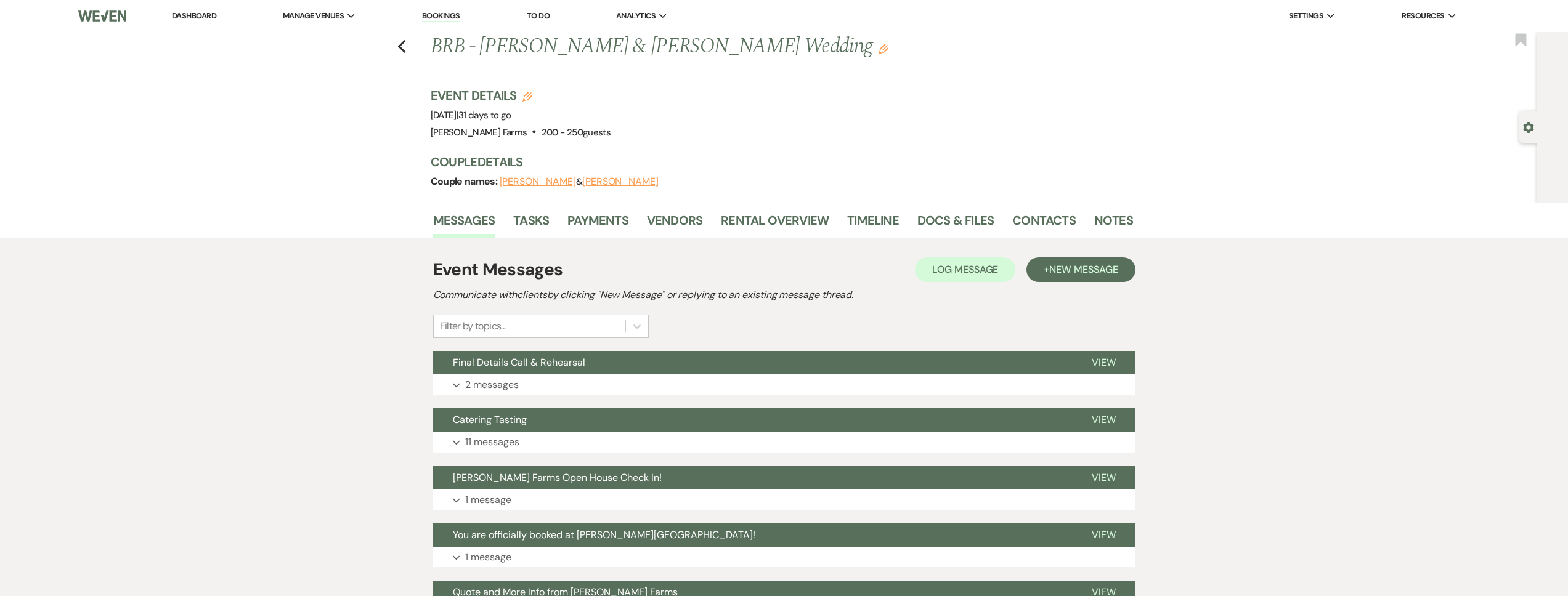
click at [535, 261] on h1 "Event Messages" at bounding box center [498, 269] width 130 height 26
click at [553, 373] on button "Final Details Call & Rehearsal" at bounding box center [752, 363] width 639 height 23
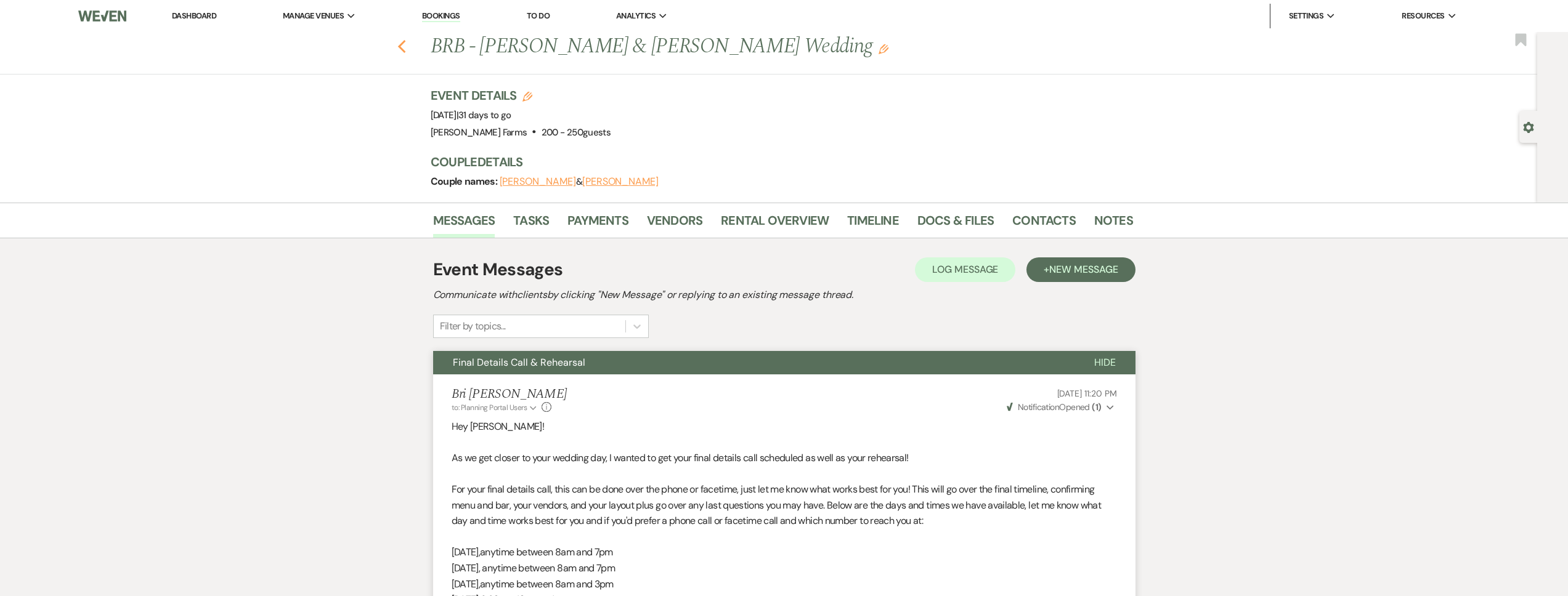
click at [406, 45] on icon "Previous" at bounding box center [402, 46] width 9 height 15
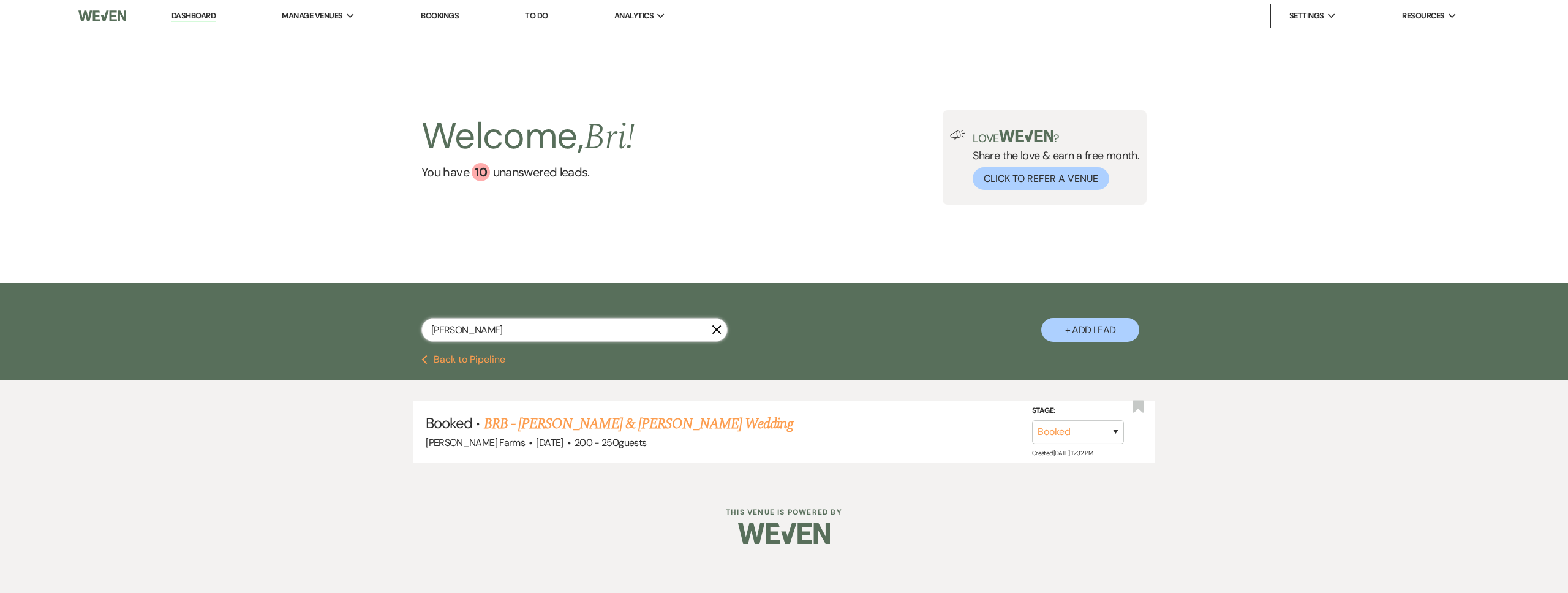
click at [506, 333] on input "rojas" at bounding box center [575, 330] width 306 height 24
drag, startPoint x: 497, startPoint y: 332, endPoint x: 391, endPoint y: 324, distance: 106.3
click at [391, 324] on div "rojas X + Add Lead" at bounding box center [784, 321] width 882 height 63
click at [625, 422] on link "FH - [PERSON_NAME] & [PERSON_NAME] Wedding" at bounding box center [635, 424] width 304 height 22
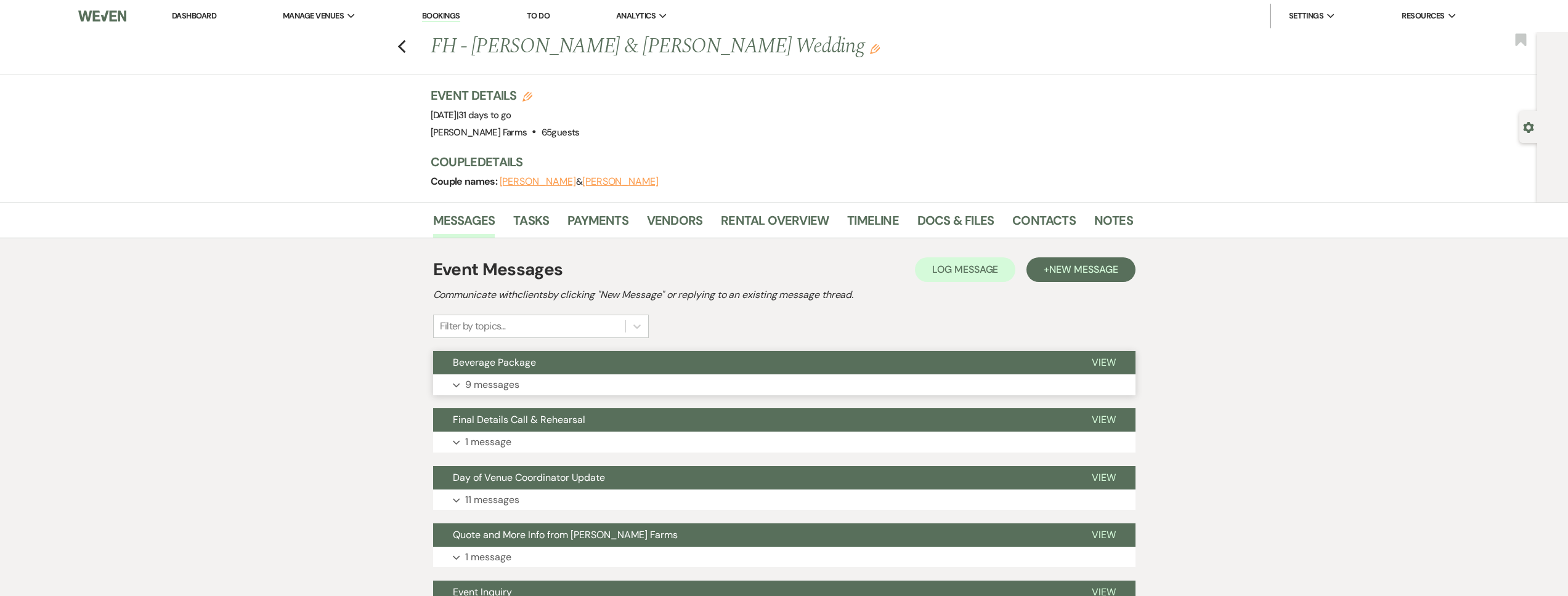
click at [514, 387] on p "9 messages" at bounding box center [492, 385] width 54 height 16
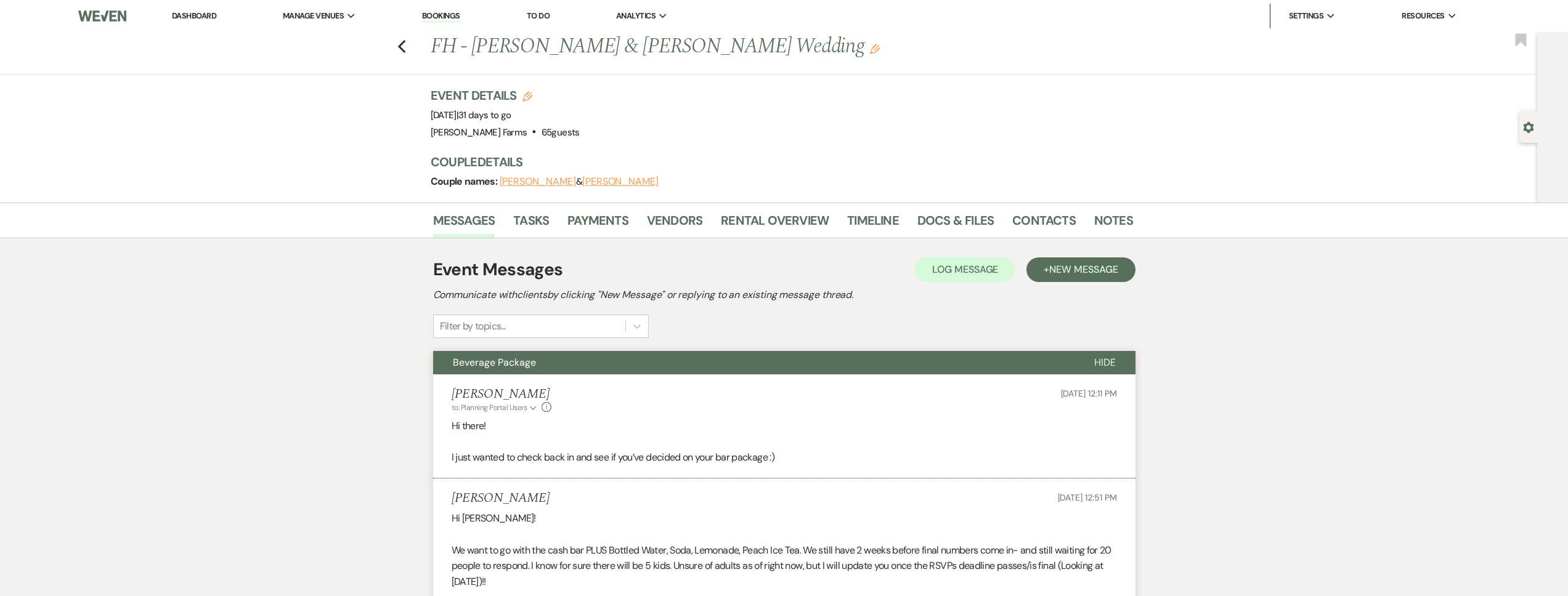
click at [522, 368] on span "Beverage Package" at bounding box center [495, 362] width 83 height 13
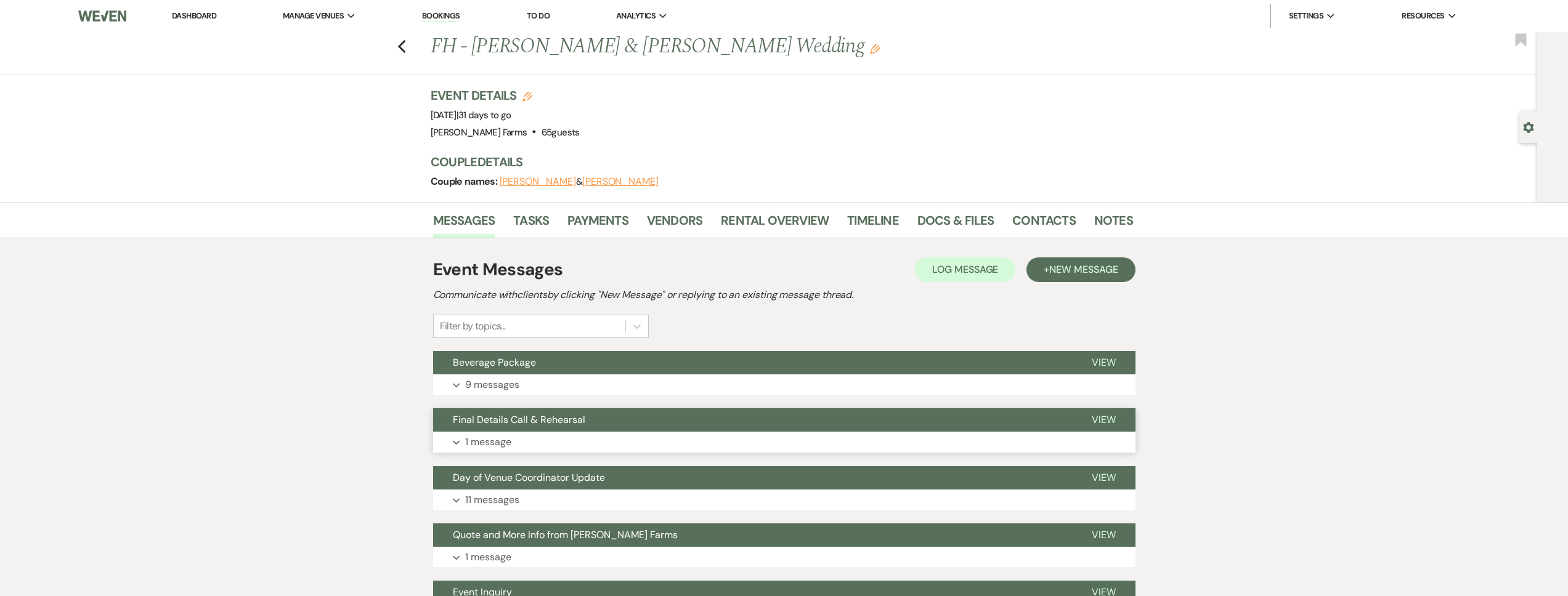
click at [546, 428] on button "Final Details Call & Rehearsal" at bounding box center [752, 419] width 639 height 23
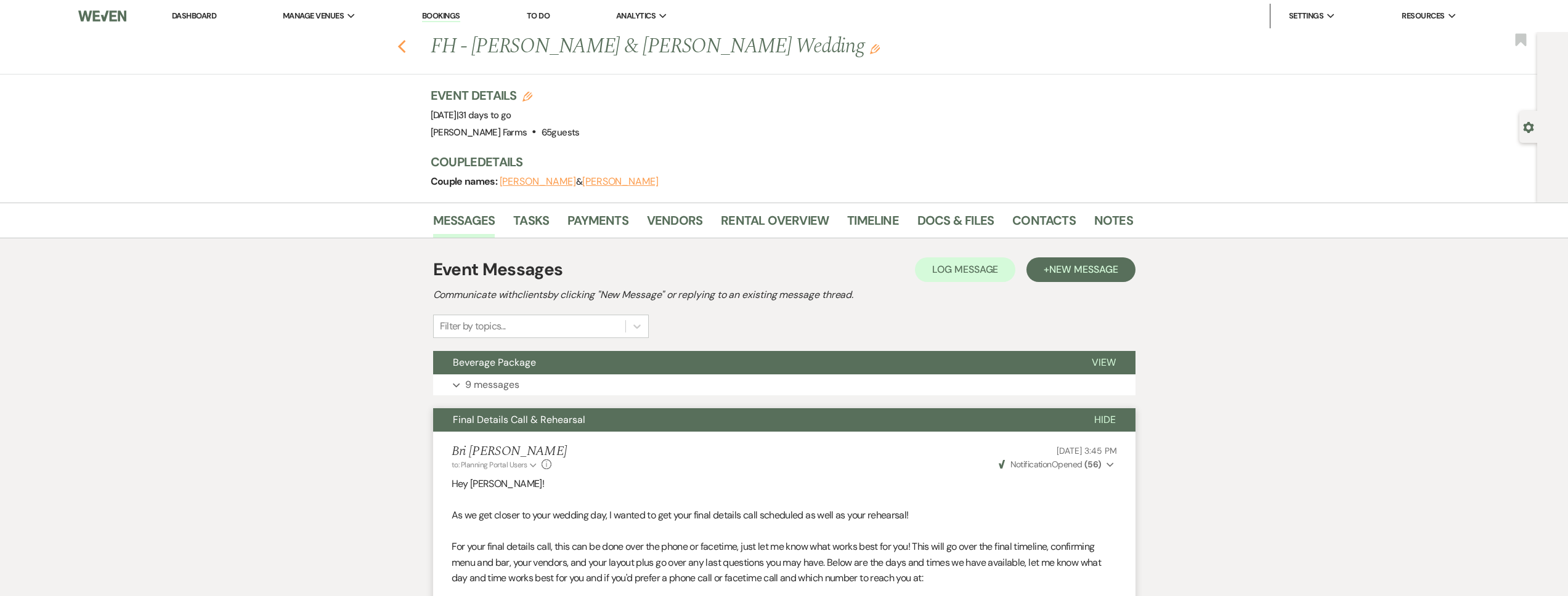
click at [406, 50] on icon "Previous" at bounding box center [402, 46] width 9 height 15
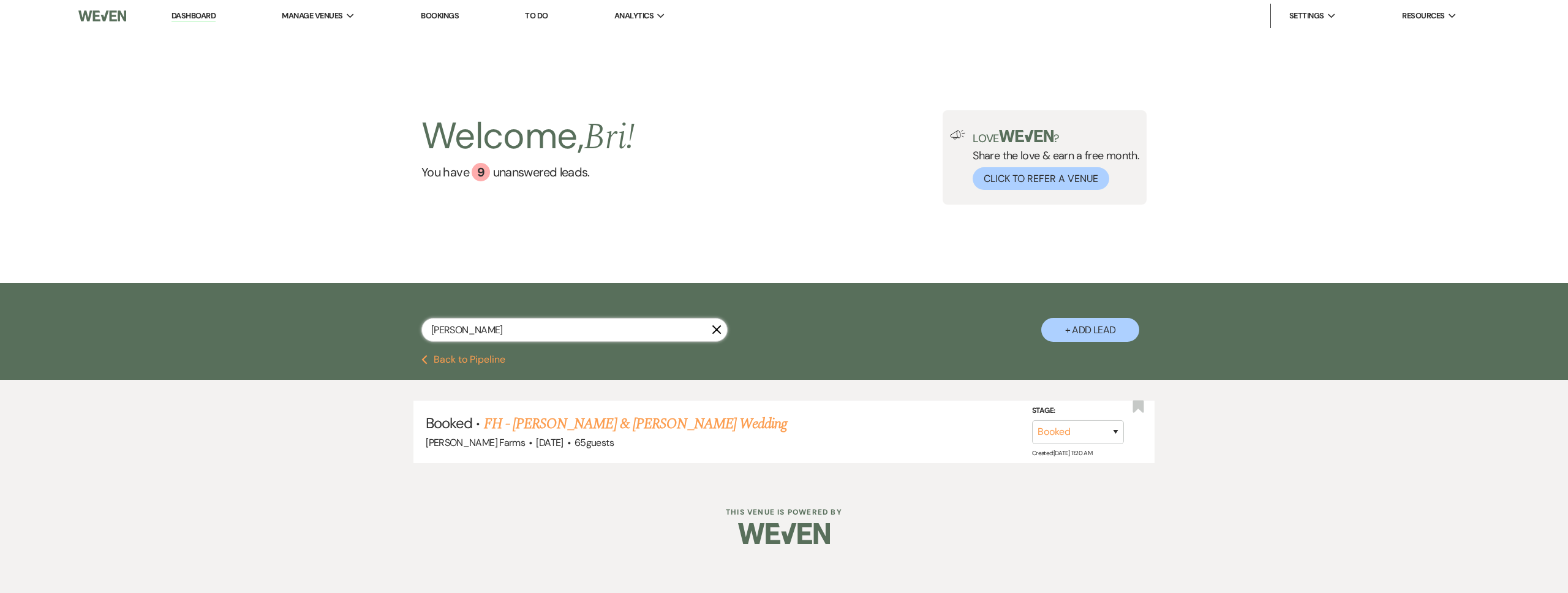
drag, startPoint x: 472, startPoint y: 336, endPoint x: 385, endPoint y: 334, distance: 87.0
click at [385, 334] on div "o'regan X + Add Lead" at bounding box center [784, 321] width 882 height 63
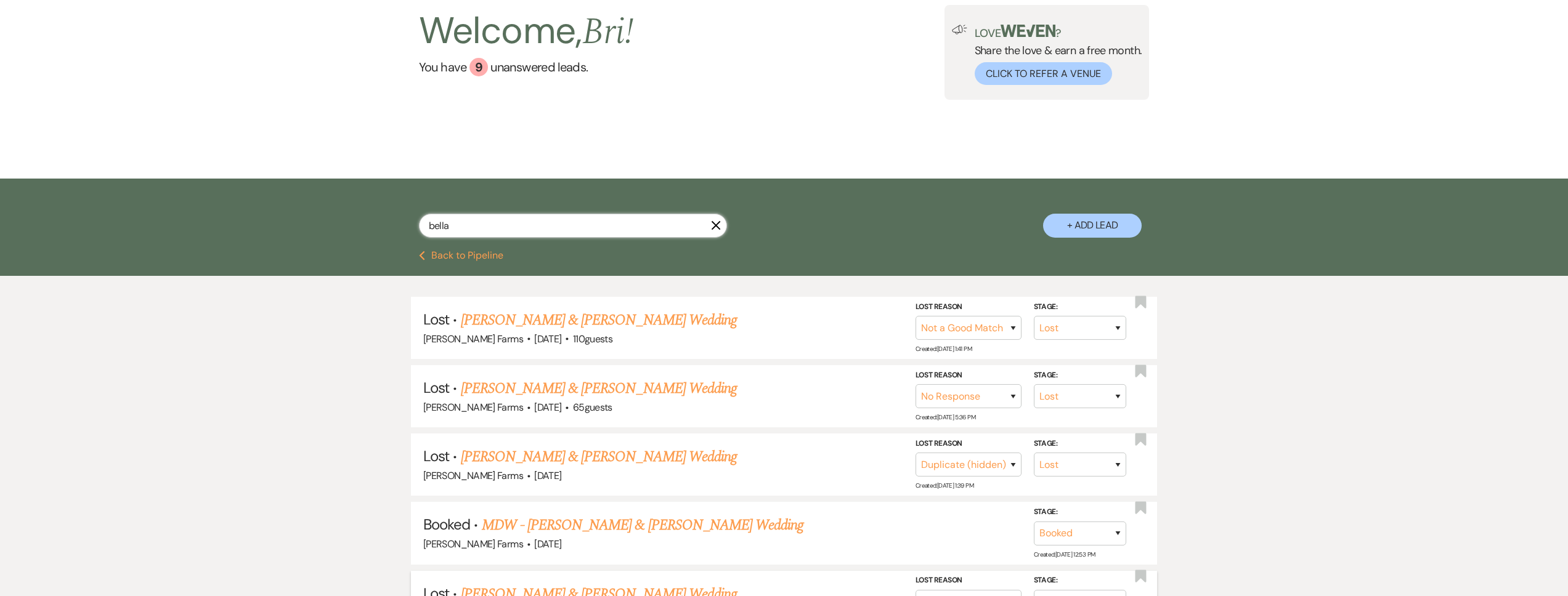
scroll to position [258, 0]
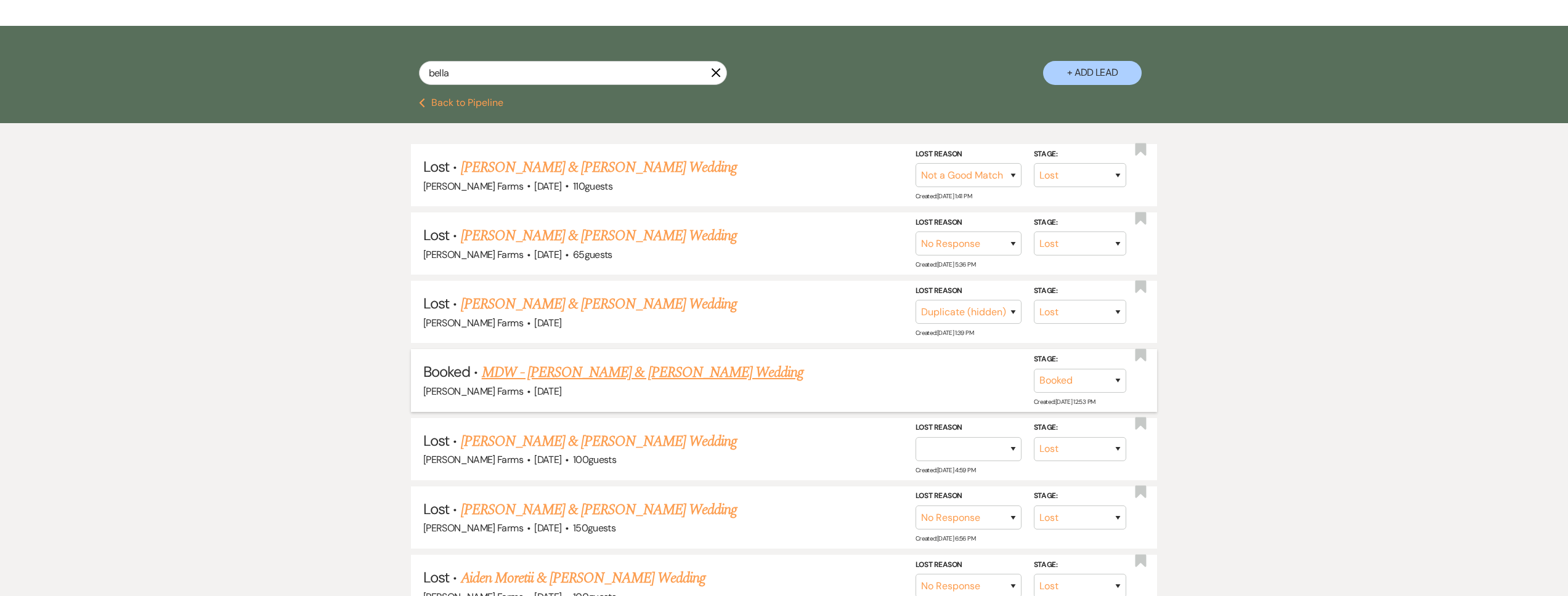
click at [560, 382] on link "MDW - [PERSON_NAME] & [PERSON_NAME] Wedding" at bounding box center [643, 372] width 322 height 22
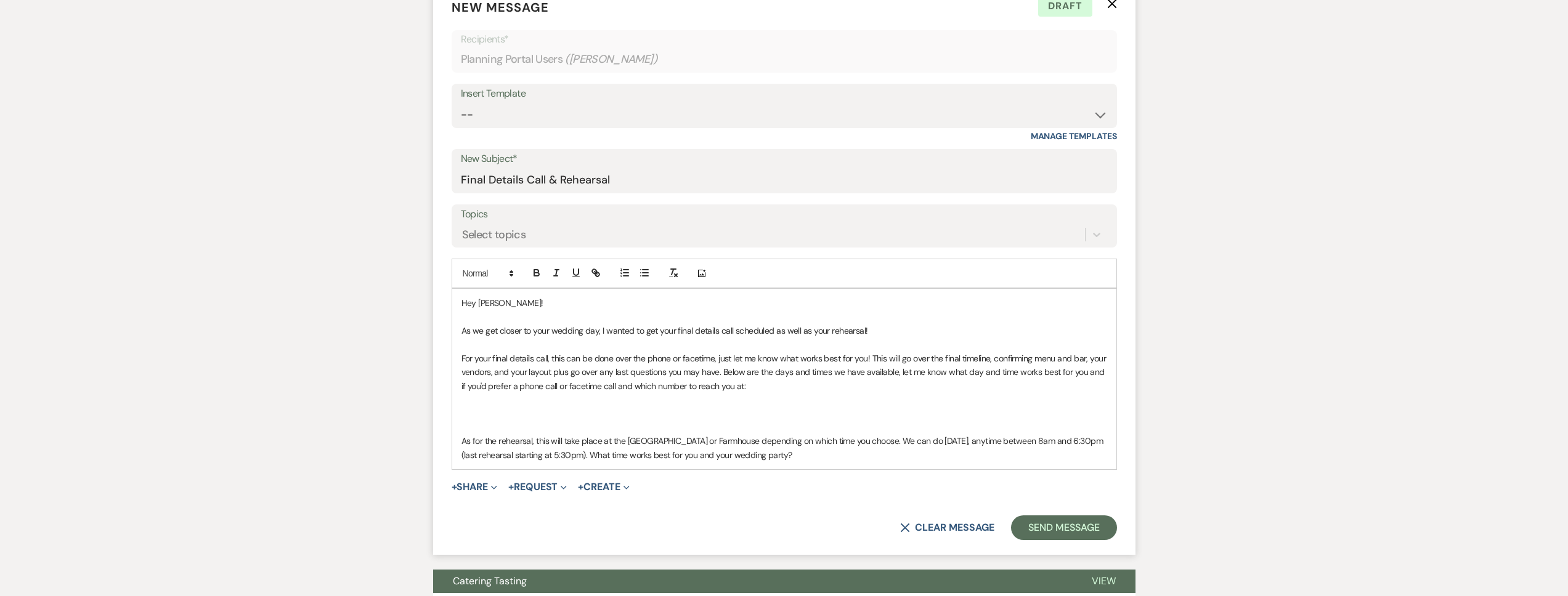
scroll to position [547, 0]
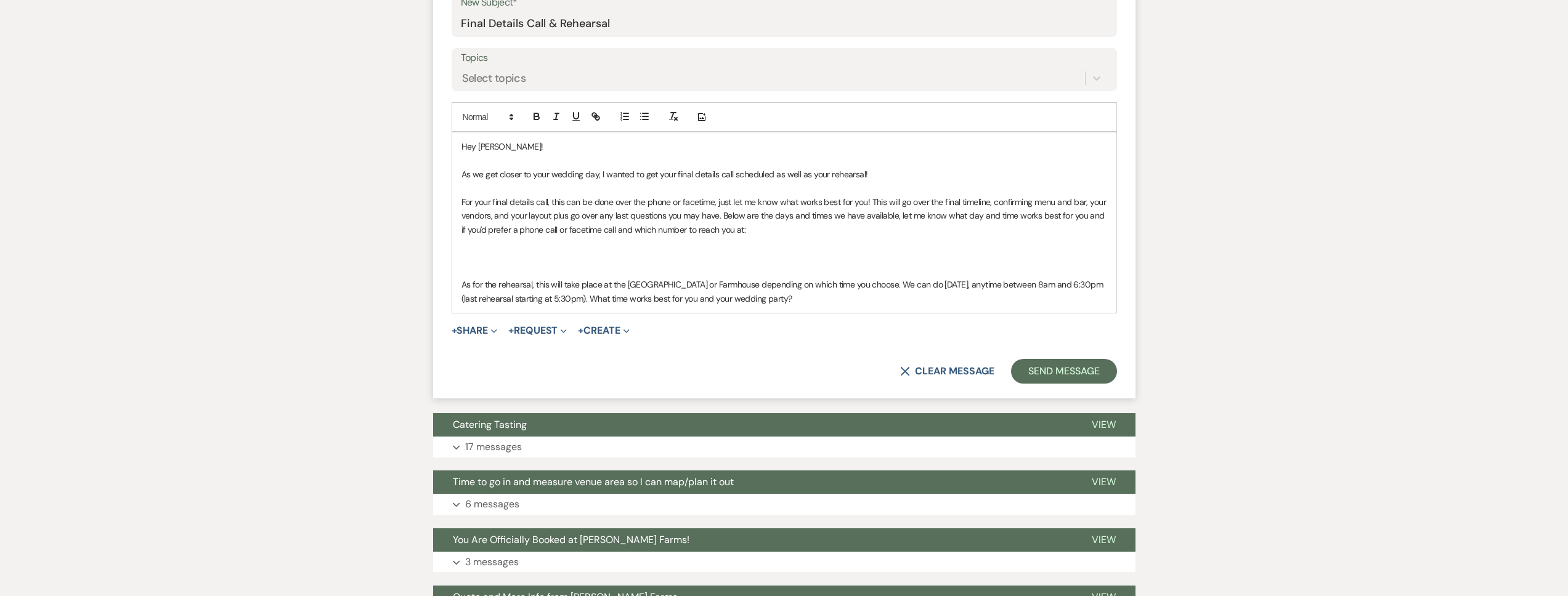
click at [673, 245] on p at bounding box center [784, 243] width 645 height 13
click at [910, 284] on p "As for the rehearsal, this will take place at the Big Red Barn or Farmhouse dep…" at bounding box center [784, 291] width 645 height 28
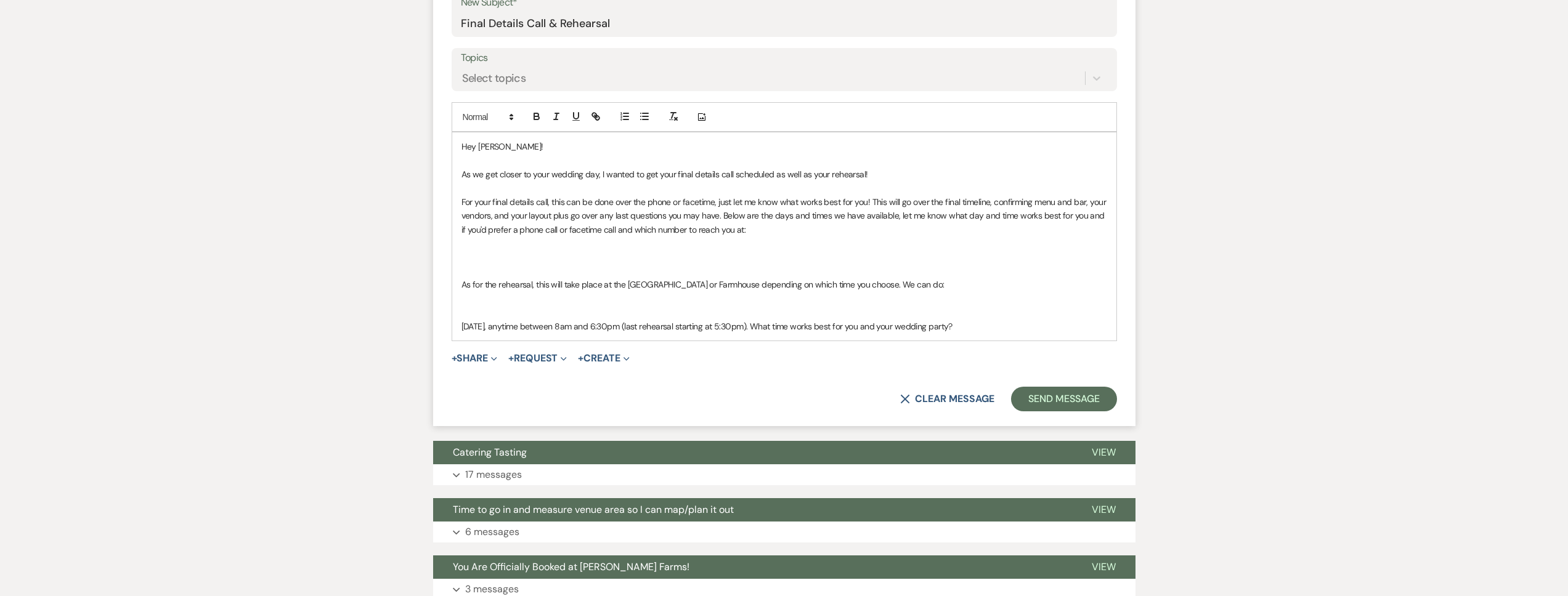
click at [799, 329] on p "Thursday, October 3, anytime between 8am and 6:30pm (last rehearsal starting at…" at bounding box center [784, 326] width 645 height 13
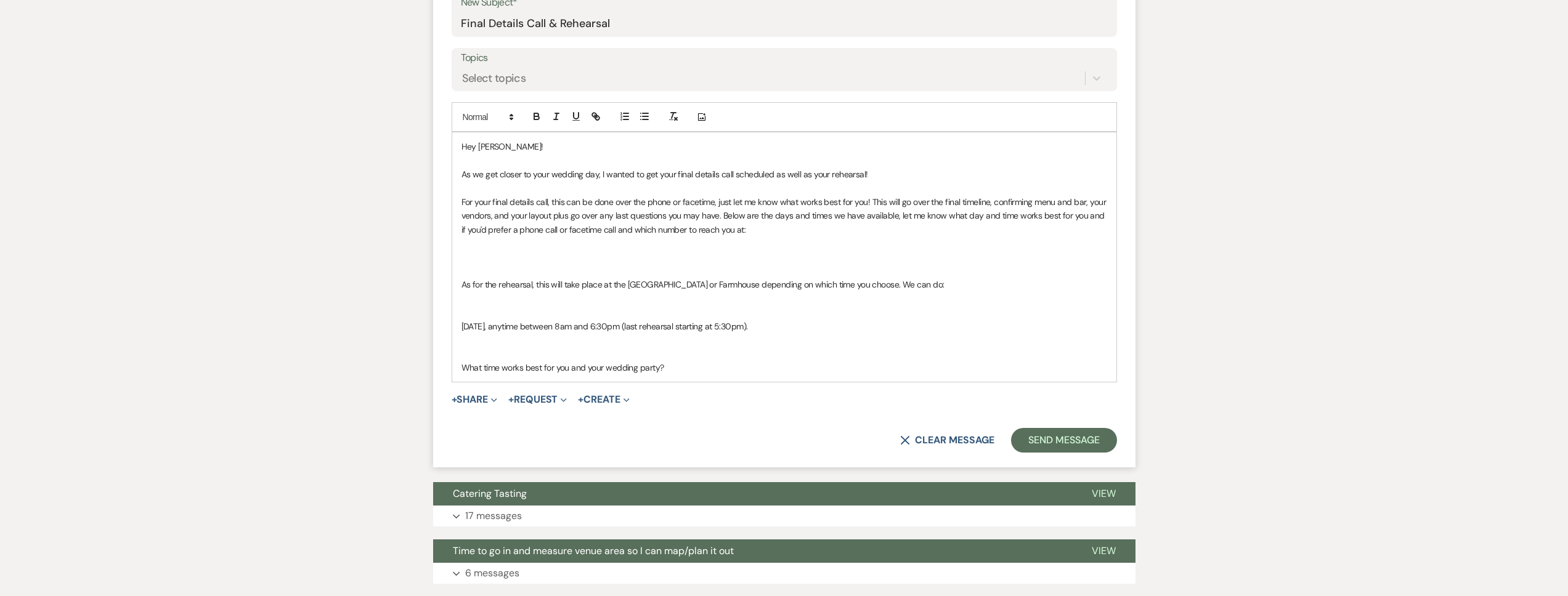
click at [485, 368] on p "What time works best for you and your wedding party?" at bounding box center [784, 367] width 645 height 13
click at [524, 345] on p at bounding box center [784, 339] width 645 height 13
drag, startPoint x: 795, startPoint y: 325, endPoint x: 538, endPoint y: 330, distance: 257.0
click at [538, 330] on p "Thursday, October 3, anytime between 8am and 6:30pm (last rehearsal starting at…" at bounding box center [784, 326] width 645 height 13
click at [810, 329] on p "Thursday, October 3, anytime between 8am and 6:30pm (last rehearsal starting at…" at bounding box center [784, 326] width 645 height 13
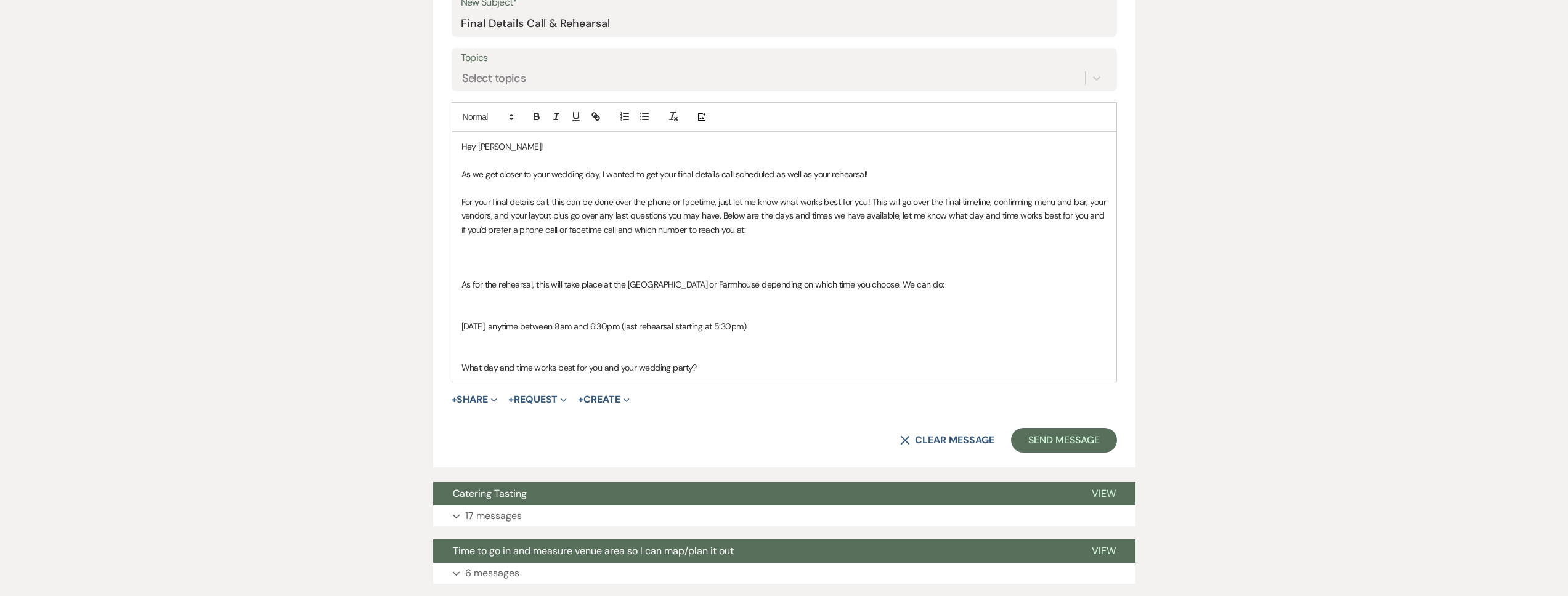
drag, startPoint x: 769, startPoint y: 326, endPoint x: 394, endPoint y: 324, distance: 375.0
click at [394, 324] on div "Messages Tasks Payments Vendors Rental Overview Timeline Docs & Files Contacts …" at bounding box center [784, 243] width 1568 height 1177
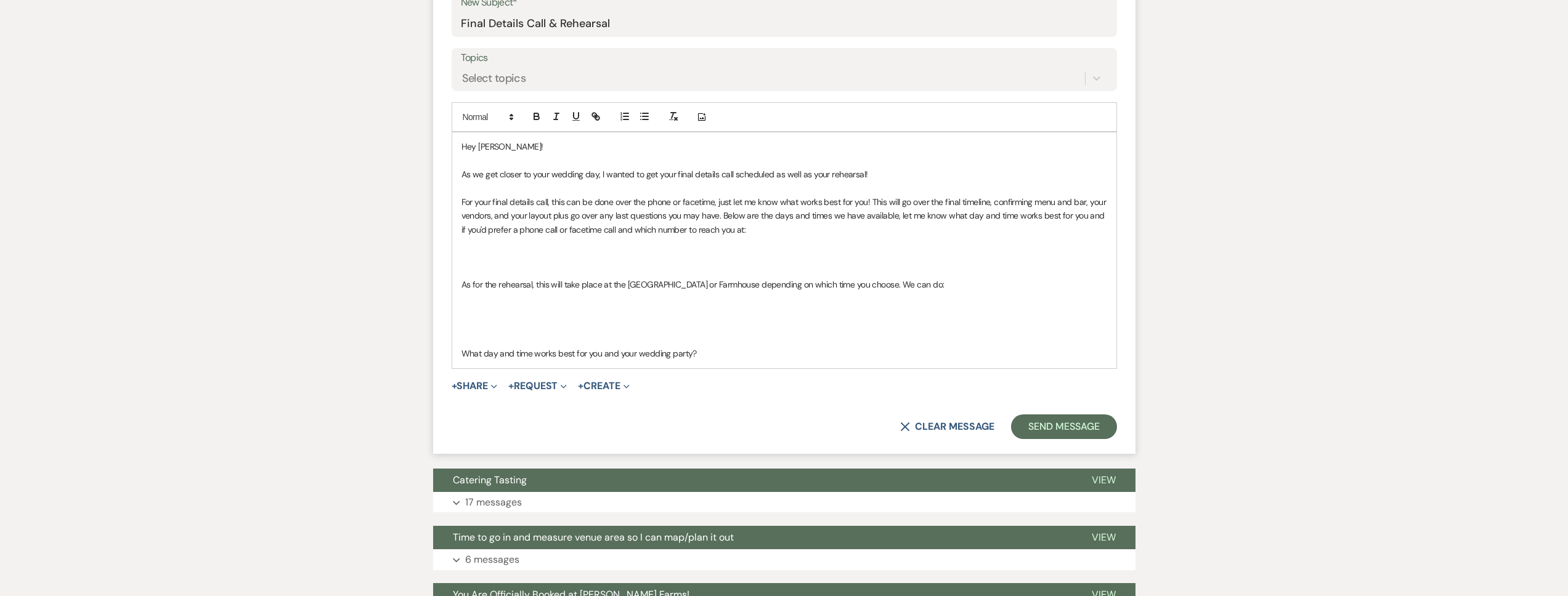
click at [495, 302] on p at bounding box center [784, 298] width 645 height 13
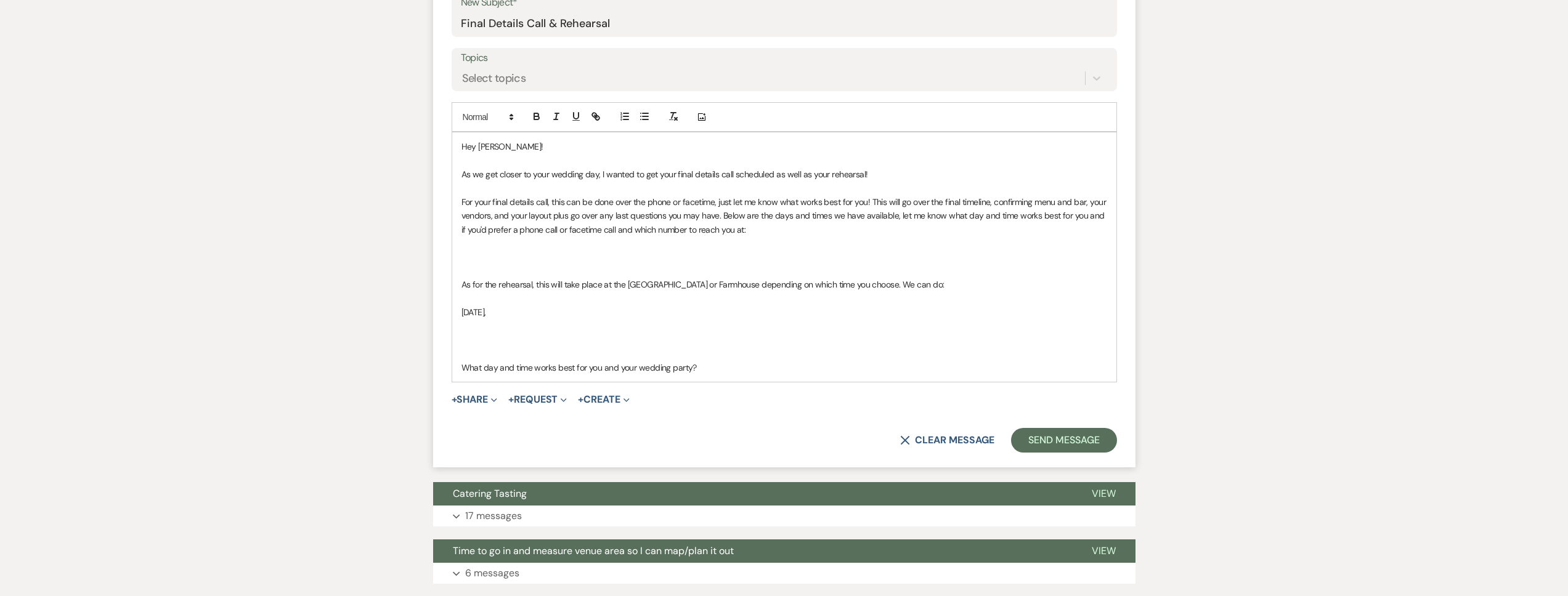
click at [577, 309] on p "Wednesday, November 12," at bounding box center [784, 312] width 645 height 13
drag, startPoint x: 675, startPoint y: 312, endPoint x: 659, endPoint y: 313, distance: 16.0
click at [659, 313] on p "Wednesday, November 12, anytime between 8am and 6:30pm (last rehearsal starting…" at bounding box center [784, 312] width 645 height 13
drag, startPoint x: 787, startPoint y: 311, endPoint x: 775, endPoint y: 312, distance: 12.0
click at [775, 312] on p "Wednesday, November 12, anytime between 8am and 6pm (last rehearsal starting at…" at bounding box center [784, 312] width 645 height 13
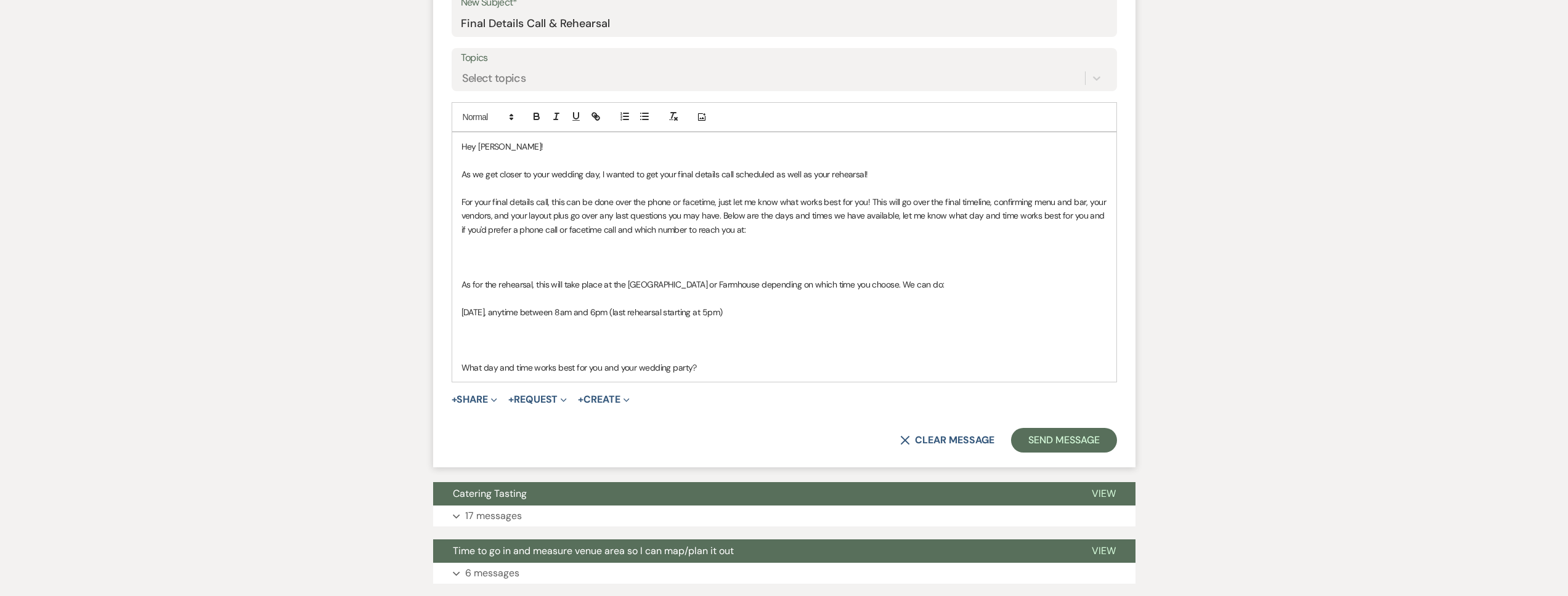
click at [814, 313] on p "Wednesday, November 12, anytime between 8am and 6pm (last rehearsal starting at…" at bounding box center [784, 312] width 645 height 13
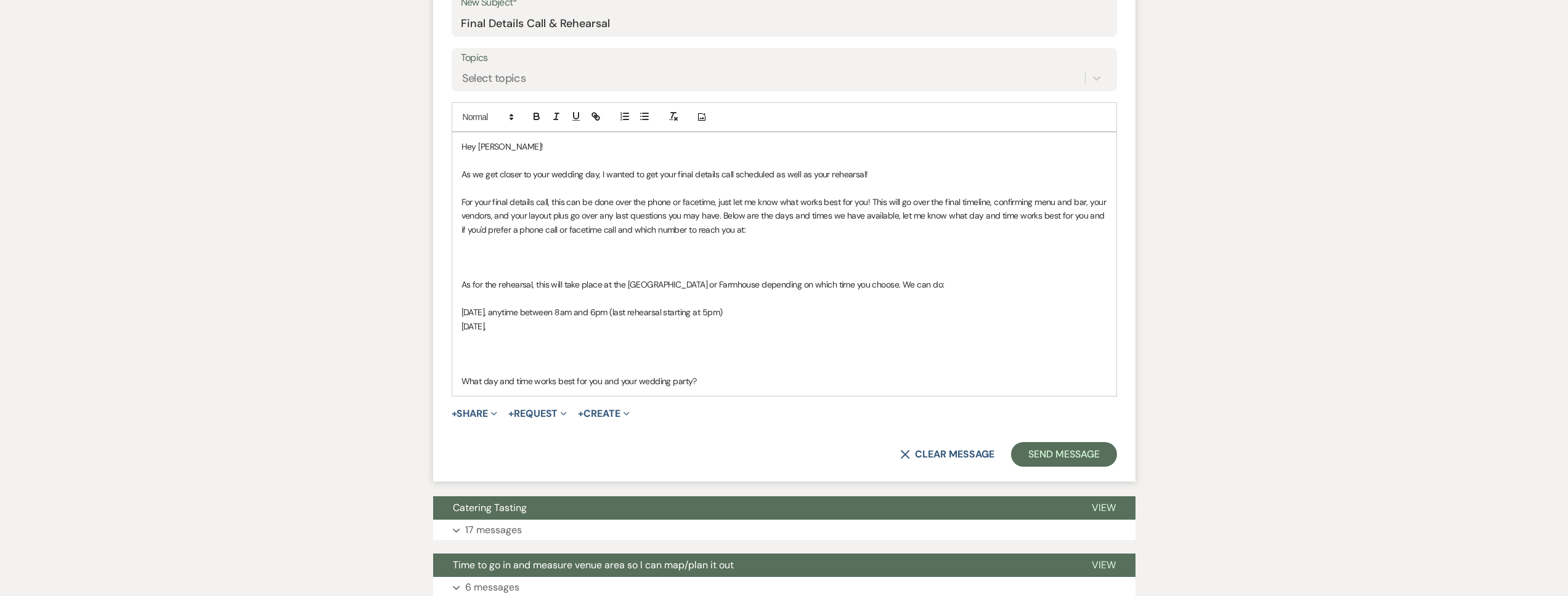
drag, startPoint x: 796, startPoint y: 315, endPoint x: 559, endPoint y: 314, distance: 237.0
click at [559, 314] on p "Wednesday, November 12, anytime between 8am and 6pm (last rehearsal starting at…" at bounding box center [784, 312] width 645 height 13
click at [562, 324] on p "Thursday, November 13," at bounding box center [784, 326] width 645 height 13
click at [615, 327] on p "Thursday, November 13, anytime between 8am and 6pm (last rehearsal starting at …" at bounding box center [784, 326] width 645 height 13
click at [652, 328] on p "Thursday, November 13, anytime between 11am and 6pm (last rehearsal starting at…" at bounding box center [784, 326] width 645 height 13
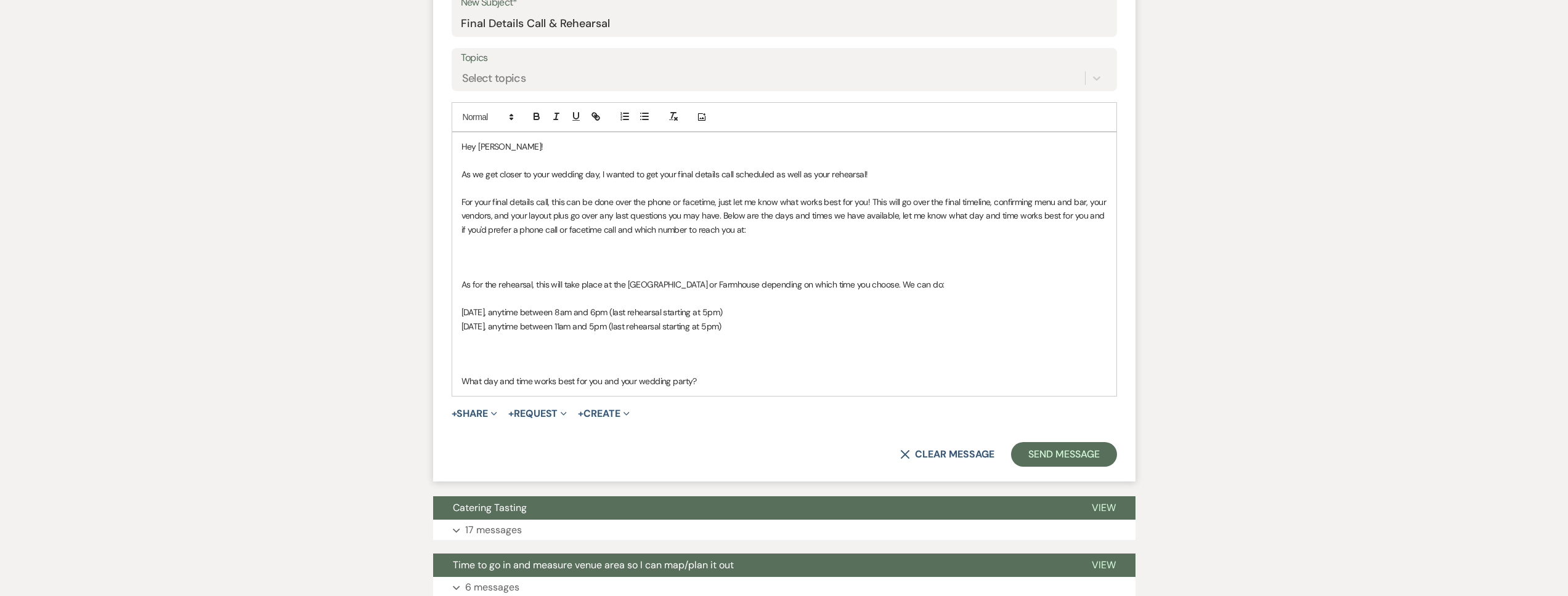
click at [762, 327] on p "Thursday, November 13, anytime between 11am and 5pm (last rehearsal starting at…" at bounding box center [784, 326] width 645 height 13
click at [535, 366] on p at bounding box center [784, 367] width 645 height 13
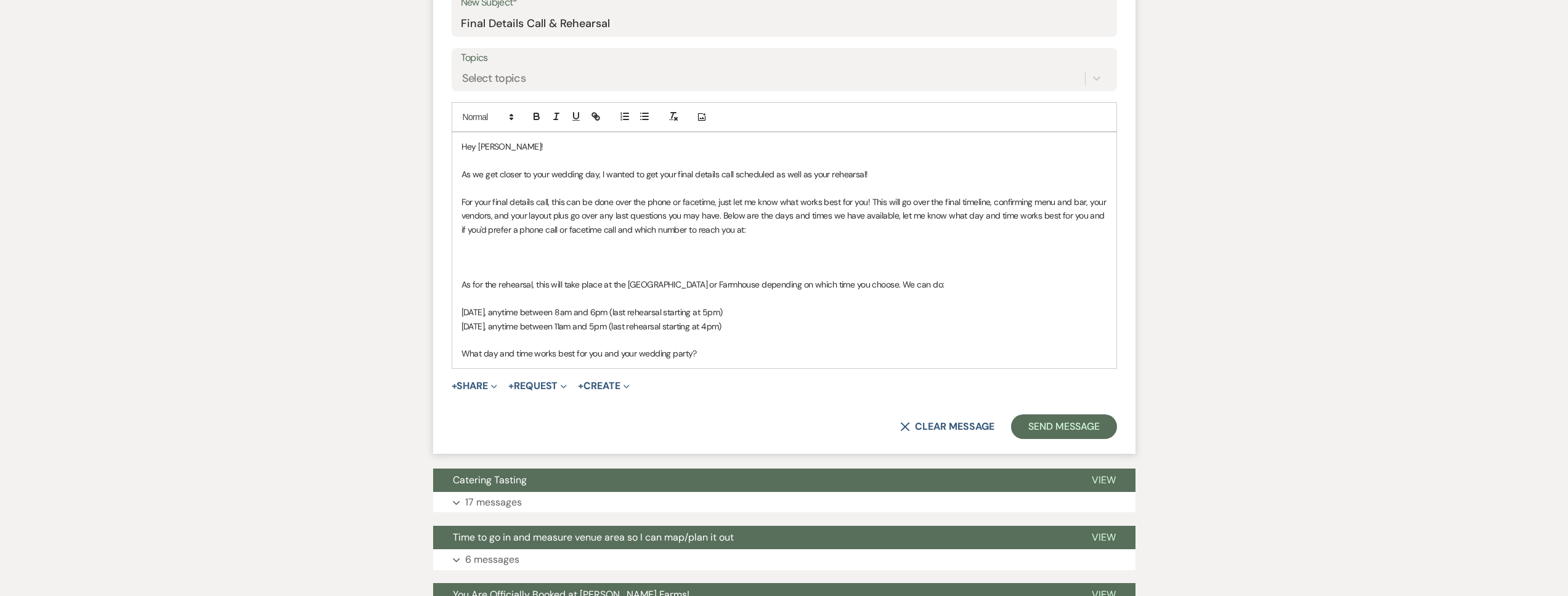
click at [463, 313] on p "Wednesday, November 12, anytime between 8am and 6pm (last rehearsal starting at…" at bounding box center [784, 312] width 645 height 13
click at [484, 250] on p at bounding box center [784, 257] width 645 height 13
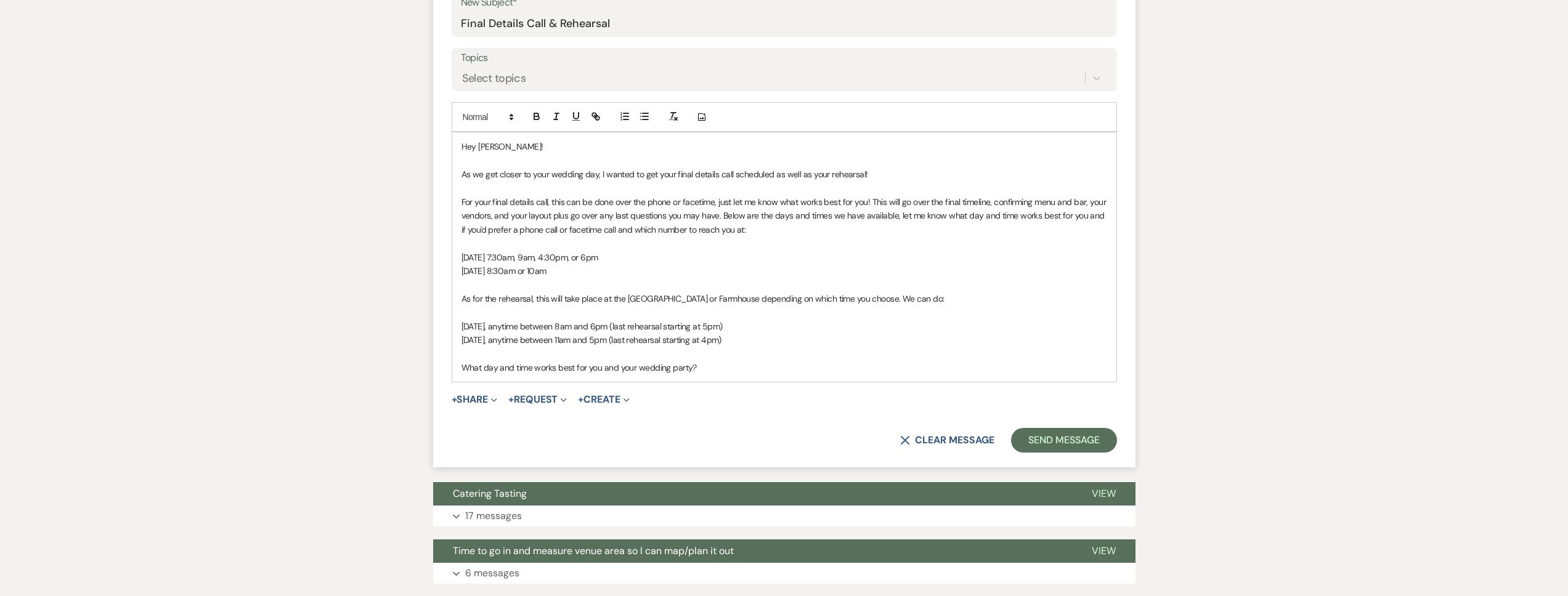
click at [513, 280] on p at bounding box center [784, 284] width 645 height 13
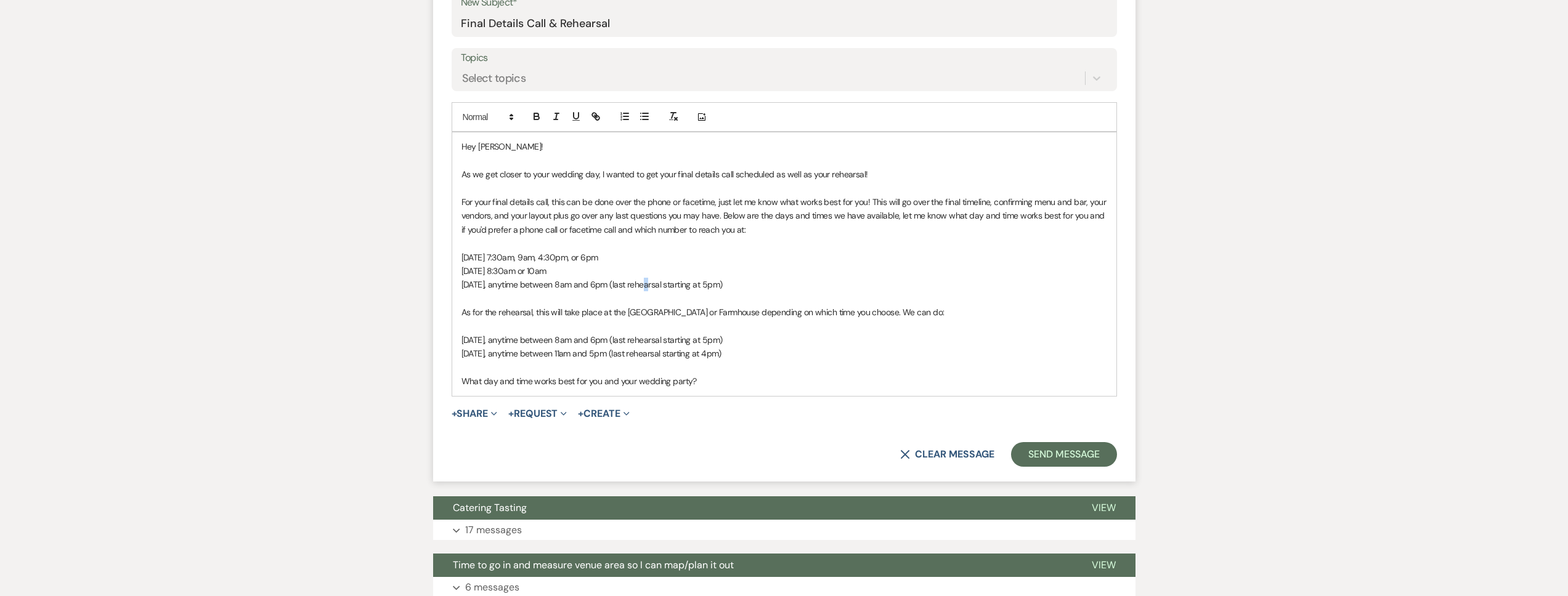
click at [645, 288] on p "Thursday, October 23, anytime between 8am and 6pm (last rehearsal starting at 5…" at bounding box center [784, 284] width 645 height 13
drag, startPoint x: 801, startPoint y: 289, endPoint x: 681, endPoint y: 305, distance: 121.1
click at [663, 289] on p "Thursday, October 23, anytime between 8am and 3pm (last rehearsal starting at 5…" at bounding box center [784, 284] width 645 height 13
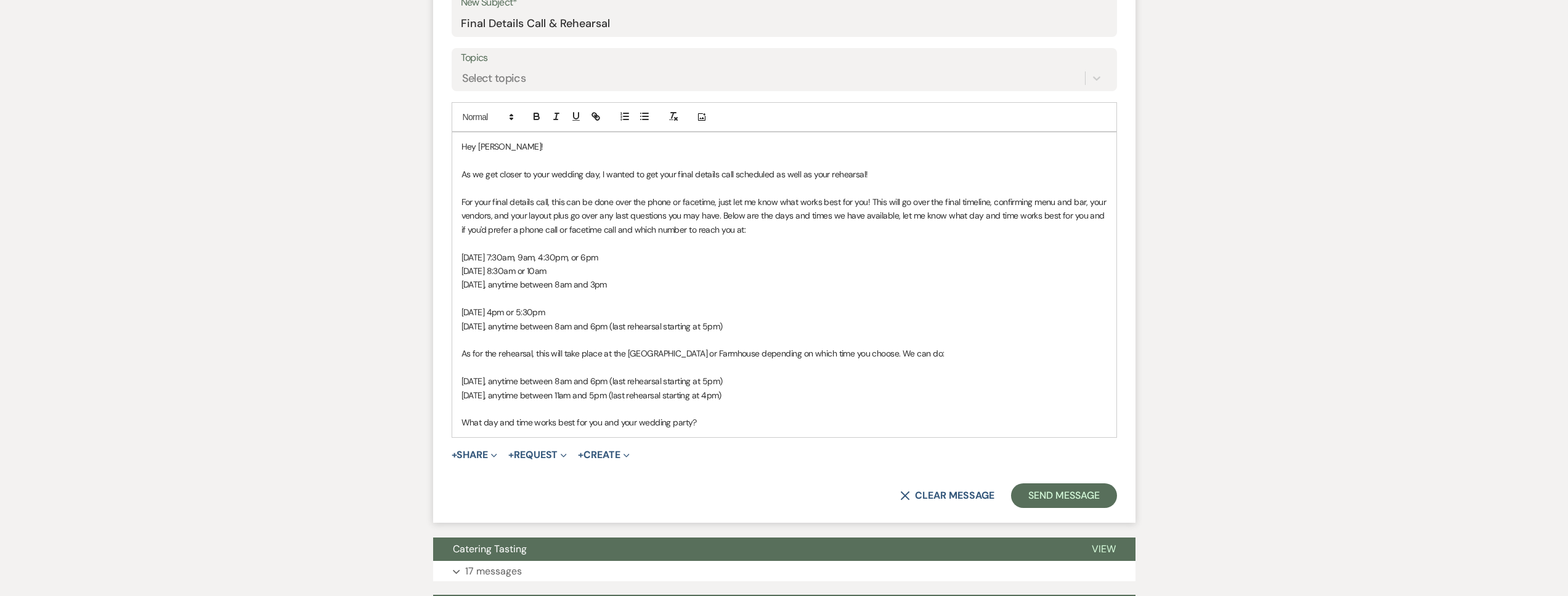
click at [667, 258] on p "Monday, October 20, at 7:30am, 9am, 4:30pm, or 6pm" at bounding box center [784, 257] width 645 height 13
drag, startPoint x: 746, startPoint y: 325, endPoint x: 657, endPoint y: 329, distance: 89.1
click at [657, 329] on p "Tuesday, October 28, anytime between 8am and 6pm (last rehearsal starting at 5p…" at bounding box center [784, 326] width 645 height 13
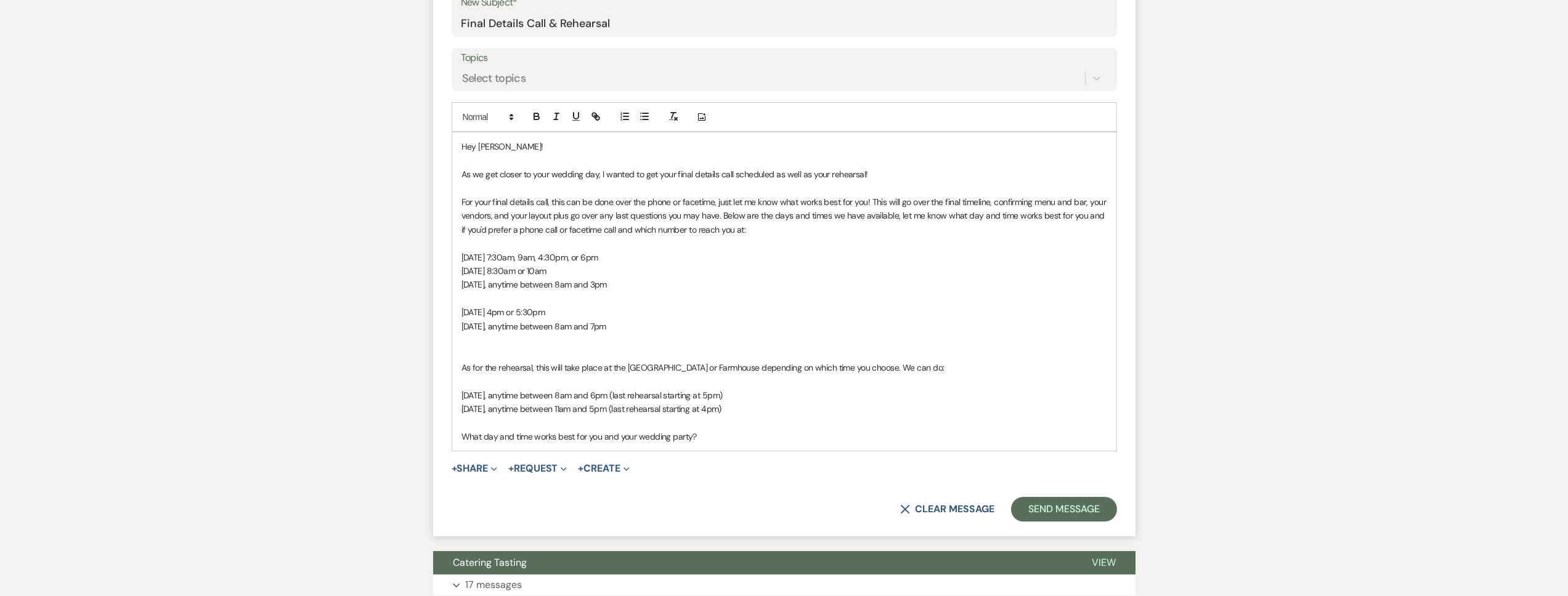
drag, startPoint x: 676, startPoint y: 324, endPoint x: 542, endPoint y: 329, distance: 134.1
click at [542, 329] on p "Tuesday, October 28, anytime between 8am and 7pm" at bounding box center [784, 326] width 645 height 13
click at [539, 336] on p at bounding box center [784, 339] width 645 height 13
click at [544, 356] on p at bounding box center [784, 353] width 645 height 13
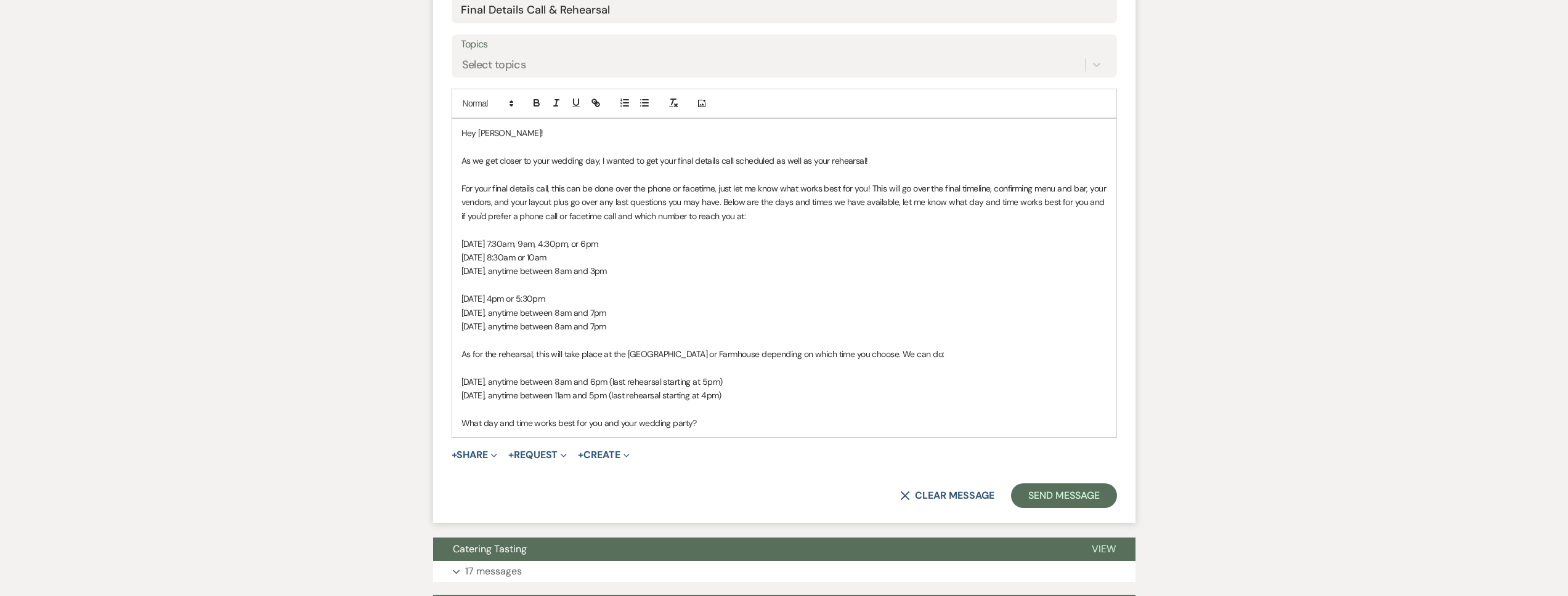
scroll to position [564, 0]
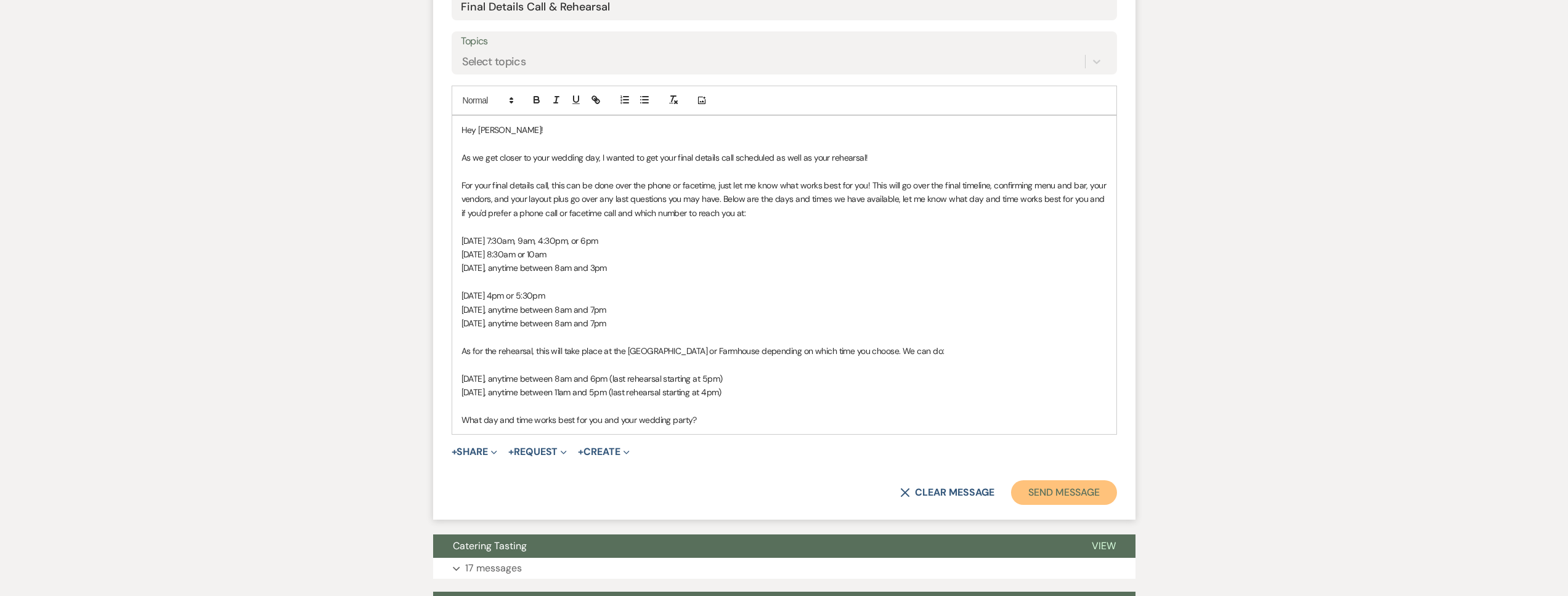
click at [1028, 490] on button "Send Message" at bounding box center [1063, 493] width 105 height 25
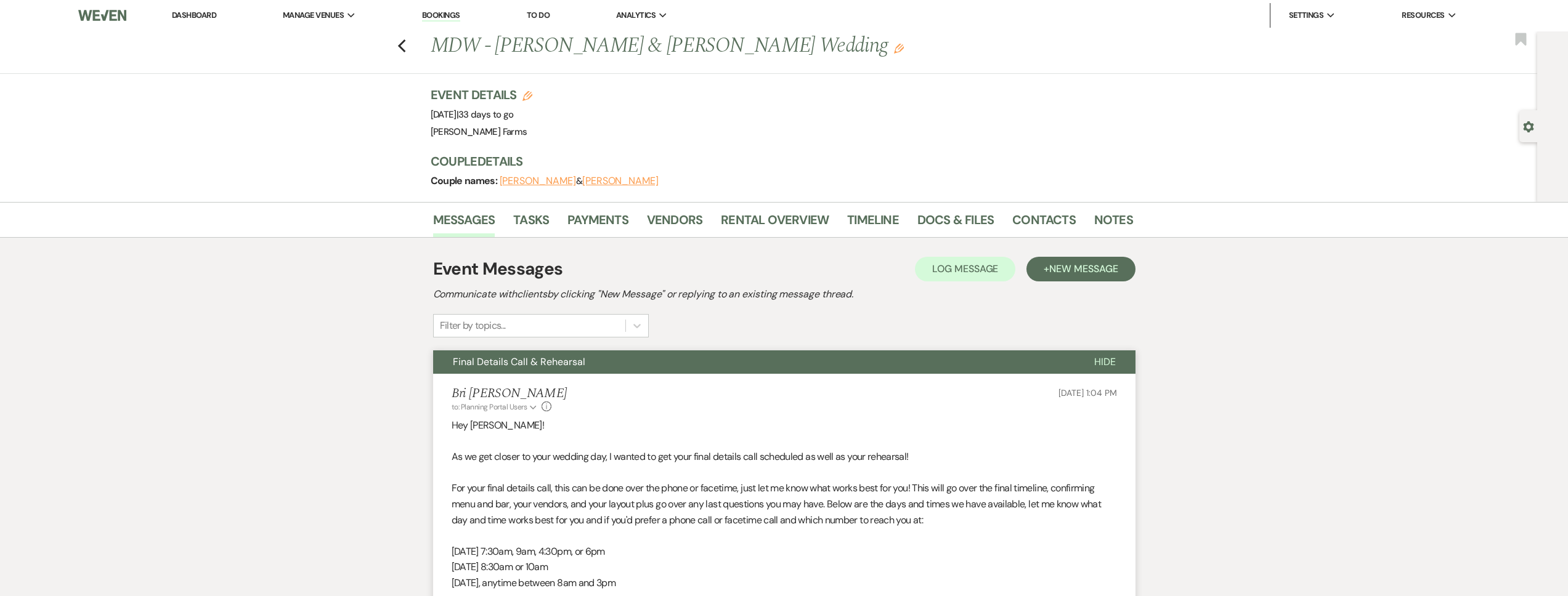
scroll to position [0, 0]
click at [406, 49] on icon "Previous" at bounding box center [402, 46] width 9 height 15
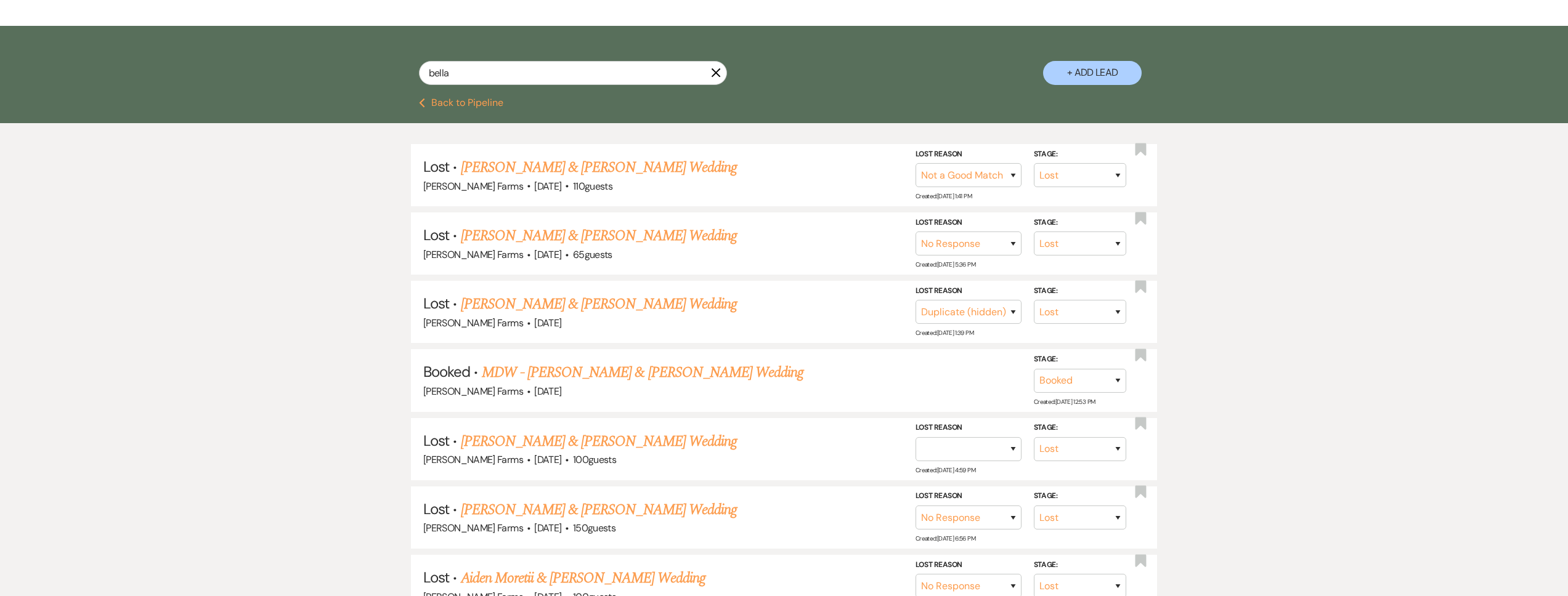
click at [480, 105] on button "Previous Back to Pipeline" at bounding box center [461, 103] width 85 height 10
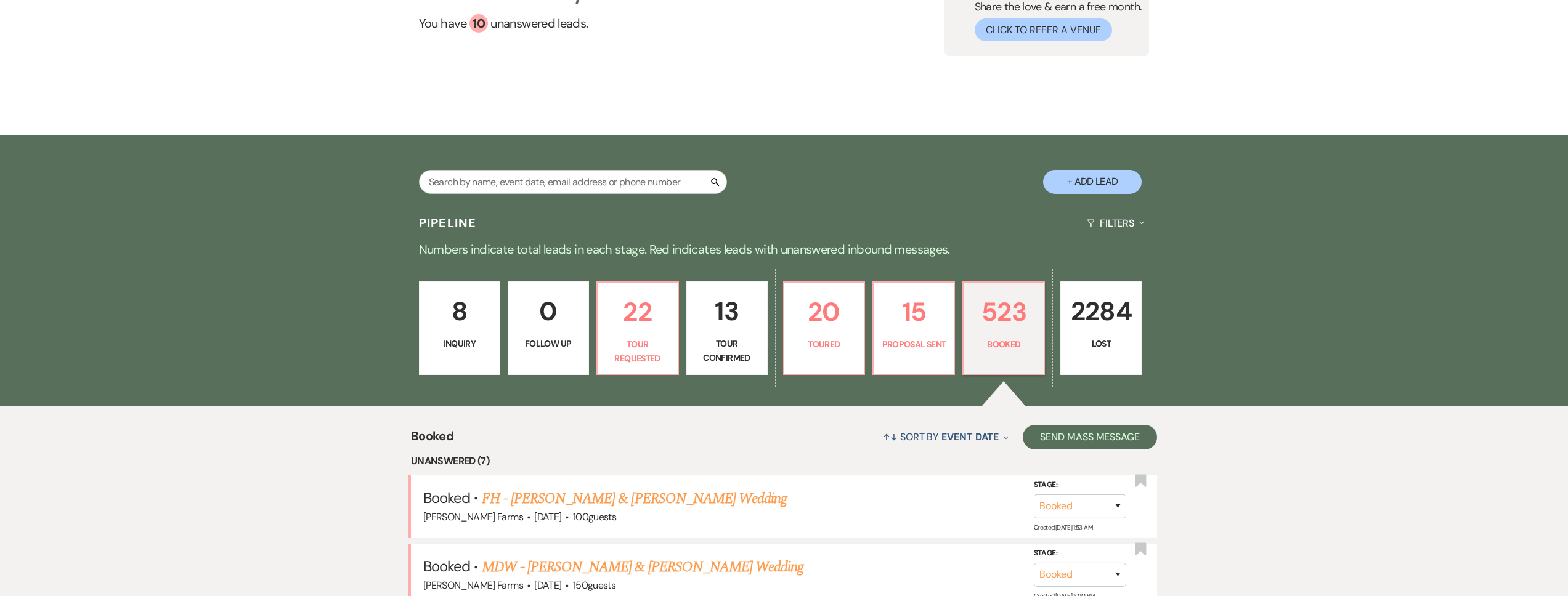
scroll to position [160, 0]
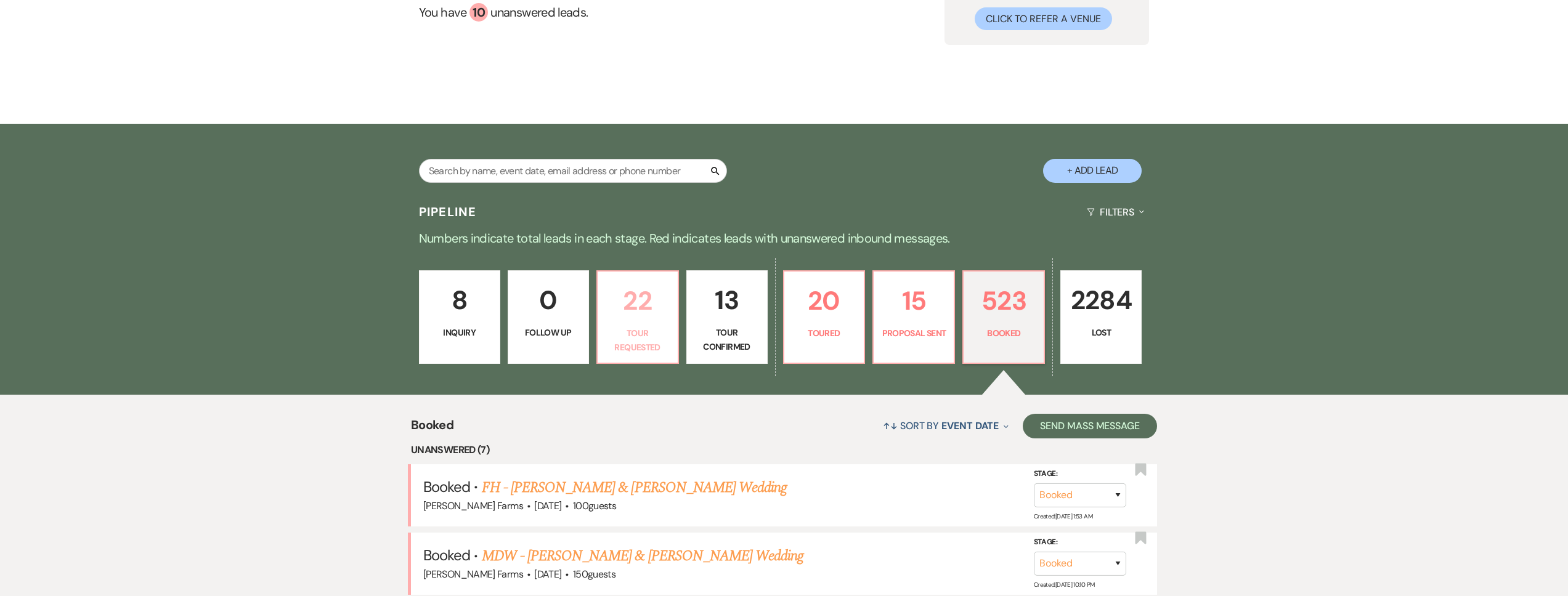
click at [623, 329] on p "Tour Requested" at bounding box center [638, 341] width 66 height 28
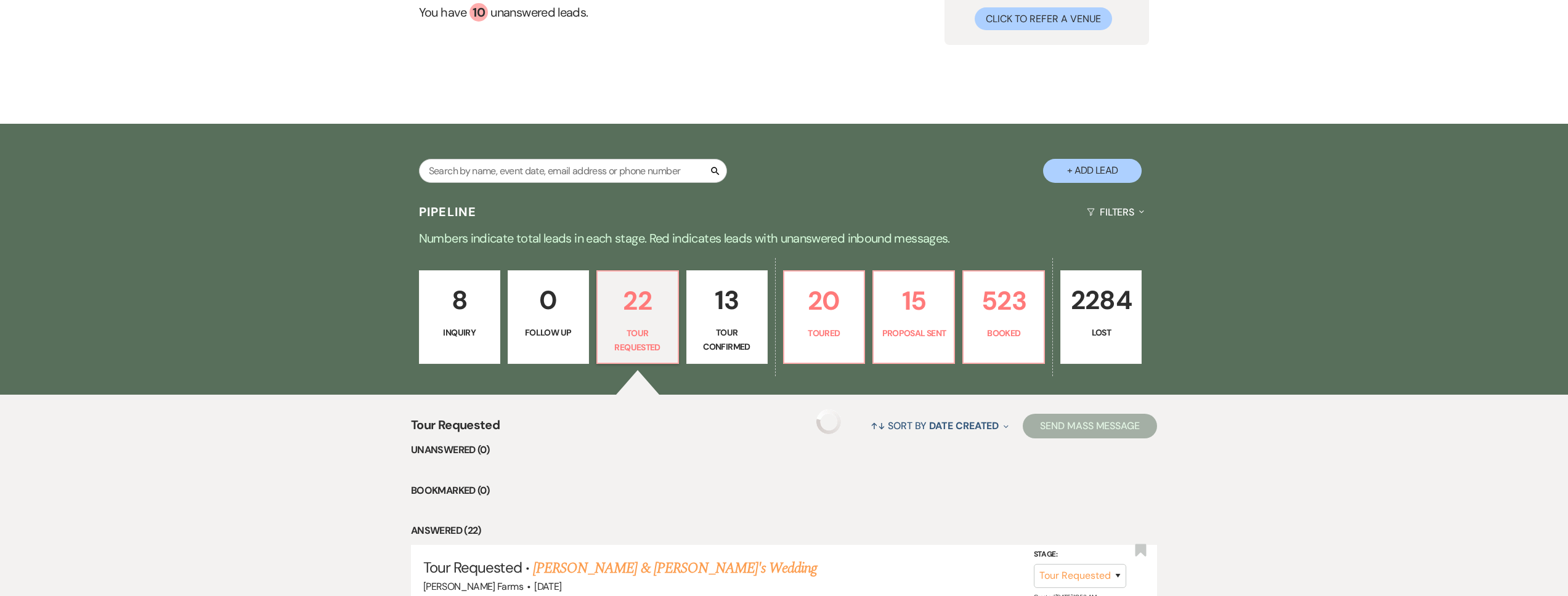
scroll to position [269, 0]
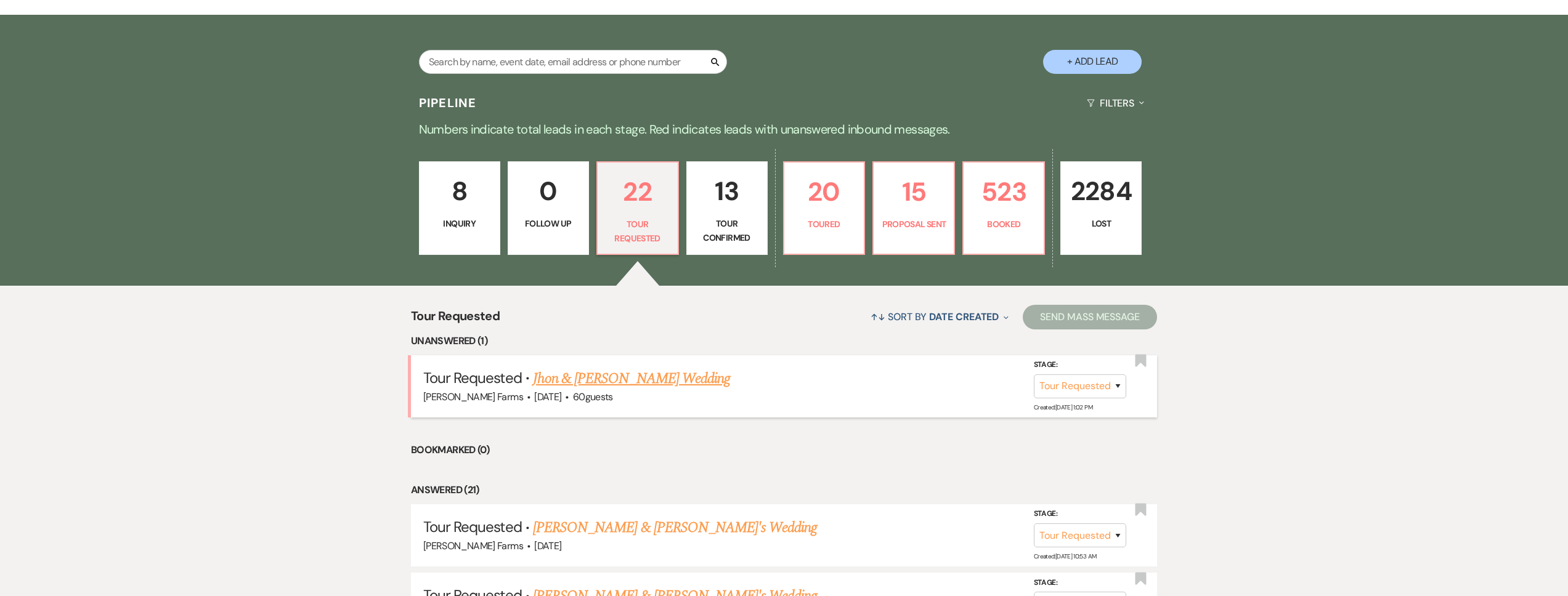
click at [616, 377] on link "Jhon & [PERSON_NAME] Wedding" at bounding box center [632, 378] width 197 height 22
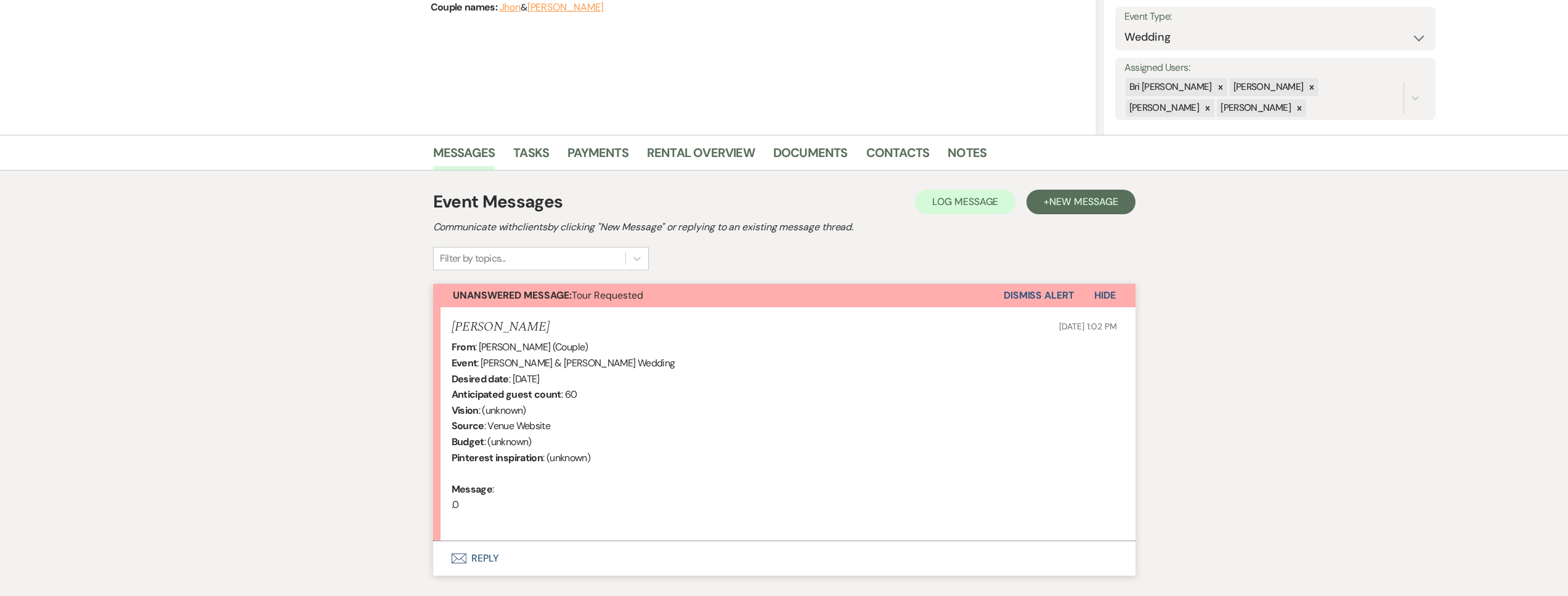
scroll to position [252, 0]
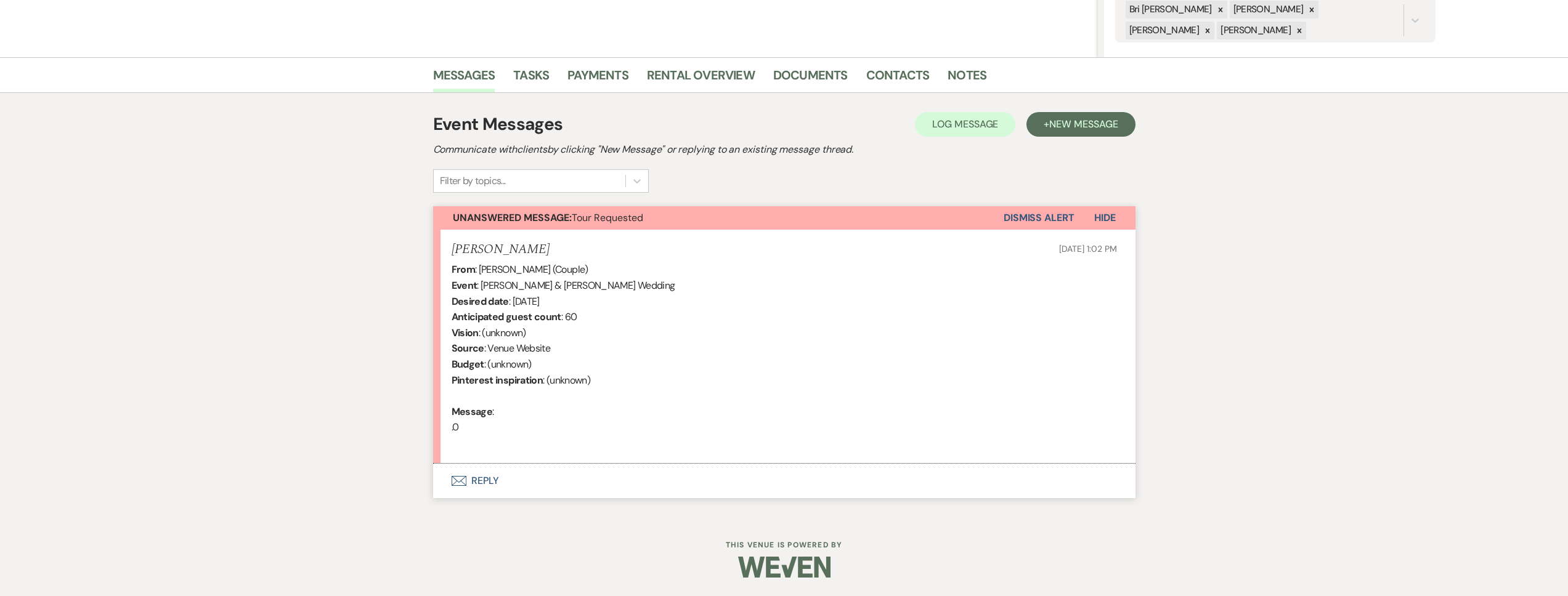
drag, startPoint x: 604, startPoint y: 484, endPoint x: 603, endPoint y: 426, distance: 58.0
click at [604, 484] on button "Envelope Reply" at bounding box center [784, 481] width 702 height 35
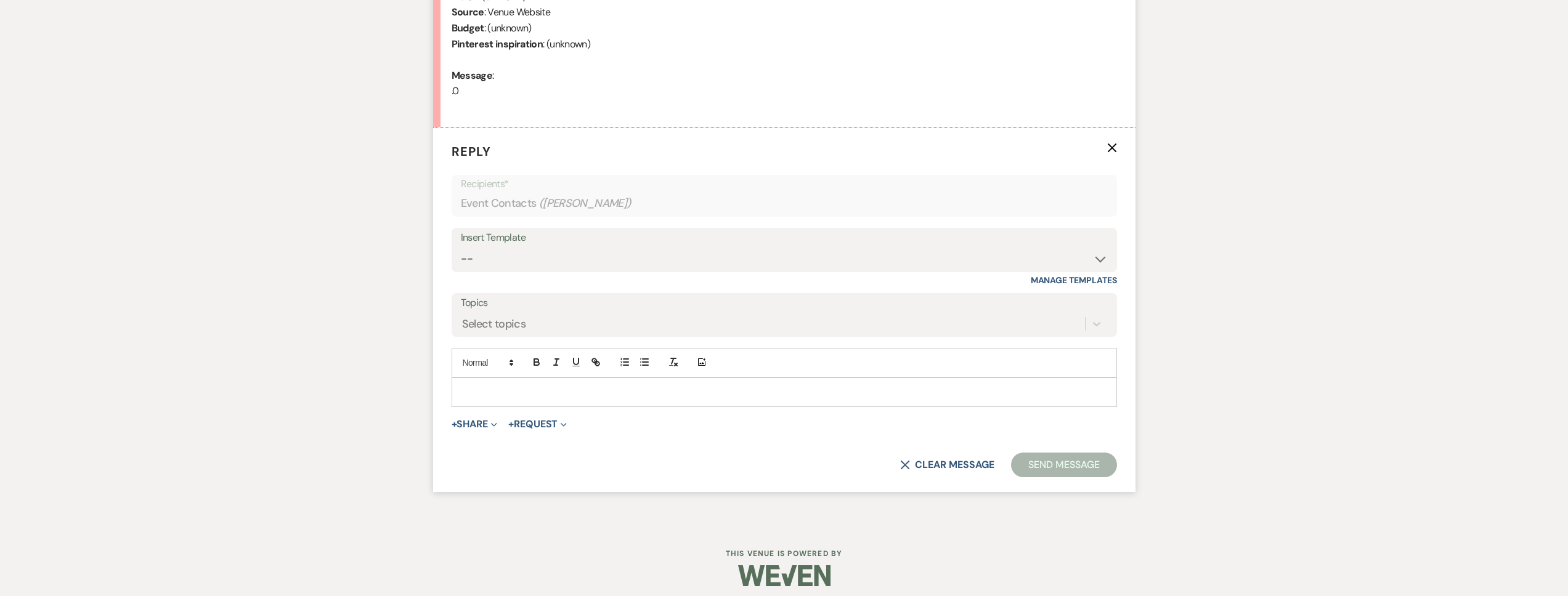
scroll to position [596, 0]
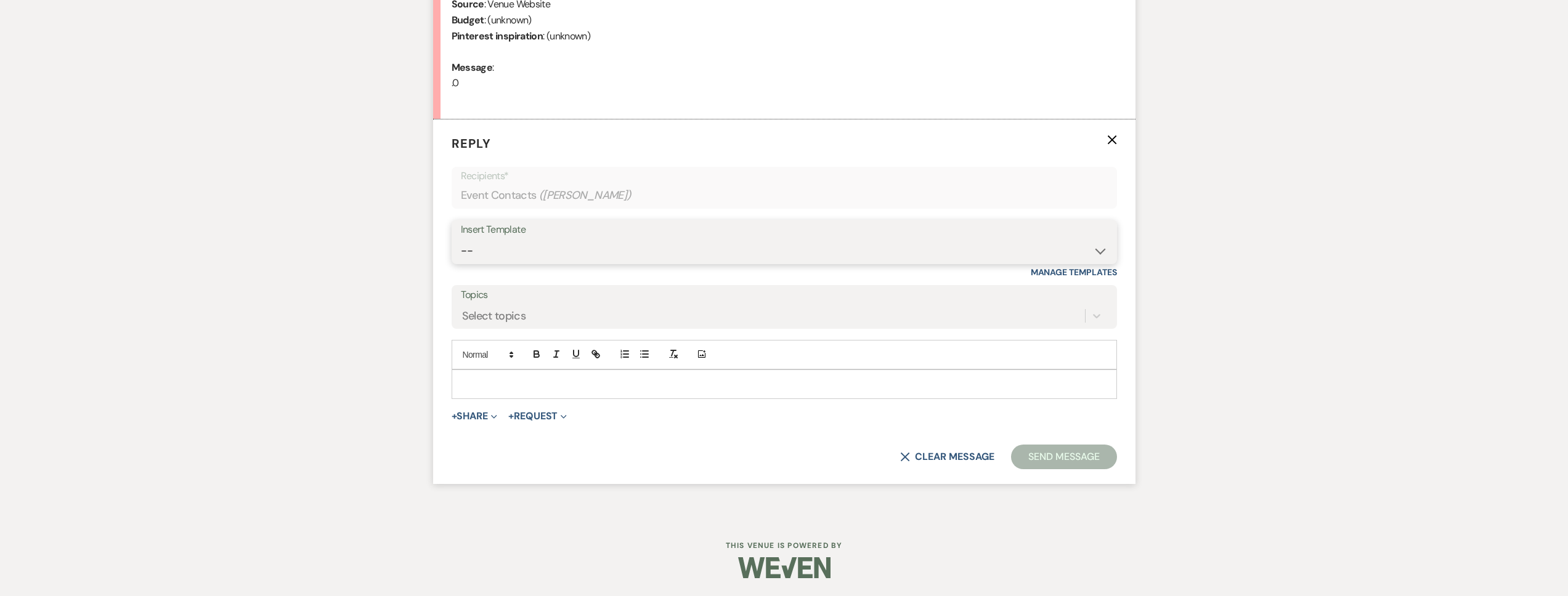
click at [576, 243] on select "-- Tour Request Response Follow Up Contract (Pre-Booked Leads) Weven Planning P…" at bounding box center [784, 251] width 647 height 24
click at [461, 239] on select "-- Tour Request Response Follow Up Contract (Pre-Booked Leads) Weven Planning P…" at bounding box center [784, 251] width 647 height 24
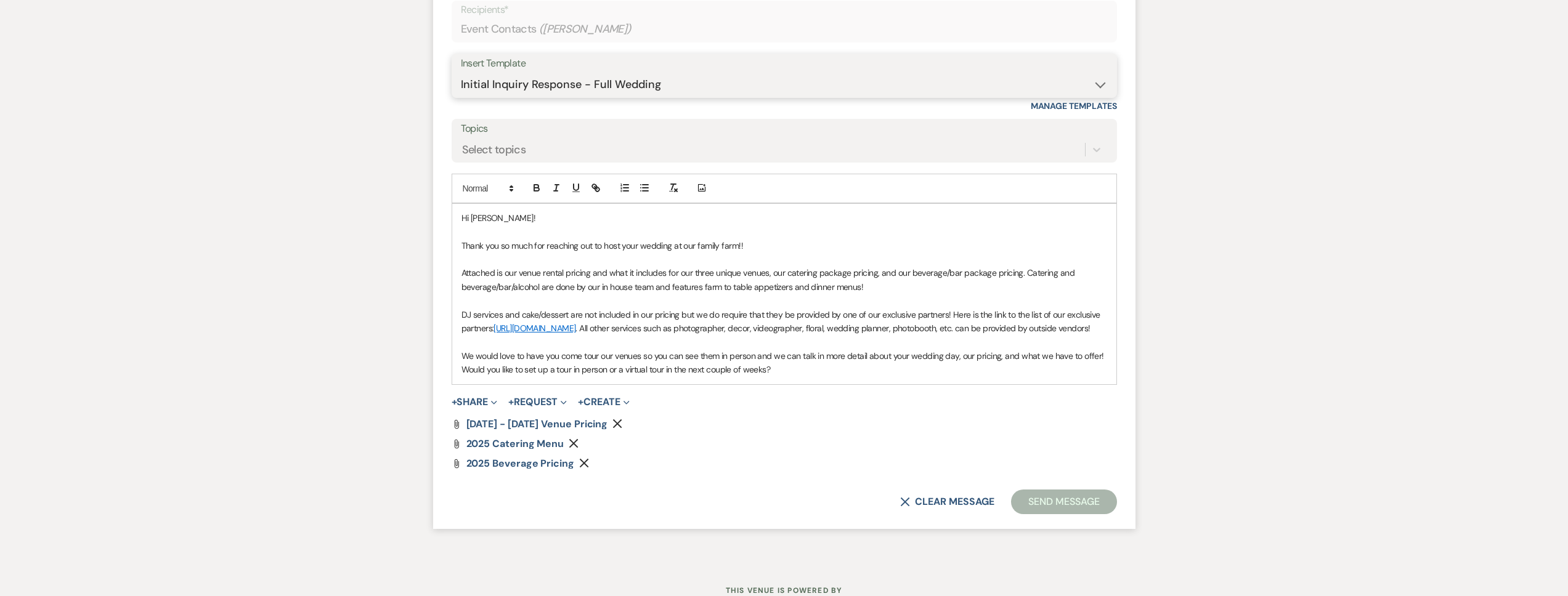
scroll to position [764, 0]
click at [1052, 512] on button "Send Message" at bounding box center [1063, 500] width 105 height 25
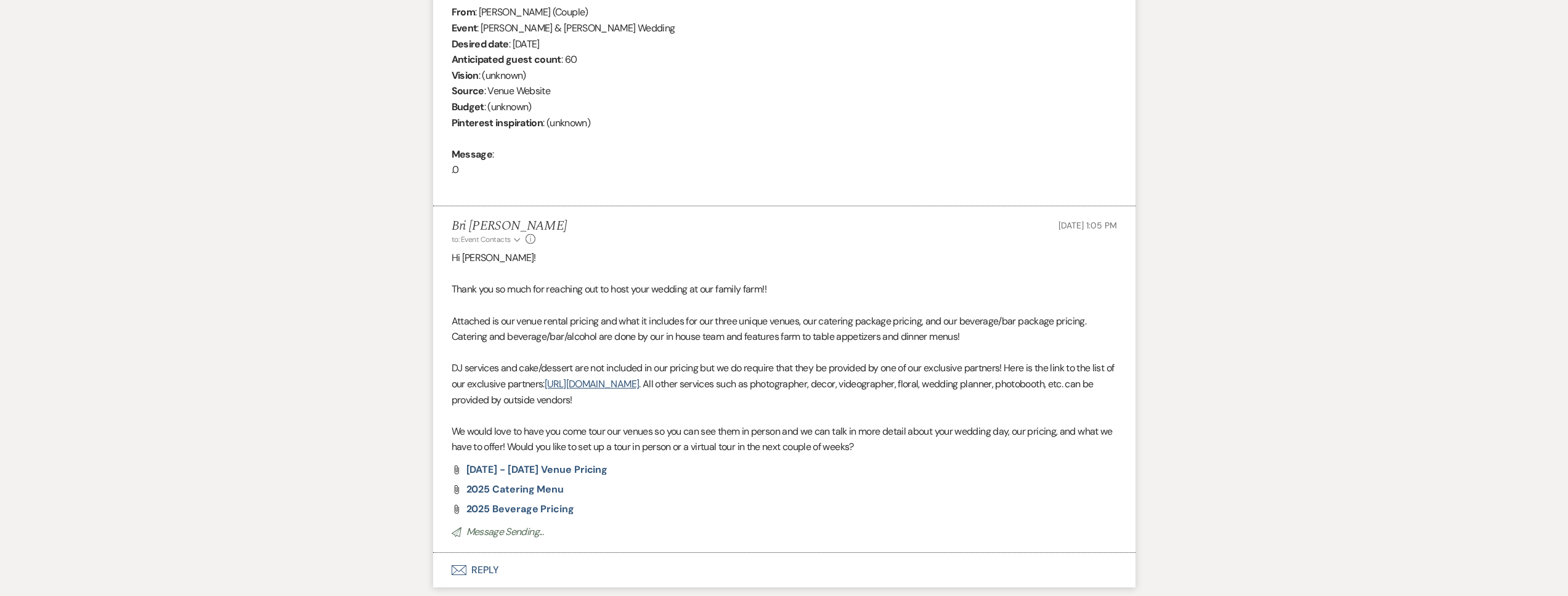
scroll to position [0, 0]
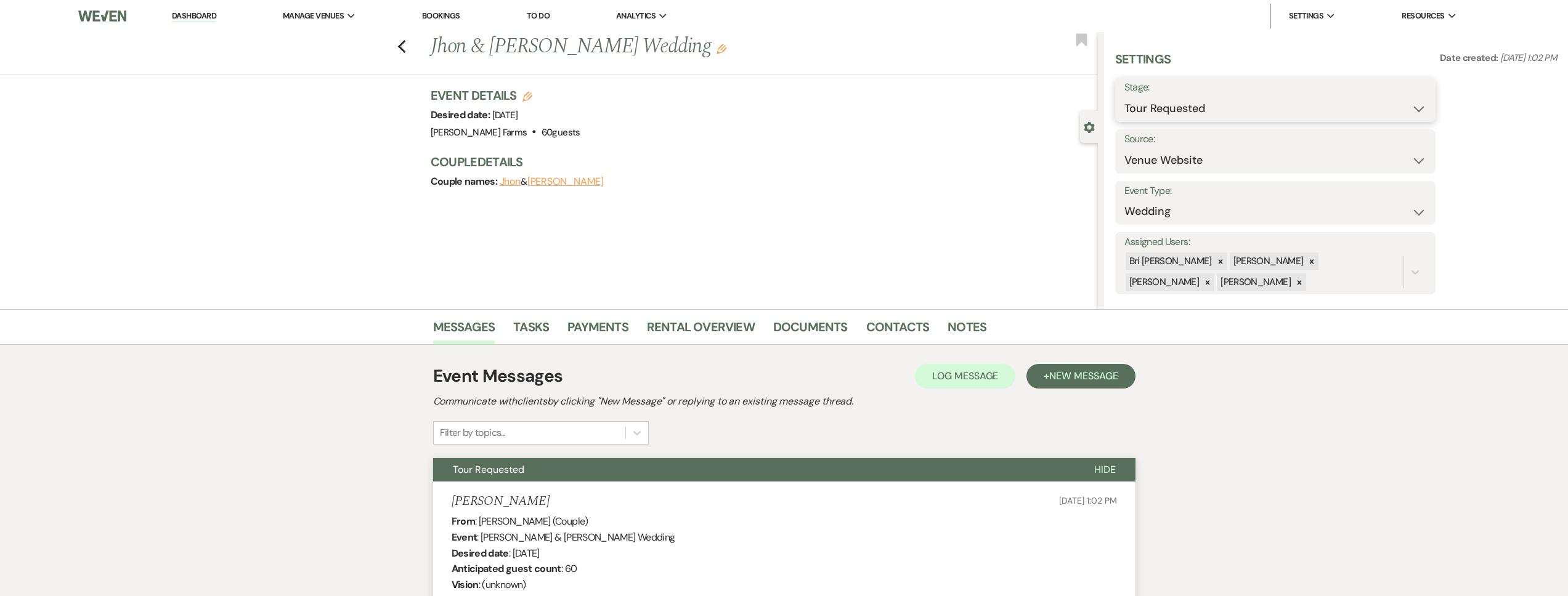
click at [1182, 106] on select "Inquiry Follow Up Tour Requested Tour Confirmed Toured Proposal Sent Booked Lost" at bounding box center [1275, 108] width 302 height 24
click at [1124, 96] on select "Inquiry Follow Up Tour Requested Tour Confirmed Toured Proposal Sent Booked Lost" at bounding box center [1275, 108] width 302 height 24
click at [1450, 98] on div "Settings Date created: Oct 13, 2025, 1:02 PM Stage: Inquiry Follow Up Tour Requ…" at bounding box center [1336, 172] width 442 height 244
click at [1423, 98] on button "Save" at bounding box center [1401, 100] width 69 height 25
click at [1212, 278] on icon at bounding box center [1208, 283] width 9 height 9
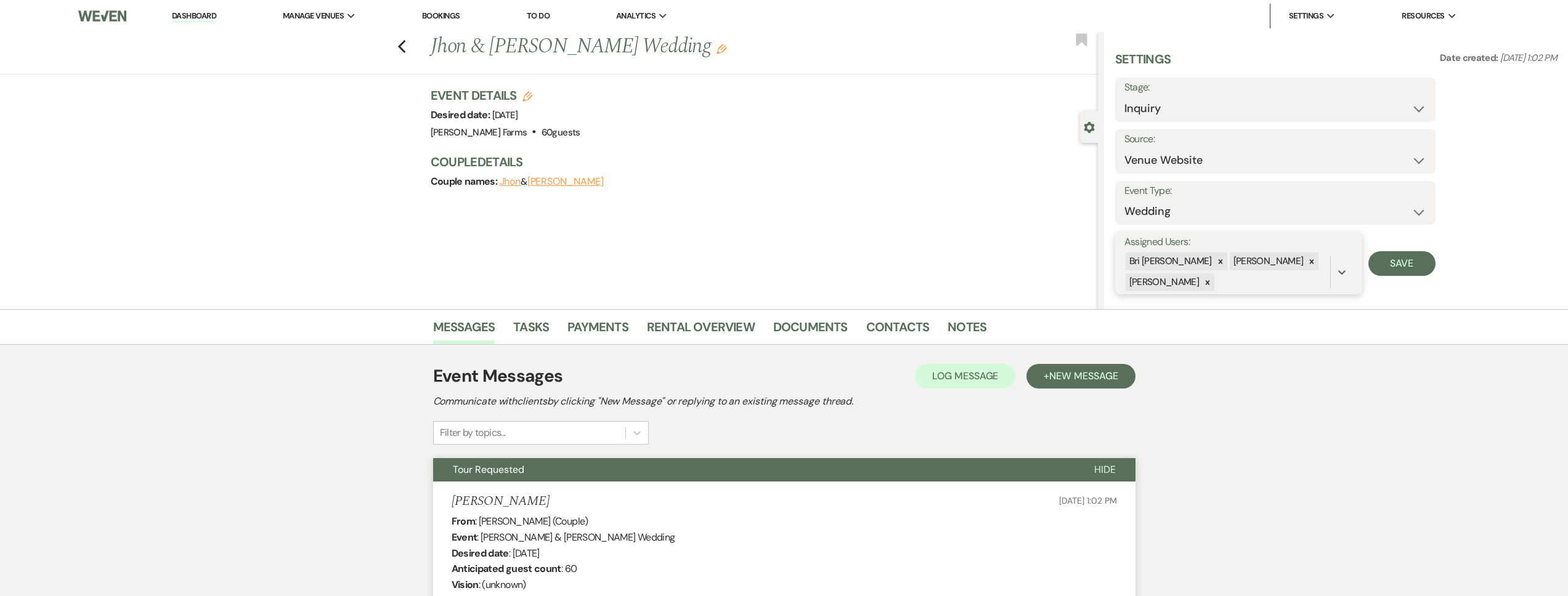
click at [1307, 262] on icon at bounding box center [1312, 262] width 9 height 9
drag, startPoint x: 1182, startPoint y: 105, endPoint x: 1245, endPoint y: 262, distance: 169.2
click at [1307, 262] on icon at bounding box center [1312, 263] width 9 height 9
click at [1408, 262] on button "Save" at bounding box center [1402, 262] width 67 height 25
click at [406, 40] on use "button" at bounding box center [401, 46] width 8 height 13
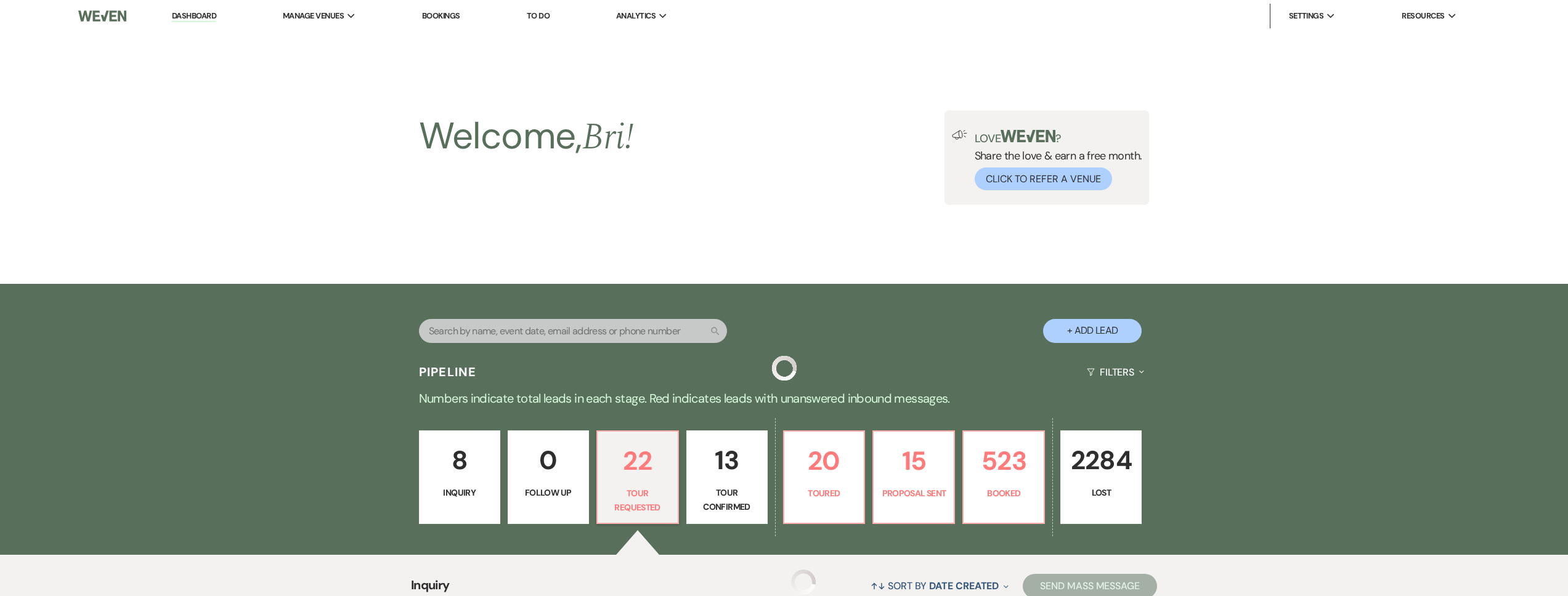
scroll to position [269, 0]
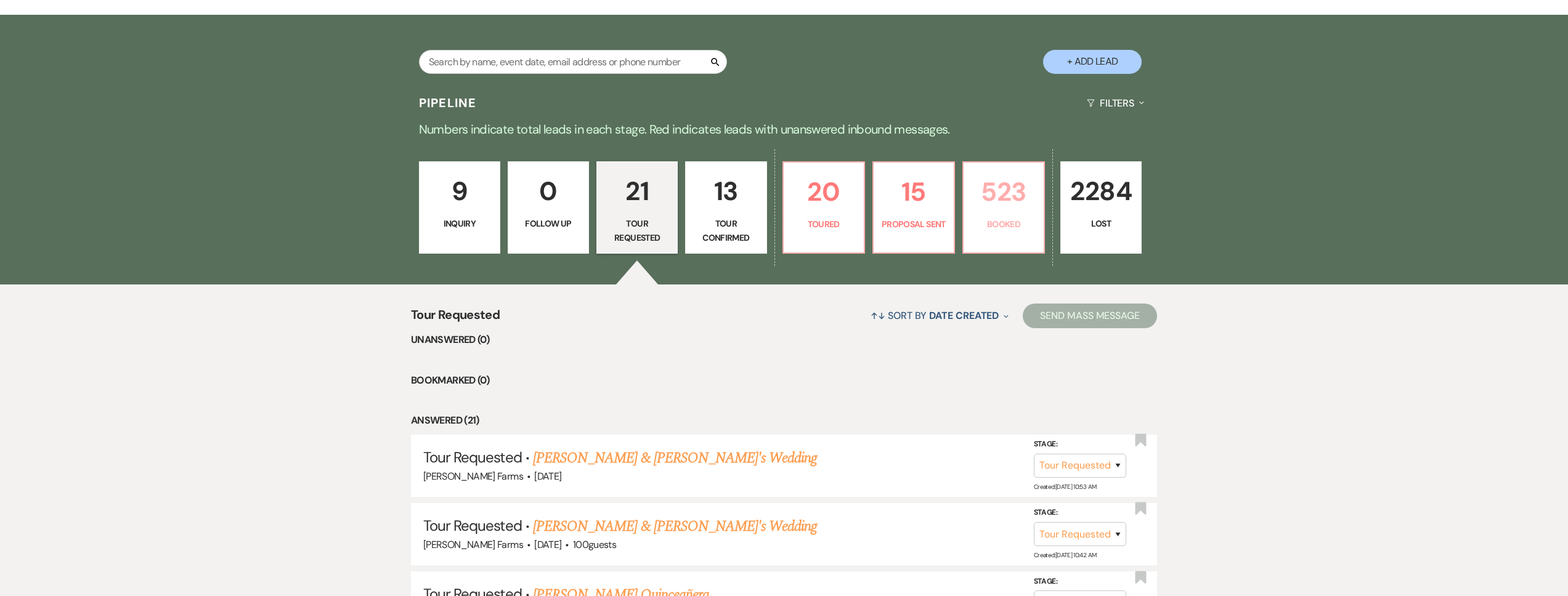
click at [983, 221] on p "Booked" at bounding box center [1004, 224] width 66 height 13
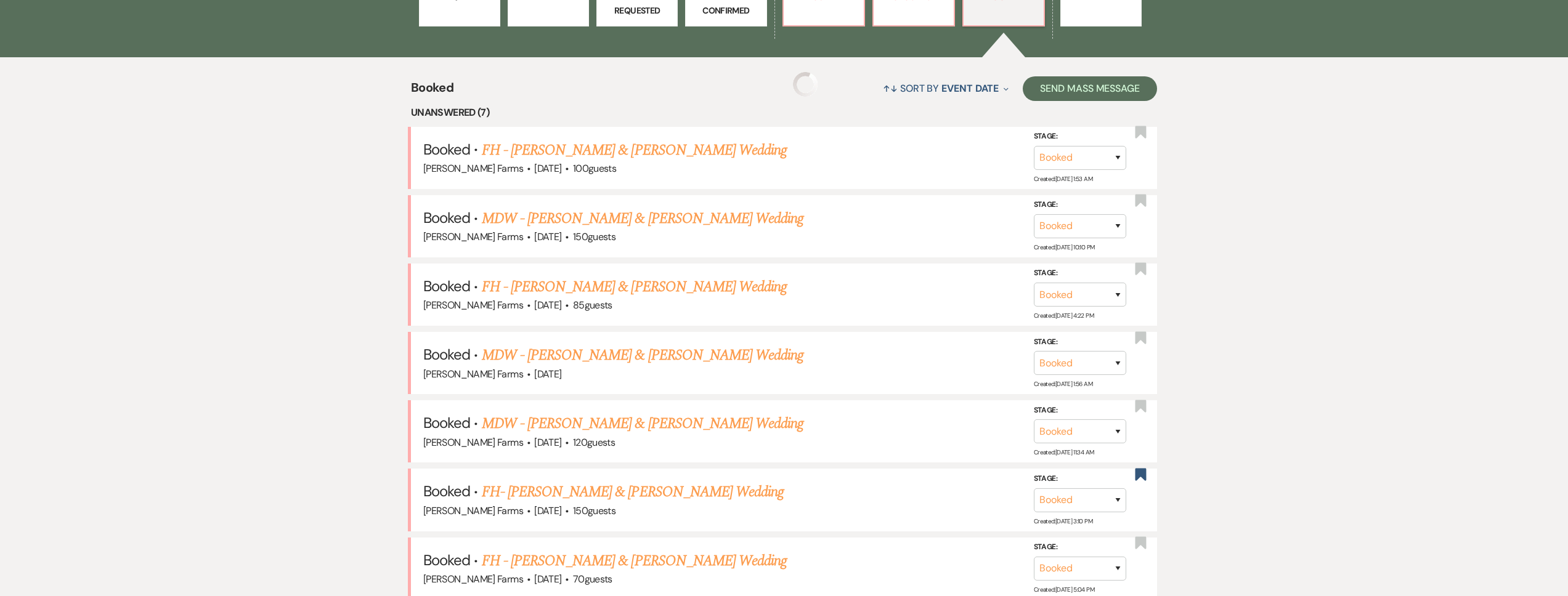
scroll to position [497, 0]
click at [651, 218] on link "MDW - [PERSON_NAME] & [PERSON_NAME] Wedding" at bounding box center [643, 218] width 322 height 22
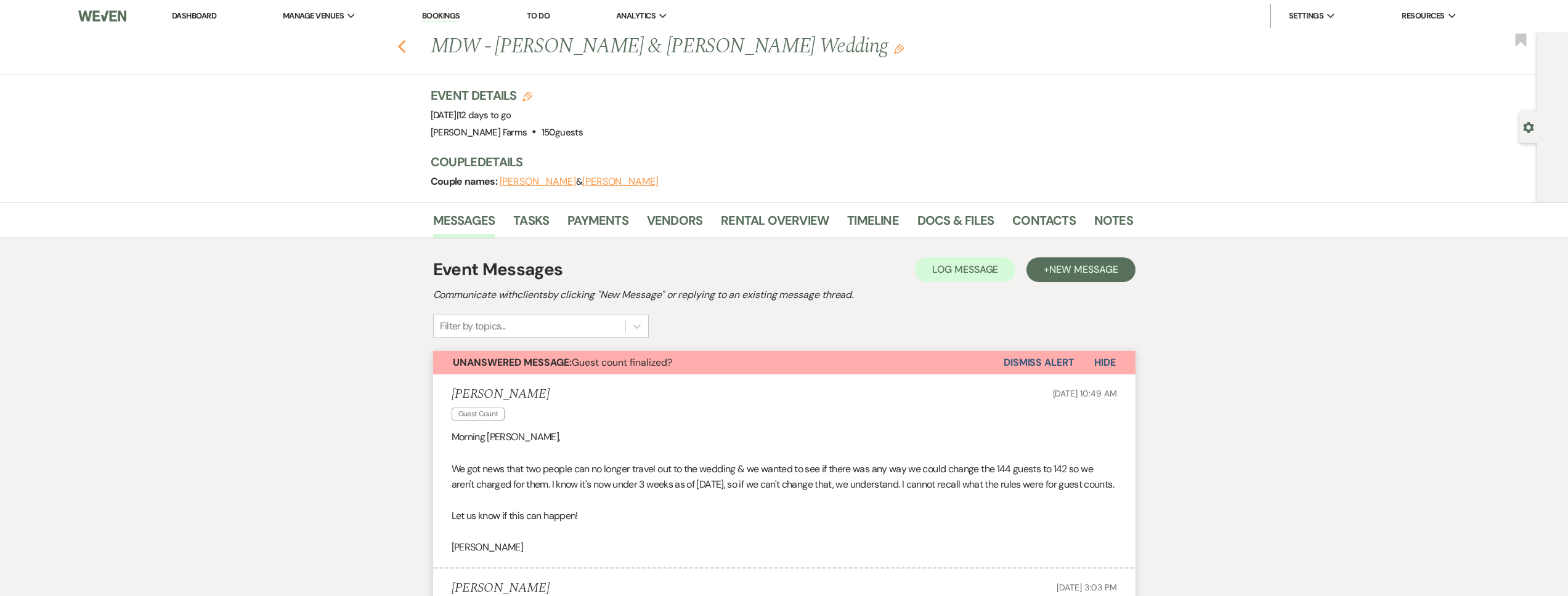
click at [406, 41] on use "button" at bounding box center [401, 46] width 8 height 13
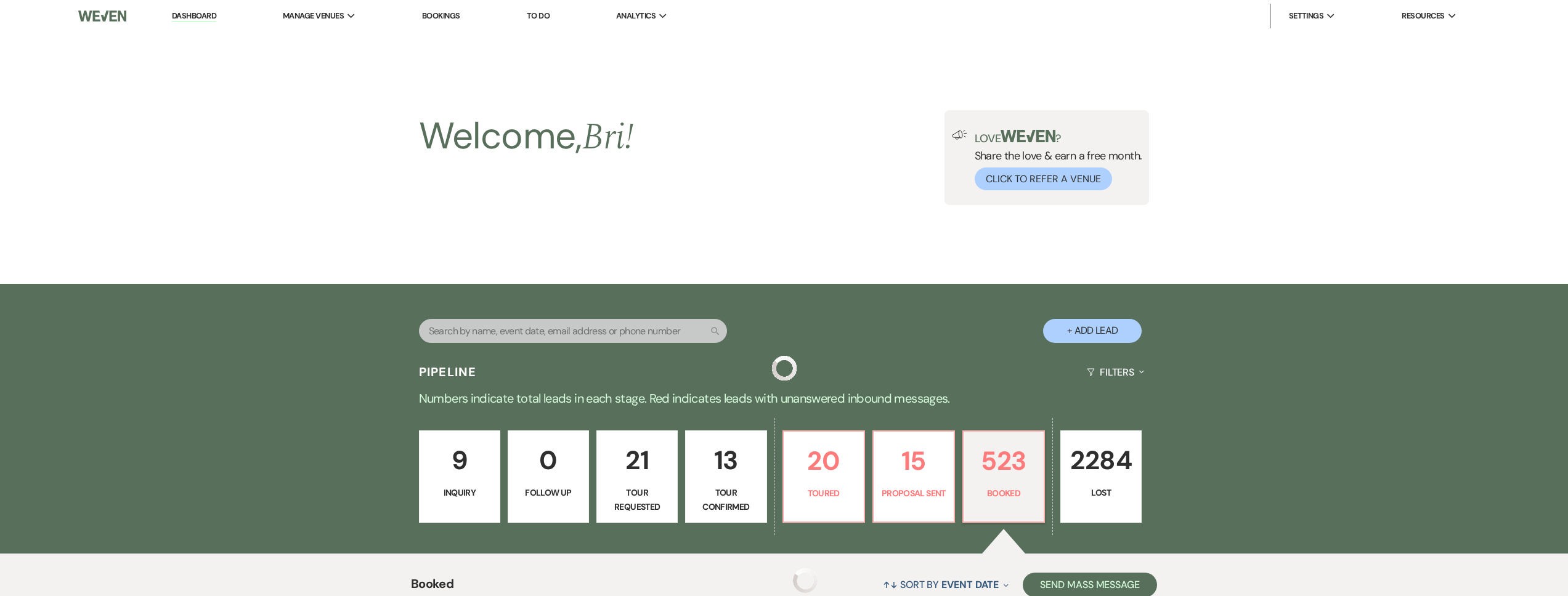
scroll to position [497, 0]
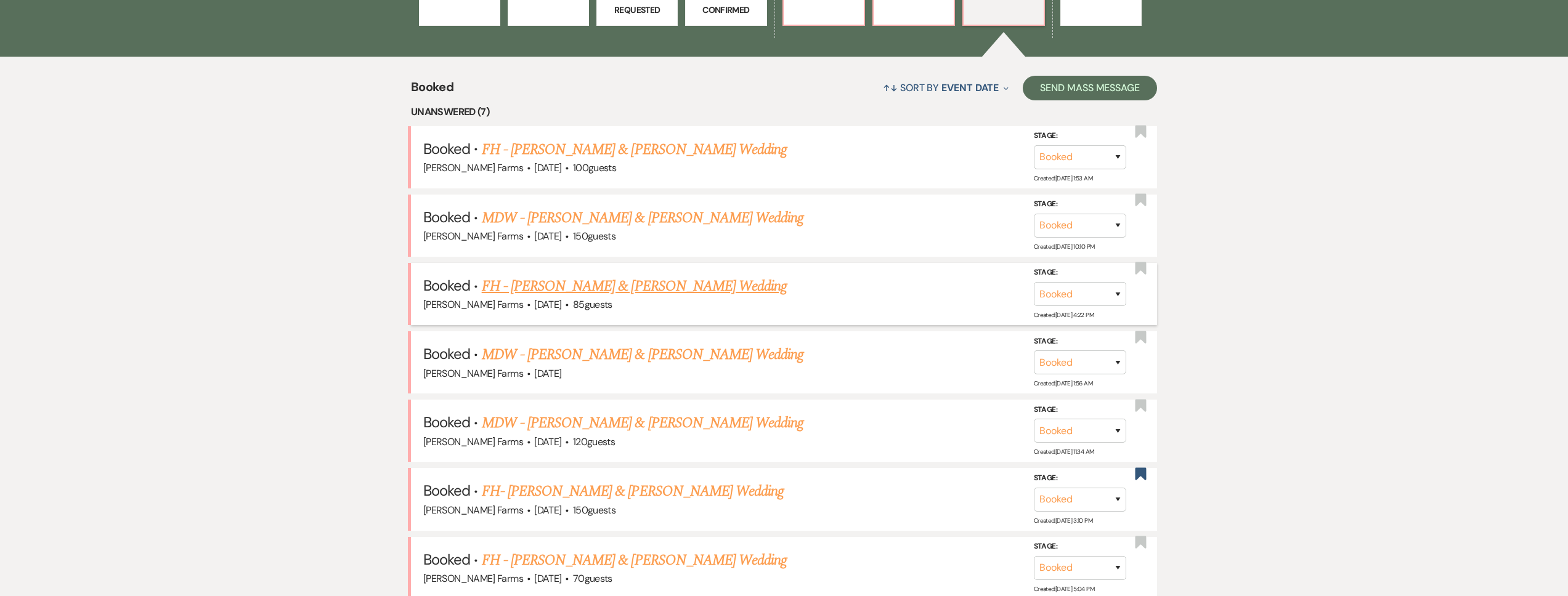
click at [620, 292] on link "FH - [PERSON_NAME] & [PERSON_NAME] Wedding" at bounding box center [635, 286] width 305 height 22
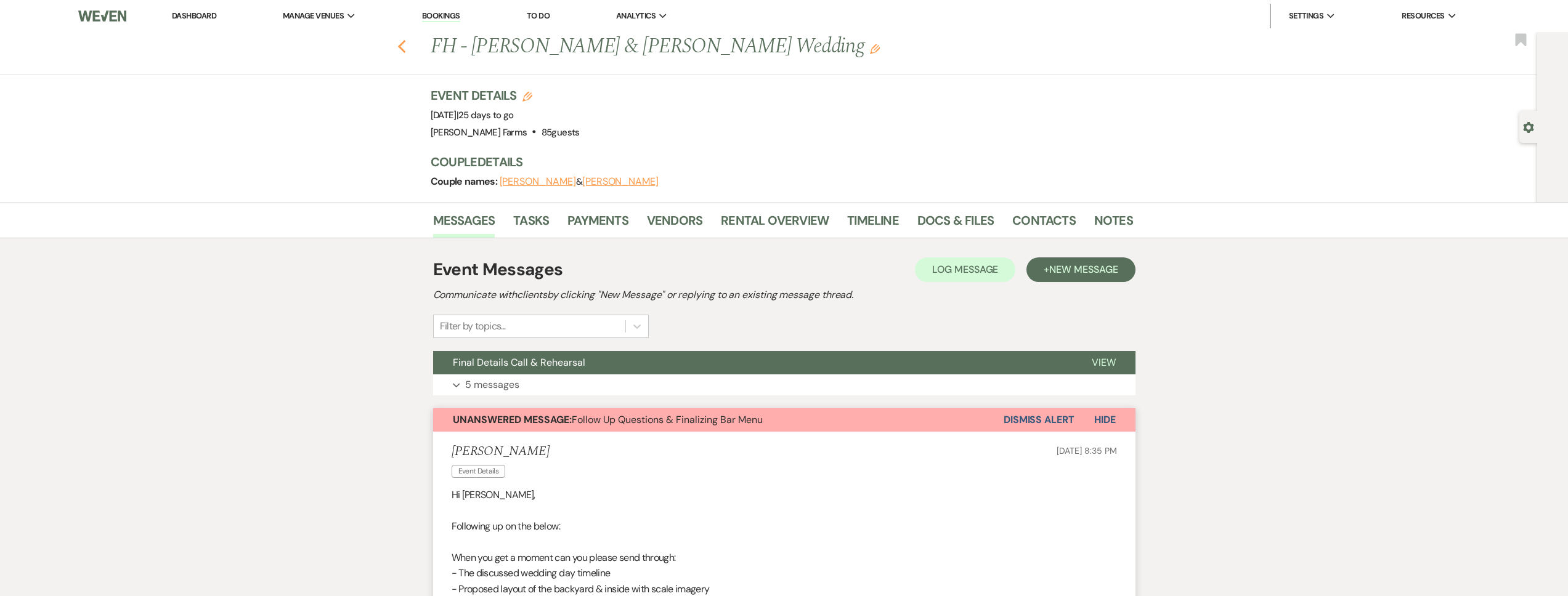
click at [405, 50] on icon "Previous" at bounding box center [402, 46] width 9 height 15
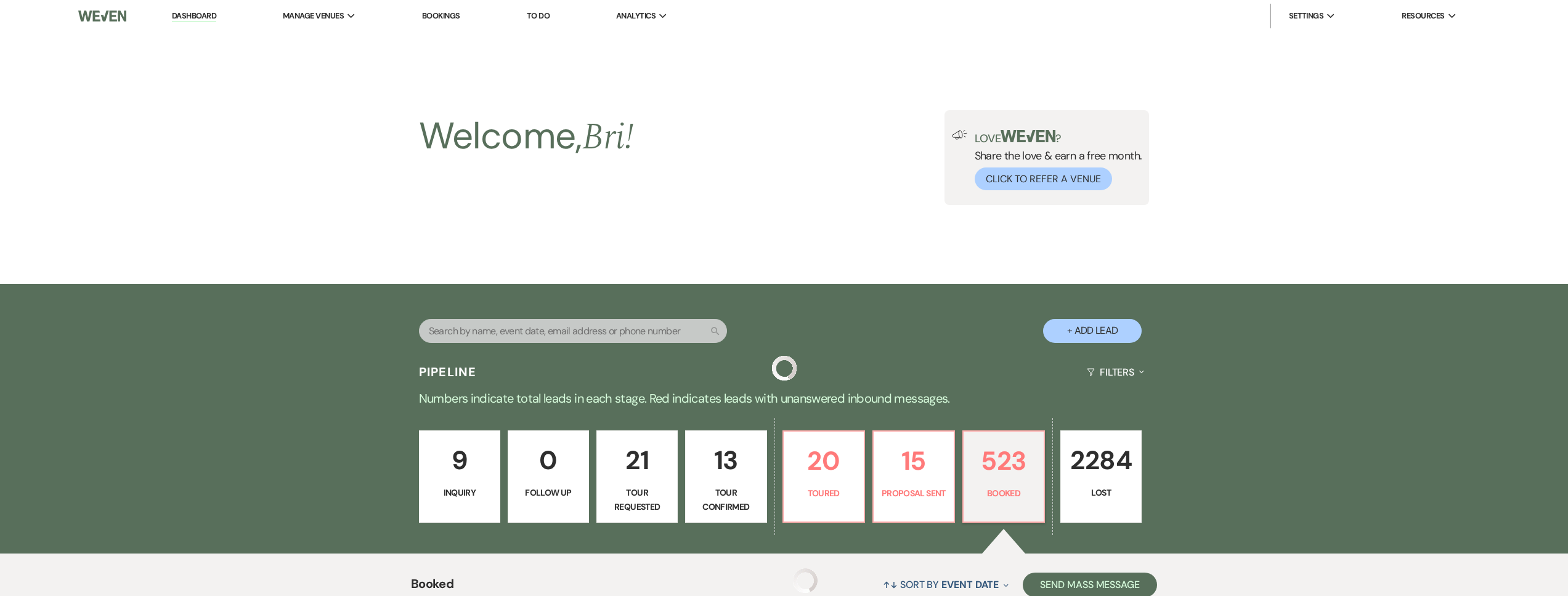
scroll to position [497, 0]
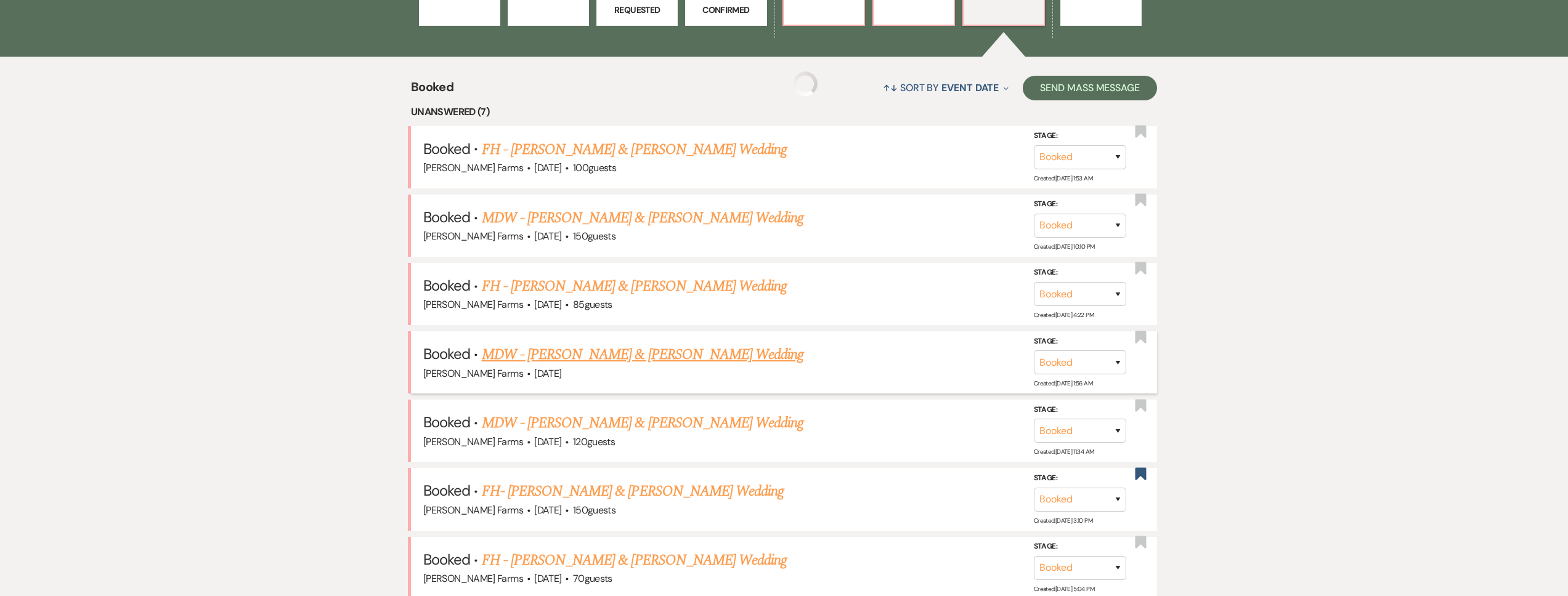
click at [667, 357] on link "MDW - [PERSON_NAME] & [PERSON_NAME] Wedding" at bounding box center [643, 354] width 322 height 22
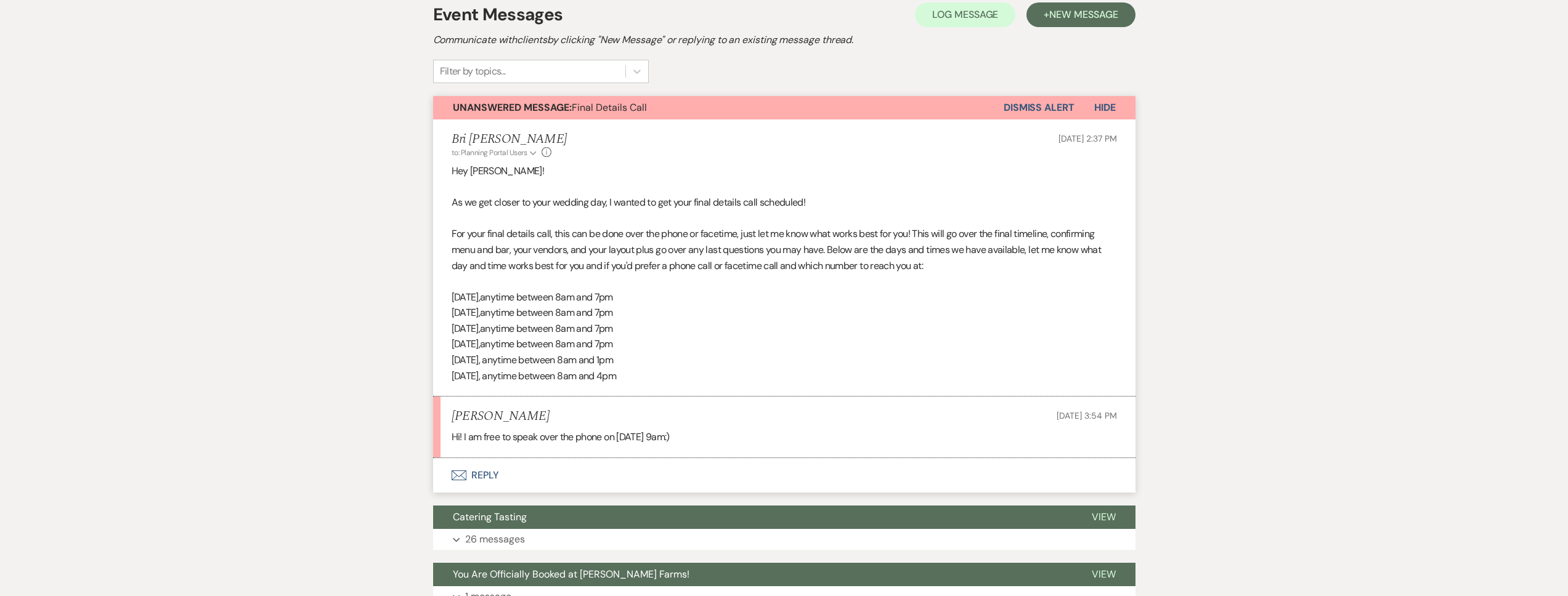
click at [627, 474] on button "Envelope Reply" at bounding box center [784, 475] width 702 height 35
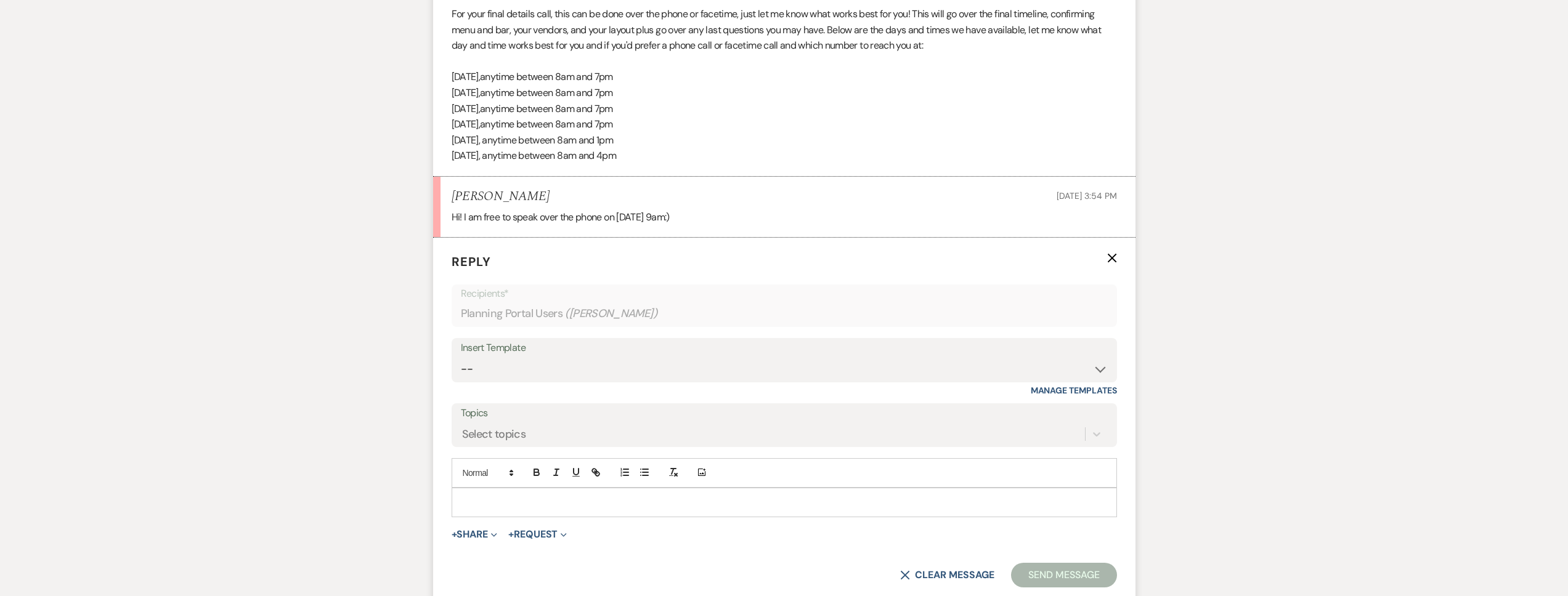
scroll to position [616, 0]
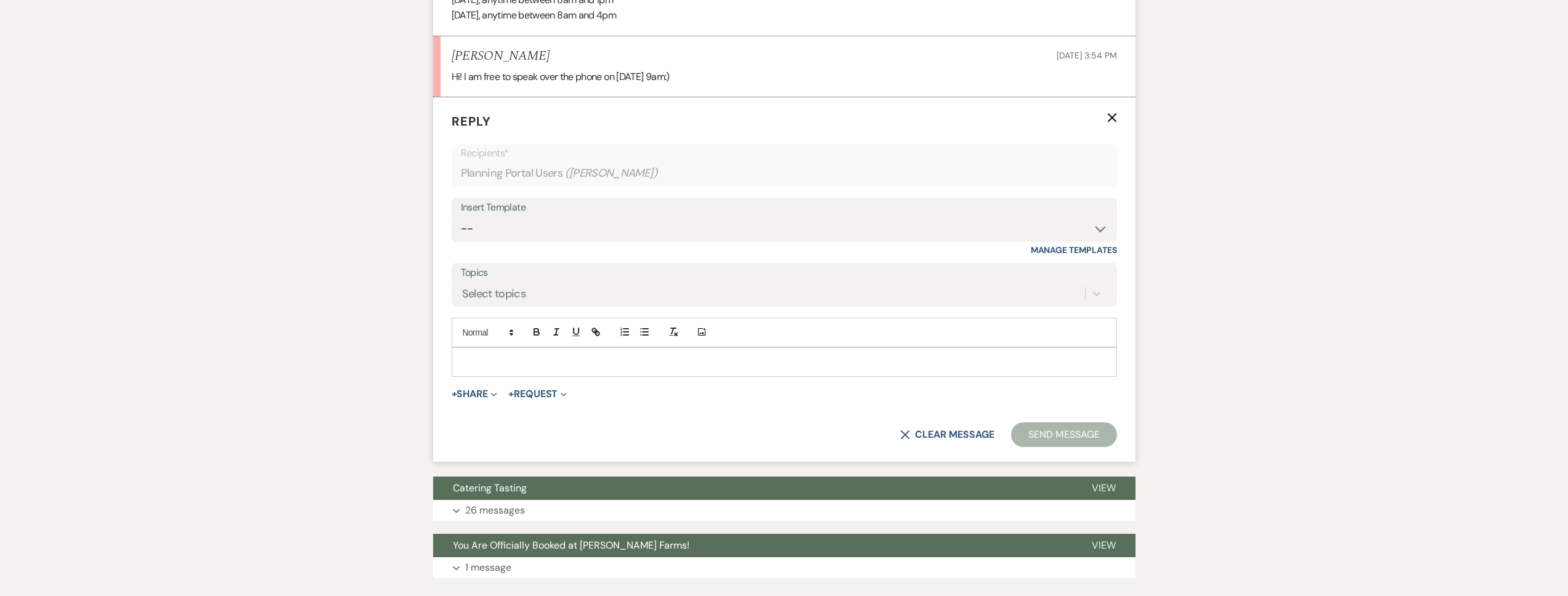
click at [496, 378] on form "Reply X Recipients* Planning Portal Users ( Kayla Neuweiler ) Insert Template -…" at bounding box center [784, 279] width 702 height 365
click at [501, 368] on div at bounding box center [784, 362] width 664 height 28
drag, startPoint x: 537, startPoint y: 56, endPoint x: 452, endPoint y: 56, distance: 85.0
click at [452, 56] on div "Kayla Neuweiler Oct 11, 2025, 3:54 PM" at bounding box center [784, 56] width 666 height 15
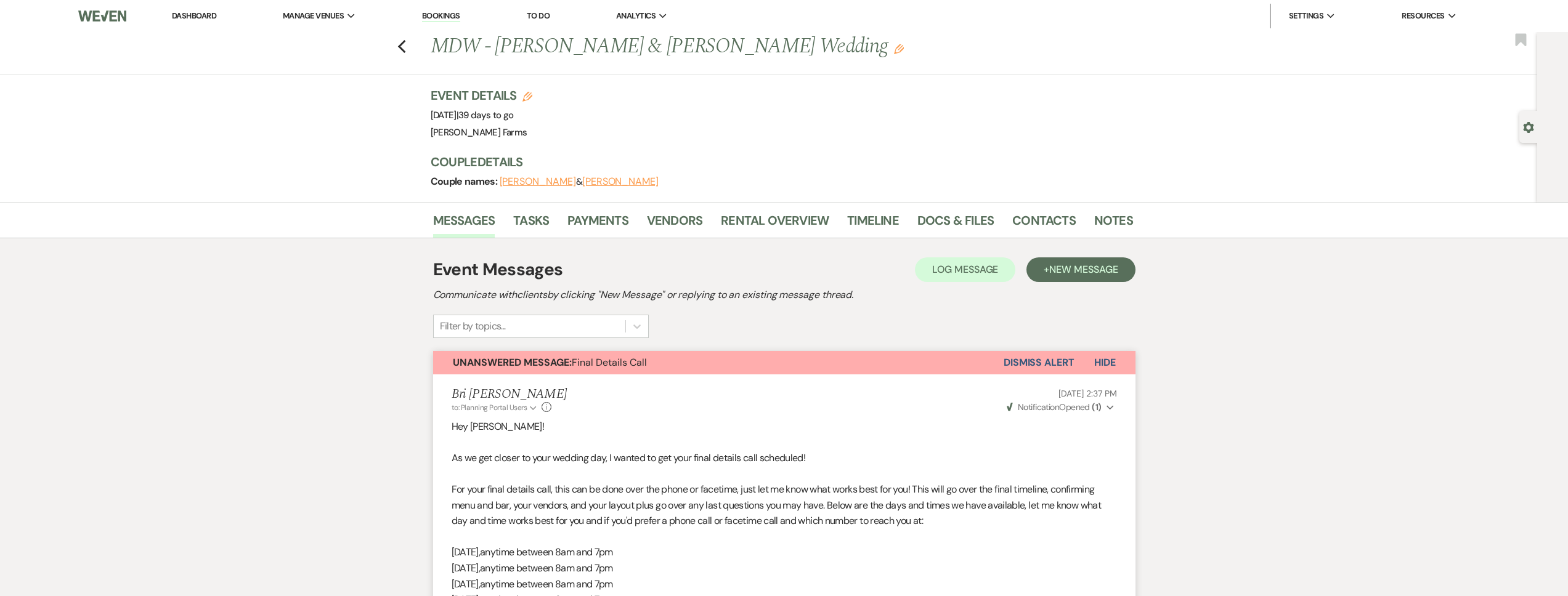
scroll to position [695, 0]
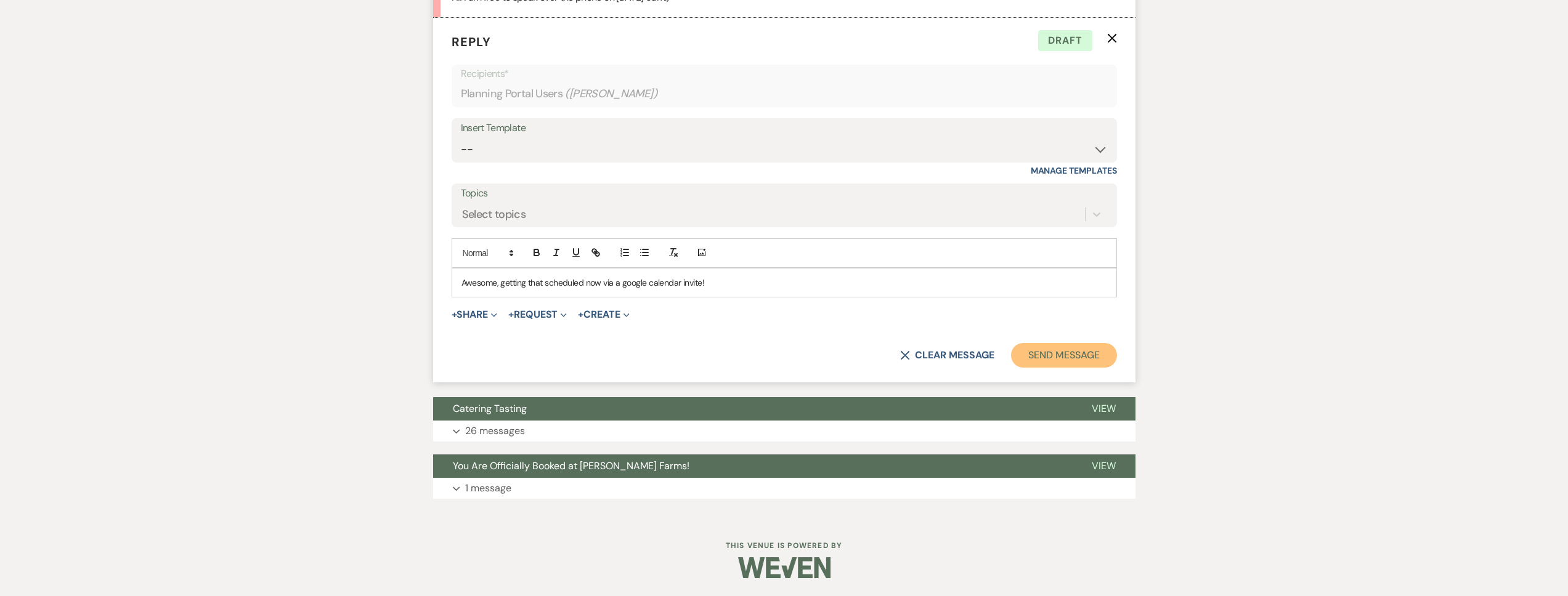
click at [1069, 355] on button "Send Message" at bounding box center [1063, 355] width 105 height 25
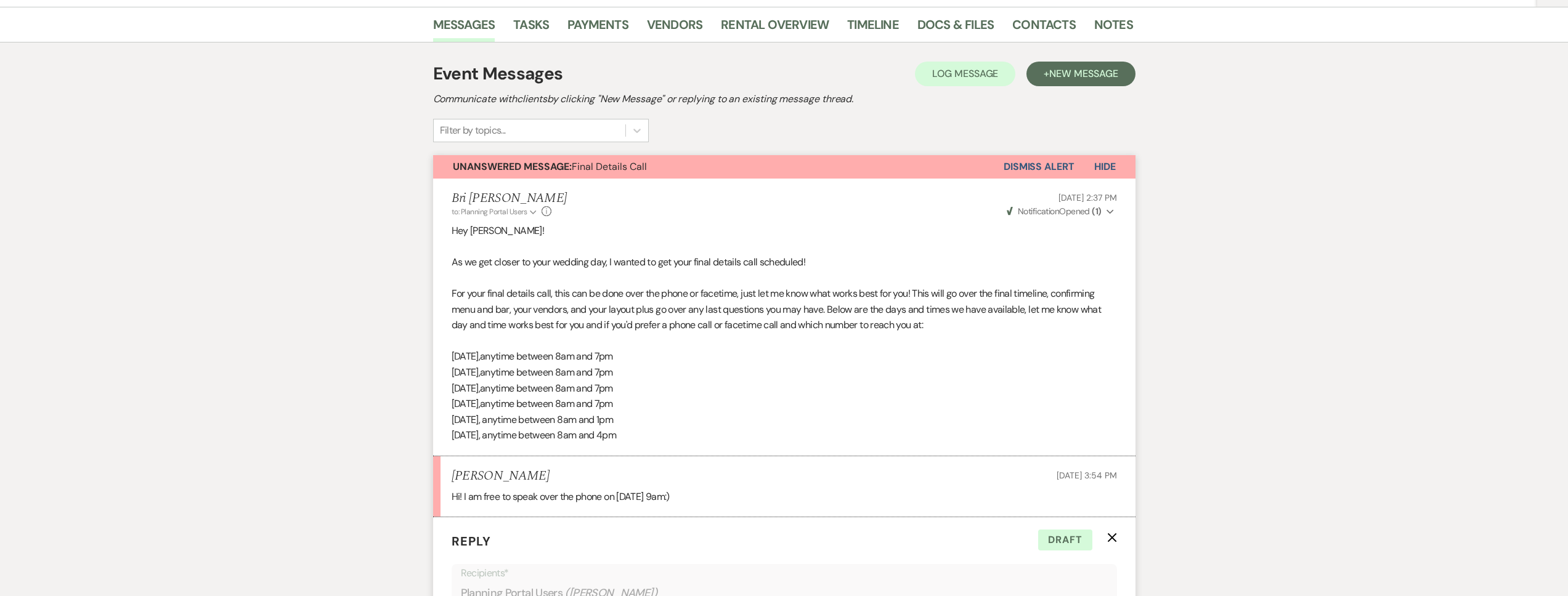
scroll to position [0, 0]
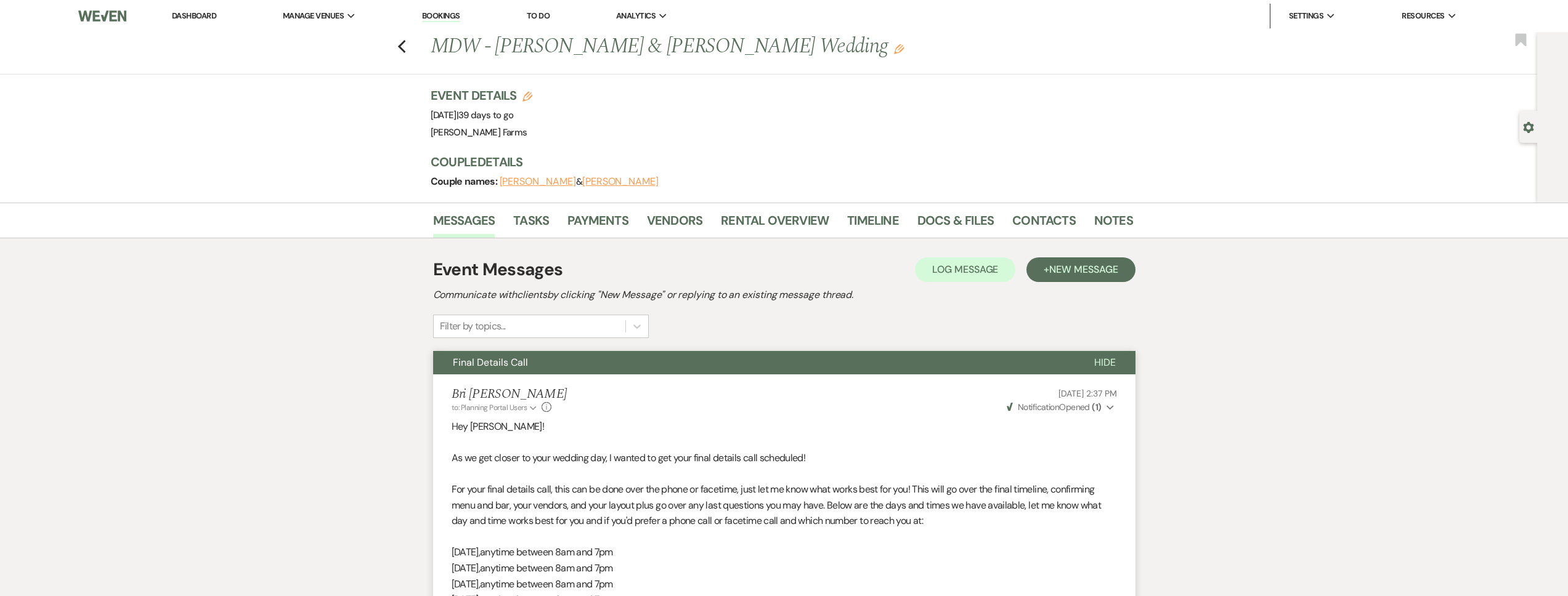
drag, startPoint x: 1521, startPoint y: 130, endPoint x: 1533, endPoint y: 126, distance: 12.6
click at [1522, 130] on div "Gear Settings" at bounding box center [1531, 127] width 23 height 32
click at [1532, 126] on use "button" at bounding box center [1528, 127] width 11 height 11
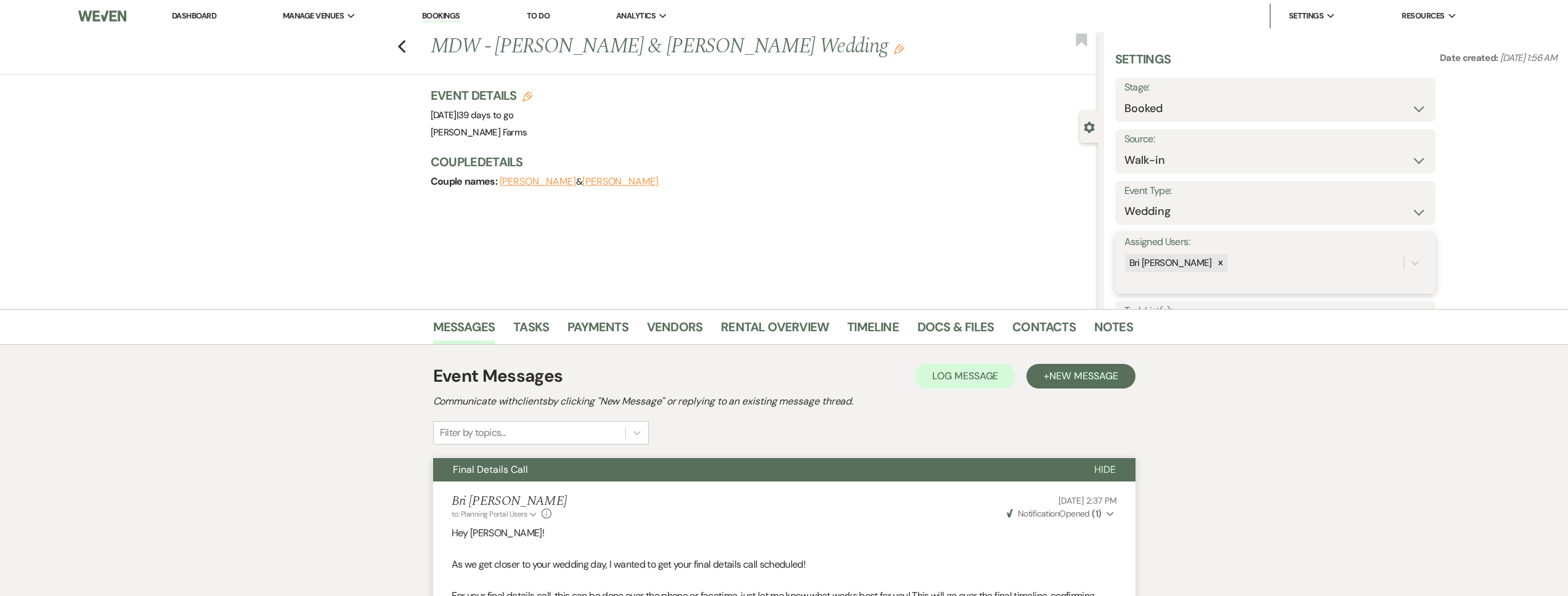
click at [1219, 264] on div "Bri [PERSON_NAME]" at bounding box center [1264, 263] width 279 height 21
drag, startPoint x: 1217, startPoint y: 296, endPoint x: 1356, endPoint y: 276, distance: 140.4
click at [1217, 296] on div "[PERSON_NAME]" at bounding box center [1275, 294] width 302 height 25
click at [1428, 261] on button "Save" at bounding box center [1402, 262] width 67 height 25
click at [1041, 327] on link "Contacts" at bounding box center [1044, 330] width 64 height 27
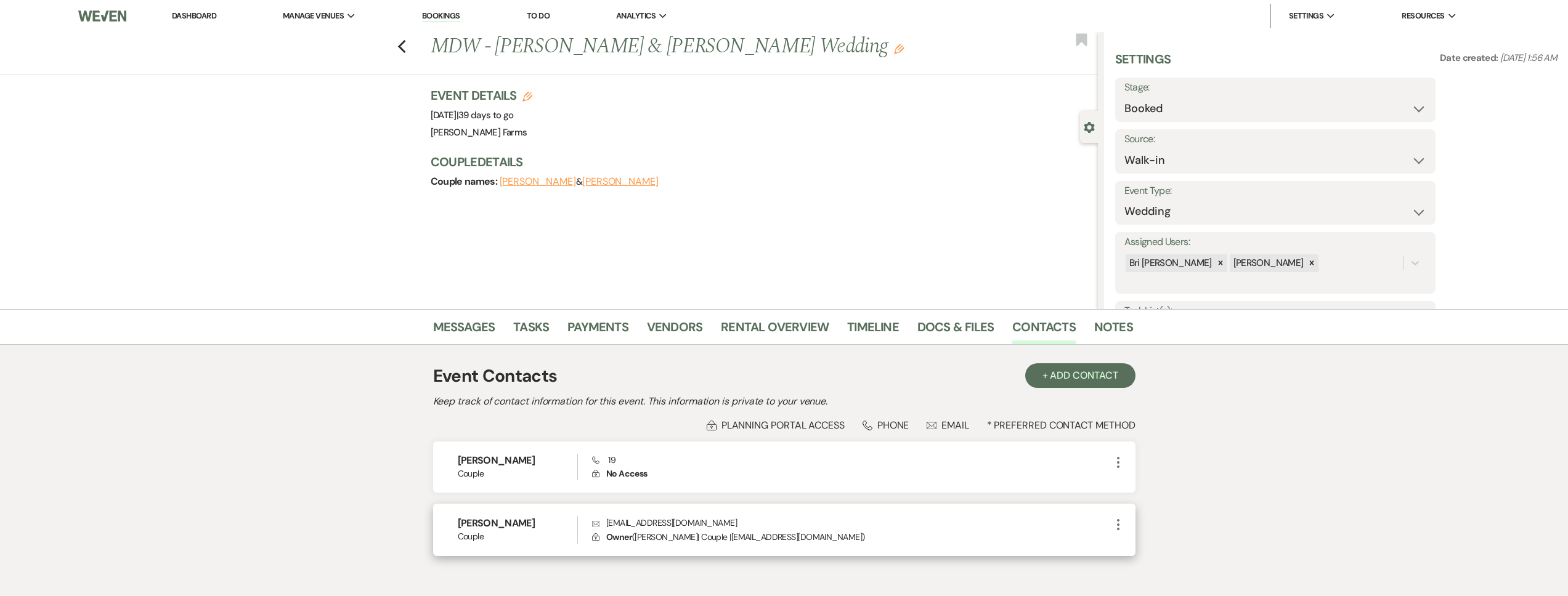
drag, startPoint x: 706, startPoint y: 524, endPoint x: 586, endPoint y: 528, distance: 120.1
click at [586, 528] on div "Kayla Neuweiler Couple Envelope neuweilerkayla@gmail.com Lock Owner ( Kayla Neu…" at bounding box center [784, 530] width 702 height 52
click at [693, 522] on p "Envelope neuweilerkayla@gmail.com" at bounding box center [851, 522] width 518 height 13
drag, startPoint x: 708, startPoint y: 522, endPoint x: 604, endPoint y: 529, distance: 104.2
click at [604, 529] on p "Envelope neuweilerkayla@gmail.com" at bounding box center [851, 522] width 518 height 13
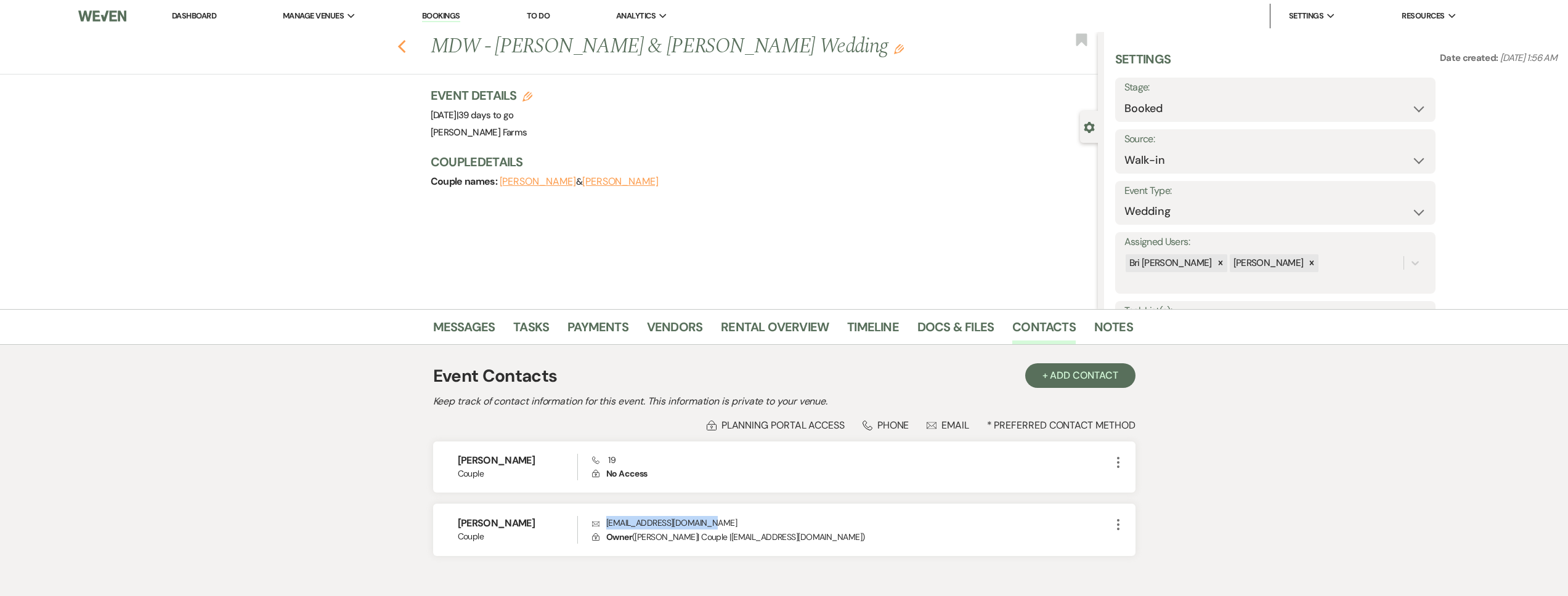
click at [406, 49] on use "button" at bounding box center [401, 46] width 8 height 13
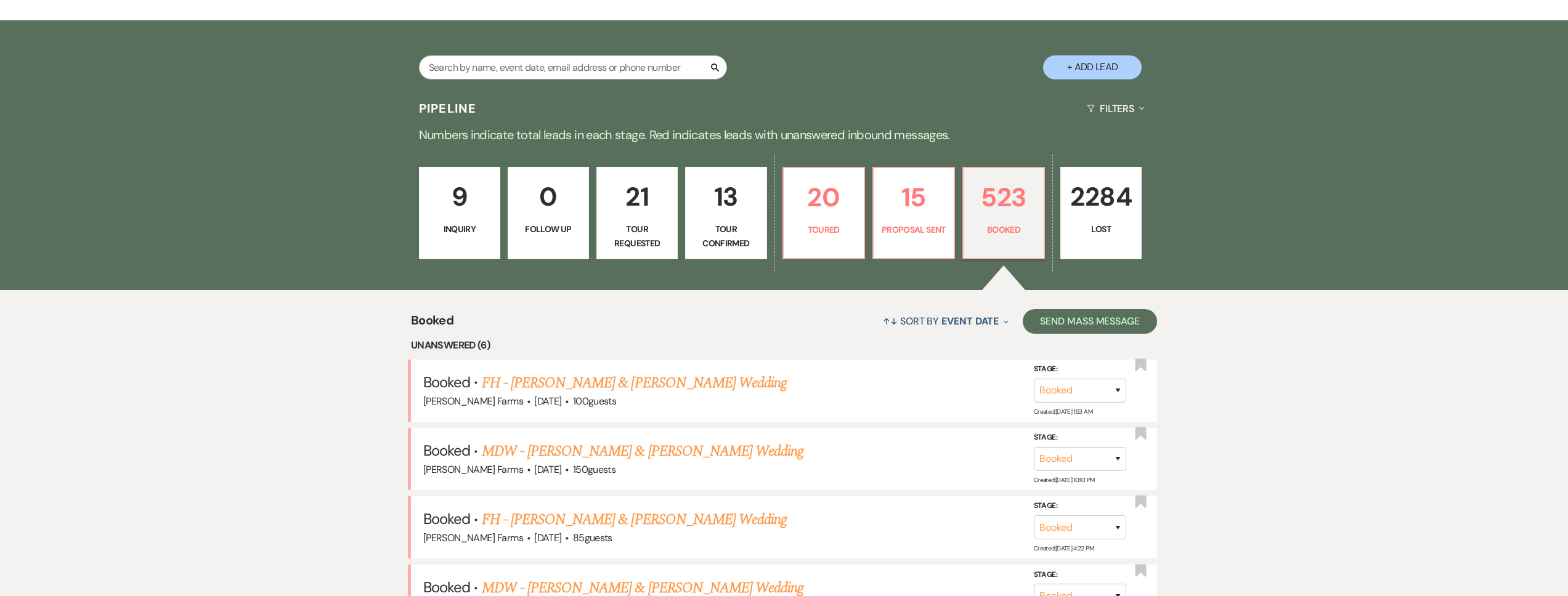
scroll to position [262, 0]
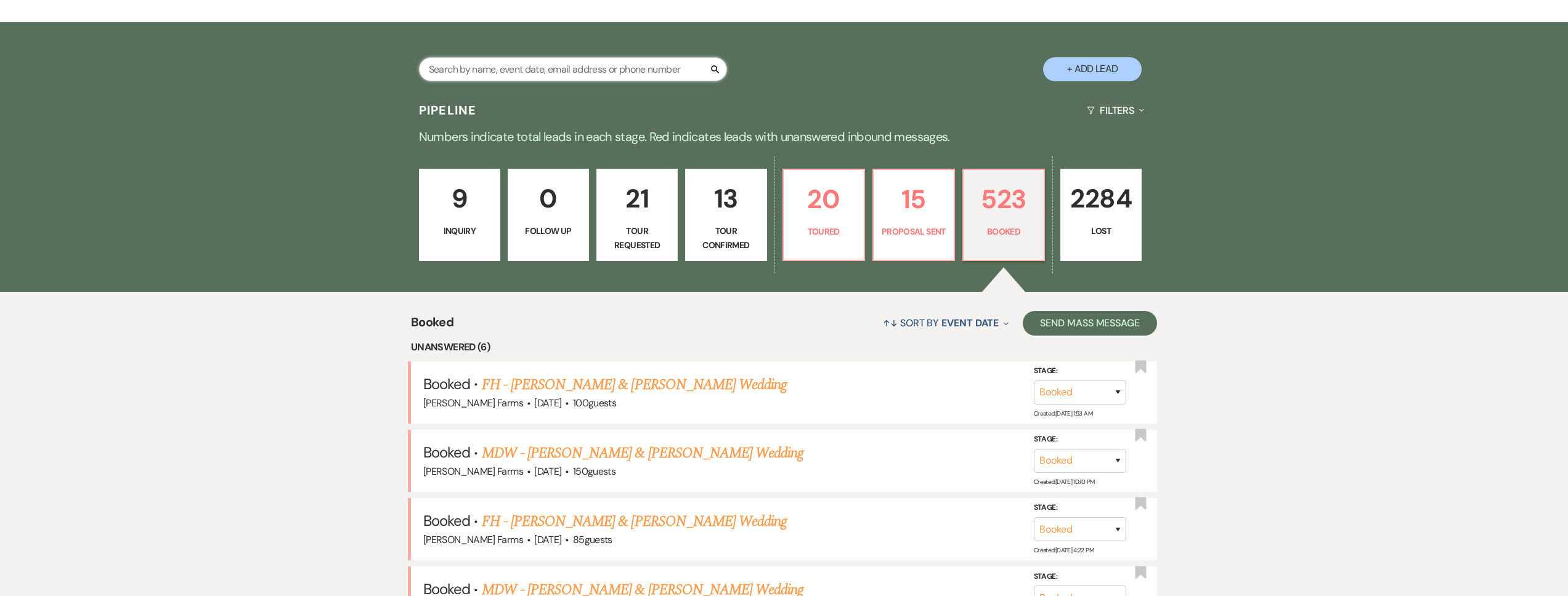
click at [497, 71] on input "text" at bounding box center [573, 69] width 308 height 24
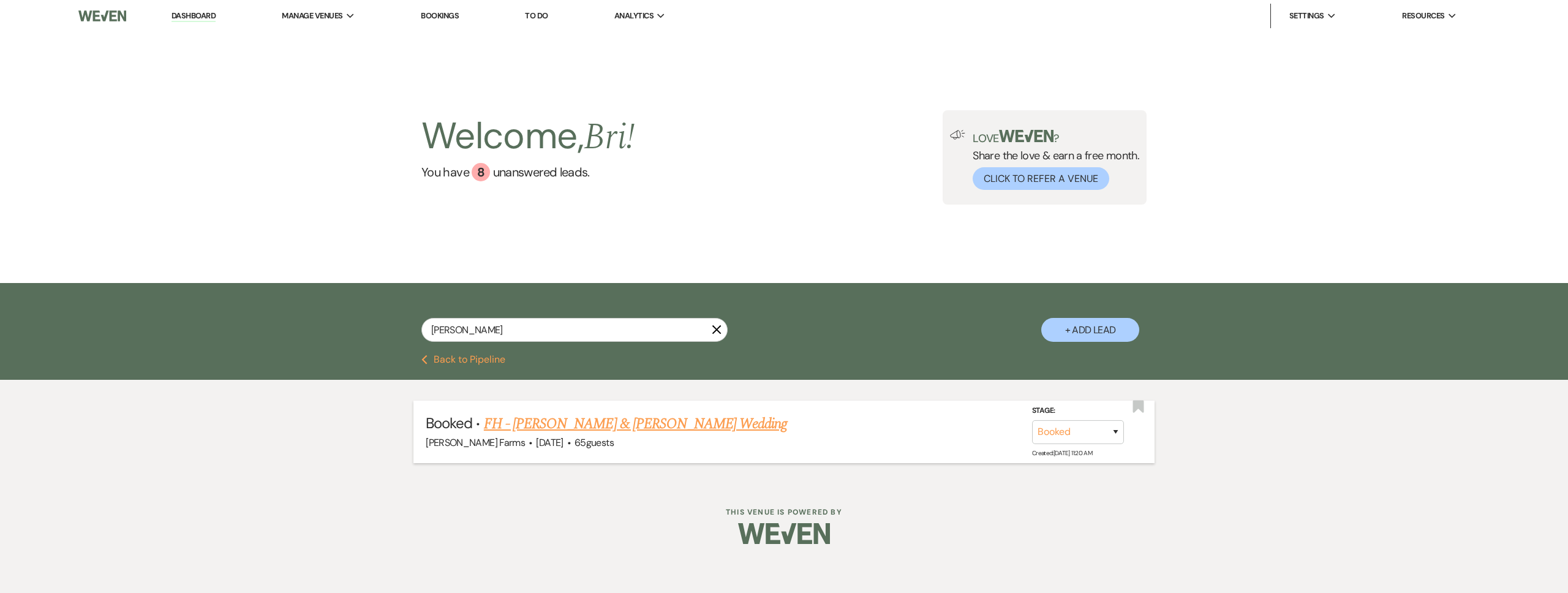
click at [622, 429] on link "FH - [PERSON_NAME] & [PERSON_NAME] Wedding" at bounding box center [635, 424] width 304 height 22
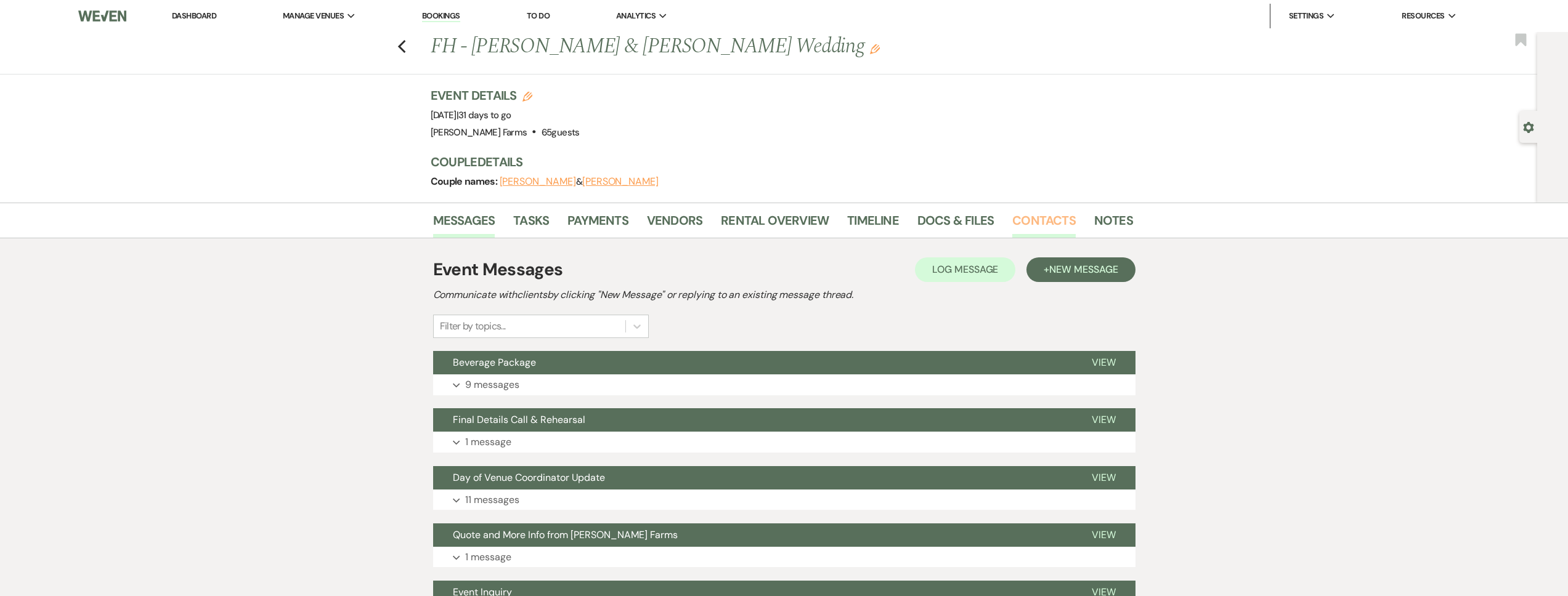
click at [1035, 223] on link "Contacts" at bounding box center [1044, 224] width 64 height 27
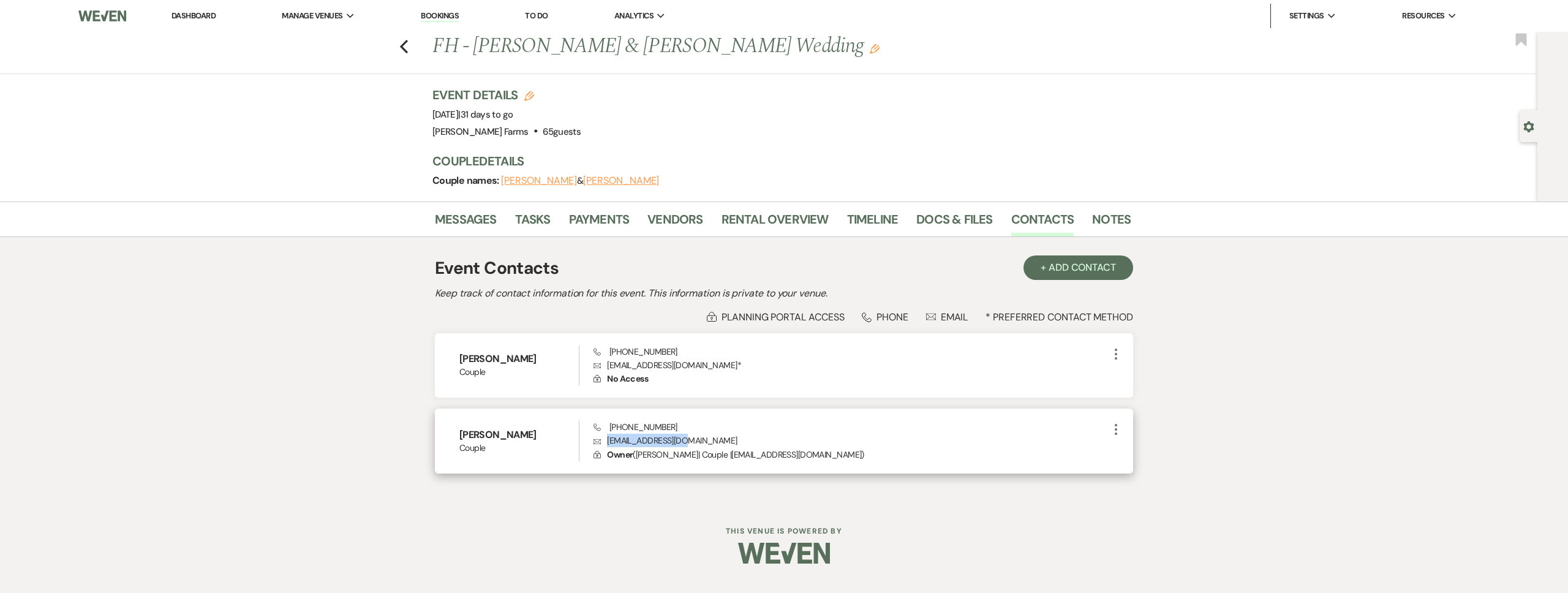
drag, startPoint x: 694, startPoint y: 436, endPoint x: 612, endPoint y: 441, distance: 82.2
click at [605, 442] on p "Envelope al08oreg@siena.edu" at bounding box center [850, 440] width 515 height 13
click at [409, 49] on div "Previous FH - Jesus Lopez & Amber O'Regan's Wedding Edit Bookmark" at bounding box center [765, 53] width 1544 height 42
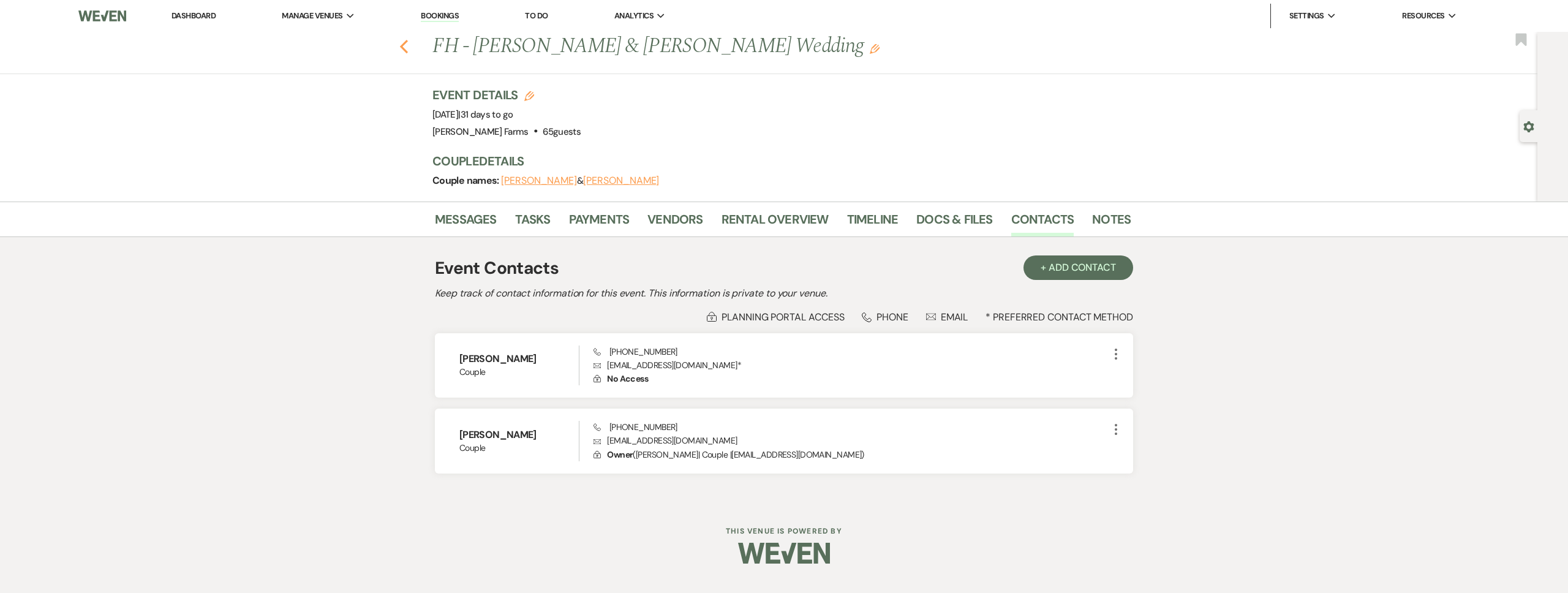
click at [403, 42] on use "button" at bounding box center [404, 46] width 8 height 13
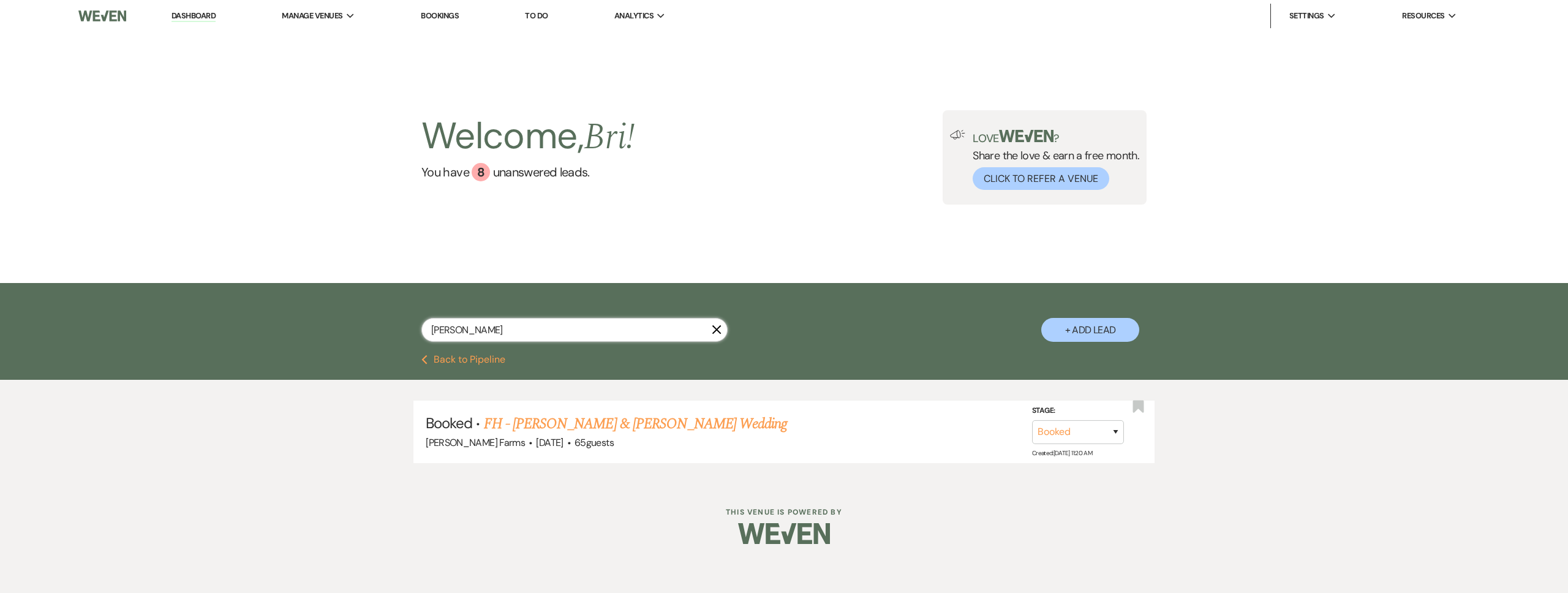
drag, startPoint x: 469, startPoint y: 329, endPoint x: 415, endPoint y: 331, distance: 54.0
click at [417, 331] on div "o'regan X + Add Lead" at bounding box center [784, 321] width 882 height 63
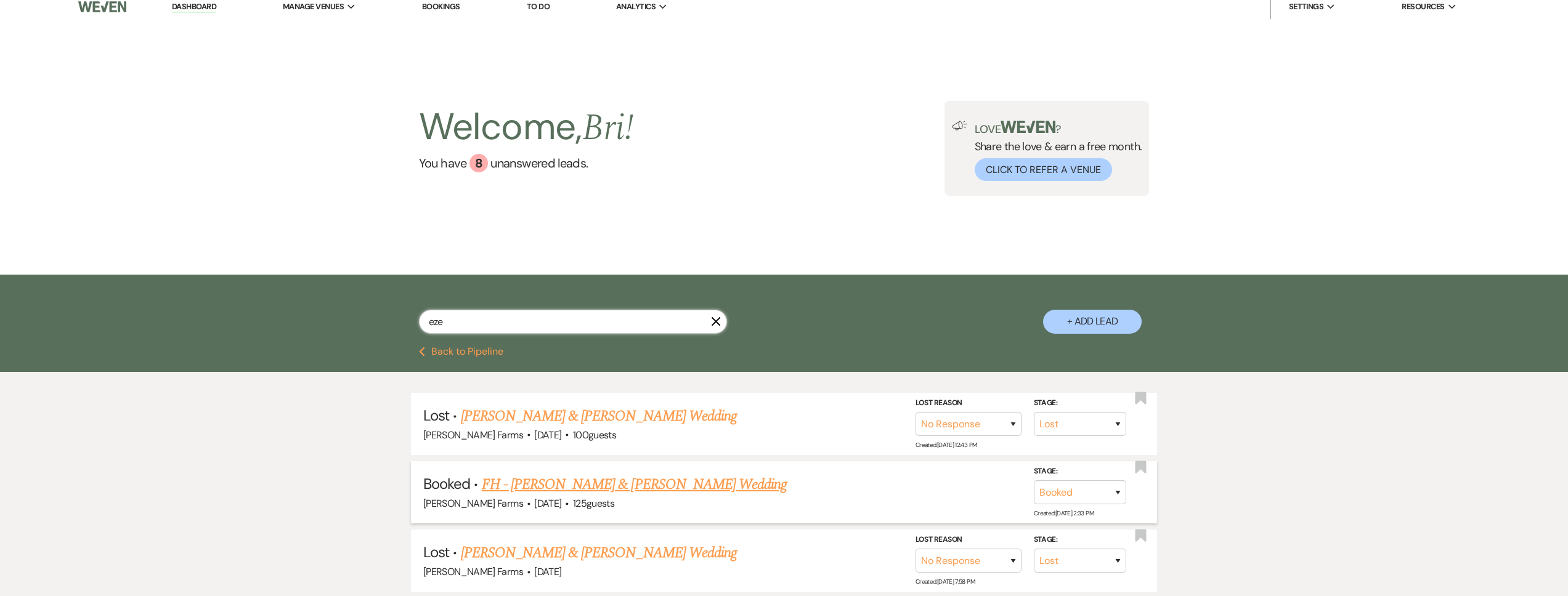
scroll to position [11, 0]
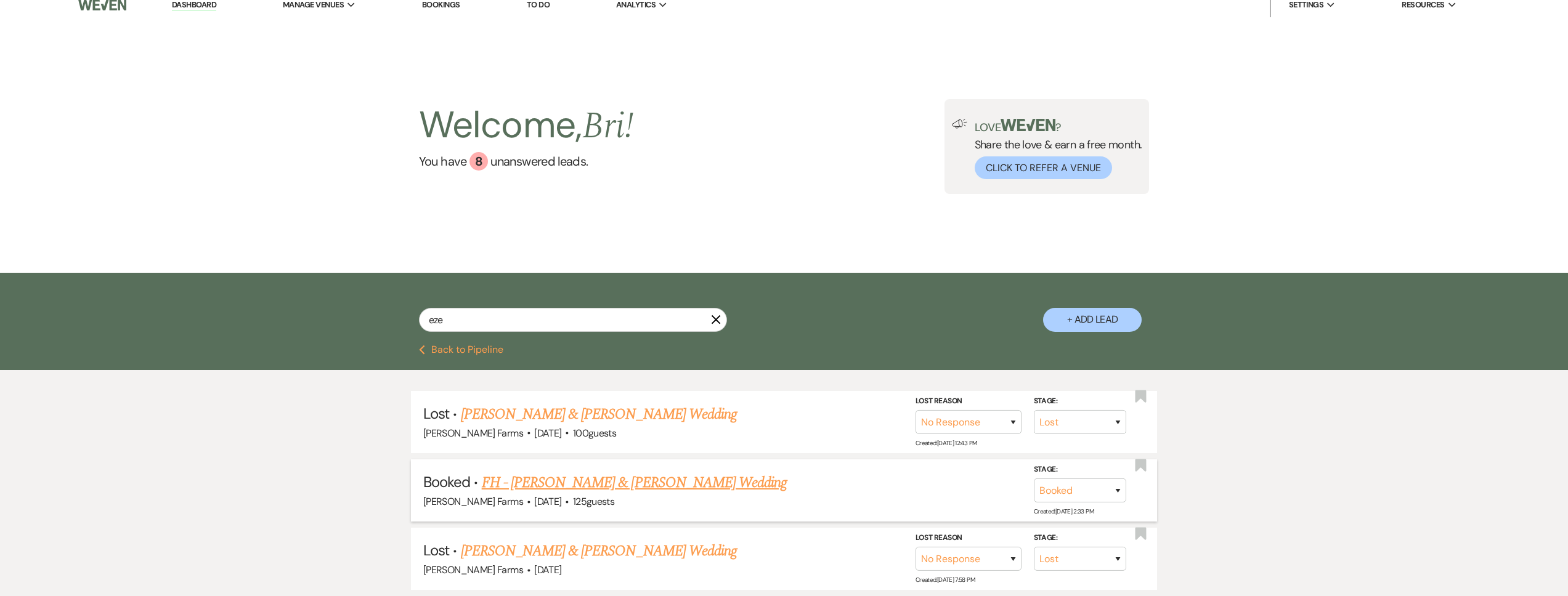
click at [610, 472] on link "FH - [PERSON_NAME] & [PERSON_NAME] Wedding" at bounding box center [635, 482] width 305 height 22
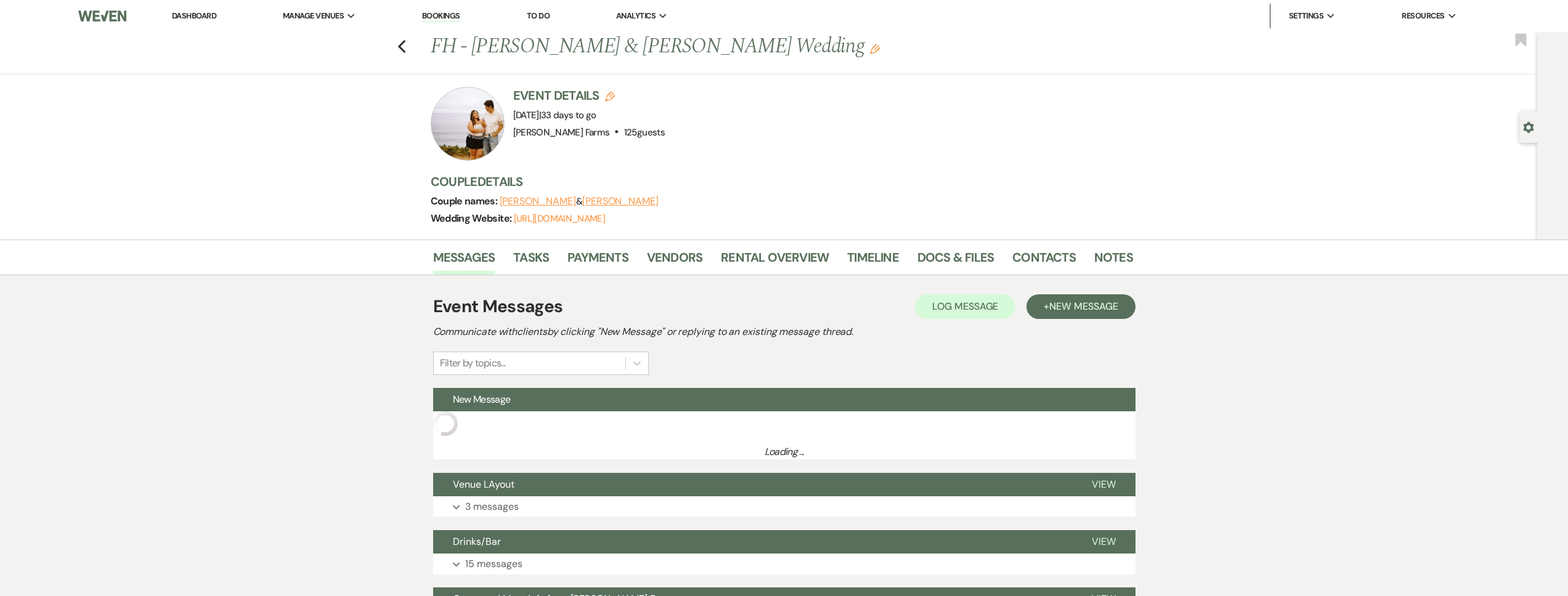
click at [1533, 130] on icon "Gear" at bounding box center [1529, 127] width 11 height 11
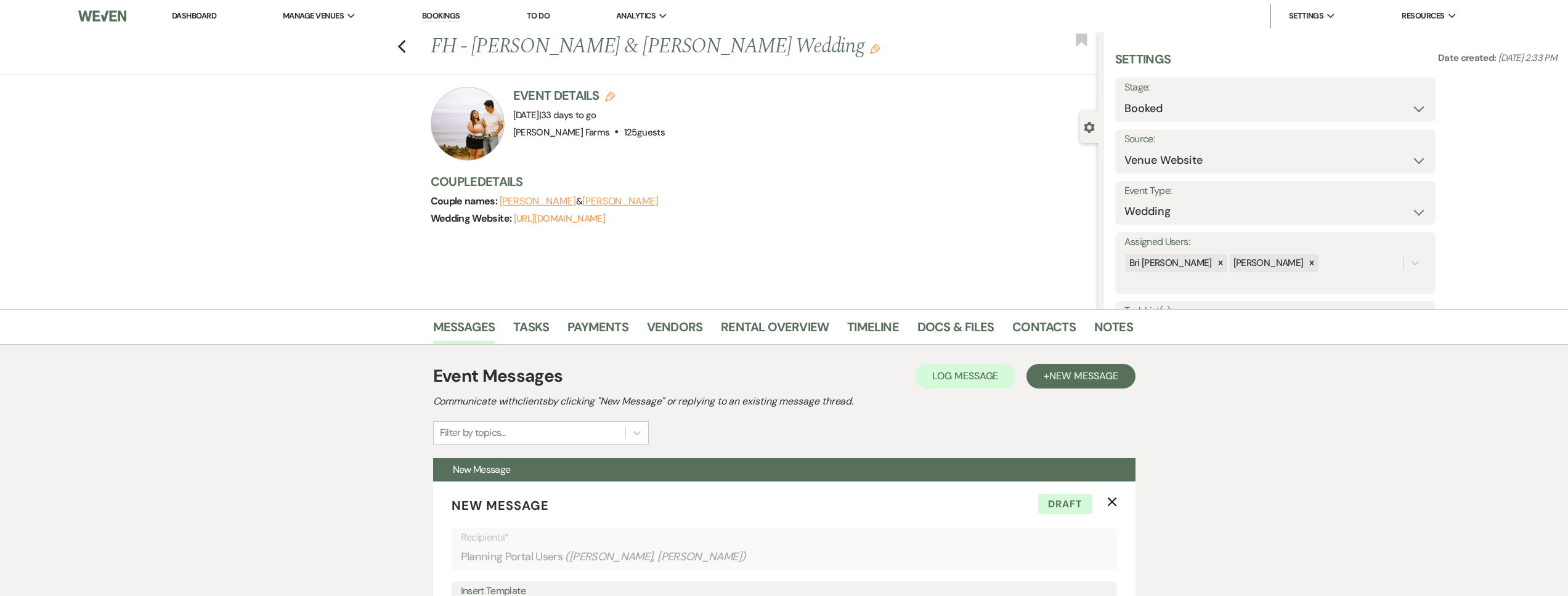
click at [1094, 126] on div "Gear Settings" at bounding box center [1092, 127] width 23 height 32
click at [1092, 125] on use "button" at bounding box center [1089, 127] width 11 height 11
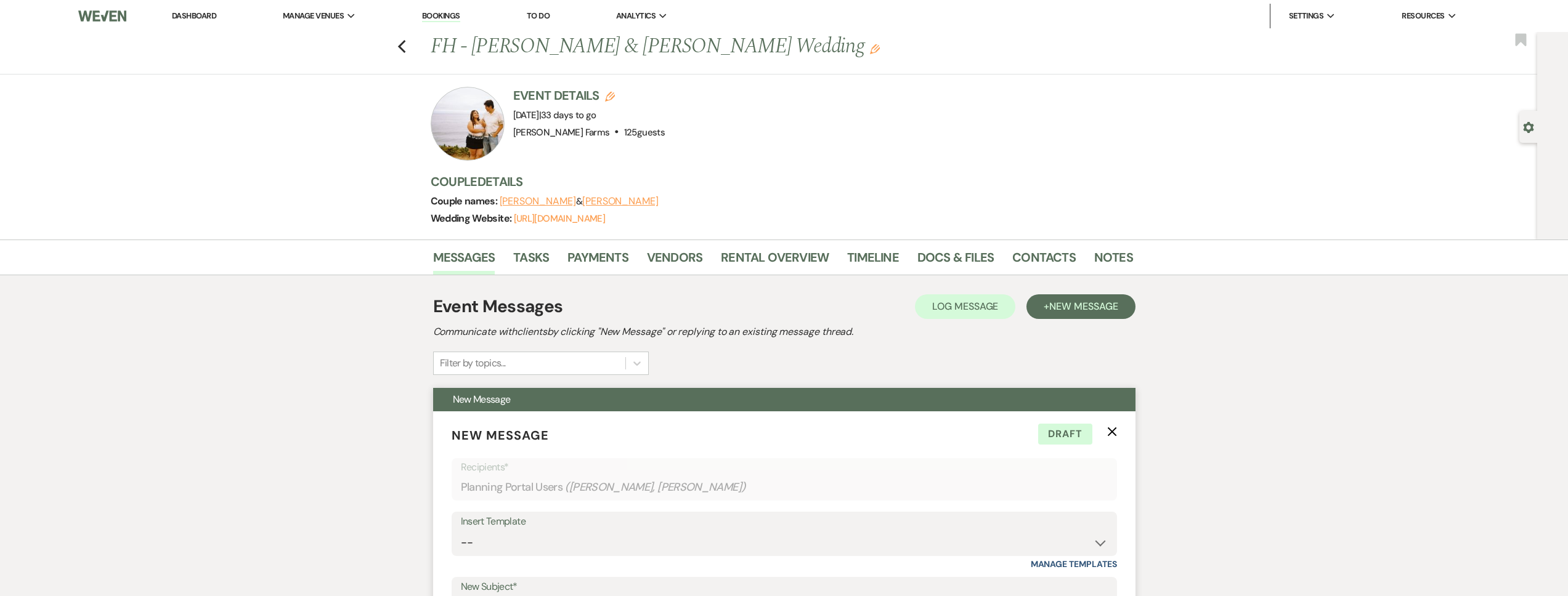
scroll to position [411, 0]
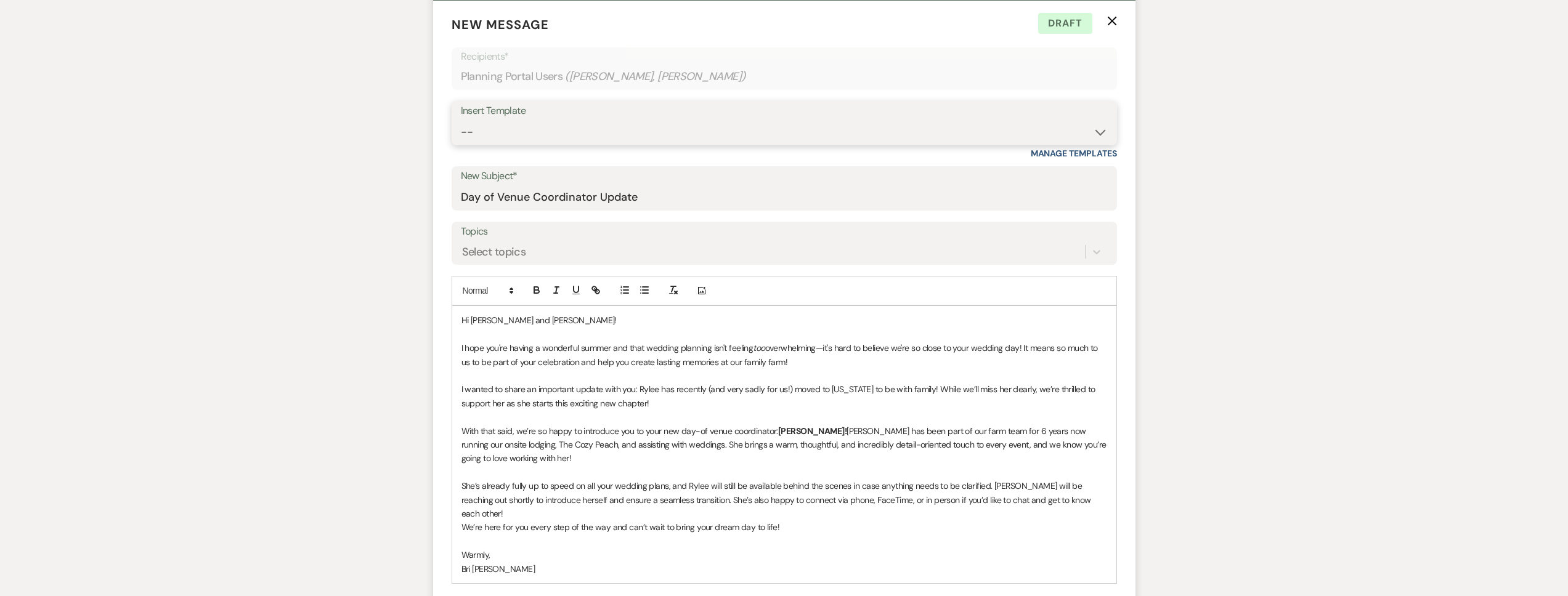
click at [539, 136] on select "-- Tour Request Response Follow Up Contract (Pre-Booked Leads) Weven Planning P…" at bounding box center [784, 132] width 647 height 24
click at [461, 120] on select "-- Tour Request Response Follow Up Contract (Pre-Booked Leads) Weven Planning P…" at bounding box center [784, 132] width 647 height 24
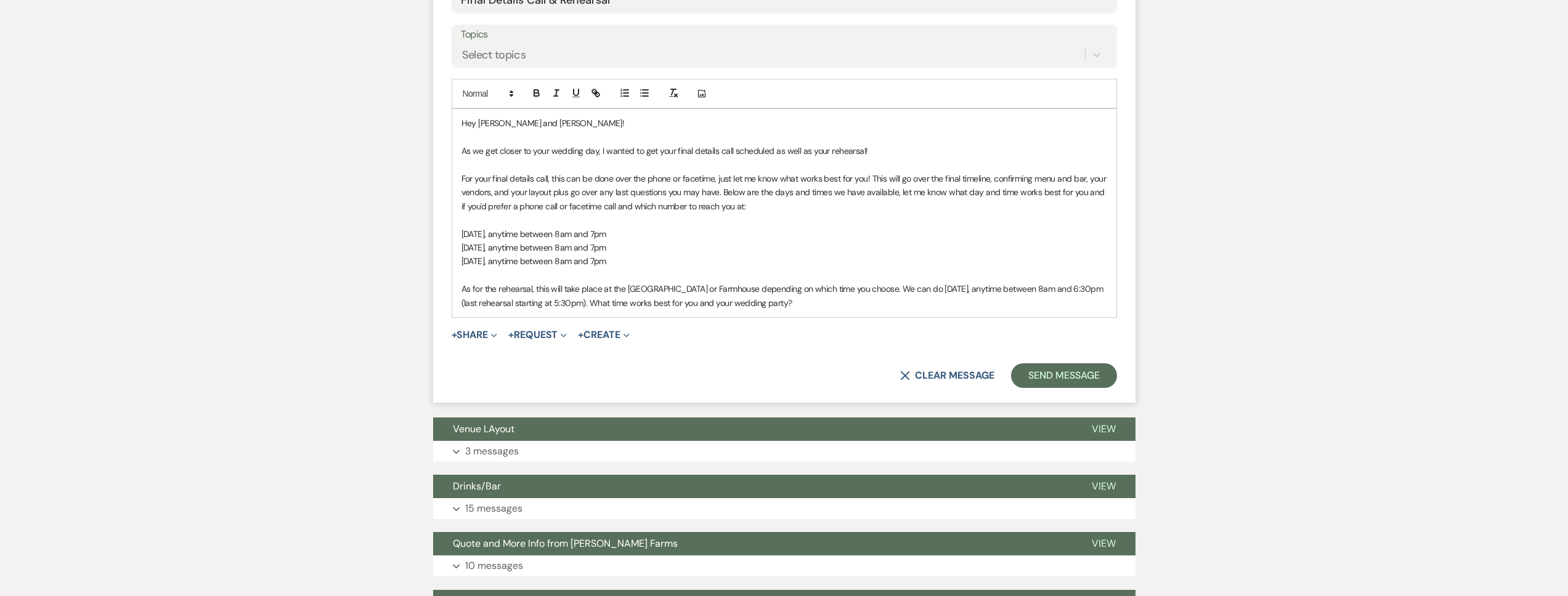
scroll to position [602, 0]
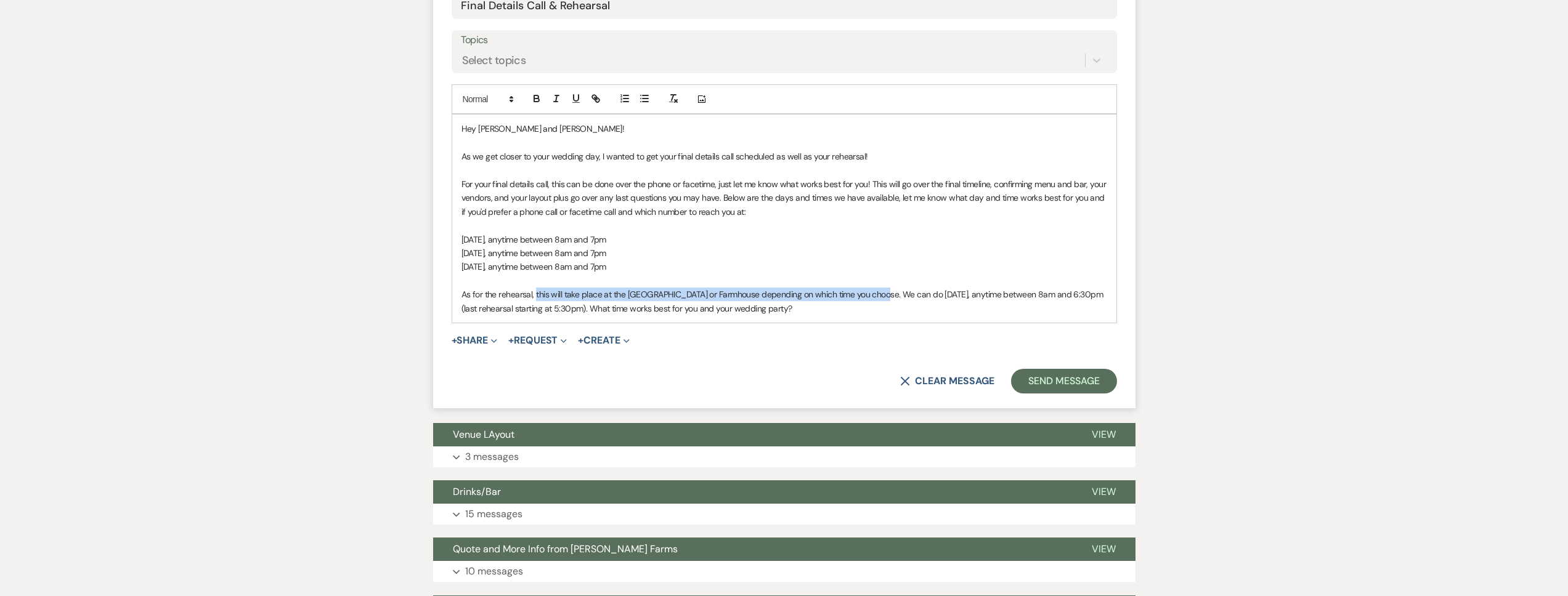
drag, startPoint x: 876, startPoint y: 293, endPoint x: 536, endPoint y: 296, distance: 340.0
click at [536, 296] on span "As for the rehearsal, this will take place at the Big Red Barn or Farmhouse dep…" at bounding box center [783, 301] width 644 height 25
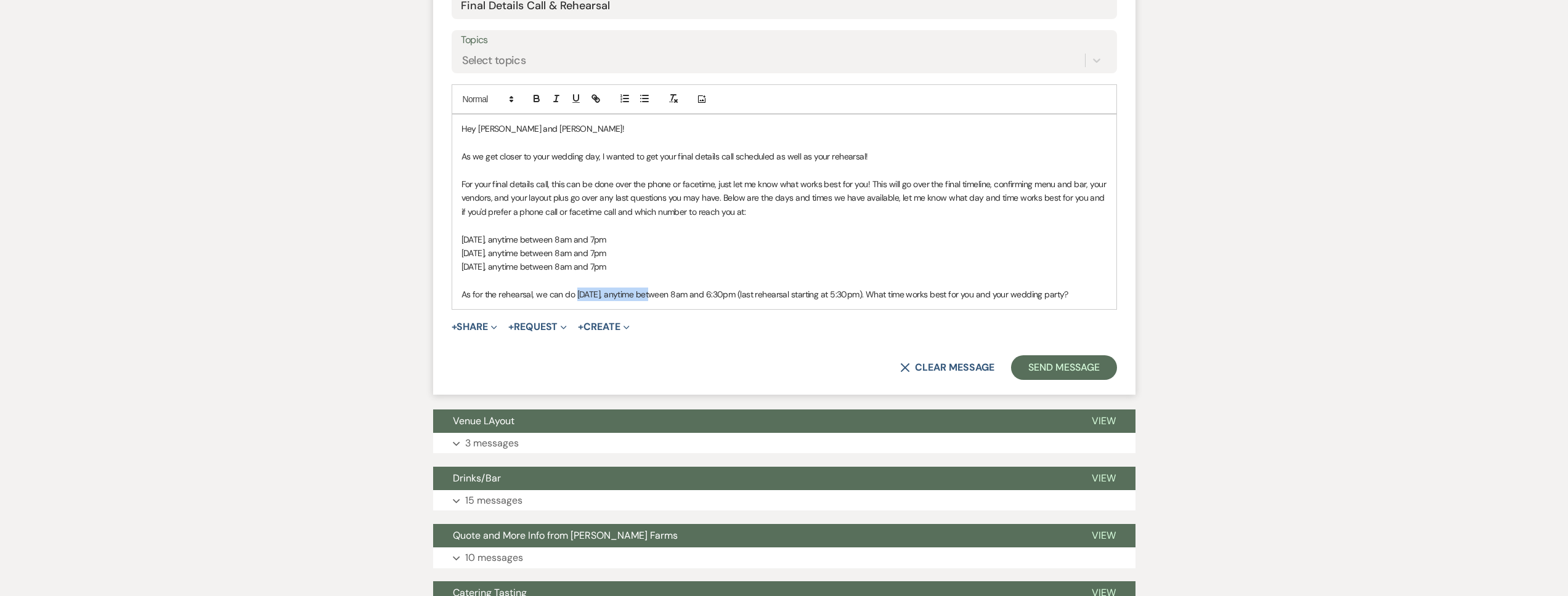
drag, startPoint x: 649, startPoint y: 293, endPoint x: 581, endPoint y: 305, distance: 69.1
click at [575, 296] on span "As for the rehearsal, we can do Thursday, October 3, anytime between 8am and 6:…" at bounding box center [765, 295] width 607 height 11
drag, startPoint x: 791, startPoint y: 295, endPoint x: 774, endPoint y: 296, distance: 17.0
click at [774, 296] on span "As for the rehearsal, we can do Wednesday, November 12, anytime between 8am and…" at bounding box center [765, 295] width 607 height 11
click at [902, 296] on span "As for the rehearsal, we can do Wednesday, November 12, anytime between 8am and…" at bounding box center [758, 295] width 595 height 11
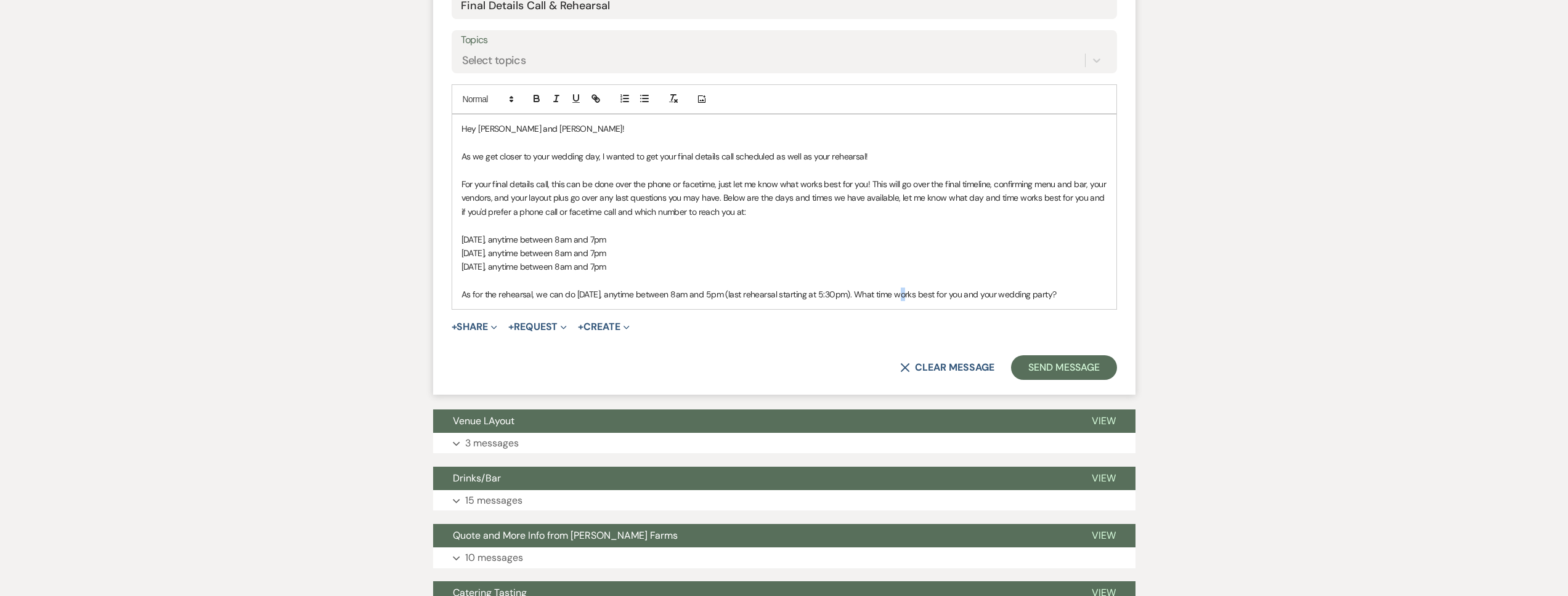
click at [901, 296] on span "As for the rehearsal, we can do Wednesday, November 12, anytime between 8am and…" at bounding box center [758, 295] width 595 height 11
drag, startPoint x: 900, startPoint y: 297, endPoint x: 884, endPoint y: 298, distance: 16.0
click at [884, 298] on span "As for the rehearsal, we can do Wednesday, November 12, anytime between 8am and…" at bounding box center [758, 295] width 595 height 11
click at [835, 301] on p "As for the rehearsal, we can do Wednesday, November 12, anytime between 8am and…" at bounding box center [784, 294] width 645 height 13
drag, startPoint x: 671, startPoint y: 240, endPoint x: 538, endPoint y: 243, distance: 133.0
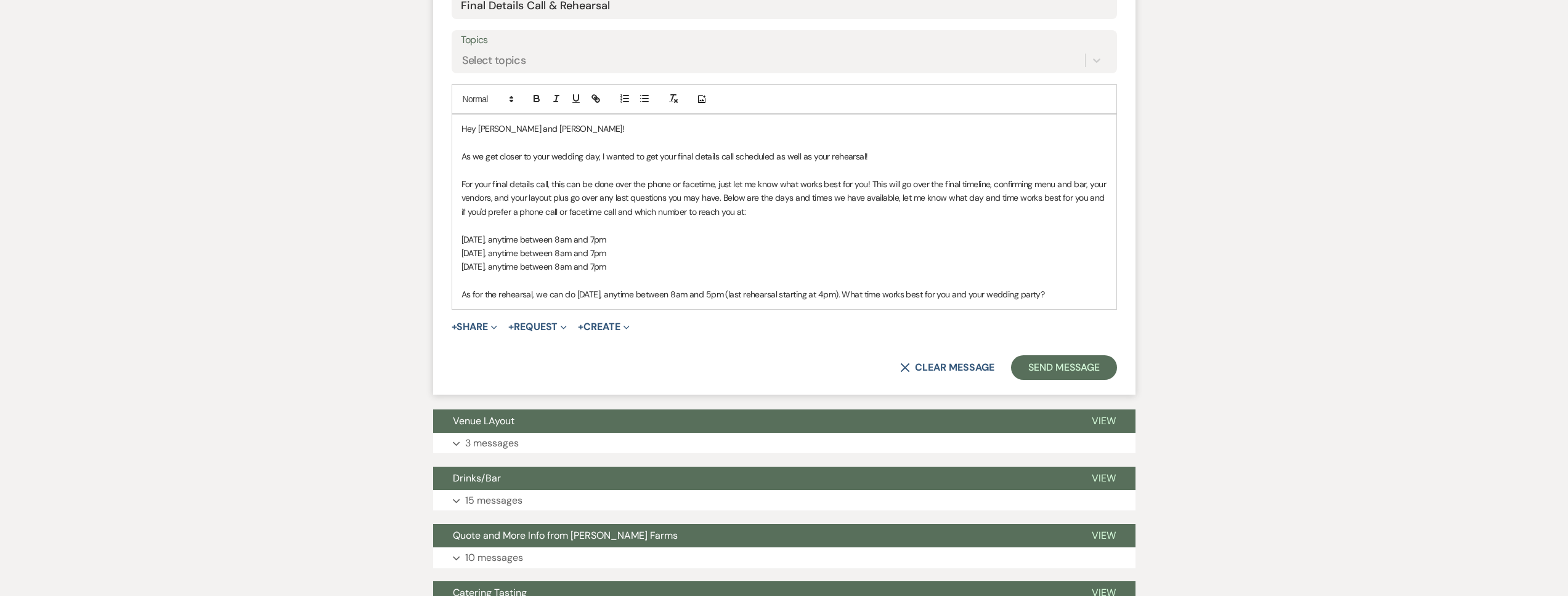
click at [538, 243] on p "Friday, September 6, anytime between 8am and 7pm" at bounding box center [784, 239] width 645 height 13
click at [675, 260] on p "Sunday, September 8, anytime between 8am and 7pm" at bounding box center [784, 266] width 645 height 13
drag, startPoint x: 637, startPoint y: 264, endPoint x: 445, endPoint y: 240, distance: 193.5
click at [445, 240] on form "New Message X Draft Recipients* Planning Portal Users ( Ezequiel Najera, Ana Fe…" at bounding box center [784, 102] width 702 height 585
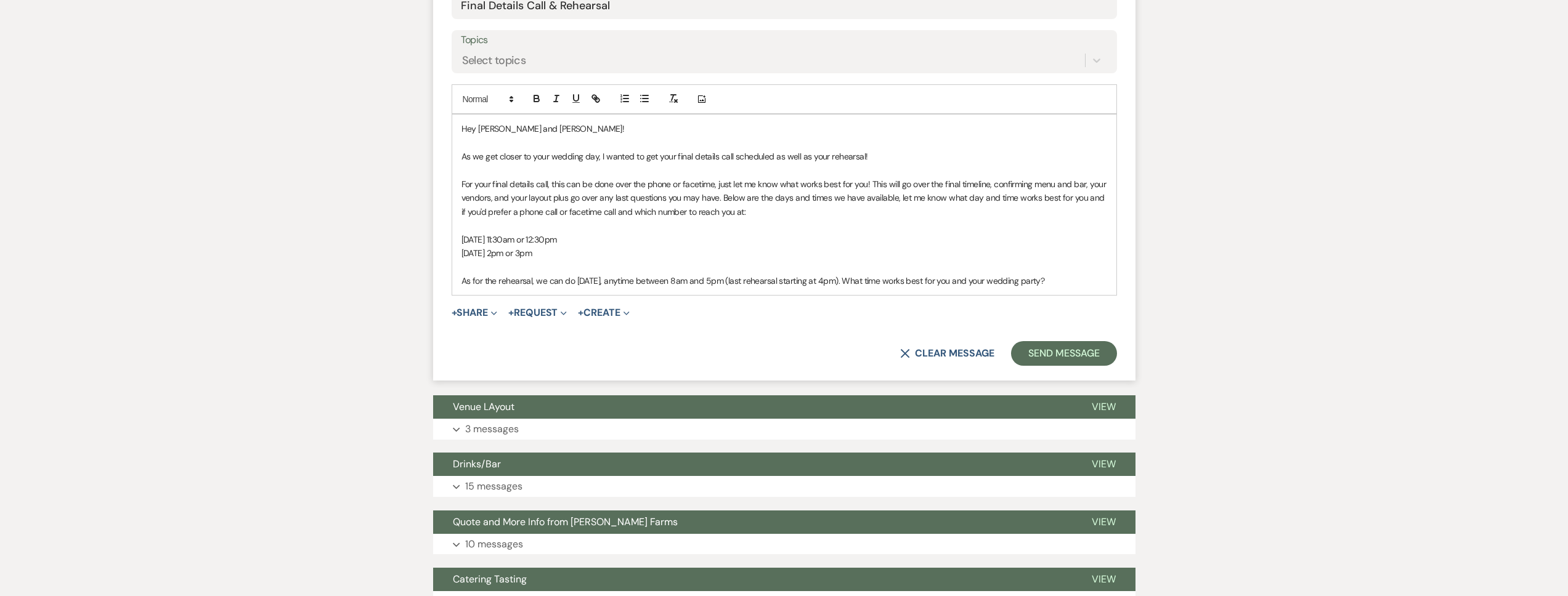
click at [485, 260] on p at bounding box center [784, 266] width 645 height 13
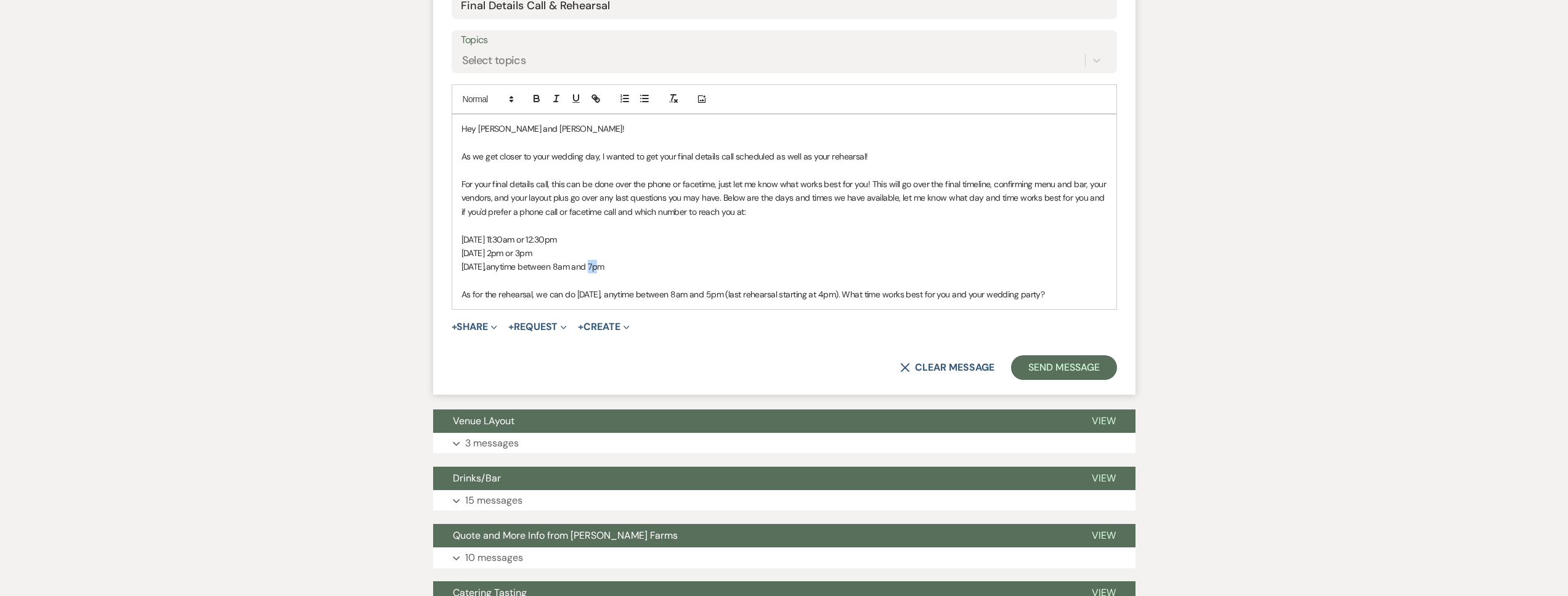
drag, startPoint x: 661, startPoint y: 266, endPoint x: 655, endPoint y: 266, distance: 6.0
click at [604, 266] on span "anytime between 8am and 7pm" at bounding box center [545, 267] width 118 height 11
click at [696, 266] on p "Wednesday, October 22, anytime between 8am and 3pm" at bounding box center [784, 266] width 645 height 13
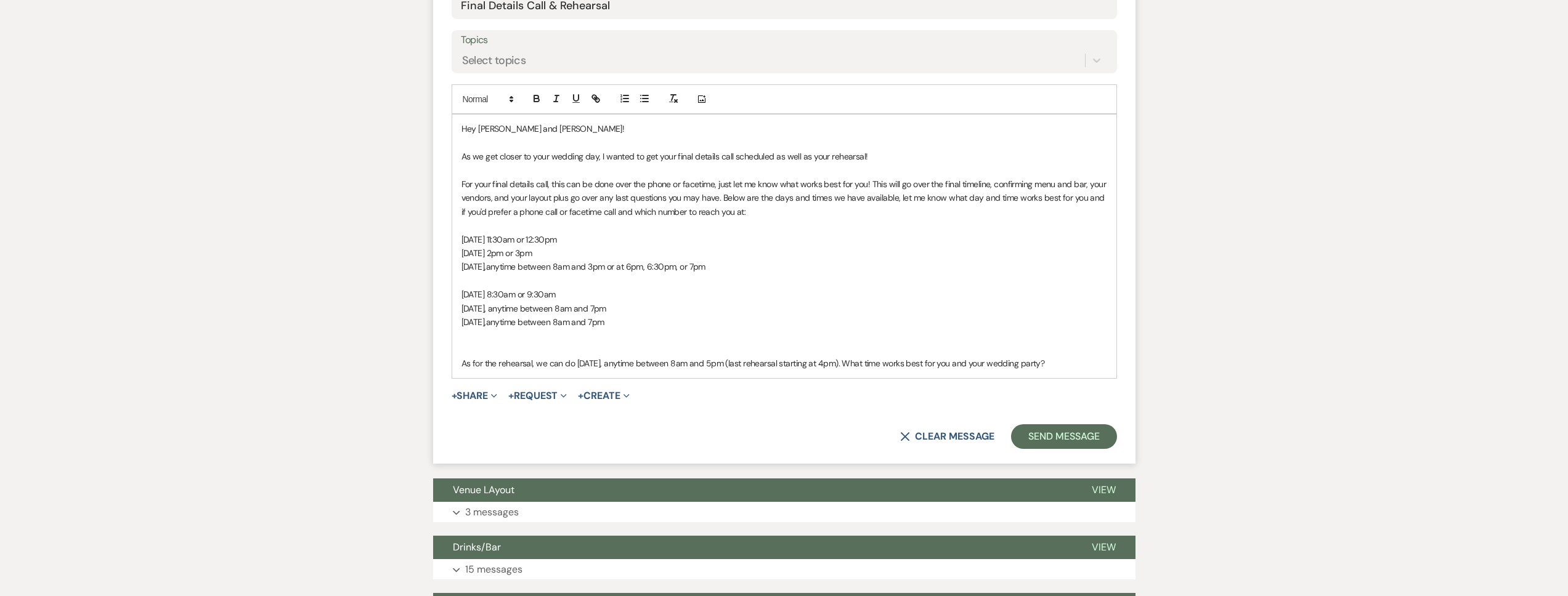
click at [667, 349] on p at bounding box center [784, 349] width 645 height 13
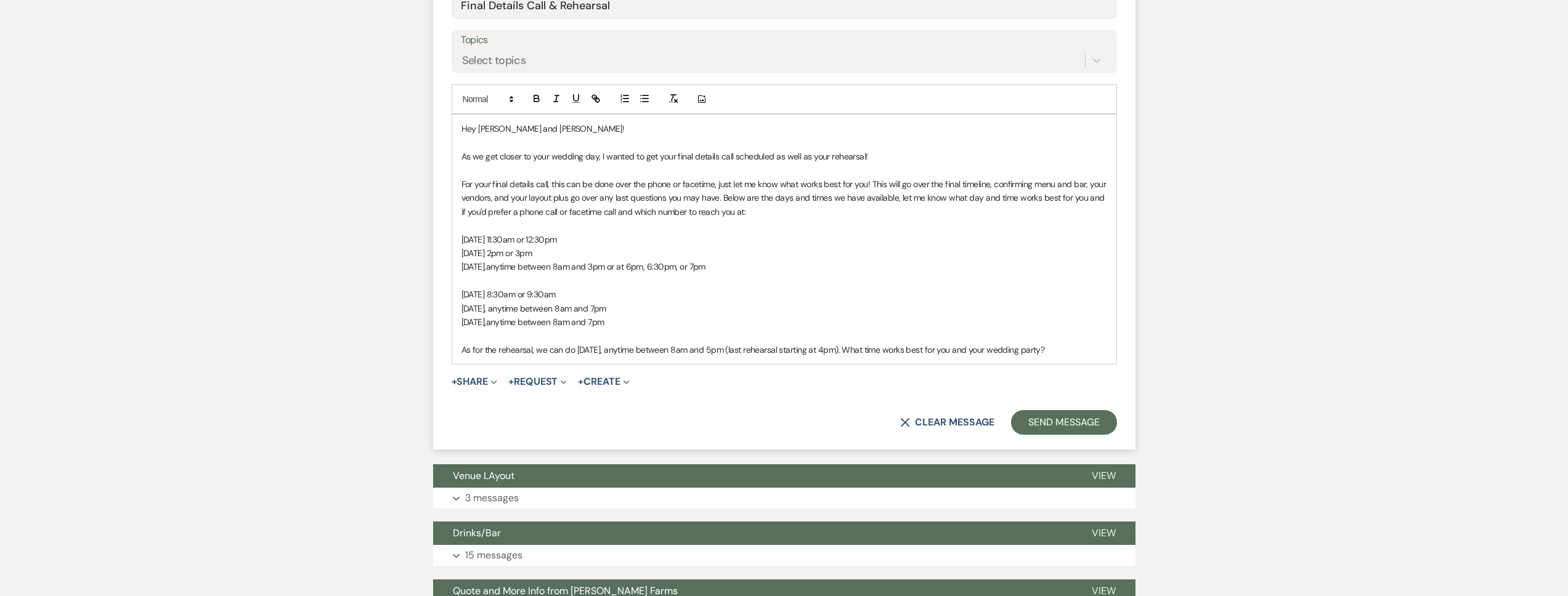
click at [697, 298] on p "Monday, October 27, at 8:30am or 9:30am" at bounding box center [784, 294] width 645 height 13
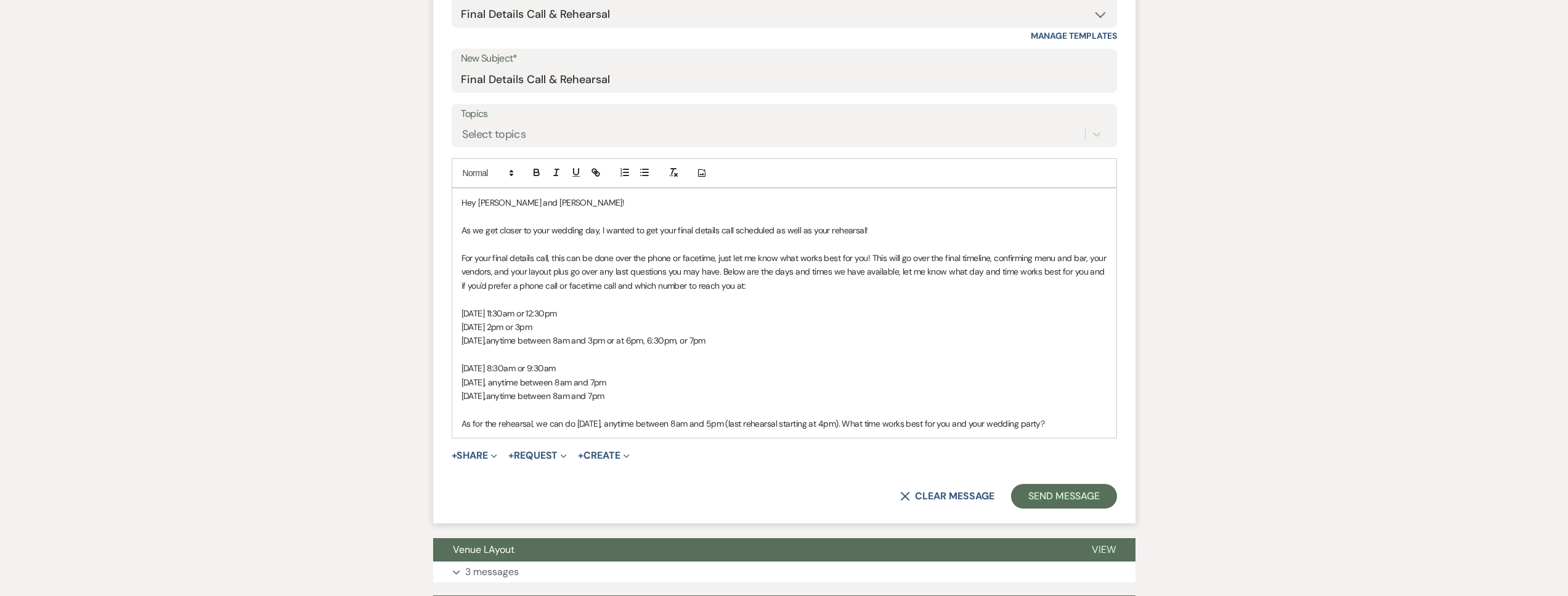
scroll to position [511, 0]
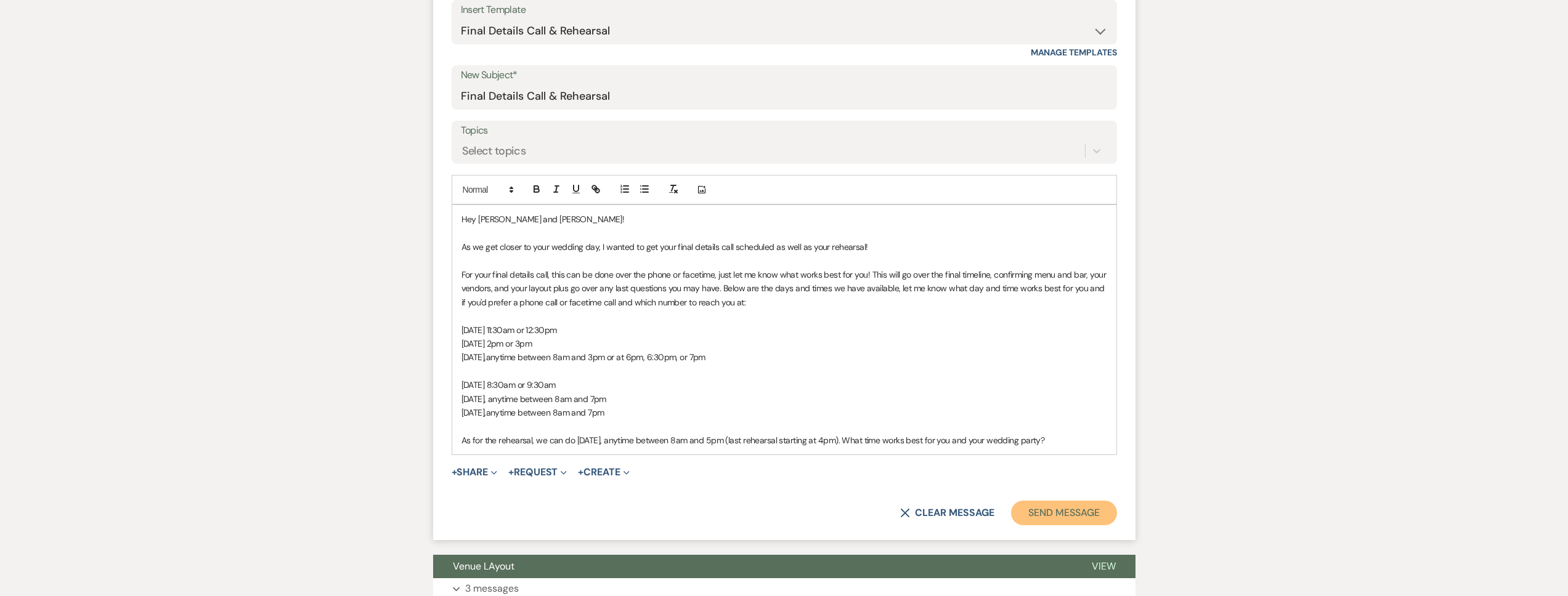
click at [1021, 513] on button "Send Message" at bounding box center [1063, 513] width 105 height 25
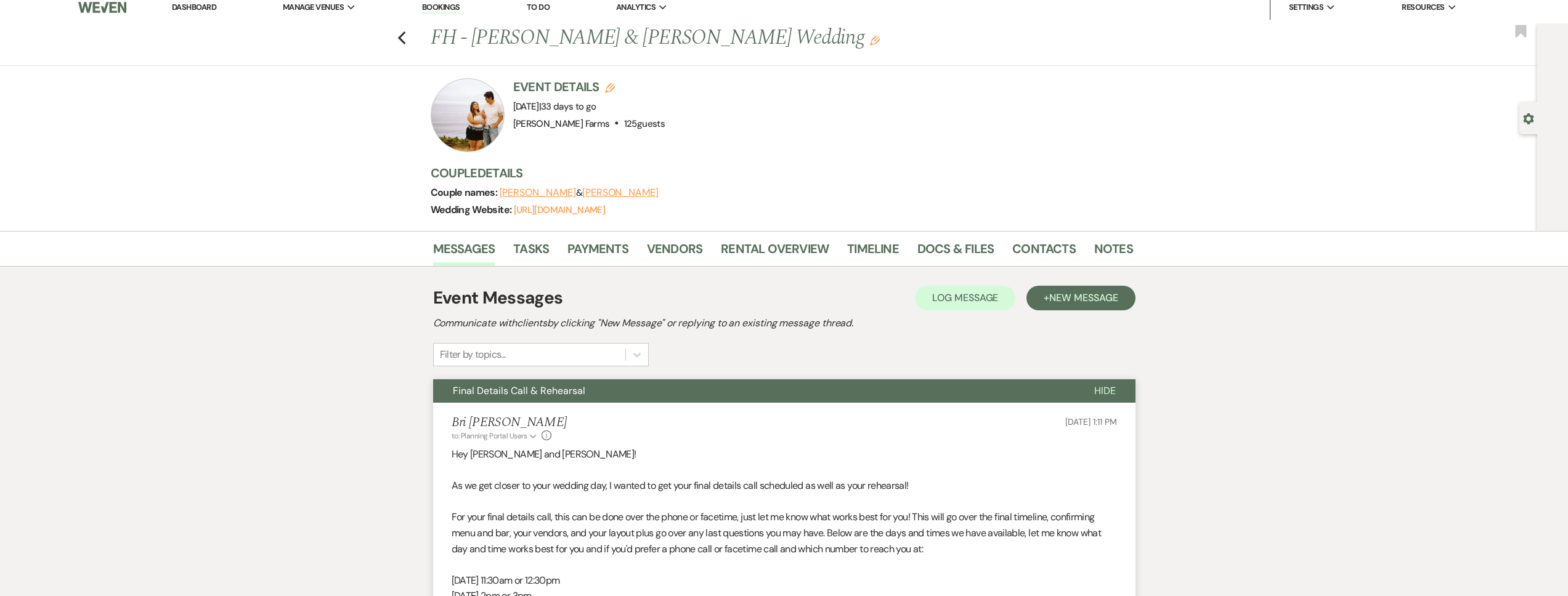
scroll to position [0, 0]
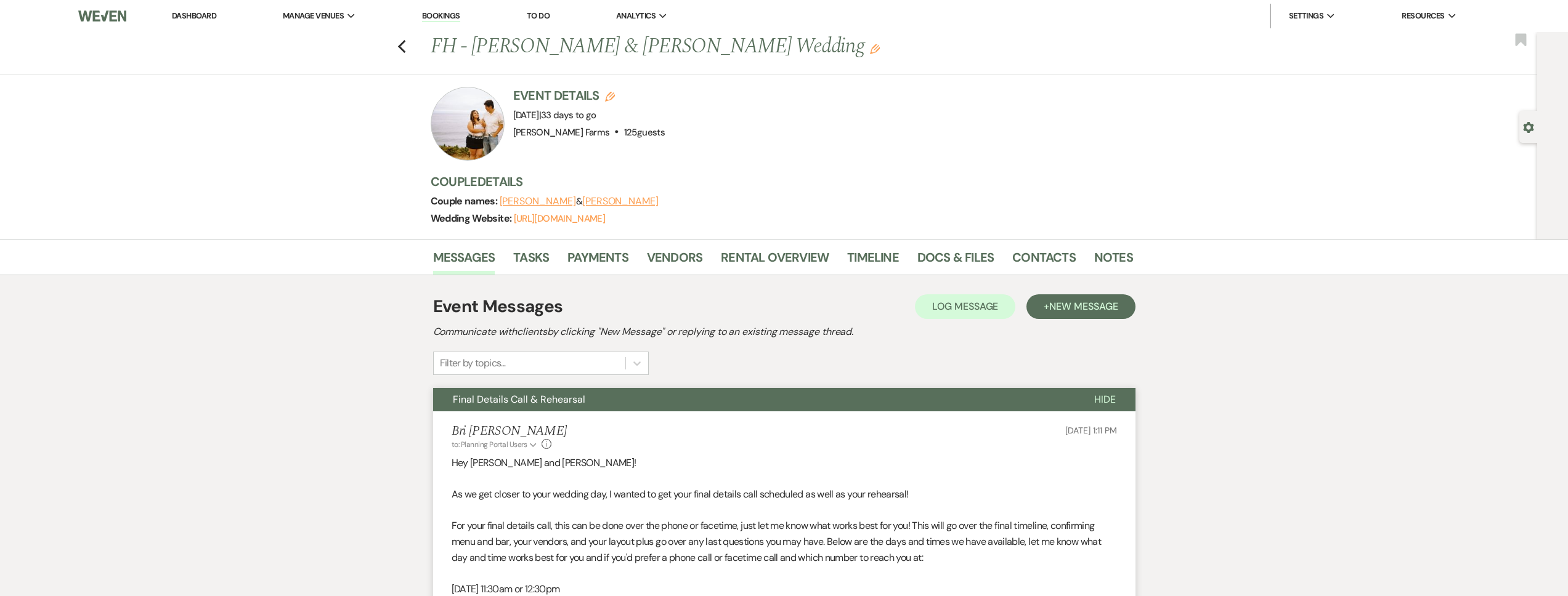
click at [205, 13] on link "Dashboard" at bounding box center [194, 16] width 44 height 11
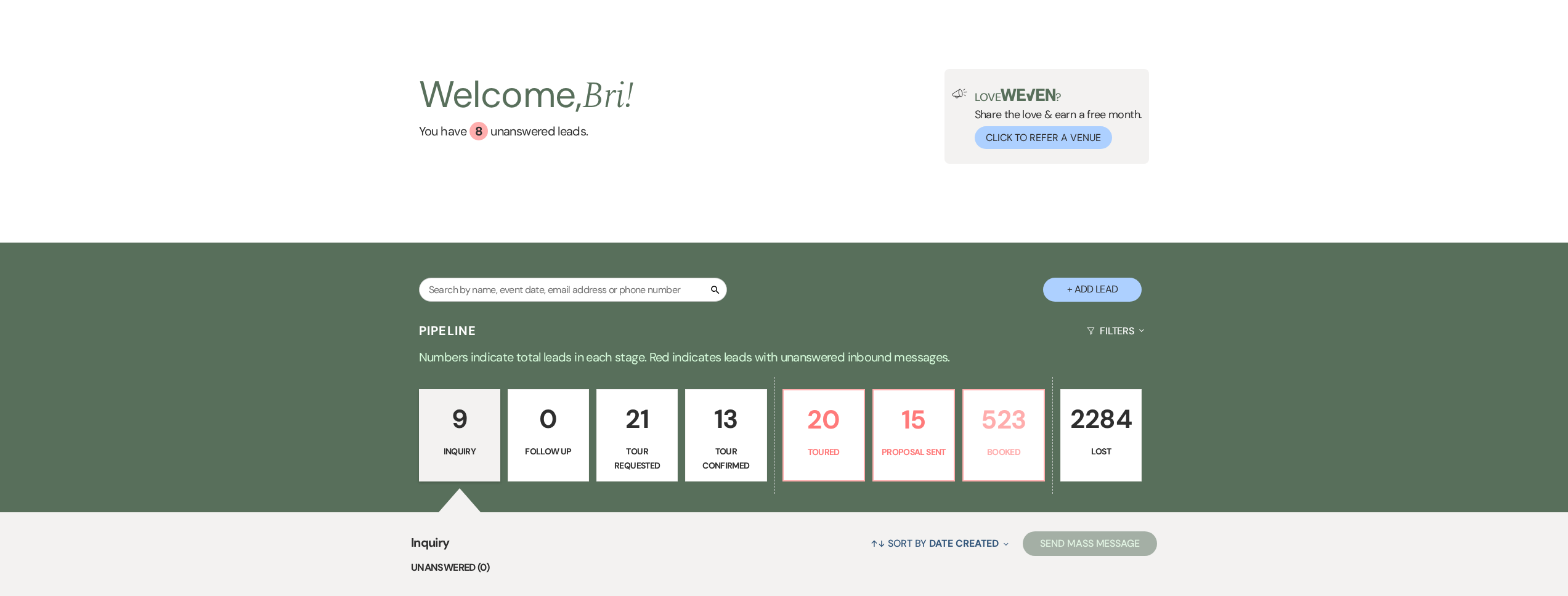
scroll to position [116, 0]
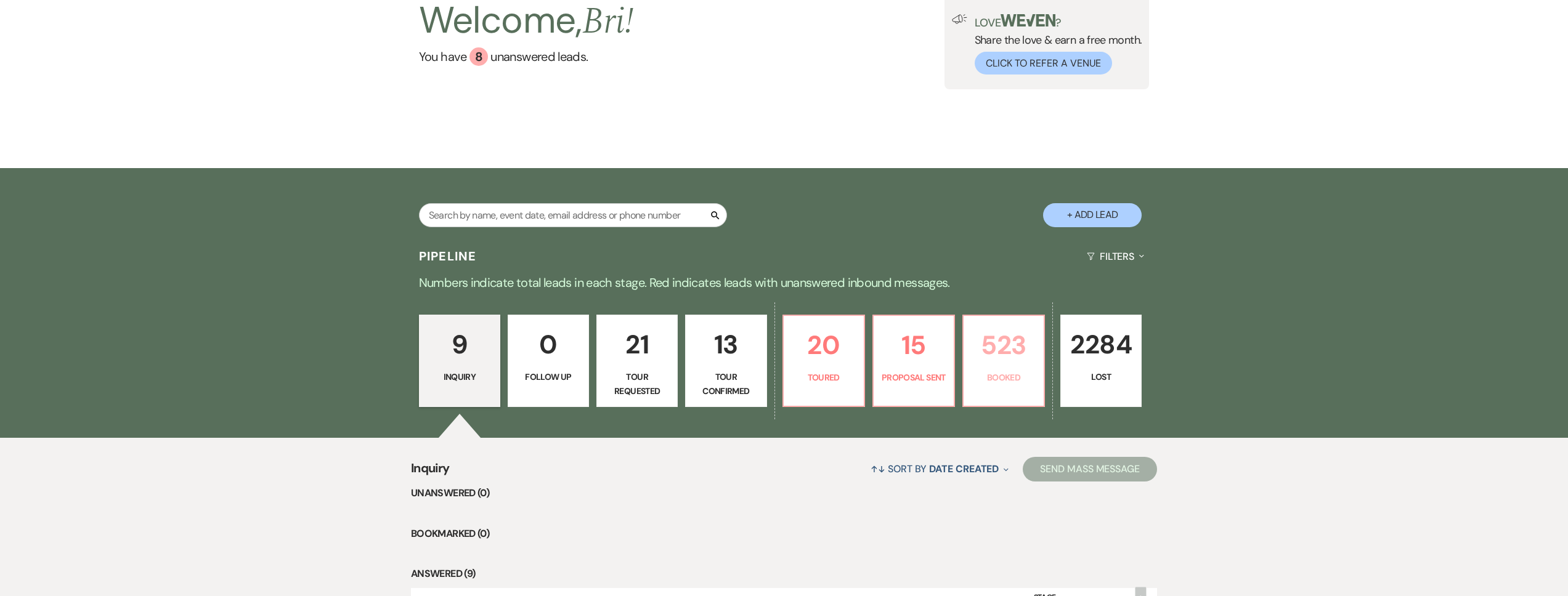
click at [1018, 342] on p "523" at bounding box center [1004, 345] width 66 height 41
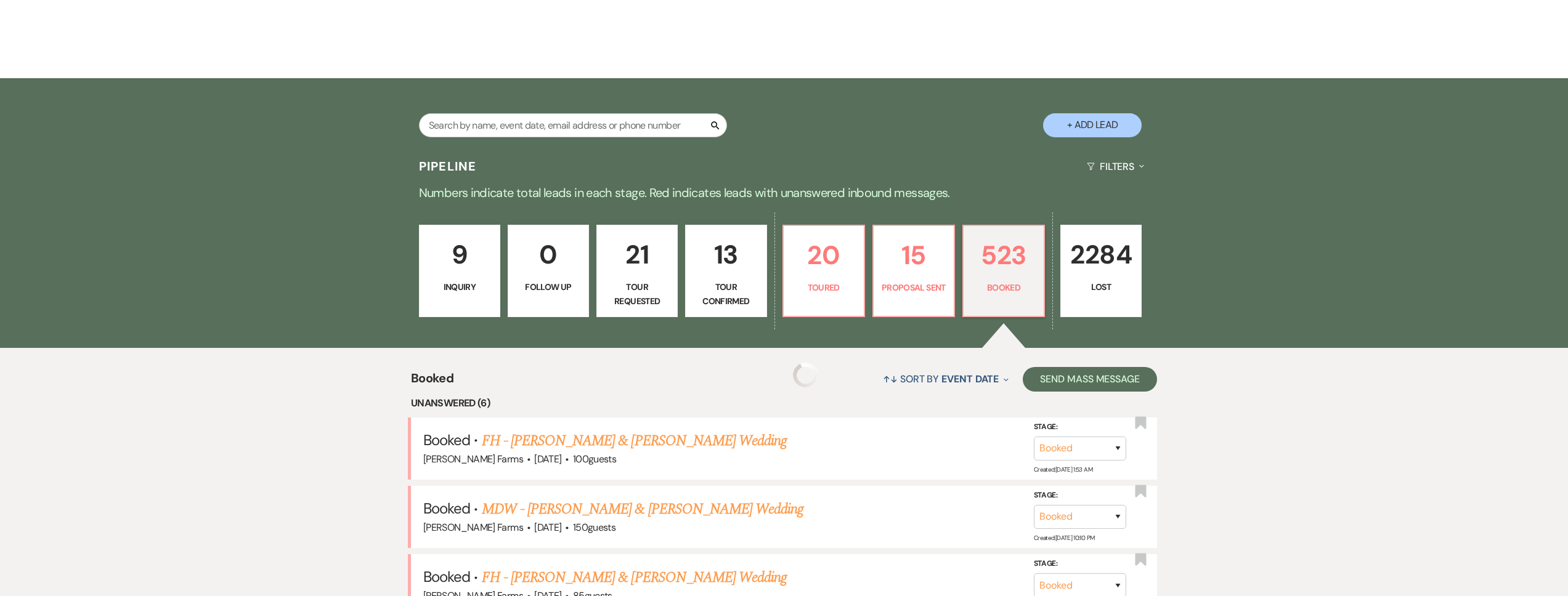
scroll to position [491, 0]
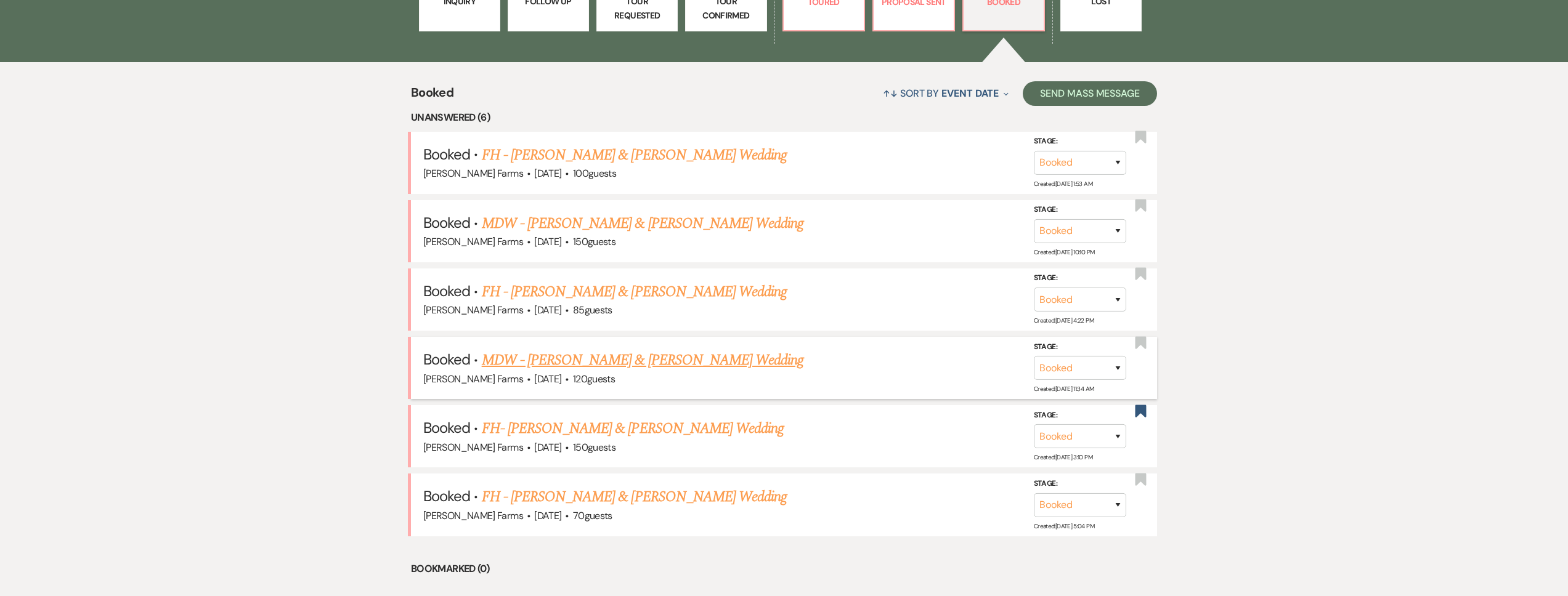
click at [639, 362] on link "MDW - [PERSON_NAME] & [PERSON_NAME] Wedding" at bounding box center [643, 360] width 322 height 22
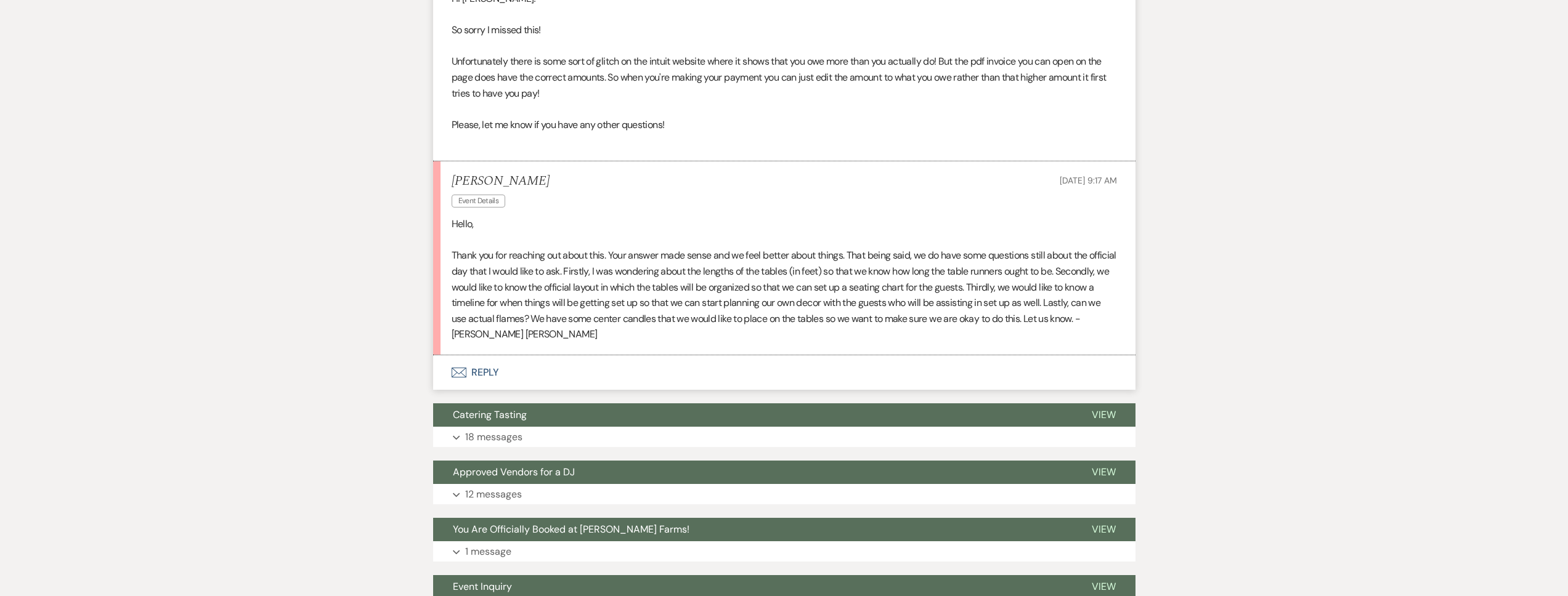
scroll to position [2011, 0]
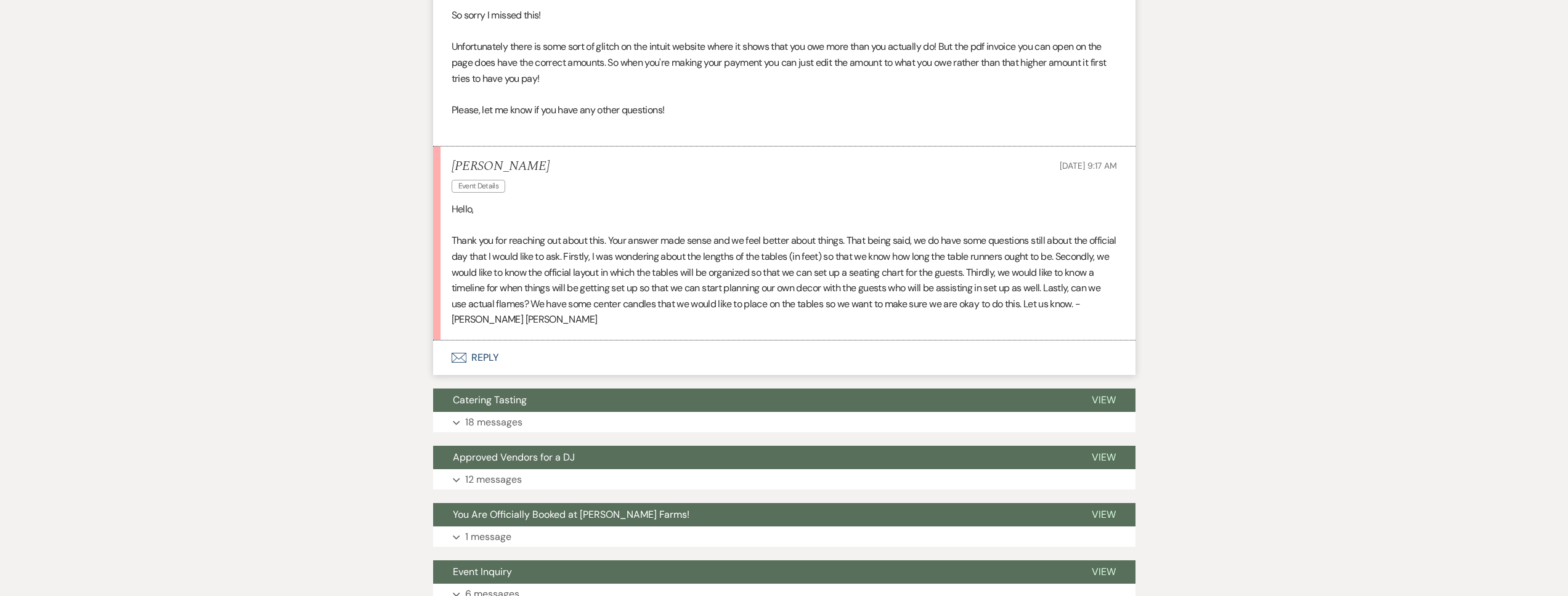
click at [583, 374] on button "Envelope Reply" at bounding box center [784, 358] width 702 height 35
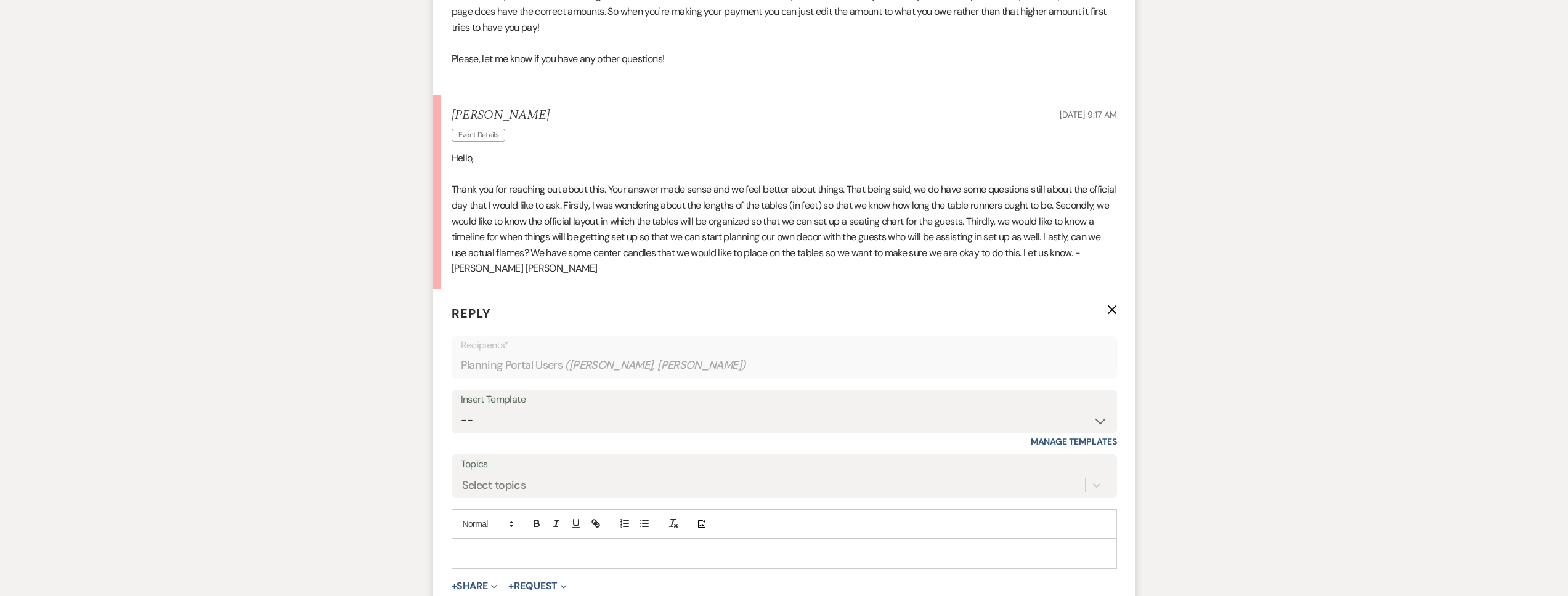
scroll to position [2123, 0]
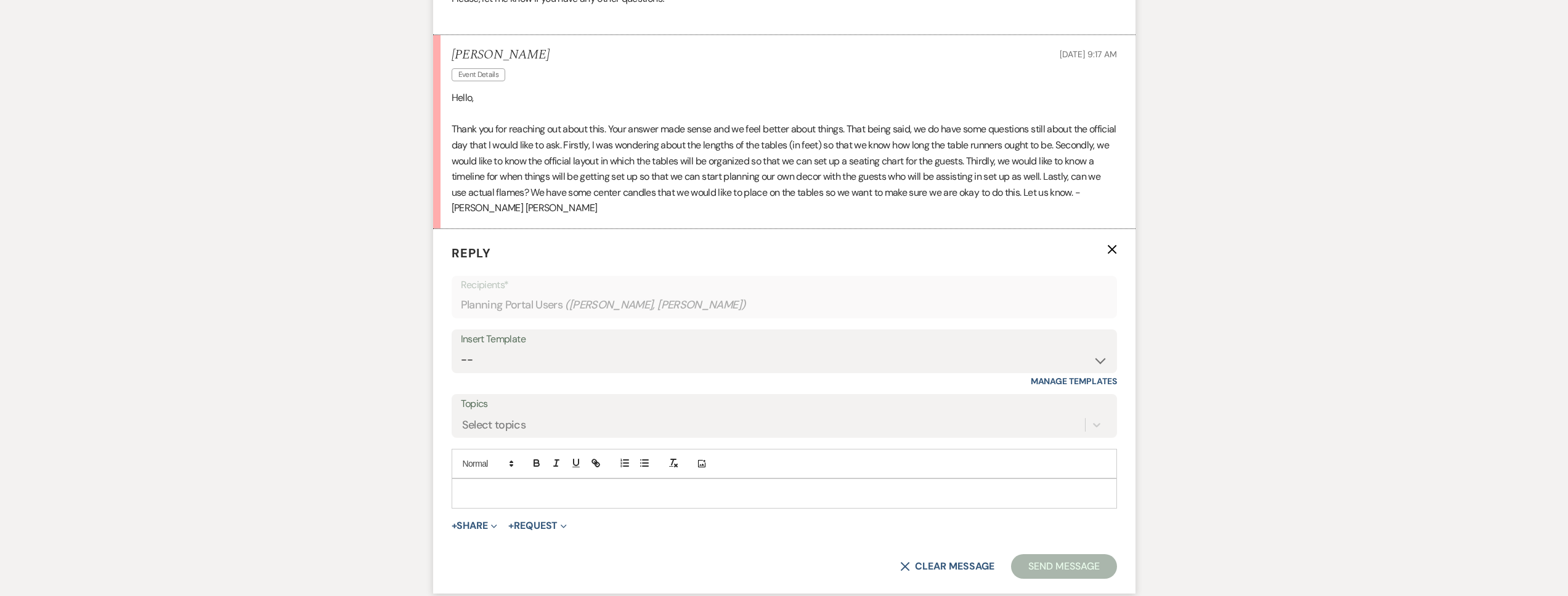
click at [495, 500] on p at bounding box center [784, 493] width 645 height 13
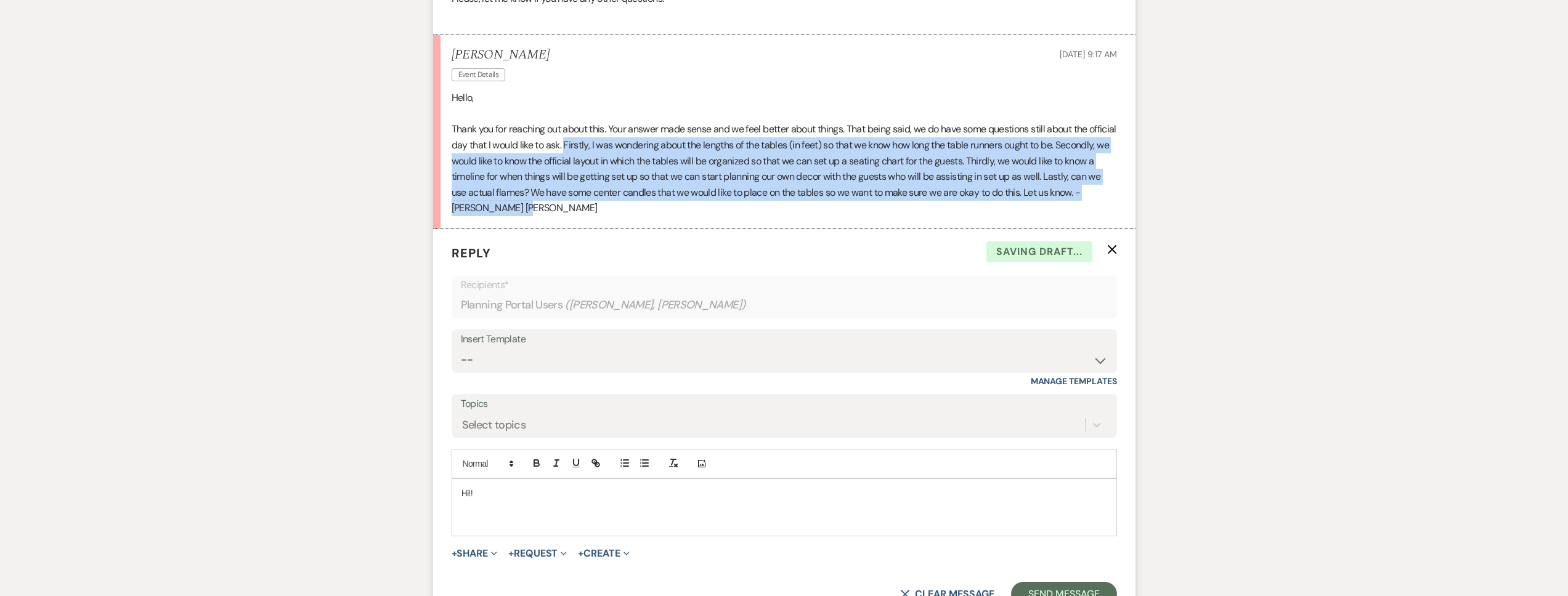
drag, startPoint x: 573, startPoint y: 219, endPoint x: 595, endPoint y: 165, distance: 58.3
click at [596, 165] on p "Thank you for reaching out about this. Your answer made sense and we feel bette…" at bounding box center [784, 168] width 666 height 95
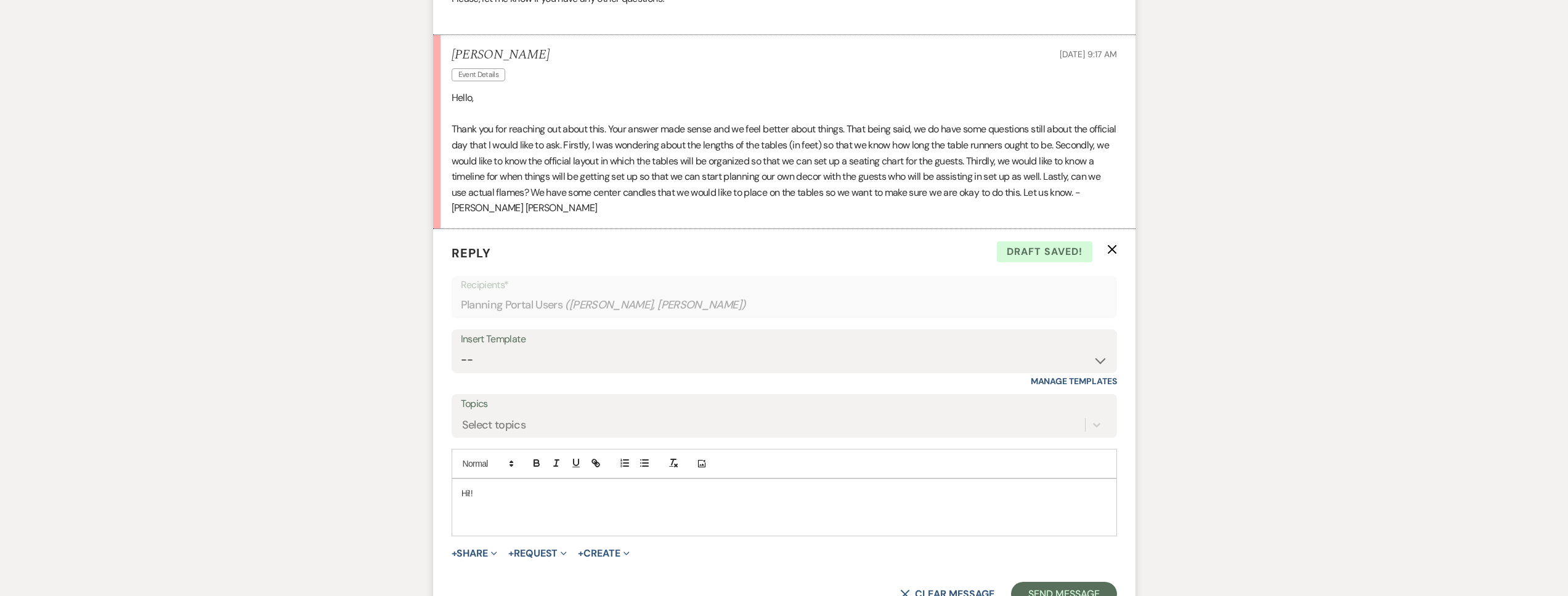
click at [490, 528] on p at bounding box center [784, 520] width 645 height 13
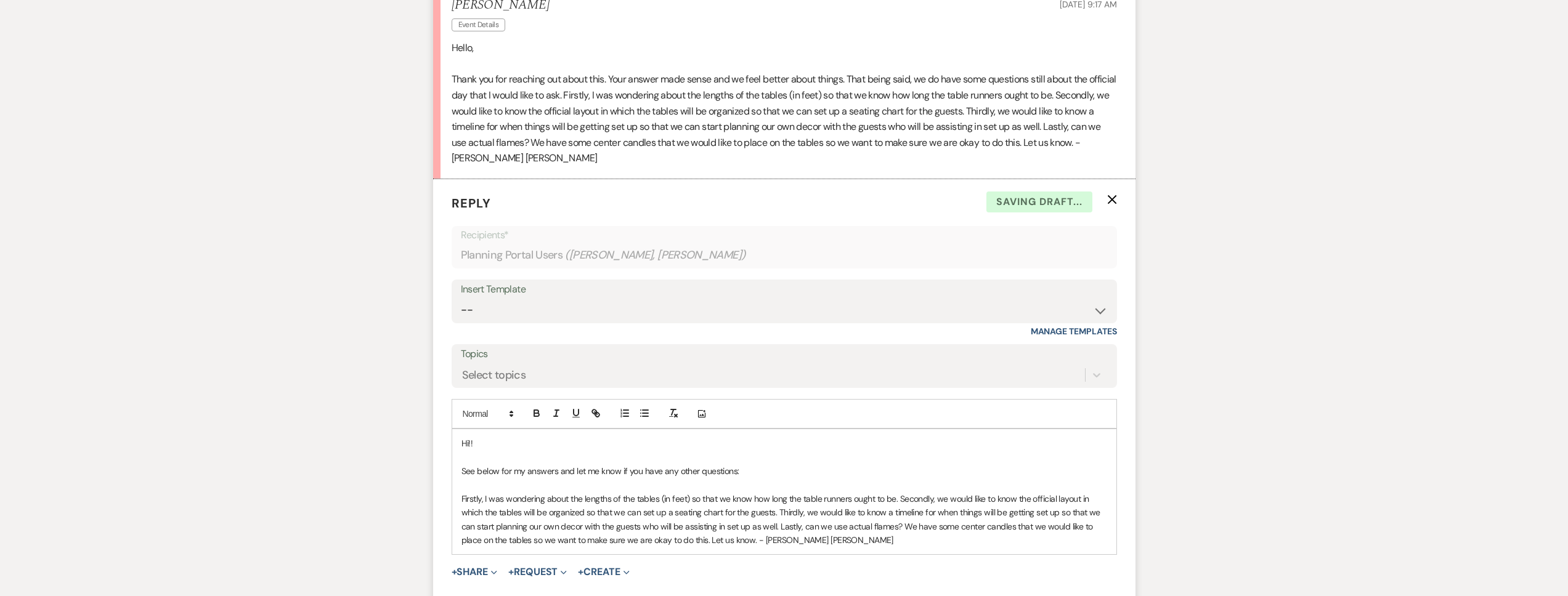
scroll to position [2351, 0]
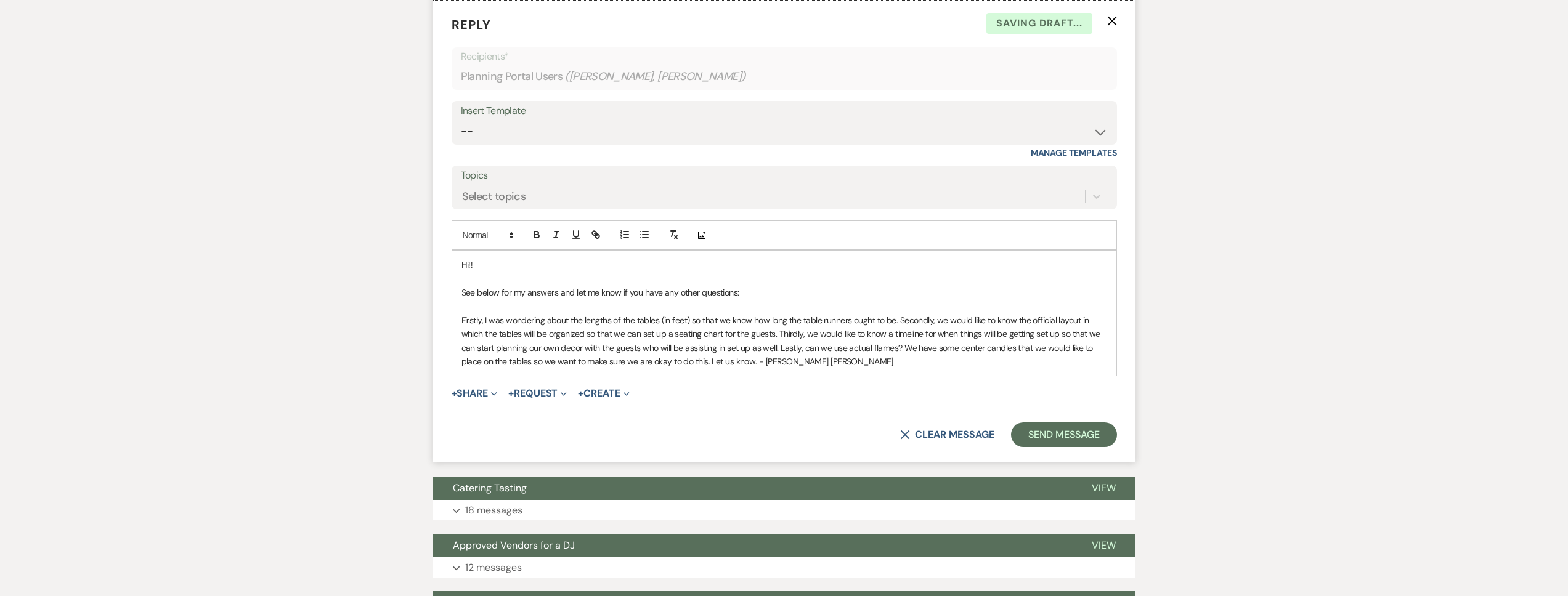
click at [900, 337] on span "Firstly, I was wondering about the lengths of the tables (in feet) so that we k…" at bounding box center [782, 341] width 641 height 52
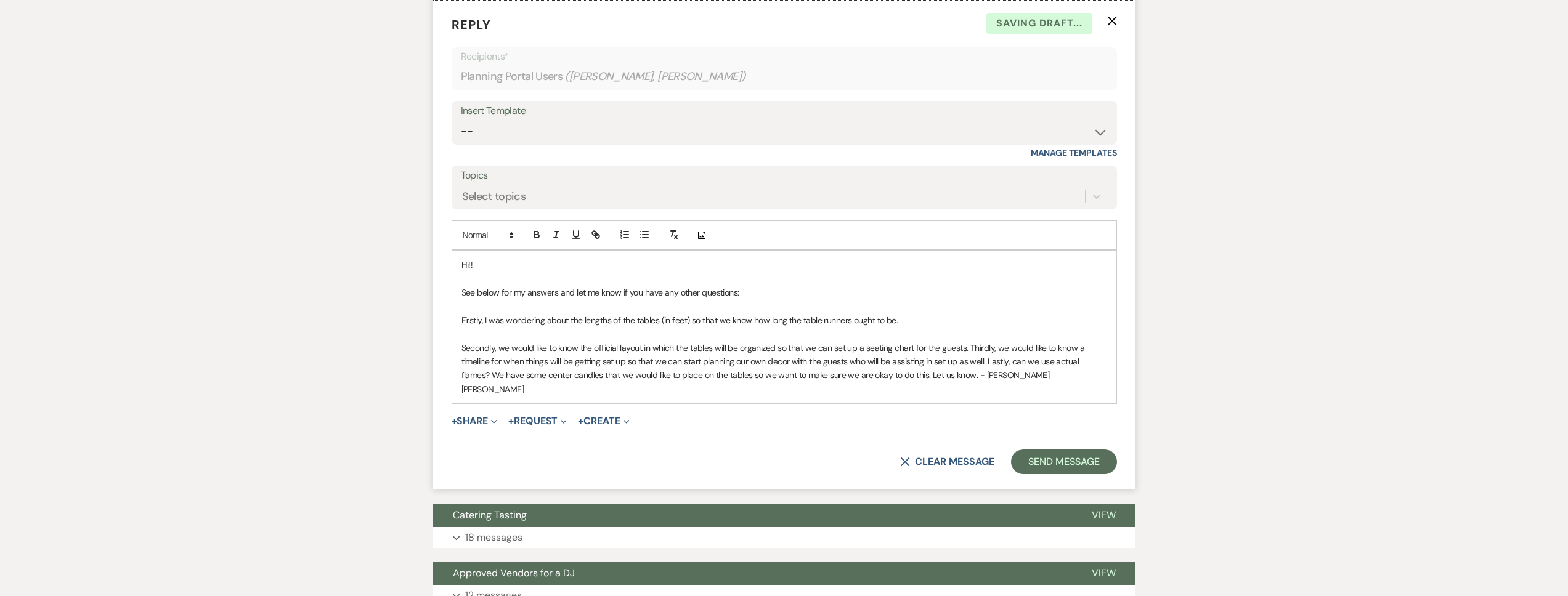
click at [969, 363] on span "﻿ Secondly, we would like to know the official layout in which the tables will …" at bounding box center [774, 368] width 625 height 52
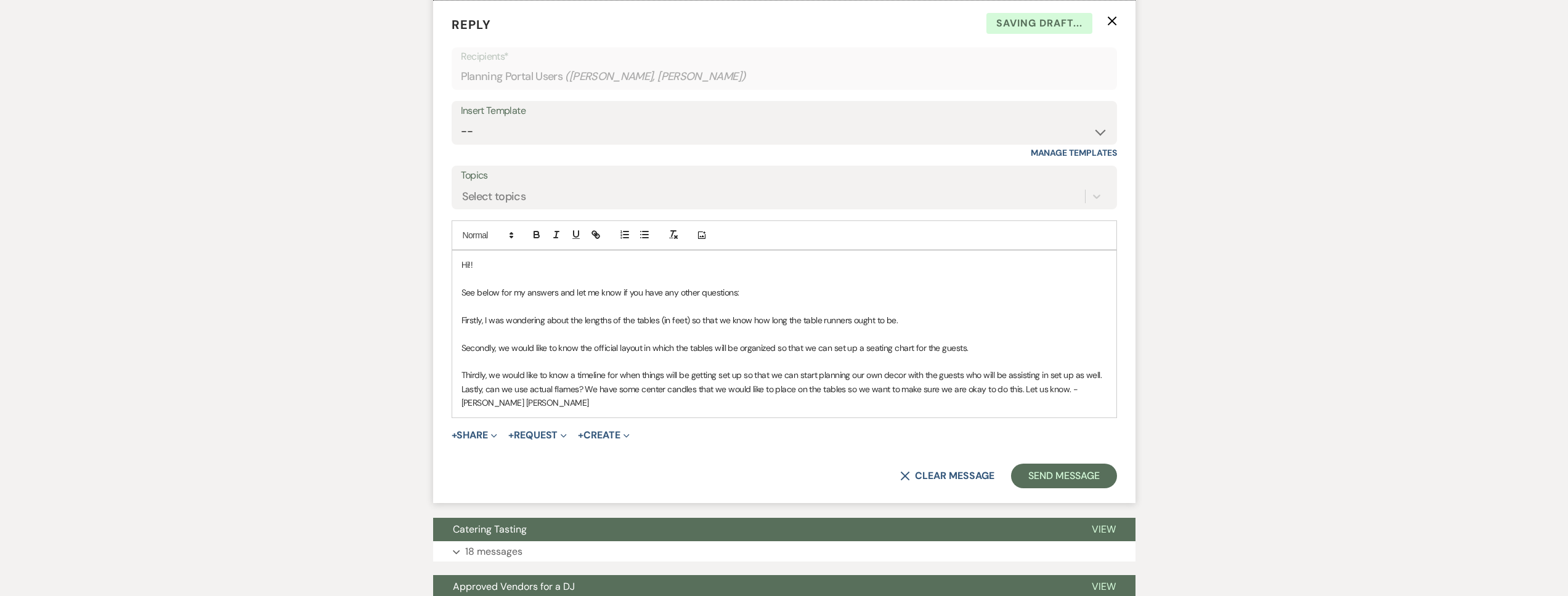
click at [460, 404] on div "Hi!! See below for my answers and let me know if you have any other questions: …" at bounding box center [784, 334] width 664 height 167
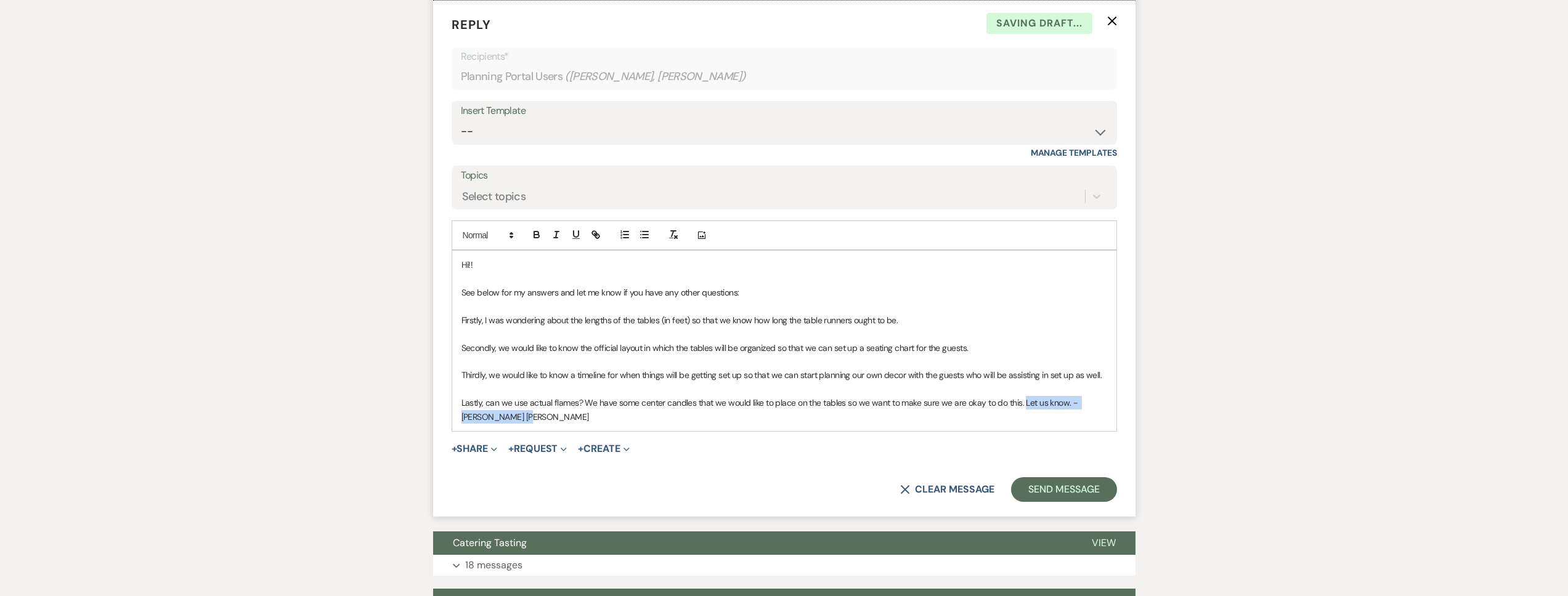
drag, startPoint x: 597, startPoint y: 431, endPoint x: 1020, endPoint y: 418, distance: 423.2
click at [1020, 418] on p "﻿ Lastly, can we use actual flames? We have some center candles that we would l…" at bounding box center [784, 410] width 645 height 28
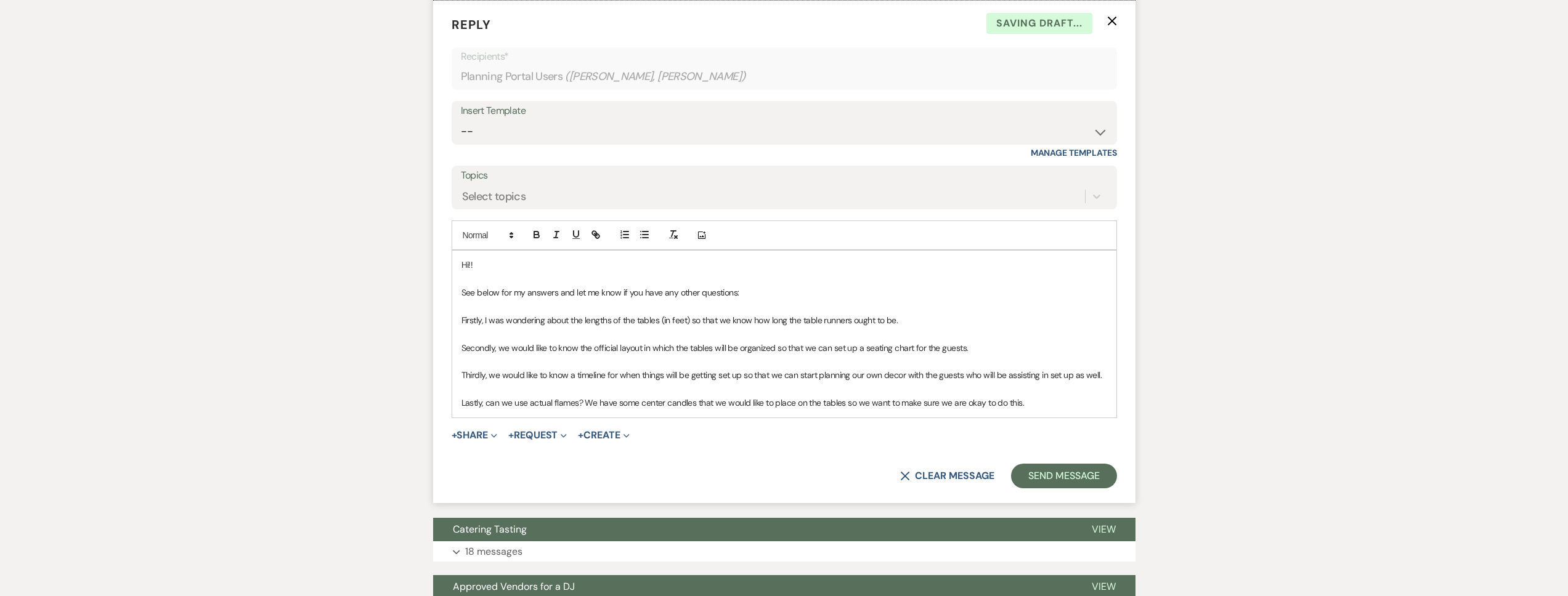
drag, startPoint x: 1033, startPoint y: 419, endPoint x: 467, endPoint y: 324, distance: 573.9
click at [452, 336] on div "Hi!! See below for my answers and let me know if you have any other questions: …" at bounding box center [784, 334] width 666 height 168
click at [542, 242] on button "button" at bounding box center [536, 234] width 17 height 15
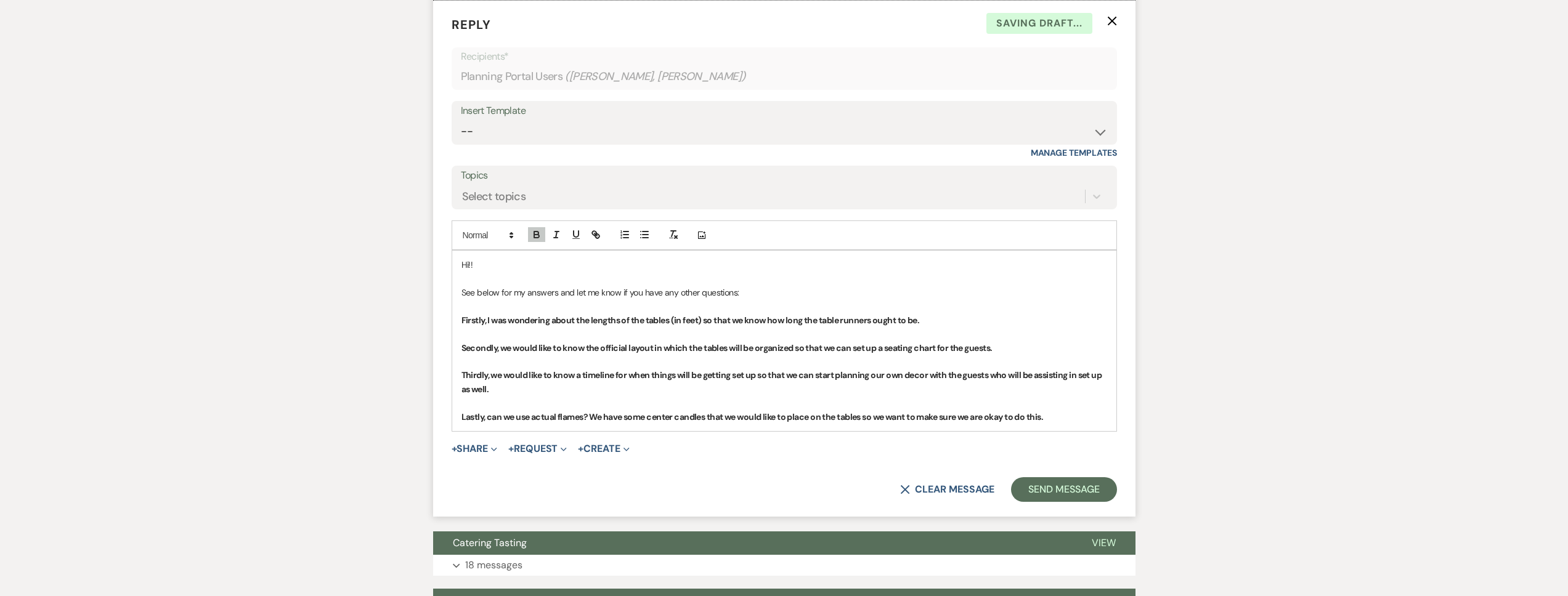
click at [620, 326] on strong "Firstly, I was wondering about the lengths of the tables (in feet) so that we k…" at bounding box center [690, 320] width 458 height 11
click at [938, 327] on p "Firstly, I was wondering about the lengths of the tables (in feet) so that we k…" at bounding box center [784, 320] width 645 height 13
click at [538, 238] on icon "button" at bounding box center [537, 236] width 5 height 3
click at [974, 326] on span "The farm tabls are 10' long!" at bounding box center [968, 320] width 97 height 11
click at [1031, 354] on p "Secondly, we would like to know the official layout in which the tables will be…" at bounding box center [784, 348] width 645 height 13
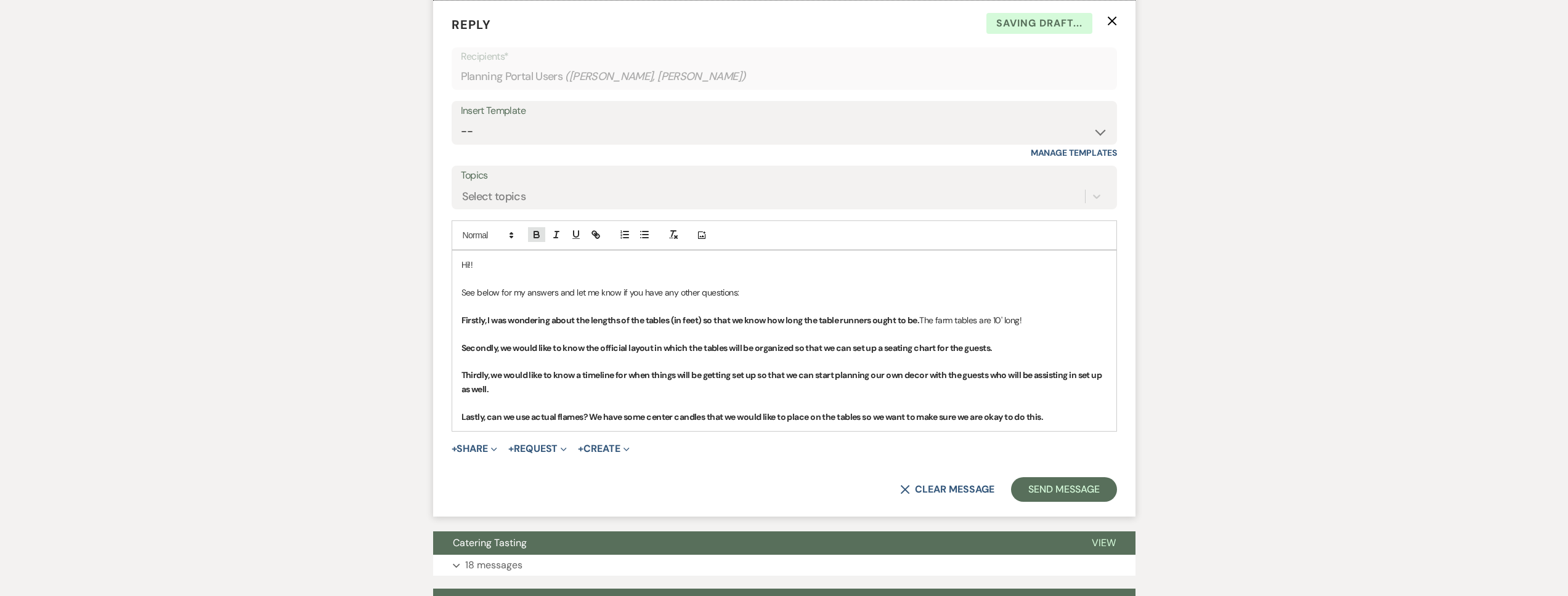
click at [540, 240] on icon "button" at bounding box center [537, 235] width 11 height 11
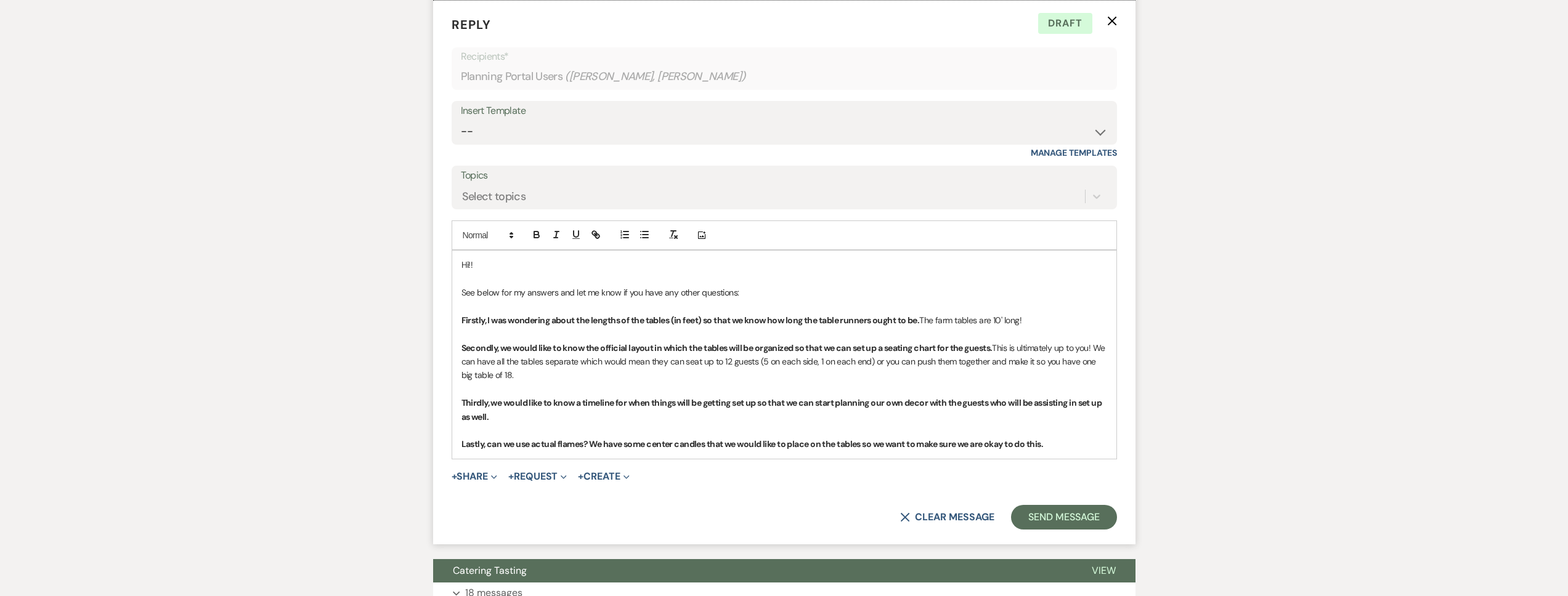
click at [536, 424] on p "Thirdly, we would like to know a timeline for when things will be getting set u…" at bounding box center [784, 410] width 645 height 28
click at [537, 240] on icon "button" at bounding box center [537, 235] width 11 height 11
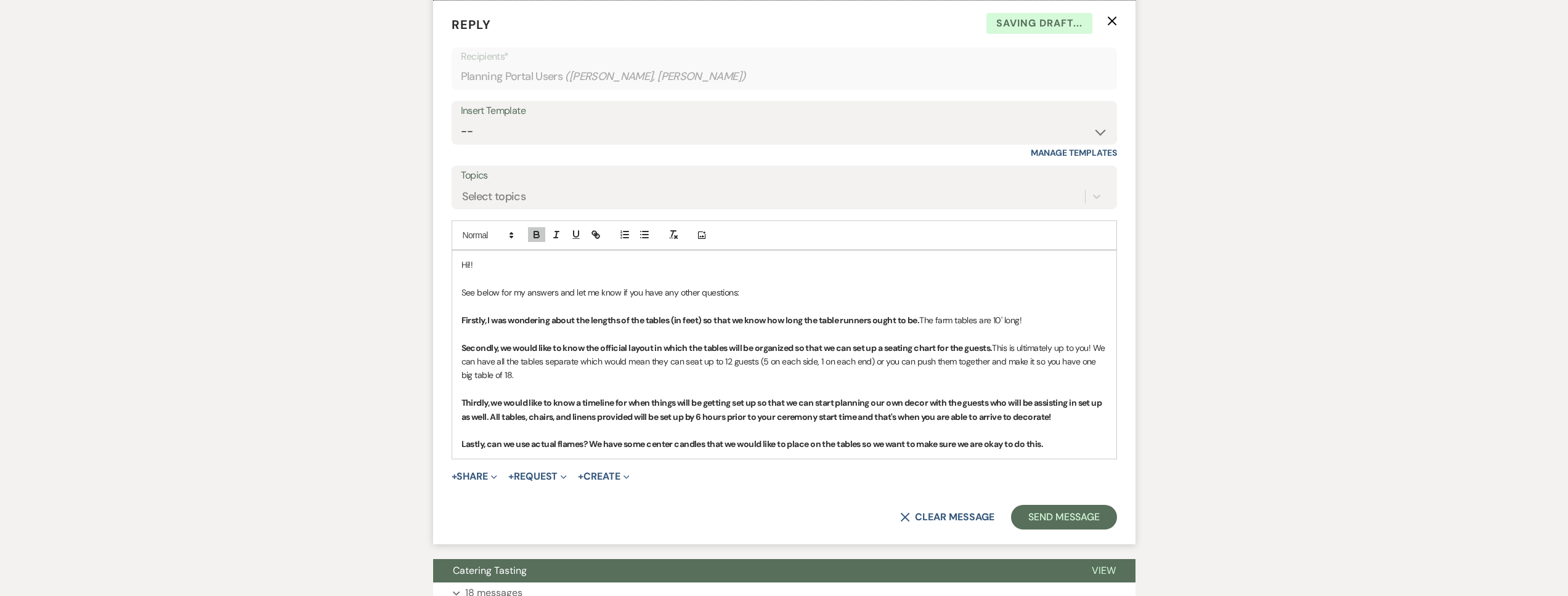
drag, startPoint x: 1076, startPoint y: 435, endPoint x: 506, endPoint y: 435, distance: 570.0
click at [506, 424] on p "Thirdly, we would like to know a timeline for when things will be getting set u…" at bounding box center [784, 410] width 645 height 28
click at [503, 437] on p at bounding box center [784, 430] width 645 height 13
drag, startPoint x: 505, startPoint y: 433, endPoint x: 1078, endPoint y: 436, distance: 573.0
click at [1078, 424] on p "Thirdly, we would like to know a timeline for when things will be getting set u…" at bounding box center [784, 410] width 645 height 28
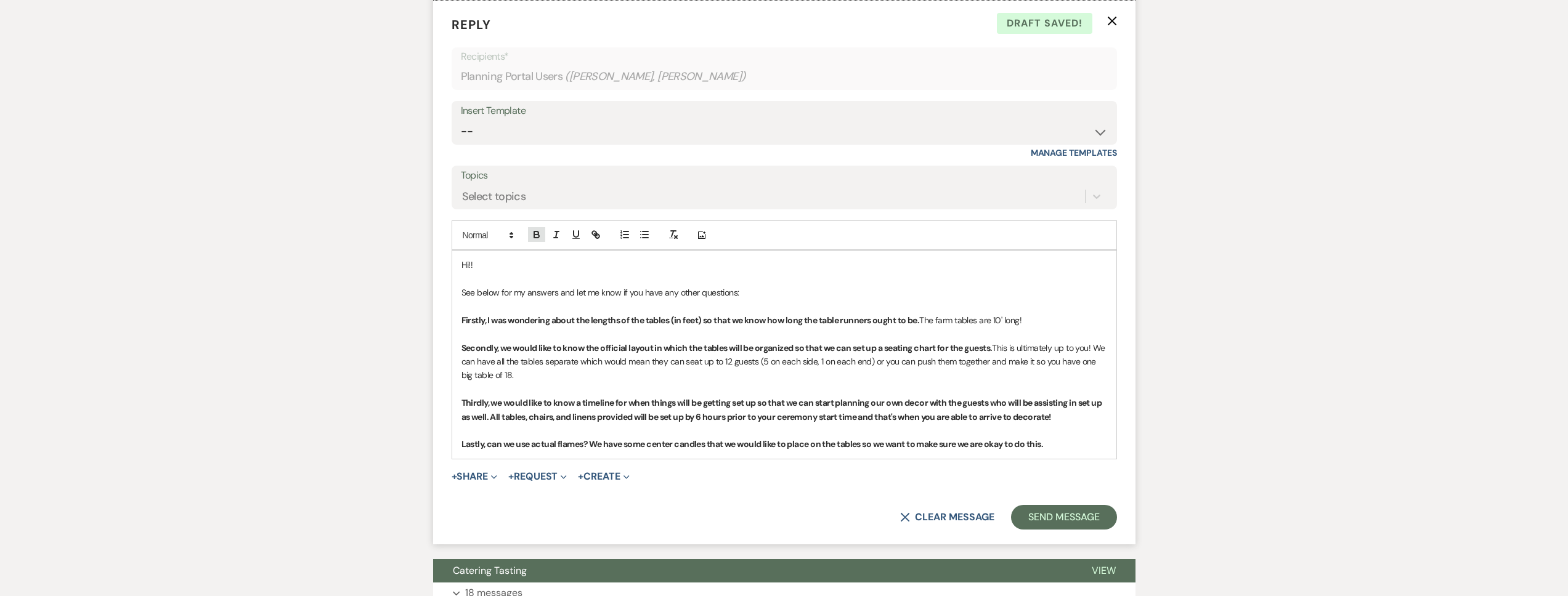
click at [539, 240] on icon "button" at bounding box center [537, 235] width 11 height 11
click at [724, 437] on p at bounding box center [784, 430] width 645 height 13
click at [1074, 451] on p "Lastly, can we use actual flames? We have some center candles that we would lik…" at bounding box center [784, 443] width 645 height 13
click at [539, 240] on icon "button" at bounding box center [537, 235] width 11 height 11
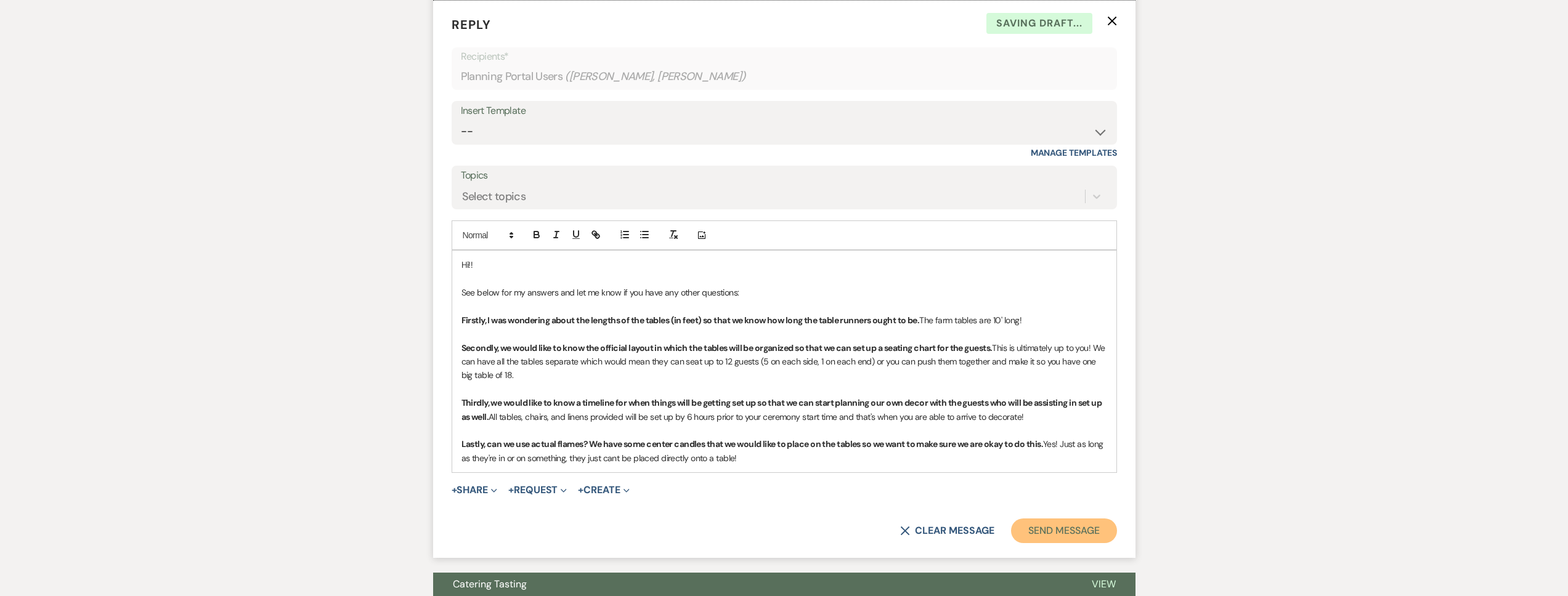
click at [1037, 536] on button "Send Message" at bounding box center [1063, 530] width 105 height 25
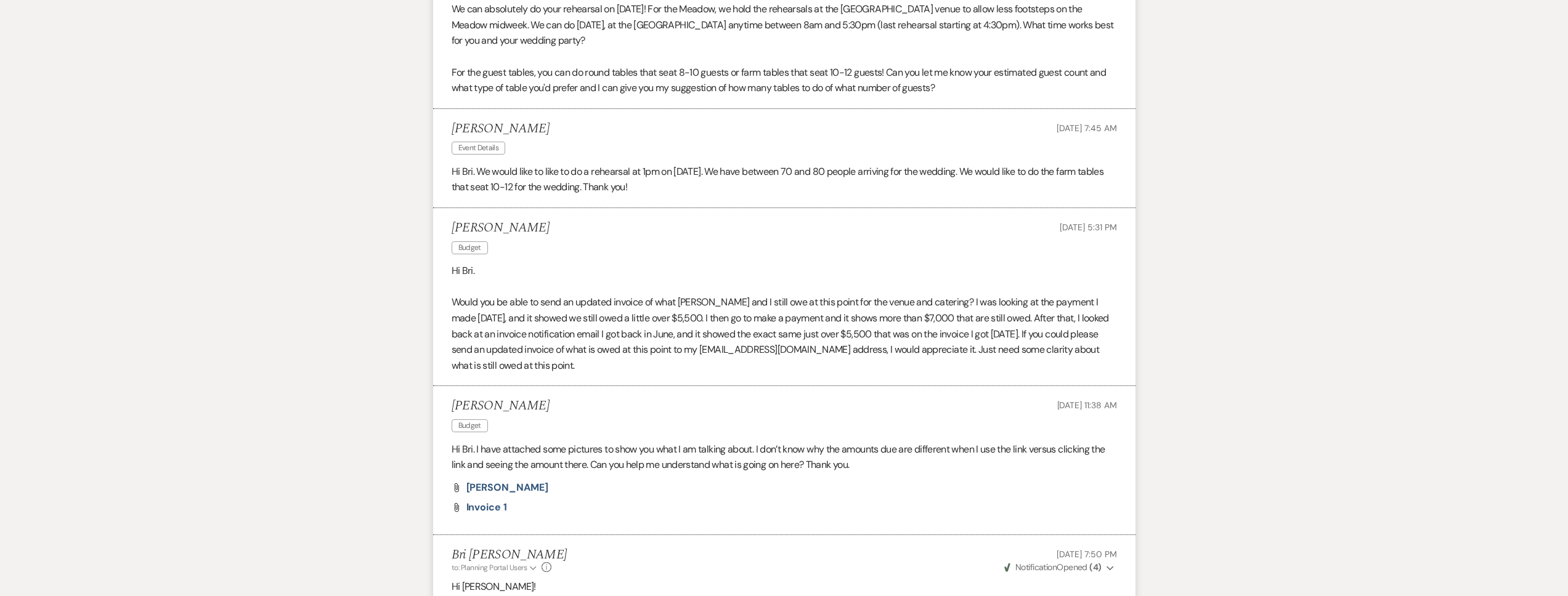
scroll to position [0, 0]
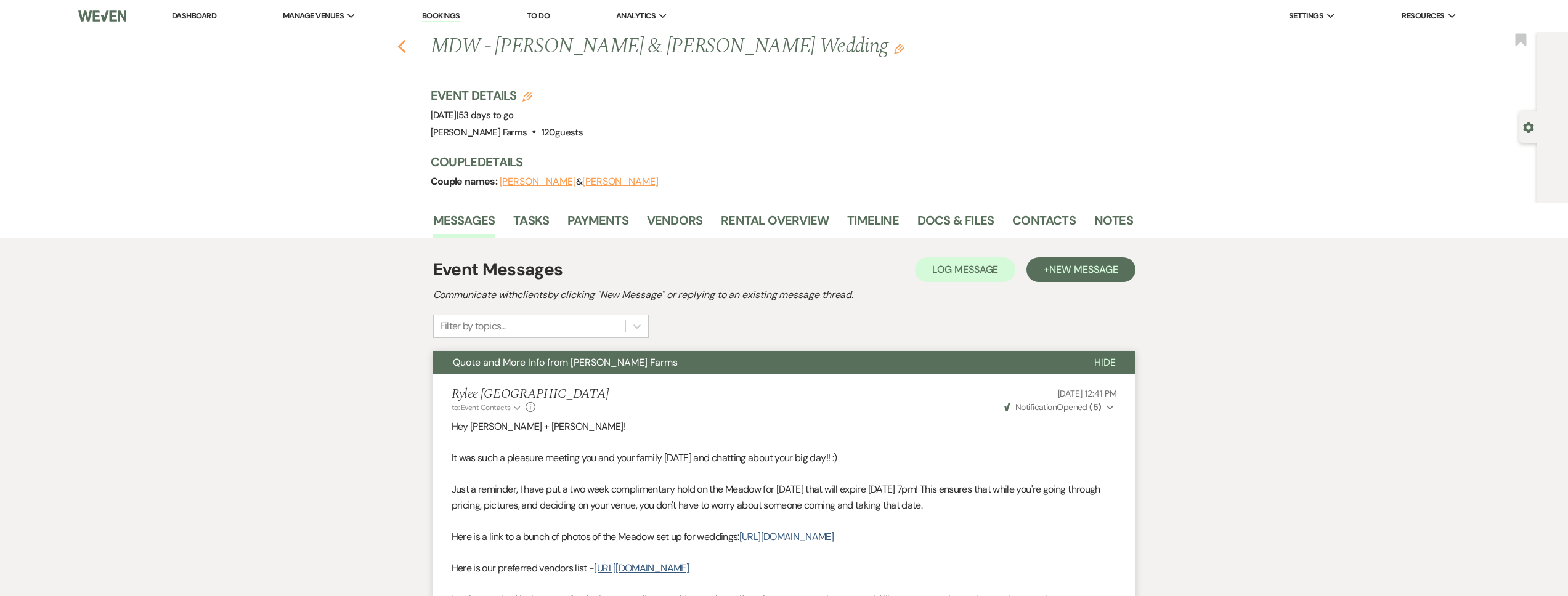
click at [406, 48] on icon "Previous" at bounding box center [402, 46] width 9 height 15
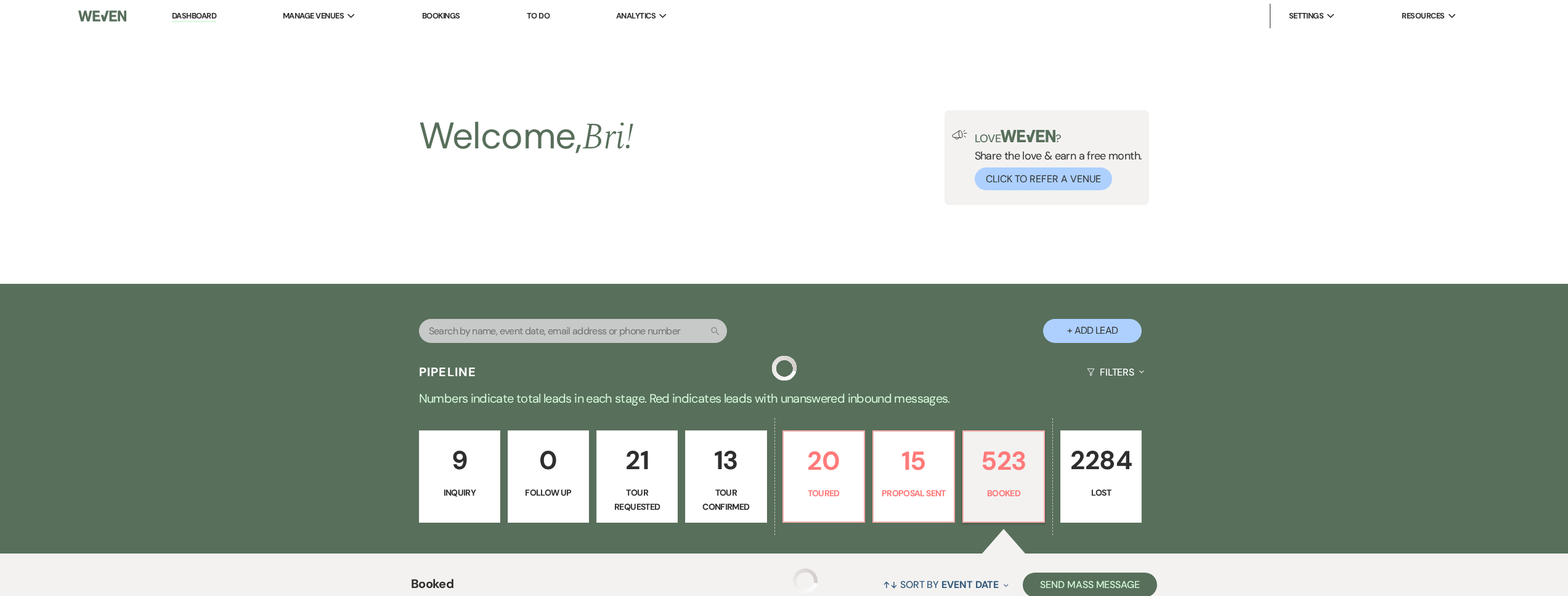
scroll to position [491, 0]
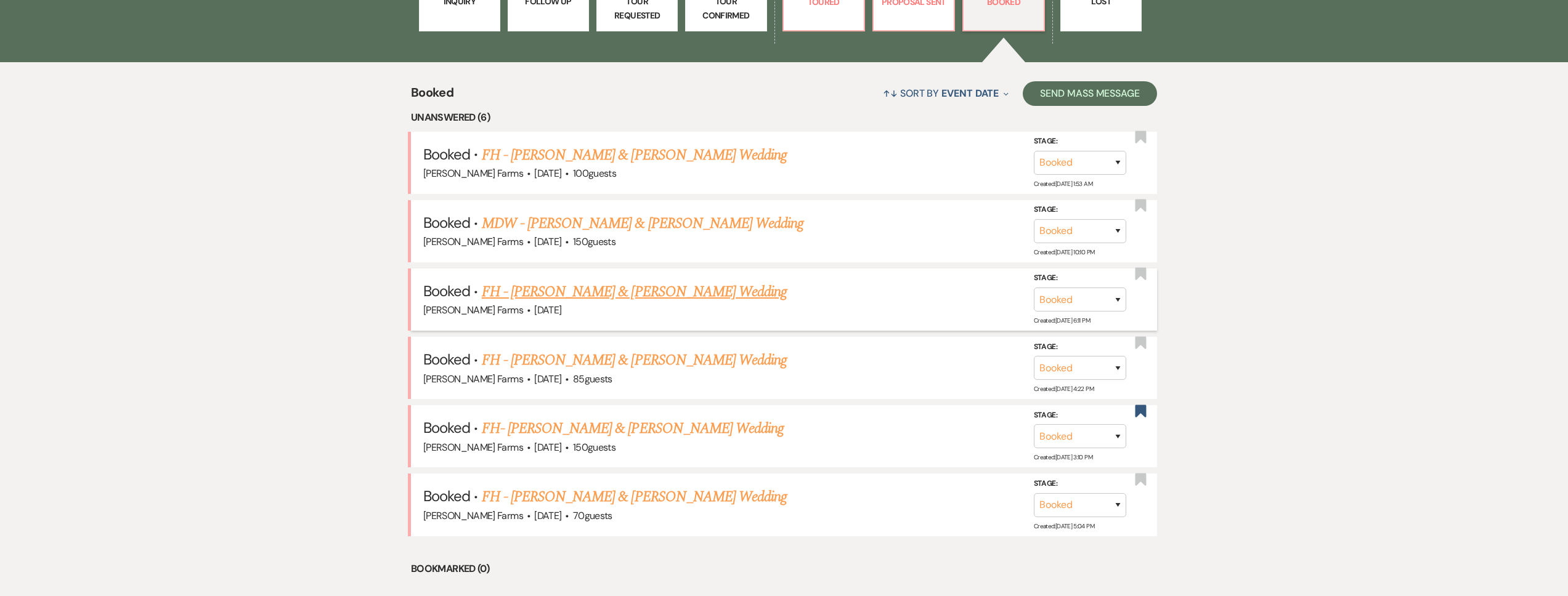
click at [601, 291] on link "FH - [PERSON_NAME] & [PERSON_NAME] Wedding" at bounding box center [635, 291] width 305 height 22
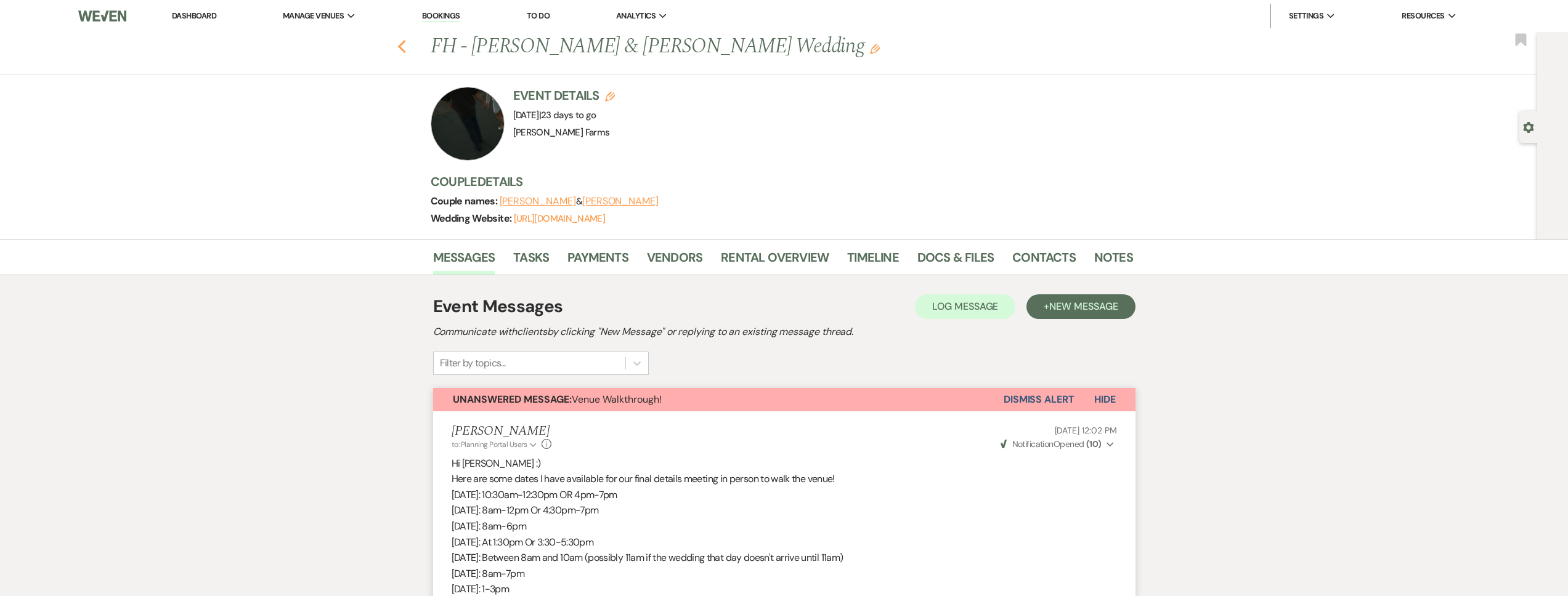
click at [406, 48] on icon "Previous" at bounding box center [402, 46] width 9 height 15
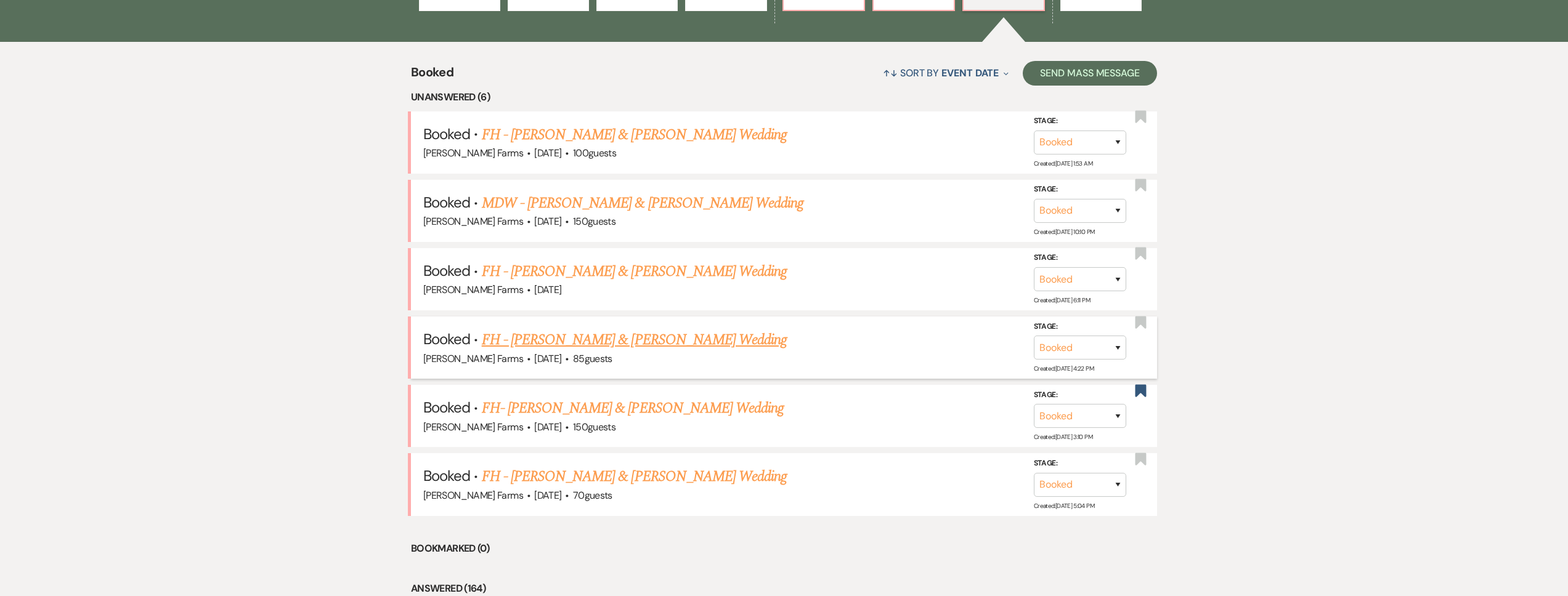
scroll to position [537, 0]
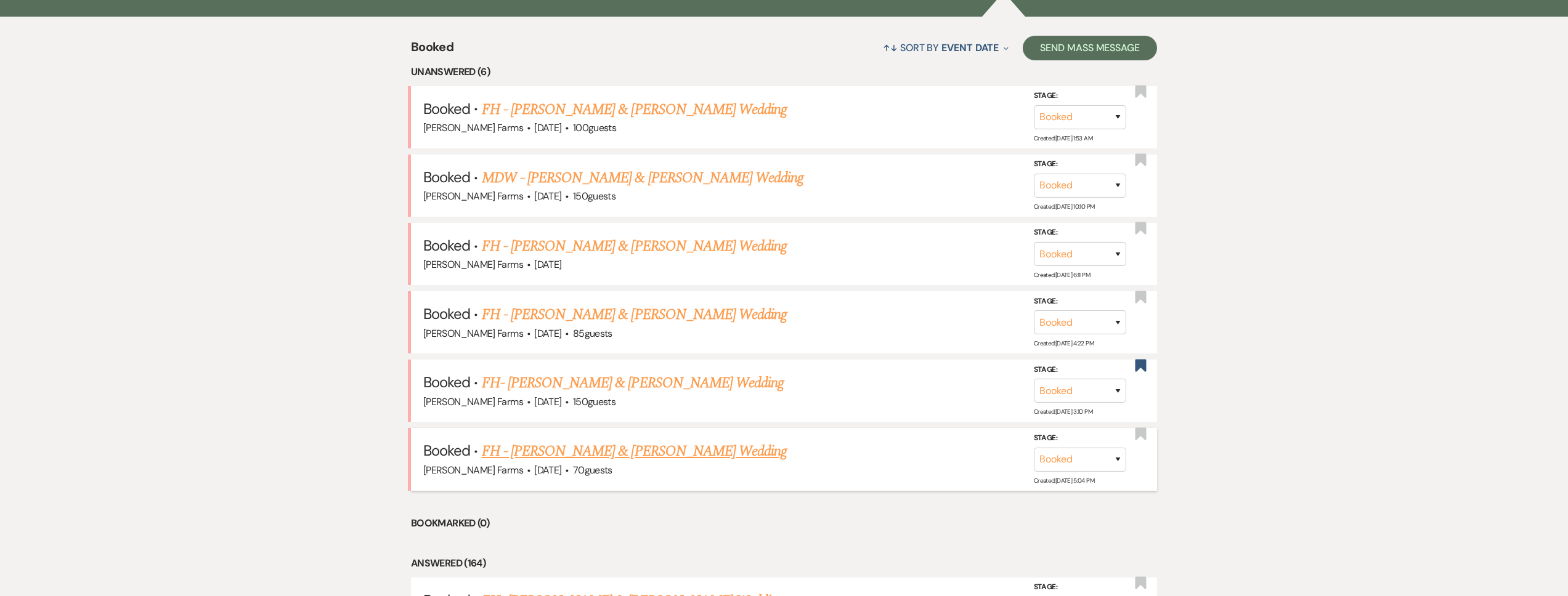
click at [637, 457] on link "FH - [PERSON_NAME] & [PERSON_NAME] Wedding" at bounding box center [635, 451] width 305 height 22
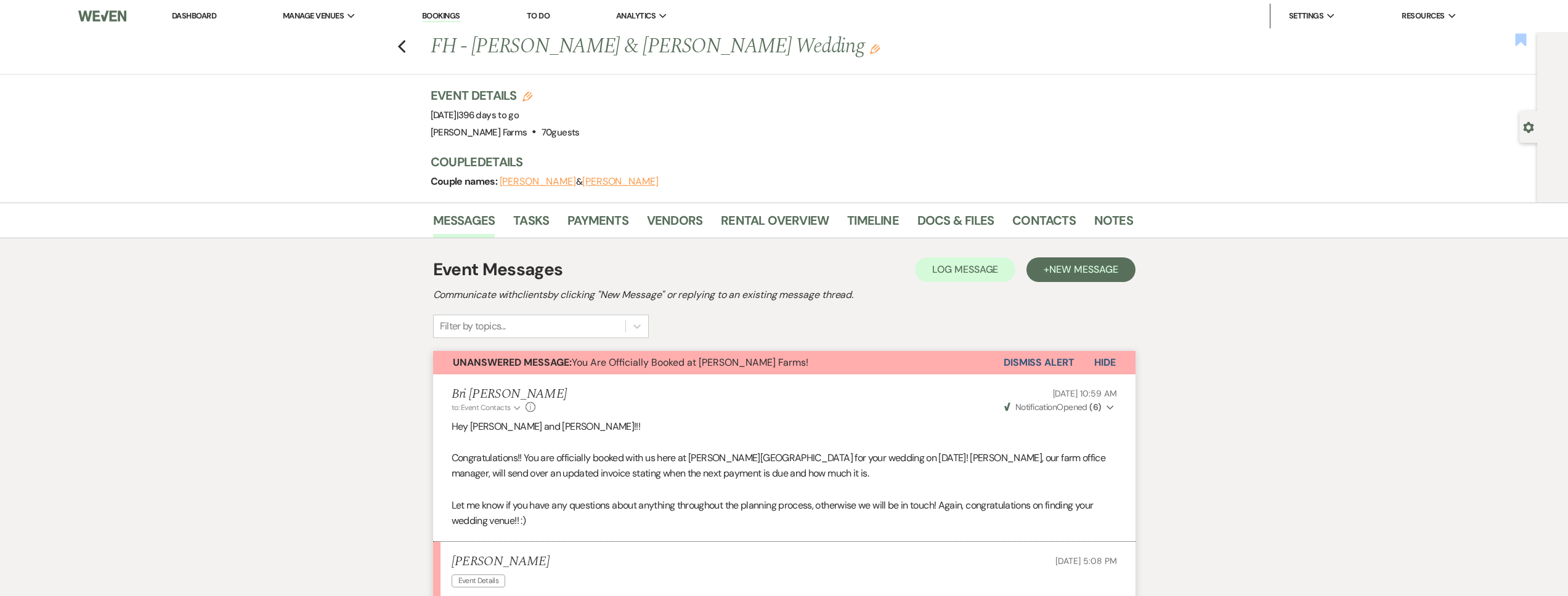
click at [1522, 40] on use "button" at bounding box center [1521, 40] width 11 height 13
click at [402, 49] on icon "Previous" at bounding box center [402, 46] width 9 height 15
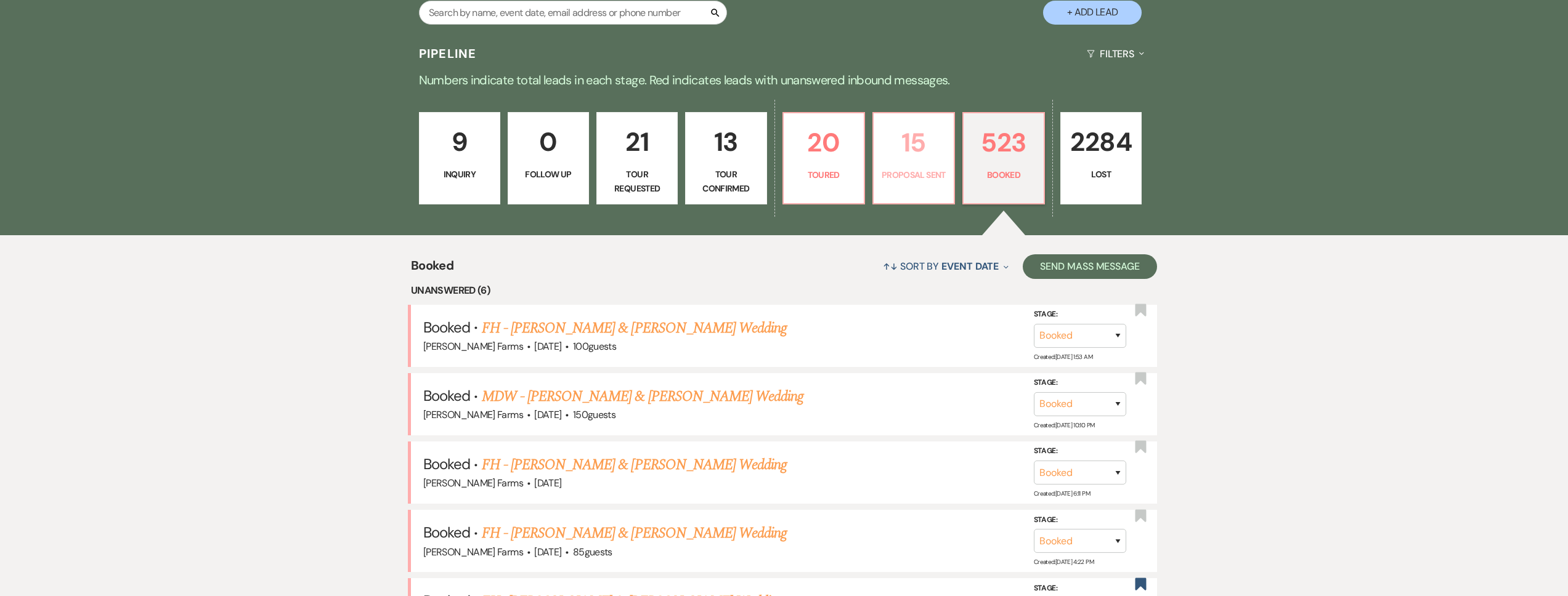
scroll to position [313, 0]
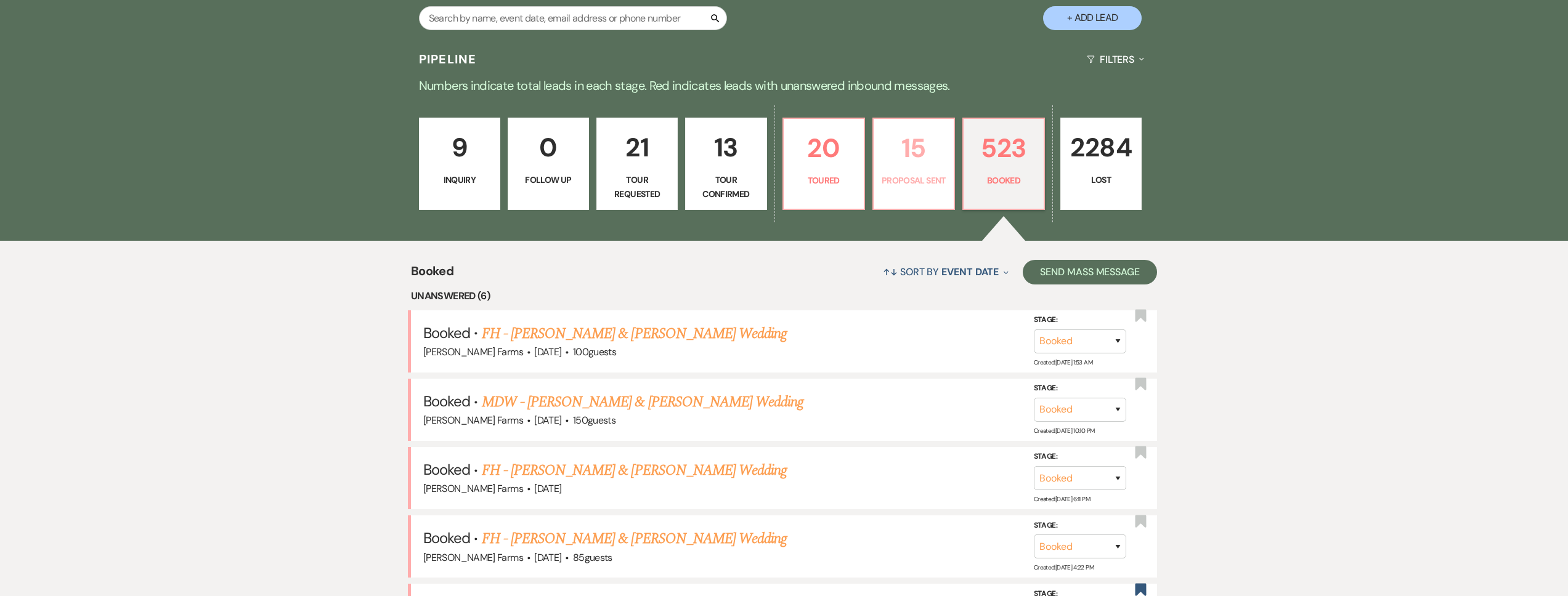
click at [924, 154] on p "15" at bounding box center [914, 148] width 66 height 41
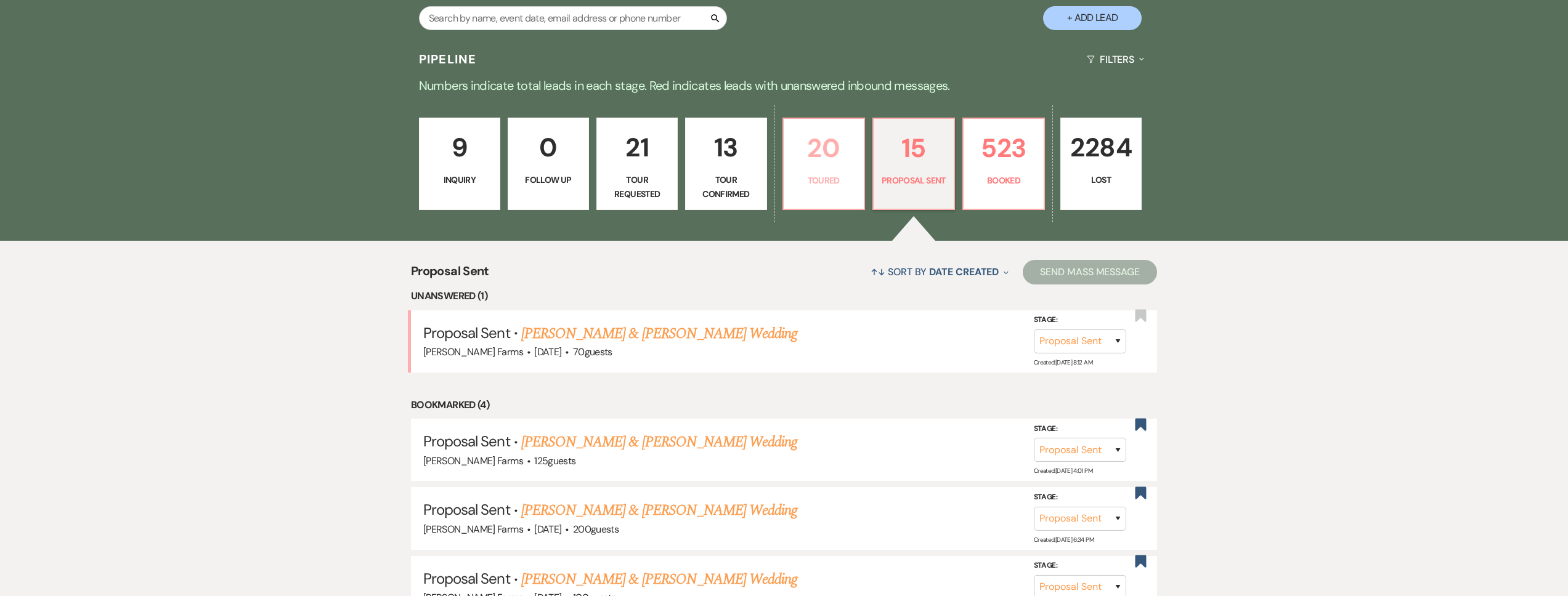
click at [793, 181] on p "Toured" at bounding box center [824, 180] width 66 height 13
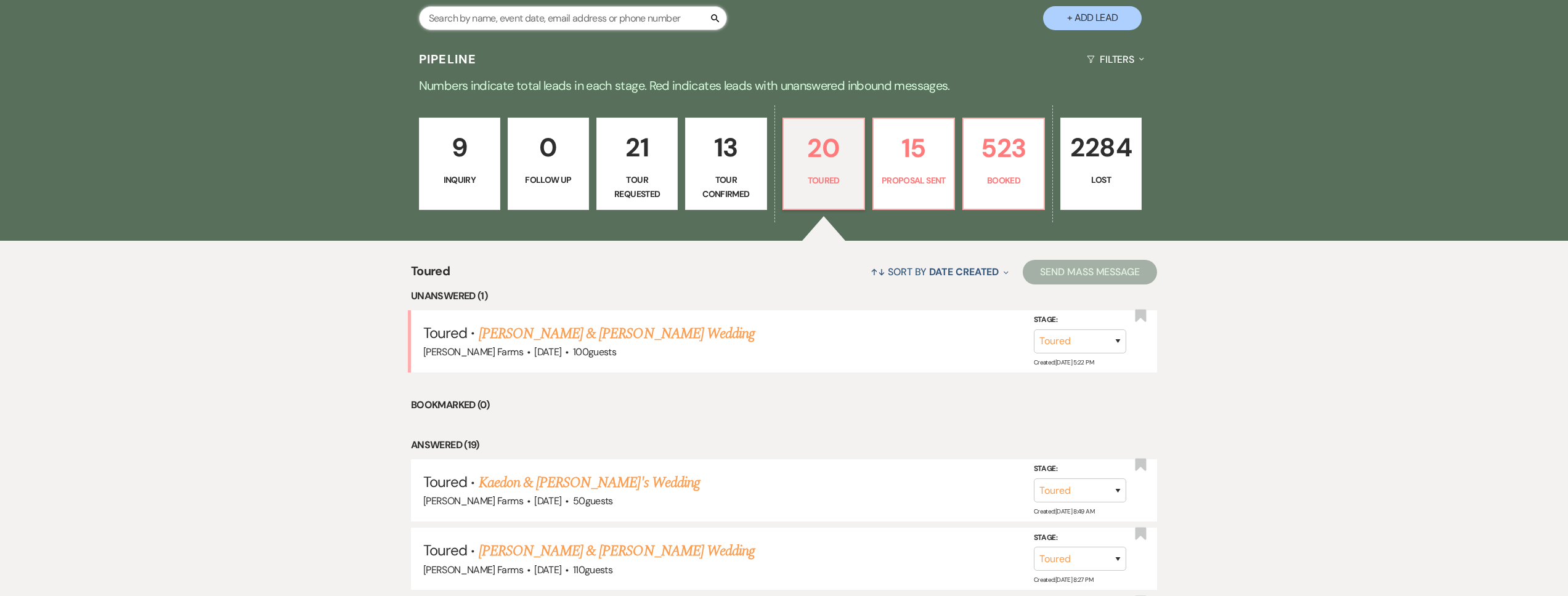
click at [496, 25] on input "text" at bounding box center [573, 18] width 308 height 24
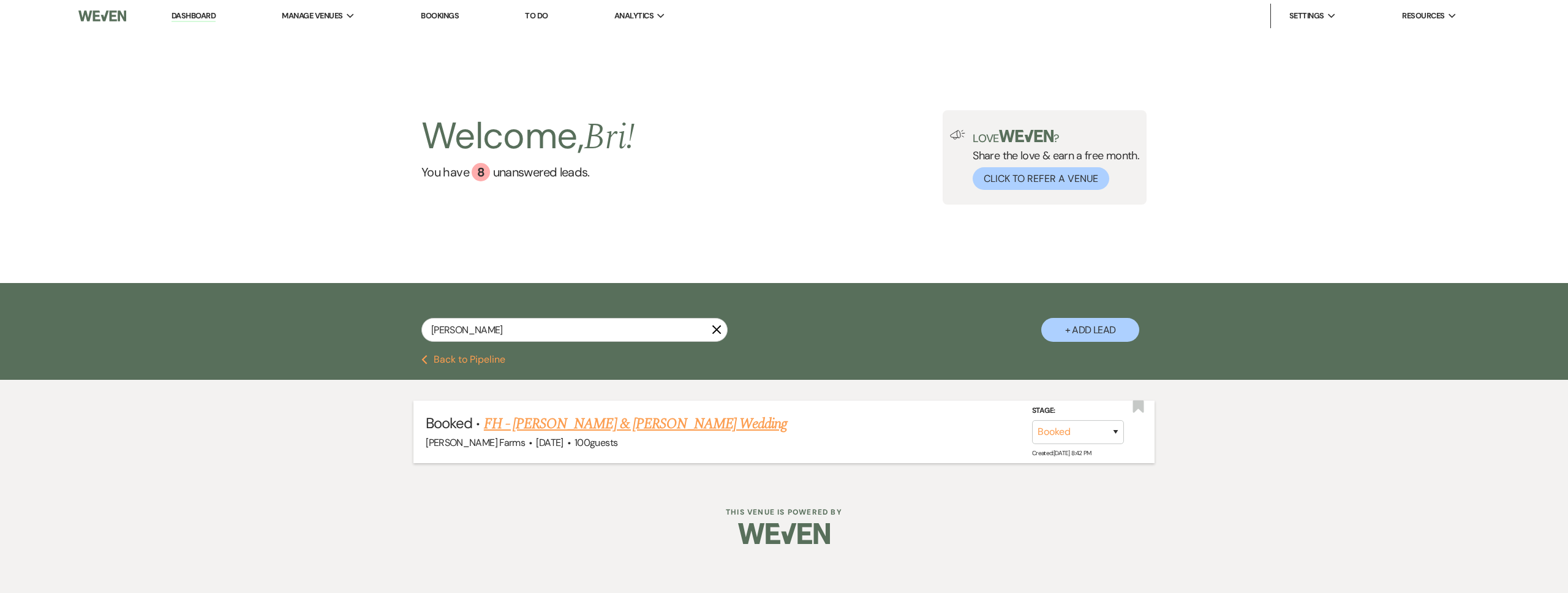
click at [596, 422] on link "FH - [PERSON_NAME] & [PERSON_NAME] Wedding" at bounding box center [635, 424] width 304 height 22
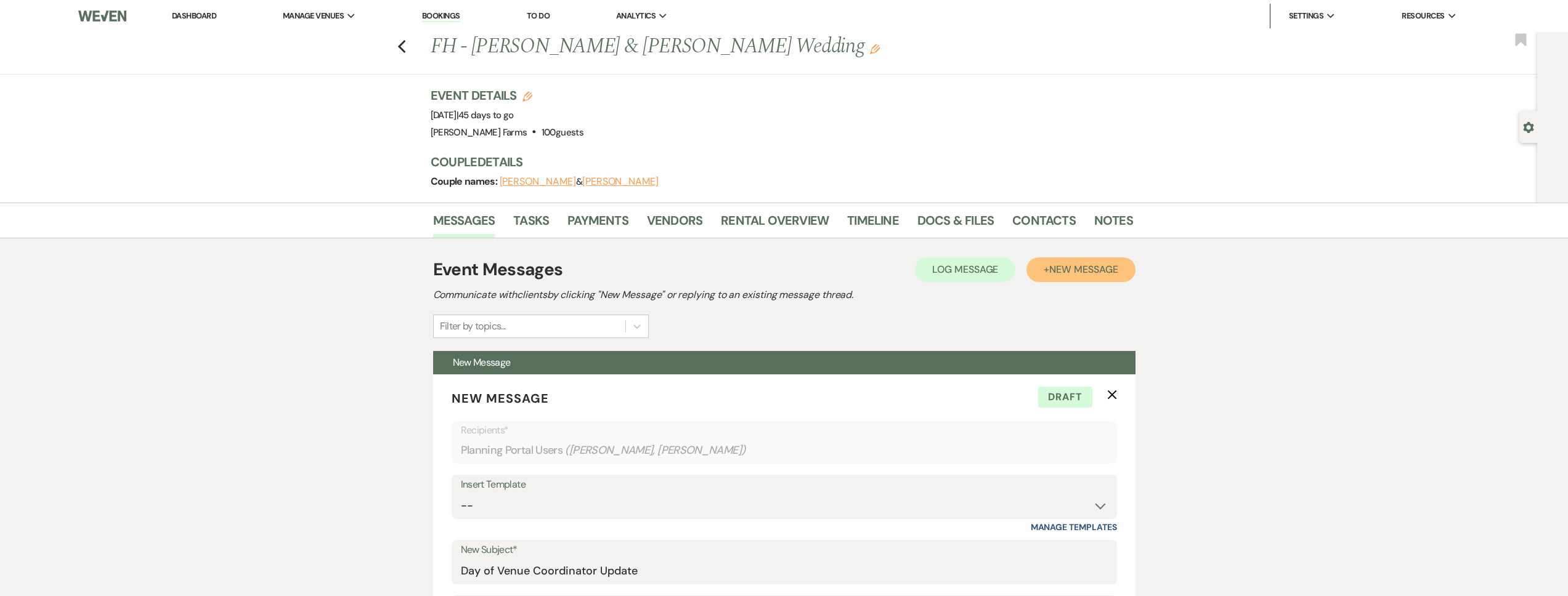
click at [1078, 269] on span "New Message" at bounding box center [1083, 269] width 68 height 13
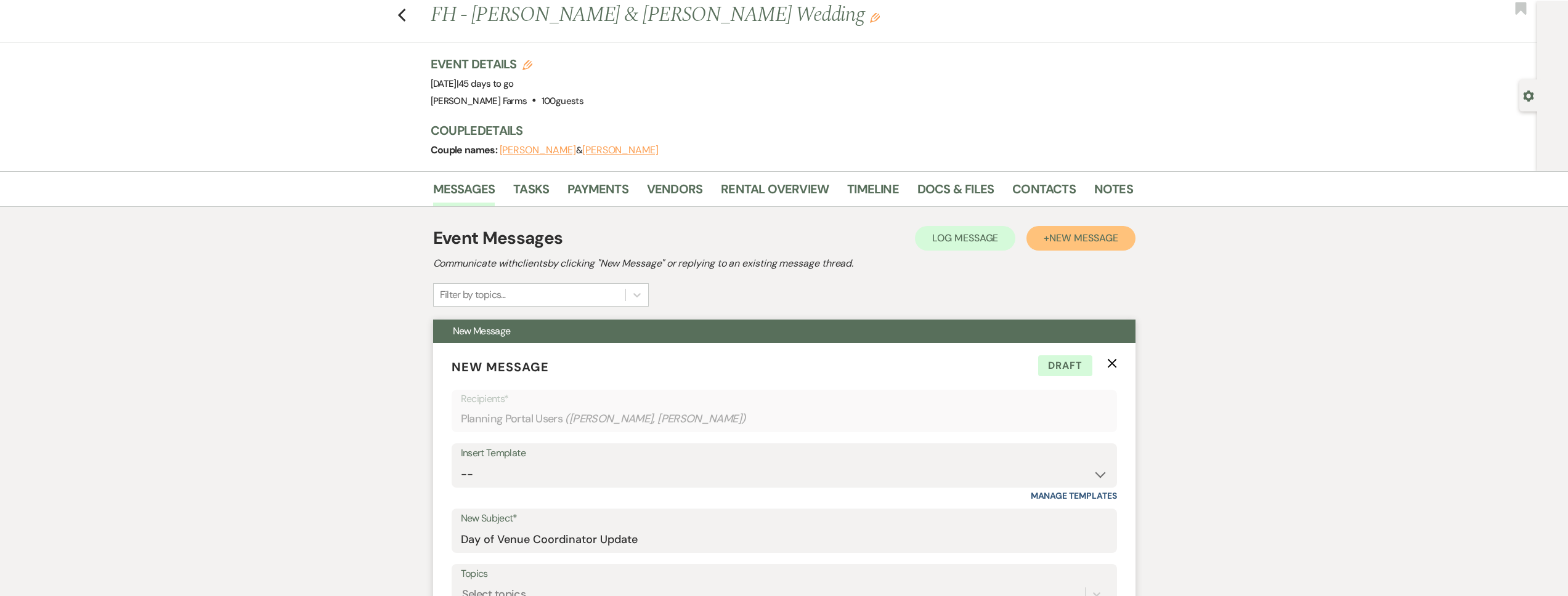
scroll to position [371, 0]
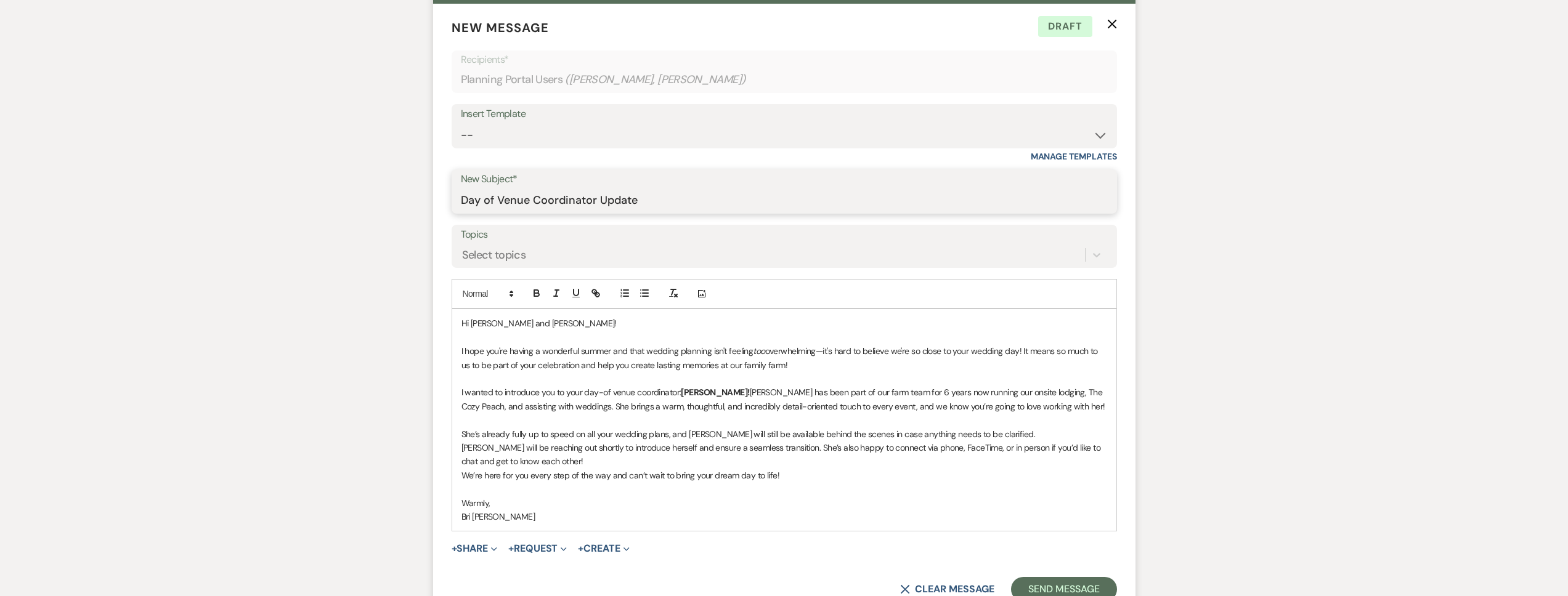
click at [625, 199] on input "Day of Venue Coordinator Update" at bounding box center [784, 201] width 647 height 24
click at [1207, 212] on div "Messages Tasks Payments Vendors Rental Overview Timeline Docs & Files Contacts …" at bounding box center [784, 377] width 1568 height 1092
click at [946, 138] on select "-- Tour Request Response Follow Up Contract (Pre-Booked Leads) Weven Planning P…" at bounding box center [784, 135] width 647 height 24
click at [461, 123] on select "-- Tour Request Response Follow Up Contract (Pre-Booked Leads) Weven Planning P…" at bounding box center [784, 135] width 647 height 24
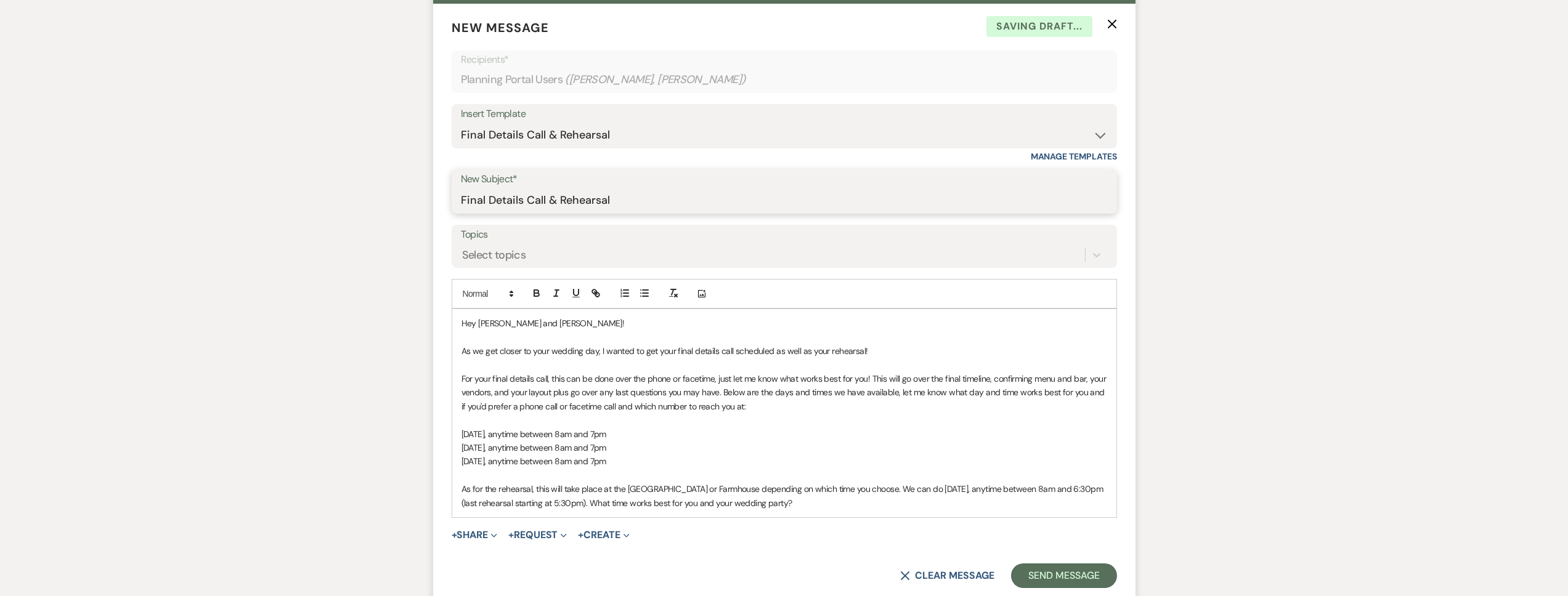
drag, startPoint x: 551, startPoint y: 199, endPoint x: 763, endPoint y: 211, distance: 212.3
click at [763, 211] on input "Final Details Call & Rehearsal" at bounding box center [784, 201] width 647 height 24
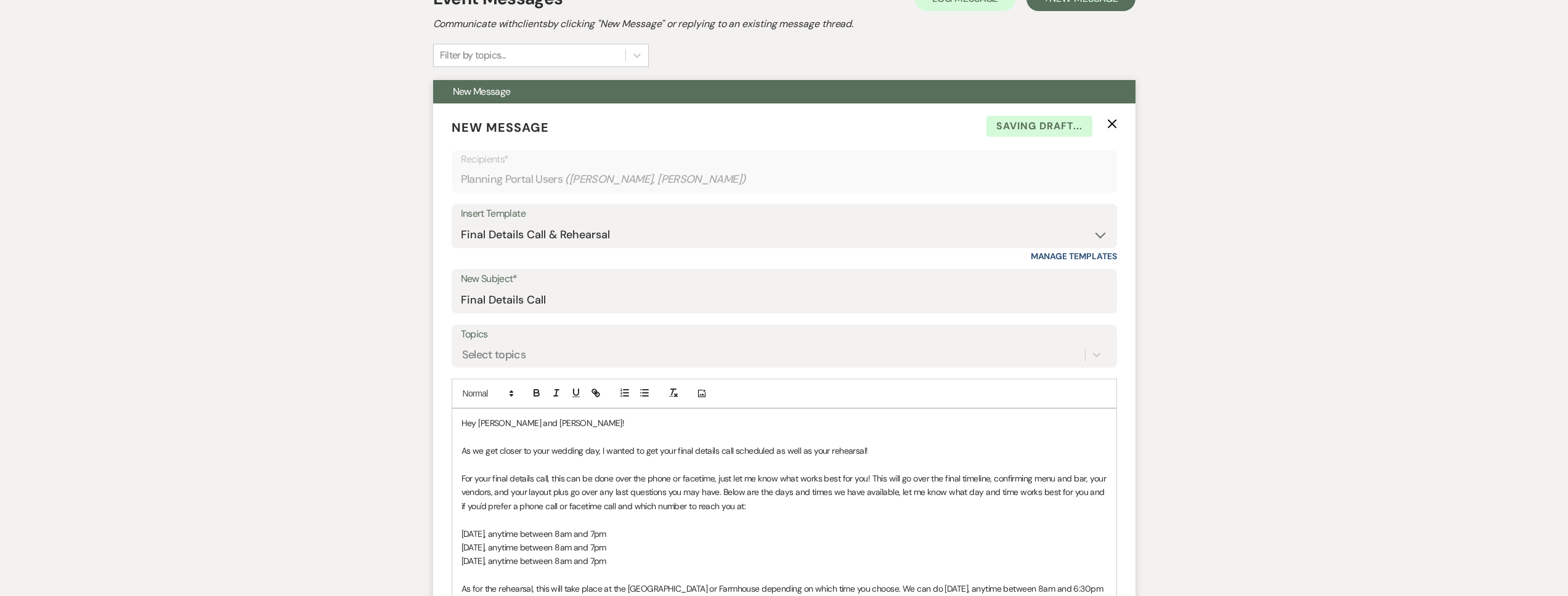
click at [1116, 126] on icon "X" at bounding box center [1112, 124] width 10 height 10
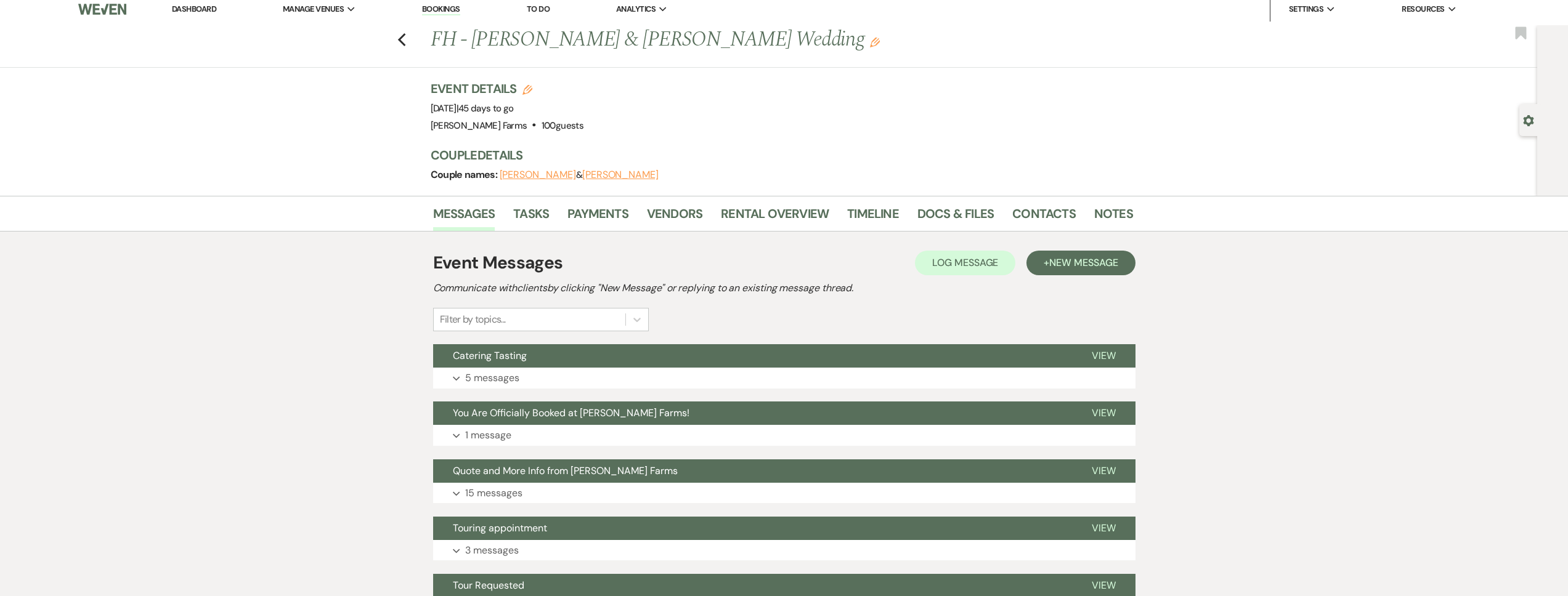
scroll to position [0, 0]
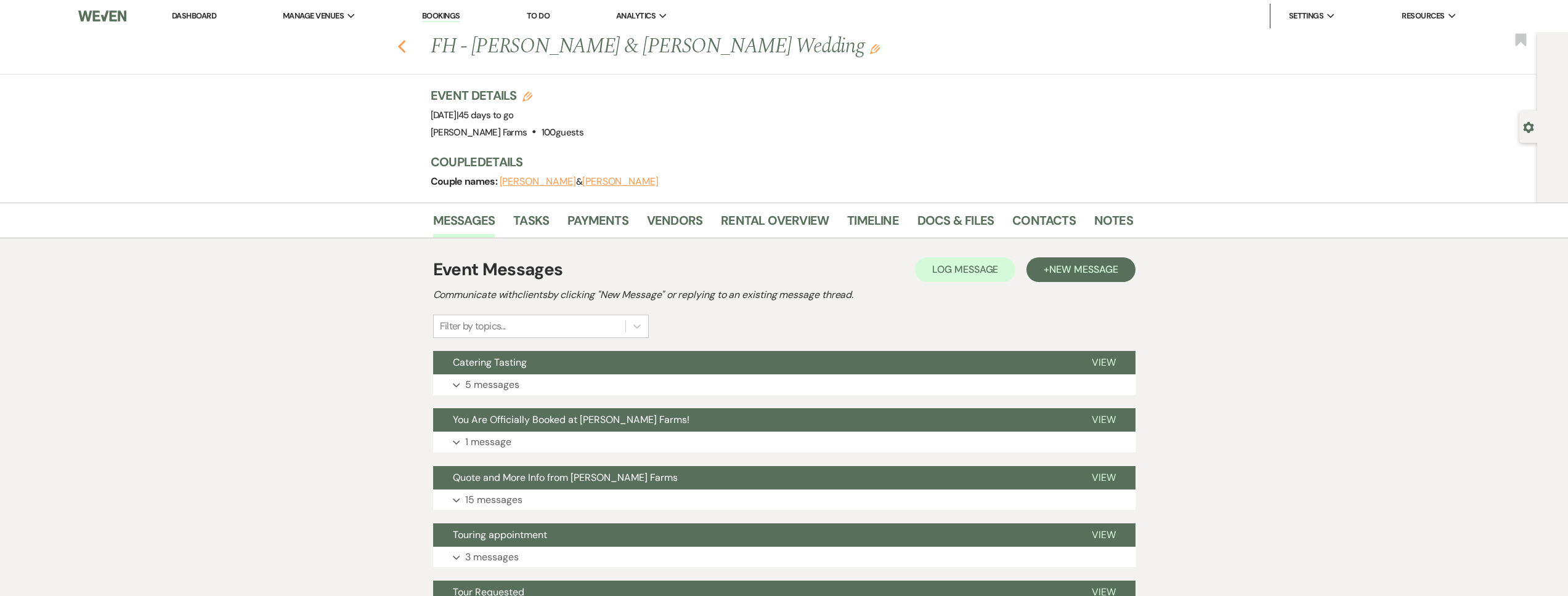
click at [406, 48] on use "button" at bounding box center [401, 46] width 8 height 13
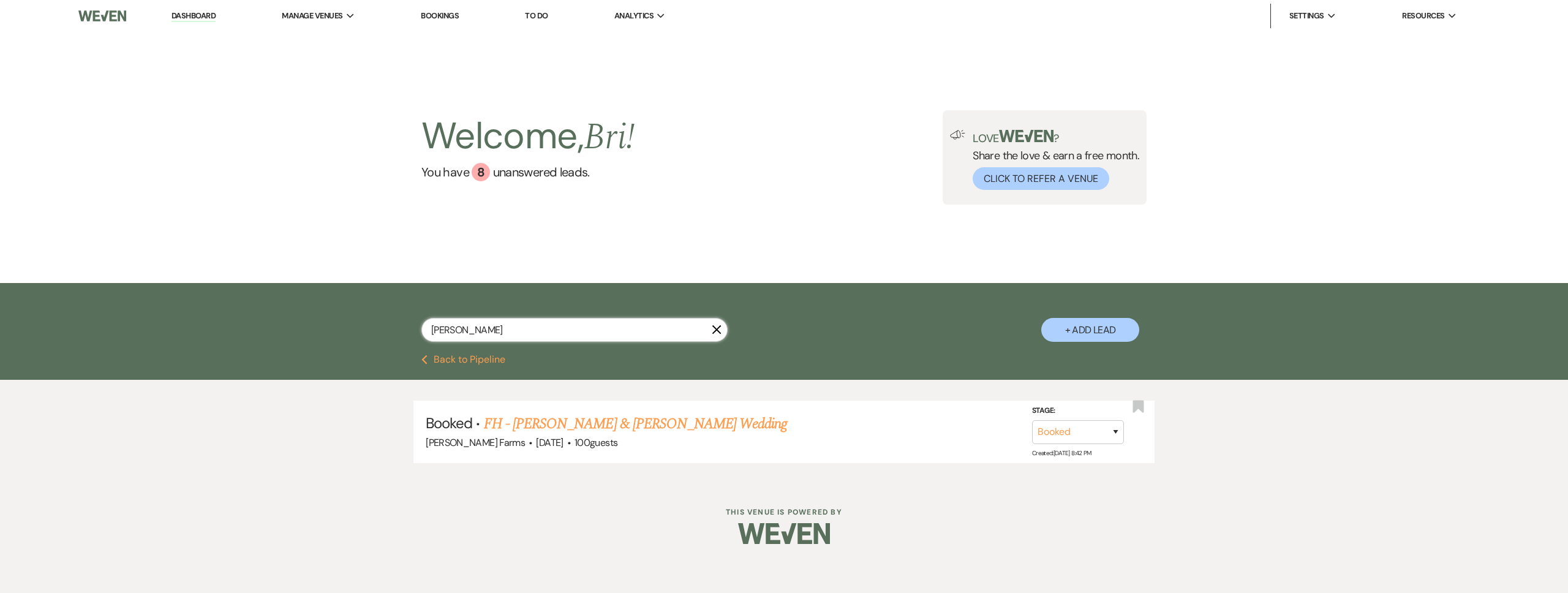
drag, startPoint x: 484, startPoint y: 332, endPoint x: 397, endPoint y: 330, distance: 87.0
click at [398, 329] on div "martorana X + Add Lead" at bounding box center [784, 321] width 882 height 63
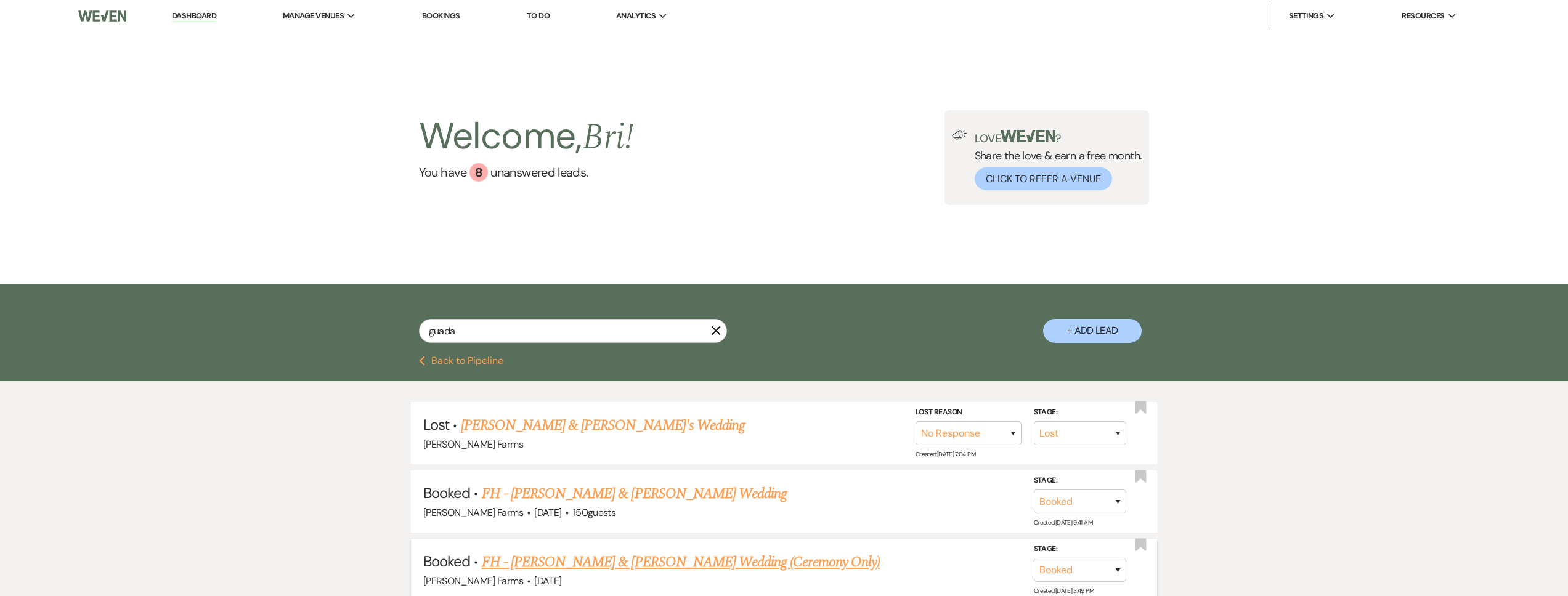
click at [563, 568] on link "FH - Guadalupe Herrera & Juan Galindo's Wedding (Ceremony Only)" at bounding box center [681, 562] width 398 height 22
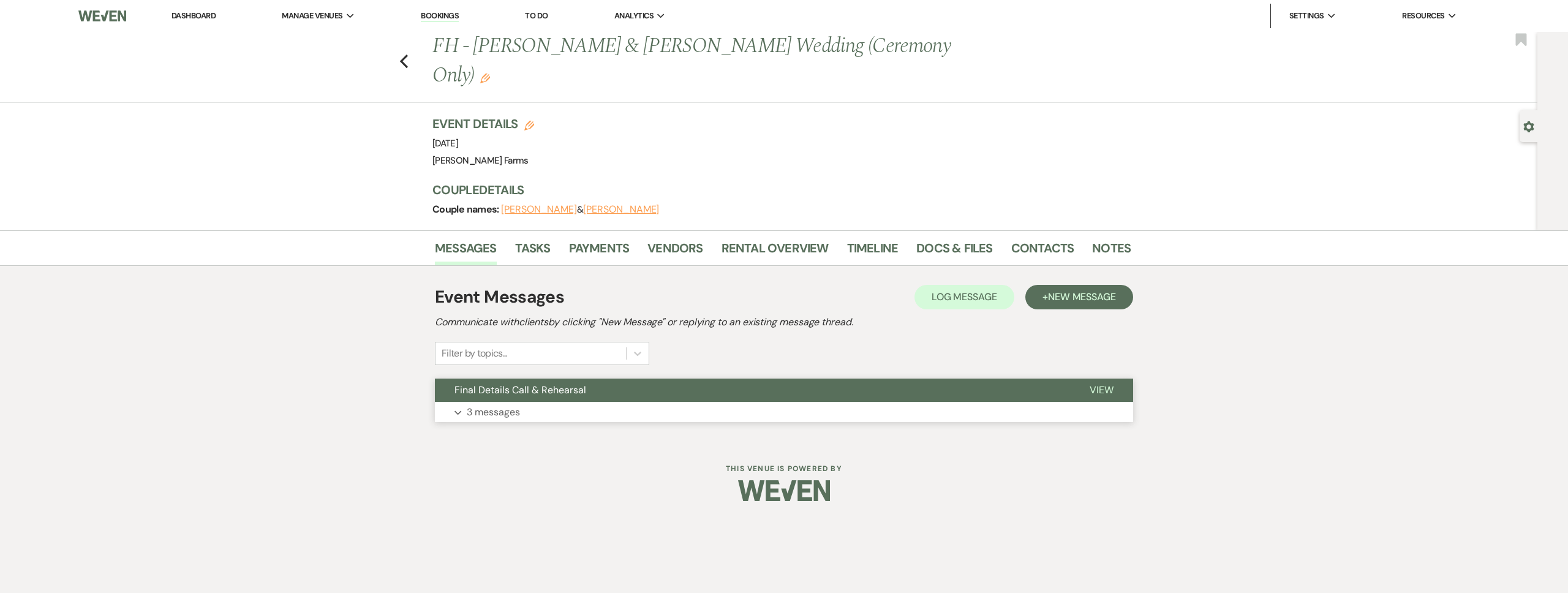
click at [627, 402] on button "Expand 3 messages" at bounding box center [783, 412] width 698 height 21
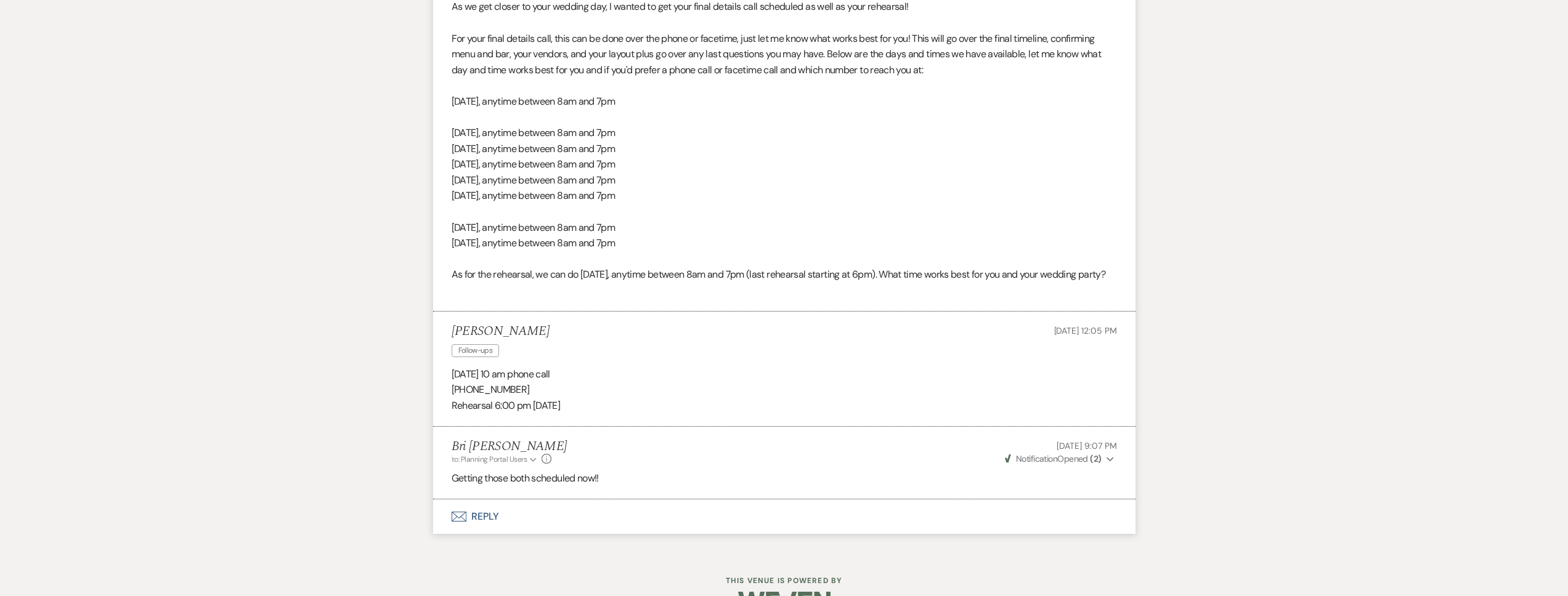
click at [532, 508] on button "Envelope Reply" at bounding box center [784, 517] width 702 height 35
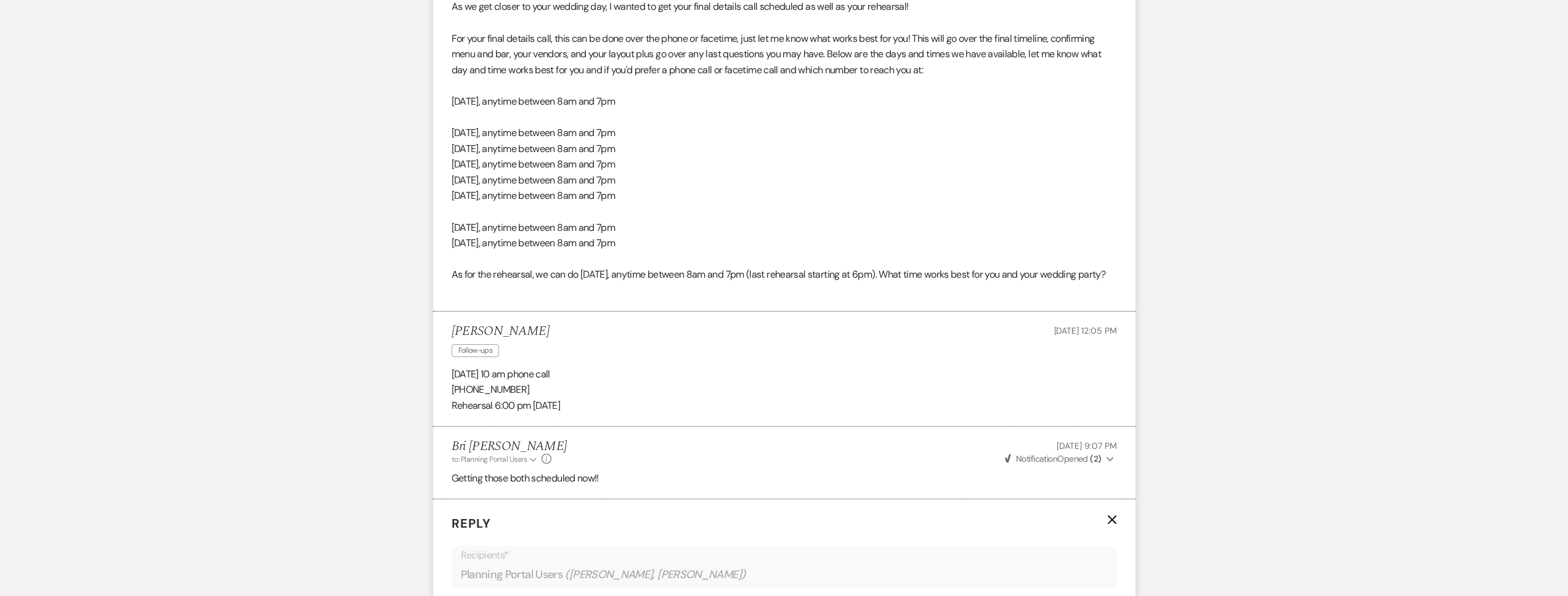
scroll to position [742, 0]
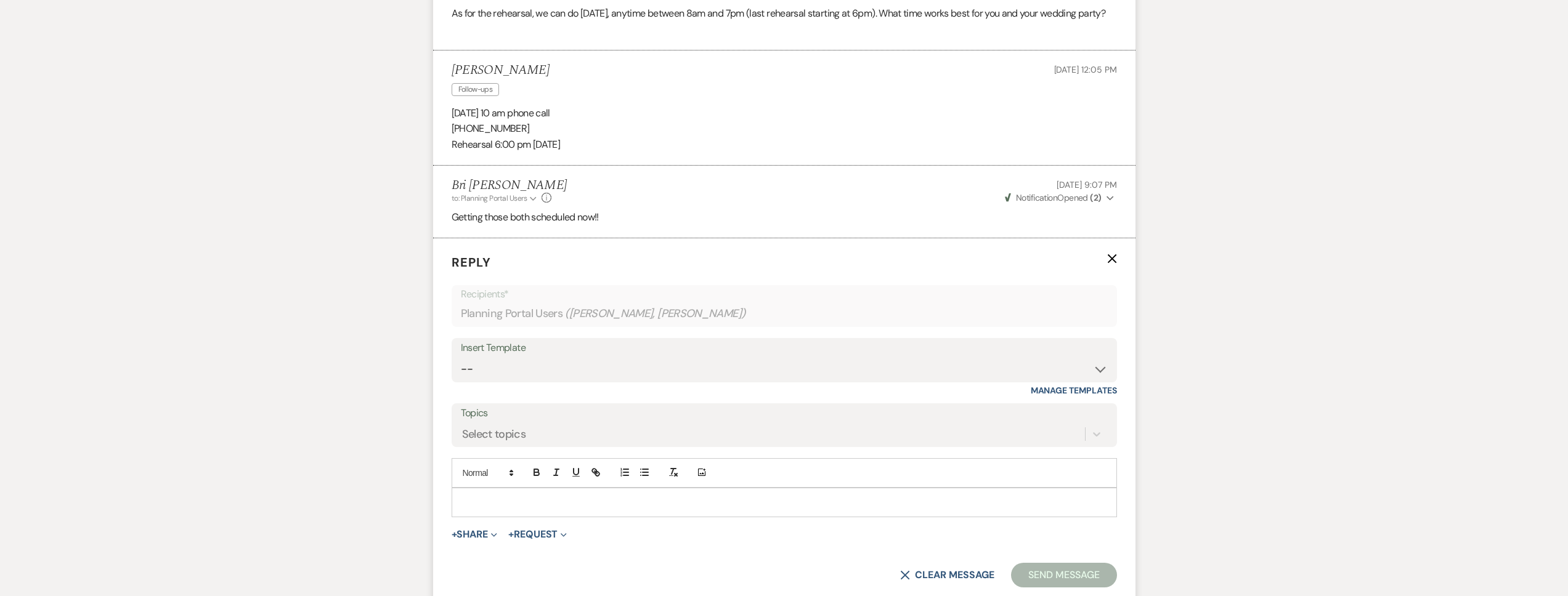
click at [514, 496] on p at bounding box center [784, 502] width 645 height 13
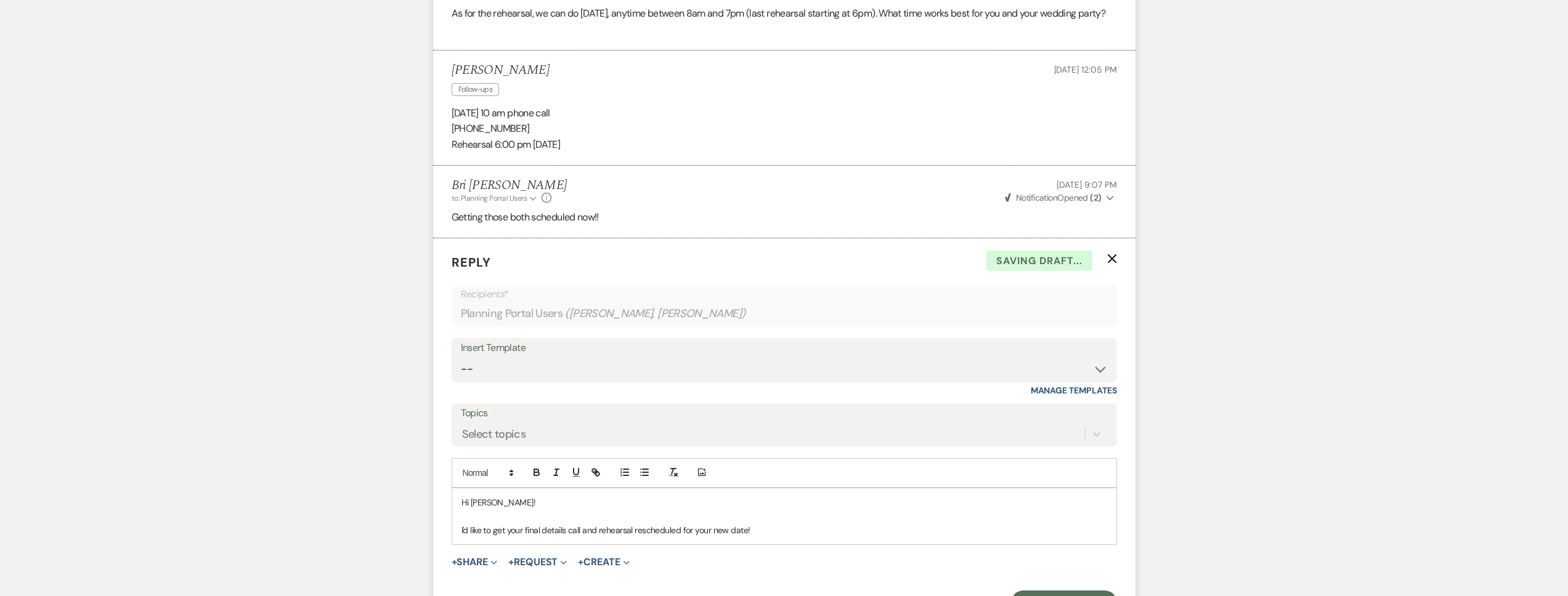
click at [492, 523] on p "I'd like to get your final details call and rehearsal rescheduled for your new …" at bounding box center [784, 530] width 645 height 13
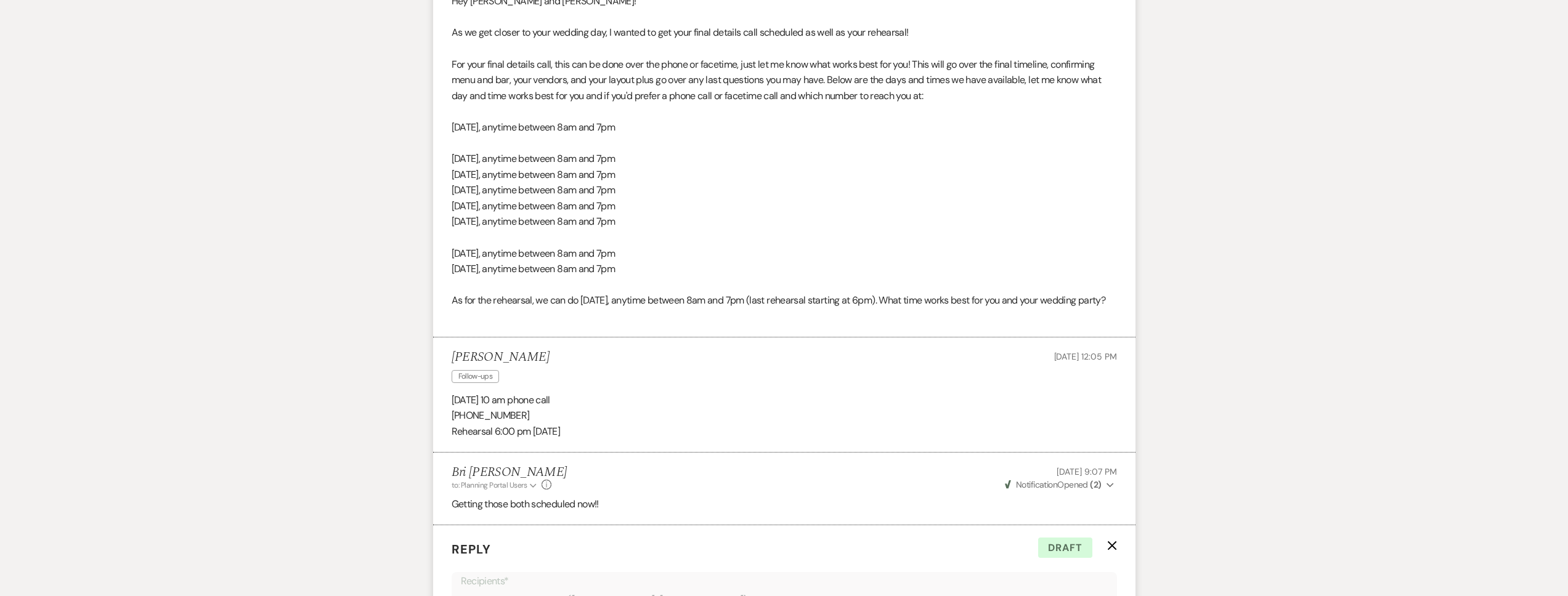
scroll to position [444, 0]
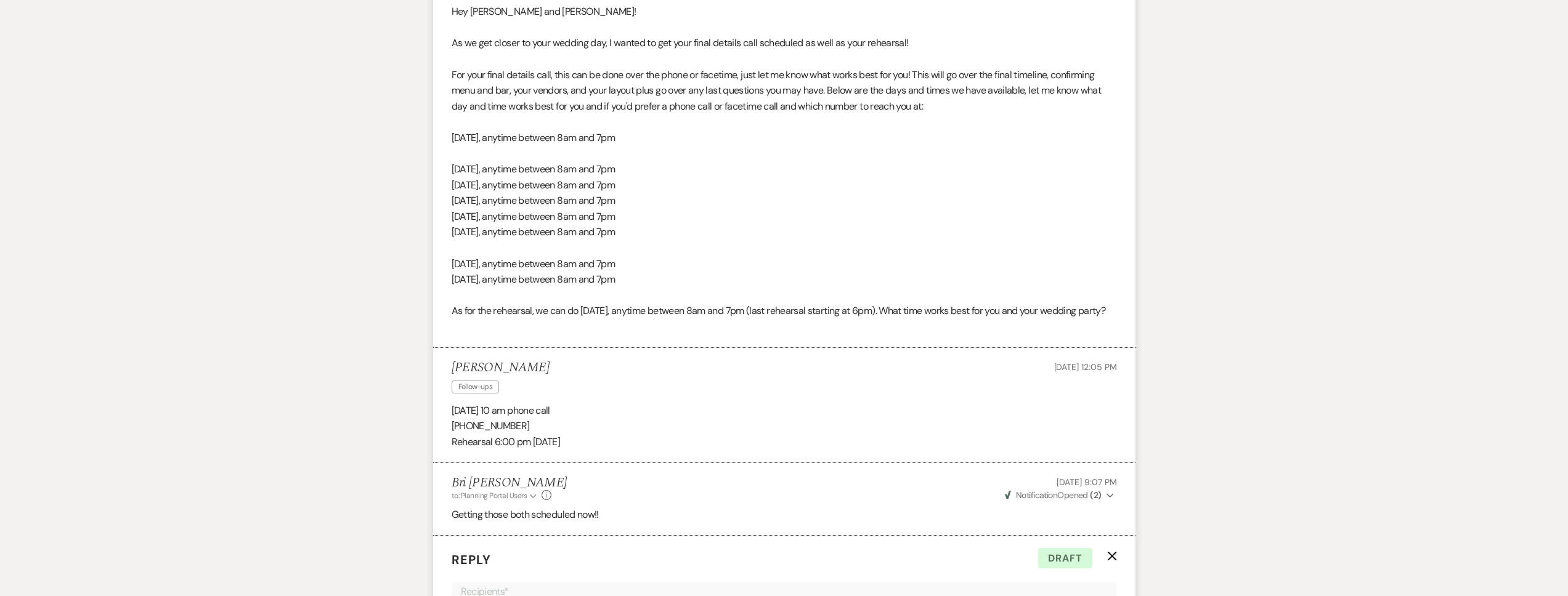
drag, startPoint x: 583, startPoint y: 282, endPoint x: 832, endPoint y: 65, distance: 330.3
click at [832, 65] on div "Hey Guadalupe and Juan! As we get closer to your wedding day, I wanted to get y…" at bounding box center [784, 169] width 666 height 330
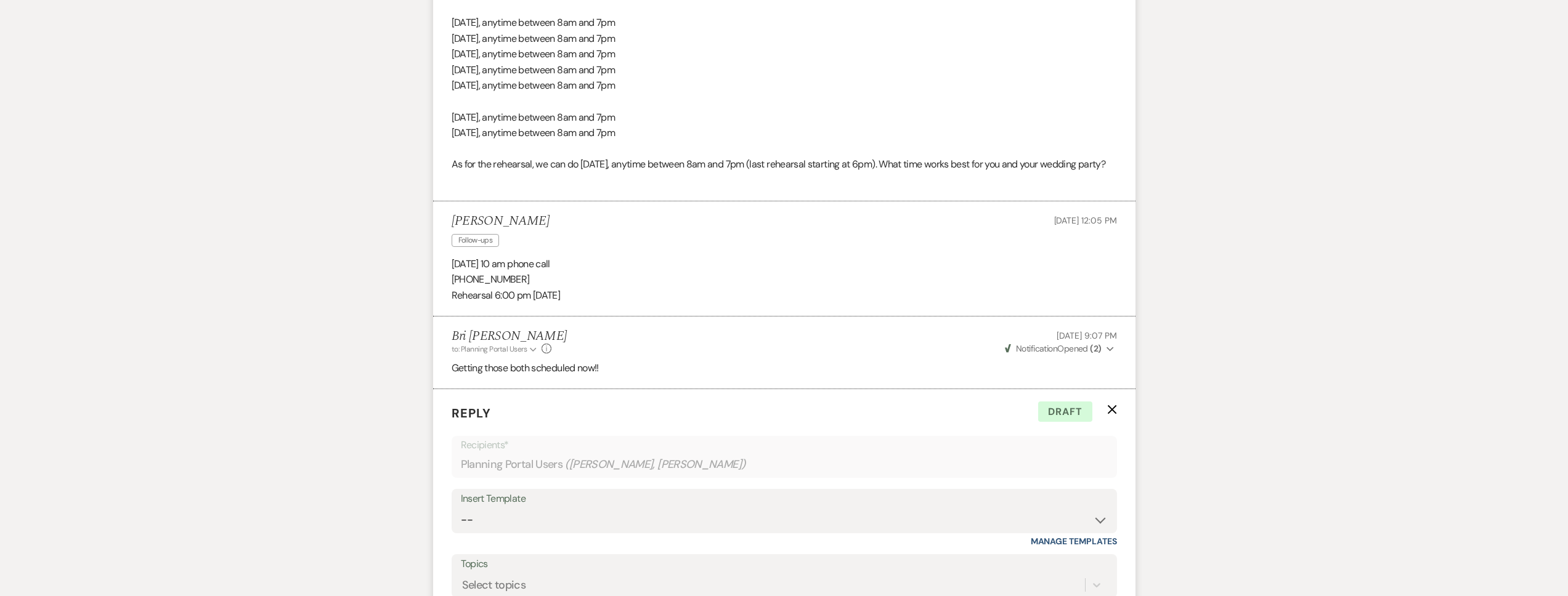
scroll to position [837, 0]
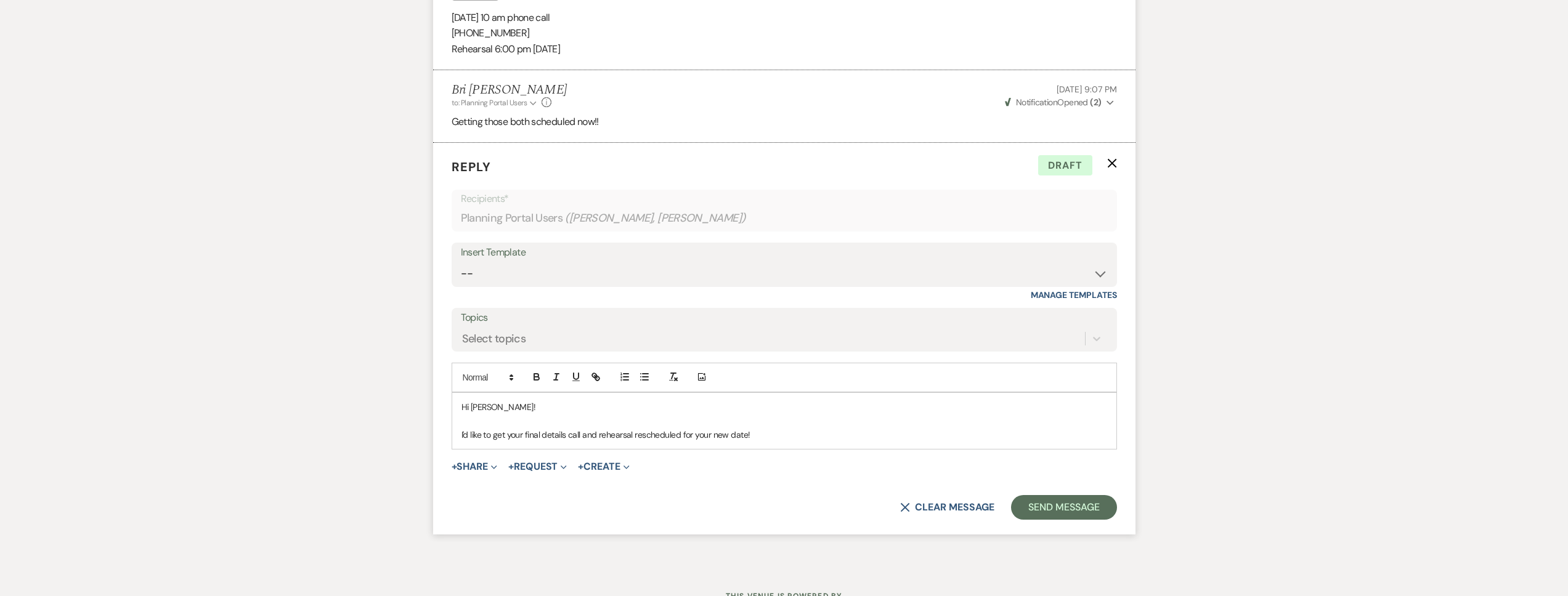
click at [771, 428] on p "I'd like to get your final details call and rehearsal rescheduled for your new …" at bounding box center [784, 435] width 645 height 13
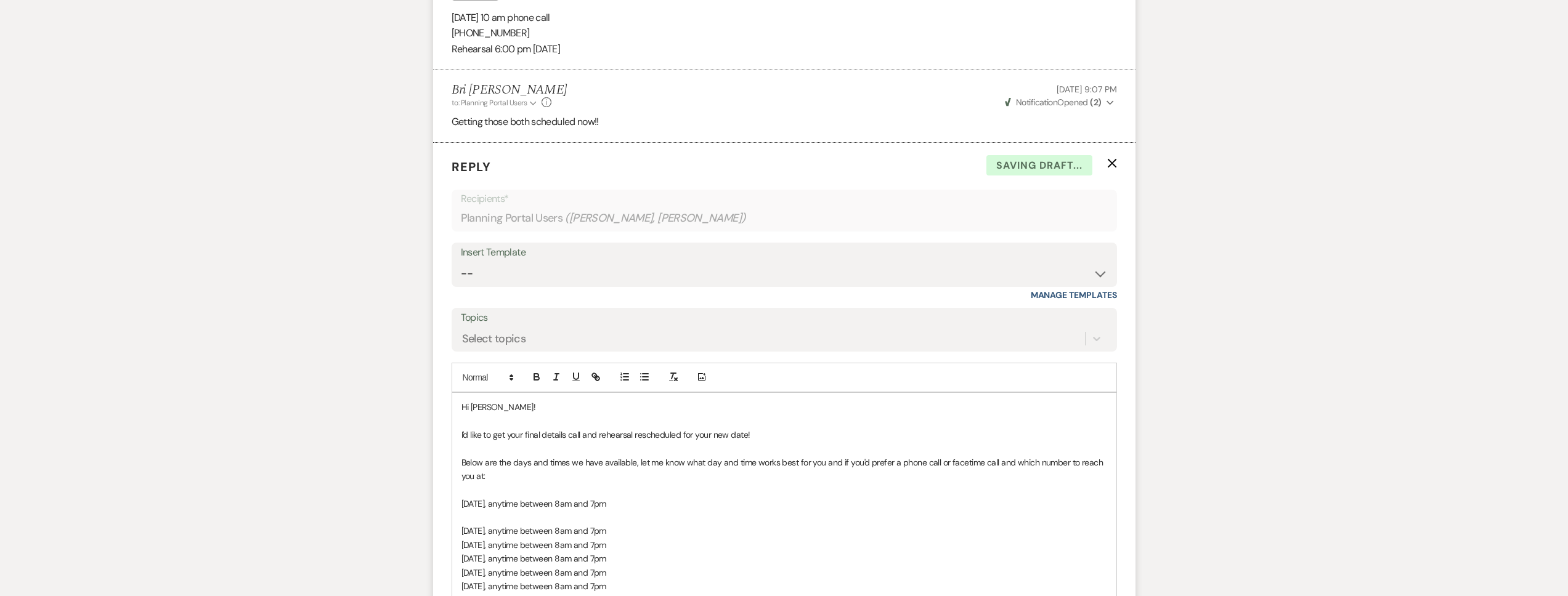
click at [635, 457] on span "Below are the days and times we have available, let me know what day and time w…" at bounding box center [783, 469] width 644 height 25
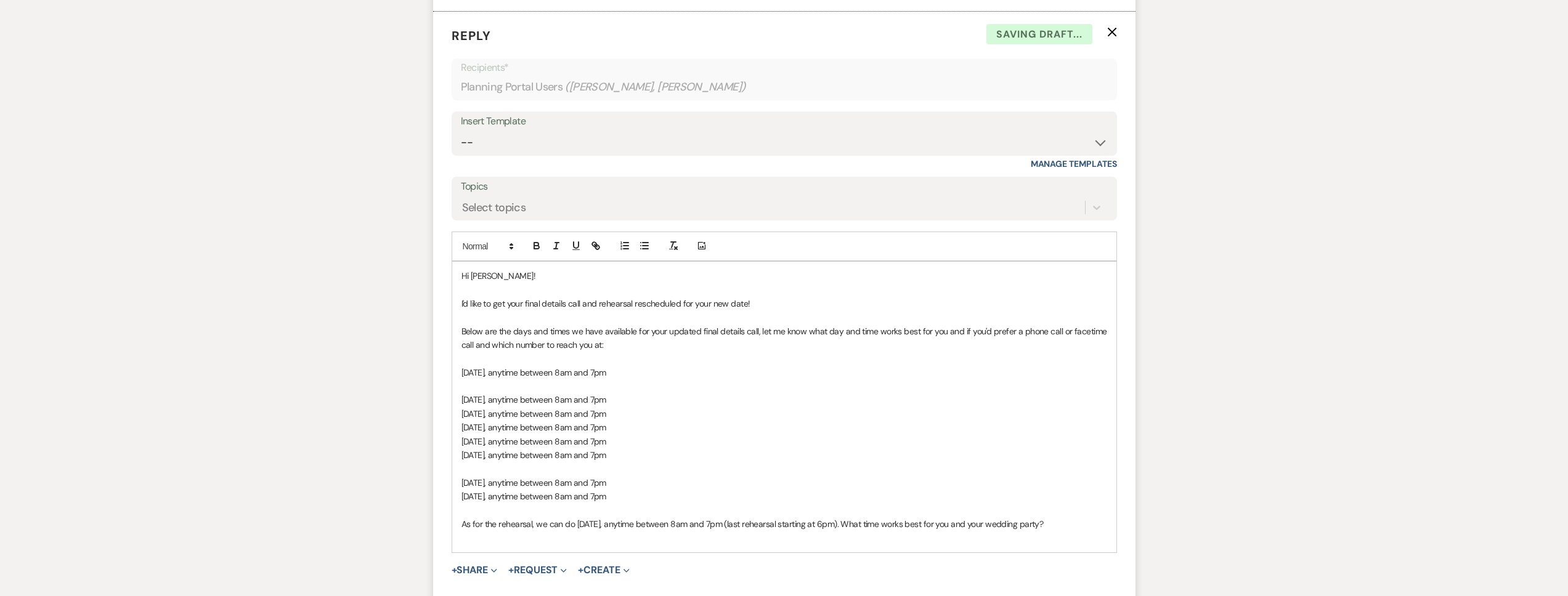
scroll to position [969, 0]
click at [657, 379] on p at bounding box center [784, 385] width 645 height 13
drag, startPoint x: 576, startPoint y: 510, endPoint x: 647, endPoint y: 510, distance: 71.0
click at [647, 518] on span "As for the rehearsal, we can do Friday, September 5, anytime between 8am and 7p…" at bounding box center [752, 523] width 582 height 11
click at [762, 518] on span "As for the rehearsal, we can do Thursday, December 4, anytime between 8am and 7…" at bounding box center [752, 523] width 582 height 11
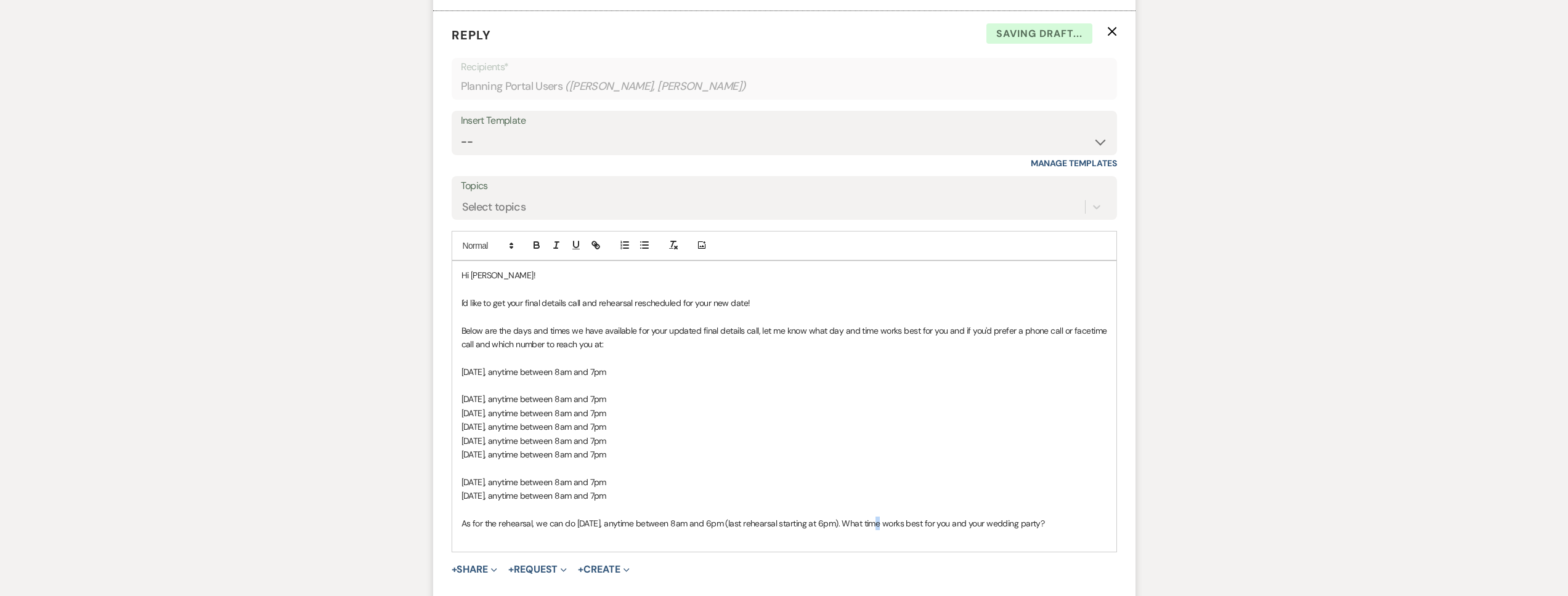
click at [875, 518] on span "As for the rehearsal, we can do Thursday, December 4, anytime between 8am and 6…" at bounding box center [753, 523] width 584 height 11
click at [764, 518] on span "As for the rehearsal, we can do Thursday, December 4, anytime between 8am and 6…" at bounding box center [758, 523] width 595 height 11
drag, startPoint x: 650, startPoint y: 482, endPoint x: 533, endPoint y: 480, distance: 117.0
click at [533, 489] on p "Tuesday, August 19, anytime between 8am and 7pm" at bounding box center [784, 495] width 645 height 13
click at [654, 489] on p "Tuesday, August 19, anytime between 8am and 7pm" at bounding box center [784, 495] width 645 height 13
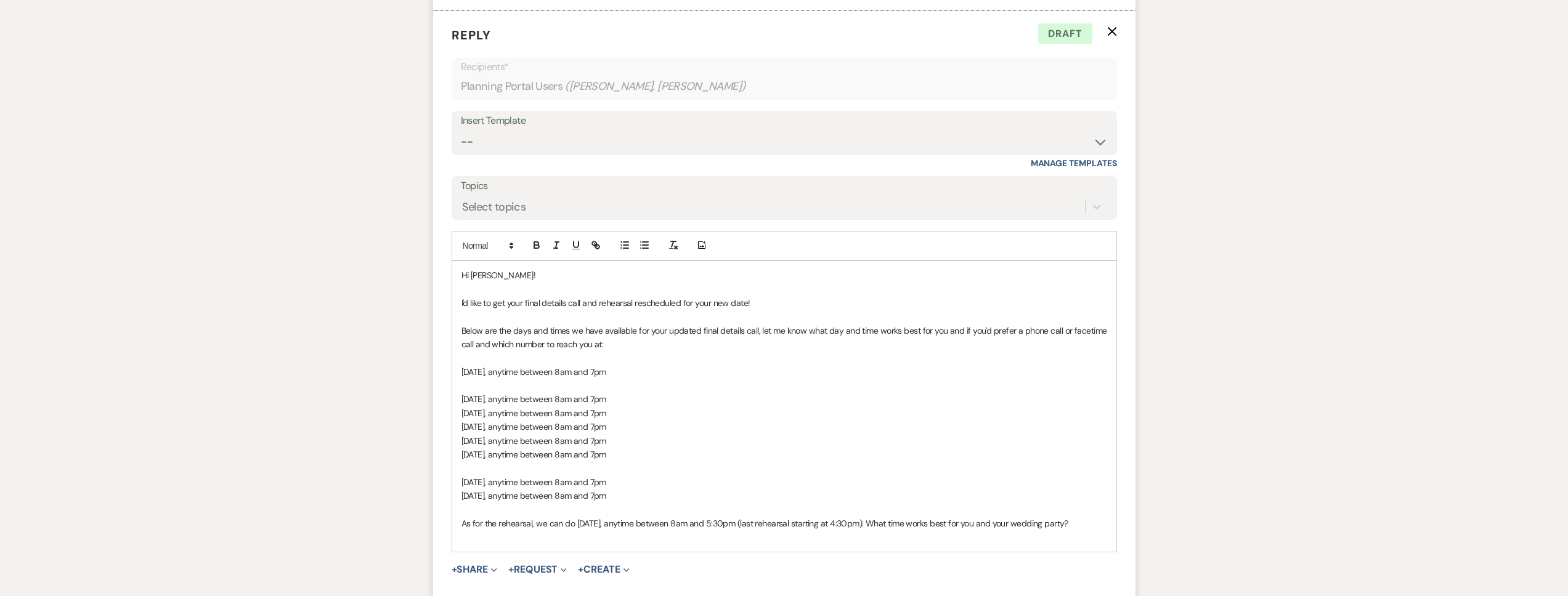
drag, startPoint x: 661, startPoint y: 482, endPoint x: 438, endPoint y: 361, distance: 253.7
click at [438, 361] on form "Reply X Draft Recipients* Planning Portal Users ( Guadalupe Herrera, Juan Galin…" at bounding box center [784, 324] width 702 height 626
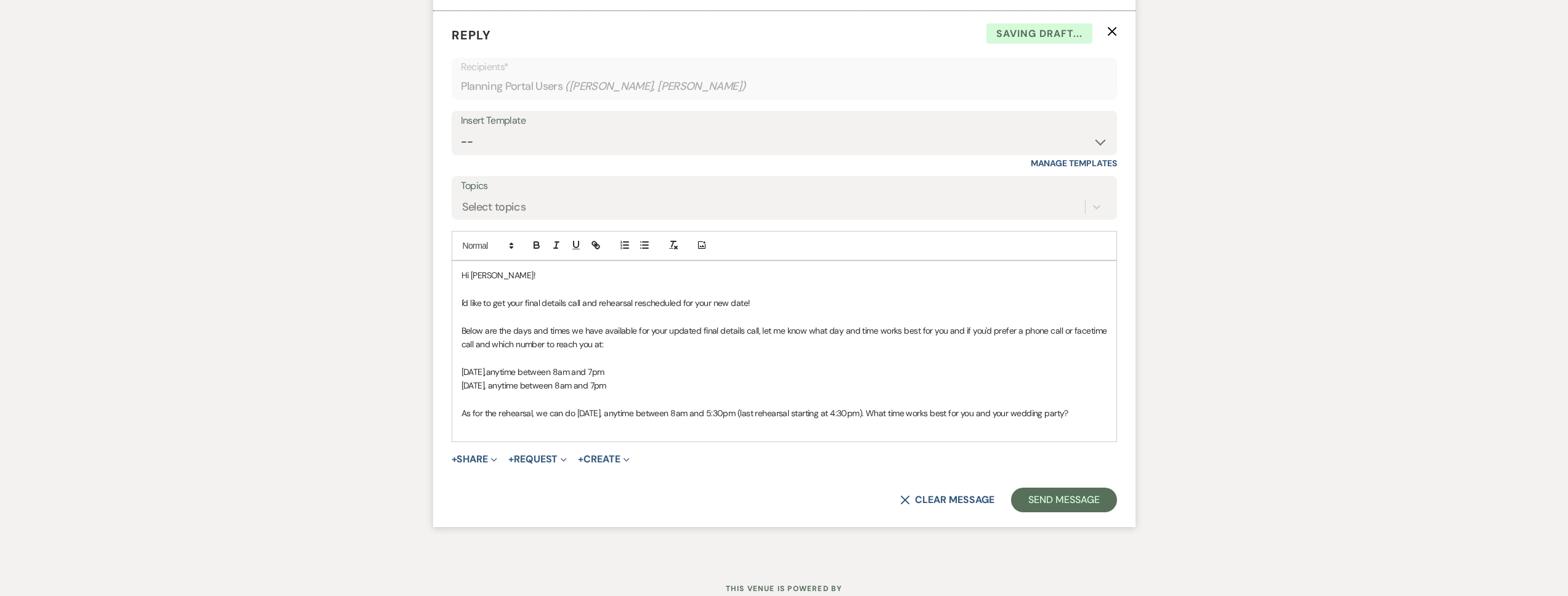
click at [606, 380] on span "Tuesday, November 11, anytime between 8am and 7pm" at bounding box center [533, 385] width 144 height 11
click at [693, 379] on p "Tuesday, November 11, anytime between 11am and 7pm" at bounding box center [784, 385] width 645 height 13
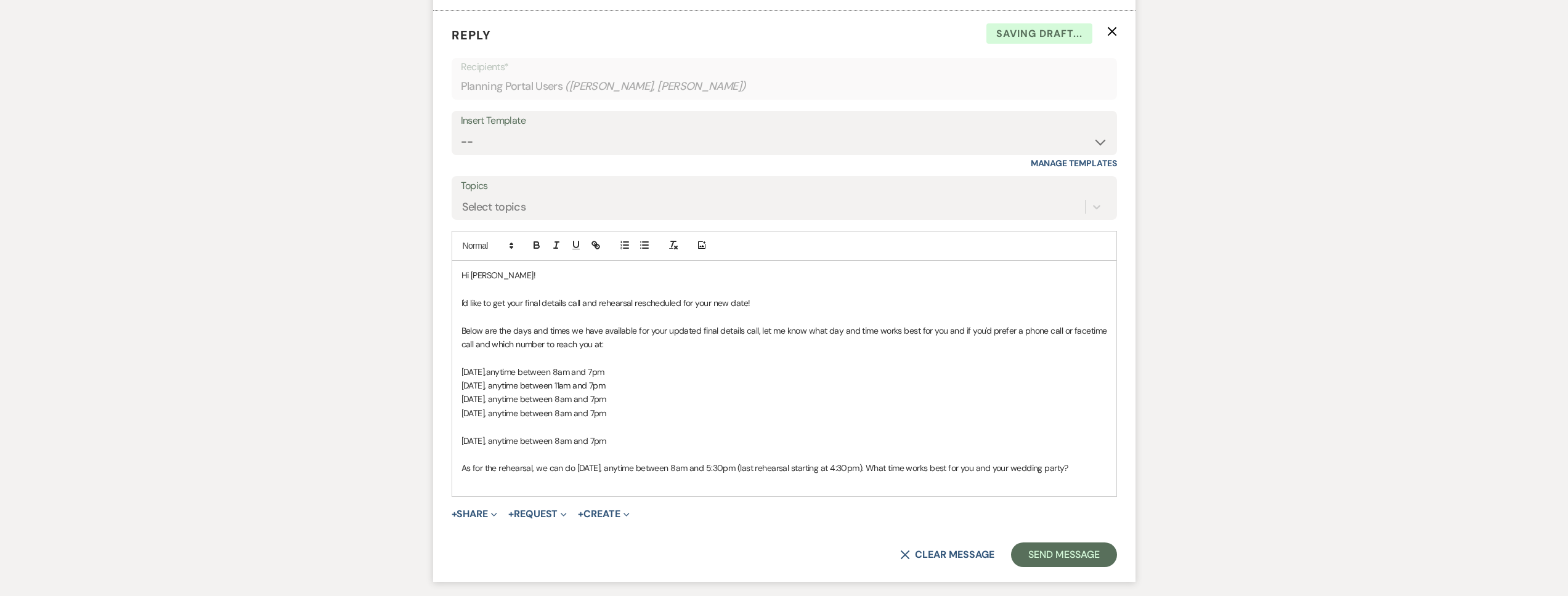
click at [606, 435] on span "Monday, November 17, anytime between 8am and 7pm" at bounding box center [533, 441] width 144 height 11
click at [664, 434] on p "Monday, November 17, anytime between 10am and 7pm" at bounding box center [784, 440] width 645 height 13
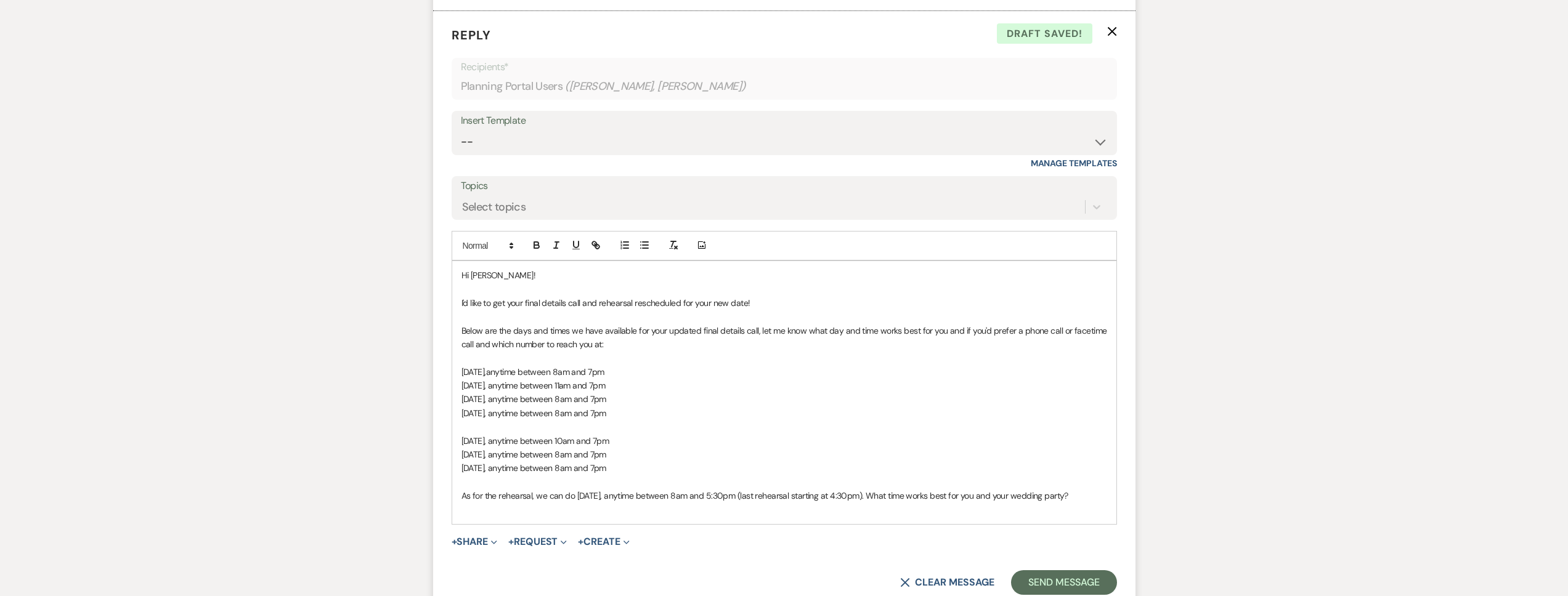
click at [610, 435] on span "Monday, November 17, anytime between 10am and 7pm" at bounding box center [535, 441] width 148 height 11
drag, startPoint x: 631, startPoint y: 435, endPoint x: 641, endPoint y: 439, distance: 10.8
click at [606, 449] on span "Tuesday, November 18, anytime between 8am and 7pm" at bounding box center [533, 455] width 144 height 11
click at [680, 461] on p "Wednesday, November 19, anytime between 8am and 7pm" at bounding box center [784, 467] width 645 height 13
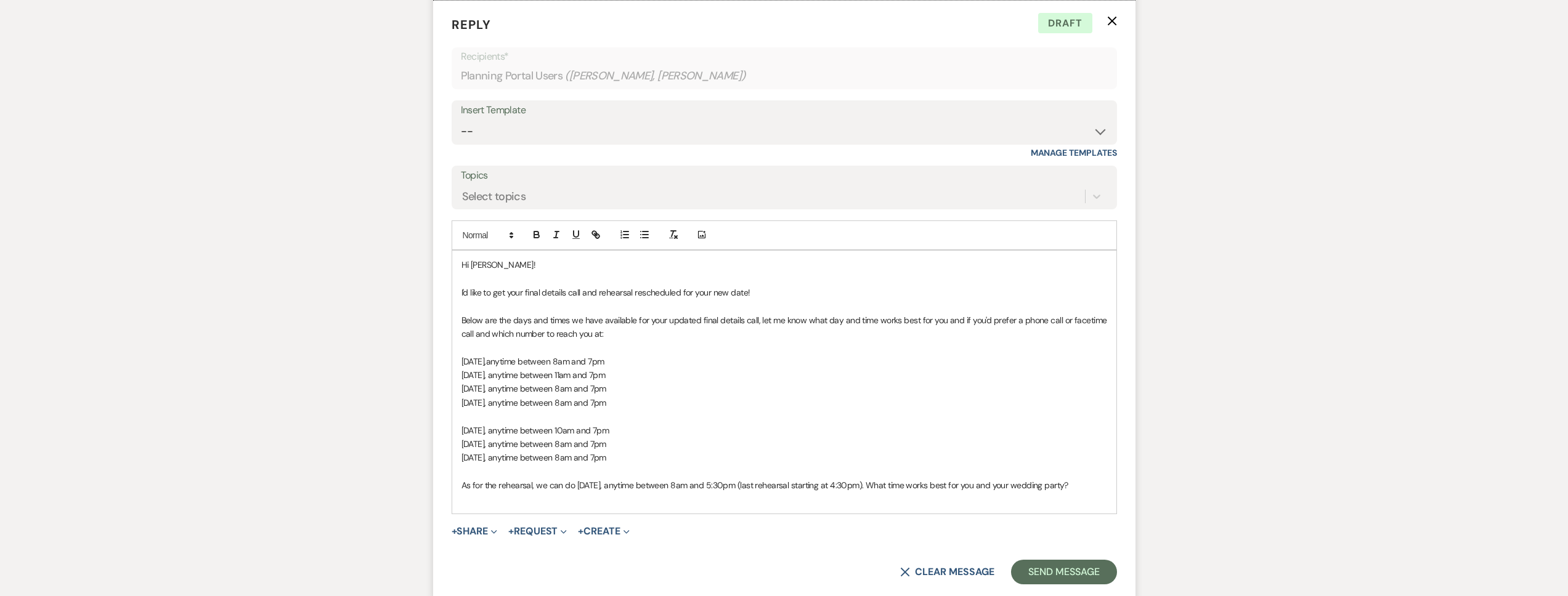
scroll to position [991, 0]
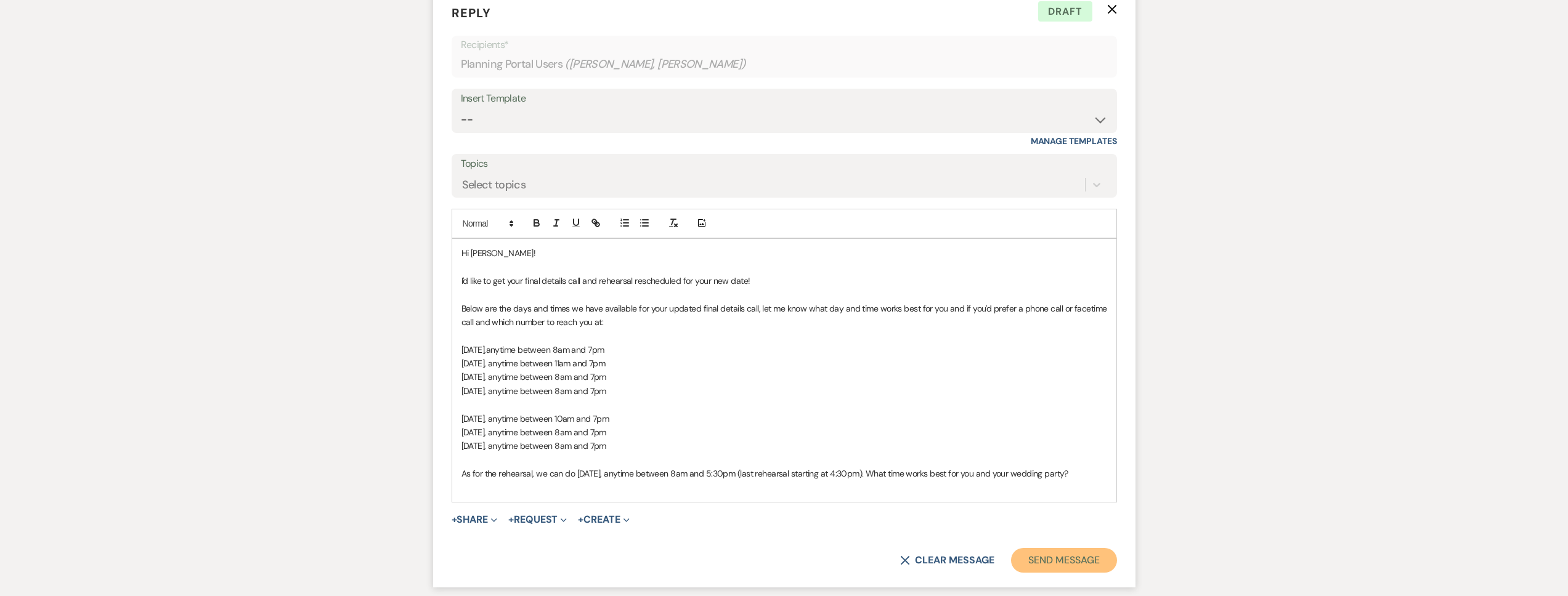
click at [1059, 553] on button "Send Message" at bounding box center [1063, 560] width 105 height 25
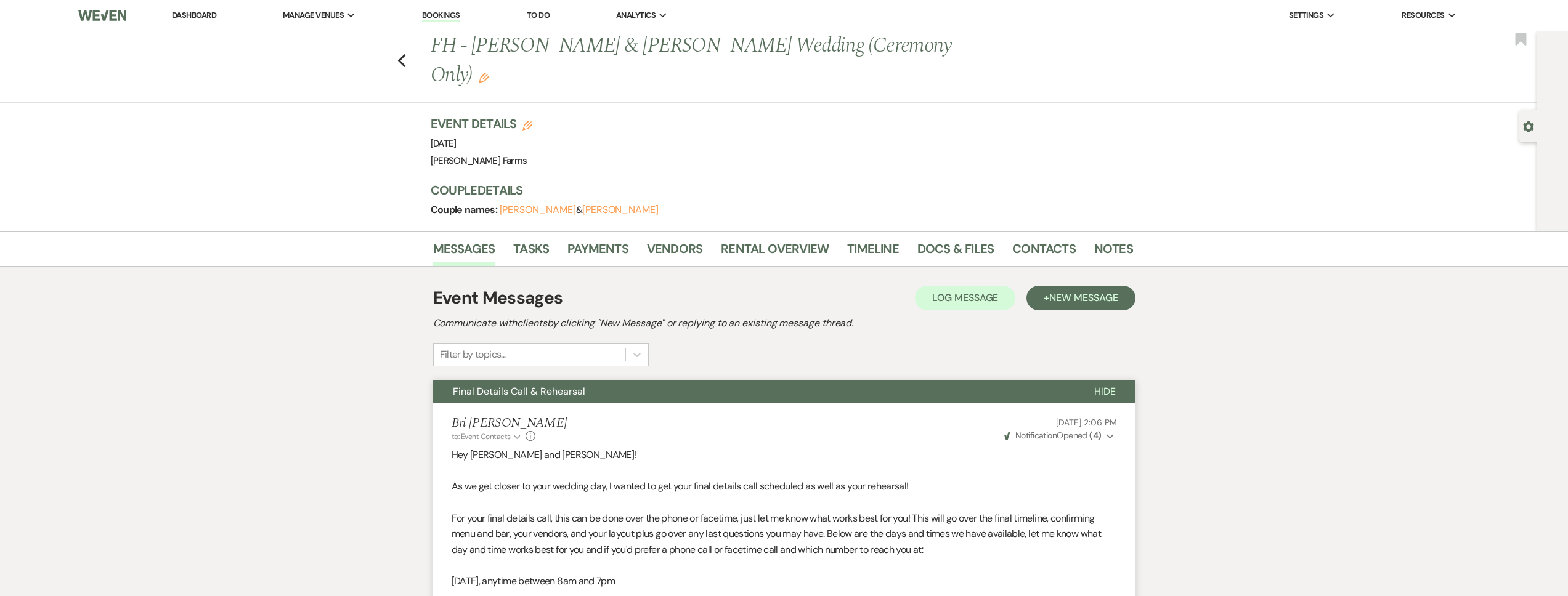
scroll to position [0, 0]
click at [193, 15] on link "Dashboard" at bounding box center [194, 16] width 44 height 11
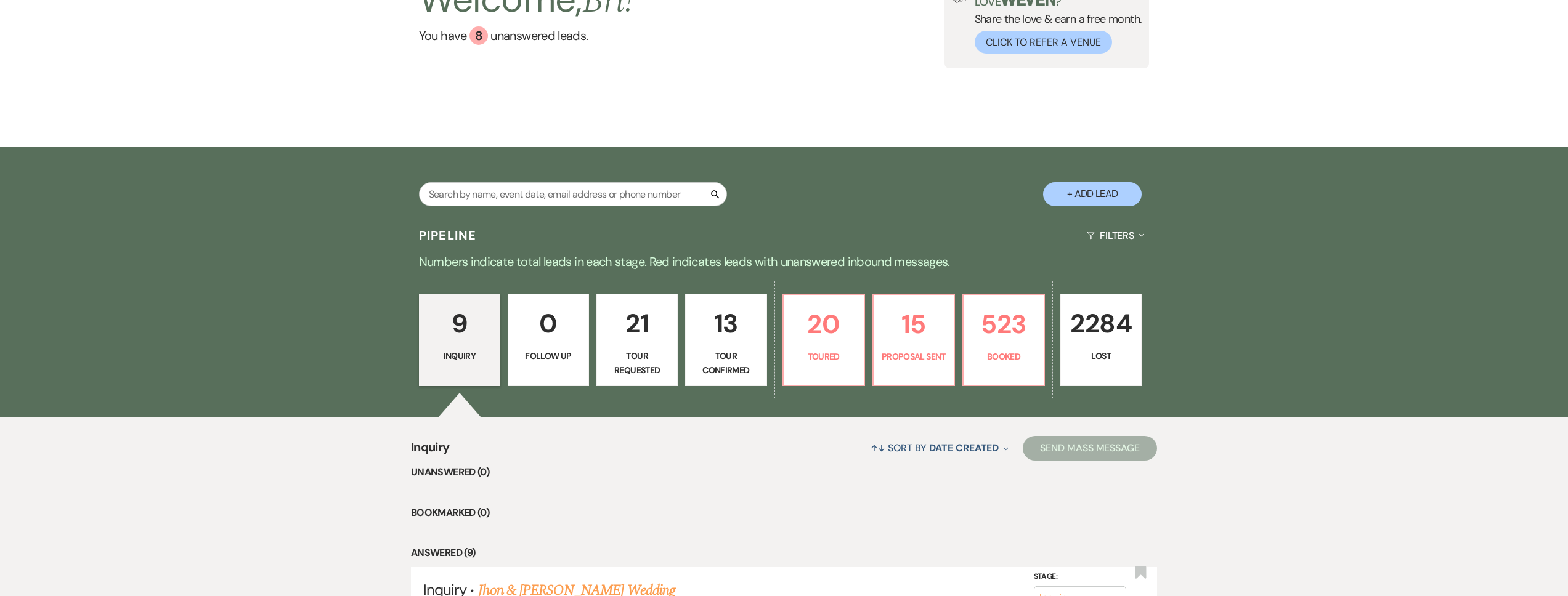
scroll to position [259, 0]
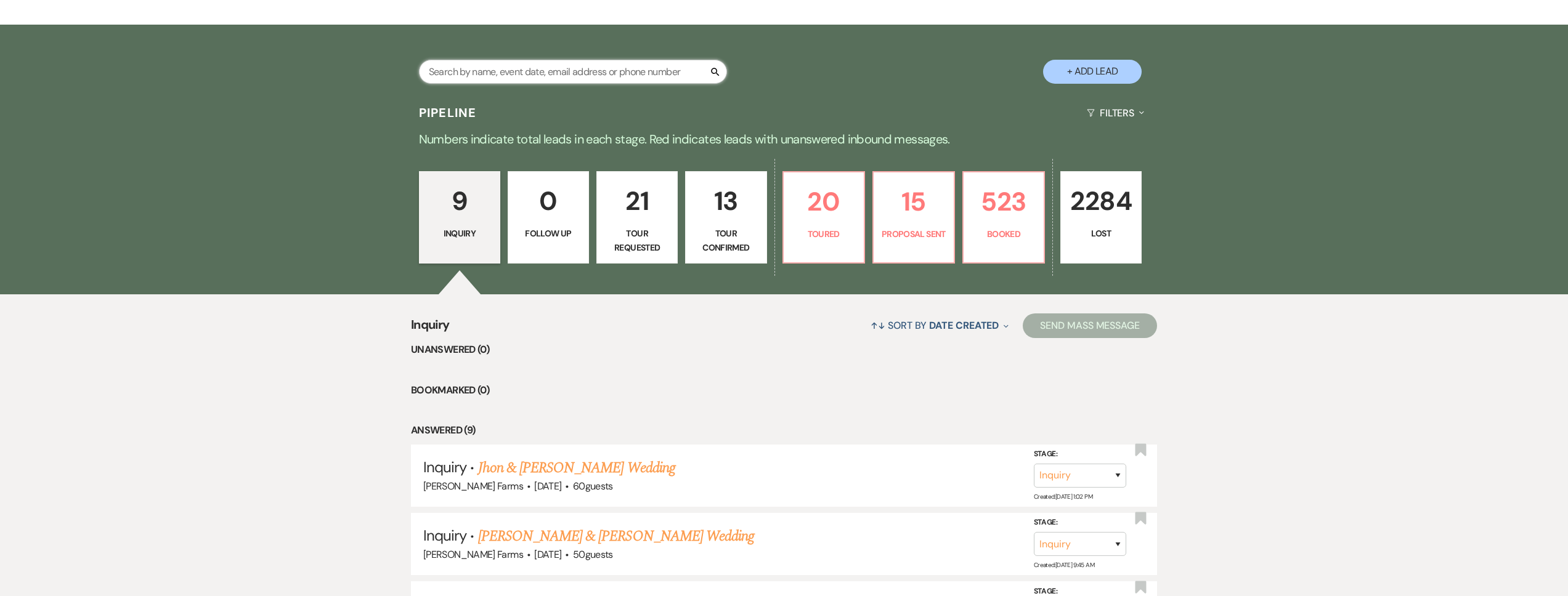
click at [476, 68] on input "text" at bounding box center [573, 72] width 308 height 24
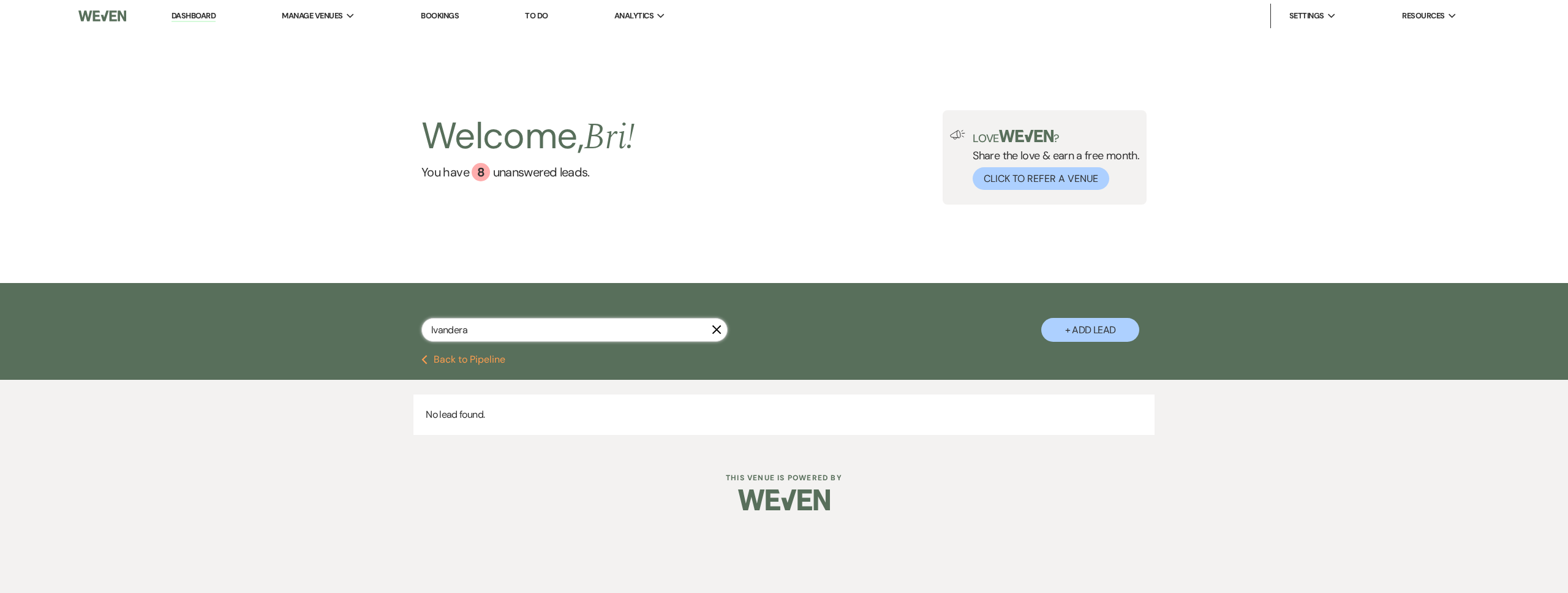
click at [435, 334] on input "lvandera" at bounding box center [575, 330] width 306 height 24
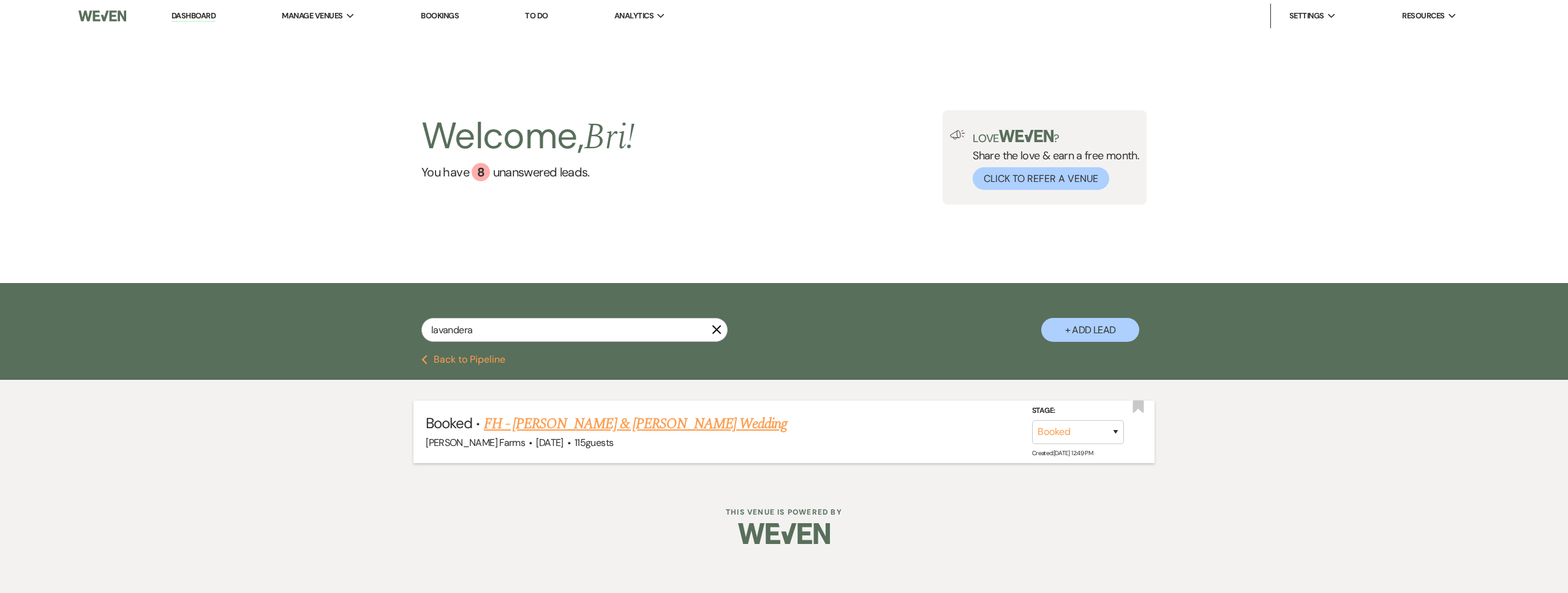
click at [661, 430] on link "FH - [PERSON_NAME] & [PERSON_NAME] Wedding" at bounding box center [635, 424] width 304 height 22
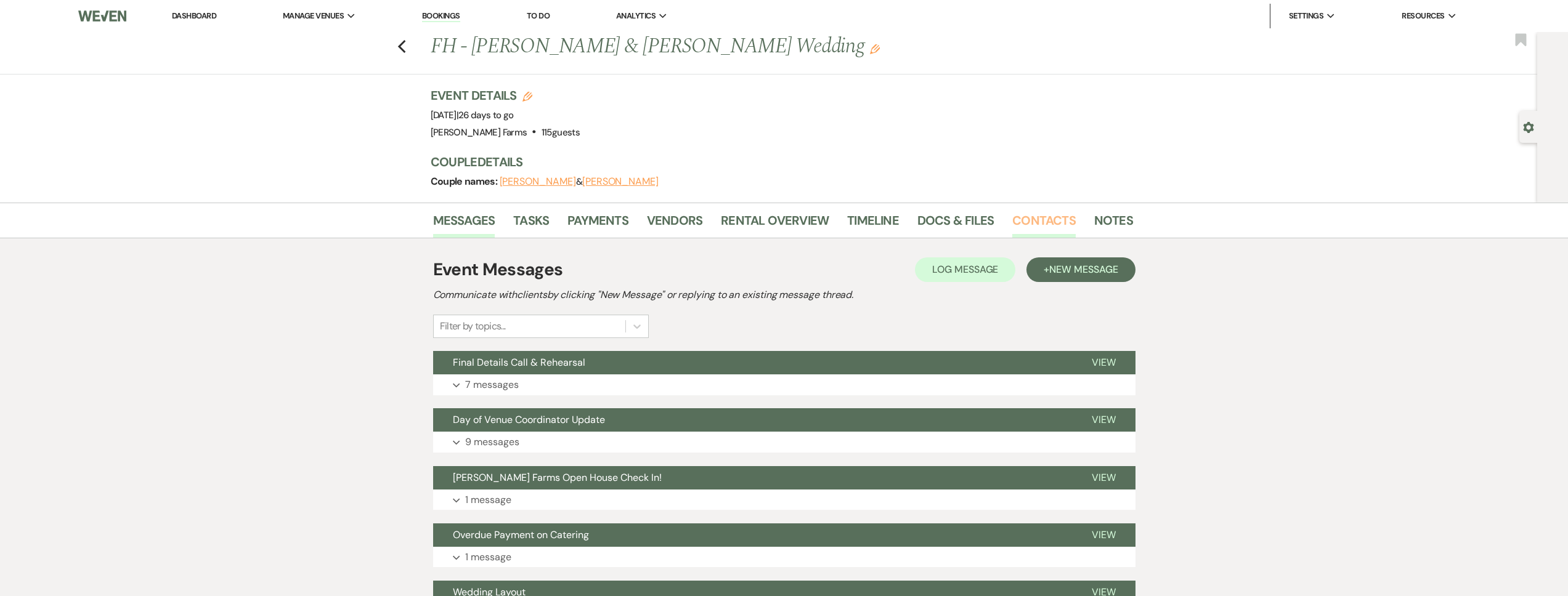
click at [1037, 211] on link "Contacts" at bounding box center [1044, 224] width 64 height 27
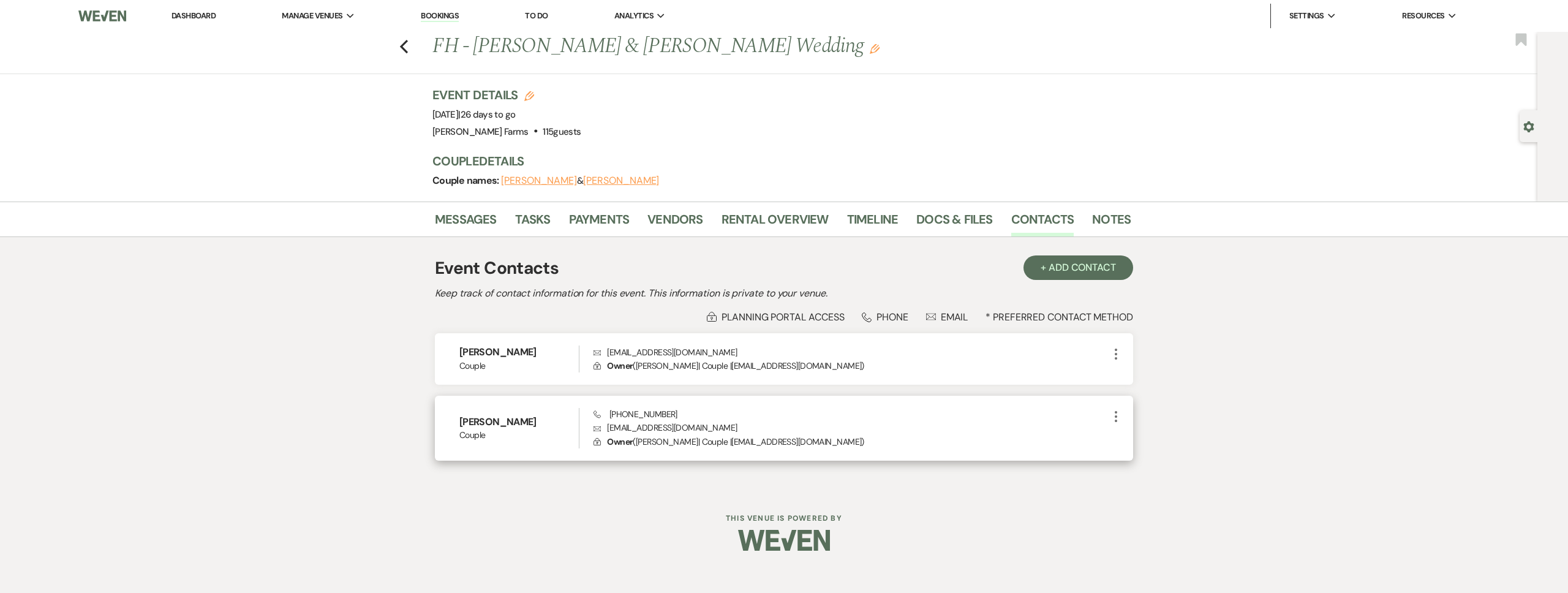
click at [732, 420] on div "Phone (480) 297-2294 Envelope ileenlavandera@gmail.com Lock Owner ( Ileen Lavan…" at bounding box center [850, 428] width 515 height 40
drag, startPoint x: 725, startPoint y: 422, endPoint x: 592, endPoint y: 429, distance: 133.2
click at [593, 429] on p "Envelope ileenlavandera@gmail.com" at bounding box center [850, 427] width 515 height 13
click at [604, 429] on p "Envelope ileenlavandera@gmail.com" at bounding box center [850, 427] width 515 height 13
drag, startPoint x: 709, startPoint y: 429, endPoint x: 607, endPoint y: 431, distance: 102.0
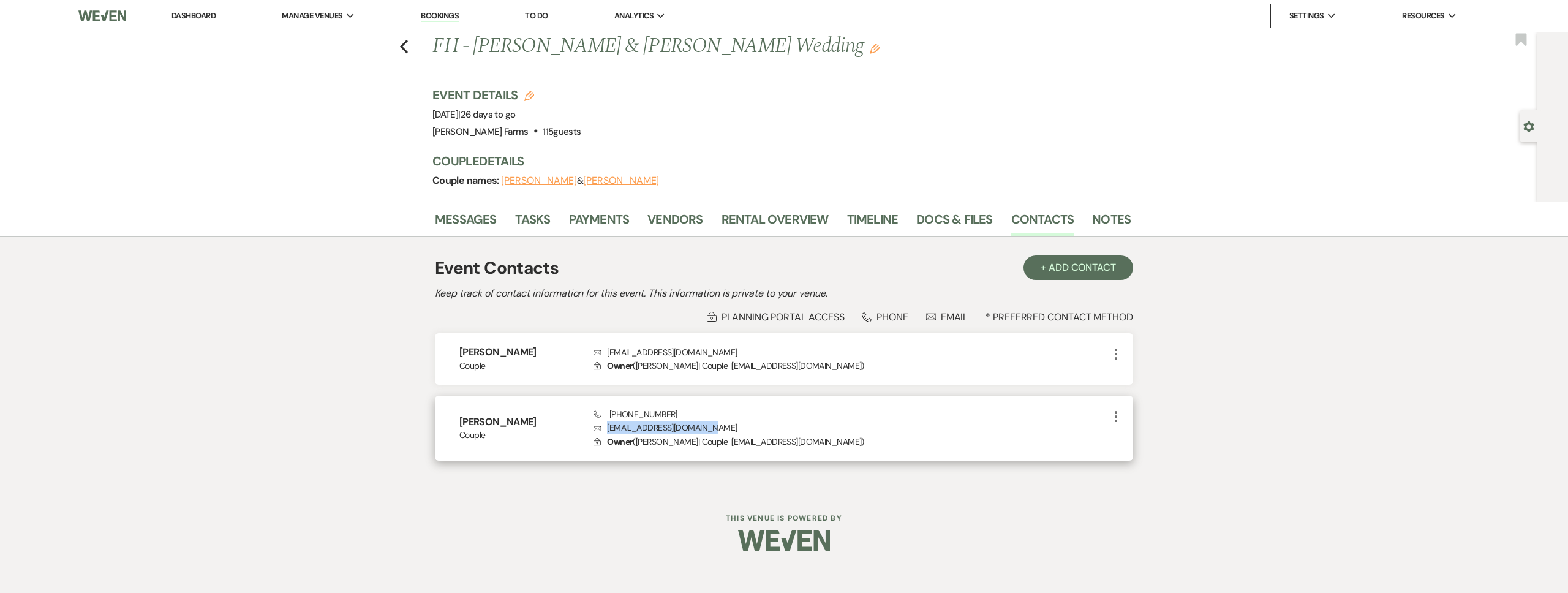
click at [607, 432] on p "Envelope ileenlavandera@gmail.com" at bounding box center [850, 427] width 515 height 13
click at [404, 45] on icon "Previous" at bounding box center [404, 46] width 9 height 14
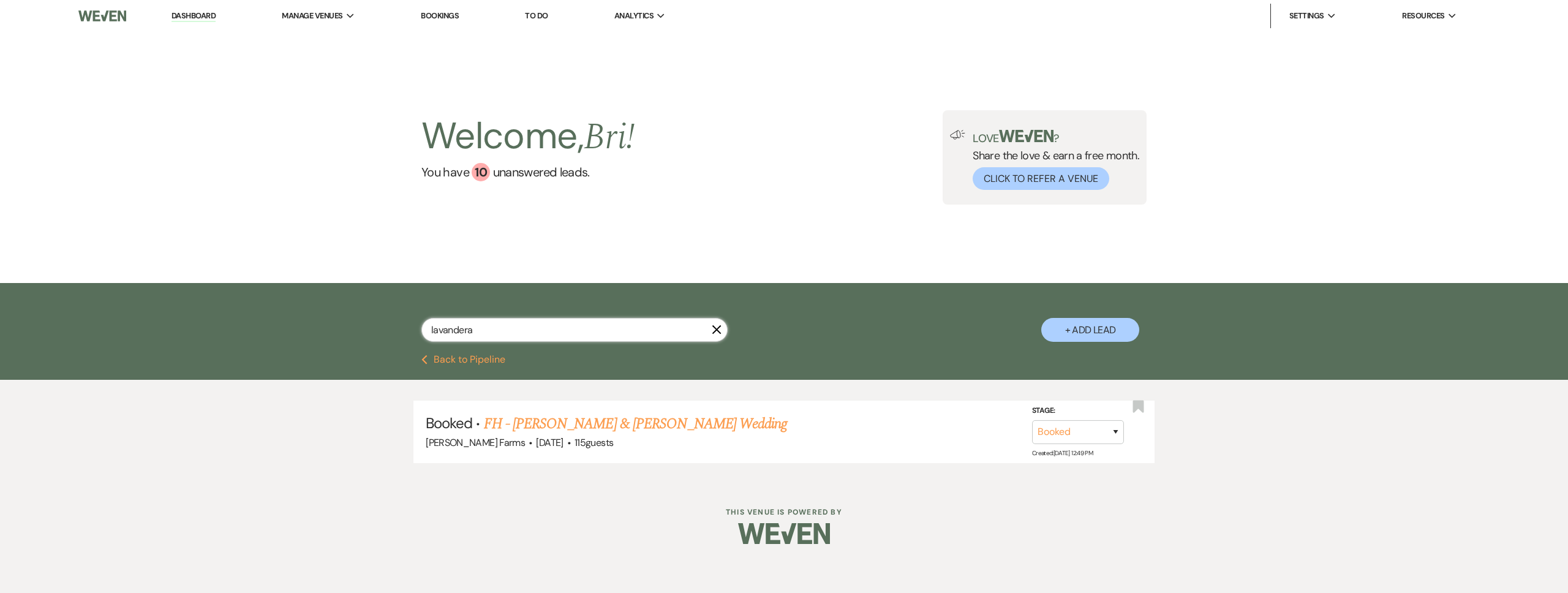
drag, startPoint x: 477, startPoint y: 333, endPoint x: 365, endPoint y: 336, distance: 112.0
click at [365, 336] on div "lavandera X + Add Lead" at bounding box center [784, 321] width 882 height 63
click at [549, 417] on link "MDW - [PERSON_NAME] & [PERSON_NAME] Wedding" at bounding box center [644, 424] width 320 height 22
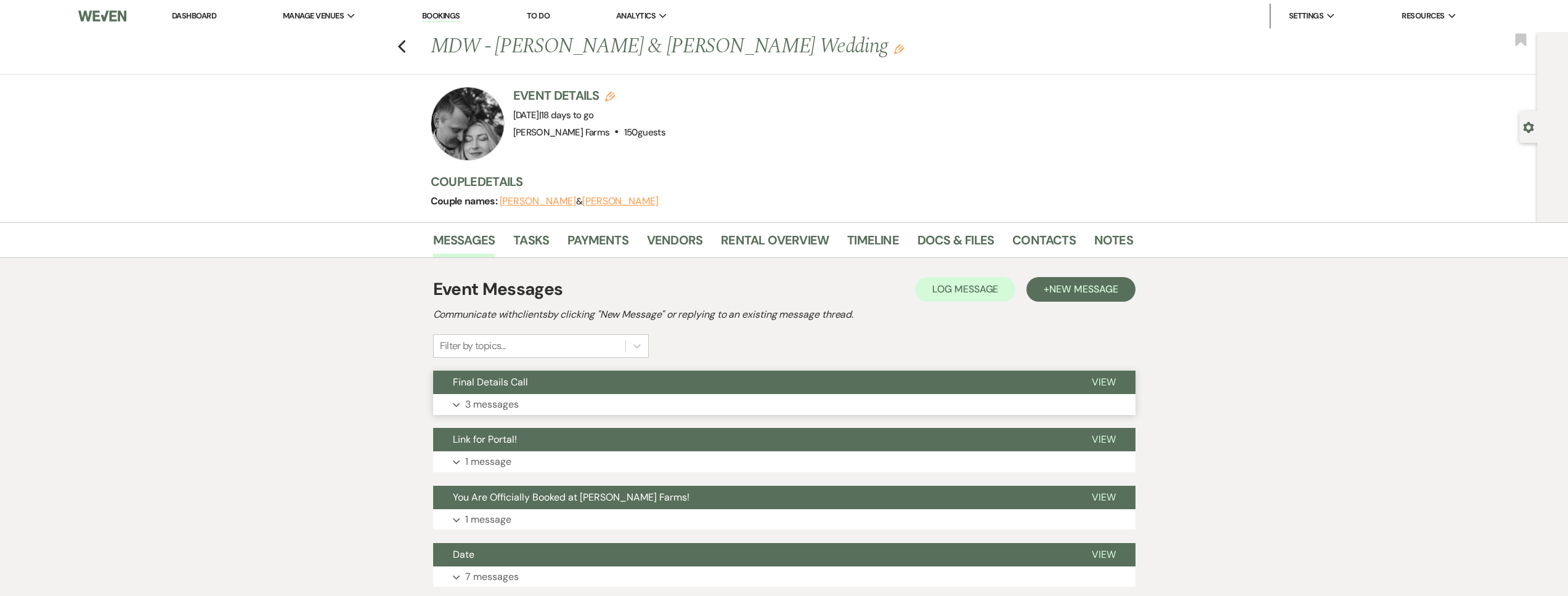
click at [639, 394] on button "Expand 3 messages" at bounding box center [784, 404] width 702 height 21
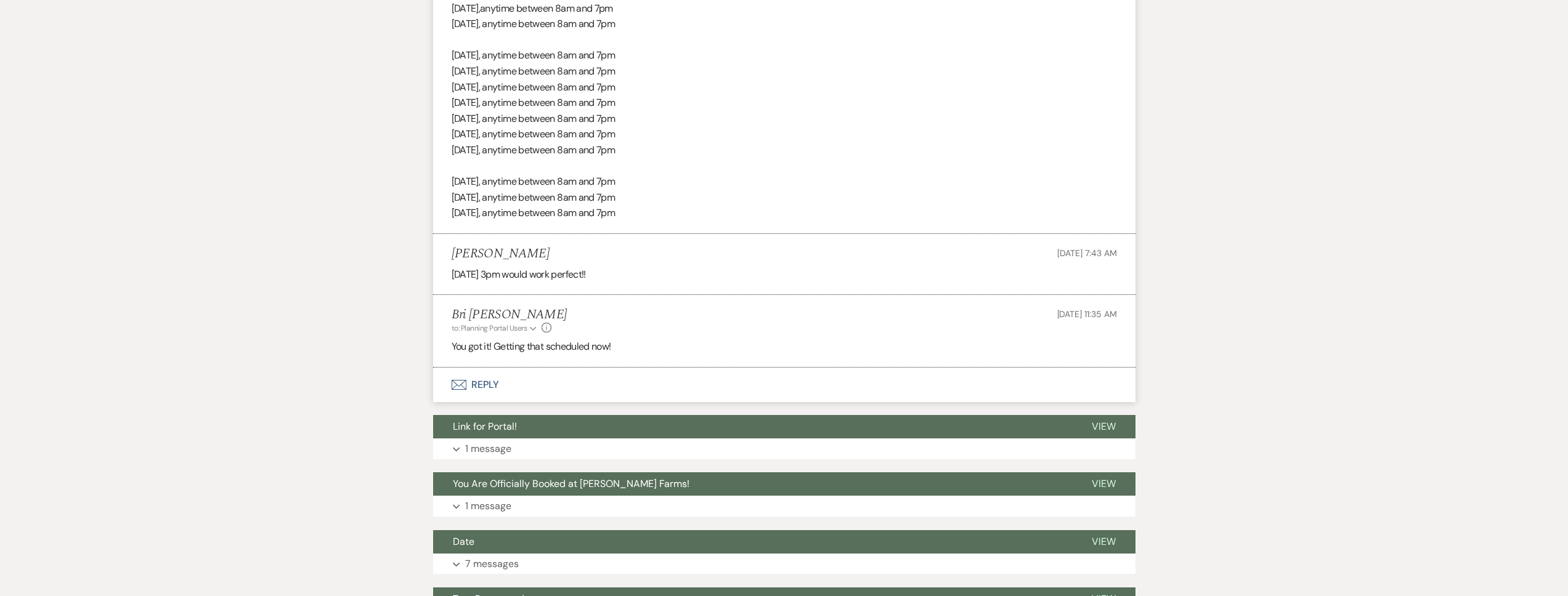
click at [589, 383] on button "Envelope Reply" at bounding box center [784, 385] width 702 height 35
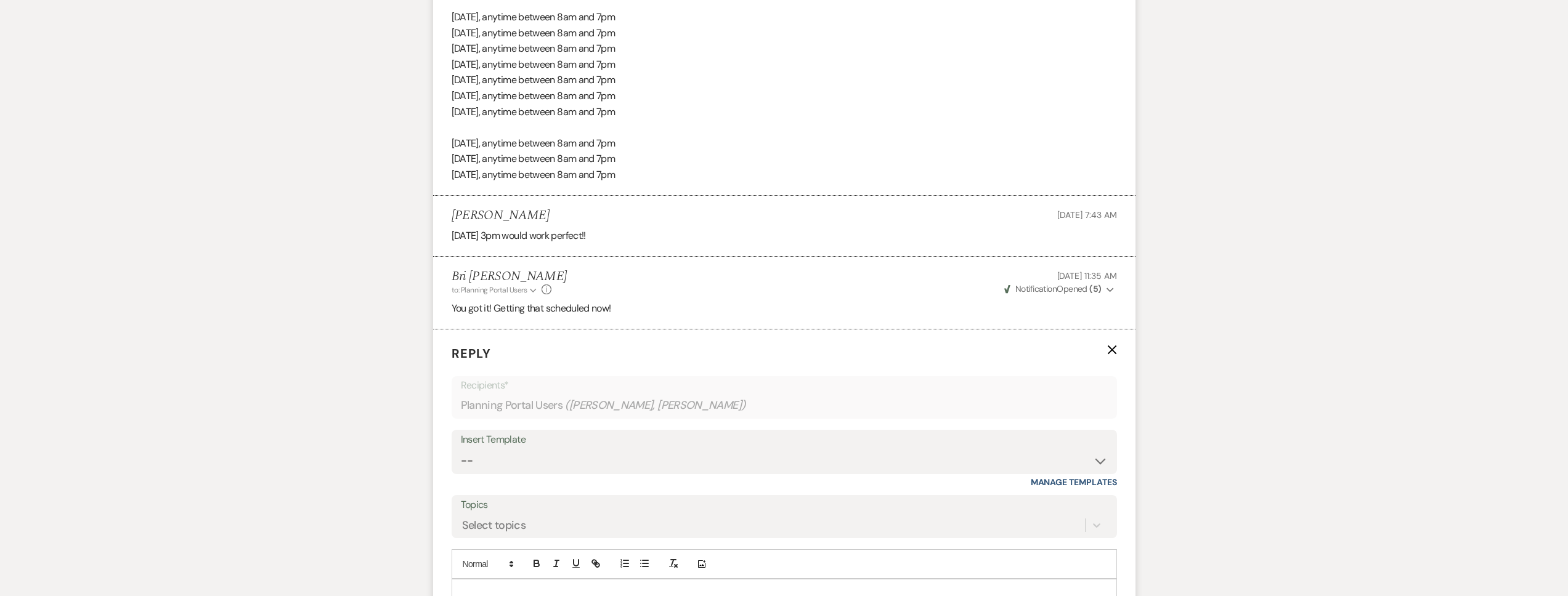
scroll to position [675, 0]
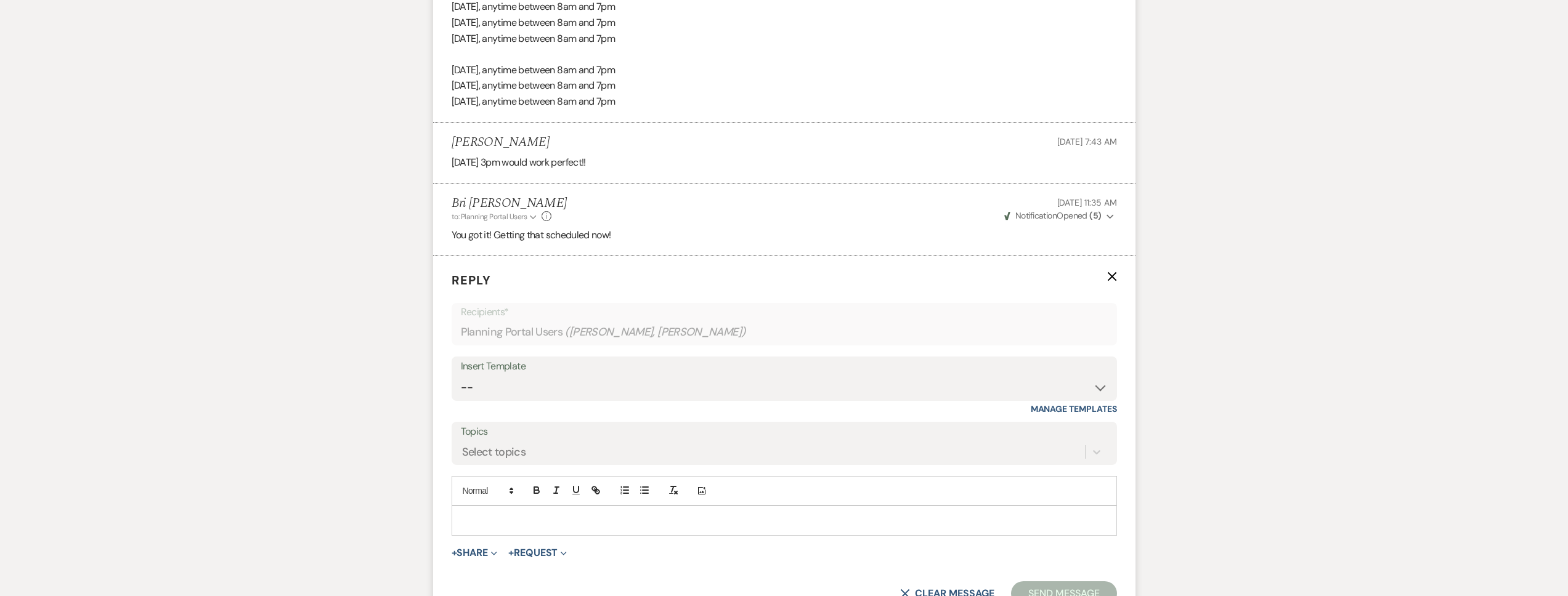
click at [534, 510] on div at bounding box center [784, 520] width 664 height 28
click at [1107, 274] on icon "X" at bounding box center [1112, 277] width 10 height 10
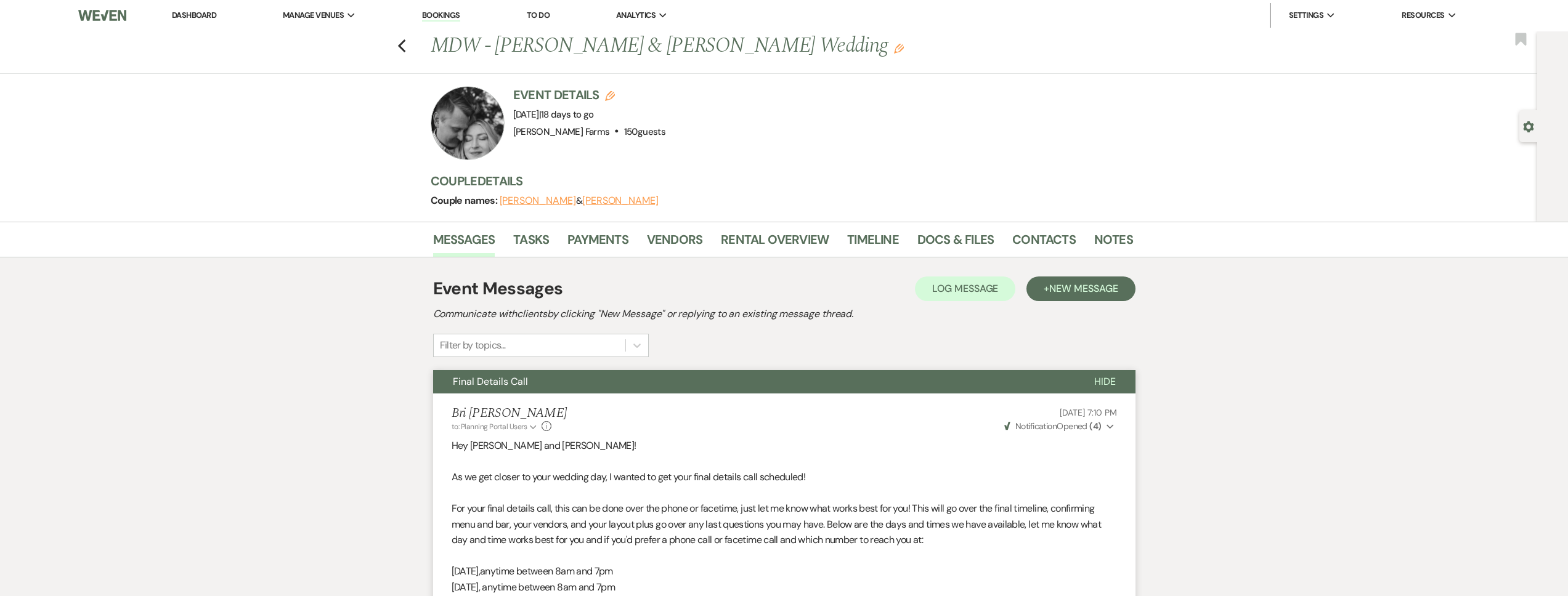
scroll to position [0, 0]
drag, startPoint x: 1093, startPoint y: 287, endPoint x: 842, endPoint y: 361, distance: 261.7
click at [1093, 287] on span "New Message" at bounding box center [1083, 289] width 68 height 13
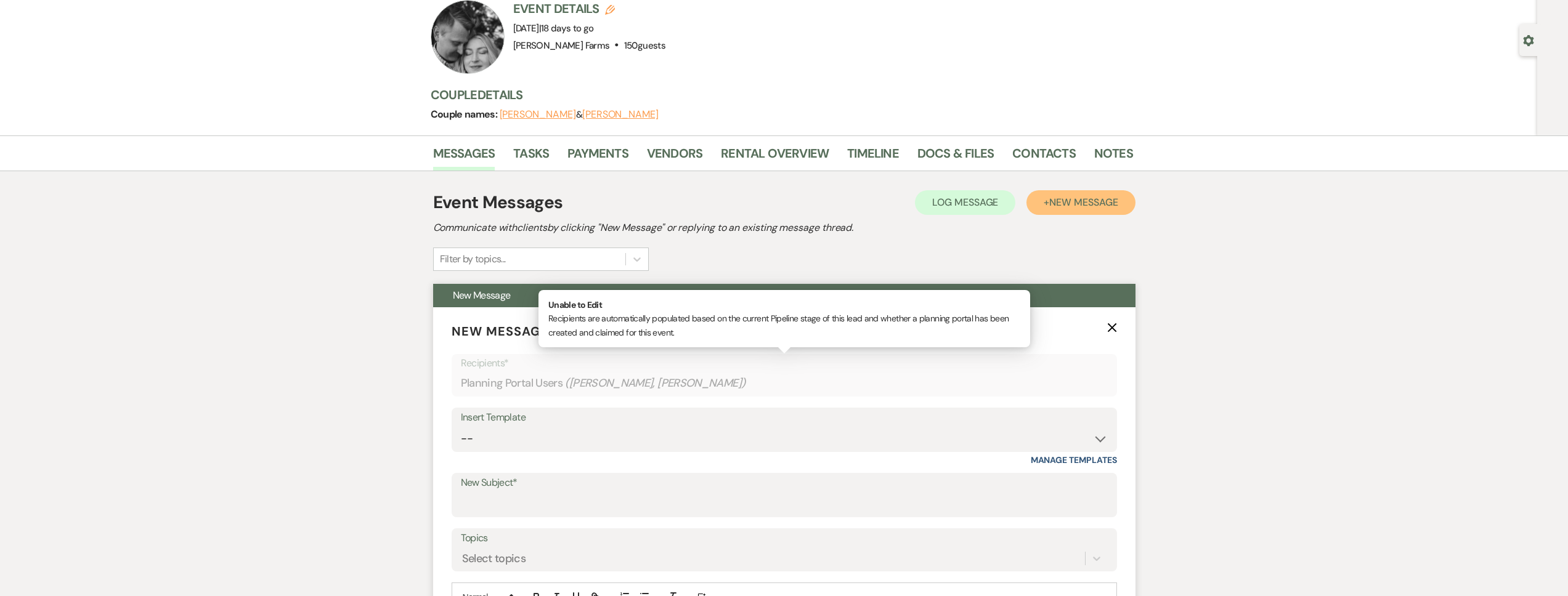
scroll to position [244, 0]
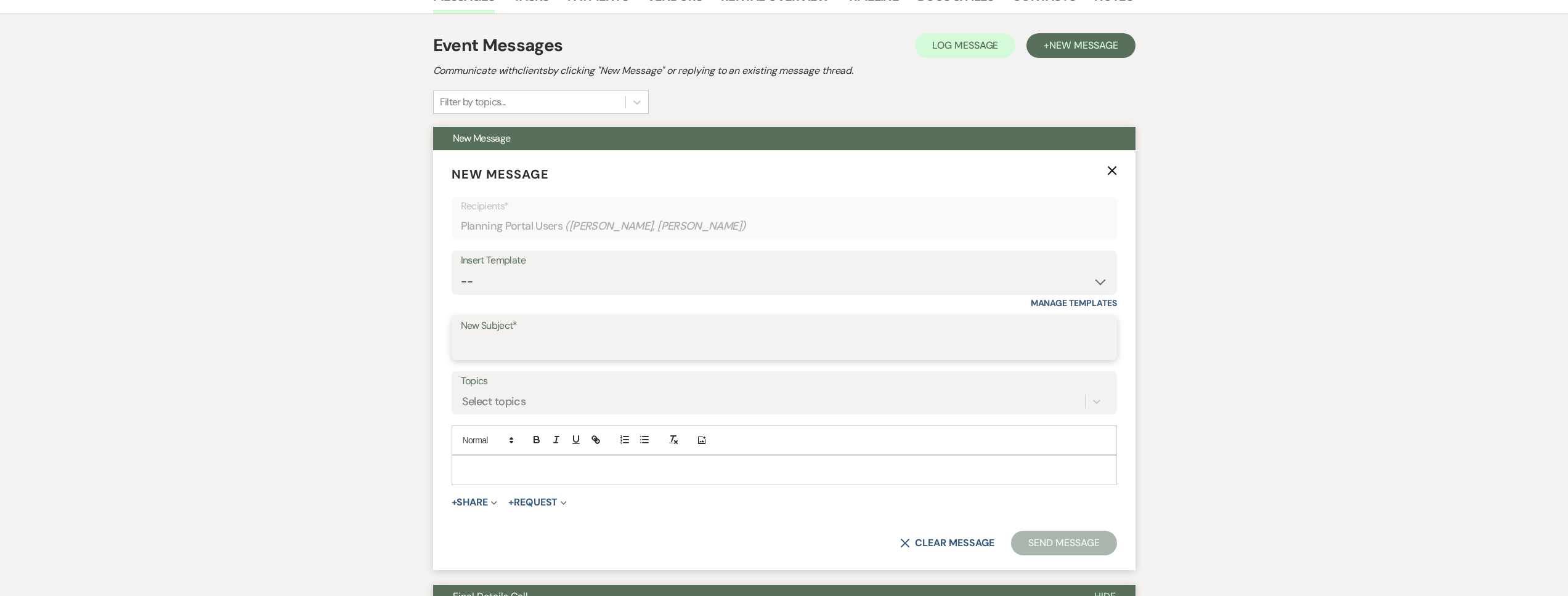
click at [505, 349] on input "New Subject*" at bounding box center [784, 347] width 647 height 24
click at [518, 464] on p at bounding box center [784, 469] width 645 height 13
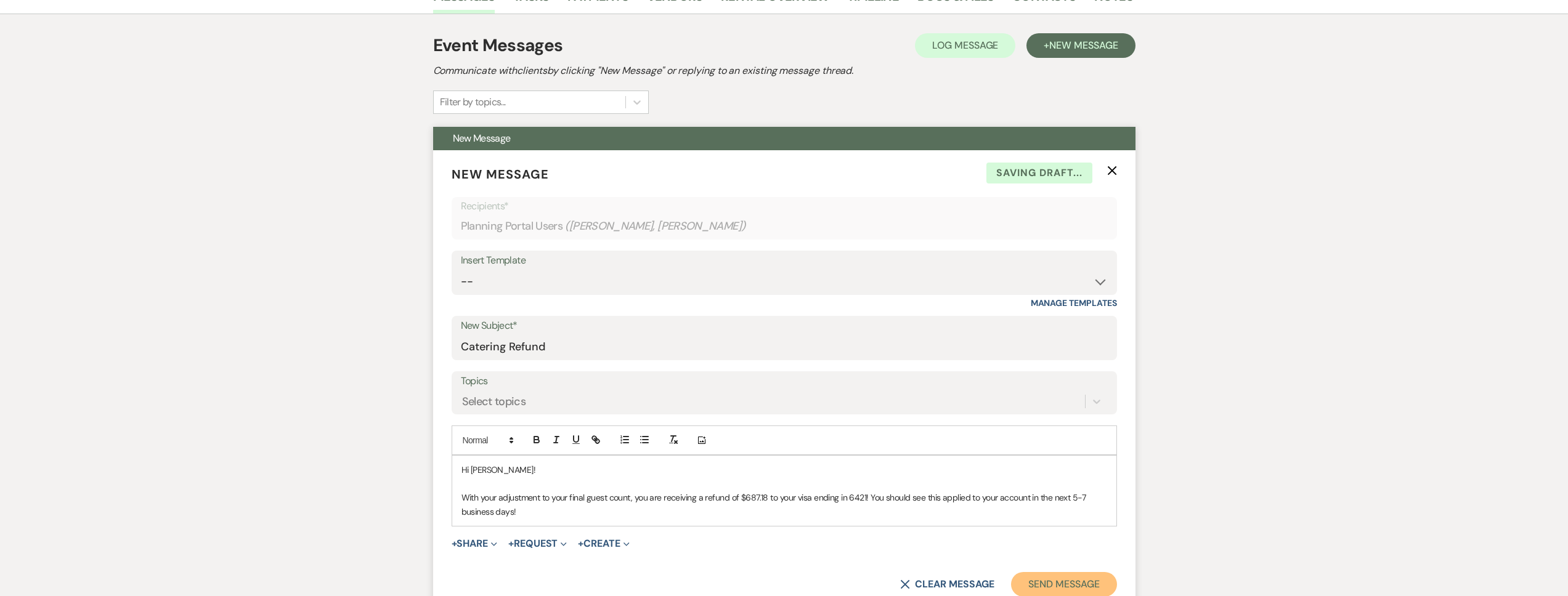
click at [1042, 578] on button "Send Message" at bounding box center [1063, 584] width 105 height 25
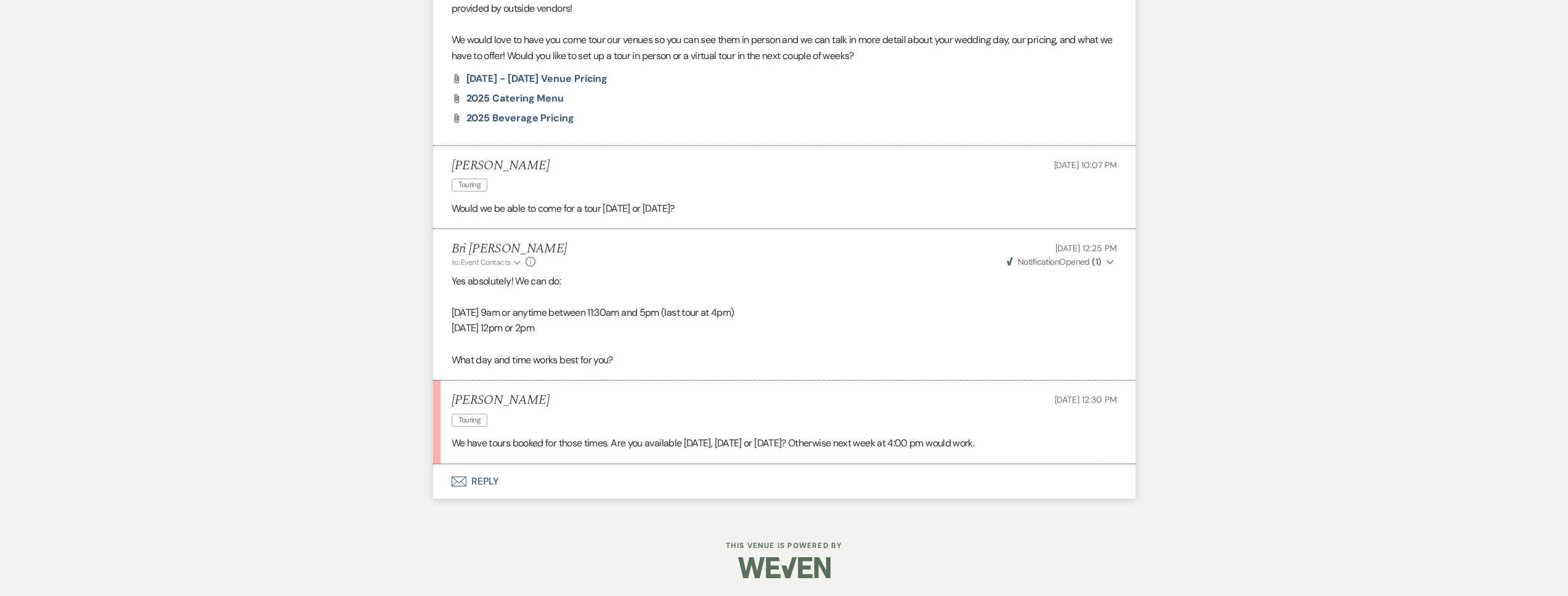
scroll to position [902, 0]
click at [551, 486] on button "Envelope Reply" at bounding box center [784, 481] width 702 height 35
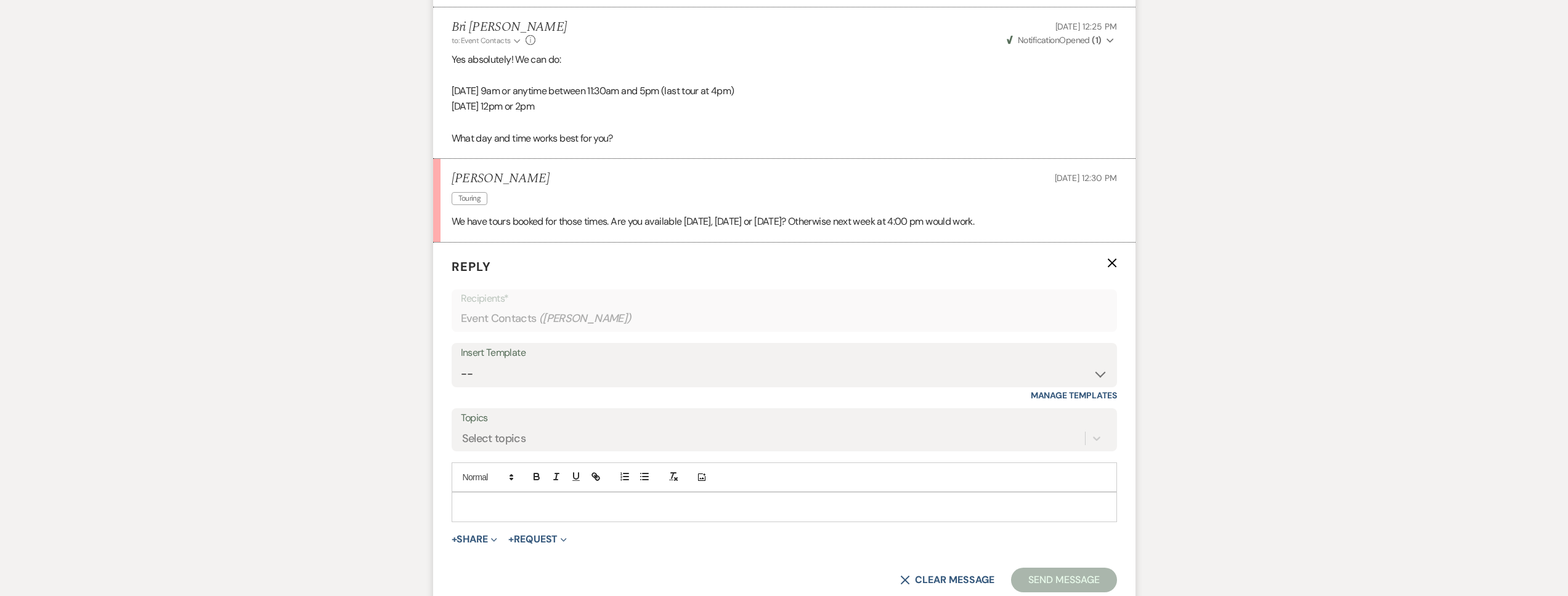
scroll to position [1156, 0]
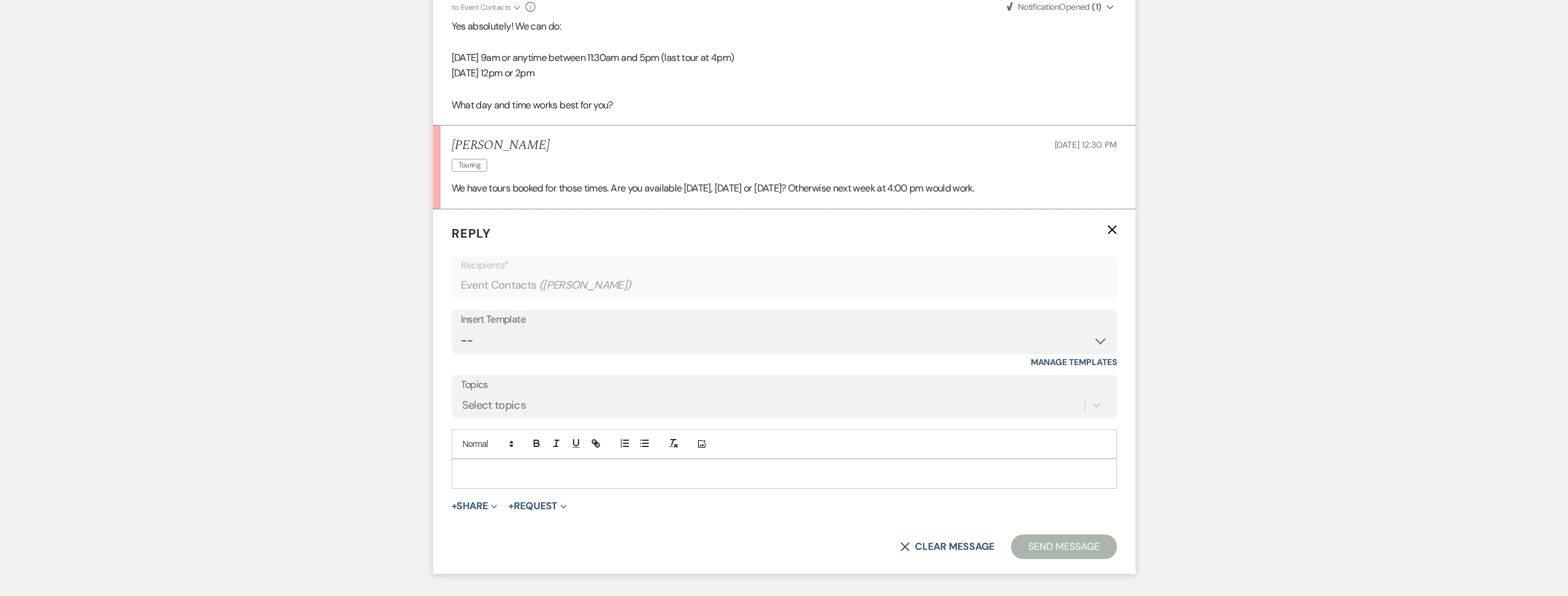
click at [531, 465] on div at bounding box center [784, 473] width 664 height 28
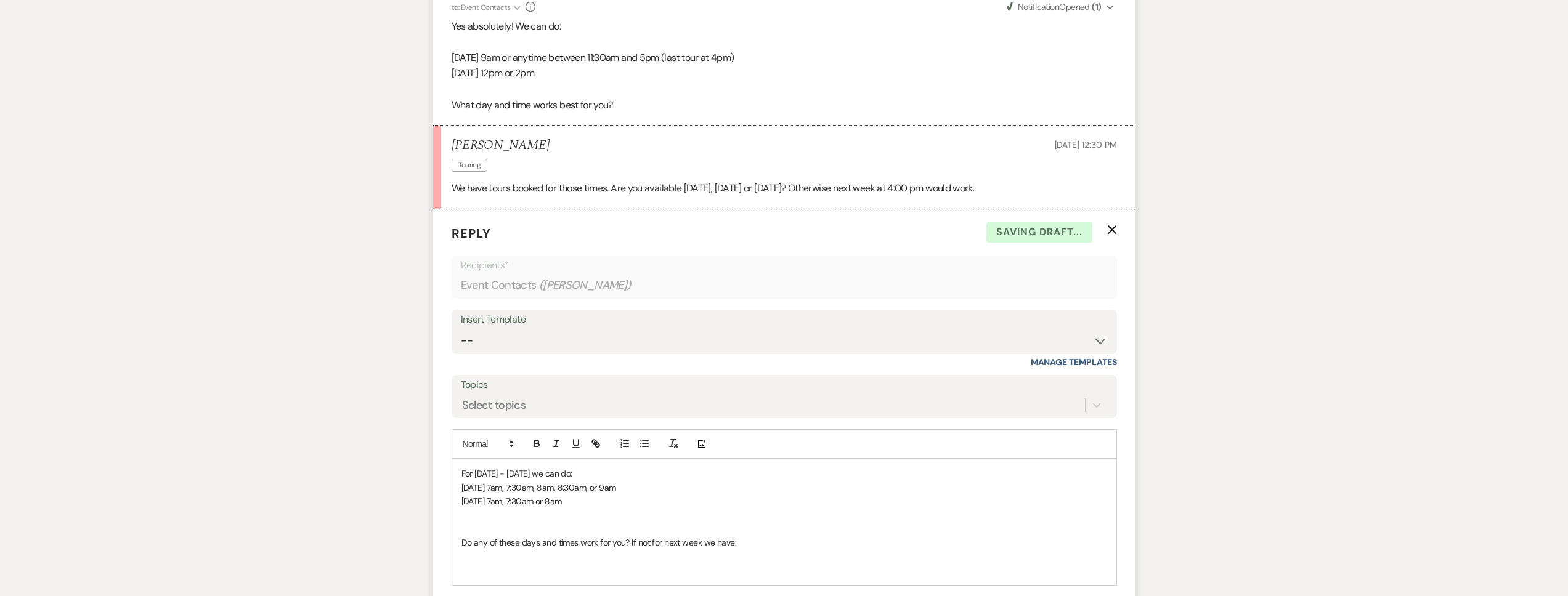
click at [616, 531] on p at bounding box center [784, 529] width 645 height 13
click at [512, 545] on p at bounding box center [784, 542] width 645 height 13
click at [507, 558] on p at bounding box center [784, 556] width 645 height 13
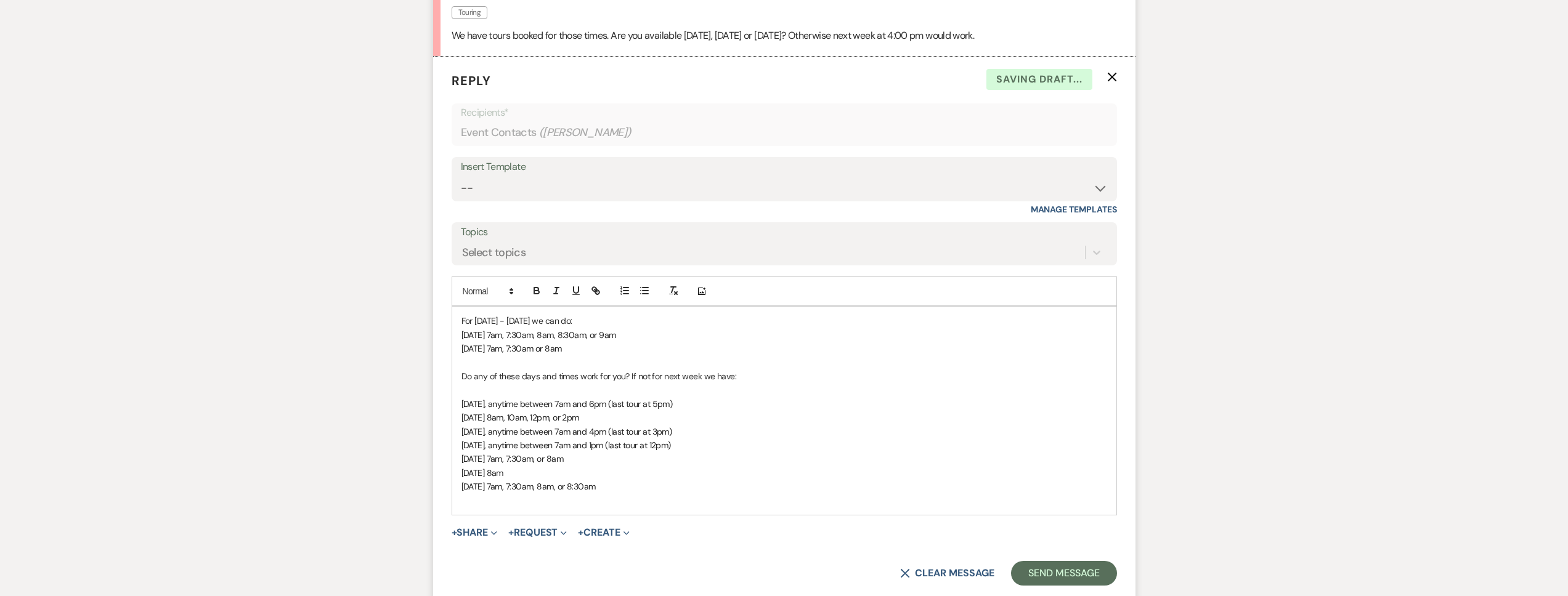
scroll to position [1366, 0]
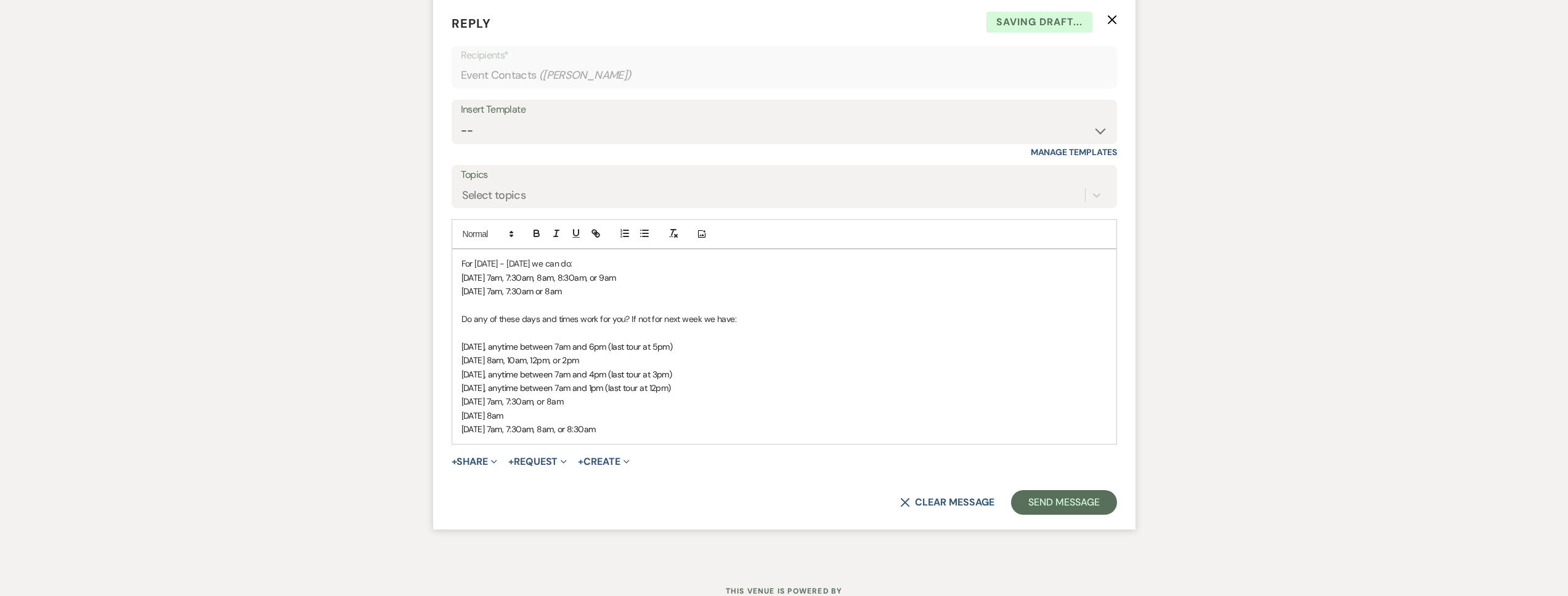
click at [702, 394] on p "[DATE], anytime between 7am and 1pm (last tour at 12pm)" at bounding box center [784, 387] width 645 height 13
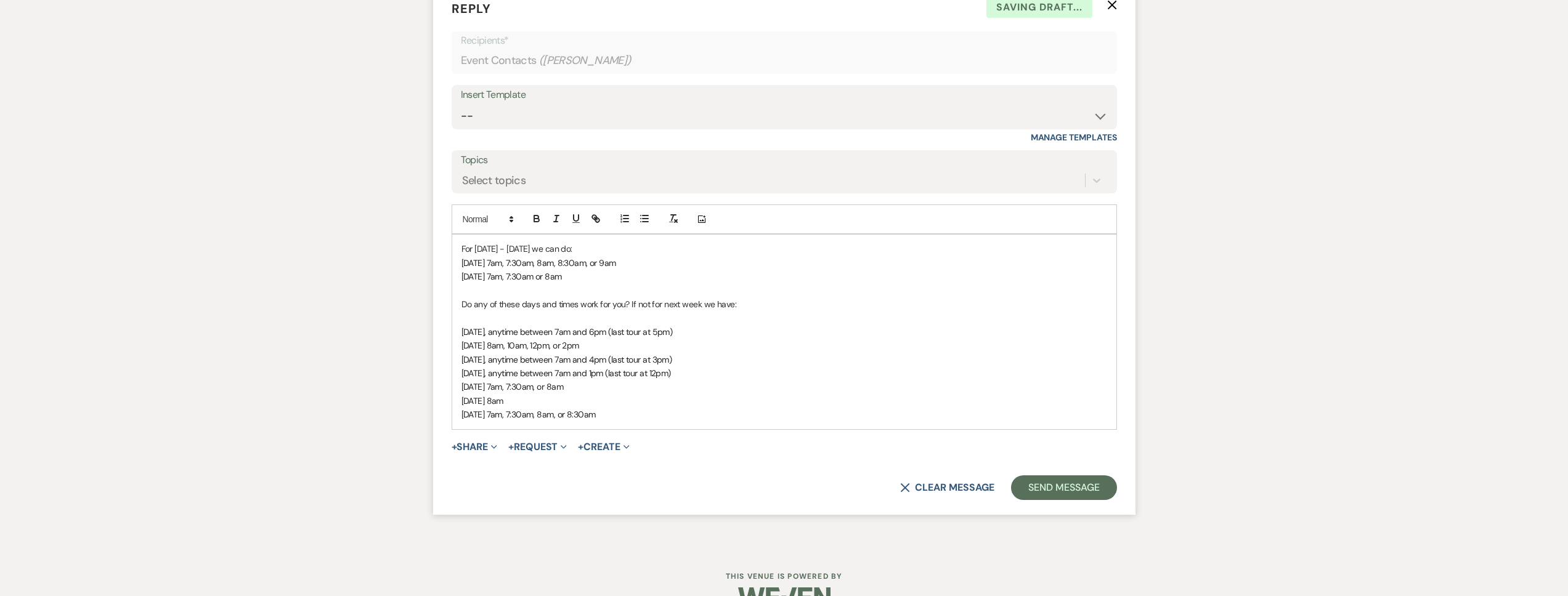
scroll to position [1381, 0]
click at [1038, 484] on button "Send Message" at bounding box center [1063, 487] width 105 height 25
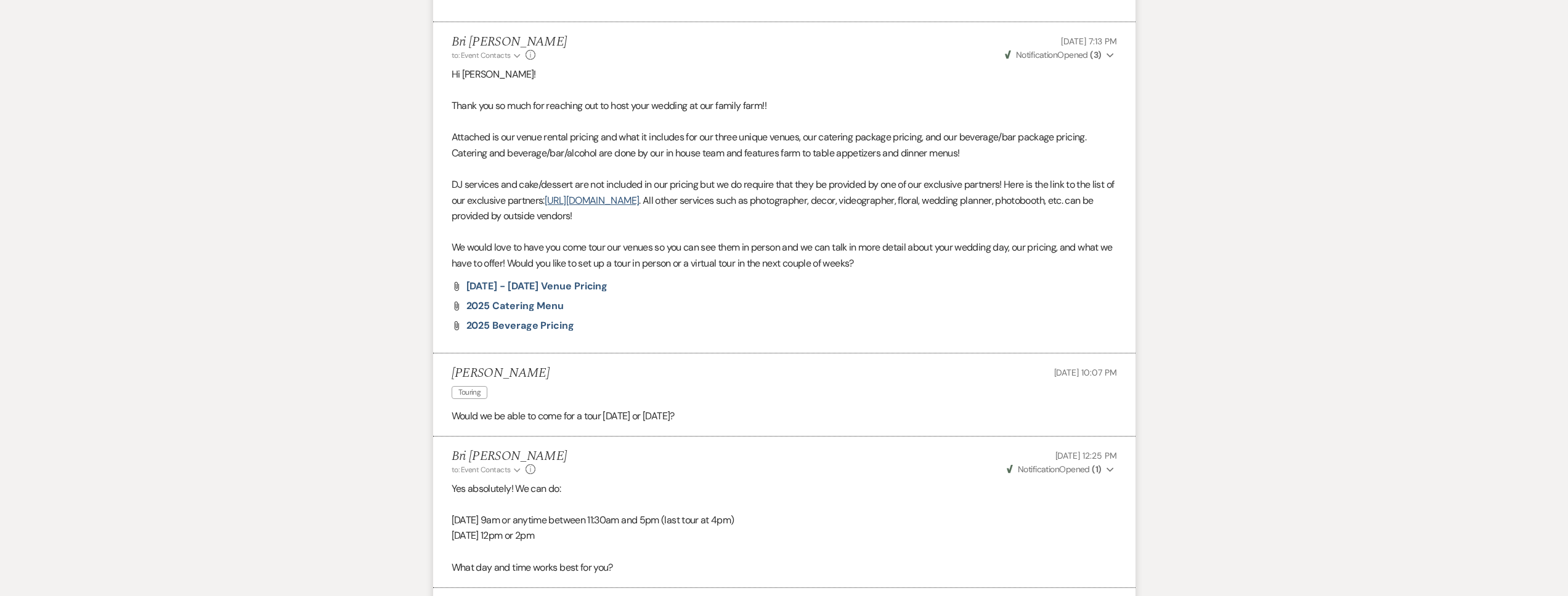
scroll to position [0, 0]
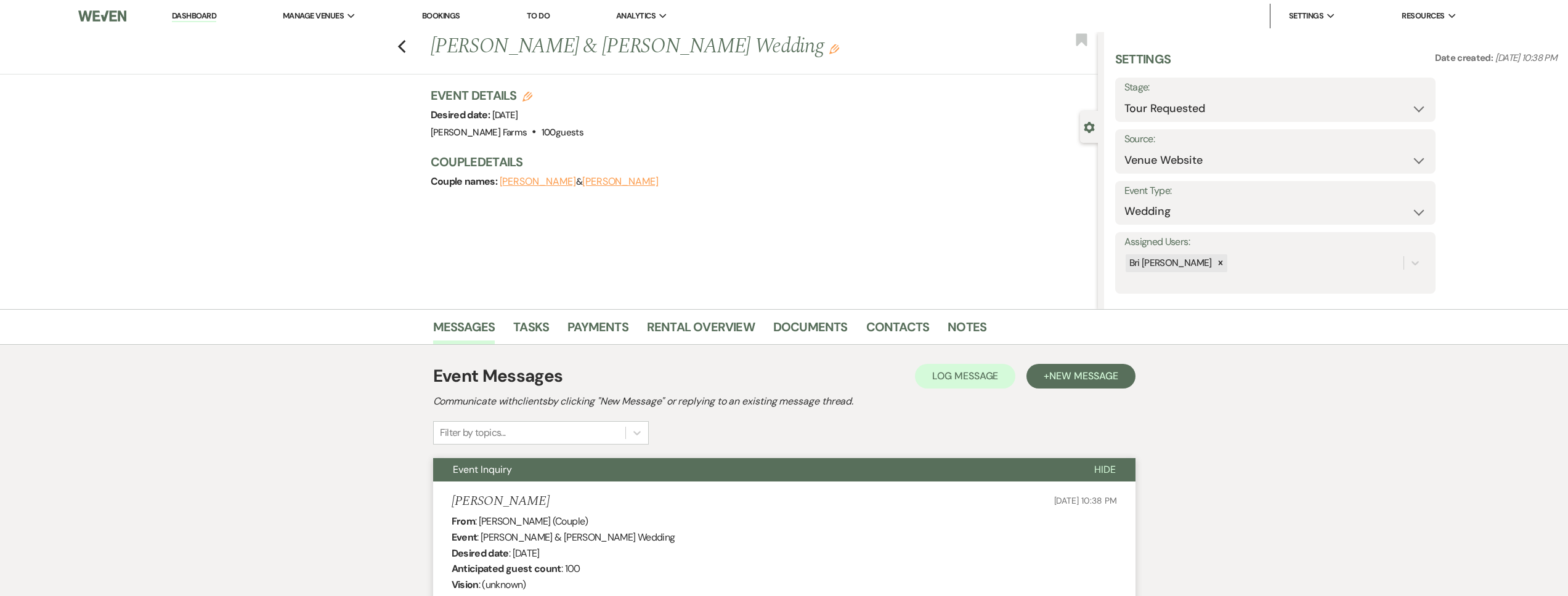
click at [203, 16] on link "Dashboard" at bounding box center [194, 16] width 44 height 12
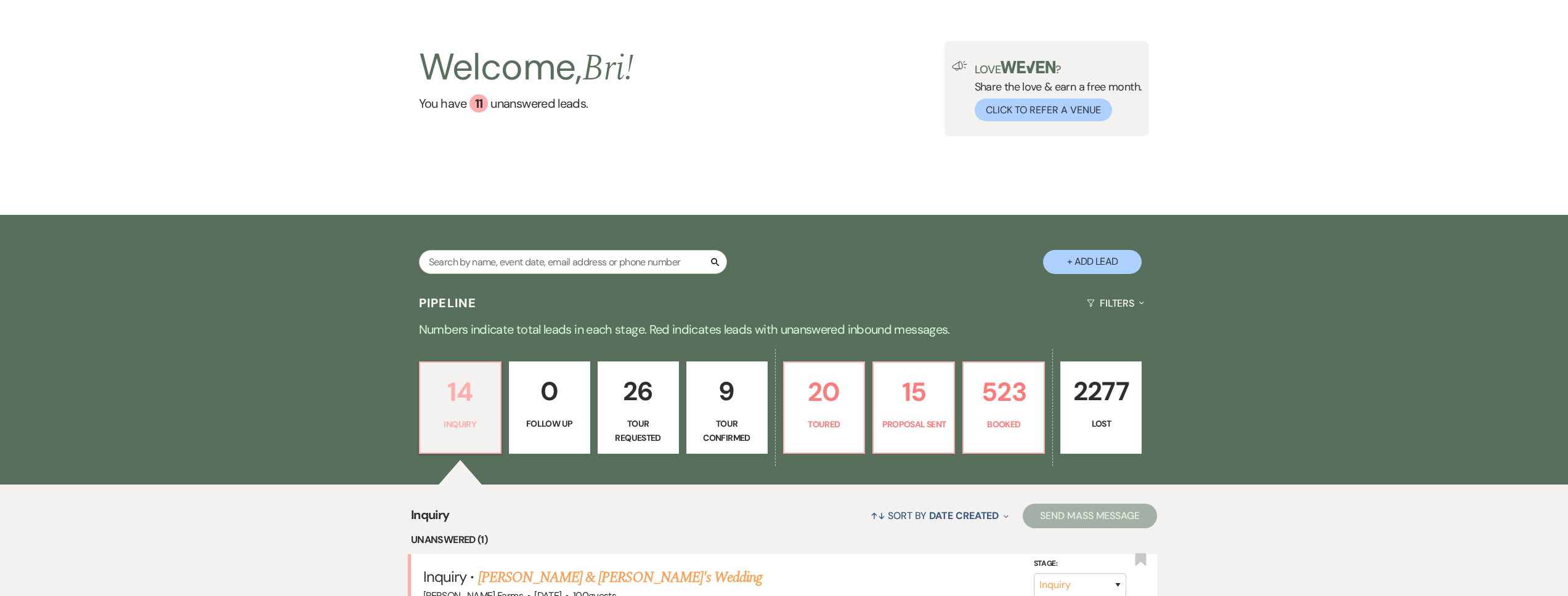
scroll to position [239, 0]
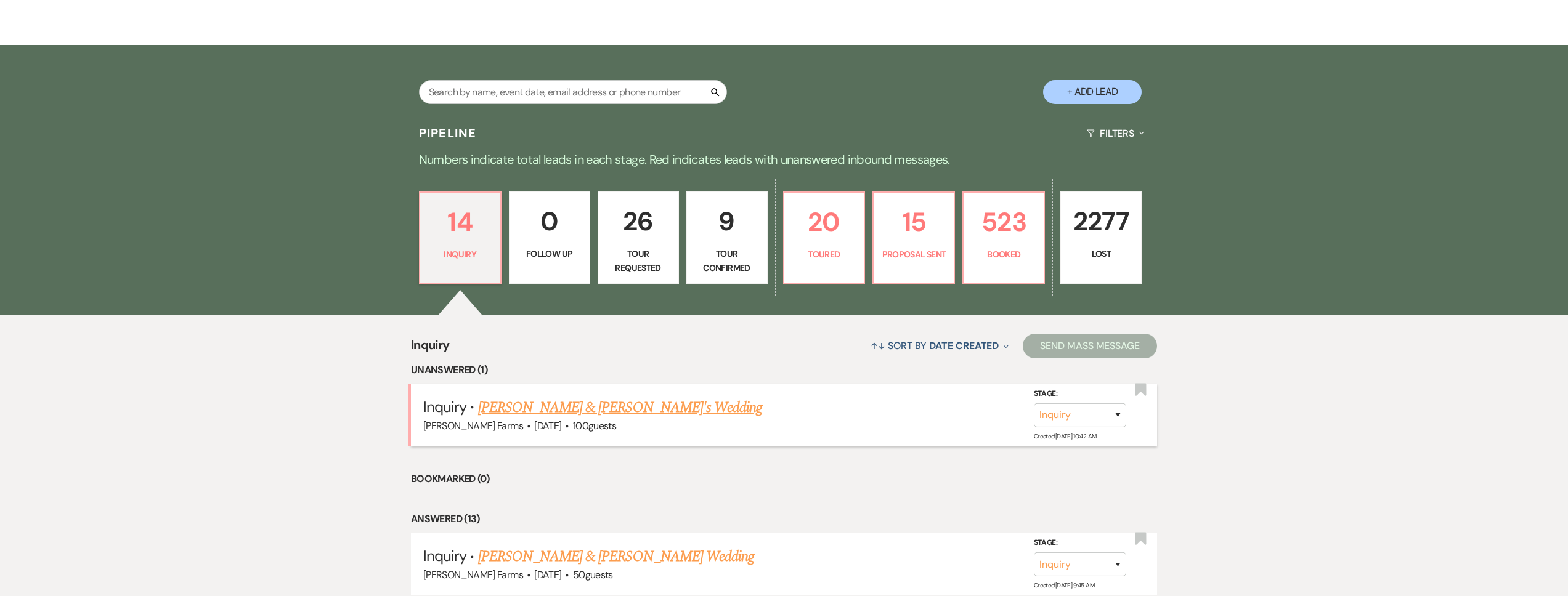
click at [600, 401] on link "Lisa Upshaw & Fiance's Wedding" at bounding box center [620, 407] width 285 height 22
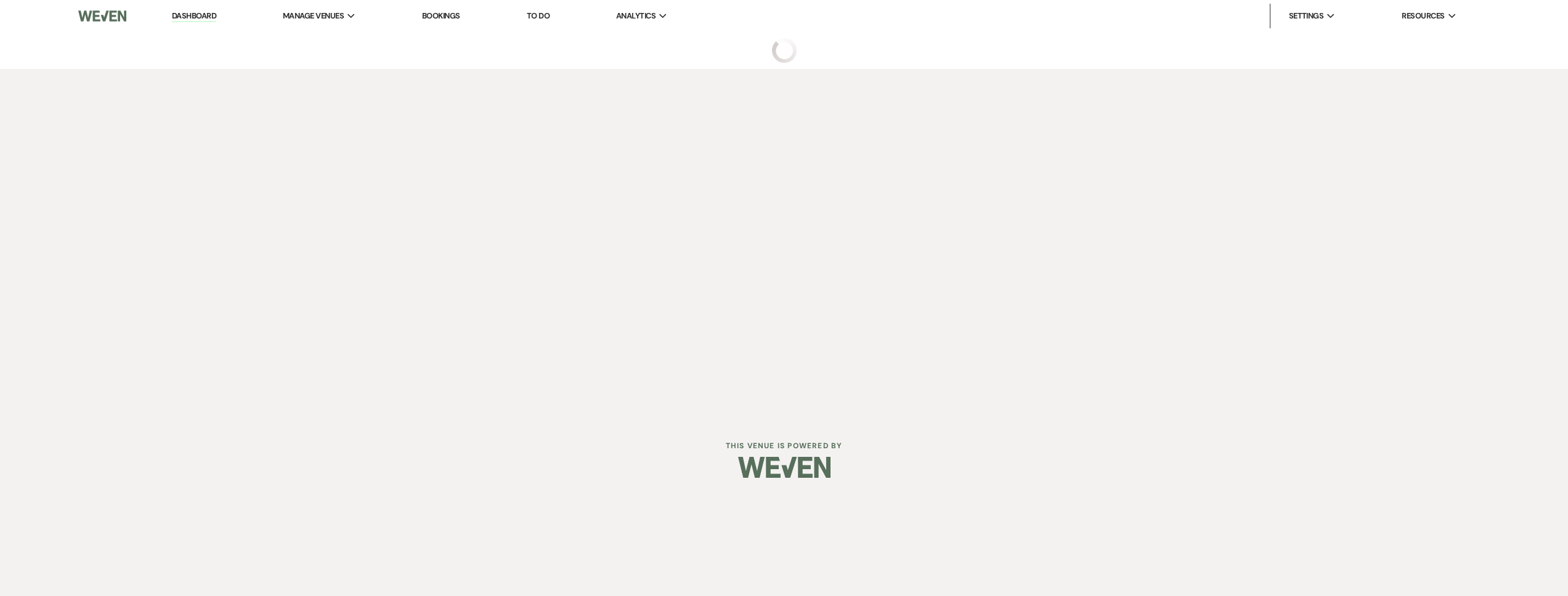
select select "5"
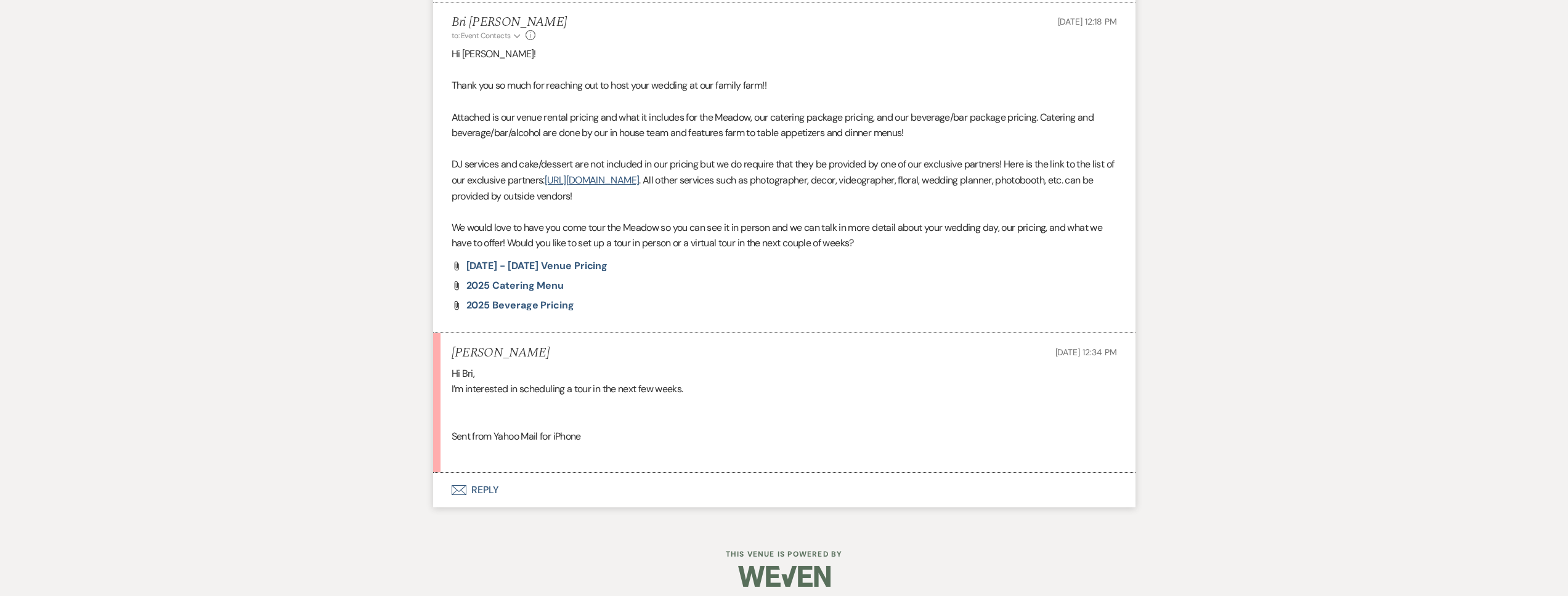
scroll to position [722, 0]
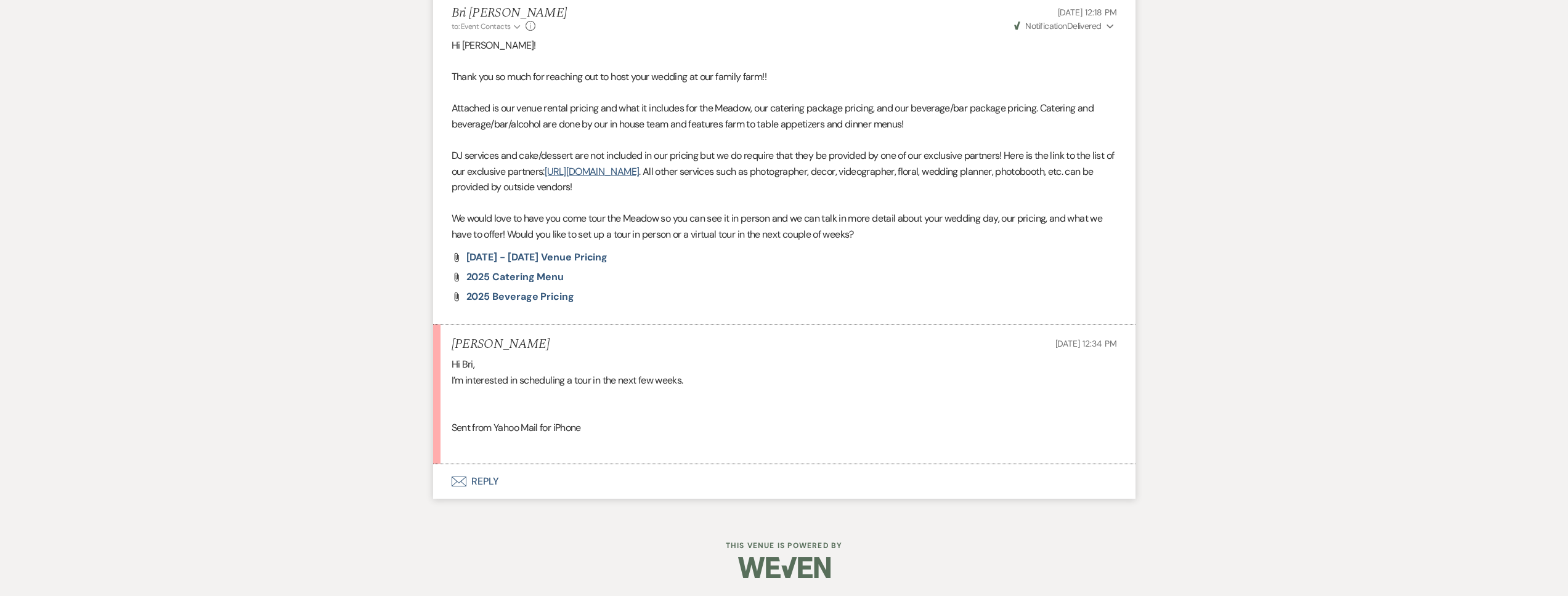
click at [639, 483] on button "Envelope Reply" at bounding box center [784, 481] width 702 height 35
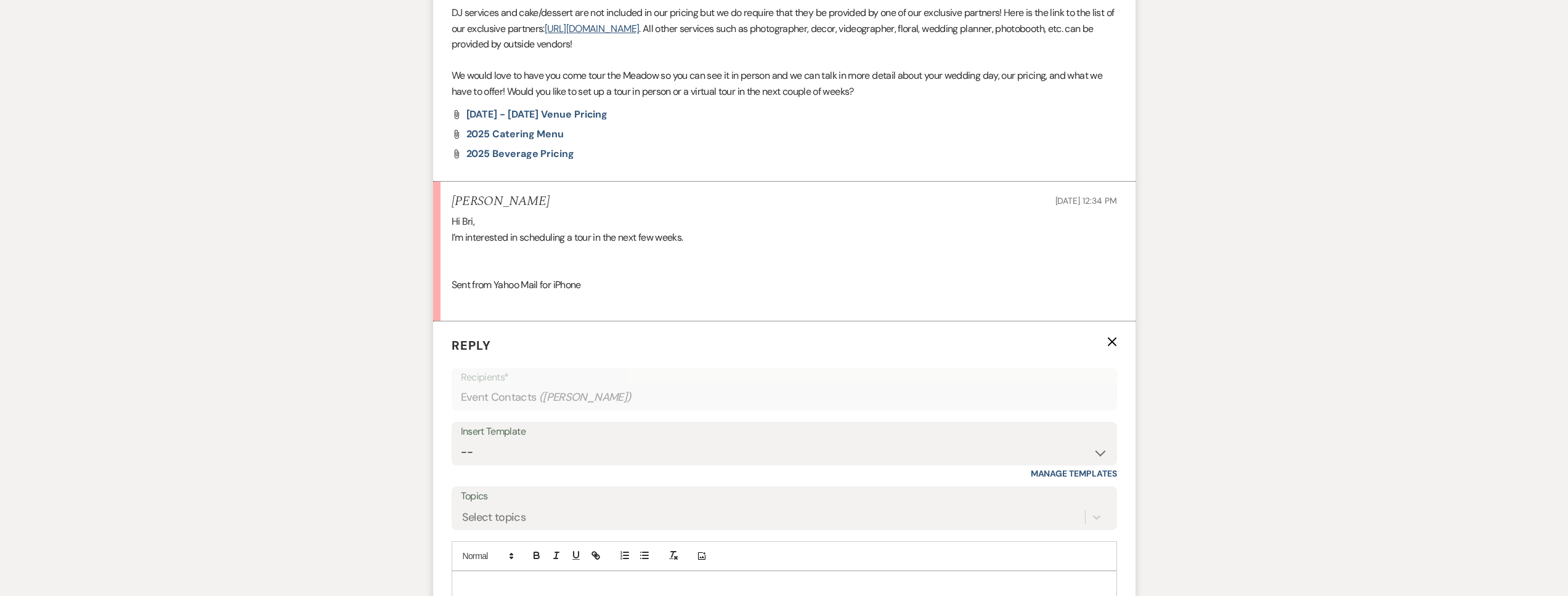
scroll to position [978, 0]
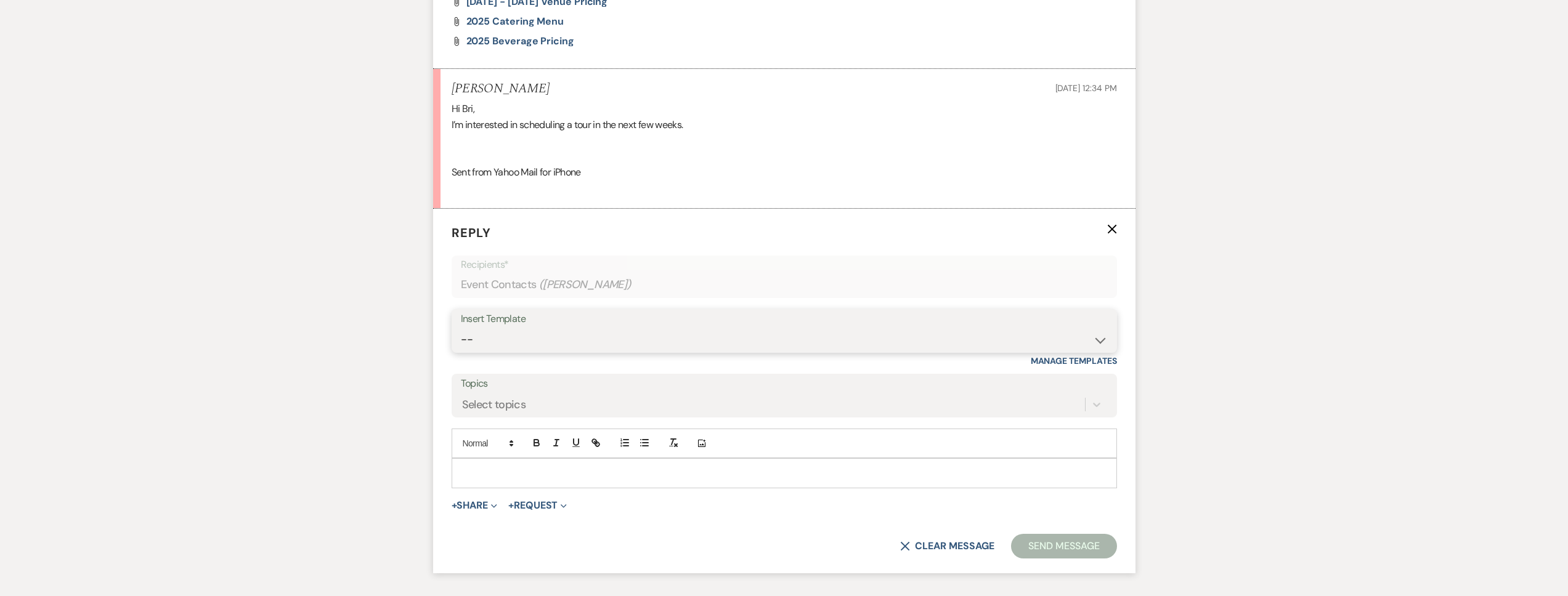
click at [569, 342] on select "-- Tour Request Response Follow Up Contract (Pre-Booked Leads) Weven Planning P…" at bounding box center [784, 339] width 647 height 24
click at [494, 467] on p at bounding box center [784, 472] width 645 height 13
click at [464, 473] on p "Aesome!!" at bounding box center [784, 472] width 645 height 13
click at [546, 472] on p "Awesome!!" at bounding box center [784, 472] width 645 height 13
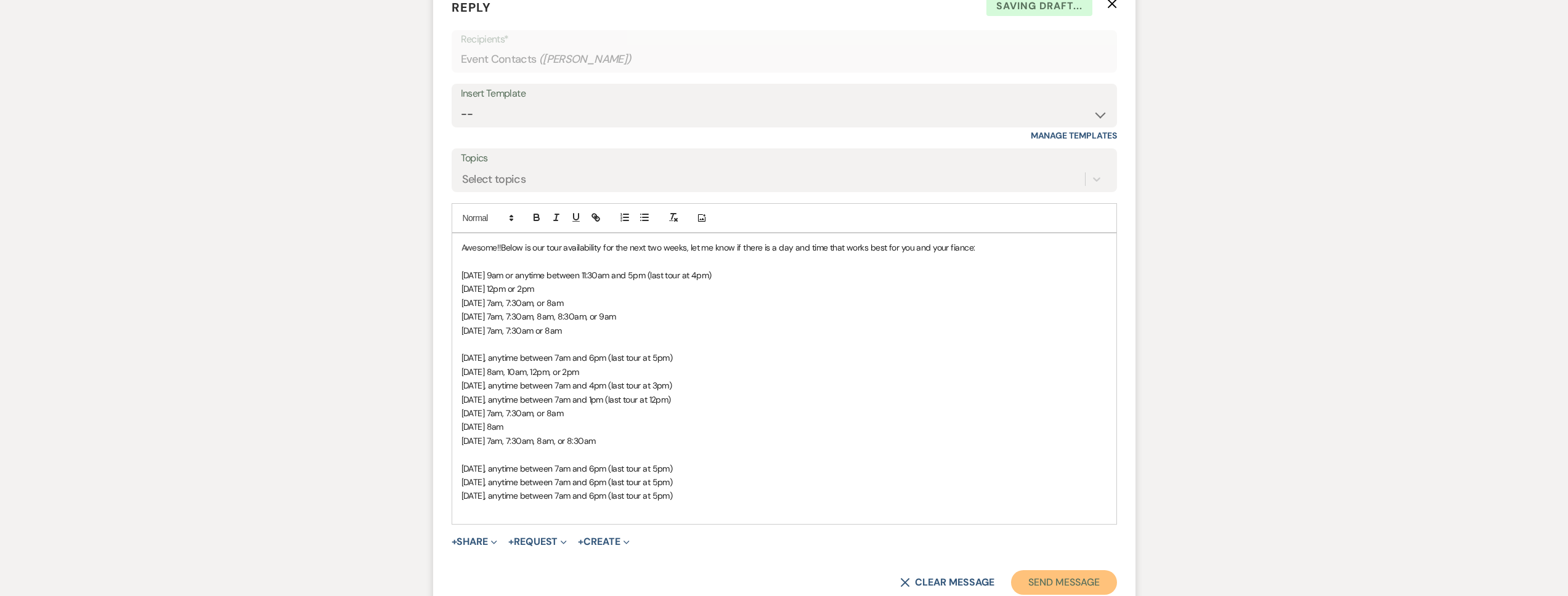
click at [1035, 582] on button "Send Message" at bounding box center [1063, 582] width 105 height 25
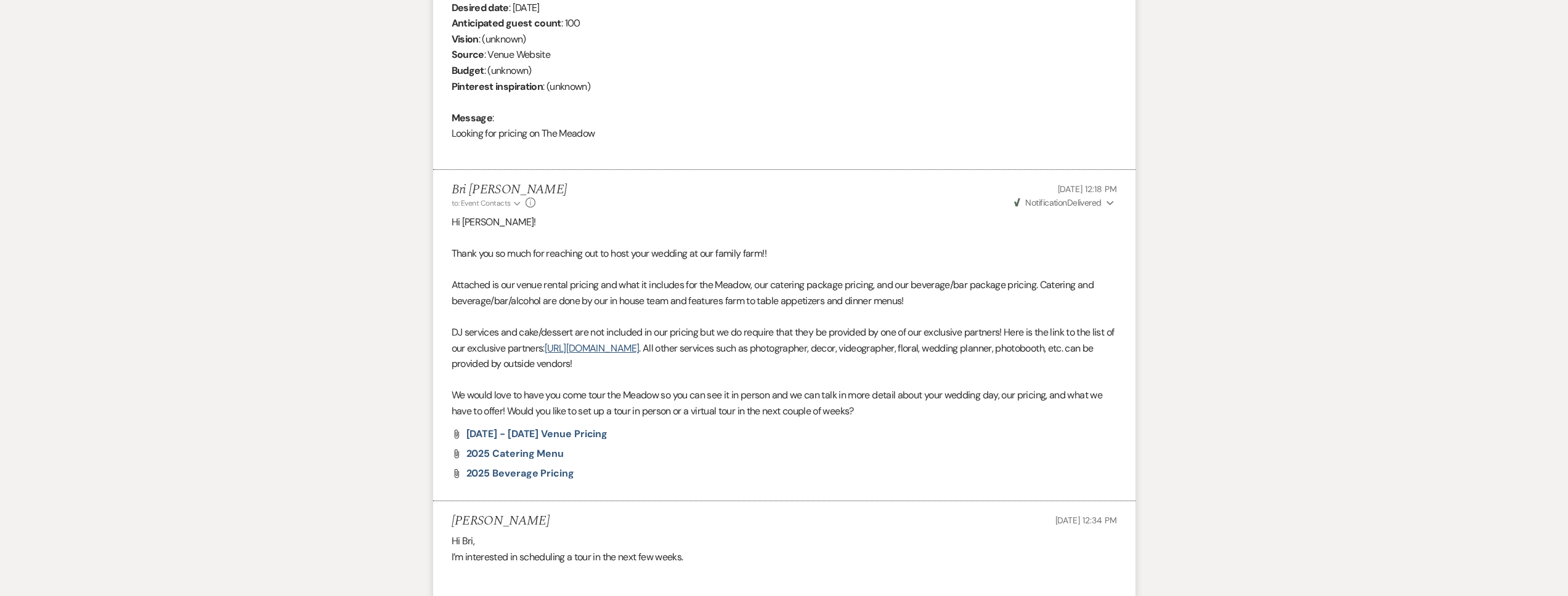
scroll to position [0, 0]
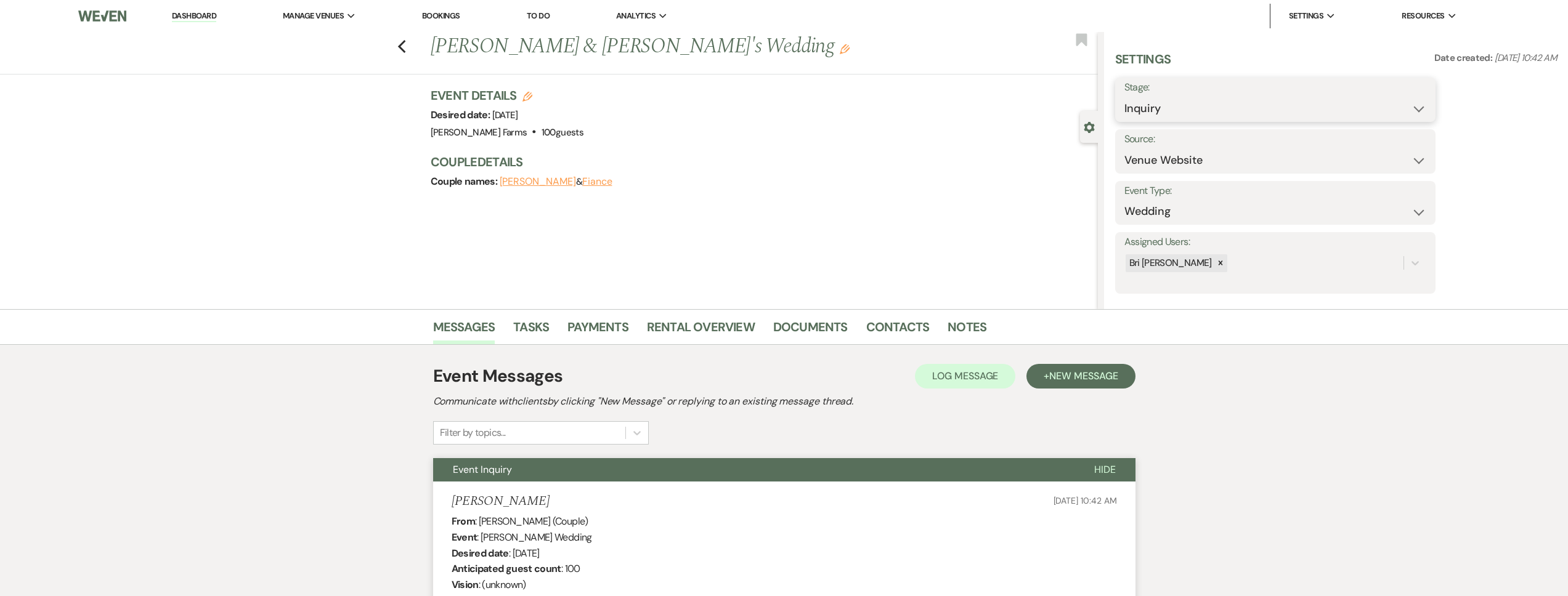
click at [1170, 113] on select "Inquiry Follow Up Tour Requested Tour Confirmed Toured Proposal Sent Booked Lost" at bounding box center [1275, 108] width 302 height 24
select select "2"
click at [1124, 96] on select "Inquiry Follow Up Tour Requested Tour Confirmed Toured Proposal Sent Booked Lost" at bounding box center [1275, 108] width 302 height 24
click at [1400, 104] on button "Save" at bounding box center [1401, 100] width 69 height 25
click at [184, 15] on link "Dashboard" at bounding box center [194, 16] width 44 height 12
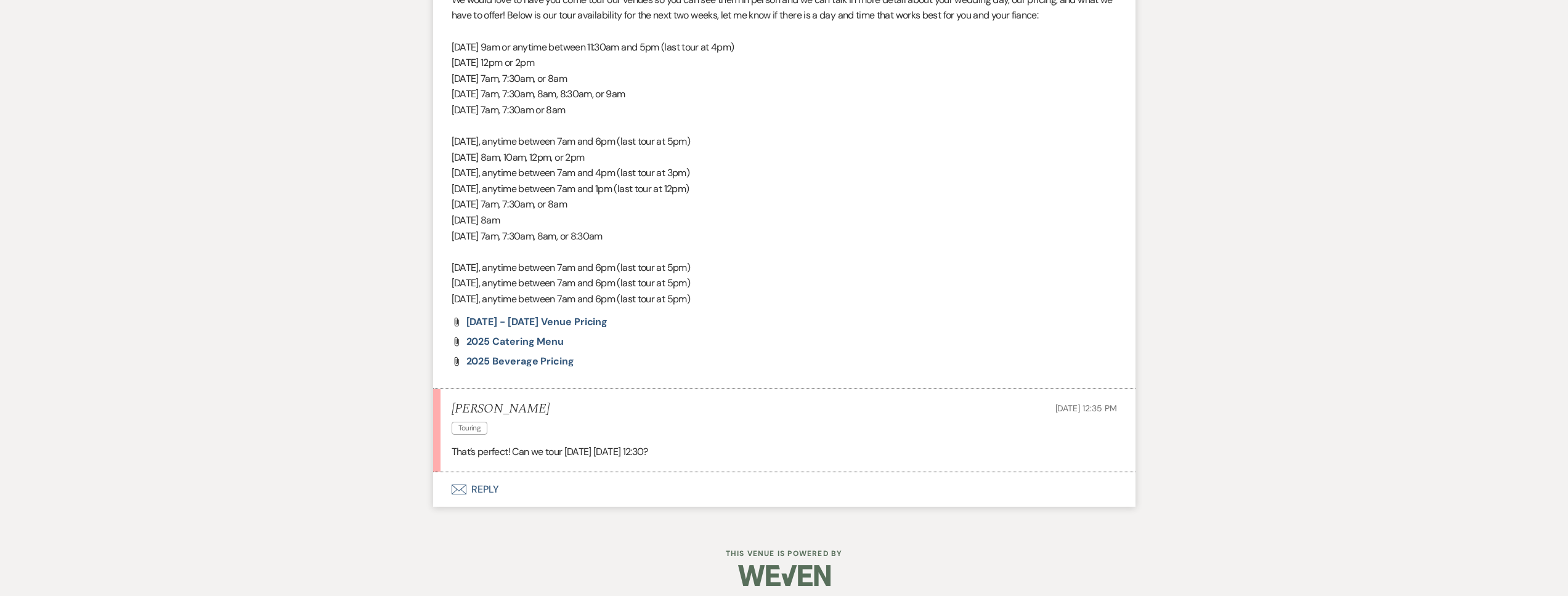
click at [598, 478] on button "Envelope Reply" at bounding box center [784, 489] width 702 height 35
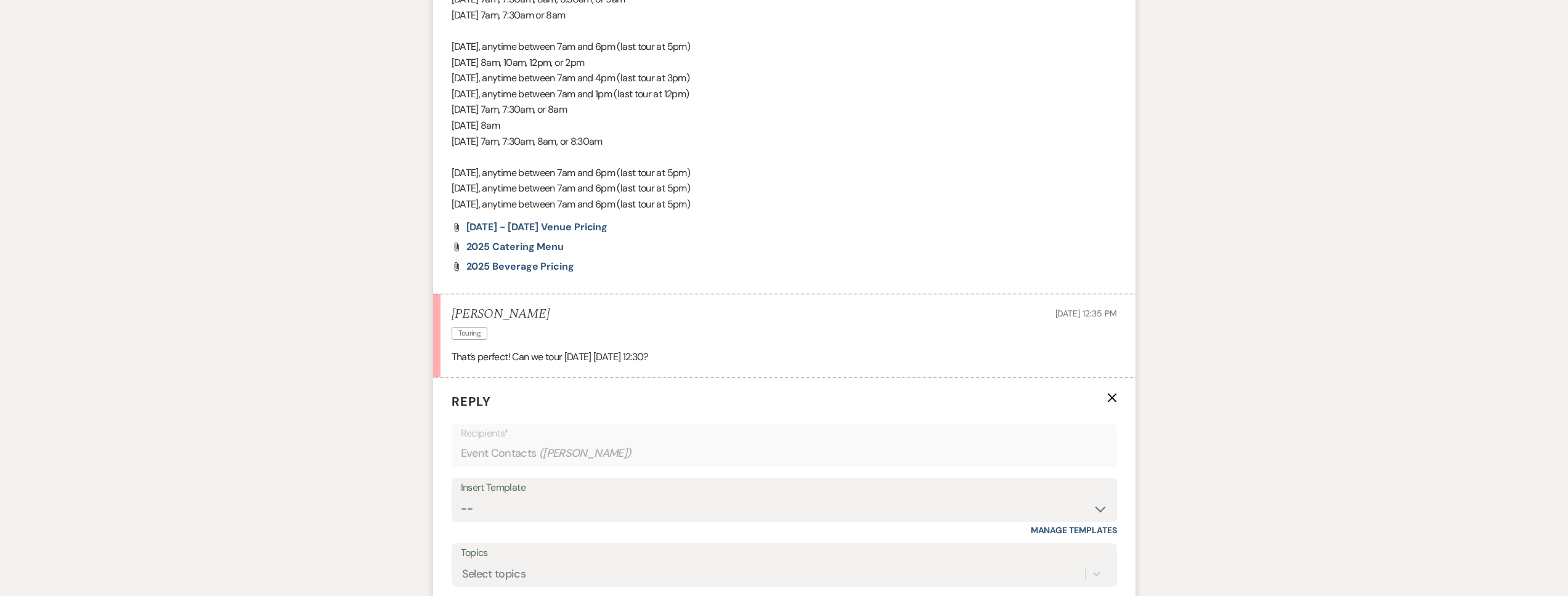
scroll to position [1185, 0]
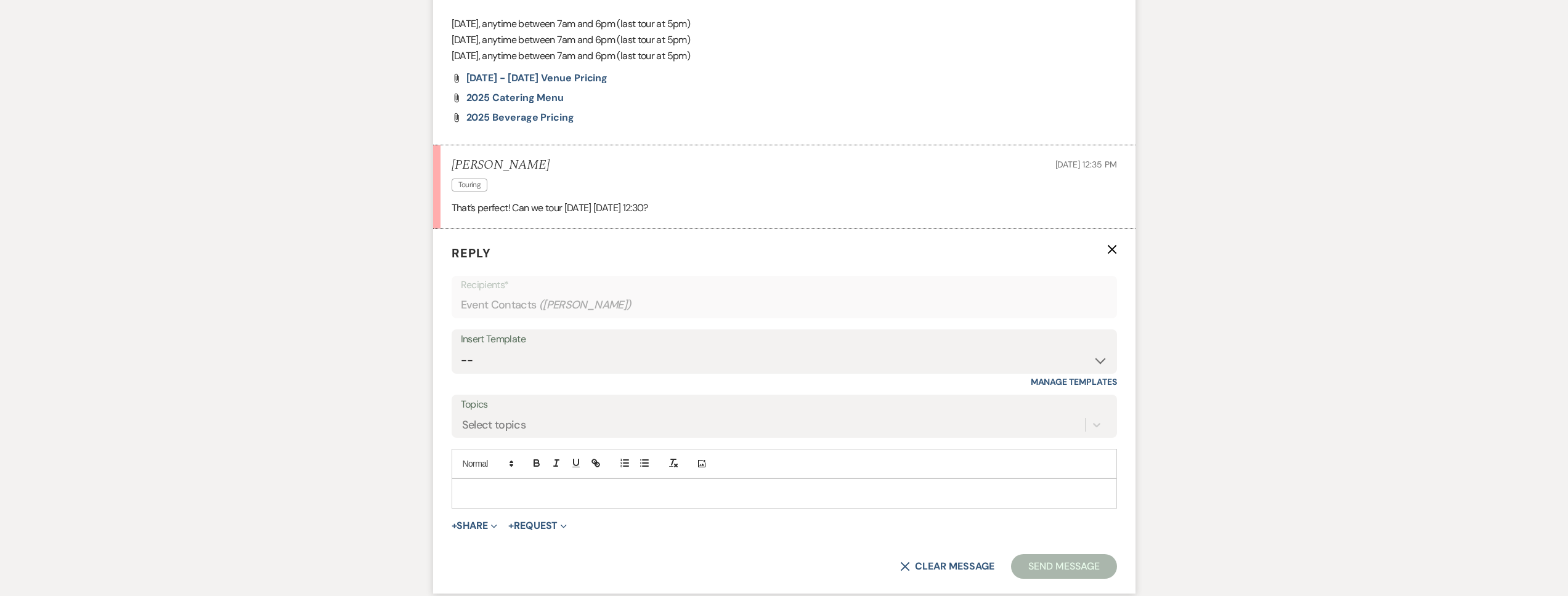
click at [513, 488] on p at bounding box center [784, 493] width 645 height 13
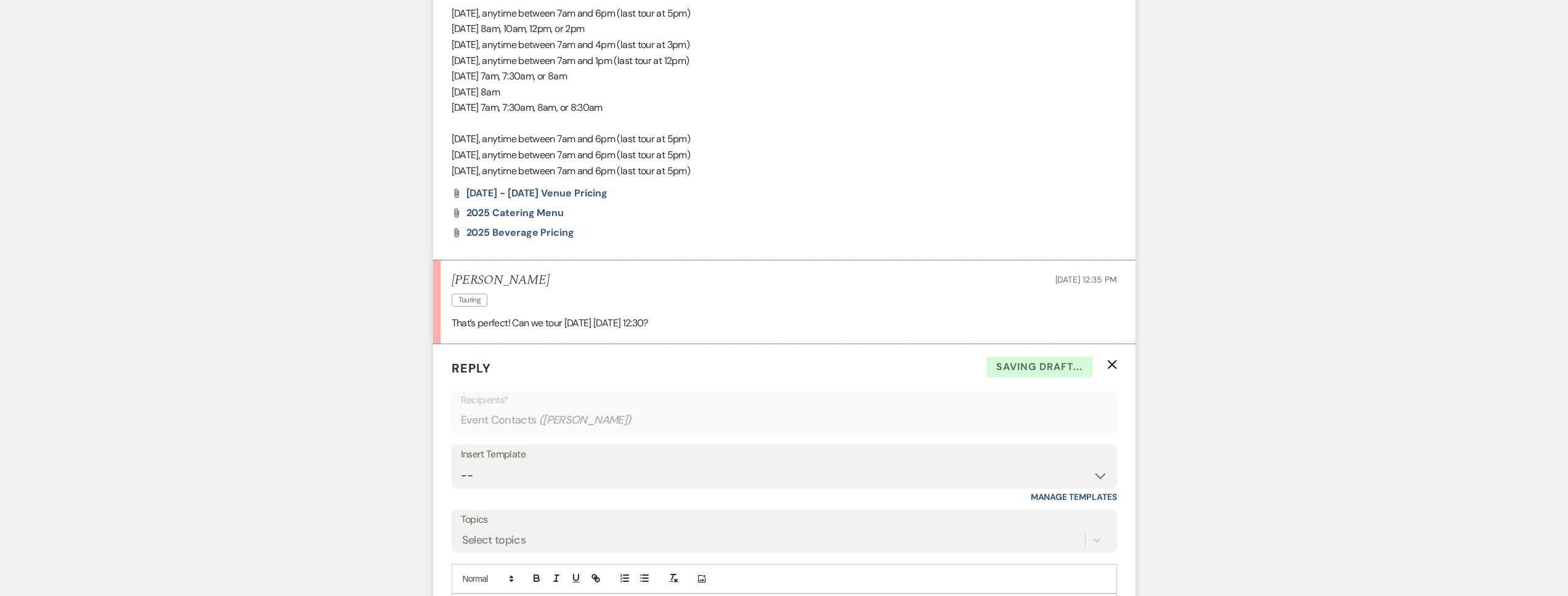
scroll to position [1069, 0]
drag, startPoint x: 539, startPoint y: 276, endPoint x: 449, endPoint y: 281, distance: 90.1
click at [449, 281] on li "[PERSON_NAME] Touring [DATE] 12:35 PM That’s perfect! Can we tour [DATE] [DATE]…" at bounding box center [784, 303] width 702 height 84
copy h5 "[PERSON_NAME]"
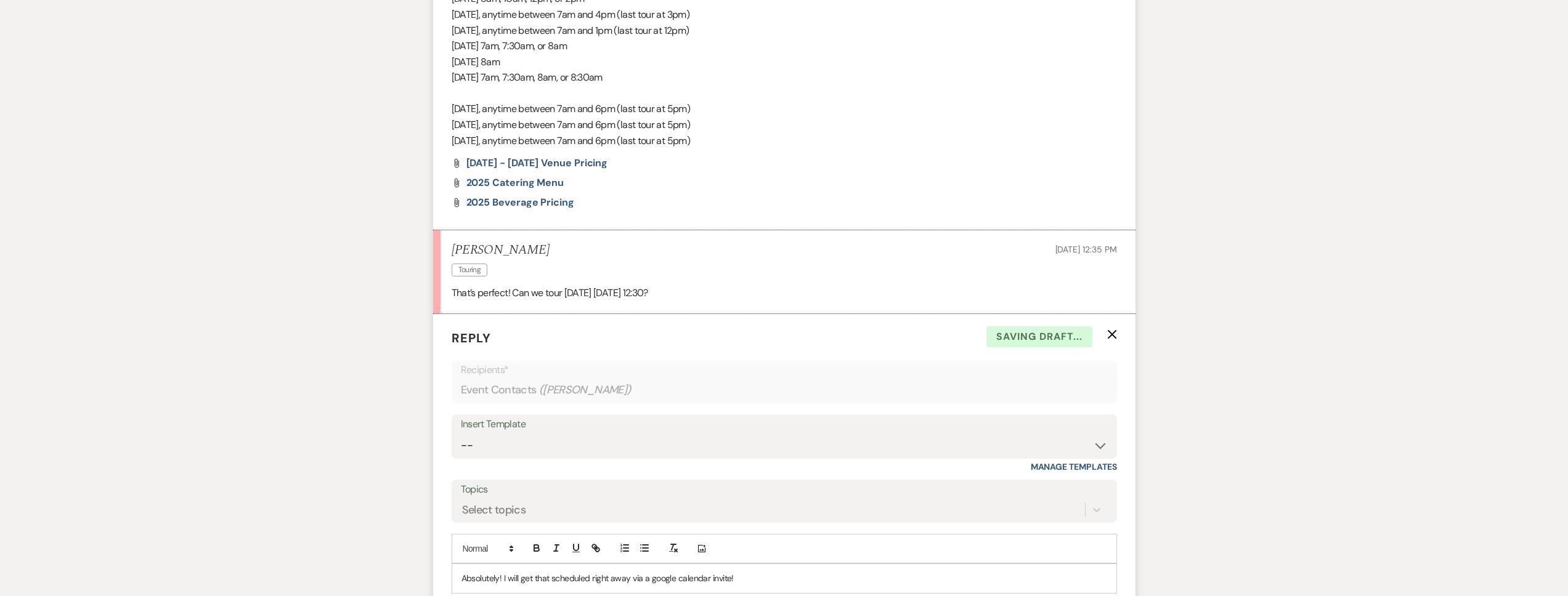
scroll to position [1185, 0]
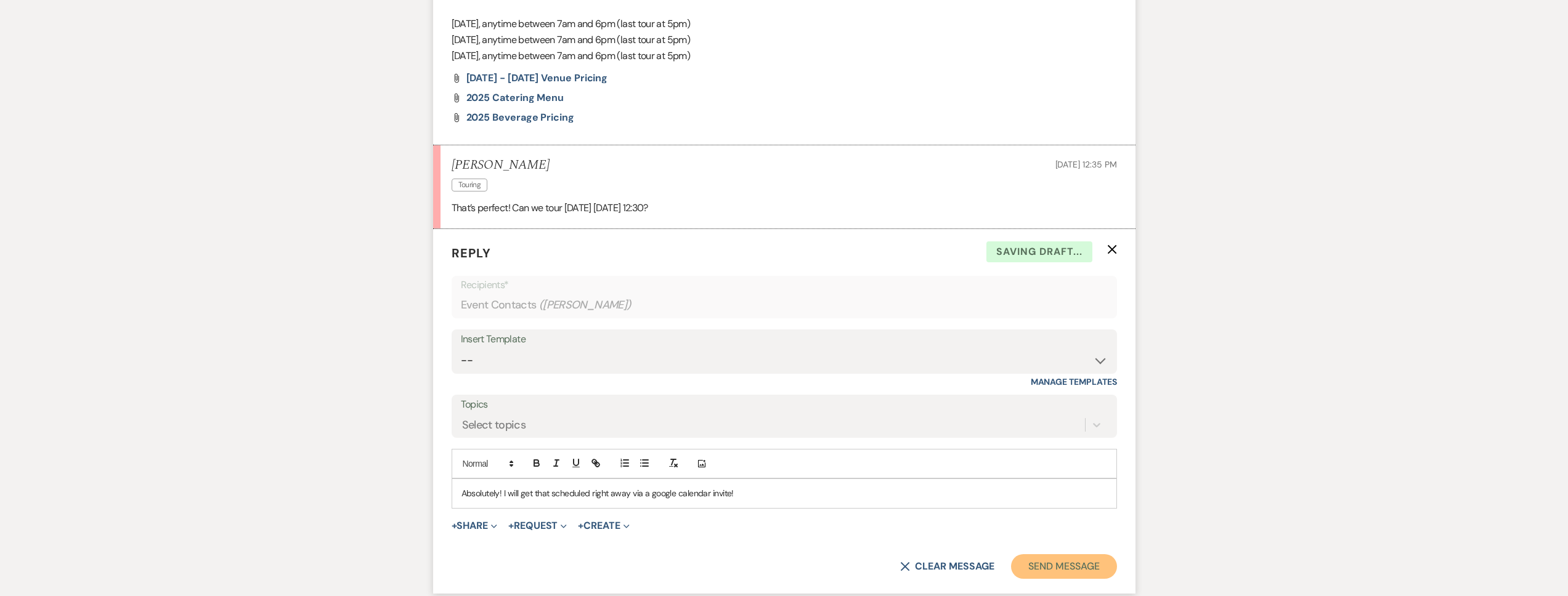
click at [1040, 561] on button "Send Message" at bounding box center [1063, 566] width 105 height 25
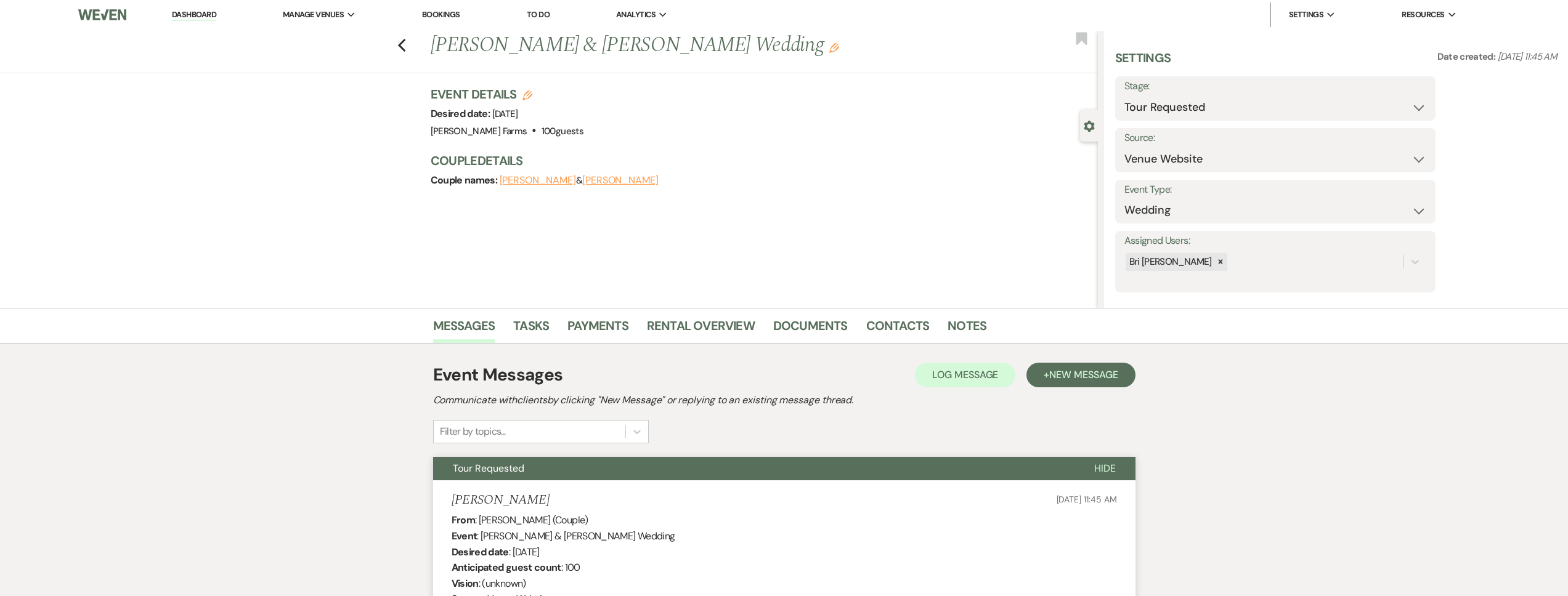
scroll to position [0, 0]
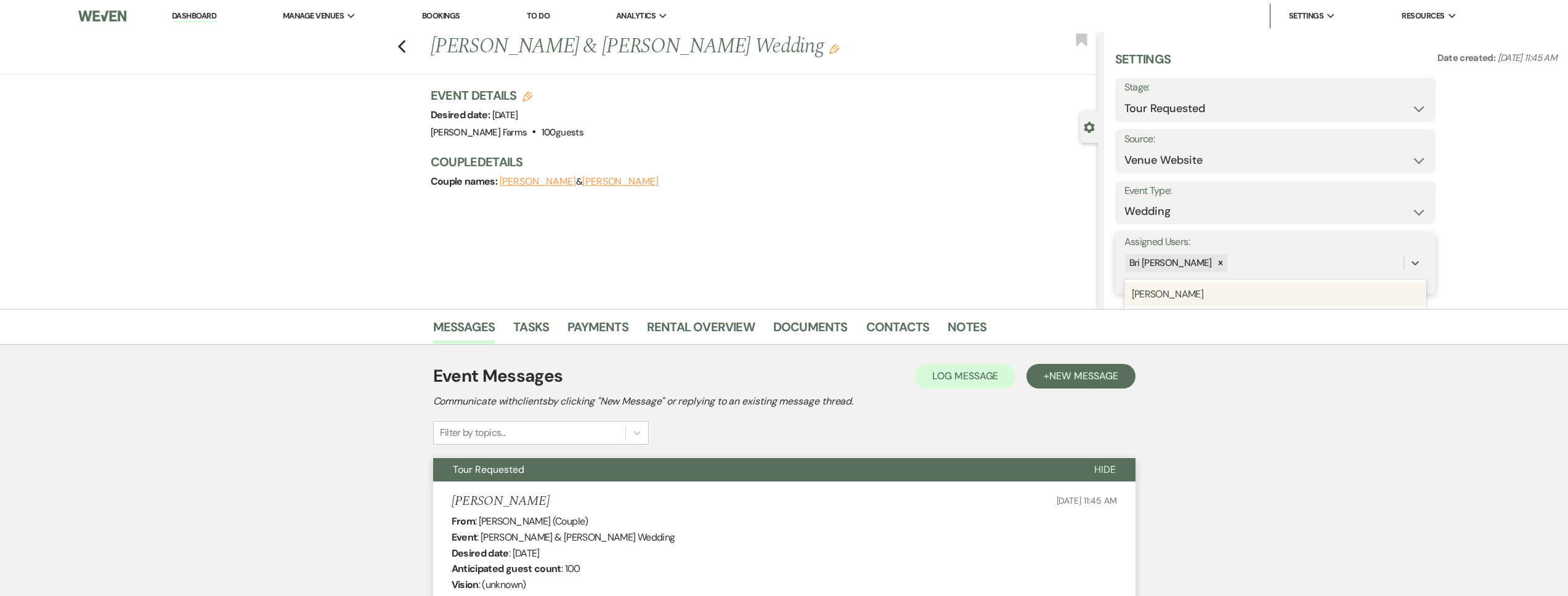
click at [1237, 271] on div "Bri [PERSON_NAME]" at bounding box center [1264, 263] width 279 height 21
type input "sa"
click at [1239, 291] on div "[PERSON_NAME]" at bounding box center [1275, 294] width 302 height 25
click at [1384, 271] on button "Save" at bounding box center [1402, 262] width 67 height 25
click at [1236, 119] on select "Inquiry Follow Up Tour Requested Tour Confirmed Toured Proposal Sent Booked Lost" at bounding box center [1275, 108] width 302 height 24
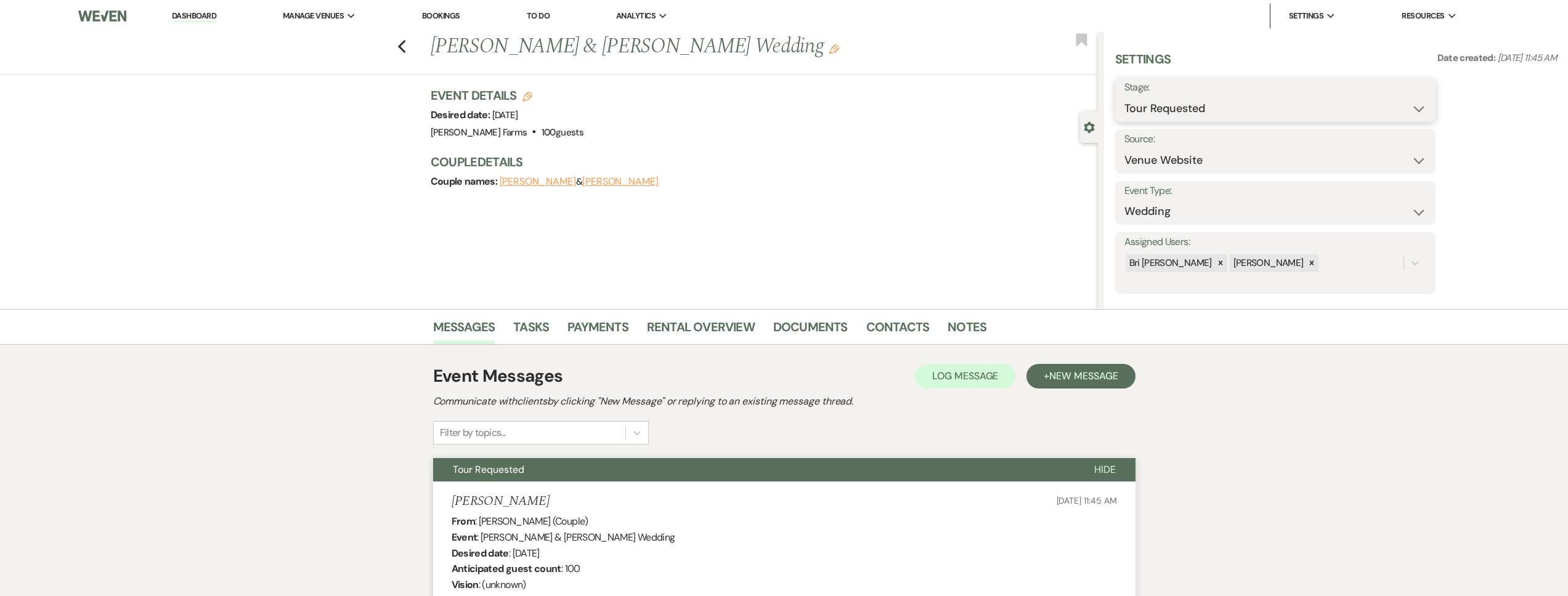
select select "4"
click at [1124, 96] on select "Inquiry Follow Up Tour Requested Tour Confirmed Toured Proposal Sent Booked Lost" at bounding box center [1275, 108] width 302 height 24
click at [1376, 102] on button "Save" at bounding box center [1401, 100] width 69 height 25
click at [898, 327] on link "Contacts" at bounding box center [898, 330] width 64 height 27
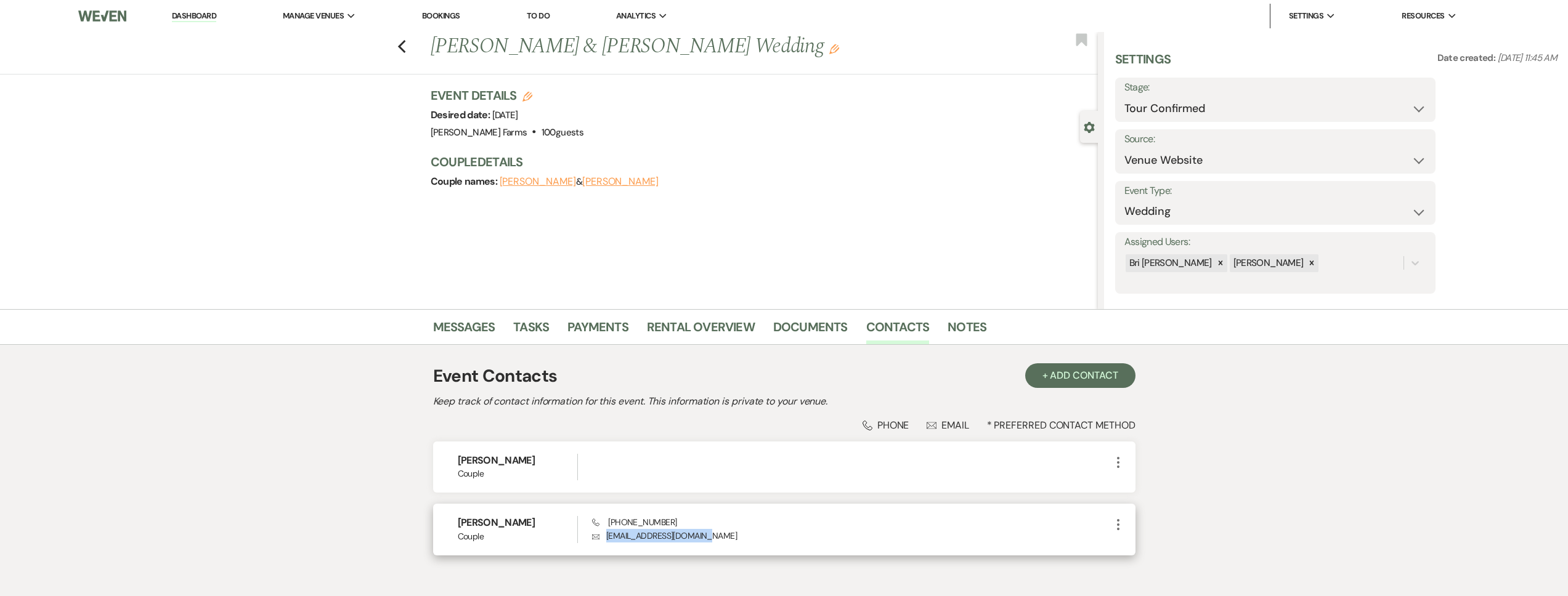
drag, startPoint x: 1236, startPoint y: 119, endPoint x: 603, endPoint y: 539, distance: 759.7
click at [603, 539] on p "Envelope Raquel0928.rb@gmail.com" at bounding box center [851, 535] width 518 height 13
copy p "Raquel0928.rb@gmail.com"
click at [204, 17] on link "Dashboard" at bounding box center [194, 16] width 44 height 12
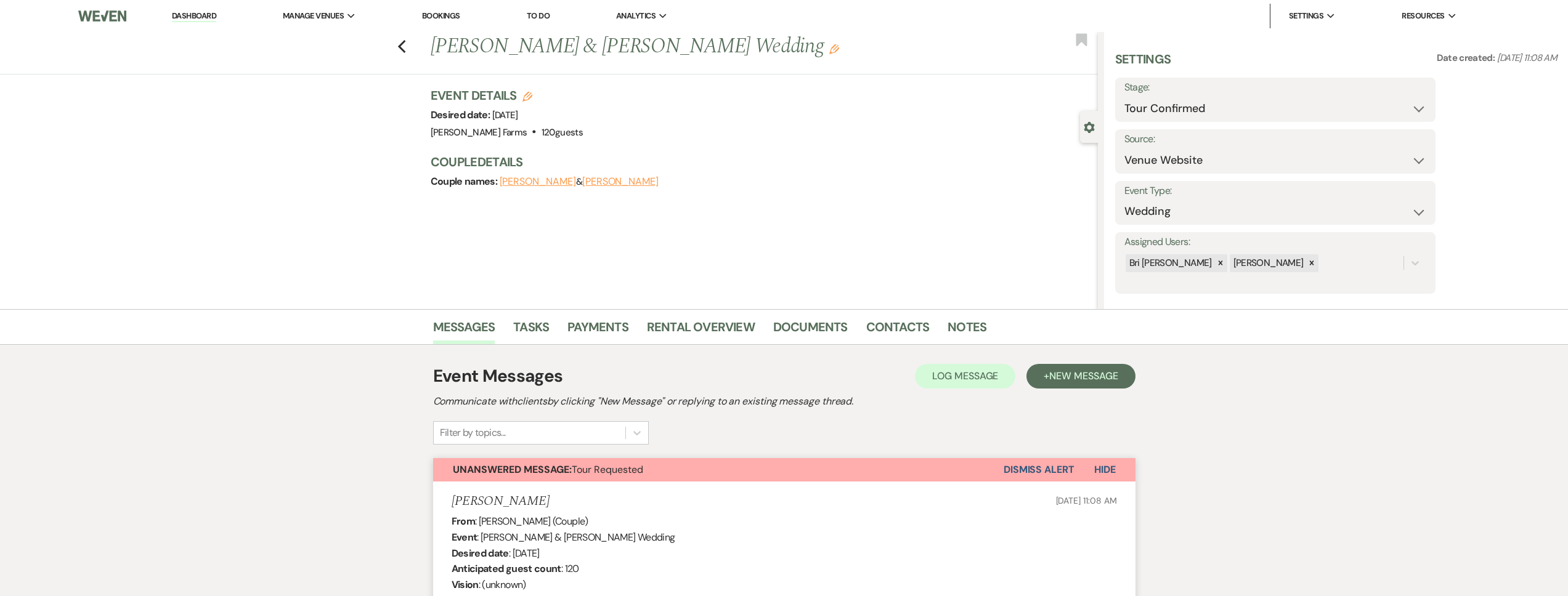
click at [1039, 477] on button "Dismiss Alert" at bounding box center [1039, 469] width 71 height 23
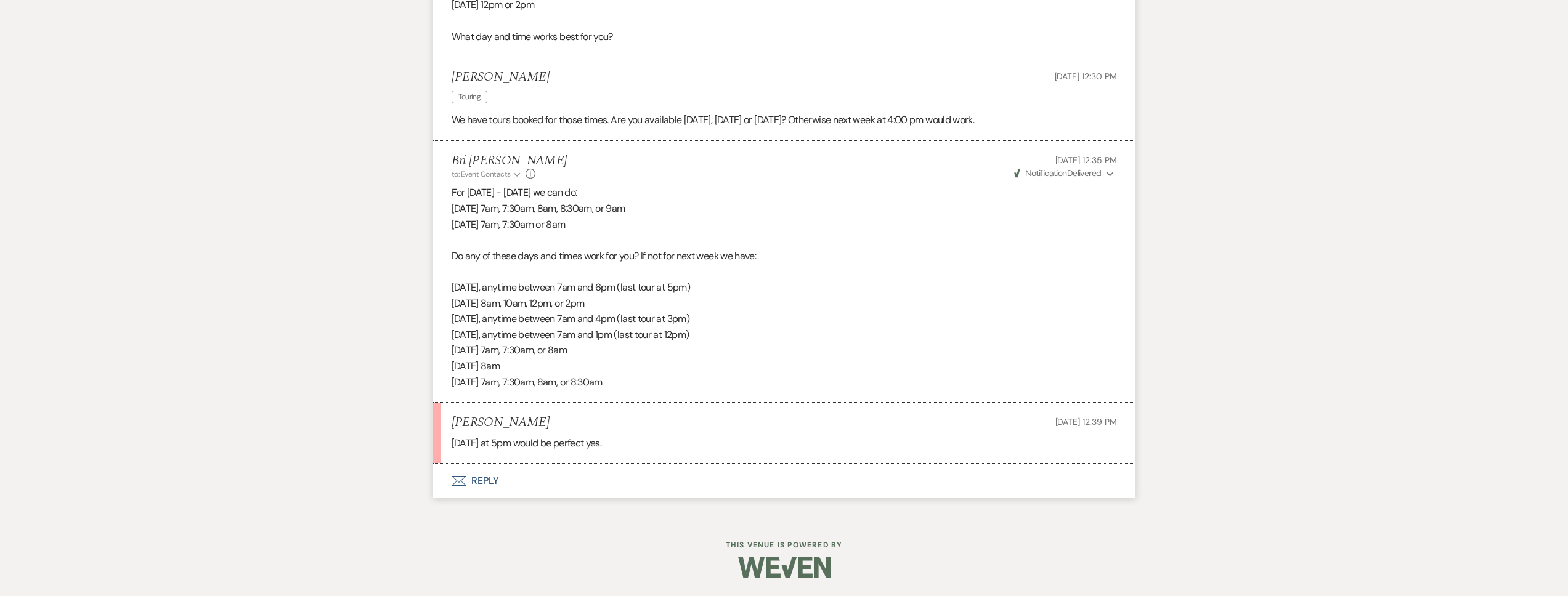
click at [580, 481] on button "Envelope Reply" at bounding box center [784, 481] width 702 height 35
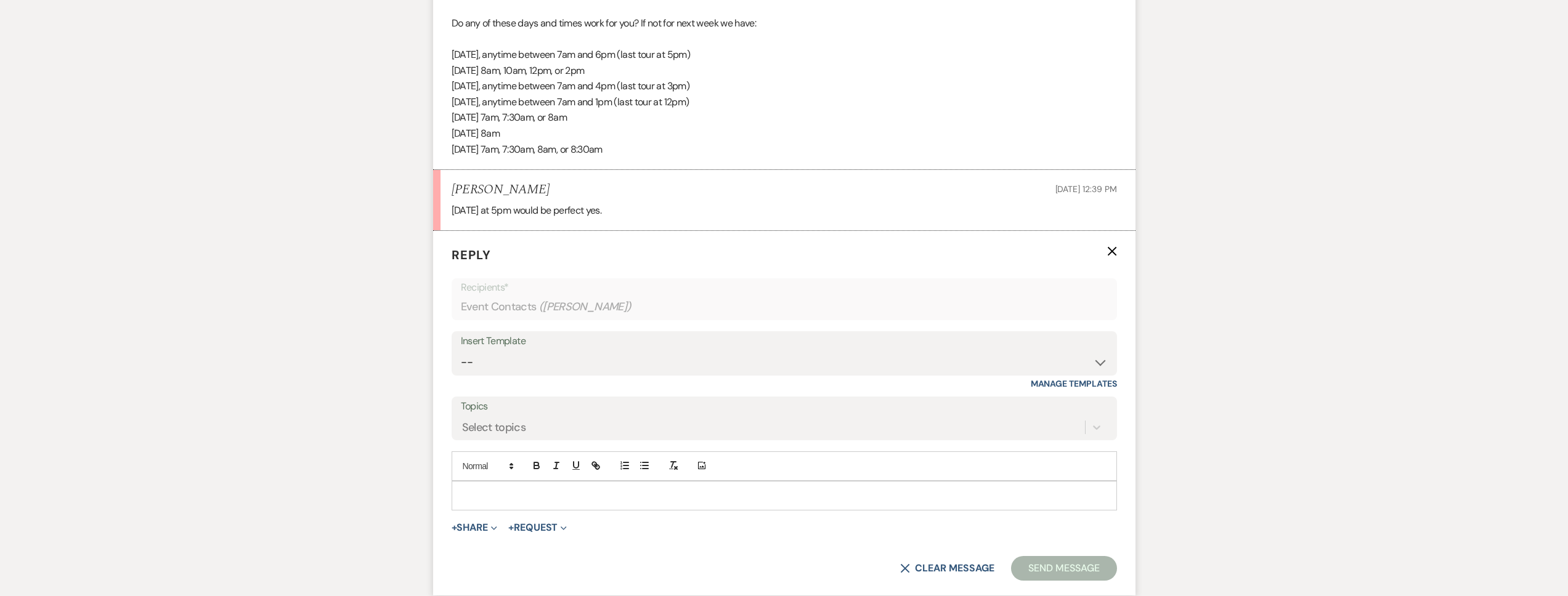
scroll to position [1461, 0]
click at [546, 489] on p at bounding box center [784, 491] width 645 height 13
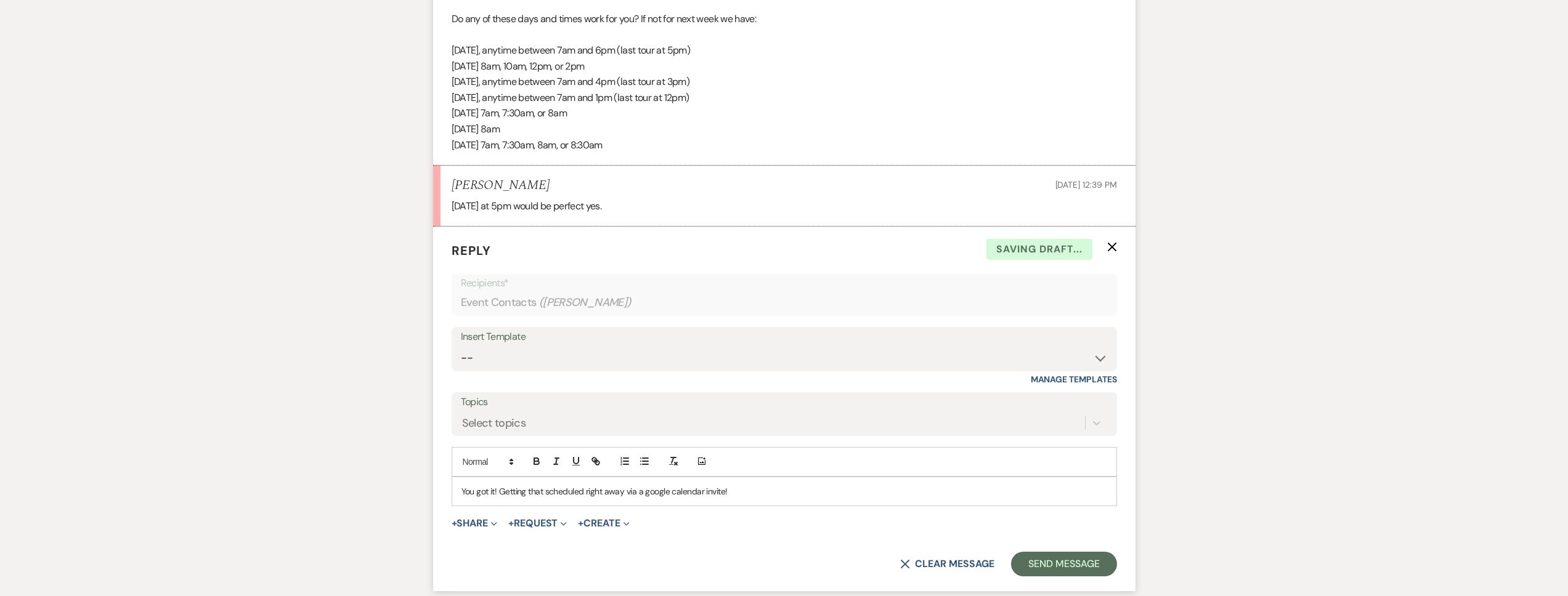
drag, startPoint x: 547, startPoint y: 189, endPoint x: 445, endPoint y: 190, distance: 102.0
click at [445, 190] on li "Michael Visockis Oct 13, 2025, 12:39 PM Monday the 20th at 5pm would be perfect…" at bounding box center [784, 196] width 702 height 61
copy h5 "Michael Visockis"
click at [1044, 546] on form "Reply X Saving draft... Recipients* Event Contacts ( Michael Visockis ) Insert …" at bounding box center [784, 409] width 702 height 365
click at [1046, 552] on button "Send Message" at bounding box center [1063, 564] width 105 height 25
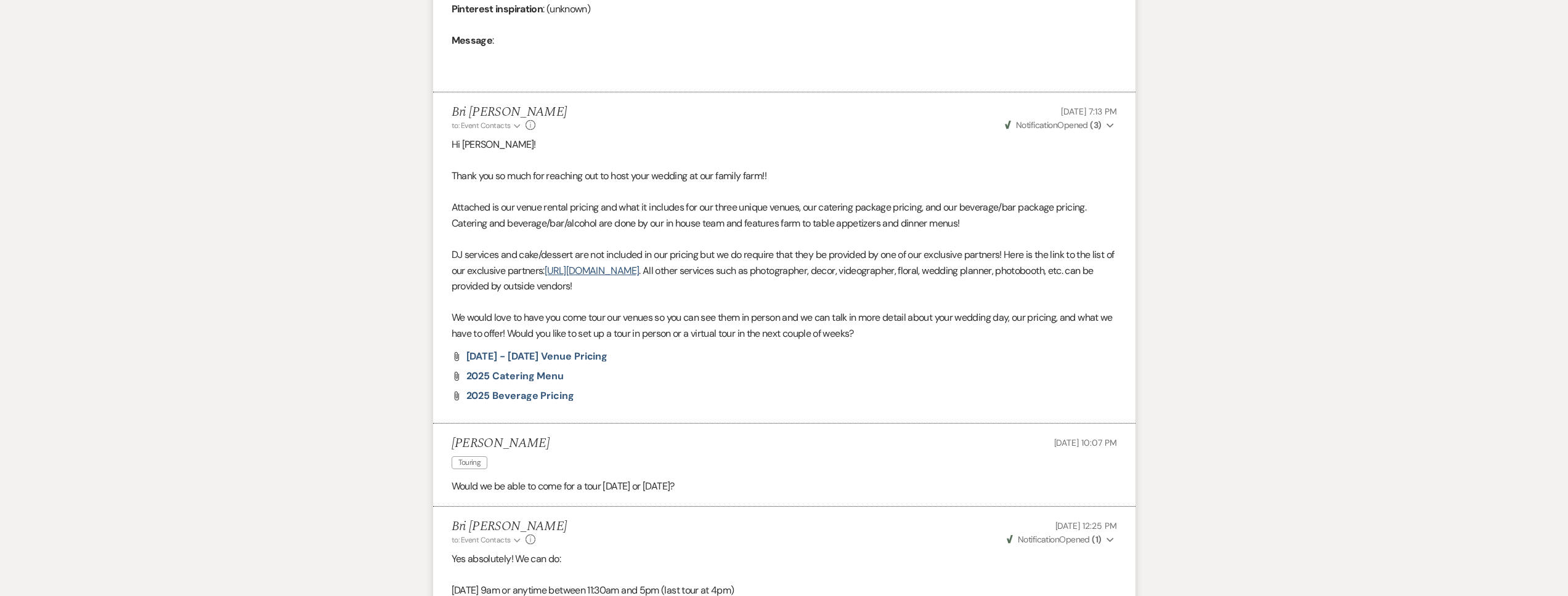
scroll to position [0, 0]
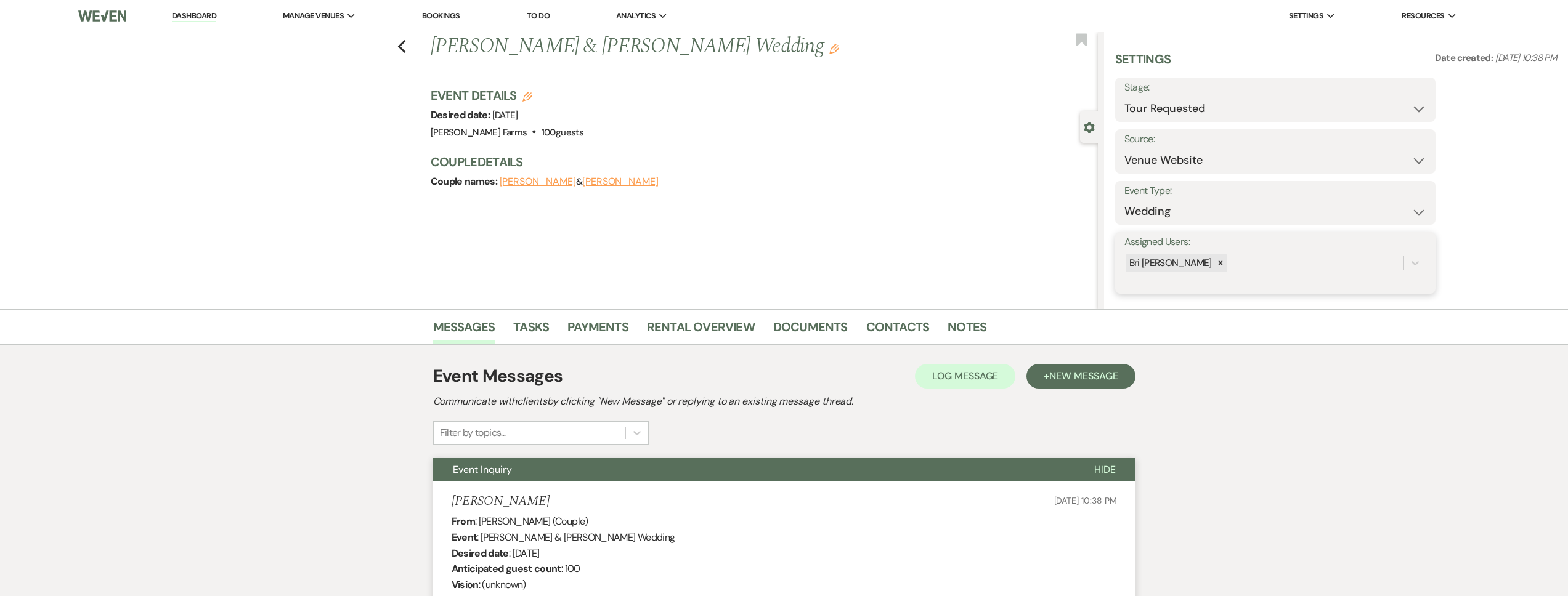
drag, startPoint x: 1230, startPoint y: 259, endPoint x: 1229, endPoint y: 267, distance: 8.1
click at [1230, 259] on div "Bri [PERSON_NAME]" at bounding box center [1264, 263] width 279 height 21
type input "sa"
click at [1222, 298] on div "[PERSON_NAME]" at bounding box center [1275, 294] width 302 height 25
click at [1401, 269] on button "Save" at bounding box center [1402, 262] width 67 height 25
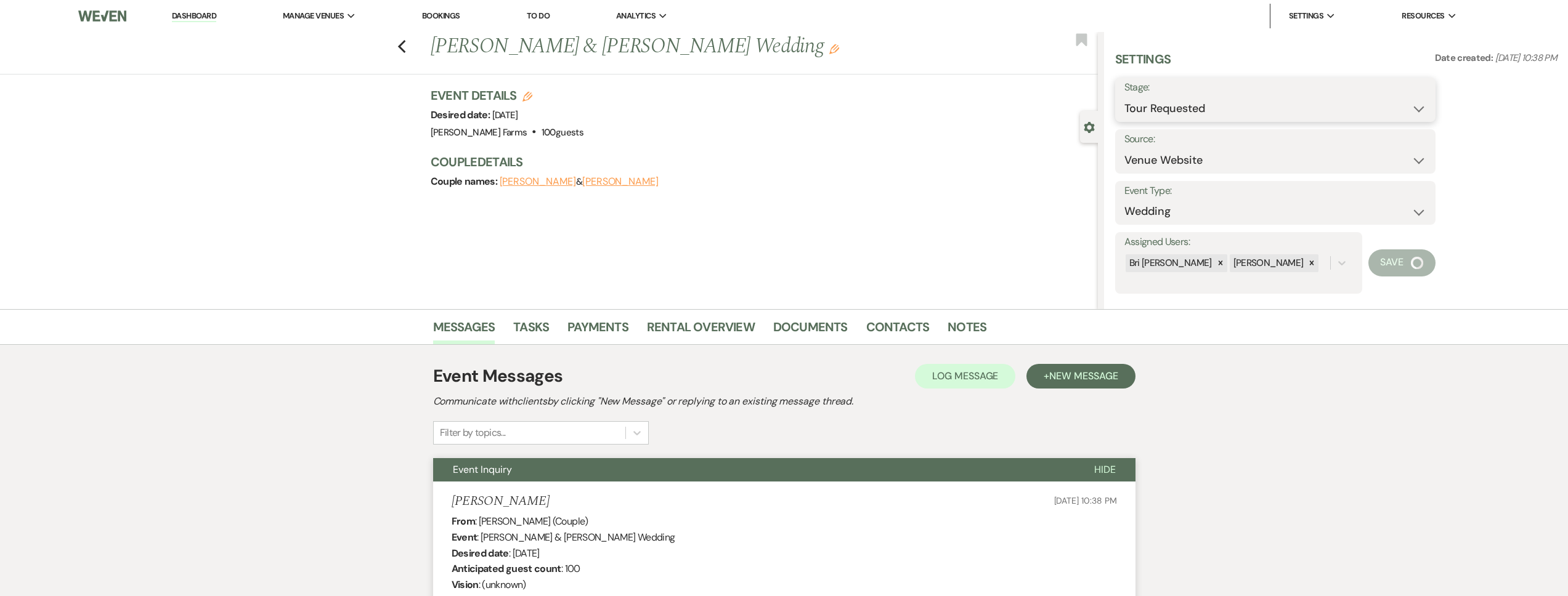
click at [1235, 112] on select "Inquiry Follow Up Tour Requested Tour Confirmed Toured Proposal Sent Booked Lost" at bounding box center [1275, 108] width 302 height 24
select select "4"
click at [1124, 96] on select "Inquiry Follow Up Tour Requested Tour Confirmed Toured Proposal Sent Booked Lost" at bounding box center [1275, 108] width 302 height 24
click at [1373, 104] on button "Save" at bounding box center [1401, 100] width 69 height 25
click at [887, 331] on link "Contacts" at bounding box center [898, 330] width 64 height 27
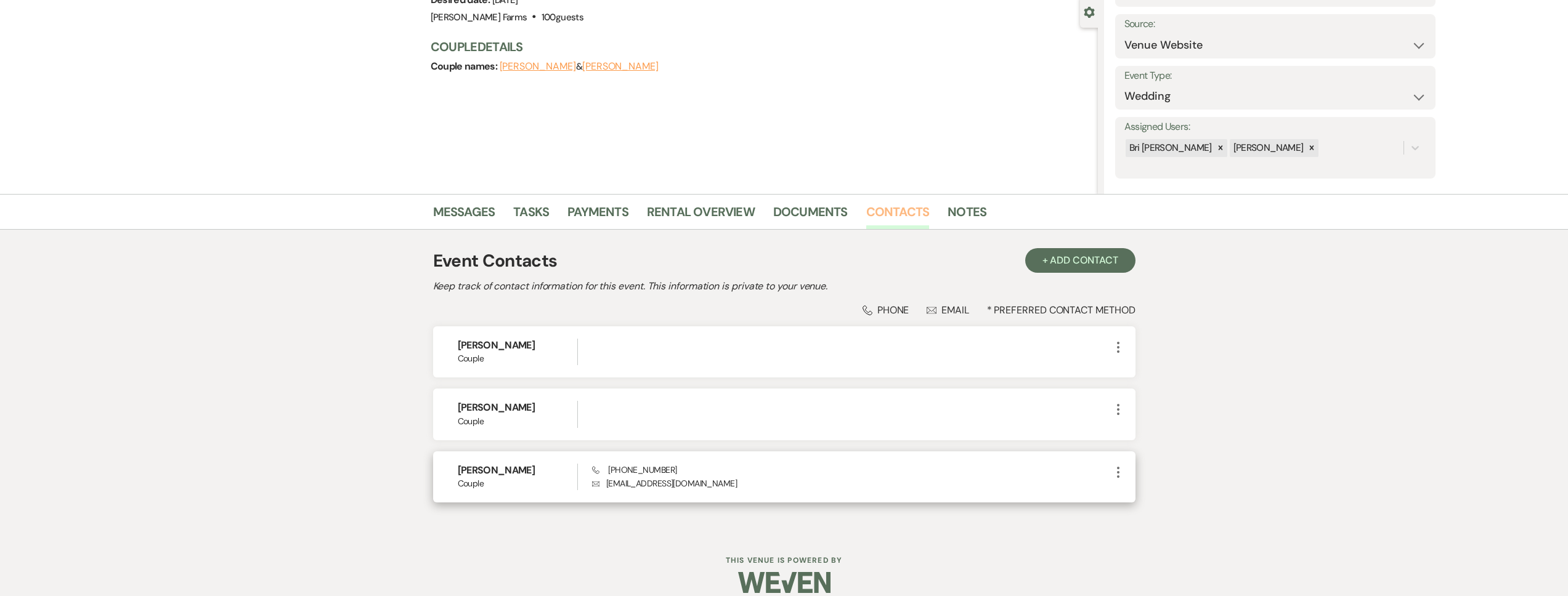
scroll to position [116, 0]
drag, startPoint x: 704, startPoint y: 480, endPoint x: 603, endPoint y: 487, distance: 101.2
click at [603, 487] on p "Envelope romeo2m2@gmail.com" at bounding box center [851, 482] width 518 height 13
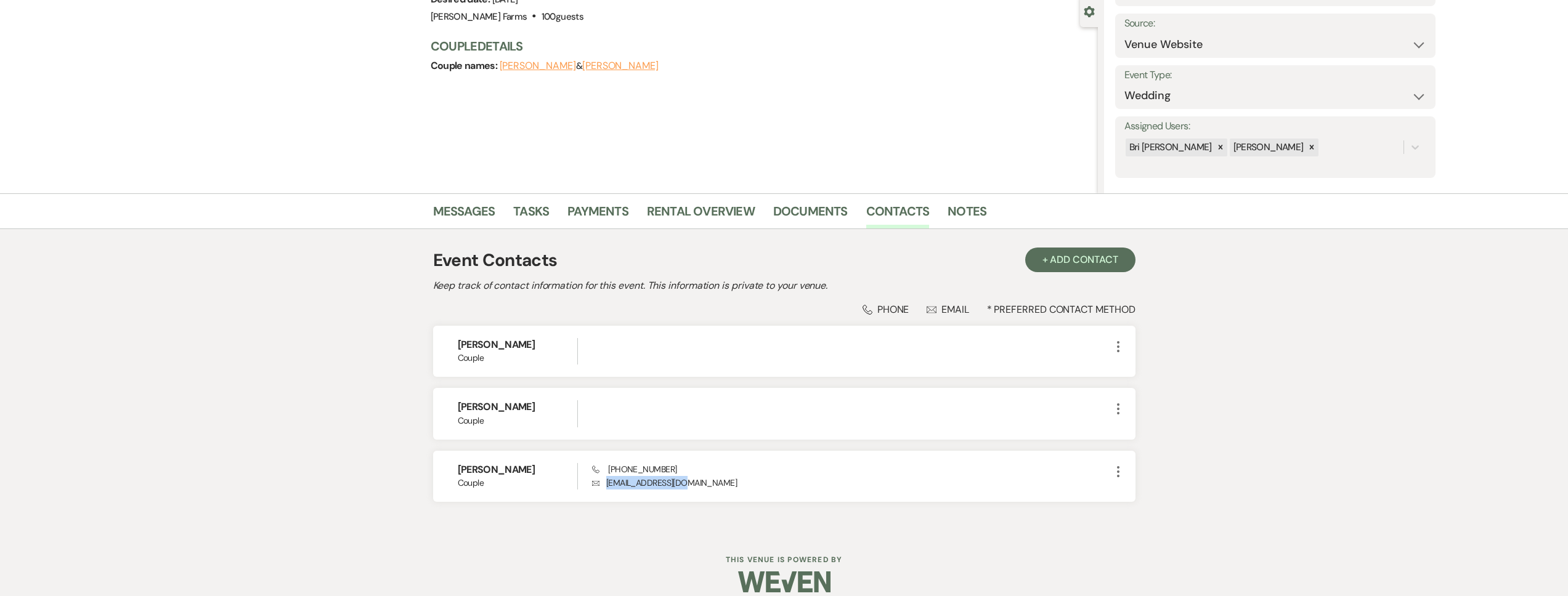
copy p "romeo2m2@gmail.com"
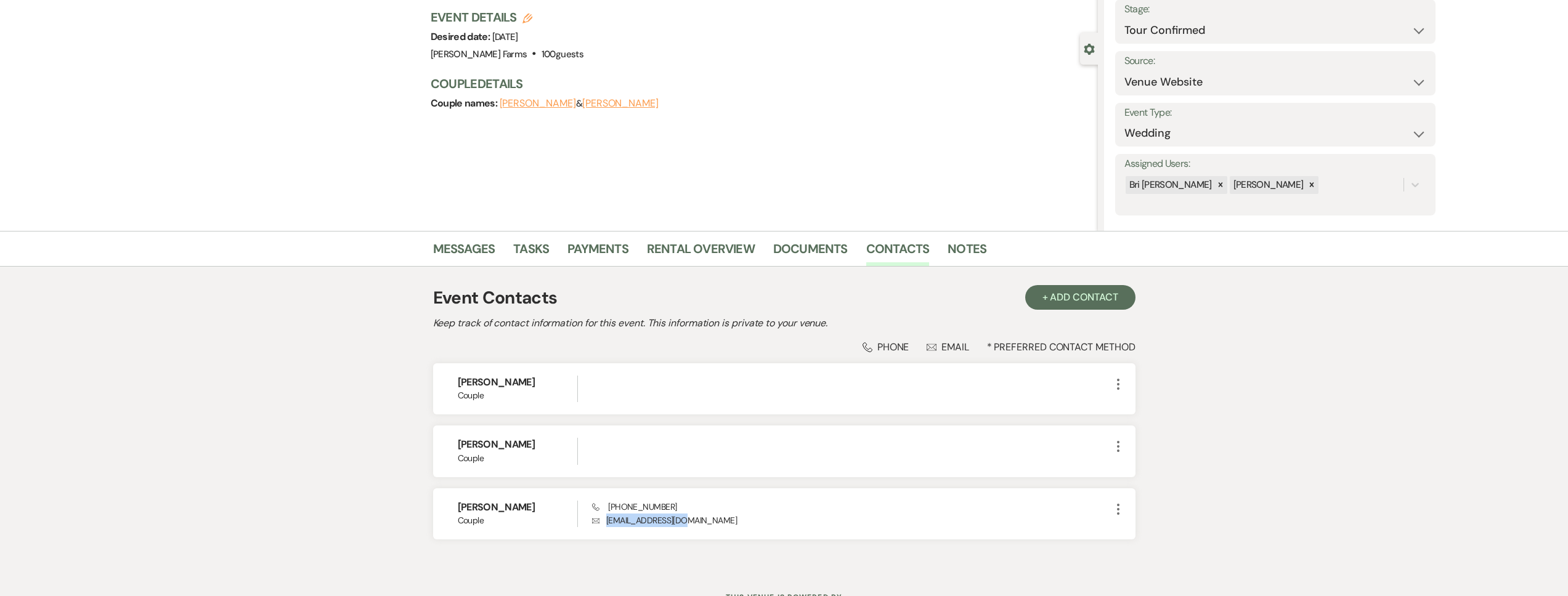
scroll to position [0, 0]
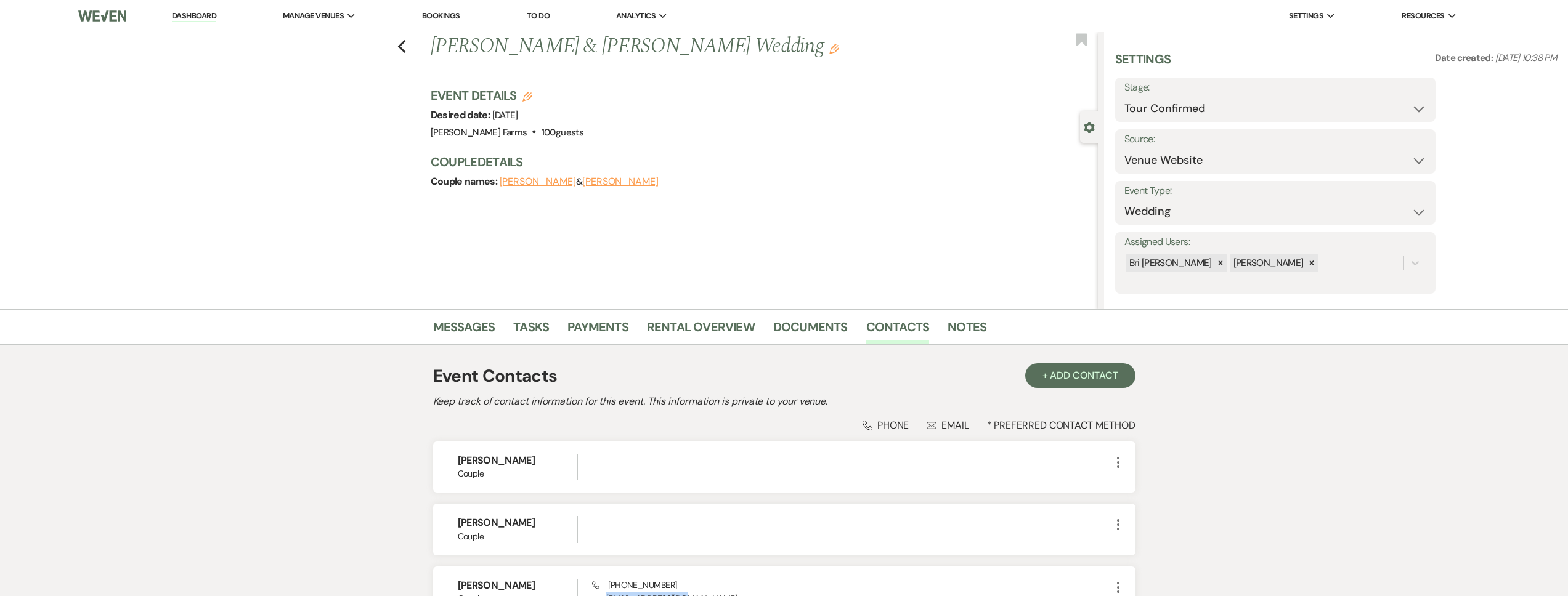
click at [202, 16] on link "Dashboard" at bounding box center [194, 16] width 44 height 12
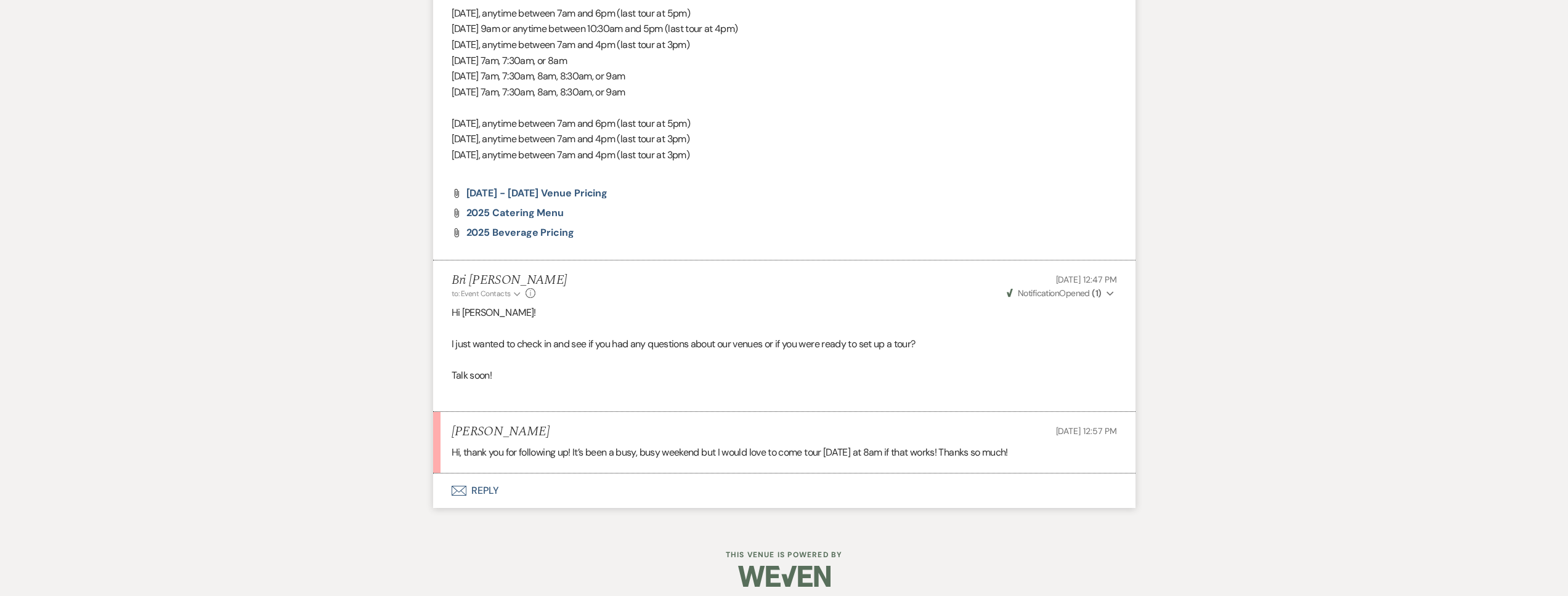
click at [595, 497] on button "Envelope Reply" at bounding box center [784, 491] width 702 height 35
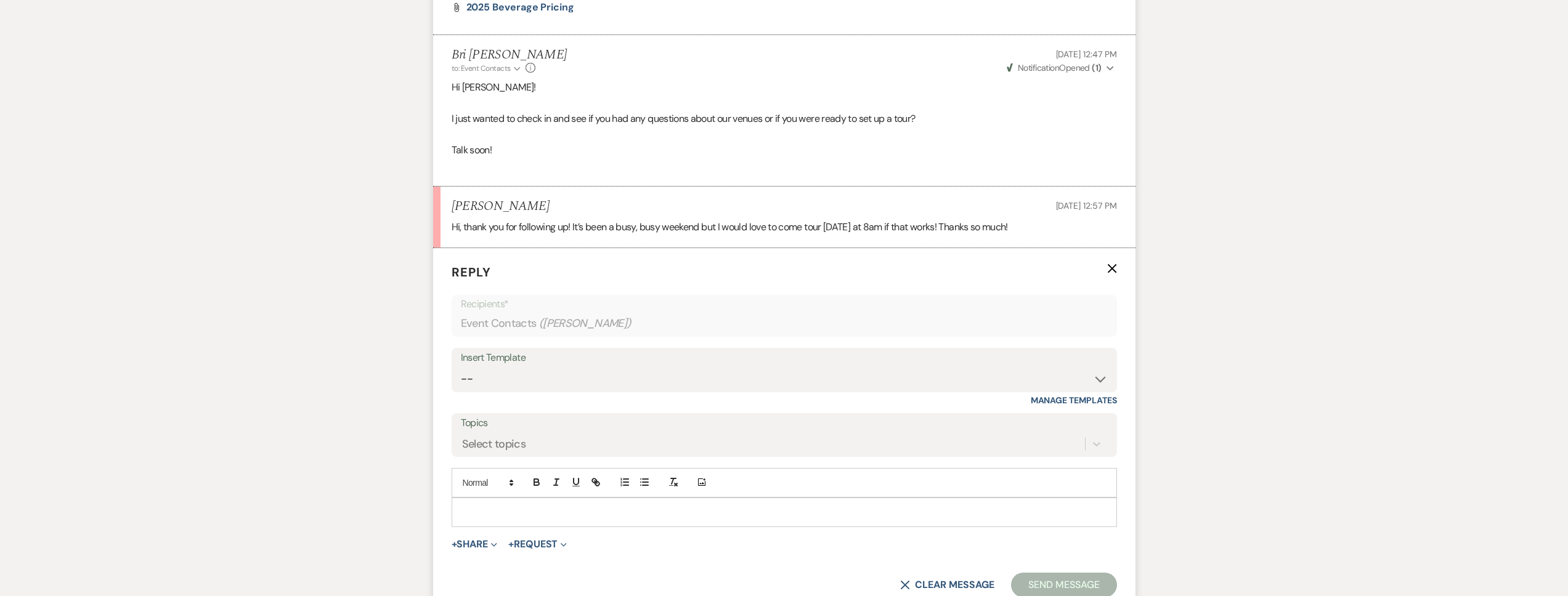
scroll to position [1301, 0]
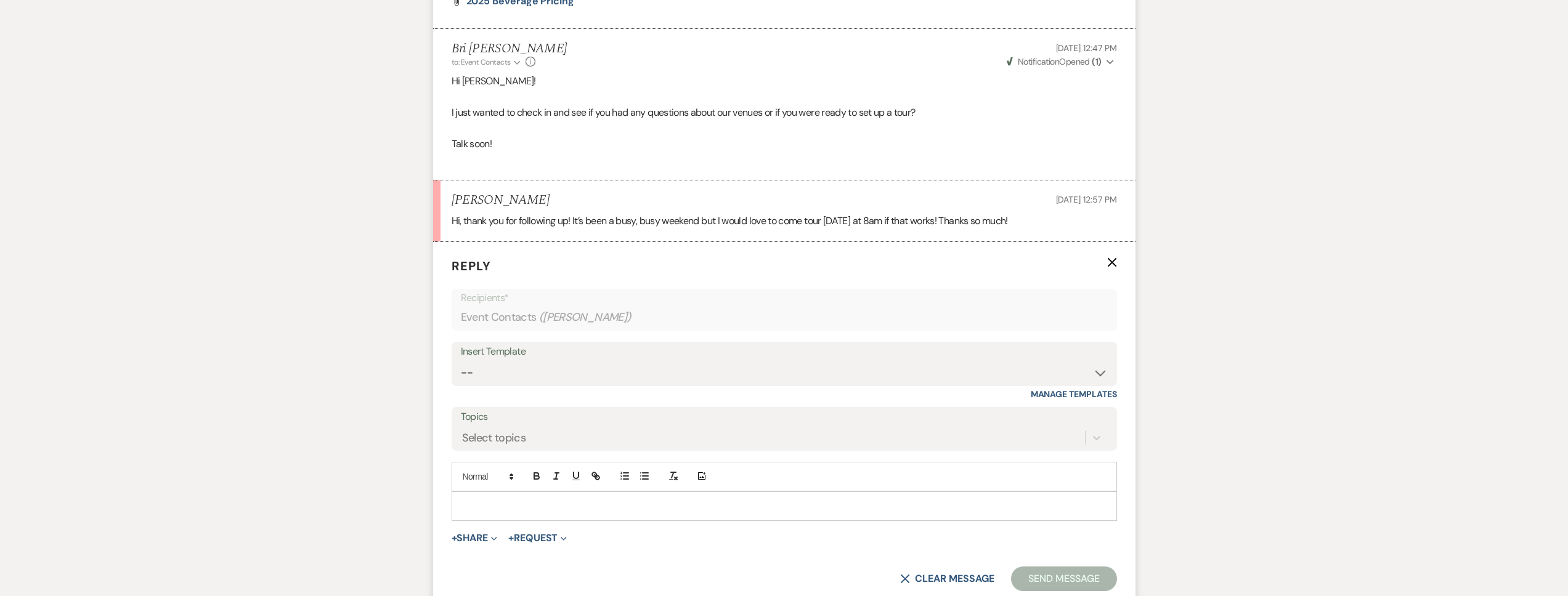
click at [510, 500] on p at bounding box center [784, 506] width 645 height 13
drag, startPoint x: 613, startPoint y: 504, endPoint x: 576, endPoint y: 506, distance: 37.1
click at [576, 506] on p "No worries, I COMPLETELY undestanD!" at bounding box center [784, 506] width 645 height 13
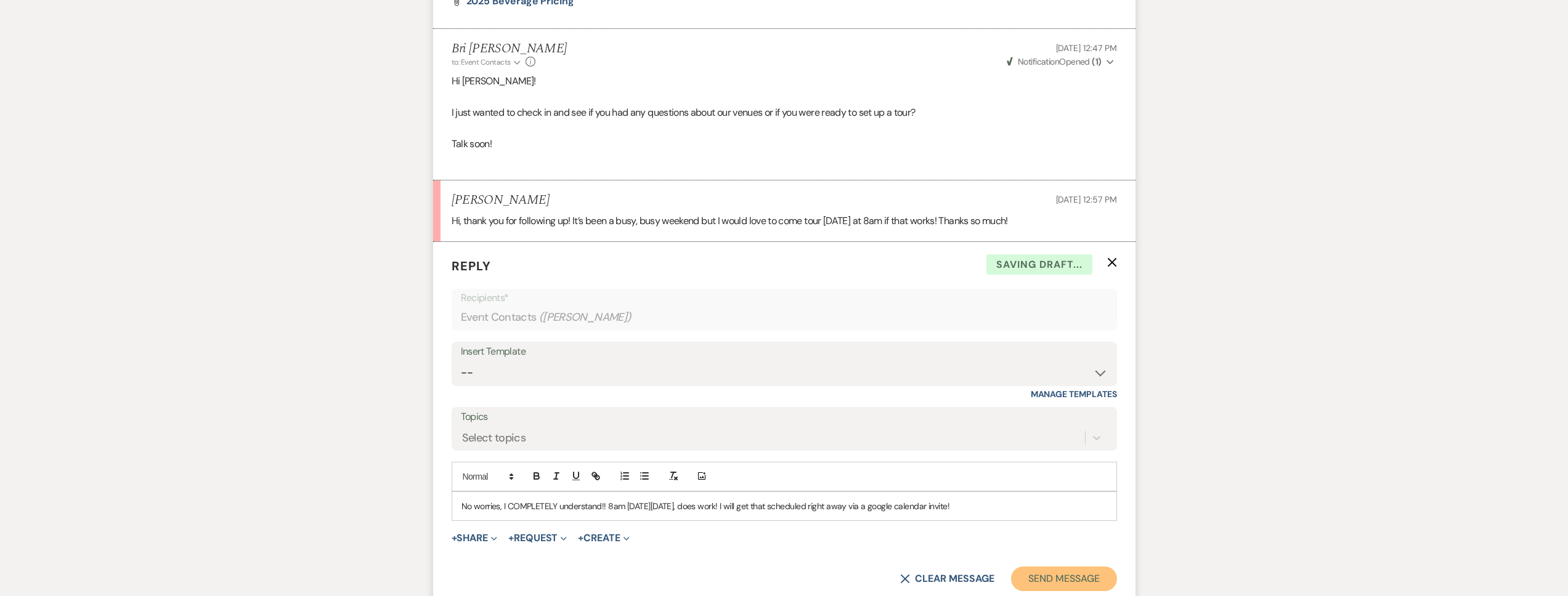
click at [1055, 573] on button "Send Message" at bounding box center [1063, 578] width 105 height 25
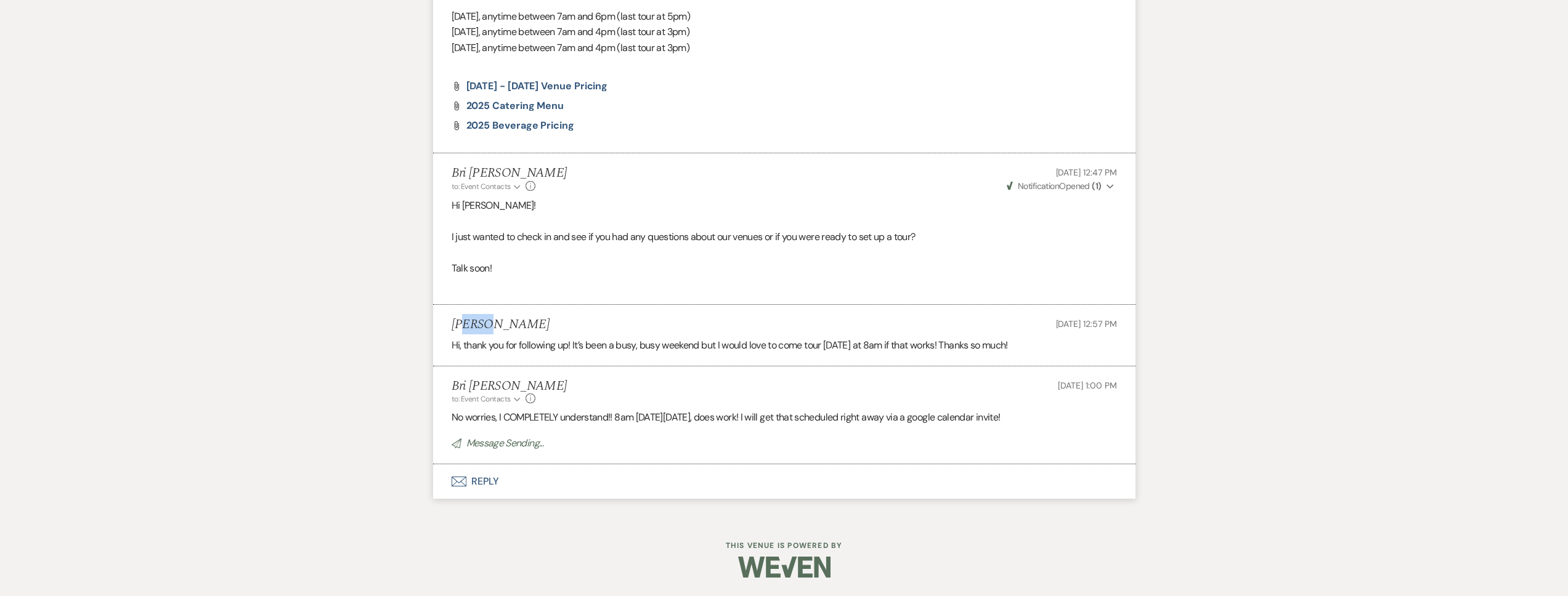
drag, startPoint x: 493, startPoint y: 324, endPoint x: 462, endPoint y: 324, distance: 31.0
click at [462, 324] on div "[PERSON_NAME] [DATE] 12:57 PM" at bounding box center [784, 325] width 666 height 15
drag, startPoint x: 462, startPoint y: 324, endPoint x: 455, endPoint y: 324, distance: 7.0
click at [455, 324] on h5 "[PERSON_NAME]" at bounding box center [500, 325] width 98 height 15
drag, startPoint x: 449, startPoint y: 322, endPoint x: 551, endPoint y: 327, distance: 102.1
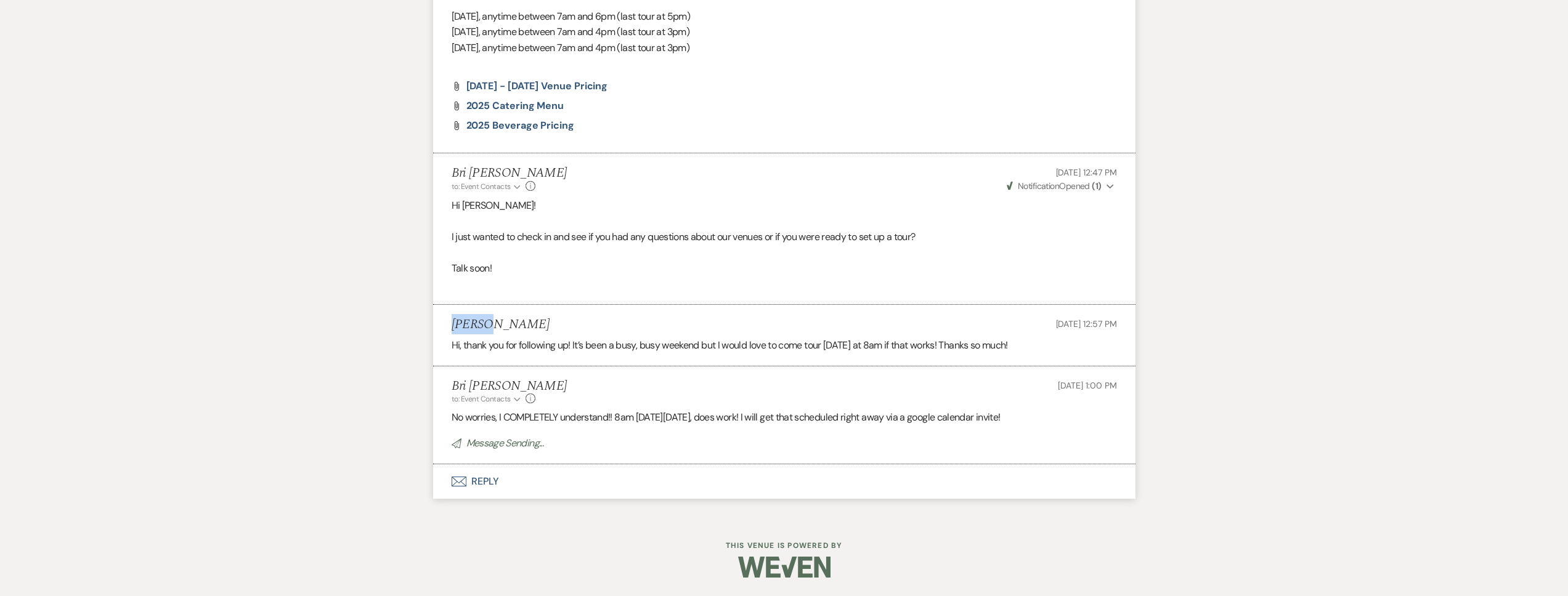
click at [548, 327] on li "[PERSON_NAME] [DATE] 12:57 PM Hi, thank you for following up! It’s been a busy,…" at bounding box center [784, 335] width 702 height 61
copy h5 "[PERSON_NAME]"
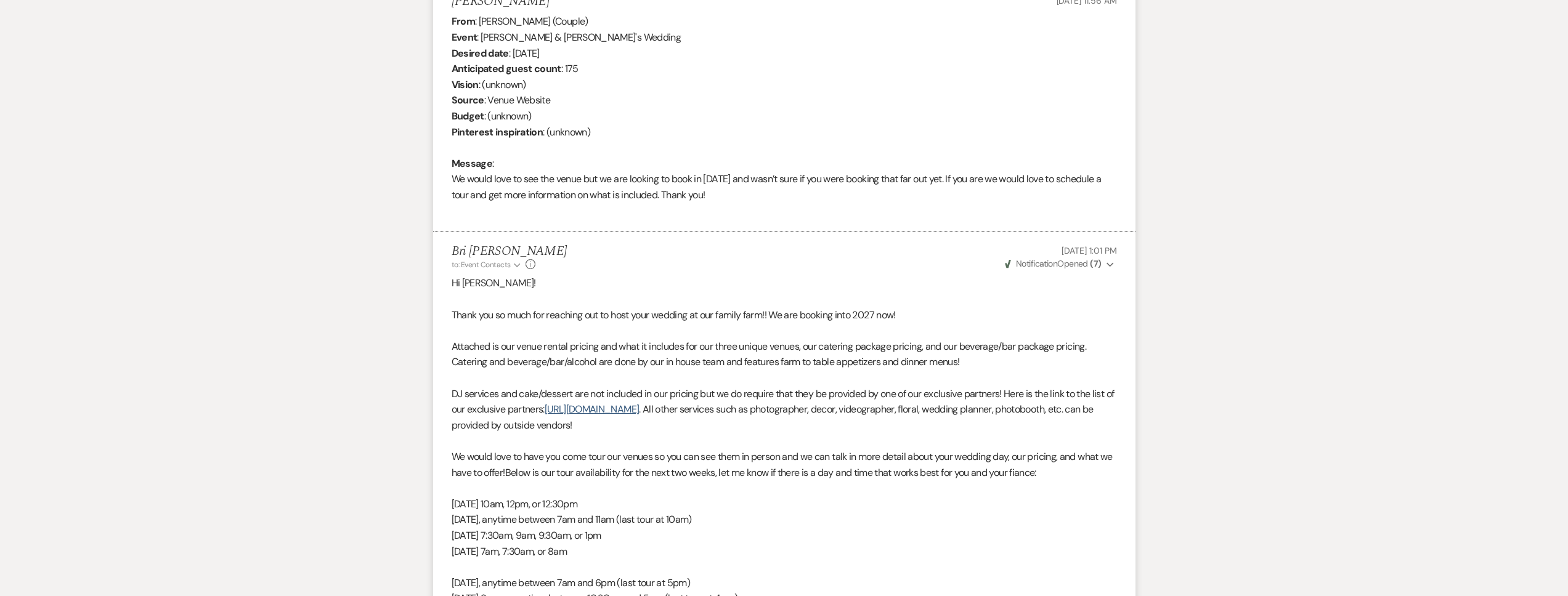
scroll to position [0, 0]
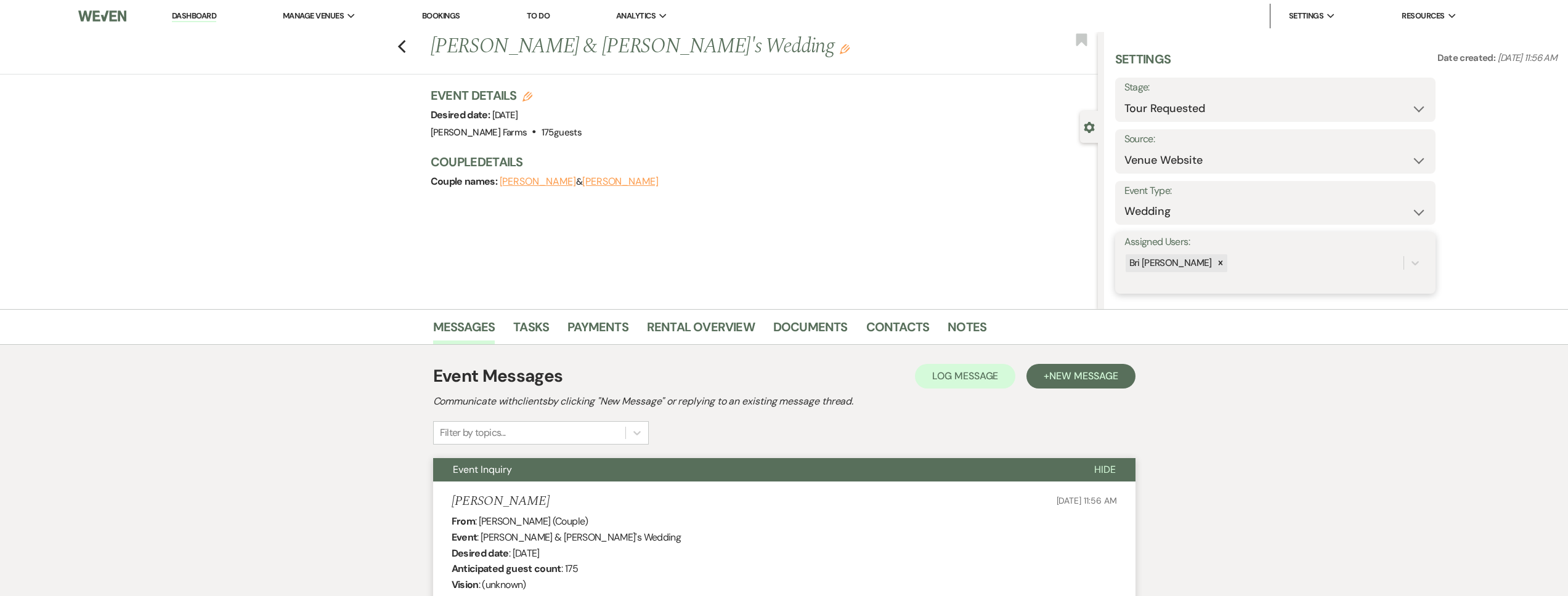
click at [1242, 266] on div "Bri [PERSON_NAME]" at bounding box center [1264, 263] width 279 height 21
type input "sa"
click at [1227, 280] on div "[PERSON_NAME]" at bounding box center [1275, 294] width 302 height 30
click at [1341, 286] on div "[PERSON_NAME]" at bounding box center [1275, 294] width 302 height 25
click at [1424, 263] on button "Save" at bounding box center [1402, 262] width 67 height 25
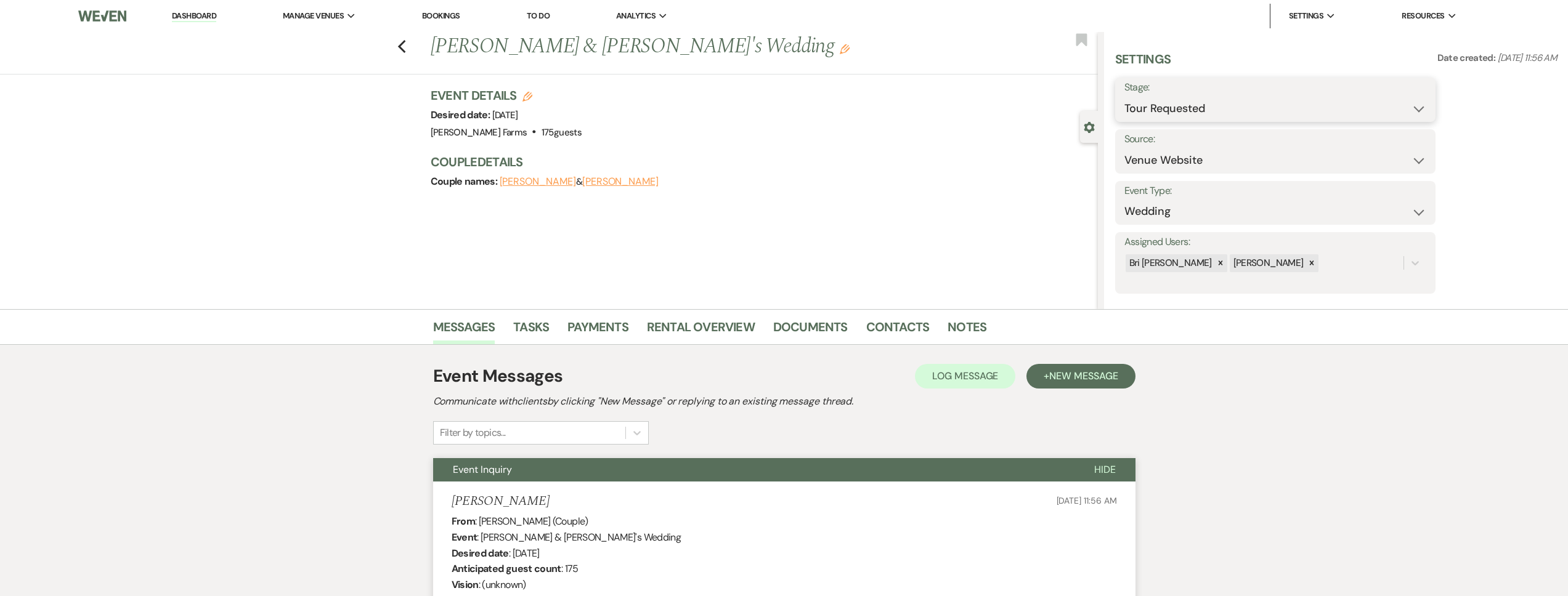
click at [1193, 116] on select "Inquiry Follow Up Tour Requested Tour Confirmed Toured Proposal Sent Booked Lost" at bounding box center [1275, 108] width 302 height 24
select select "4"
click at [1124, 96] on select "Inquiry Follow Up Tour Requested Tour Confirmed Toured Proposal Sent Booked Lost" at bounding box center [1275, 108] width 302 height 24
click at [1388, 102] on button "Save" at bounding box center [1401, 100] width 69 height 25
click at [883, 334] on link "Contacts" at bounding box center [898, 330] width 64 height 27
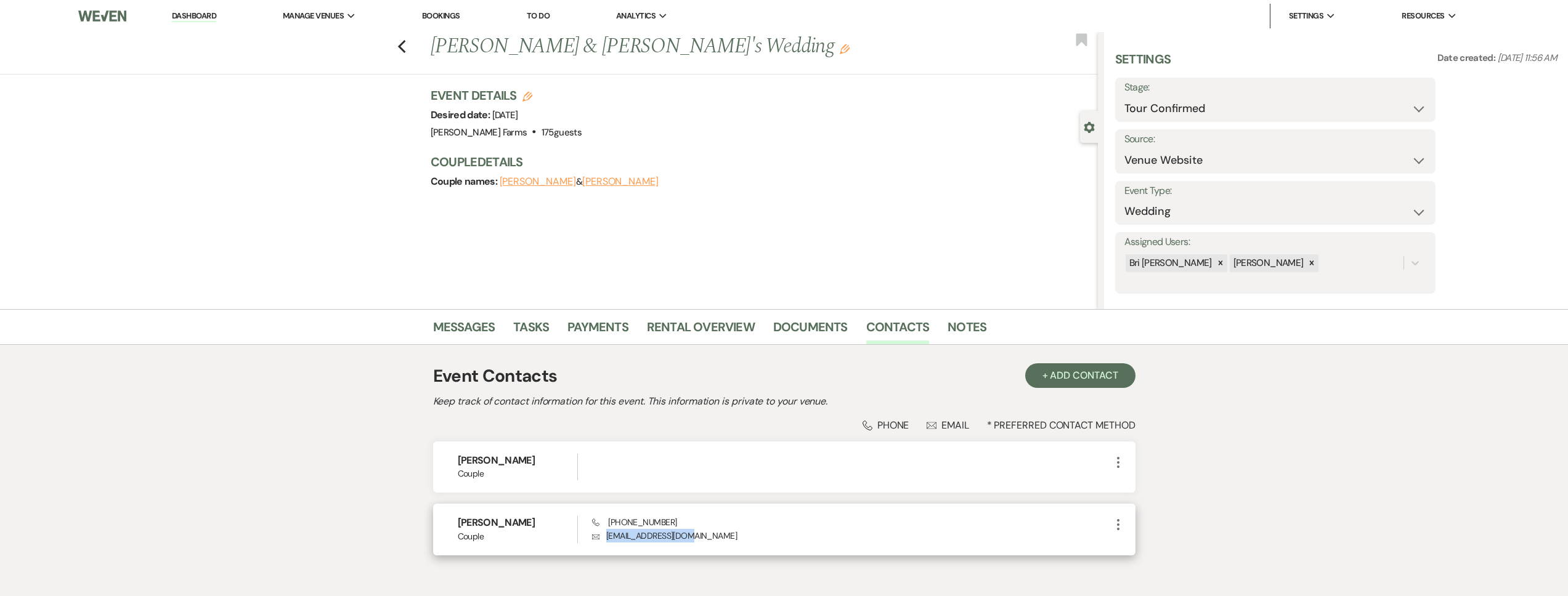
drag, startPoint x: 694, startPoint y: 535, endPoint x: 606, endPoint y: 540, distance: 88.1
click at [606, 540] on p "Envelope alsites12@gmail.com" at bounding box center [851, 535] width 518 height 13
copy p "alsites12@gmail.com"
click at [201, 12] on link "Dashboard" at bounding box center [194, 16] width 44 height 12
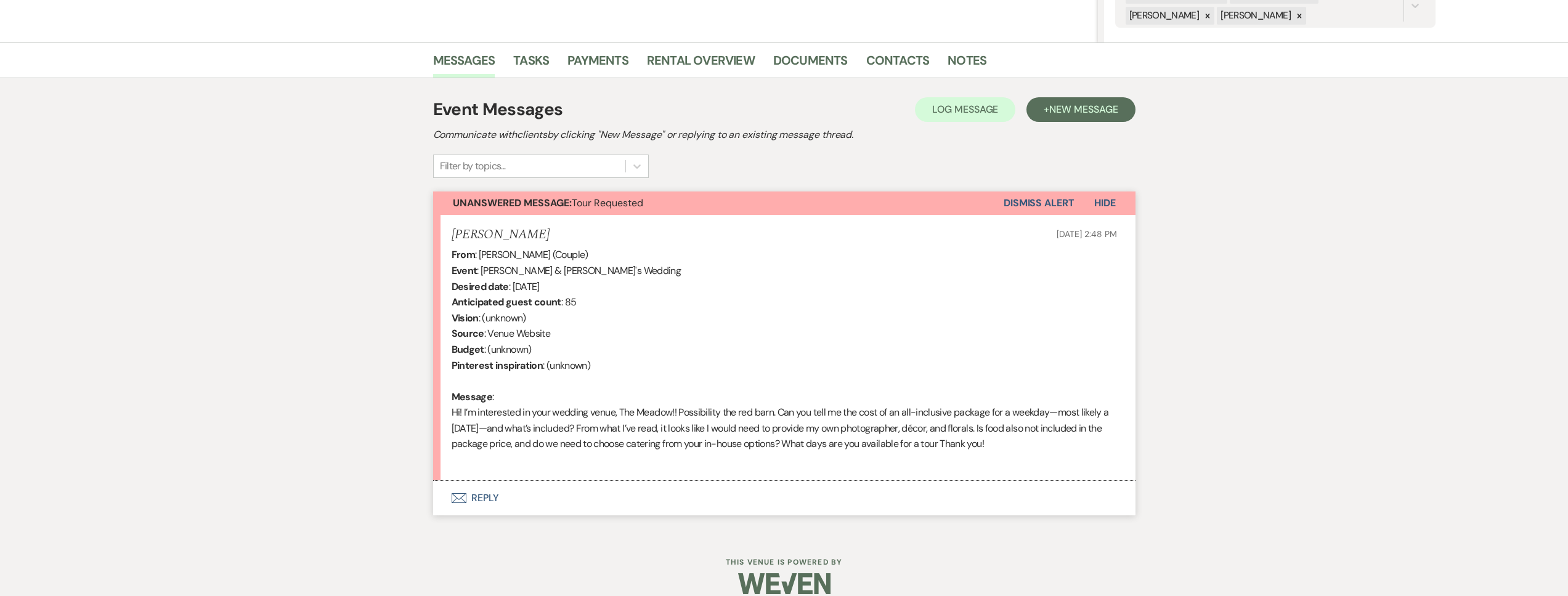
scroll to position [274, 0]
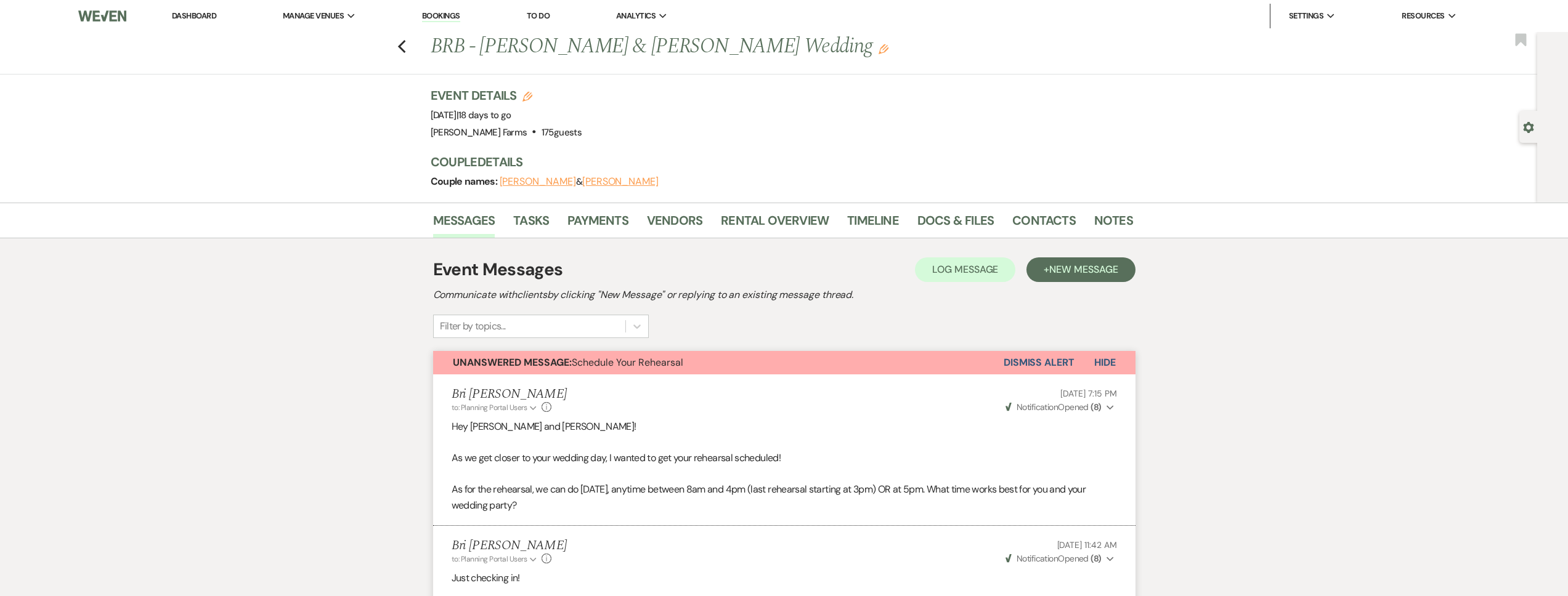
click at [182, 19] on link "Dashboard" at bounding box center [194, 16] width 44 height 11
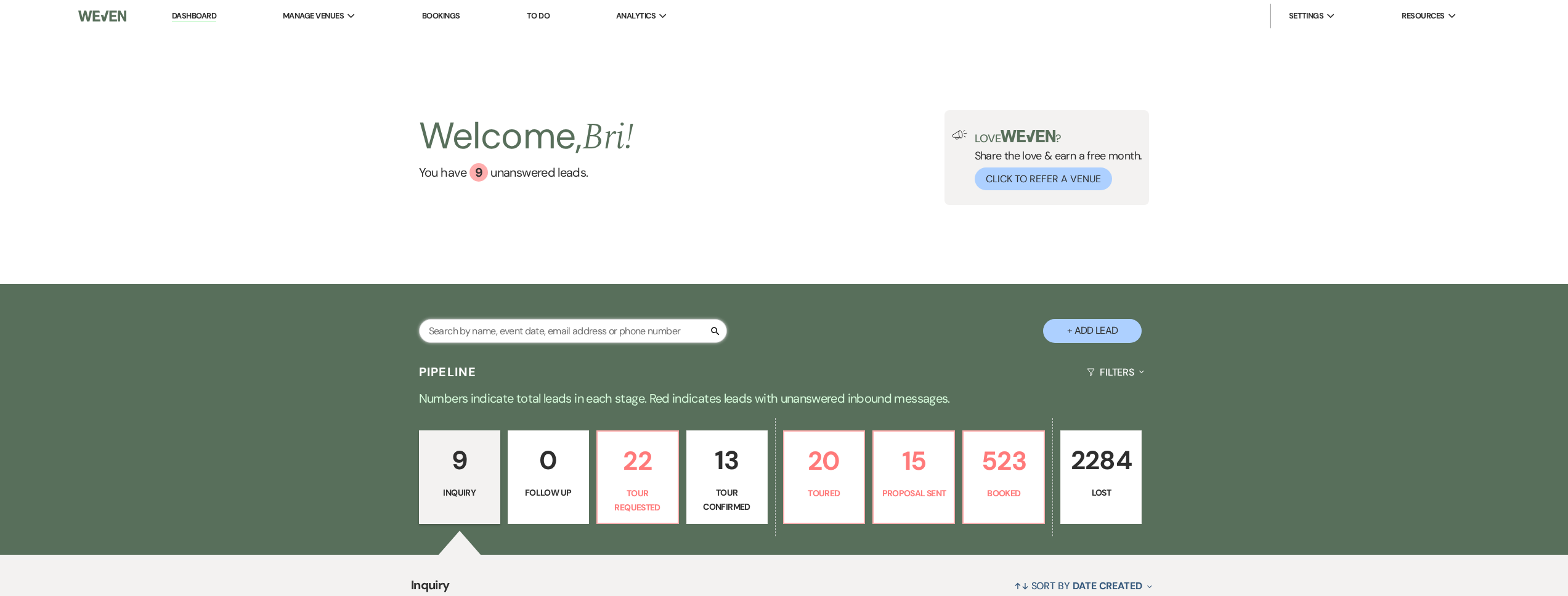
click at [506, 330] on input "text" at bounding box center [573, 331] width 308 height 24
type input "h"
type input "werner"
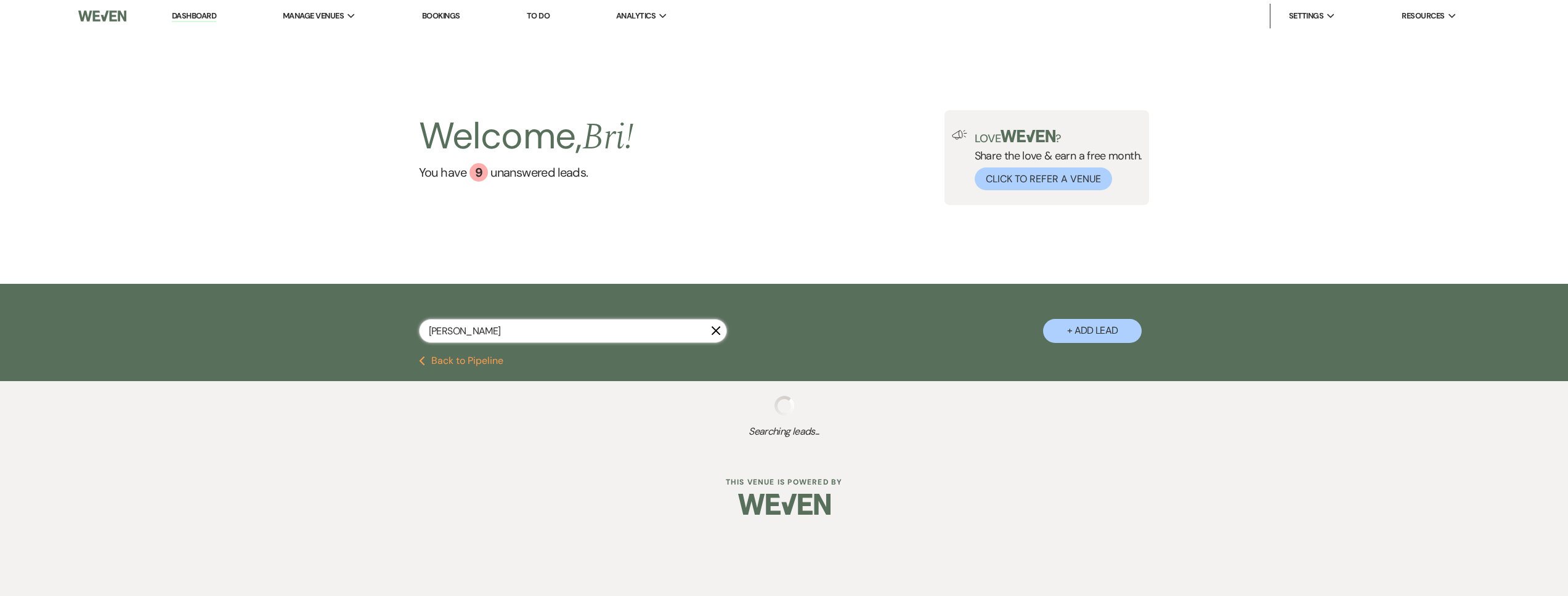
select select "8"
select select "5"
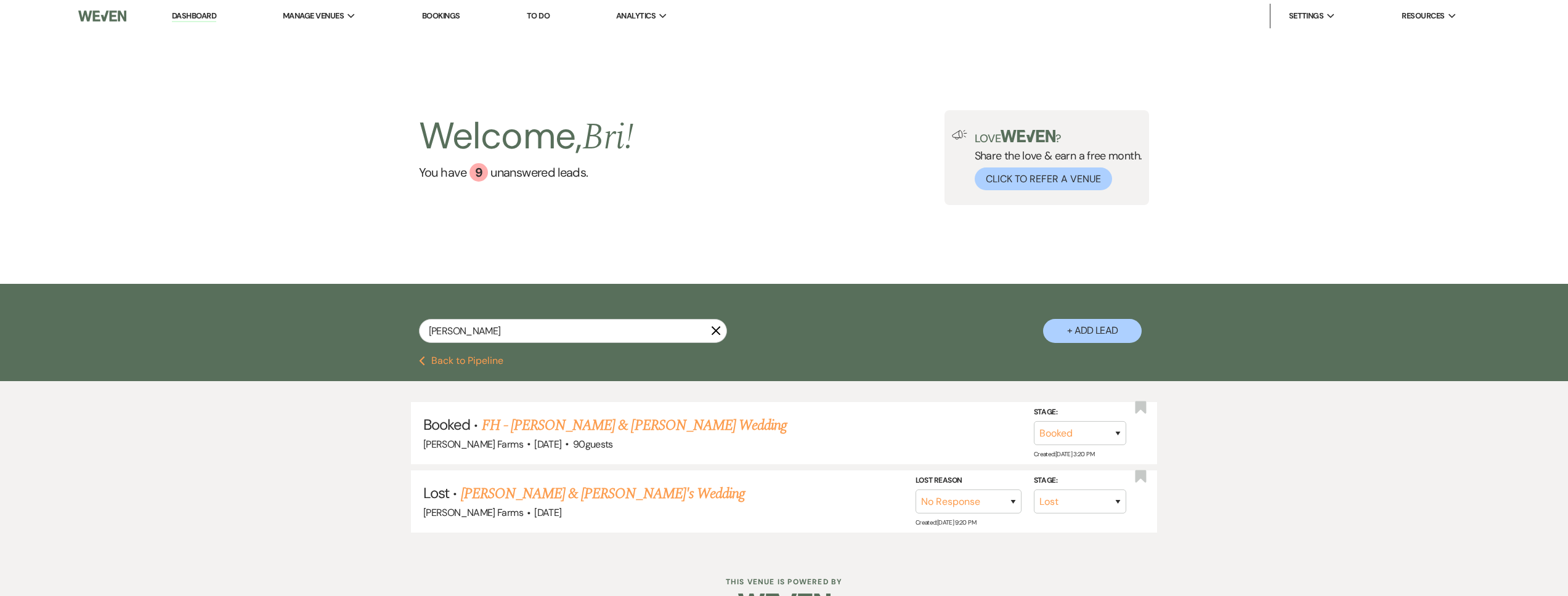
click at [624, 427] on link "FH - CJ Werner & Nick Henderson's Wedding" at bounding box center [635, 425] width 305 height 22
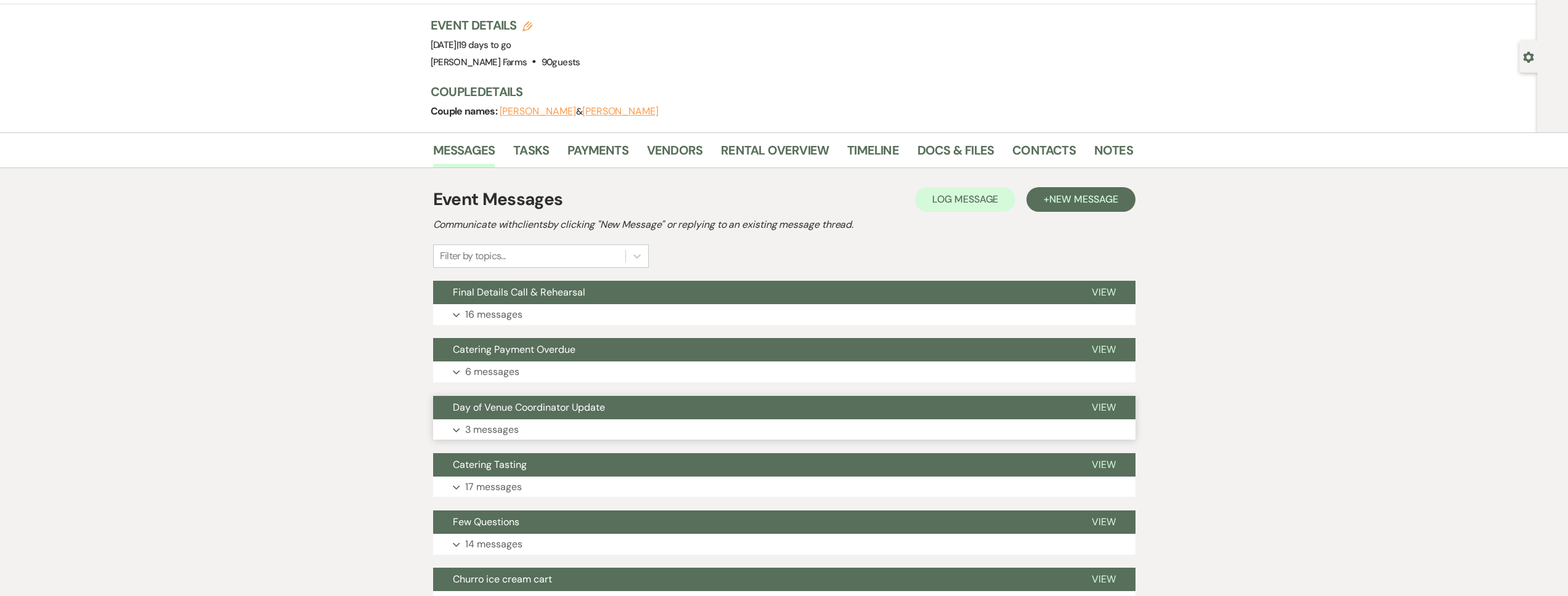
click at [560, 428] on button "Expand 3 messages" at bounding box center [784, 429] width 702 height 21
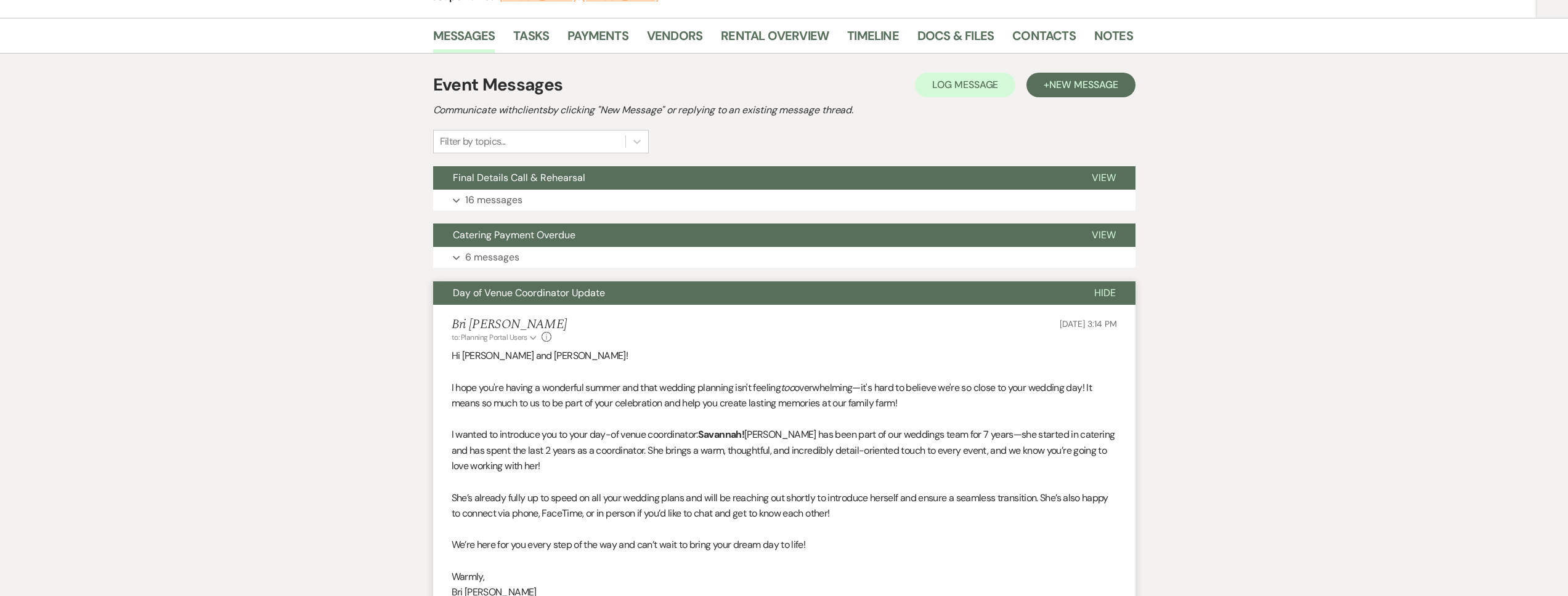
scroll to position [388, 0]
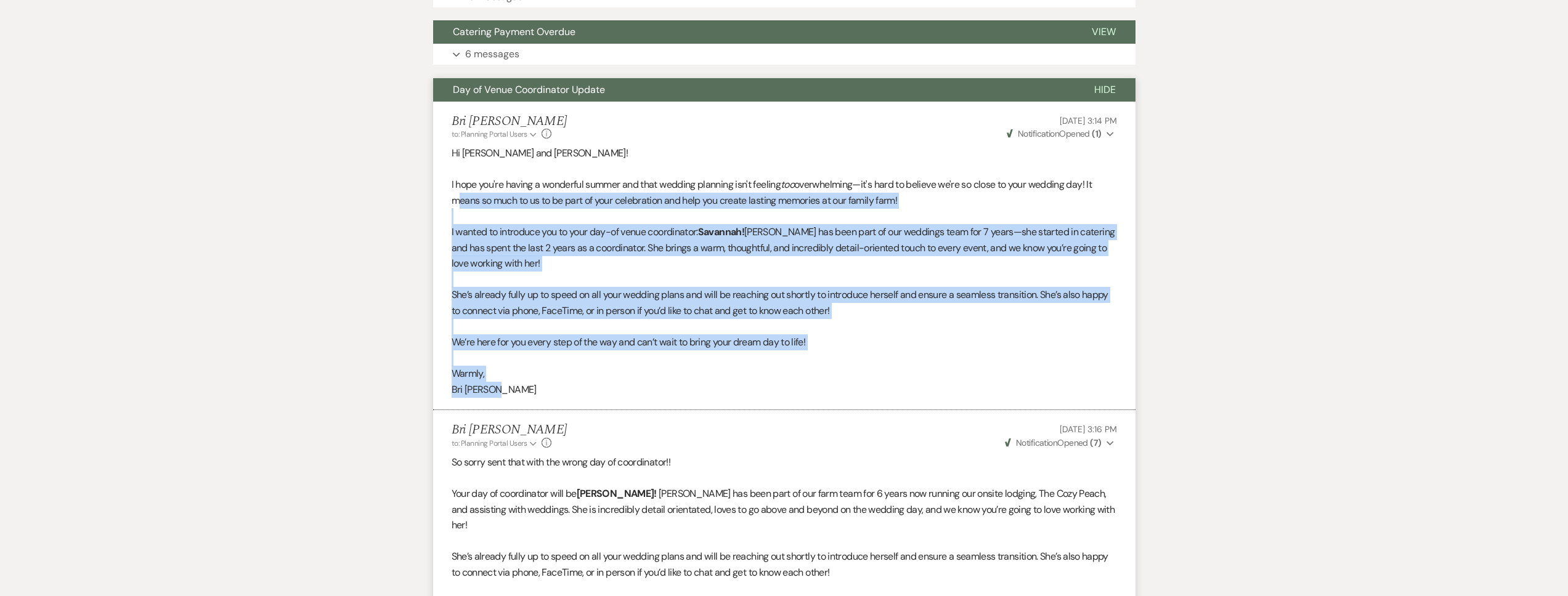
drag, startPoint x: 513, startPoint y: 384, endPoint x: 453, endPoint y: 202, distance: 191.6
click at [453, 202] on div "Hi CJ and Nick! I hope you're having a wonderful summer and that wedding planni…" at bounding box center [784, 271] width 666 height 252
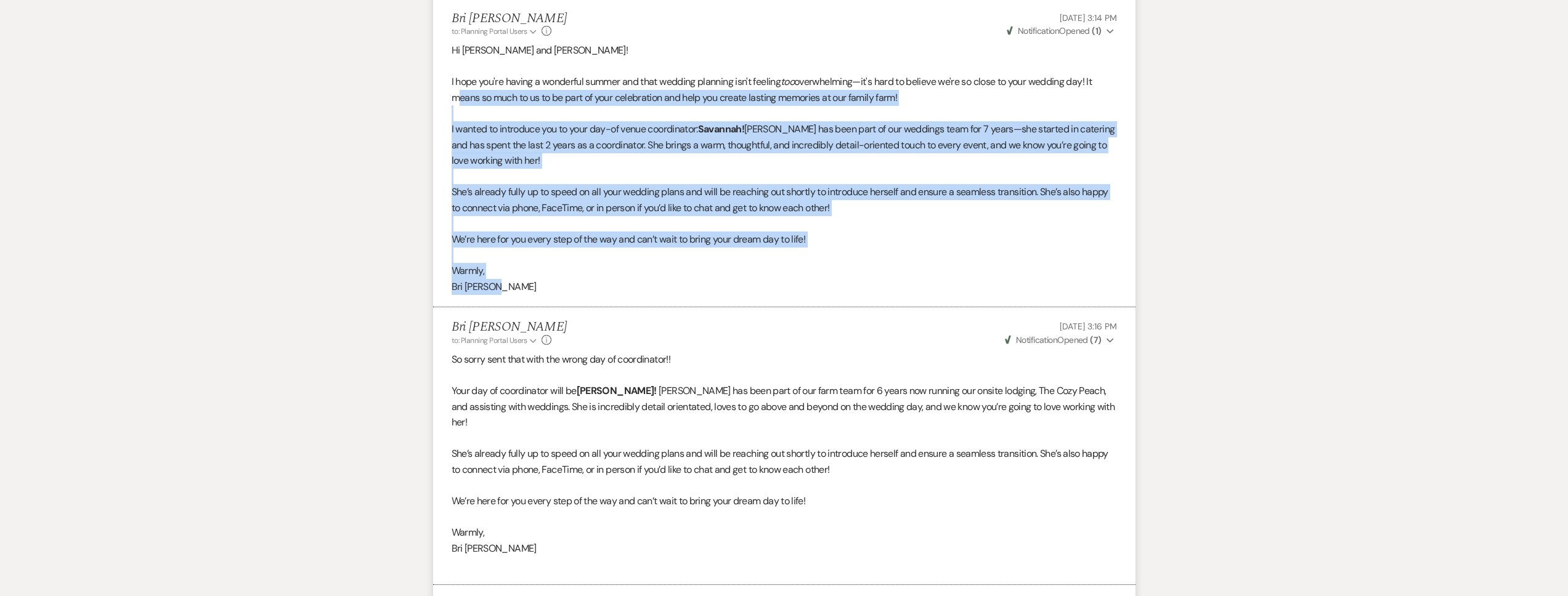
scroll to position [603, 0]
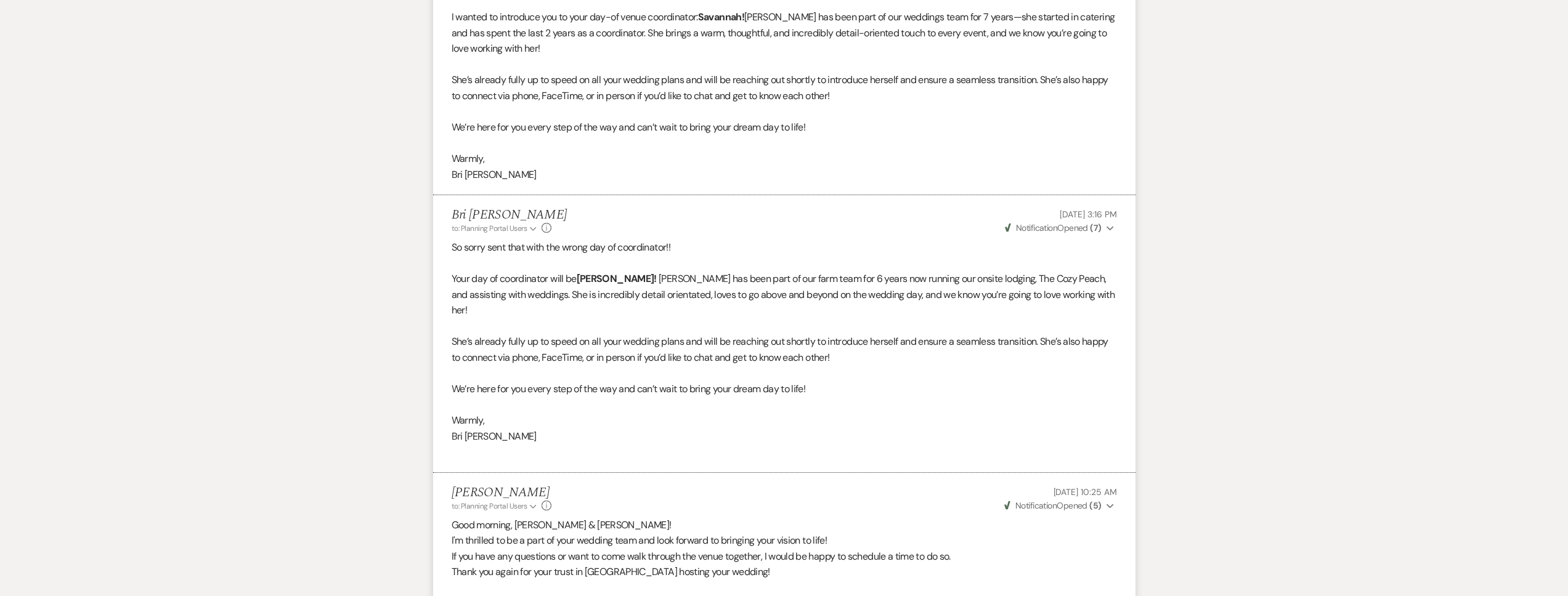
click at [540, 429] on p "​B​ri Schnepf" at bounding box center [784, 436] width 666 height 16
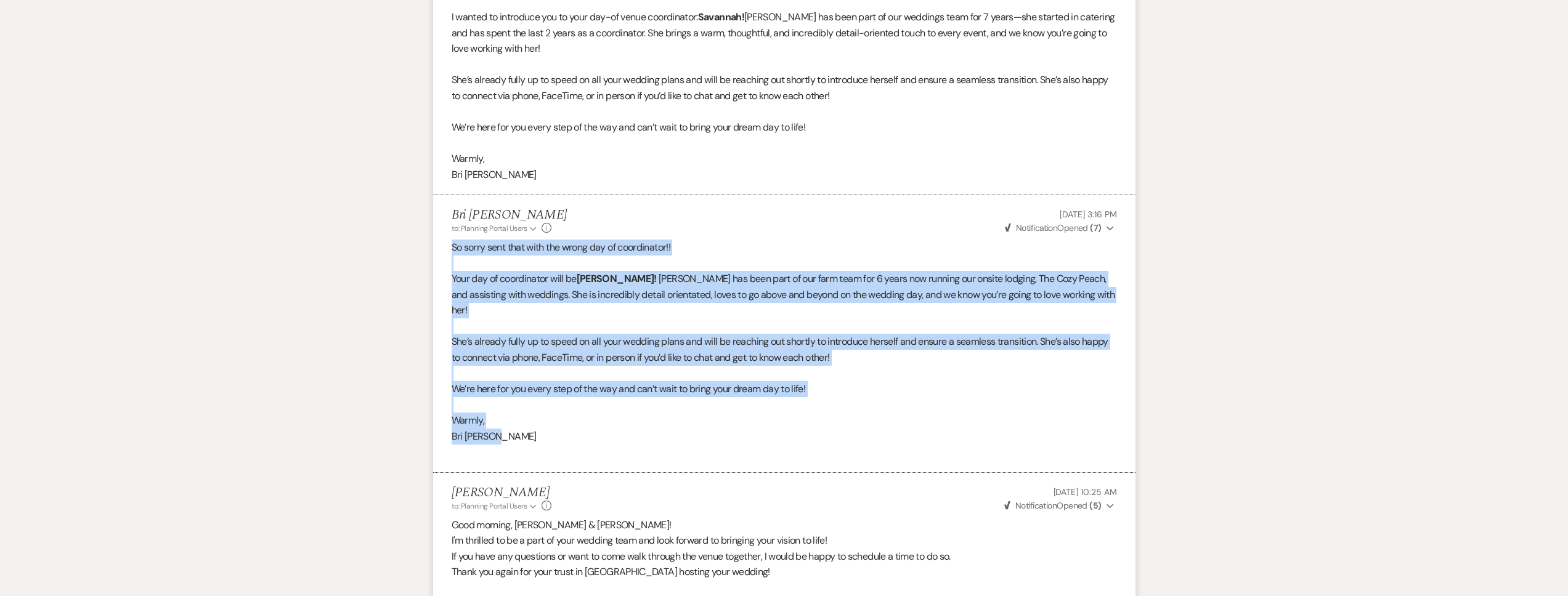
drag, startPoint x: 533, startPoint y: 423, endPoint x: 430, endPoint y: 251, distance: 200.5
click at [430, 251] on div "Messages Tasks Payments Vendors Rental Overview Timeline Docs & Files Contacts …" at bounding box center [784, 425] width 1568 height 1652
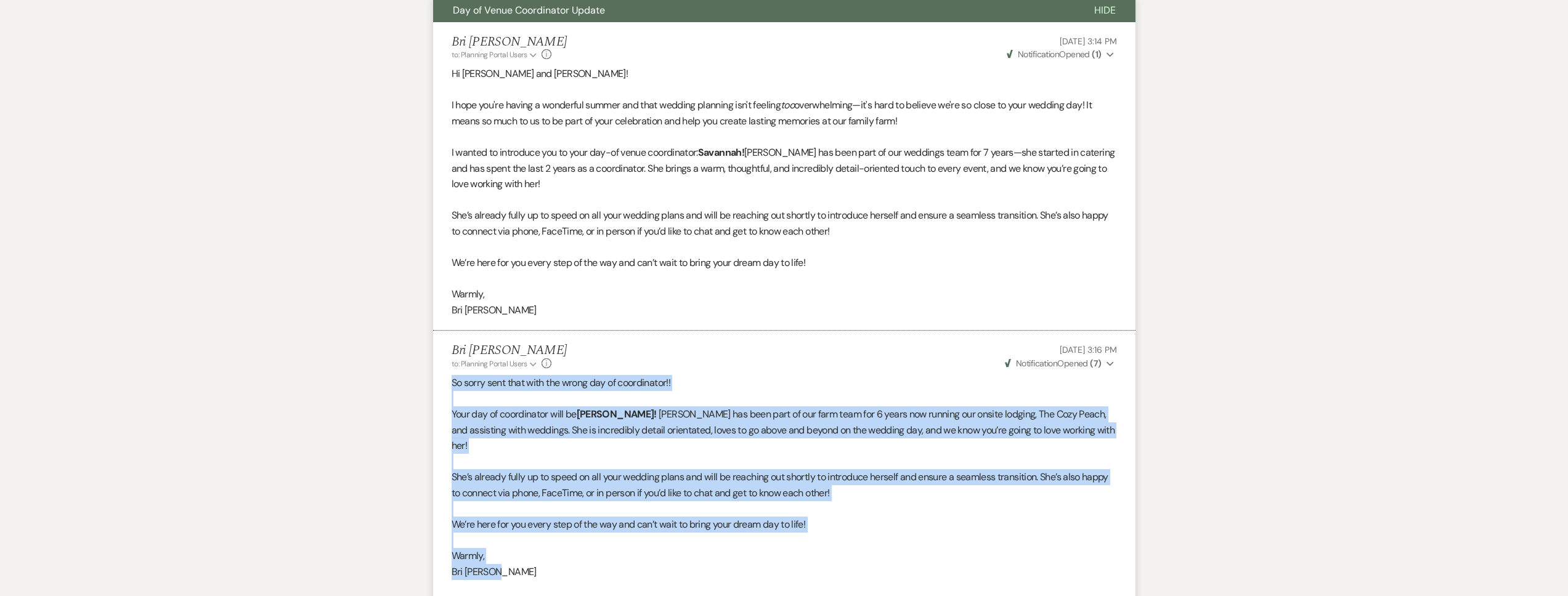
scroll to position [448, 0]
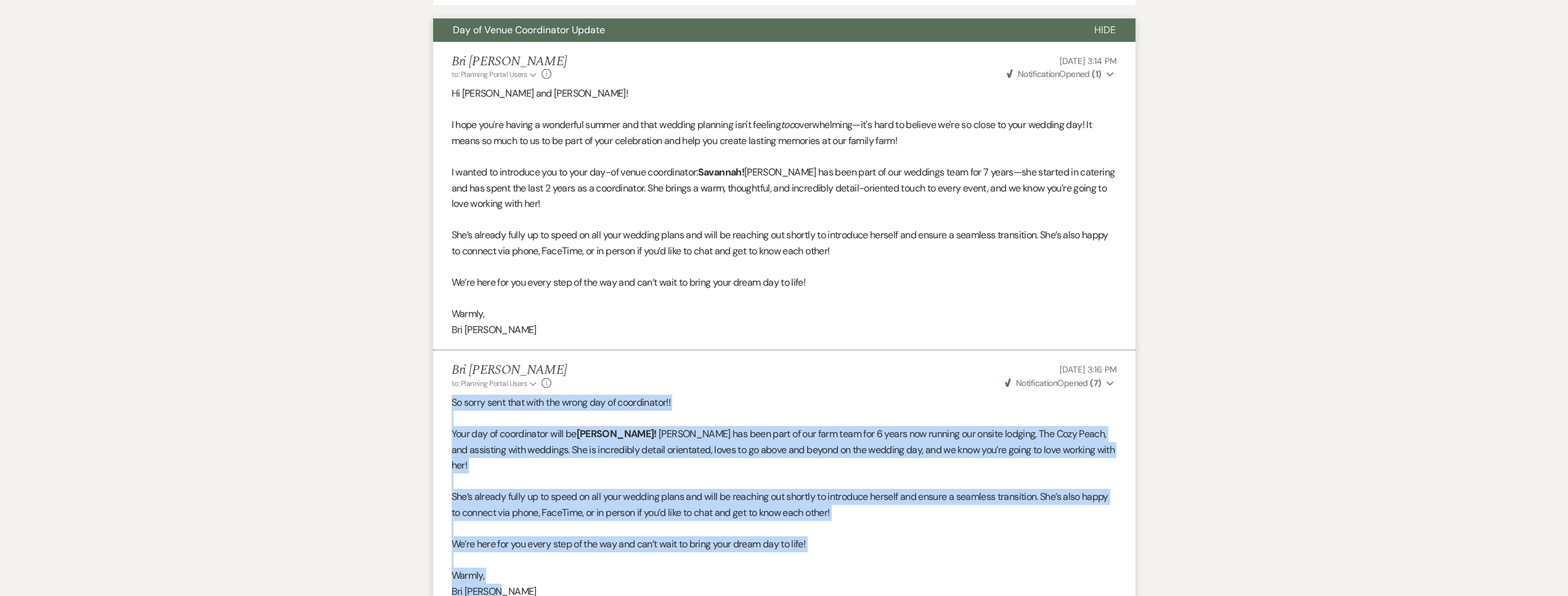
copy div "So sorry sent that with the wrong day of coordinator!! Your day of coordinator …"
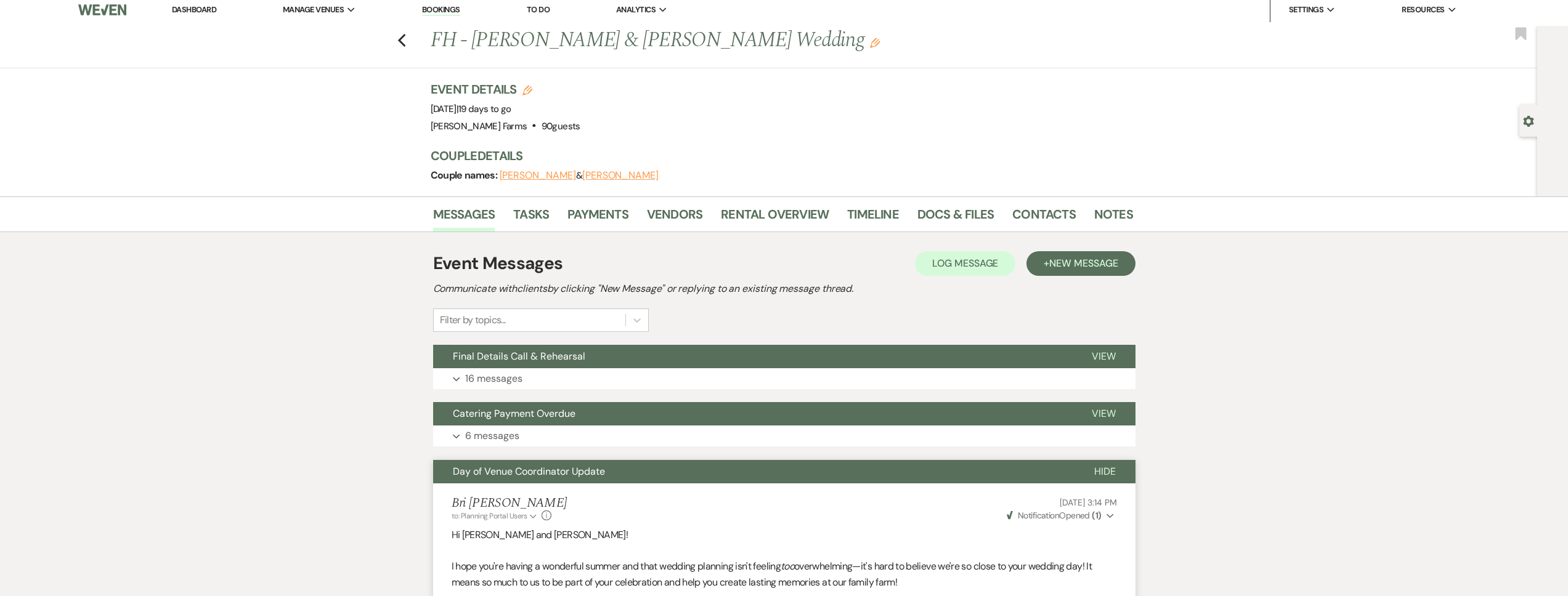
scroll to position [0, 0]
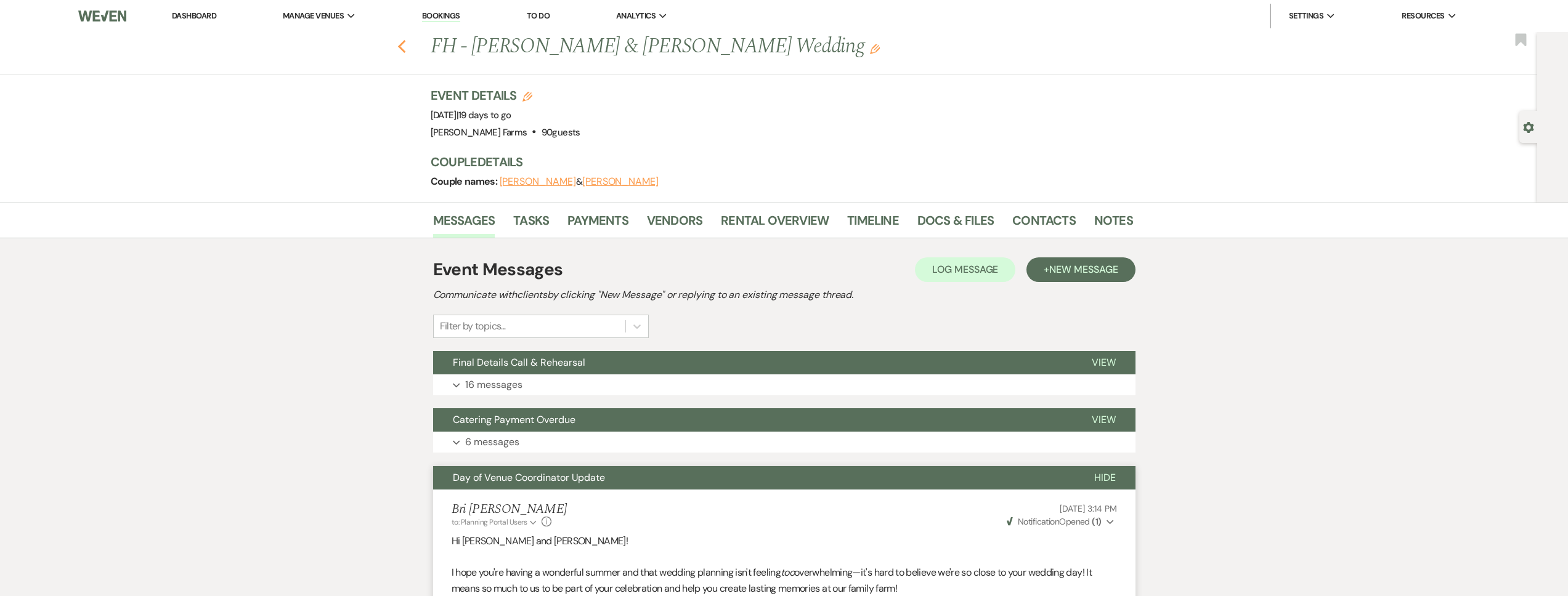
click at [406, 45] on icon "Previous" at bounding box center [402, 46] width 9 height 15
select select "8"
select select "5"
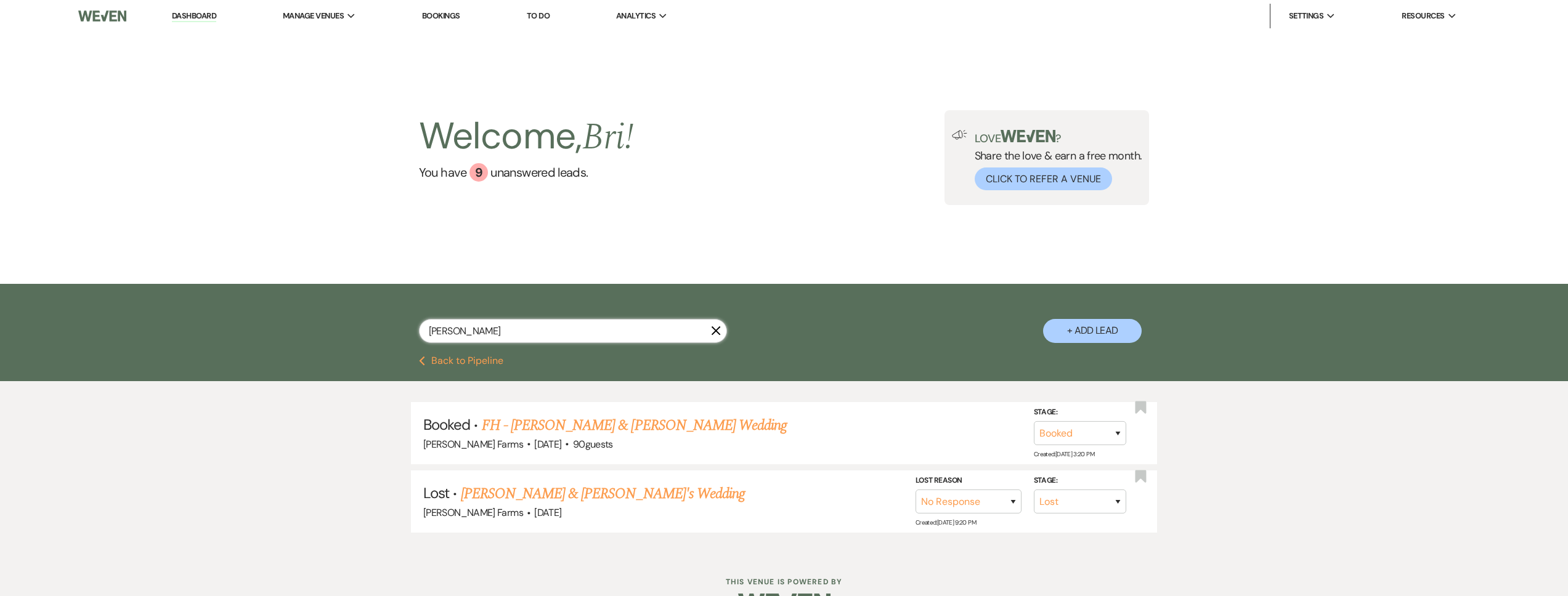
drag, startPoint x: 468, startPoint y: 332, endPoint x: 406, endPoint y: 329, distance: 62.1
click at [406, 329] on div "werner X + Add Lead" at bounding box center [784, 322] width 887 height 63
type input "harris"
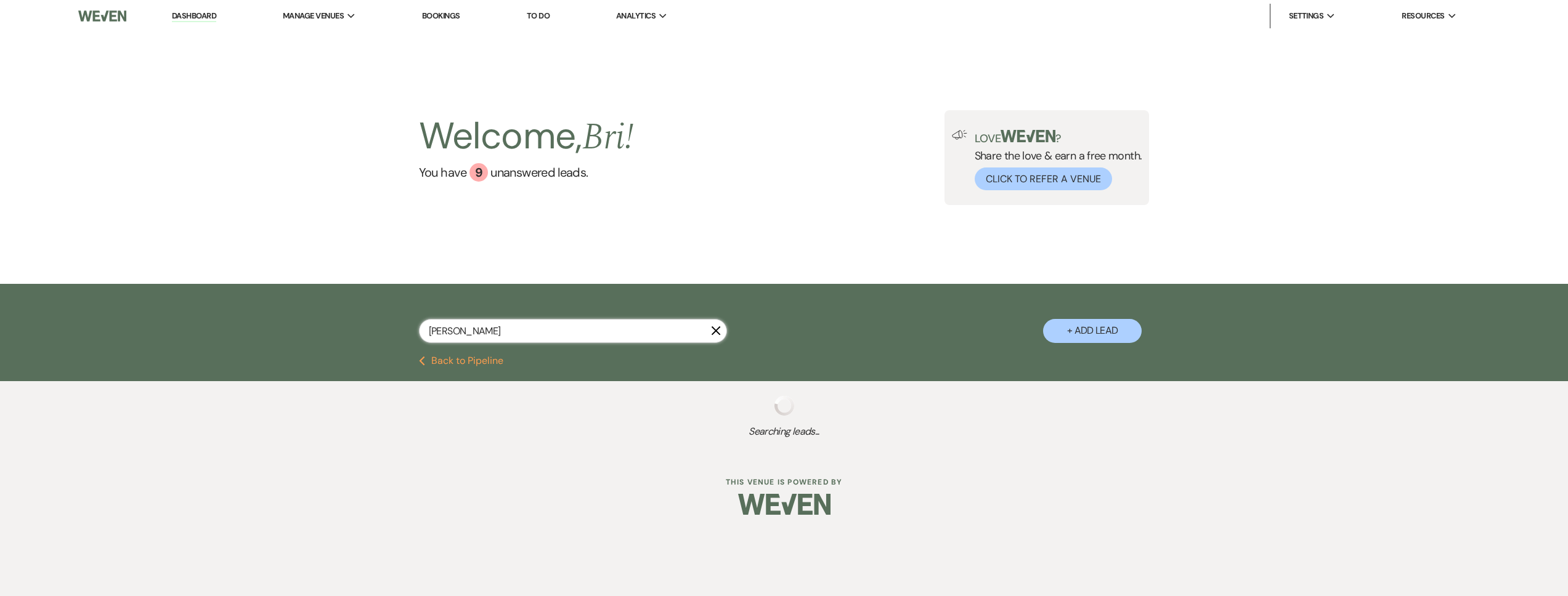
select select "8"
select select "4"
select select "8"
select select "5"
select select "8"
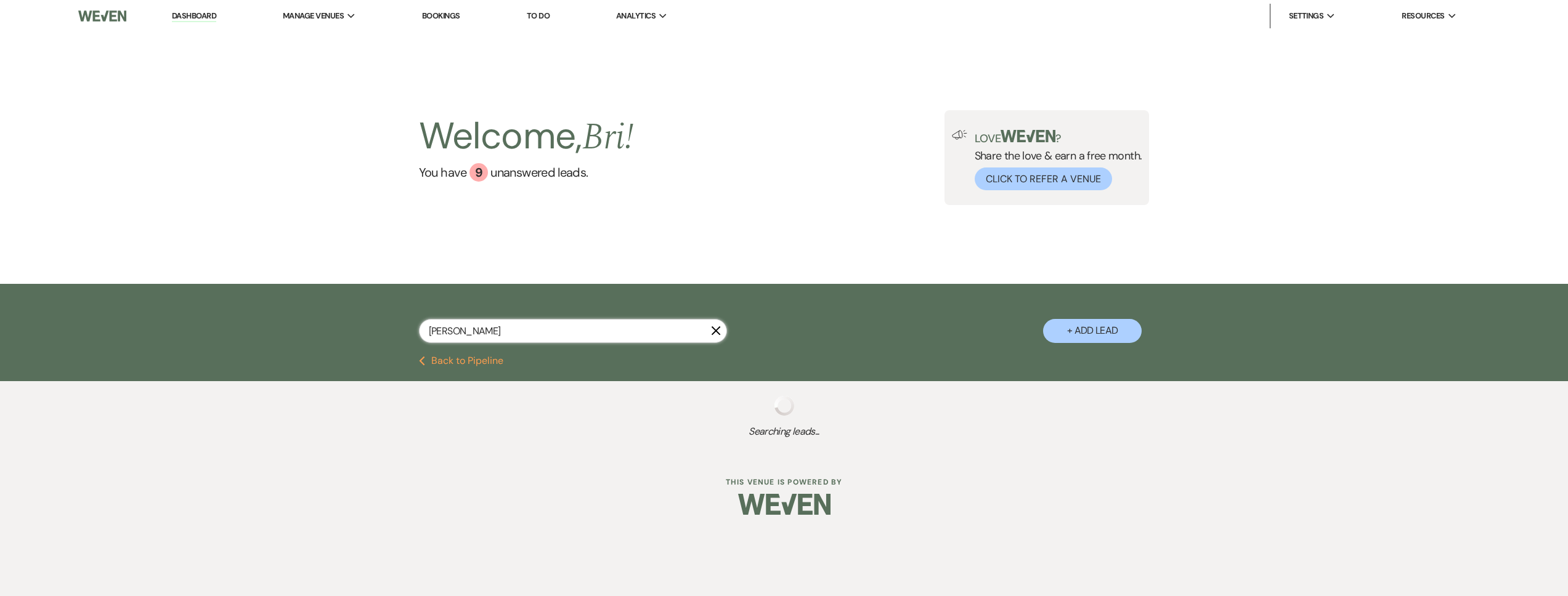
select select "4"
select select "8"
select select "5"
select select "8"
select select "5"
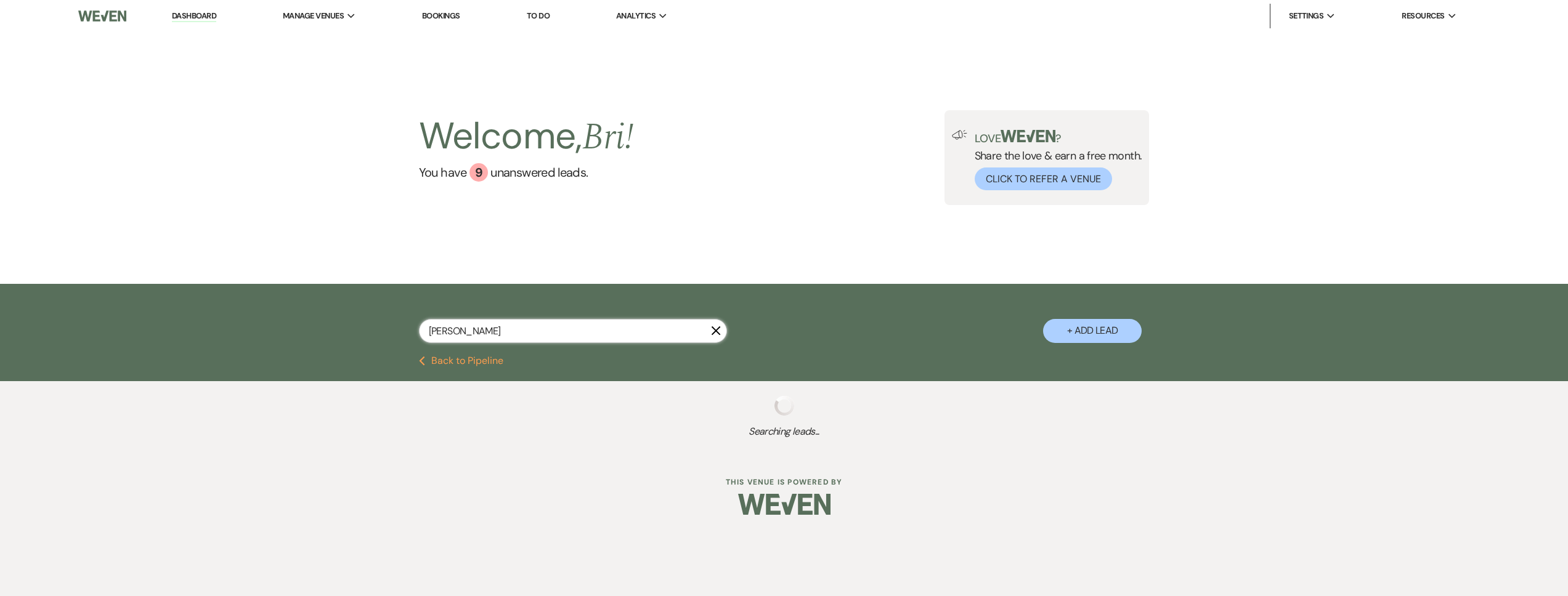
select select "8"
select select "5"
select select "8"
select select "1"
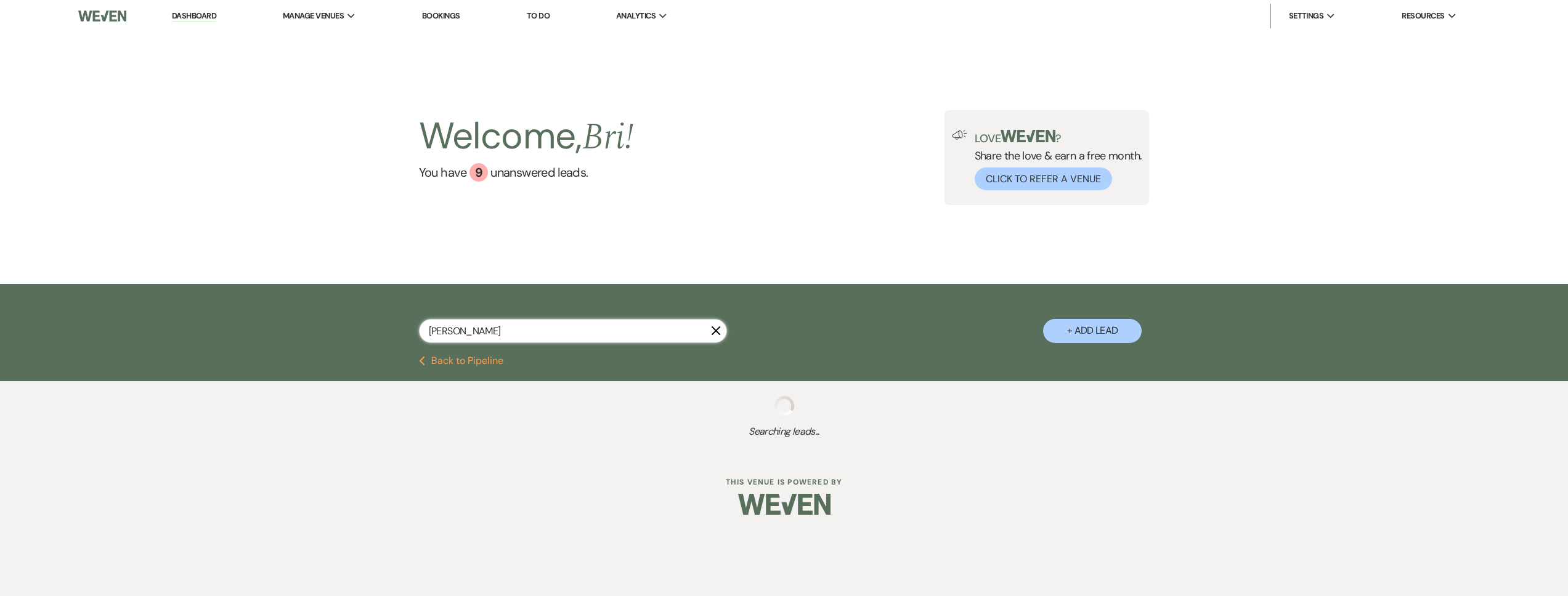
select select "8"
select select "1"
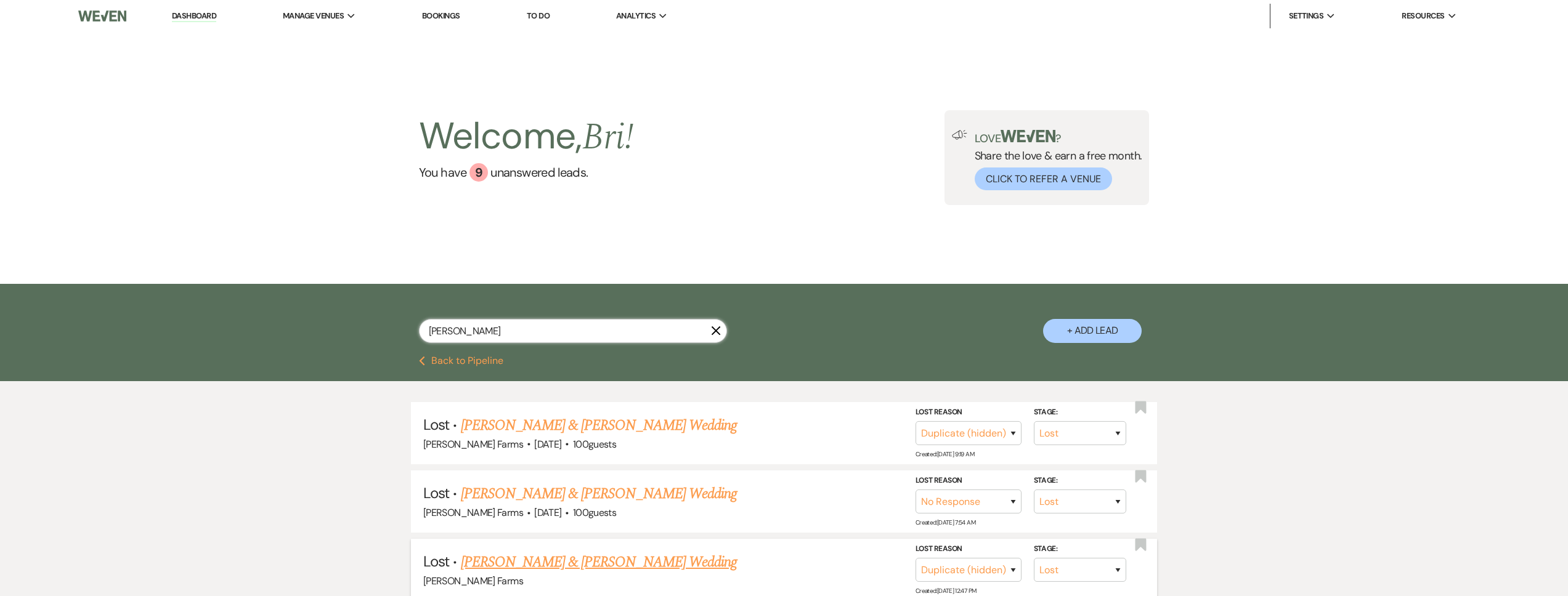
scroll to position [212, 0]
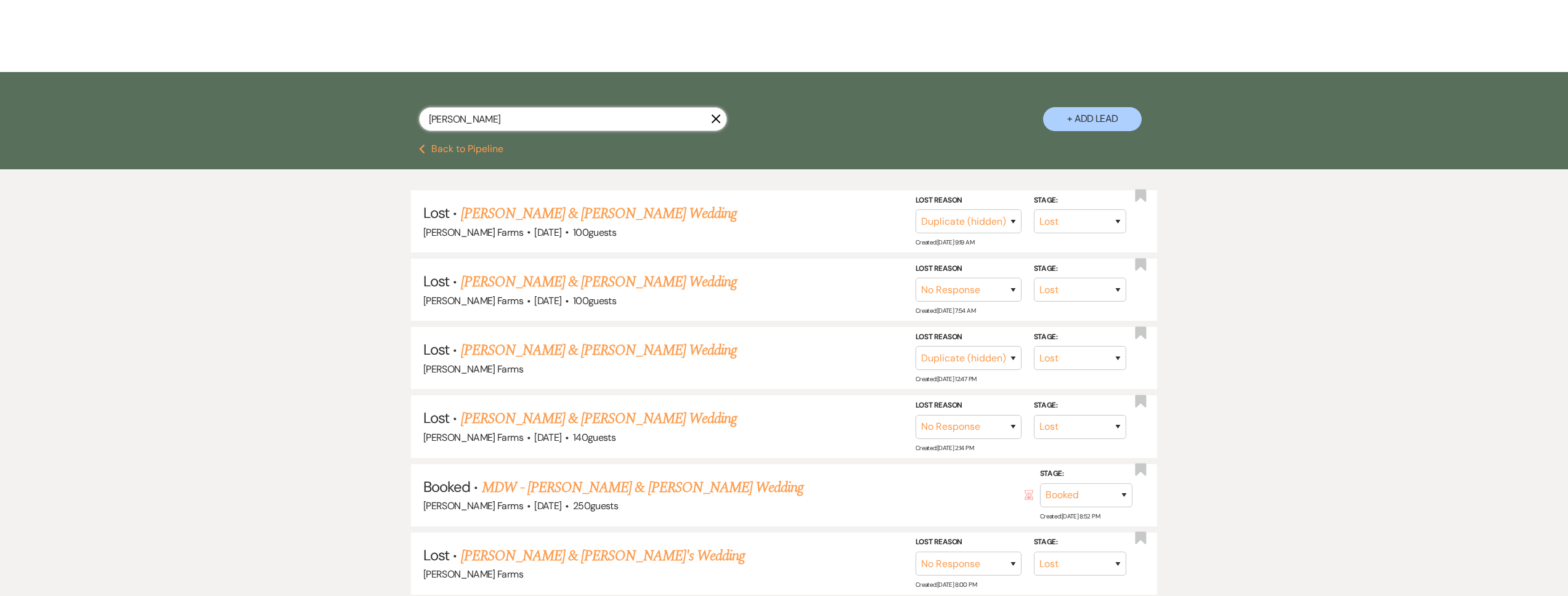
drag, startPoint x: 491, startPoint y: 121, endPoint x: 394, endPoint y: 108, distance: 97.9
click at [395, 107] on div "harris X + Add Lead" at bounding box center [784, 110] width 887 height 63
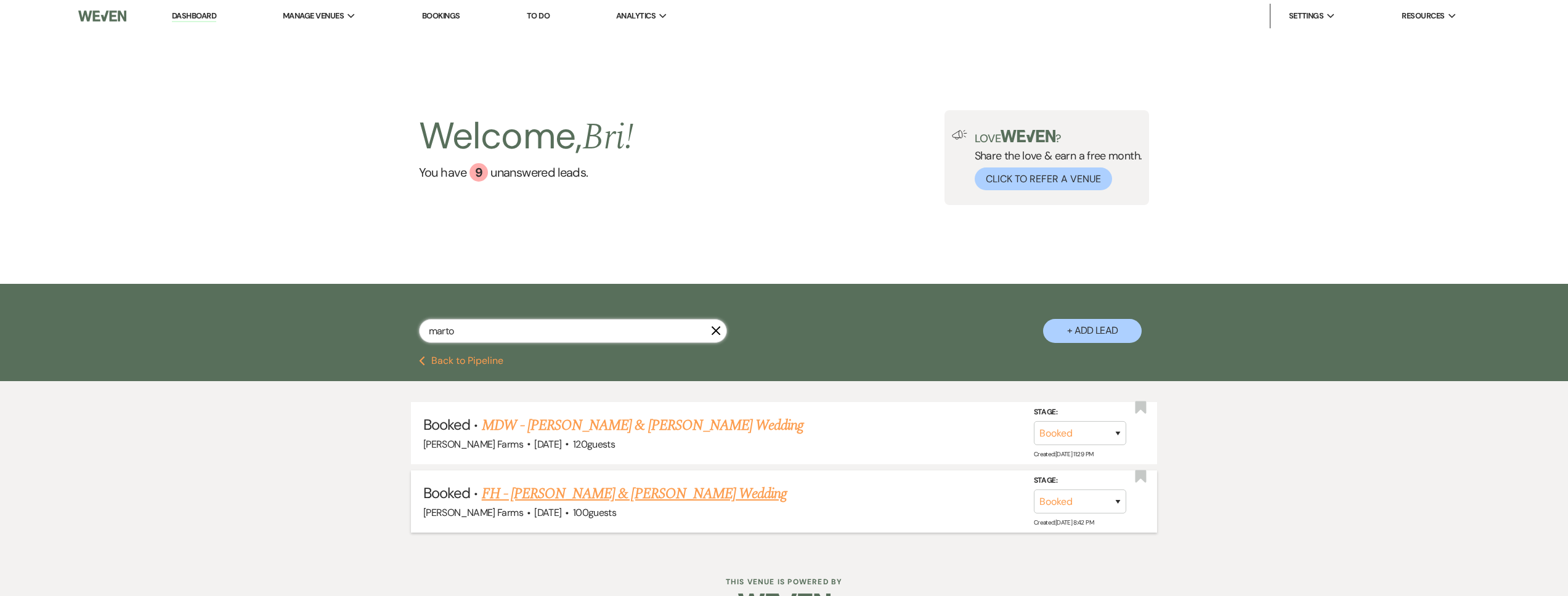
type input "marto"
click at [682, 499] on link "FH - Nick Maddox & Emily Martorana's Wedding" at bounding box center [635, 494] width 305 height 22
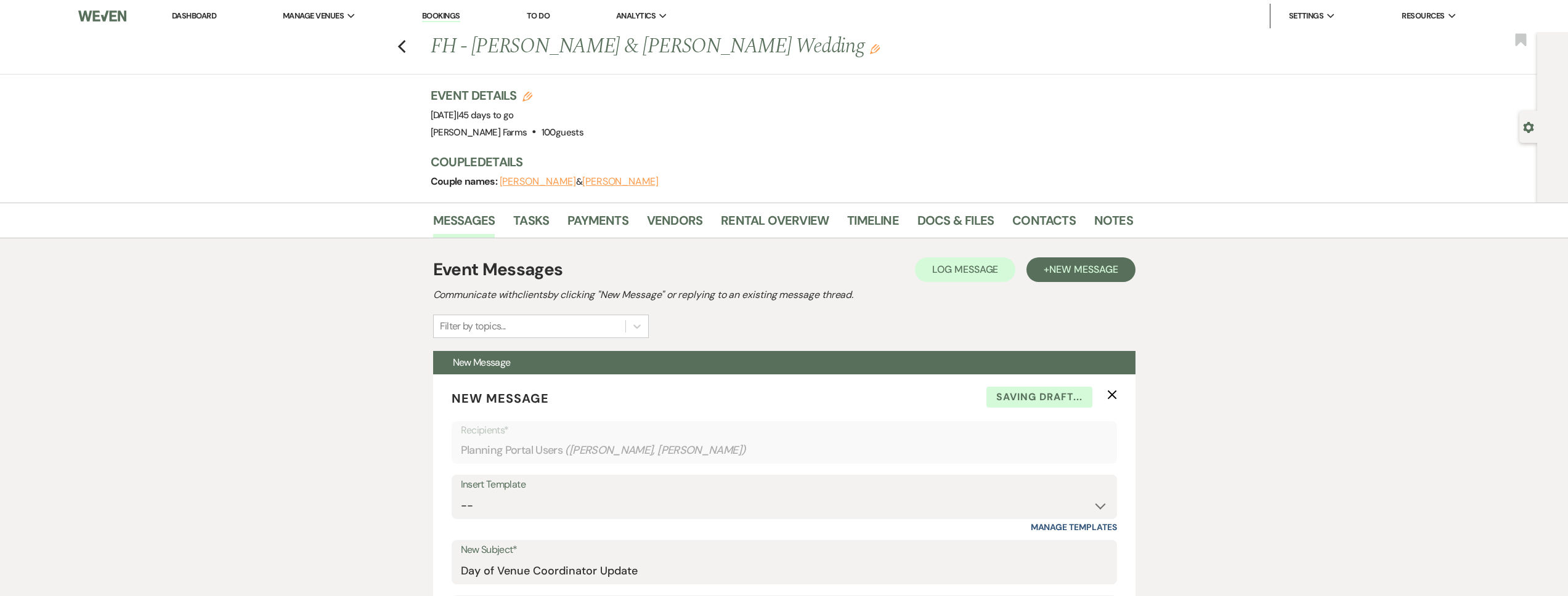
click at [1532, 131] on icon "Gear" at bounding box center [1529, 127] width 11 height 11
select select "5"
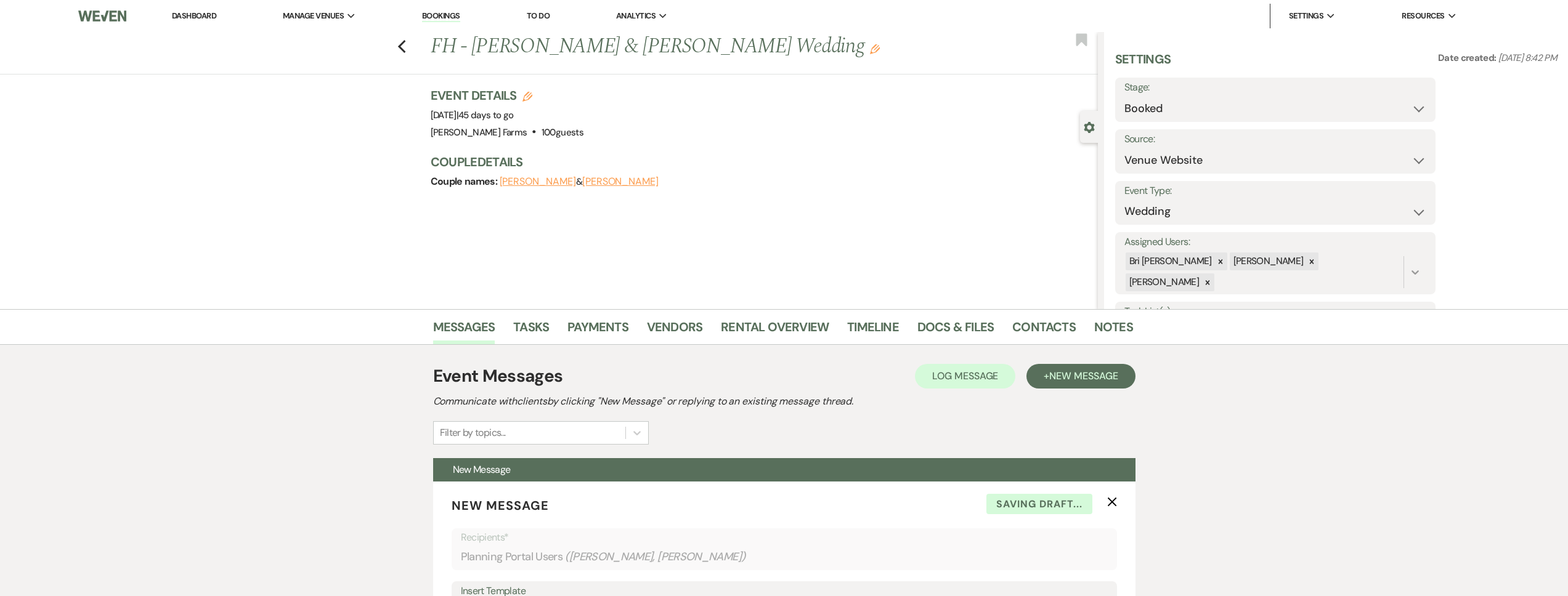
click at [1210, 280] on icon at bounding box center [1208, 282] width 4 height 4
click at [1425, 262] on button "Save" at bounding box center [1402, 262] width 67 height 25
click at [406, 47] on icon "Previous" at bounding box center [402, 46] width 9 height 15
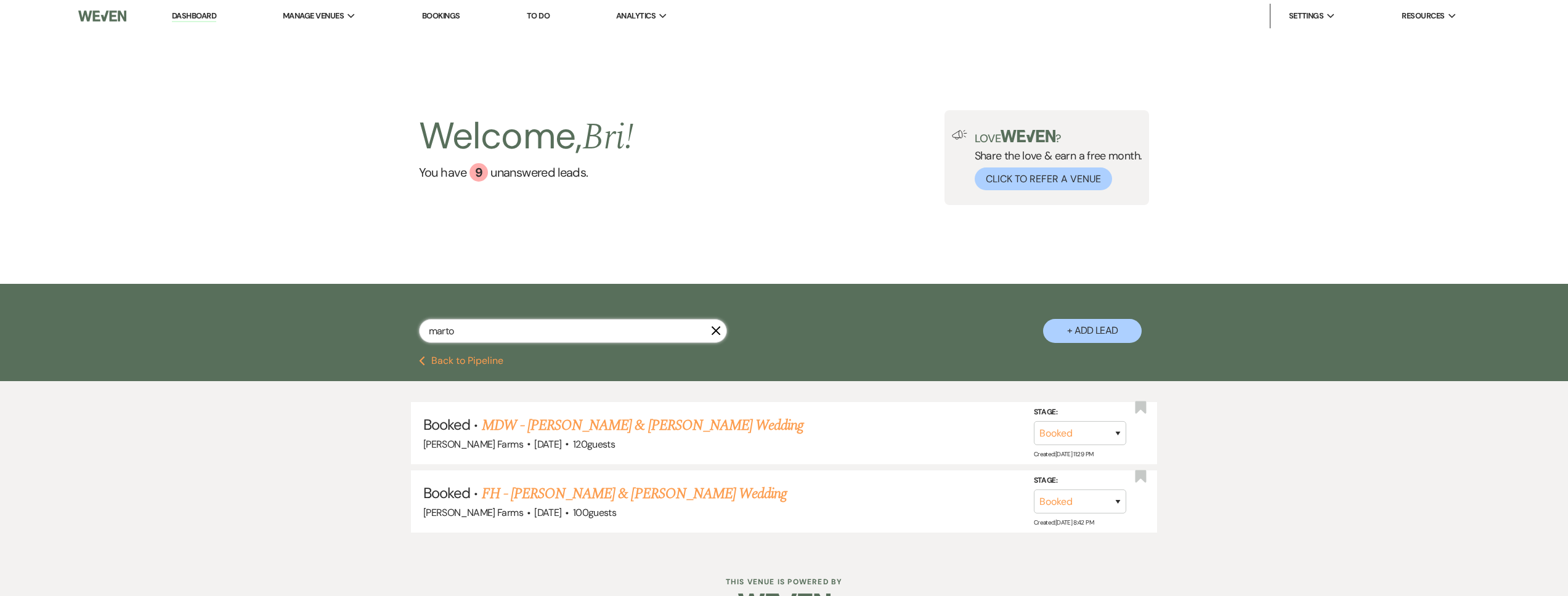
drag, startPoint x: 464, startPoint y: 331, endPoint x: 389, endPoint y: 330, distance: 75.0
click at [391, 327] on div "marto X + Add Lead" at bounding box center [784, 322] width 887 height 63
type input "harris"
select select "8"
select select "4"
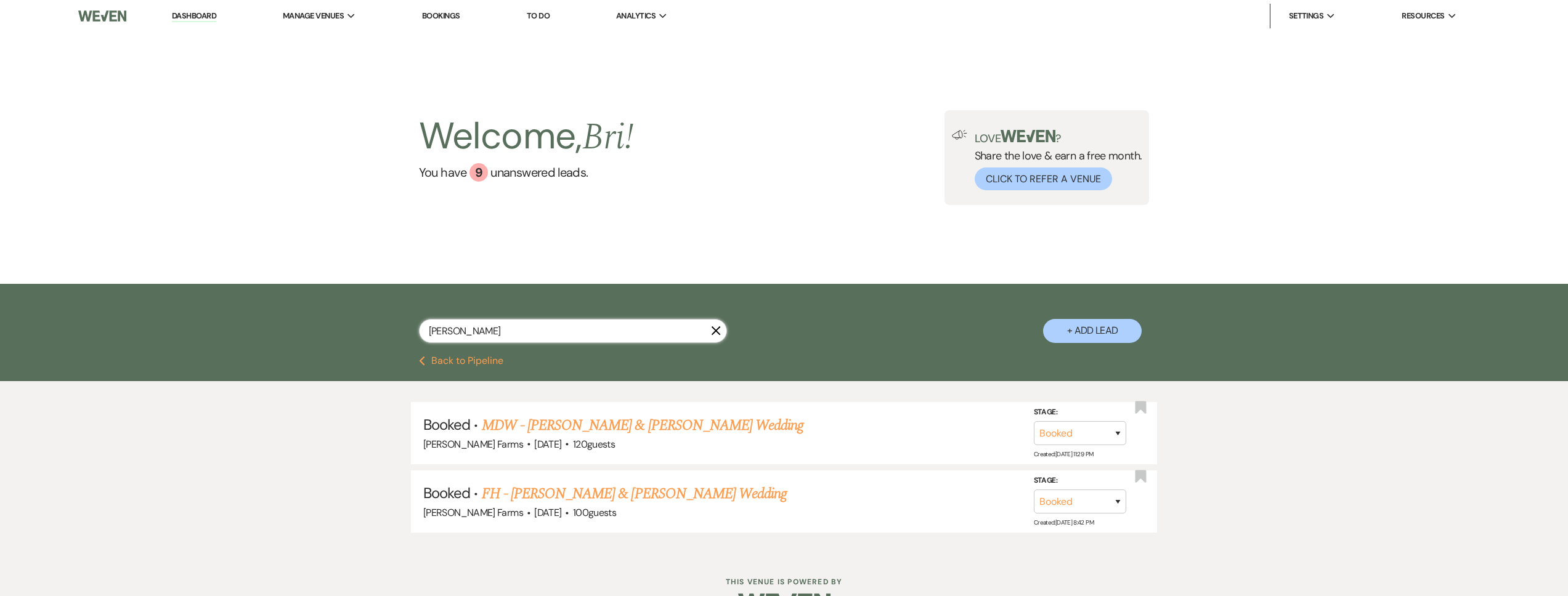
select select "8"
select select "5"
select select "8"
select select "4"
select select "8"
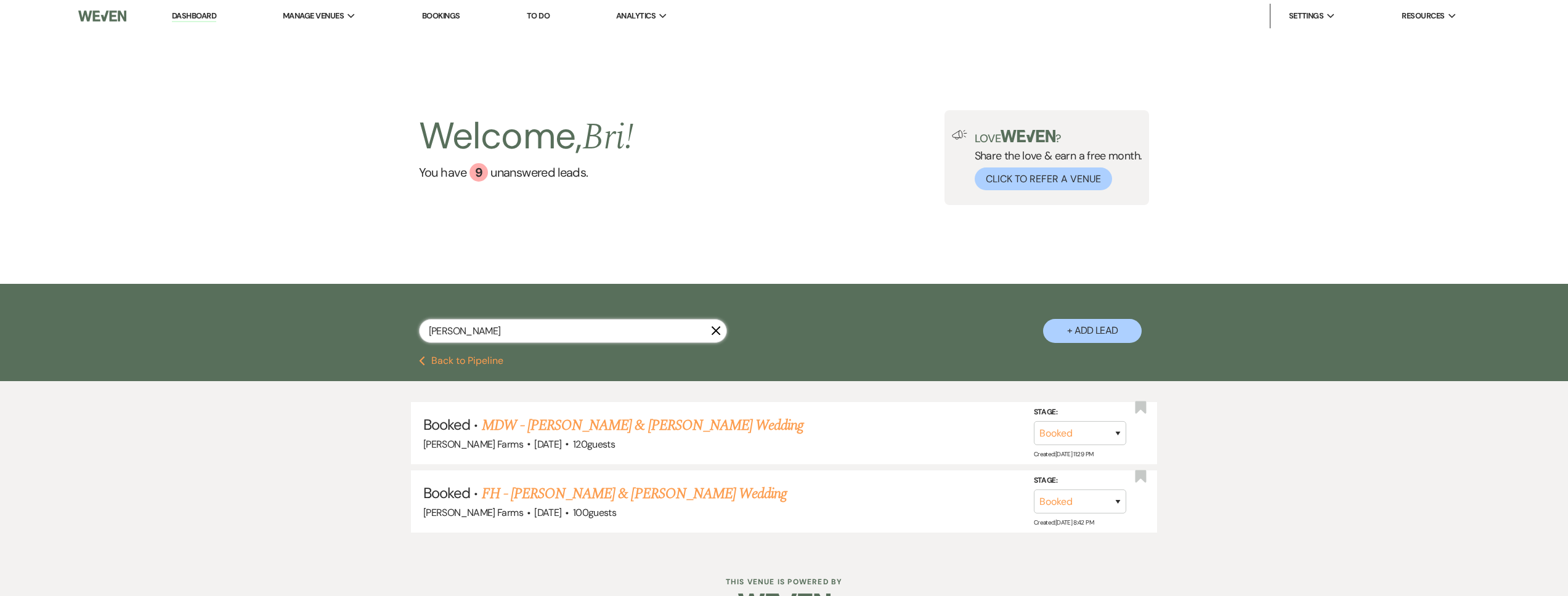
select select "5"
select select "8"
select select "5"
select select "8"
select select "5"
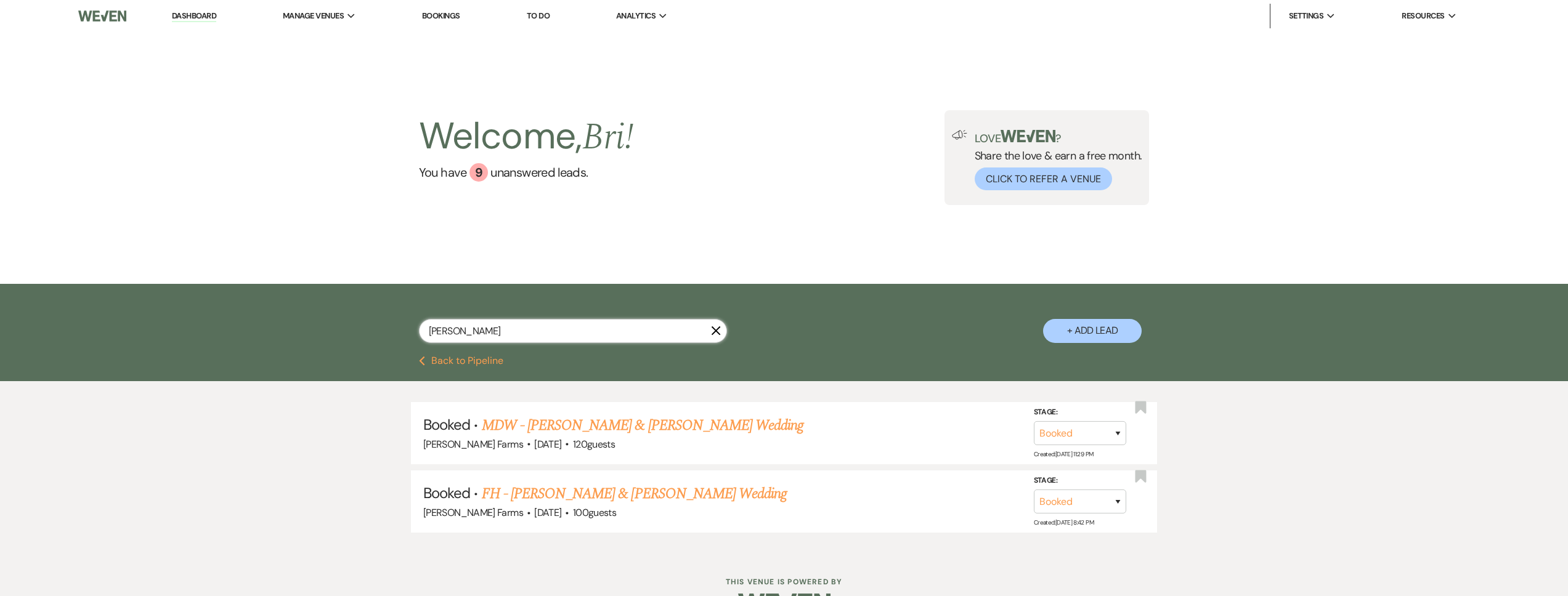
select select "8"
select select "1"
select select "8"
select select "1"
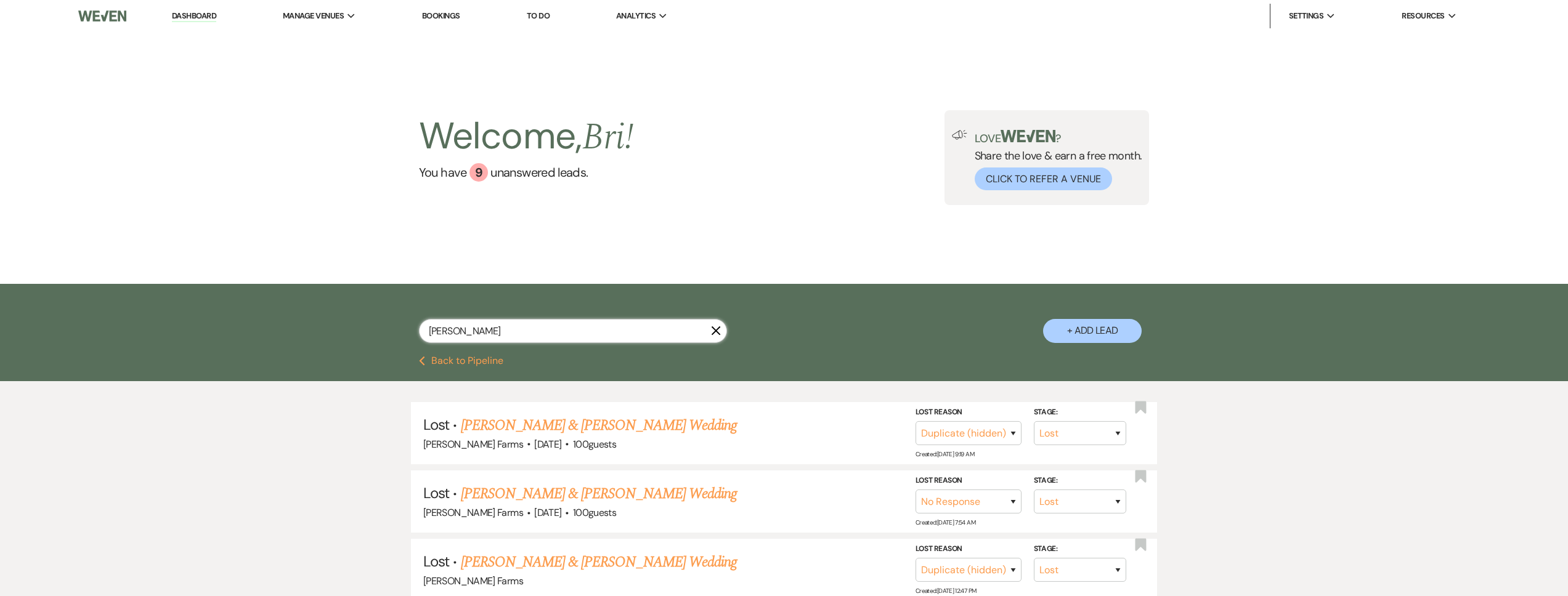
scroll to position [358, 0]
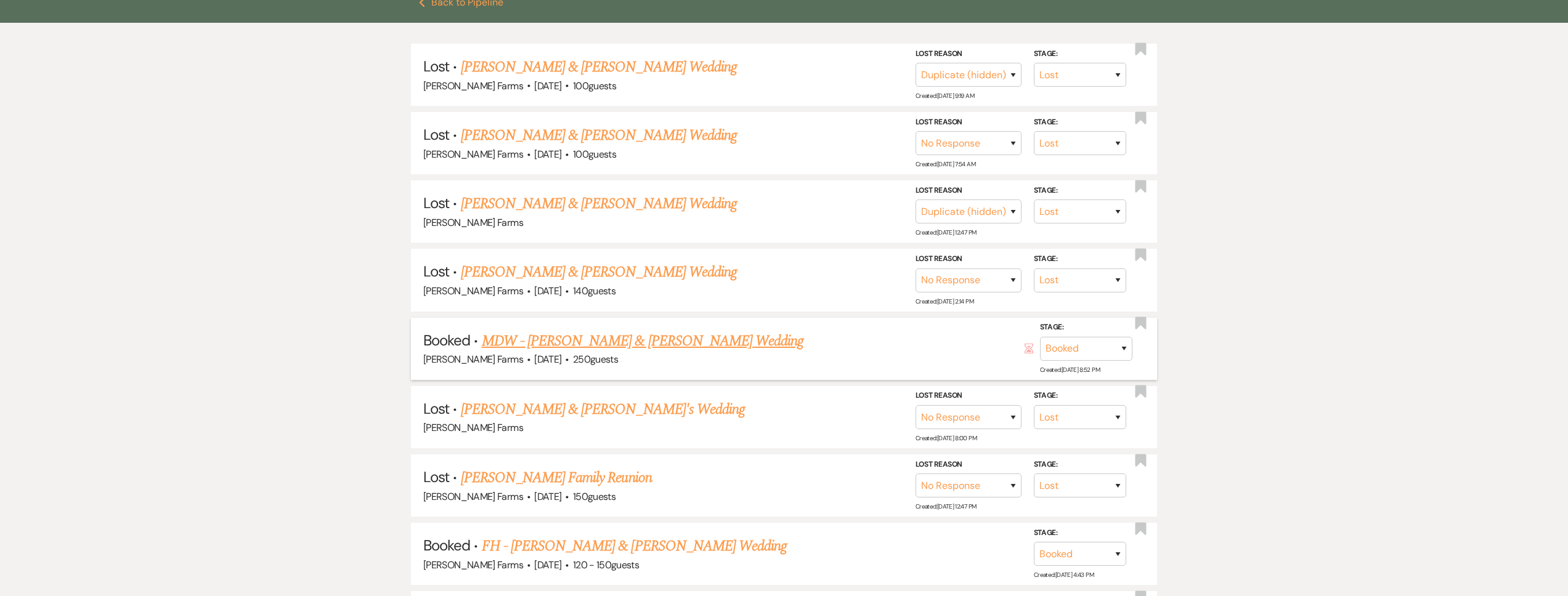
click at [644, 351] on link "MDW - [PERSON_NAME] & [PERSON_NAME] Wedding" at bounding box center [643, 341] width 322 height 22
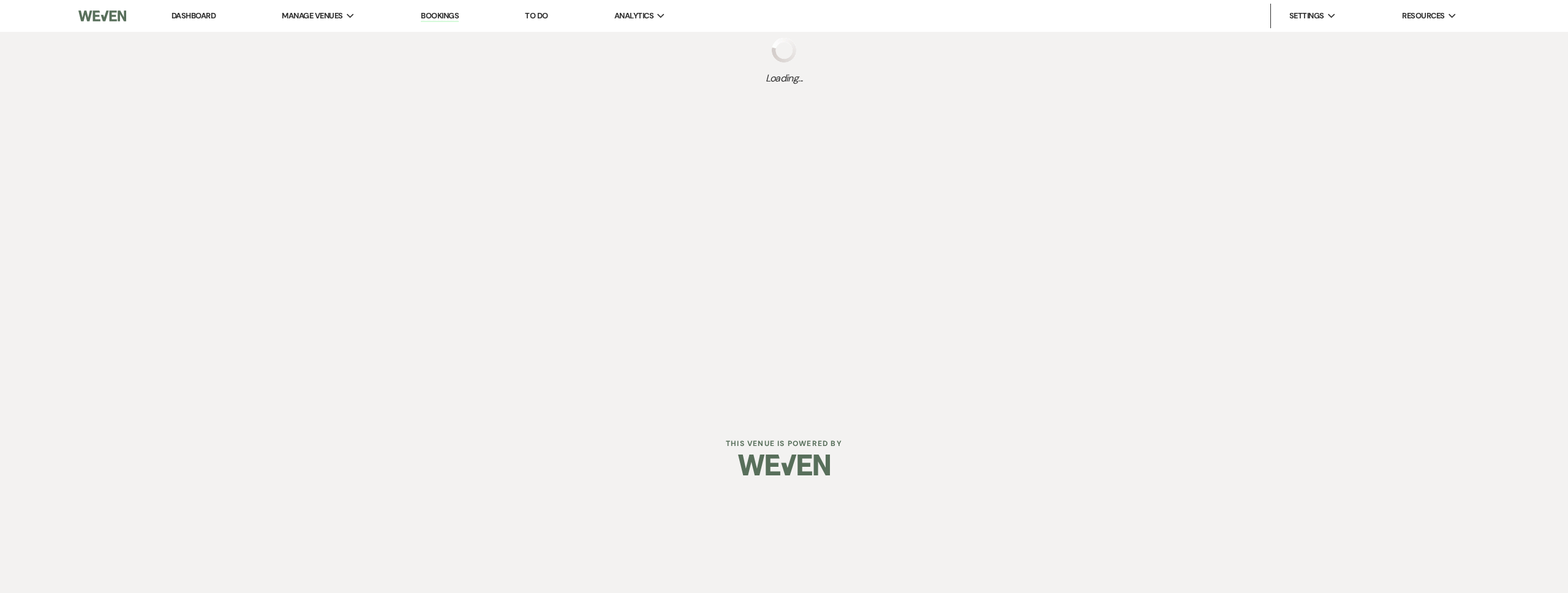
select select "5"
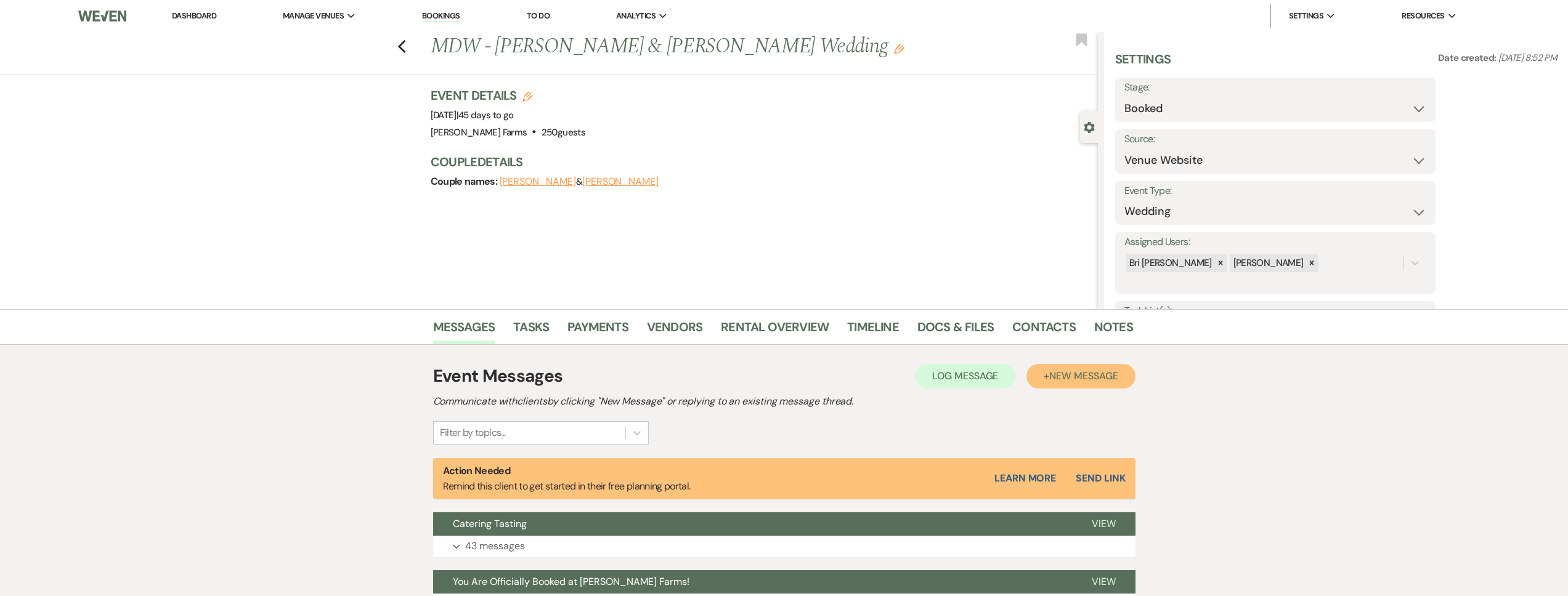
click at [1085, 380] on span "New Message" at bounding box center [1083, 376] width 68 height 13
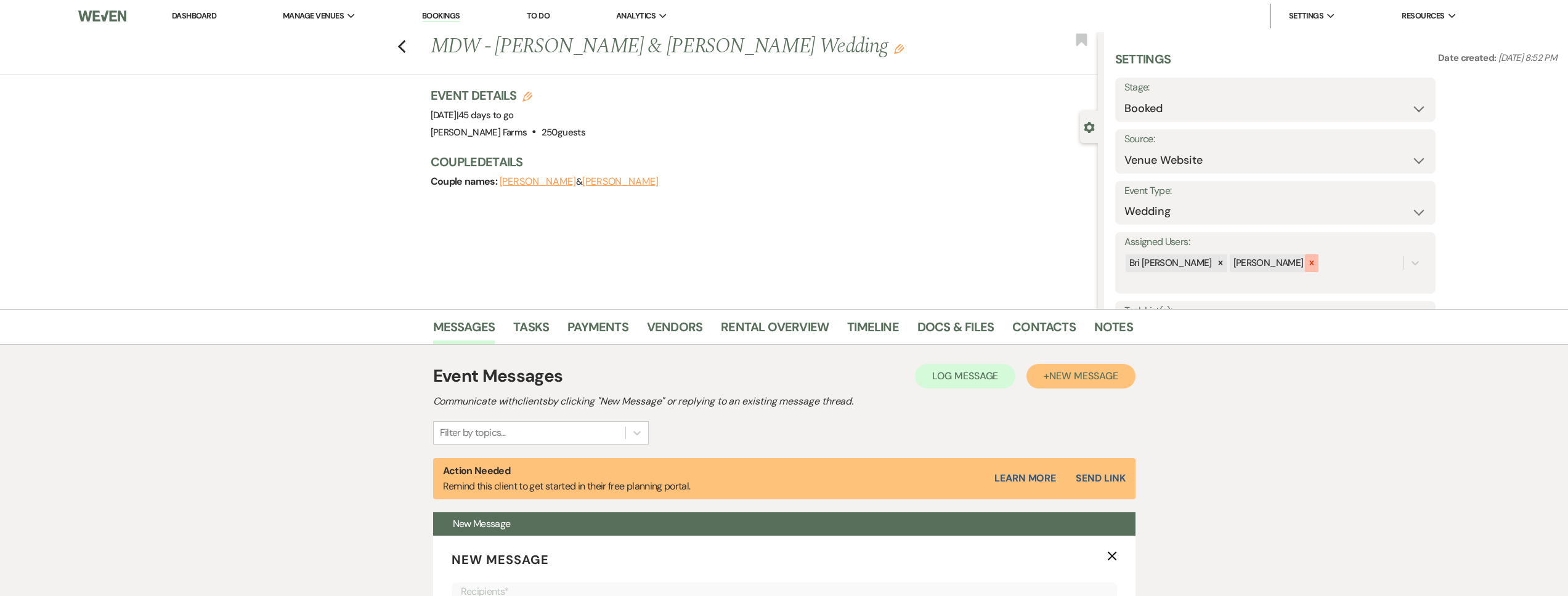
click at [1310, 264] on icon at bounding box center [1312, 263] width 4 height 4
click at [1276, 264] on div "Bri [PERSON_NAME]" at bounding box center [1227, 263] width 206 height 21
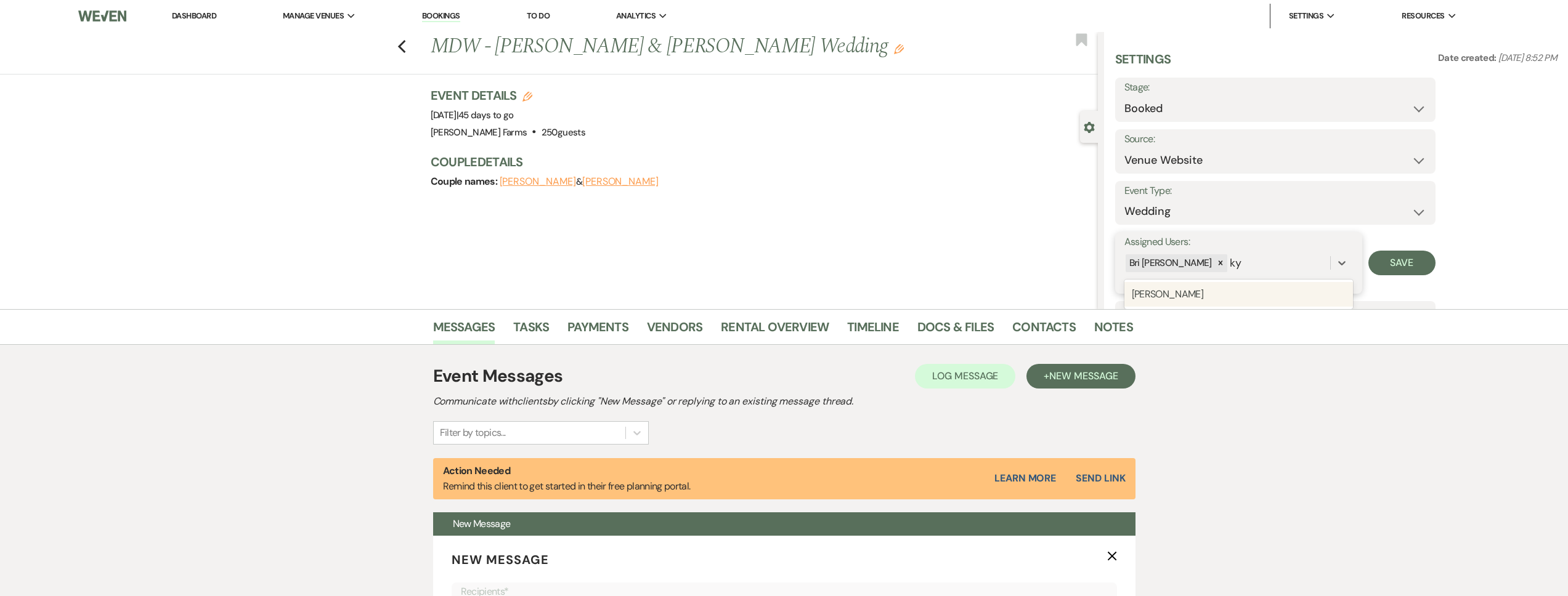
type input "kyl"
click at [1277, 289] on div "[PERSON_NAME]" at bounding box center [1239, 294] width 228 height 25
click at [1415, 259] on button "Save" at bounding box center [1402, 262] width 67 height 25
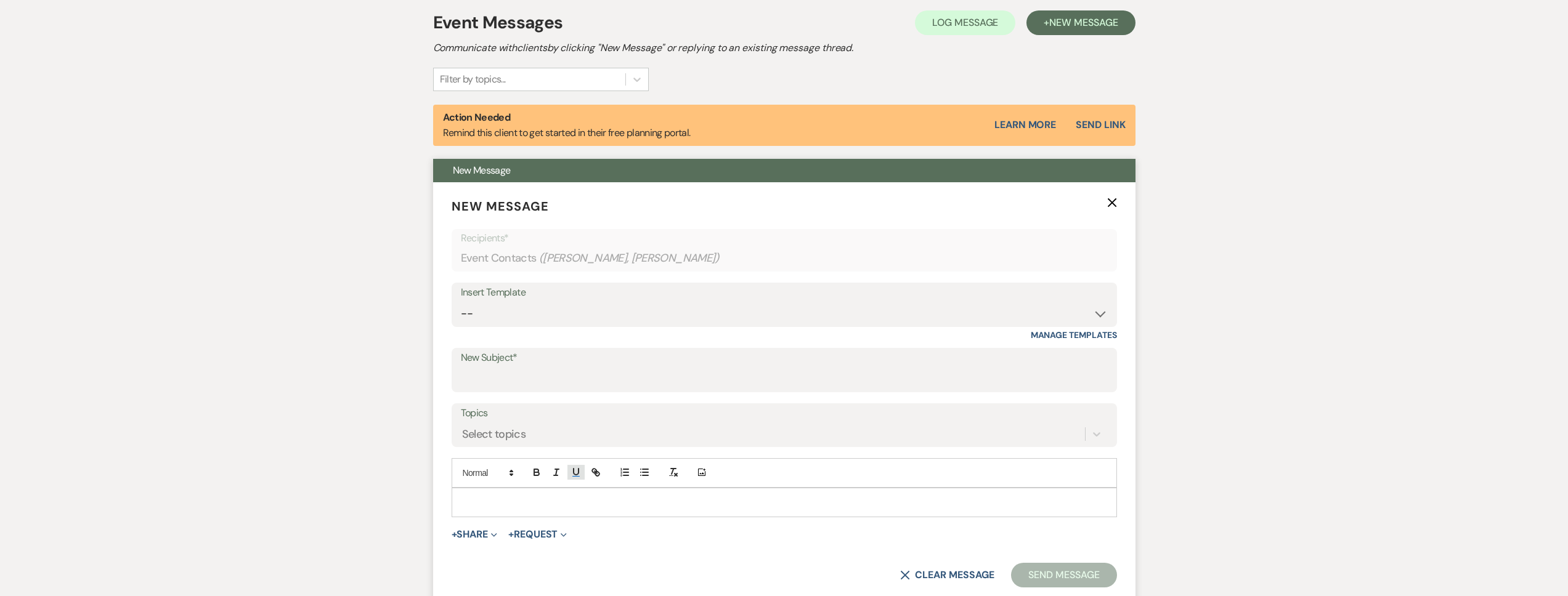
scroll to position [546, 0]
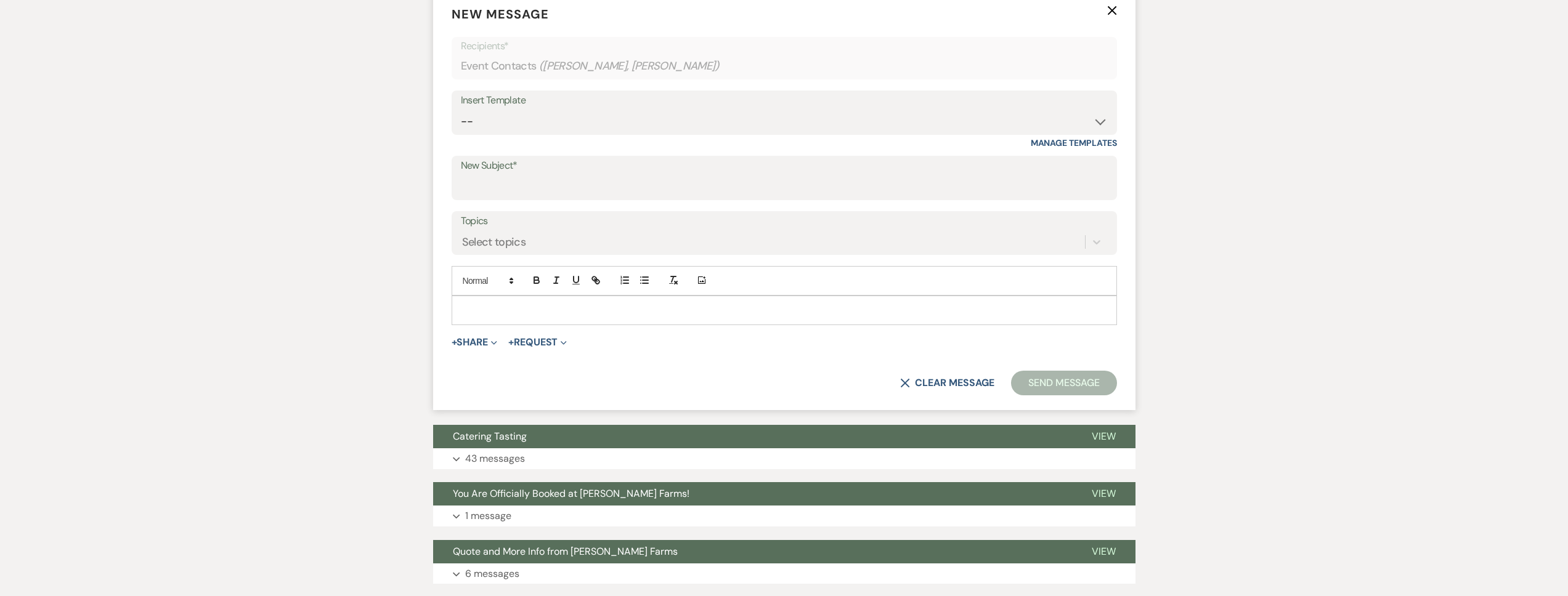
click at [547, 315] on p at bounding box center [784, 310] width 645 height 13
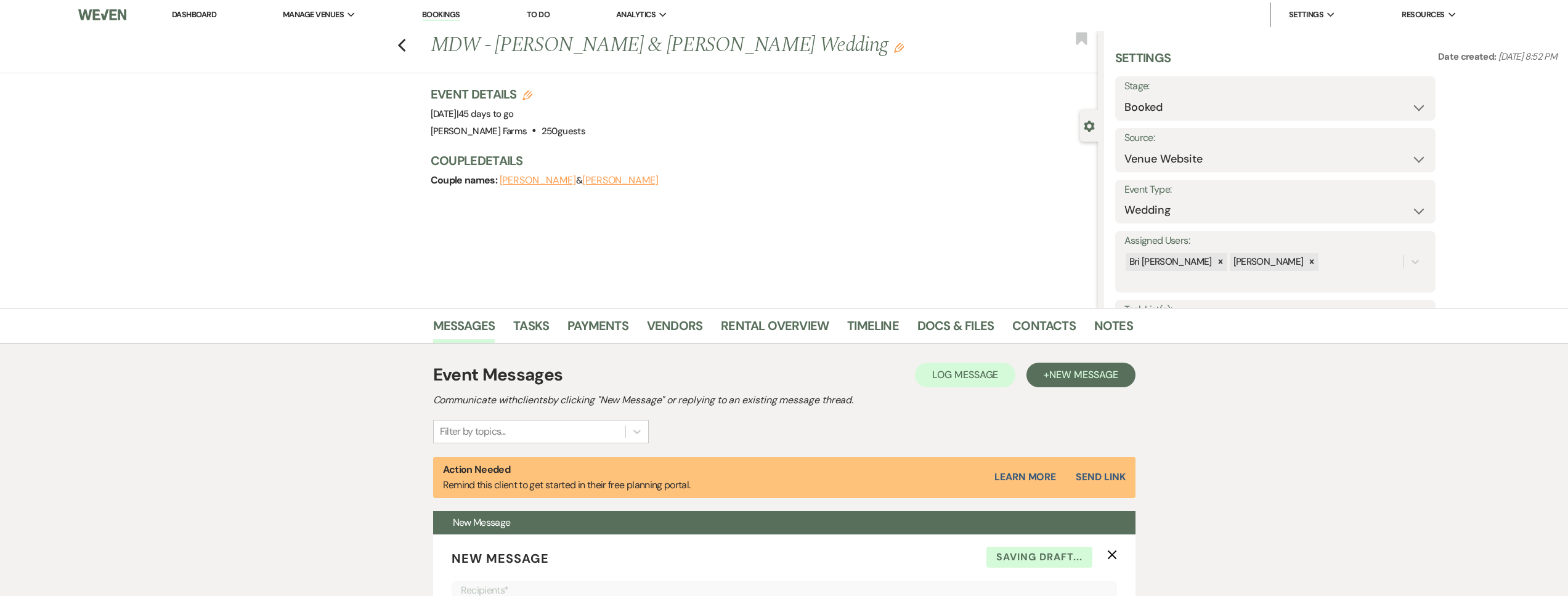
scroll to position [0, 0]
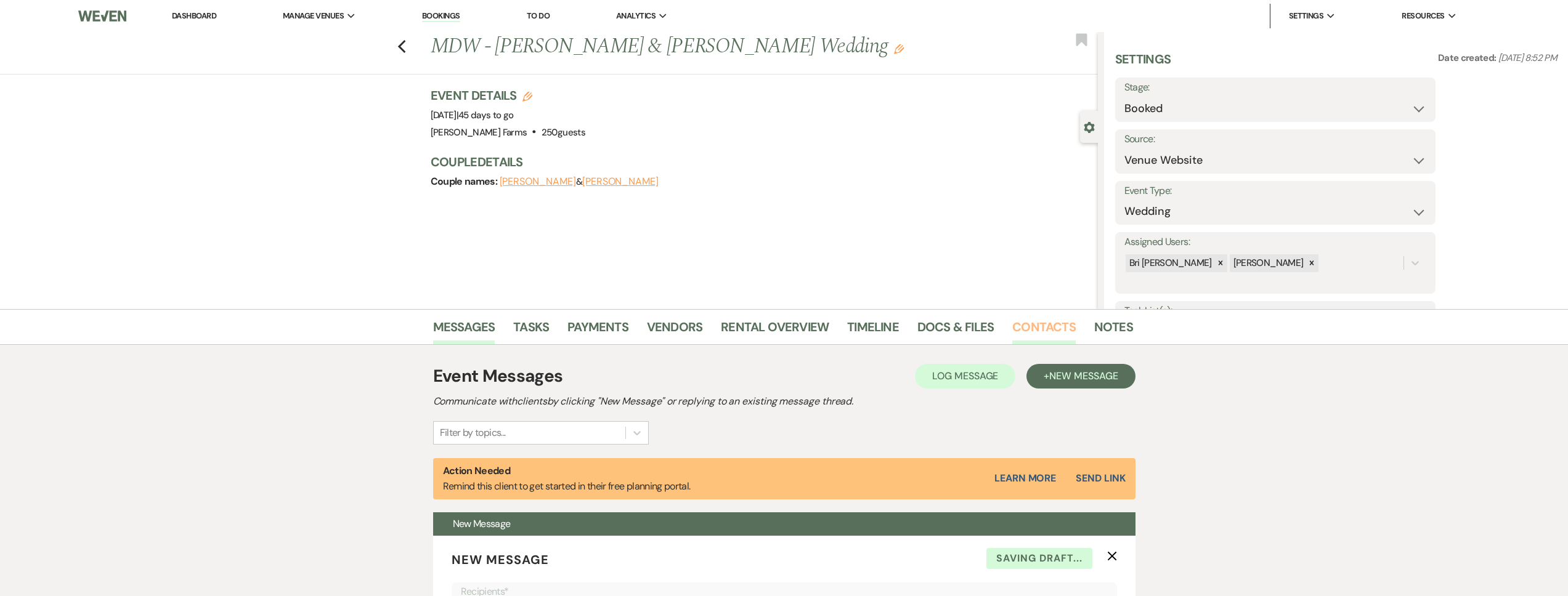
click at [1020, 331] on link "Contacts" at bounding box center [1044, 330] width 64 height 27
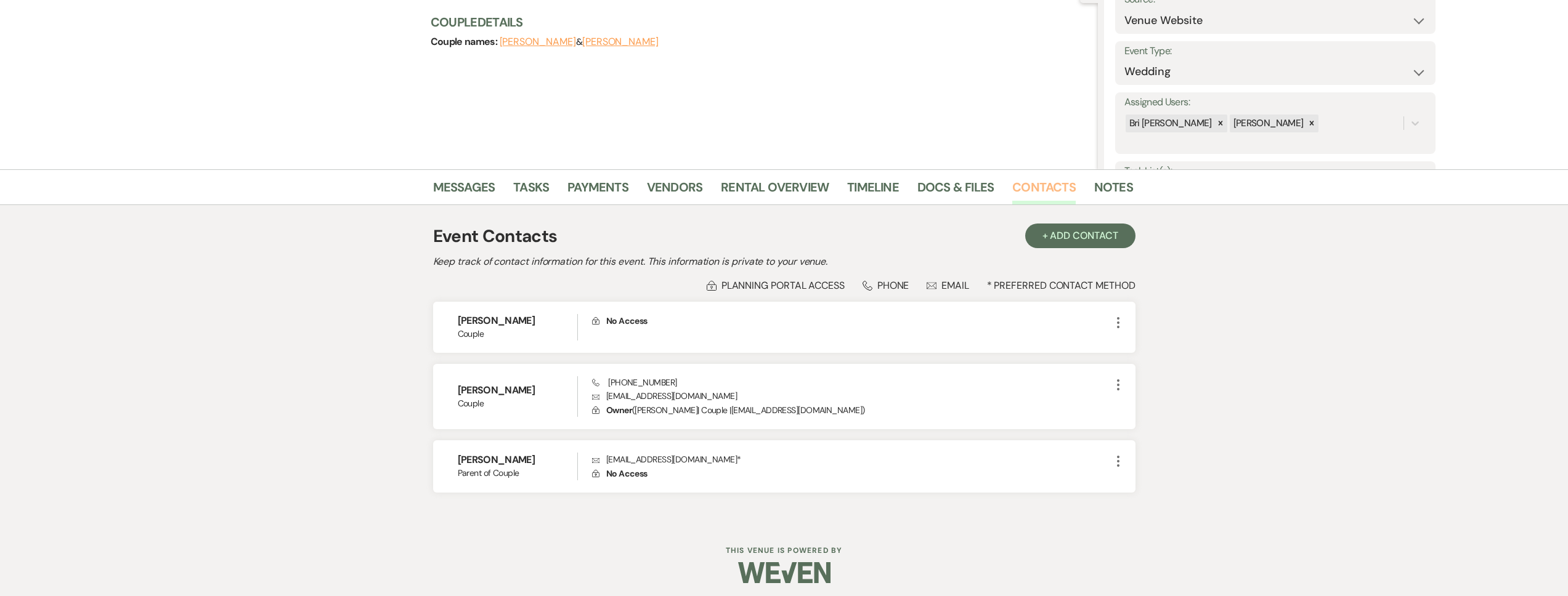
scroll to position [145, 0]
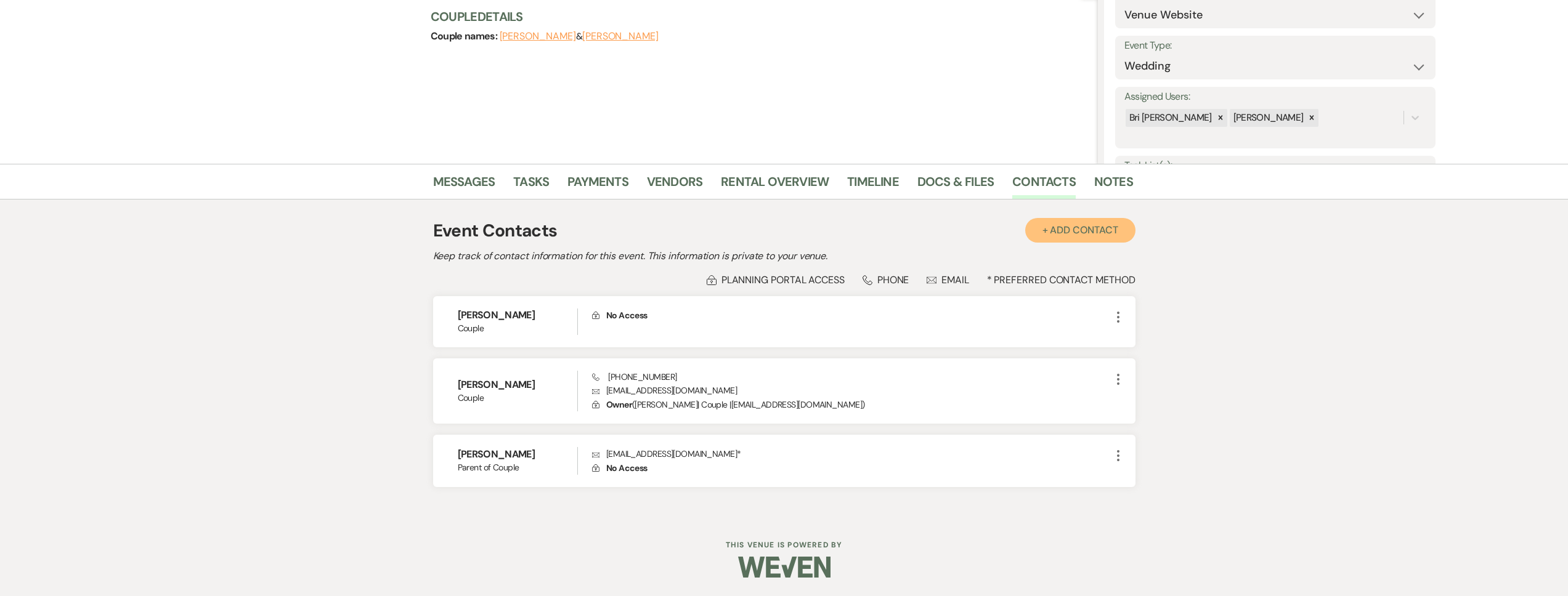
click at [1083, 237] on button "+ Add Contact" at bounding box center [1080, 230] width 110 height 25
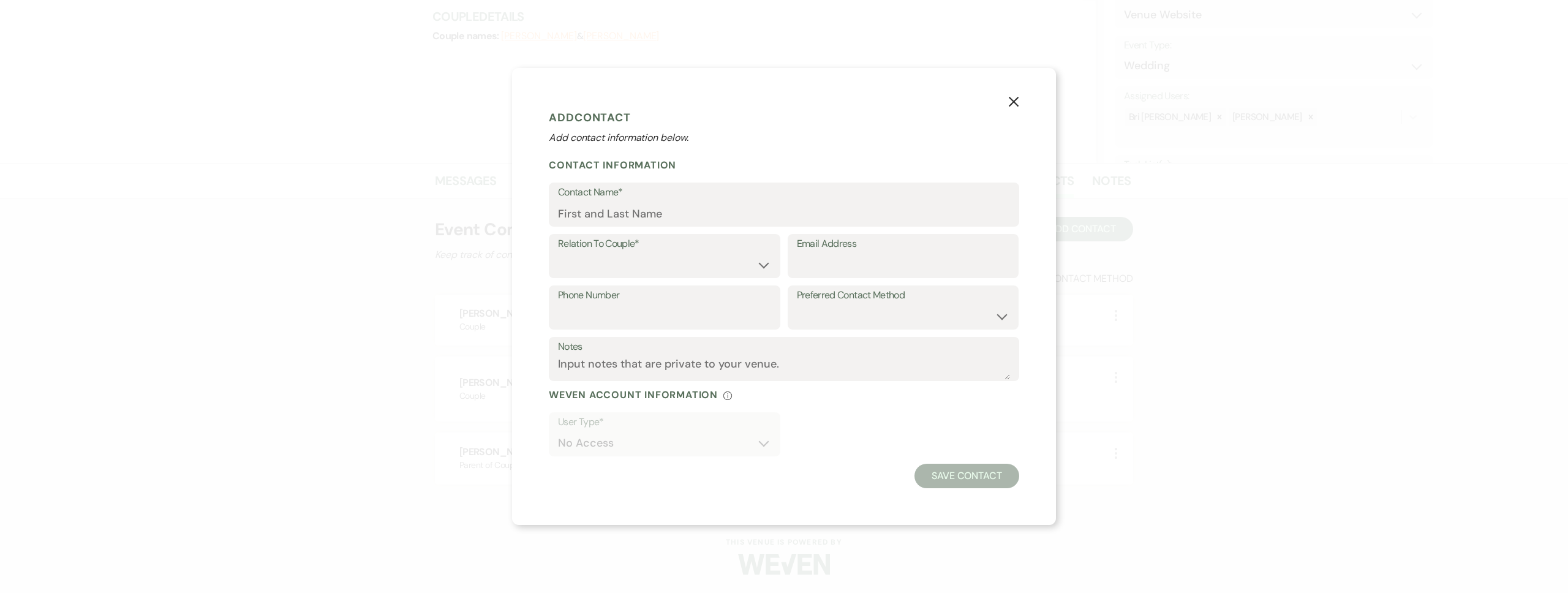
click at [882, 279] on div "Email Address" at bounding box center [903, 260] width 231 height 51
click at [840, 267] on input "Email Address" at bounding box center [903, 265] width 213 height 24
paste input "laykeevents@gmail.com"
type input "laykeevents@gmail.com"
click at [716, 264] on select "Couple Planner Parent of Couple Family Member Friend Other" at bounding box center [665, 265] width 213 height 24
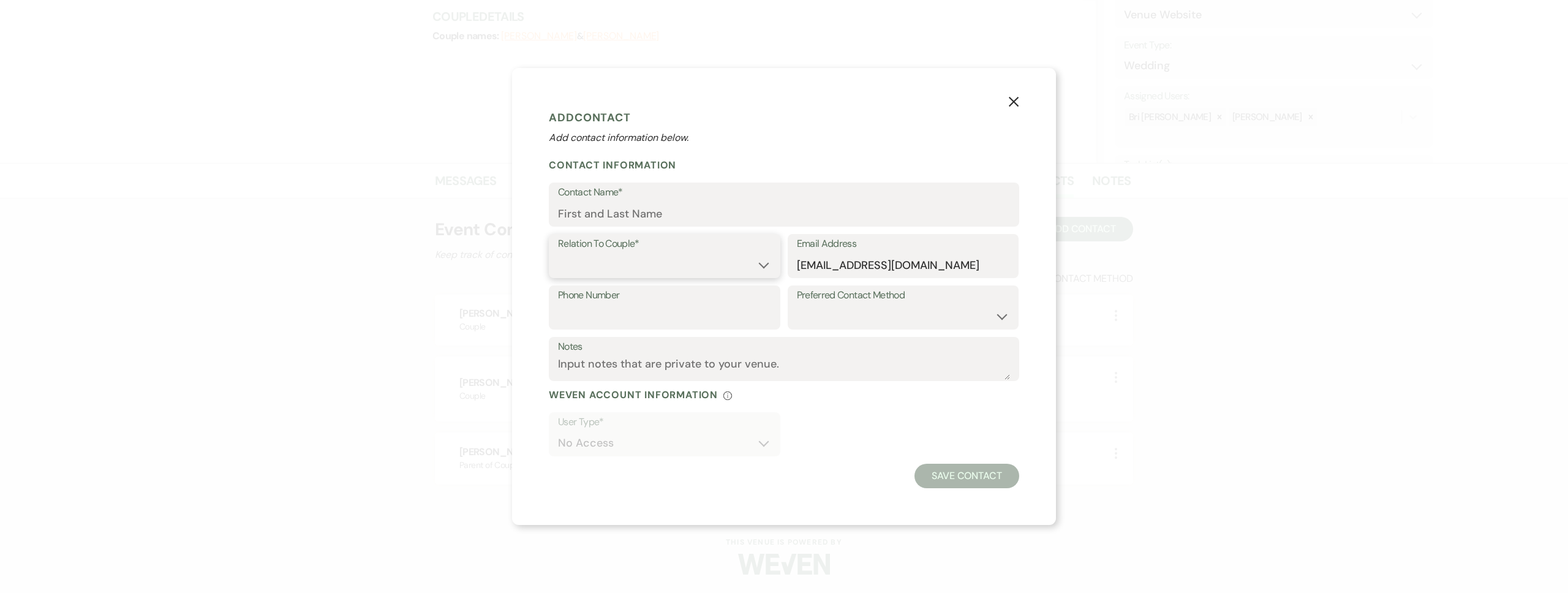
select select "2"
click at [558, 253] on select "Couple Planner Parent of Couple Family Member Friend Other" at bounding box center [665, 265] width 213 height 24
click at [638, 215] on input "Contact Name*" at bounding box center [784, 213] width 452 height 24
type input "Angela Lorraine"
click at [953, 478] on button "Save Contact" at bounding box center [967, 476] width 105 height 24
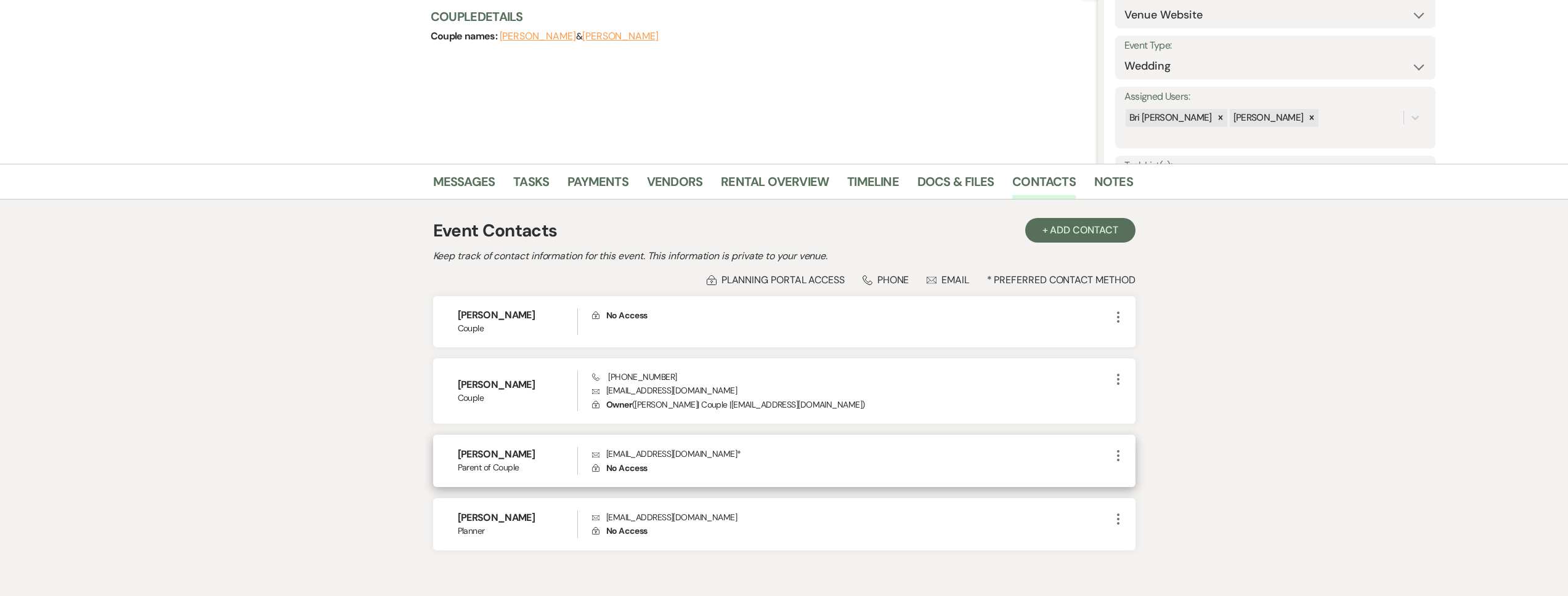
scroll to position [169, 0]
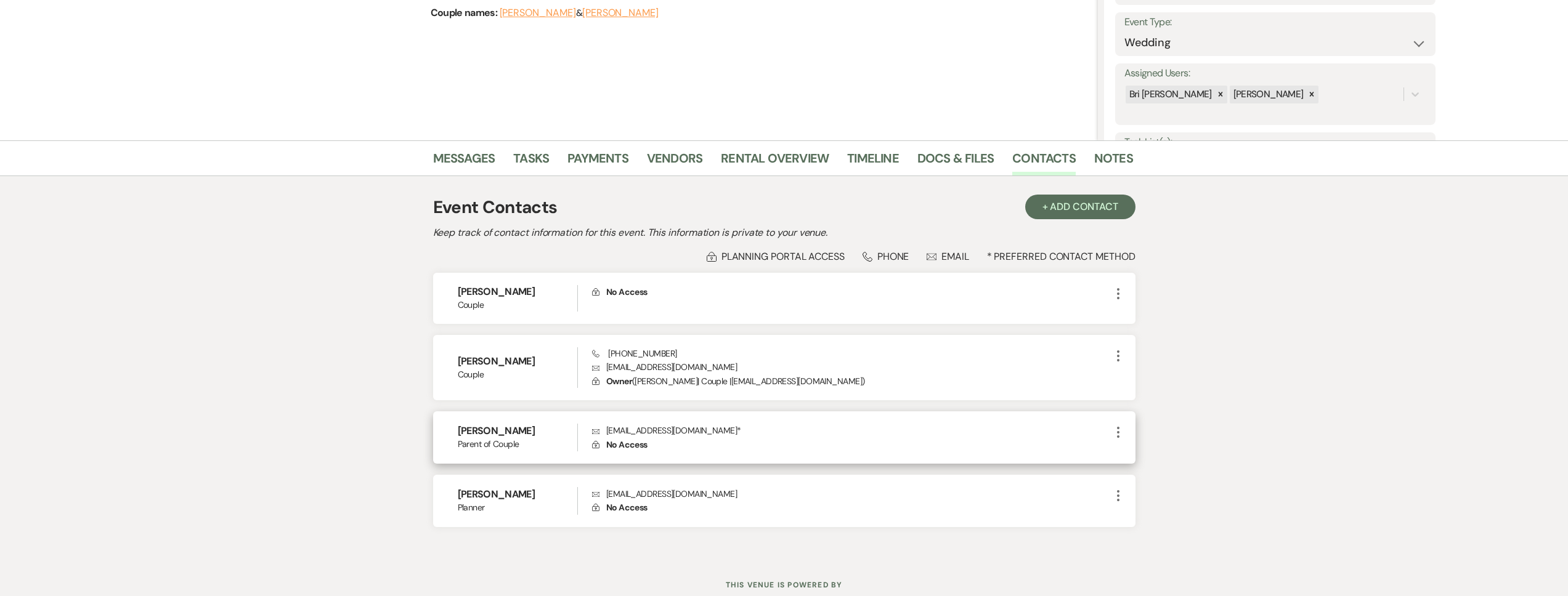
click at [1117, 435] on icon "More" at bounding box center [1118, 432] width 15 height 15
click at [1160, 454] on button "Pencil Edit" at bounding box center [1148, 456] width 73 height 21
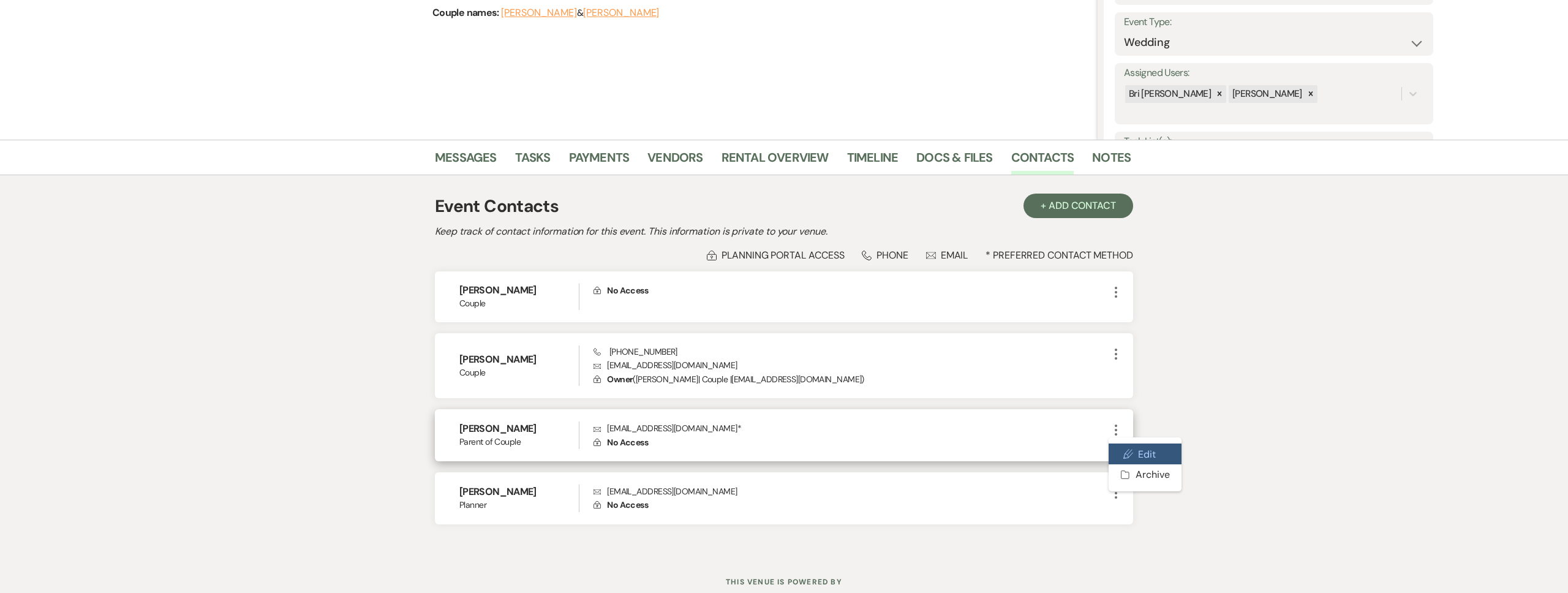
select select "3"
select select "email"
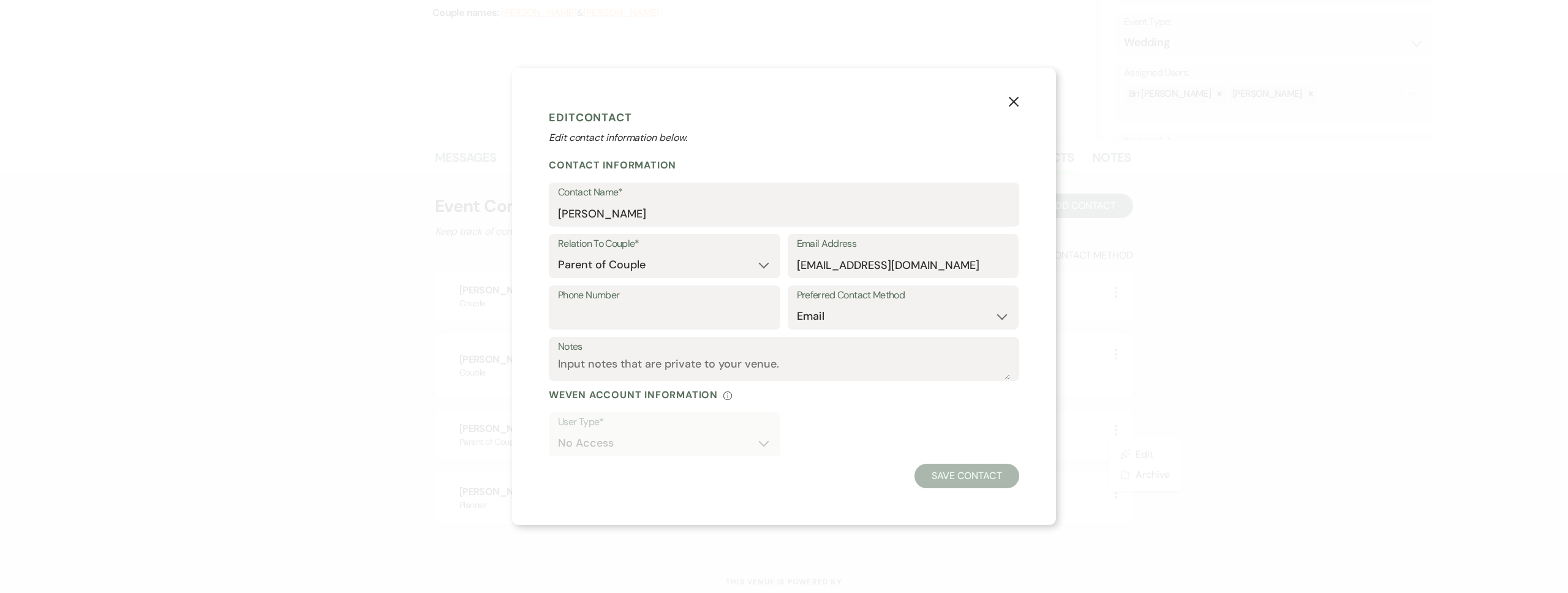
click at [1010, 105] on use "button" at bounding box center [1014, 102] width 10 height 10
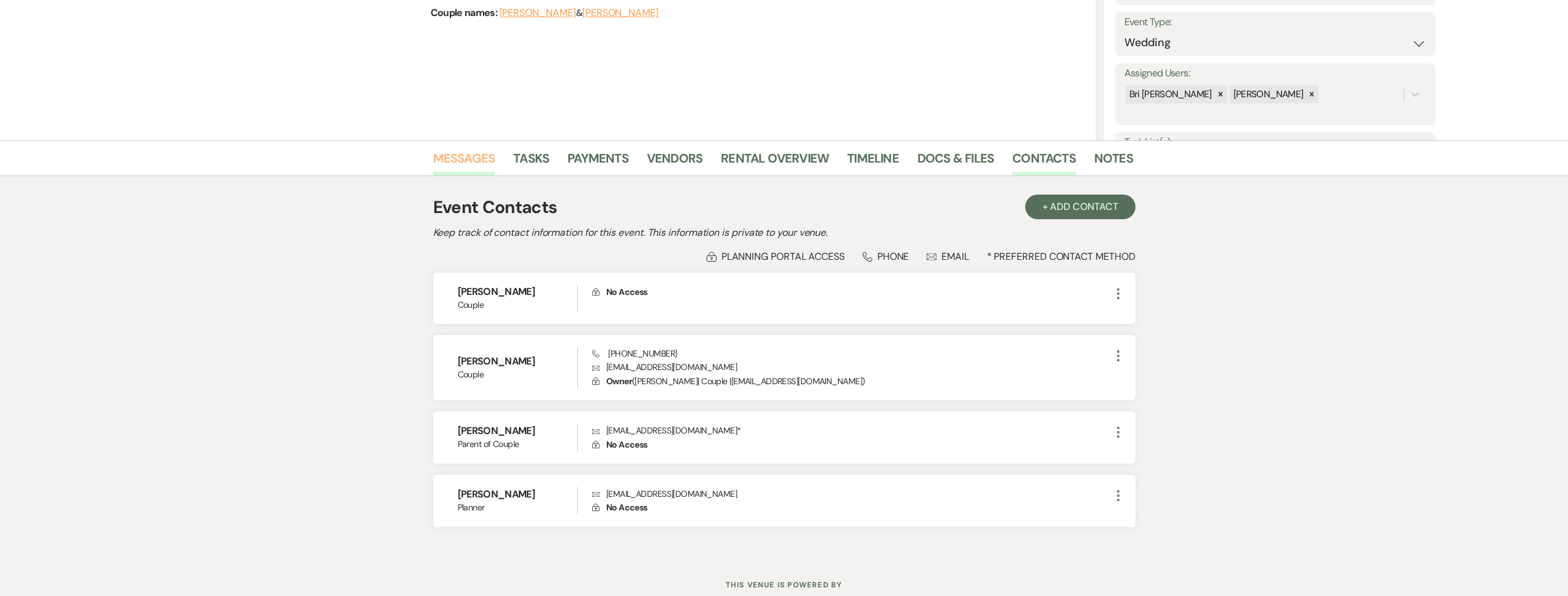
click at [437, 166] on link "Messages" at bounding box center [464, 161] width 62 height 27
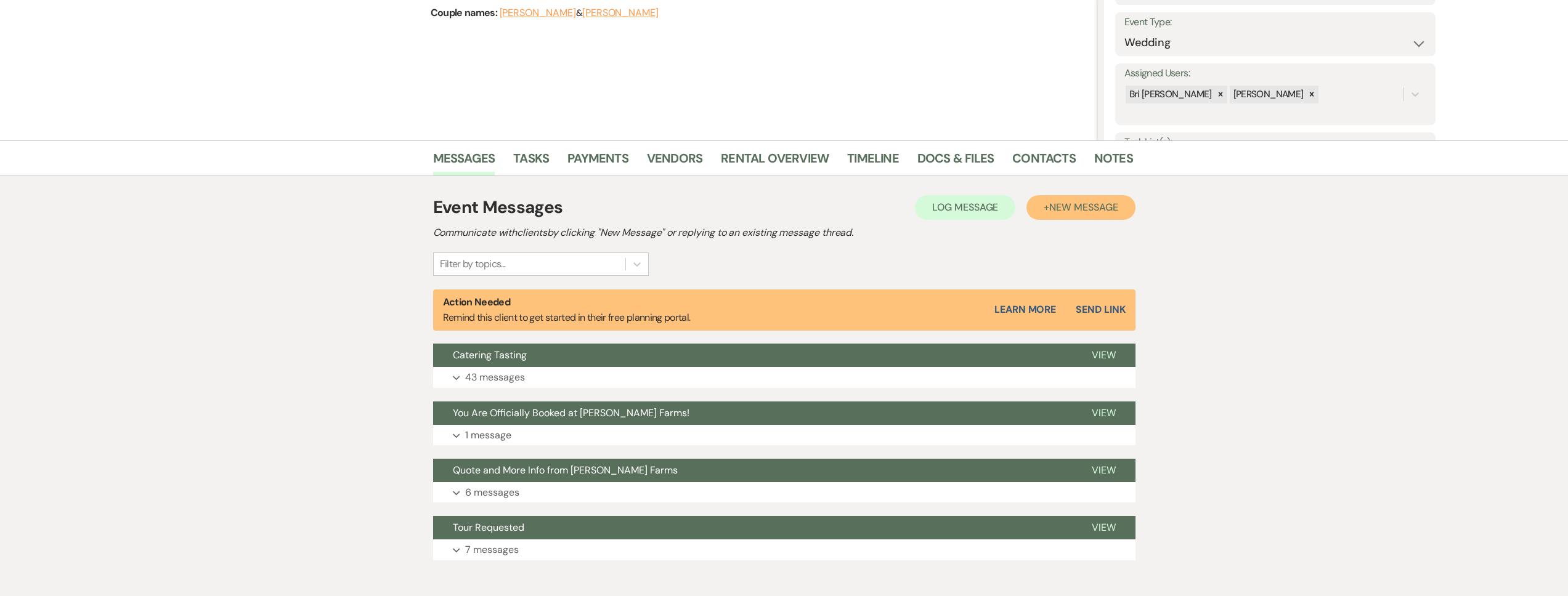
click at [1066, 210] on span "New Message" at bounding box center [1083, 207] width 68 height 13
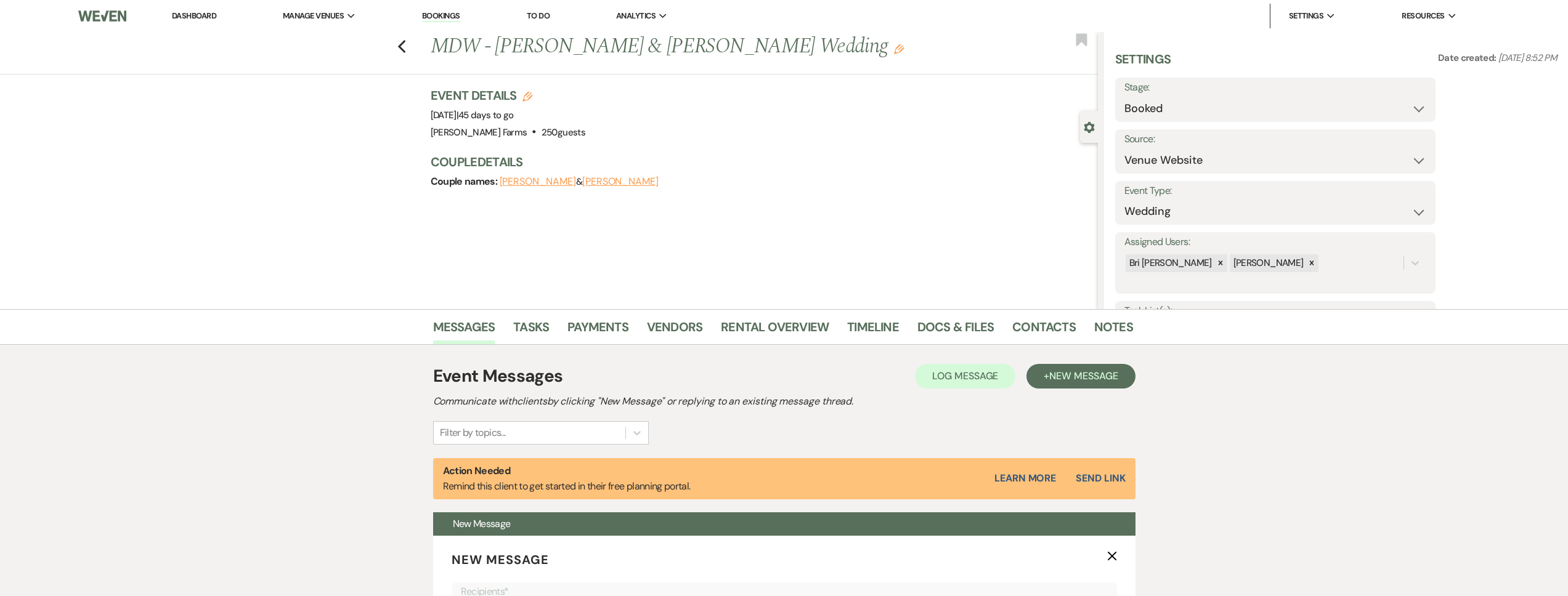
click at [203, 13] on link "Dashboard" at bounding box center [194, 16] width 44 height 11
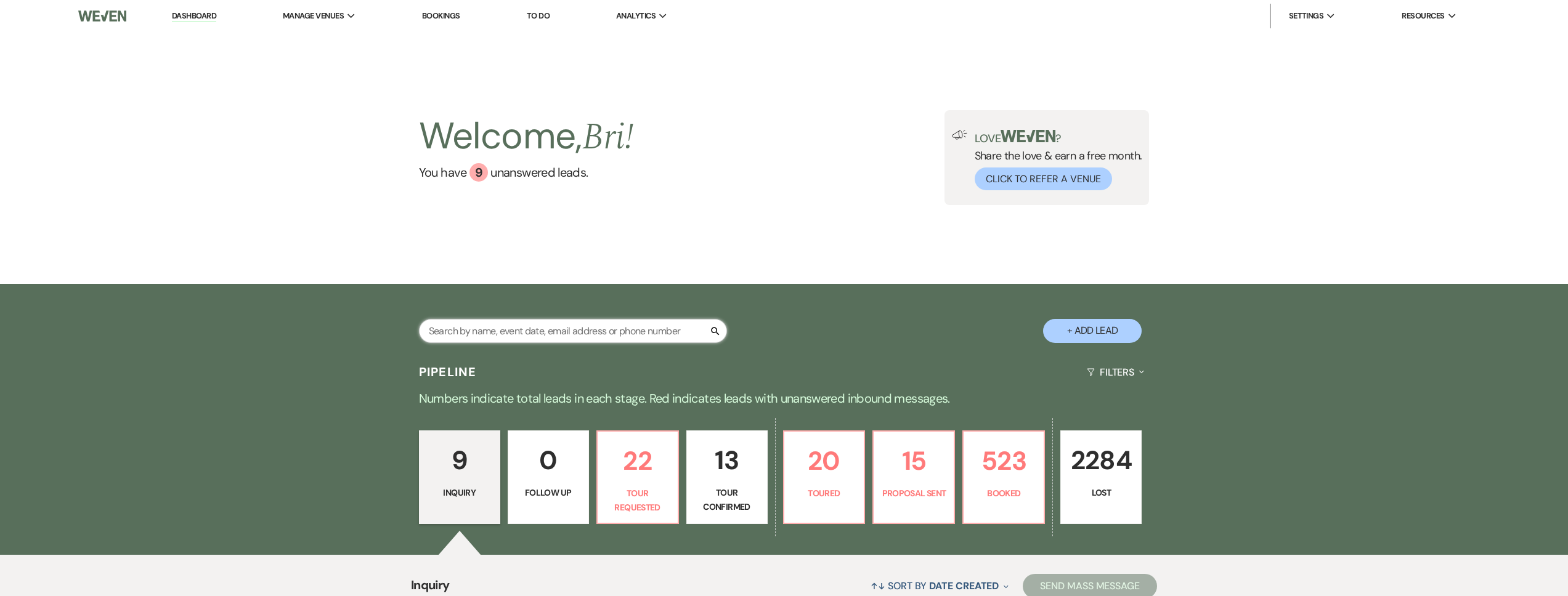
click at [489, 332] on input "text" at bounding box center [573, 331] width 308 height 24
type input "e"
type input "werner"
select select "8"
select select "5"
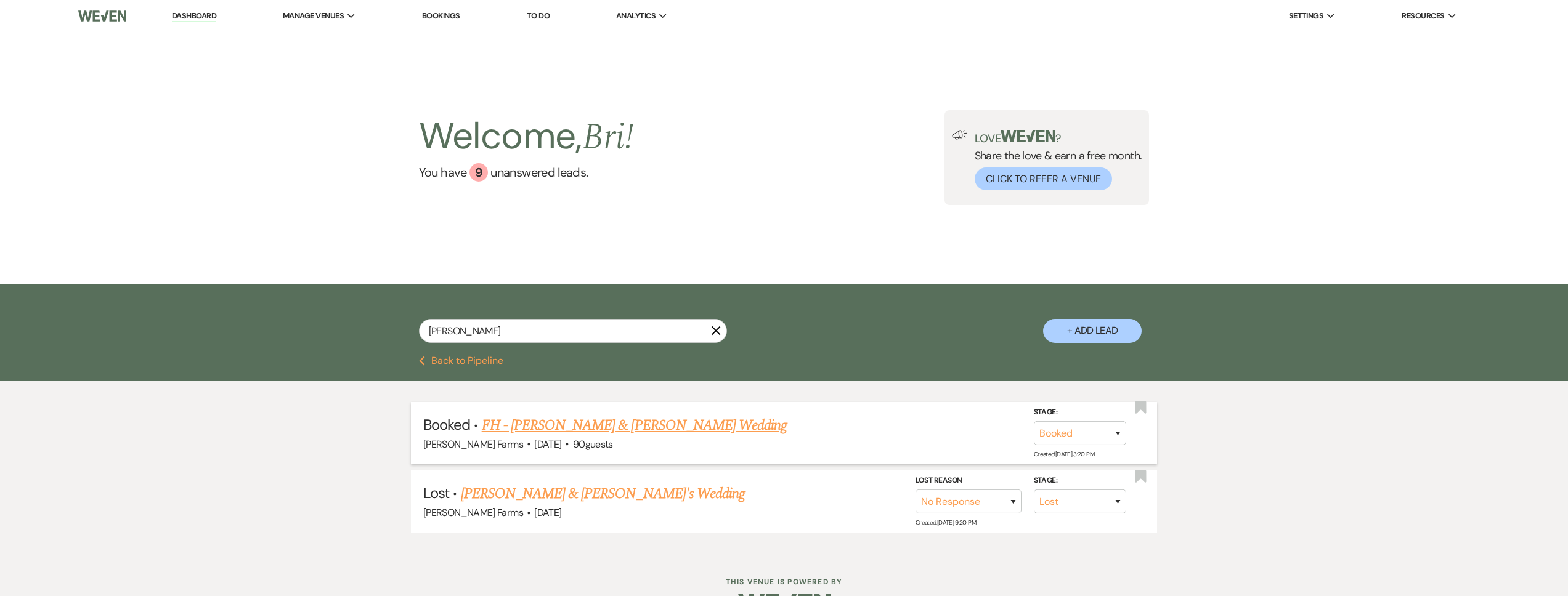
click at [581, 428] on link "FH - CJ Werner & Nick Henderson's Wedding" at bounding box center [635, 425] width 305 height 22
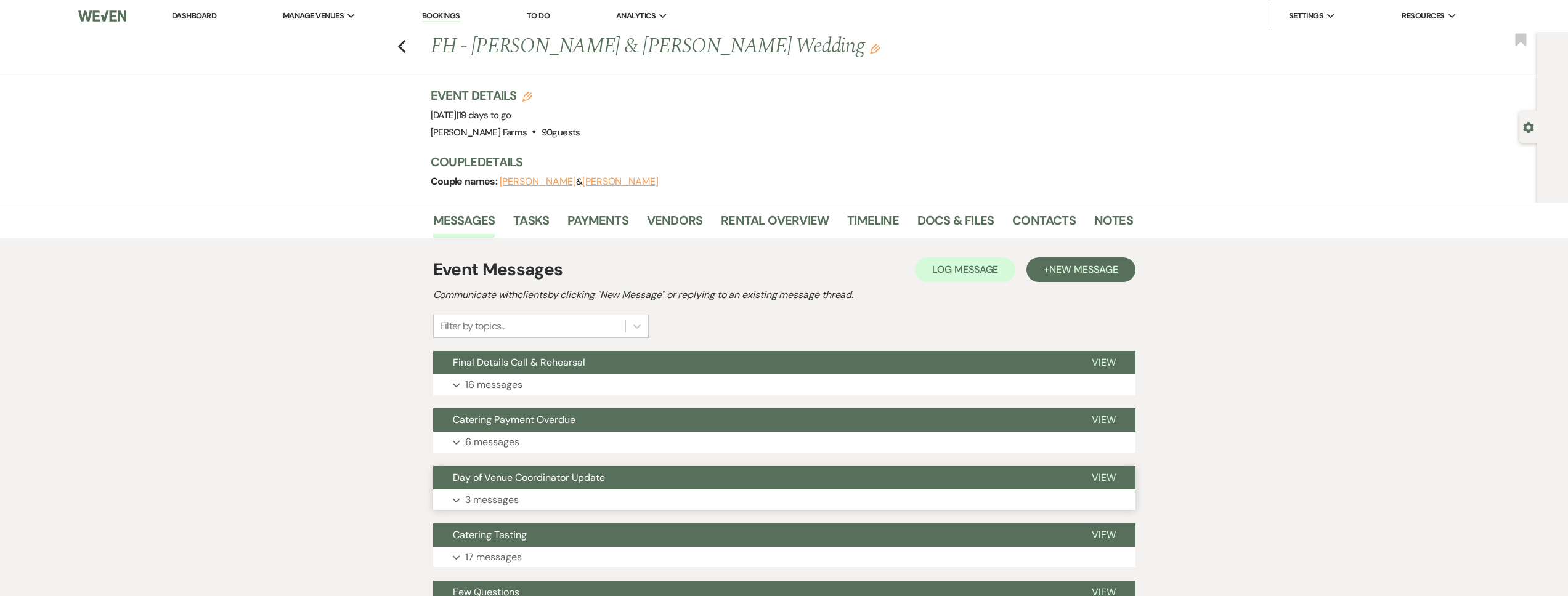
click at [560, 486] on button "Day of Venue Coordinator Update" at bounding box center [752, 477] width 639 height 23
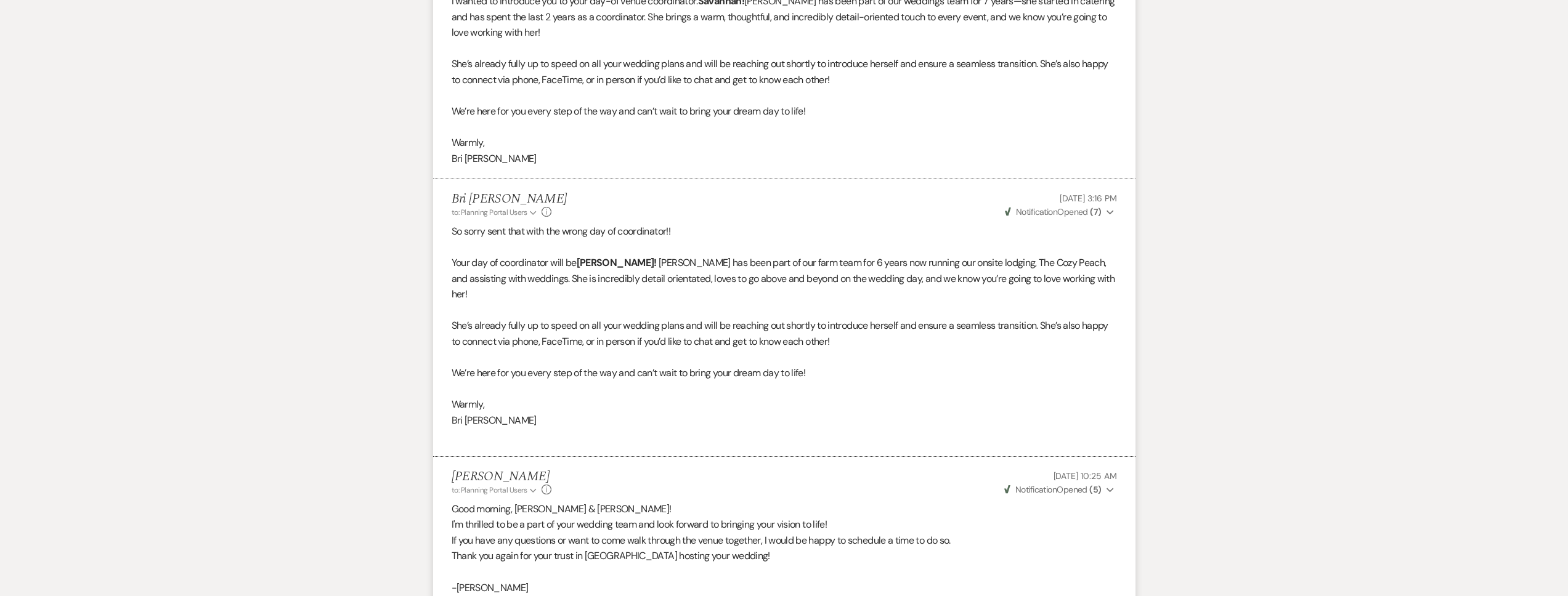
scroll to position [629, 0]
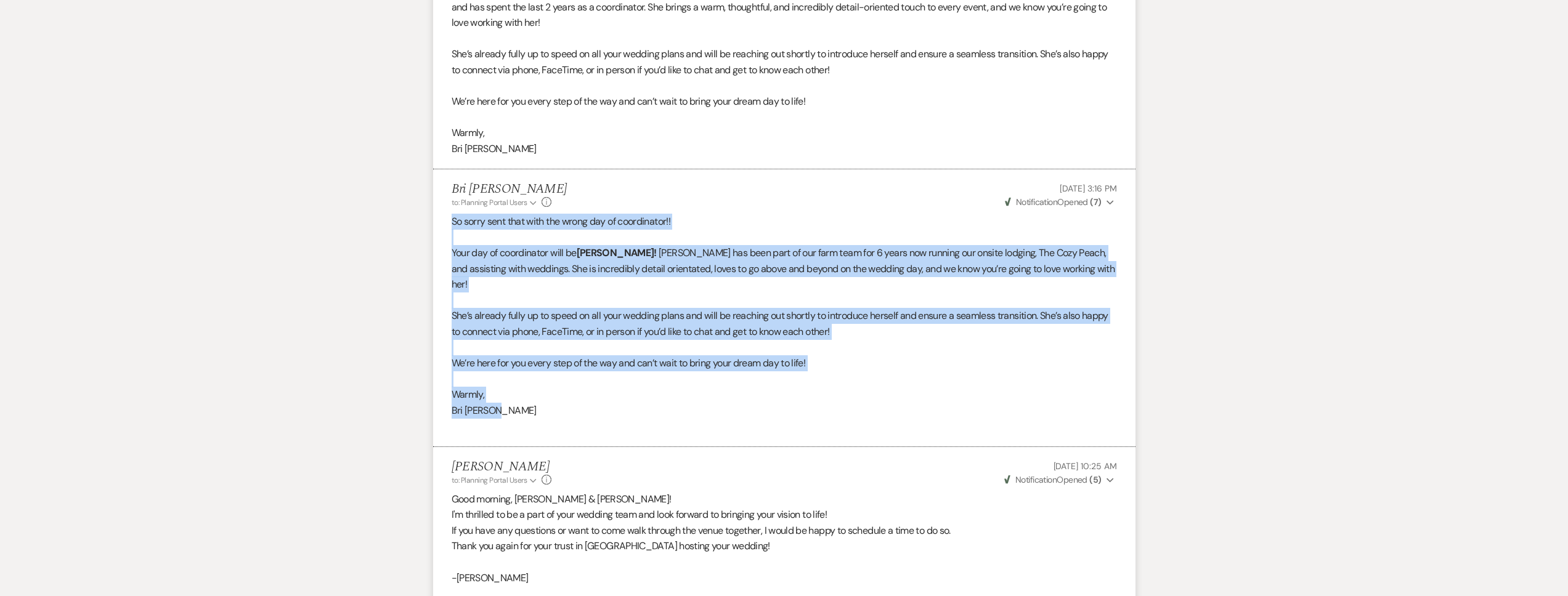
drag, startPoint x: 553, startPoint y: 391, endPoint x: 443, endPoint y: 223, distance: 200.8
click at [438, 214] on li "Bri Schnepf to: Planning Portal Users Expand Info Jul 22, 2025, 3:16 PM Weven C…" at bounding box center [784, 308] width 702 height 278
copy div "So sorry sent that with the wrong day of coordinator!! Your day of coordinator …"
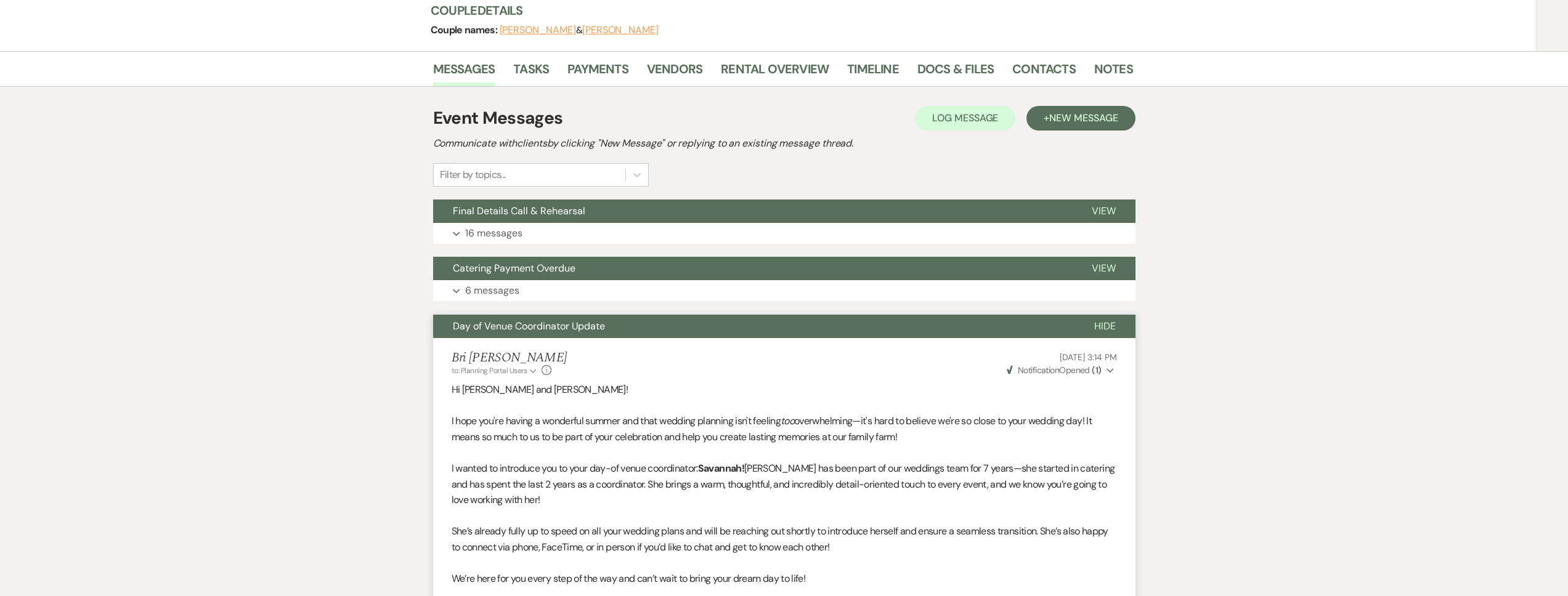
scroll to position [0, 0]
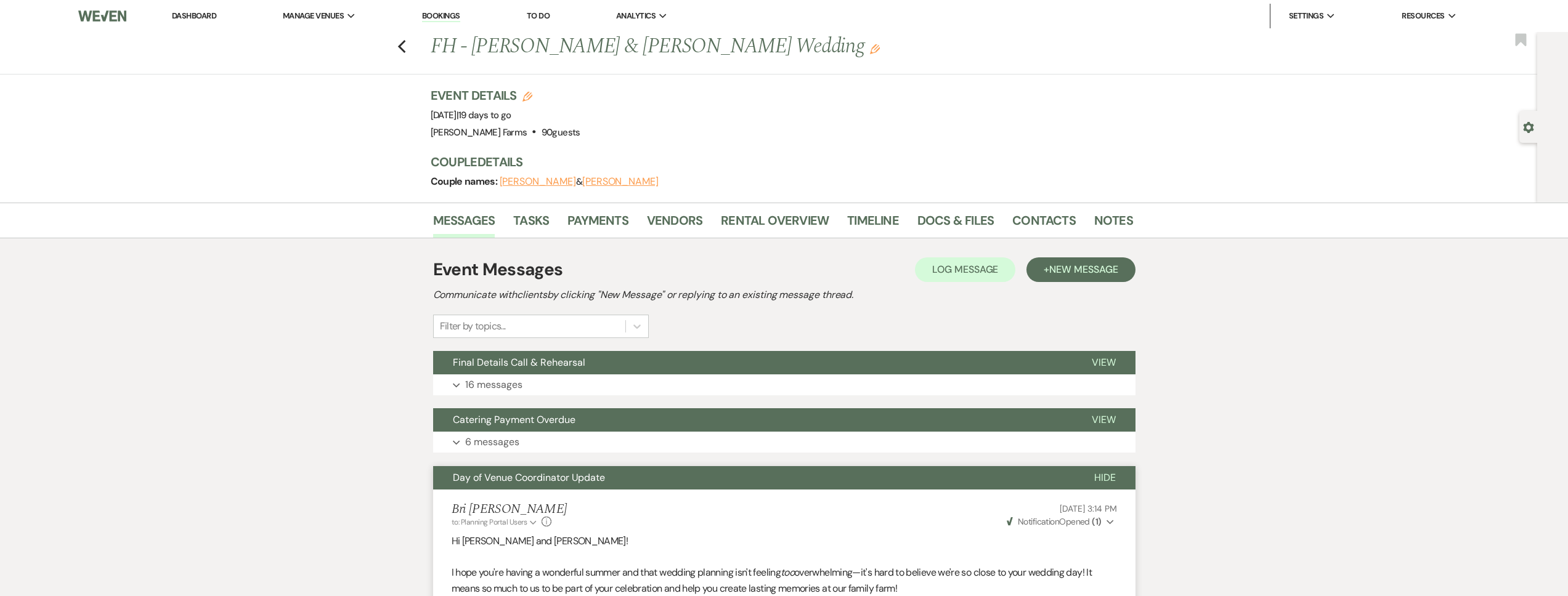
click at [399, 37] on div "Previous FH - CJ Werner & Nick Henderson's Wedding Edit Bookmark" at bounding box center [765, 53] width 1543 height 42
click at [406, 42] on icon "Previous" at bounding box center [402, 46] width 9 height 15
select select "8"
select select "5"
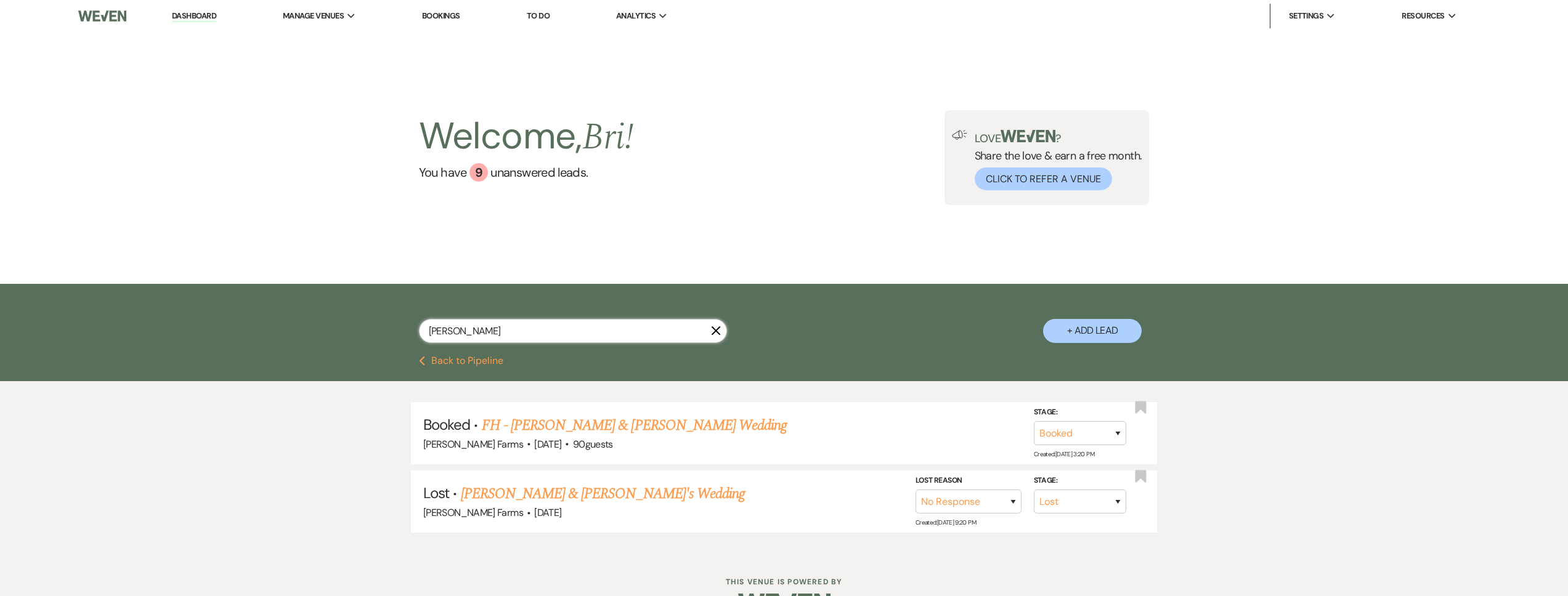
drag, startPoint x: 482, startPoint y: 327, endPoint x: 398, endPoint y: 328, distance: 84.0
click at [398, 327] on div "werner X + Add Lead" at bounding box center [784, 322] width 887 height 63
type input "harris"
select select "8"
select select "4"
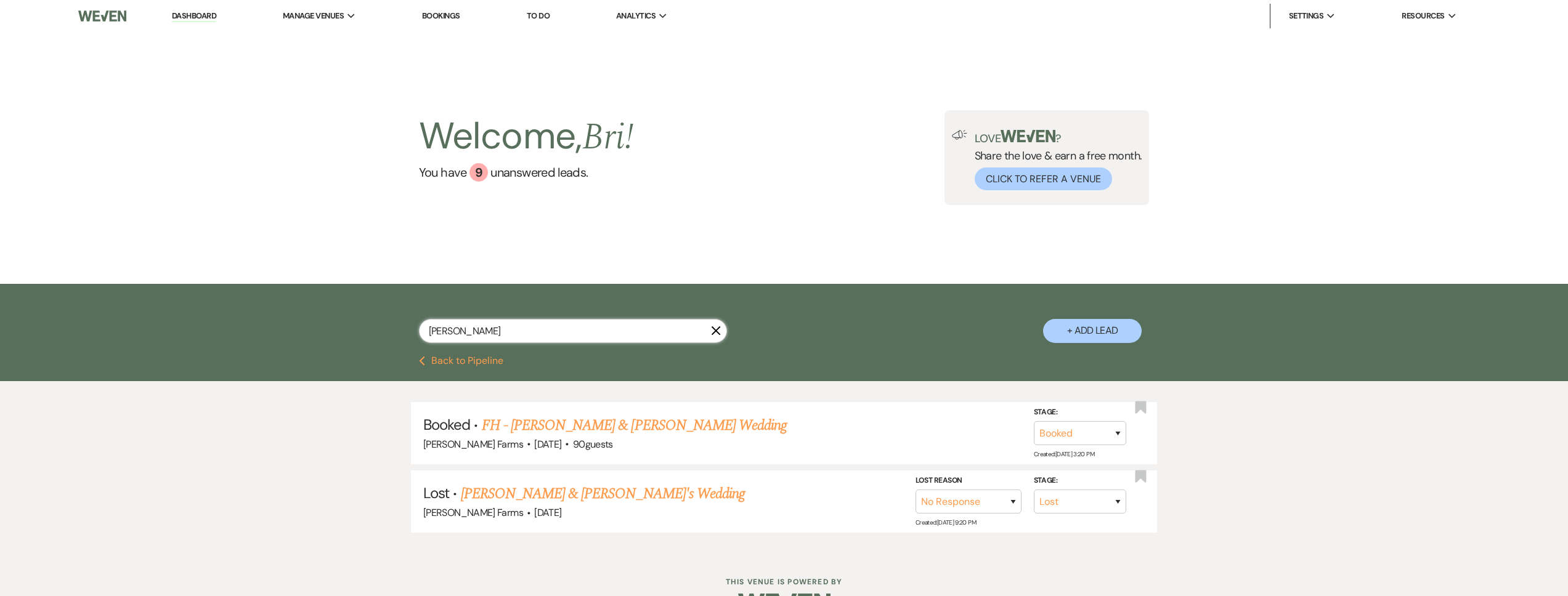
select select "8"
select select "5"
select select "8"
select select "4"
select select "8"
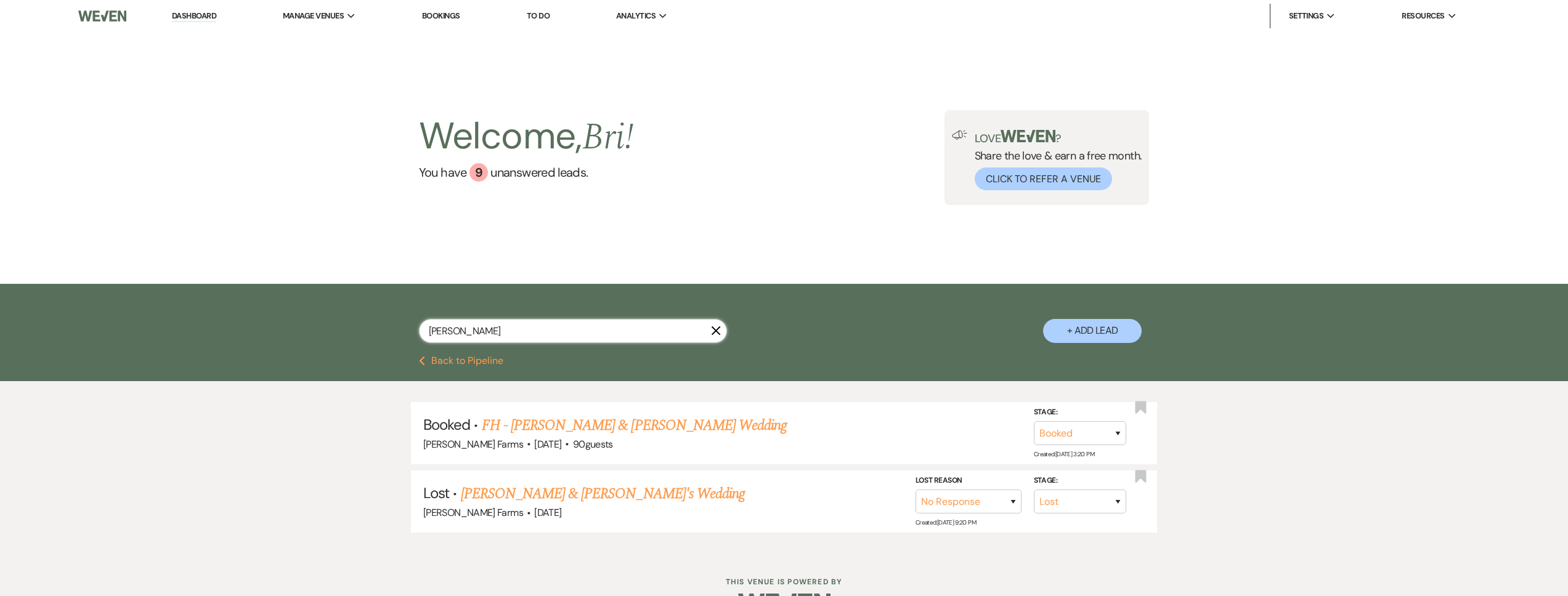
select select "5"
select select "8"
select select "5"
select select "8"
select select "5"
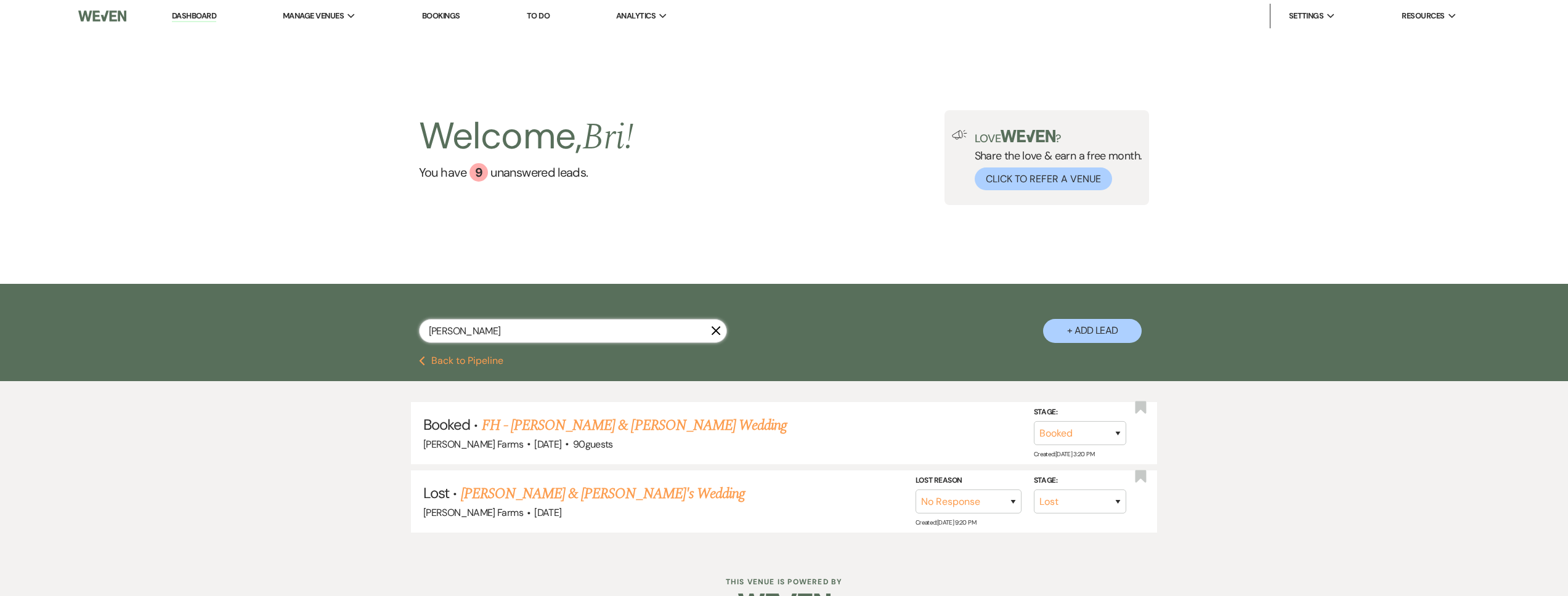
select select "8"
select select "1"
select select "8"
select select "1"
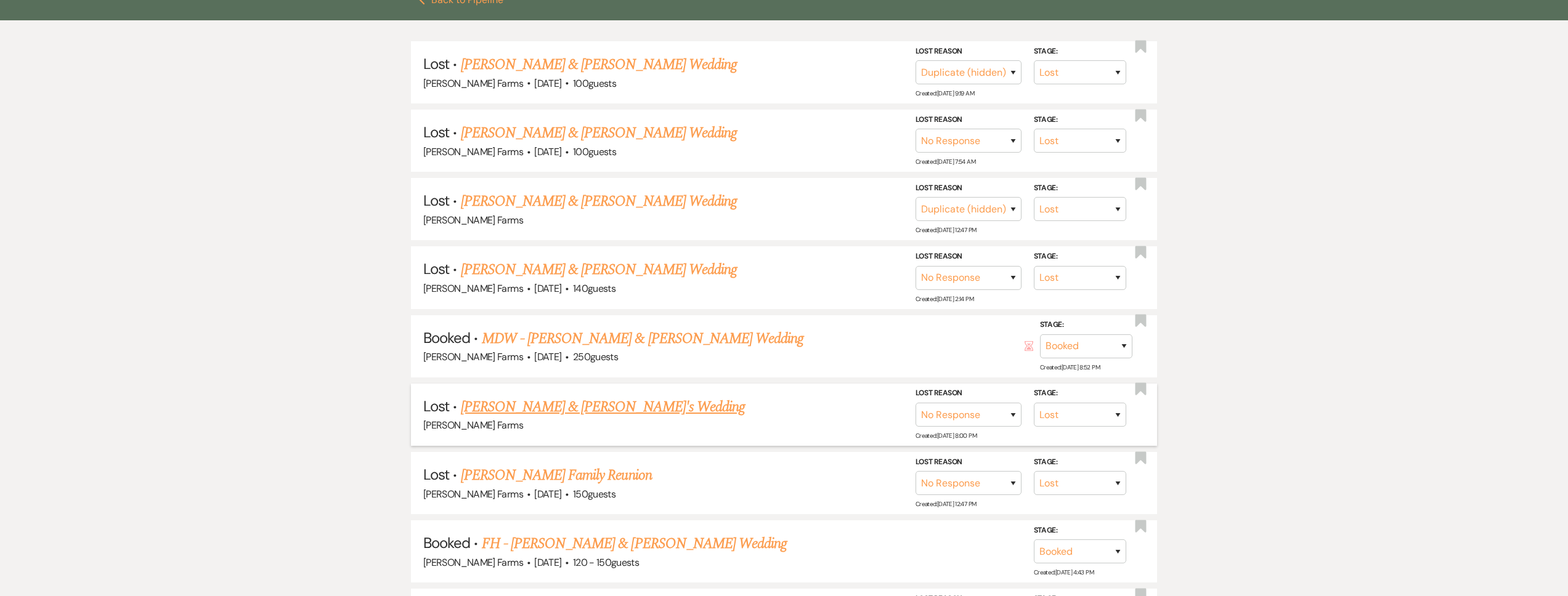
scroll to position [361, 0]
click at [582, 345] on link "MDW - Cayden Smith & Emma Harris's Wedding" at bounding box center [643, 337] width 322 height 22
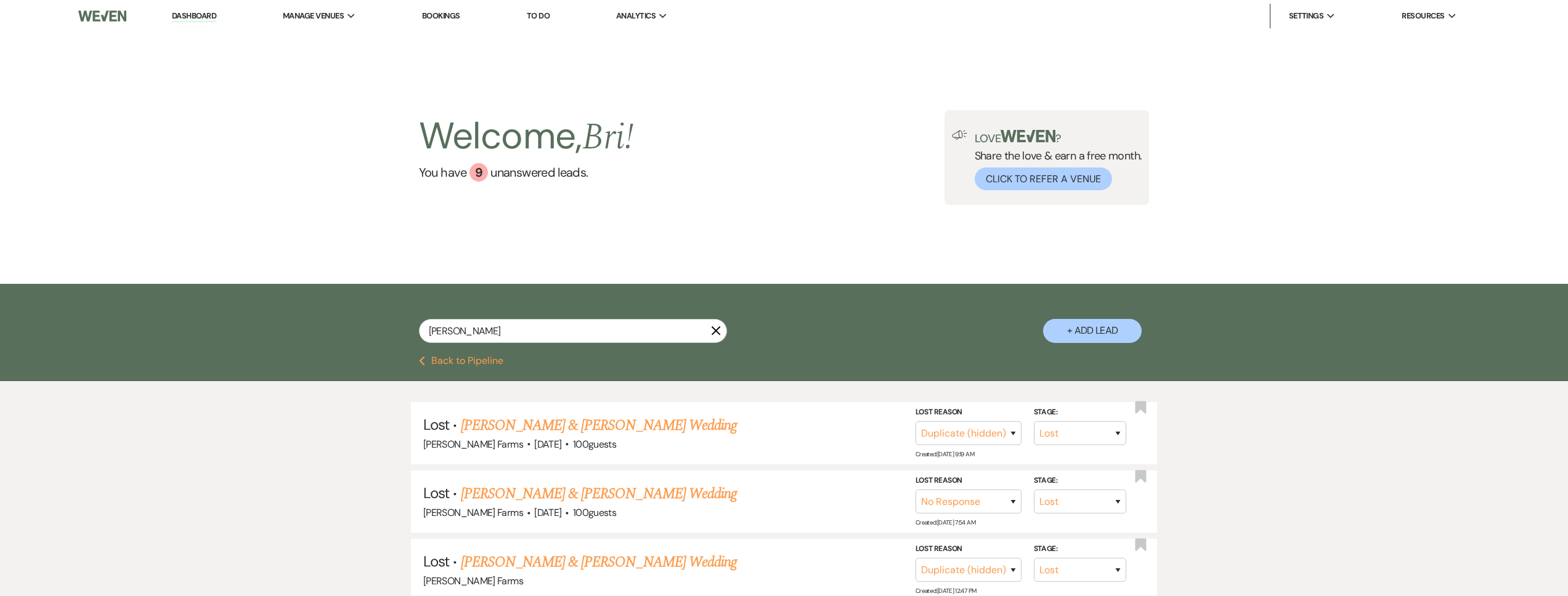
select select "5"
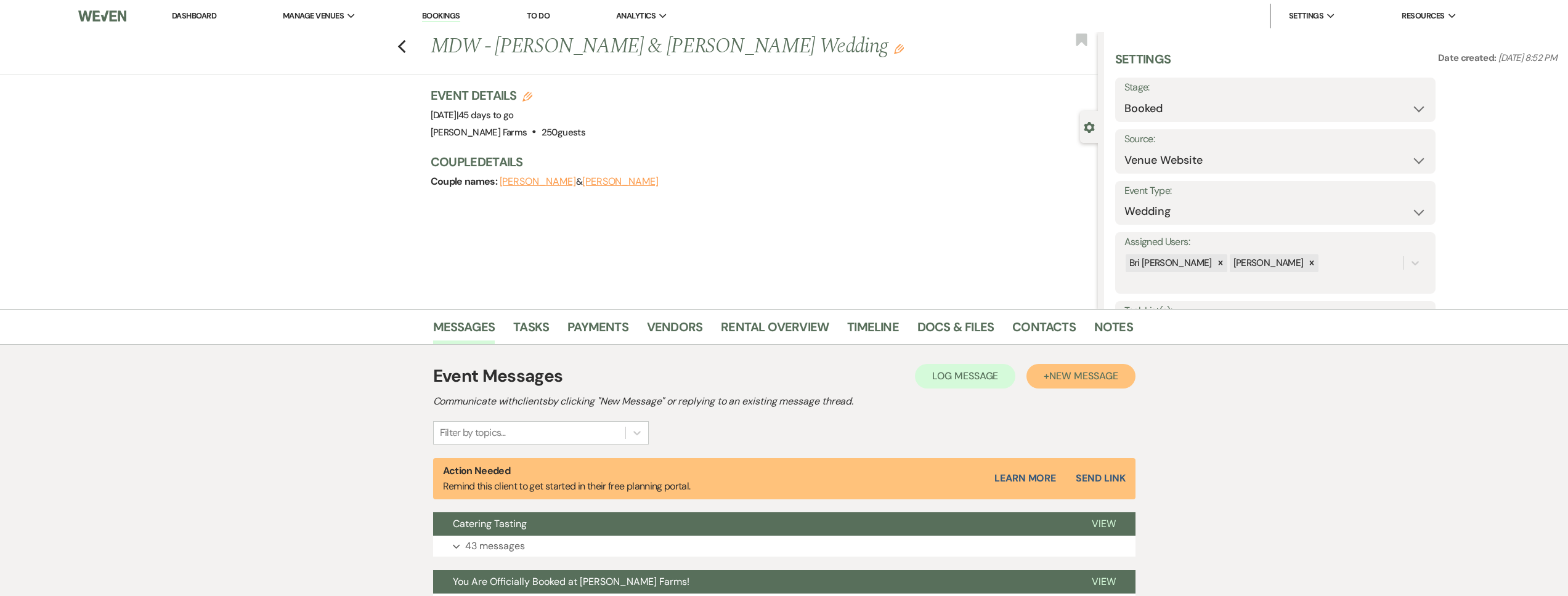
click at [1098, 375] on span "New Message" at bounding box center [1083, 376] width 68 height 13
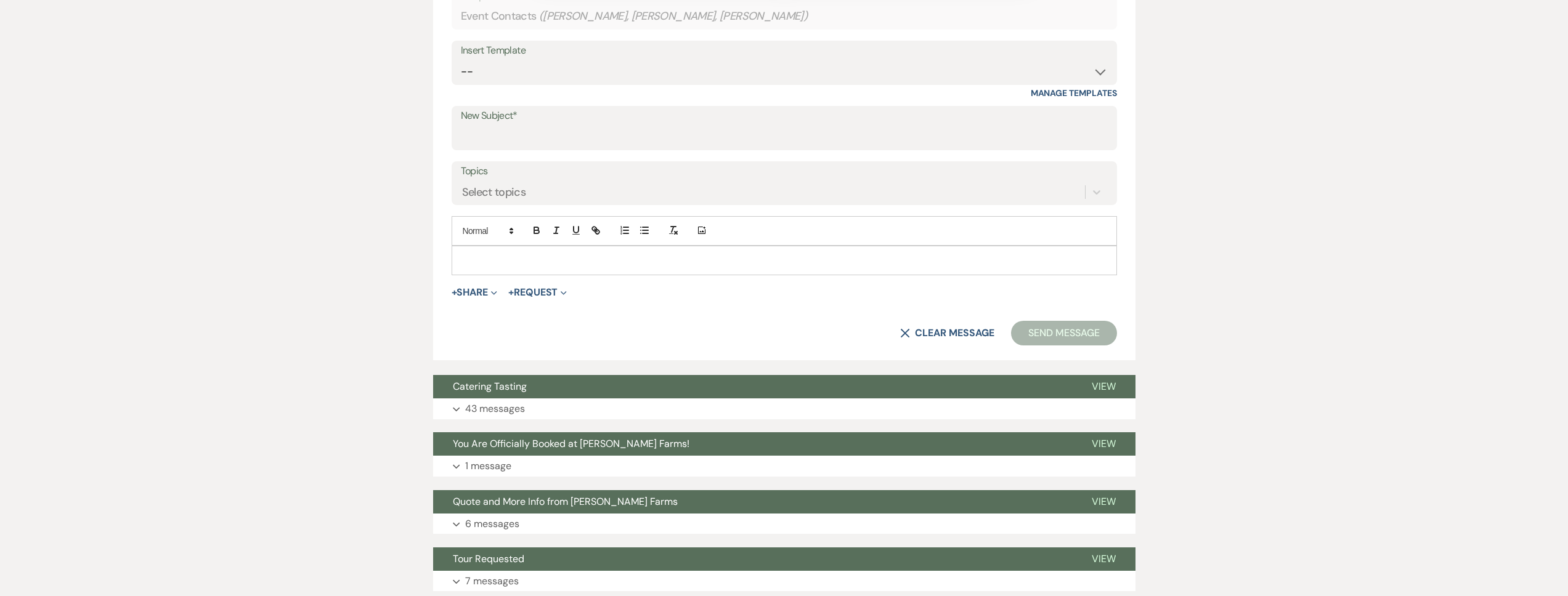
scroll to position [630, 0]
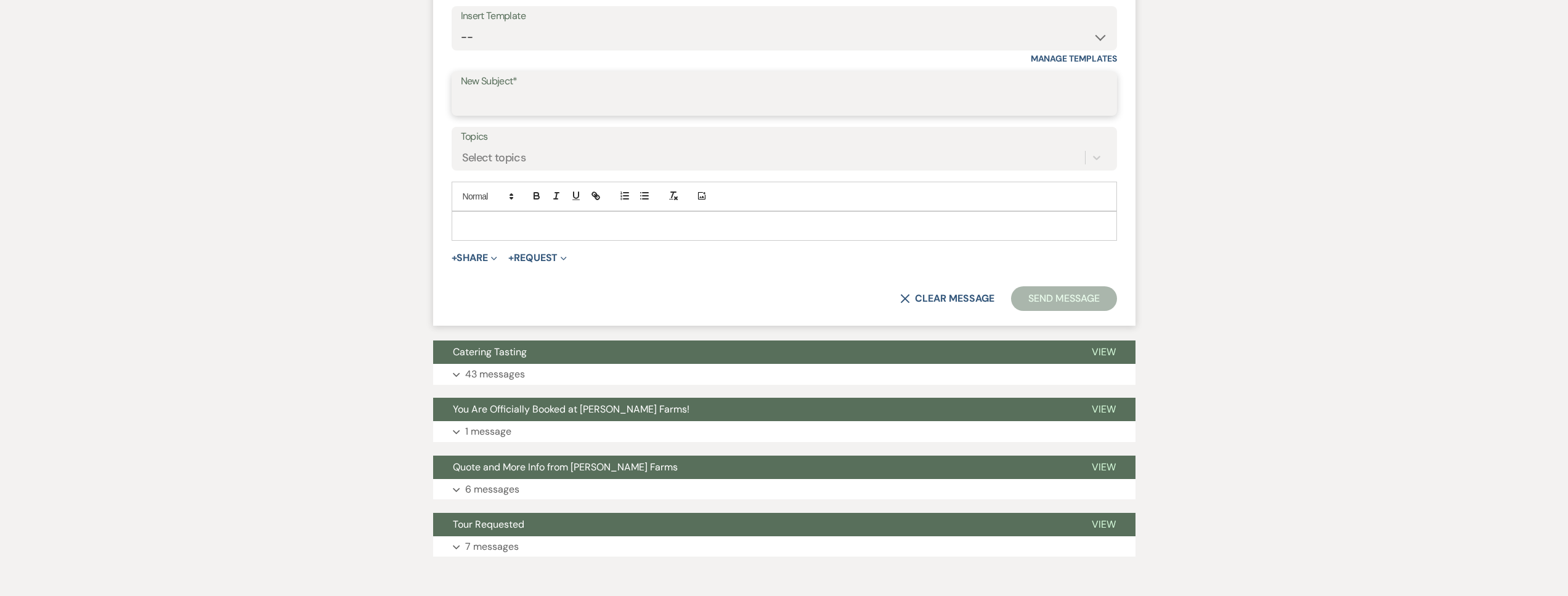
click at [532, 109] on input "New Subject*" at bounding box center [784, 103] width 647 height 24
type input "New Day of Venue Coordinator"
click at [532, 231] on p at bounding box center [784, 226] width 645 height 13
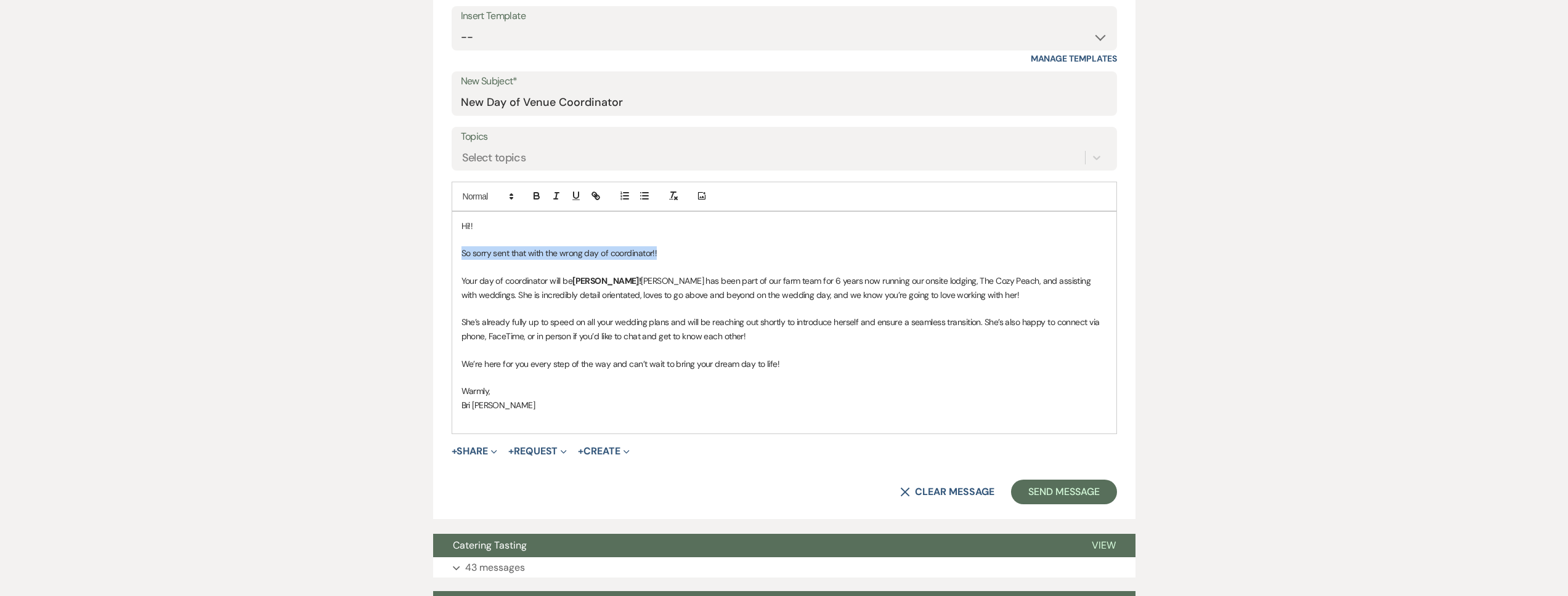
drag, startPoint x: 666, startPoint y: 252, endPoint x: 429, endPoint y: 247, distance: 237.1
click at [429, 247] on div "Messages Tasks Payments Vendors Rental Overview Timeline Docs & Files Contacts …" at bounding box center [784, 223] width 1568 height 1089
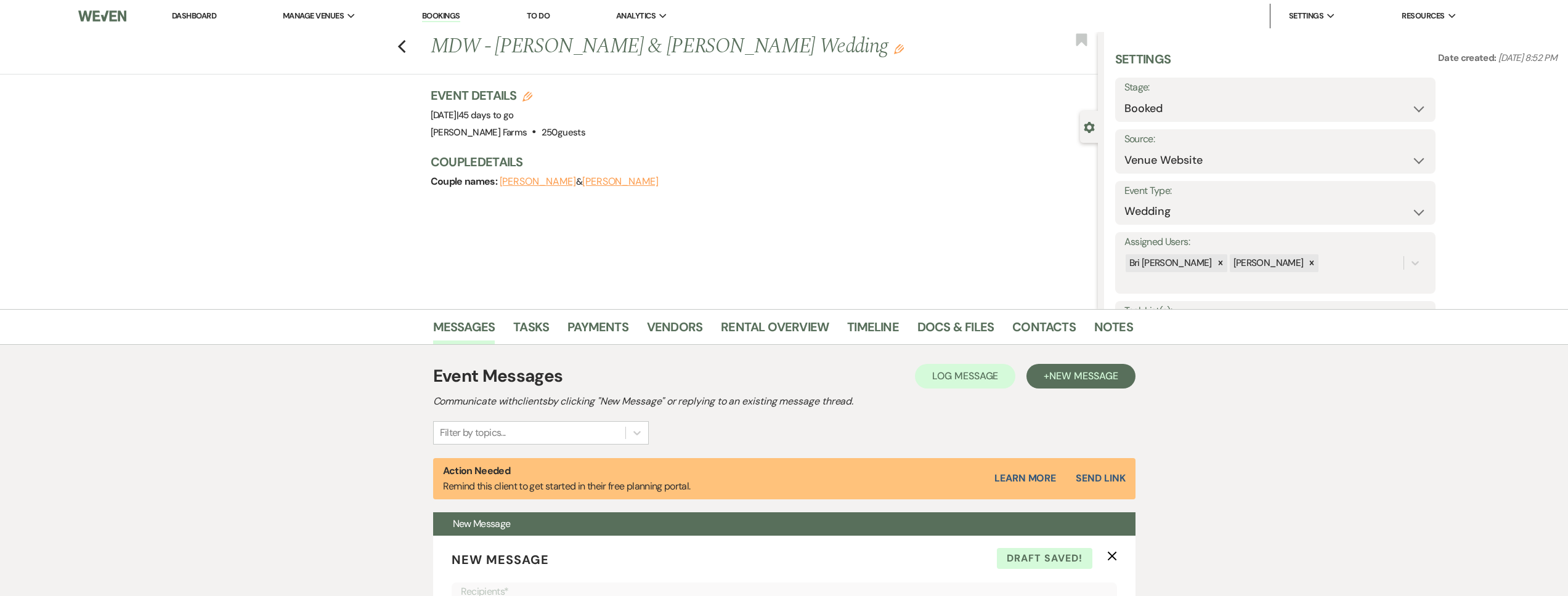
scroll to position [575, 0]
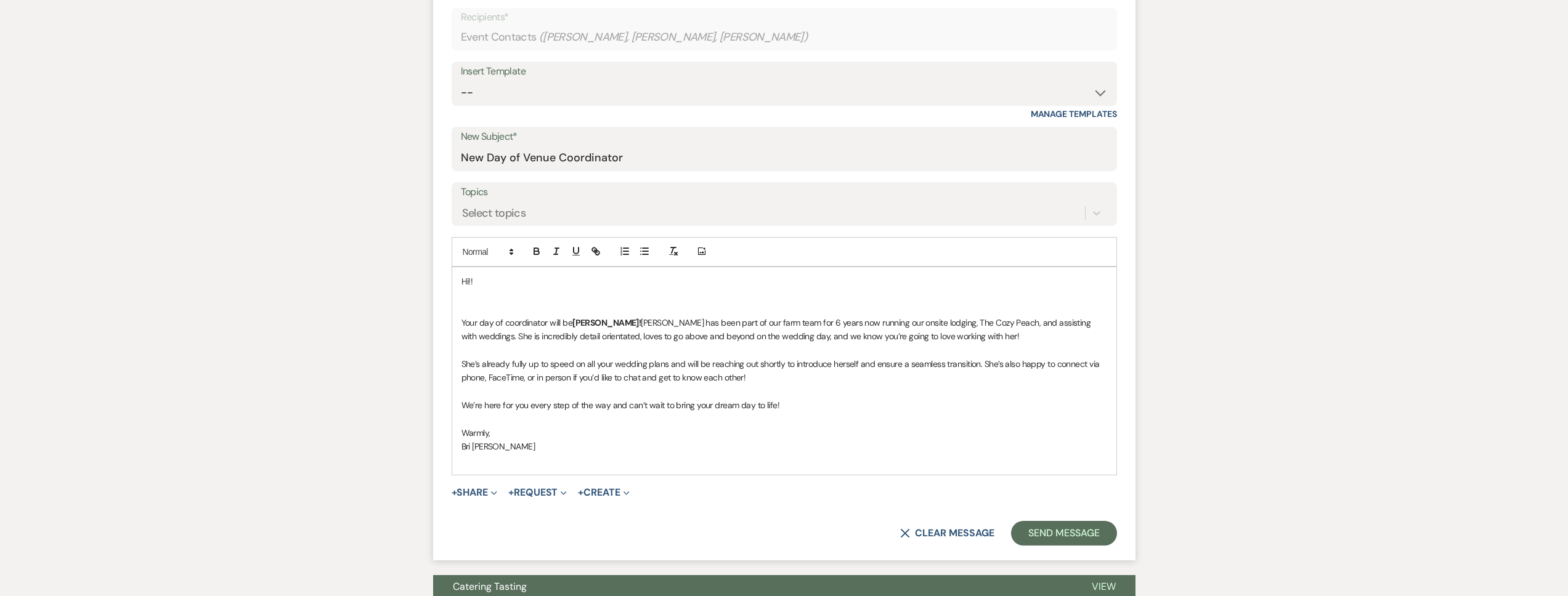
click at [473, 301] on p at bounding box center [784, 308] width 645 height 13
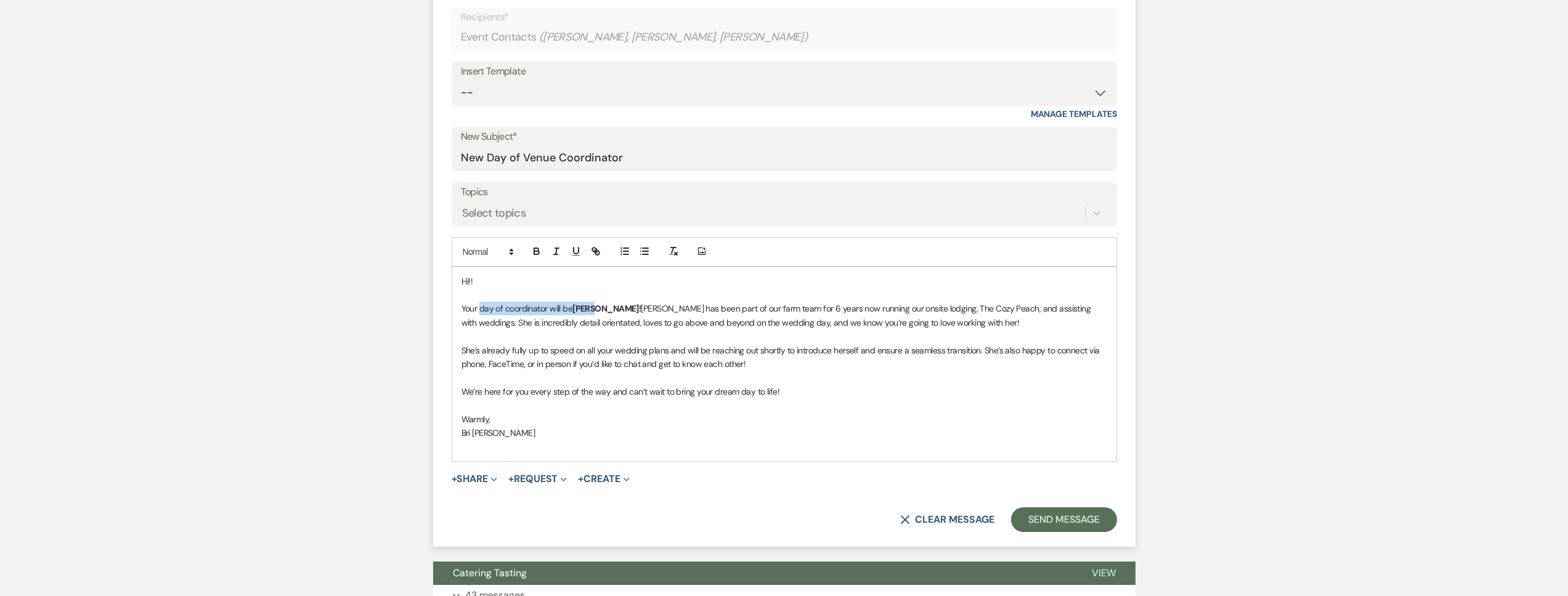
drag, startPoint x: 594, startPoint y: 307, endPoint x: 483, endPoint y: 307, distance: 111.0
click at [480, 304] on p "Your day of coordinator will be Kylee! Kylee has been part of ​our farm team fo…" at bounding box center [784, 315] width 645 height 28
click at [505, 310] on span "Your day of coordinator will be" at bounding box center [517, 308] width 112 height 11
drag, startPoint x: 480, startPoint y: 309, endPoint x: 435, endPoint y: 313, distance: 45.2
click at [437, 310] on form "New Message X Saving draft... Recipients* Event Contacts ( Emma Harris, Janea Z…" at bounding box center [784, 254] width 702 height 585
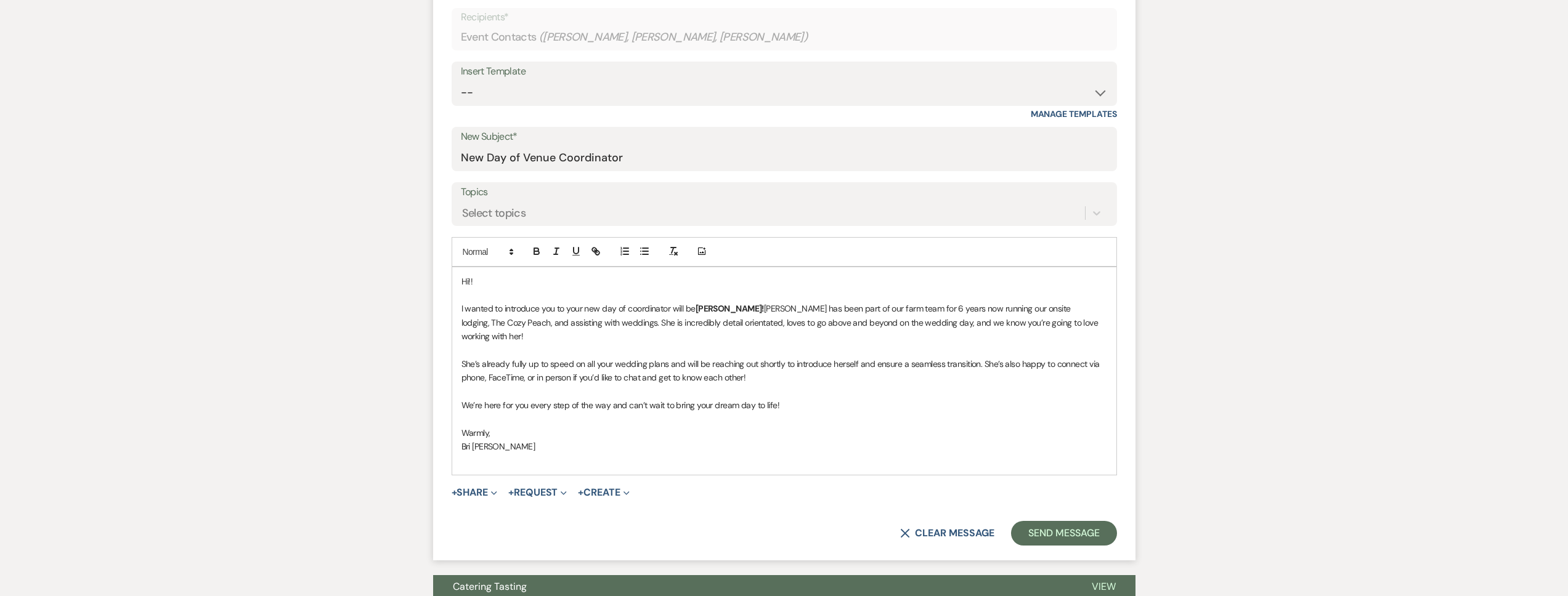
click at [694, 311] on span "I wanted to introduce you to your new day of coordinator will be" at bounding box center [578, 308] width 234 height 11
click at [562, 357] on p "She’s already fully up to speed on all your wedding plans and will be reaching …" at bounding box center [784, 371] width 645 height 28
drag, startPoint x: 483, startPoint y: 351, endPoint x: 510, endPoint y: 353, distance: 27.1
click at [510, 357] on p "She’s already fully up to speed on all your wedding plans and will be reaching …" at bounding box center [784, 371] width 645 height 28
click at [789, 363] on p "She’s working on getting fully up to speed on all your wedding plans and will b…" at bounding box center [784, 371] width 645 height 28
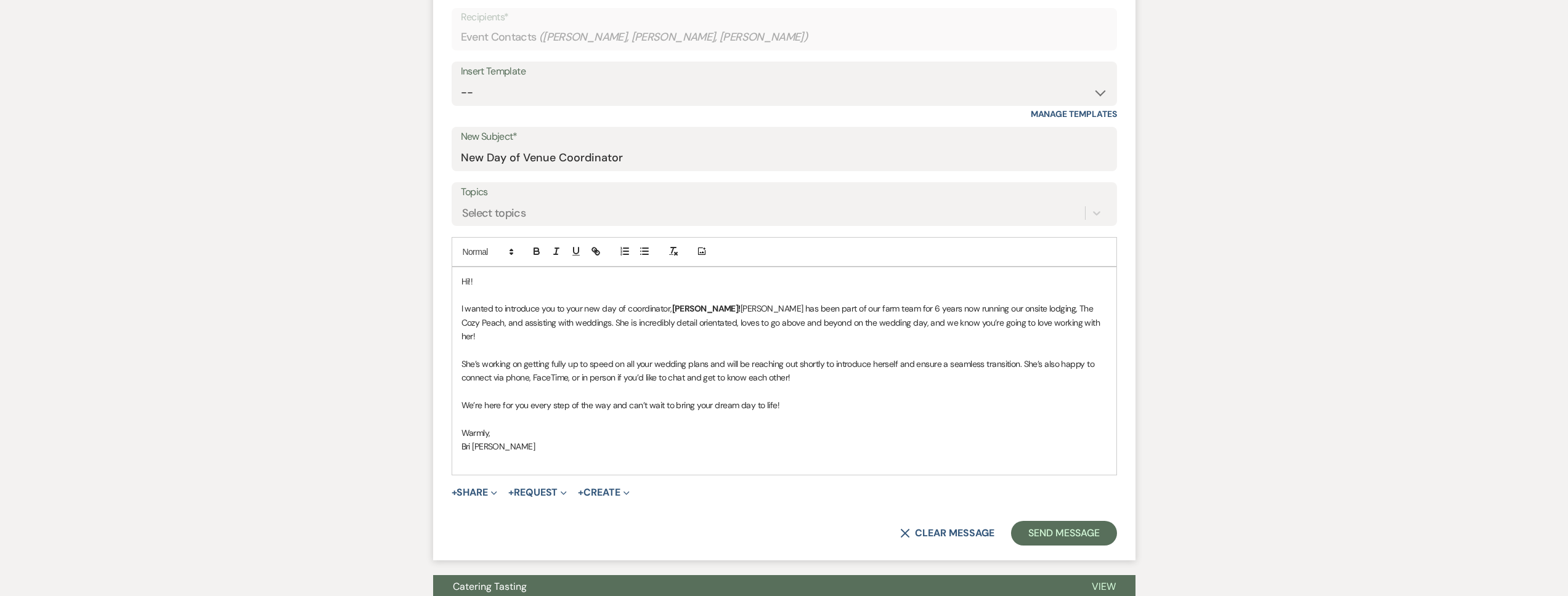
click at [505, 454] on p at bounding box center [784, 460] width 645 height 13
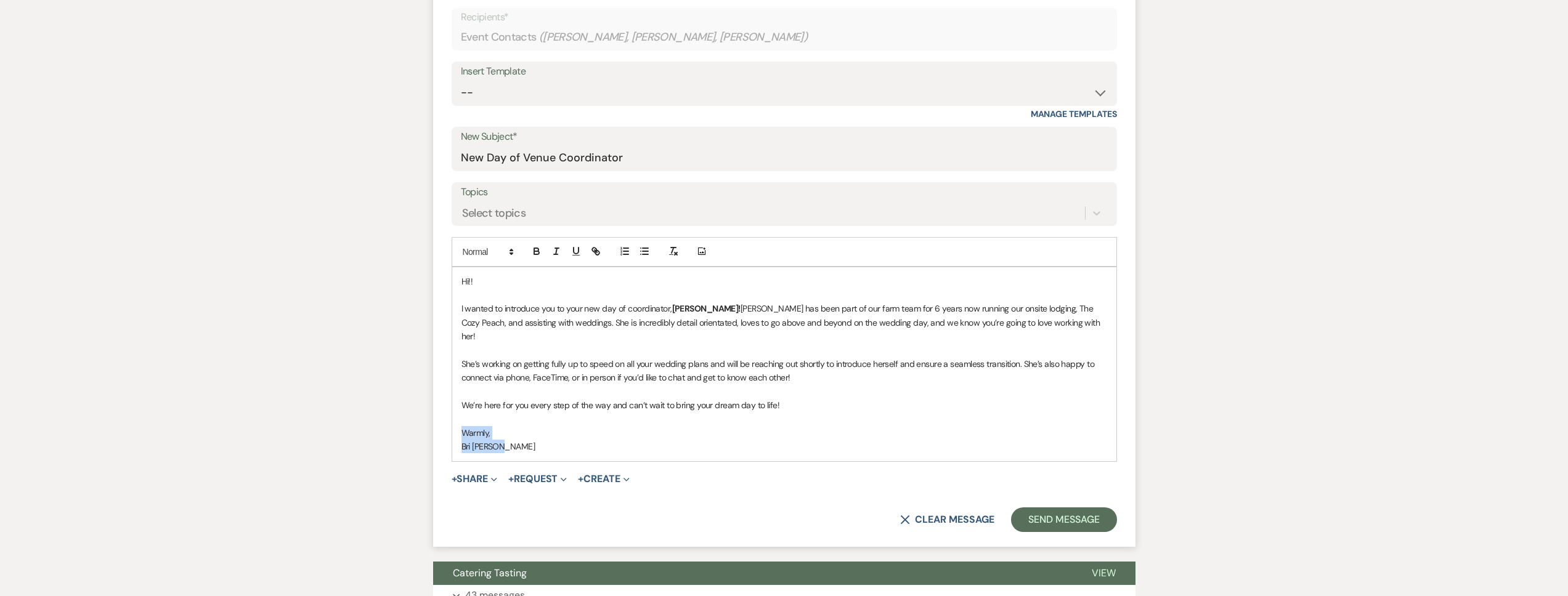
drag, startPoint x: 525, startPoint y: 433, endPoint x: 437, endPoint y: 419, distance: 89.1
click at [437, 419] on form "New Message X Saving draft... Recipients* Event Contacts ( Emma Harris, Janea Z…" at bounding box center [784, 254] width 702 height 585
click at [612, 426] on p "Warmly," at bounding box center [784, 433] width 645 height 13
click at [1079, 508] on button "Send Message" at bounding box center [1063, 520] width 105 height 25
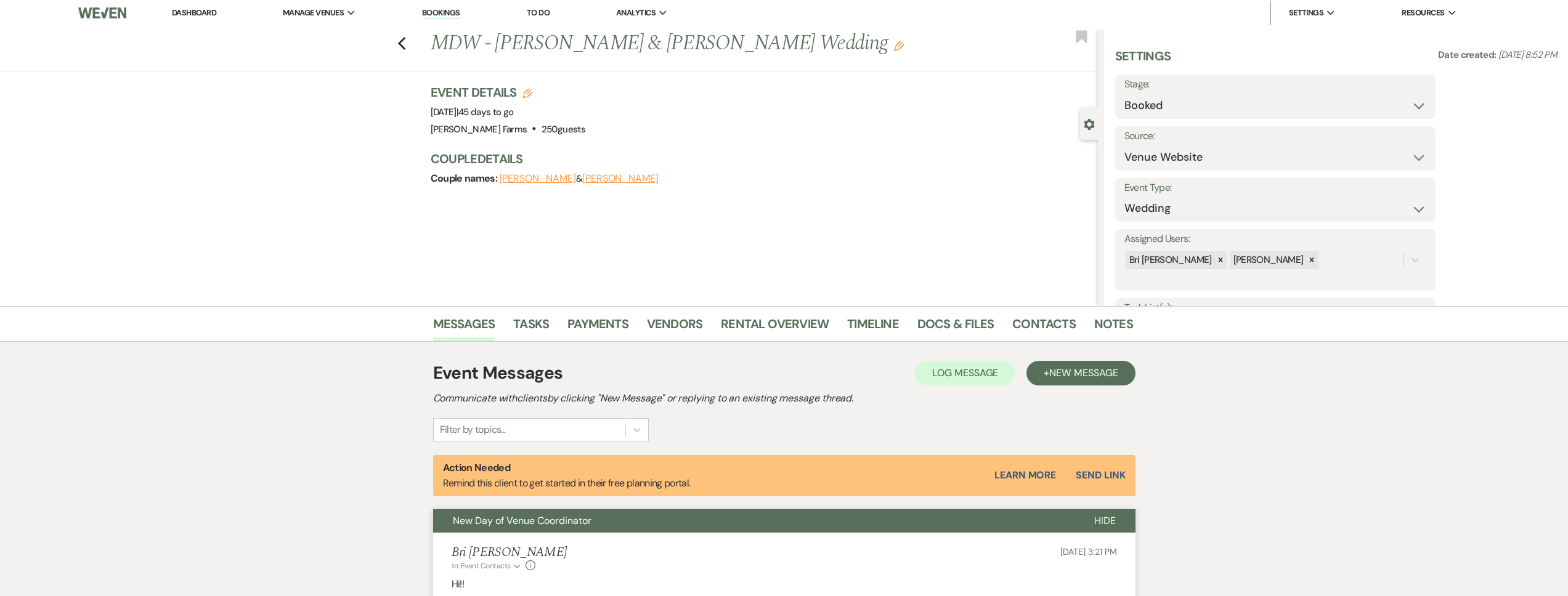
scroll to position [0, 0]
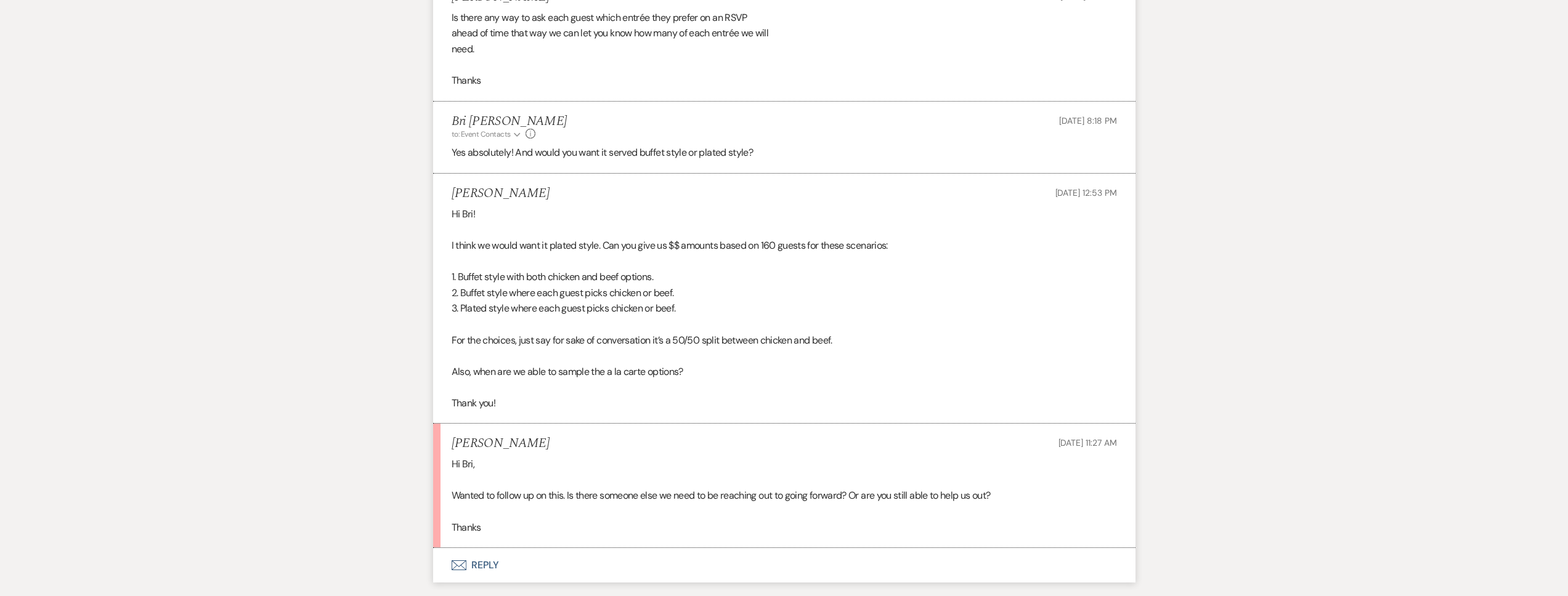
scroll to position [1156, 0]
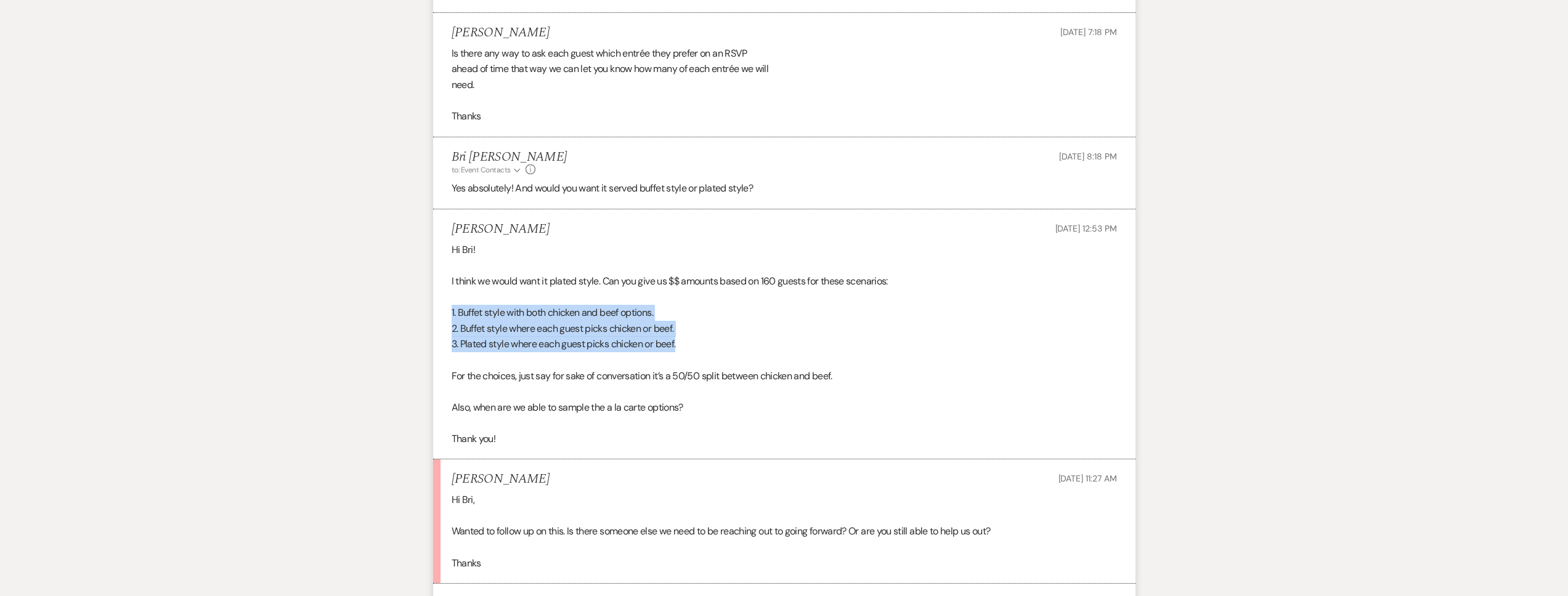
drag, startPoint x: 676, startPoint y: 345, endPoint x: 449, endPoint y: 313, distance: 229.2
click at [449, 313] on li "Davie Rocha Oct 02, 2025, 12:53 PM Hi Bri! I think we would want it plated styl…" at bounding box center [784, 334] width 702 height 250
copy div "1. Buffet style with both chicken and beef options. 2. Buffet style where each …"
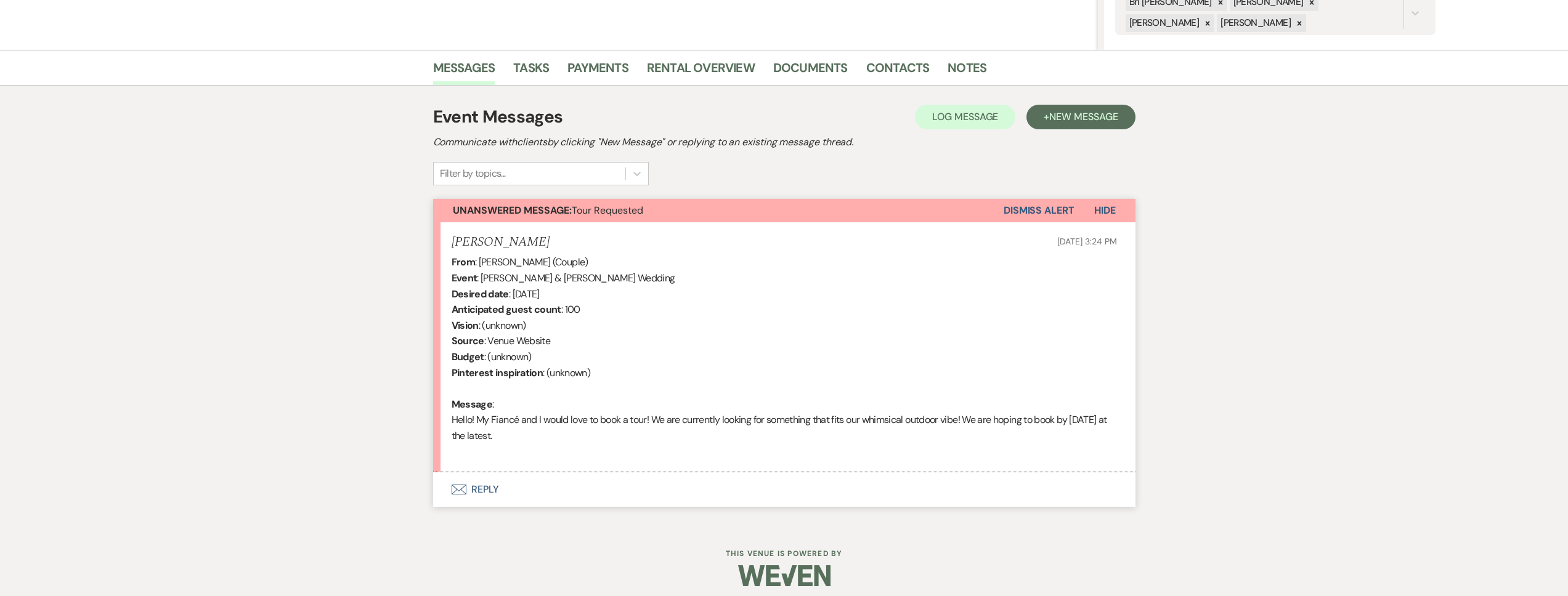
drag, startPoint x: 575, startPoint y: 501, endPoint x: 586, endPoint y: 477, distance: 26.4
click at [576, 501] on button "Envelope Reply" at bounding box center [784, 489] width 702 height 35
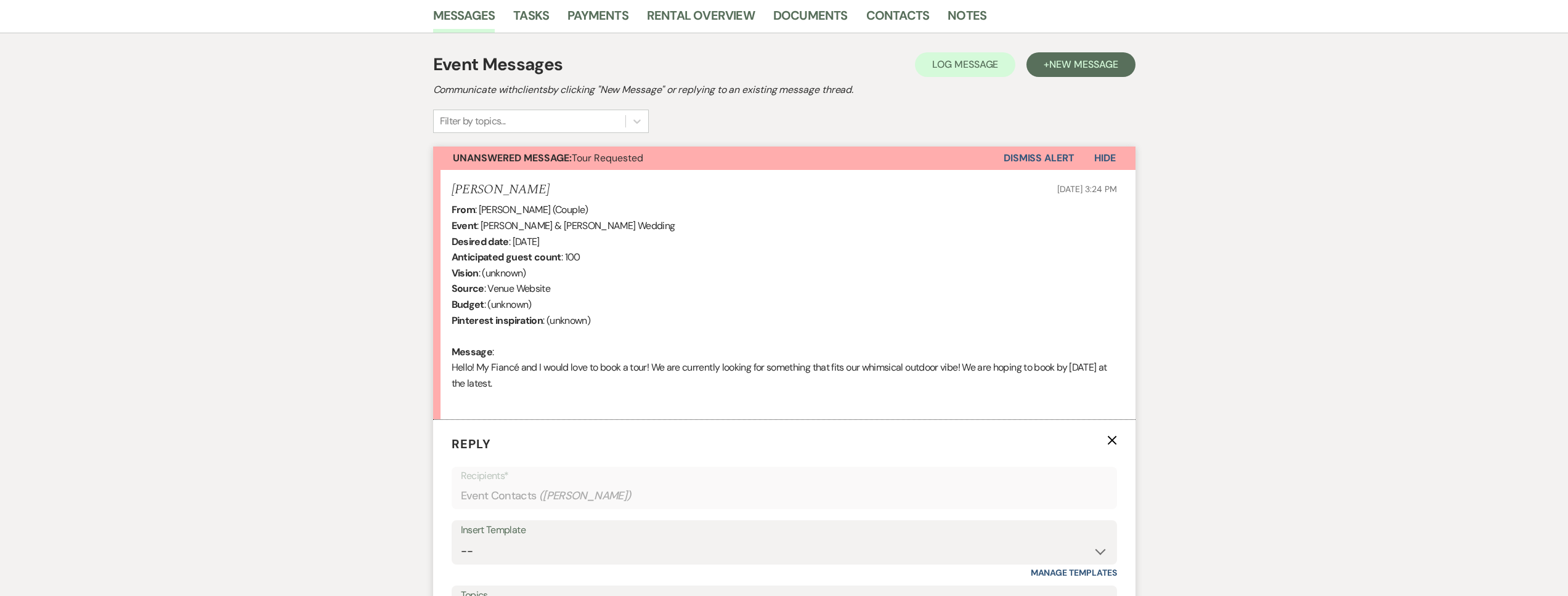
scroll to position [500, 0]
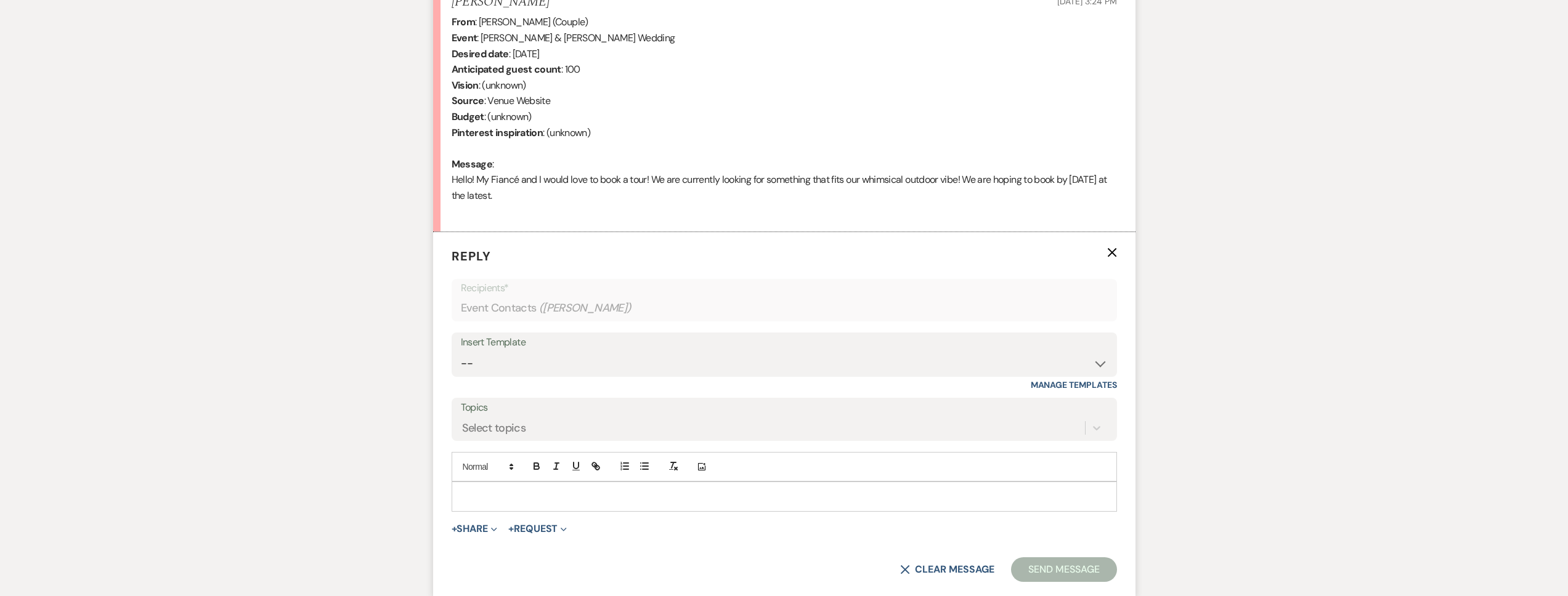
click at [587, 346] on div "Insert Template" at bounding box center [784, 342] width 647 height 18
click at [593, 370] on select "-- Tour Request Response Follow Up Contract (Pre-Booked Leads) Weven Planning P…" at bounding box center [784, 364] width 647 height 24
select select "2135"
click at [461, 352] on select "-- Tour Request Response Follow Up Contract (Pre-Booked Leads) Weven Planning P…" at bounding box center [784, 364] width 647 height 24
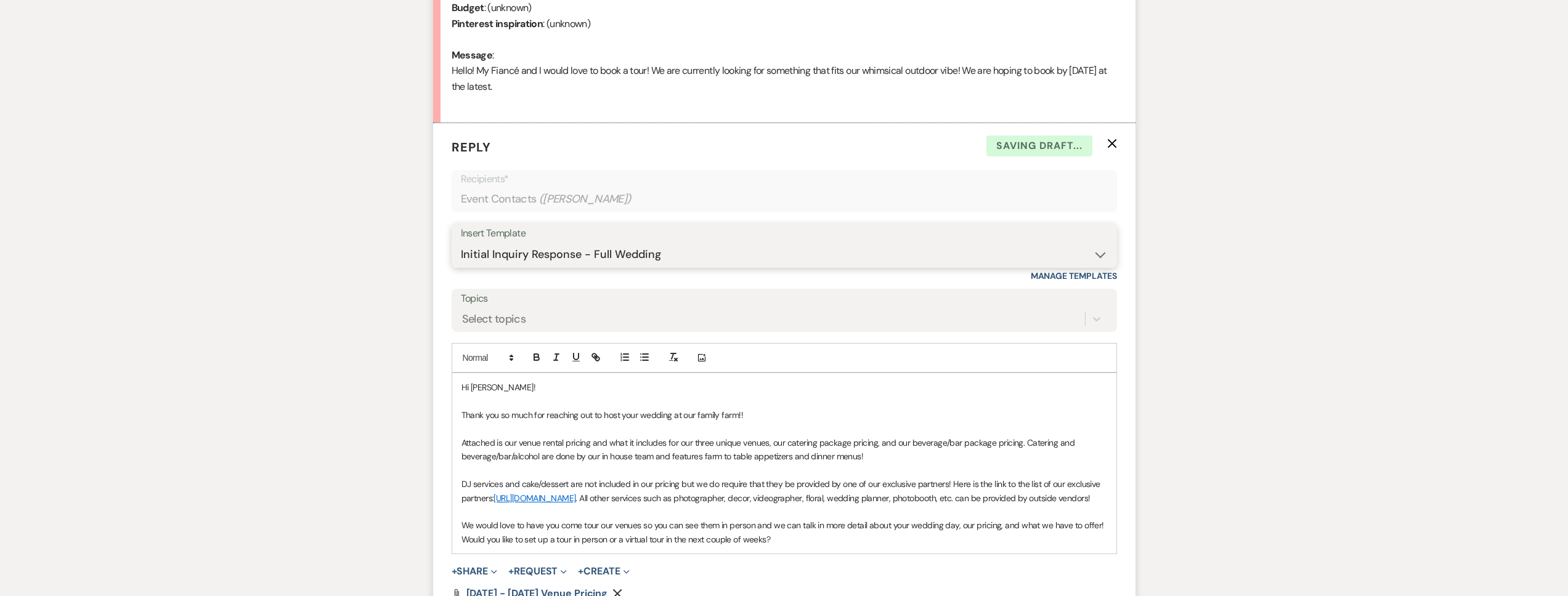
scroll to position [670, 0]
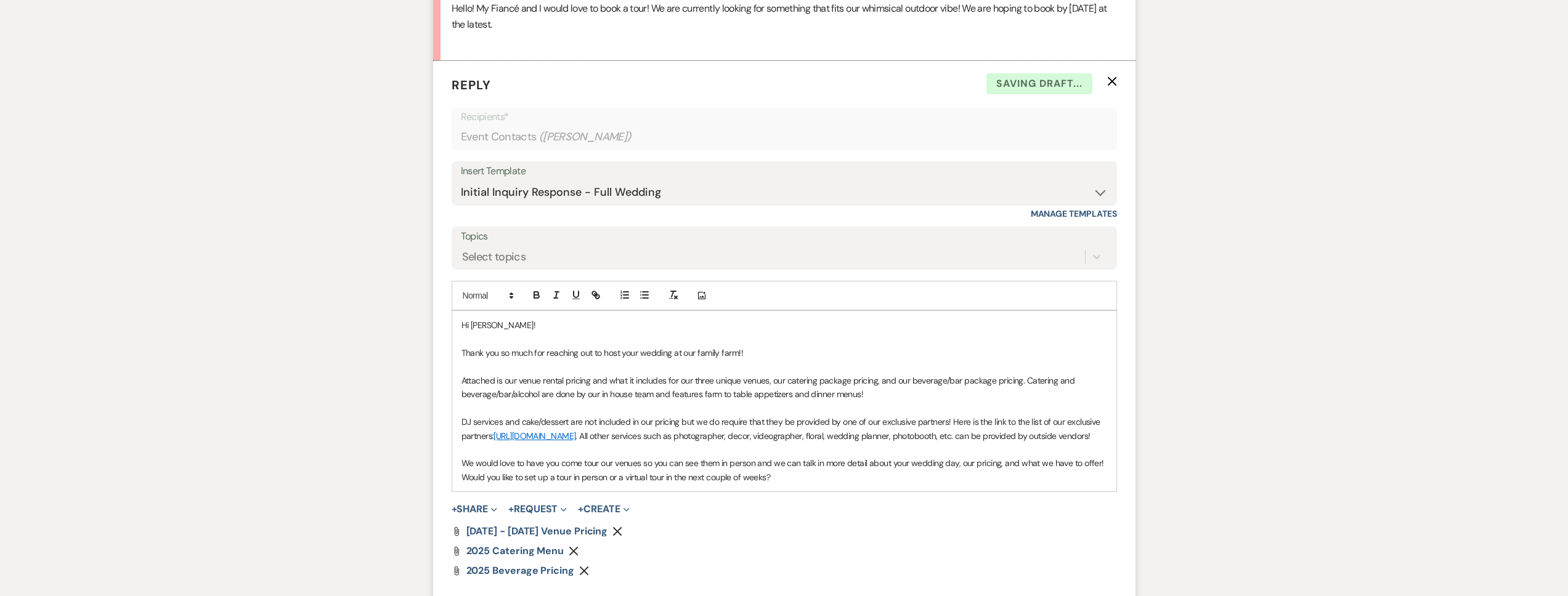
drag, startPoint x: 782, startPoint y: 495, endPoint x: 473, endPoint y: 489, distance: 309.1
click at [473, 484] on p "We would love to have you come tour our venues so you can see them in person an…" at bounding box center [784, 470] width 645 height 28
click at [474, 484] on p "We would love to have you come tour our venues so you can see them in person an…" at bounding box center [784, 470] width 645 height 28
drag, startPoint x: 465, startPoint y: 493, endPoint x: 874, endPoint y: 518, distance: 409.8
click at [874, 518] on form "Reply X Saving draft... Recipients* Event Contacts ( [PERSON_NAME] ) Insert Tem…" at bounding box center [784, 349] width 702 height 575
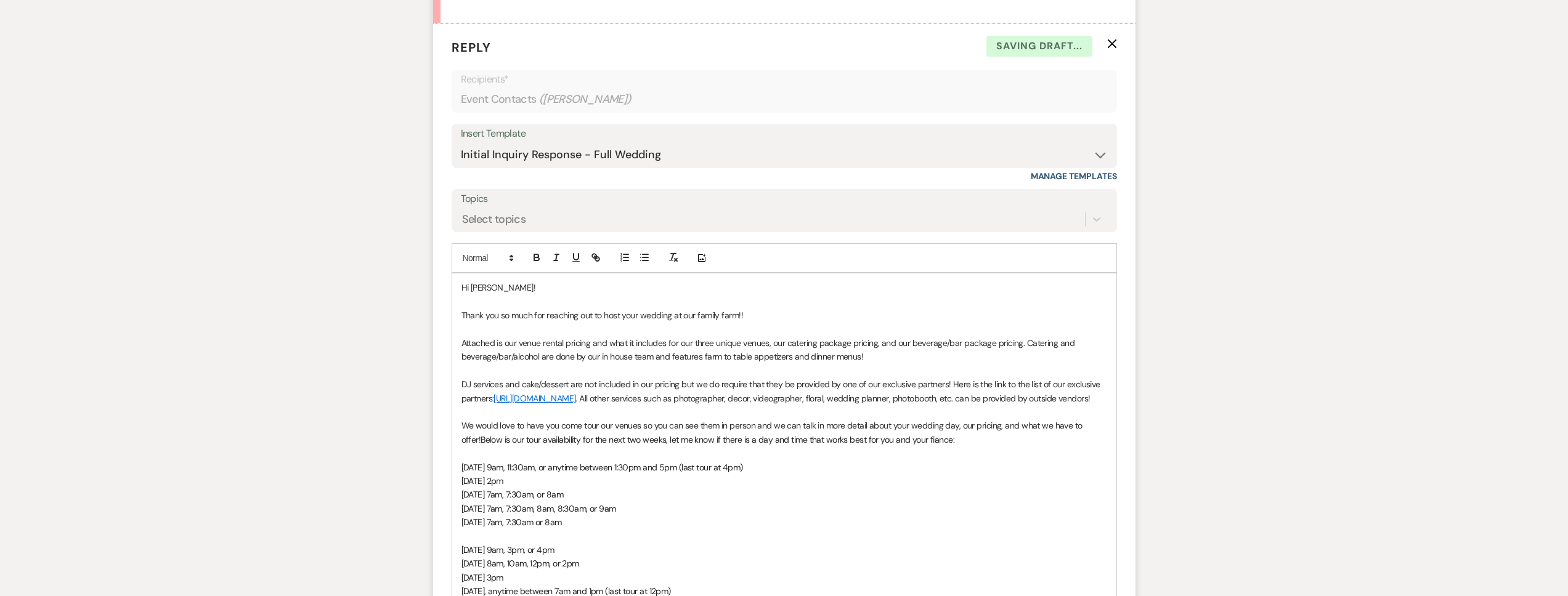
scroll to position [1075, 0]
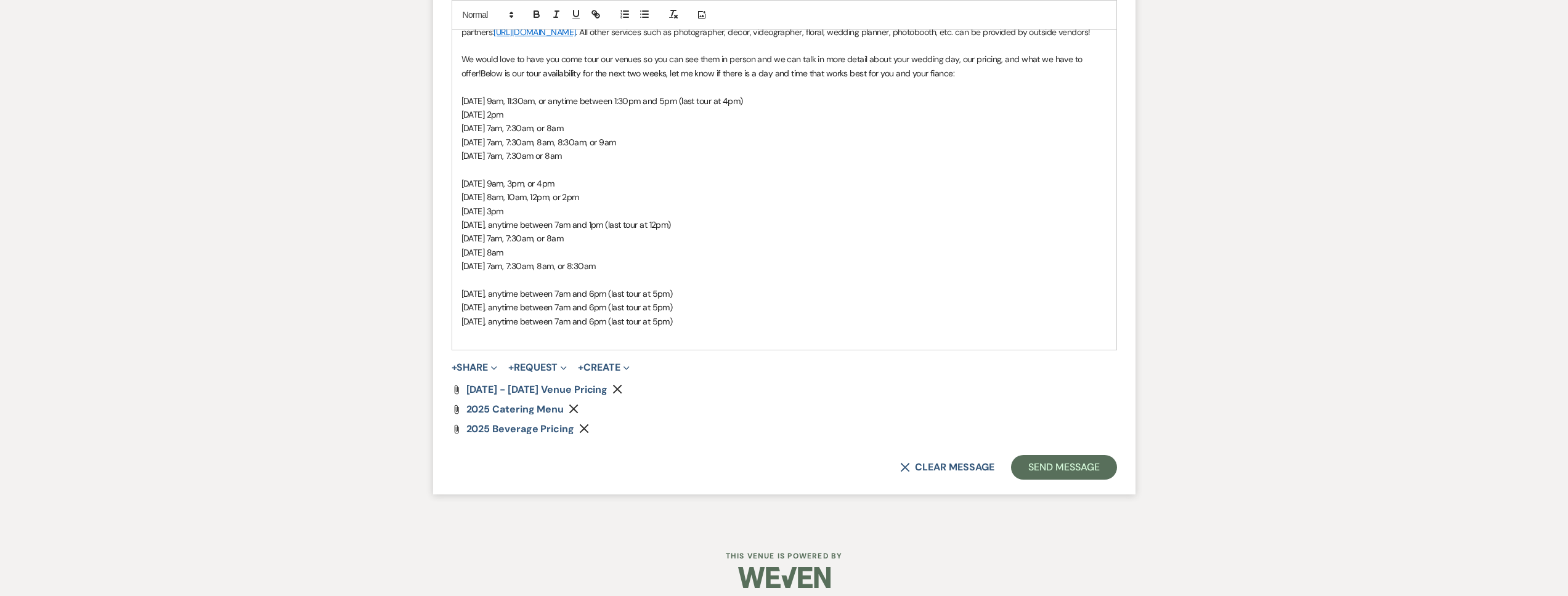
drag, startPoint x: 1058, startPoint y: 498, endPoint x: 1068, endPoint y: 487, distance: 14.9
click at [1058, 494] on form "Reply X Saving draft... Recipients* Event Contacts ( [PERSON_NAME] ) Insert Tem…" at bounding box center [784, 76] width 702 height 838
click at [1071, 480] on button "Send Message" at bounding box center [1063, 467] width 105 height 25
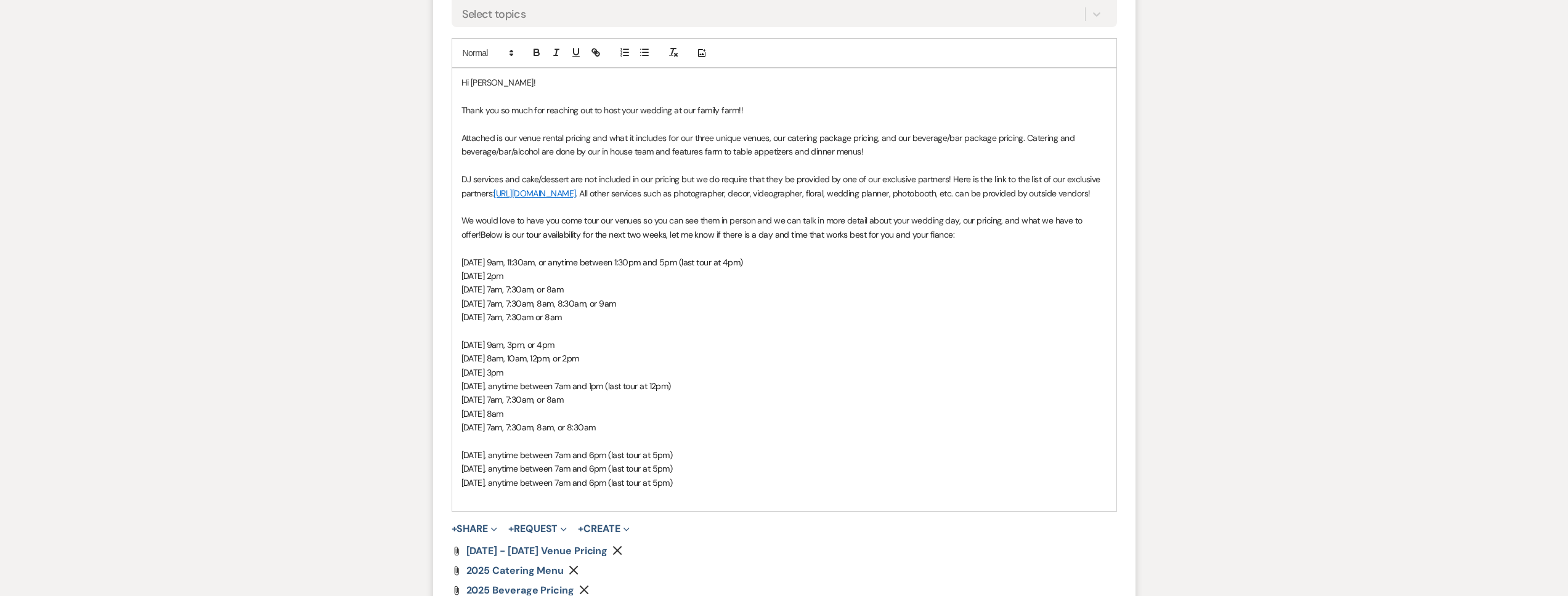
scroll to position [0, 0]
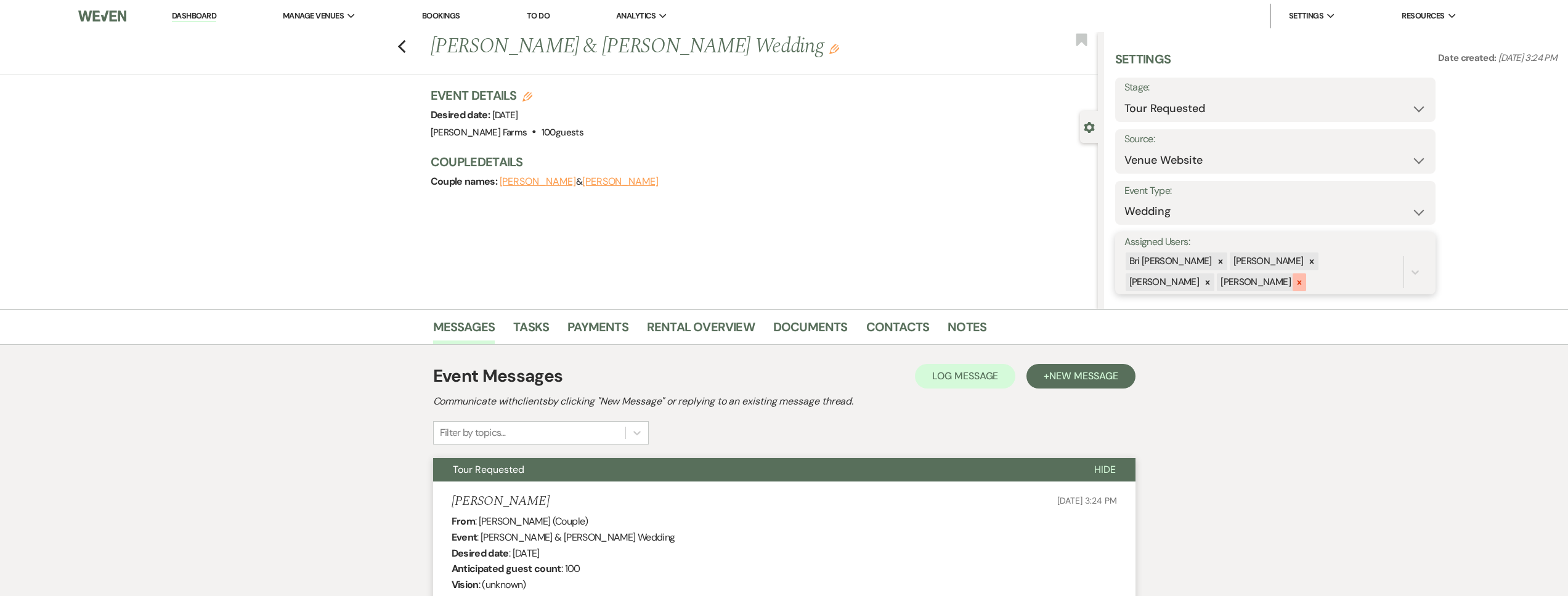
click at [1181, 281] on div "Bri [PERSON_NAME] [PERSON_NAME] [PERSON_NAME] [PERSON_NAME]" at bounding box center [1264, 272] width 279 height 42
drag, startPoint x: 1193, startPoint y: 279, endPoint x: 1180, endPoint y: 283, distance: 13.6
click at [1184, 281] on div "Bri [PERSON_NAME] [PERSON_NAME] [PERSON_NAME] [PERSON_NAME]" at bounding box center [1264, 272] width 279 height 42
click at [1293, 283] on div at bounding box center [1299, 283] width 13 height 18
click at [1310, 260] on icon at bounding box center [1312, 261] width 4 height 4
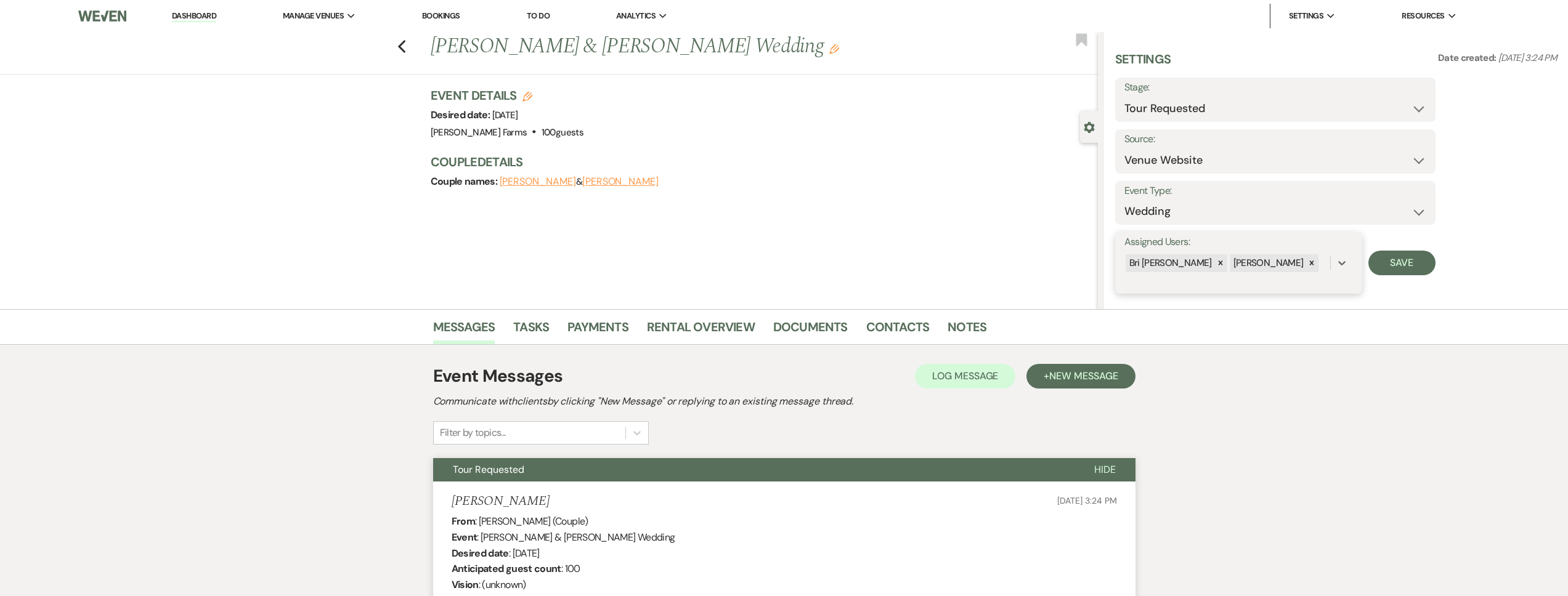
click at [1307, 261] on icon at bounding box center [1312, 263] width 9 height 9
click at [1384, 261] on button "Save" at bounding box center [1402, 262] width 67 height 25
click at [404, 47] on use "button" at bounding box center [401, 46] width 8 height 13
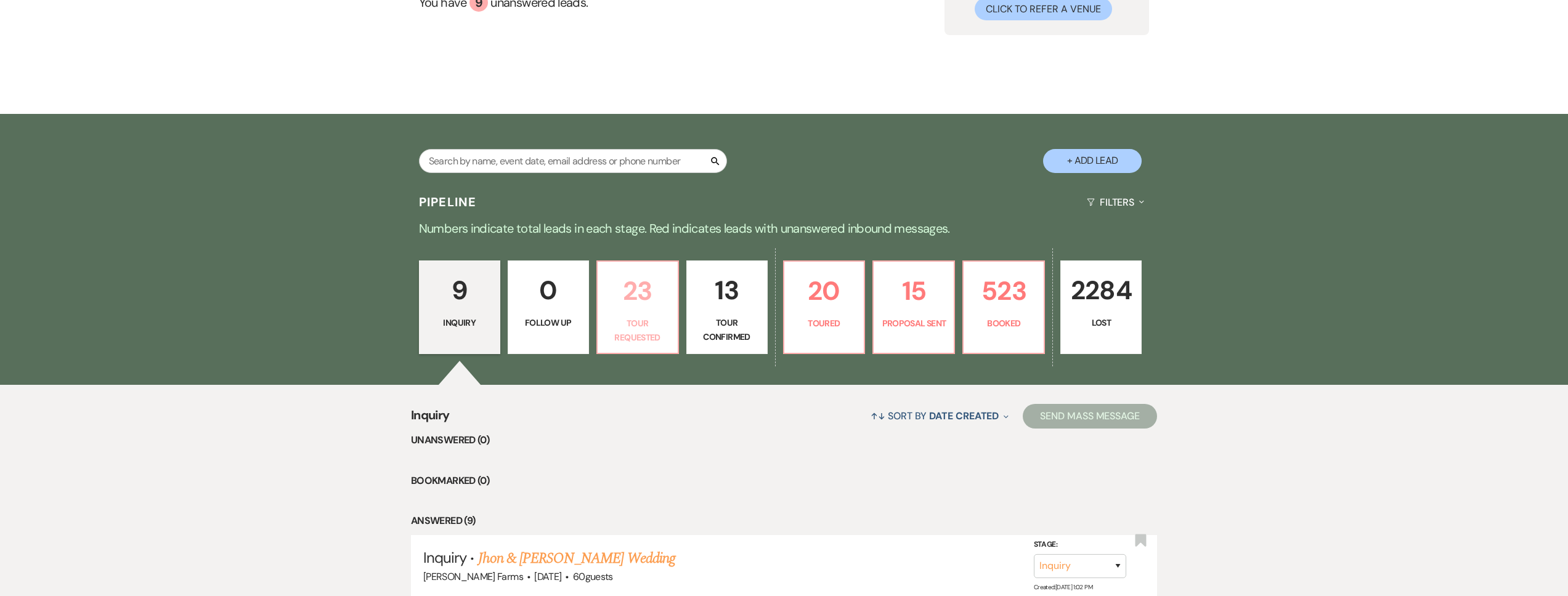
click at [644, 297] on p "23" at bounding box center [638, 291] width 66 height 41
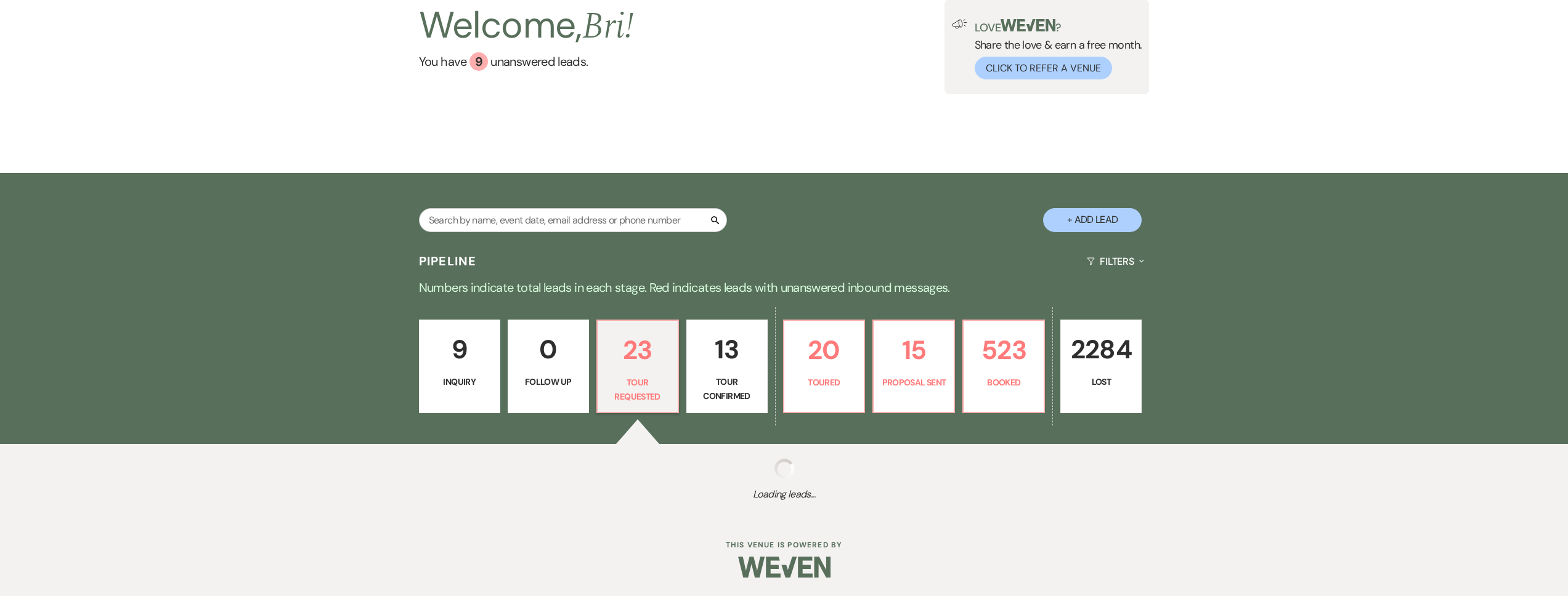
select select "2"
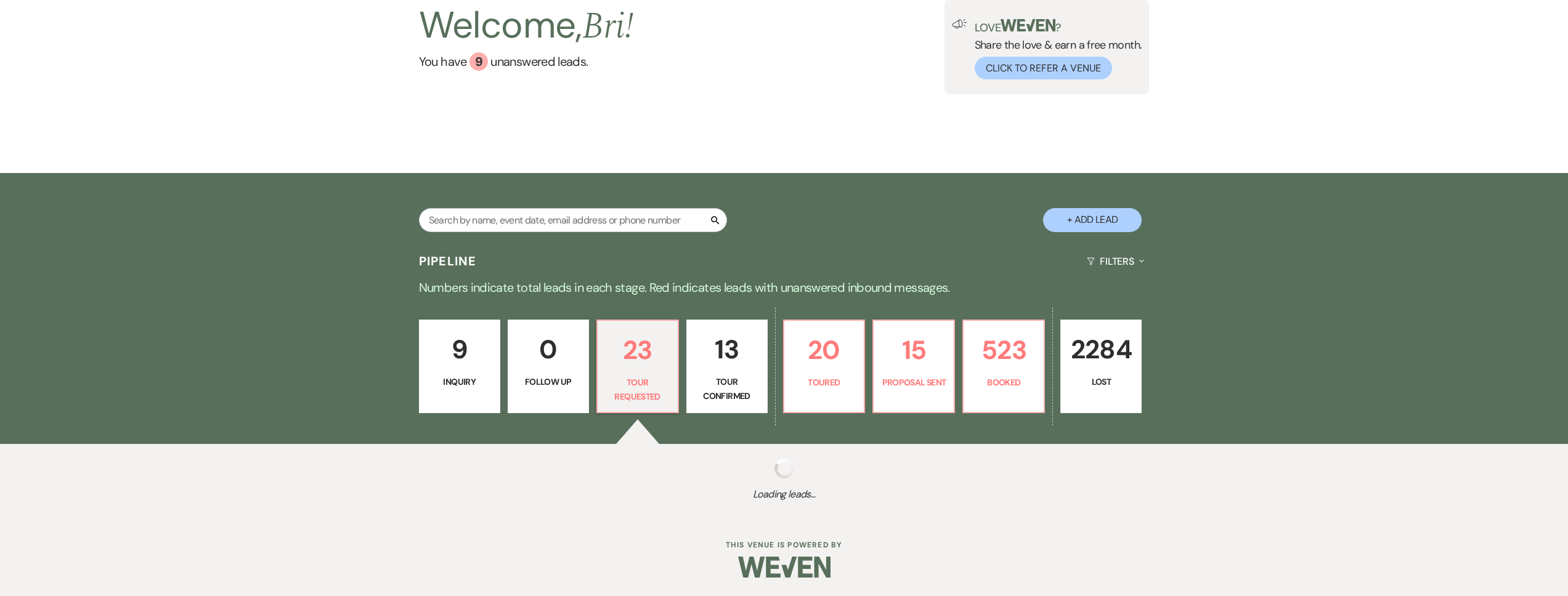
select select "2"
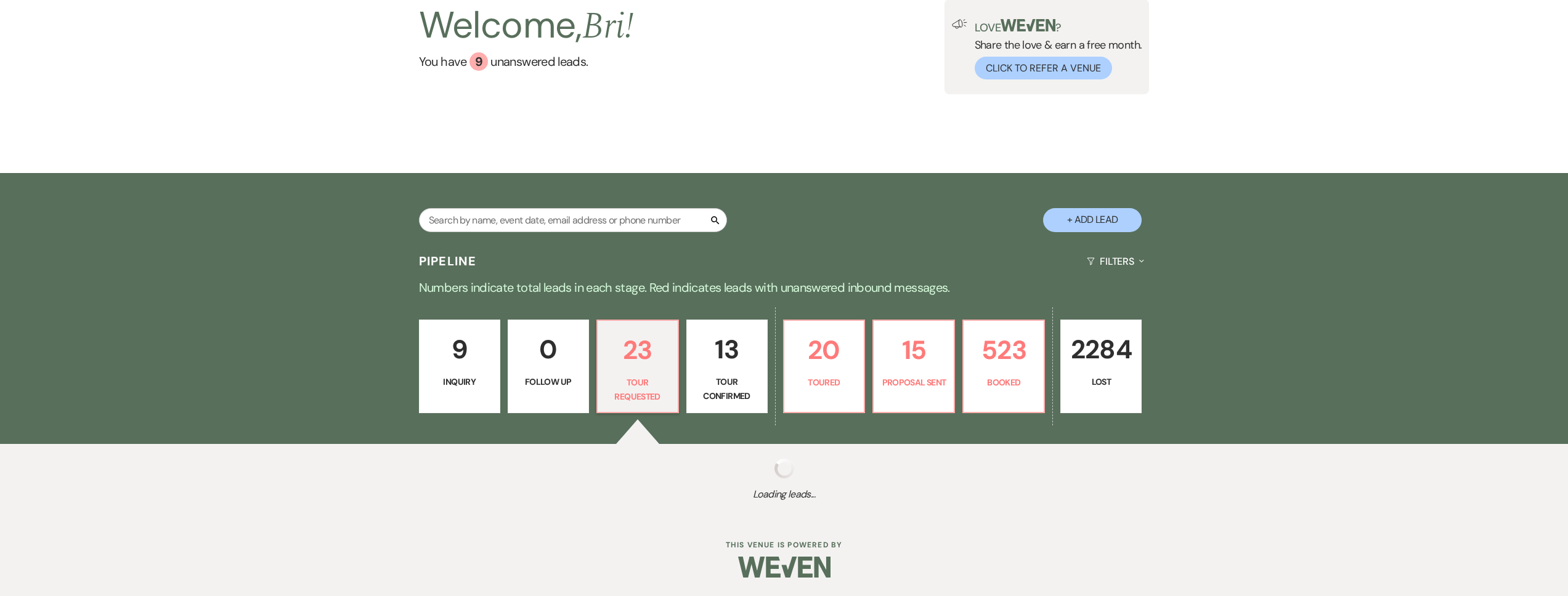
select select "2"
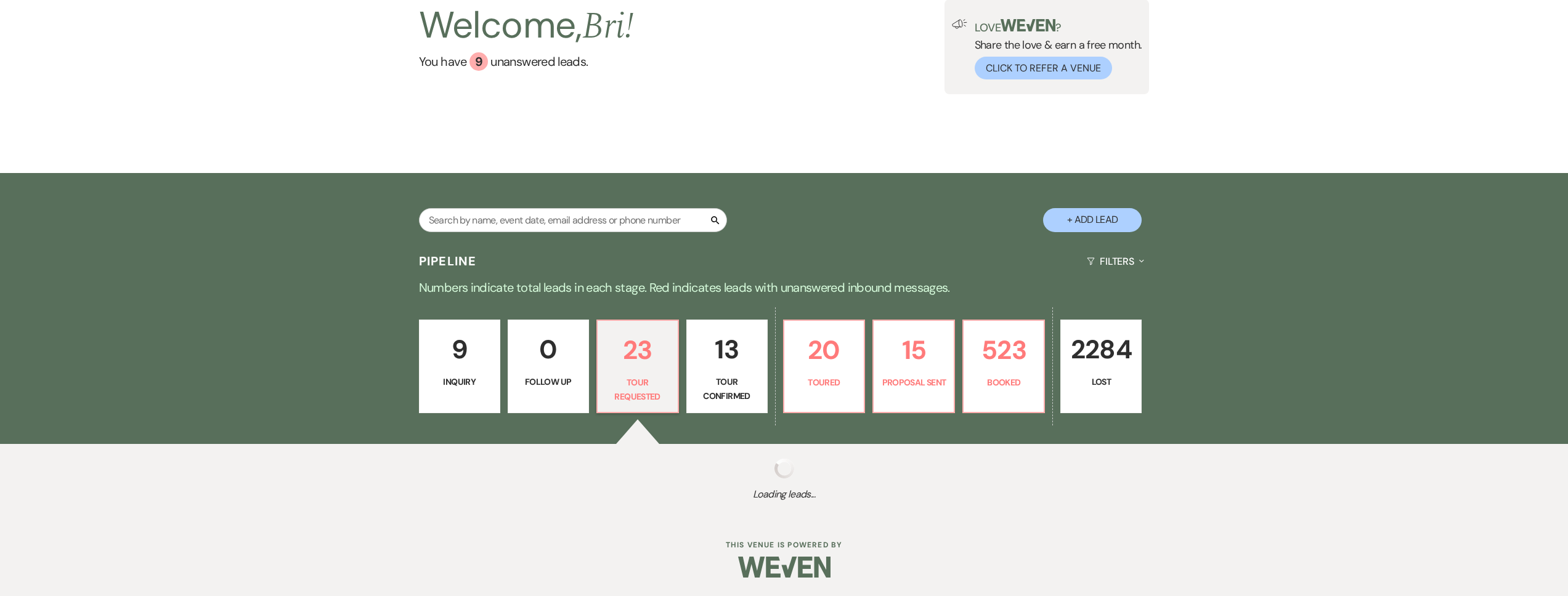
select select "2"
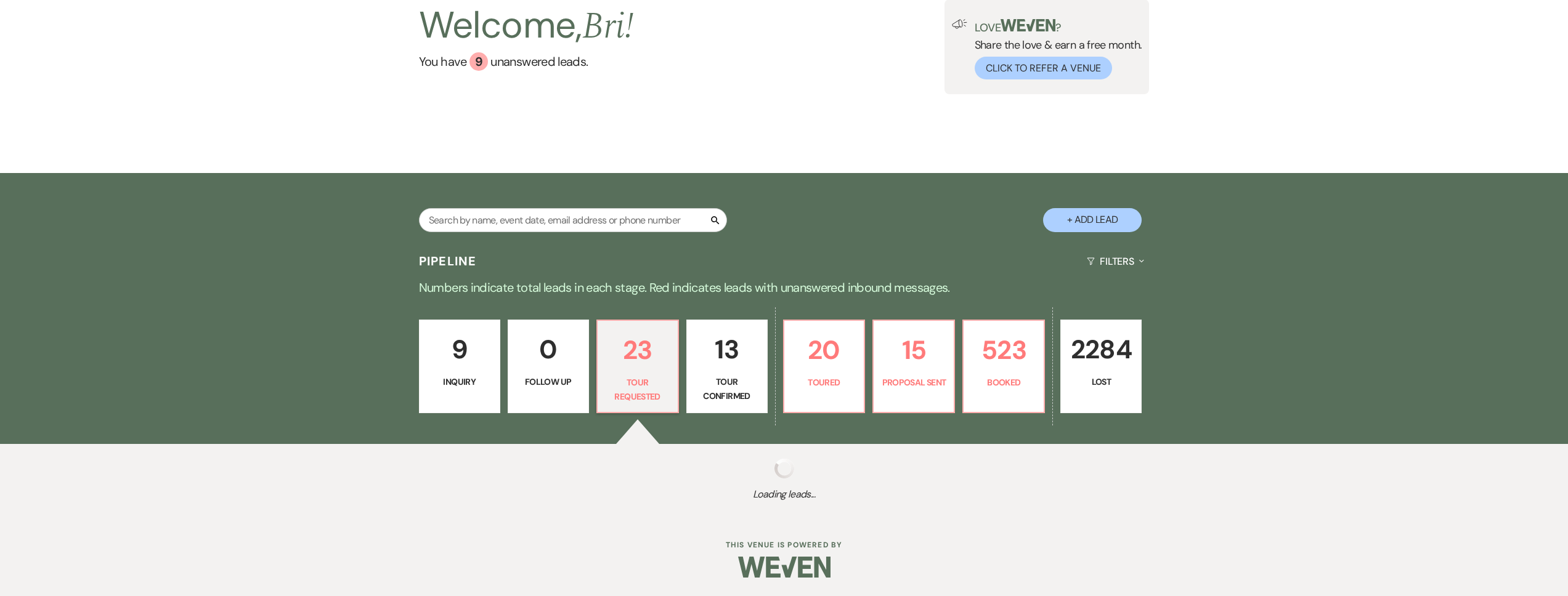
select select "2"
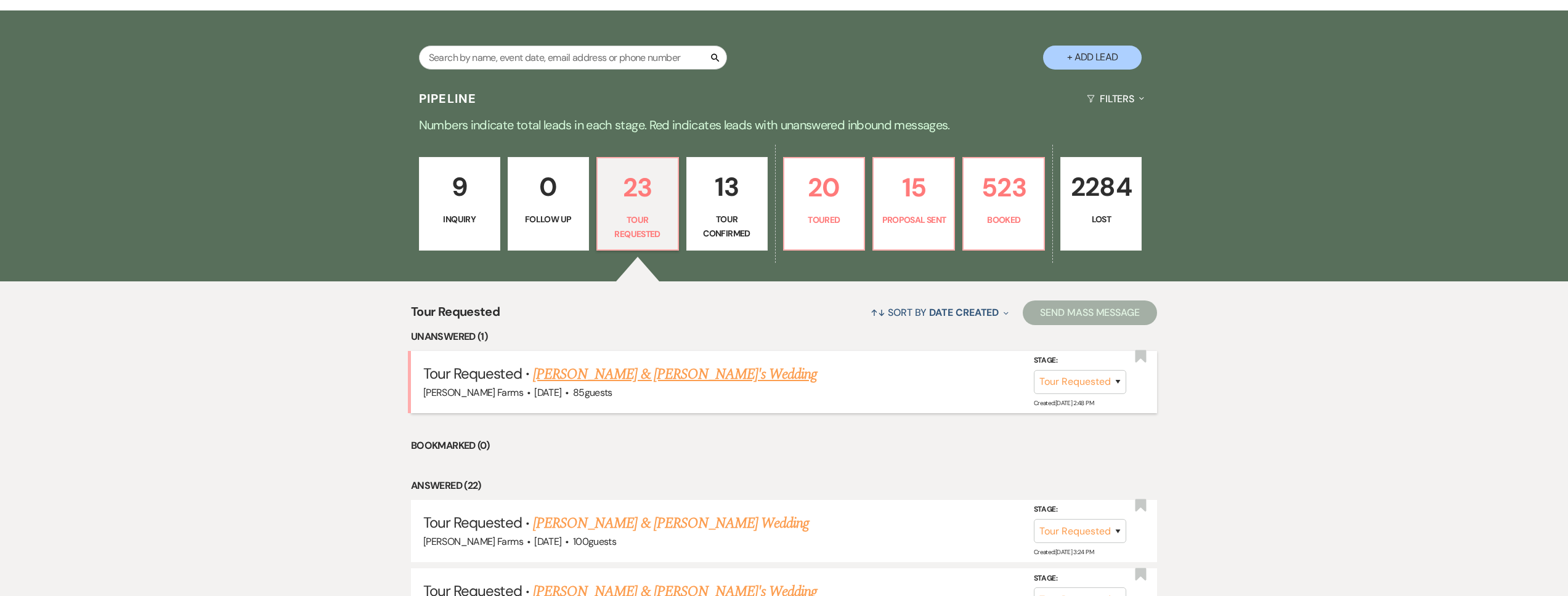
scroll to position [274, 0]
click at [640, 363] on link "[PERSON_NAME] & [PERSON_NAME]'s Wedding" at bounding box center [675, 373] width 285 height 22
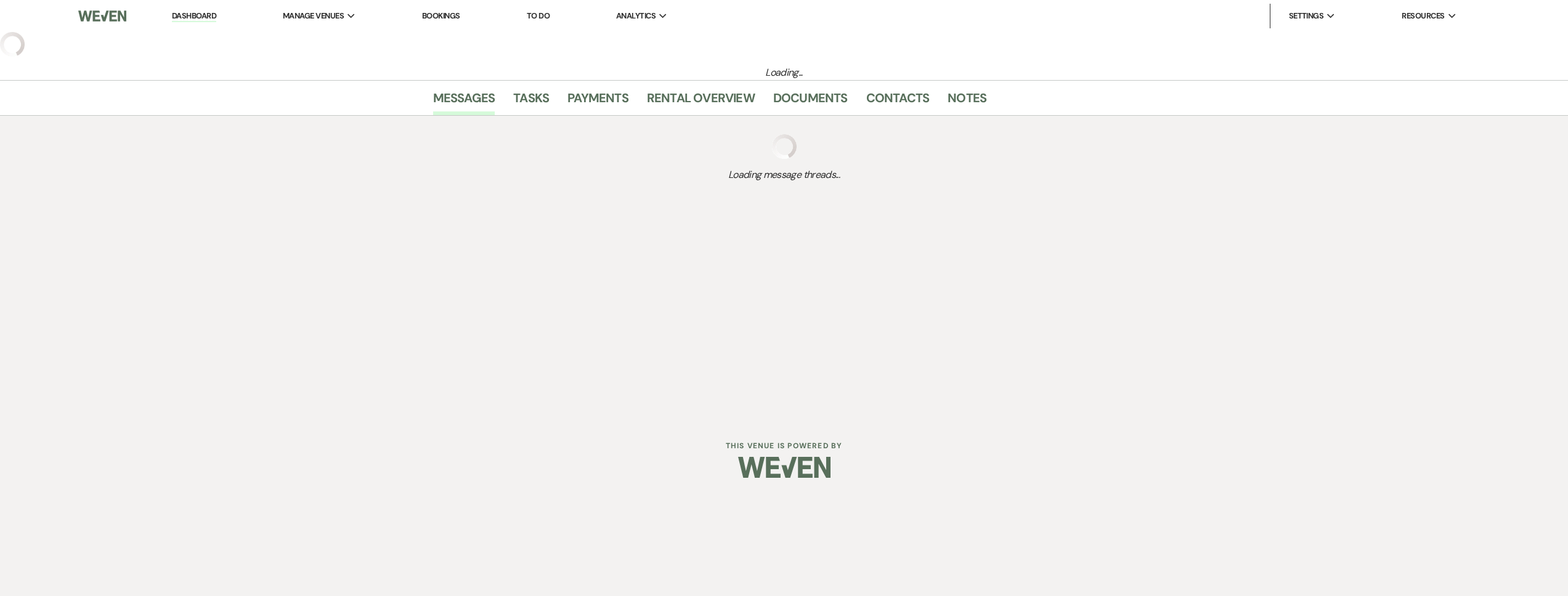
select select "2"
select select "5"
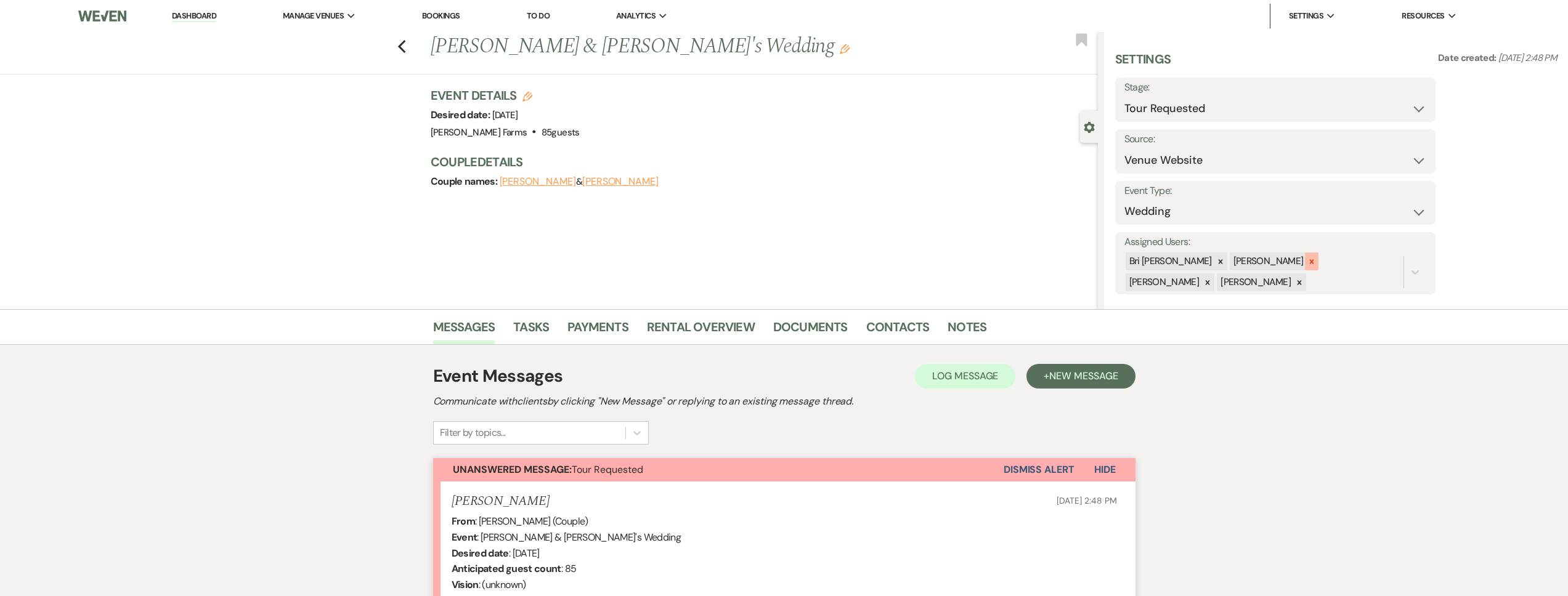
click at [1305, 264] on div at bounding box center [1311, 261] width 13 height 18
click at [1307, 261] on icon at bounding box center [1312, 262] width 9 height 9
click at [1307, 262] on icon at bounding box center [1312, 263] width 9 height 9
click at [1415, 269] on button "Save" at bounding box center [1402, 262] width 67 height 25
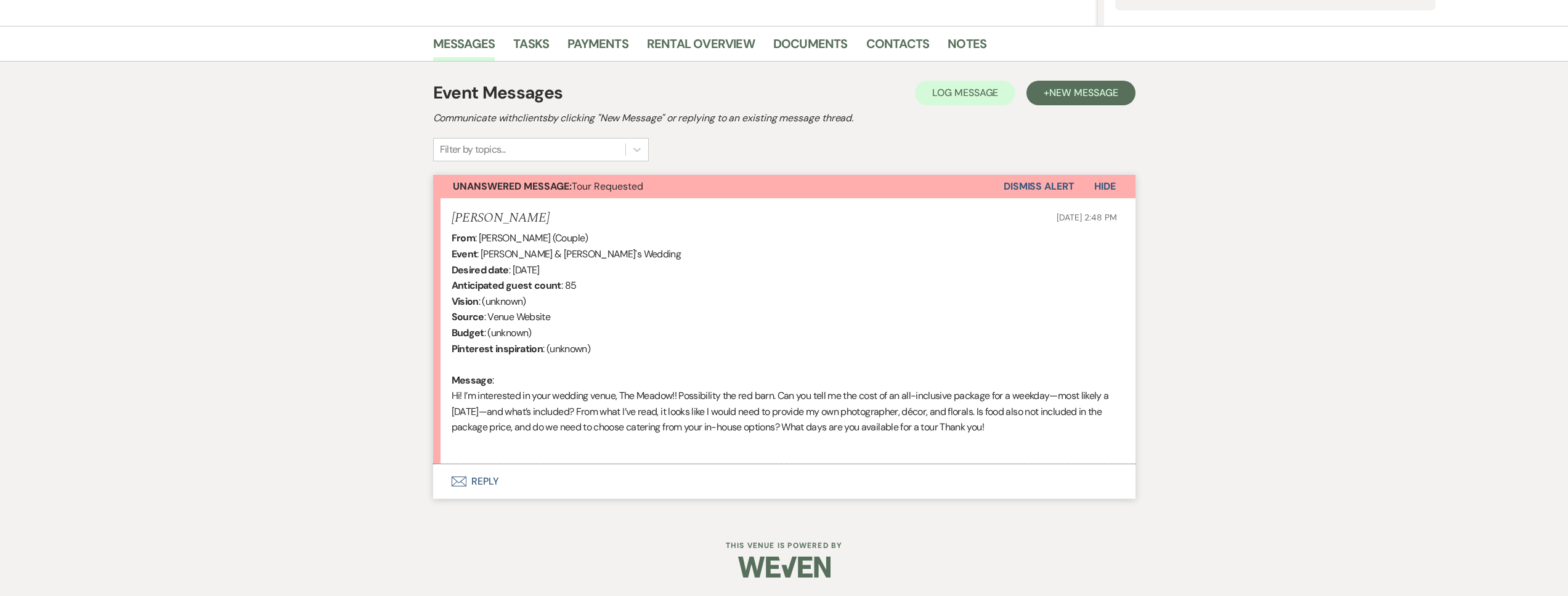
click at [625, 468] on button "Envelope Reply" at bounding box center [784, 481] width 702 height 35
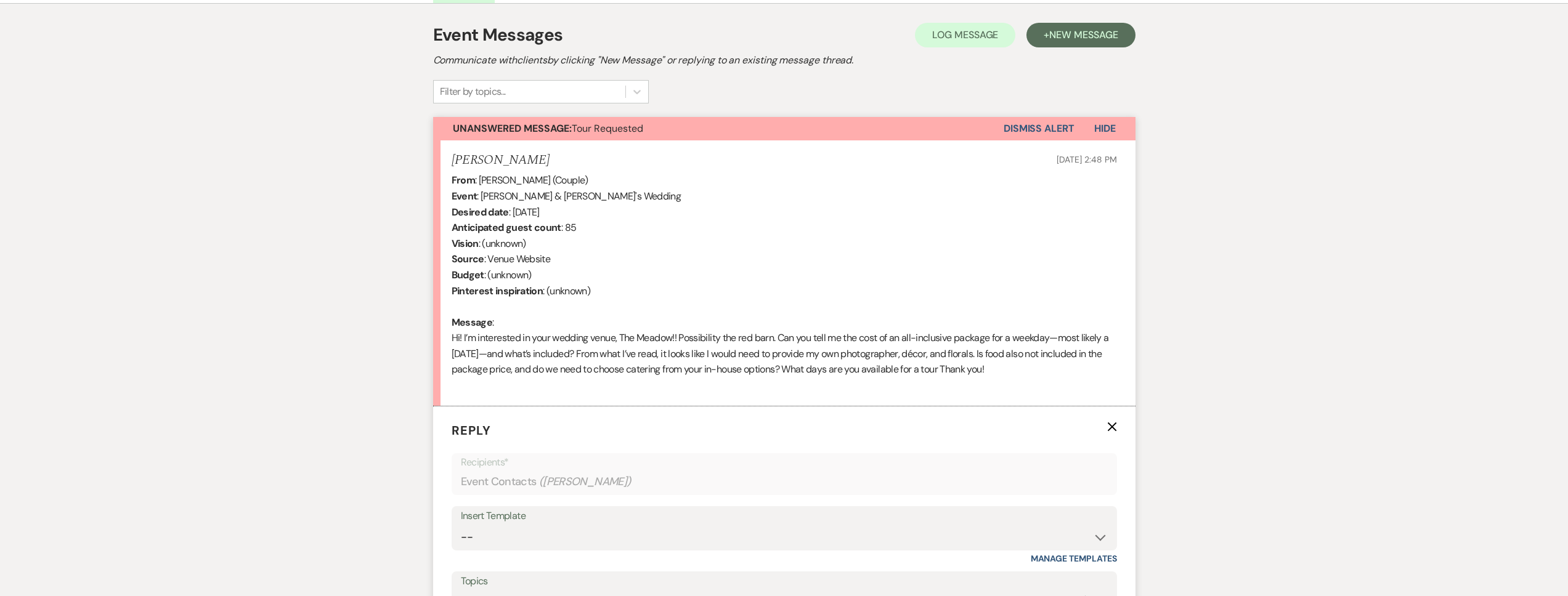
scroll to position [540, 0]
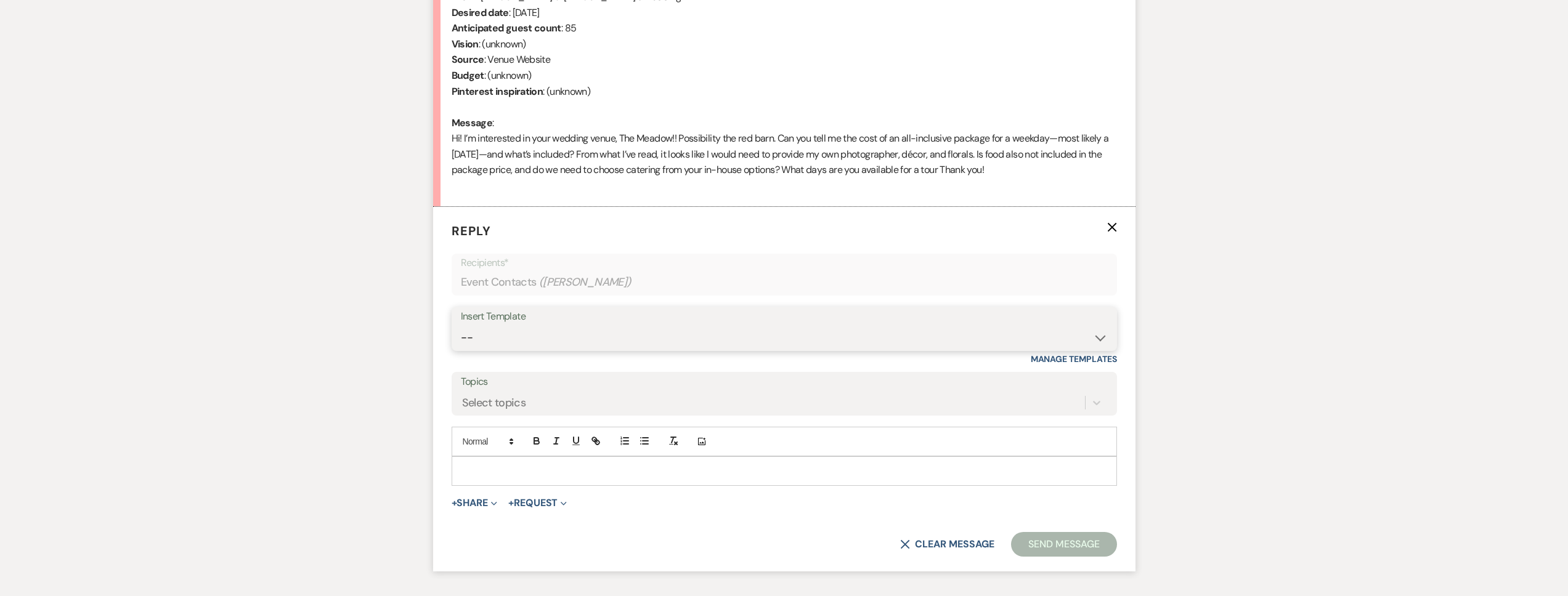
click at [587, 344] on select "-- Tour Request Response Follow Up Contract (Pre-Booked Leads) Weven Planning P…" at bounding box center [784, 338] width 647 height 24
select select "2135"
click at [461, 326] on select "-- Tour Request Response Follow Up Contract (Pre-Booked Leads) Weven Planning P…" at bounding box center [784, 338] width 647 height 24
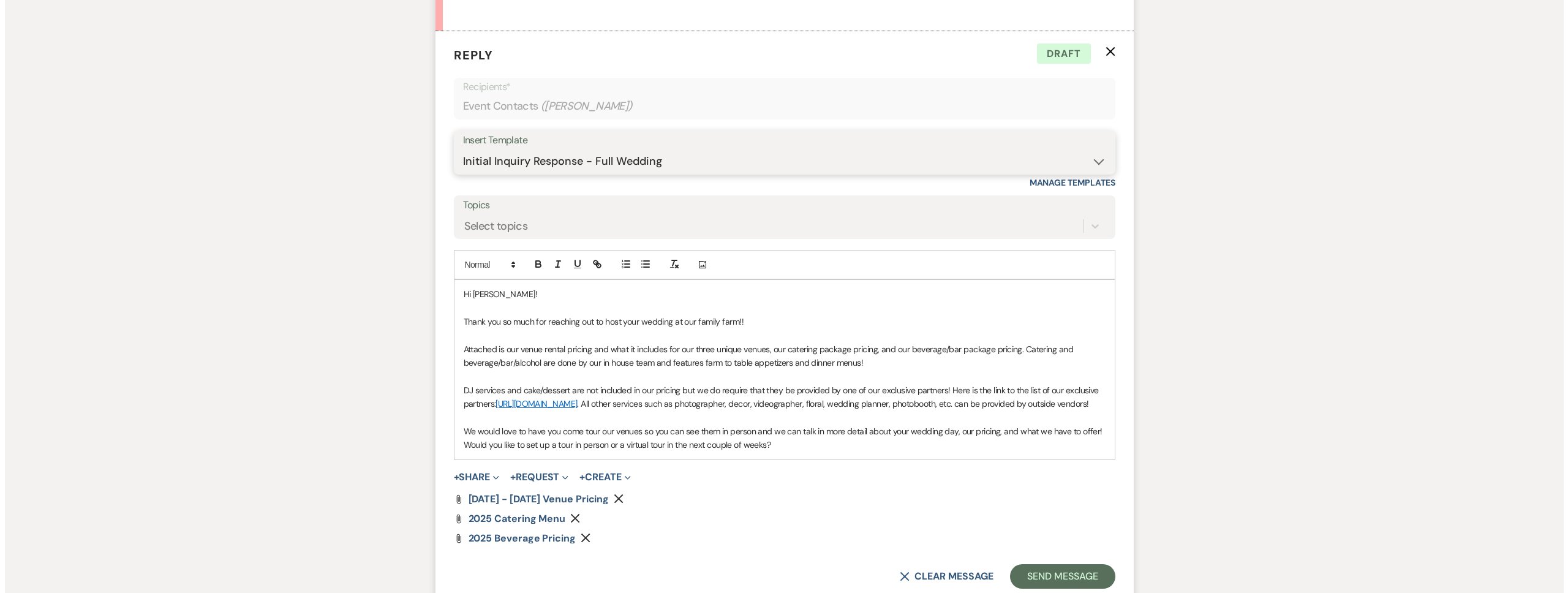
scroll to position [830, 0]
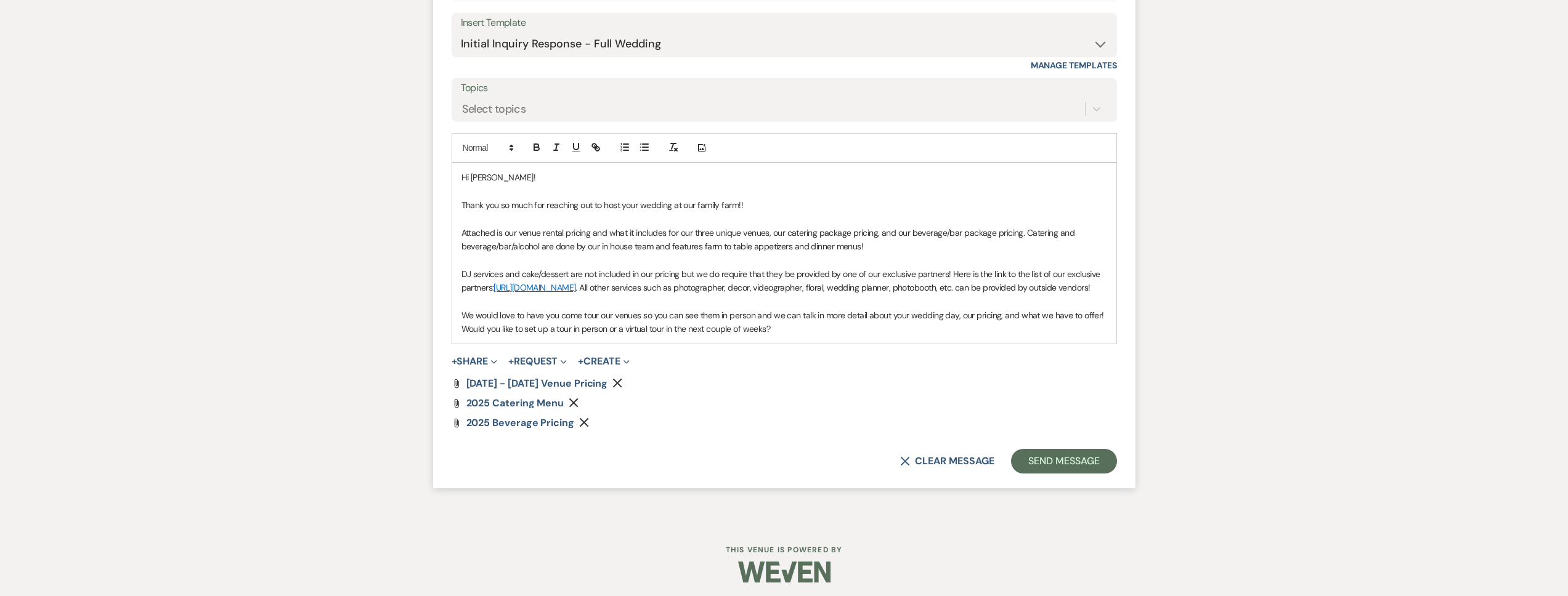
drag, startPoint x: 798, startPoint y: 341, endPoint x: 433, endPoint y: 204, distance: 389.9
click at [433, 204] on form "Reply X Draft Recipients* Event Contacts ( Ashlyn ) Insert Template -- Tour Req…" at bounding box center [784, 201] width 702 height 575
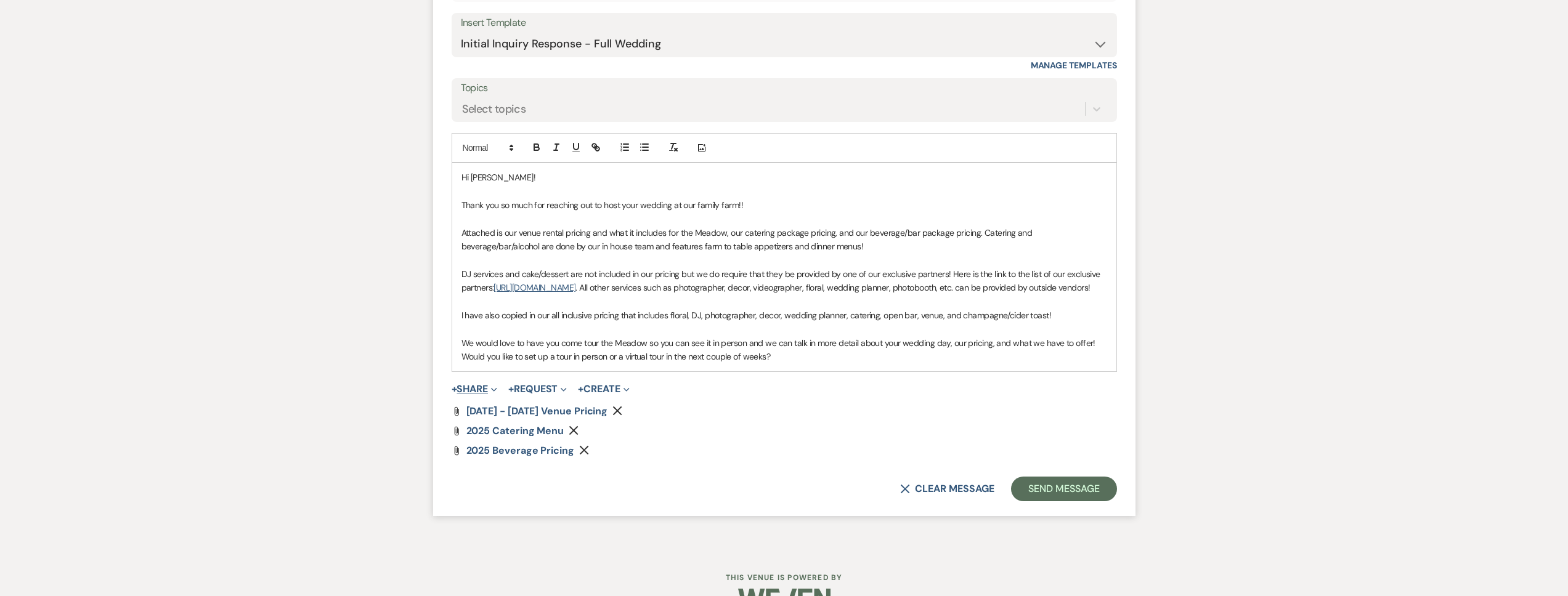
click at [491, 412] on form "Reply X Saving draft... Recipients* Event Contacts ( Ashlyn ) Insert Template -…" at bounding box center [784, 214] width 702 height 603
click at [483, 394] on button "+ Share Expand" at bounding box center [475, 389] width 46 height 10
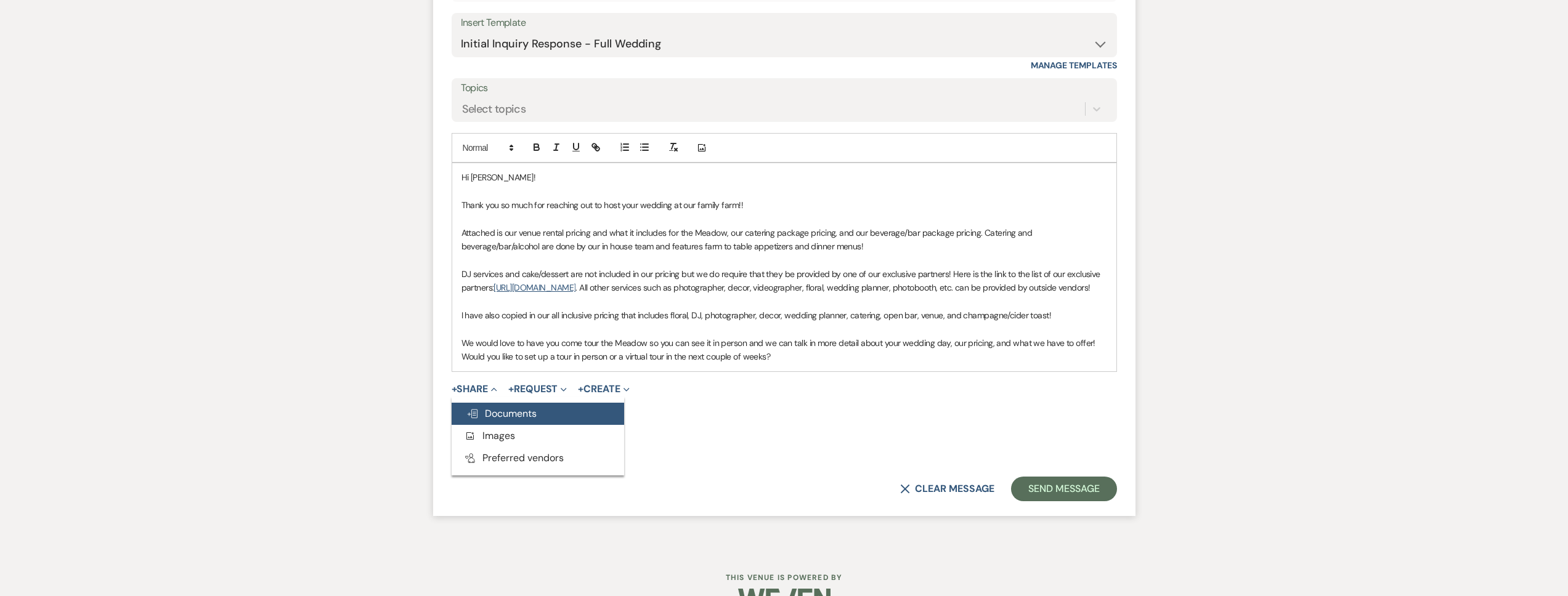
click at [502, 420] on span "Doc Upload Documents" at bounding box center [501, 413] width 70 height 13
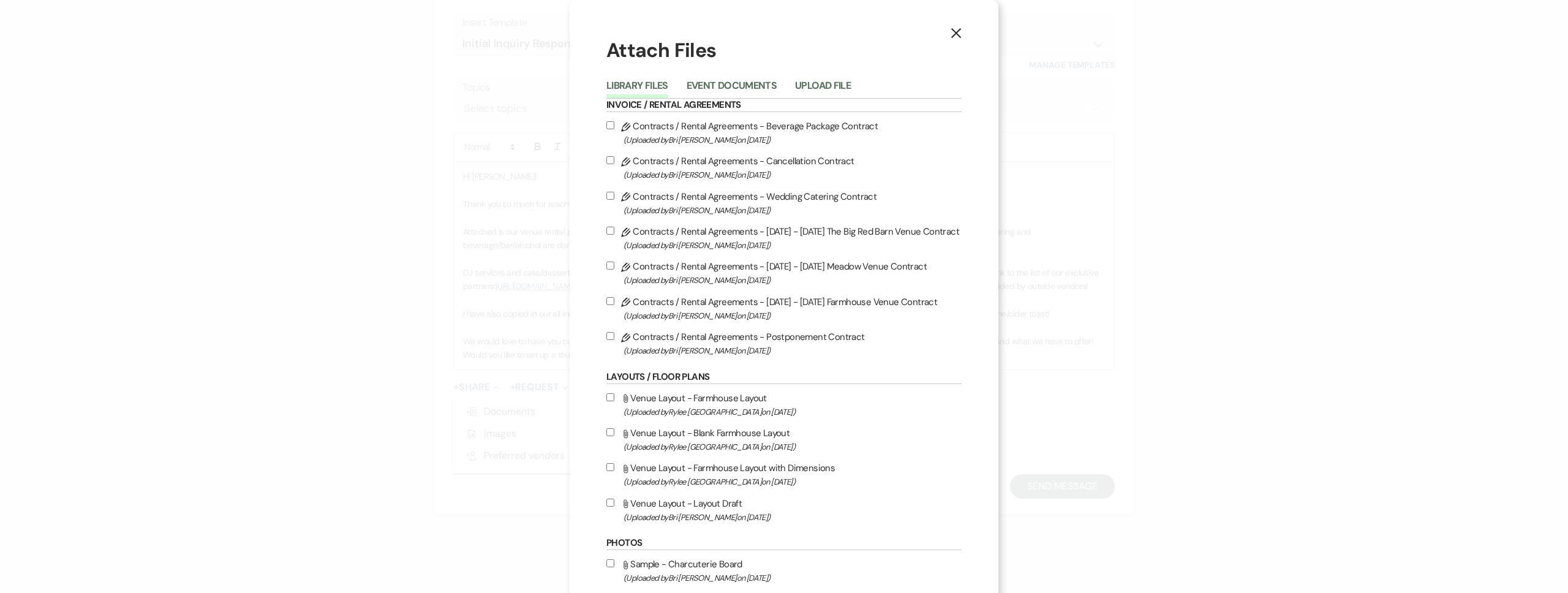
scroll to position [1067, 0]
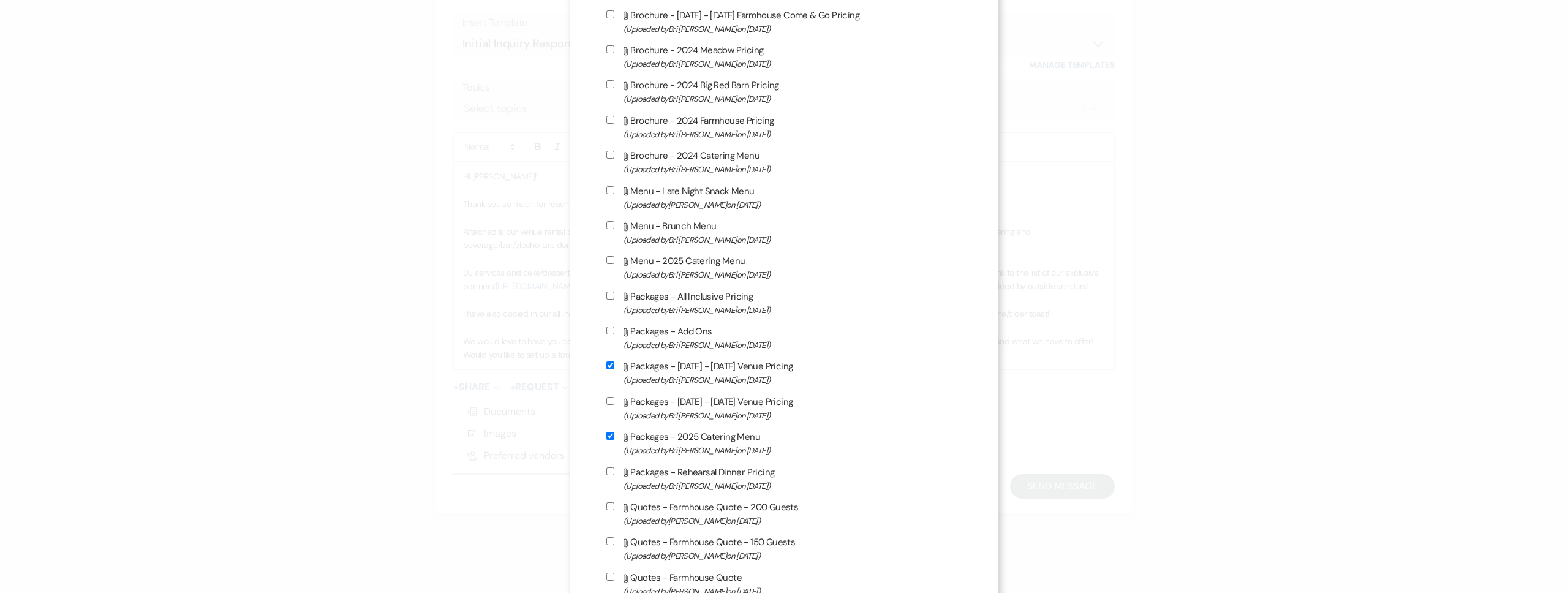
click at [707, 306] on span "(Uploaded by Bri Schnepf on Dec 27th, 2024 )" at bounding box center [792, 310] width 338 height 14
click at [614, 299] on input "Attach File Packages - All Inclusive Pricing (Uploaded by Bri Schnepf on Dec 27…" at bounding box center [610, 296] width 8 height 8
checkbox input "true"
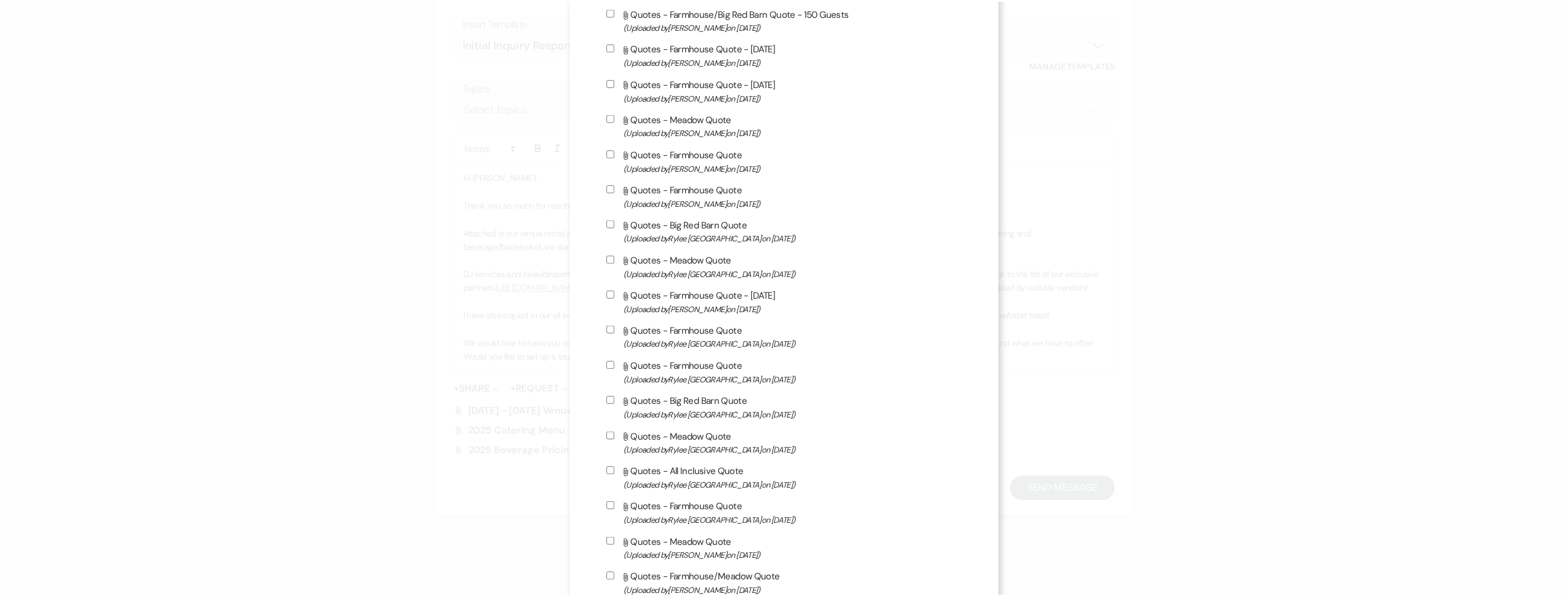
scroll to position [3652, 0]
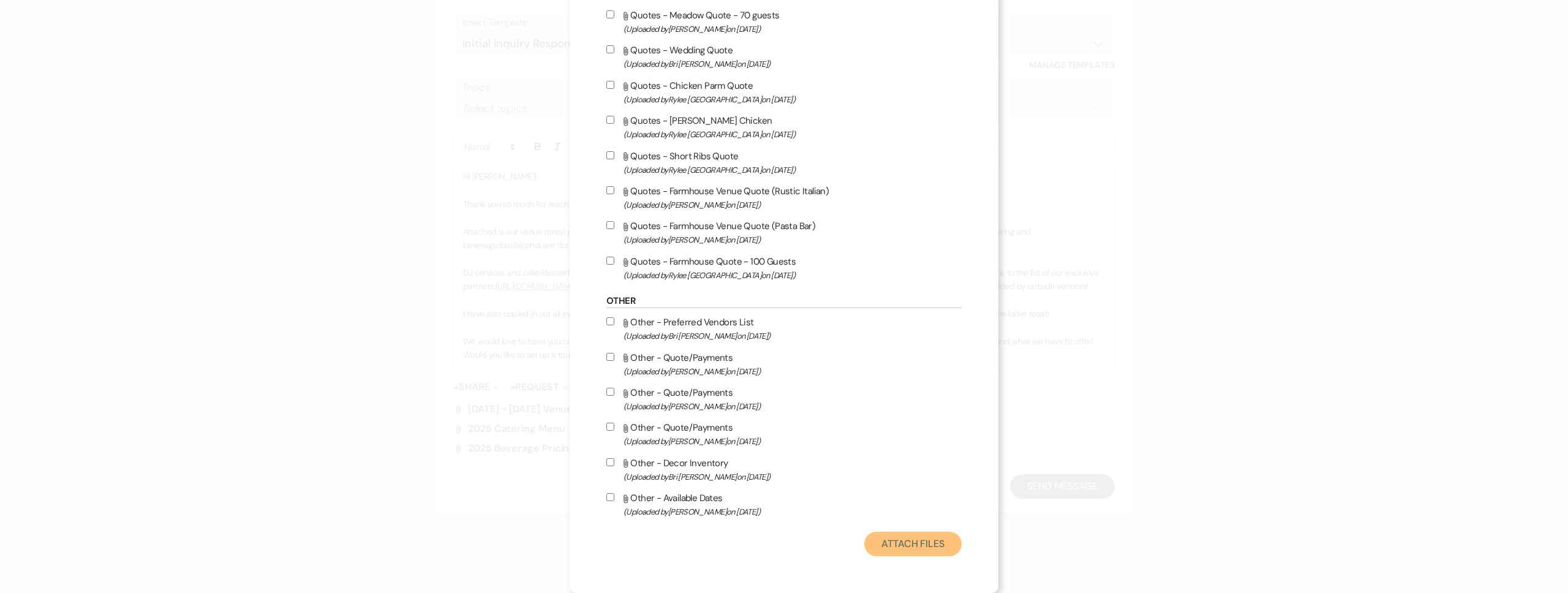
click at [891, 533] on button "Attach Files" at bounding box center [913, 544] width 97 height 24
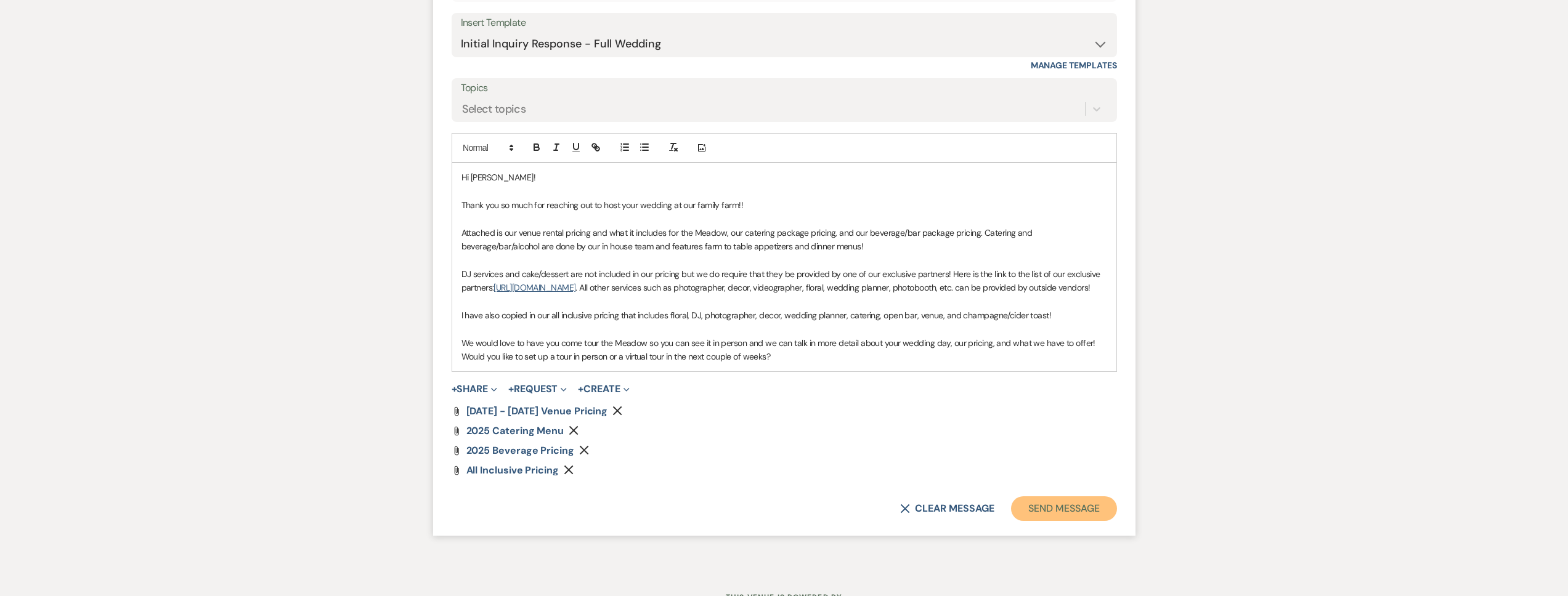
click at [1039, 521] on button "Send Message" at bounding box center [1063, 508] width 105 height 25
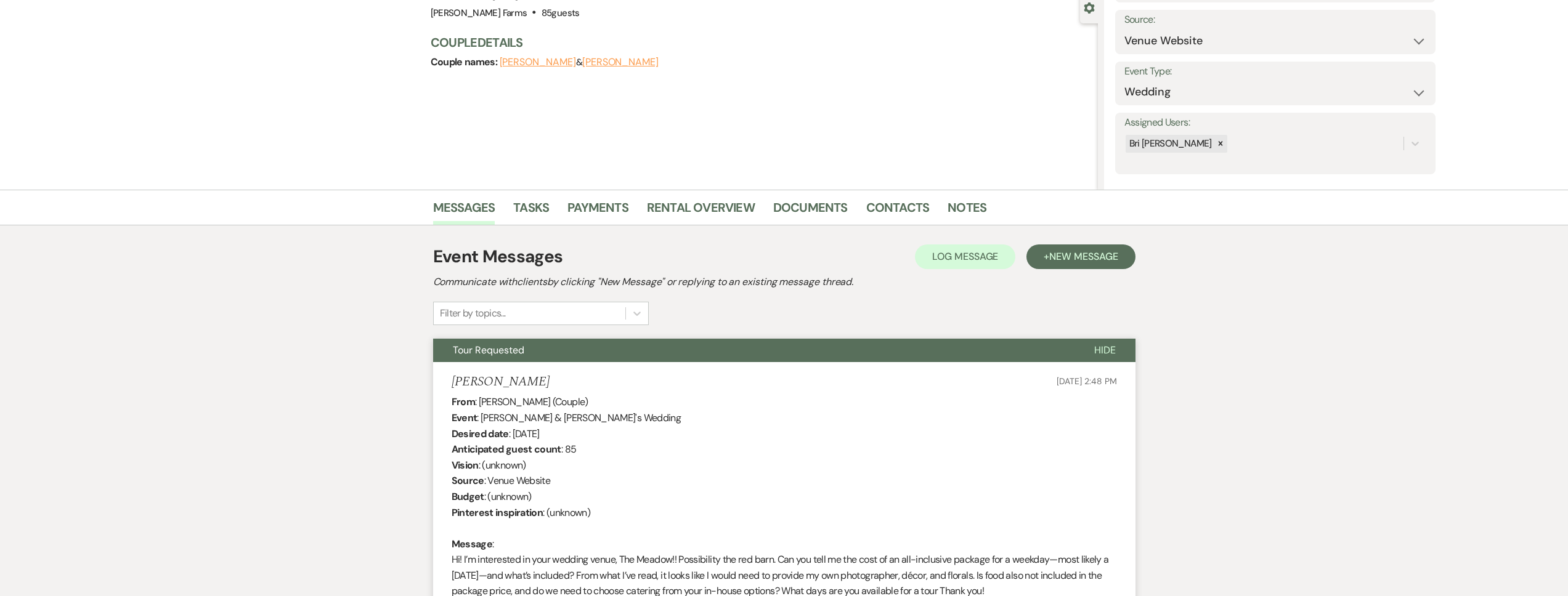
scroll to position [0, 0]
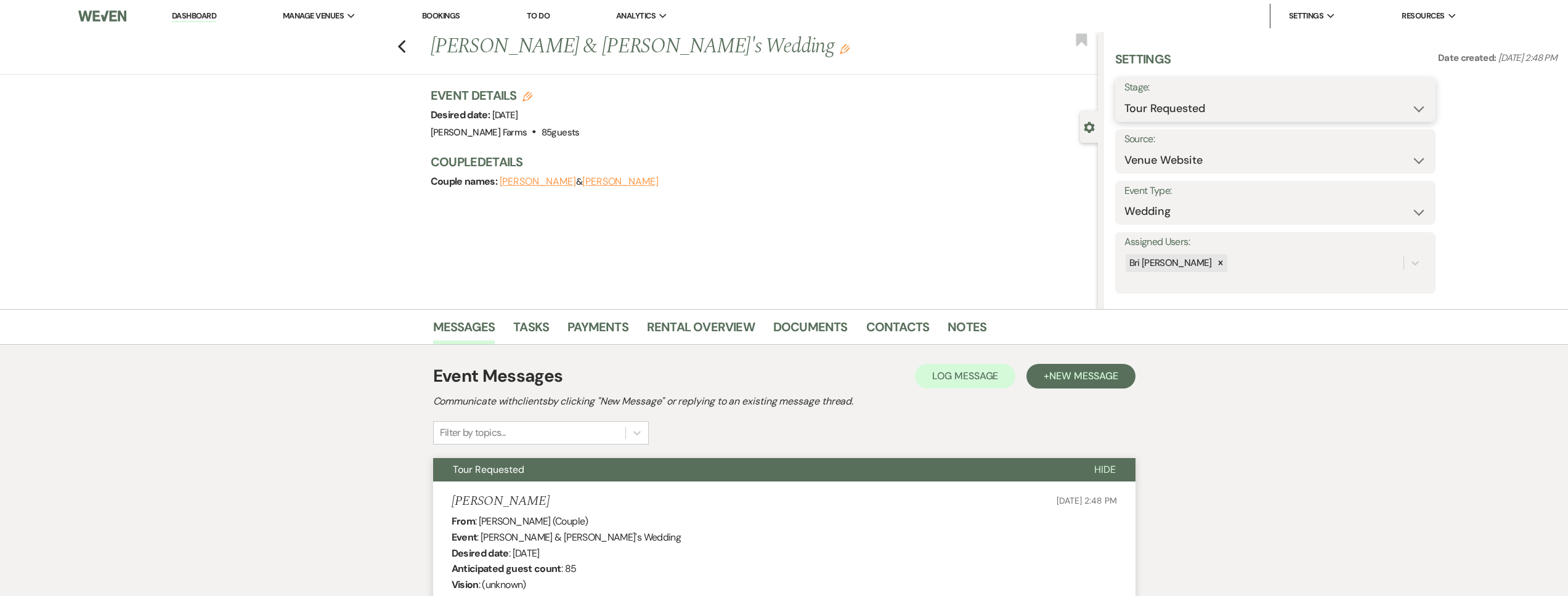
click at [1172, 105] on select "Inquiry Follow Up Tour Requested Tour Confirmed Toured Proposal Sent Booked Lost" at bounding box center [1275, 108] width 302 height 24
select select "1"
click at [1124, 96] on select "Inquiry Follow Up Tour Requested Tour Confirmed Toured Proposal Sent Booked Lost" at bounding box center [1275, 108] width 302 height 24
click at [1421, 95] on button "Save" at bounding box center [1401, 100] width 69 height 25
click at [193, 16] on link "Dashboard" at bounding box center [194, 16] width 44 height 12
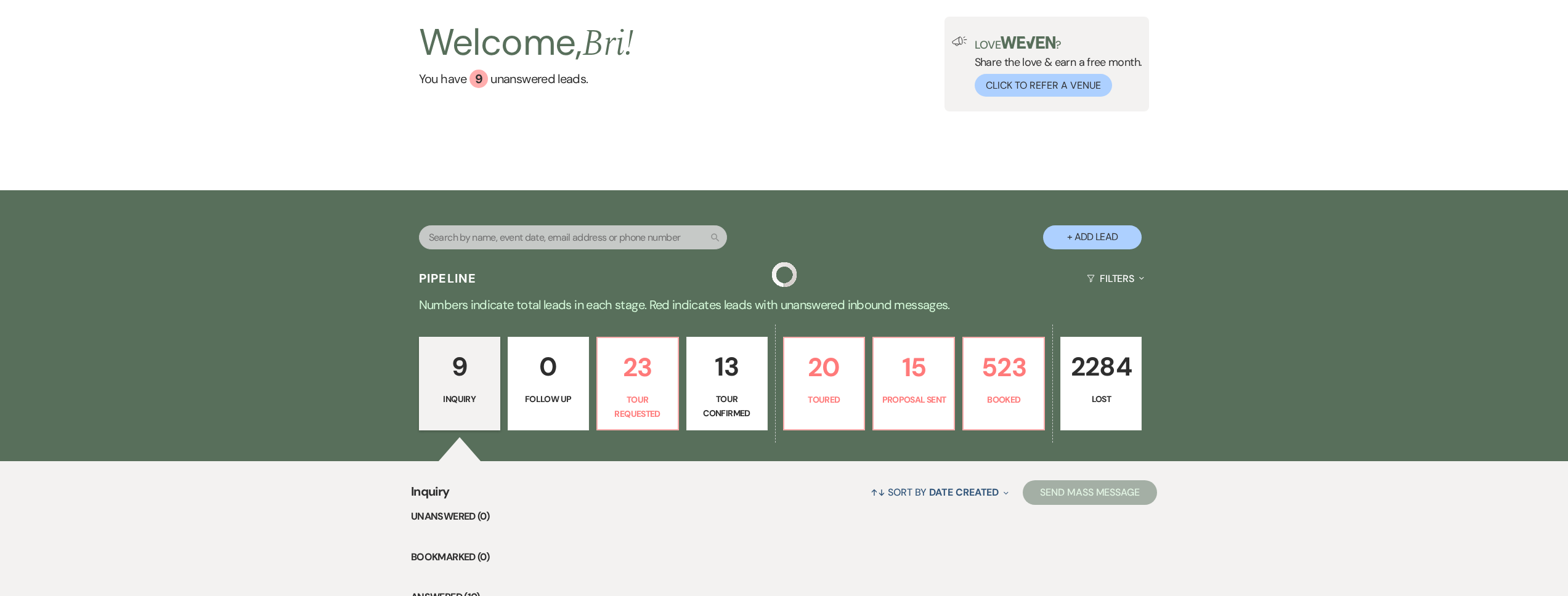
scroll to position [105, 0]
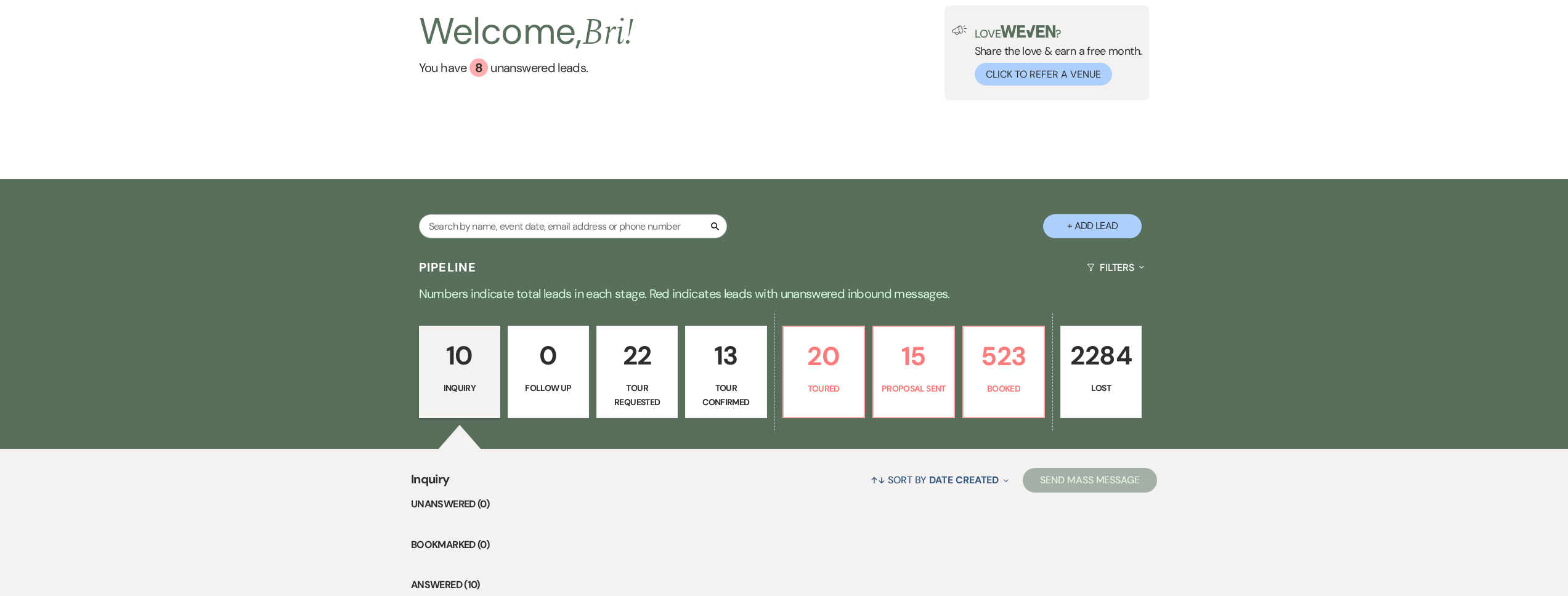
click at [663, 363] on p "22" at bounding box center [637, 355] width 66 height 41
select select "2"
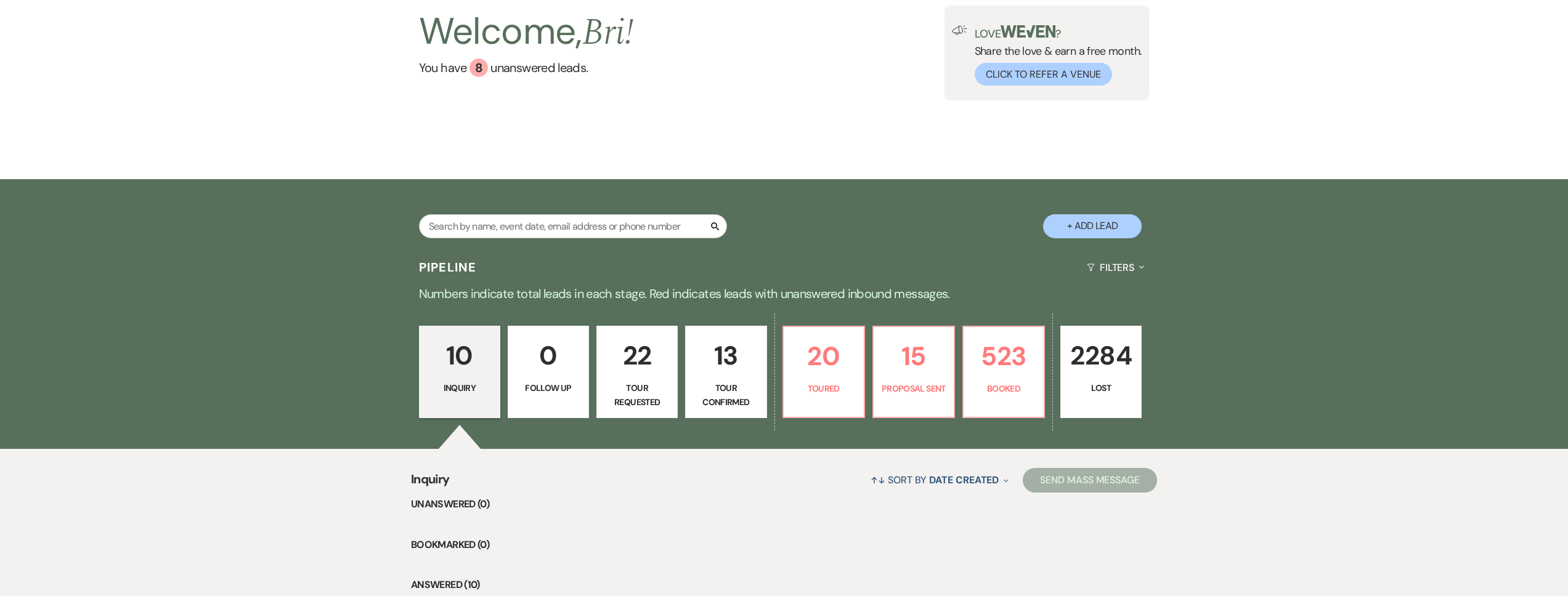
select select "2"
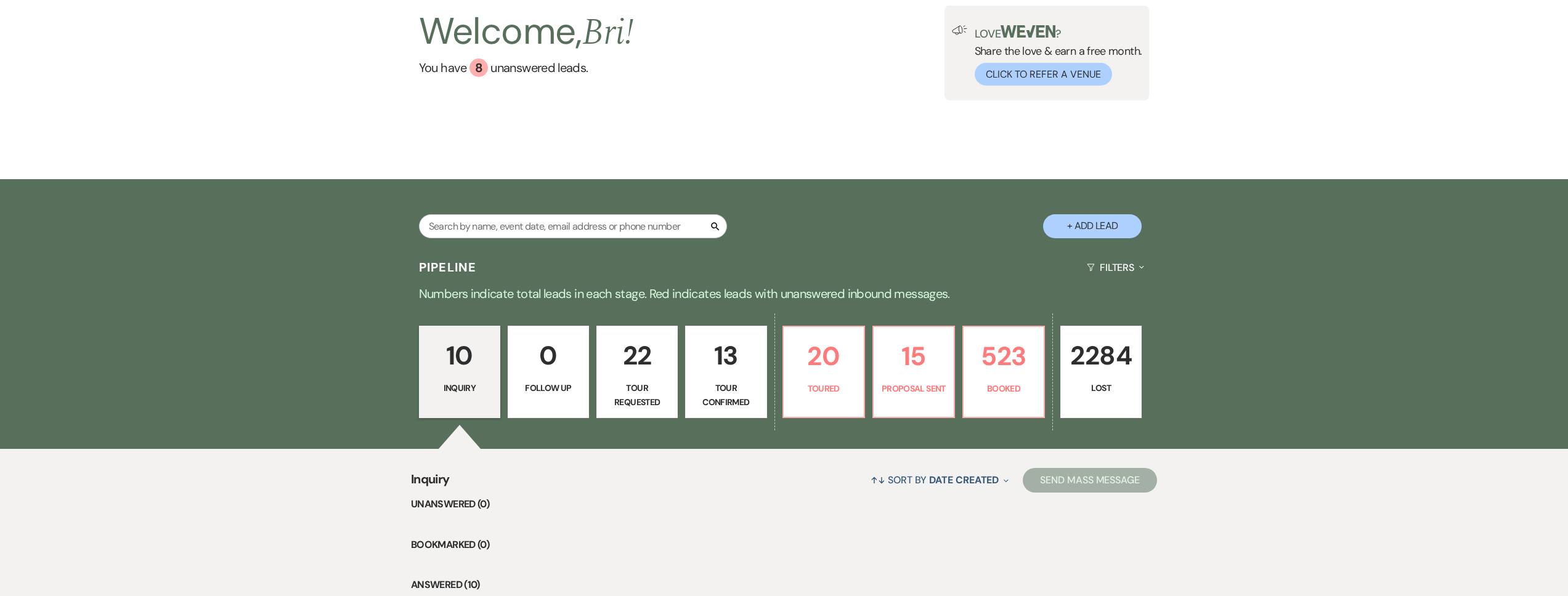
select select "2"
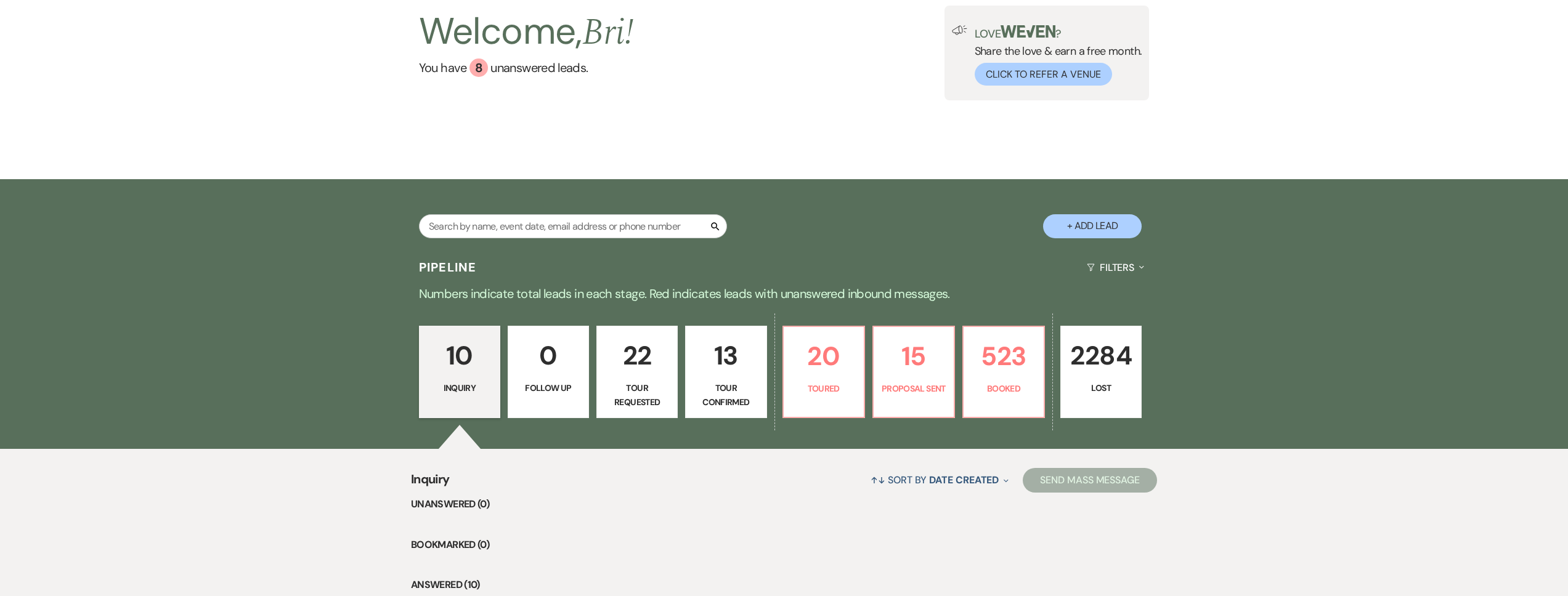
select select "2"
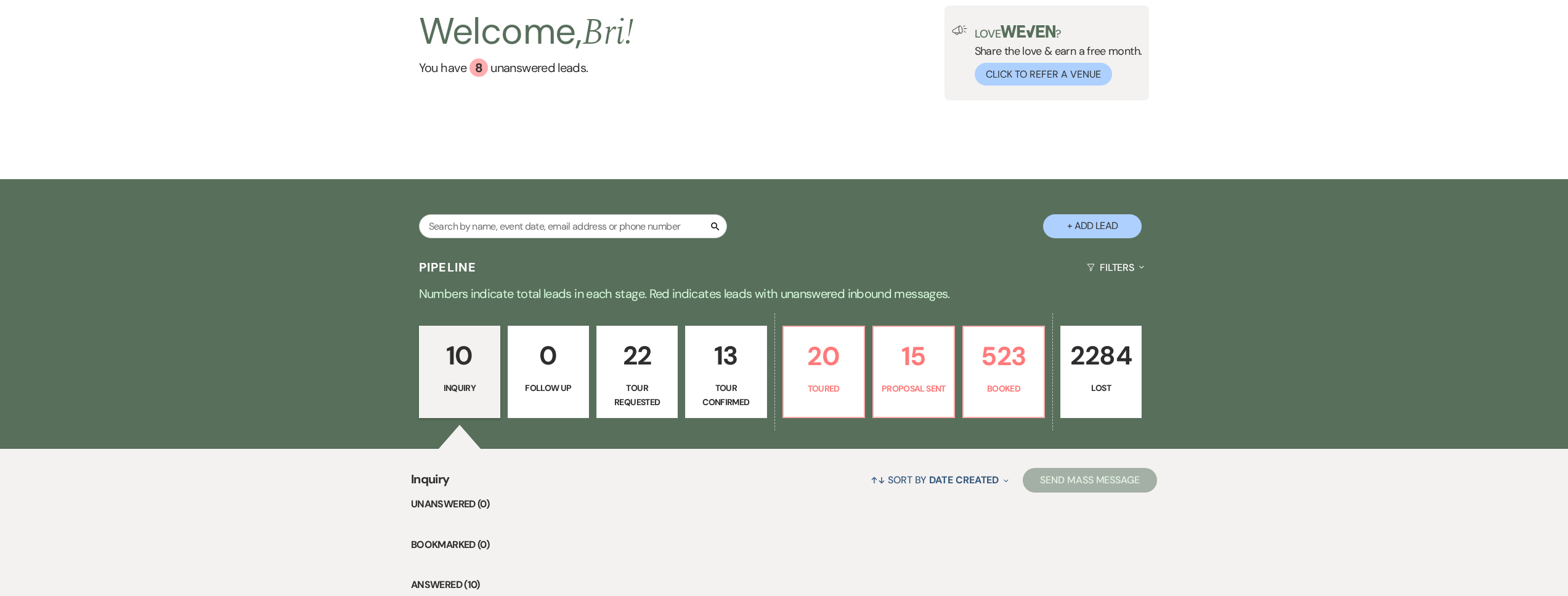
select select "2"
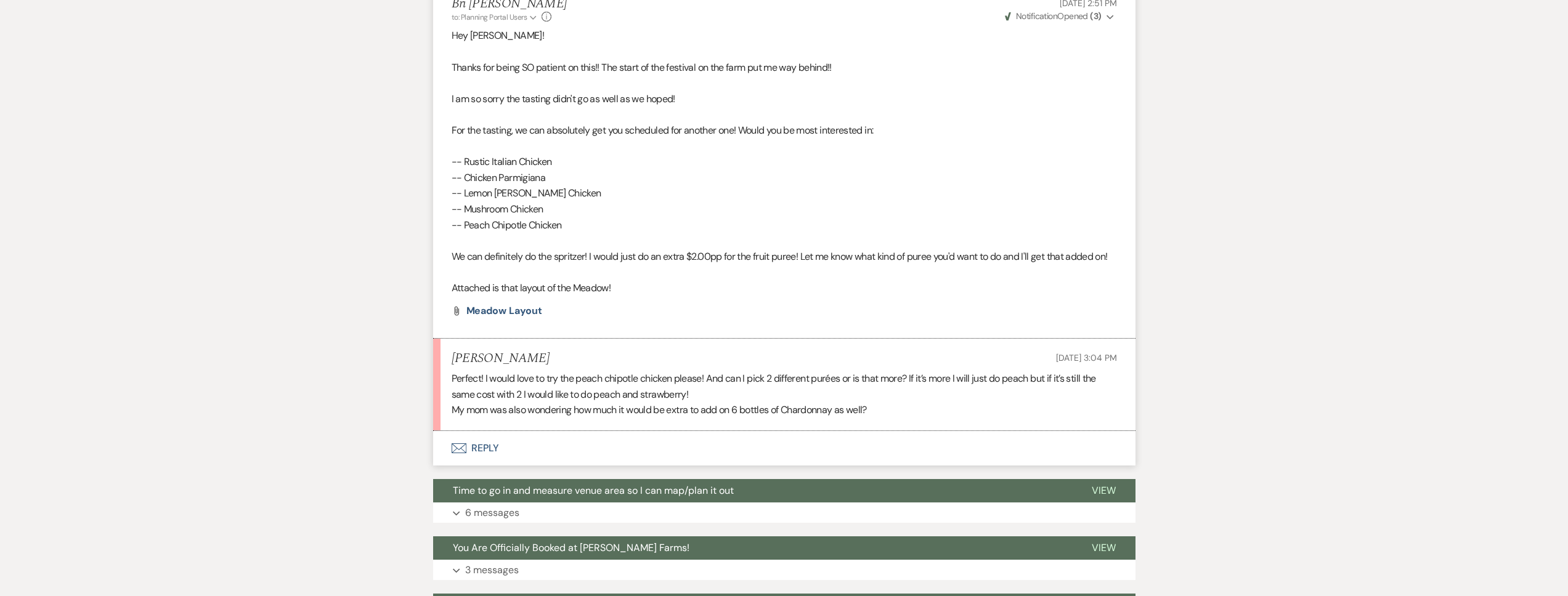
scroll to position [2730, 0]
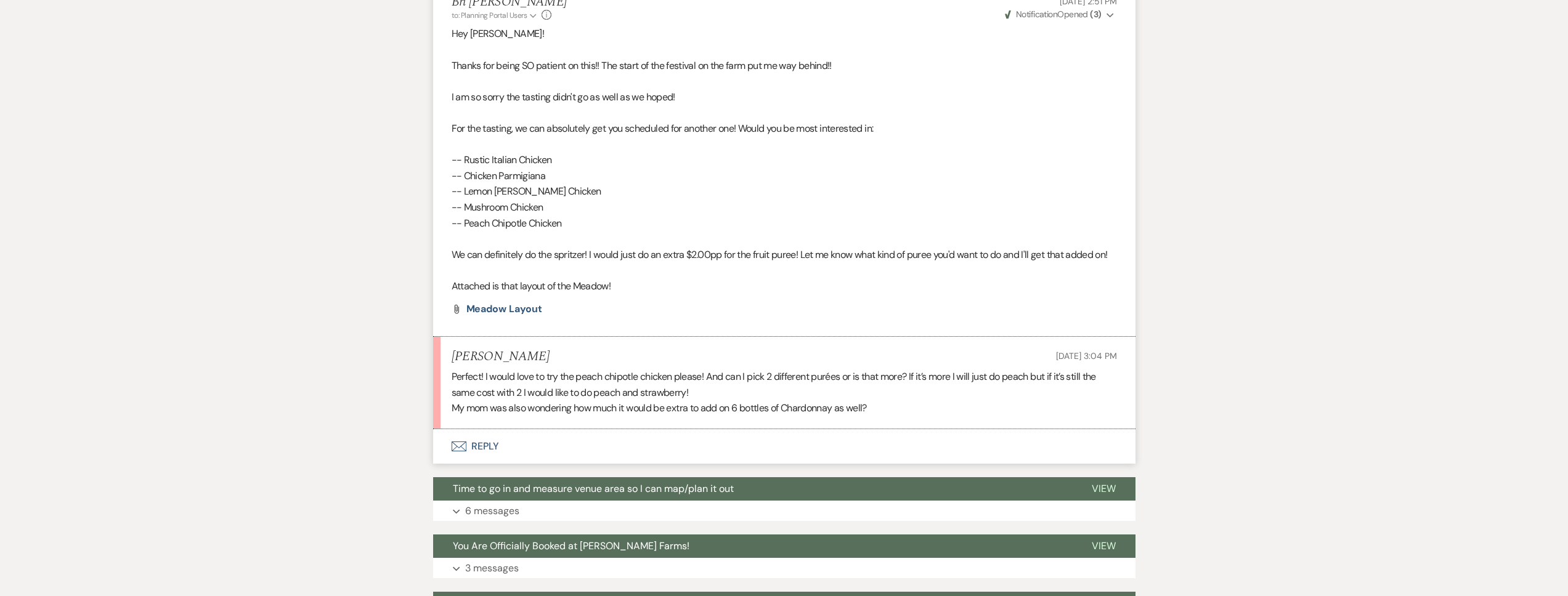
click at [808, 455] on button "Envelope Reply" at bounding box center [784, 447] width 702 height 35
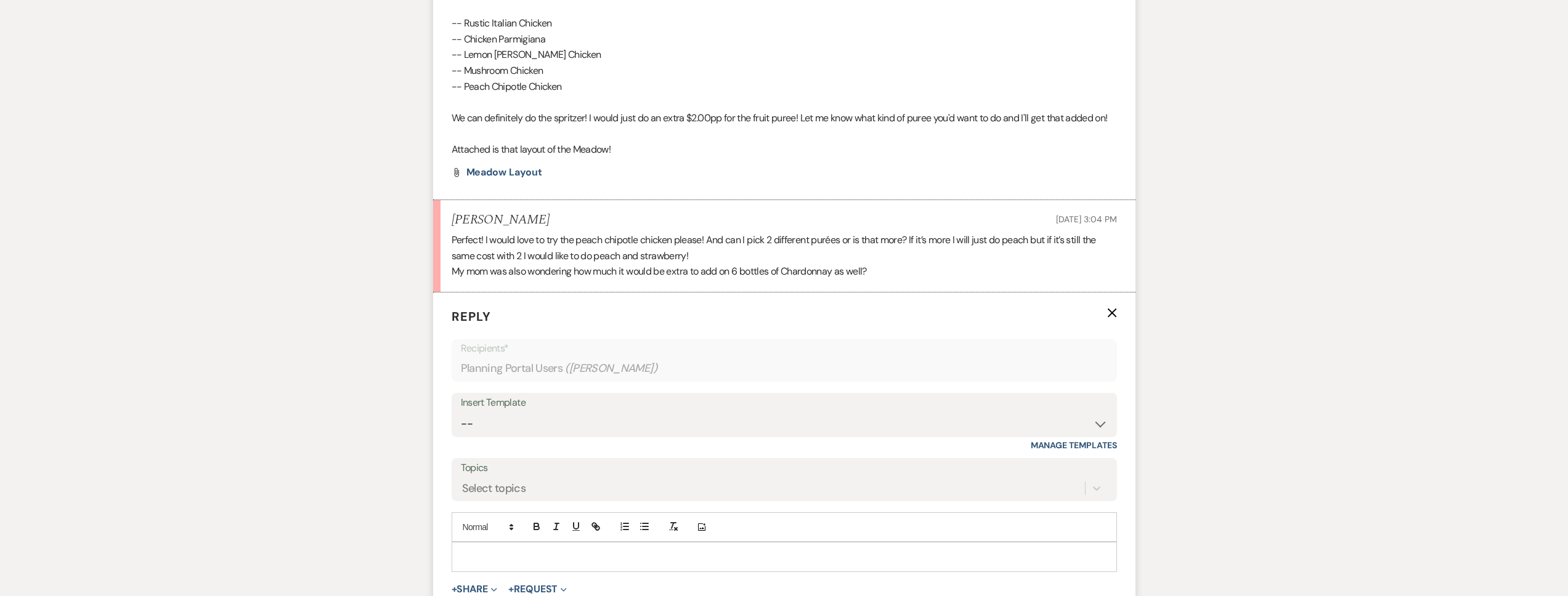
scroll to position [2872, 0]
click at [484, 558] on p at bounding box center [784, 551] width 645 height 13
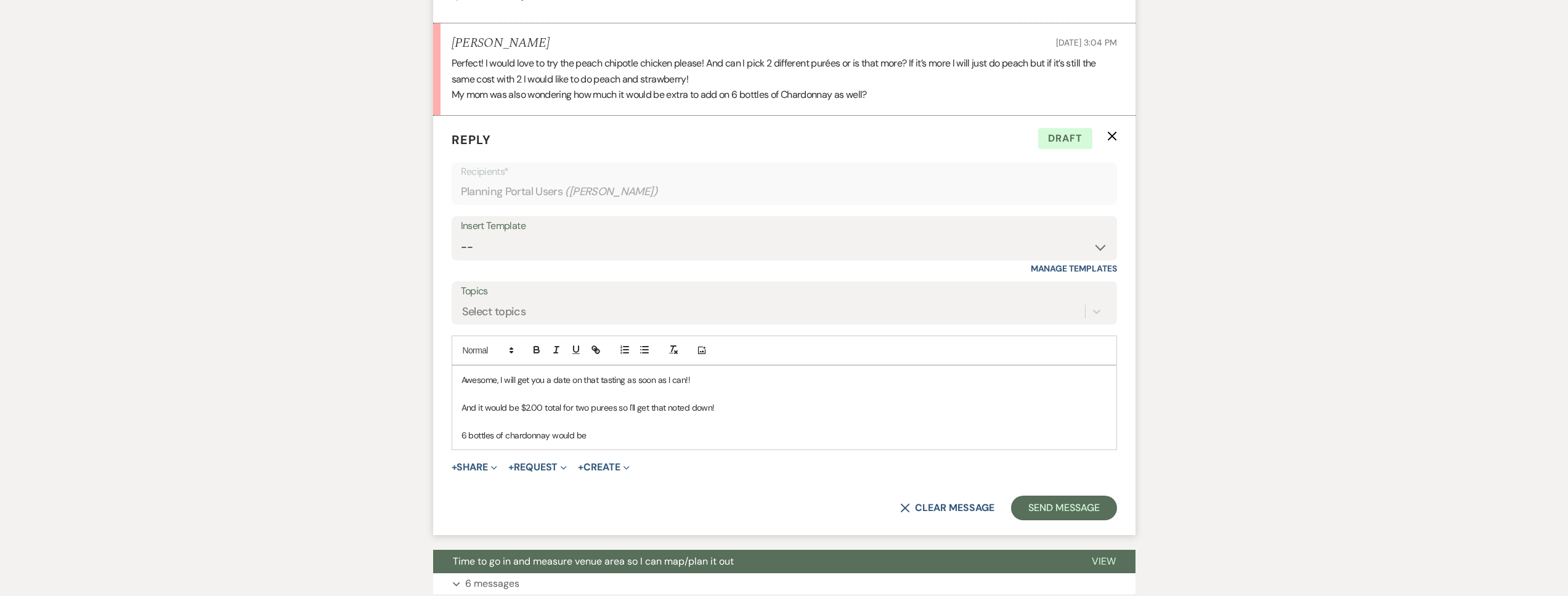
scroll to position [3147, 0]
drag, startPoint x: 669, startPoint y: 450, endPoint x: 588, endPoint y: 452, distance: 81.0
click at [588, 441] on span "Cono Sur Chardonnay $30/bottle" at bounding box center [647, 436] width 122 height 11
drag, startPoint x: 588, startPoint y: 452, endPoint x: 591, endPoint y: 463, distance: 11.4
click at [588, 441] on span "Cono Sur Chardonnay $30/bottle" at bounding box center [647, 436] width 122 height 11
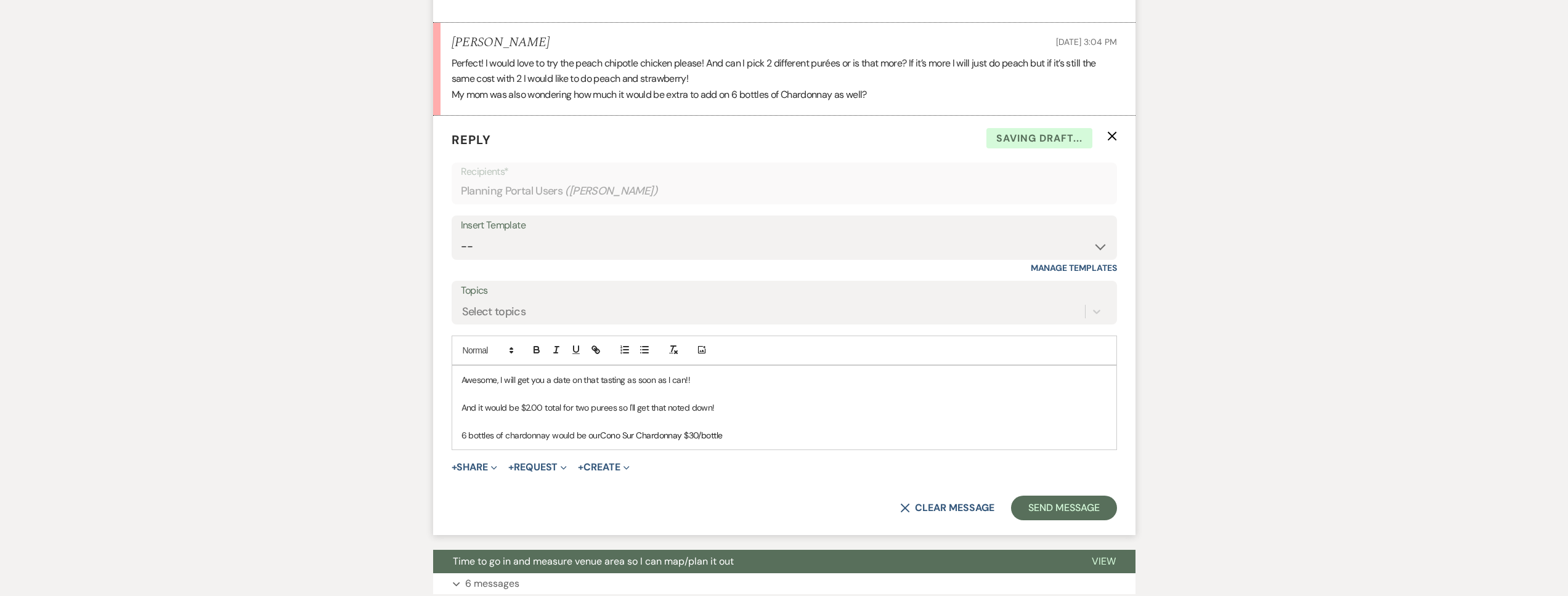
click at [678, 441] on span "Cono Sur Chardonnay $30/bottle" at bounding box center [661, 436] width 122 height 11
click at [766, 442] on p "6 bottles of chardonnay would be our Cono Sur Chardonnay at $30/bottle" at bounding box center [784, 435] width 645 height 13
click at [1047, 515] on button "Send Message" at bounding box center [1063, 508] width 105 height 25
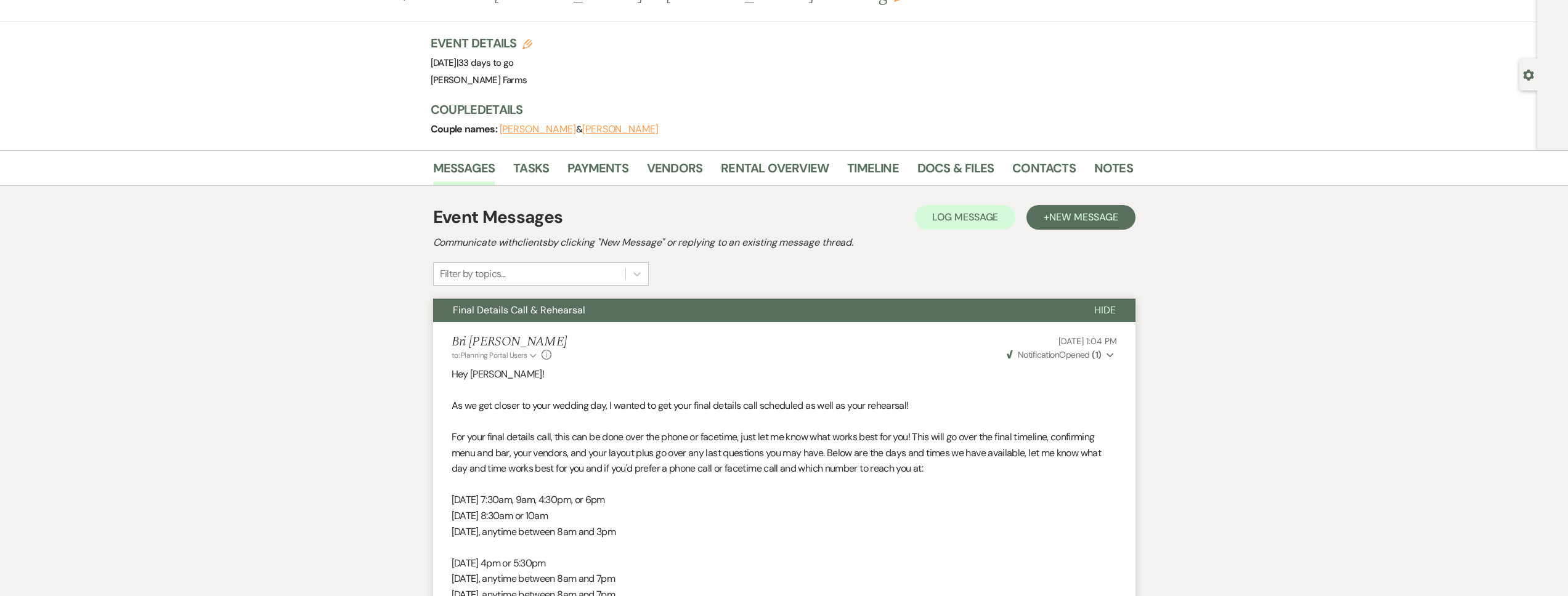
scroll to position [0, 0]
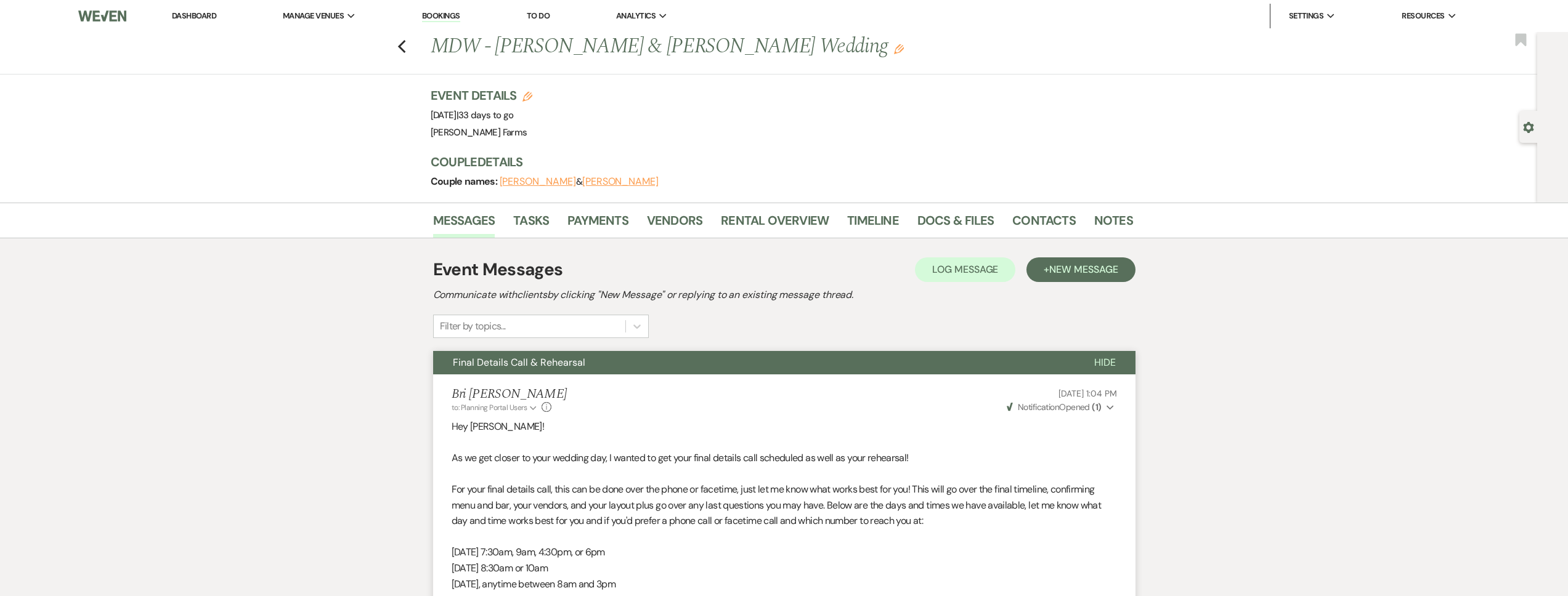
click at [172, 18] on link "Dashboard" at bounding box center [194, 16] width 44 height 11
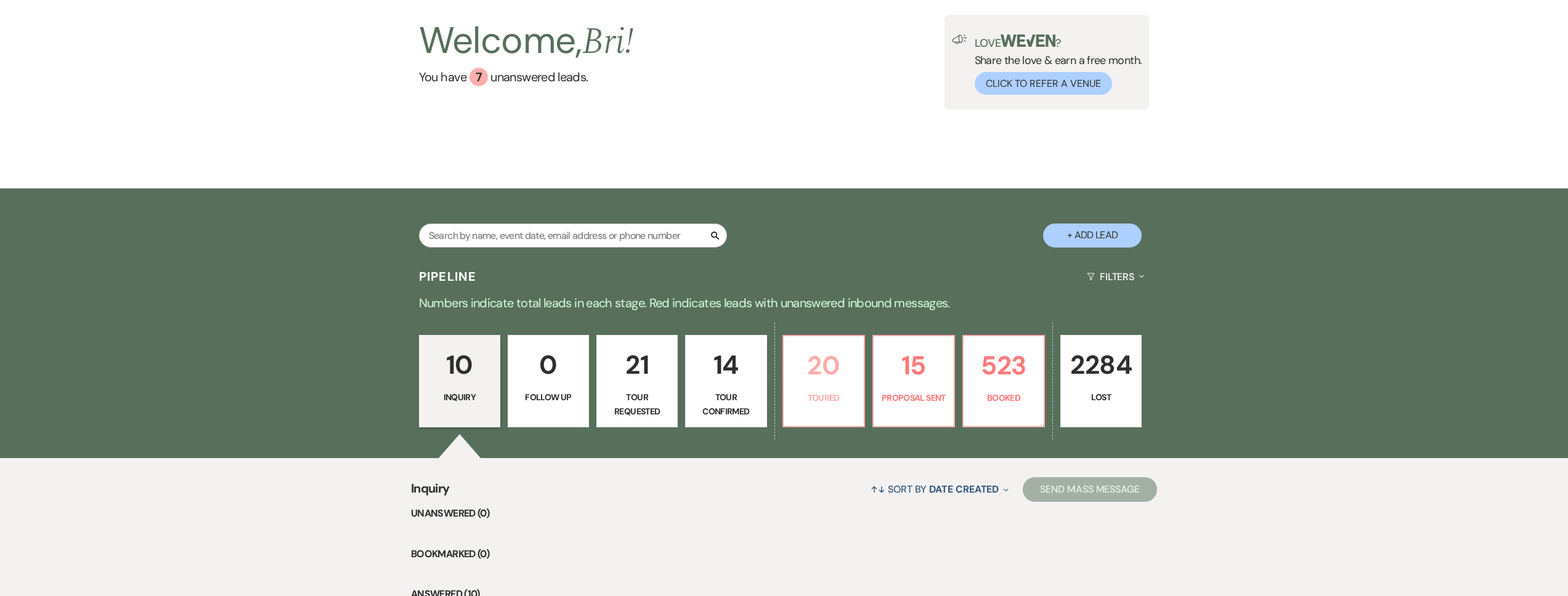
click at [834, 368] on p "20" at bounding box center [824, 365] width 66 height 41
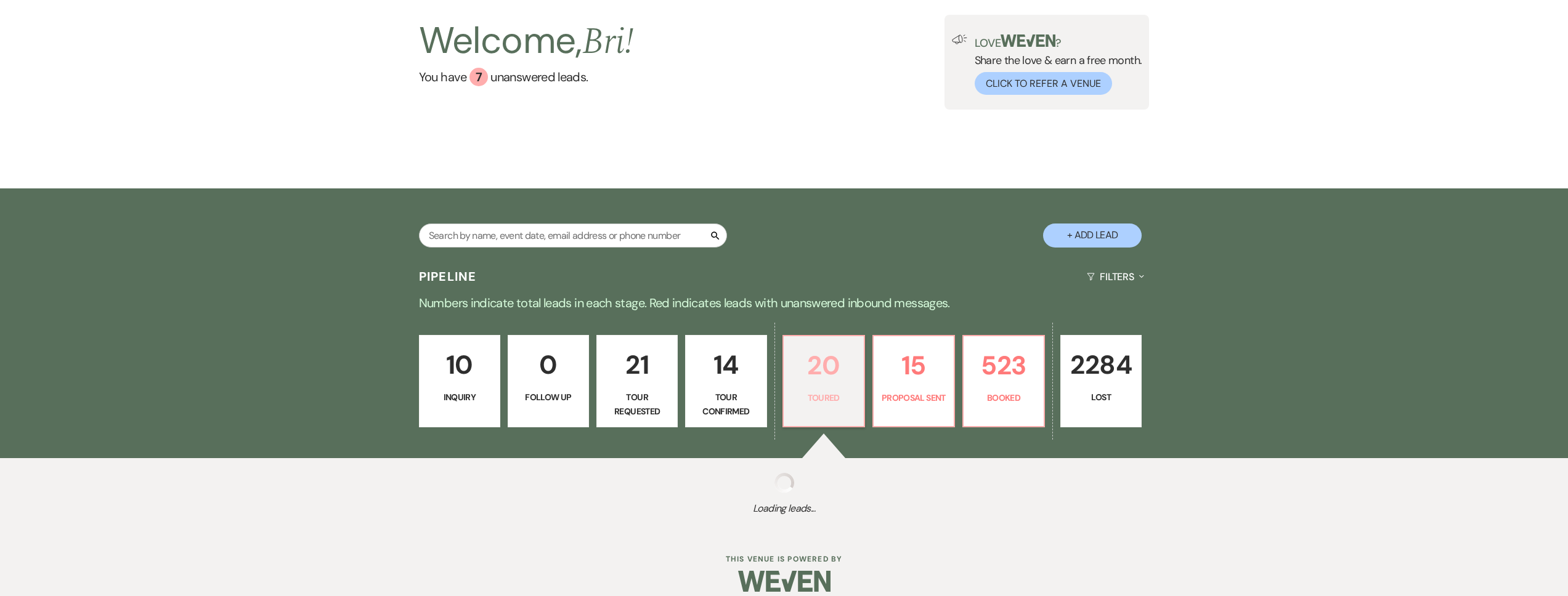
select select "5"
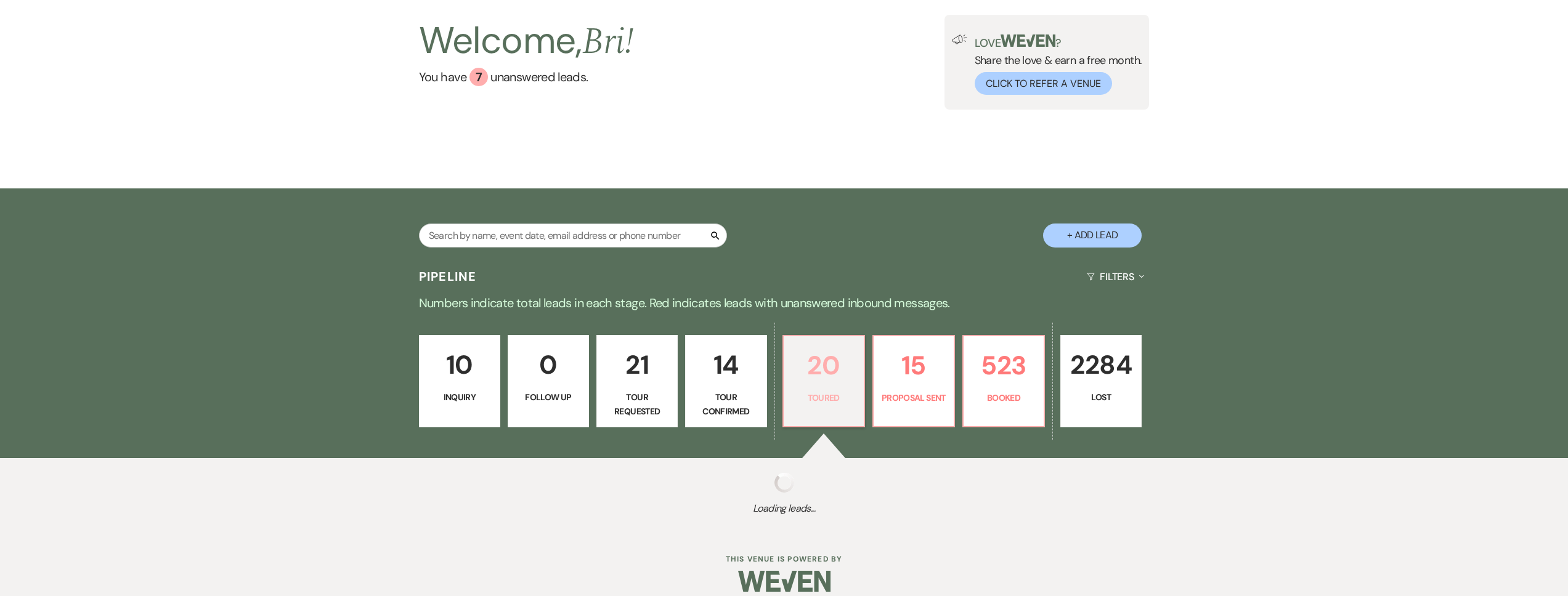
select select "5"
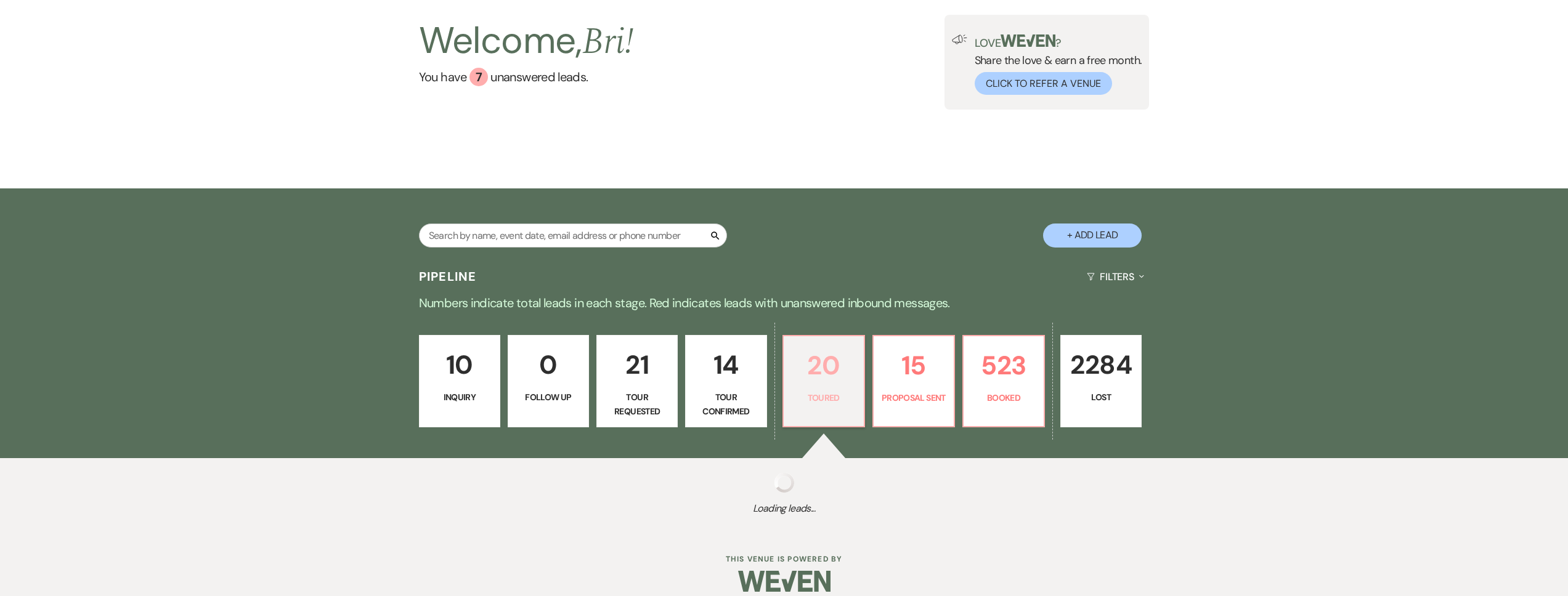
select select "5"
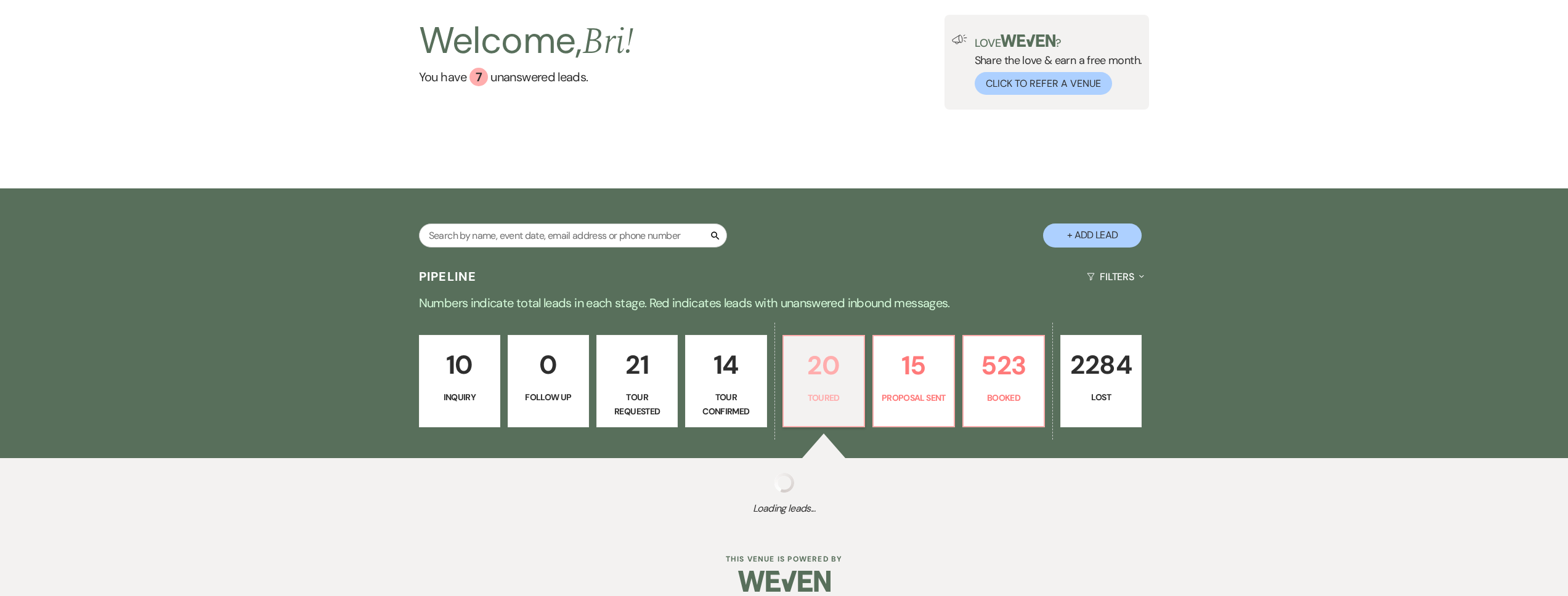
select select "5"
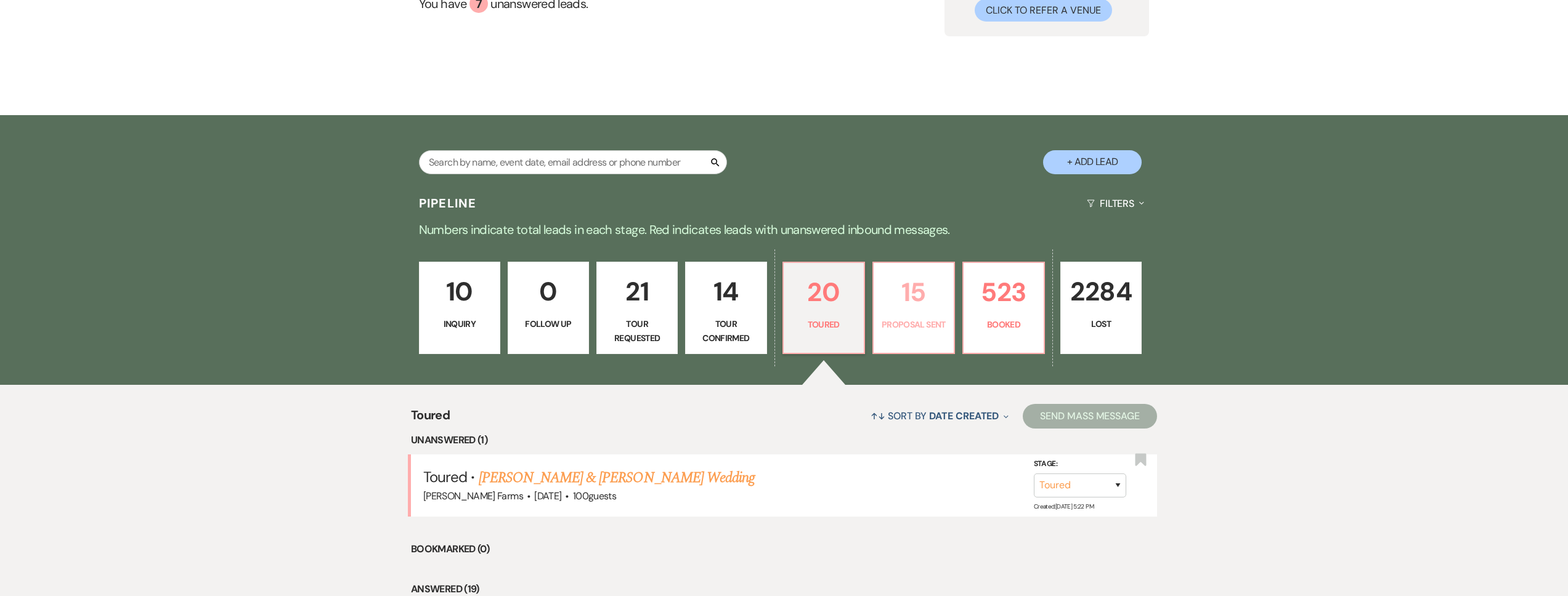
click at [900, 339] on link "15 Proposal Sent" at bounding box center [914, 308] width 83 height 92
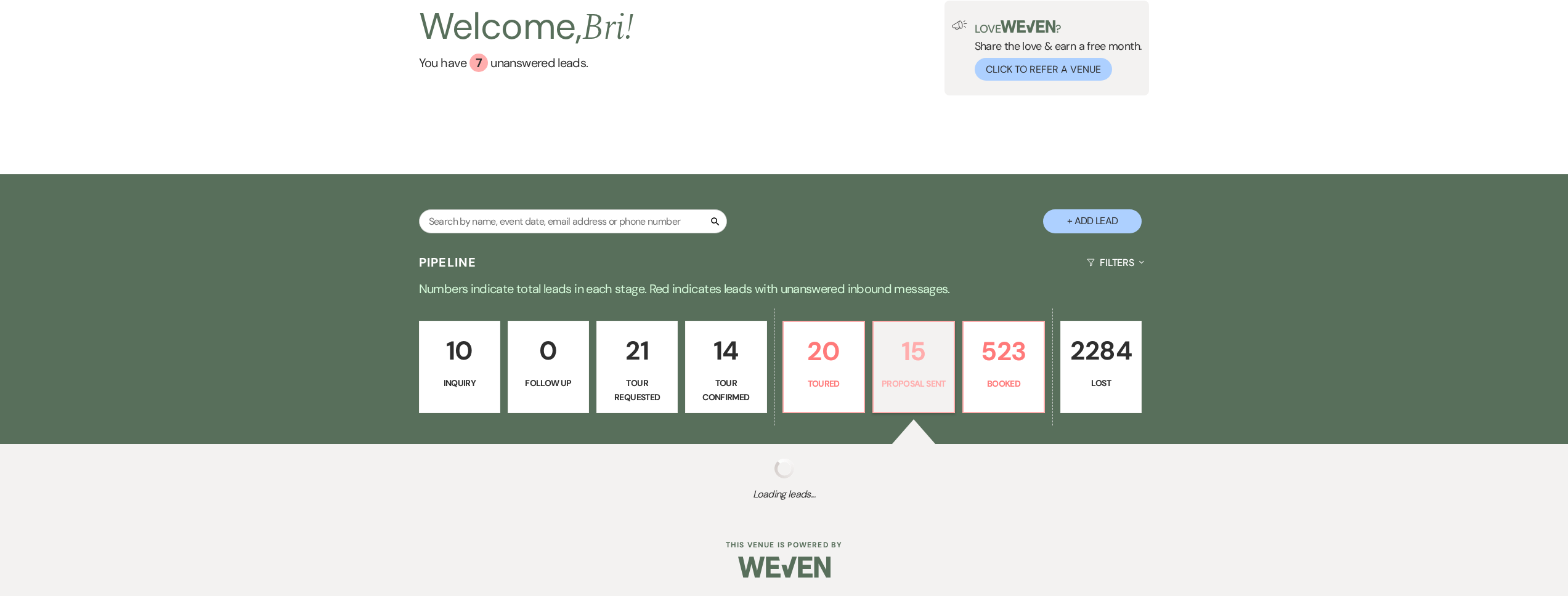
select select "6"
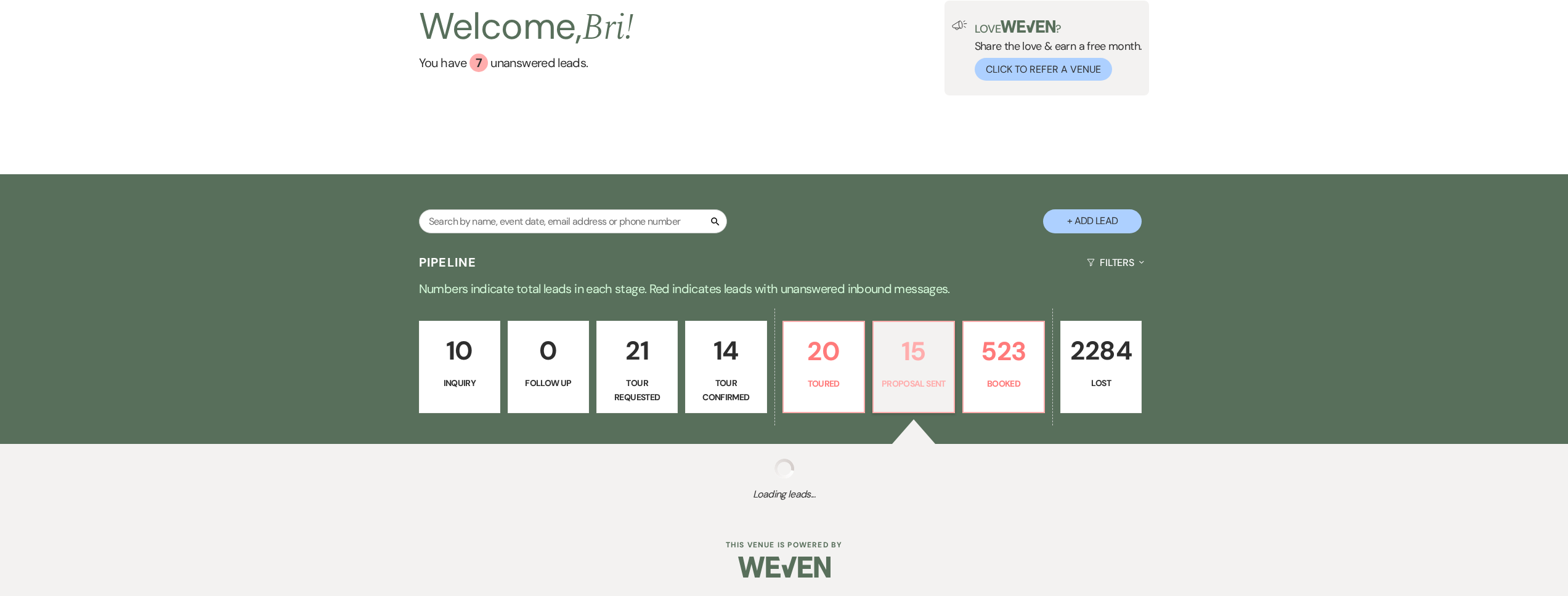
select select "6"
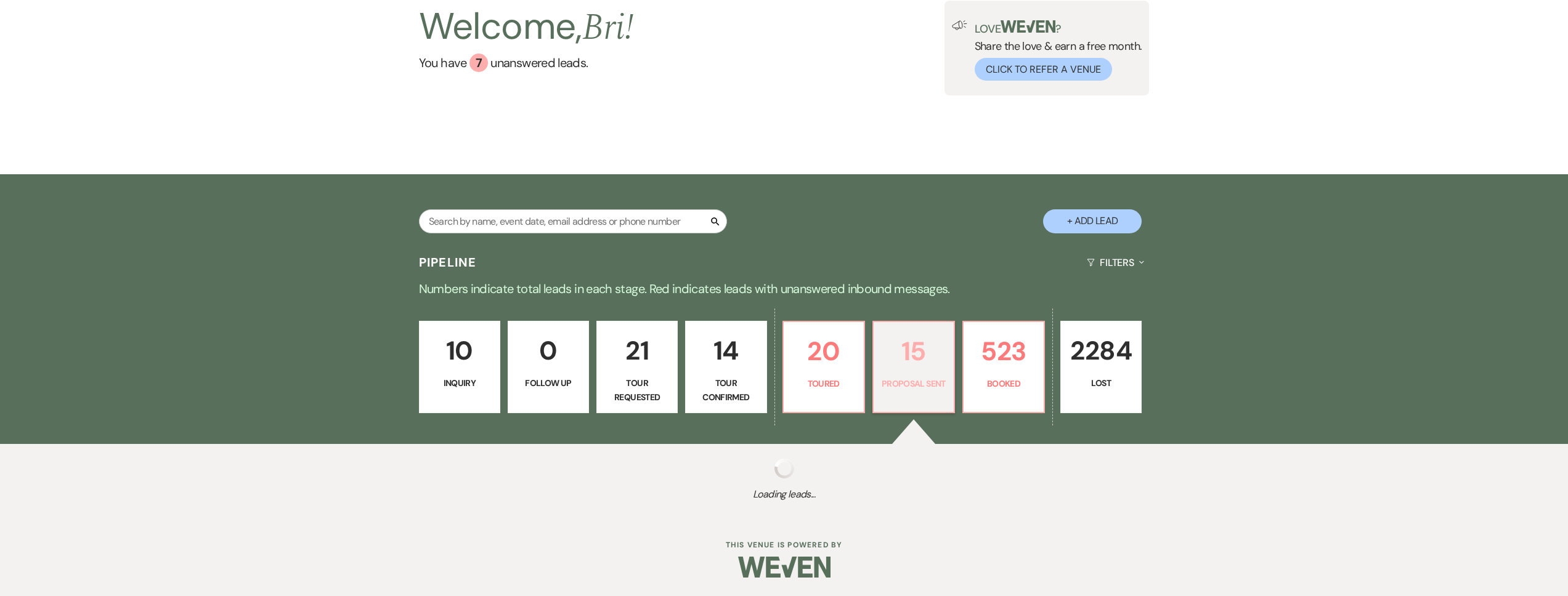
select select "6"
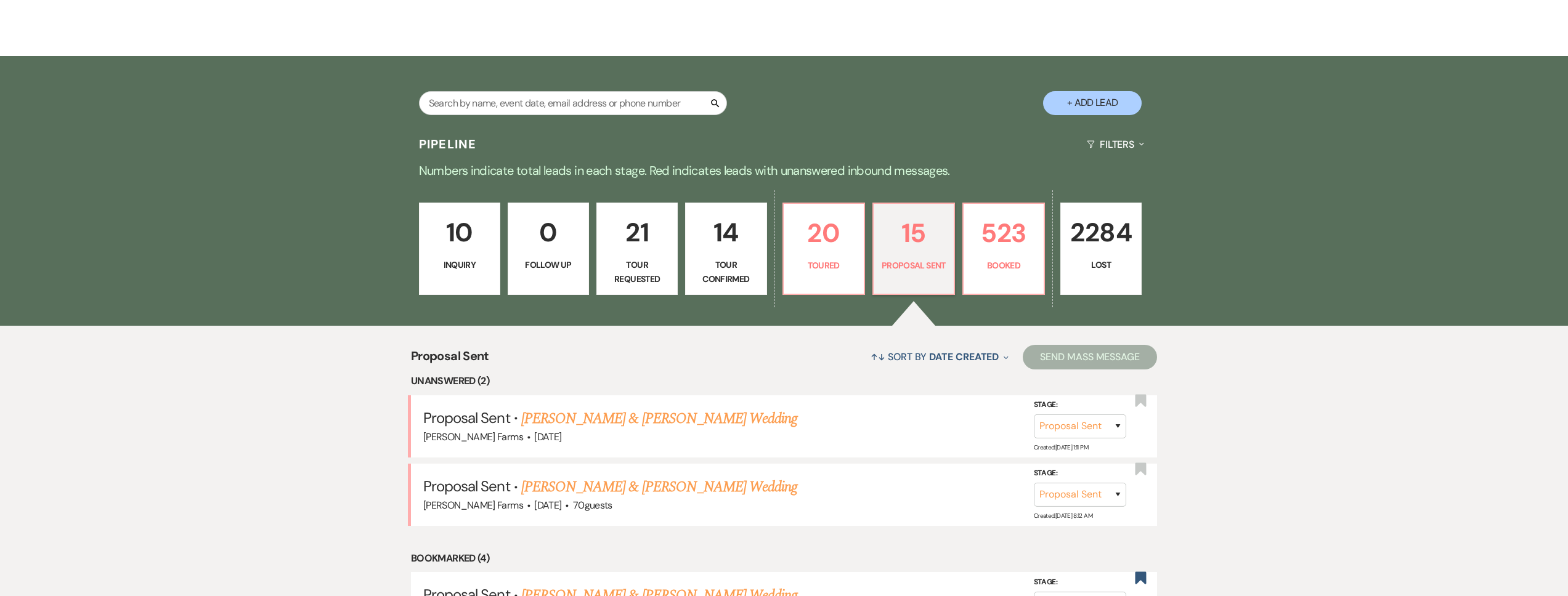
scroll to position [250, 0]
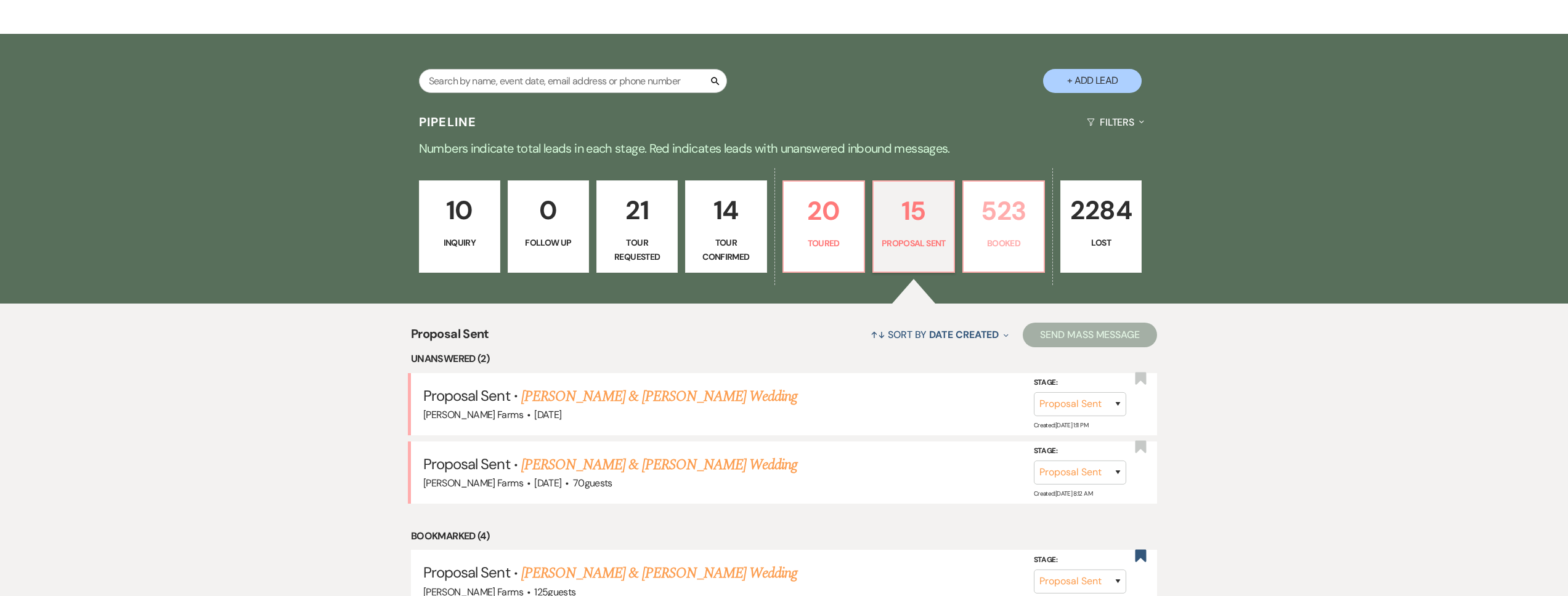
click at [992, 241] on p "Booked" at bounding box center [1004, 243] width 66 height 13
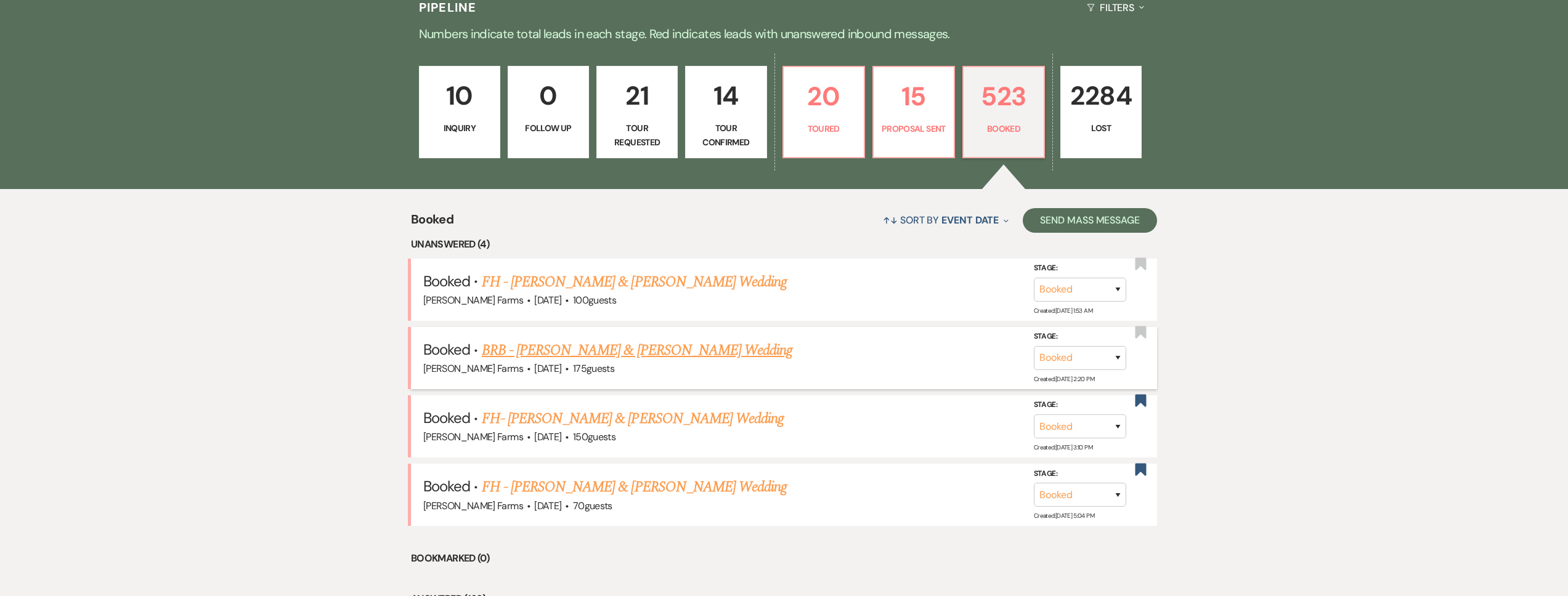
scroll to position [460, 0]
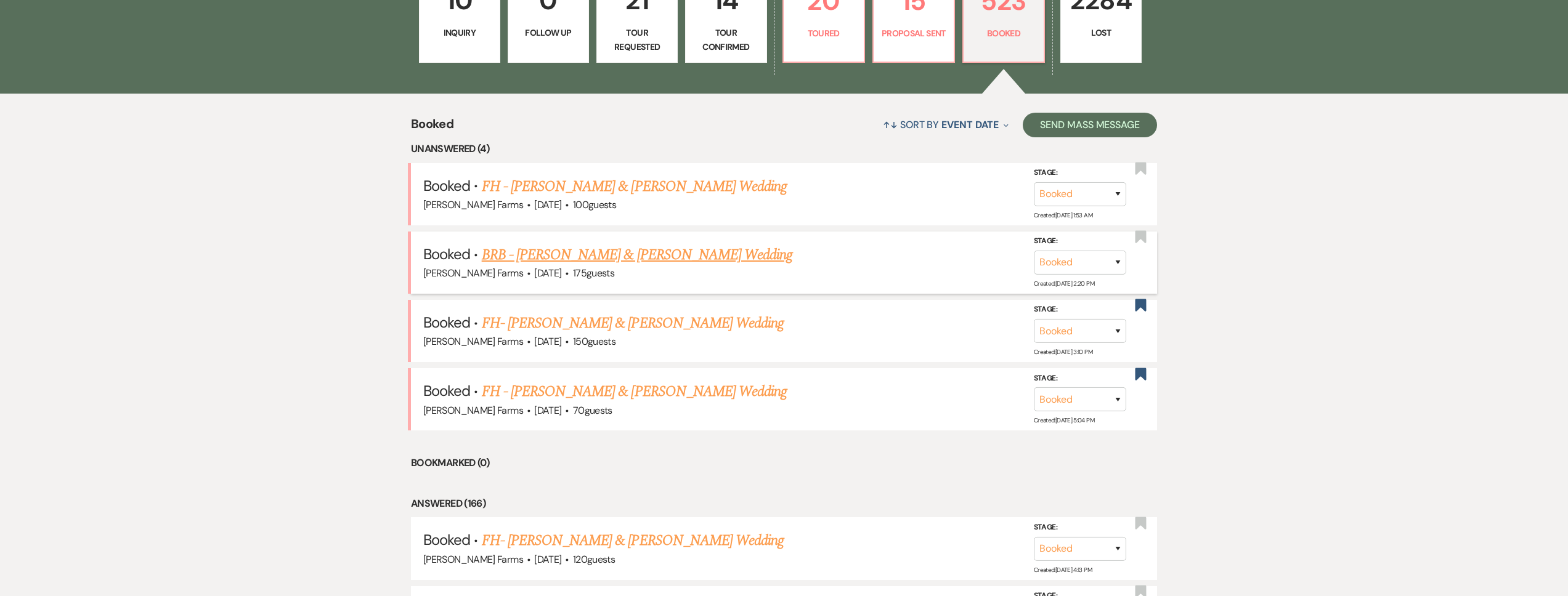
click at [667, 259] on link "BRB - Kiana Gibson & Josh Ricken's Wedding" at bounding box center [637, 255] width 311 height 22
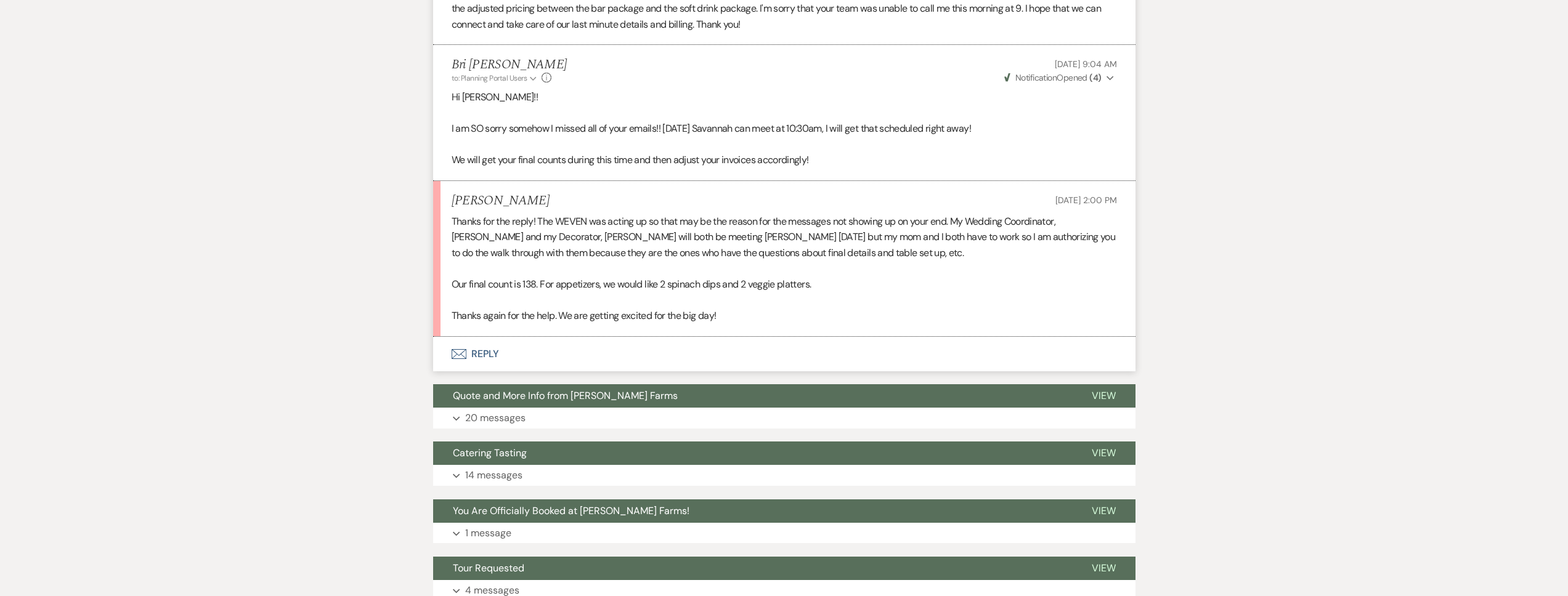
scroll to position [2542, 0]
click at [627, 359] on button "Envelope Reply" at bounding box center [784, 353] width 702 height 35
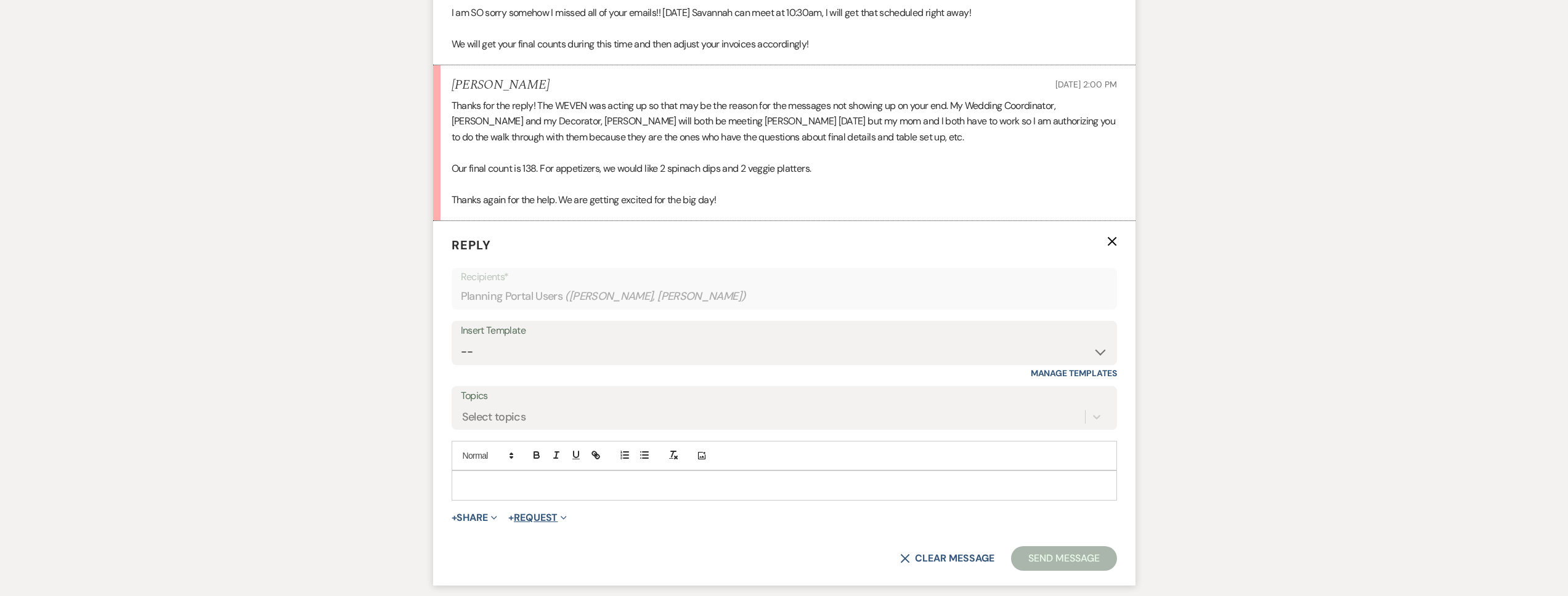
scroll to position [2658, 0]
click at [491, 481] on p at bounding box center [784, 484] width 645 height 13
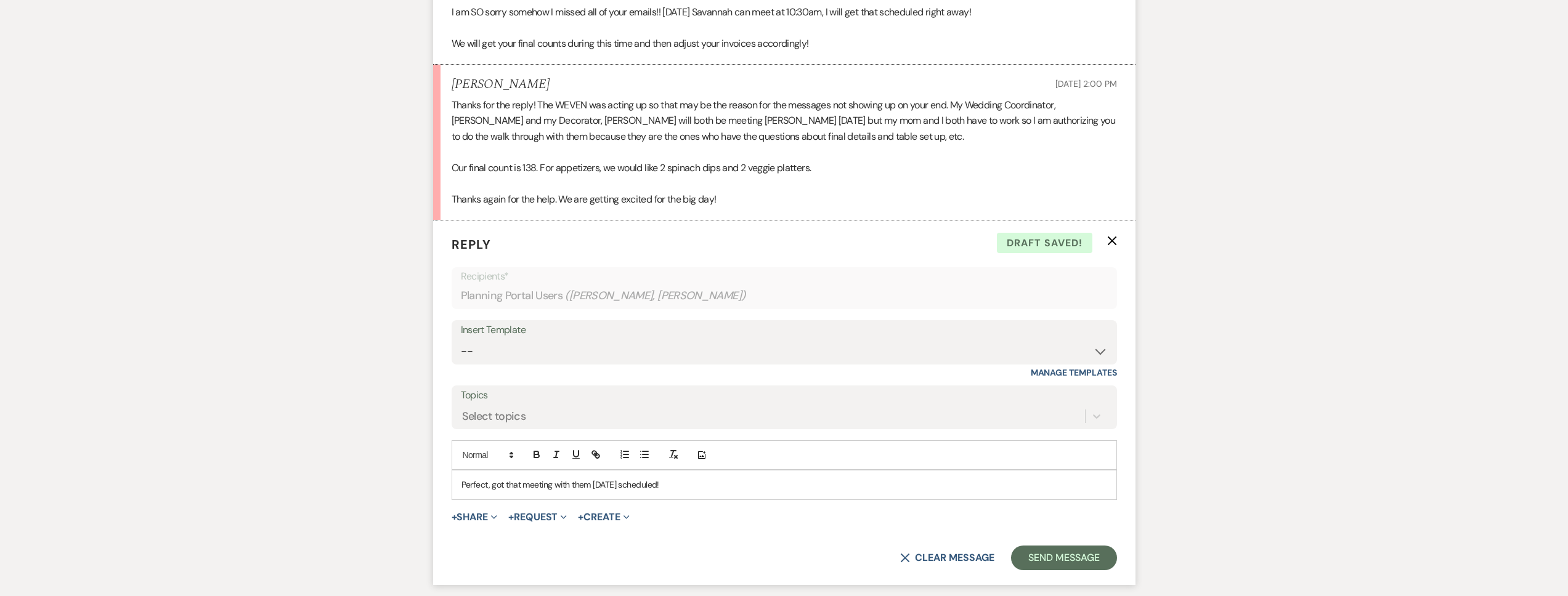
click at [706, 484] on p "Perfect, got that meeting with them tomorrow scheduled!" at bounding box center [784, 484] width 645 height 13
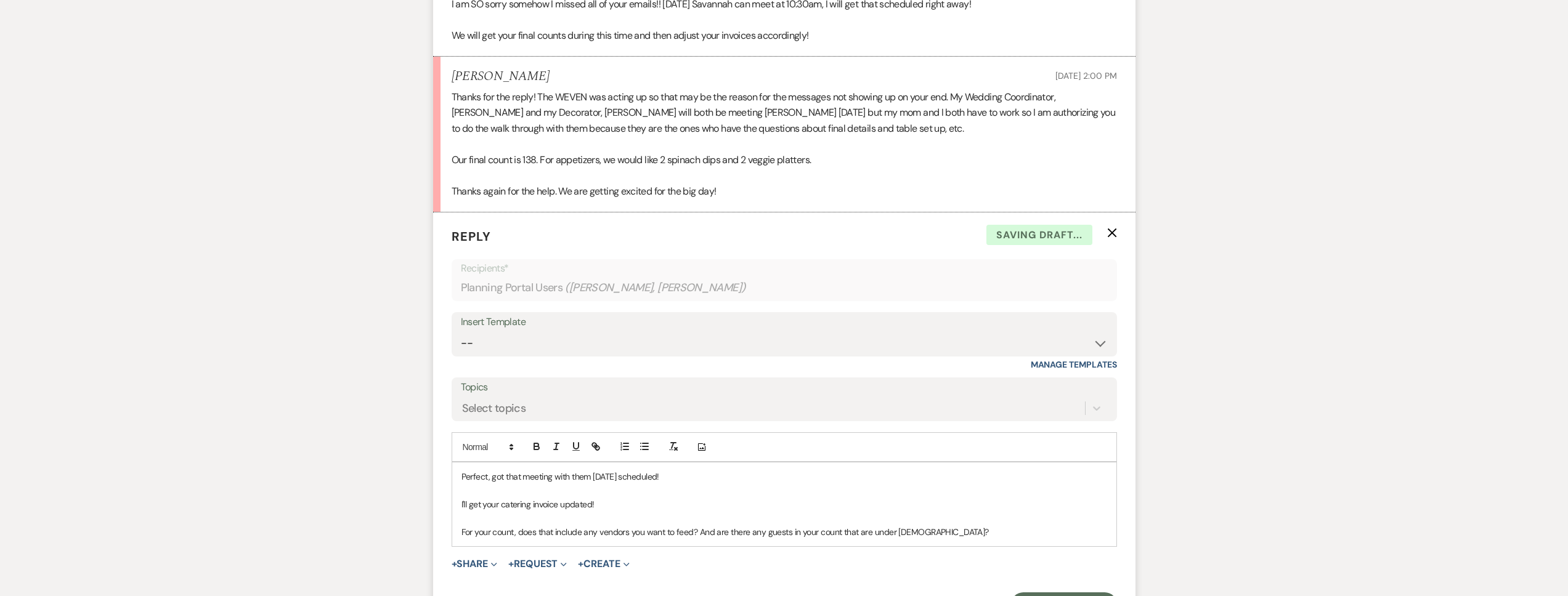
scroll to position [2725, 0]
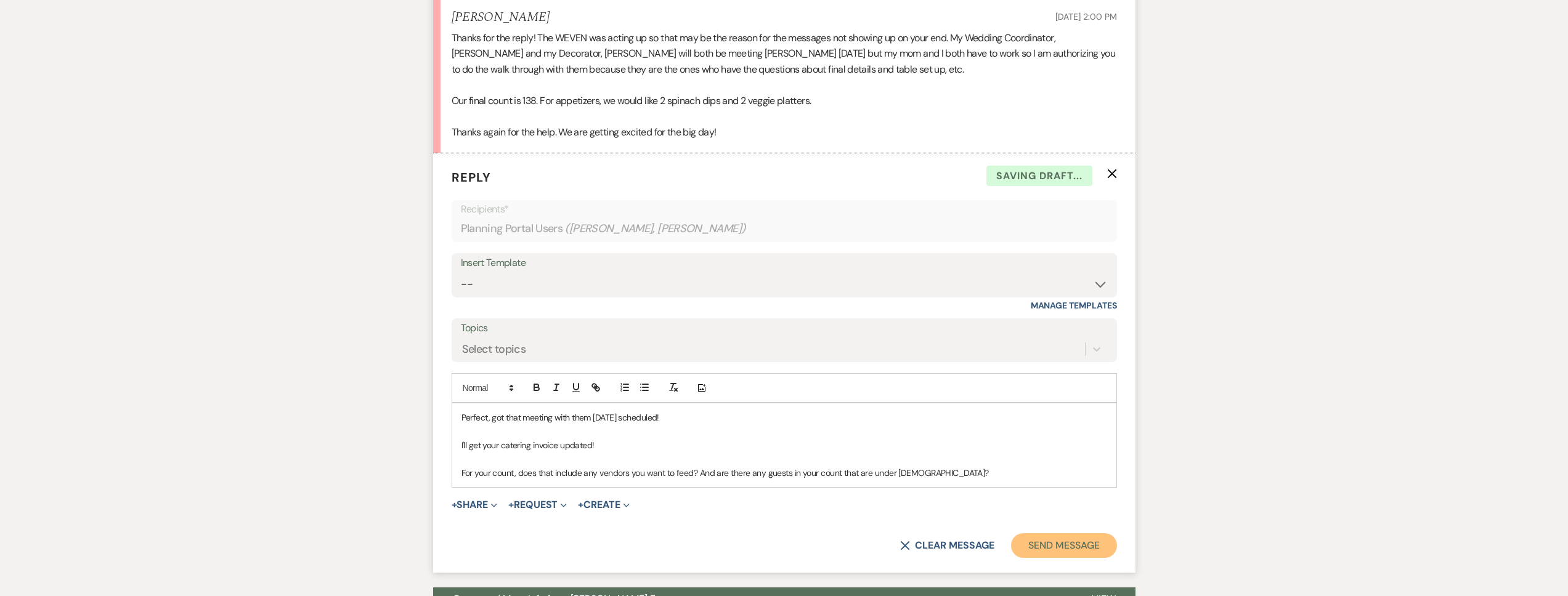
click at [1047, 550] on button "Send Message" at bounding box center [1063, 546] width 105 height 25
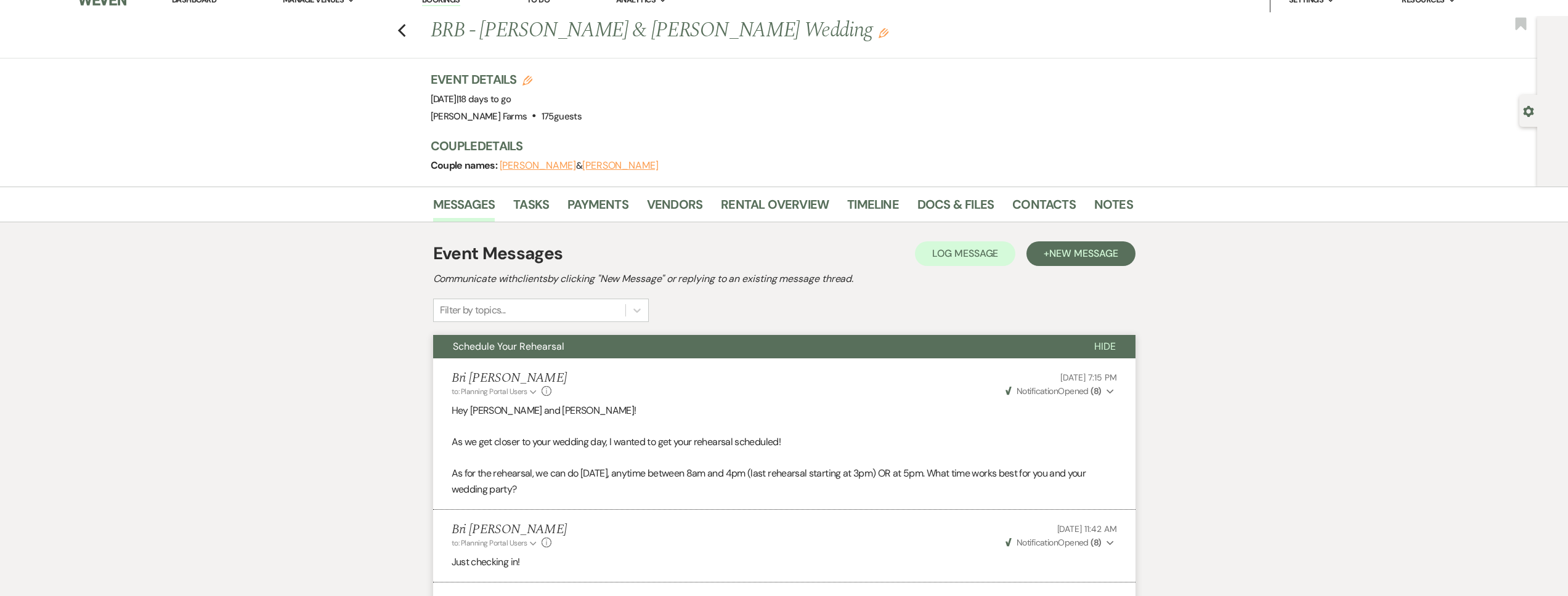
scroll to position [0, 0]
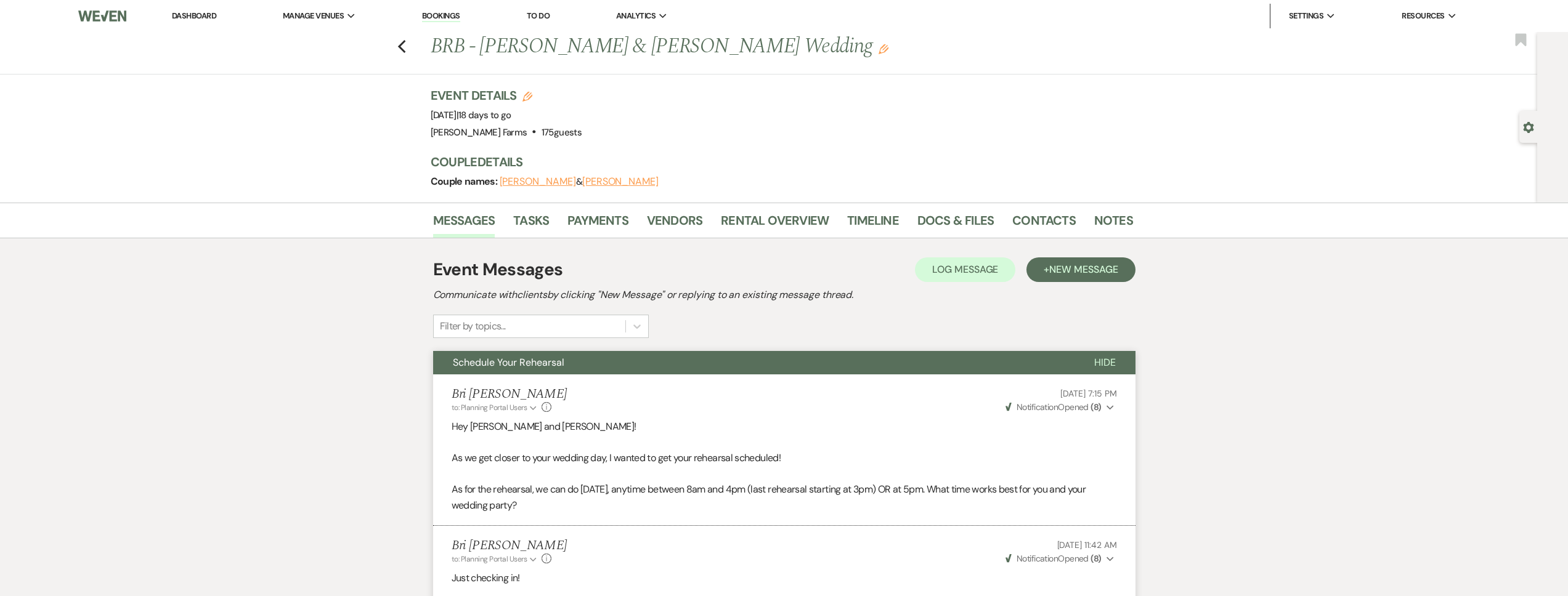
click at [213, 18] on link "Dashboard" at bounding box center [194, 16] width 44 height 11
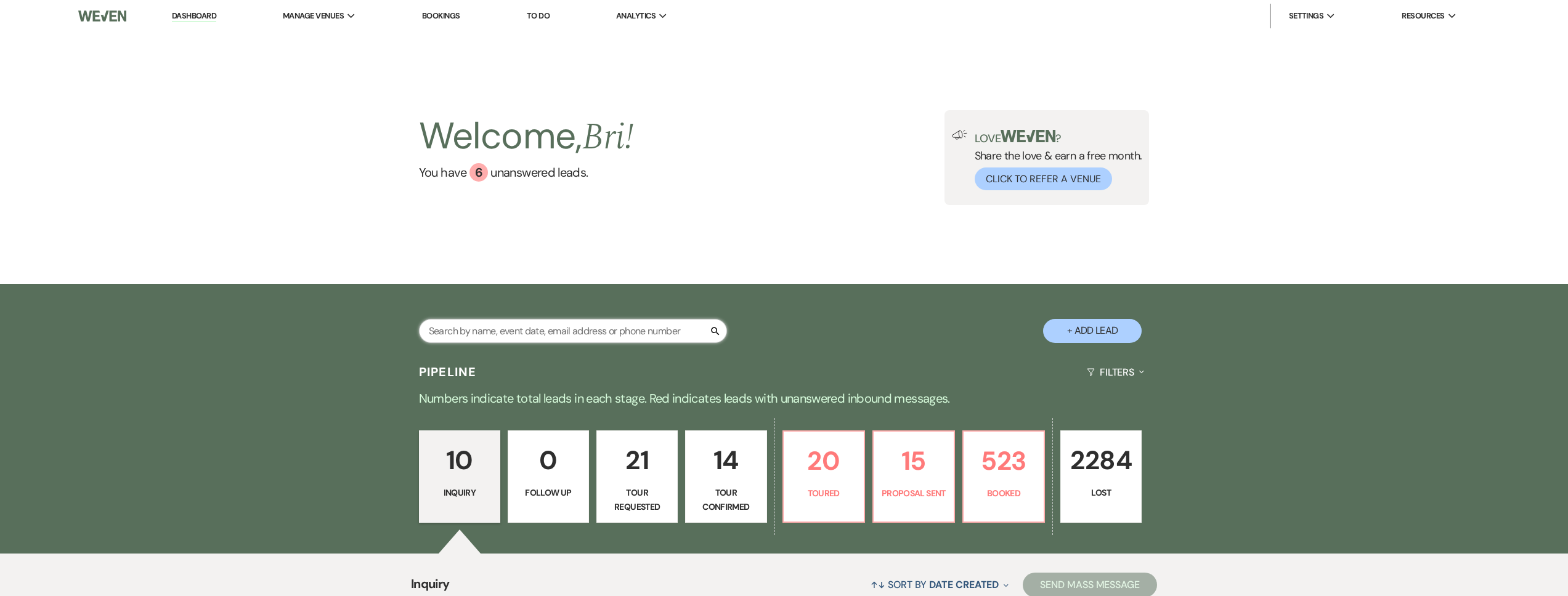
click at [529, 327] on input "text" at bounding box center [573, 331] width 308 height 24
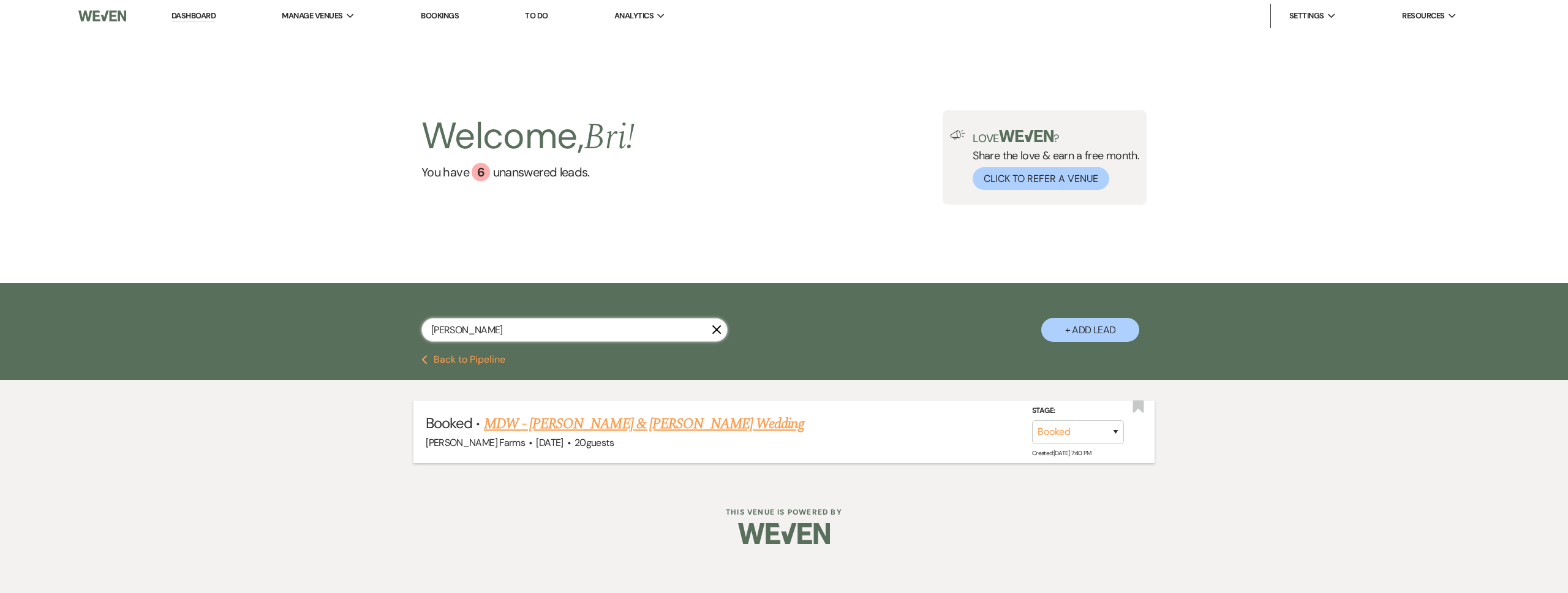
type input "zoellner"
click at [627, 424] on link "MDW - [PERSON_NAME] & [PERSON_NAME] Wedding" at bounding box center [644, 424] width 320 height 22
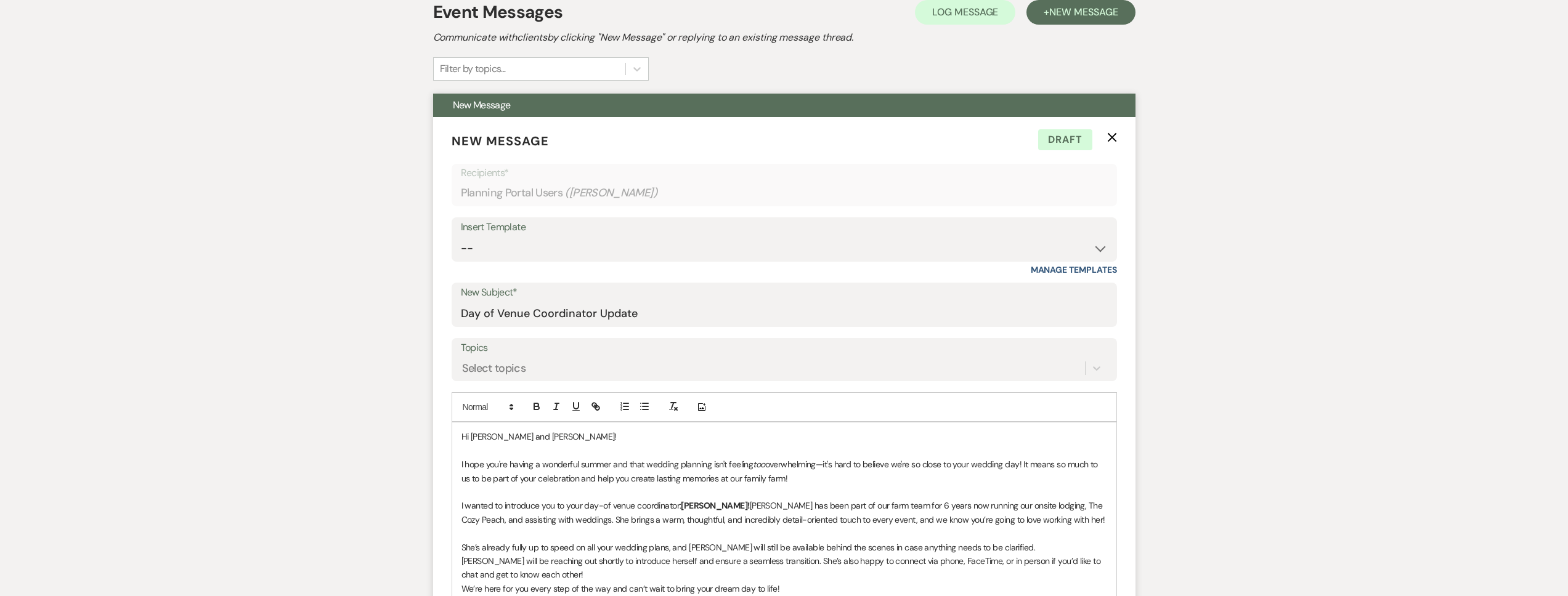
scroll to position [272, 0]
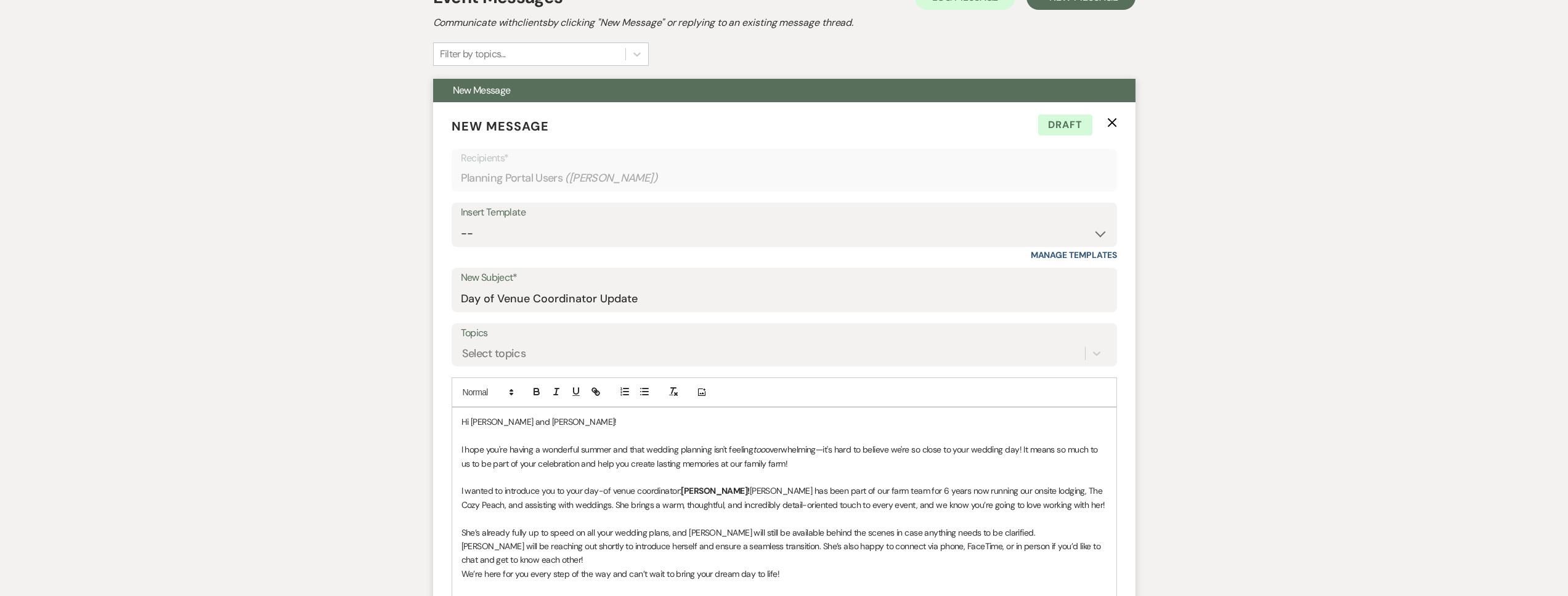
click at [610, 217] on div "Insert Template" at bounding box center [784, 213] width 647 height 18
click at [605, 232] on select "-- Tour Request Response Follow Up Contract (Pre-Booked Leads) Weven Planning P…" at bounding box center [784, 234] width 647 height 24
select select "4075"
click at [461, 222] on select "-- Tour Request Response Follow Up Contract (Pre-Booked Leads) Weven Planning P…" at bounding box center [784, 234] width 647 height 24
type input "Final Details Call & Rehearsal"
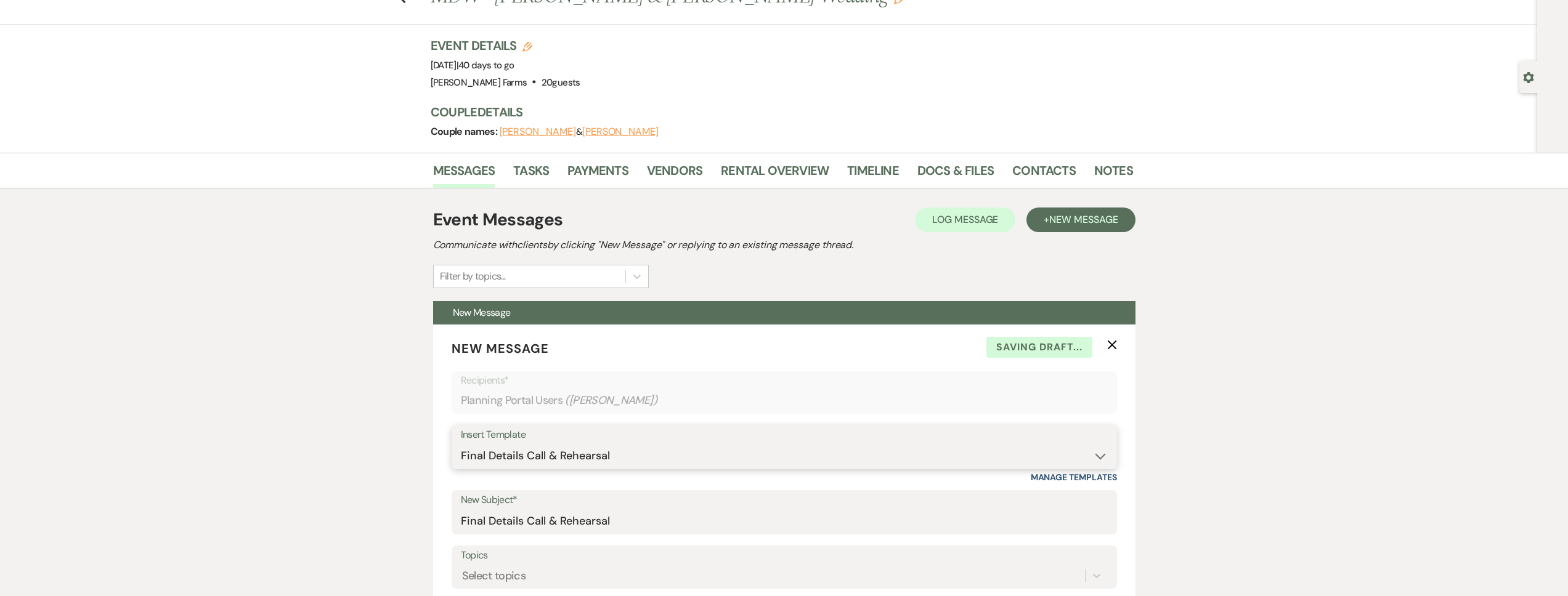
scroll to position [0, 0]
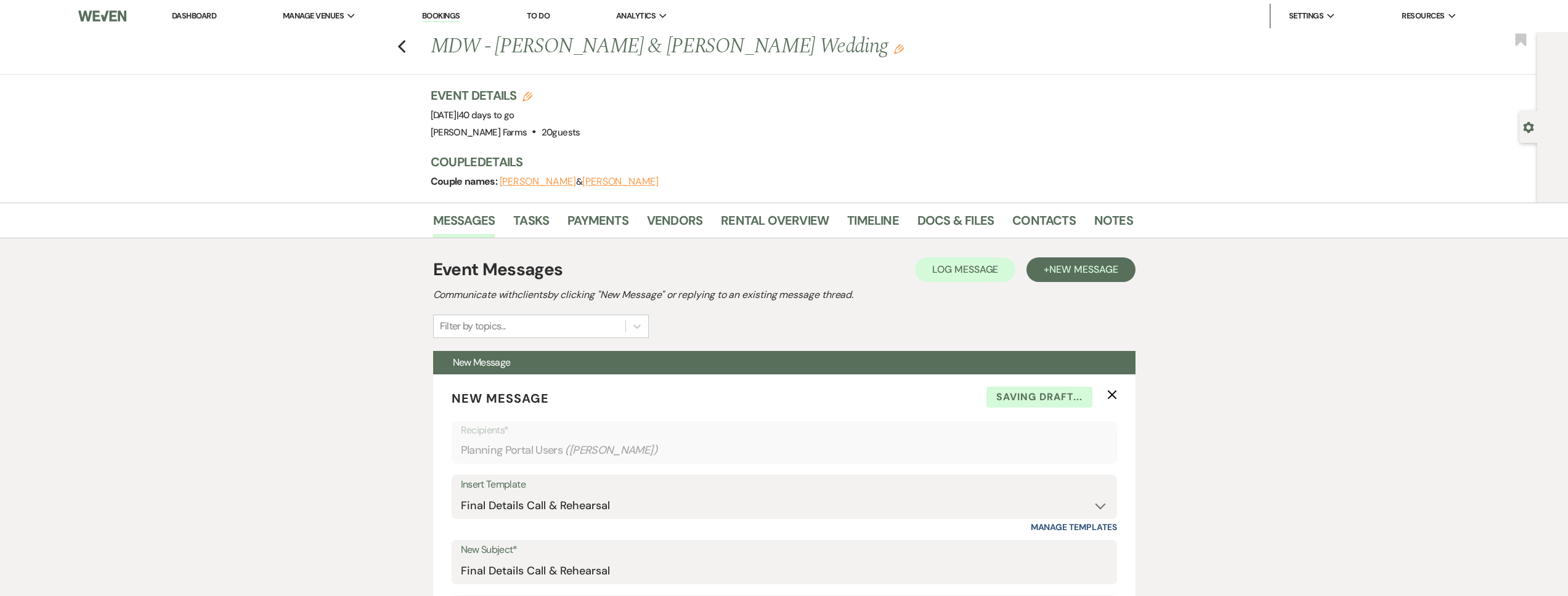
click at [1528, 128] on icon "Gear" at bounding box center [1529, 127] width 11 height 11
select select "5"
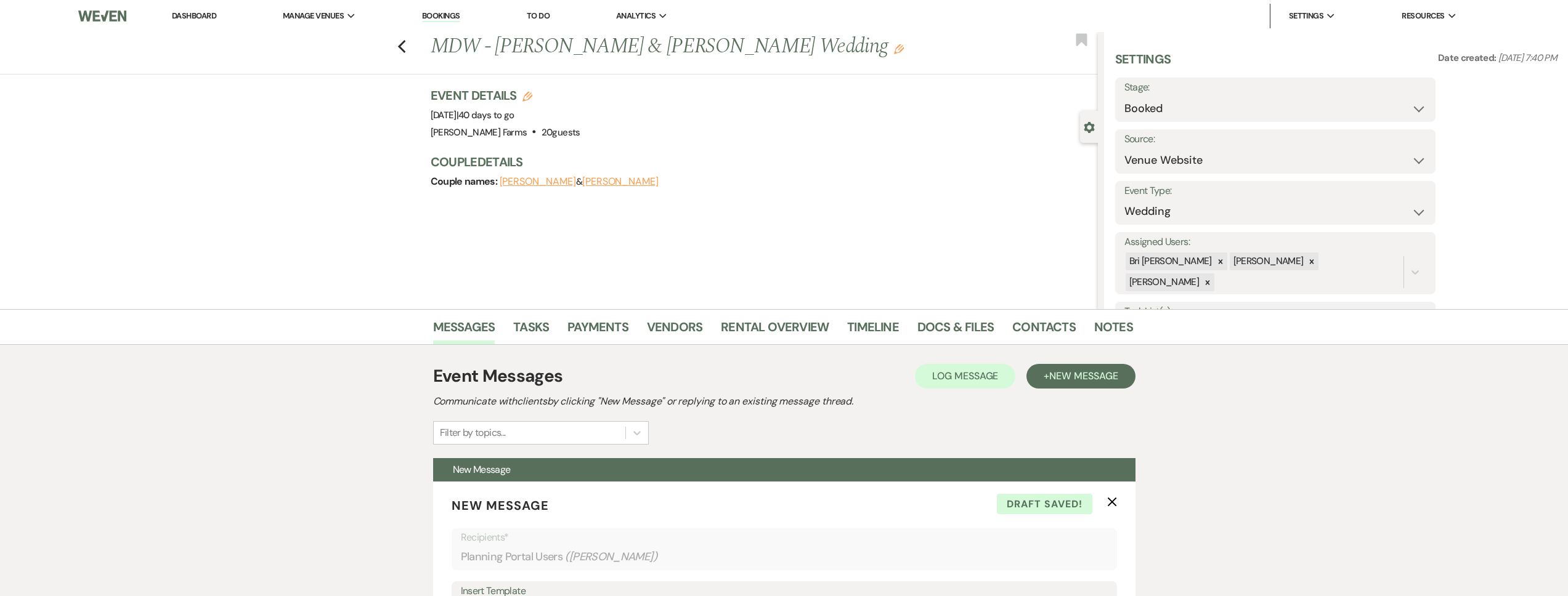
click at [1092, 131] on icon "Gear" at bounding box center [1090, 127] width 11 height 11
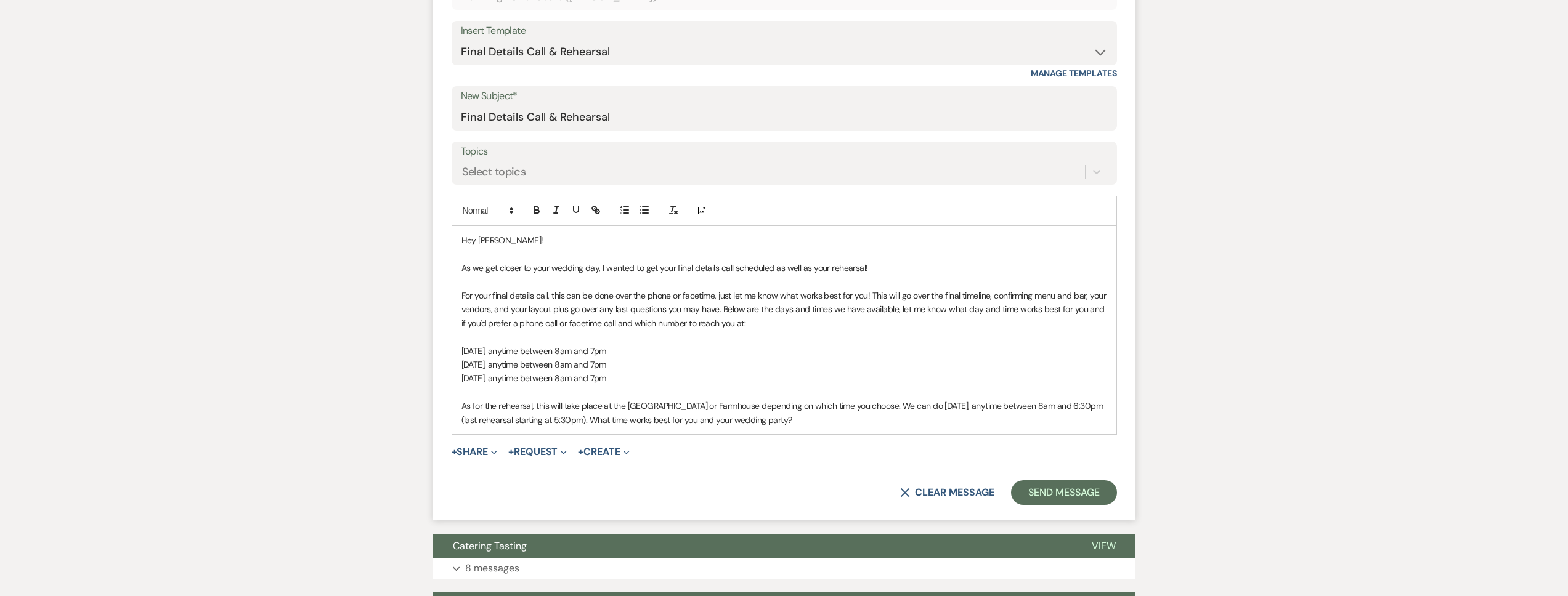
scroll to position [523, 0]
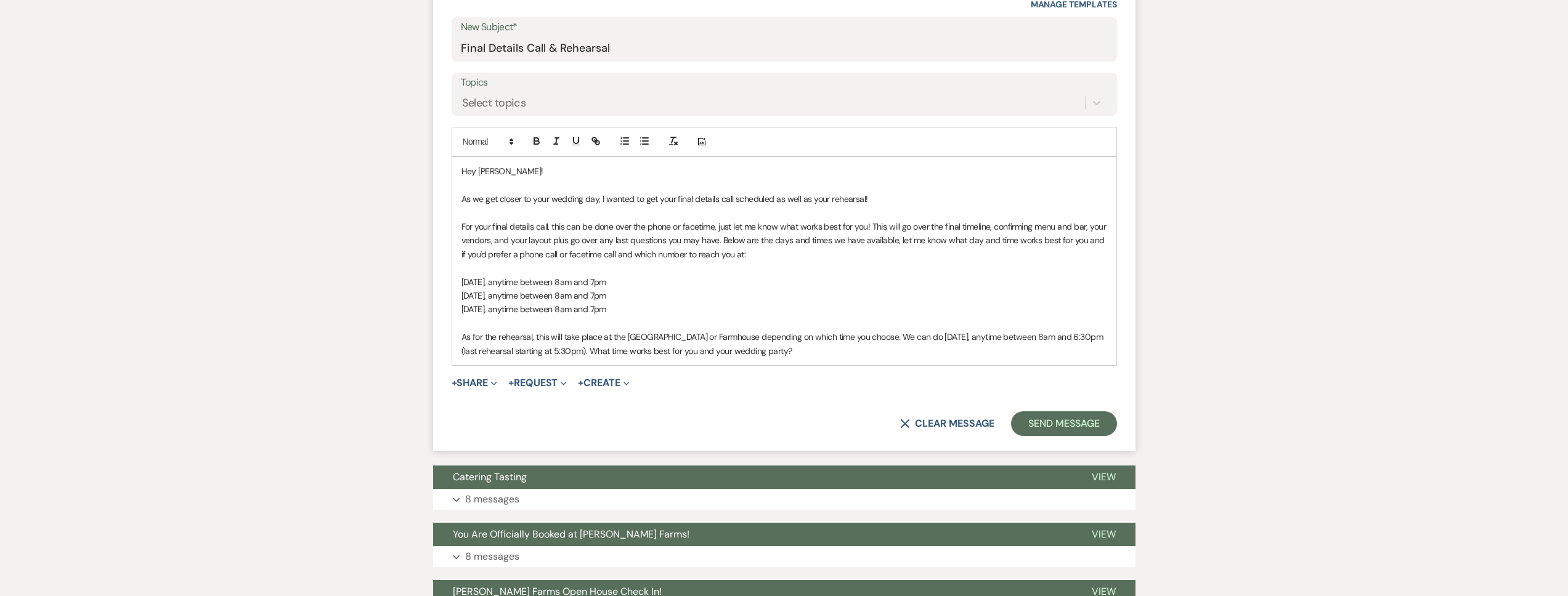
drag, startPoint x: 664, startPoint y: 310, endPoint x: 543, endPoint y: 311, distance: 121.0
click at [543, 311] on p "Sunday, September 8, anytime between 8am and 7pm" at bounding box center [784, 308] width 645 height 13
copy span "anytime between 8am and 7pm"
click at [683, 308] on p "Sunday, September 8, anytime between 8am and 7pm" at bounding box center [784, 308] width 645 height 13
drag, startPoint x: 683, startPoint y: 308, endPoint x: 463, endPoint y: 285, distance: 221.2
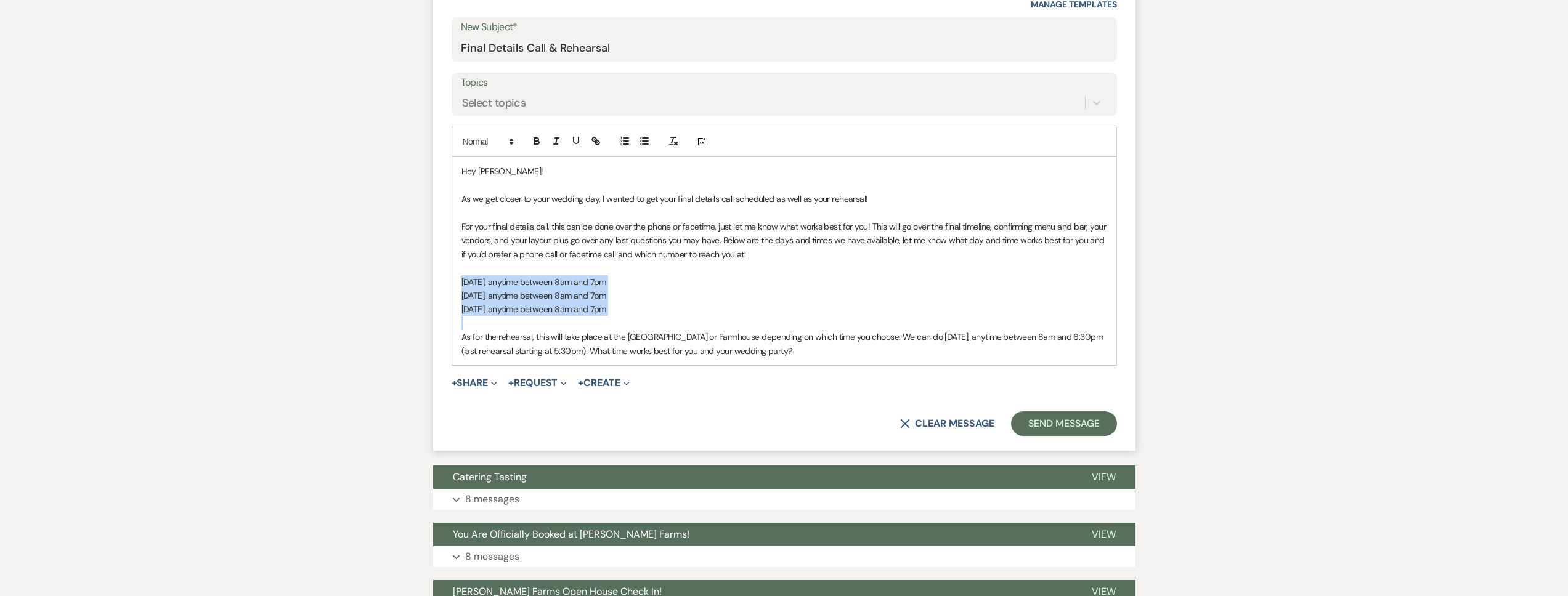
click at [463, 285] on div "Hey Amber! As we get closer to your wedding day, I wanted to get your final det…" at bounding box center [784, 260] width 664 height 207
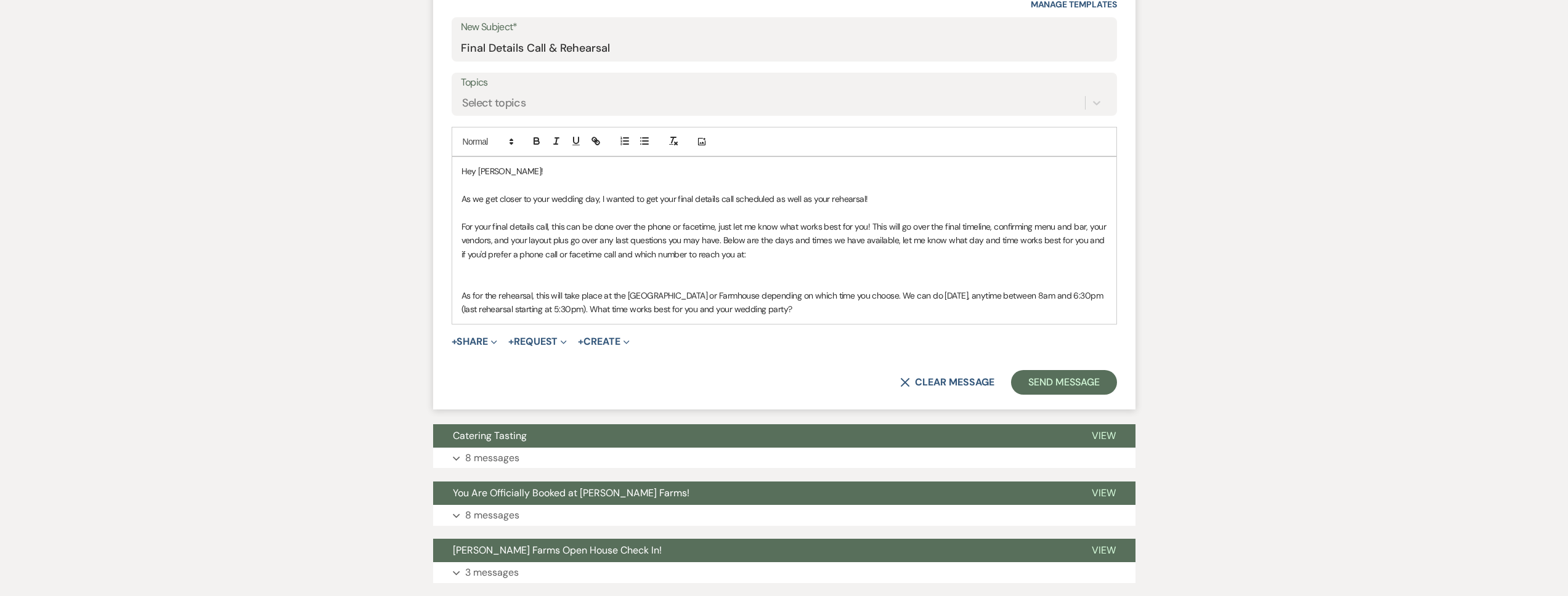
click at [512, 273] on p at bounding box center [784, 267] width 645 height 13
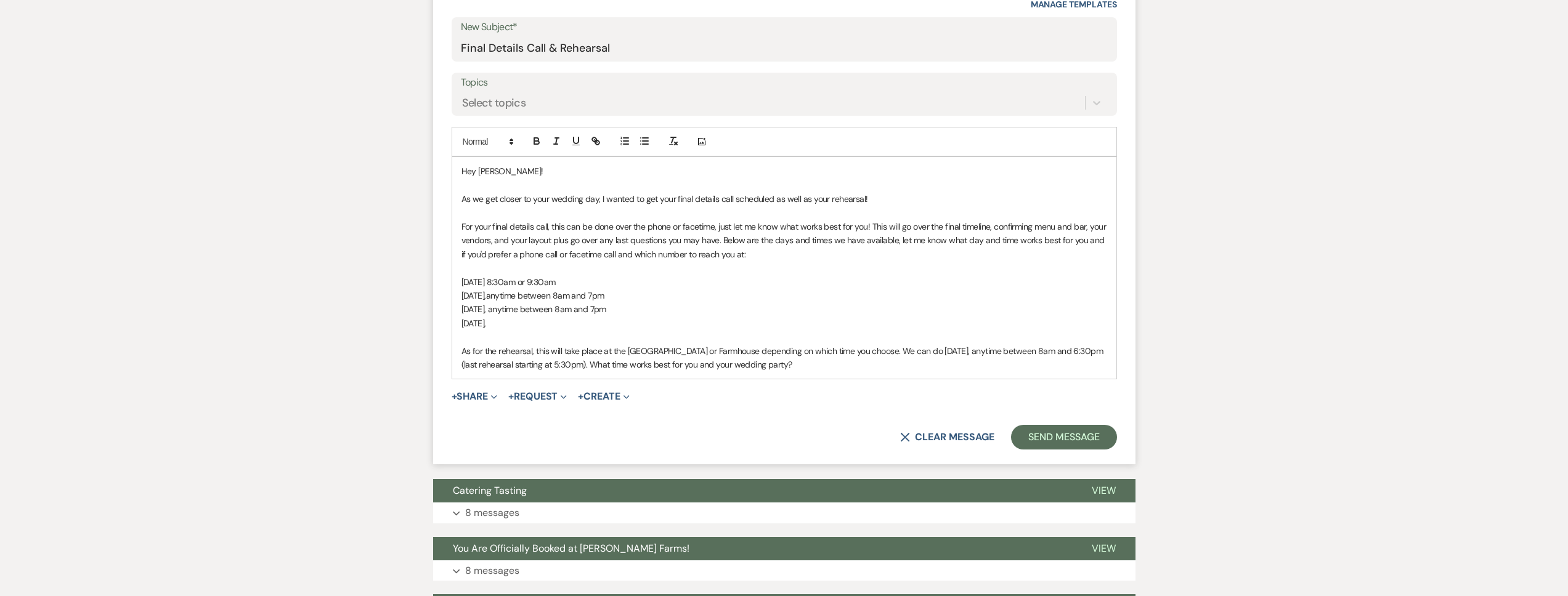
drag, startPoint x: 548, startPoint y: 324, endPoint x: 458, endPoint y: 325, distance: 90.0
click at [458, 325] on div "Hey Amber! As we get closer to your wedding day, I wanted to get your final det…" at bounding box center [784, 268] width 664 height 222
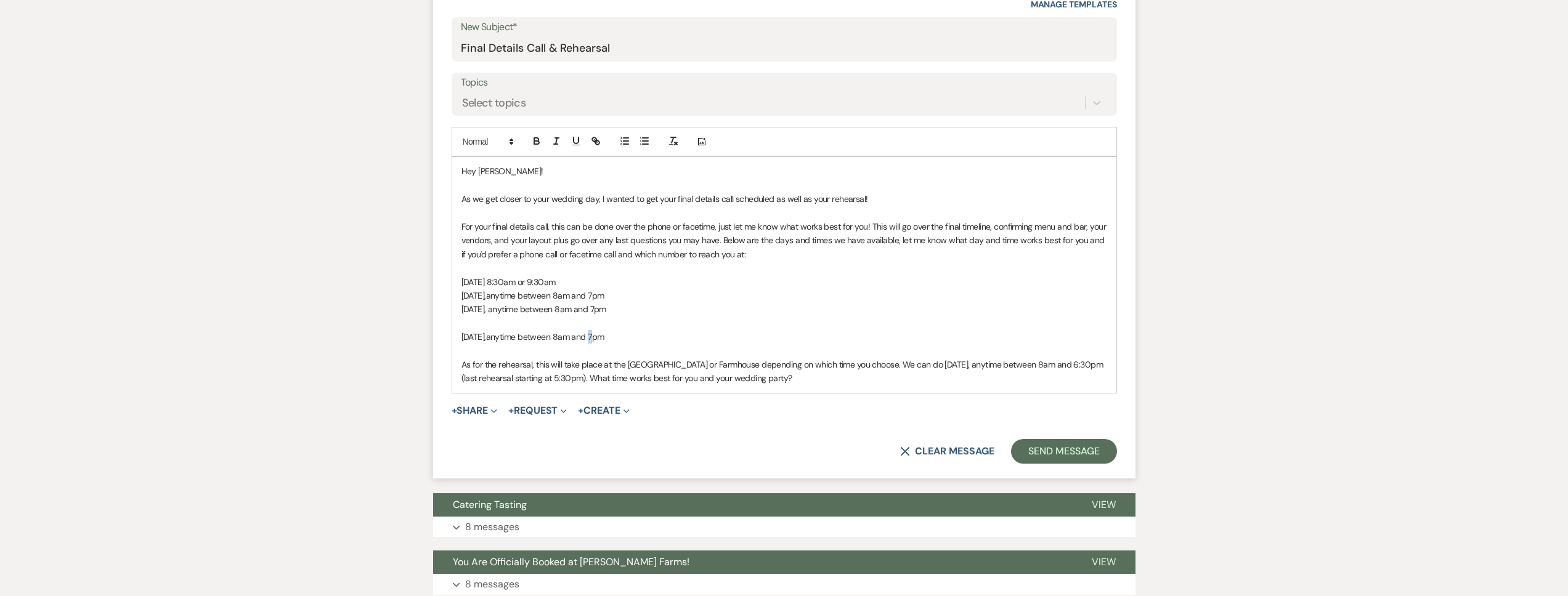
click at [604, 337] on span "anytime between 8am and 7pm" at bounding box center [545, 337] width 118 height 11
click at [678, 339] on p "Wednesday, November 5, anytime between 8am and 3pm" at bounding box center [784, 336] width 645 height 13
drag, startPoint x: 755, startPoint y: 338, endPoint x: 695, endPoint y: 337, distance: 60.0
click at [695, 337] on p "Wednesday, November 5, anytime between 8am and 3pm or at 6pm, 6:30pm" at bounding box center [784, 336] width 645 height 13
click at [461, 338] on p "Wednesday, November 5, anytime between 8am and 3pm or at 5:30pm or 6pm" at bounding box center [784, 336] width 645 height 13
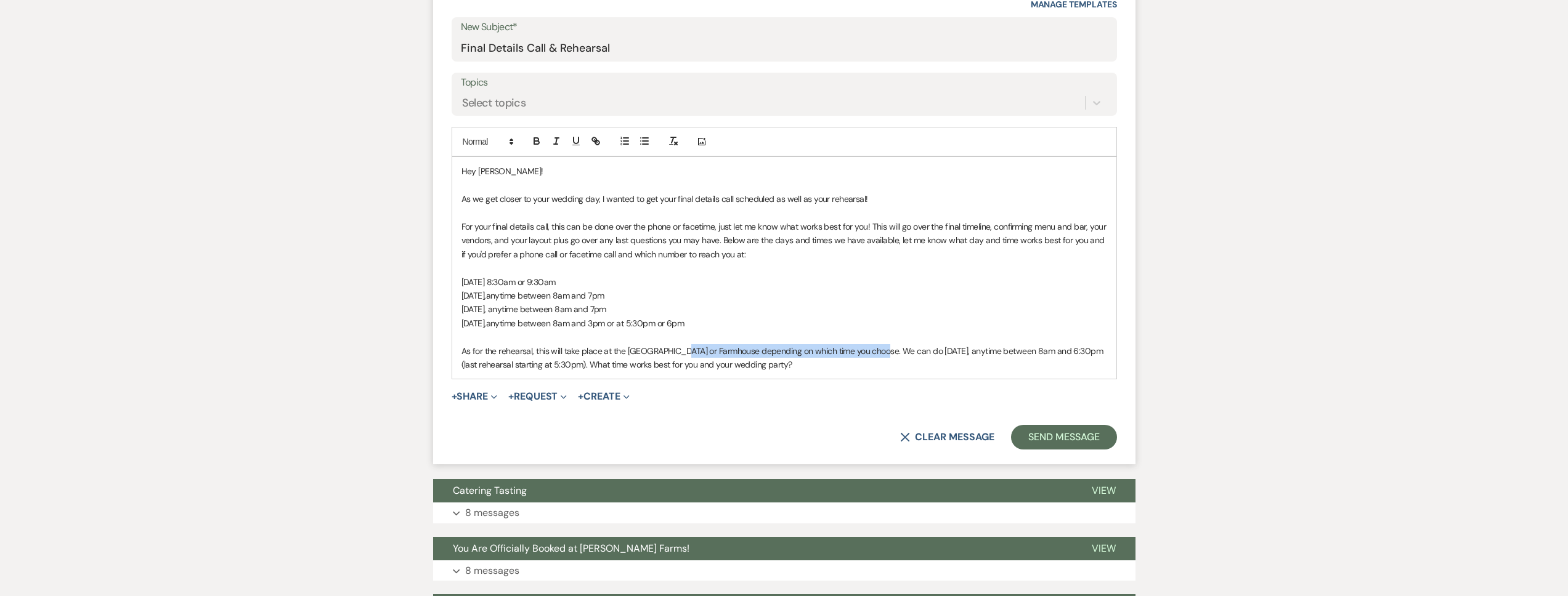
drag, startPoint x: 675, startPoint y: 351, endPoint x: 876, endPoint y: 351, distance: 201.0
click at [876, 351] on span "As for the rehearsal, this will take place at the Big Red Barn or Farmhouse dep…" at bounding box center [783, 358] width 644 height 25
drag, startPoint x: 804, startPoint y: 351, endPoint x: 729, endPoint y: 353, distance: 75.0
click at [729, 353] on span "As for the rehearsal, this will take place at the Big Red Barn and we can do Th…" at bounding box center [779, 358] width 635 height 25
drag, startPoint x: 934, startPoint y: 352, endPoint x: 921, endPoint y: 353, distance: 13.0
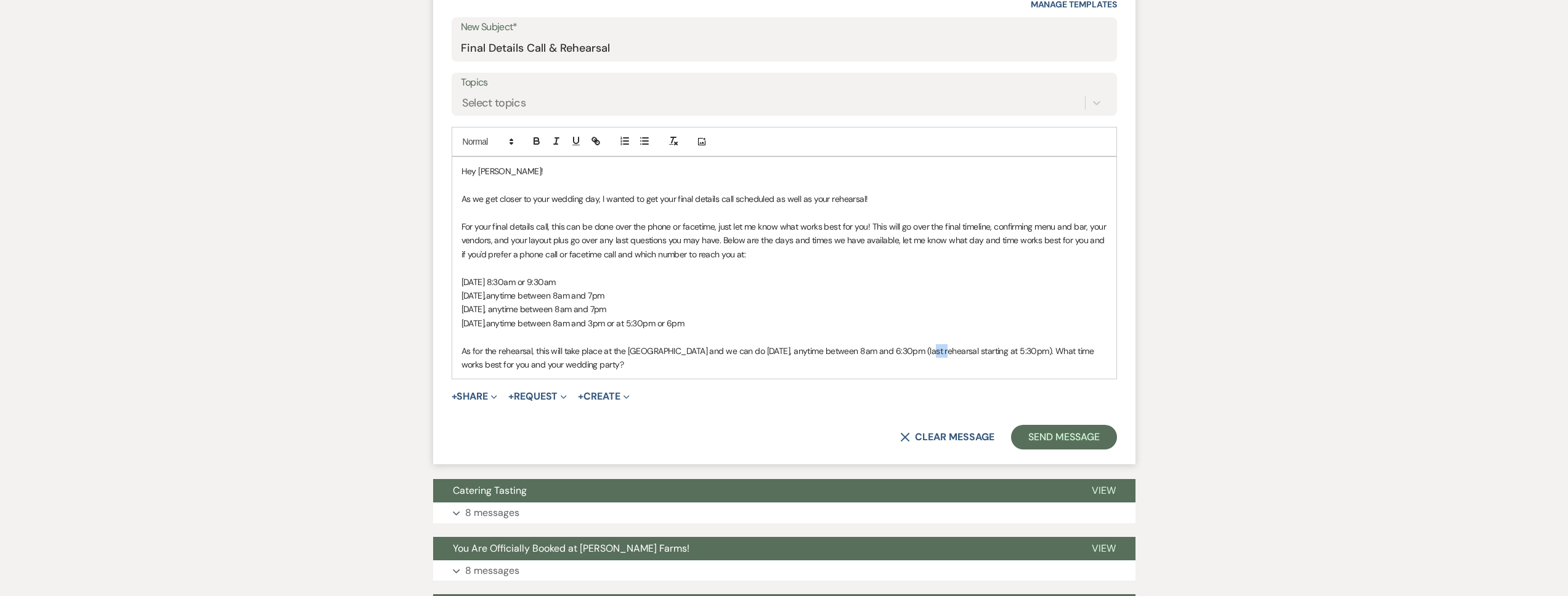
click at [921, 353] on span "As for the rehearsal, this will take place at the Big Red Barn and we can do Sa…" at bounding box center [779, 358] width 635 height 25
click at [1042, 351] on span "As for the rehearsal, this will take place at the Big Red Barn and we can do Sa…" at bounding box center [779, 358] width 635 height 25
click at [725, 362] on p "As for the rehearsal, this will take place at the Big Red Barn and we can do Sa…" at bounding box center [784, 358] width 645 height 28
click at [1087, 460] on form "New Message X Draft saved! Recipients* Planning Portal Users ( Amber Zoellner )…" at bounding box center [784, 158] width 702 height 613
click at [1082, 447] on button "Send Message" at bounding box center [1063, 437] width 105 height 25
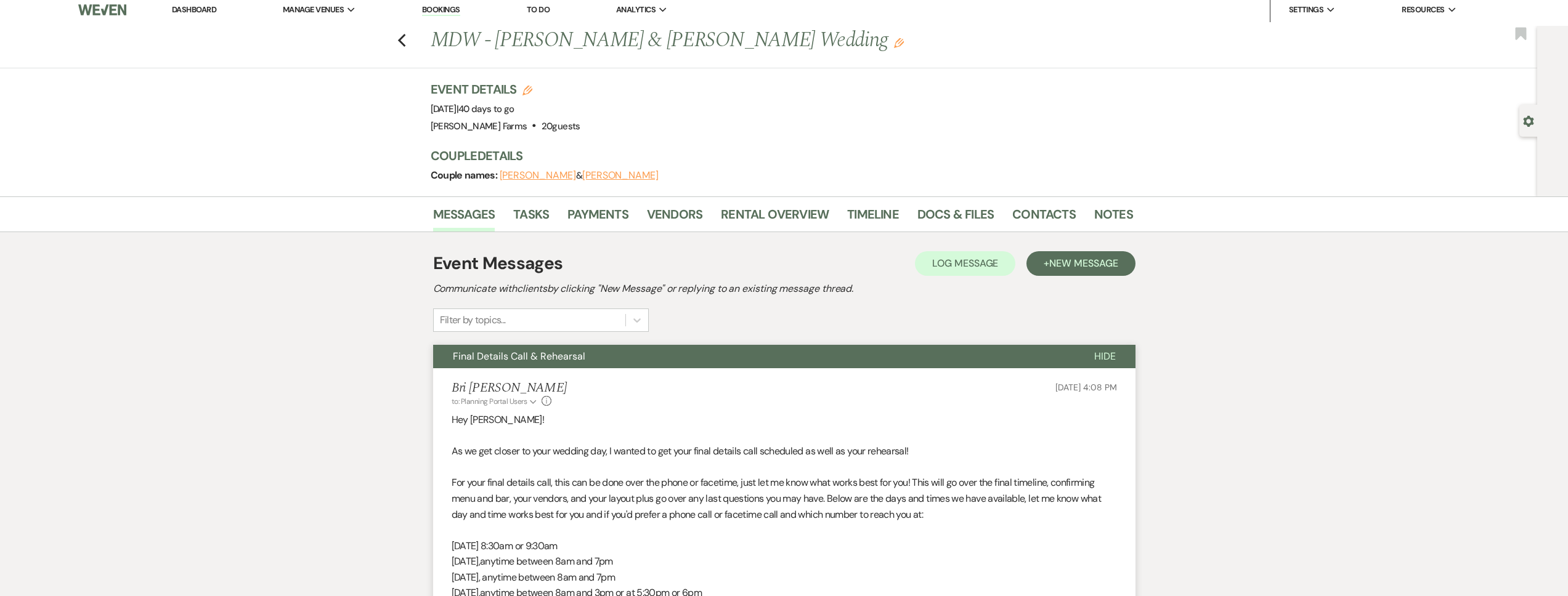
scroll to position [0, 0]
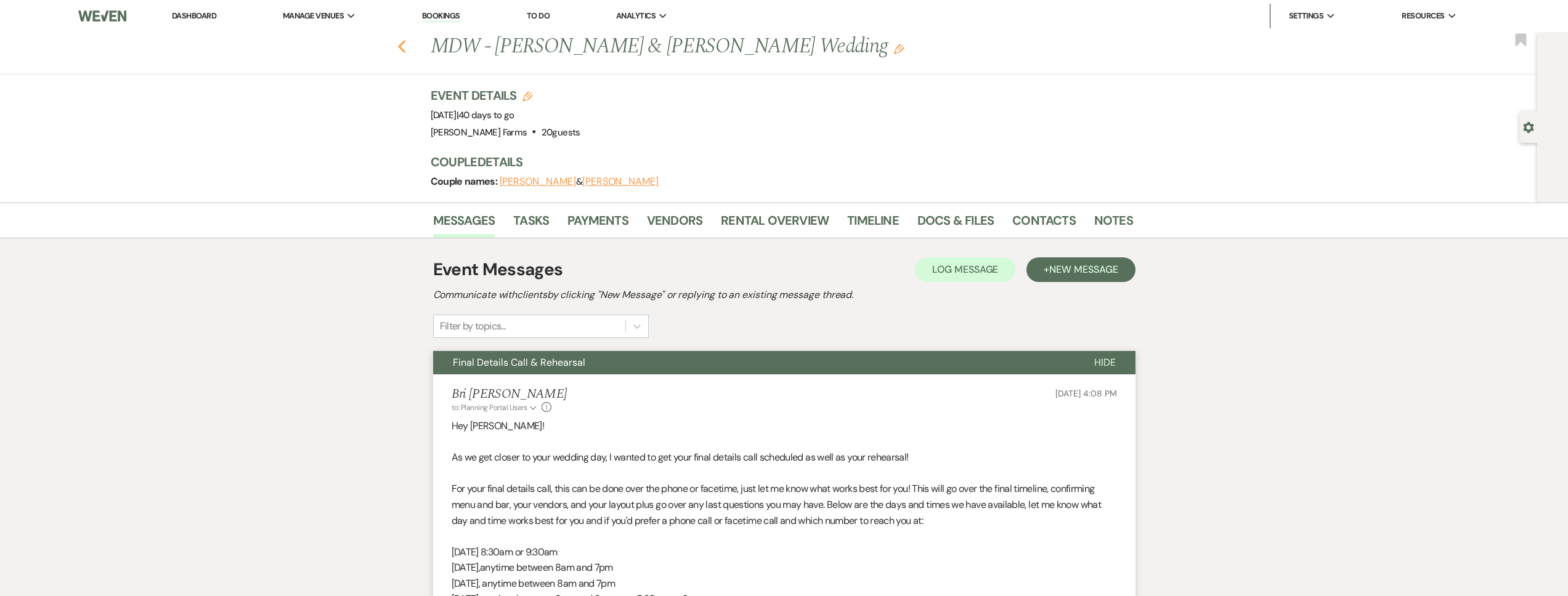
click at [405, 45] on use "button" at bounding box center [401, 46] width 8 height 13
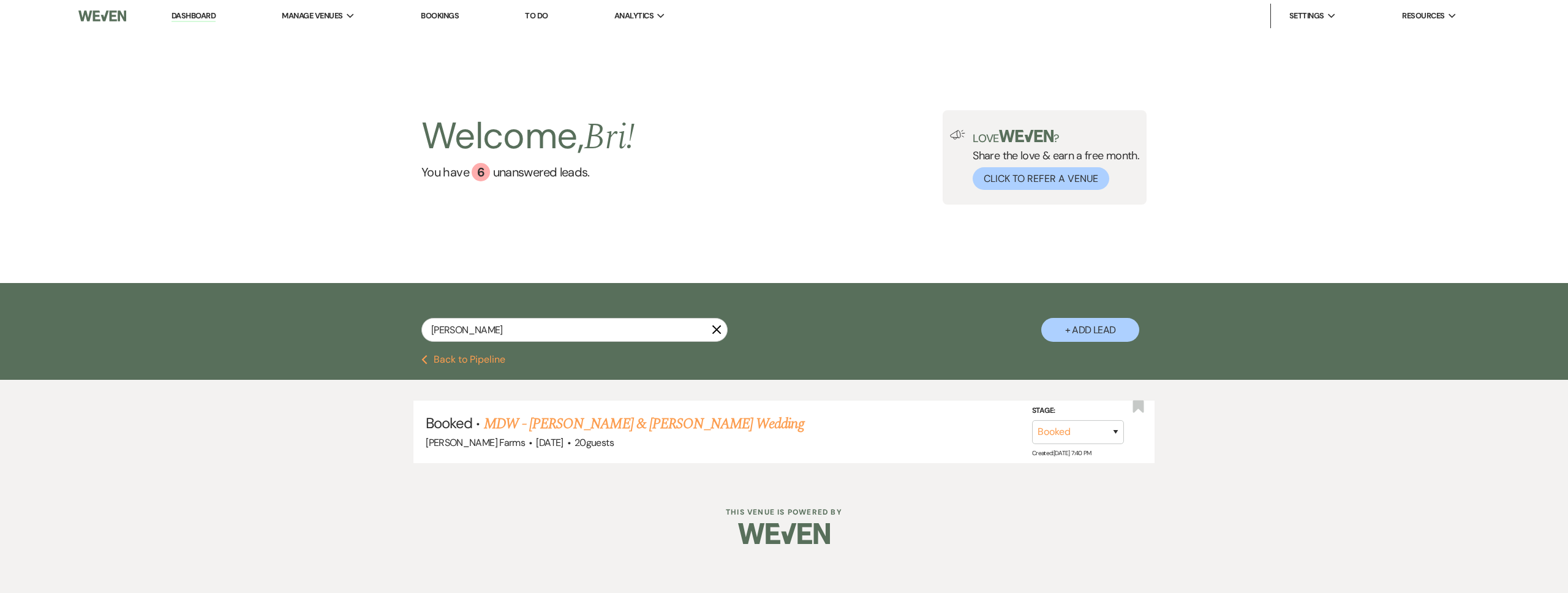
click at [472, 331] on input "zoellner" at bounding box center [575, 330] width 306 height 24
drag, startPoint x: 472, startPoint y: 331, endPoint x: 405, endPoint y: 333, distance: 67.0
click at [405, 333] on div "zoellner X + Add Lead" at bounding box center [784, 321] width 882 height 63
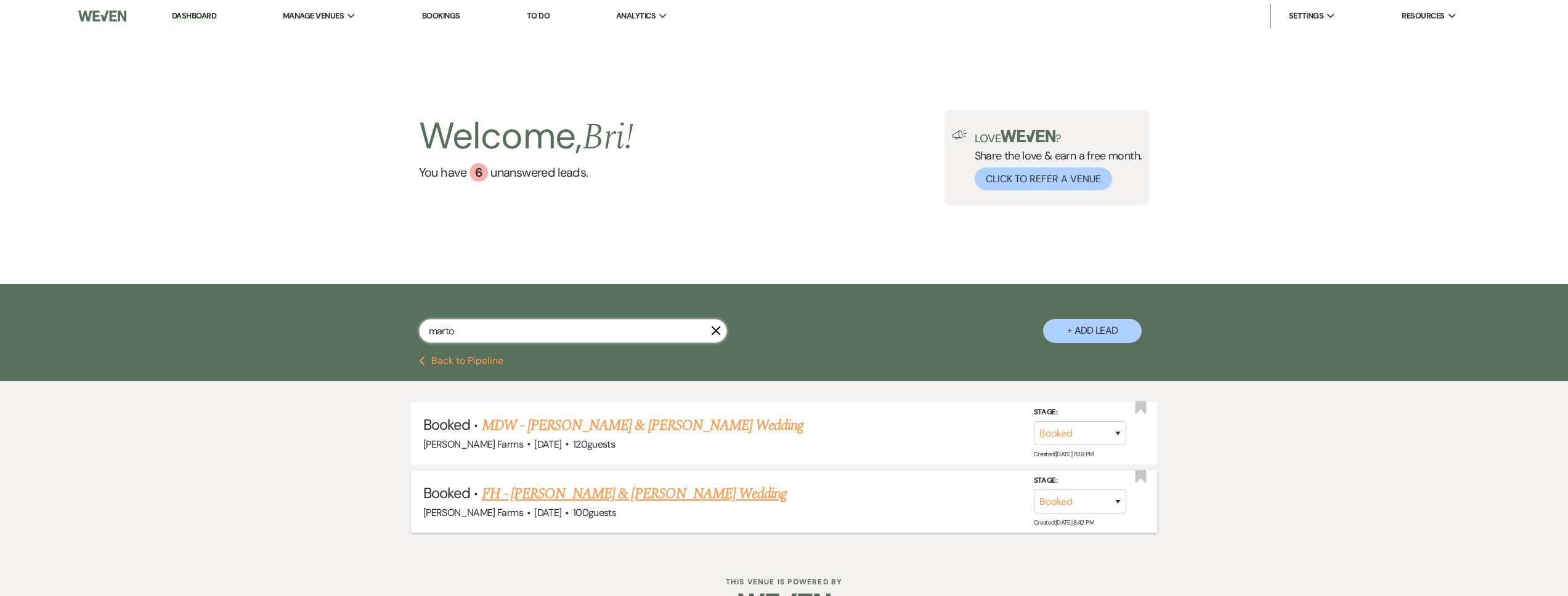
type input "marto"
click at [663, 493] on link "FH - [PERSON_NAME] & [PERSON_NAME] Wedding" at bounding box center [635, 494] width 305 height 22
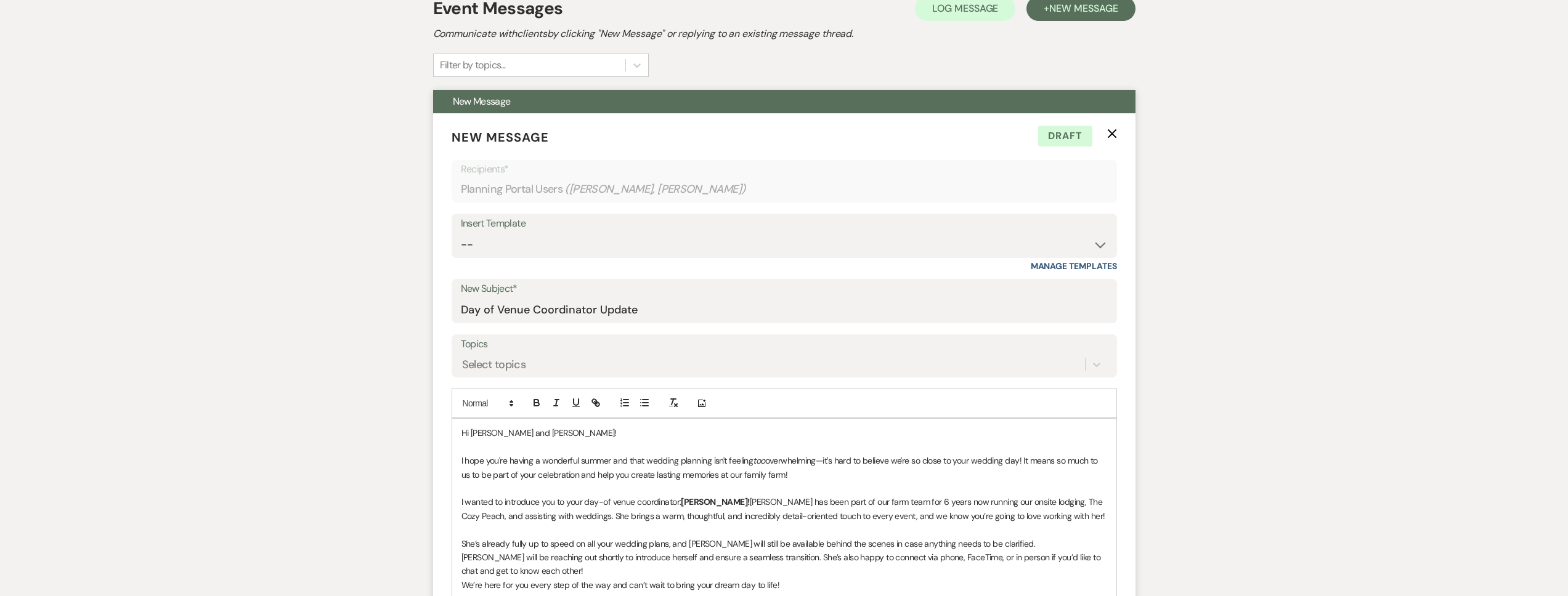
scroll to position [260, 0]
click at [618, 259] on div "Insert Template -- Tour Request Response Follow Up Contract (Pre-Booked Leads) …" at bounding box center [784, 243] width 666 height 58
click at [615, 251] on select "-- Tour Request Response Follow Up Contract (Pre-Booked Leads) Weven Planning P…" at bounding box center [784, 245] width 647 height 24
select select "4075"
click at [461, 233] on select "-- Tour Request Response Follow Up Contract (Pre-Booked Leads) Weven Planning P…" at bounding box center [784, 245] width 647 height 24
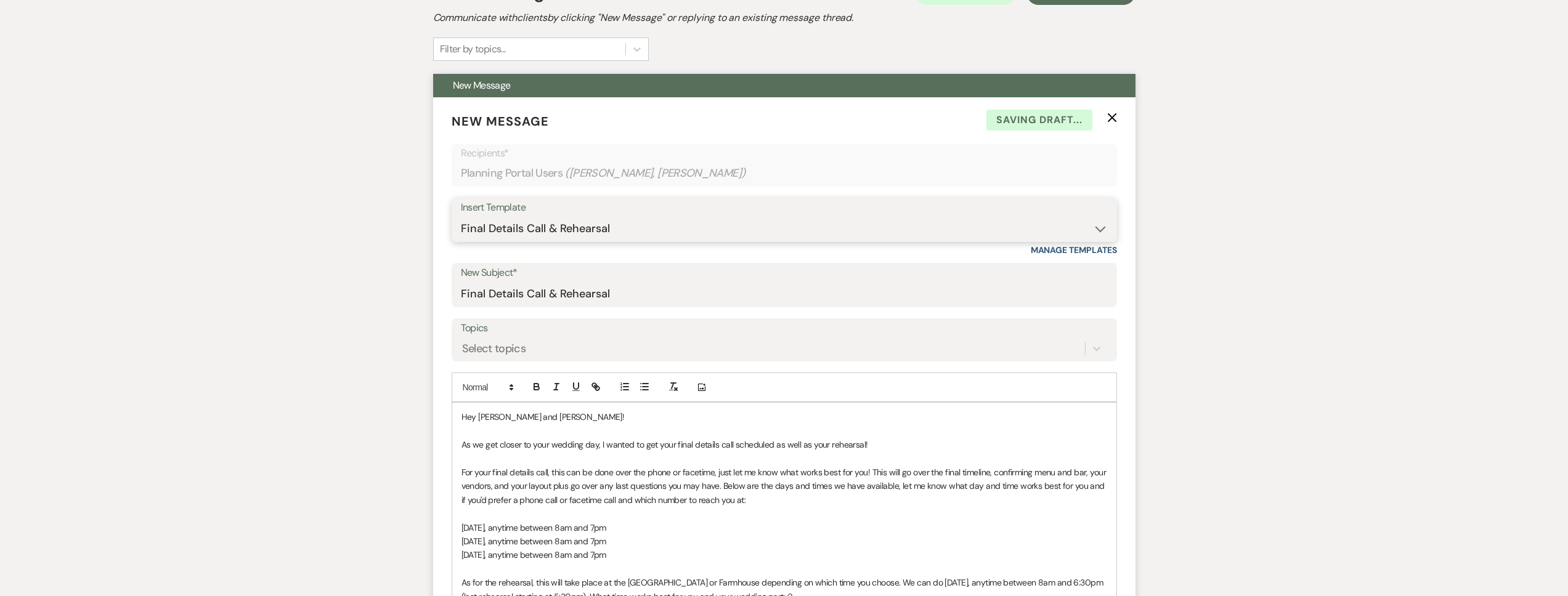
scroll to position [457, 0]
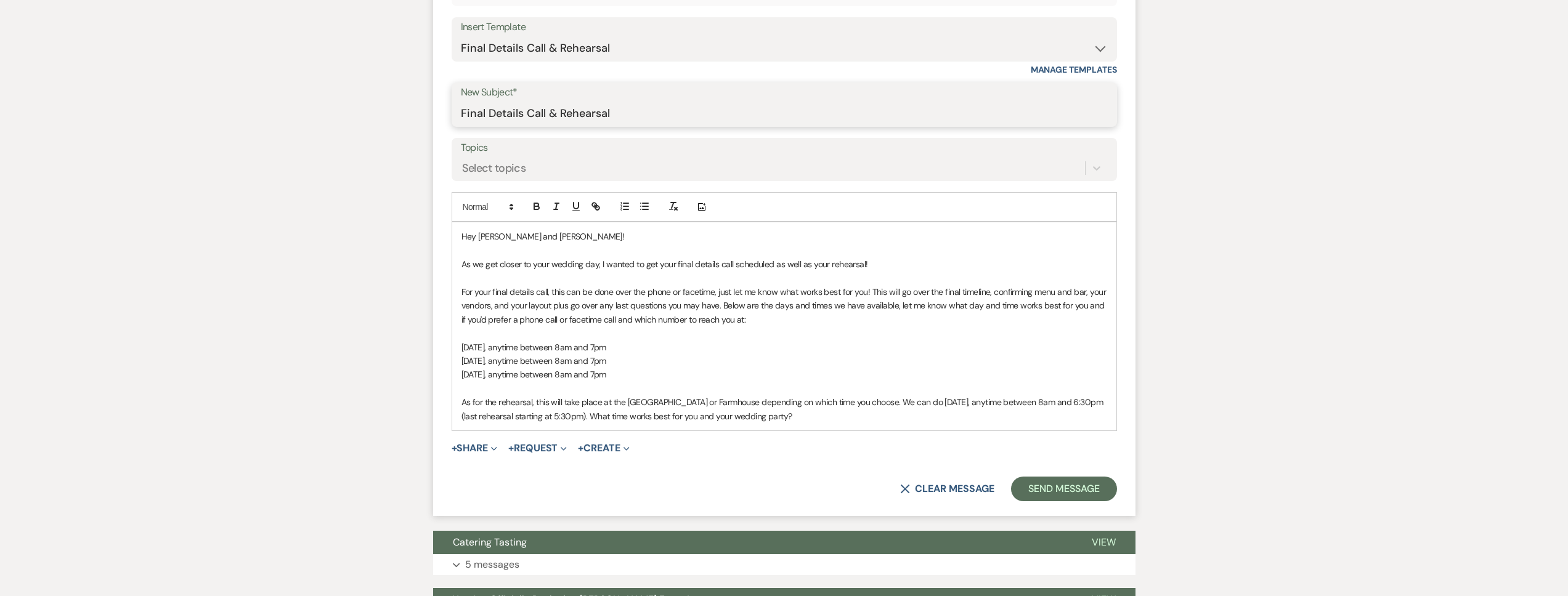
drag, startPoint x: 620, startPoint y: 117, endPoint x: 546, endPoint y: 115, distance: 74.0
click at [546, 115] on input "Final Details Call & Rehearsal" at bounding box center [784, 114] width 647 height 24
type input "Final Details Call"
click at [657, 264] on span "As we get closer to your wedding day, I wanted to get your final details call s…" at bounding box center [664, 264] width 406 height 11
drag, startPoint x: 878, startPoint y: 267, endPoint x: 772, endPoint y: 271, distance: 106.1
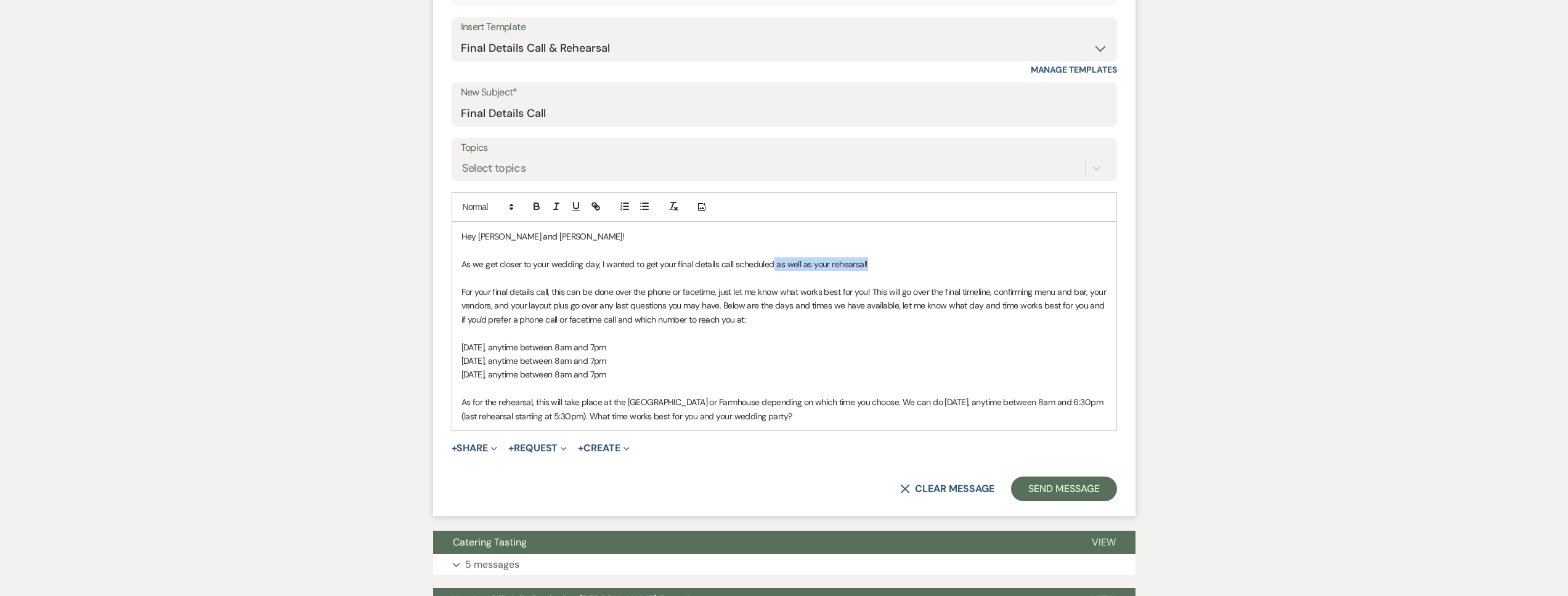
click at [772, 271] on div "Hey Nick and Emily! As we get closer to your wedding day, I wanted to get your …" at bounding box center [784, 325] width 664 height 207
drag, startPoint x: 833, startPoint y: 421, endPoint x: 447, endPoint y: 397, distance: 386.7
click at [447, 397] on form "New Message X Saving draft... Recipients* Planning Portal Users ( Nick Maddox, …" at bounding box center [784, 216] width 702 height 599
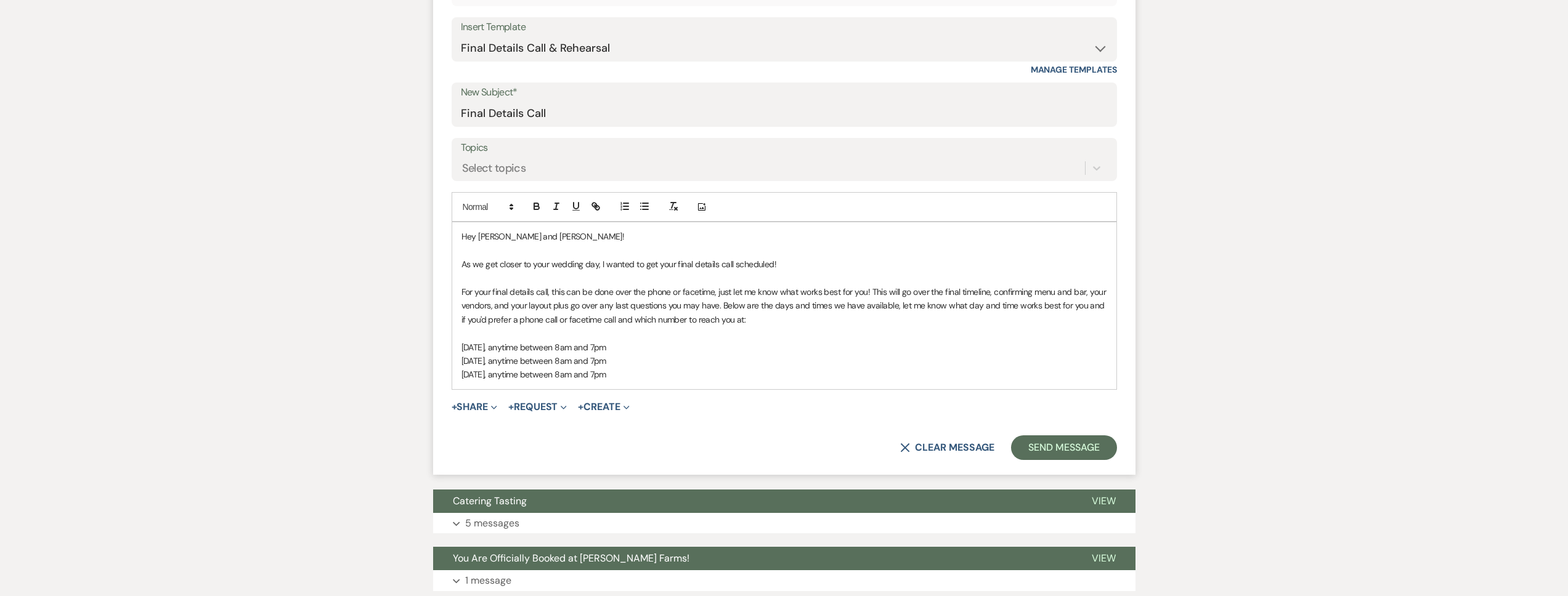
drag, startPoint x: 649, startPoint y: 376, endPoint x: 544, endPoint y: 378, distance: 105.0
click at [544, 378] on p "Sunday, September 8, anytime between 8am and 7pm" at bounding box center [784, 374] width 645 height 13
copy span "anytime between 8am and 7pm"
click at [673, 371] on p "Sunday, September 8, anytime between 8am and 7pm" at bounding box center [784, 374] width 645 height 13
drag, startPoint x: 668, startPoint y: 379, endPoint x: 461, endPoint y: 351, distance: 208.9
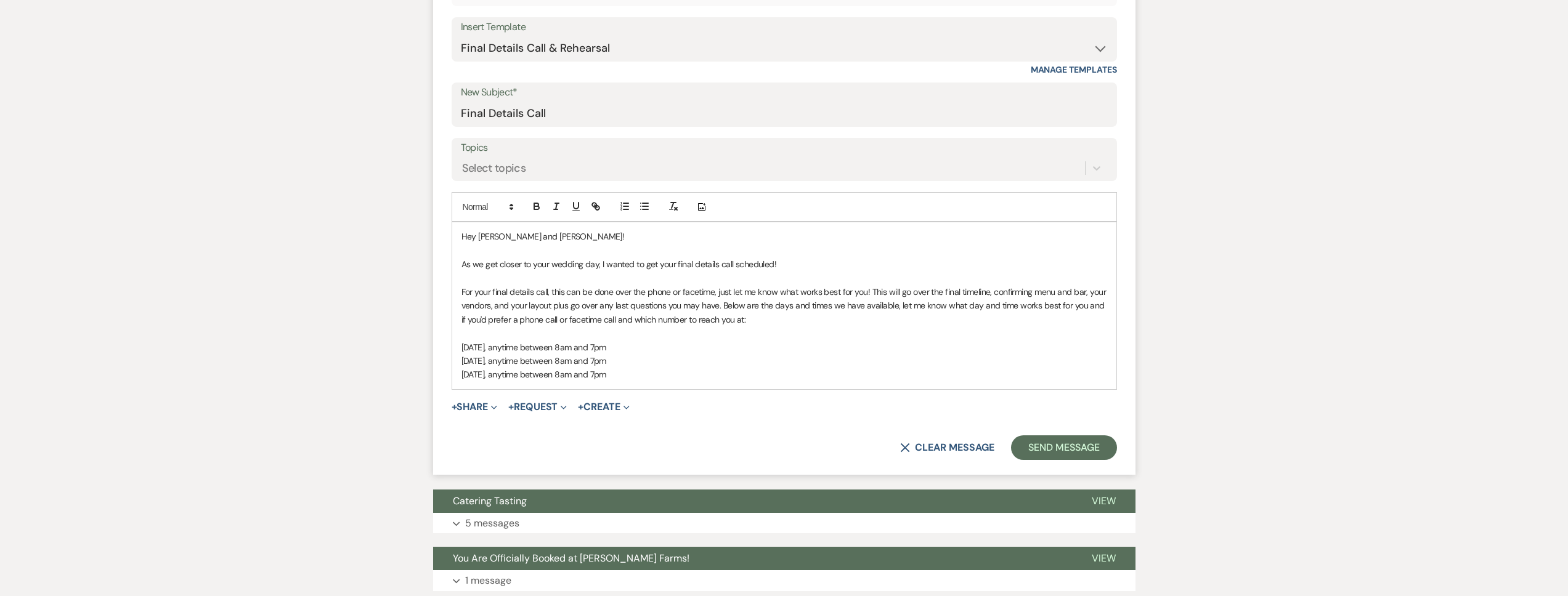
click at [460, 349] on div "Hey Nick and Emily! As we get closer to your wedding day, I wanted to get your …" at bounding box center [784, 305] width 664 height 167
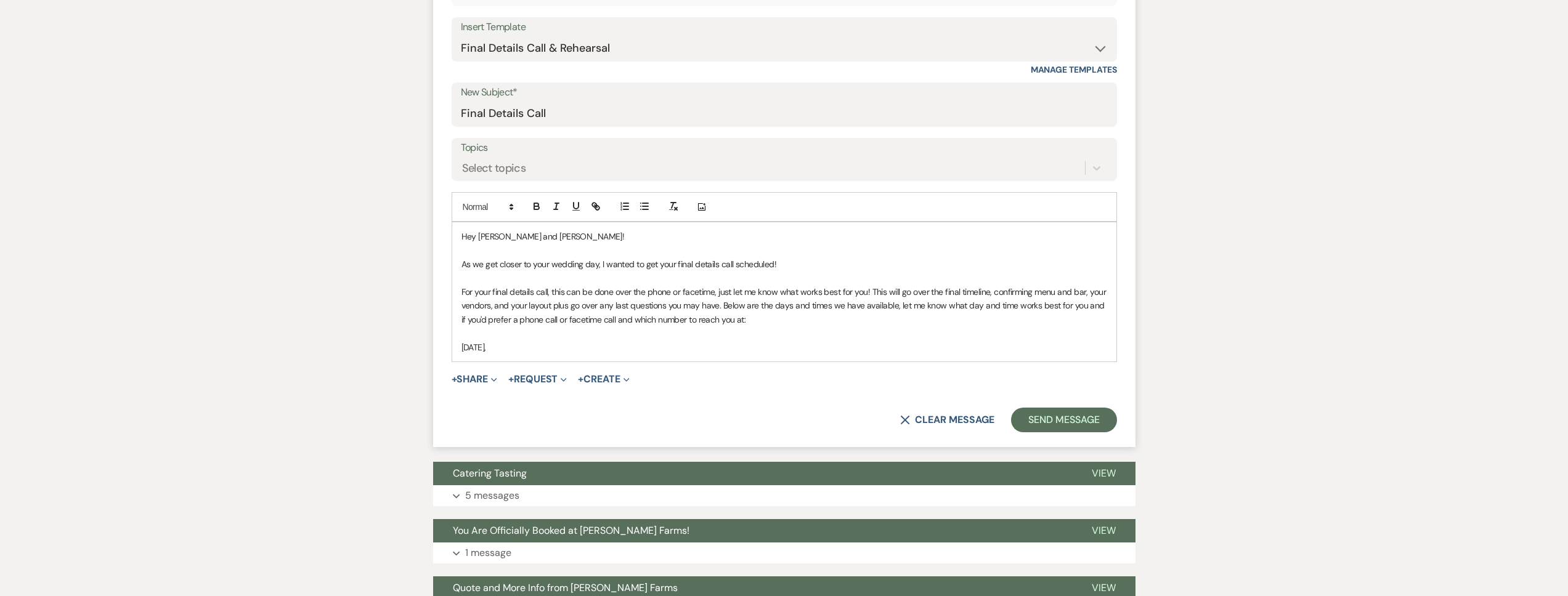
click at [572, 351] on p "Thursday, November 6," at bounding box center [784, 347] width 645 height 13
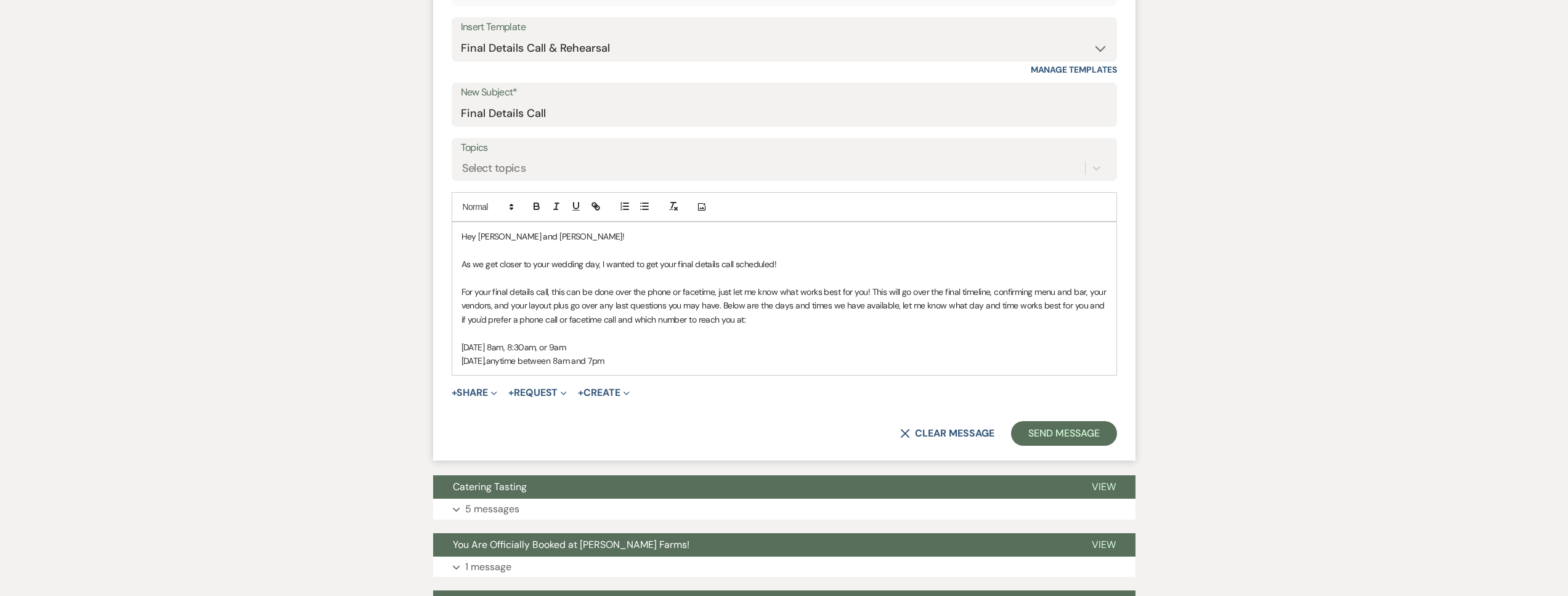
click at [652, 348] on p "Thursday, November 6, at 8am, 8:30am, or 9am" at bounding box center [784, 347] width 645 height 13
click at [476, 336] on p at bounding box center [784, 333] width 645 height 13
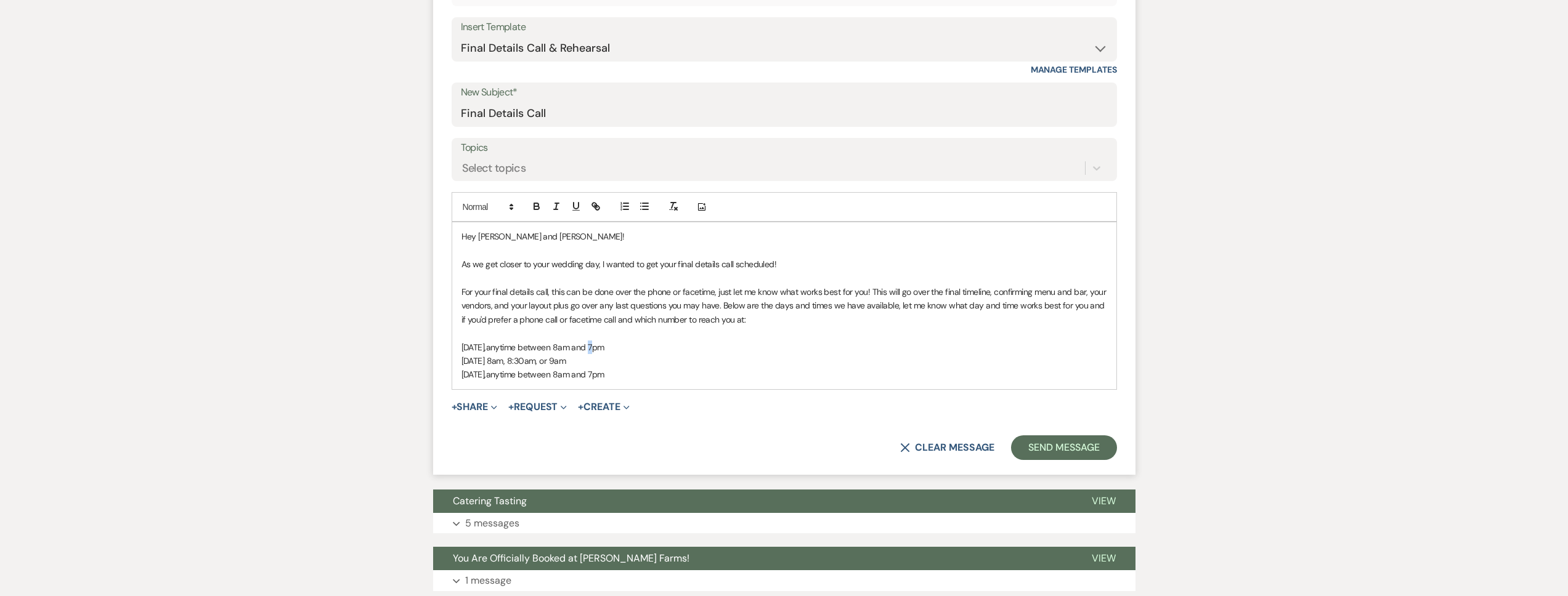
drag, startPoint x: 644, startPoint y: 351, endPoint x: 651, endPoint y: 353, distance: 7.3
click at [604, 351] on span "anytime between 8am and 7pm" at bounding box center [545, 348] width 118 height 11
click at [666, 351] on p "Monday, November 3, anytime between 8am and 2pm" at bounding box center [784, 347] width 645 height 13
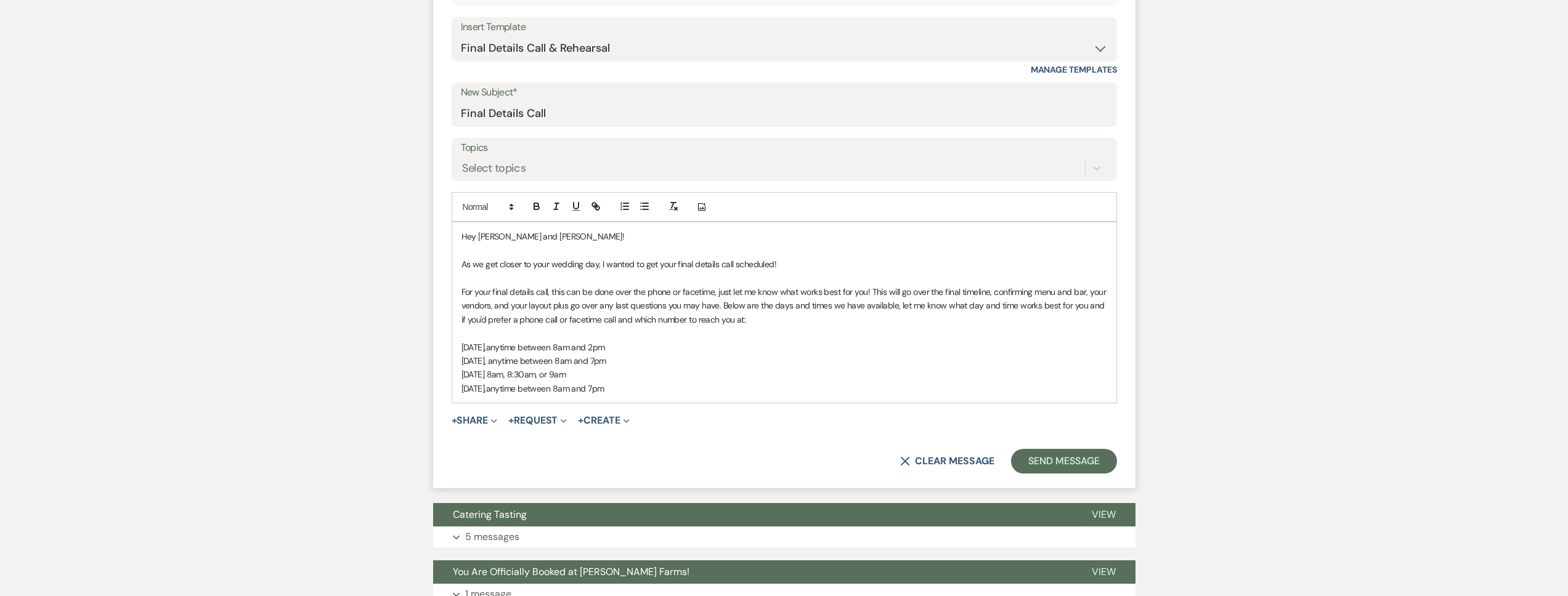
drag, startPoint x: 671, startPoint y: 361, endPoint x: 550, endPoint y: 366, distance: 121.1
click at [550, 366] on p "Tuesday, November 4, anytime between 8am and 7pm" at bounding box center [784, 360] width 645 height 13
click at [562, 361] on span "Tuesday, November 4, at 5:30pm opr 6:30pm" at bounding box center [512, 361] width 101 height 11
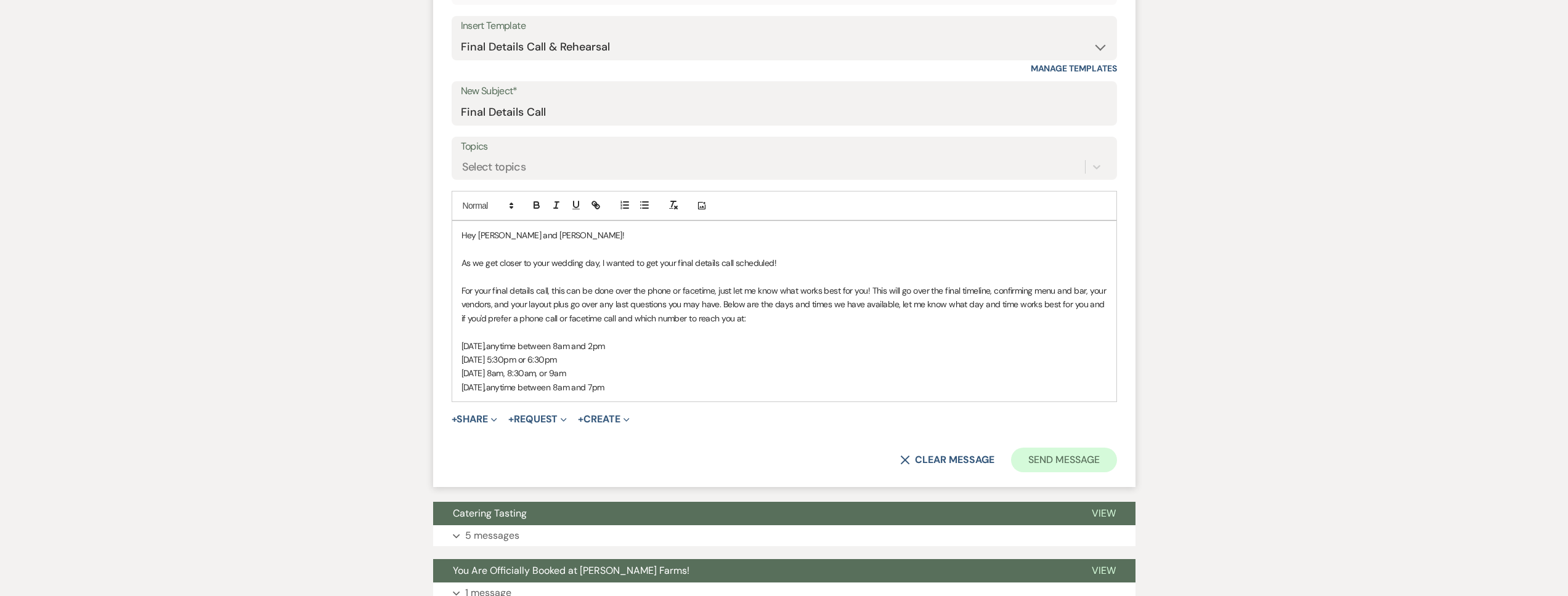
scroll to position [460, 0]
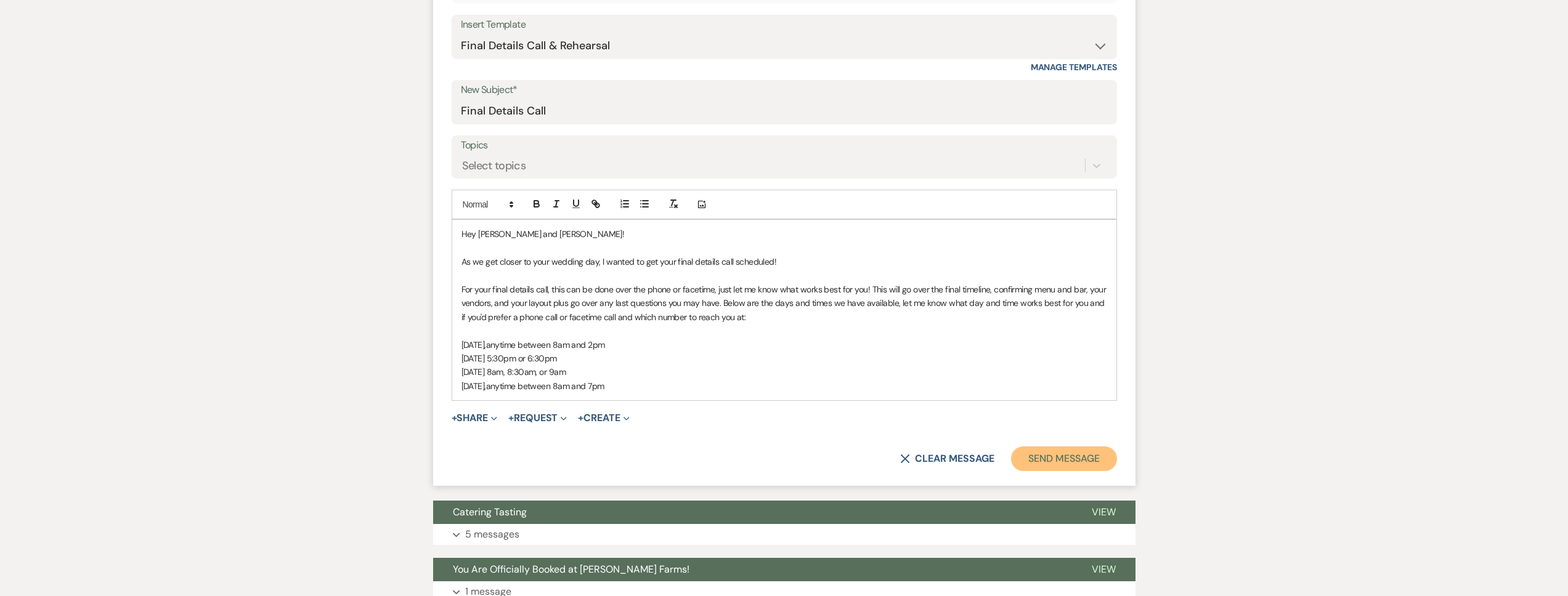
click at [1062, 456] on button "Send Message" at bounding box center [1063, 459] width 105 height 25
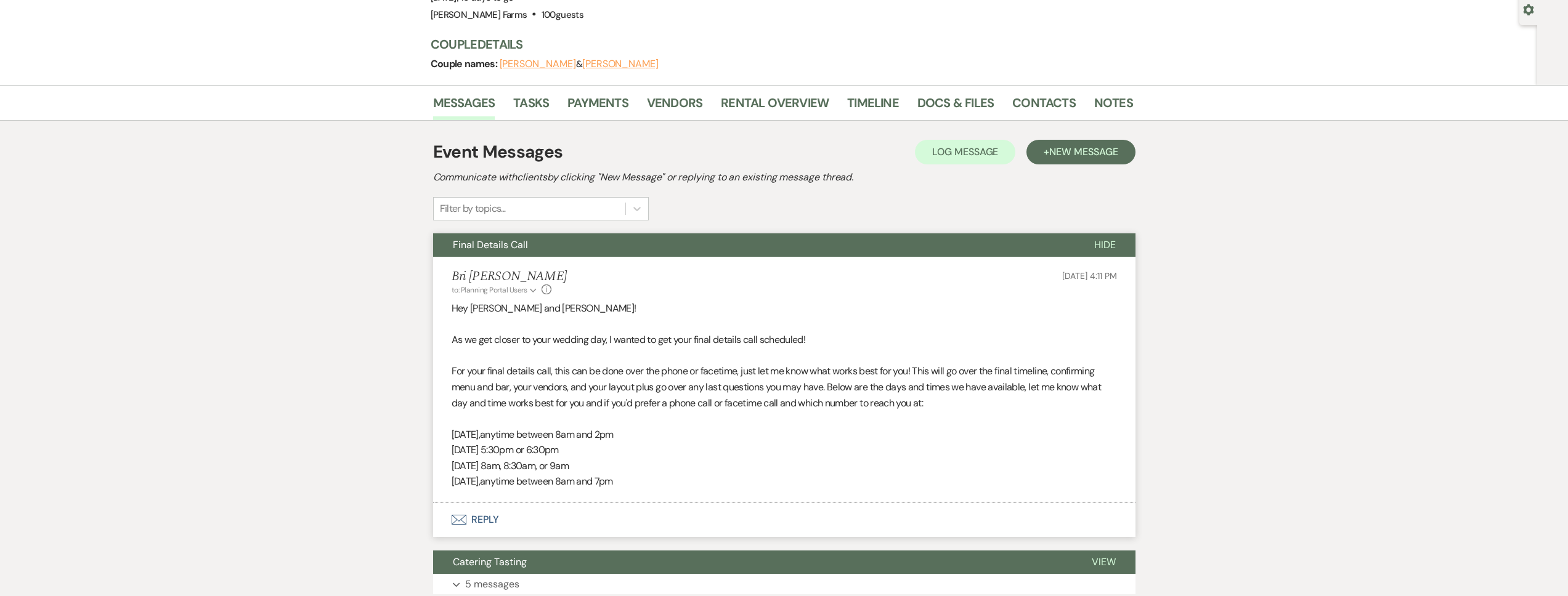
scroll to position [0, 0]
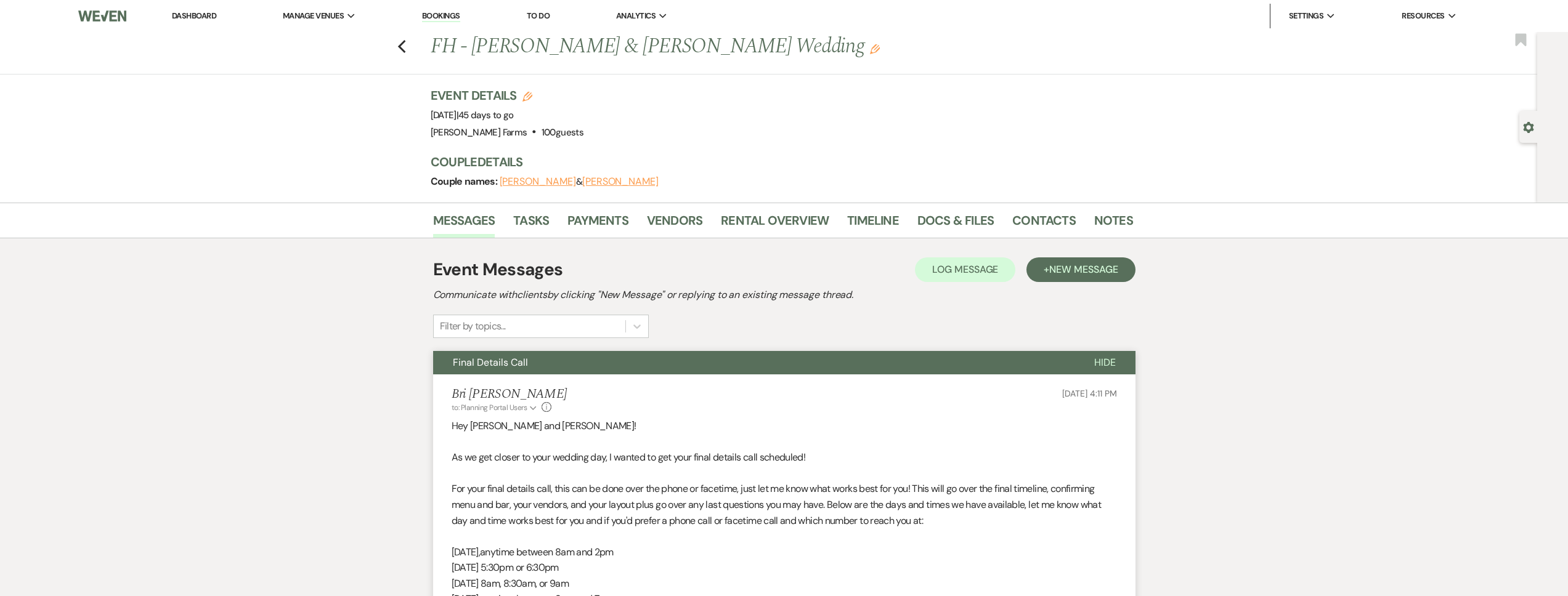
click at [201, 20] on link "Dashboard" at bounding box center [194, 16] width 44 height 11
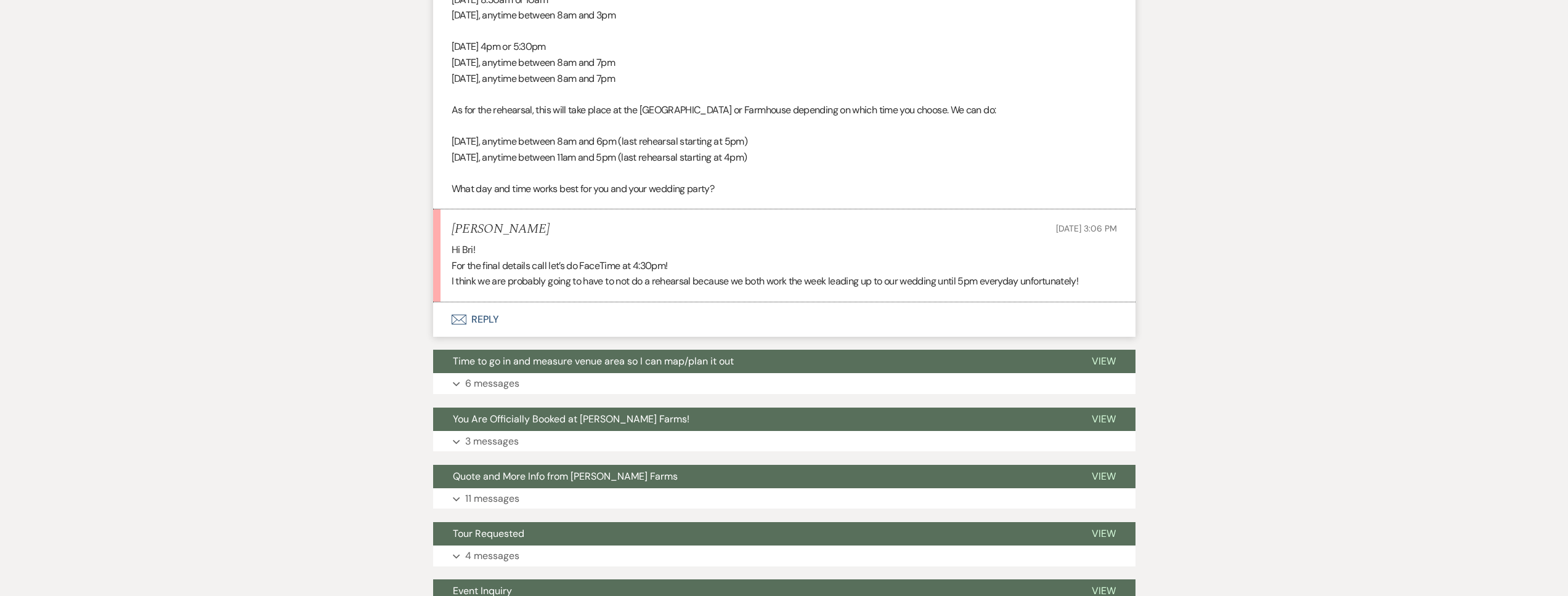
scroll to position [3244, 0]
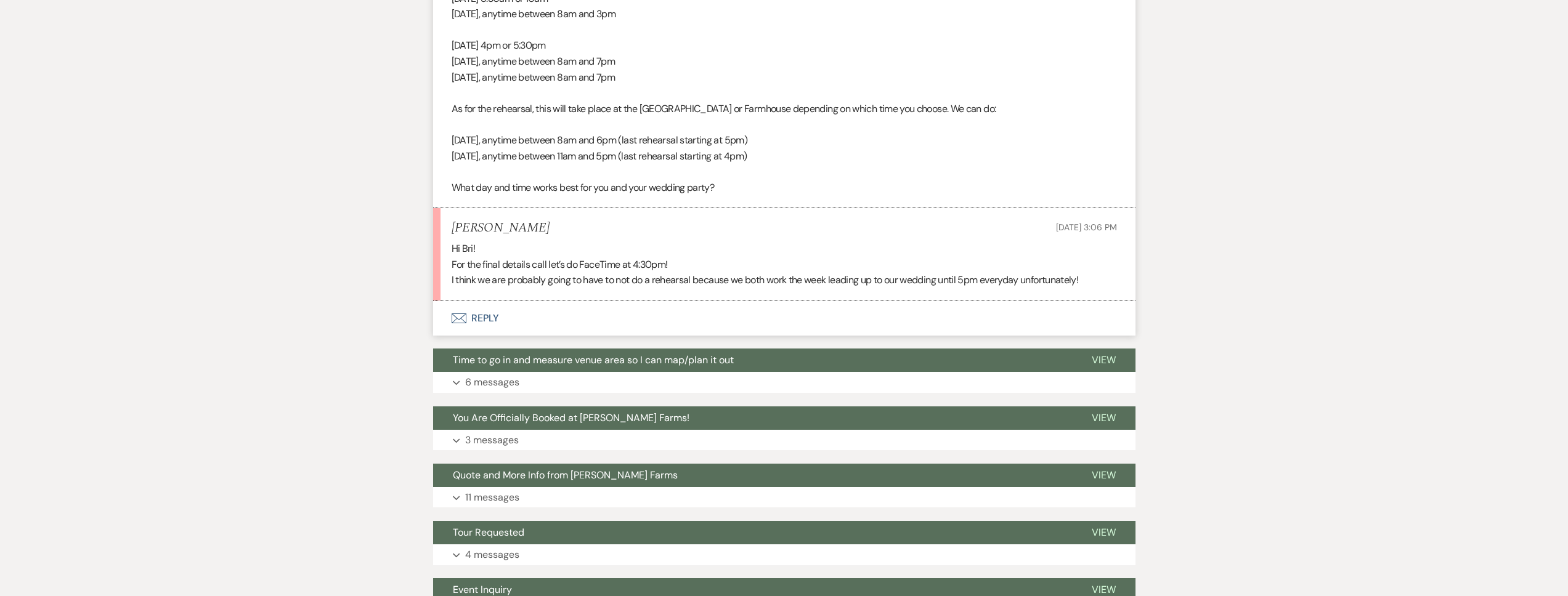
click at [738, 323] on button "Envelope Reply" at bounding box center [784, 318] width 702 height 35
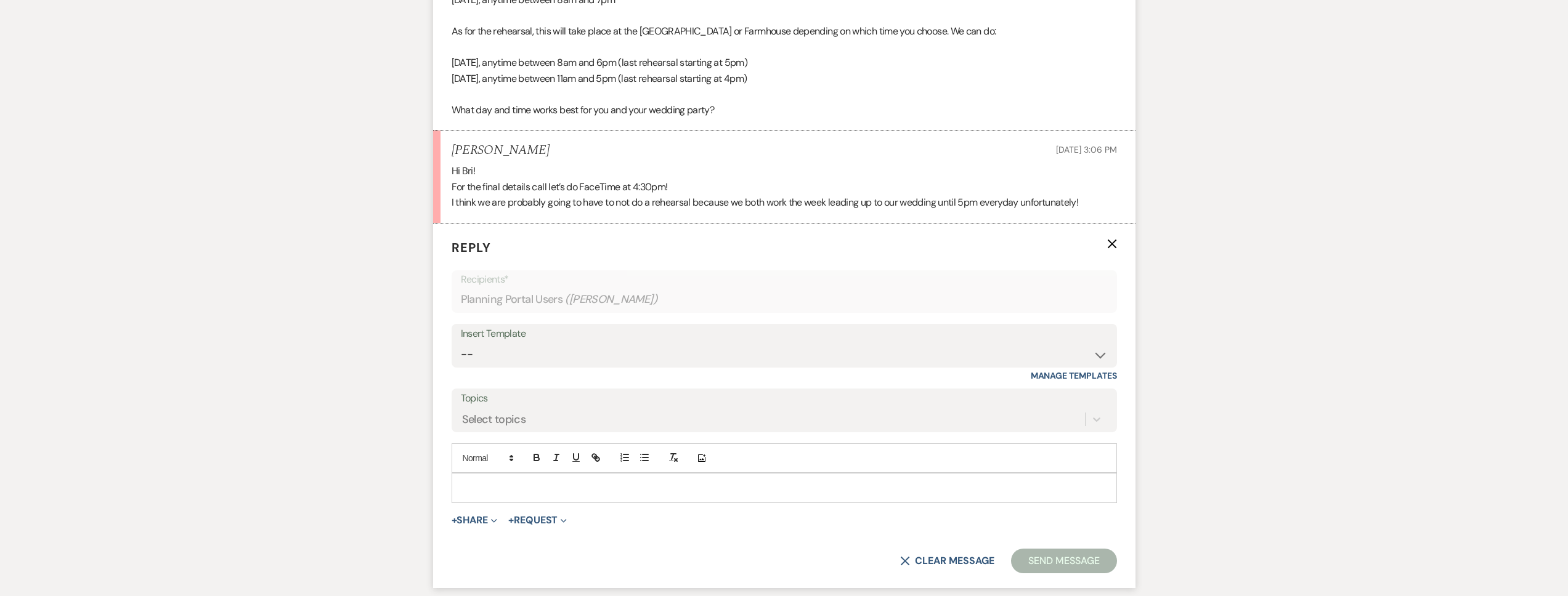
scroll to position [3386, 0]
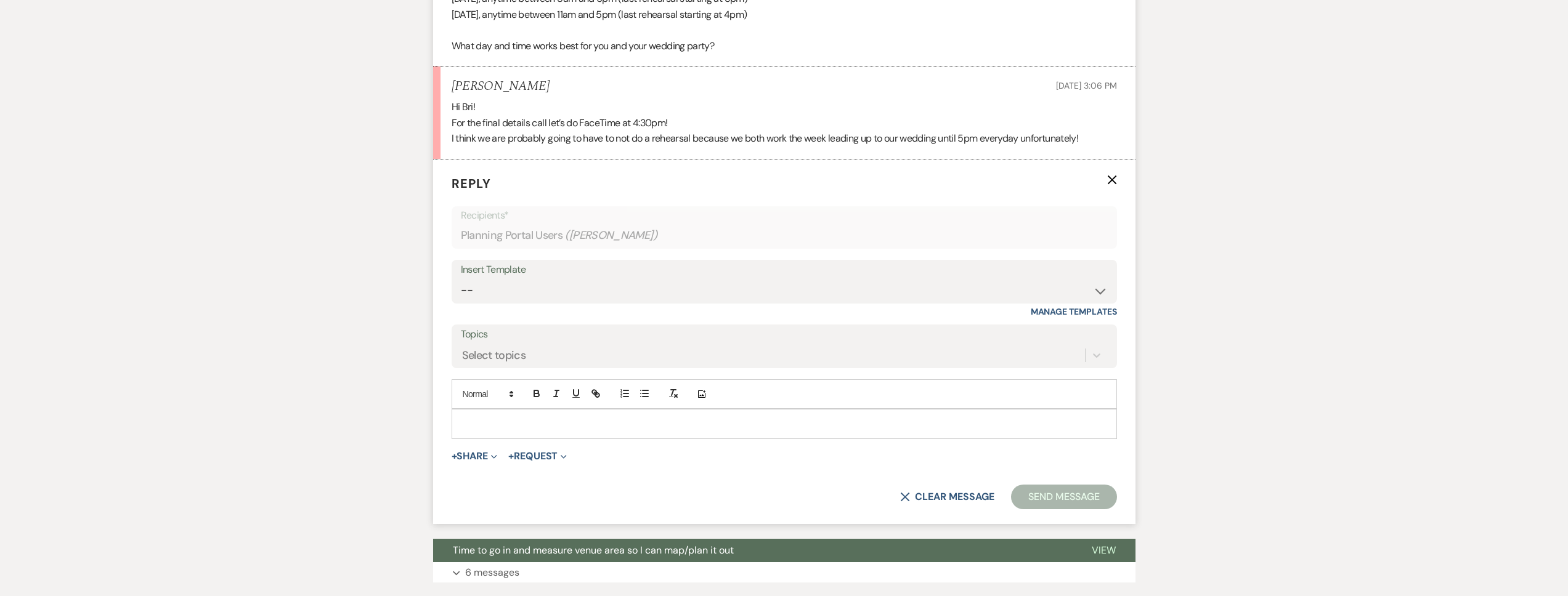
click at [528, 431] on p at bounding box center [784, 423] width 645 height 13
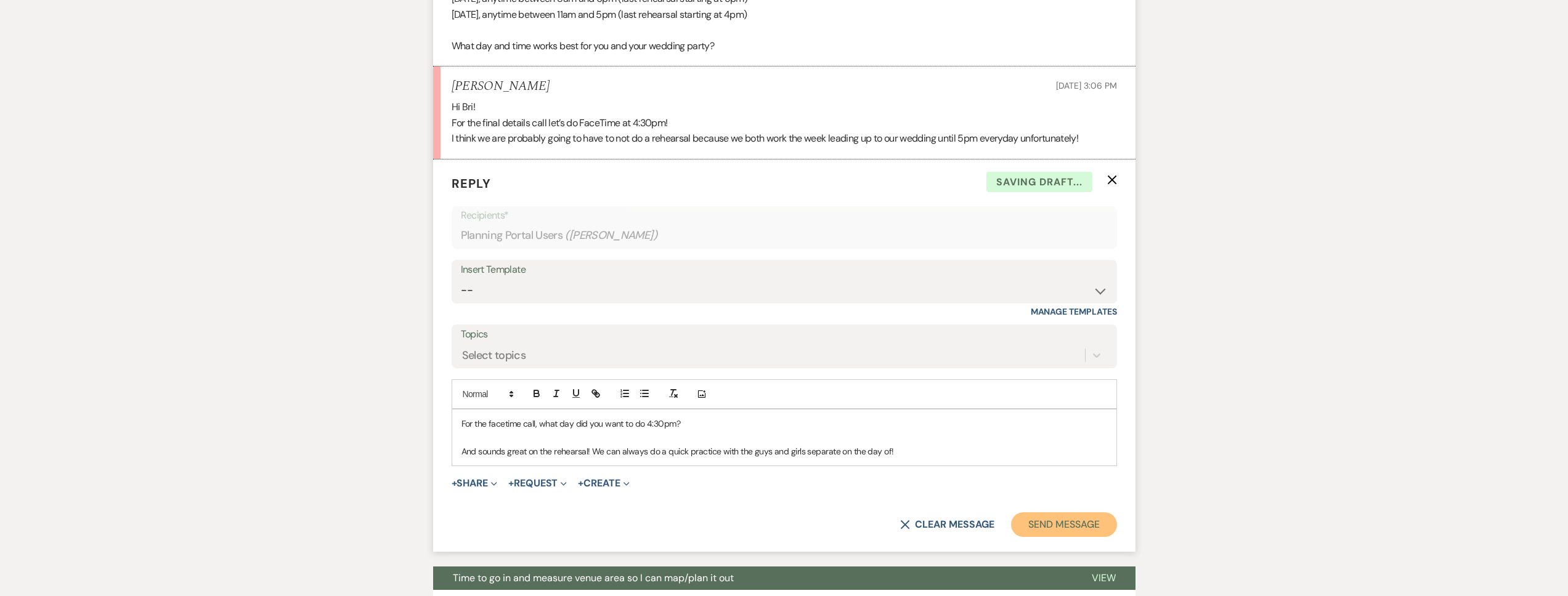
click at [1036, 532] on button "Send Message" at bounding box center [1063, 524] width 105 height 25
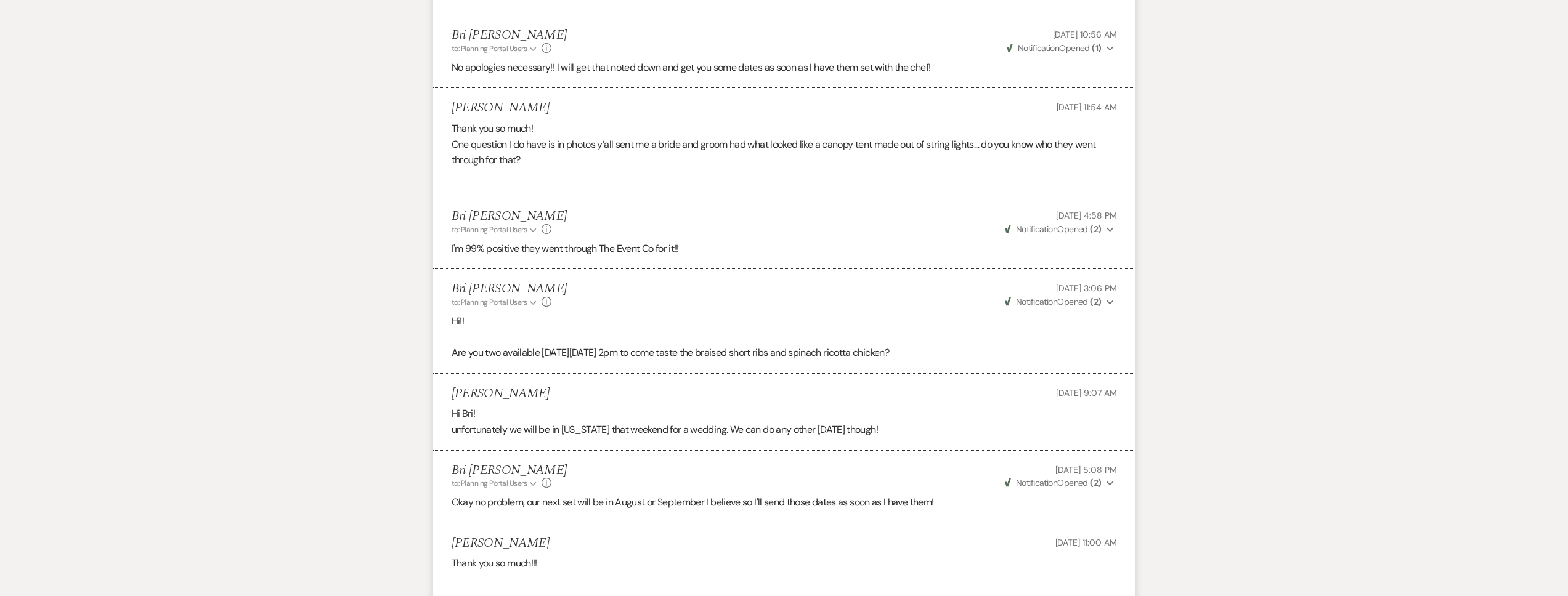
scroll to position [986, 0]
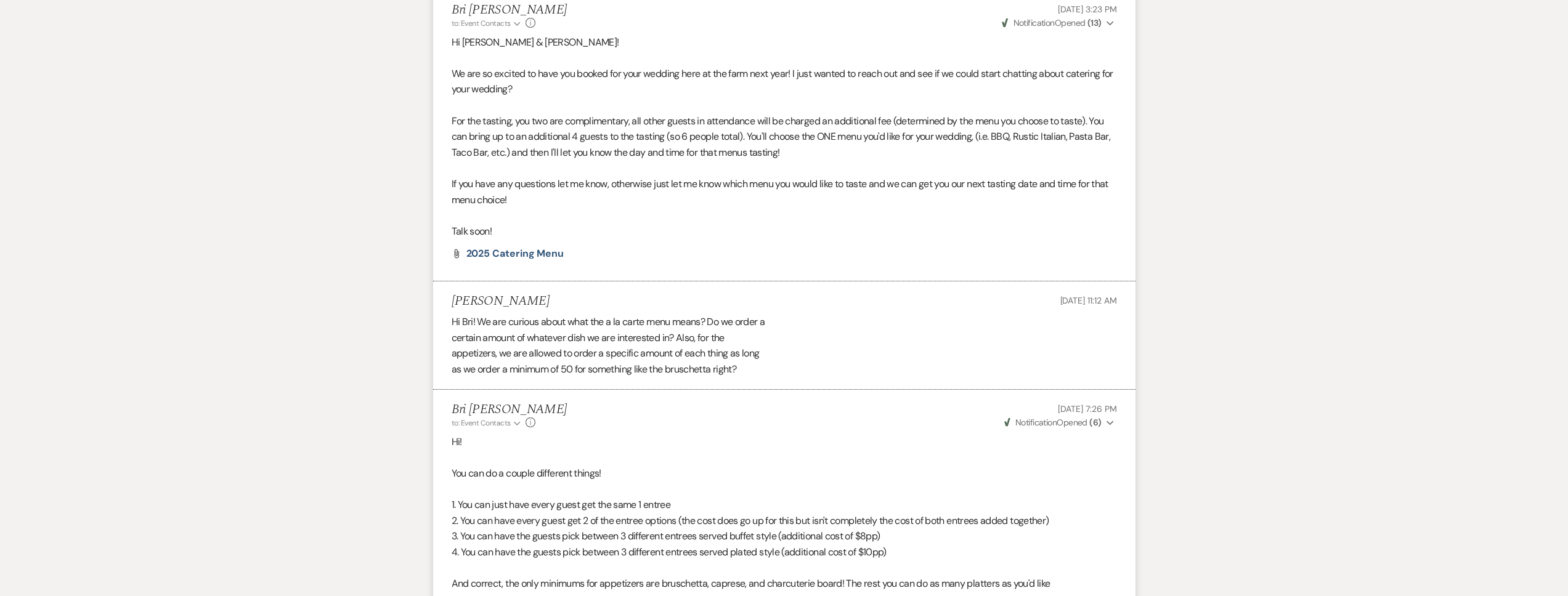
scroll to position [375, 0]
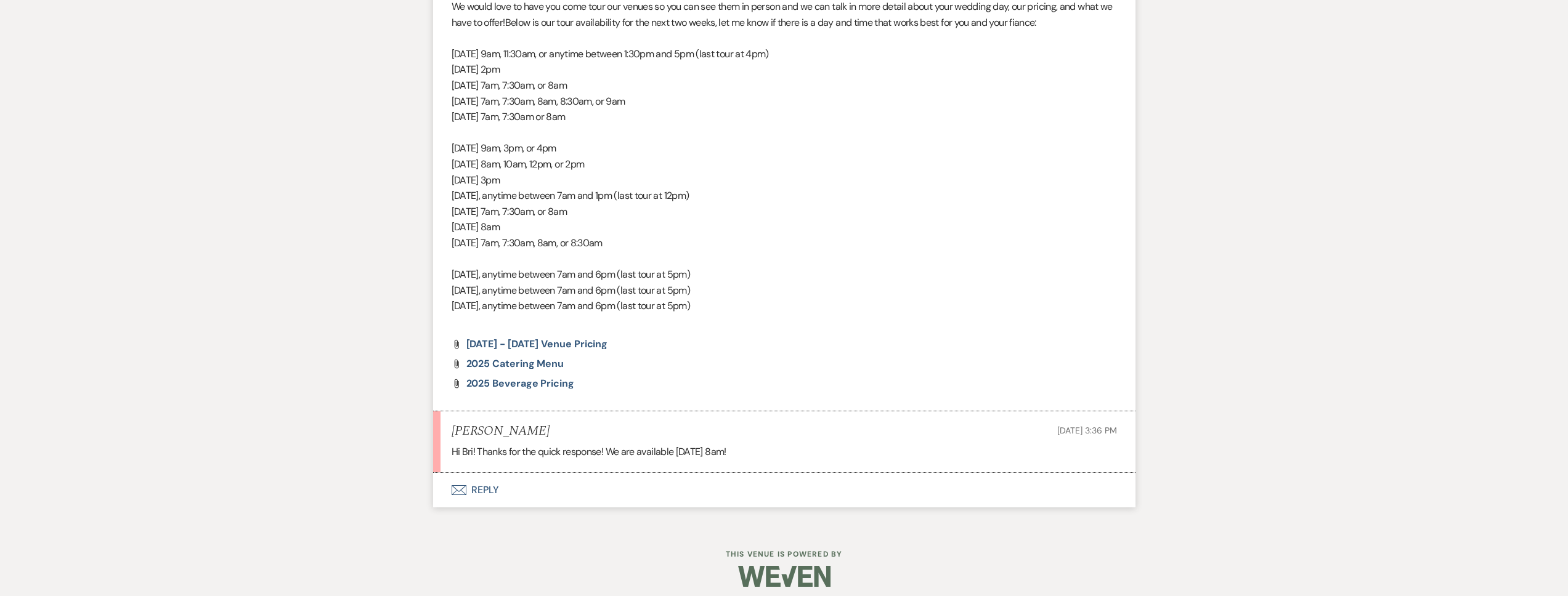
scroll to position [951, 0]
click at [755, 486] on button "Envelope Reply" at bounding box center [784, 489] width 702 height 35
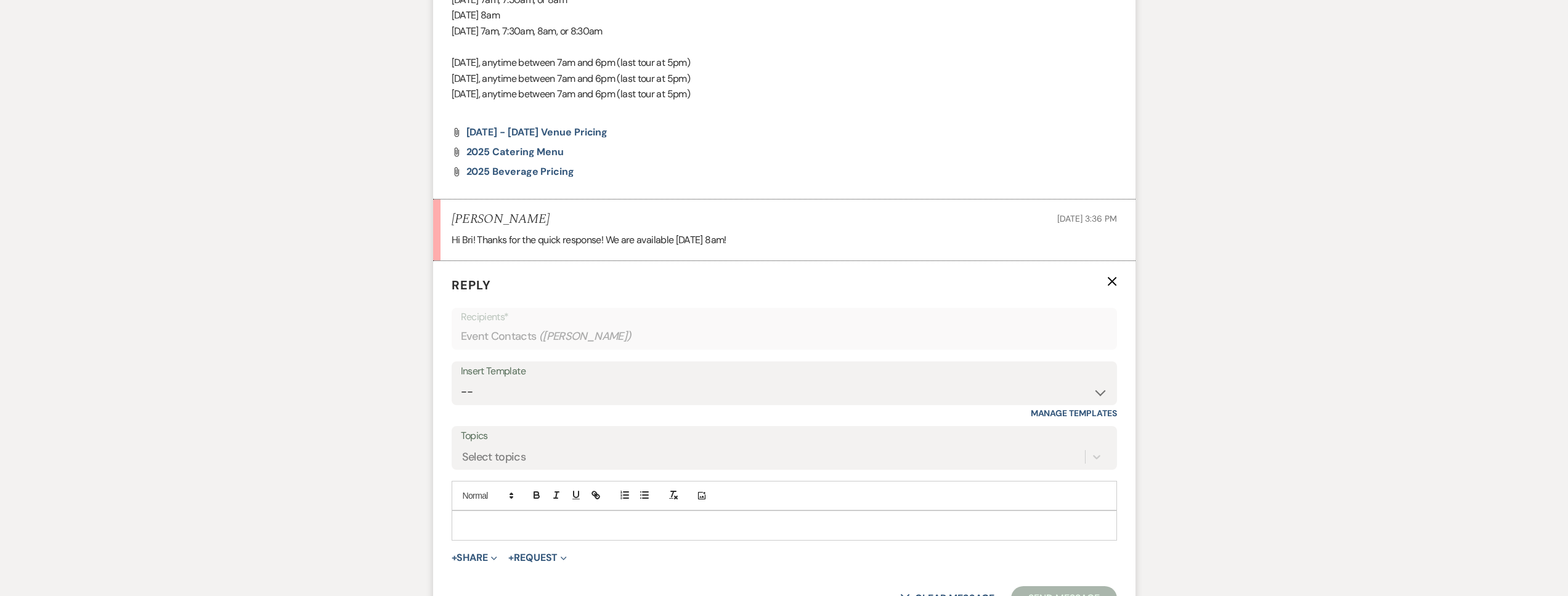
scroll to position [1216, 0]
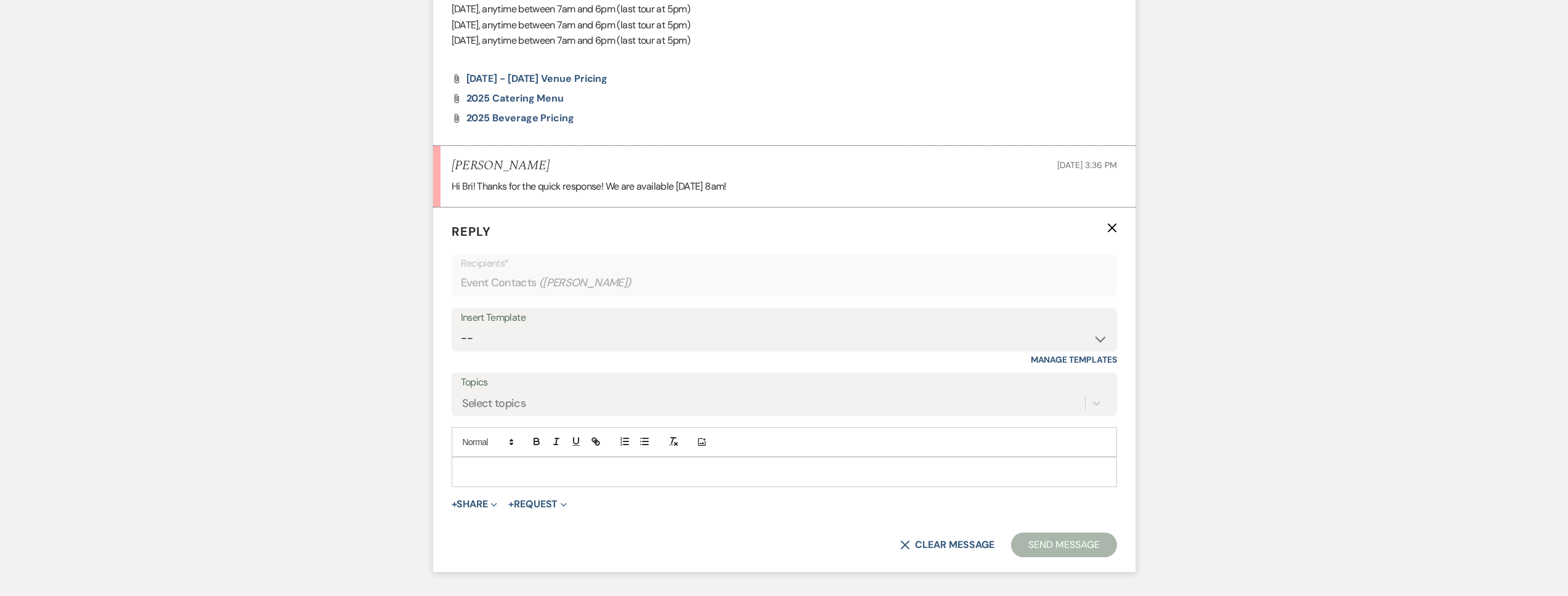
click at [536, 477] on p at bounding box center [784, 471] width 645 height 13
drag, startPoint x: 547, startPoint y: 160, endPoint x: 452, endPoint y: 163, distance: 95.0
click at [452, 163] on div "[PERSON_NAME] [DATE] 3:36 PM" at bounding box center [784, 166] width 666 height 15
copy h5 "[PERSON_NAME]"
click at [1096, 530] on form "Reply X Draft saved! Recipients* Event Contacts ( [PERSON_NAME] ) Insert Templa…" at bounding box center [784, 390] width 702 height 365
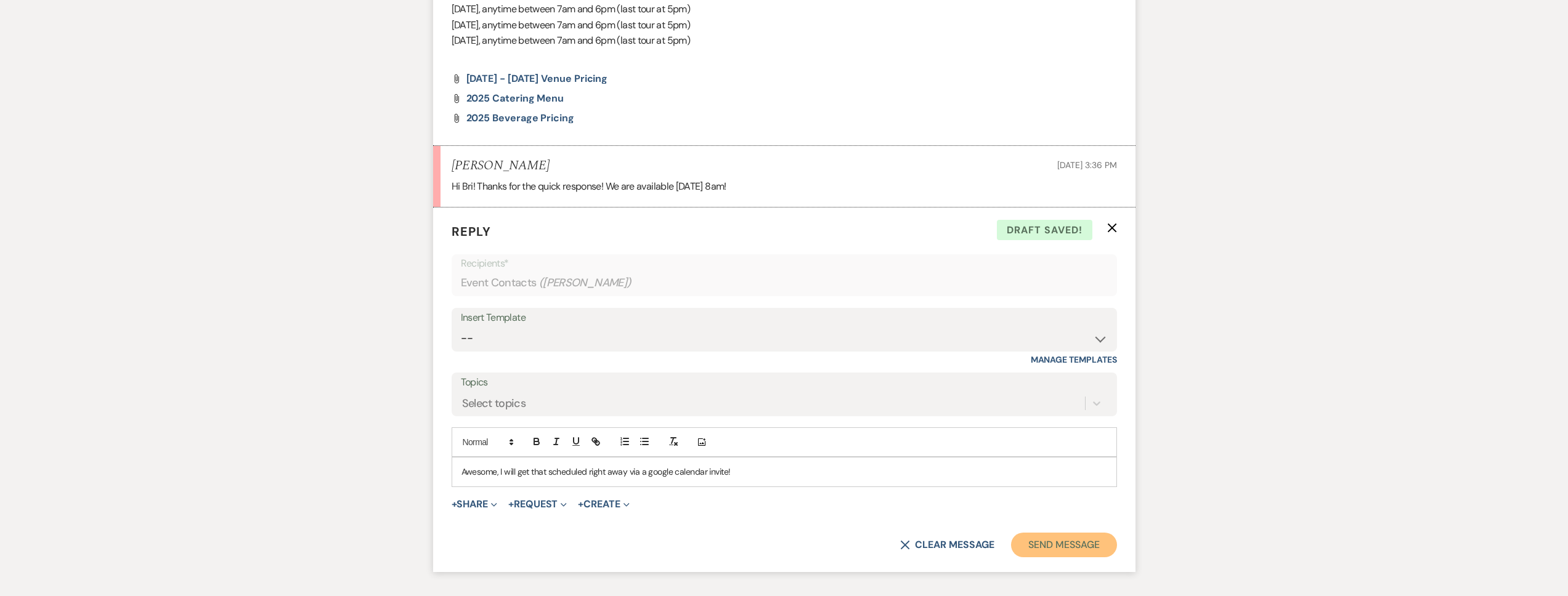
click at [1092, 538] on button "Send Message" at bounding box center [1063, 545] width 105 height 25
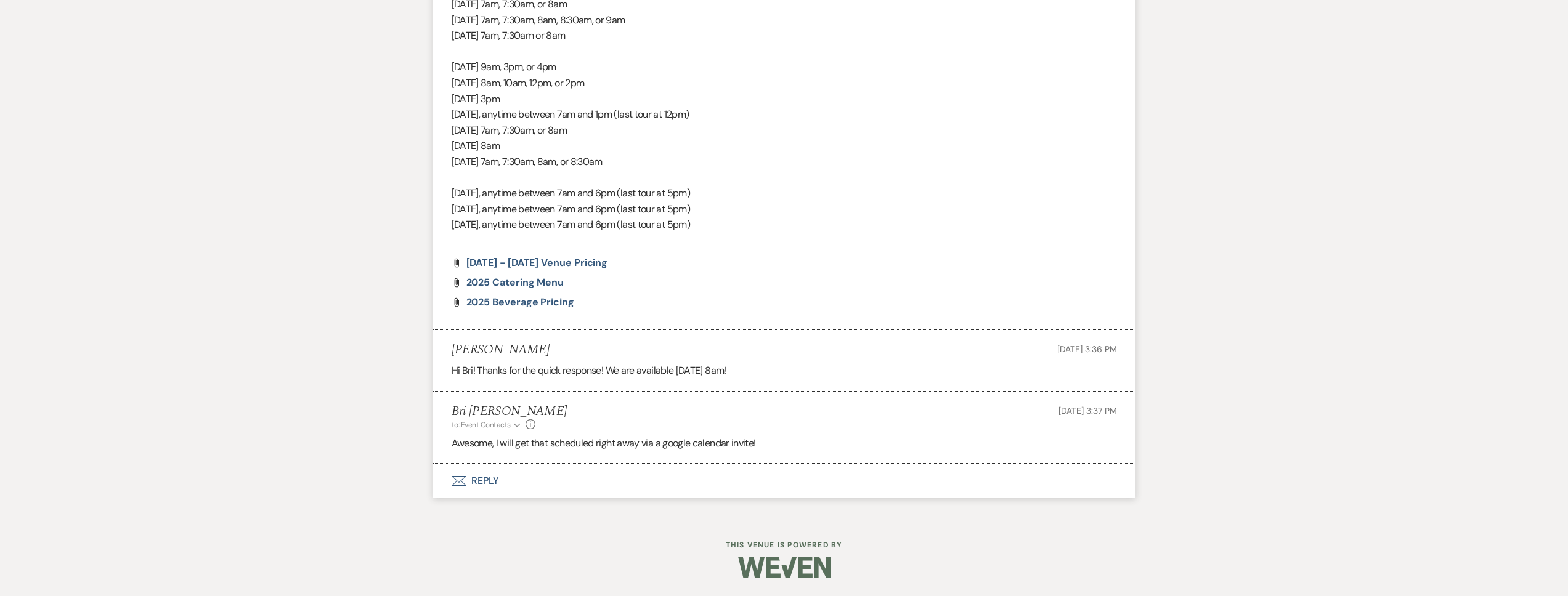
scroll to position [0, 0]
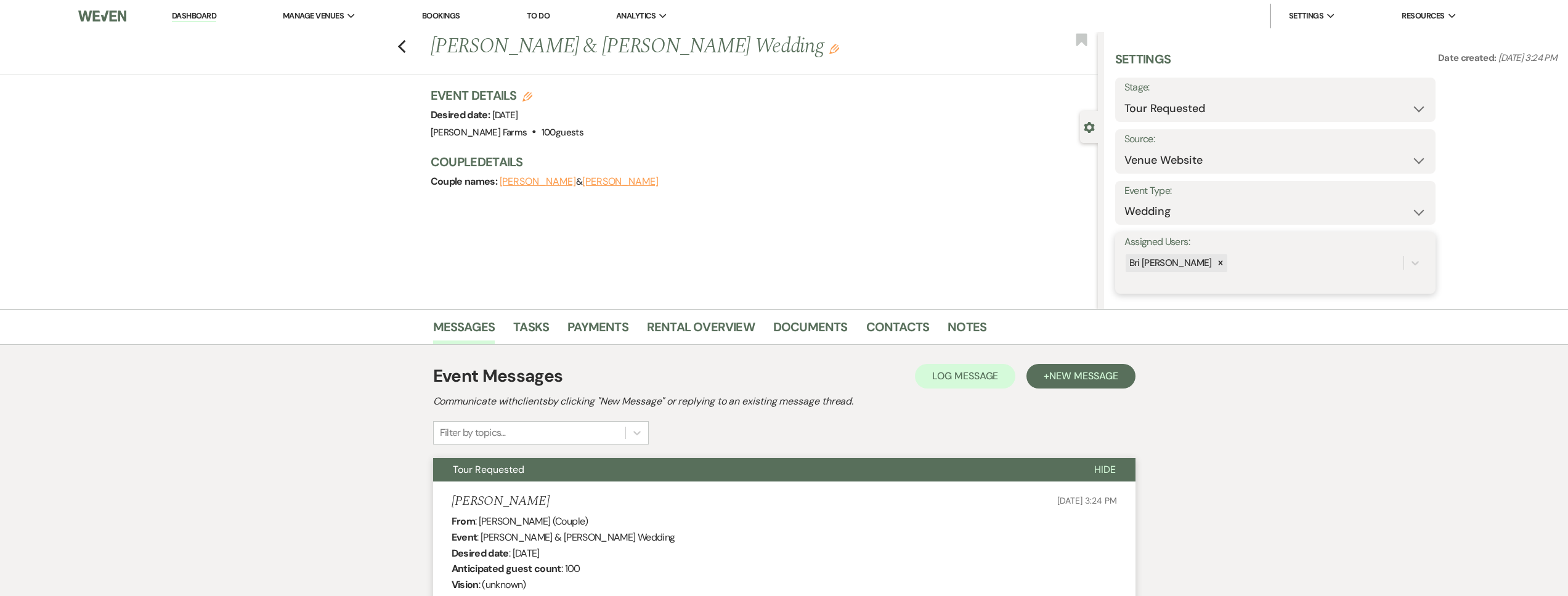
click at [1256, 262] on div "Bri [PERSON_NAME]" at bounding box center [1264, 263] width 279 height 21
type input "sa"
drag, startPoint x: 1282, startPoint y: 285, endPoint x: 1374, endPoint y: 277, distance: 92.3
click at [1282, 286] on div "[PERSON_NAME]" at bounding box center [1275, 294] width 302 height 25
click at [1400, 269] on button "Save" at bounding box center [1402, 262] width 67 height 25
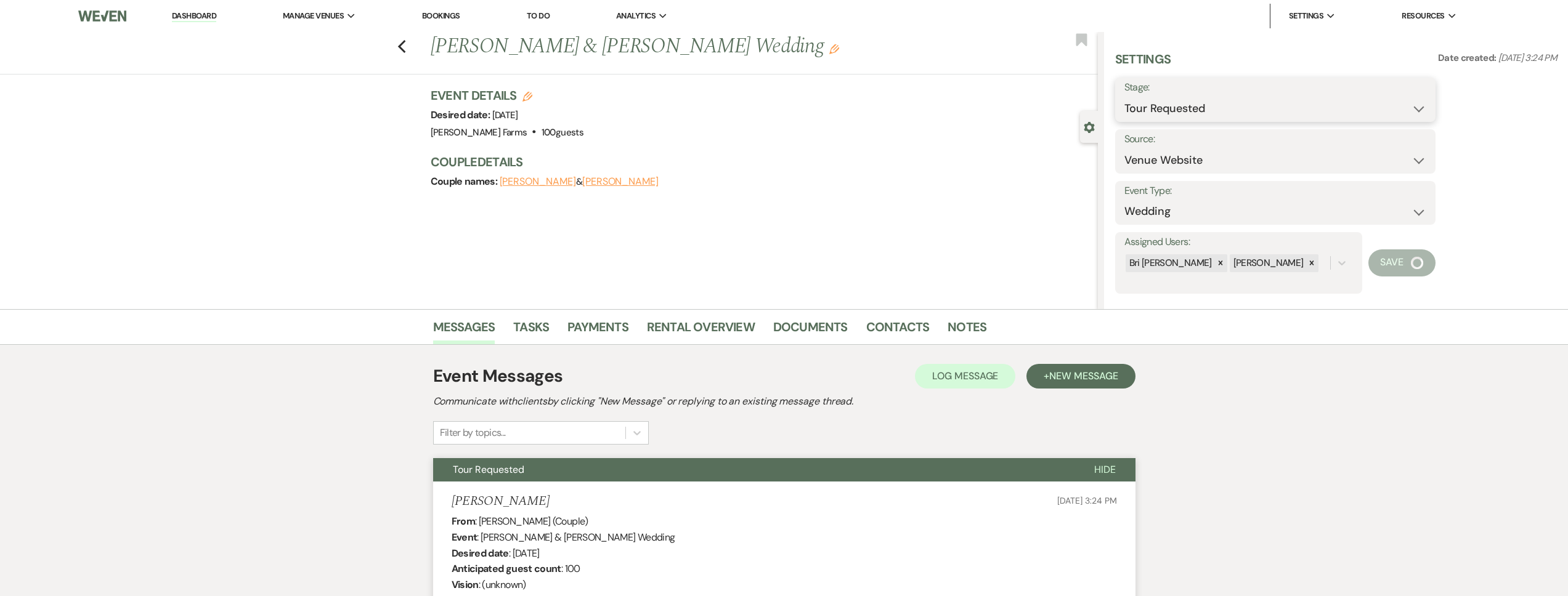
click at [1216, 104] on select "Inquiry Follow Up Tour Requested Tour Confirmed Toured Proposal Sent Booked Lost" at bounding box center [1275, 108] width 302 height 24
select select "4"
click at [1124, 96] on select "Inquiry Follow Up Tour Requested Tour Confirmed Toured Proposal Sent Booked Lost" at bounding box center [1275, 108] width 302 height 24
click at [1384, 105] on button "Save" at bounding box center [1401, 100] width 69 height 25
click at [886, 327] on link "Contacts" at bounding box center [898, 330] width 64 height 27
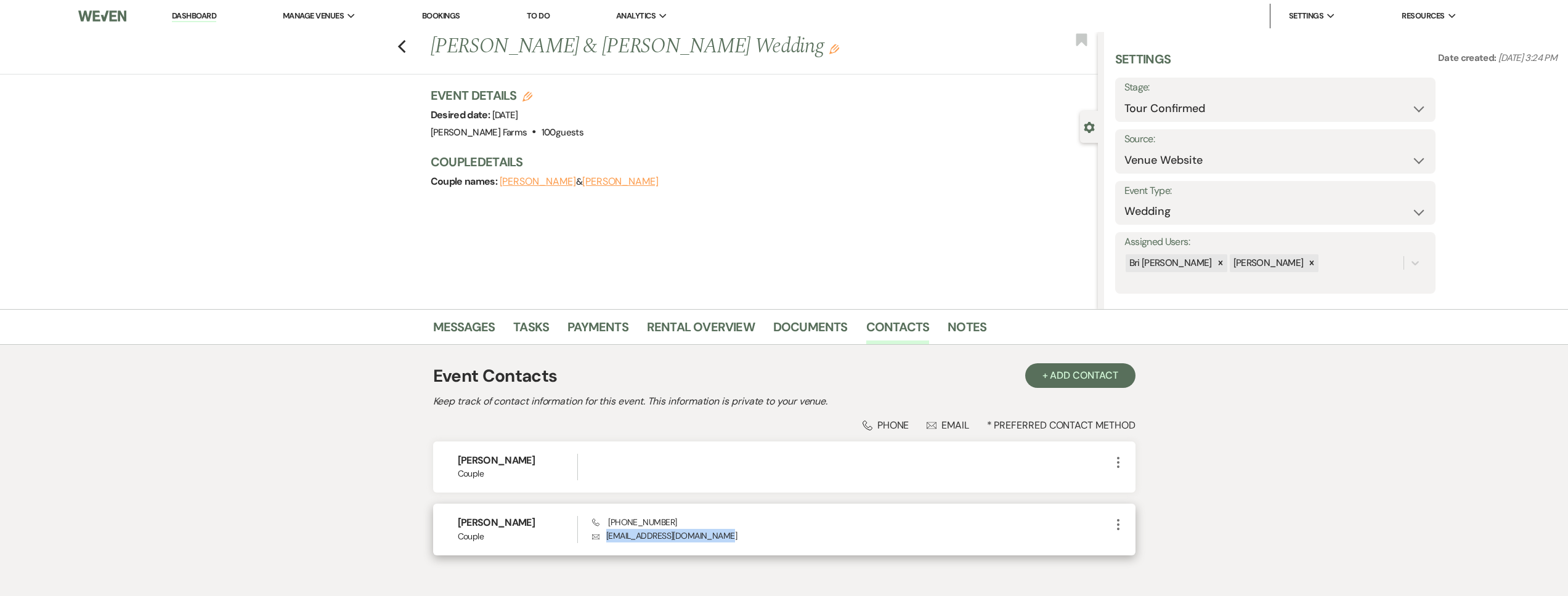
drag, startPoint x: 692, startPoint y: 537, endPoint x: 606, endPoint y: 539, distance: 86.0
click at [606, 539] on p "Envelope [EMAIL_ADDRESS][DOMAIN_NAME]" at bounding box center [851, 535] width 518 height 13
copy p "[EMAIL_ADDRESS][DOMAIN_NAME]"
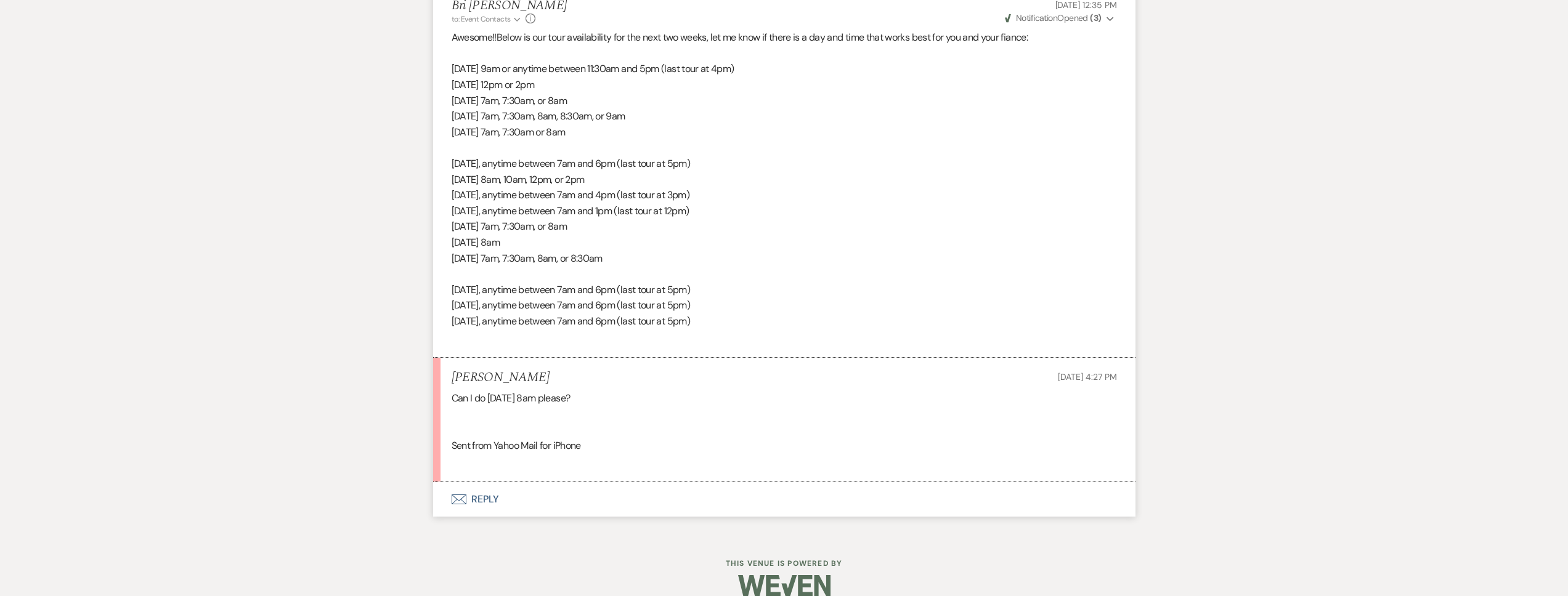
scroll to position [1210, 0]
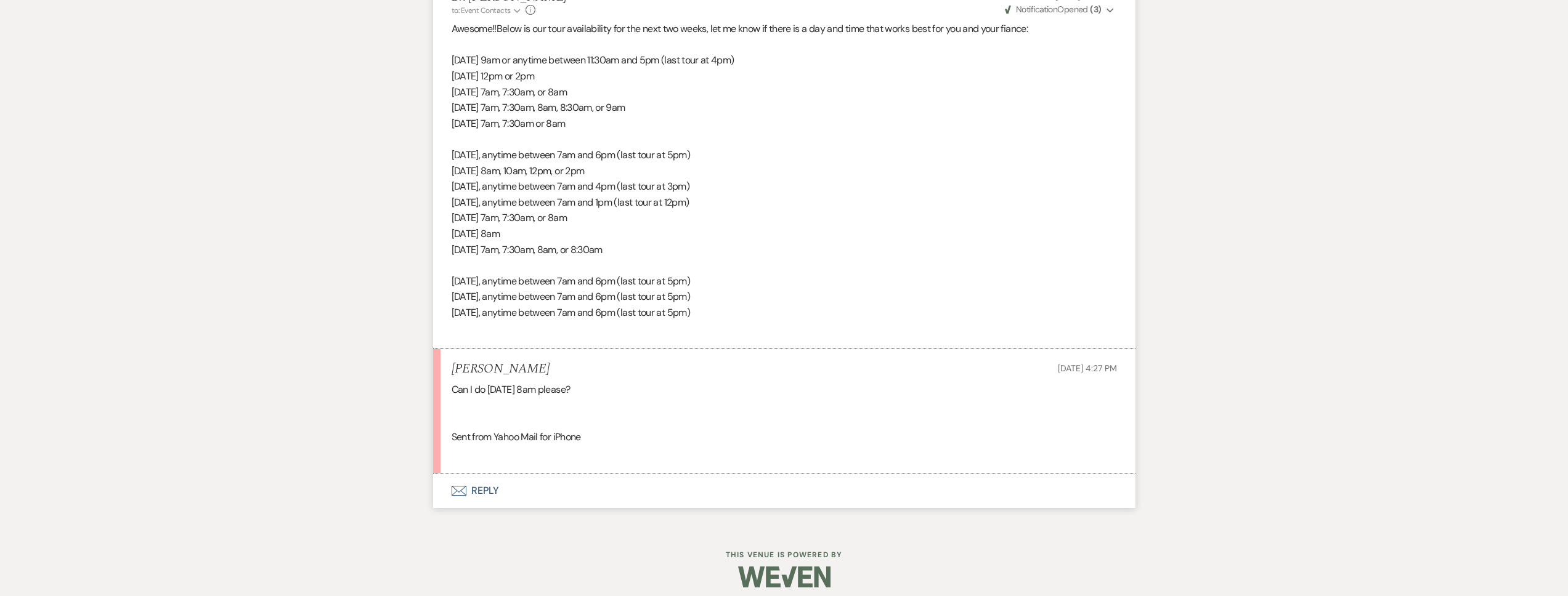
click at [622, 494] on button "Envelope Reply" at bounding box center [784, 491] width 702 height 35
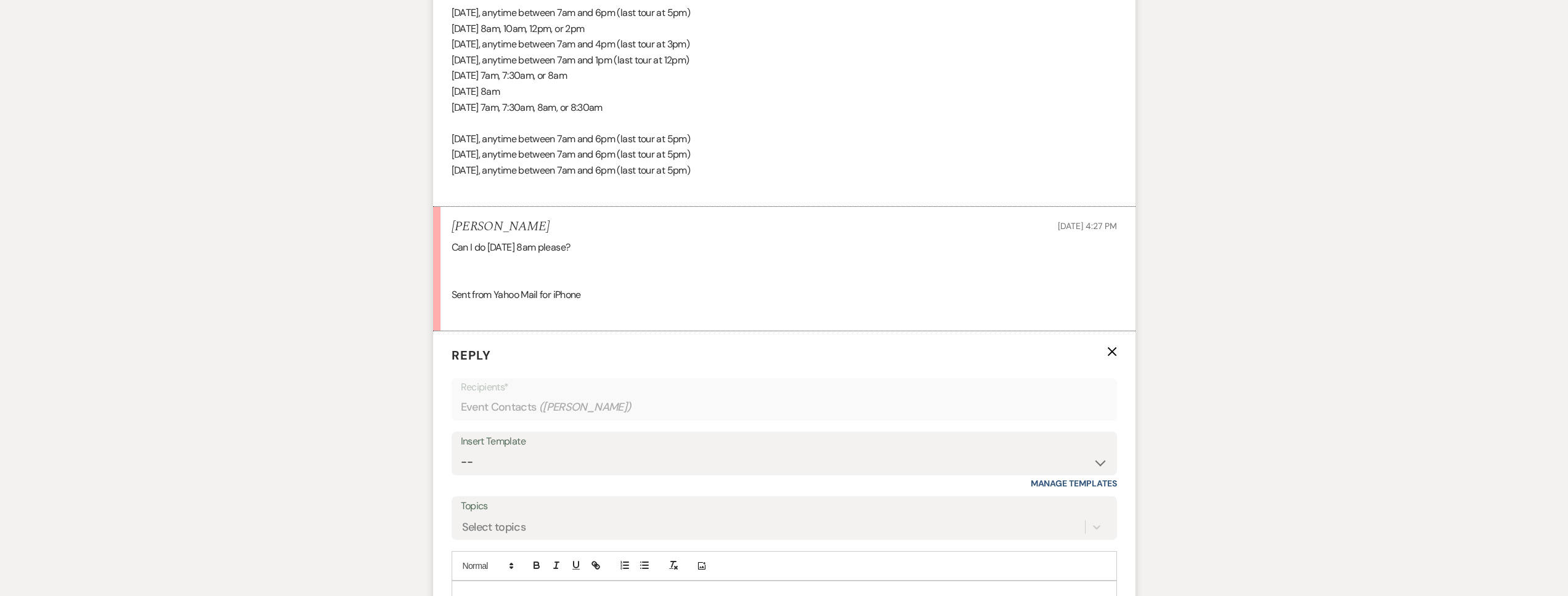
scroll to position [1465, 0]
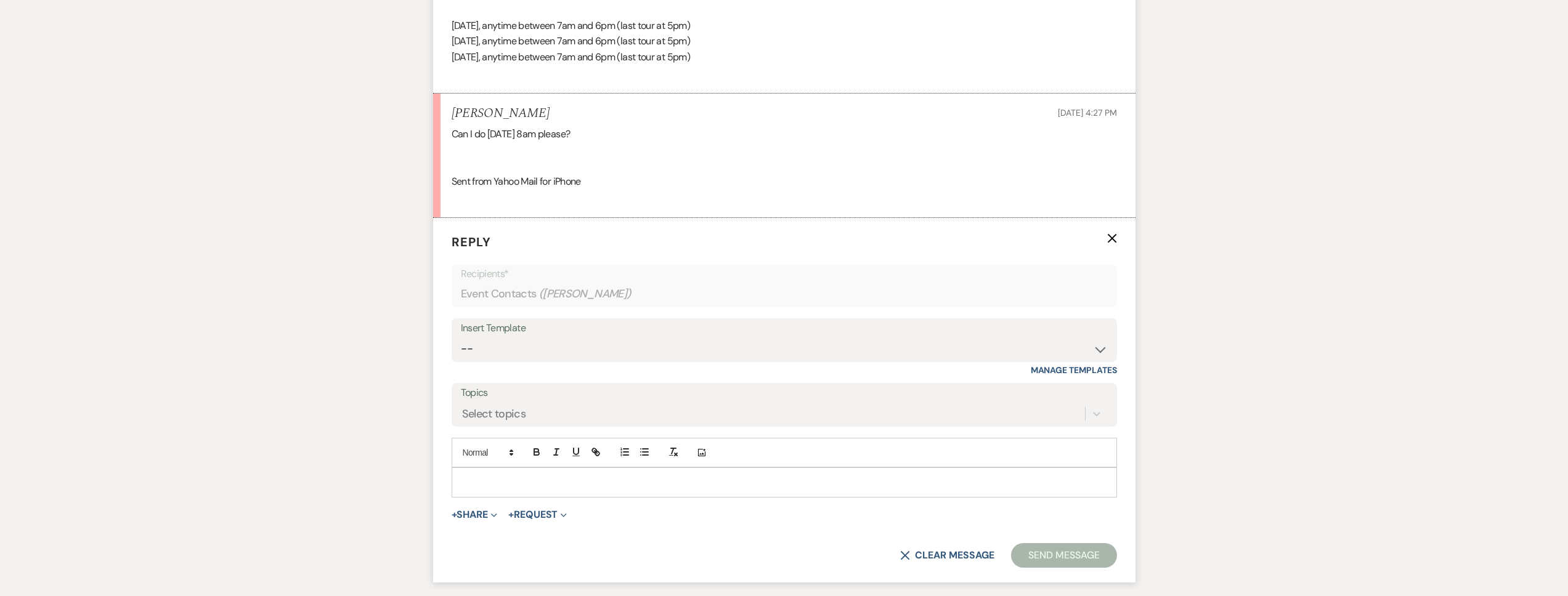
click at [500, 486] on p at bounding box center [784, 482] width 645 height 13
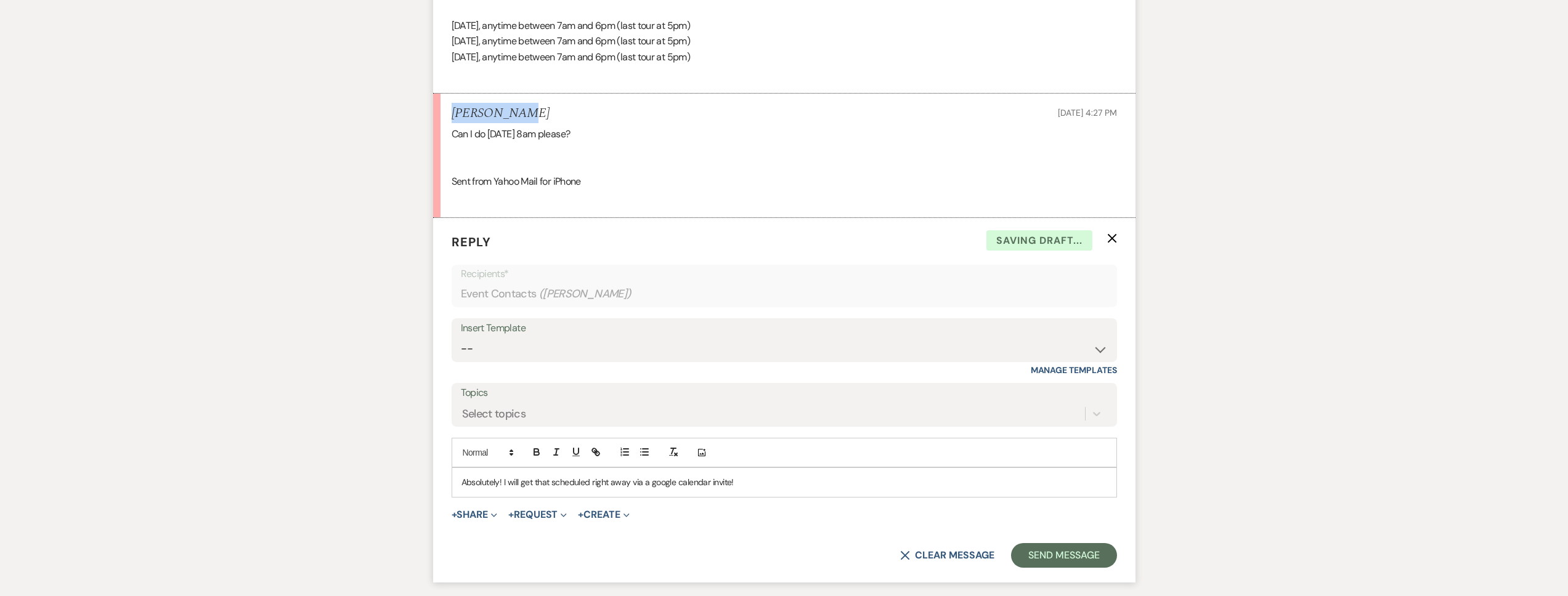
drag, startPoint x: 525, startPoint y: 110, endPoint x: 445, endPoint y: 109, distance: 80.0
click at [445, 109] on li "Lisa Upshaw Oct 13, 2025, 4:27 PM Can I do 10/25 at 8am please? Sent from Yahoo…" at bounding box center [784, 155] width 702 height 124
copy h5 "[PERSON_NAME]"
click at [1061, 554] on button "Send Message" at bounding box center [1063, 555] width 105 height 25
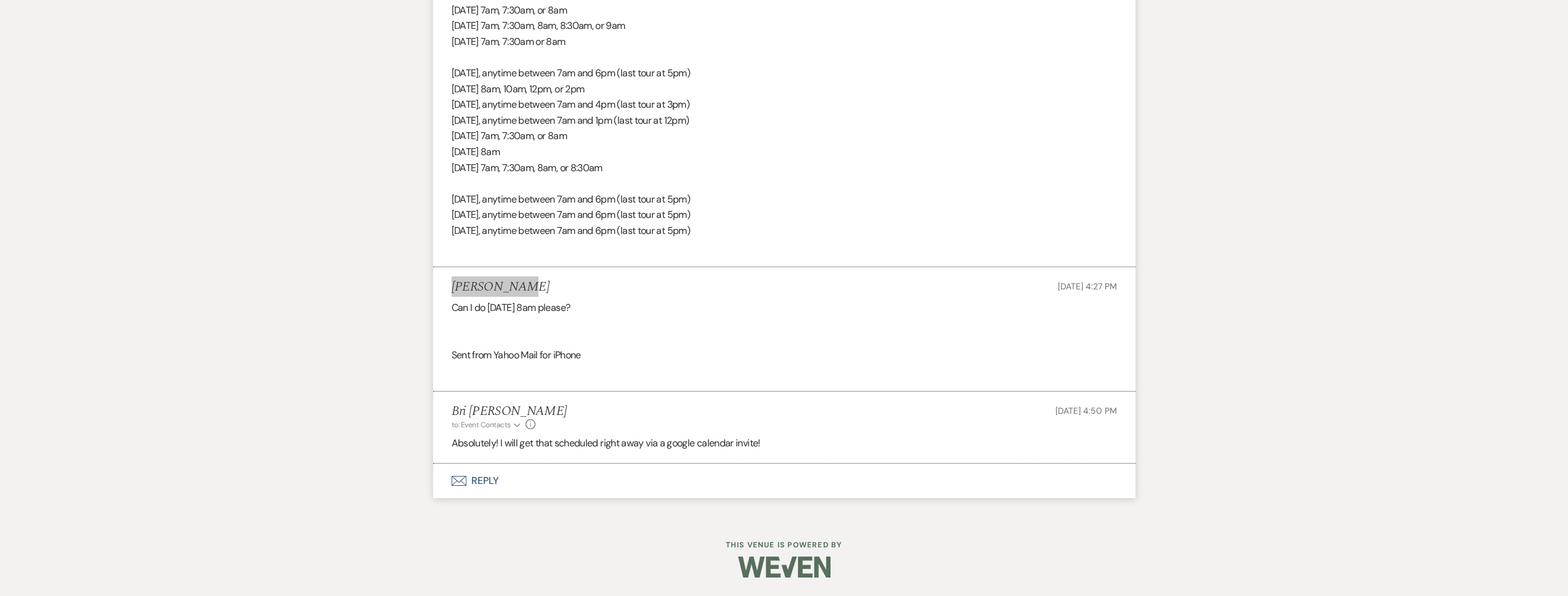
scroll to position [0, 0]
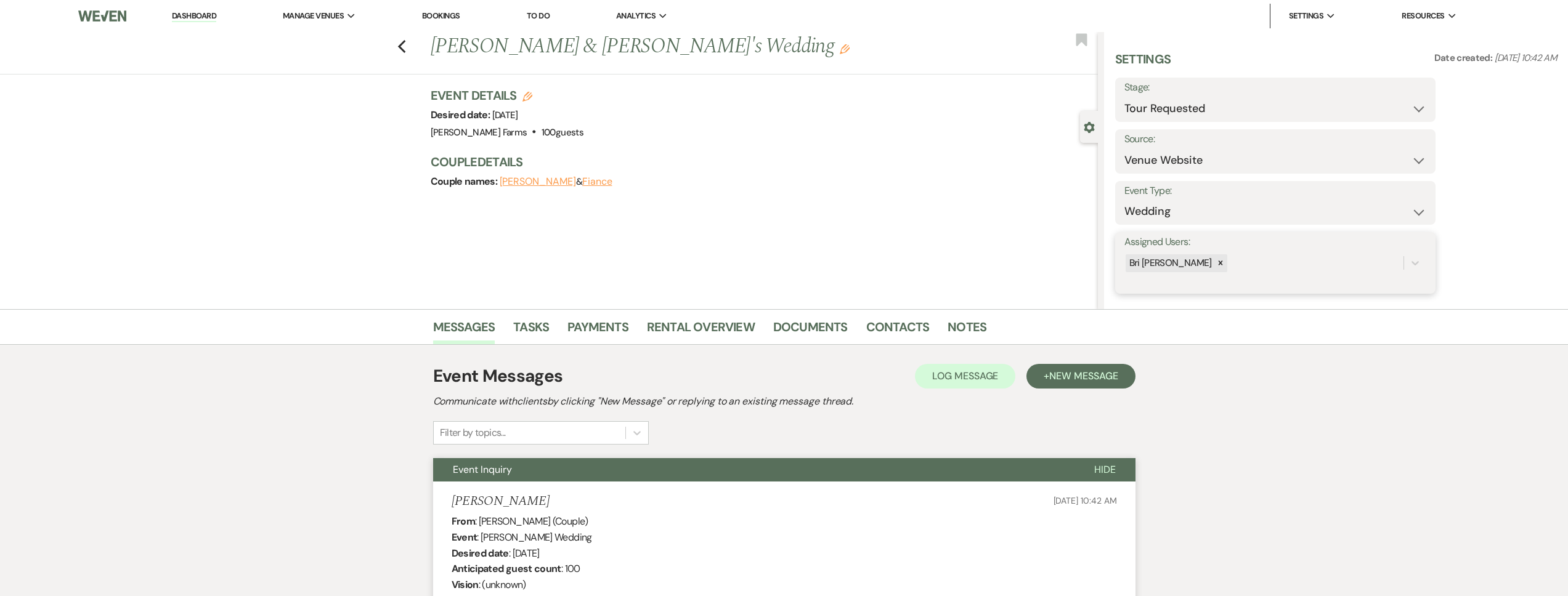
click at [1236, 264] on div "Bri [PERSON_NAME]" at bounding box center [1264, 263] width 279 height 21
type input "sa"
drag, startPoint x: 1223, startPoint y: 294, endPoint x: 1371, endPoint y: 274, distance: 149.3
click at [1223, 294] on div "[PERSON_NAME]" at bounding box center [1275, 294] width 302 height 25
click at [1417, 259] on button "Save" at bounding box center [1402, 262] width 67 height 25
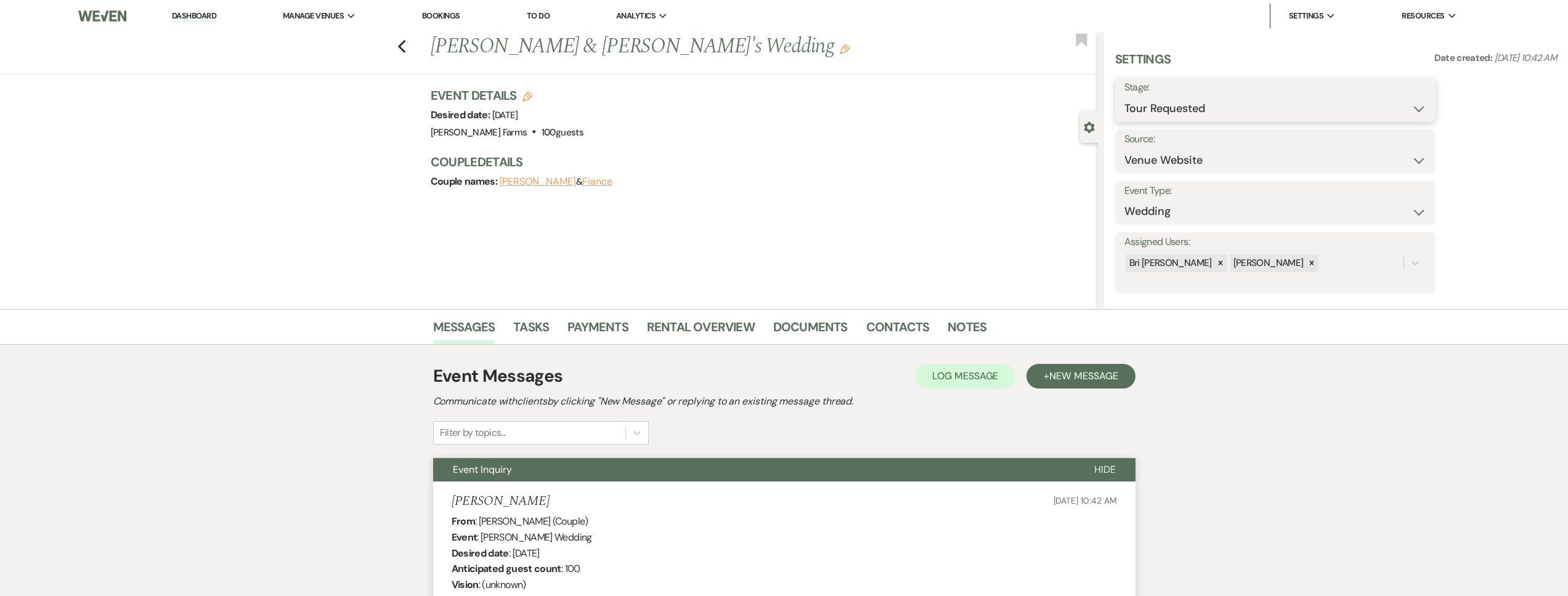
click at [1210, 111] on select "Inquiry Follow Up Tour Requested Tour Confirmed Toured Proposal Sent Booked Lost" at bounding box center [1275, 108] width 302 height 24
select select "4"
click at [1124, 96] on select "Inquiry Follow Up Tour Requested Tour Confirmed Toured Proposal Sent Booked Lost" at bounding box center [1275, 108] width 302 height 24
click at [1395, 97] on button "Save" at bounding box center [1401, 100] width 69 height 25
click at [893, 329] on link "Contacts" at bounding box center [898, 330] width 64 height 27
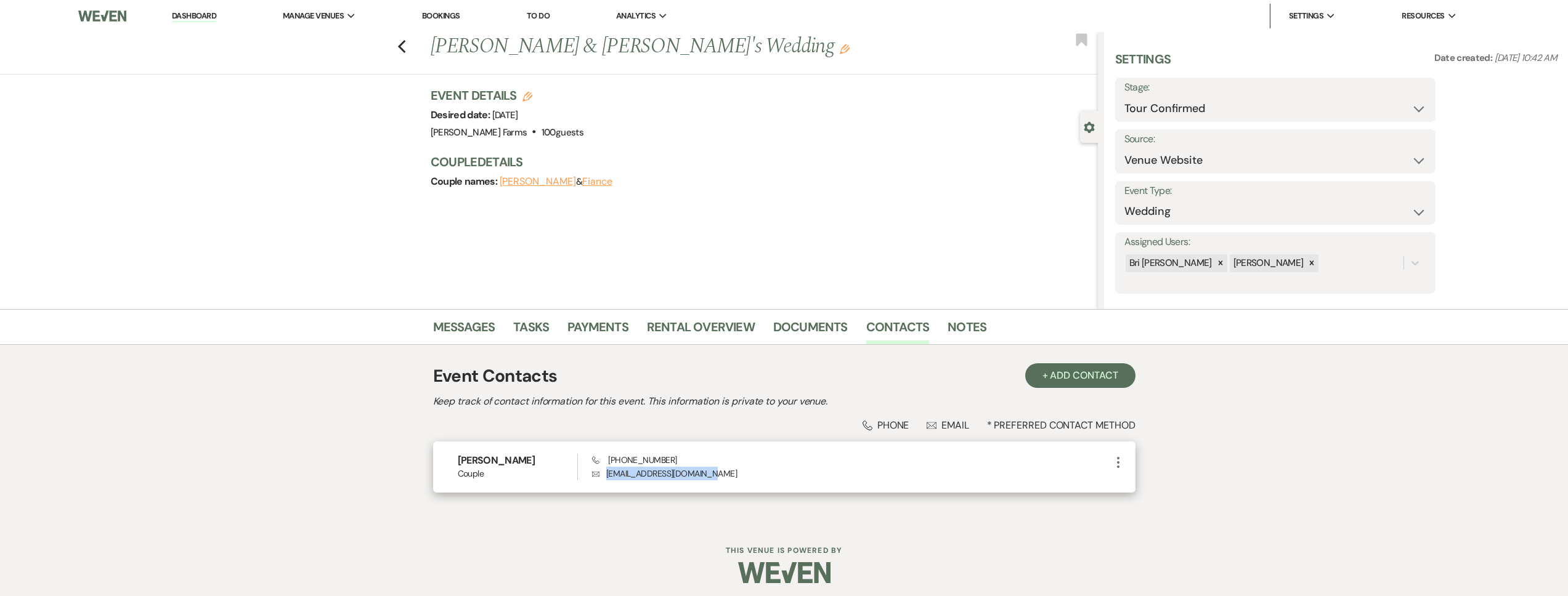
drag, startPoint x: 1210, startPoint y: 111, endPoint x: 606, endPoint y: 479, distance: 707.3
click at [606, 479] on p "Envelope lisaupshaw3293@yahoo.com" at bounding box center [851, 473] width 518 height 13
copy p "lisaupshaw3293@yahoo.com"
click at [194, 18] on link "Dashboard" at bounding box center [194, 16] width 44 height 12
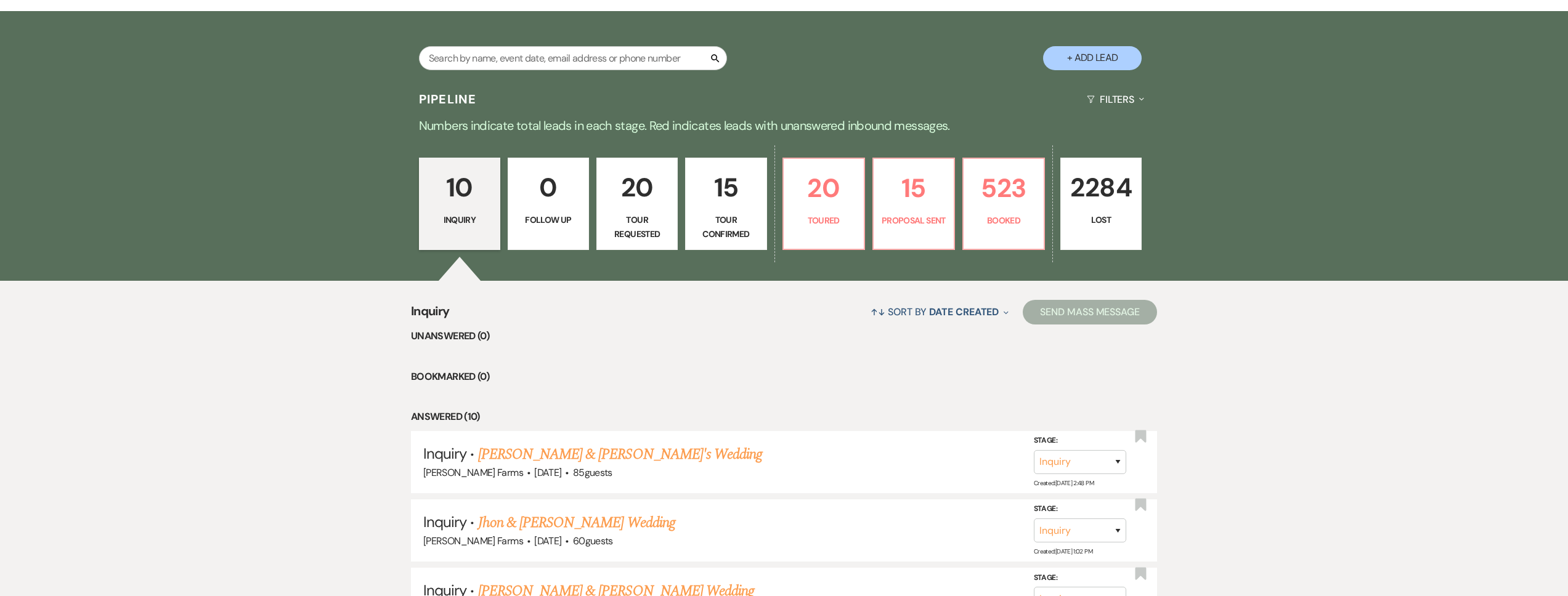
click at [639, 238] on p "Tour Requested" at bounding box center [637, 227] width 66 height 28
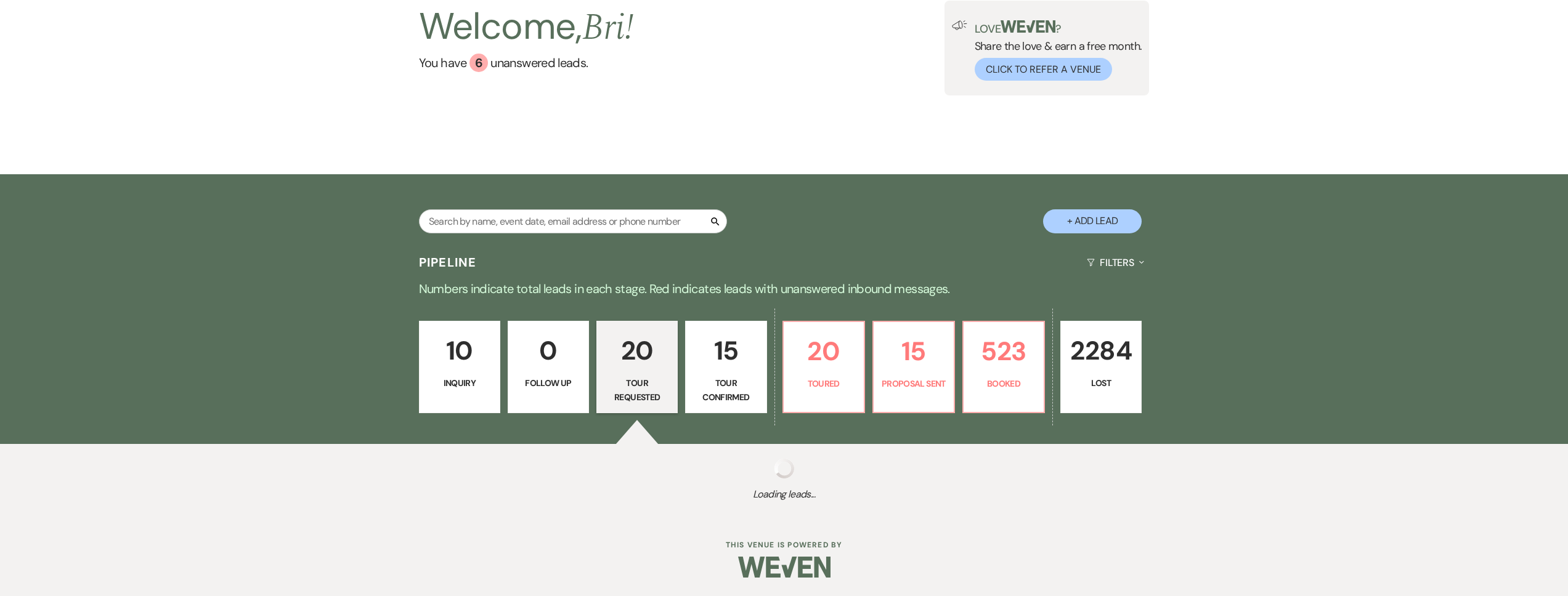
select select "2"
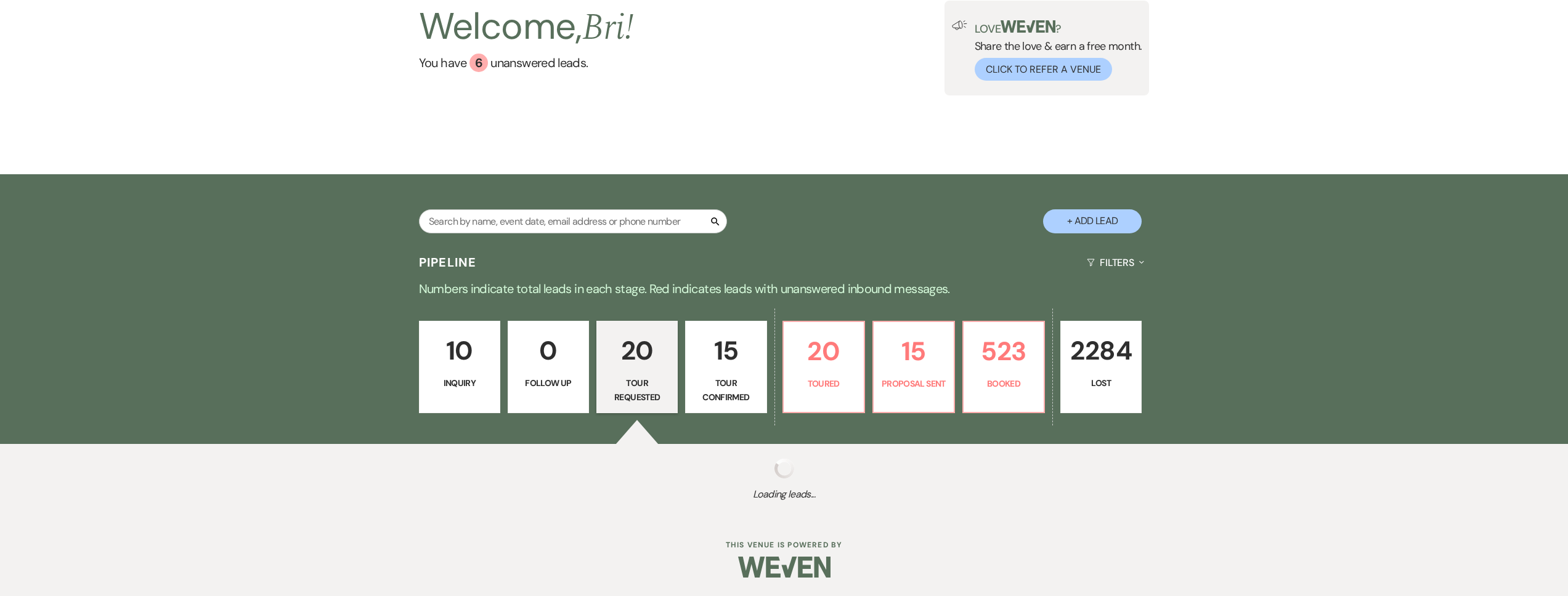
select select "2"
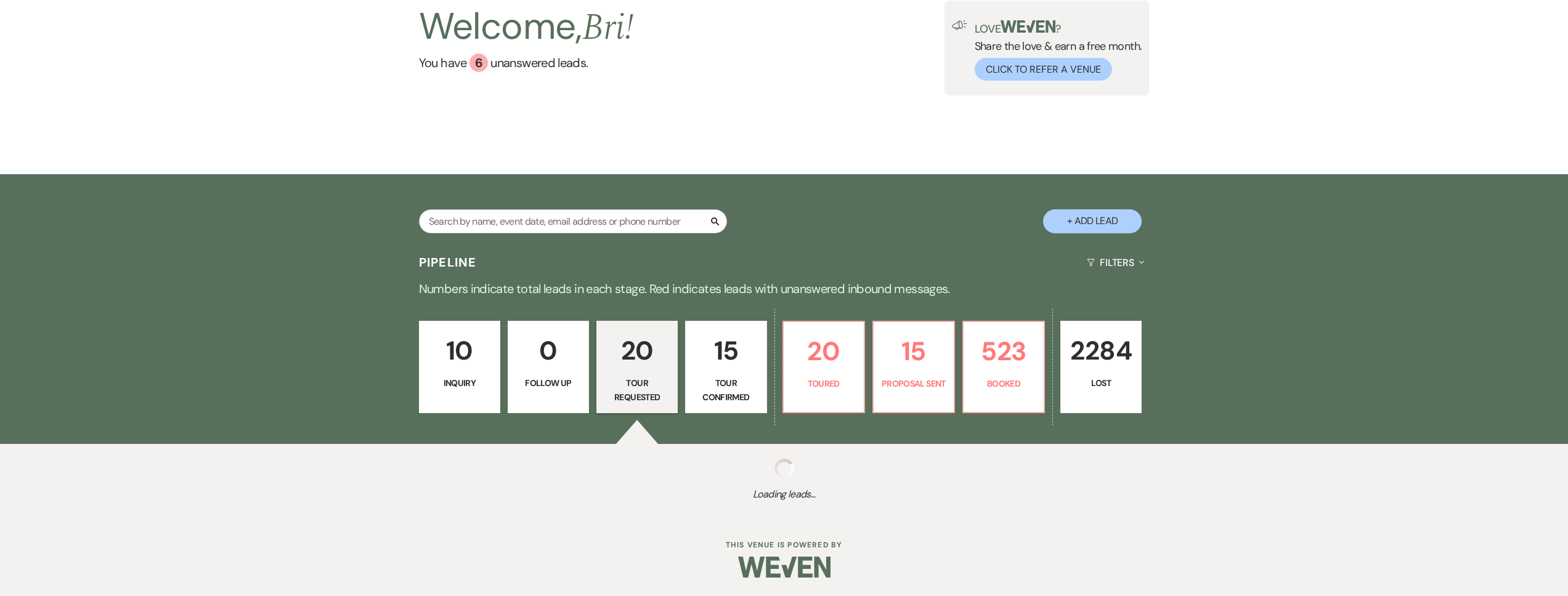
select select "2"
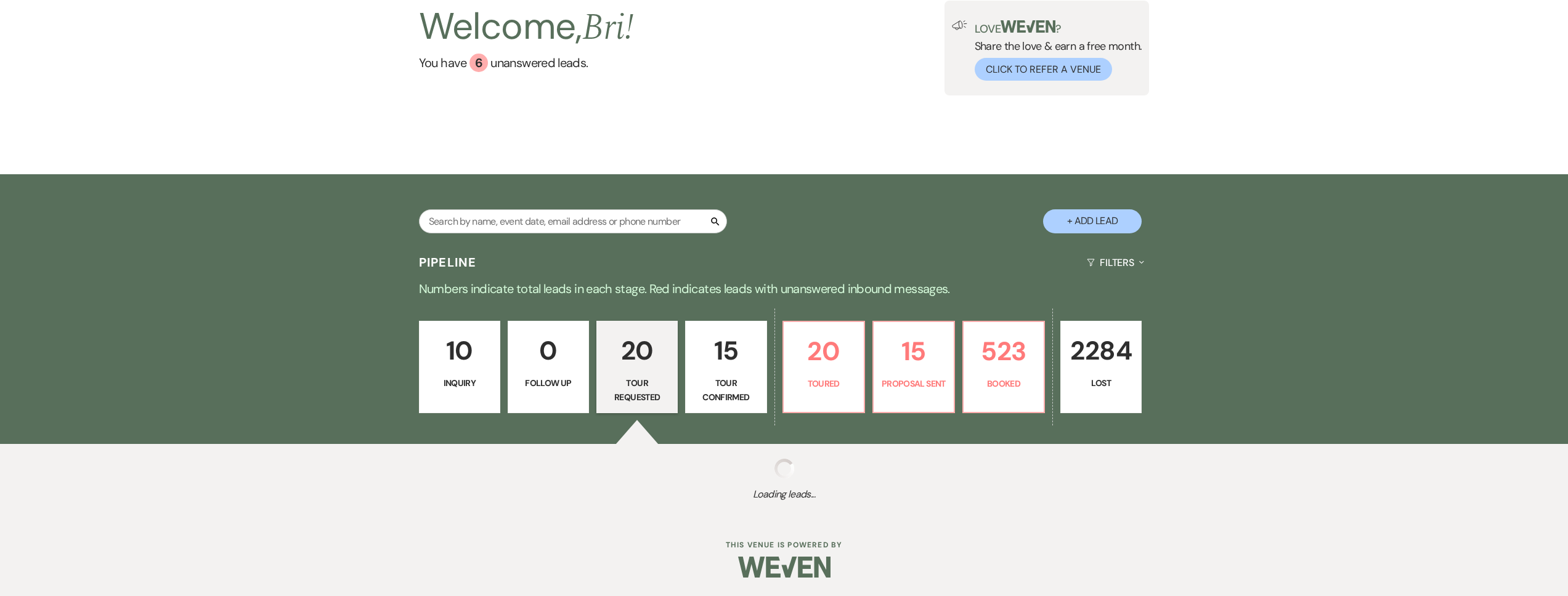
select select "2"
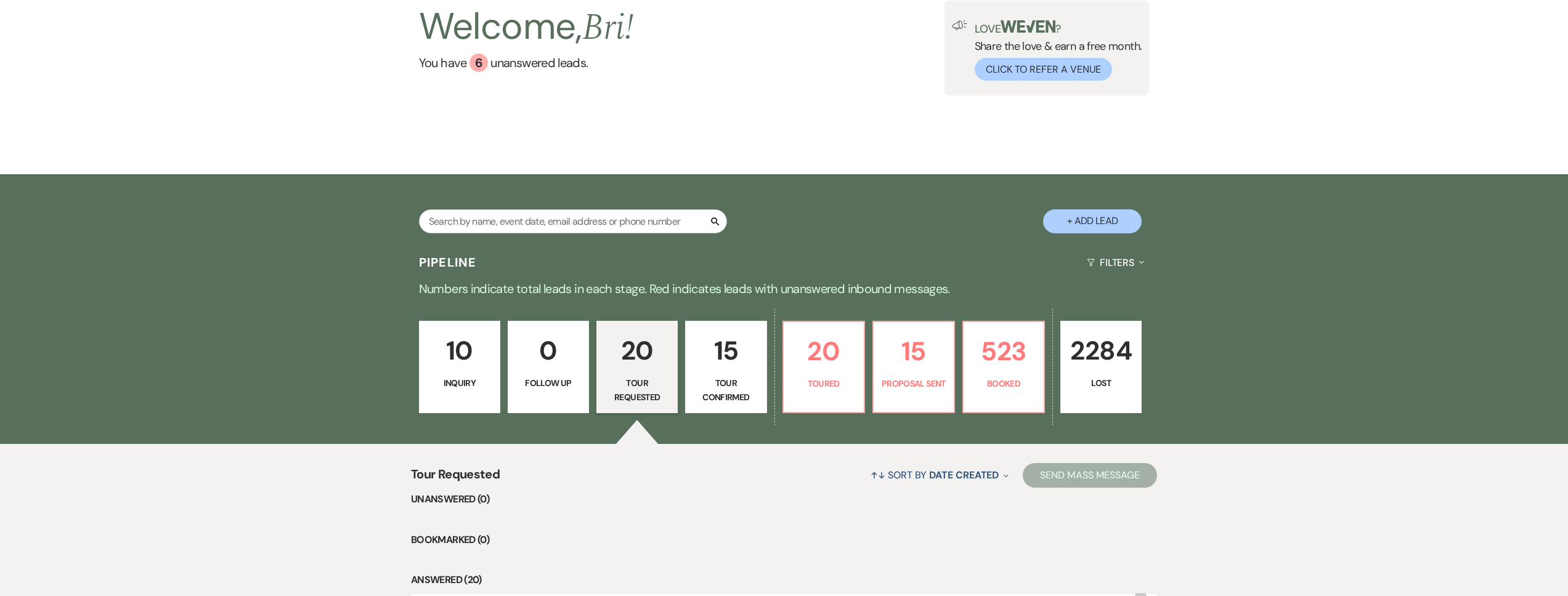
scroll to position [273, 0]
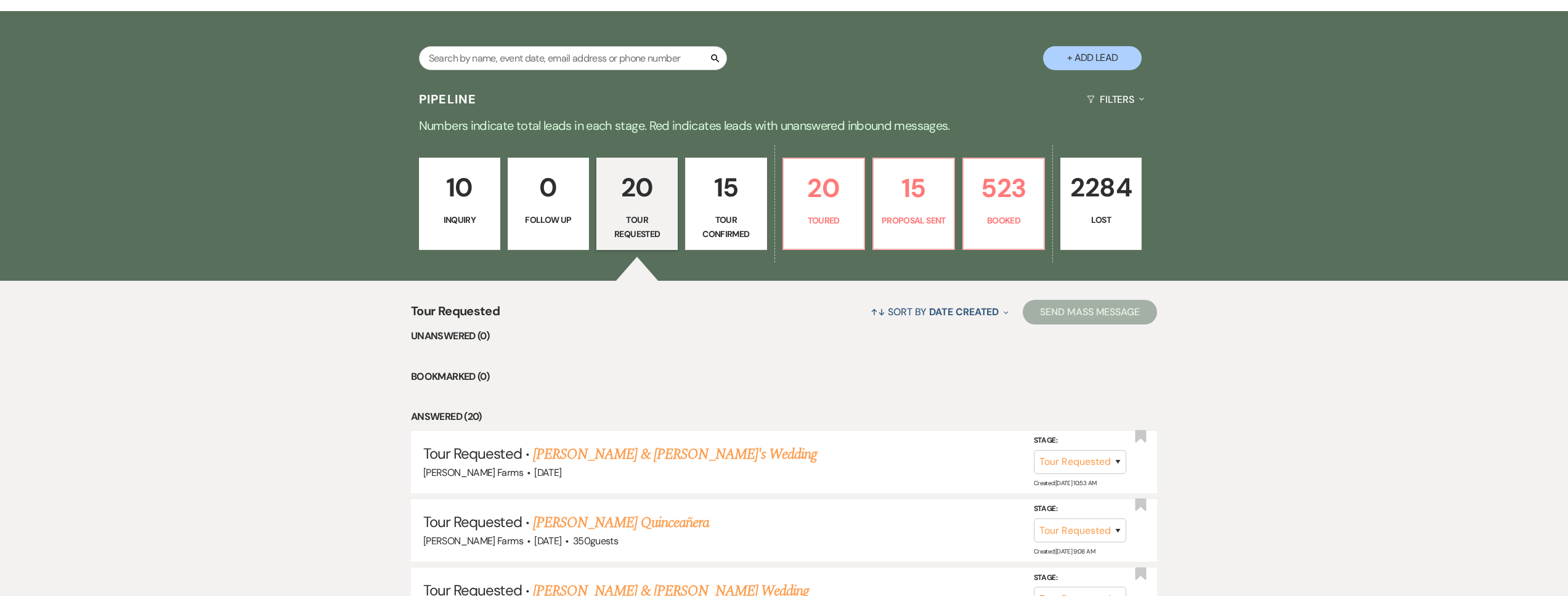
click at [458, 230] on link "10 Inquiry" at bounding box center [459, 204] width 81 height 92
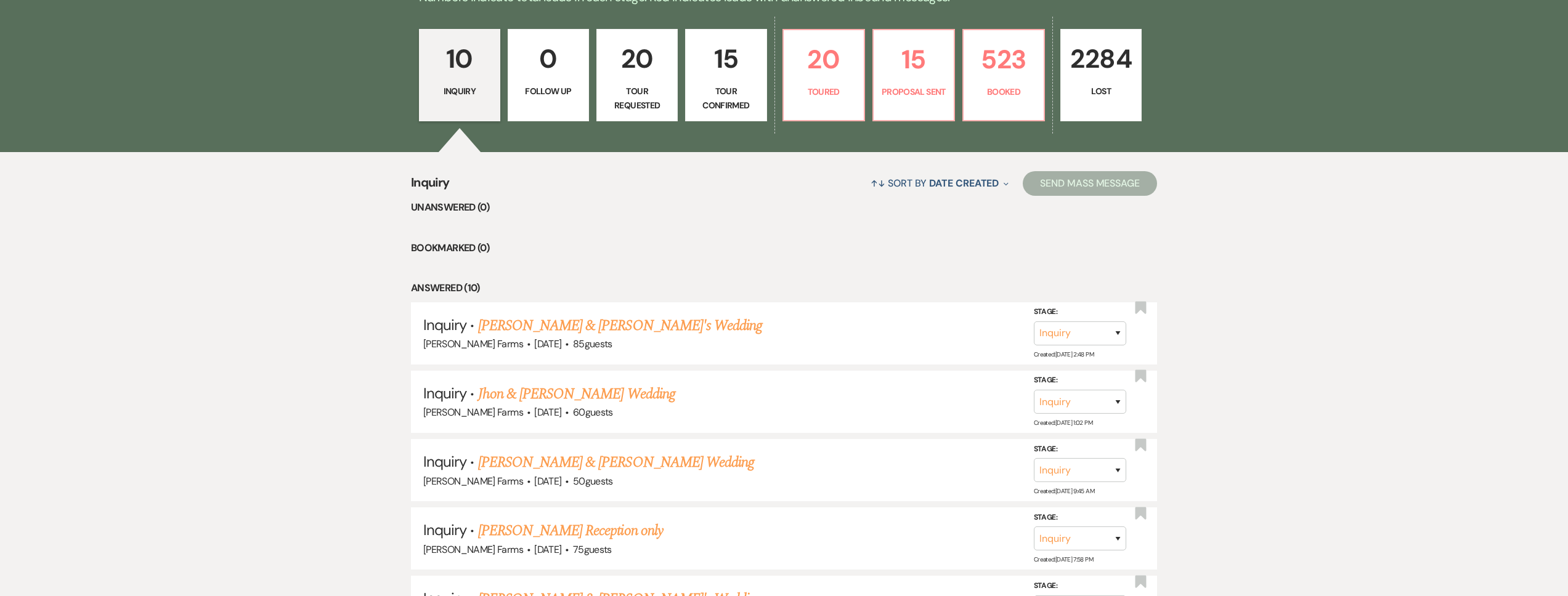
scroll to position [390, 0]
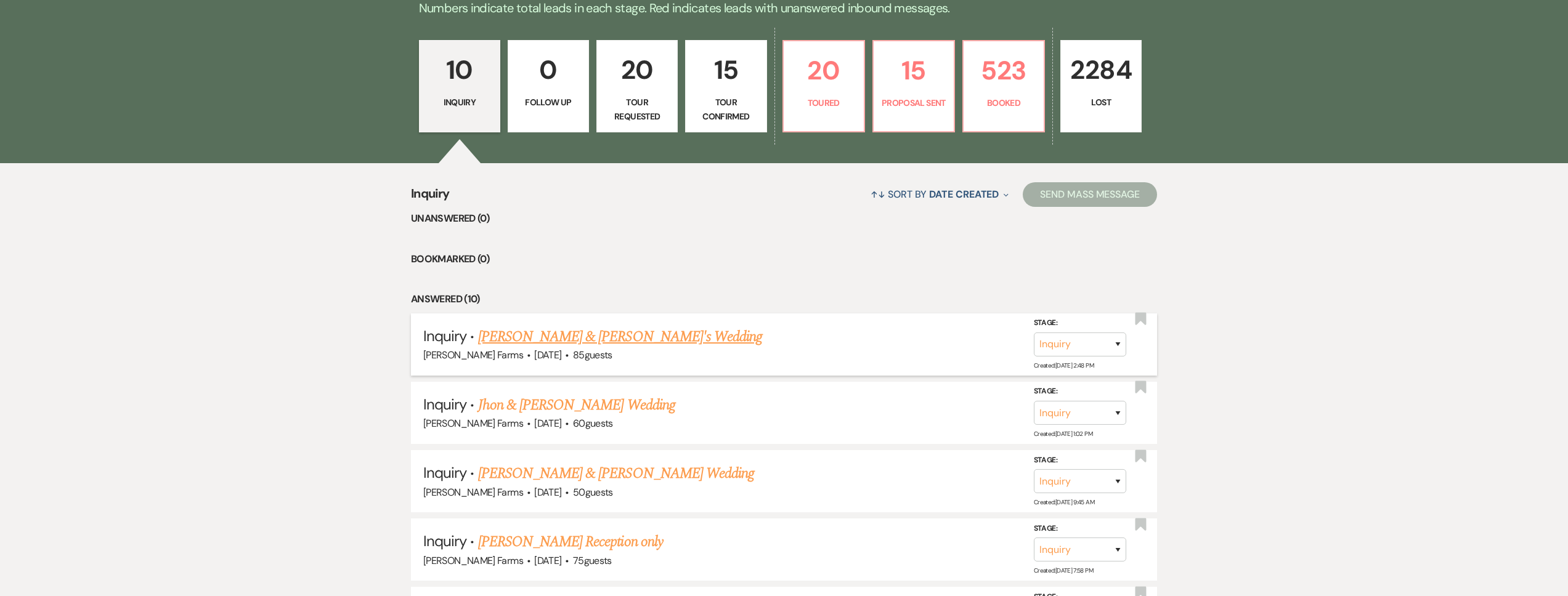
click at [587, 337] on link "[PERSON_NAME] & [PERSON_NAME]'s Wedding" at bounding box center [620, 337] width 285 height 22
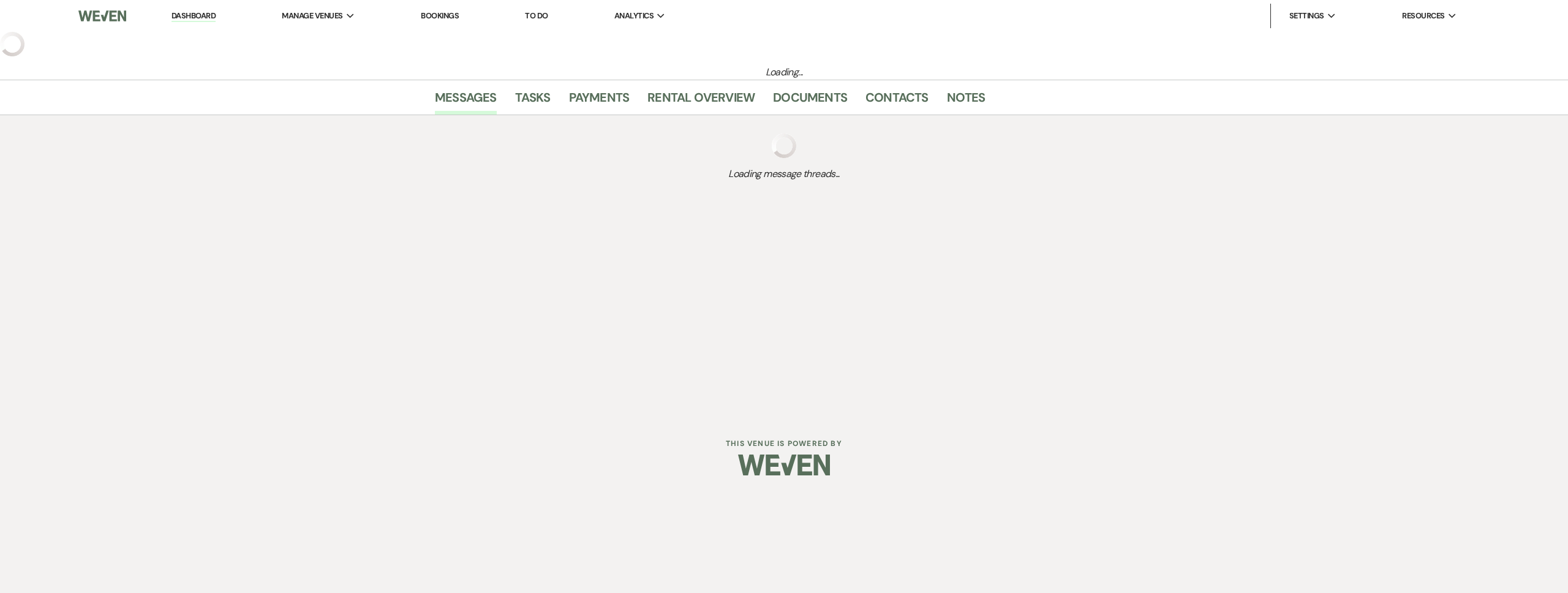
select select "5"
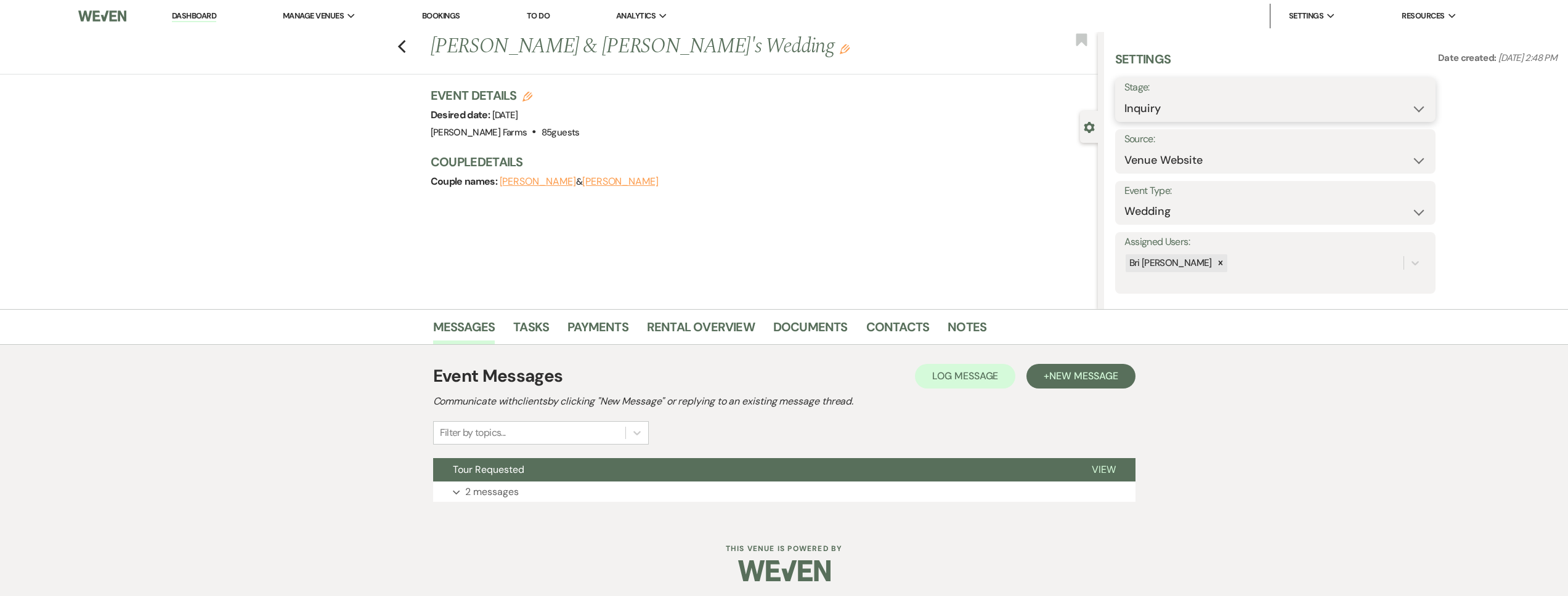
click at [1182, 112] on select "Inquiry Follow Up Tour Requested Tour Confirmed Toured Proposal Sent Booked Lost" at bounding box center [1275, 108] width 302 height 24
select select "2"
click at [1124, 96] on select "Inquiry Follow Up Tour Requested Tour Confirmed Toured Proposal Sent Booked Lost" at bounding box center [1275, 108] width 302 height 24
click at [1394, 108] on button "Save" at bounding box center [1401, 100] width 69 height 25
click at [406, 46] on icon "Previous" at bounding box center [402, 46] width 9 height 15
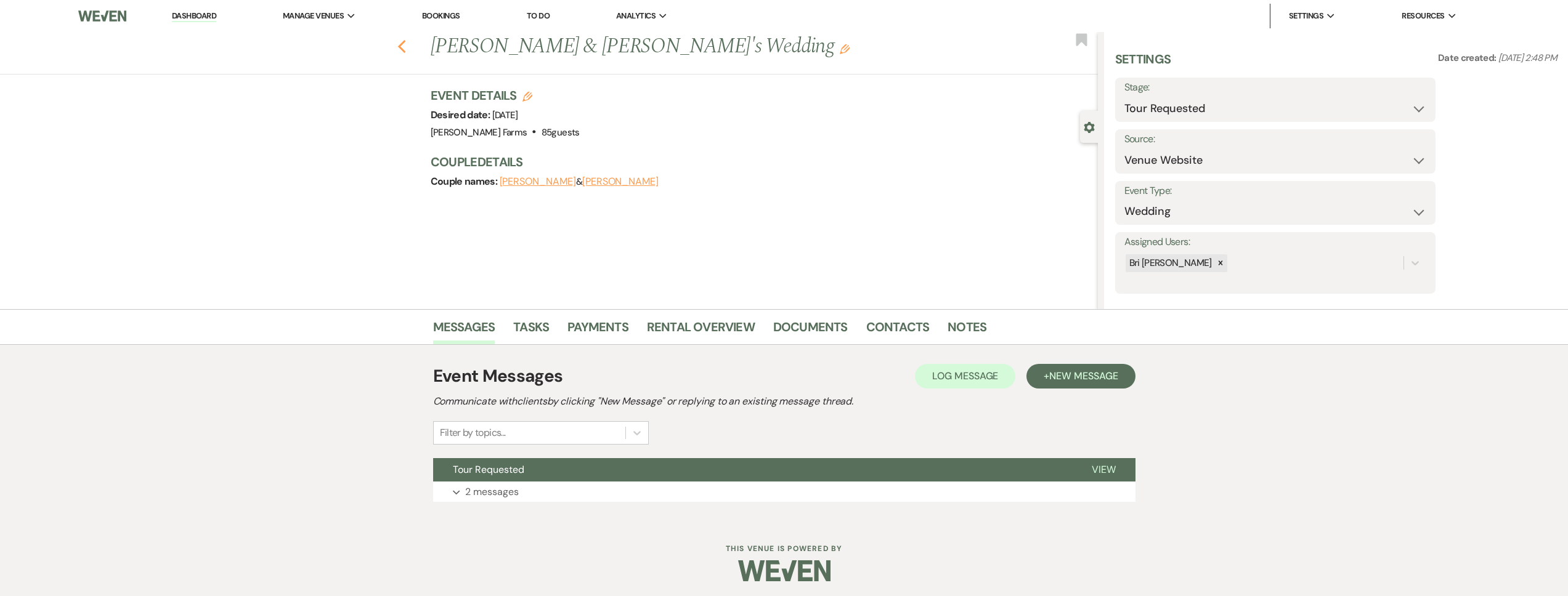
scroll to position [390, 0]
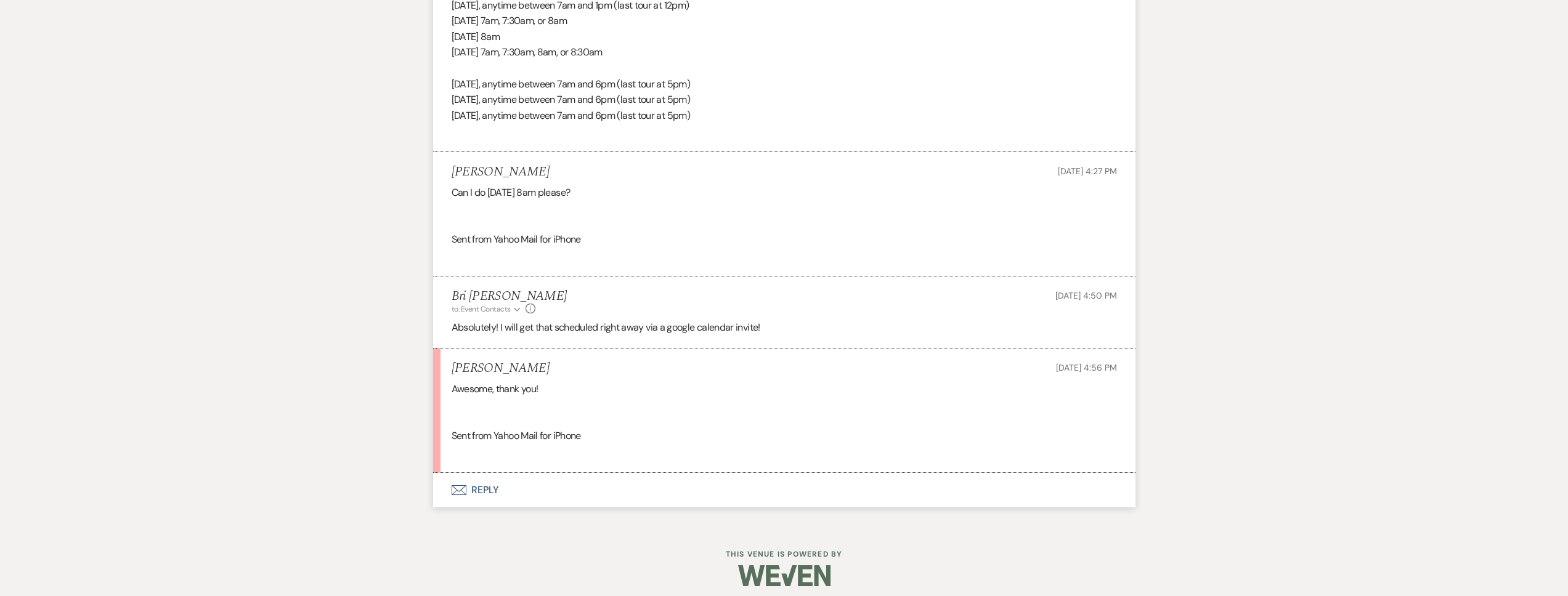
click at [527, 491] on button "Envelope Reply" at bounding box center [784, 490] width 702 height 35
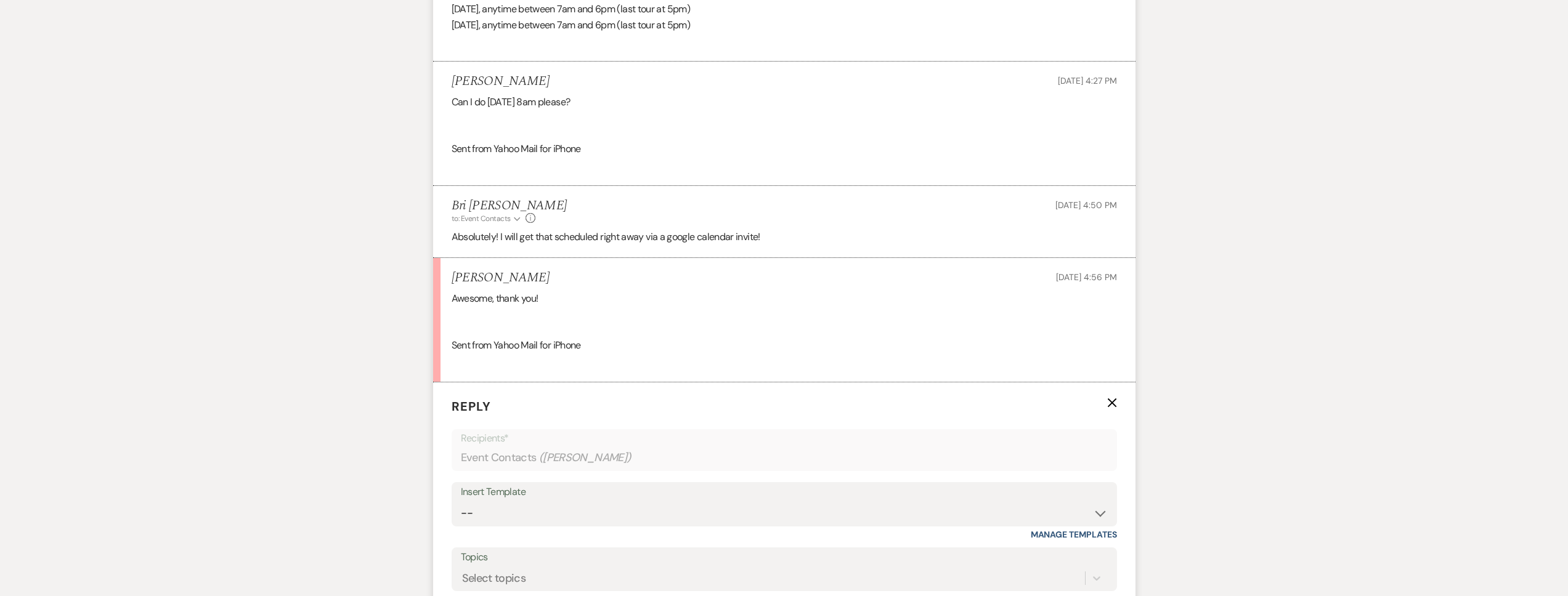
scroll to position [1651, 0]
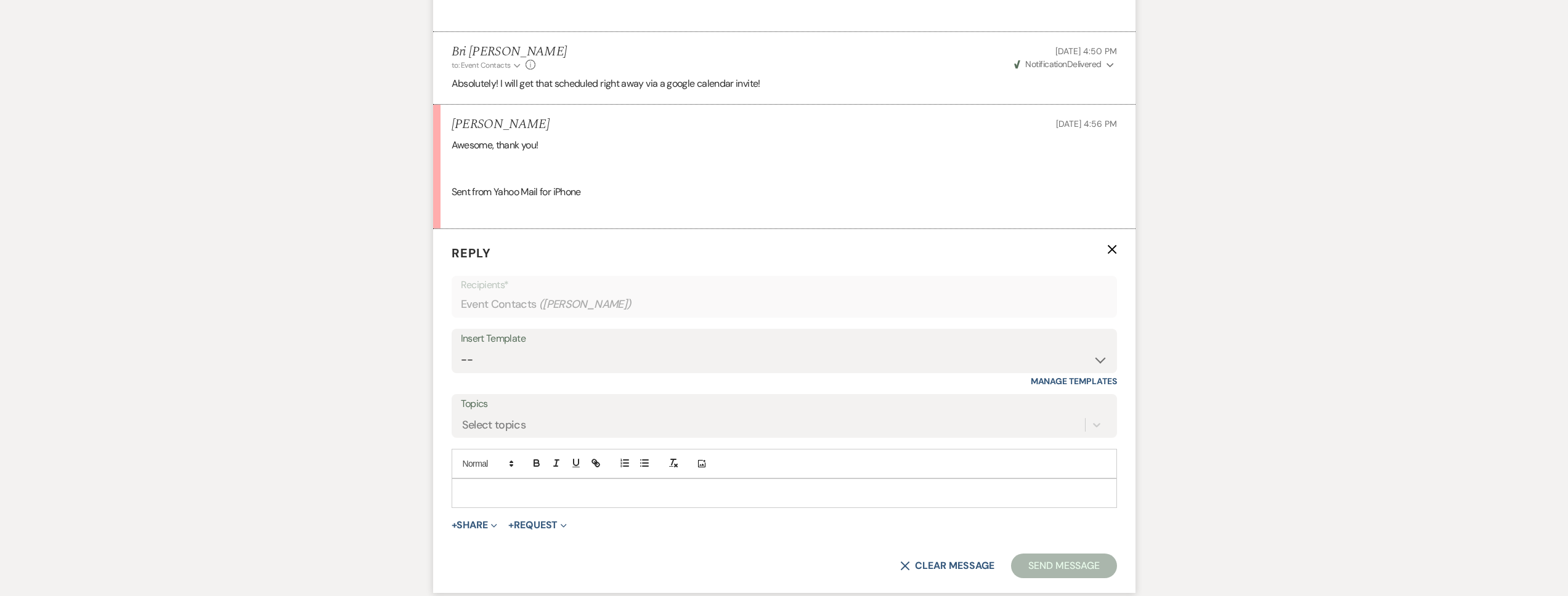
click at [505, 494] on p at bounding box center [784, 493] width 645 height 13
click at [1051, 563] on button "Send Message" at bounding box center [1063, 566] width 105 height 25
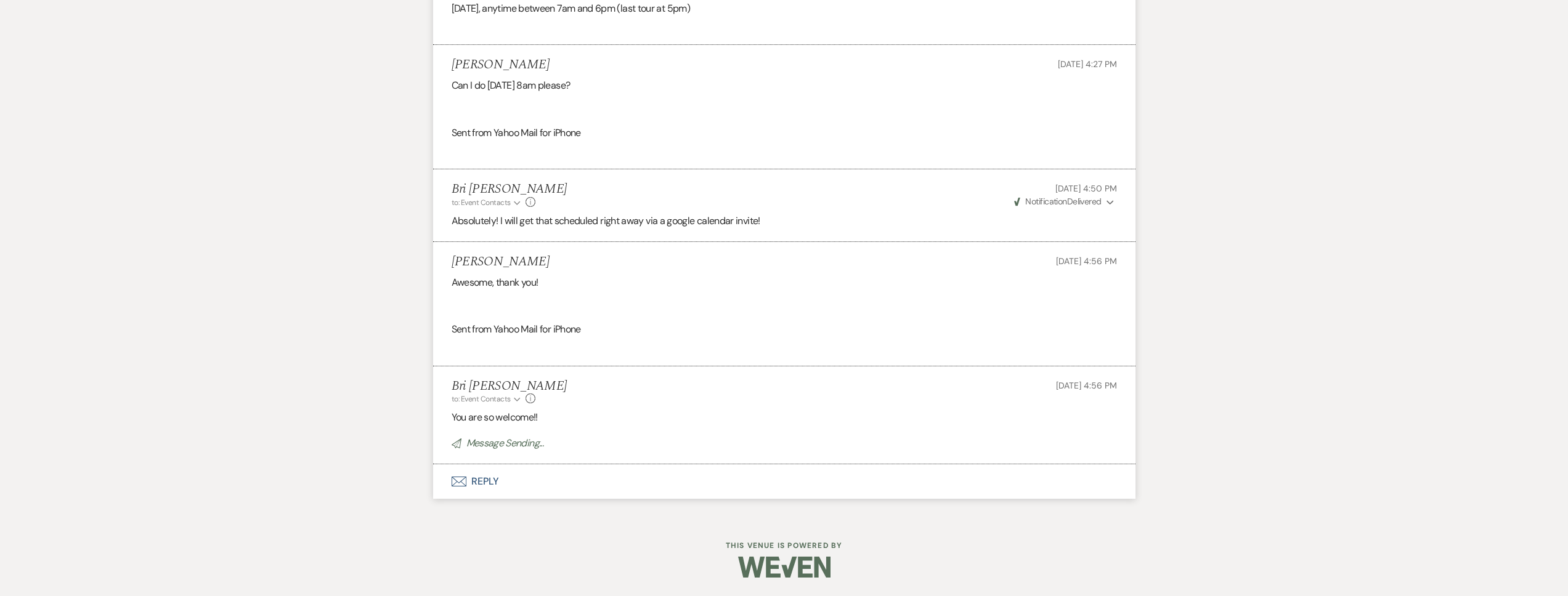
scroll to position [1488, 0]
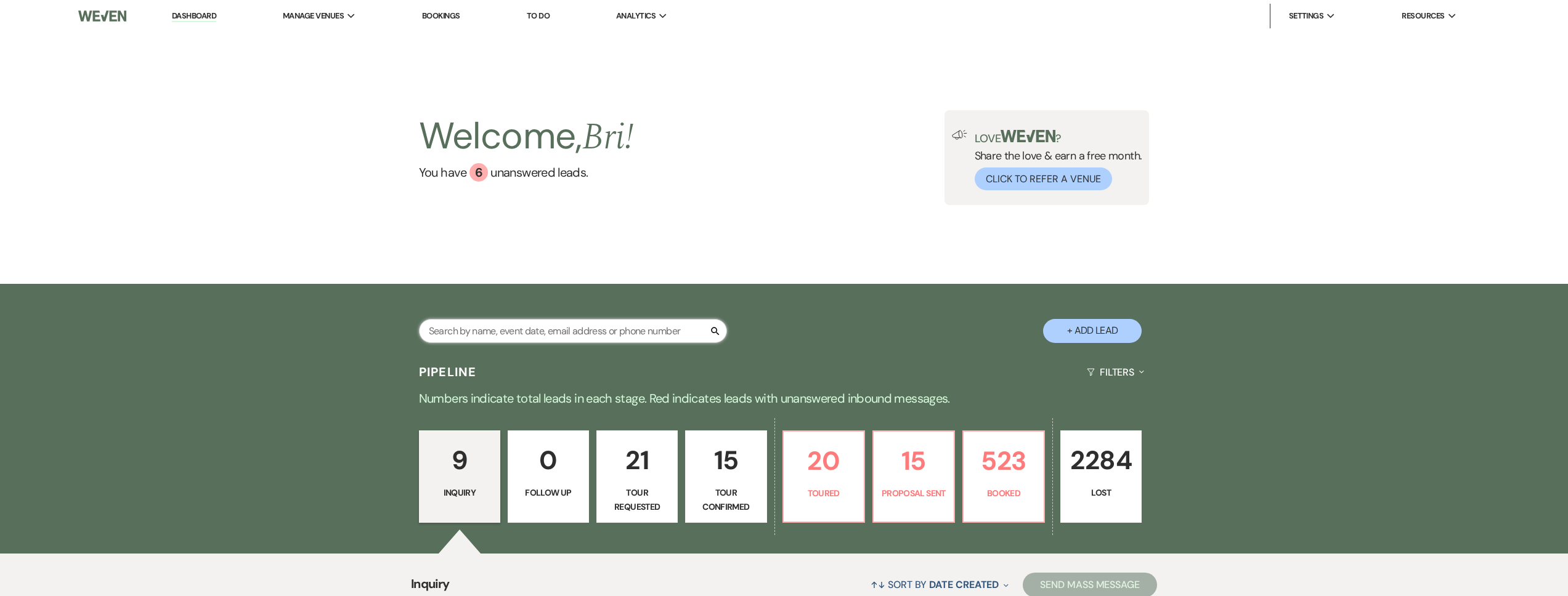
click at [490, 332] on input "text" at bounding box center [573, 331] width 308 height 24
type input "ashlyn"
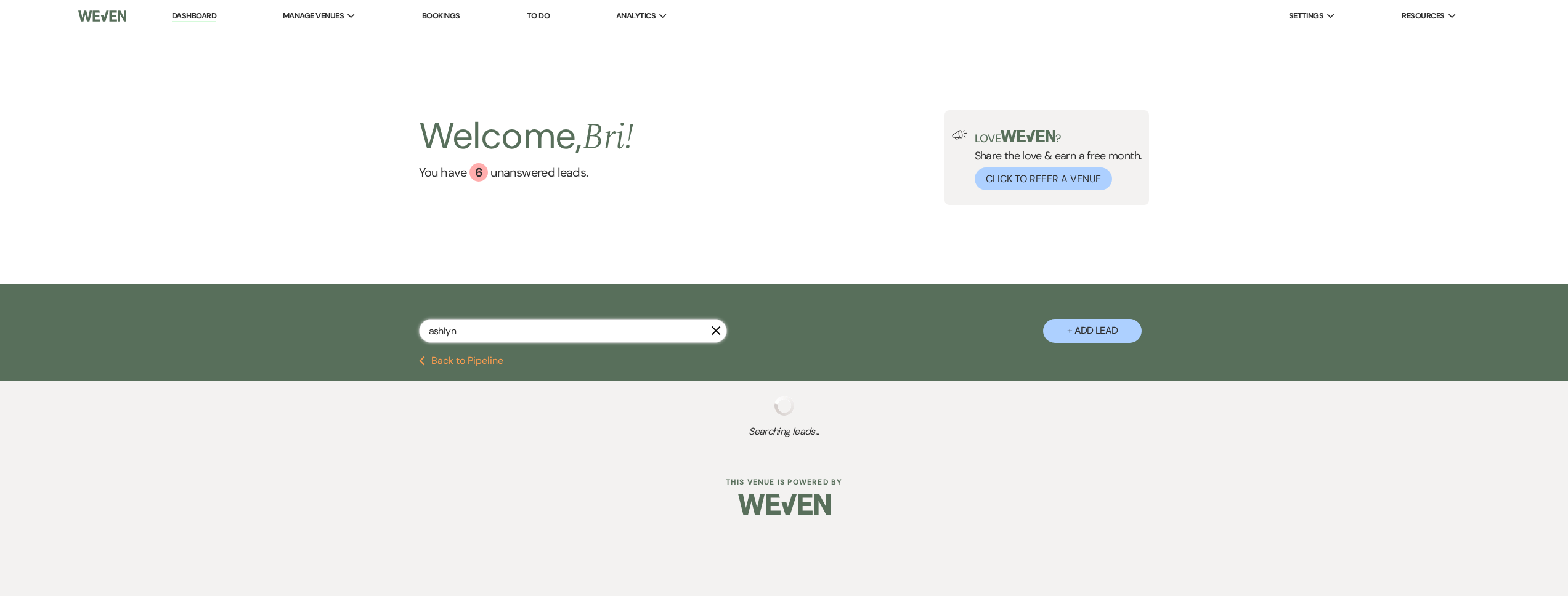
select select "2"
select select "4"
select select "8"
select select "1"
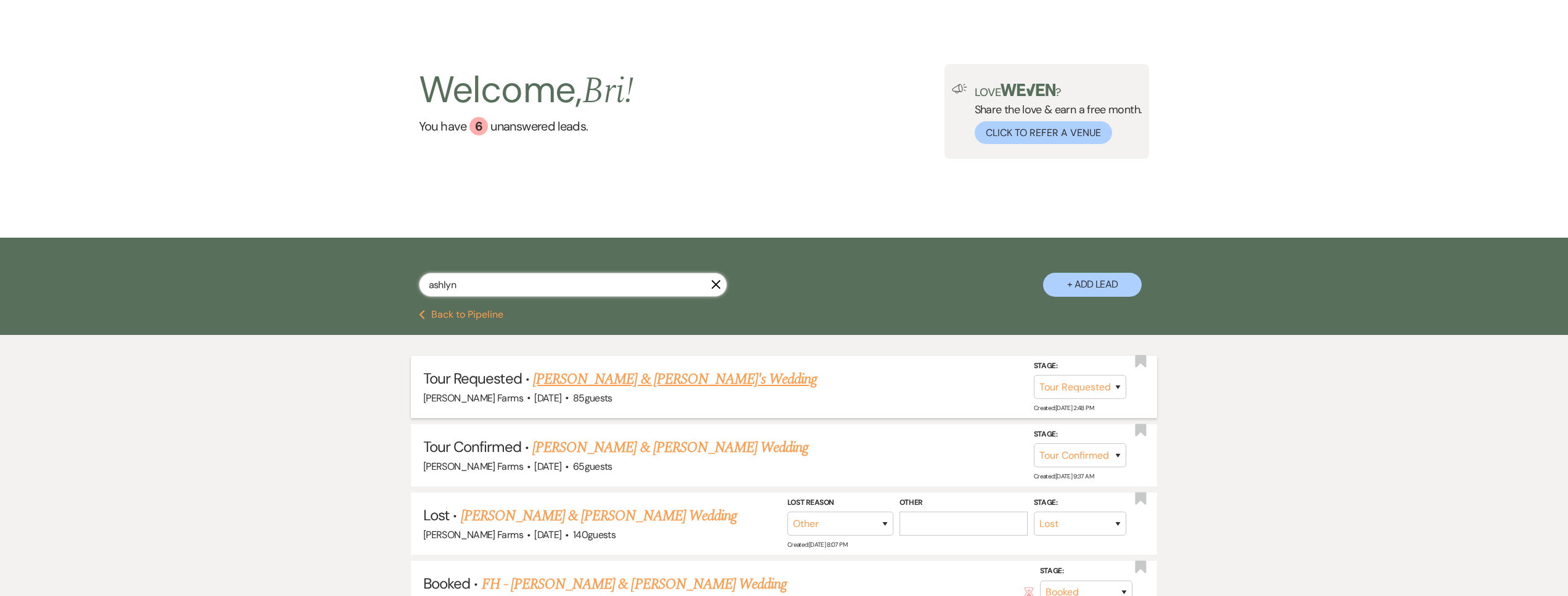
scroll to position [67, 0]
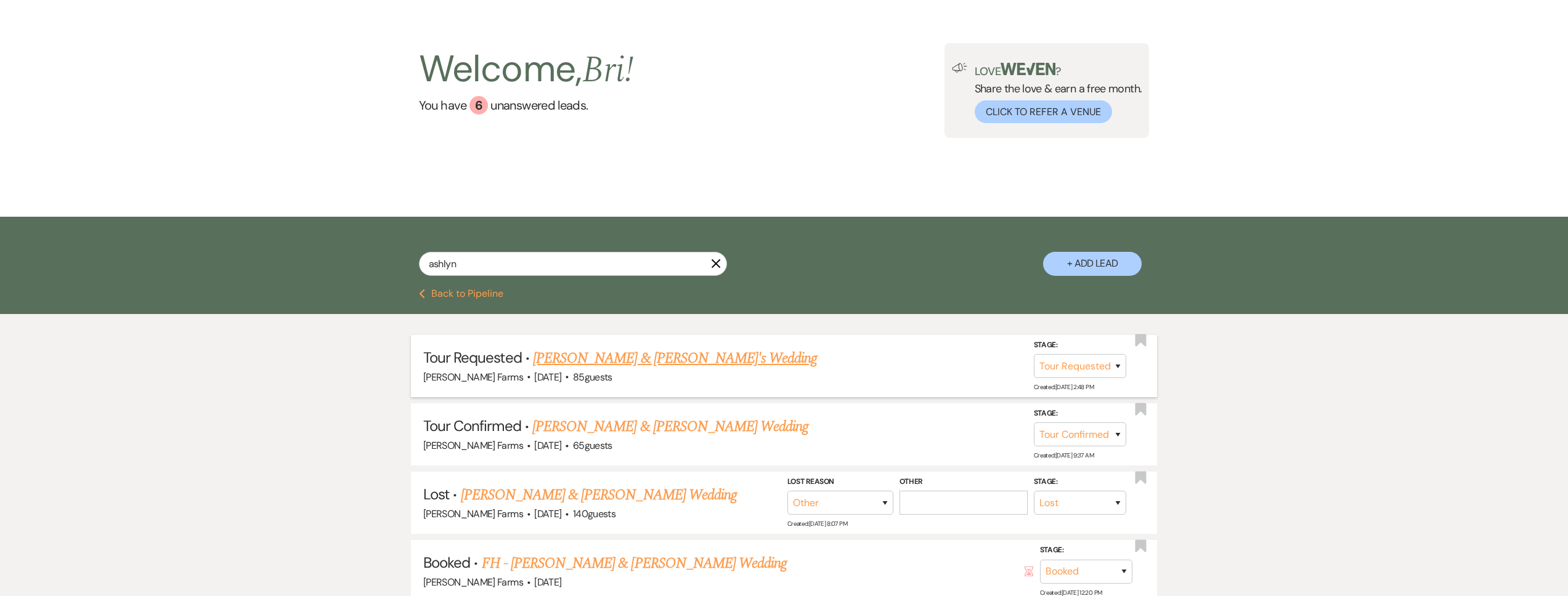
click at [635, 355] on link "[PERSON_NAME] & [PERSON_NAME]'s Wedding" at bounding box center [675, 358] width 285 height 22
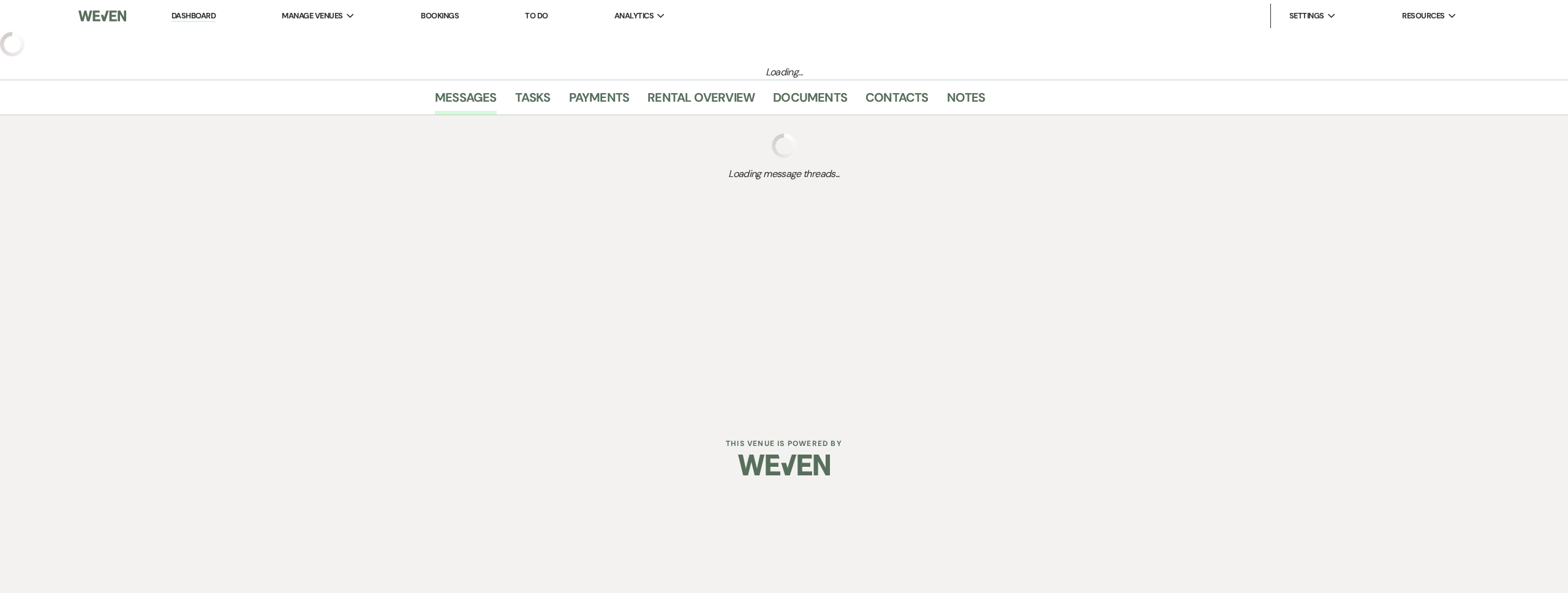
select select "2"
select select "5"
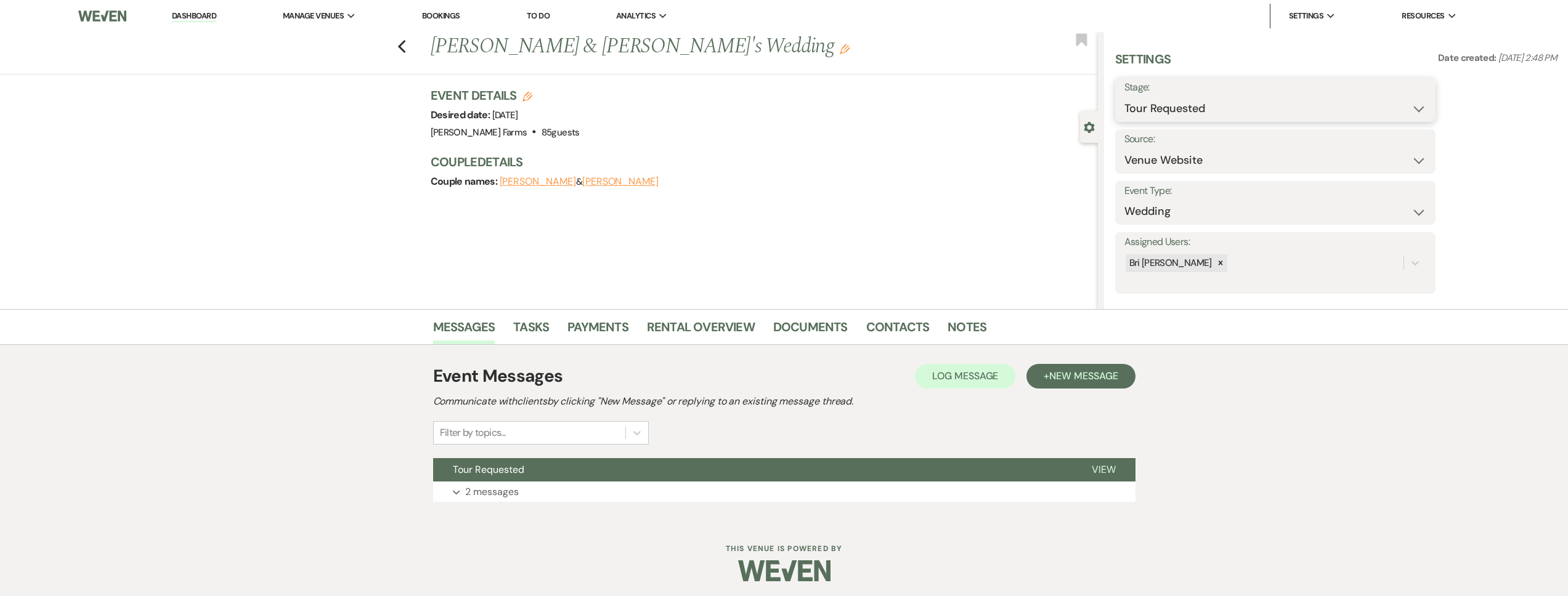
click at [1214, 113] on select "Inquiry Follow Up Tour Requested Tour Confirmed Toured Proposal Sent Booked Lost" at bounding box center [1275, 108] width 302 height 24
select select "4"
click at [1124, 96] on select "Inquiry Follow Up Tour Requested Tour Confirmed Toured Proposal Sent Booked Lost" at bounding box center [1275, 108] width 302 height 24
click at [1404, 100] on button "Save" at bounding box center [1401, 100] width 69 height 25
click at [840, 47] on icon "Edit" at bounding box center [845, 49] width 10 height 10
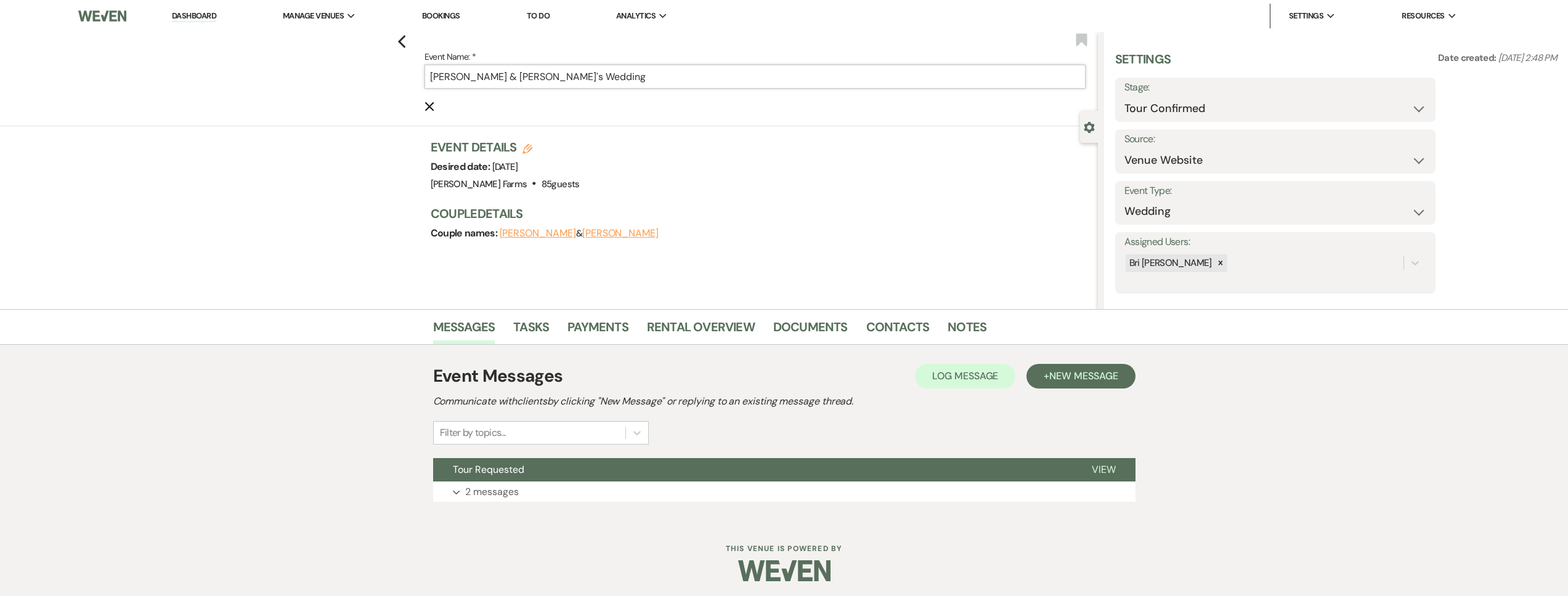
click at [512, 74] on input "[PERSON_NAME] & [PERSON_NAME]'s Wedding" at bounding box center [755, 77] width 661 height 24
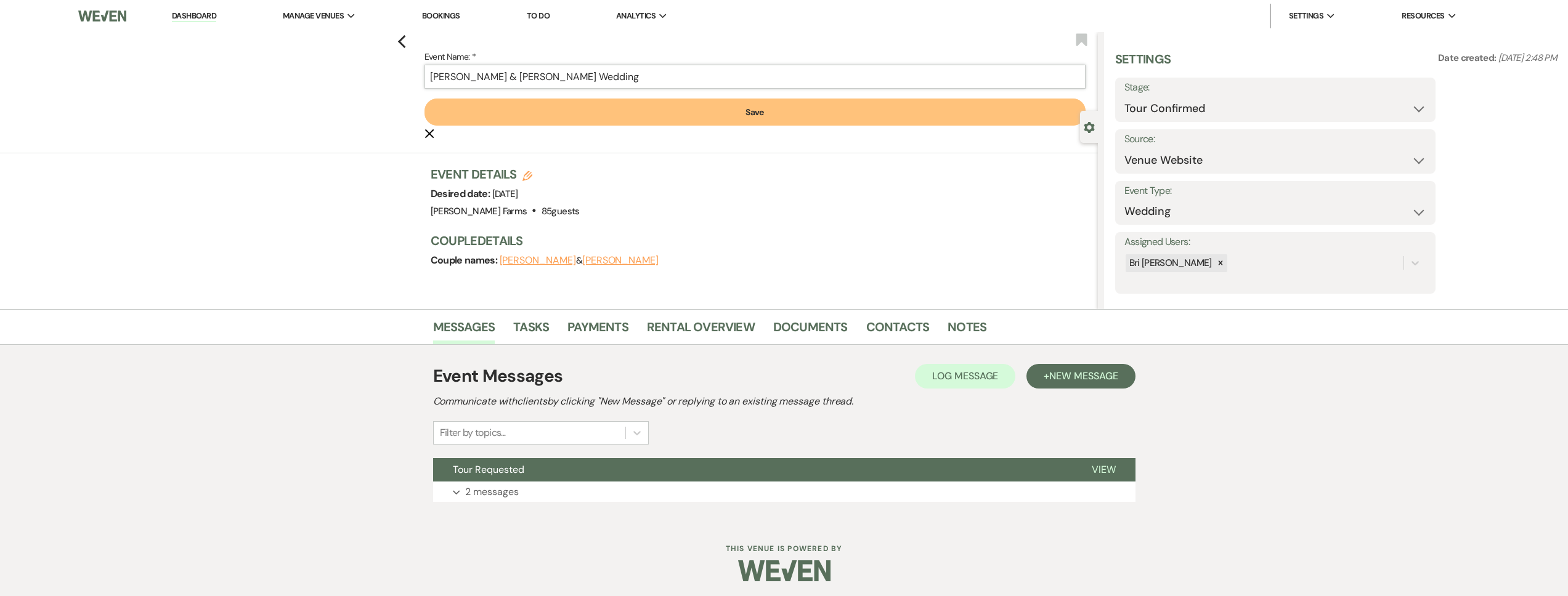
type input "[PERSON_NAME] & [PERSON_NAME] Wedding"
click at [637, 107] on button "Save" at bounding box center [755, 112] width 661 height 27
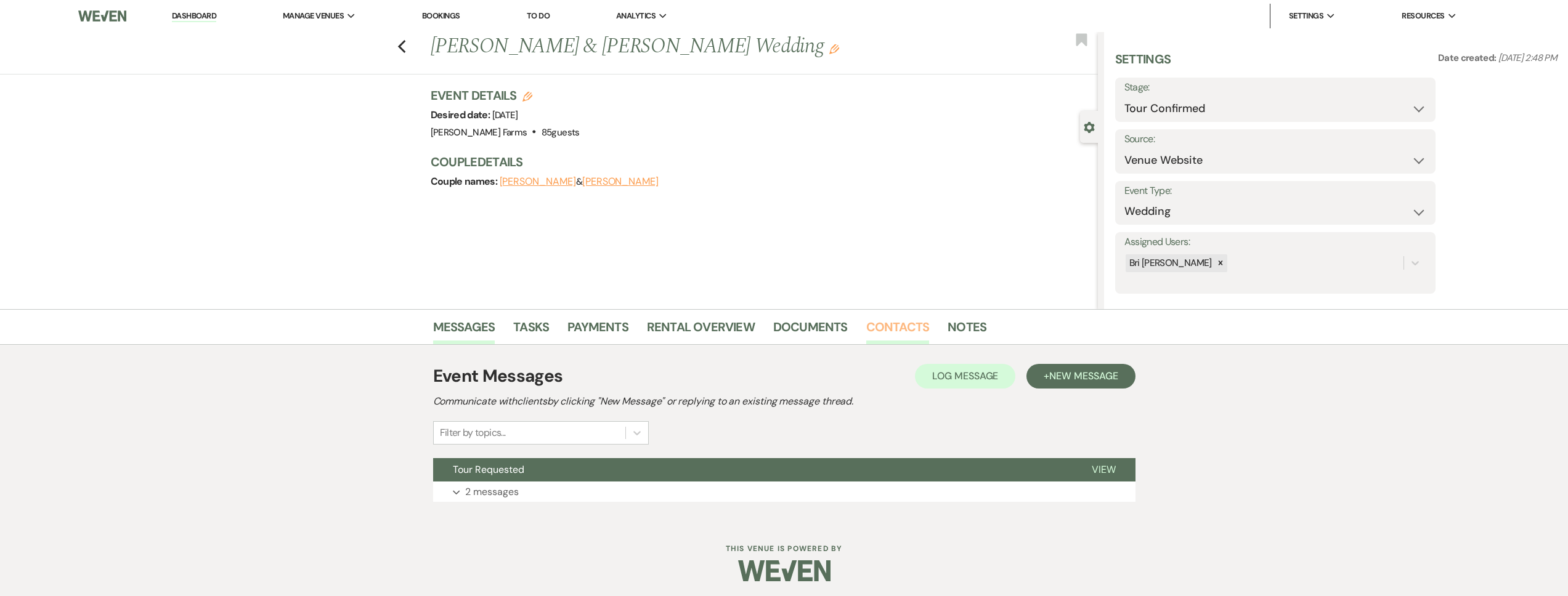
click at [879, 320] on link "Contacts" at bounding box center [898, 330] width 64 height 27
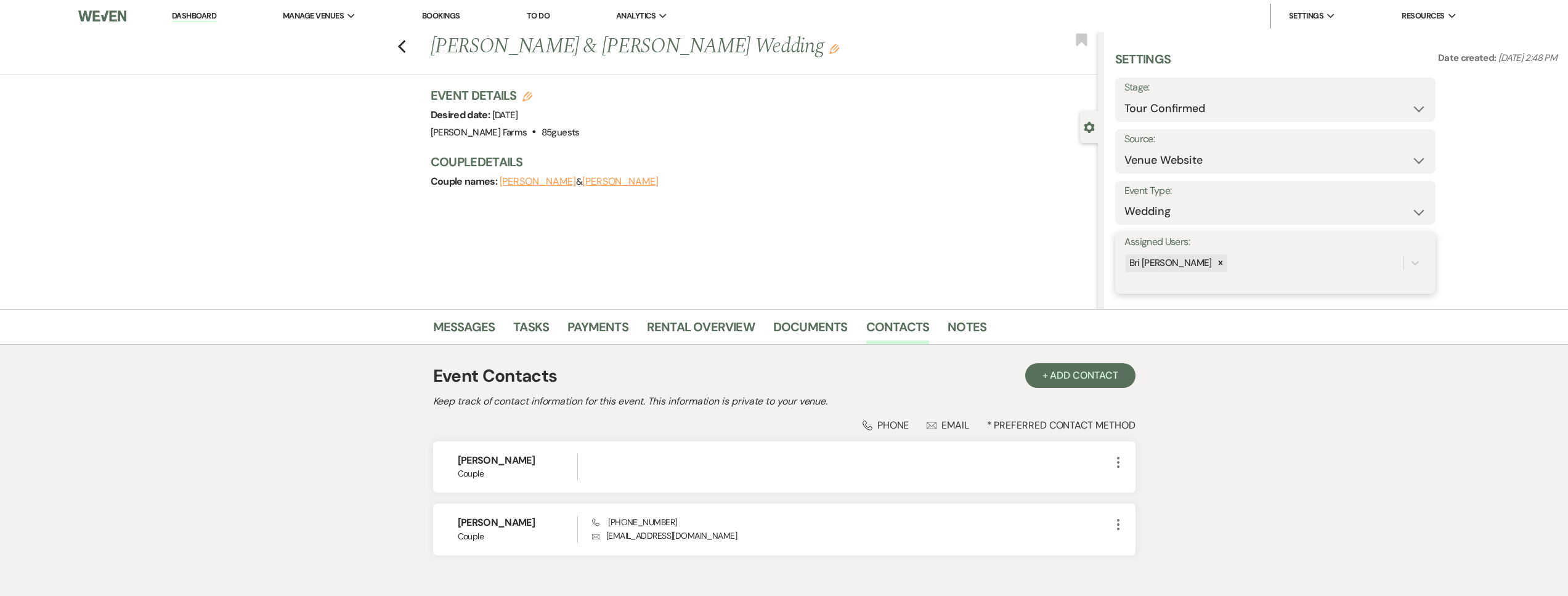
click at [1217, 268] on div "Bri [PERSON_NAME]" at bounding box center [1264, 263] width 279 height 21
type input "sa"
click at [1228, 296] on div "[PERSON_NAME]" at bounding box center [1275, 294] width 302 height 25
click at [1408, 268] on button "Save" at bounding box center [1402, 262] width 67 height 25
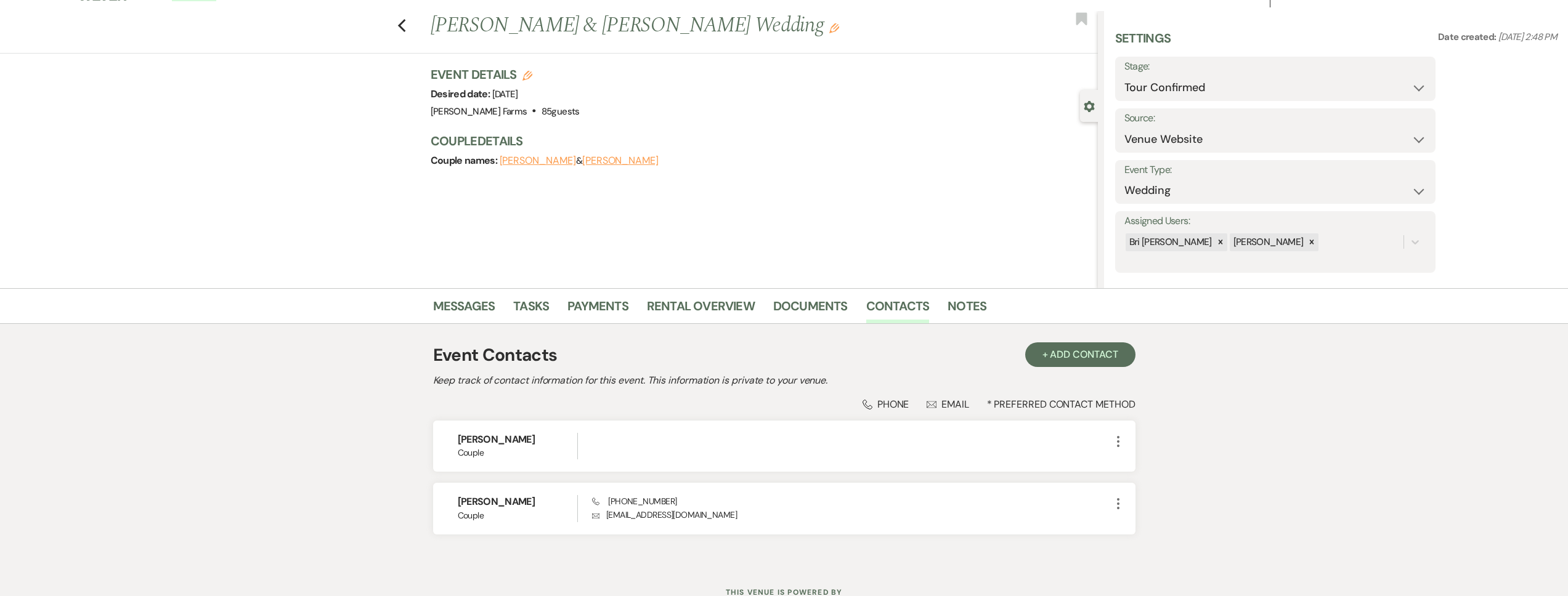
scroll to position [68, 0]
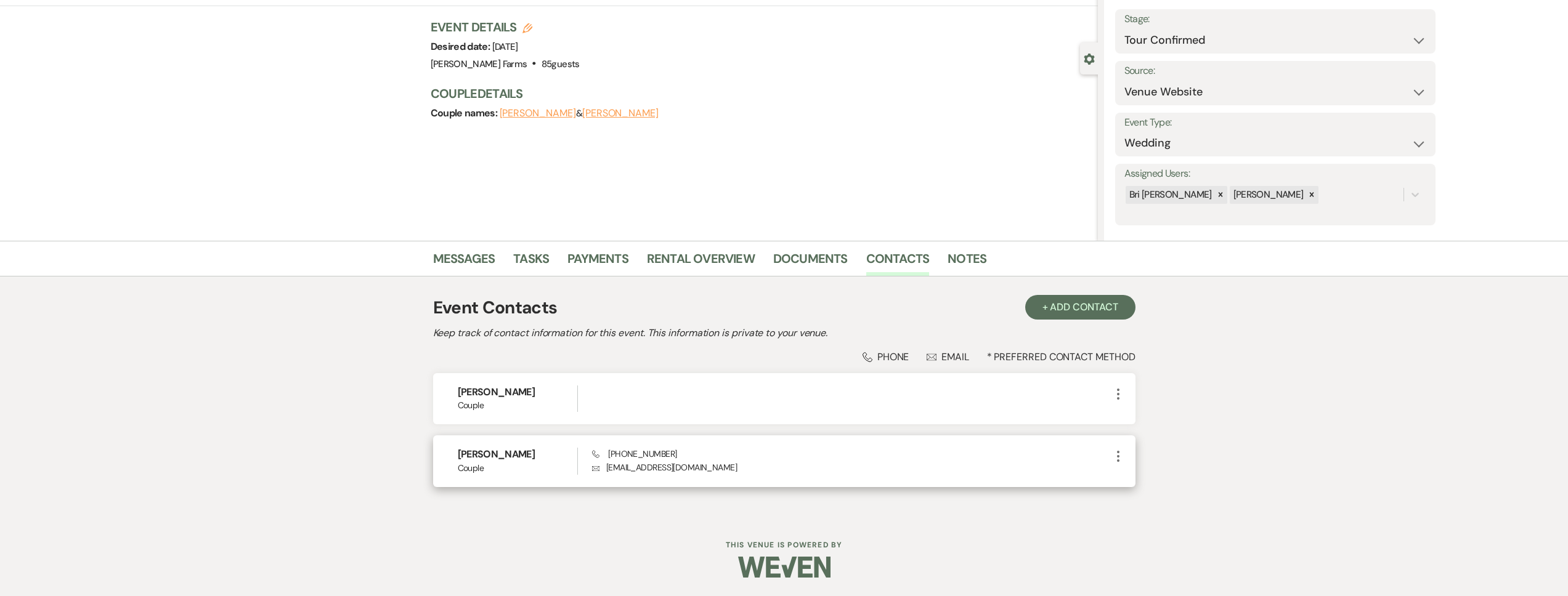
click at [1119, 460] on icon "More" at bounding box center [1118, 456] width 15 height 15
click at [1131, 474] on button "Pencil Edit" at bounding box center [1148, 480] width 73 height 21
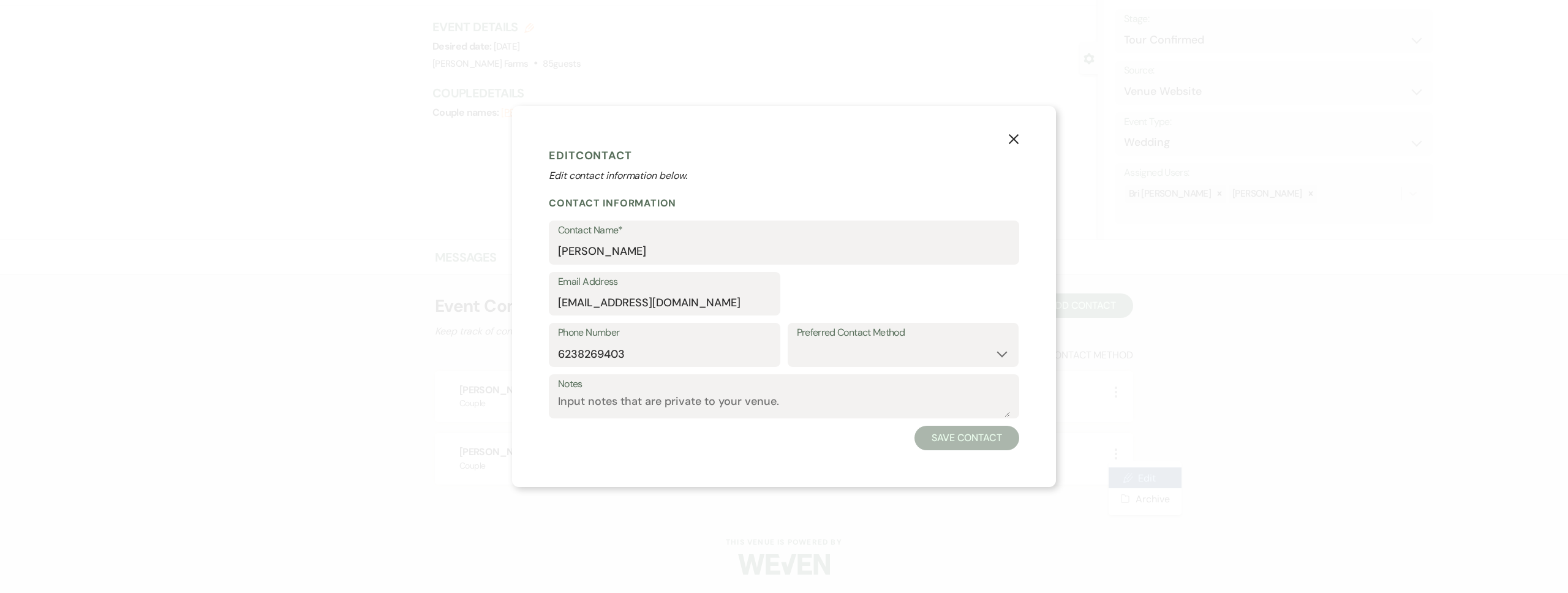
select select "1"
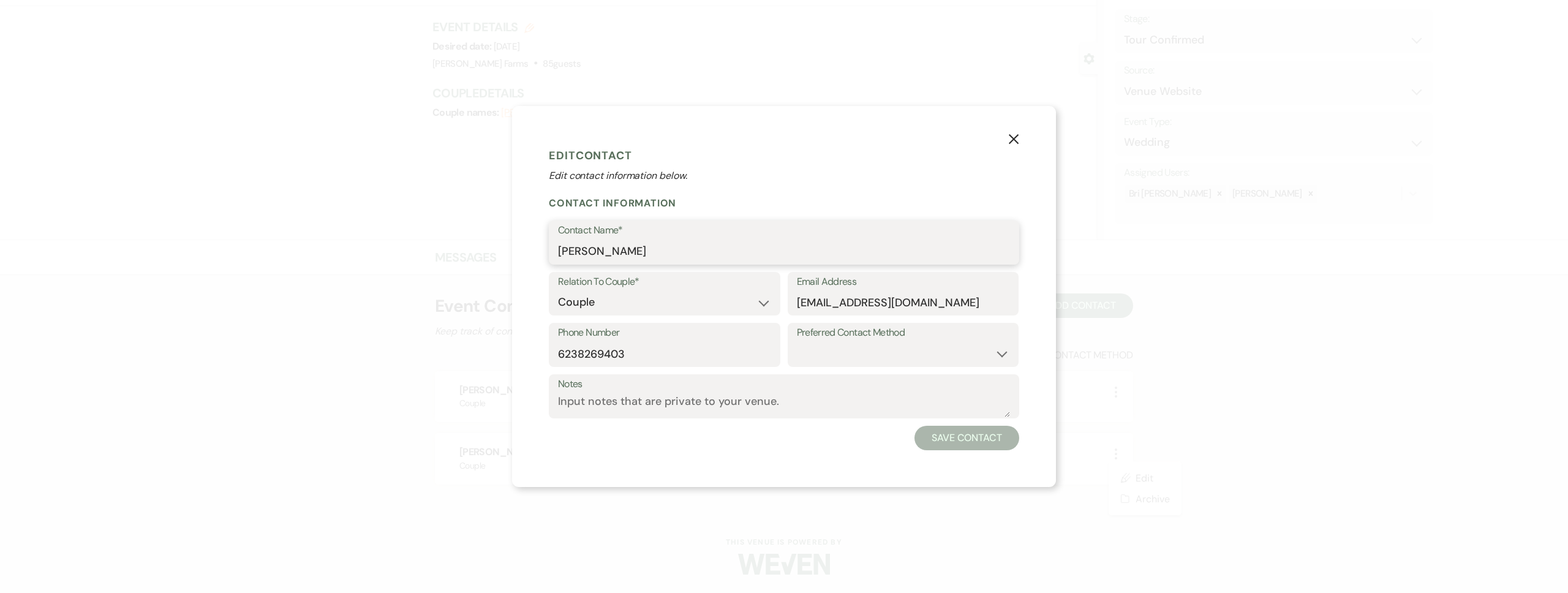
click at [662, 248] on input "[PERSON_NAME]" at bounding box center [784, 252] width 452 height 24
type input "[PERSON_NAME]"
click at [956, 442] on button "Save Contact" at bounding box center [967, 438] width 105 height 24
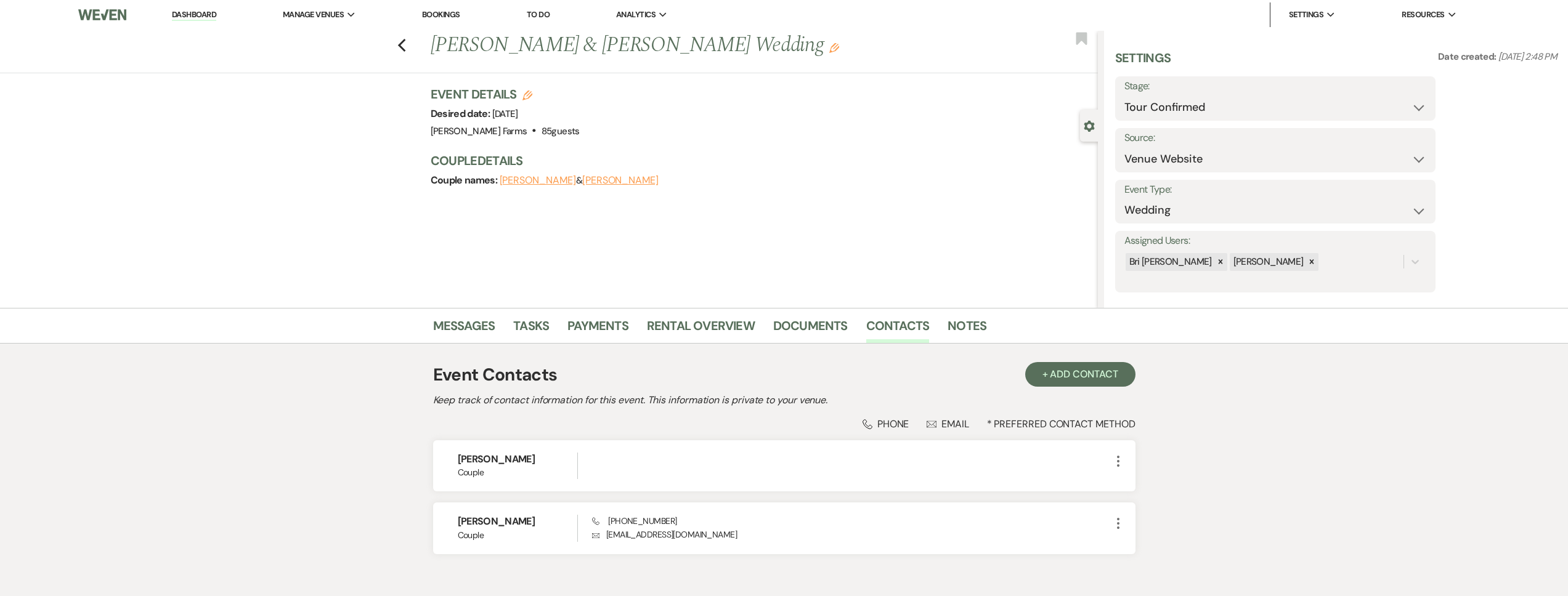
scroll to position [0, 0]
click at [210, 18] on link "Dashboard" at bounding box center [194, 16] width 44 height 12
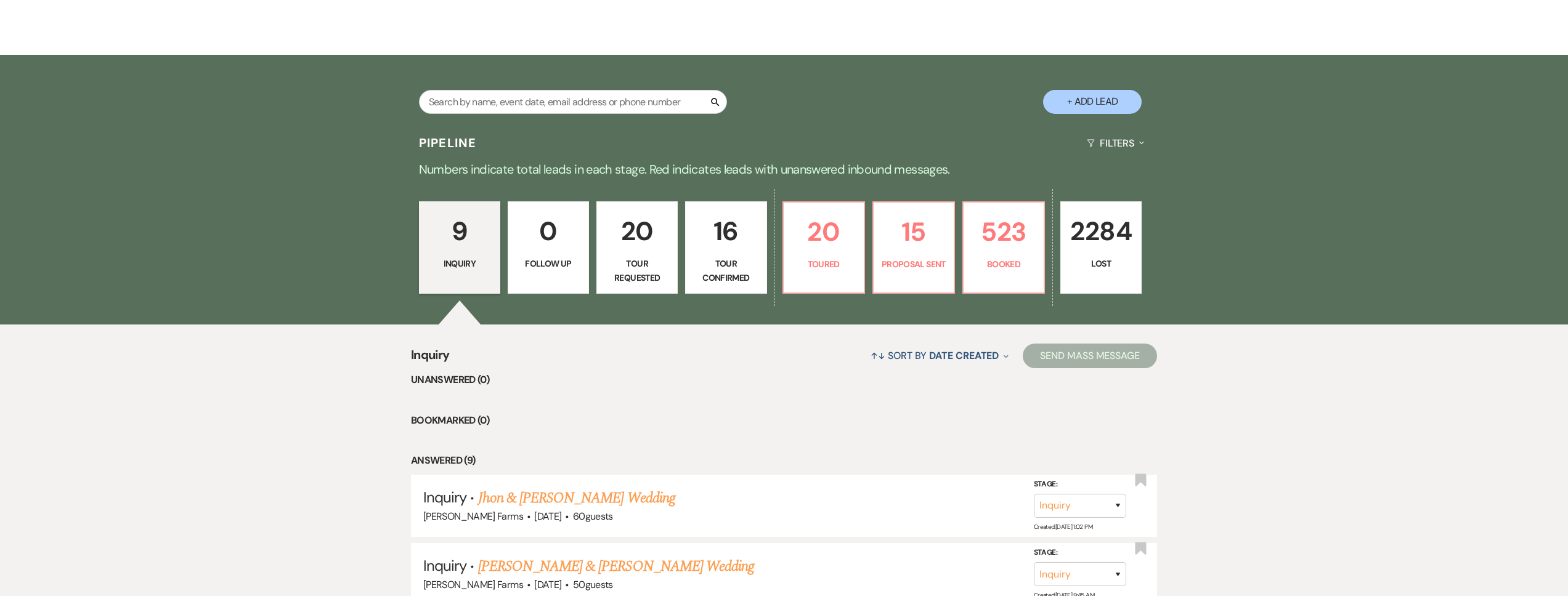
click at [655, 254] on link "20 Tour Requested" at bounding box center [637, 247] width 81 height 92
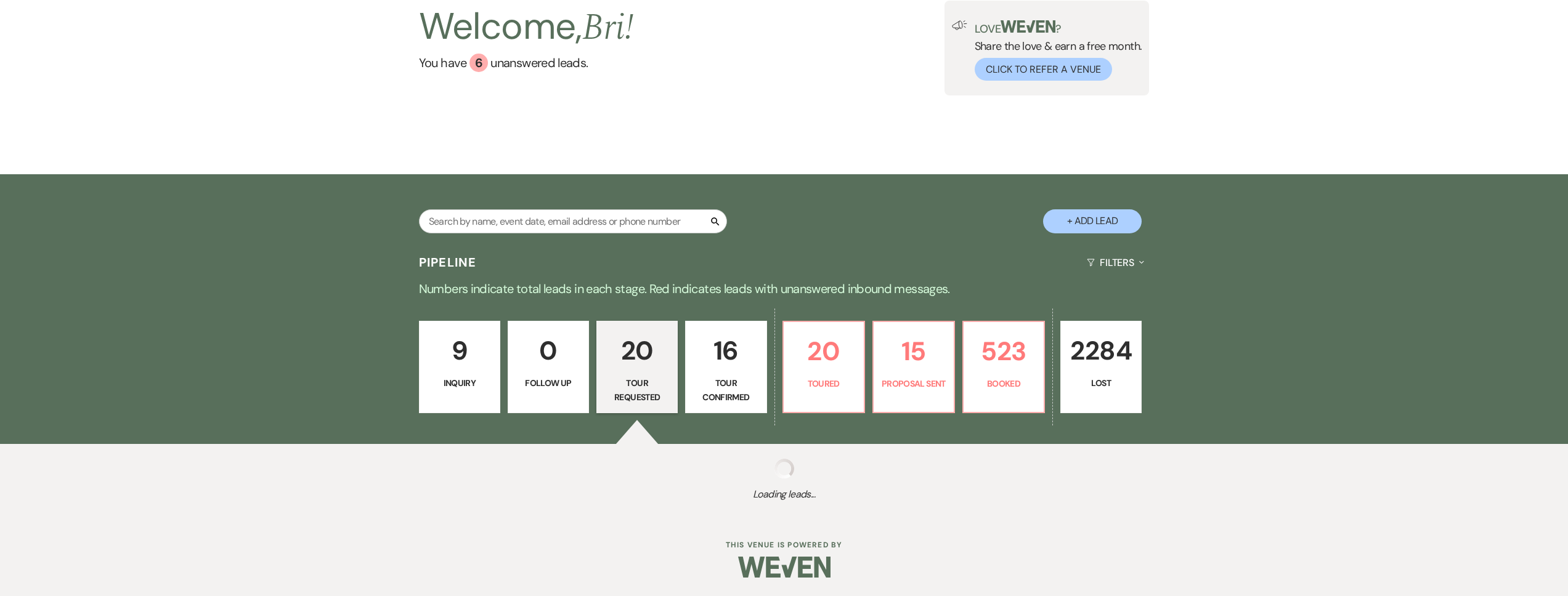
select select "2"
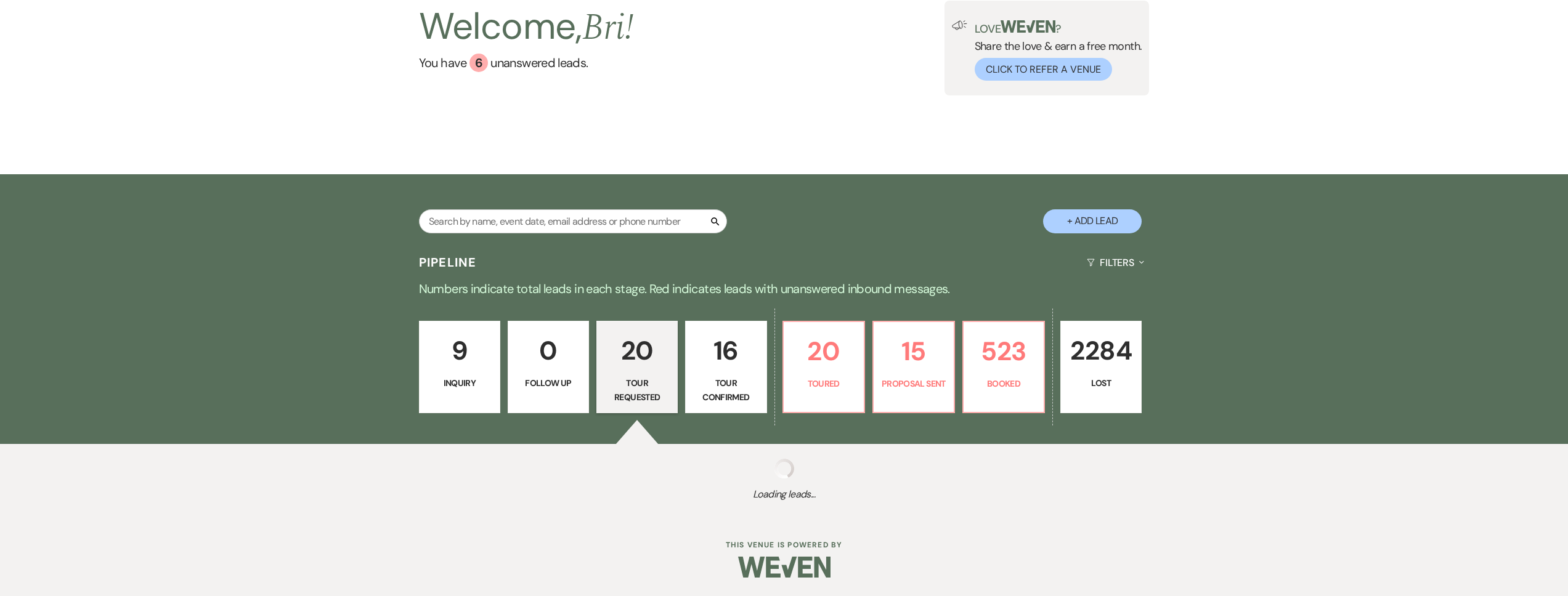
select select "2"
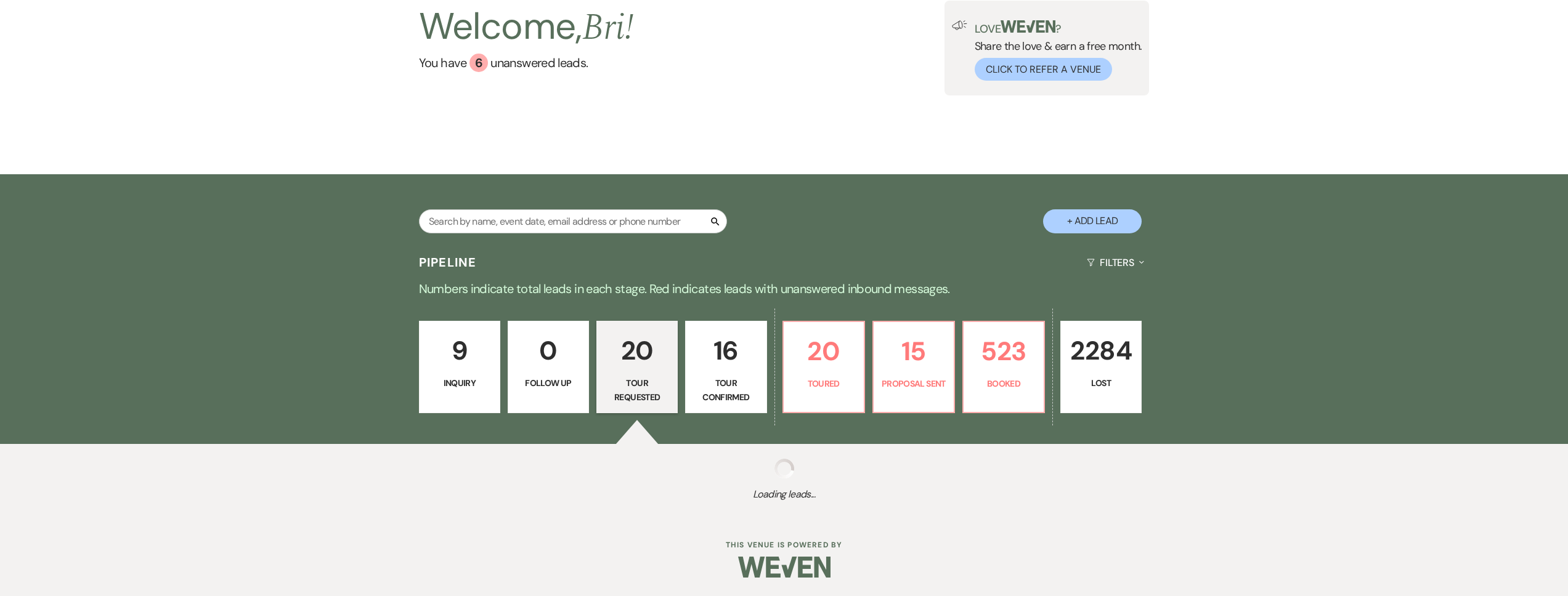
select select "2"
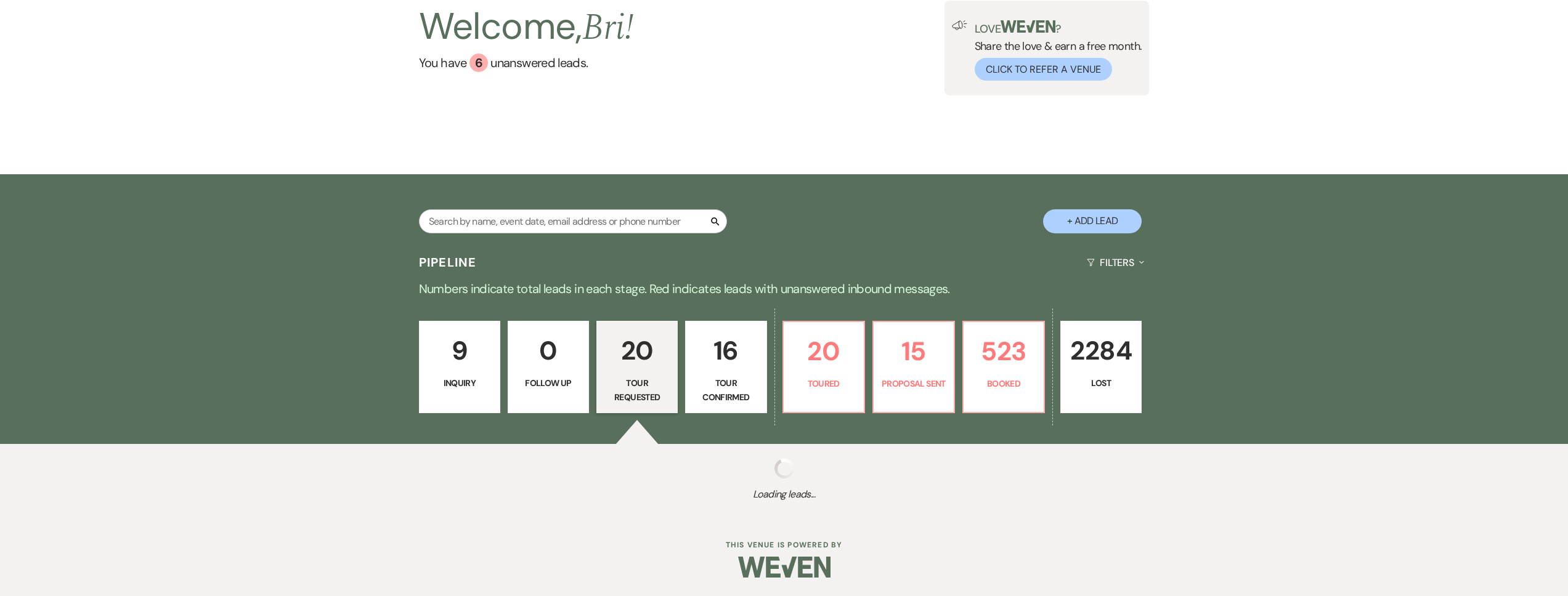
select select "2"
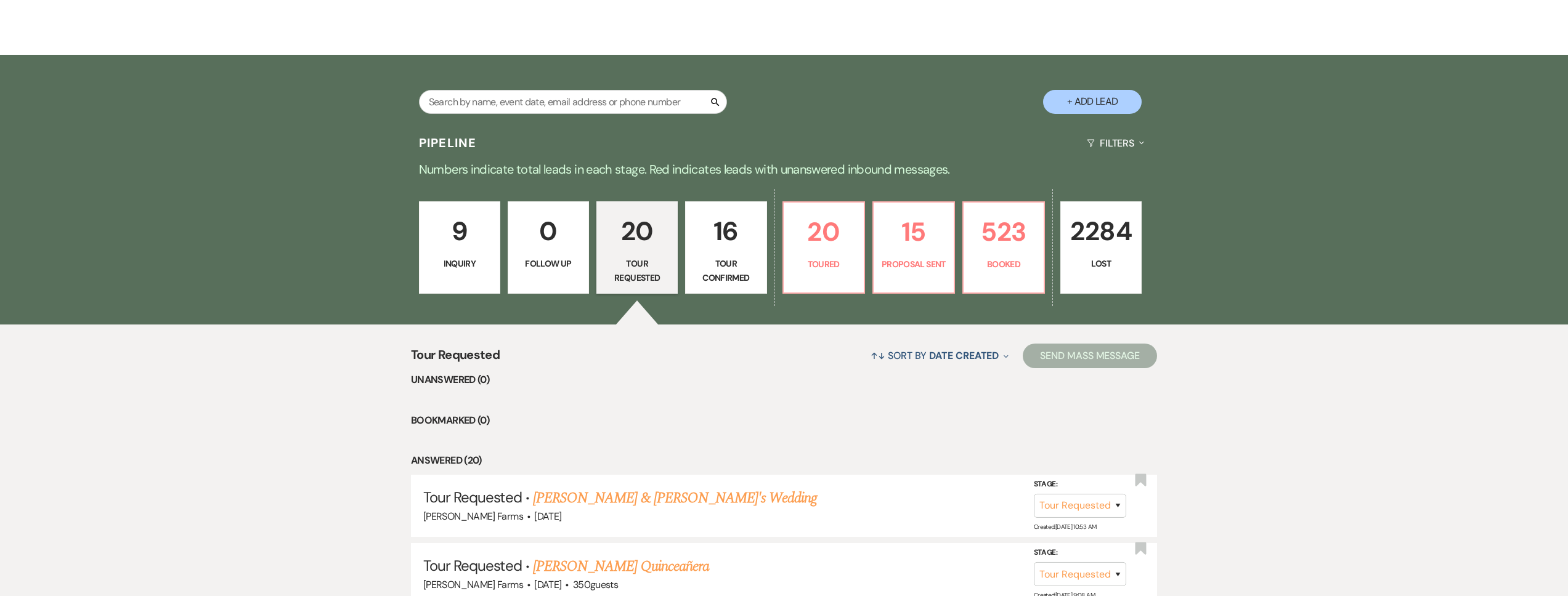
click at [705, 286] on link "16 Tour Confirmed" at bounding box center [726, 247] width 81 height 92
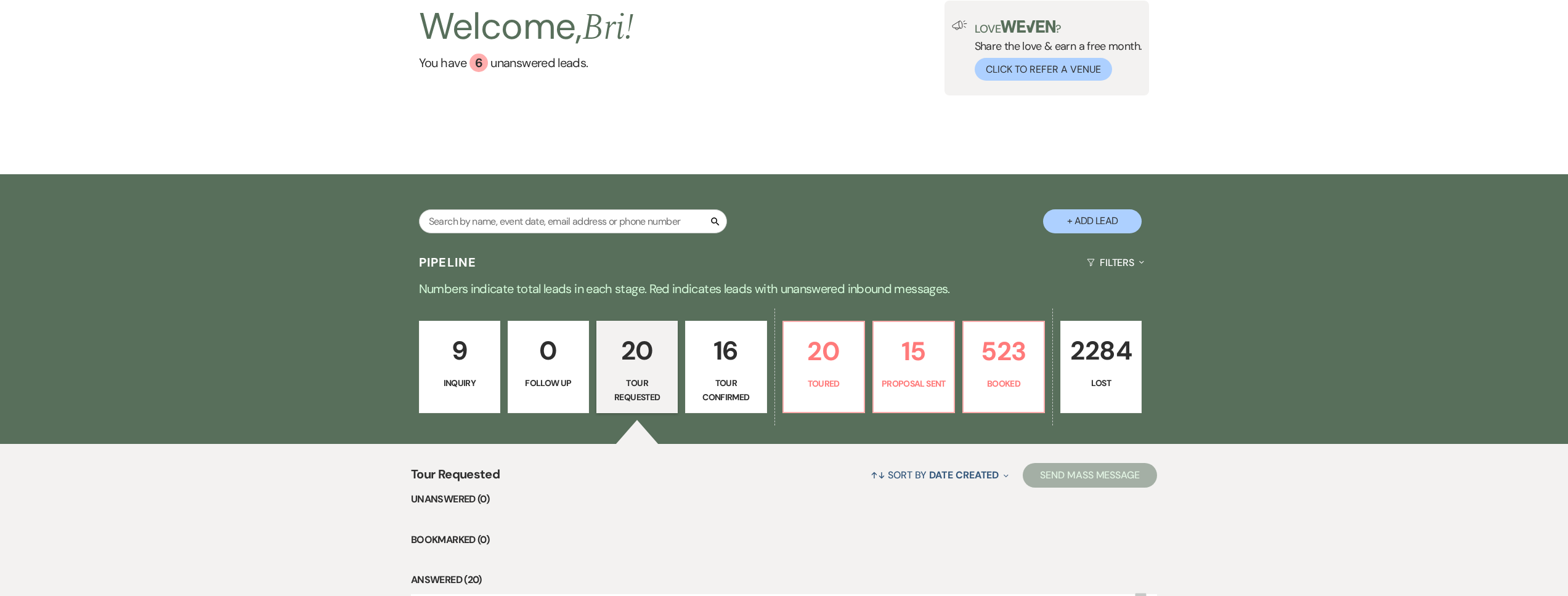
select select "4"
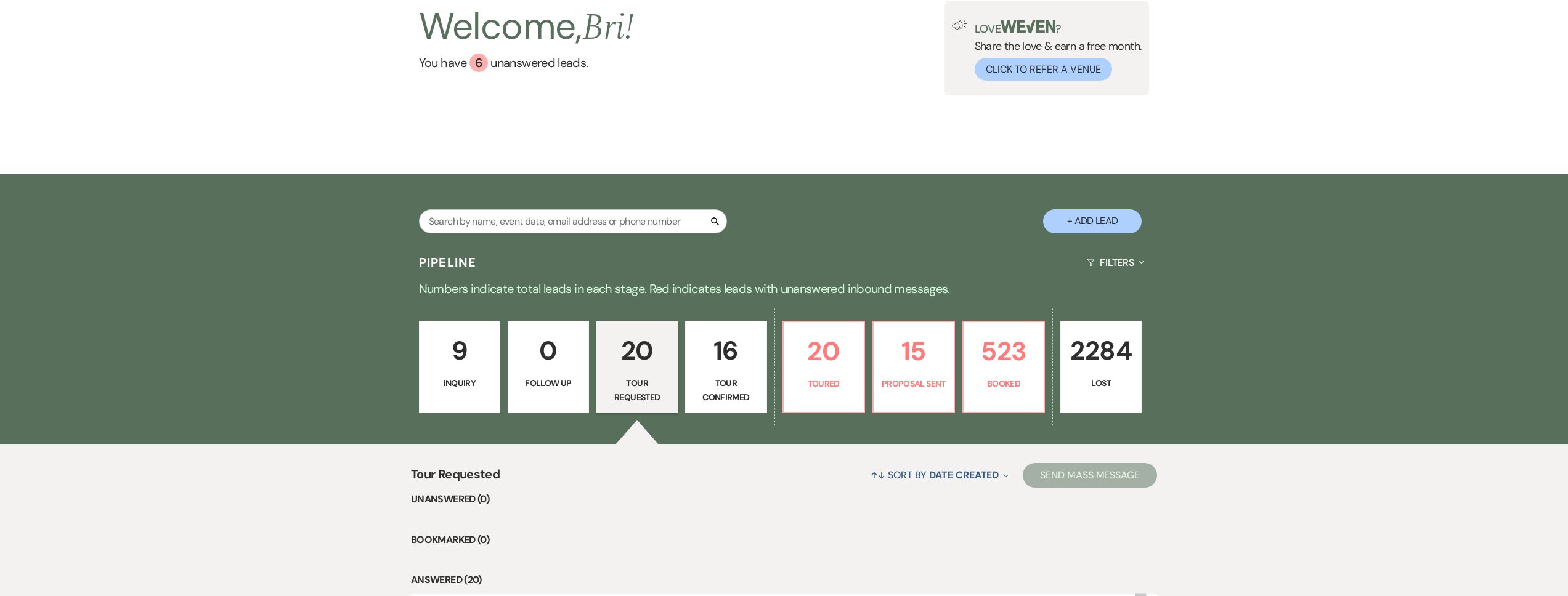
select select "4"
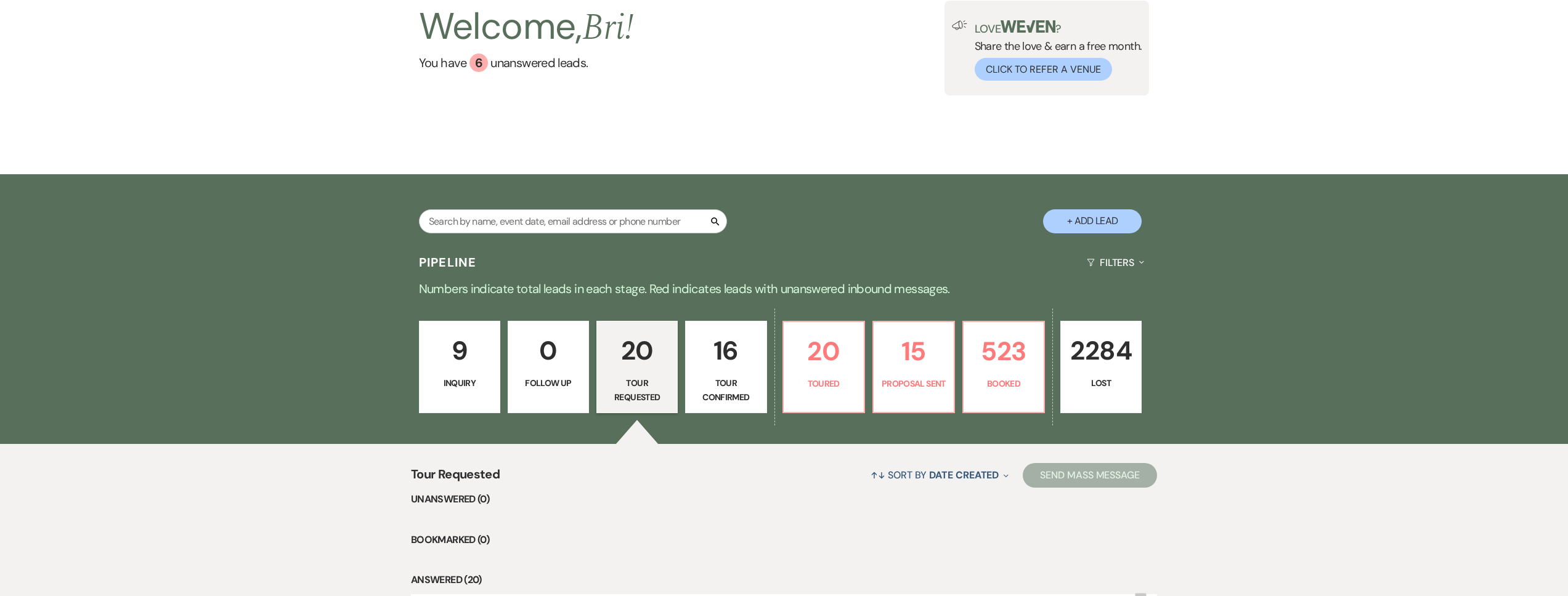
select select "4"
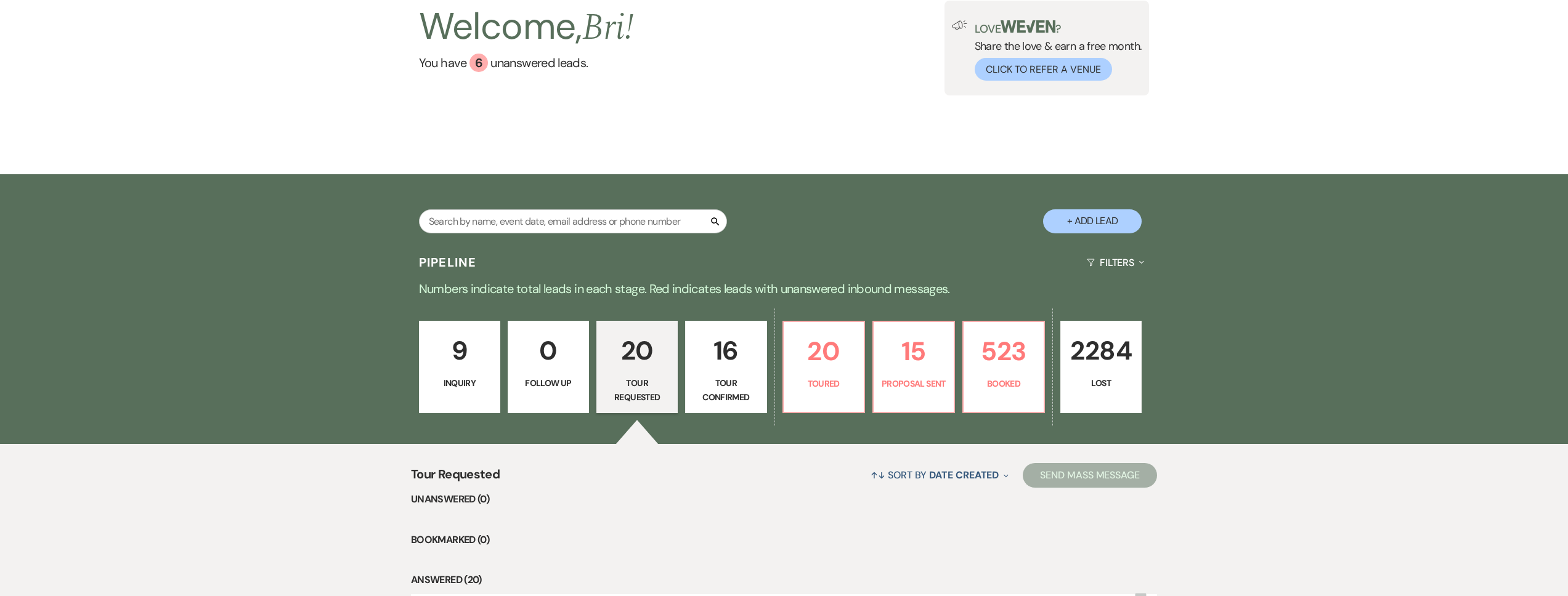
select select "4"
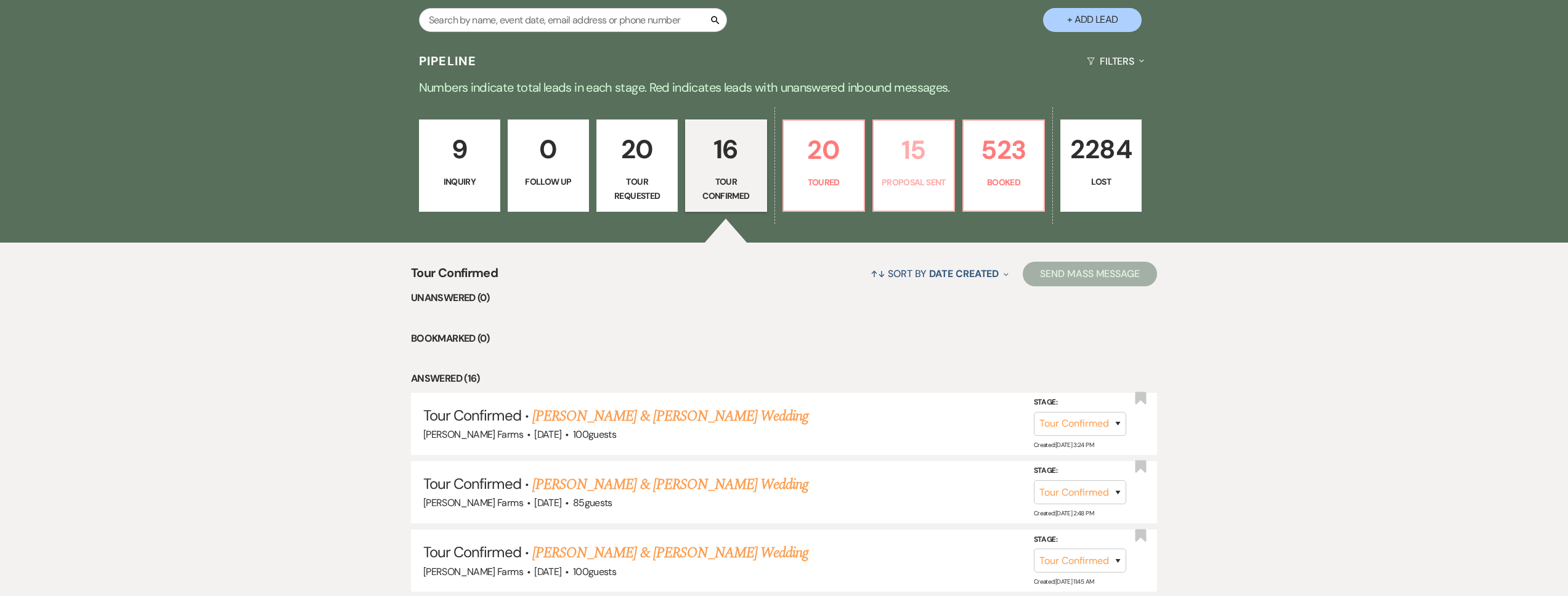
click at [873, 192] on link "15 Proposal Sent" at bounding box center [914, 165] width 83 height 92
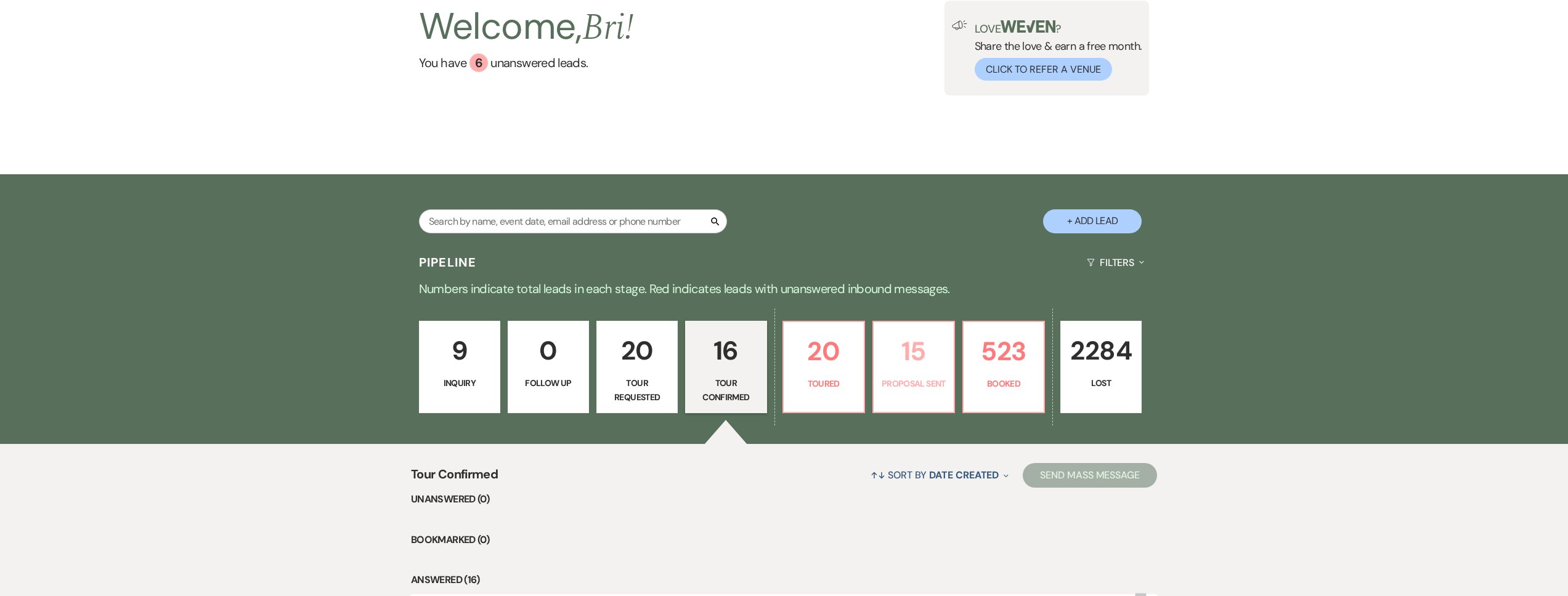
select select "6"
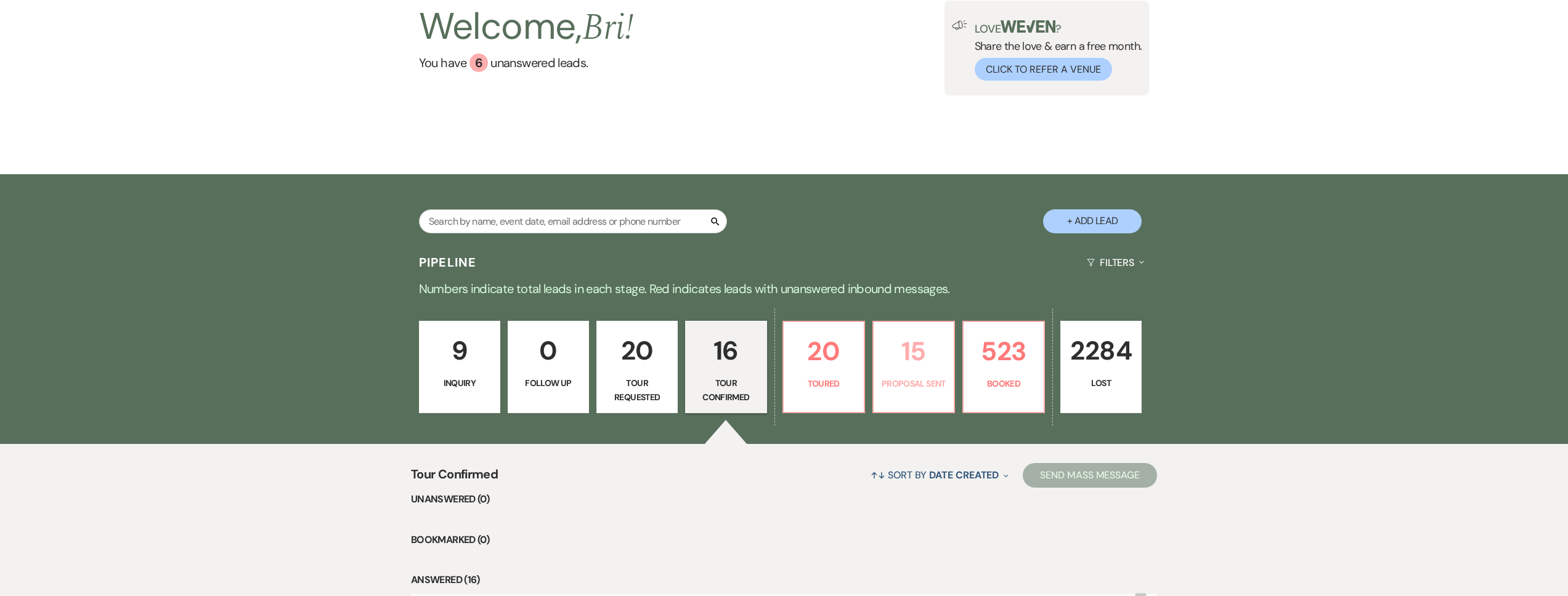
select select "6"
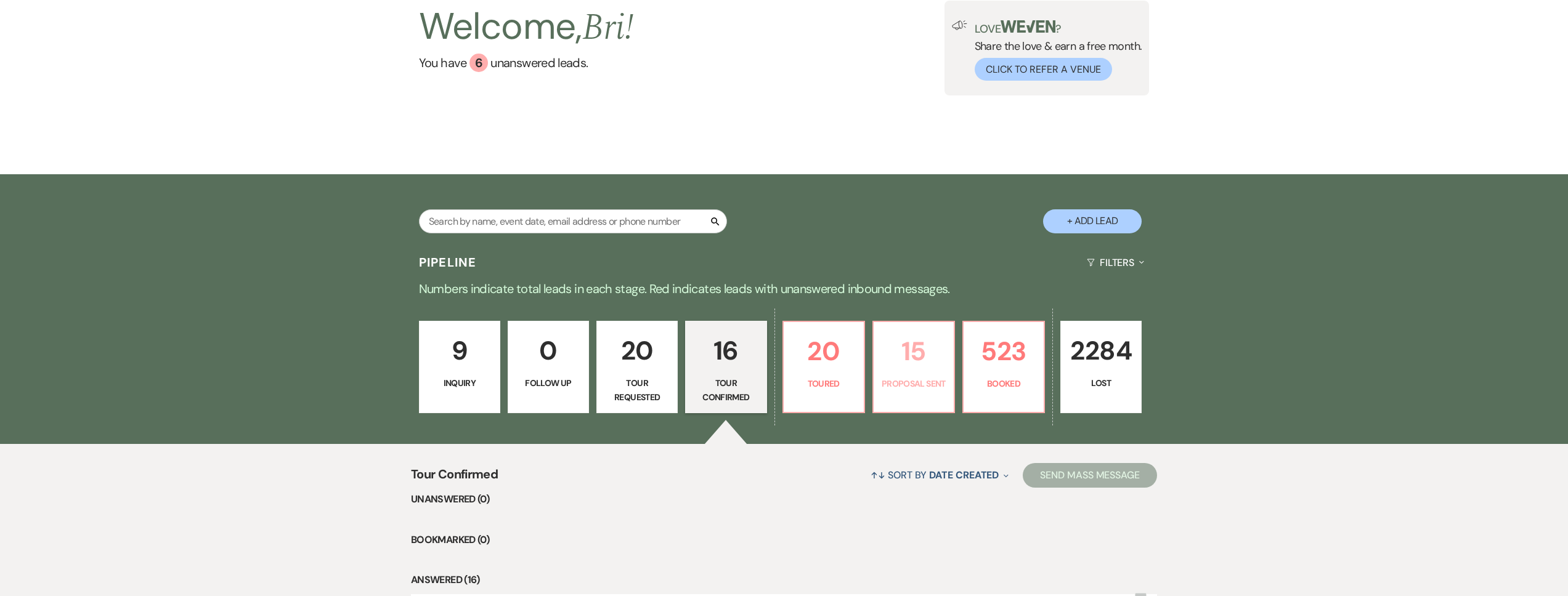
select select "6"
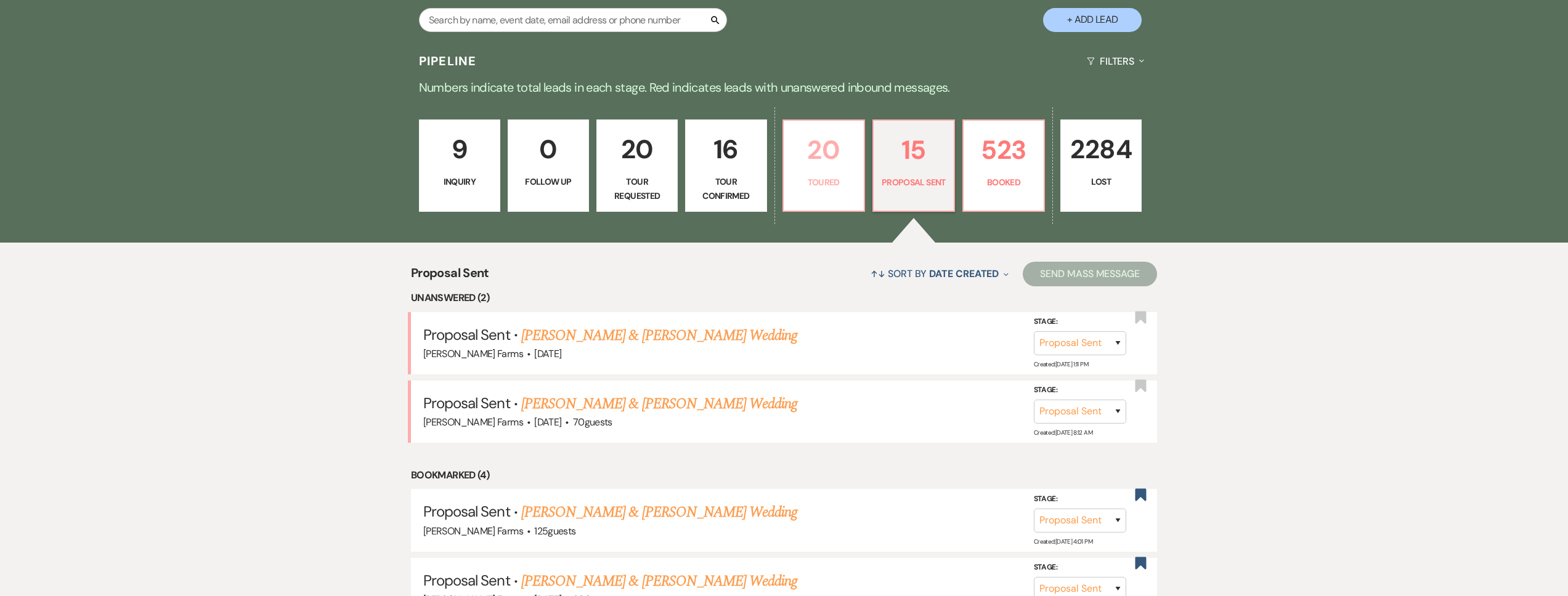
click at [839, 204] on link "20 Toured" at bounding box center [823, 165] width 83 height 92
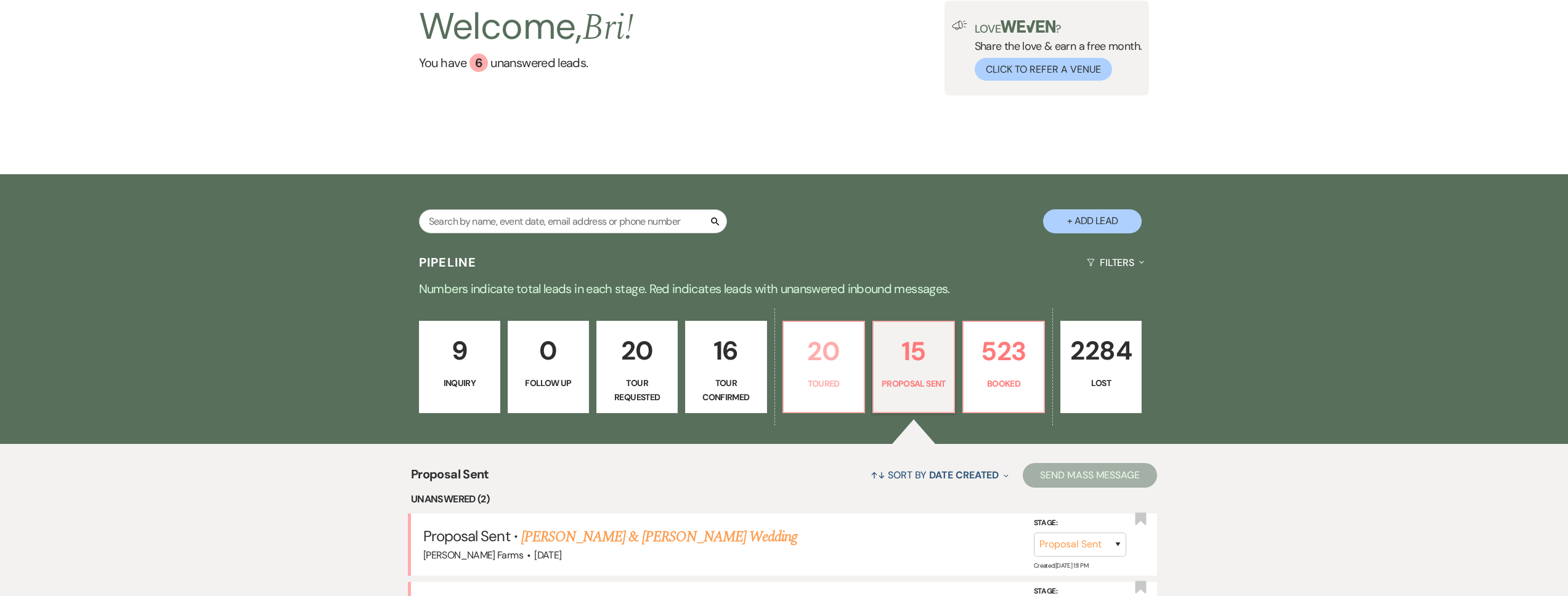
select select "5"
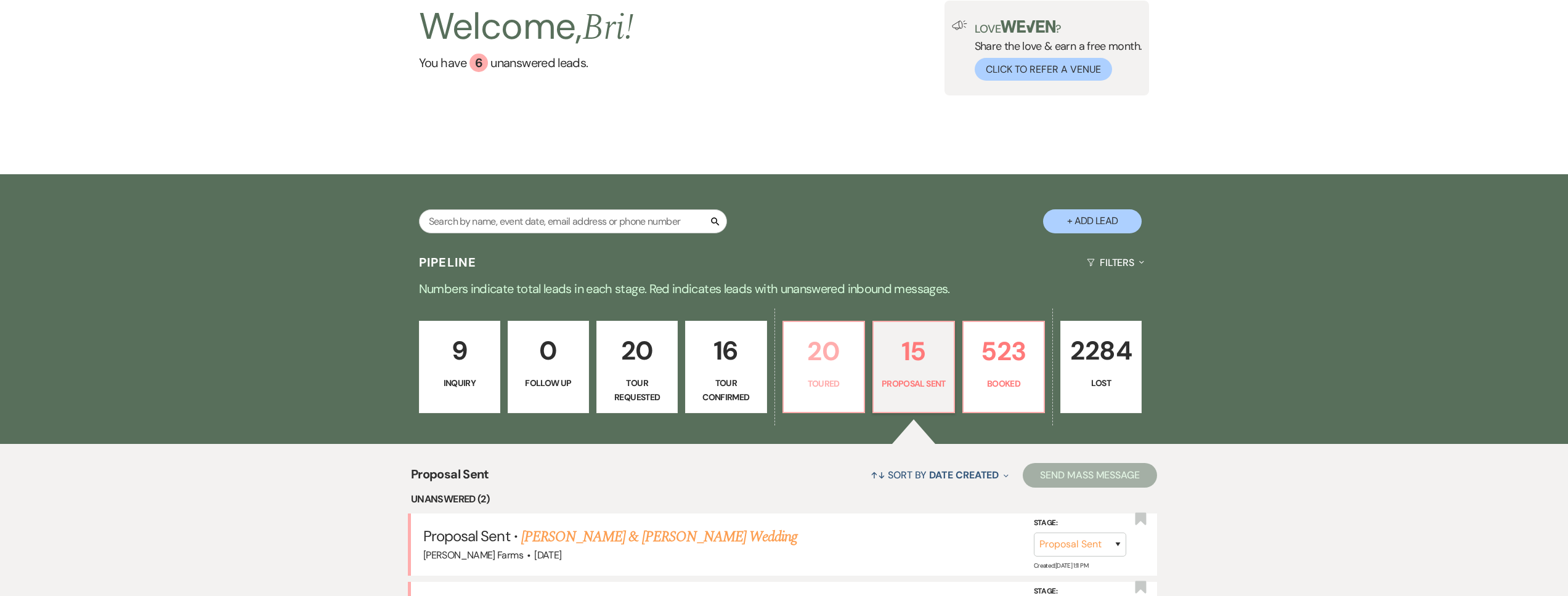
select select "5"
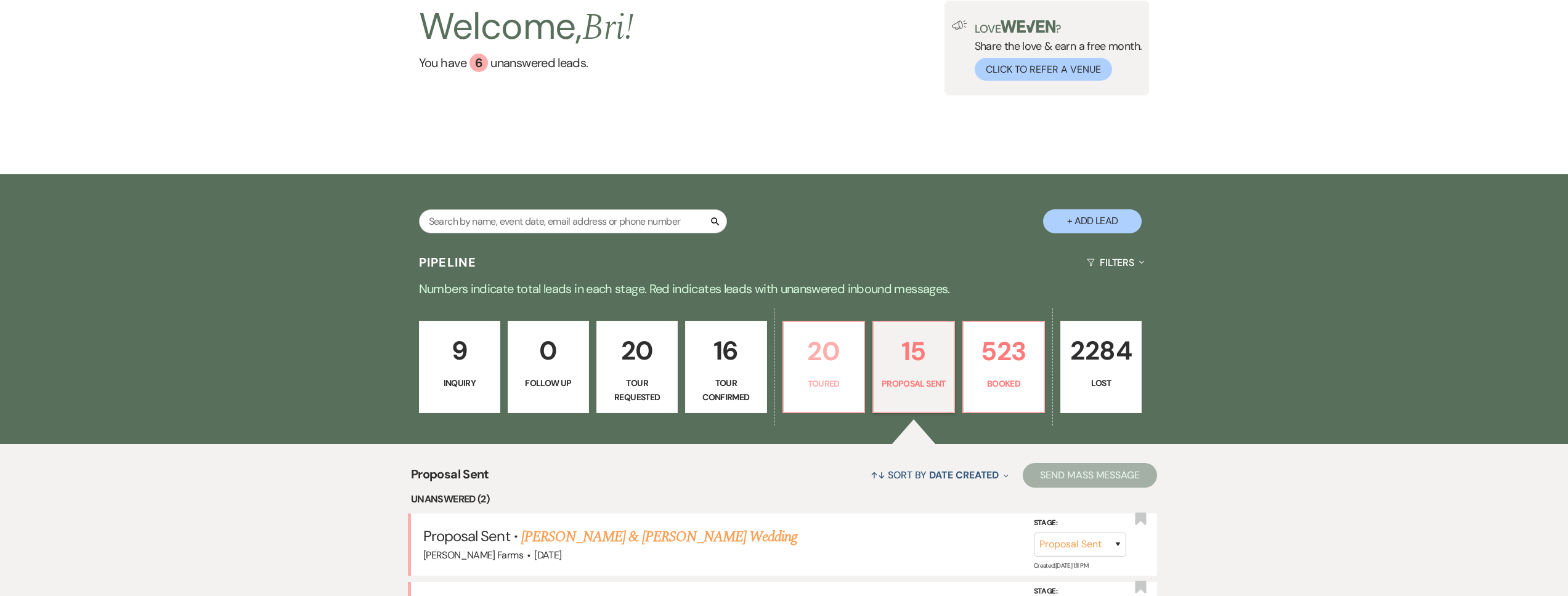
select select "5"
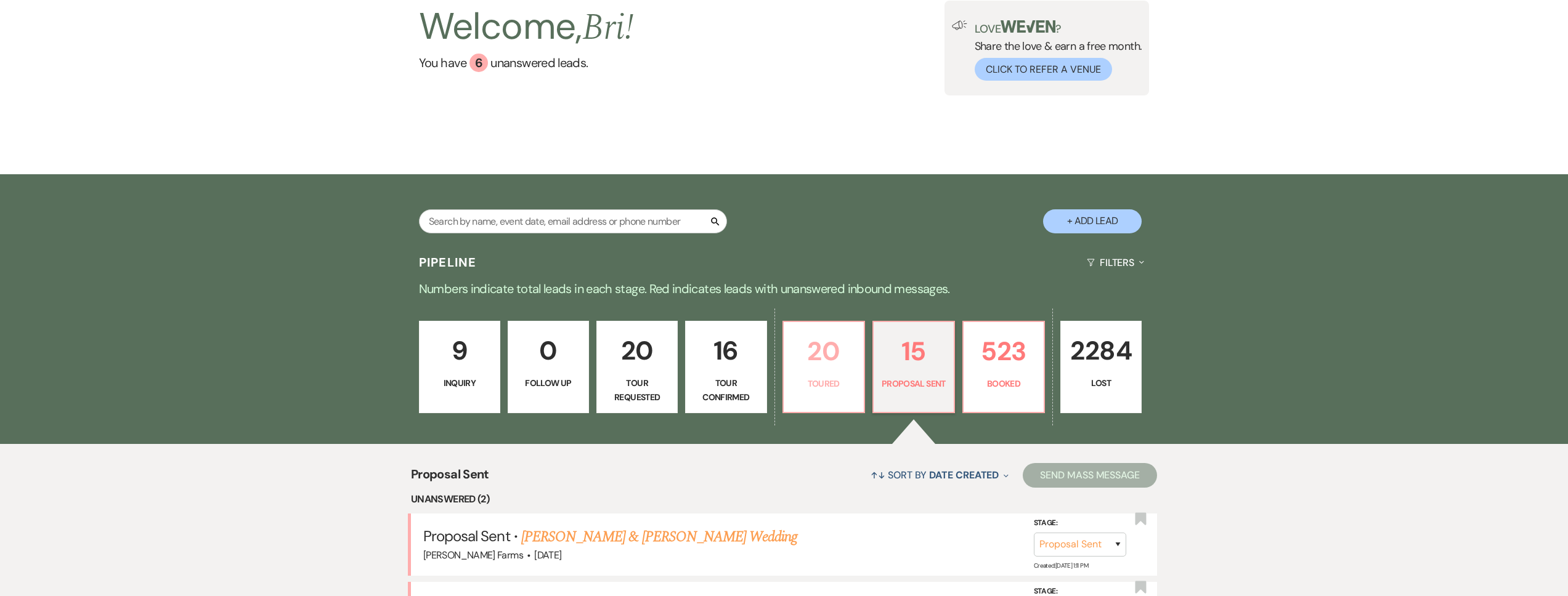
select select "5"
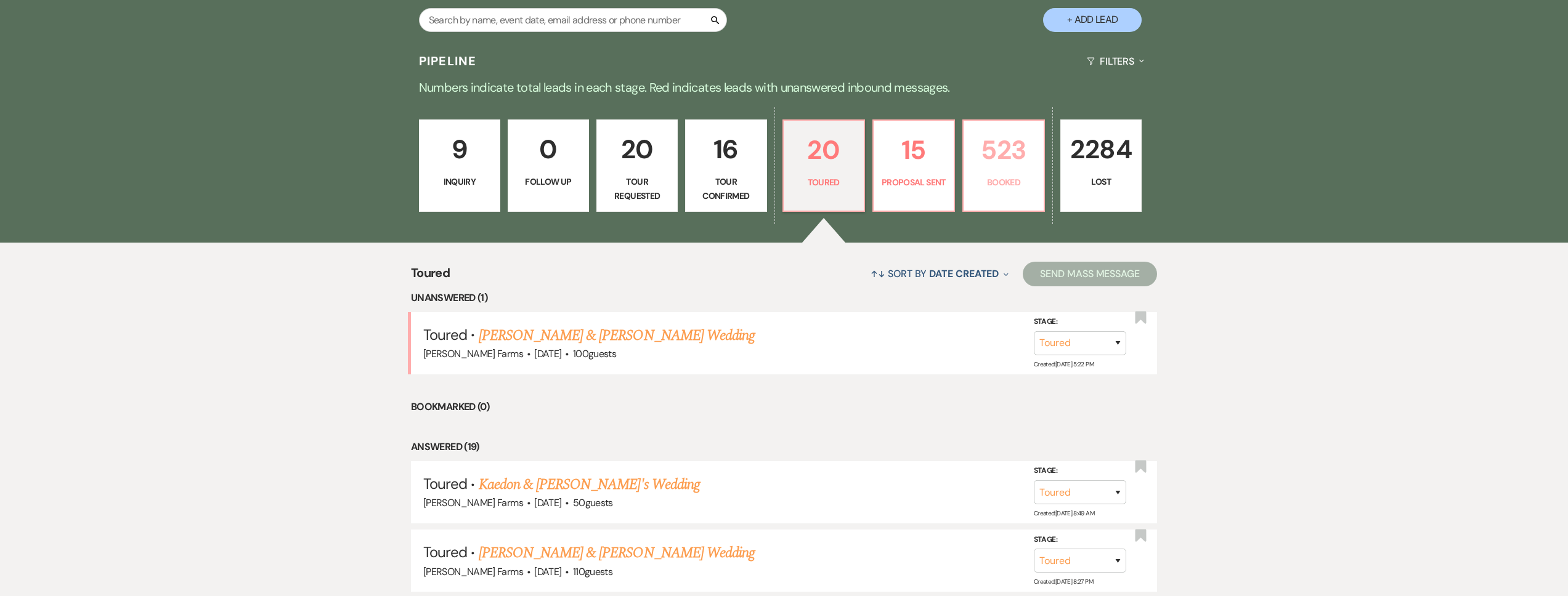
click at [969, 173] on link "523 Booked" at bounding box center [1003, 165] width 83 height 92
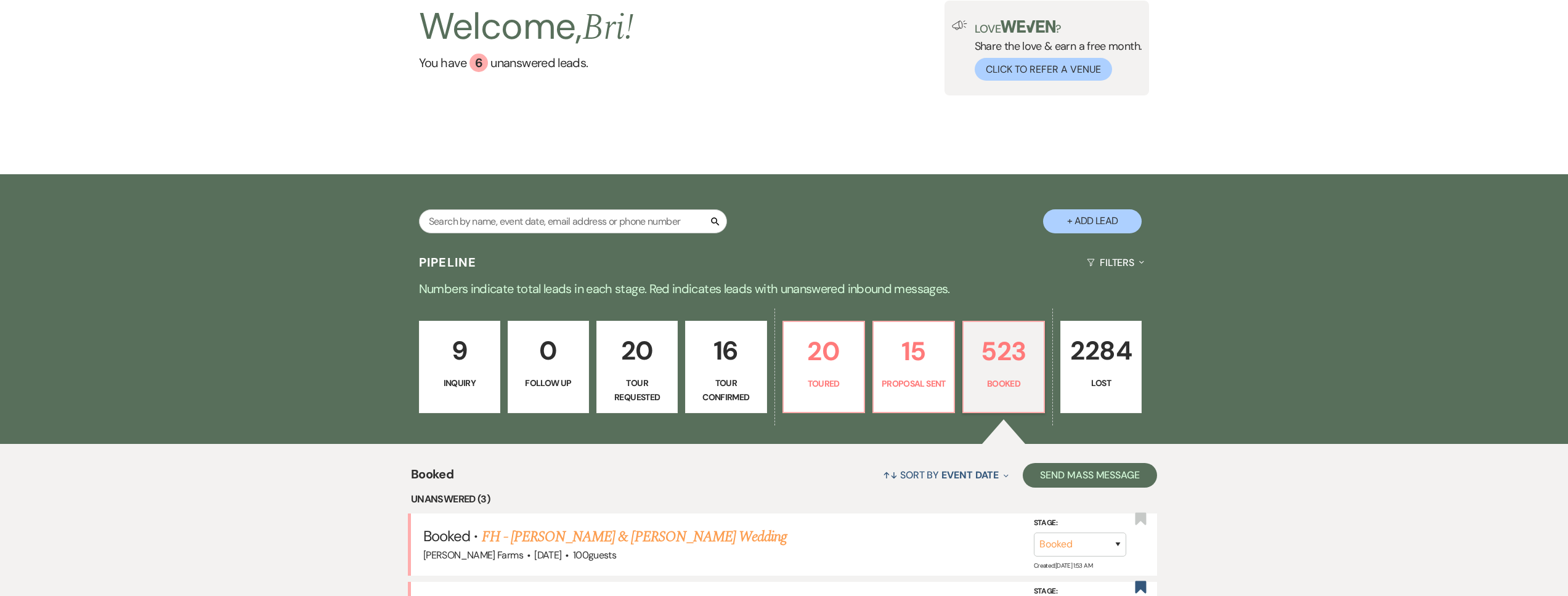
scroll to position [311, 0]
